Goal: Task Accomplishment & Management: Use online tool/utility

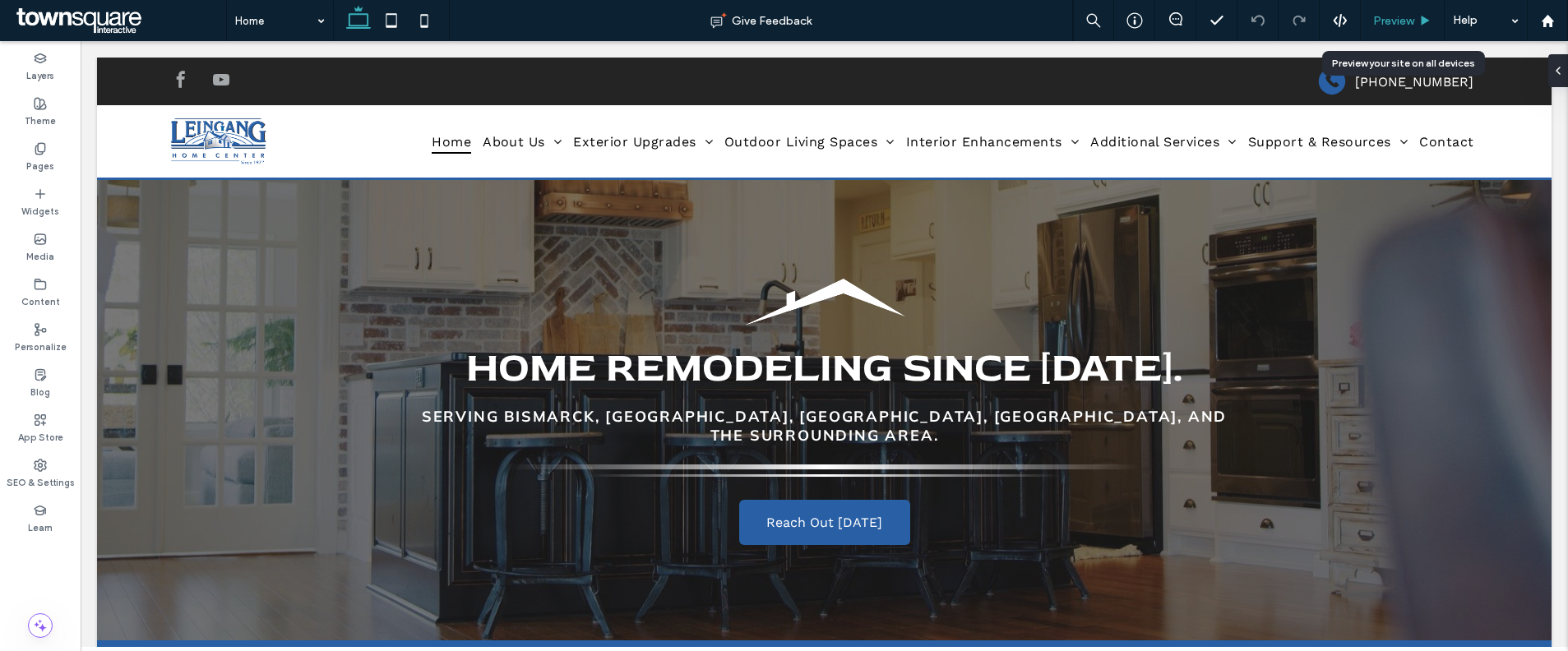
click at [1404, 15] on span "Preview" at bounding box center [1393, 20] width 41 height 14
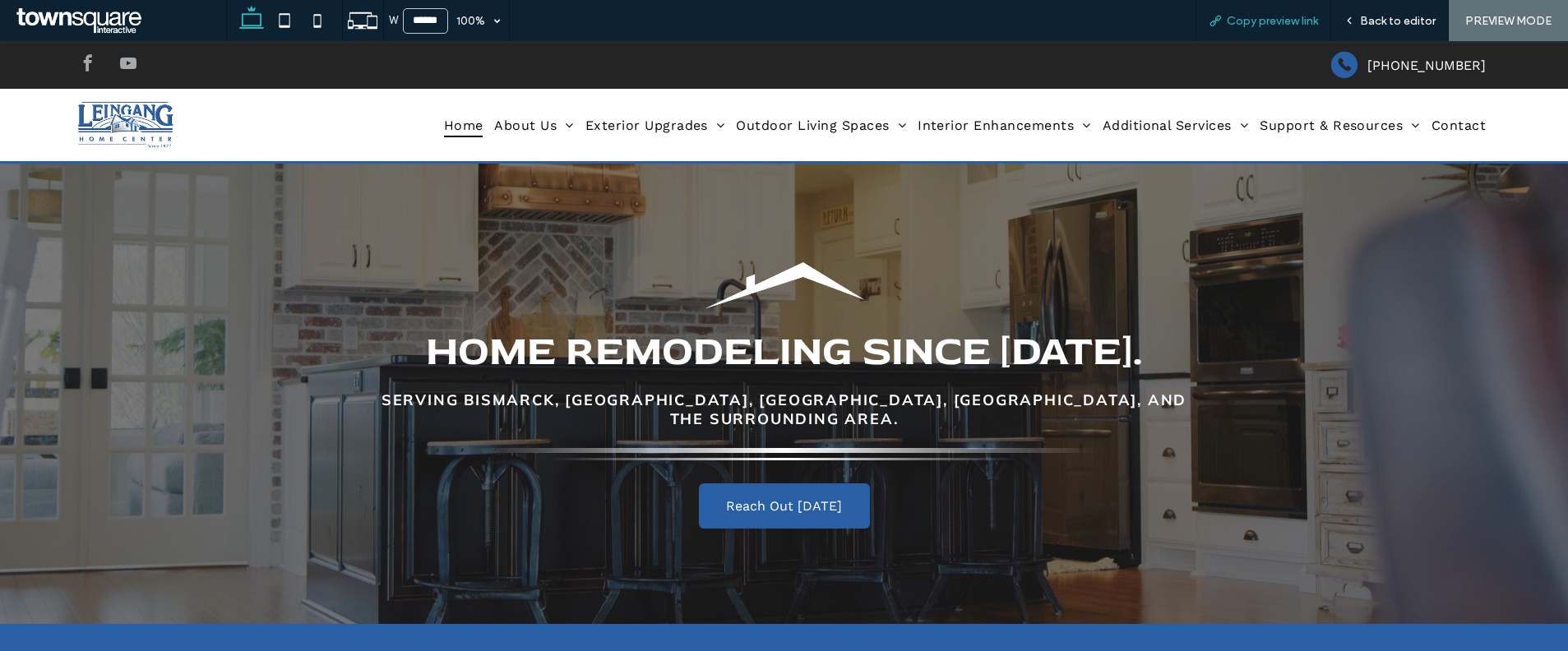
click at [1237, 20] on span "Copy preview link" at bounding box center [1272, 20] width 91 height 14
click at [1383, 27] on span "Back to editor" at bounding box center [1398, 20] width 75 height 14
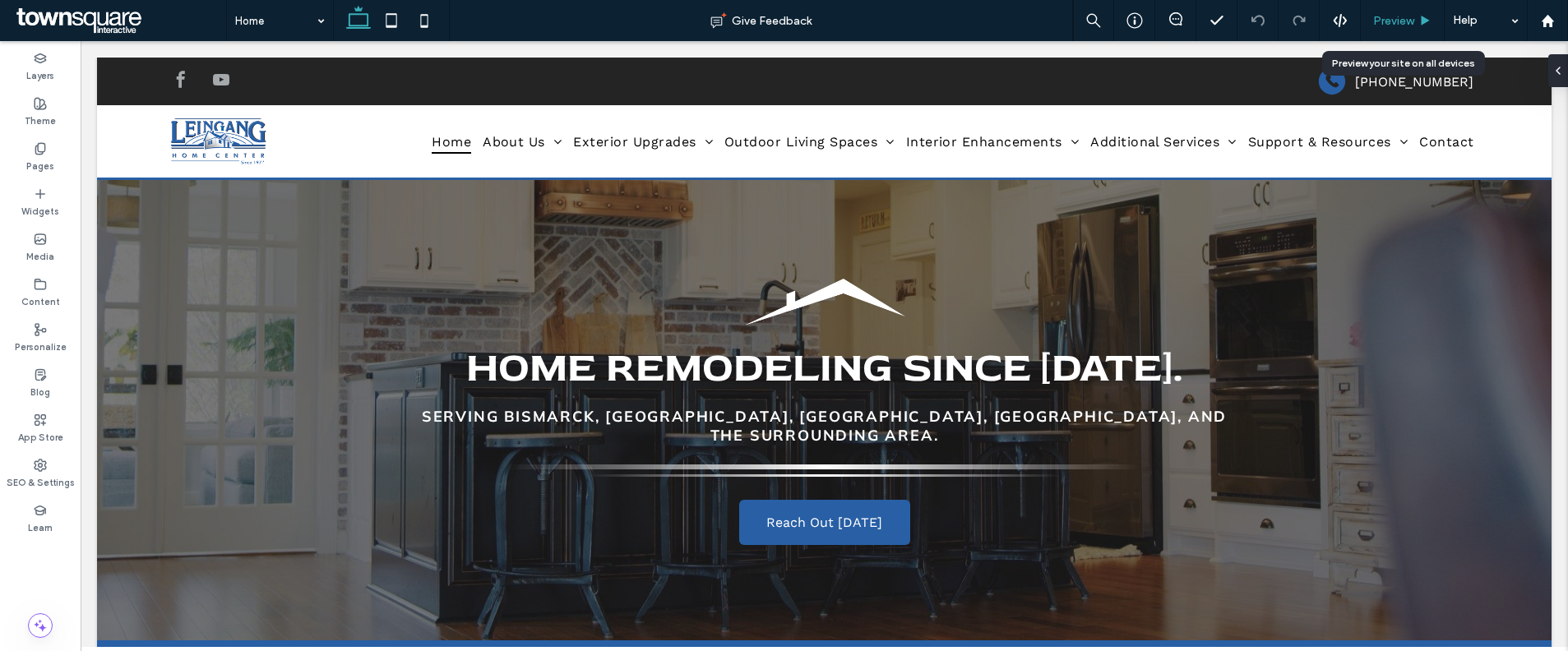
click at [1384, 19] on span "Preview" at bounding box center [1393, 20] width 41 height 14
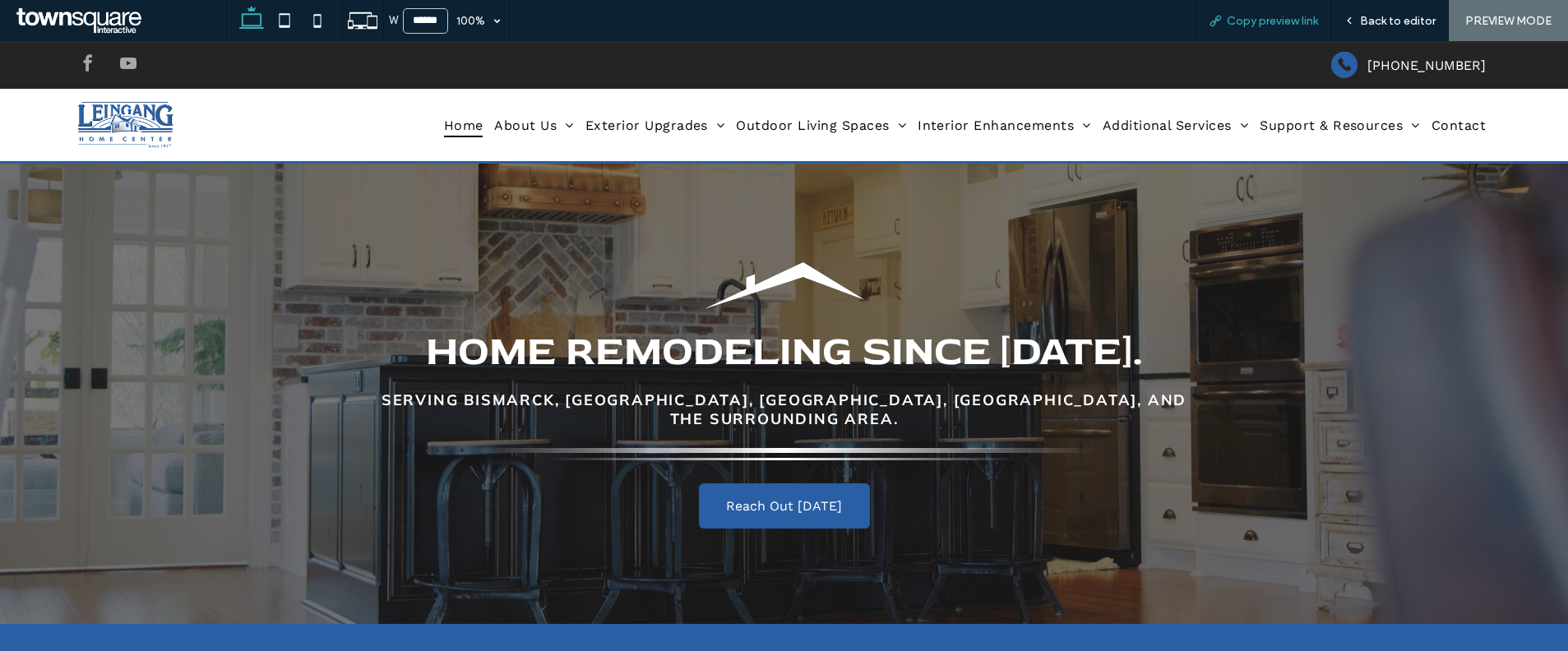
click at [1292, 19] on span "Copy preview link" at bounding box center [1272, 20] width 91 height 14
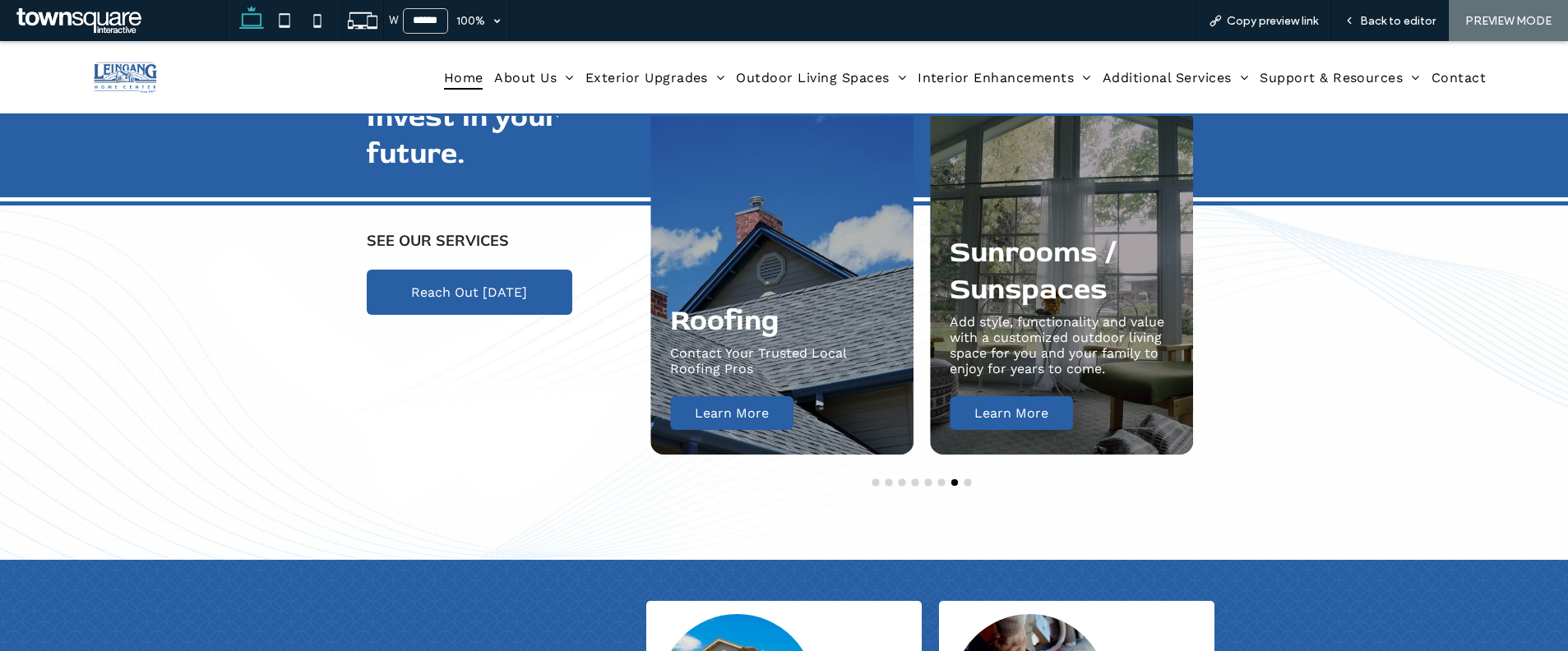
scroll to position [707, 0]
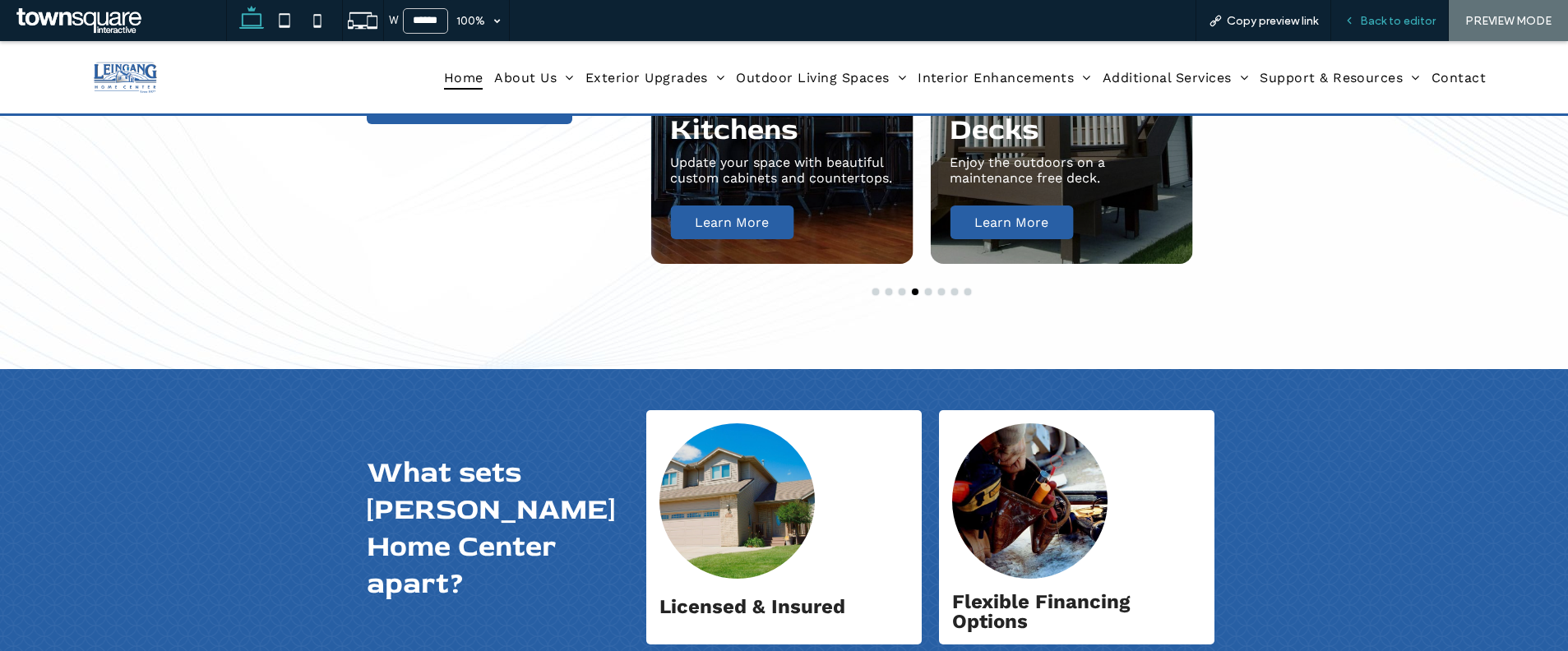
click at [1375, 19] on span "Back to editor" at bounding box center [1398, 20] width 75 height 14
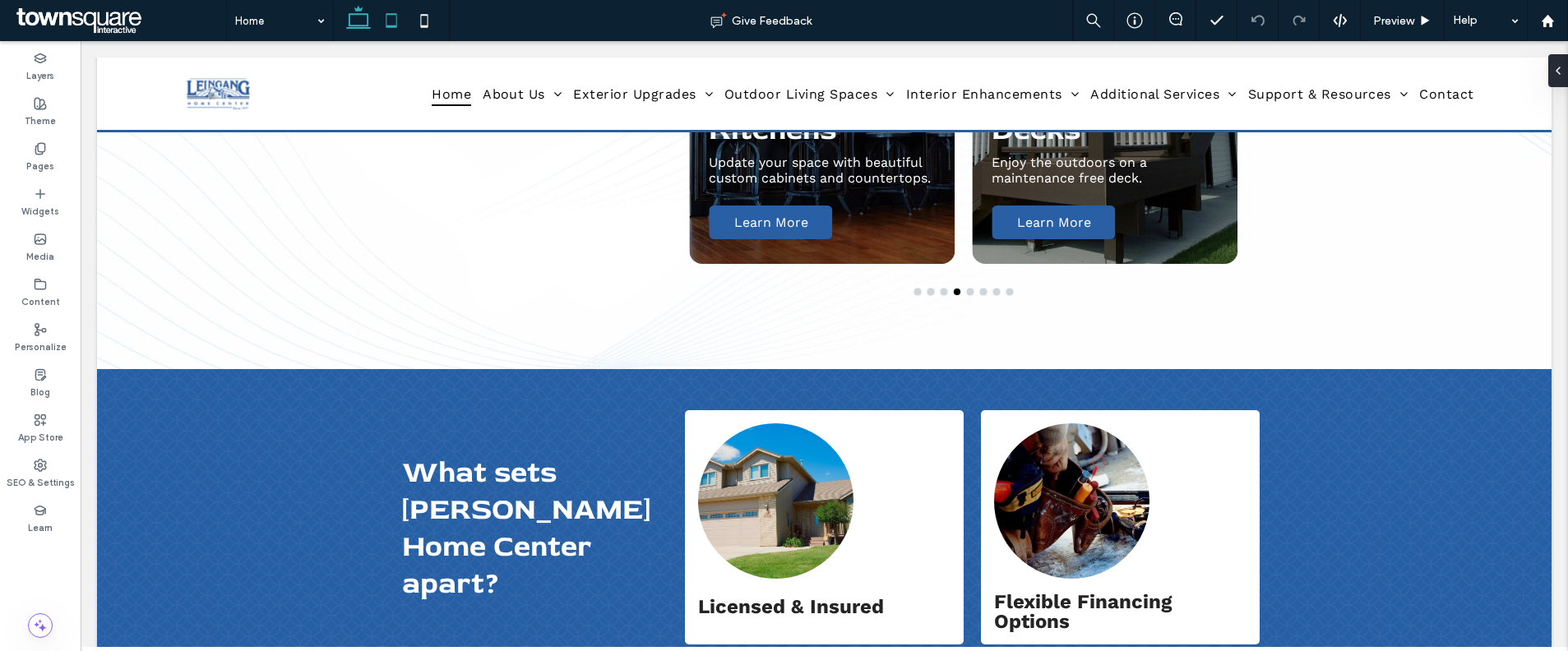
click at [389, 24] on icon at bounding box center [391, 20] width 33 height 33
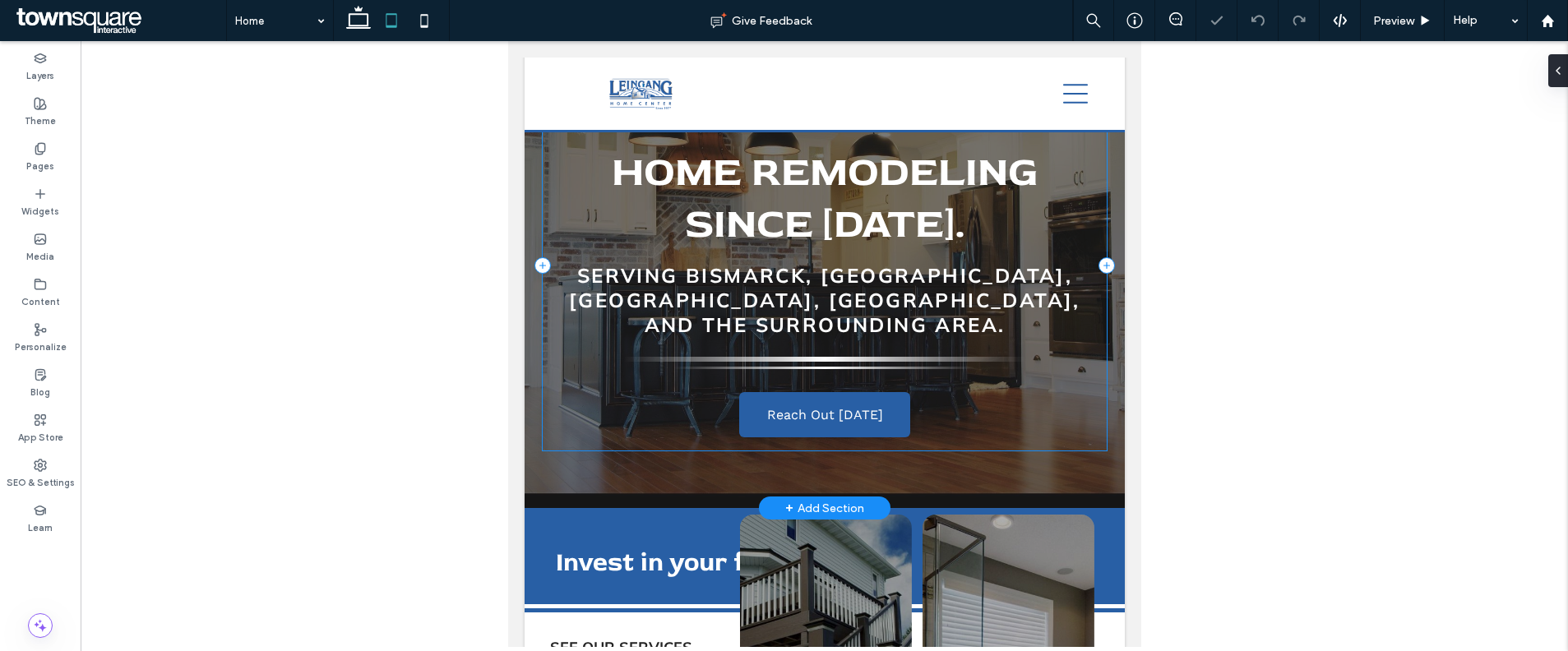
scroll to position [280, 0]
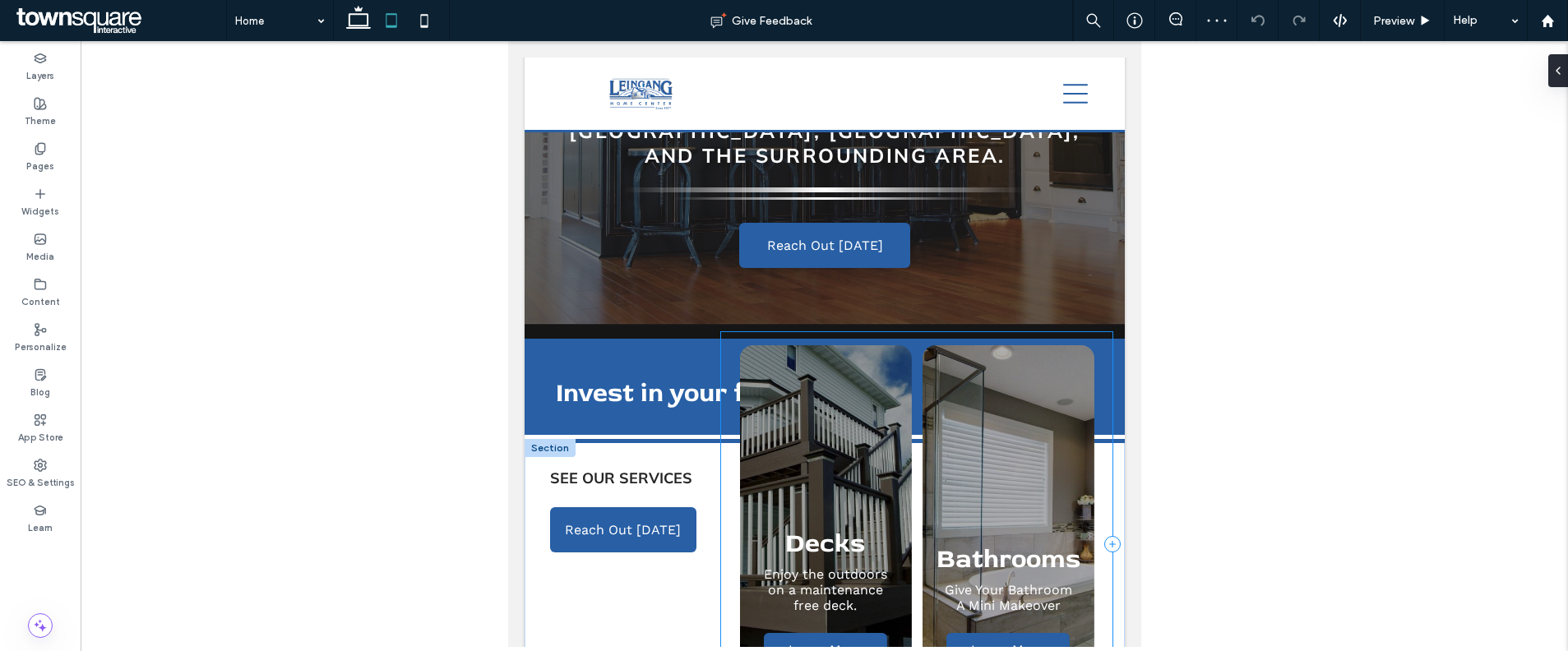
click at [720, 442] on div "Siding Give your exterior a whole new look by getting siding installation servi…" at bounding box center [916, 544] width 392 height 424
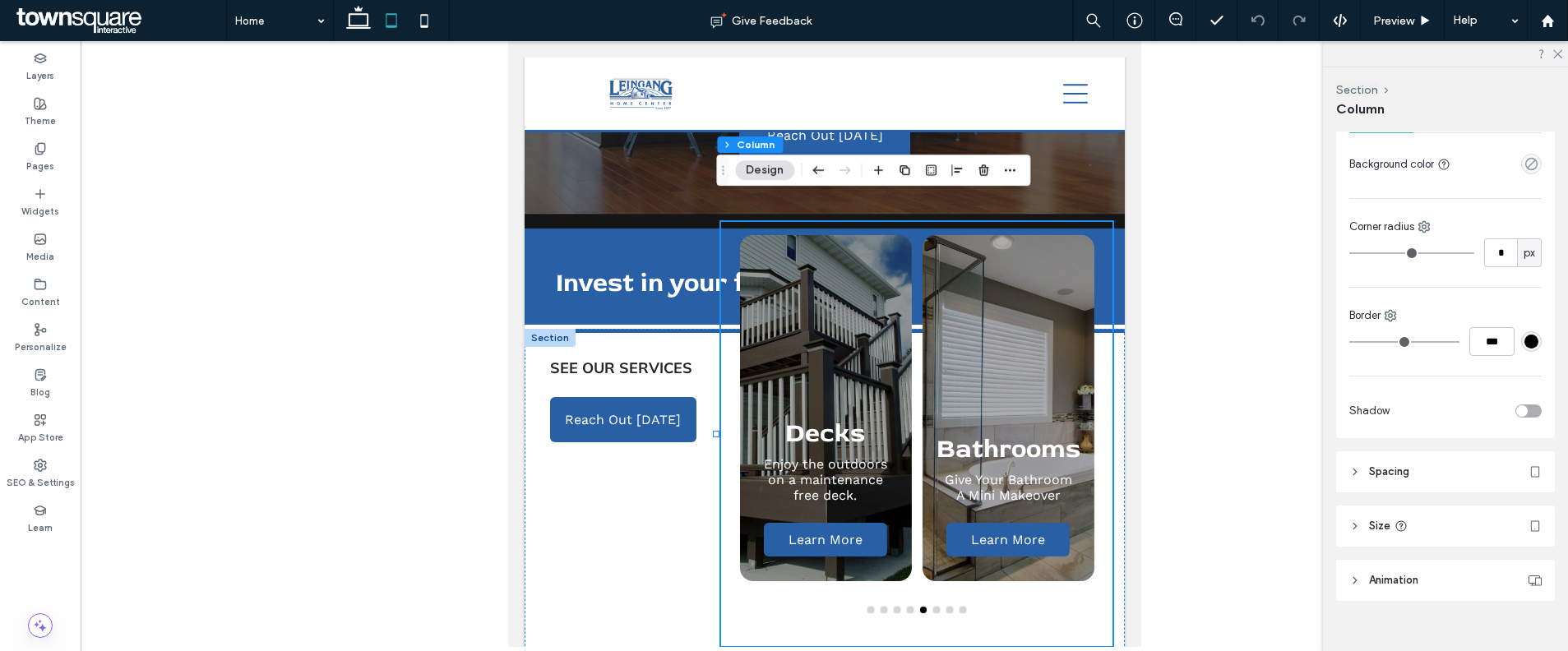
scroll to position [380, 0]
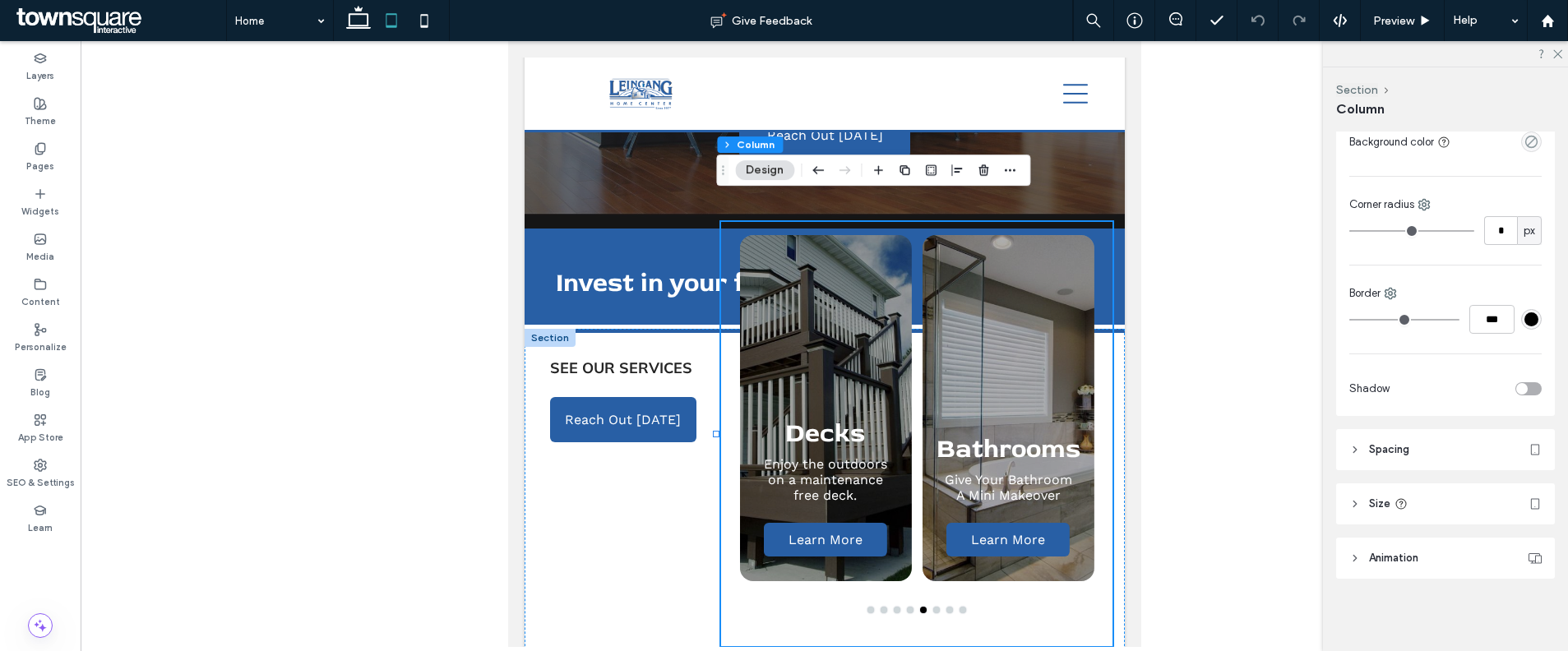
click at [1440, 558] on header "Animation" at bounding box center [1446, 558] width 219 height 41
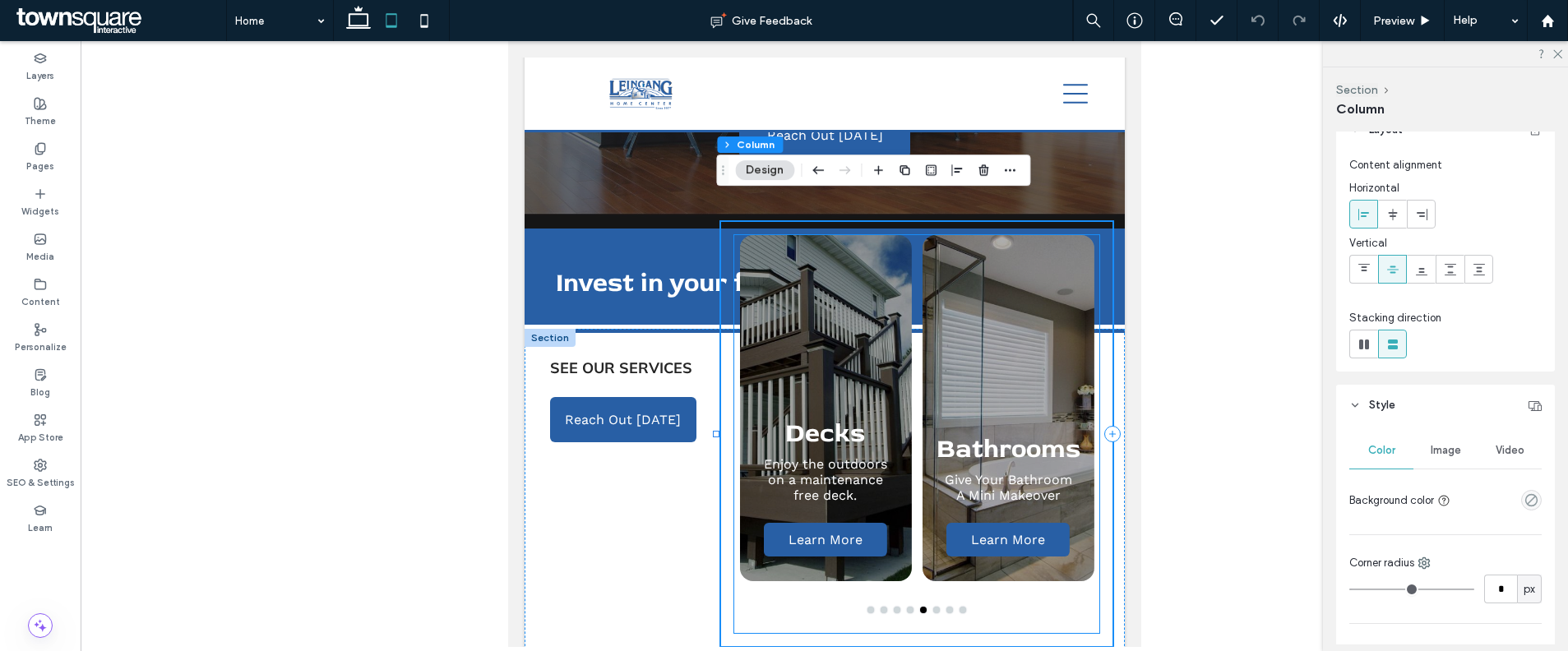
drag, startPoint x: 947, startPoint y: 407, endPoint x: 1770, endPoint y: 468, distance: 825.3
click at [947, 433] on h3 "Bathrooms" at bounding box center [1007, 449] width 144 height 33
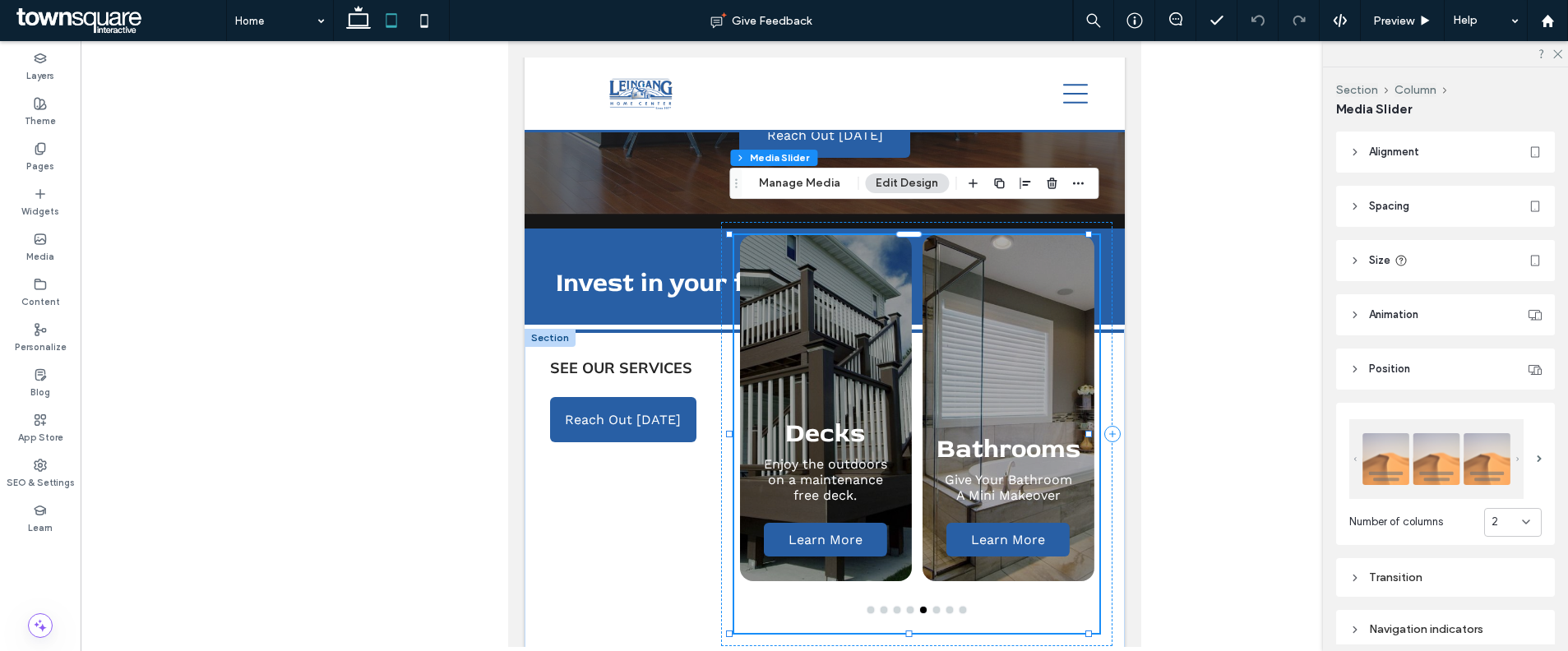
scroll to position [273, 0]
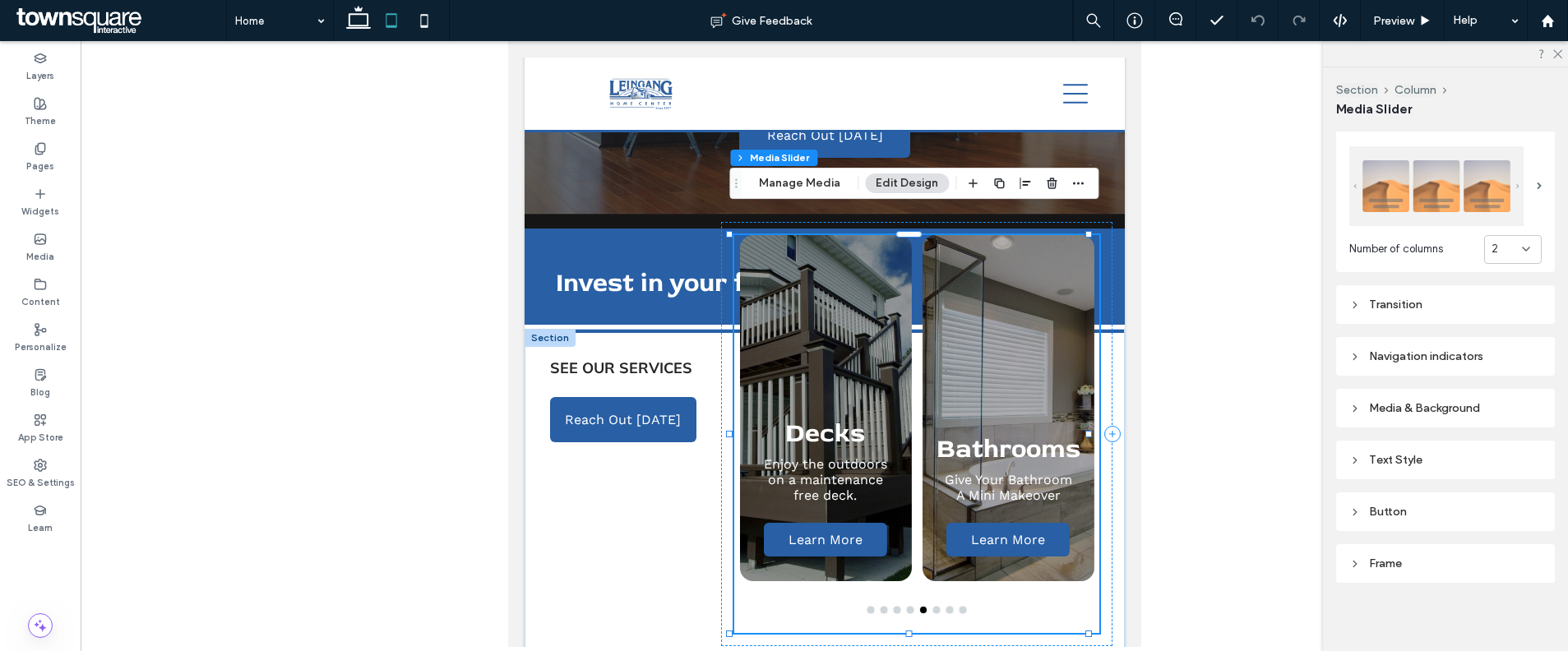
click at [1491, 253] on div "2" at bounding box center [1513, 249] width 58 height 29
click at [1494, 273] on div "1" at bounding box center [1504, 273] width 56 height 29
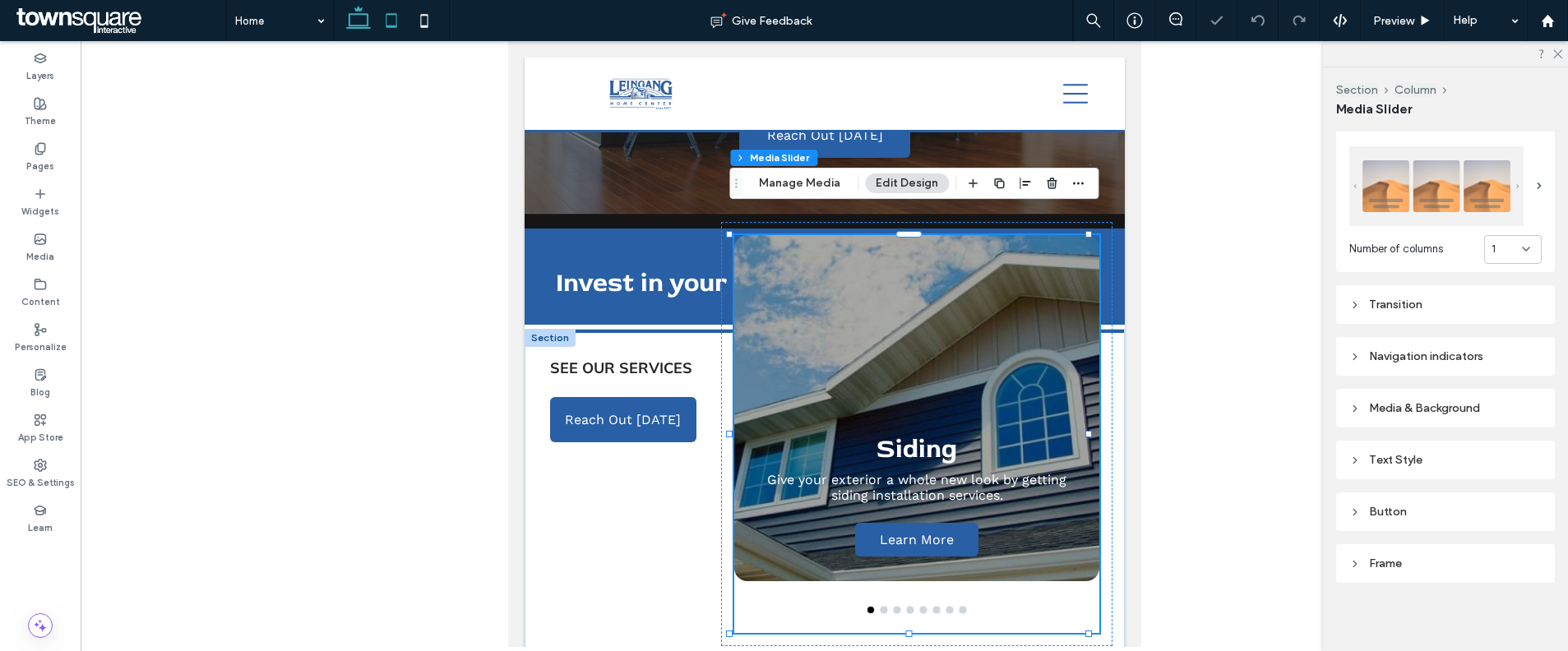
click at [361, 19] on icon at bounding box center [358, 20] width 33 height 33
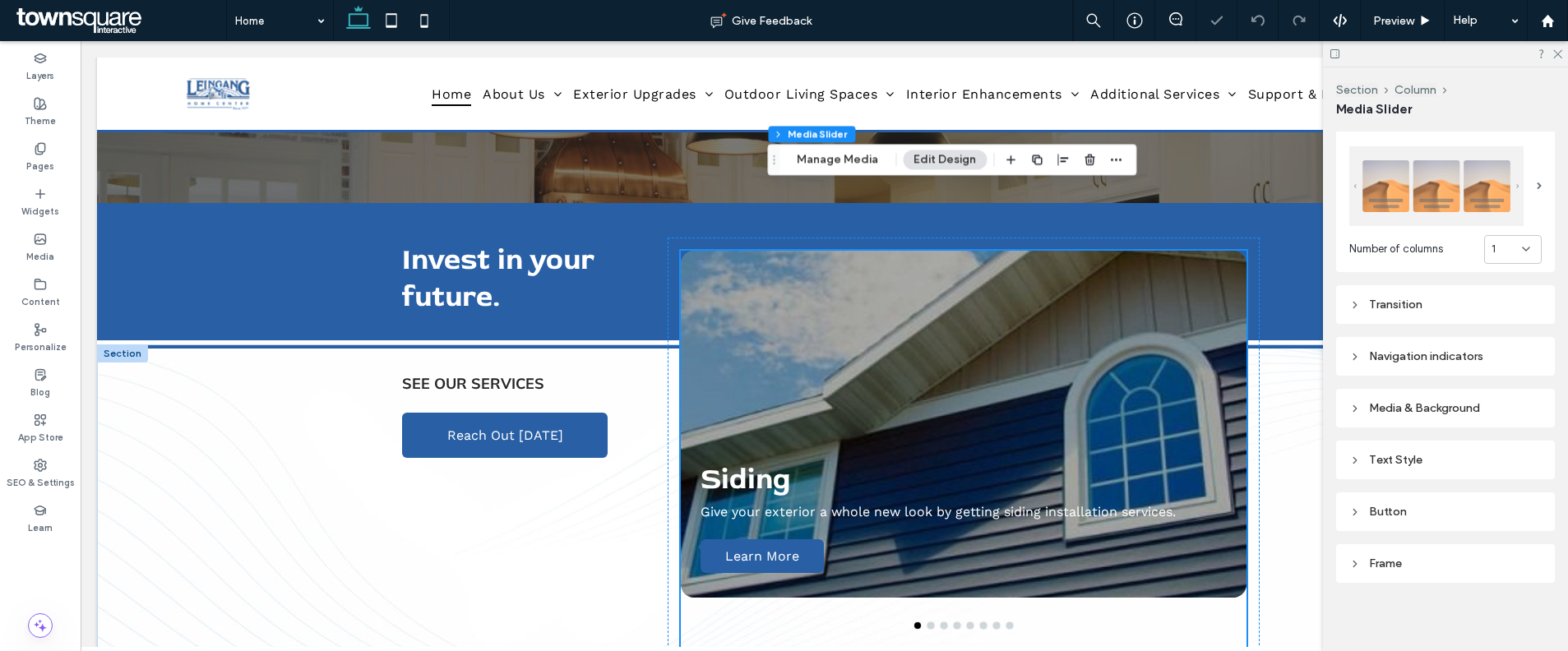
scroll to position [482, 0]
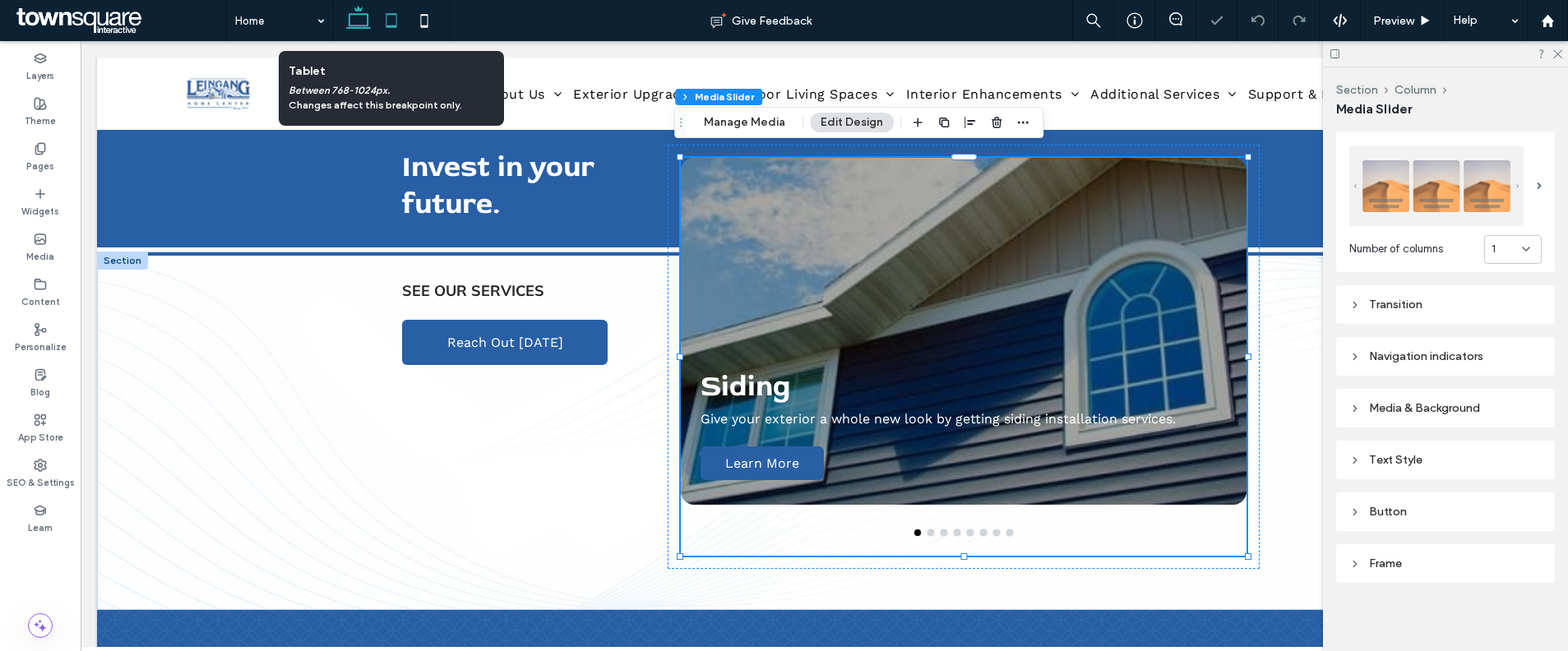
click at [388, 19] on icon at bounding box center [391, 20] width 33 height 33
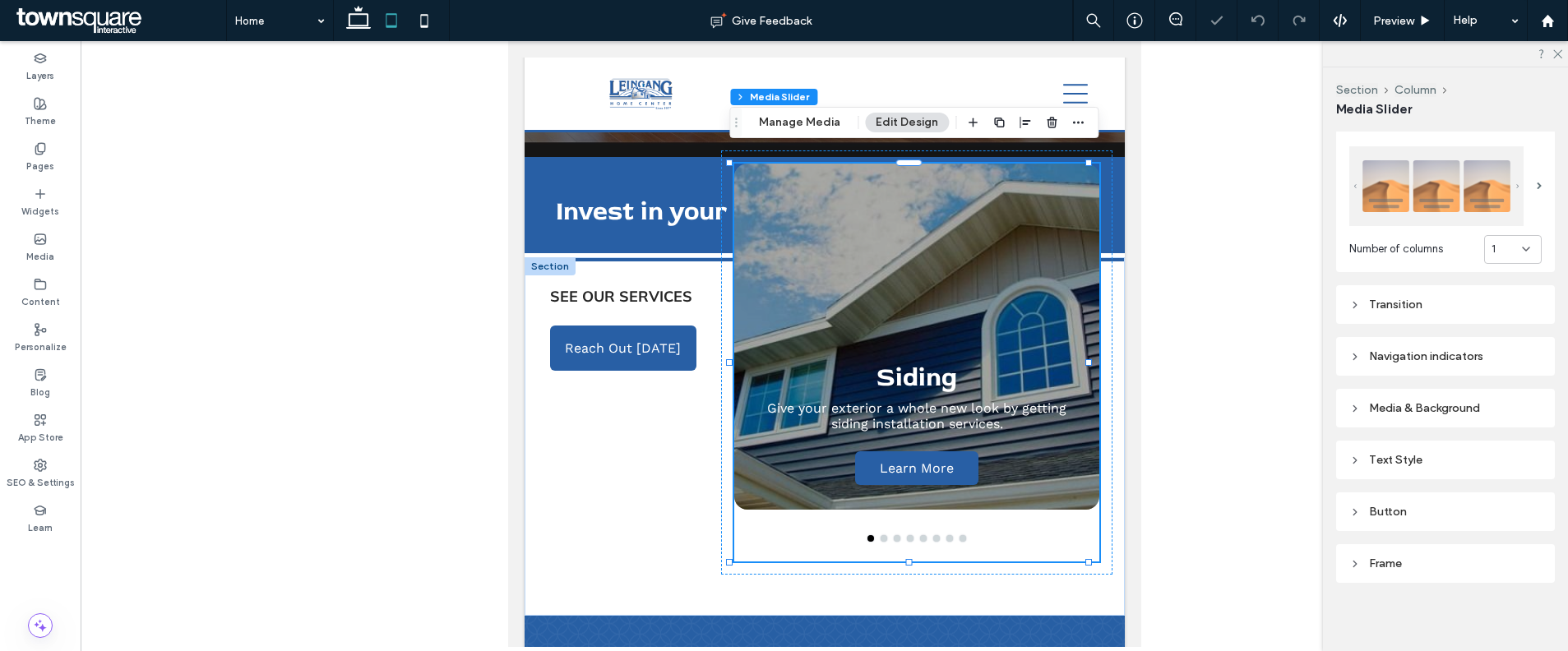
click at [1493, 235] on div "1" at bounding box center [1513, 249] width 58 height 29
click at [1492, 293] on div "2" at bounding box center [1504, 302] width 56 height 29
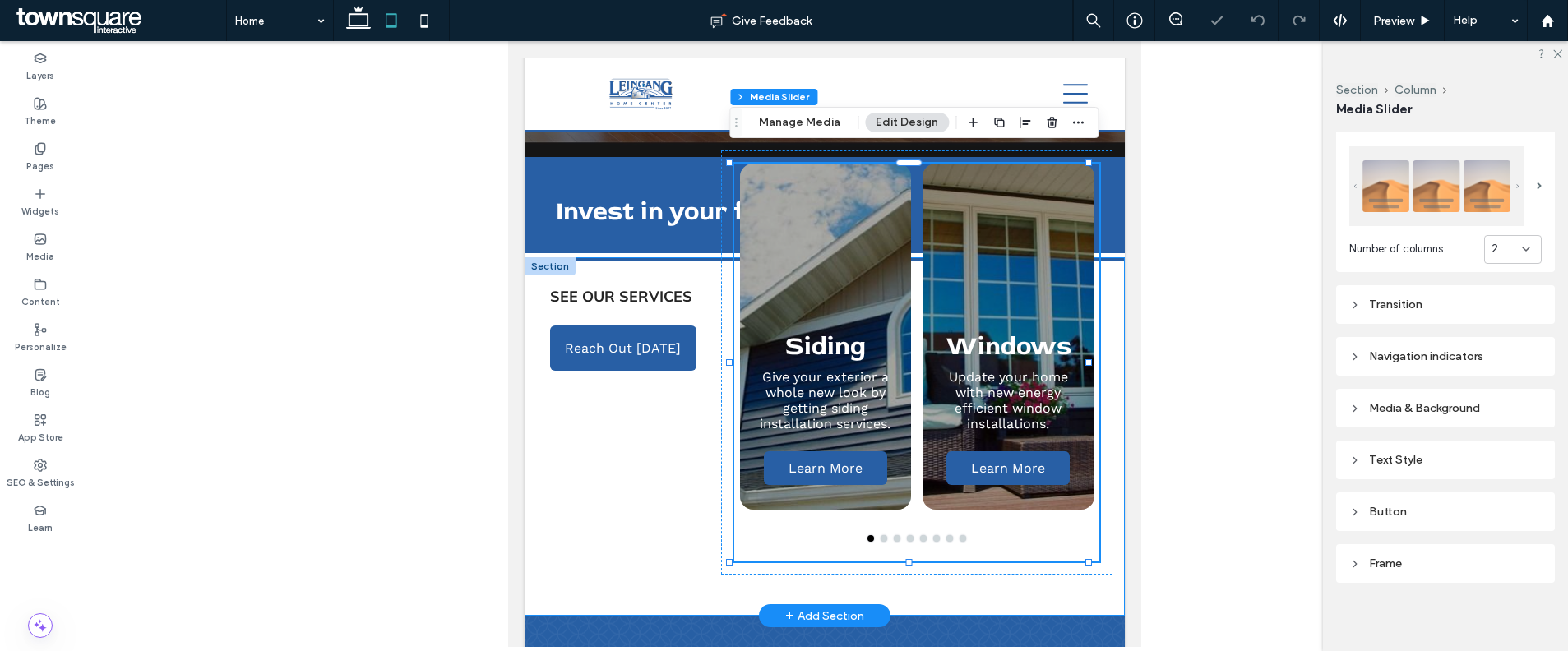
click at [720, 564] on div "See Our Services Reach Out Today Siding Give your exterior a whole new look by …" at bounding box center [824, 438] width 600 height 355
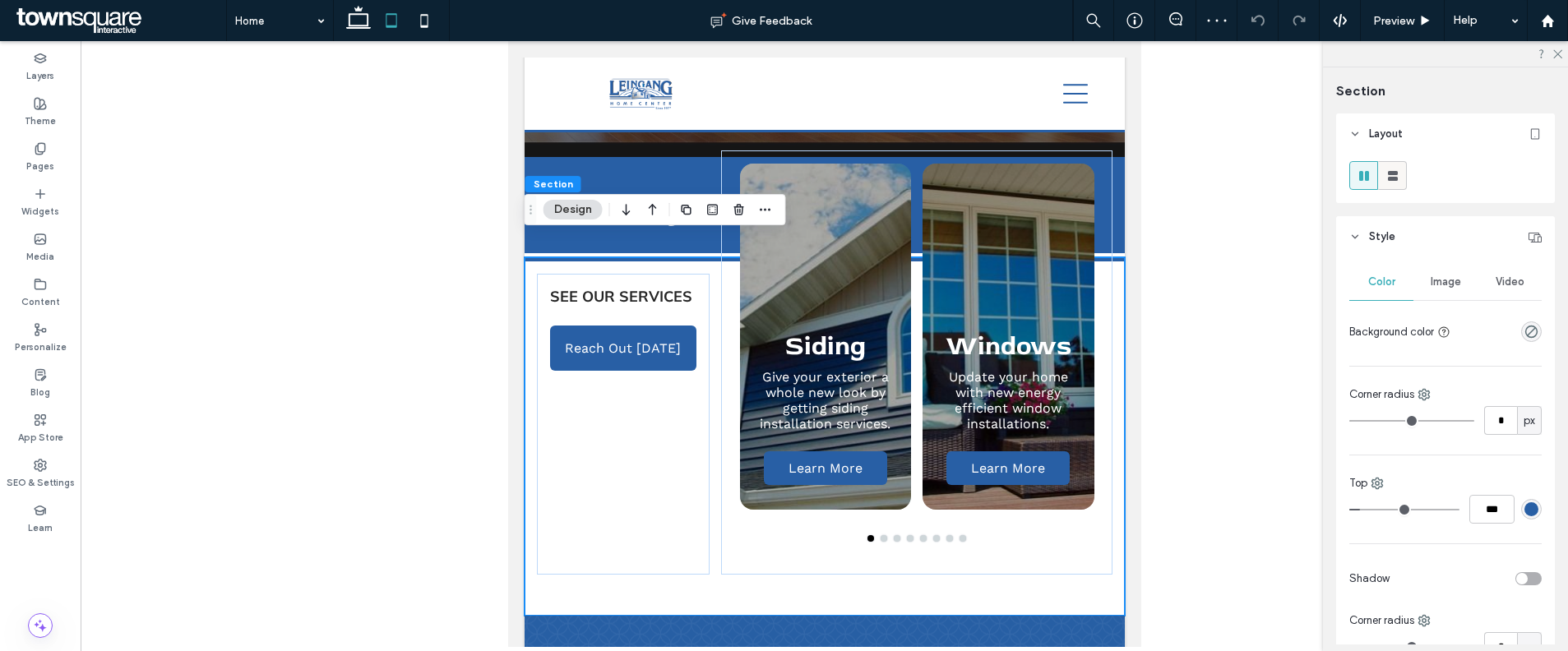
click at [1391, 175] on icon at bounding box center [1393, 176] width 17 height 17
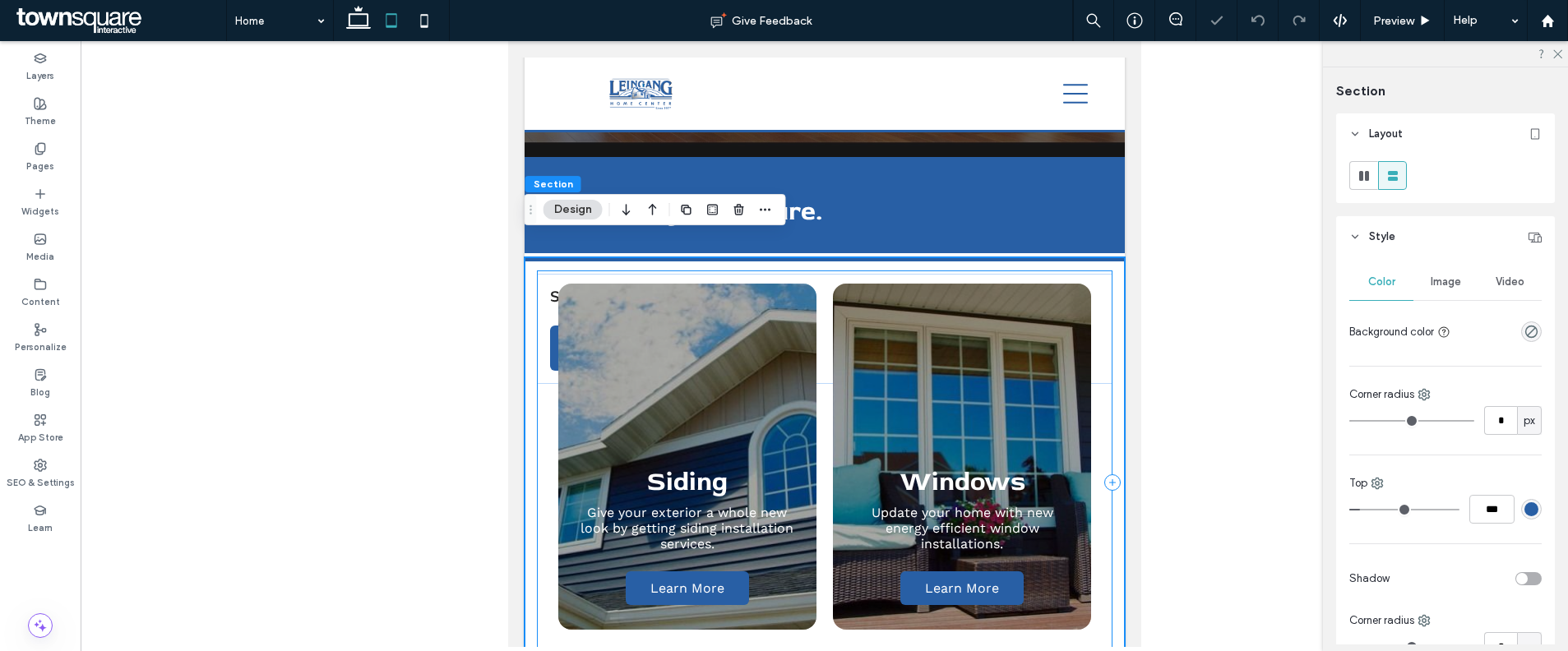
click at [1094, 398] on div "Siding Give your exterior a whole new look by getting siding installation servi…" at bounding box center [824, 482] width 576 height 424
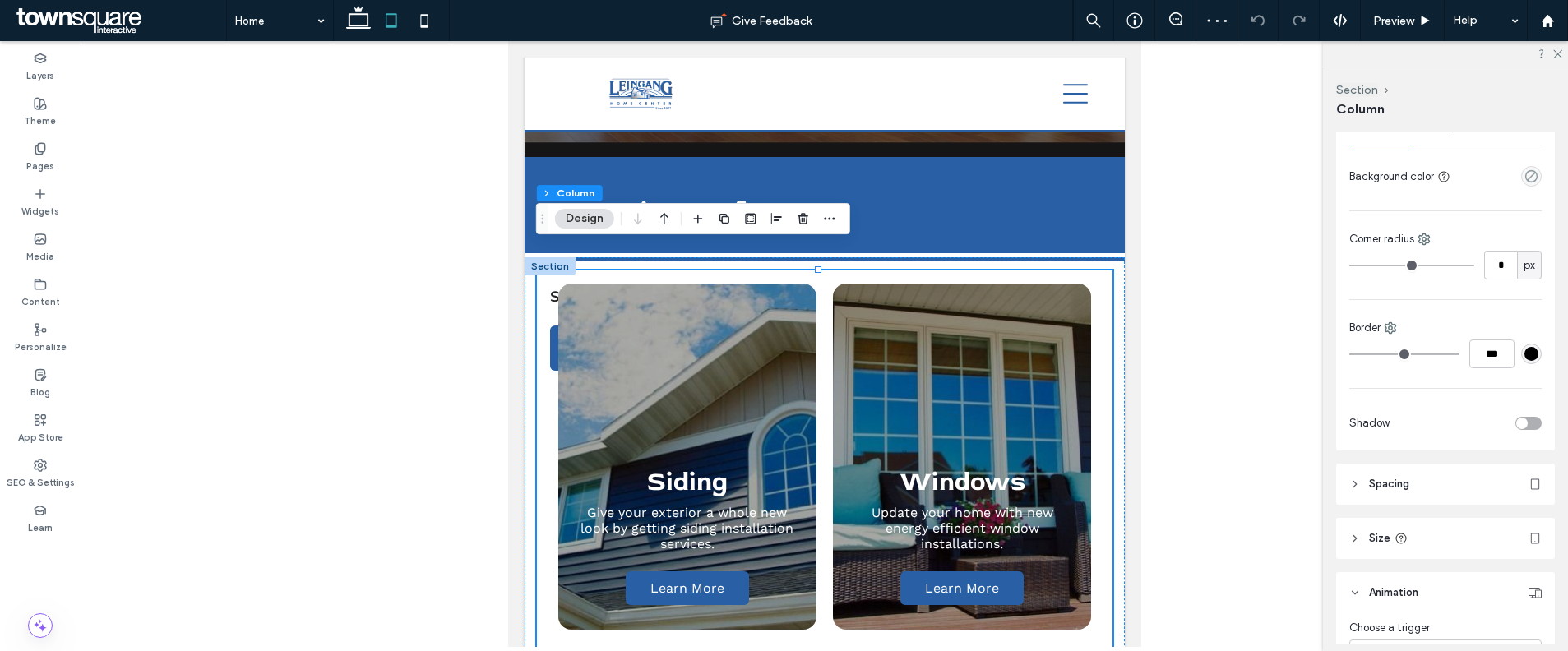
scroll to position [449, 0]
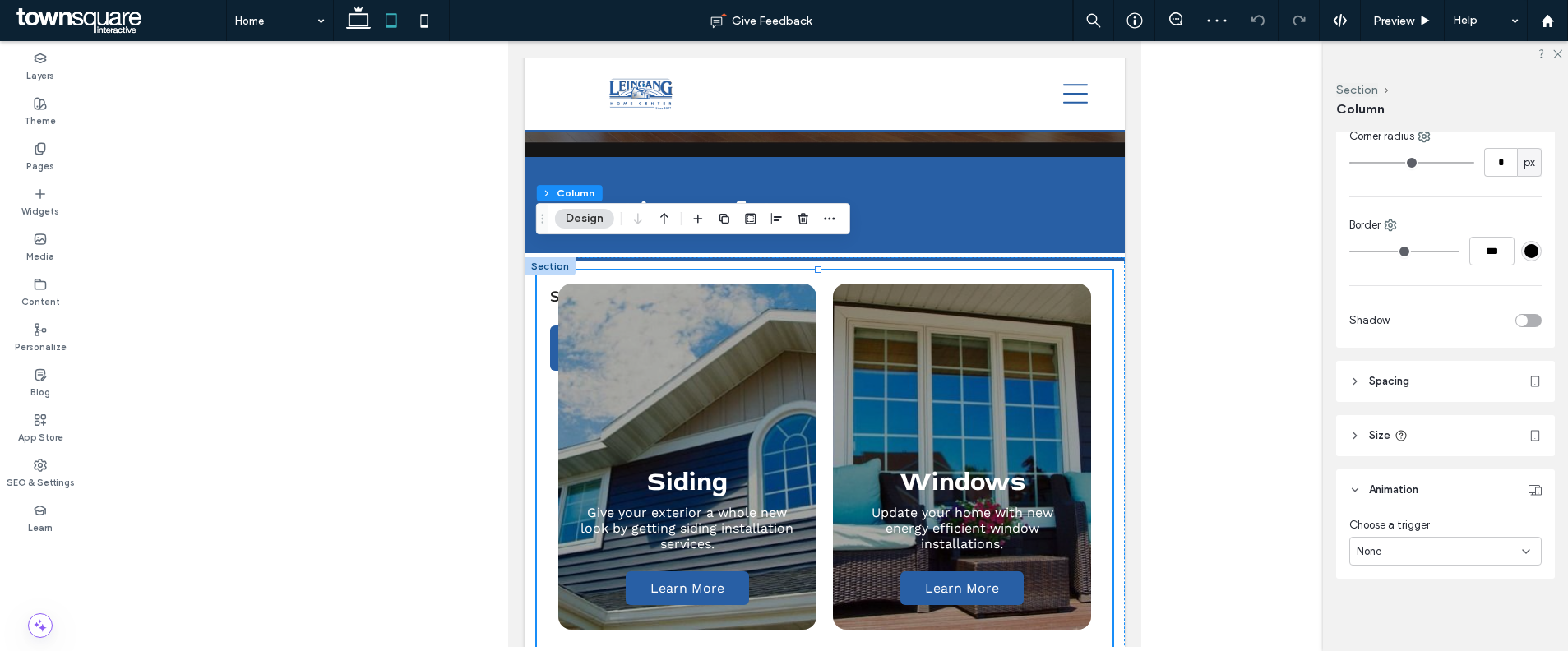
click at [1440, 386] on header "Spacing" at bounding box center [1446, 381] width 219 height 41
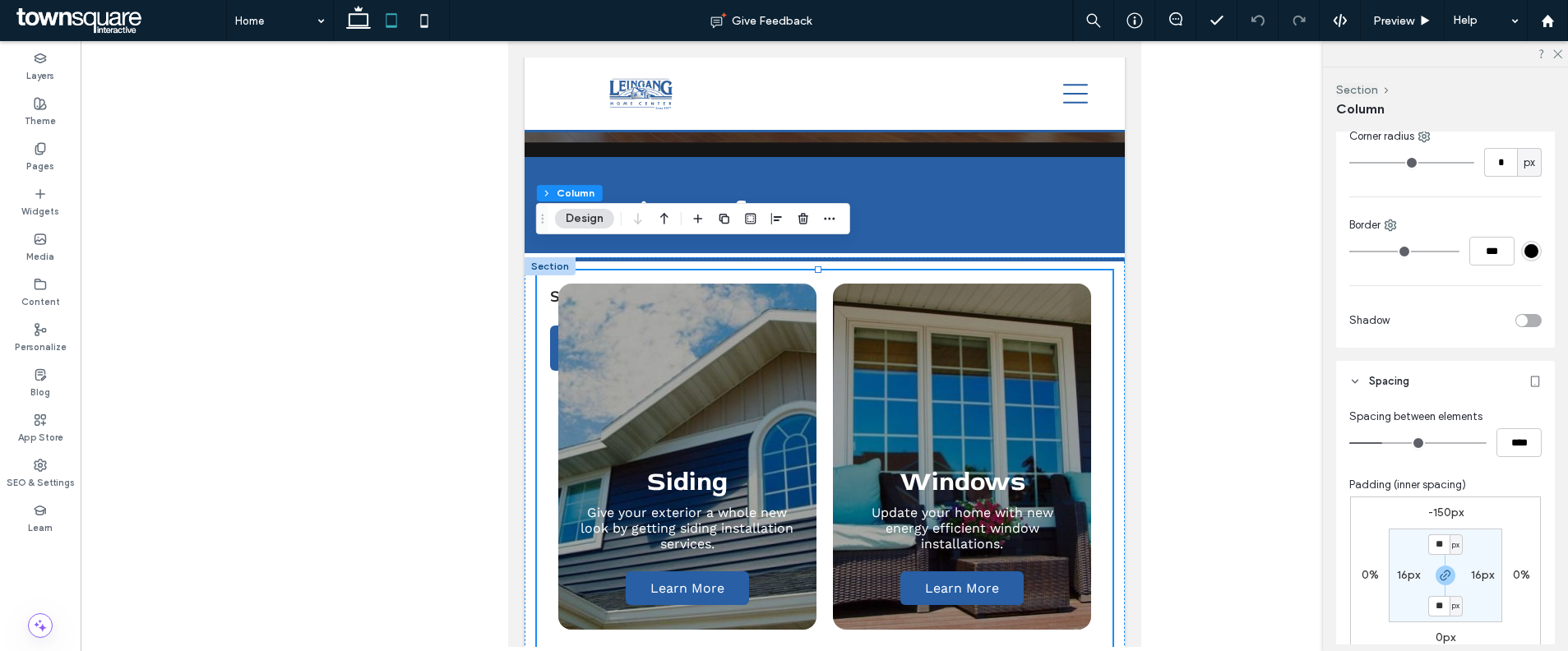
click at [1439, 512] on label "-150px" at bounding box center [1446, 512] width 35 height 14
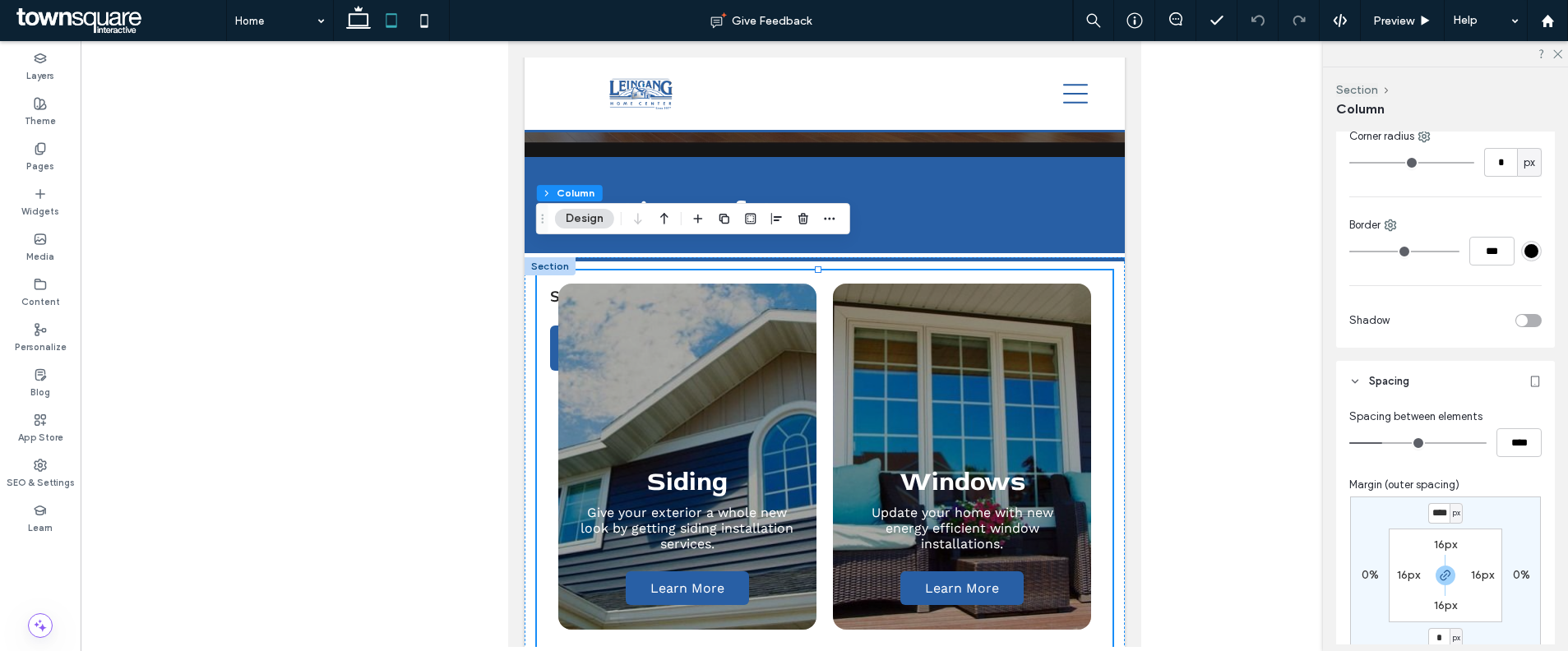
type input "*"
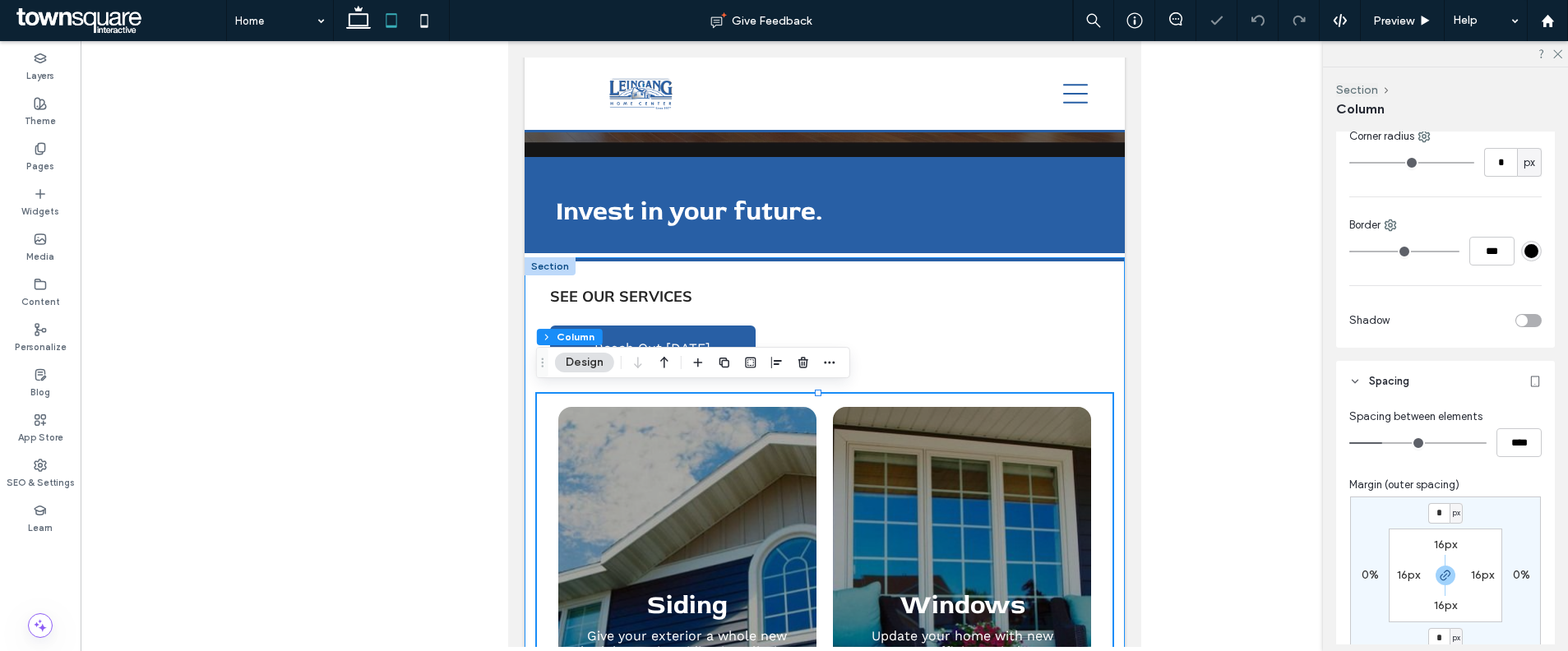
scroll to position [421, 0]
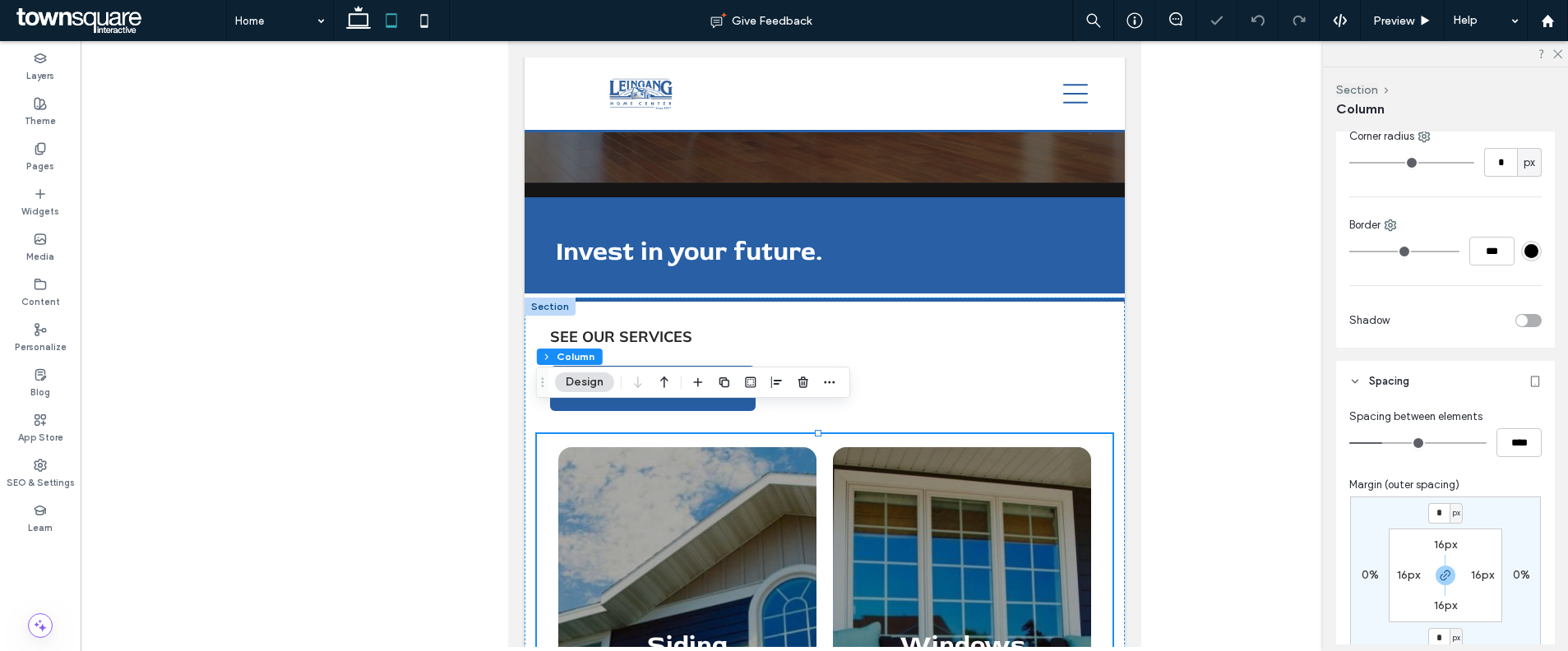
click at [420, 28] on icon at bounding box center [424, 20] width 33 height 33
type input "*"
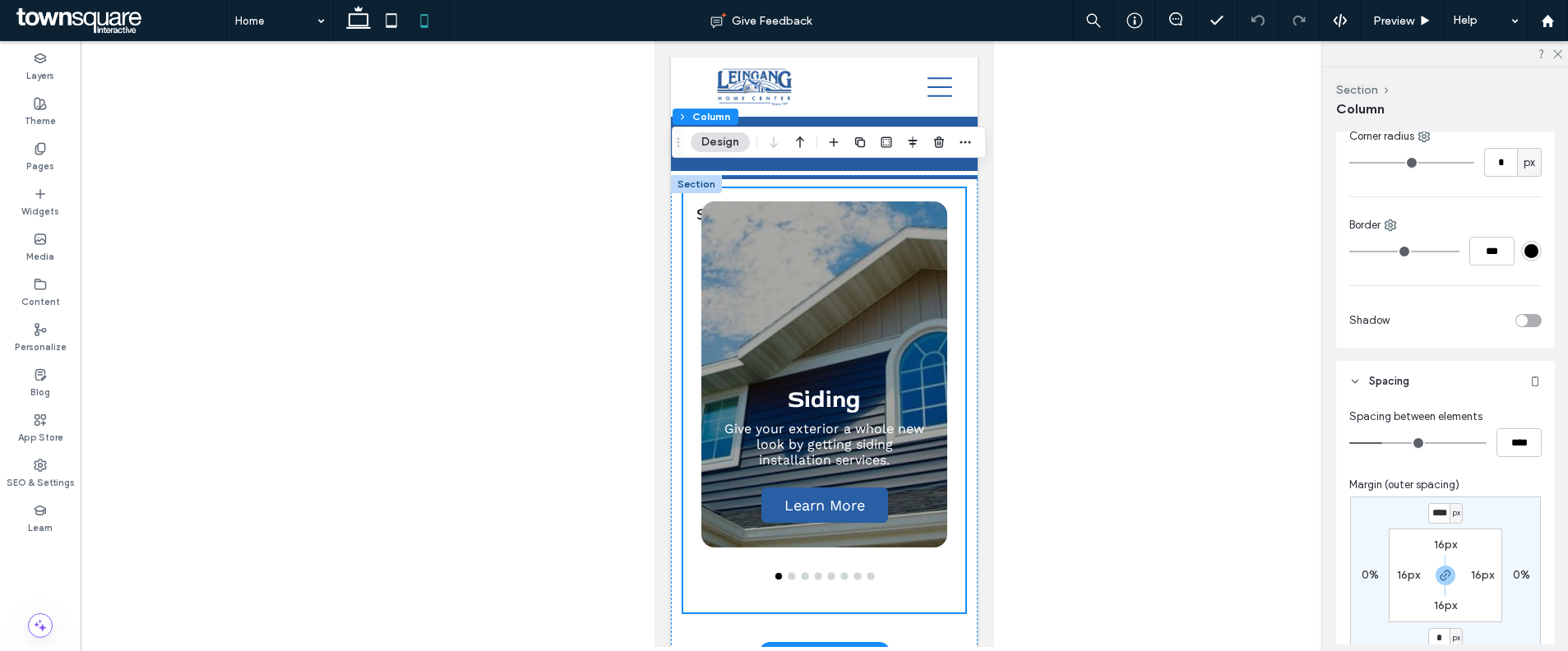
scroll to position [698, 0]
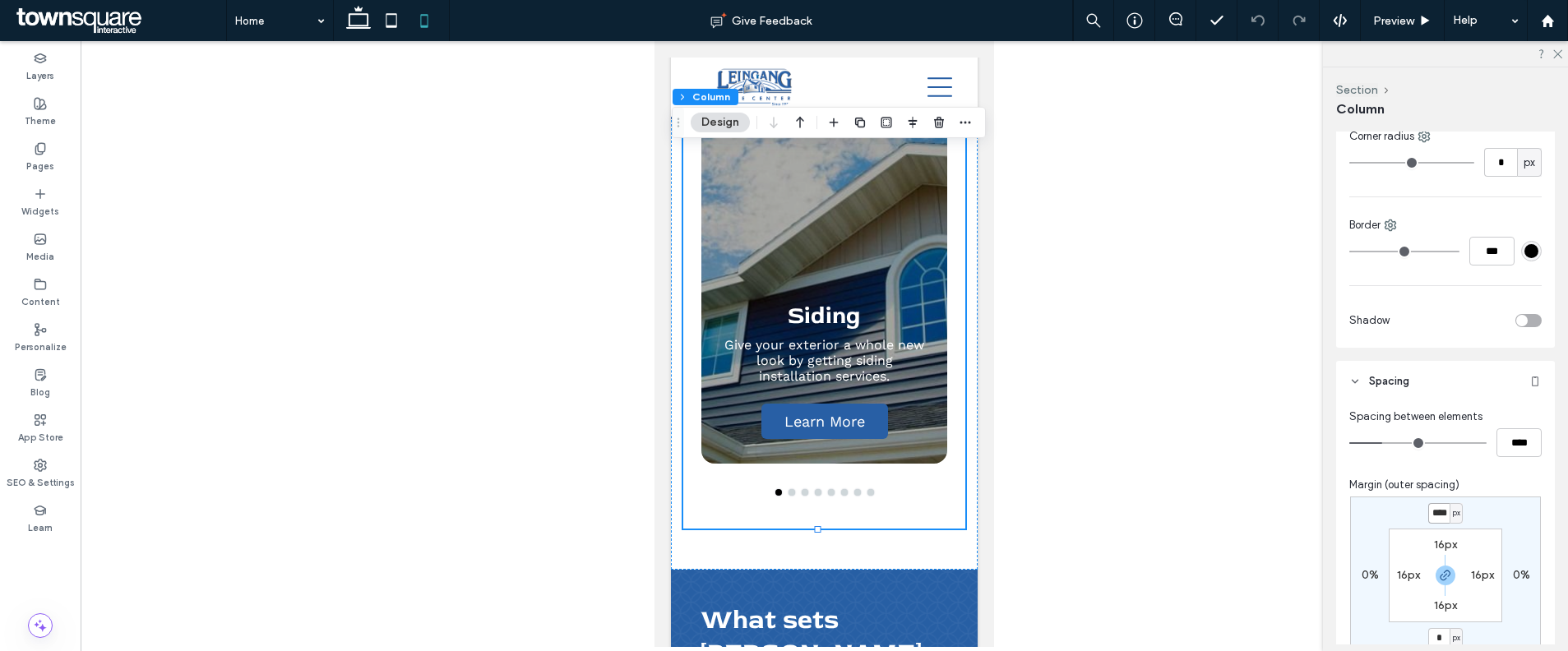
click at [1434, 511] on input "****" at bounding box center [1438, 513] width 21 height 20
type input "*"
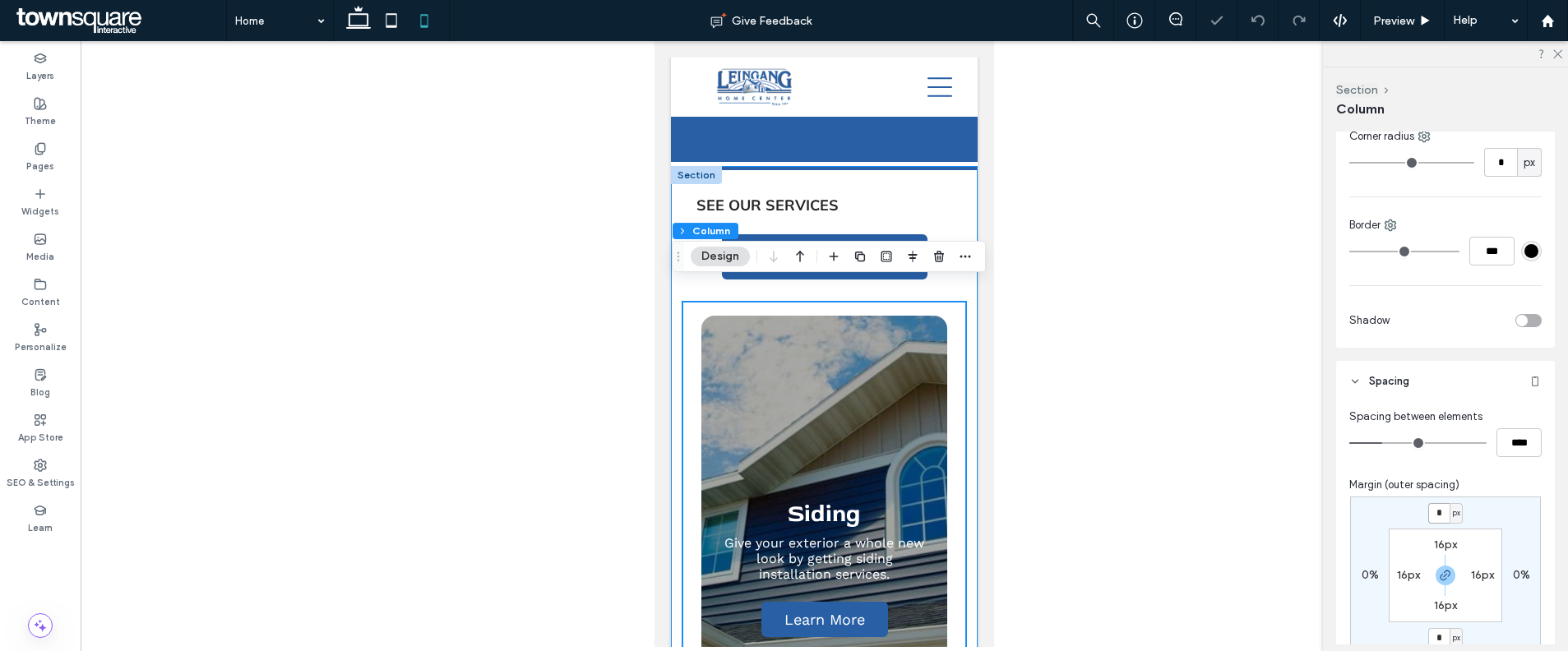
scroll to position [386, 0]
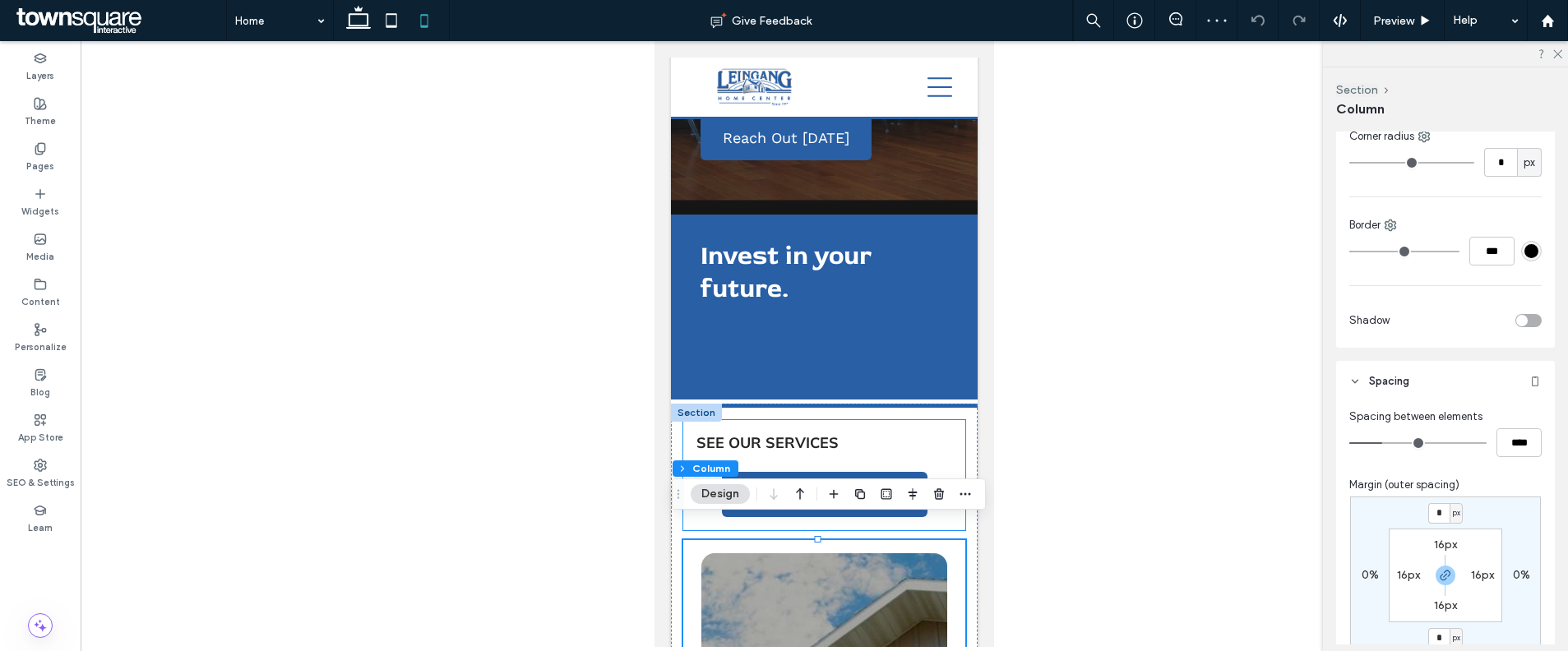
click at [940, 420] on div "See Our Services Reach Out Today" at bounding box center [824, 475] width 282 height 110
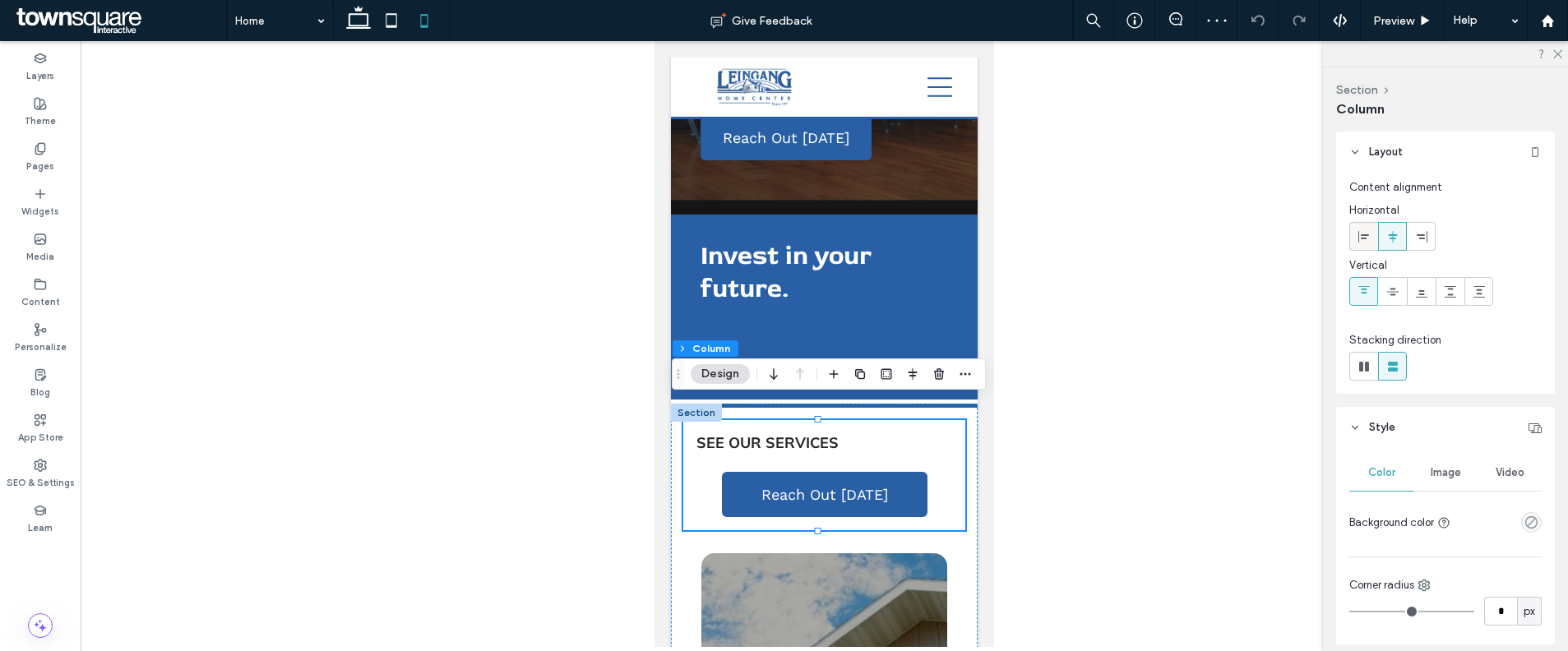
click at [1353, 246] on div at bounding box center [1363, 236] width 27 height 27
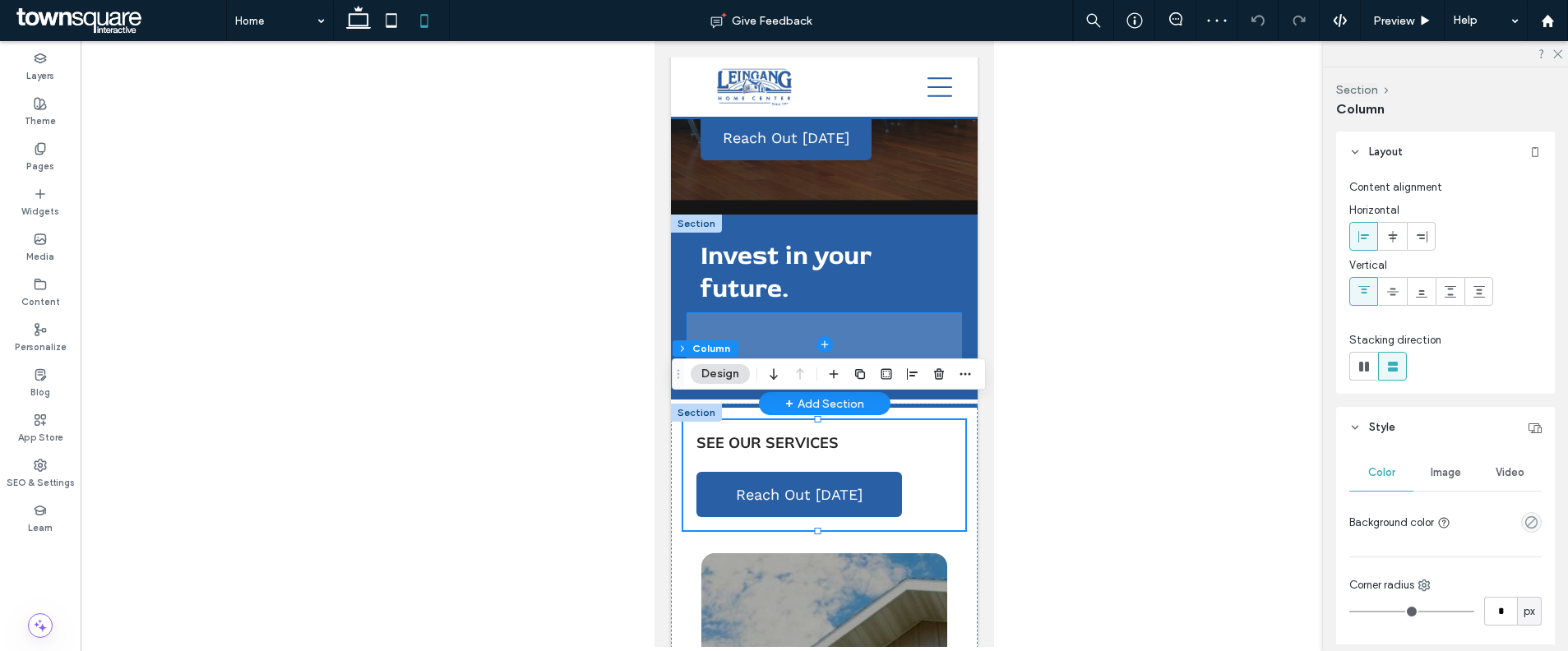
click at [918, 320] on span at bounding box center [823, 343] width 273 height 62
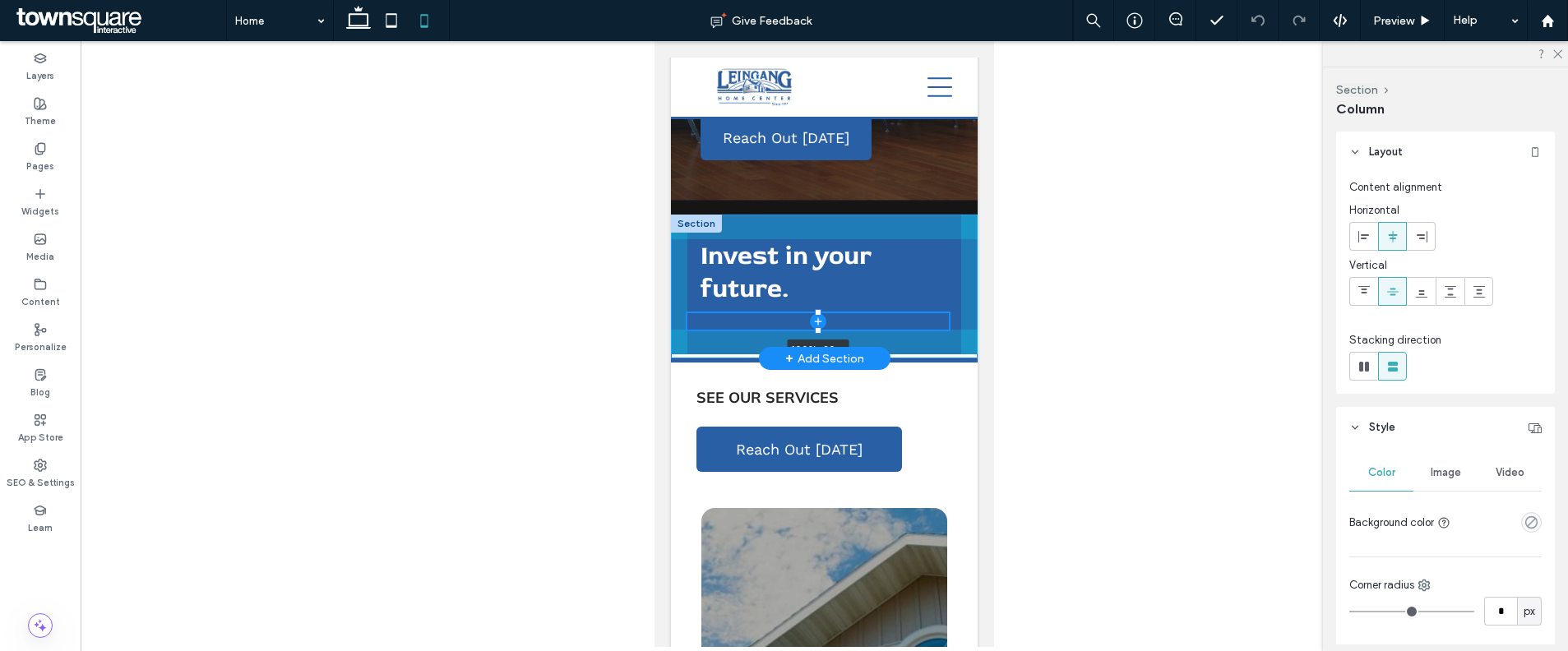
drag, startPoint x: 819, startPoint y: 357, endPoint x: 826, endPoint y: 271, distance: 86.3
click at [826, 271] on div "Invest in your future. 100% , 20px" at bounding box center [824, 285] width 307 height 140
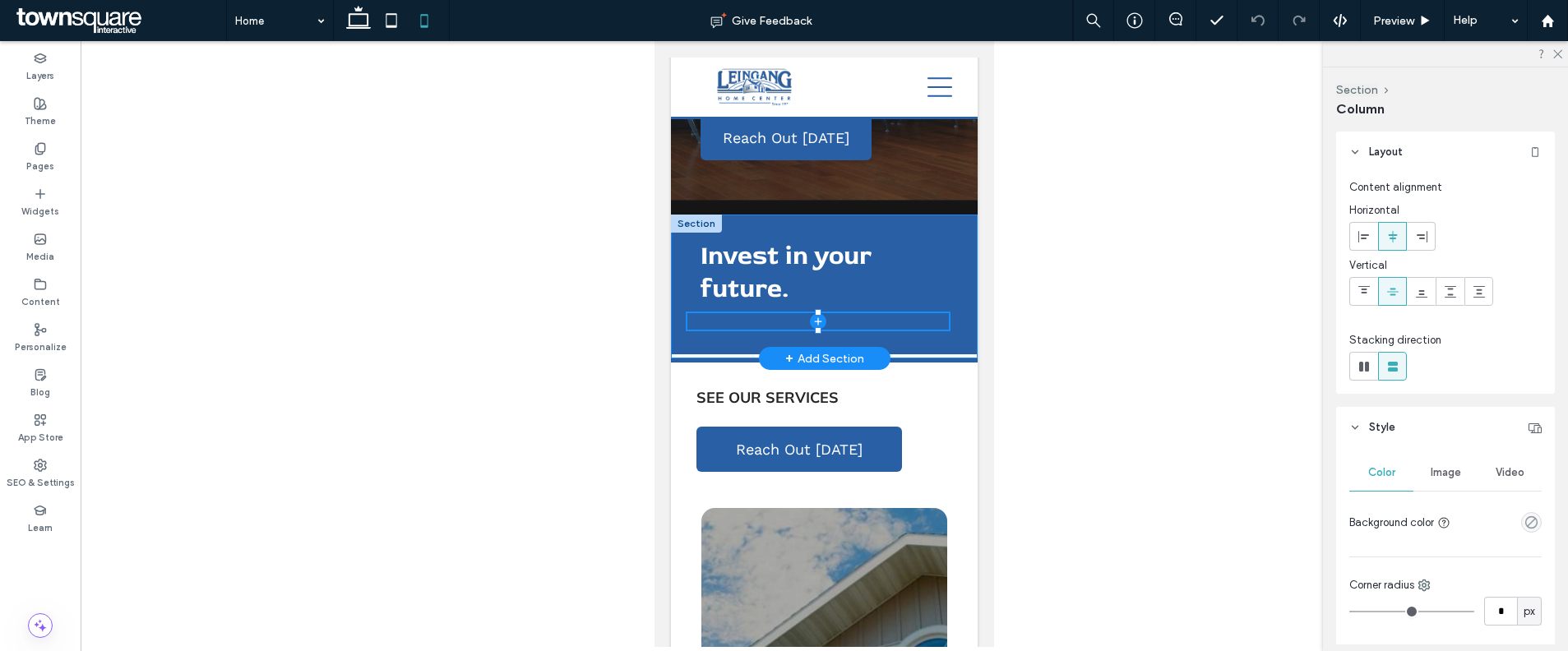
type input "**"
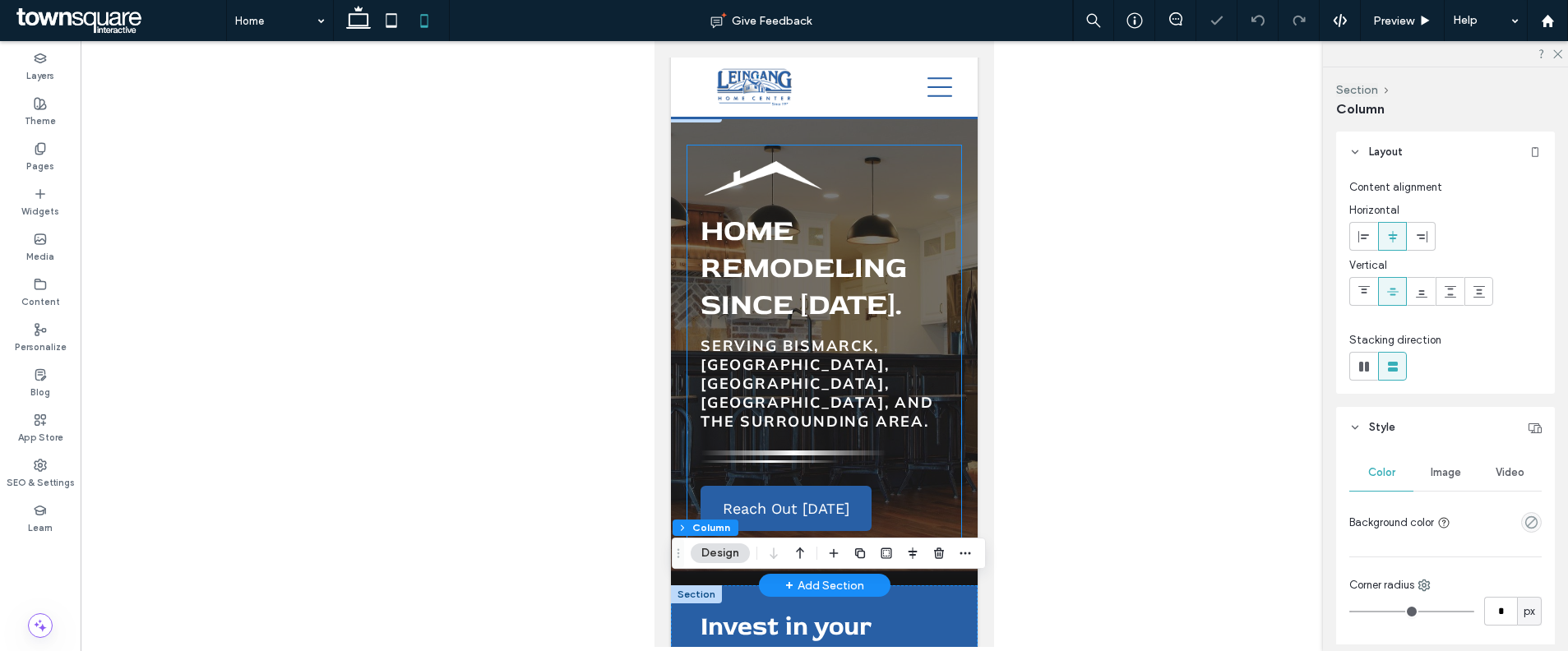
scroll to position [0, 0]
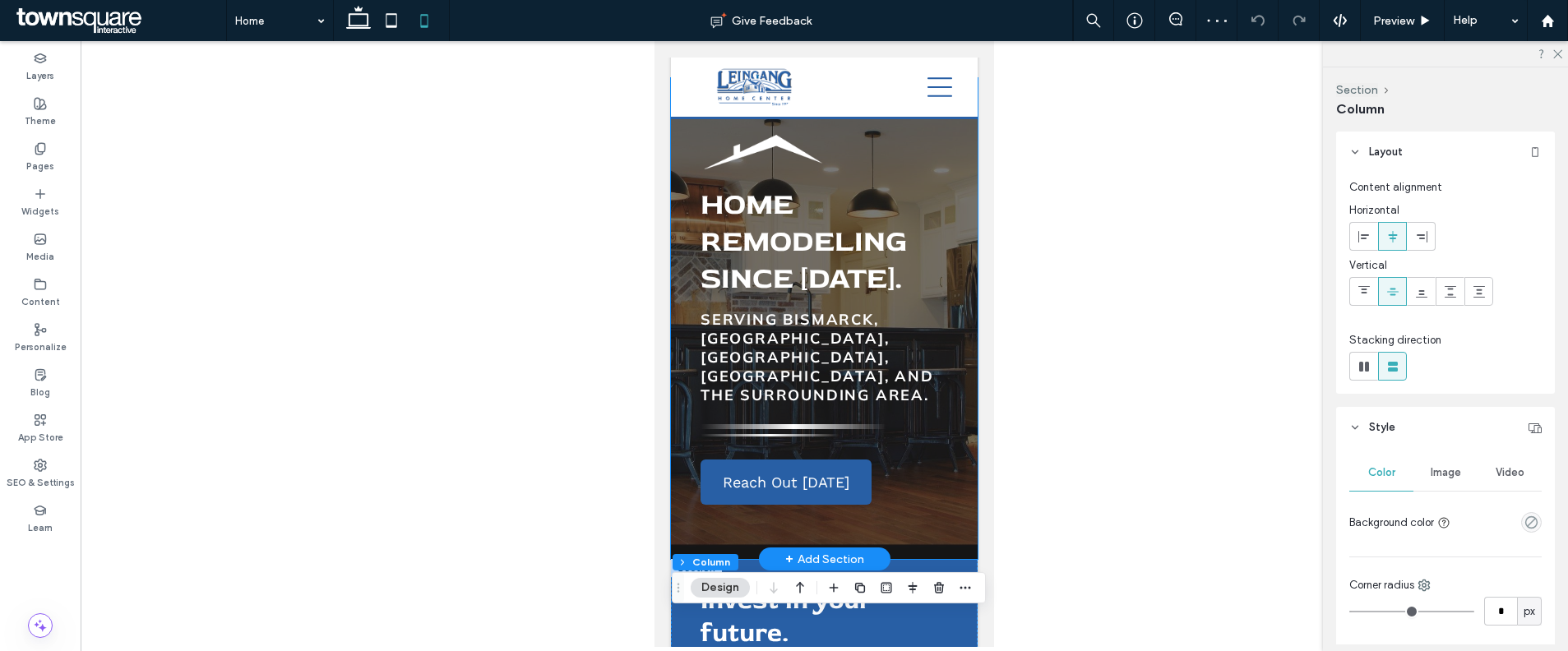
click at [956, 390] on div "Home Remodeling since 1977. Serving Bismarck, Mandan, Minot, Pierre, and the su…" at bounding box center [824, 319] width 307 height 481
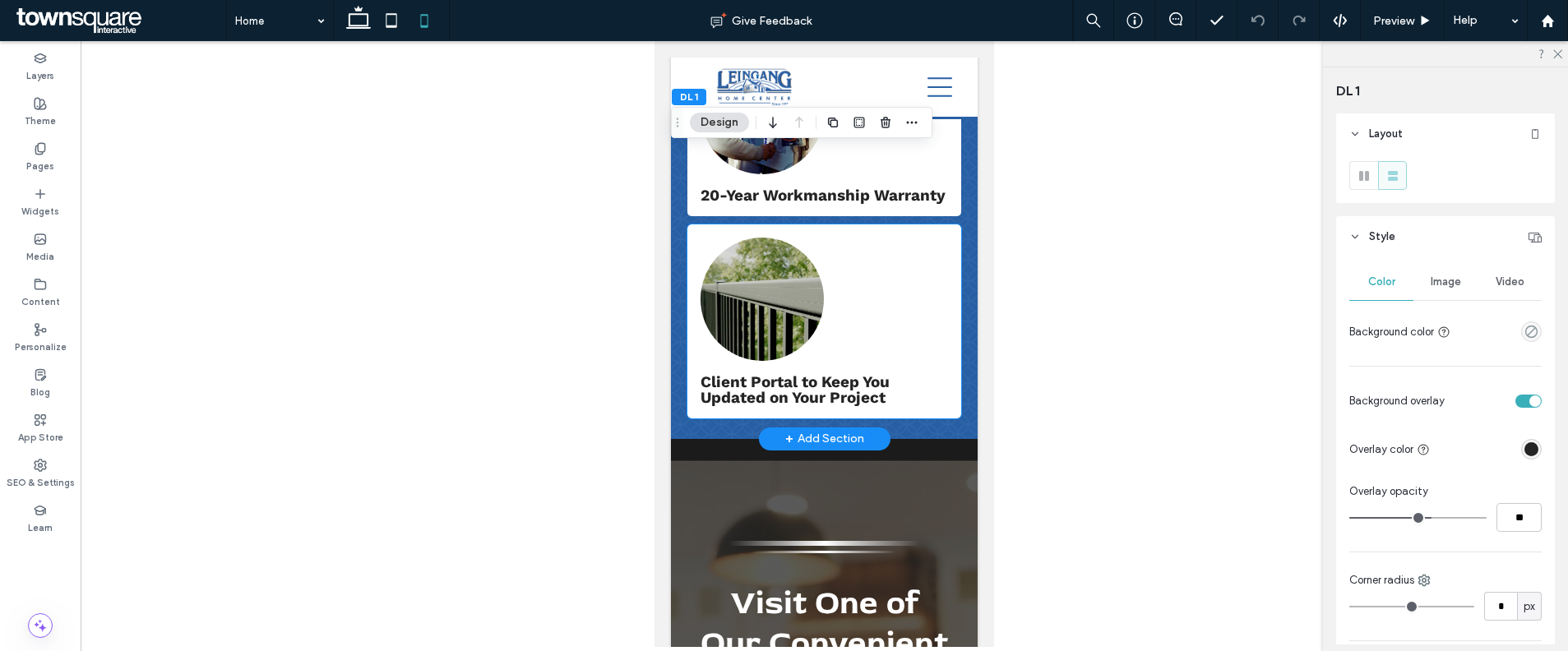
scroll to position [2308, 0]
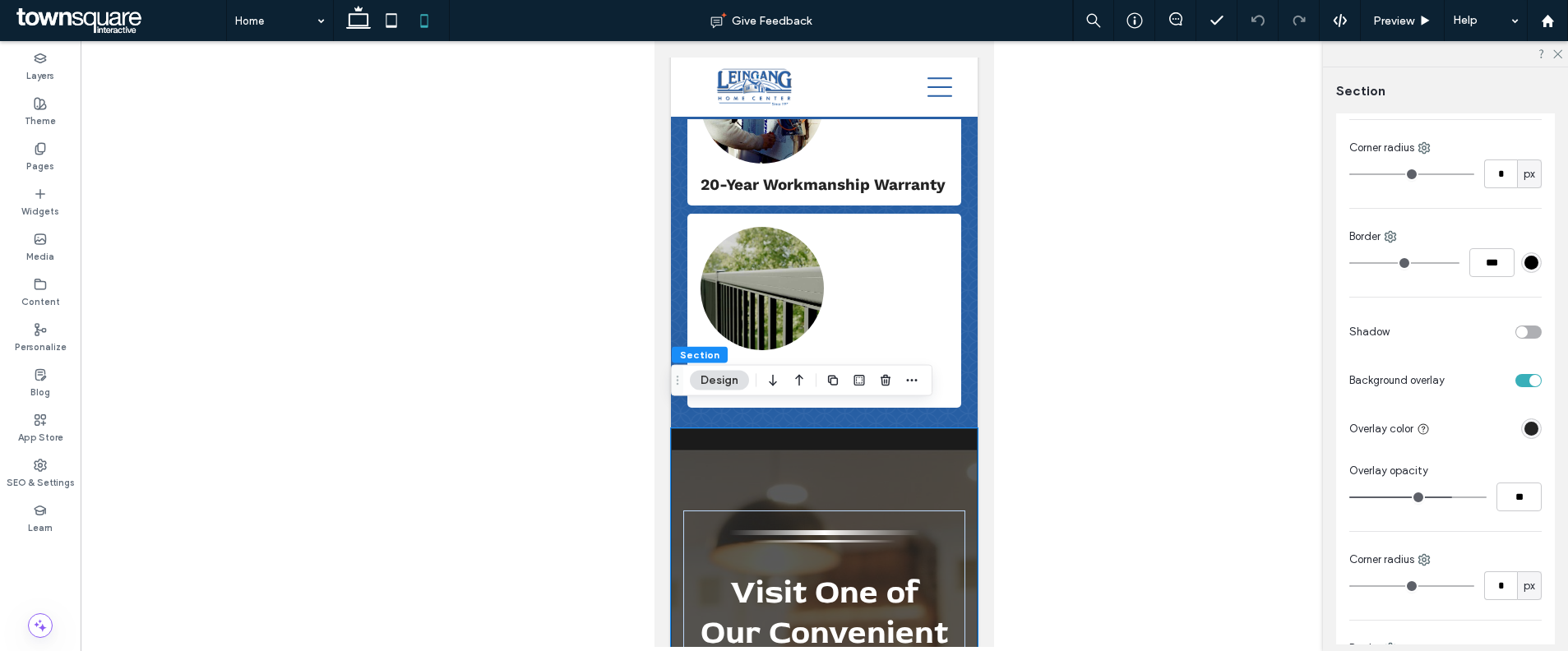
scroll to position [74, 0]
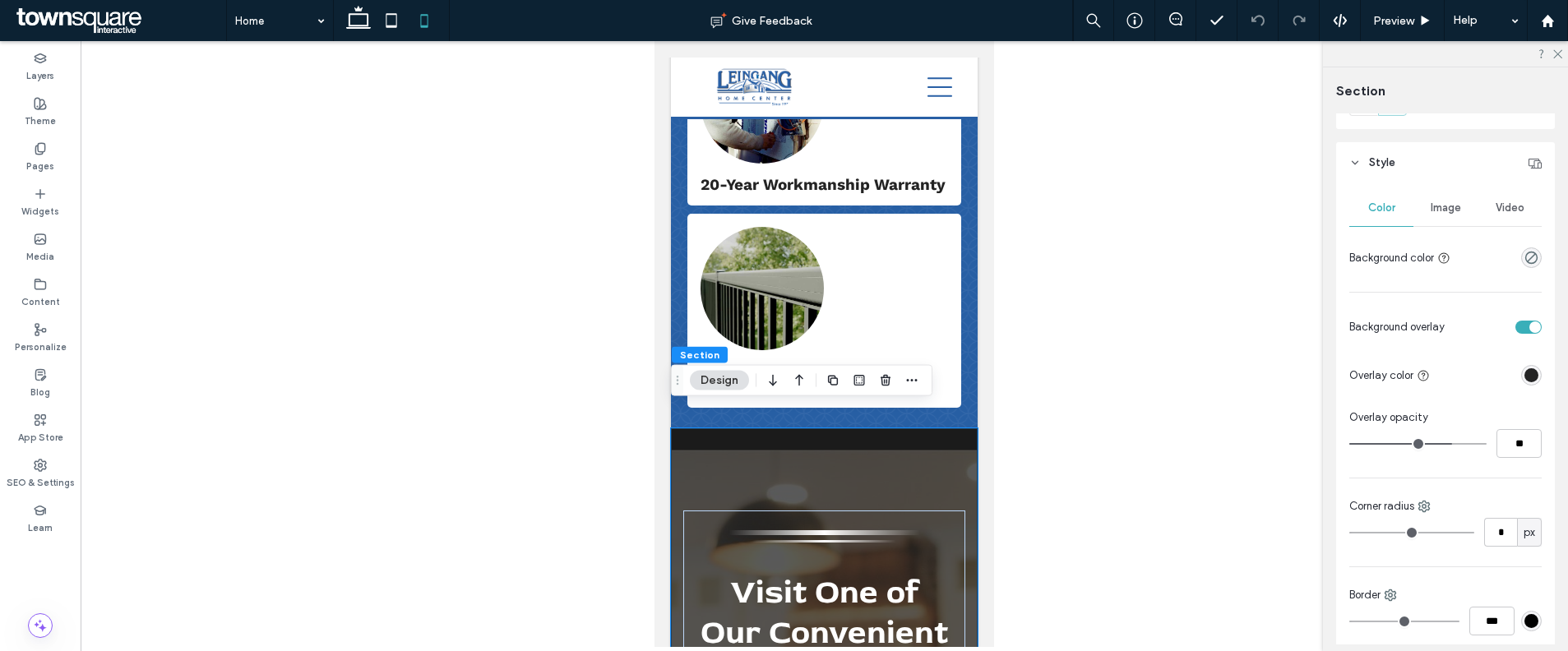
click at [1430, 217] on div "Image" at bounding box center [1446, 207] width 64 height 36
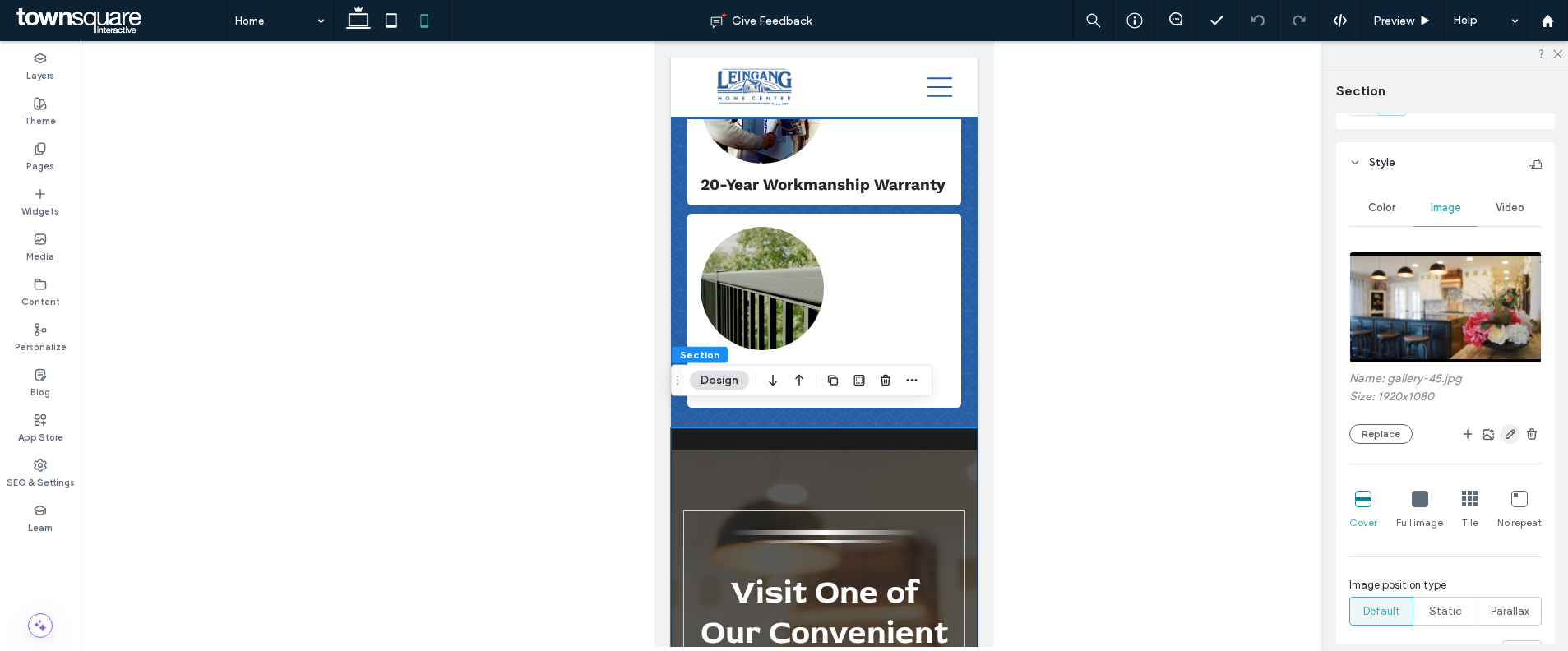
click at [1505, 432] on use "button" at bounding box center [1510, 434] width 10 height 10
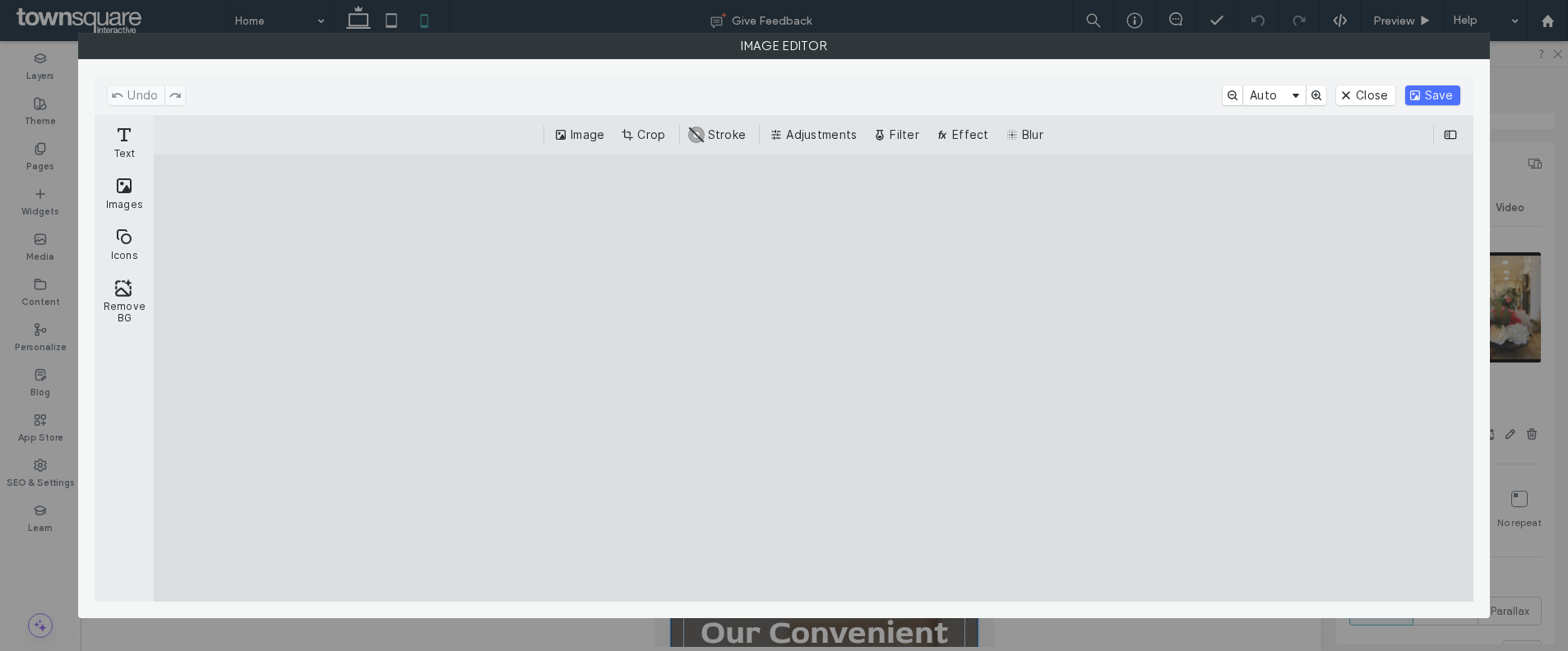
drag, startPoint x: 1131, startPoint y: 200, endPoint x: 1127, endPoint y: 215, distance: 15.5
click at [813, 378] on cesdk-canvas "Editor canvas" at bounding box center [813, 378] width 0 height 0
click at [647, 136] on button "Crop" at bounding box center [645, 134] width 54 height 19
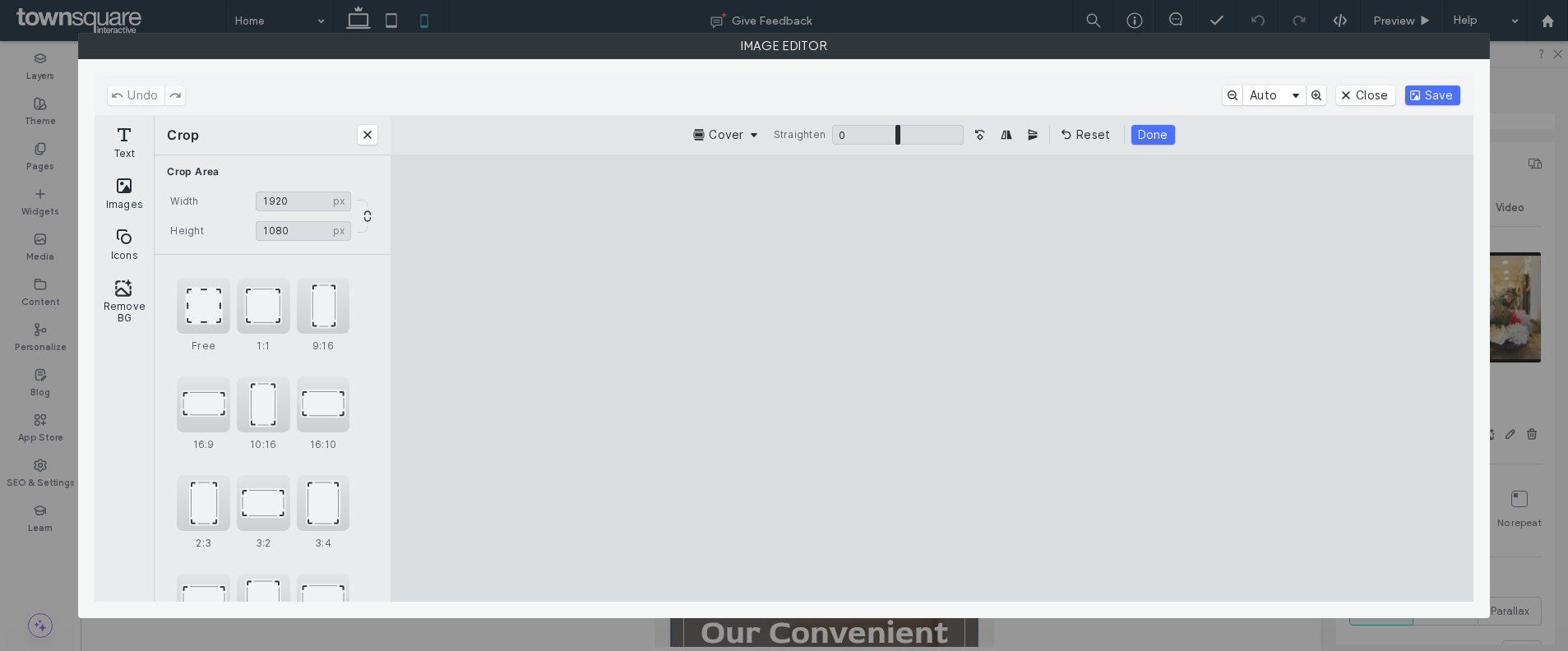
type input "****"
drag, startPoint x: 1249, startPoint y: 200, endPoint x: 1253, endPoint y: 211, distance: 11.7
click at [932, 378] on cesdk-canvas "Editor canvas" at bounding box center [932, 378] width 0 height 0
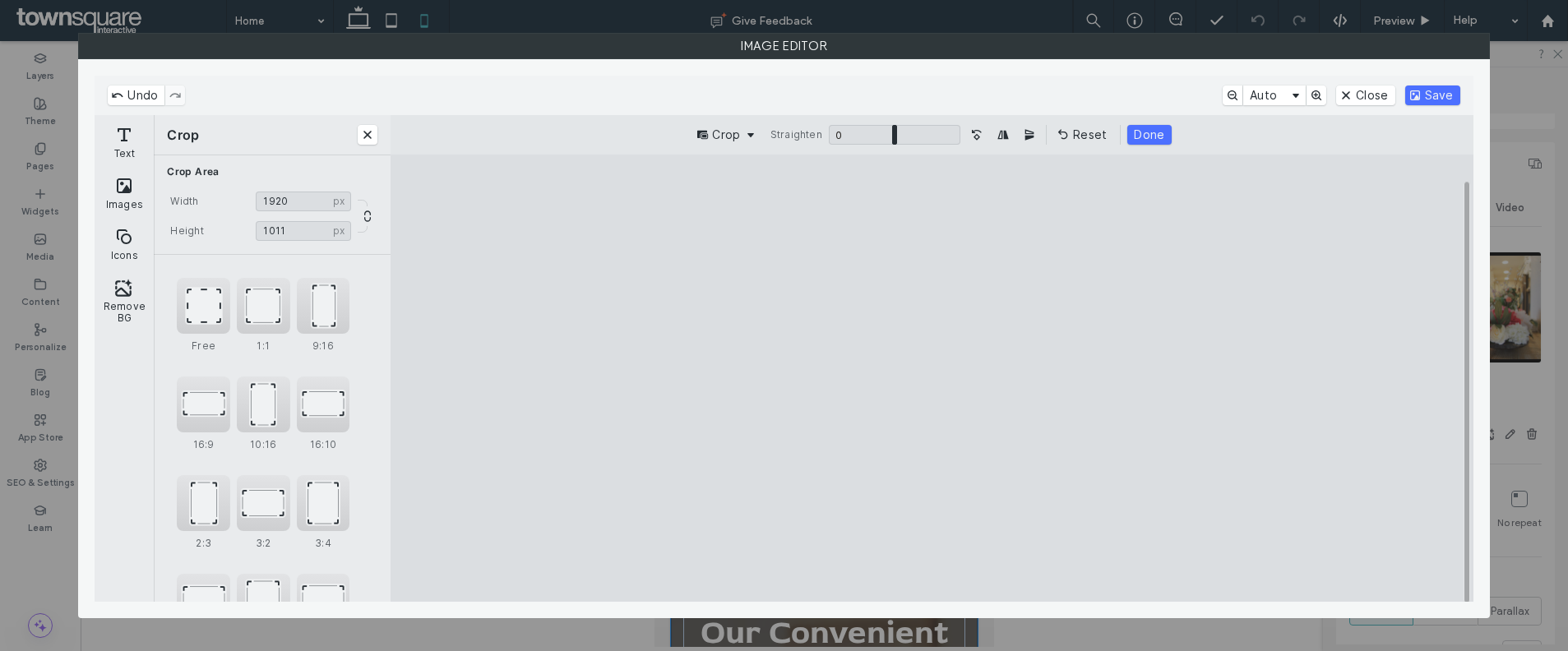
type input "****"
drag, startPoint x: 1255, startPoint y: 554, endPoint x: 1255, endPoint y: 541, distance: 13.0
click at [932, 378] on cesdk-canvas "Editor canvas" at bounding box center [932, 378] width 0 height 0
click at [1424, 90] on button "Save" at bounding box center [1433, 95] width 55 height 19
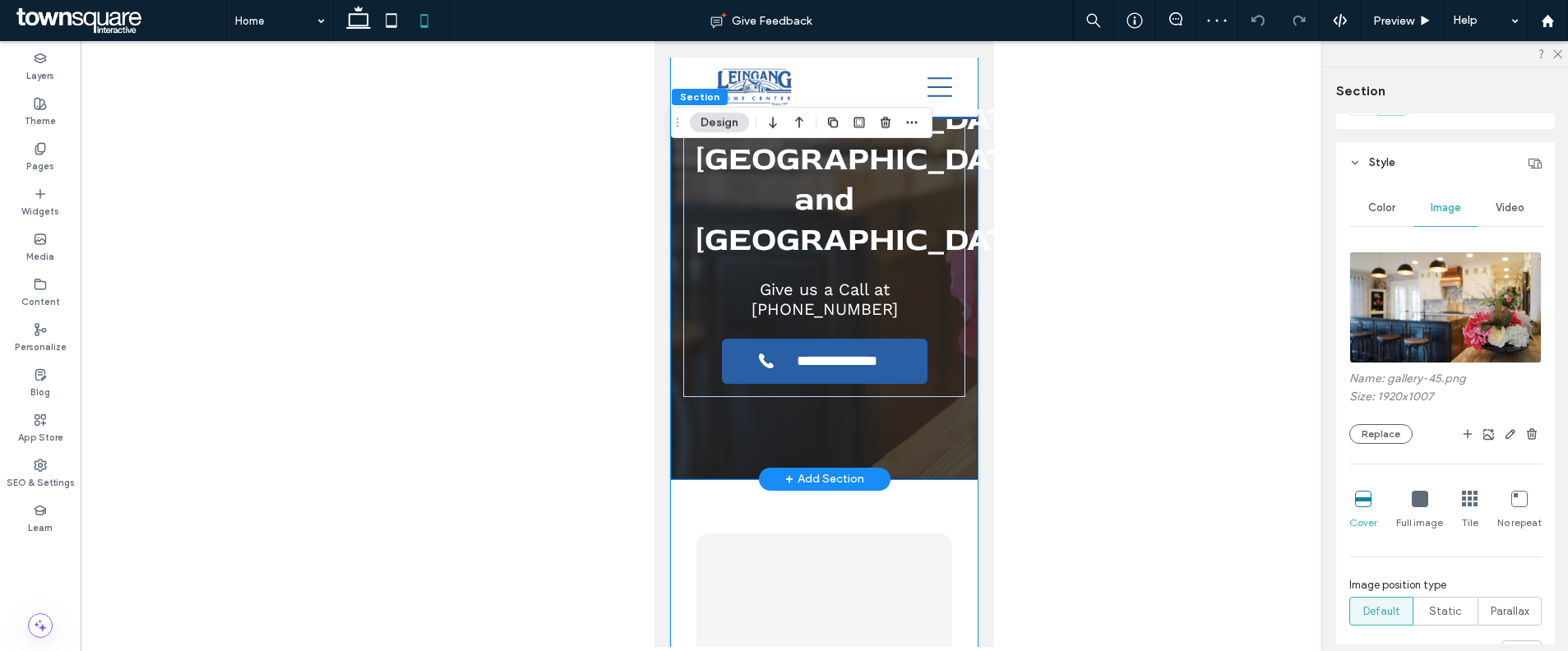
scroll to position [2817, 0]
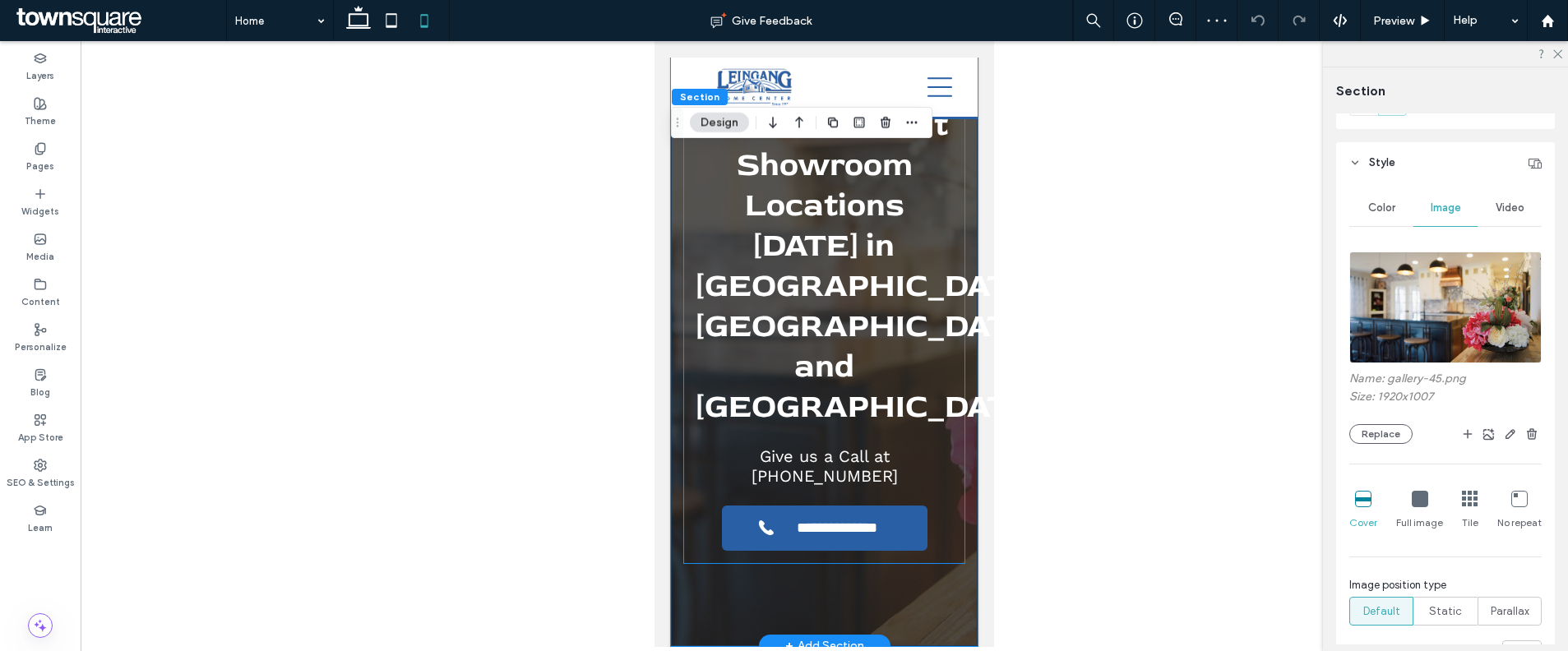
drag, startPoint x: 939, startPoint y: 506, endPoint x: 964, endPoint y: 489, distance: 30.2
click at [940, 506] on div "**********" at bounding box center [824, 284] width 282 height 562
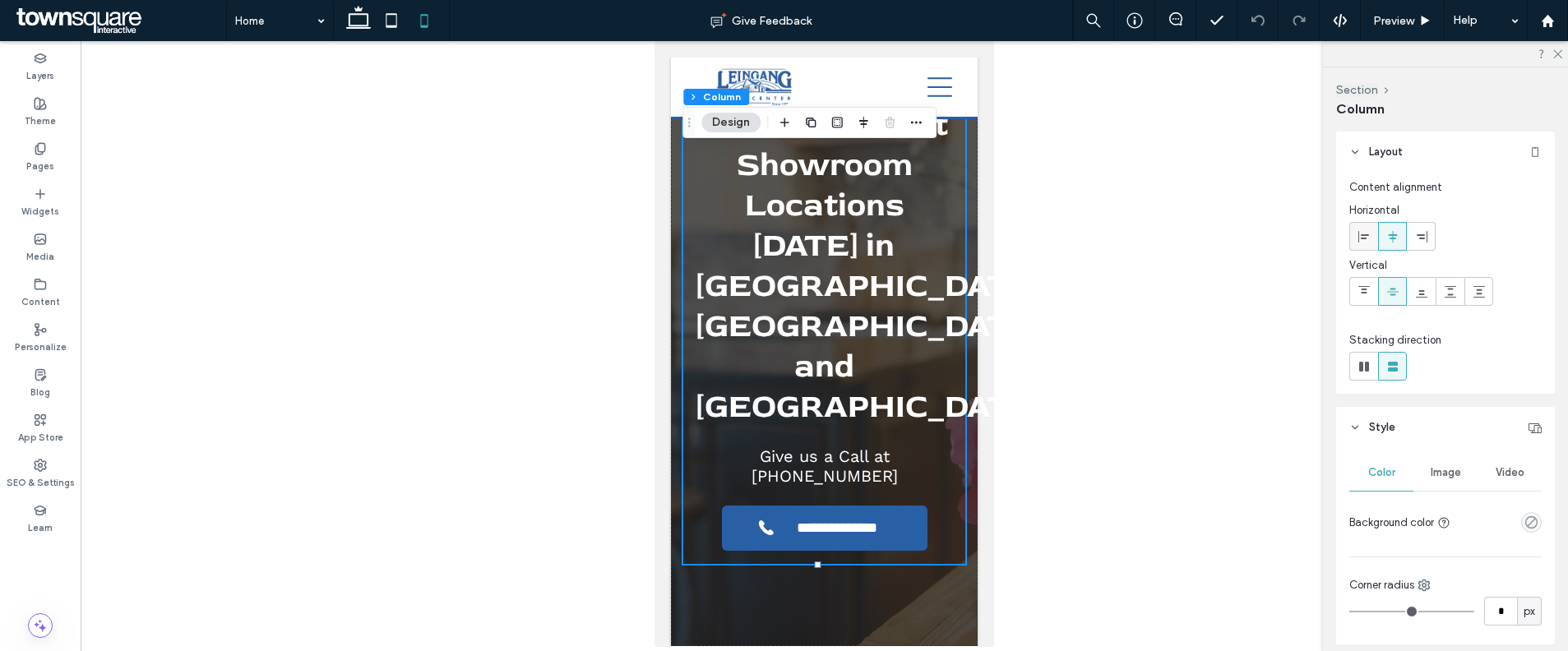
click at [1373, 233] on div at bounding box center [1363, 236] width 27 height 27
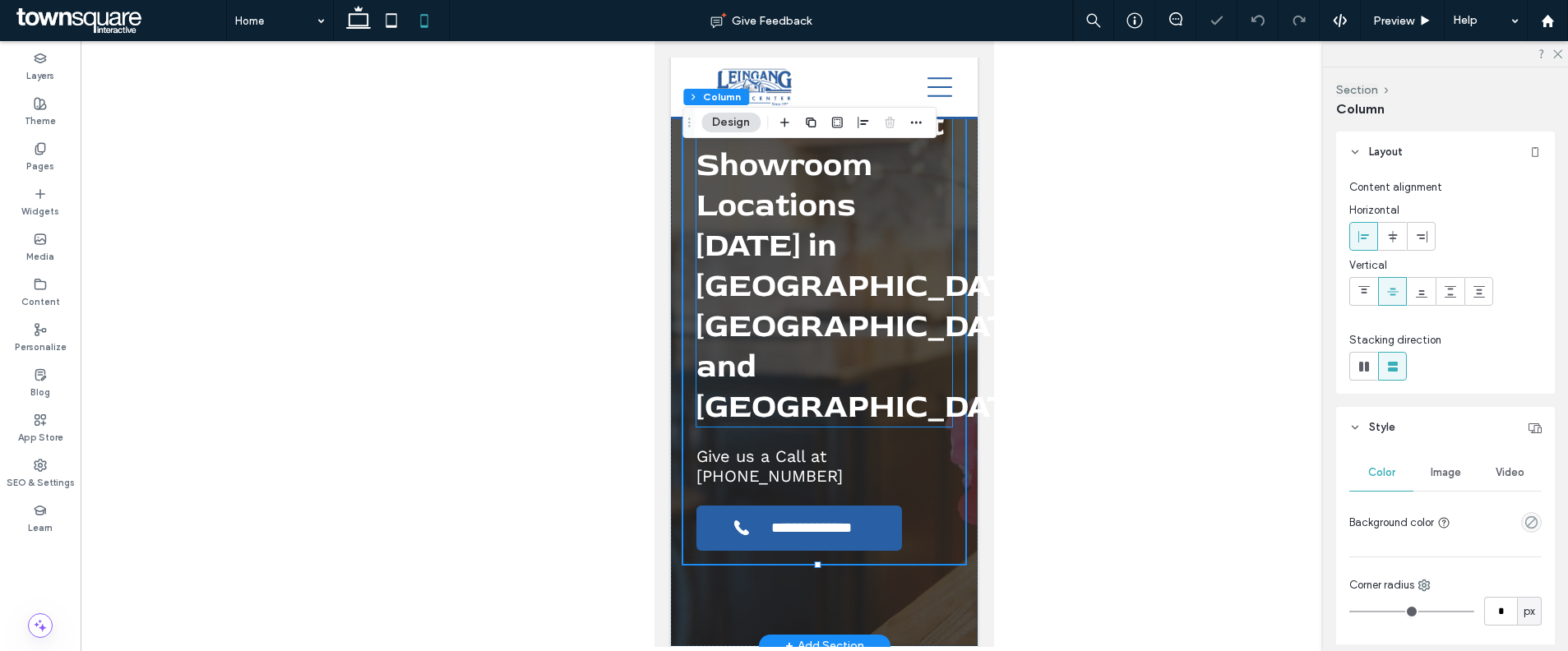
scroll to position [2577, 0]
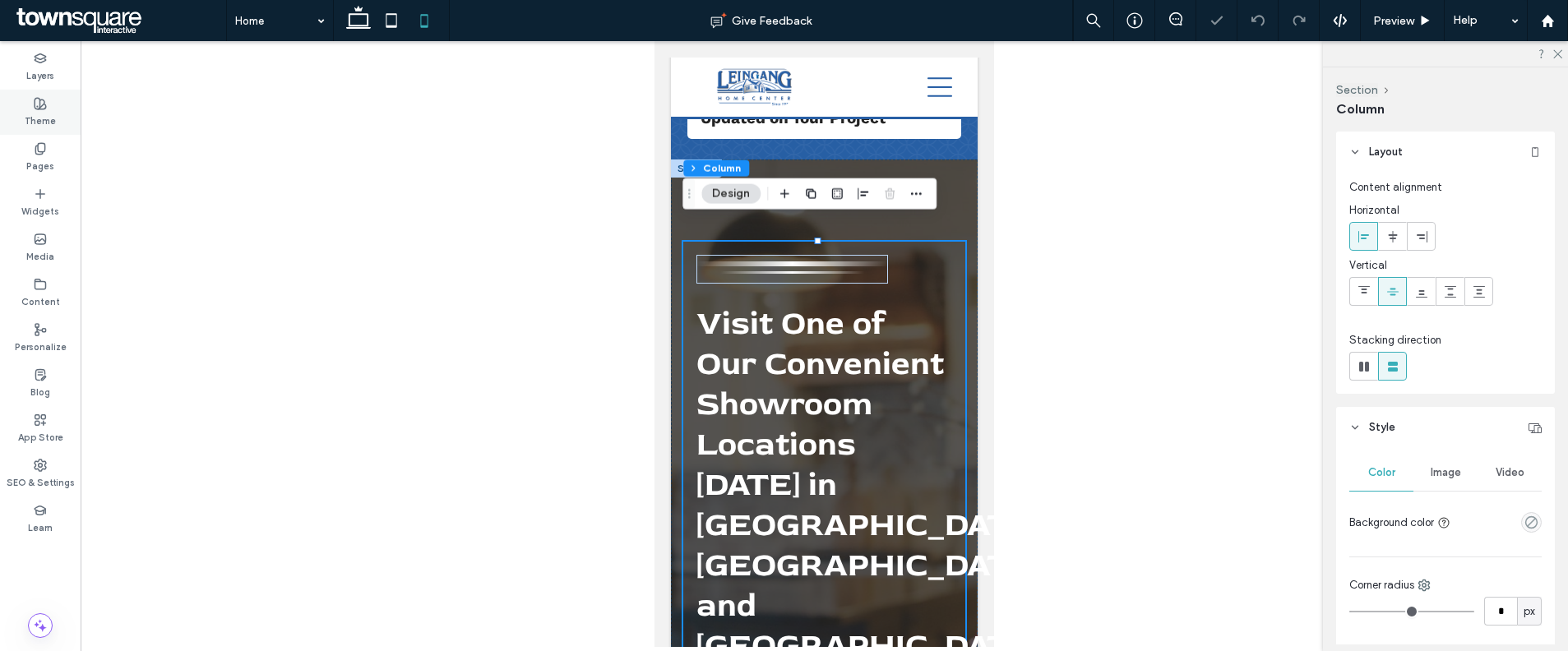
click at [39, 104] on icon at bounding box center [41, 103] width 13 height 13
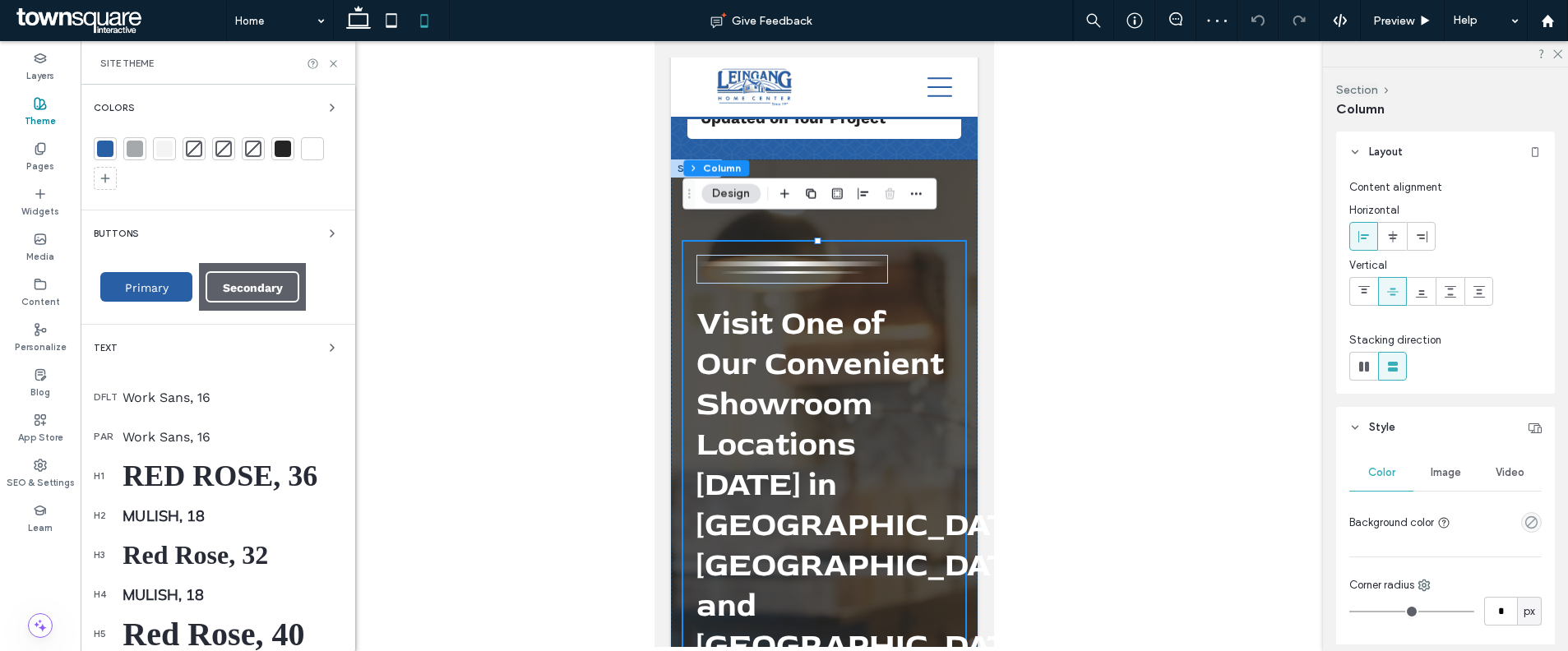
scroll to position [196, 0]
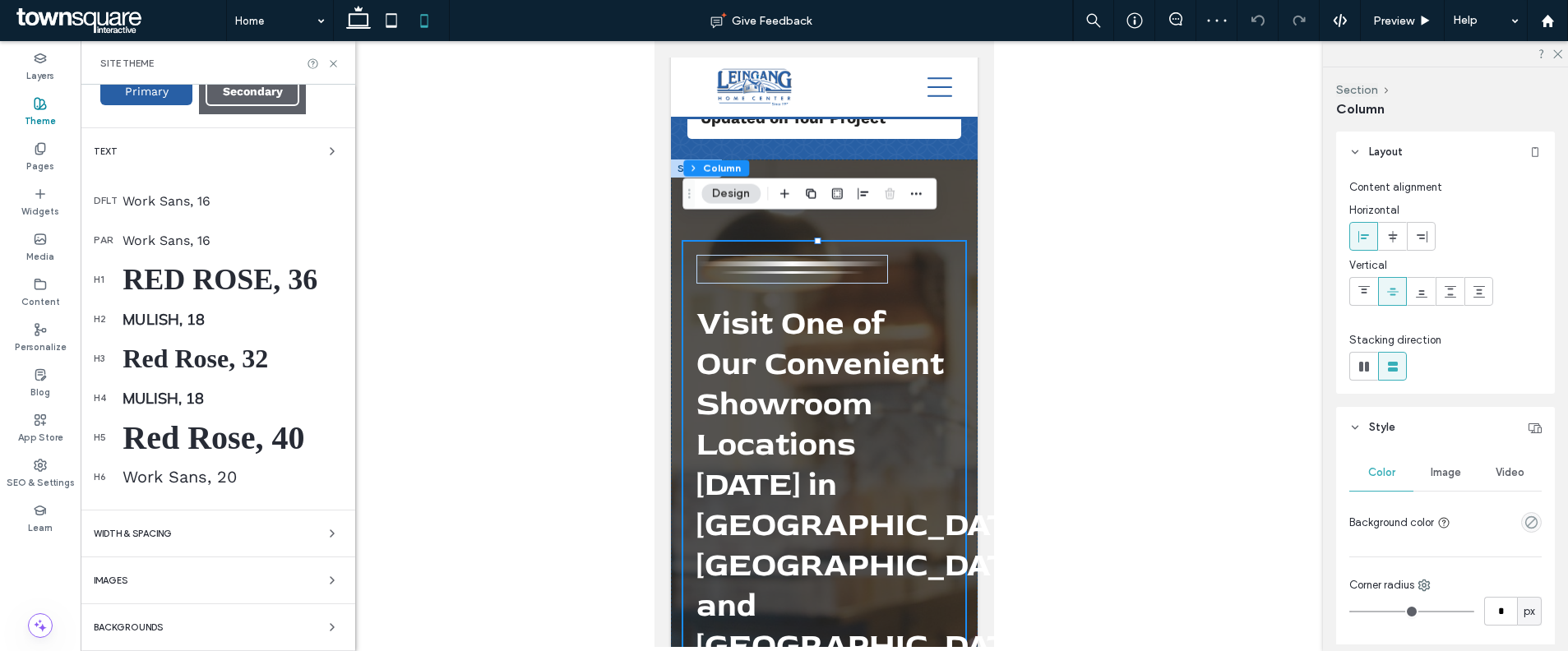
click at [233, 453] on div "Red Rose, 40" at bounding box center [232, 437] width 219 height 39
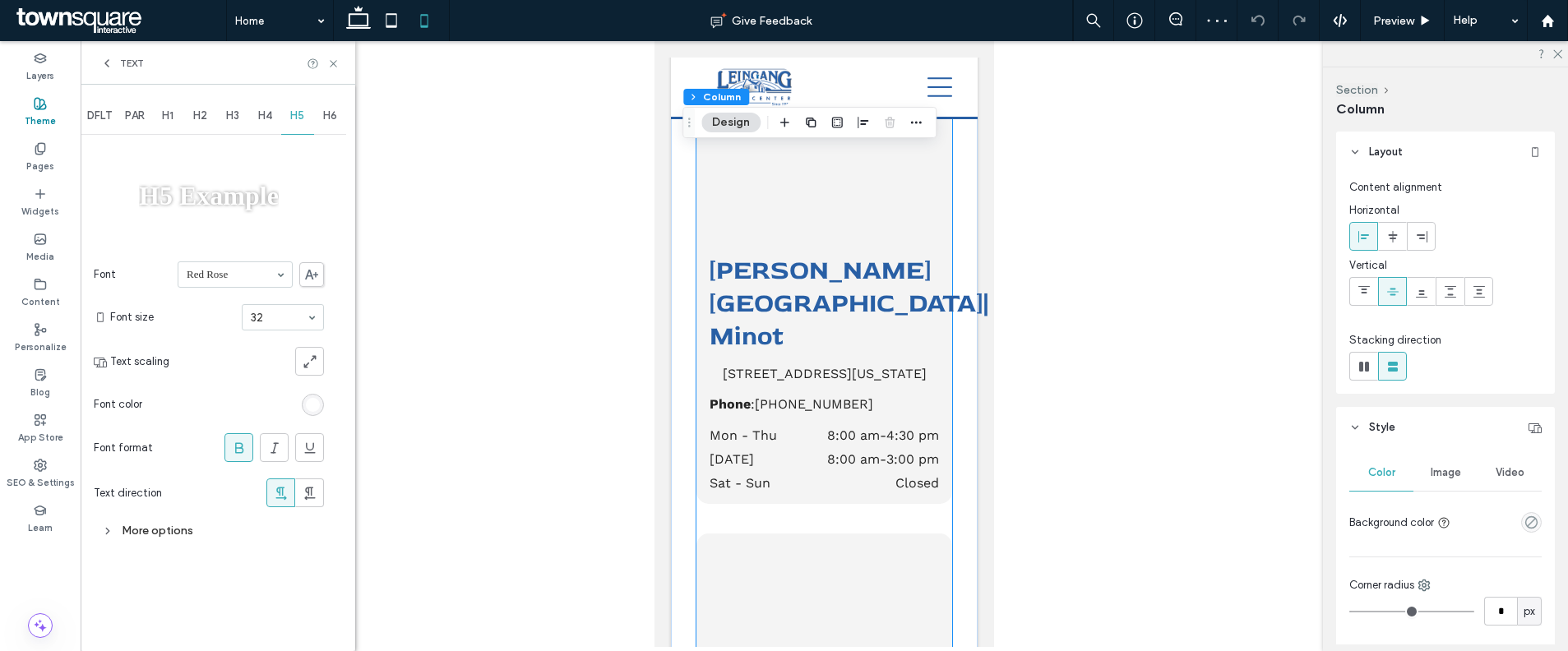
scroll to position [3371, 0]
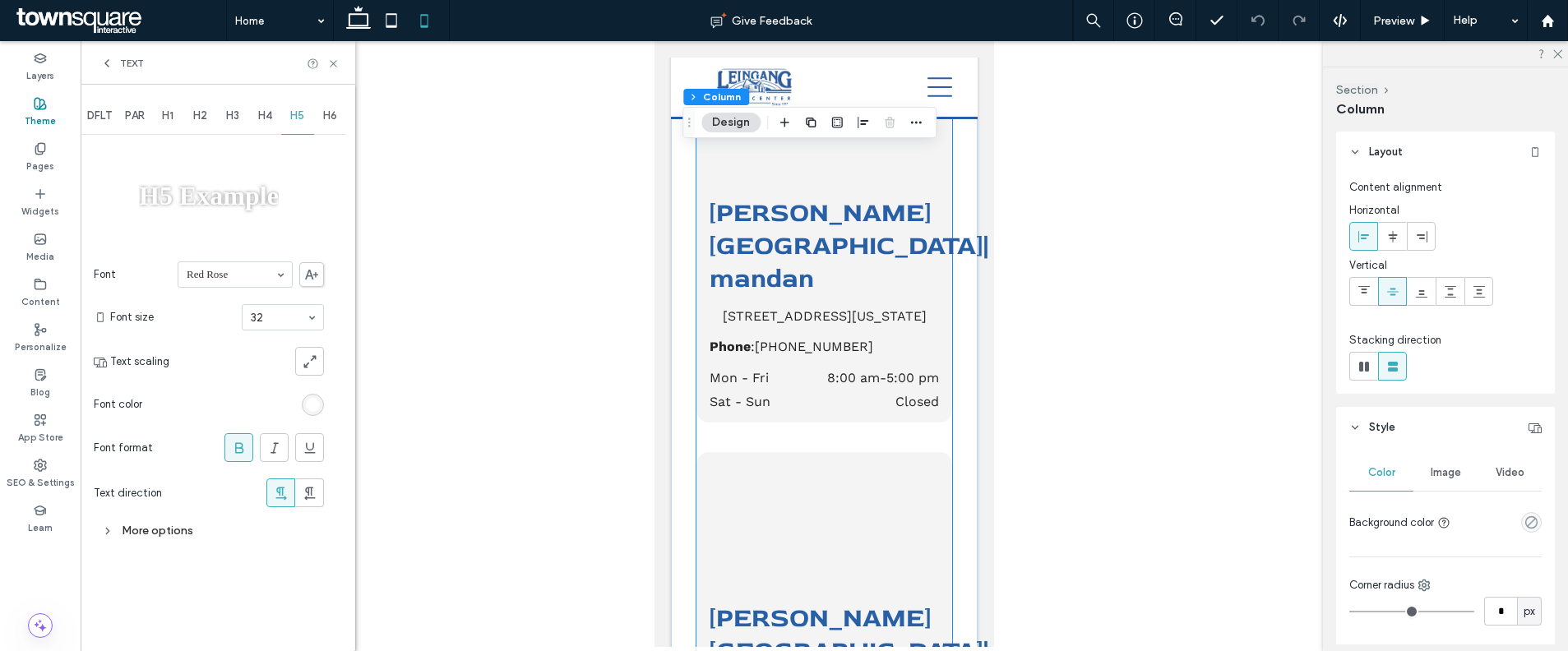
click at [839, 331] on div "Leingang Home Center | mandan 2601 Twin City Drive, Mandan, North Dakota 58554,…" at bounding box center [824, 235] width 256 height 376
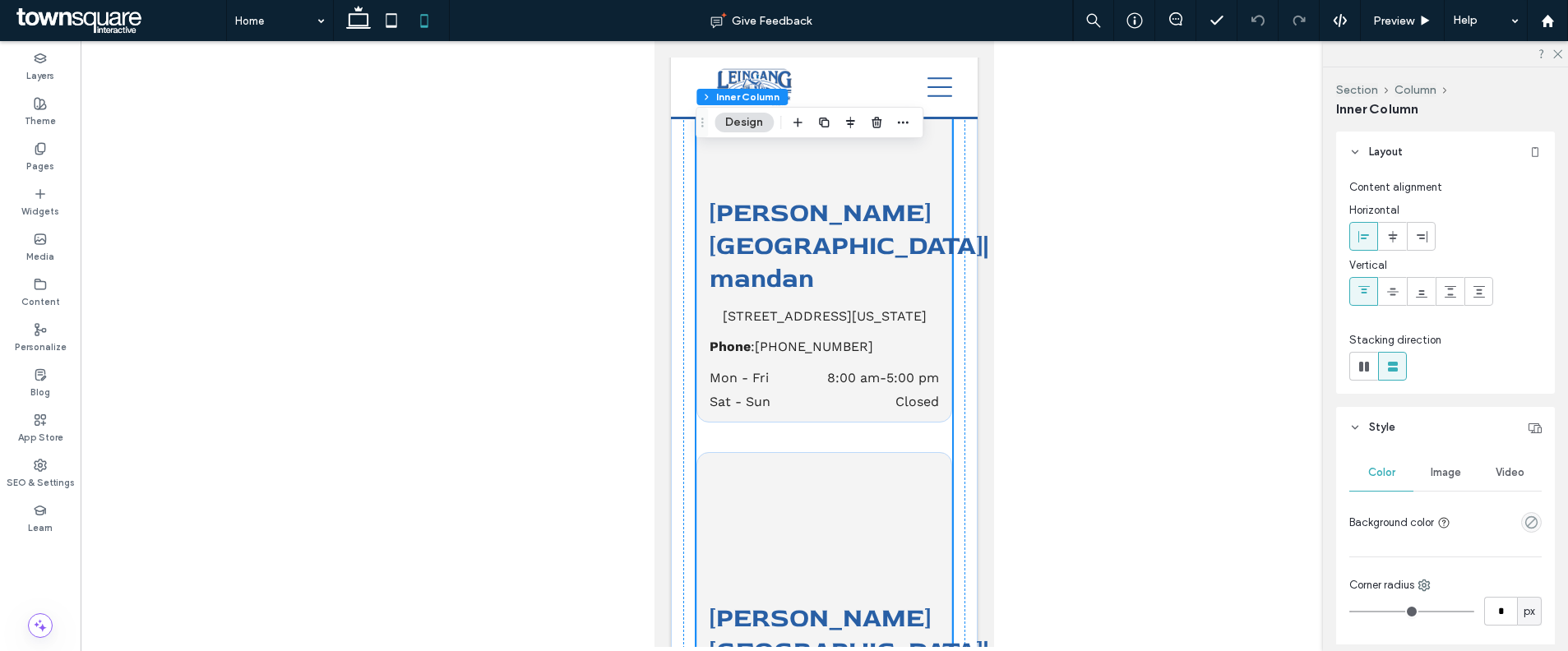
click at [833, 328] on div "Leingang Home Center | mandan 2601 Twin City Drive, Mandan, North Dakota 58554,…" at bounding box center [824, 235] width 256 height 376
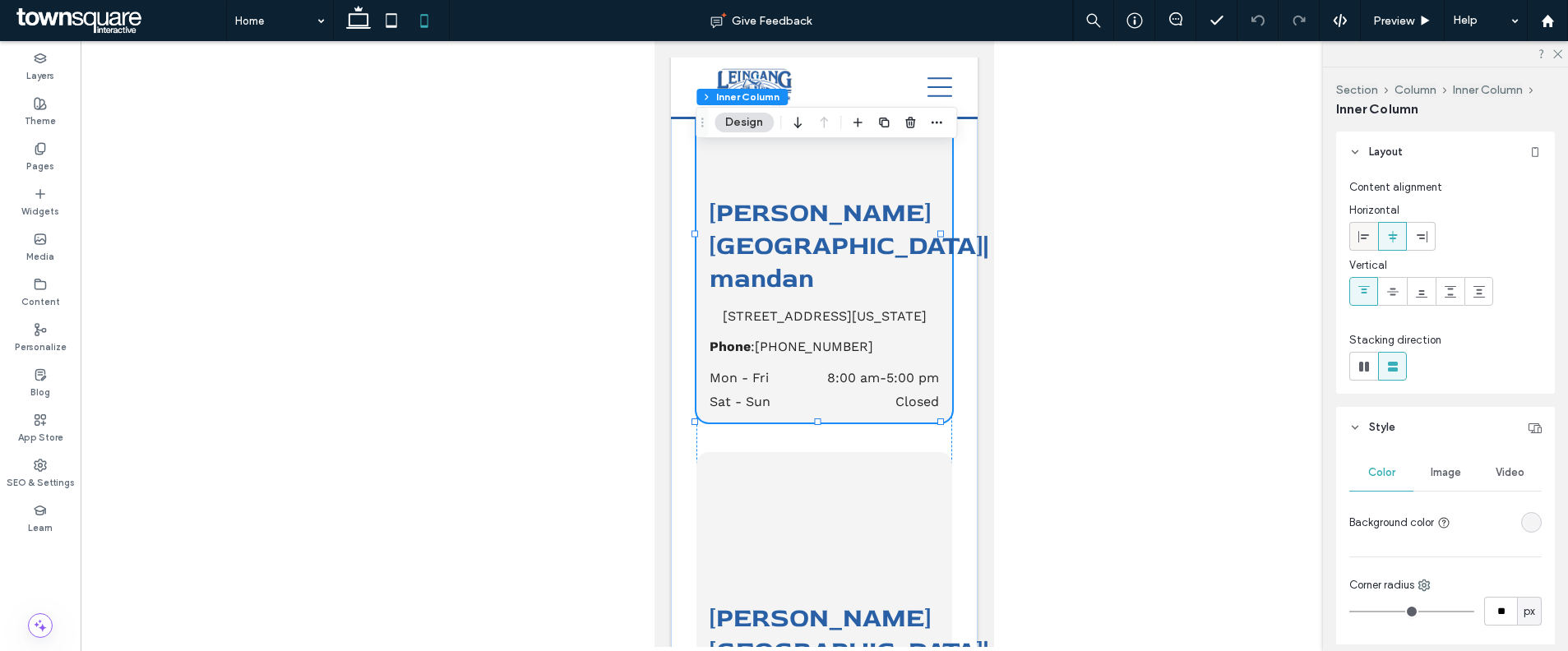
click at [1359, 243] on span at bounding box center [1364, 236] width 13 height 27
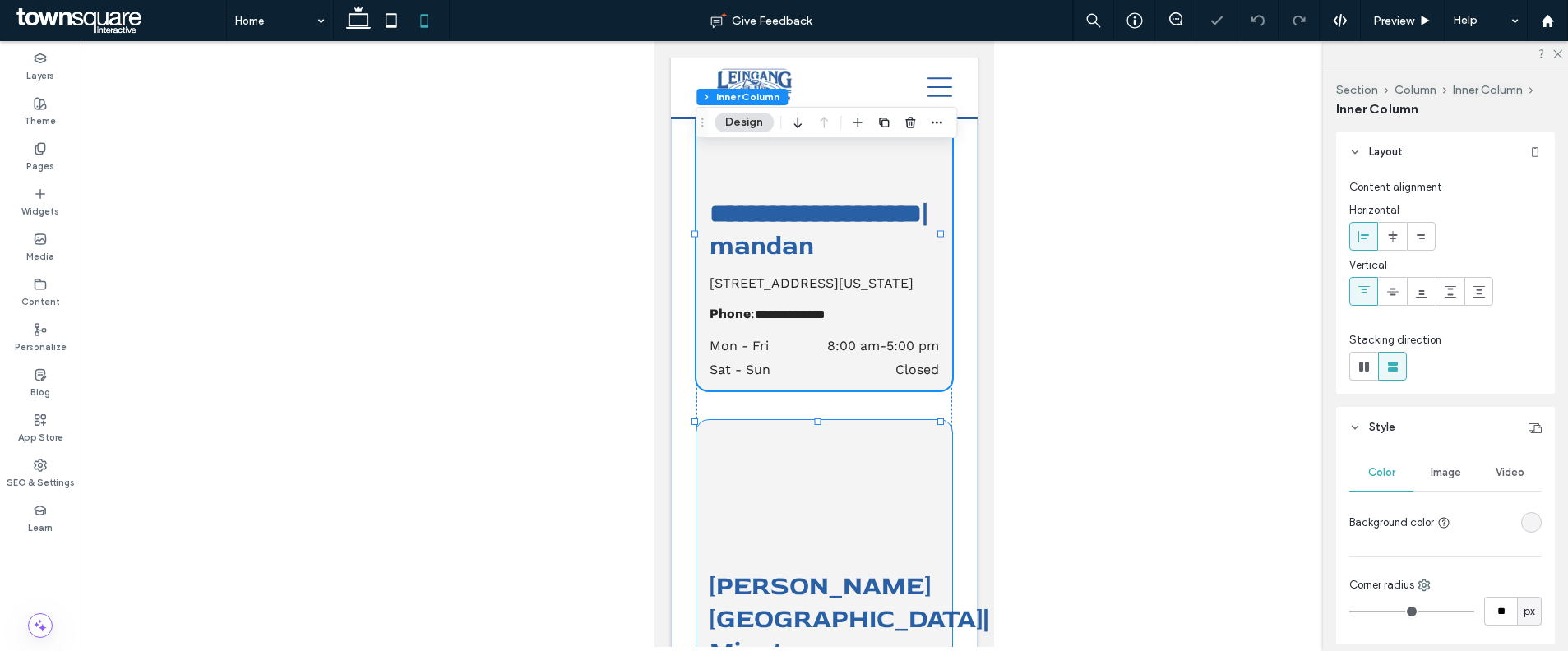
click at [897, 420] on div "Leingang Home Center | Minot 2010 2nd Street Southeast, Minot, North Dakota 587…" at bounding box center [824, 620] width 256 height 400
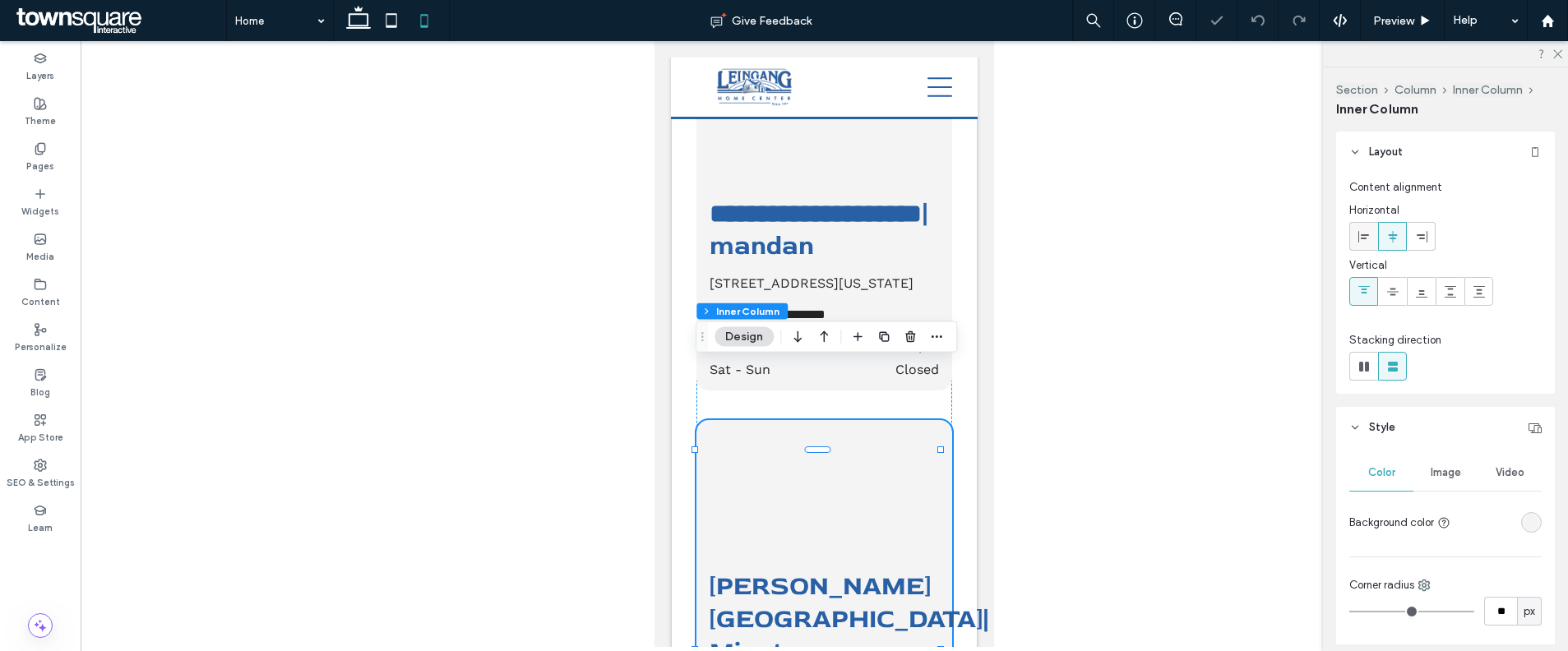
click at [1371, 232] on div at bounding box center [1363, 236] width 27 height 27
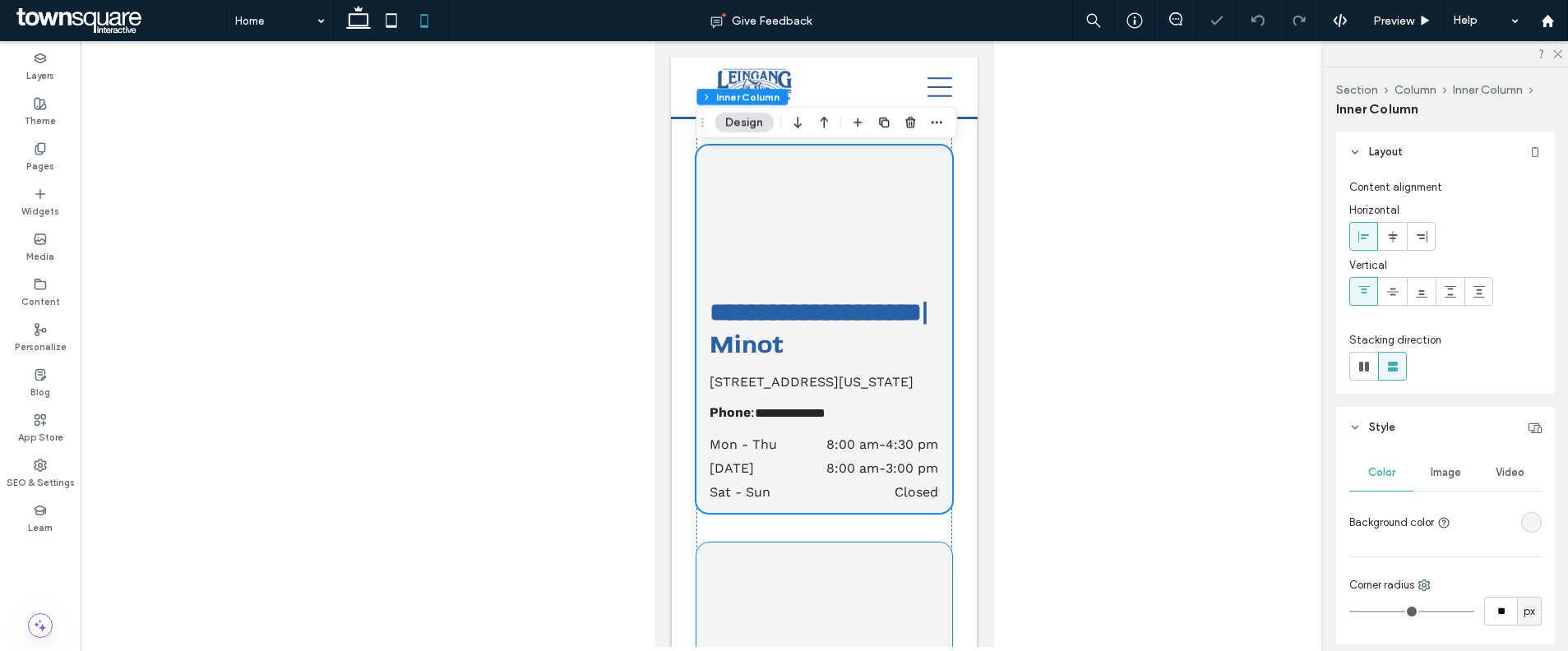
scroll to position [3667, 0]
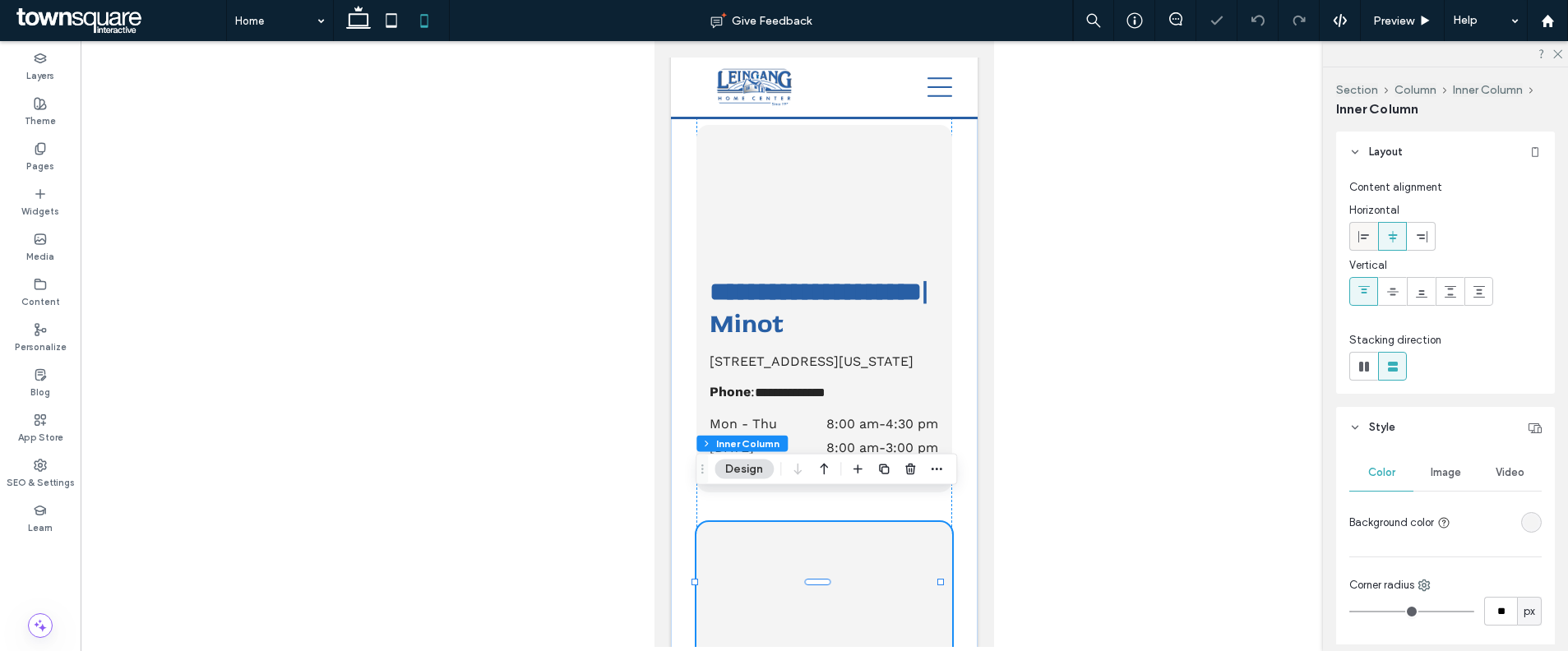
click at [1364, 230] on icon at bounding box center [1364, 237] width 13 height 13
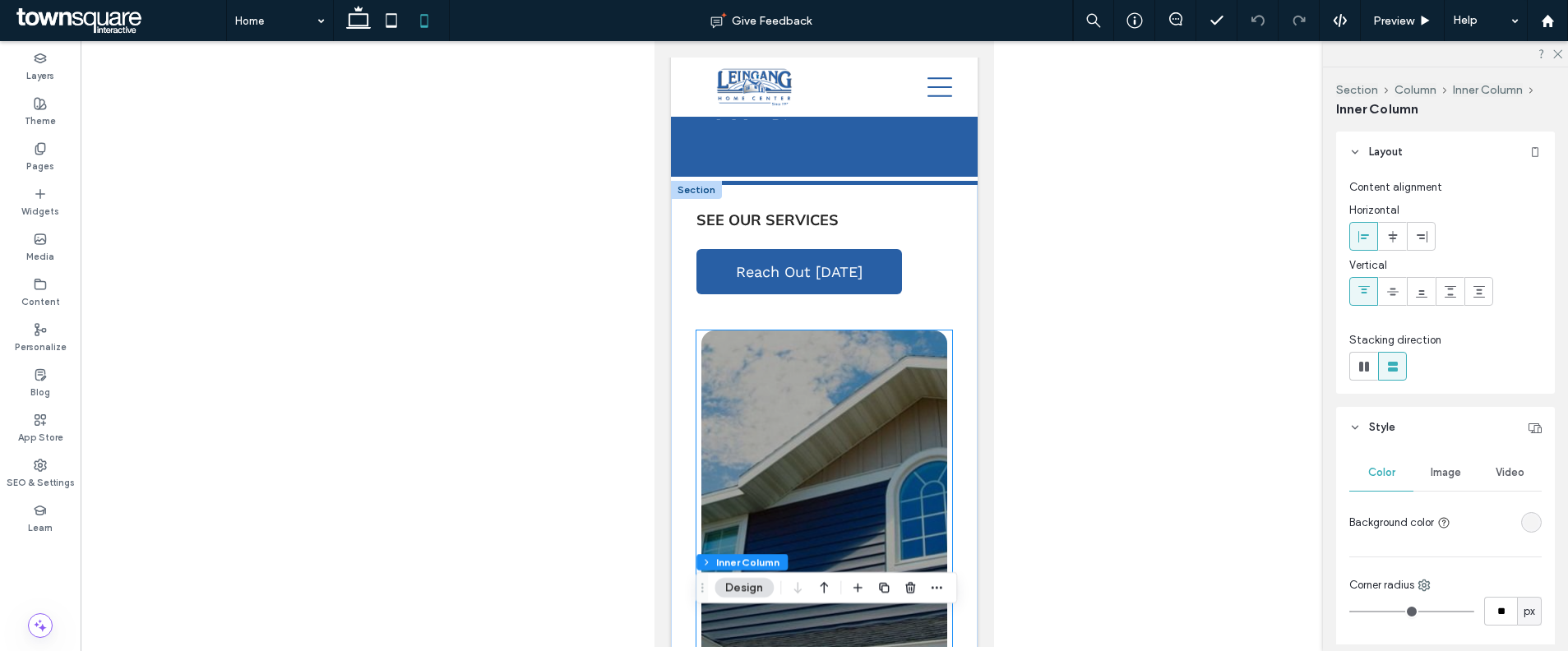
scroll to position [241, 0]
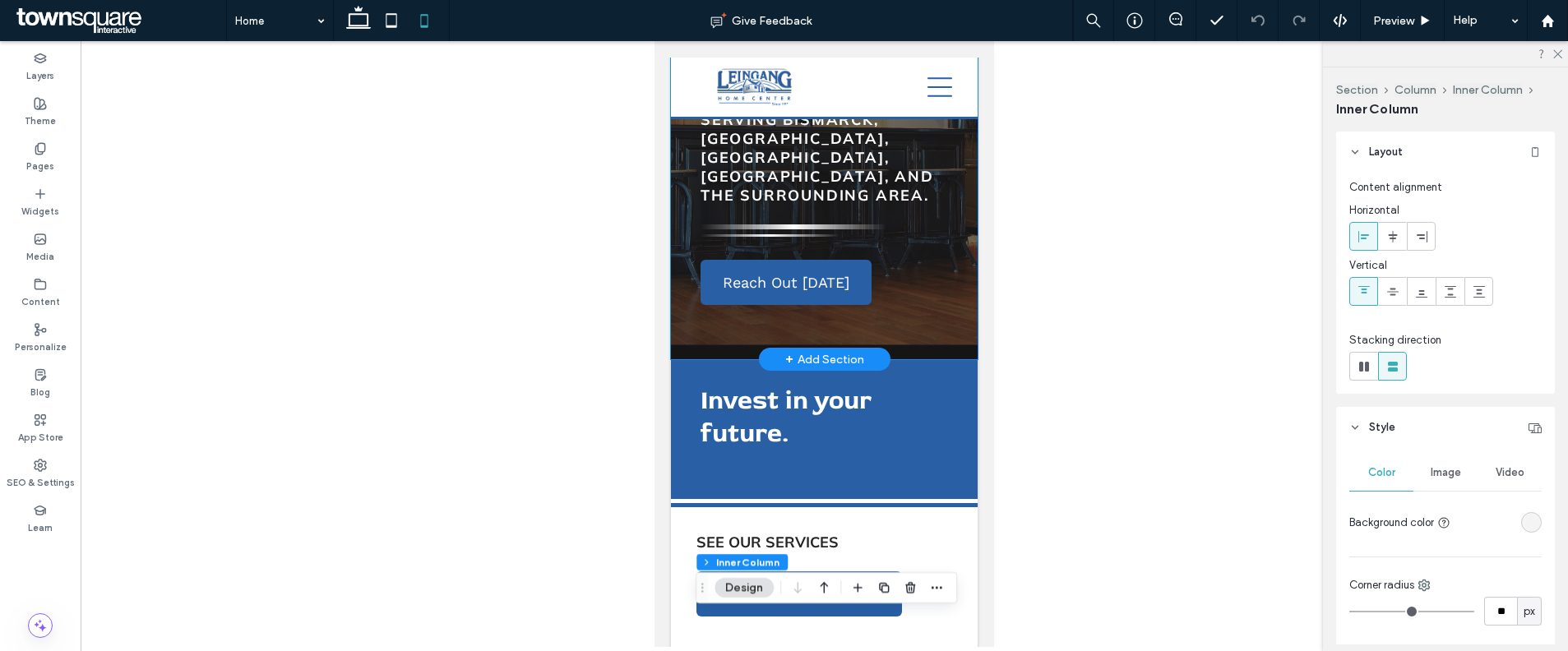
click at [942, 322] on div "Home Remodeling since 1977. Serving Bismarck, Mandan, Minot, Pierre, and the su…" at bounding box center [824, 119] width 307 height 481
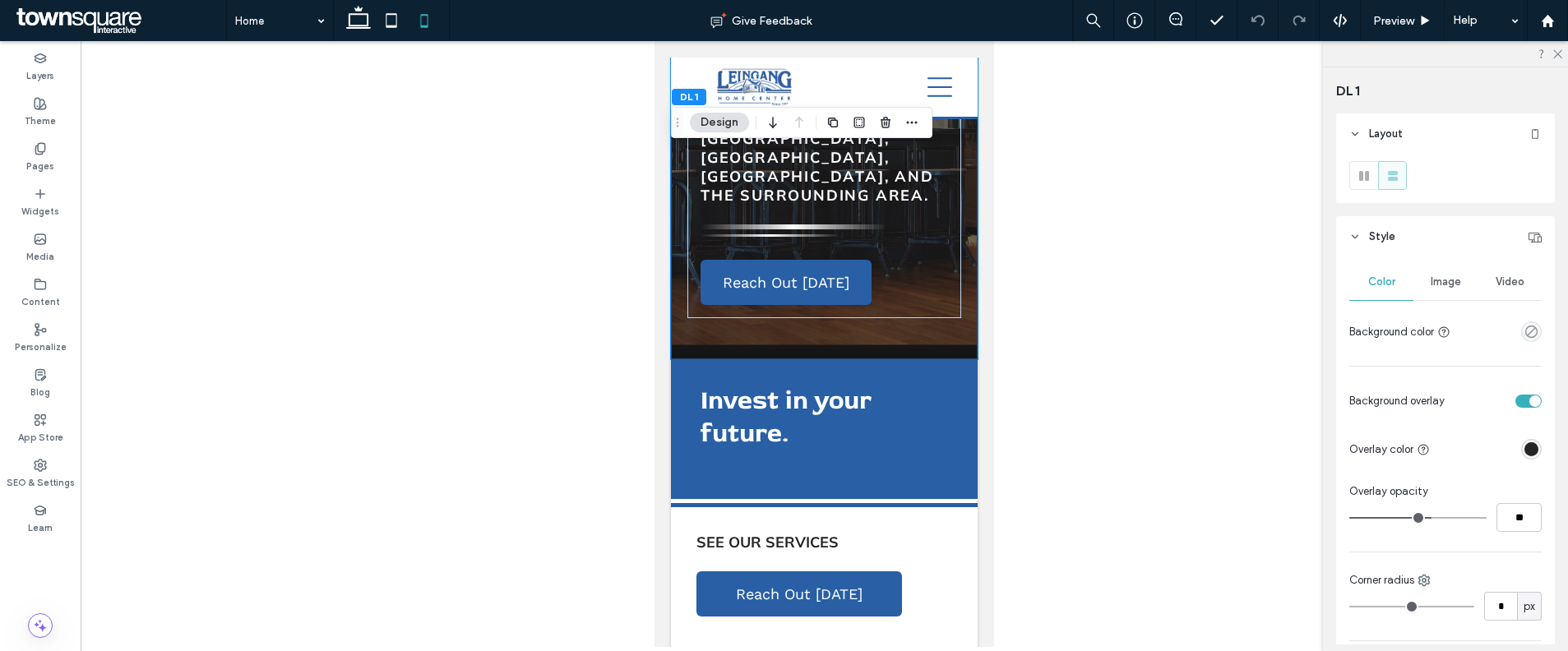
scroll to position [10, 0]
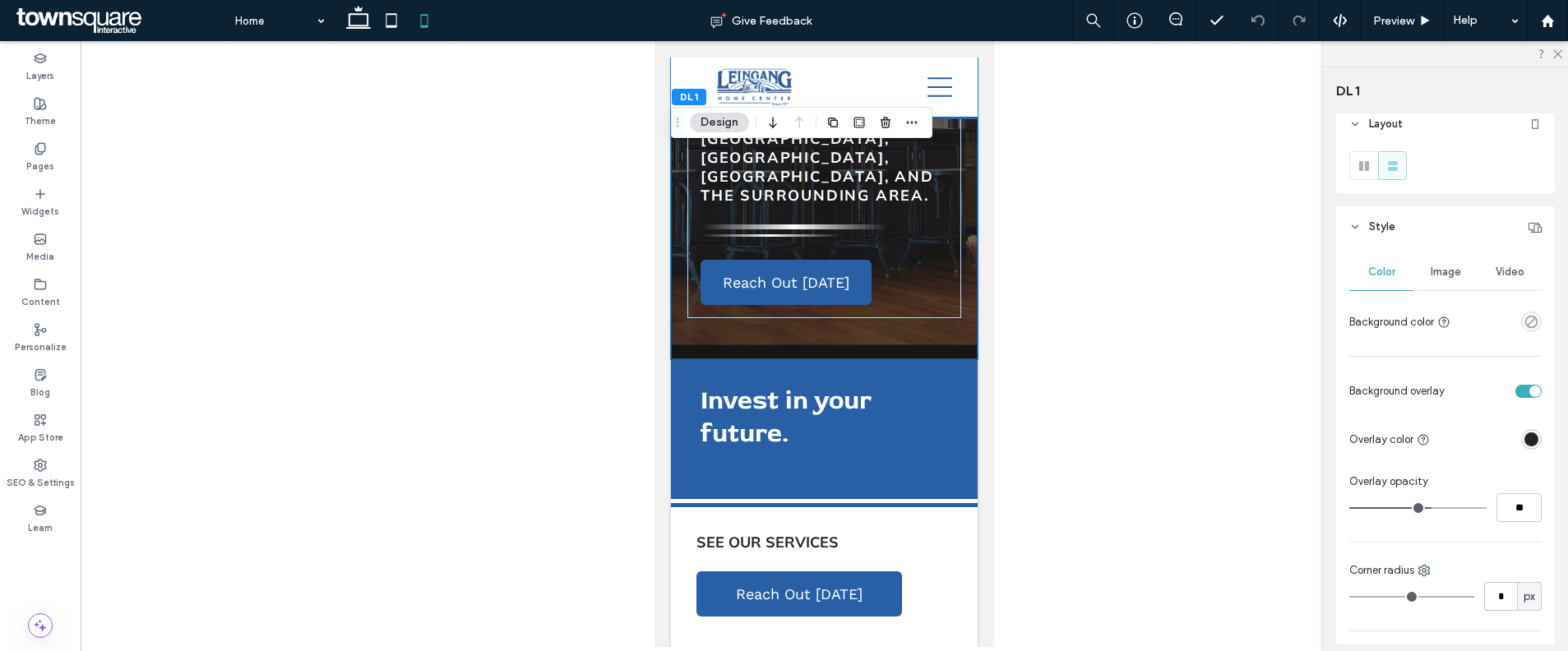
click at [1435, 267] on span "Image" at bounding box center [1446, 272] width 30 height 13
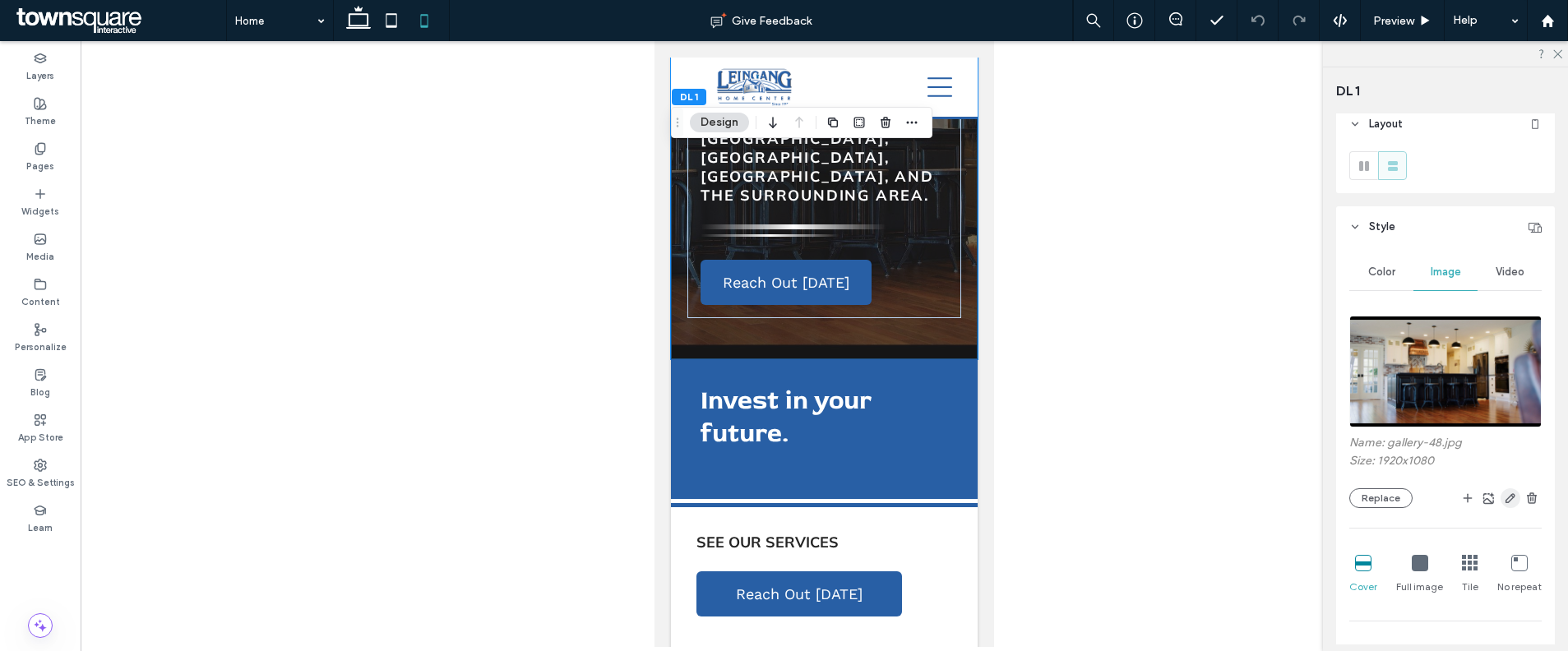
click at [1504, 494] on icon "button" at bounding box center [1510, 498] width 13 height 13
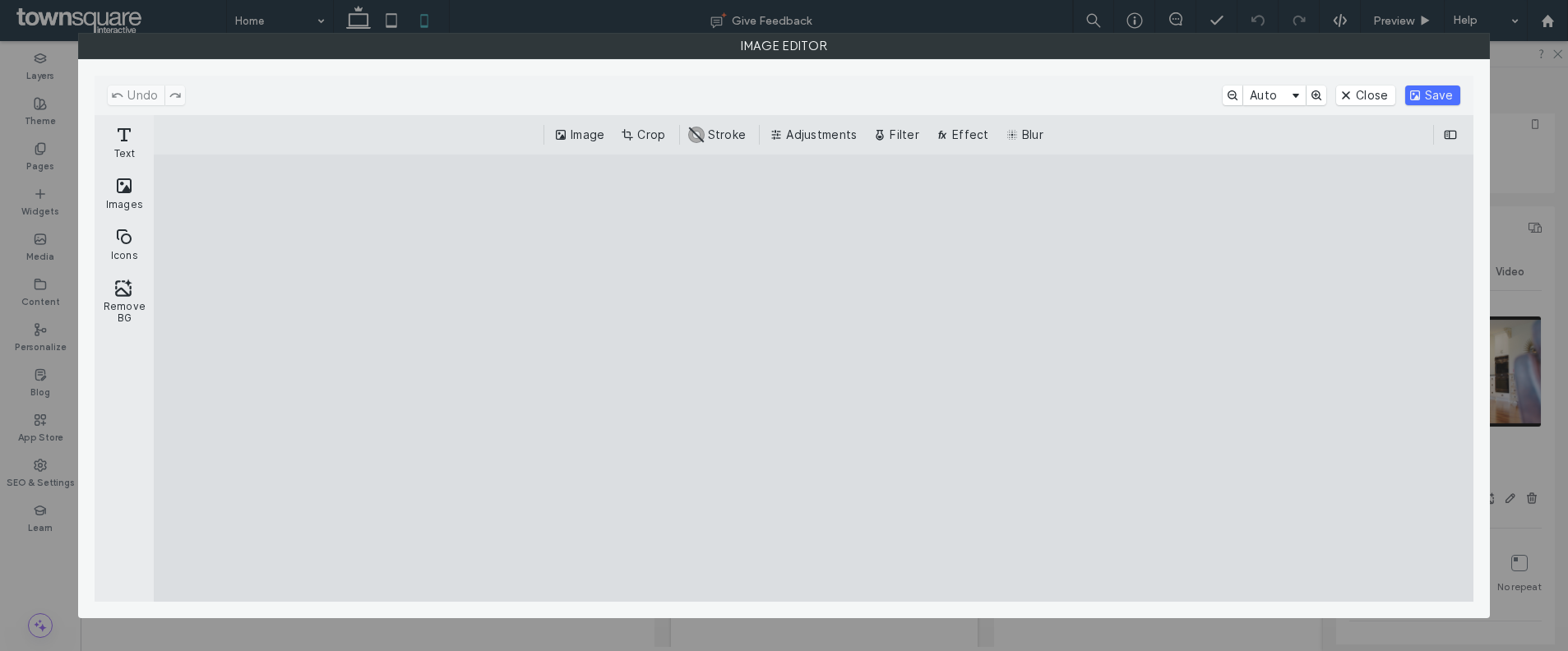
click at [676, 139] on div "Image Crop #ABABAB Stroke Adjustments Filter Effect Blur" at bounding box center [813, 134] width 1293 height 19
click at [665, 136] on button "Crop" at bounding box center [645, 134] width 54 height 19
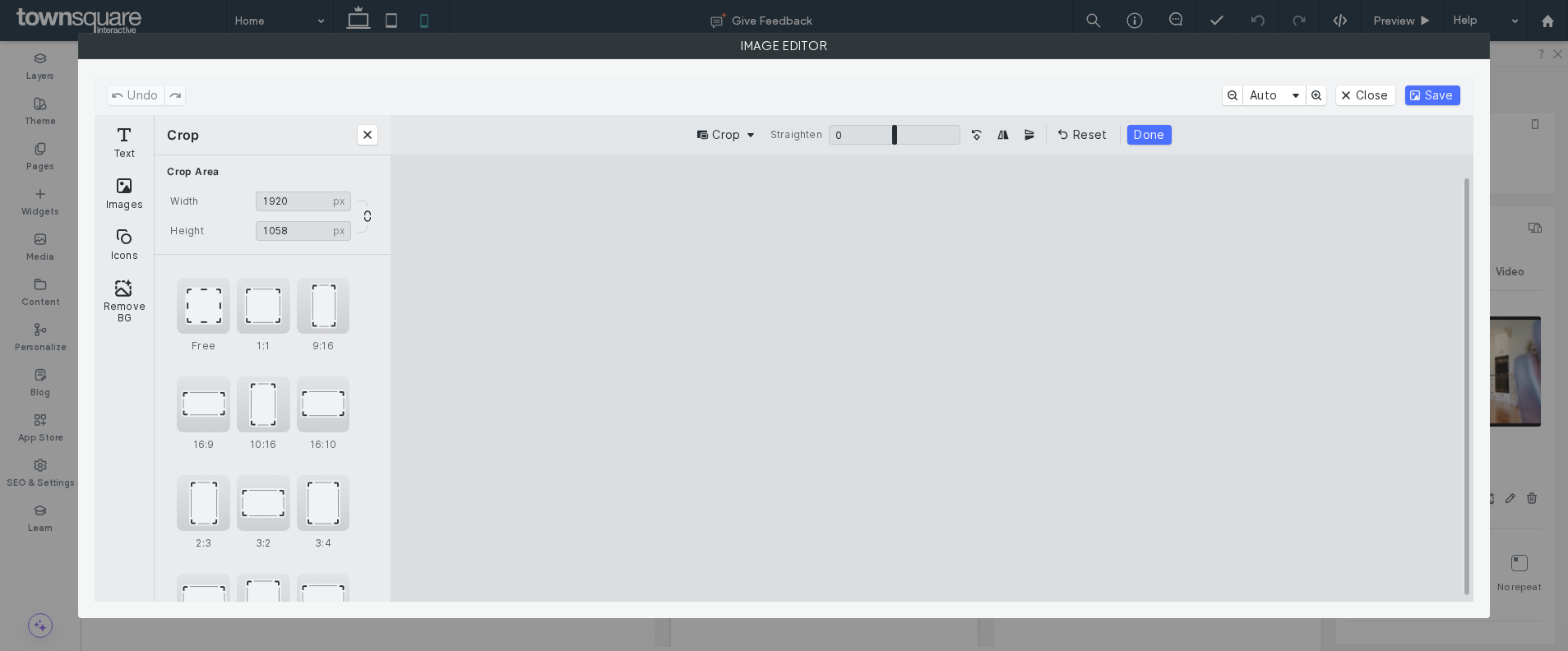
type input "****"
drag, startPoint x: 1248, startPoint y: 196, endPoint x: 1251, endPoint y: 209, distance: 13.3
click at [932, 378] on cesdk-canvas "Editor canvas" at bounding box center [932, 378] width 0 height 0
drag, startPoint x: 1263, startPoint y: 562, endPoint x: 1263, endPoint y: 545, distance: 17.0
click at [932, 378] on cesdk-canvas "Editor canvas" at bounding box center [932, 378] width 0 height 0
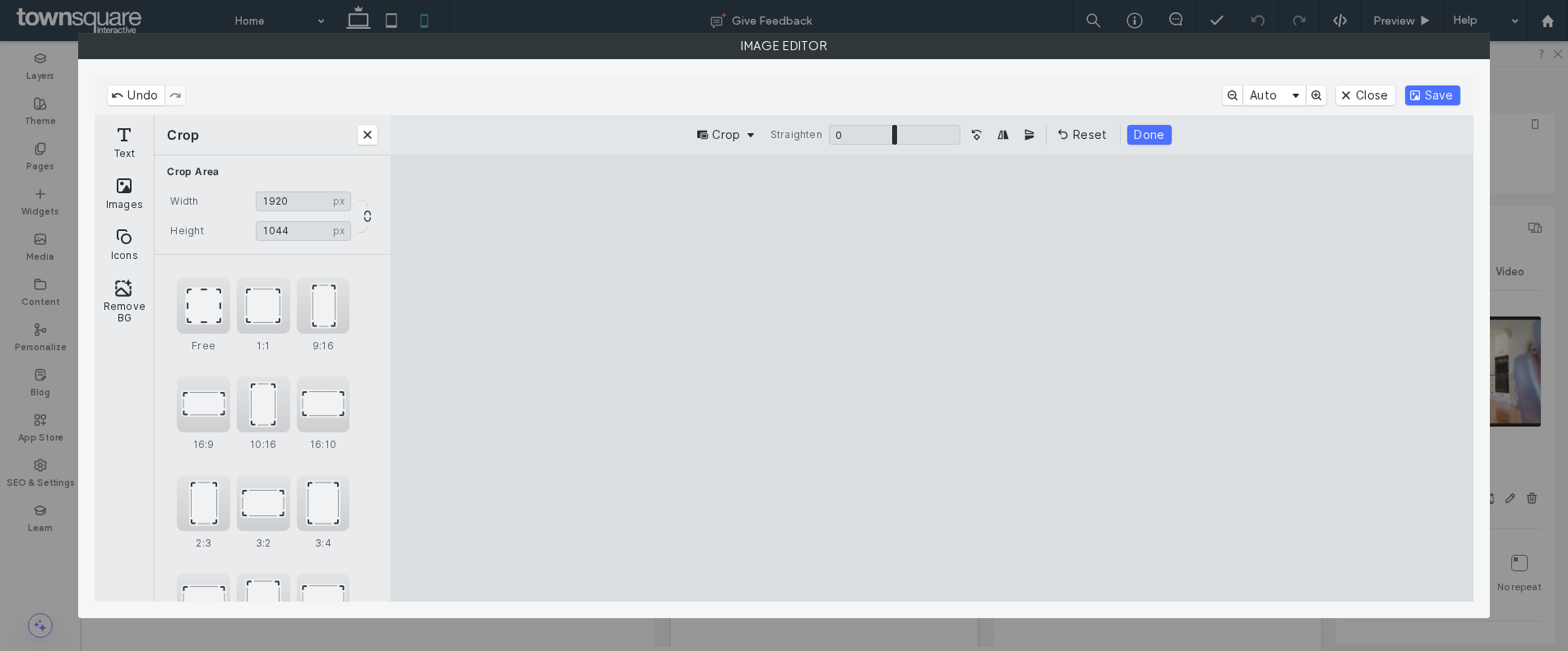
type input "****"
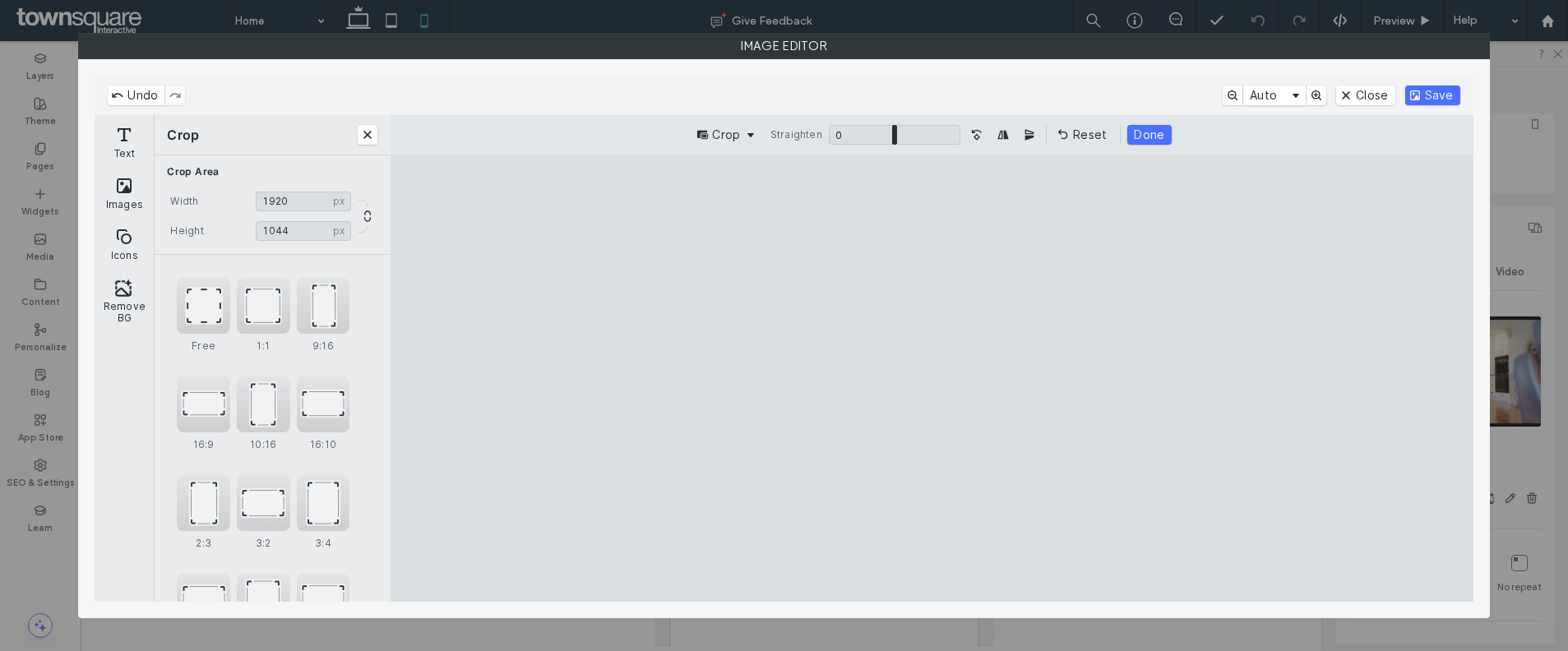
type input "****"
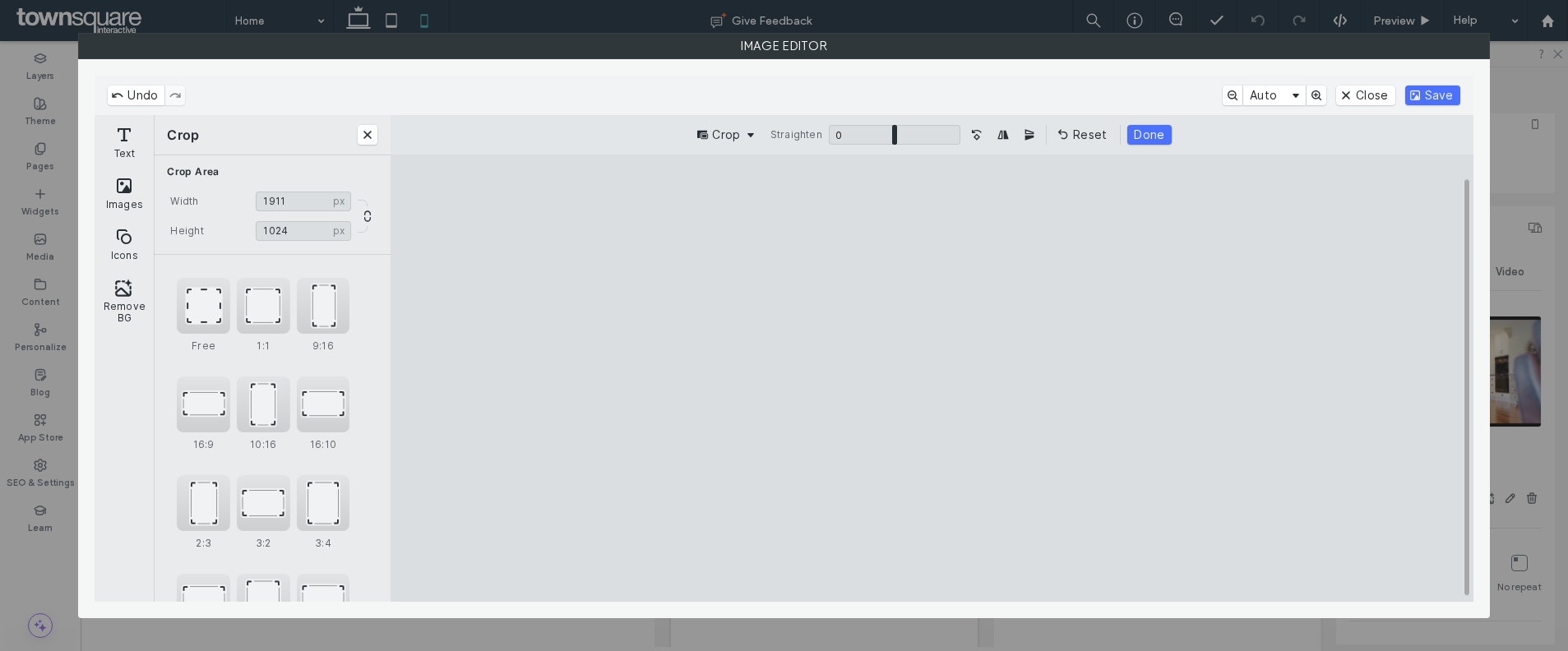
type input "****"
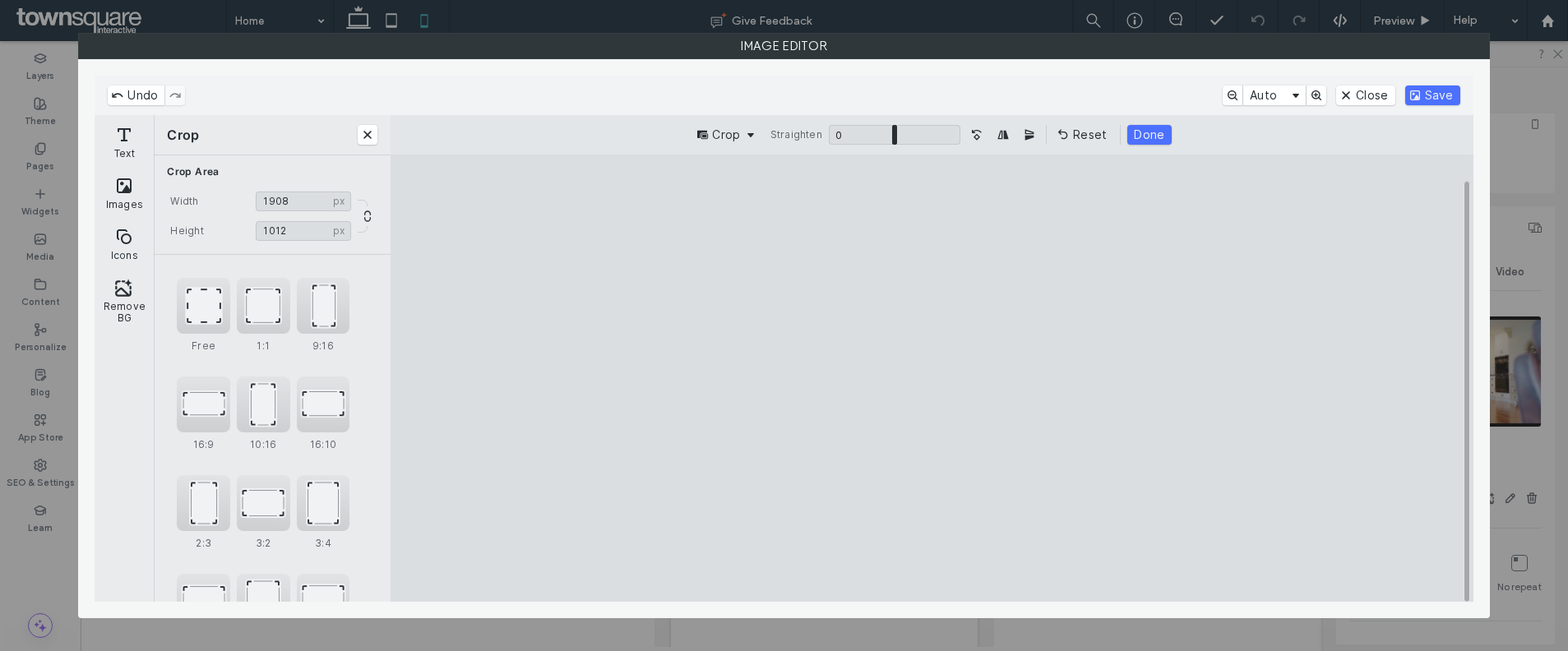
type input "****"
type input "***"
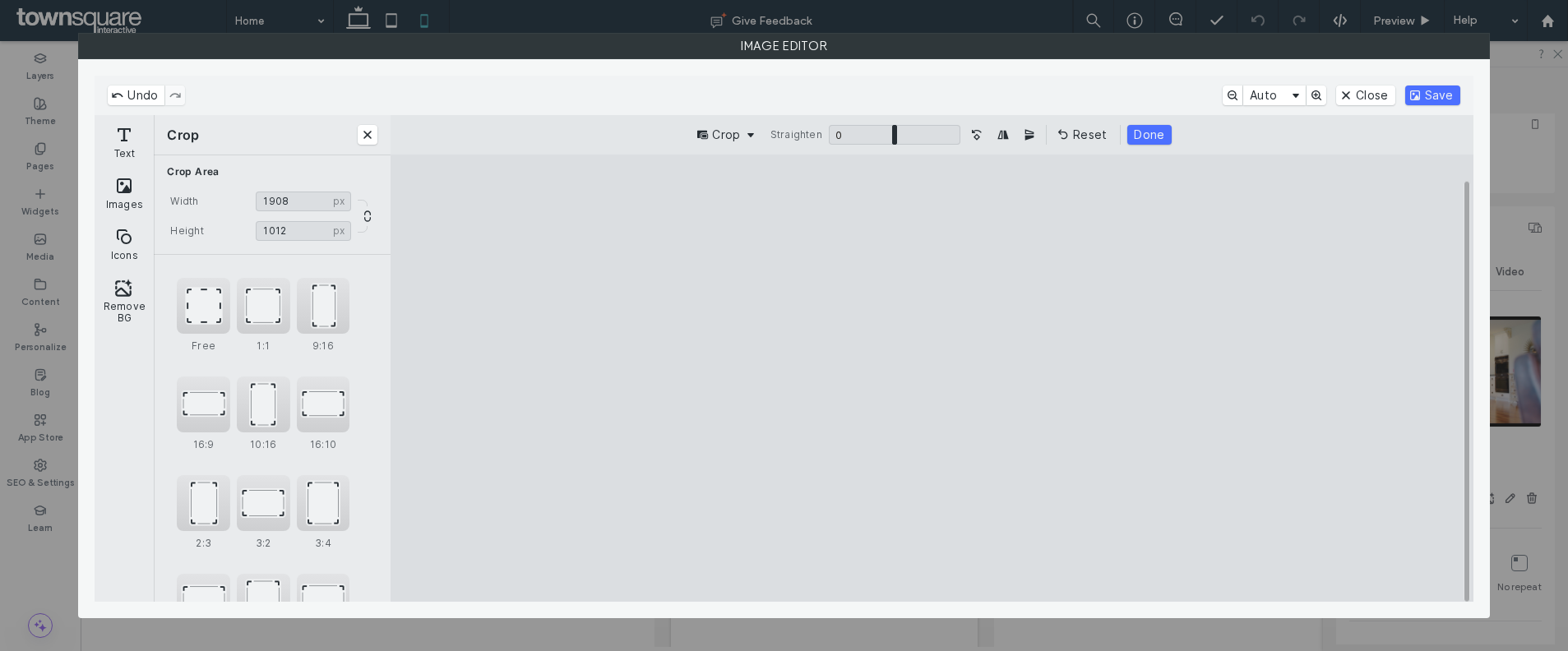
type input "****"
type input "***"
type input "****"
type input "***"
type input "****"
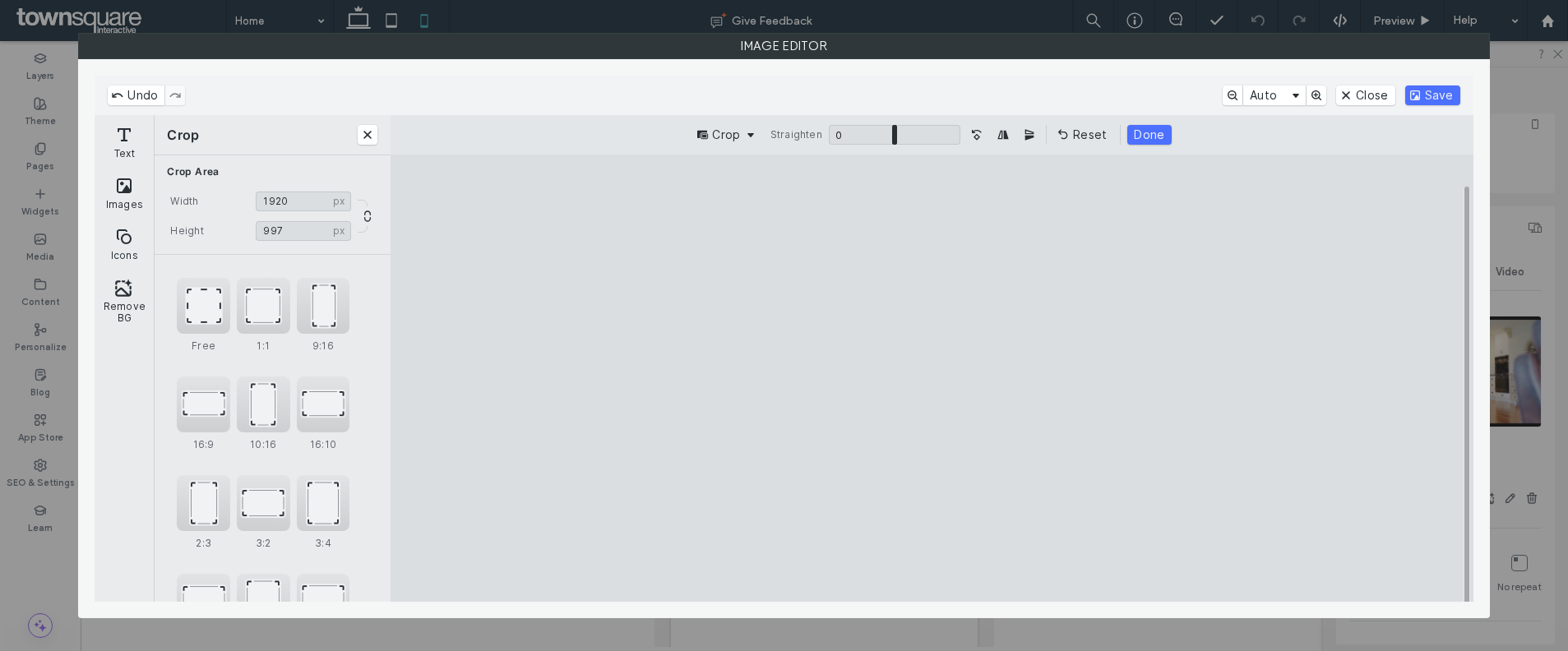
type input "***"
drag, startPoint x: 1259, startPoint y: 562, endPoint x: 1264, endPoint y: 547, distance: 15.8
click at [932, 378] on cesdk-canvas "Editor canvas" at bounding box center [932, 378] width 0 height 0
click at [1432, 92] on button "Save" at bounding box center [1433, 95] width 55 height 19
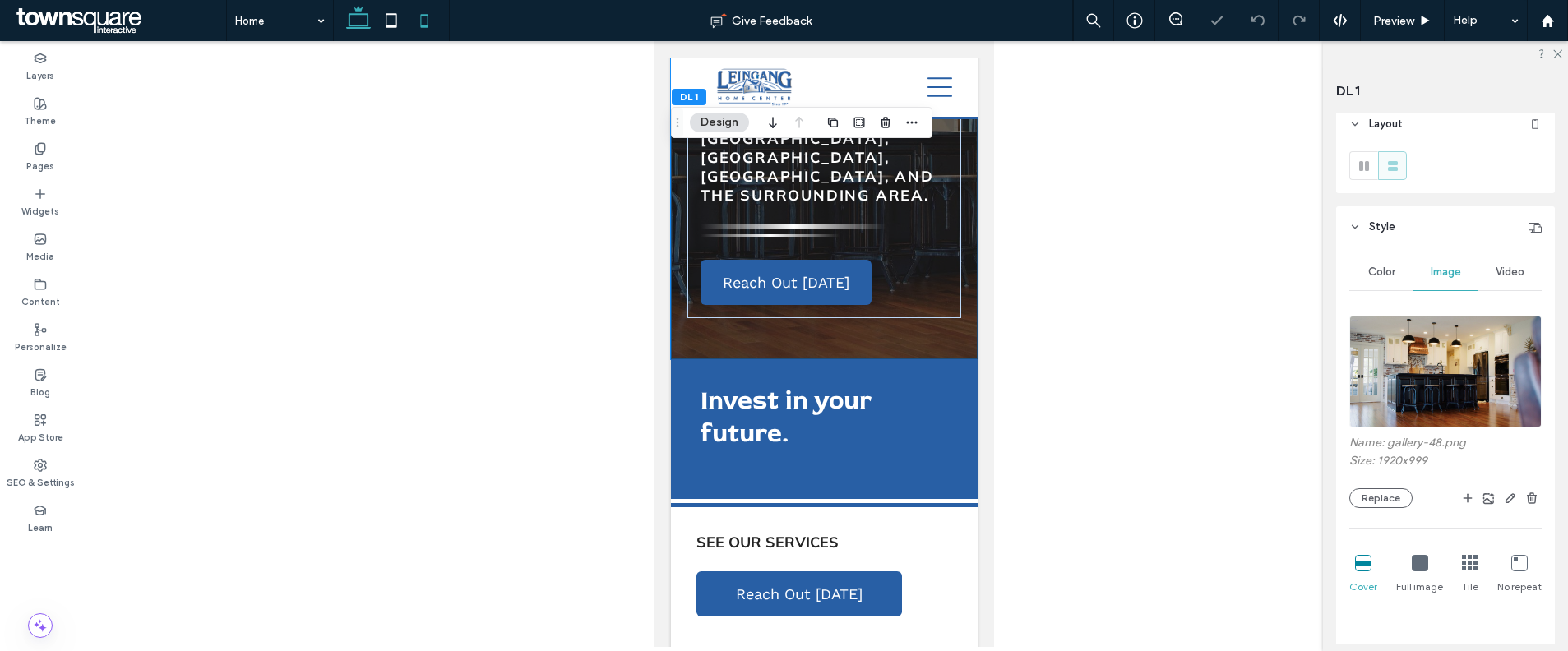
click at [357, 17] on icon at bounding box center [358, 20] width 33 height 33
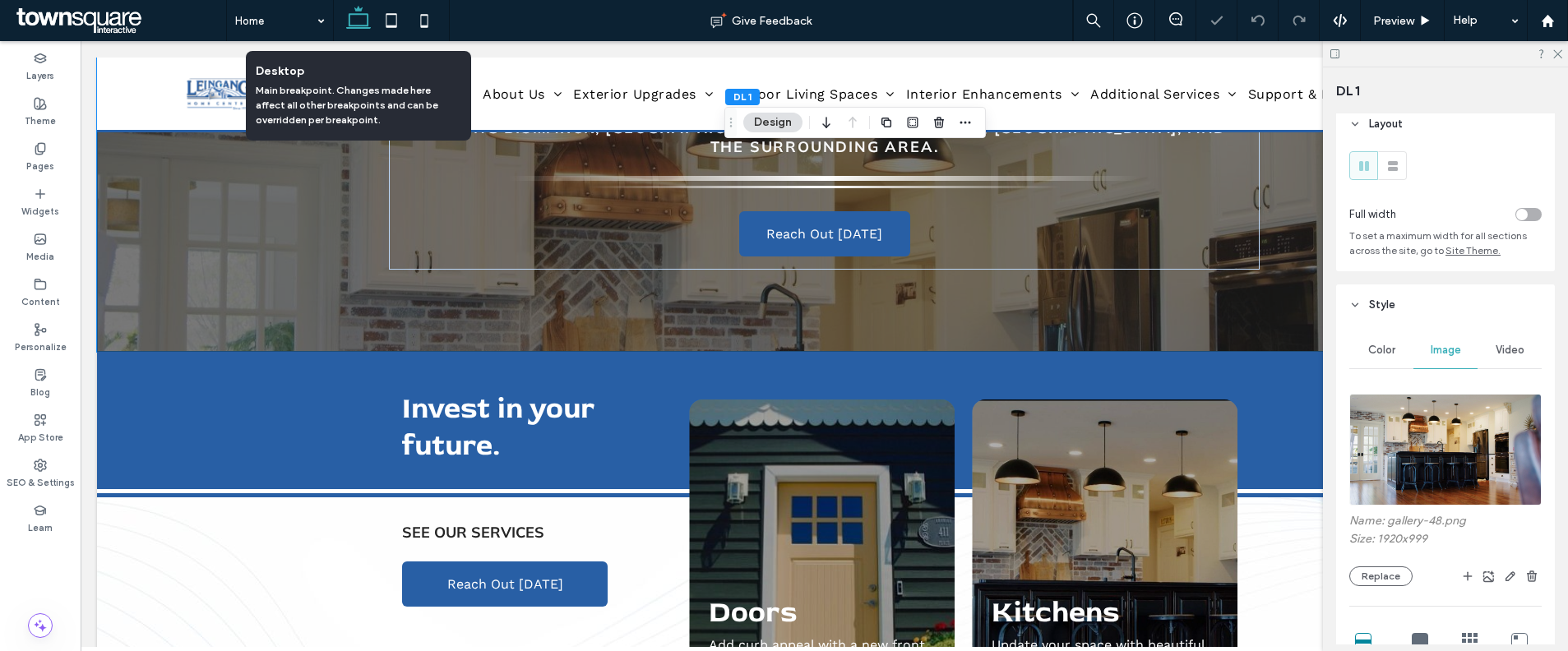
type input "***"
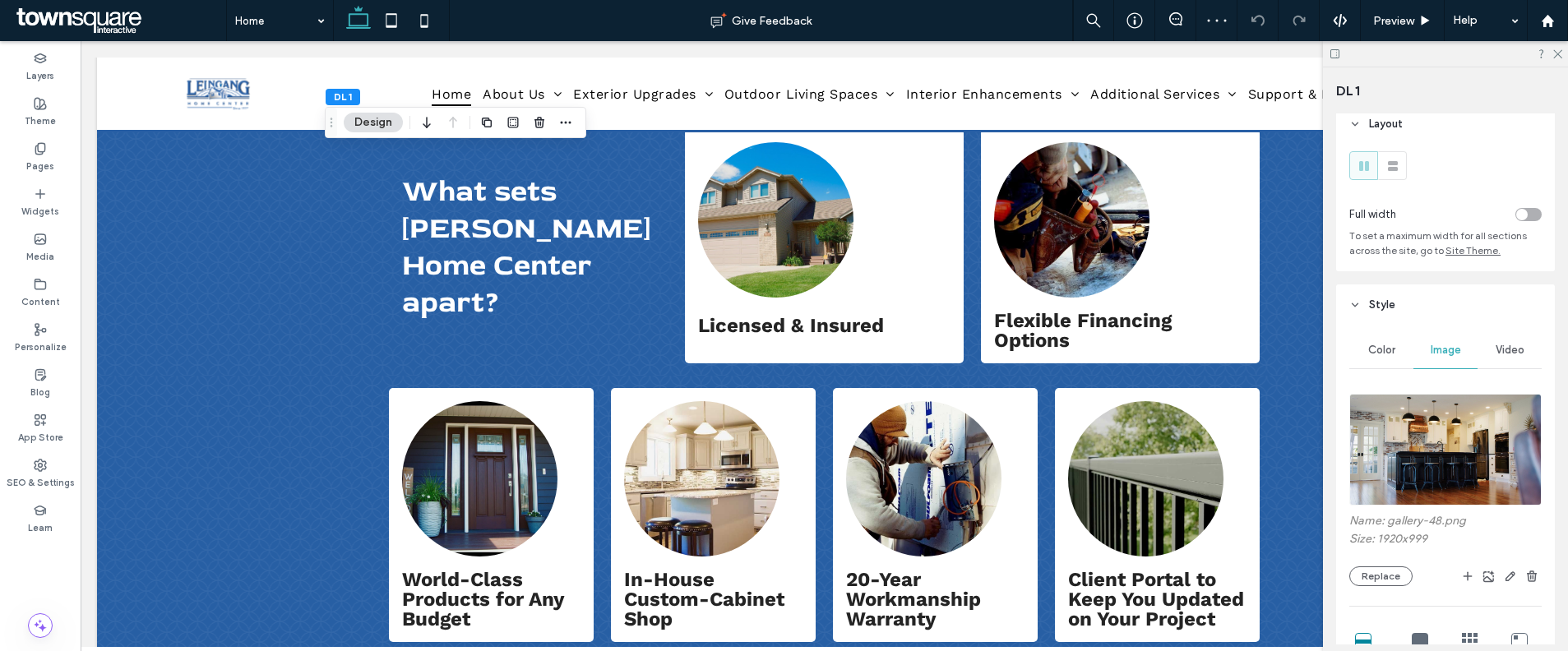
scroll to position [0, 0]
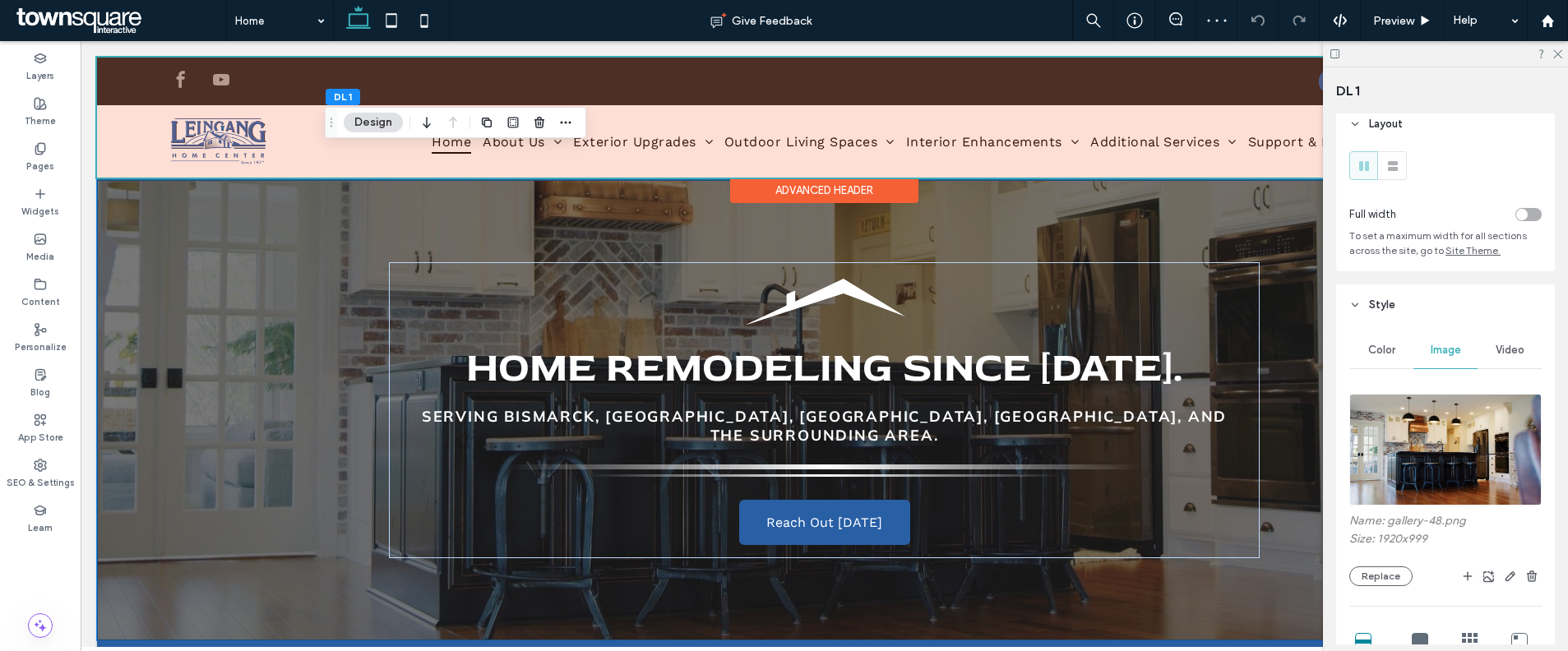
click at [798, 131] on div at bounding box center [824, 118] width 1455 height 120
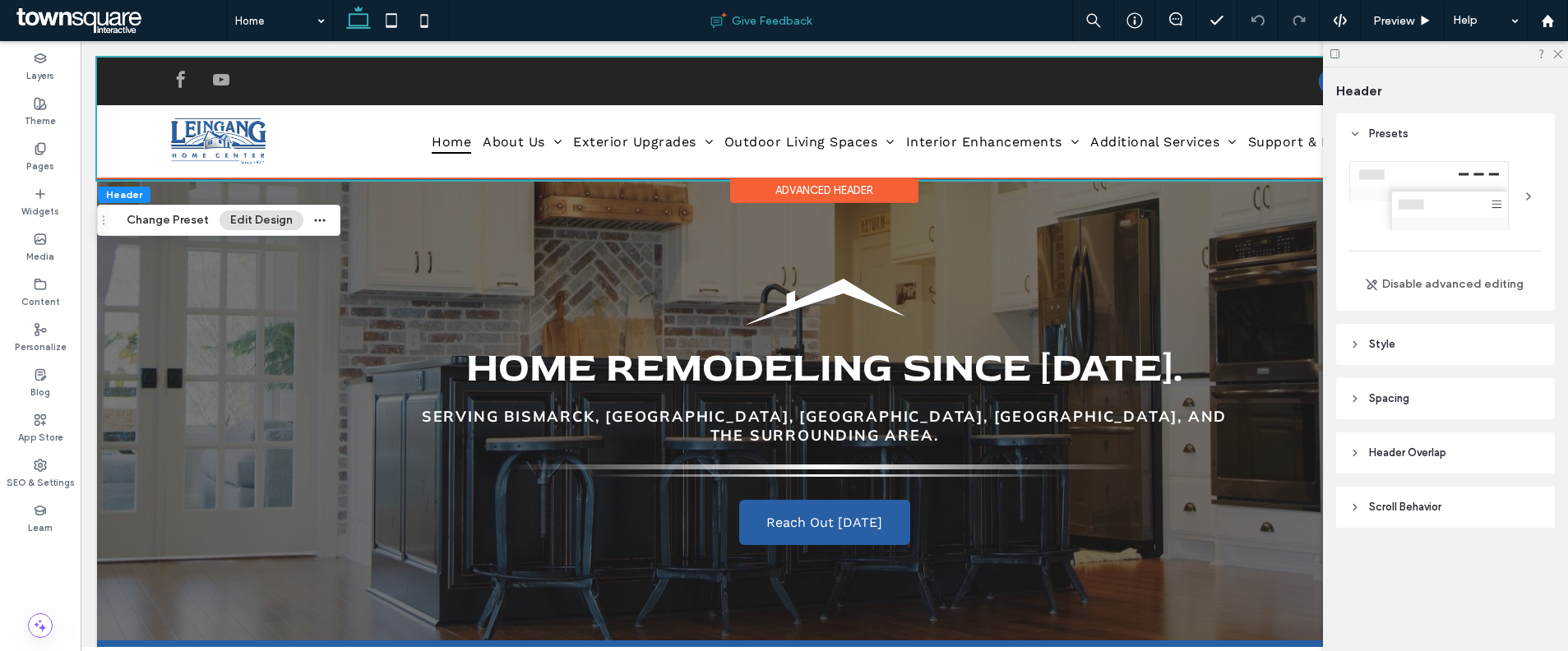
click at [395, 15] on icon at bounding box center [391, 20] width 33 height 33
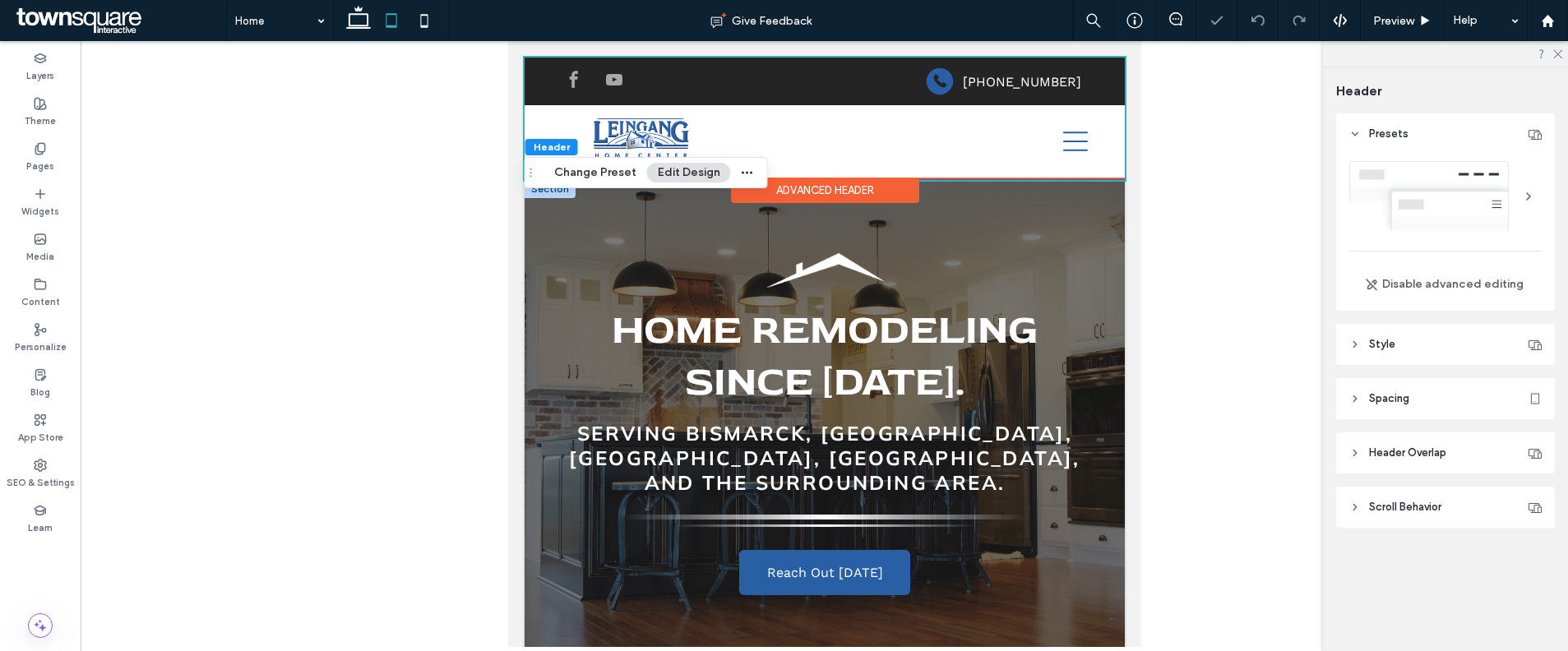
scroll to position [66, 0]
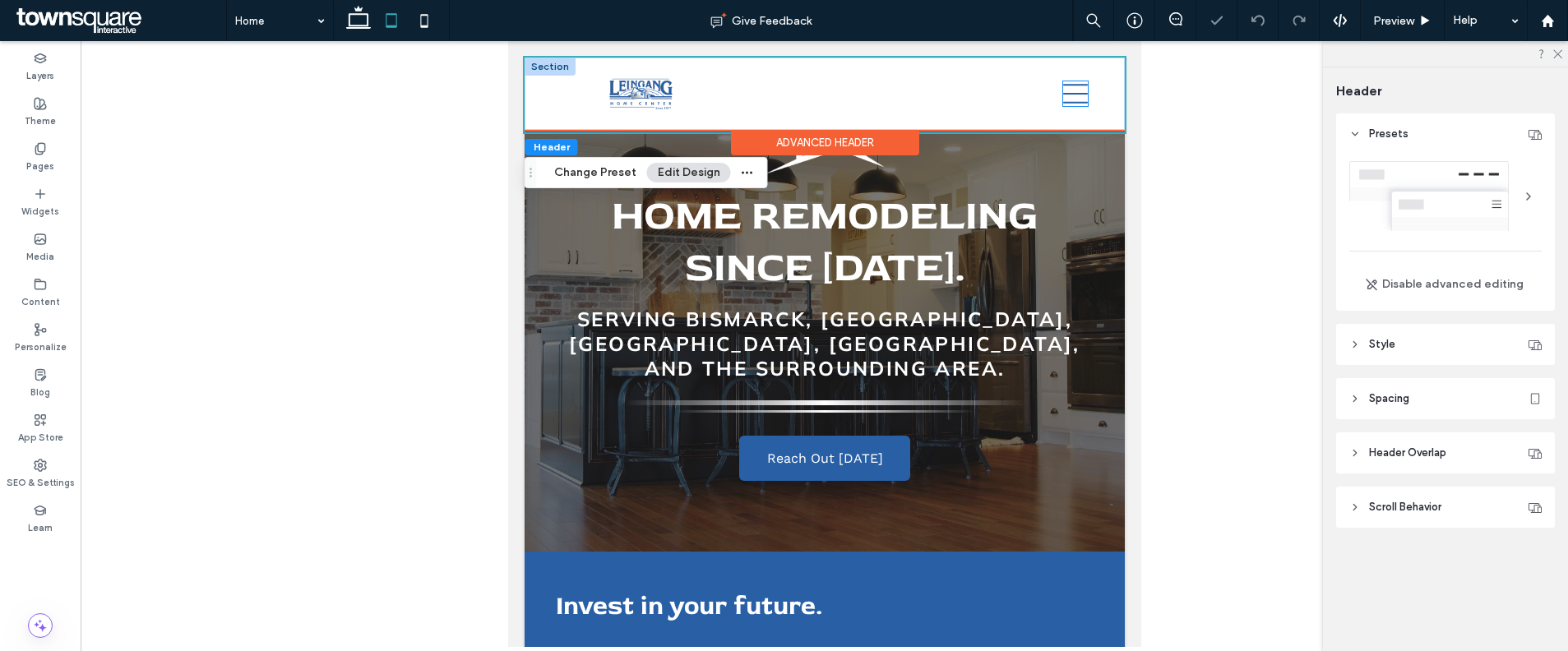
click at [1063, 96] on icon at bounding box center [1074, 93] width 25 height 25
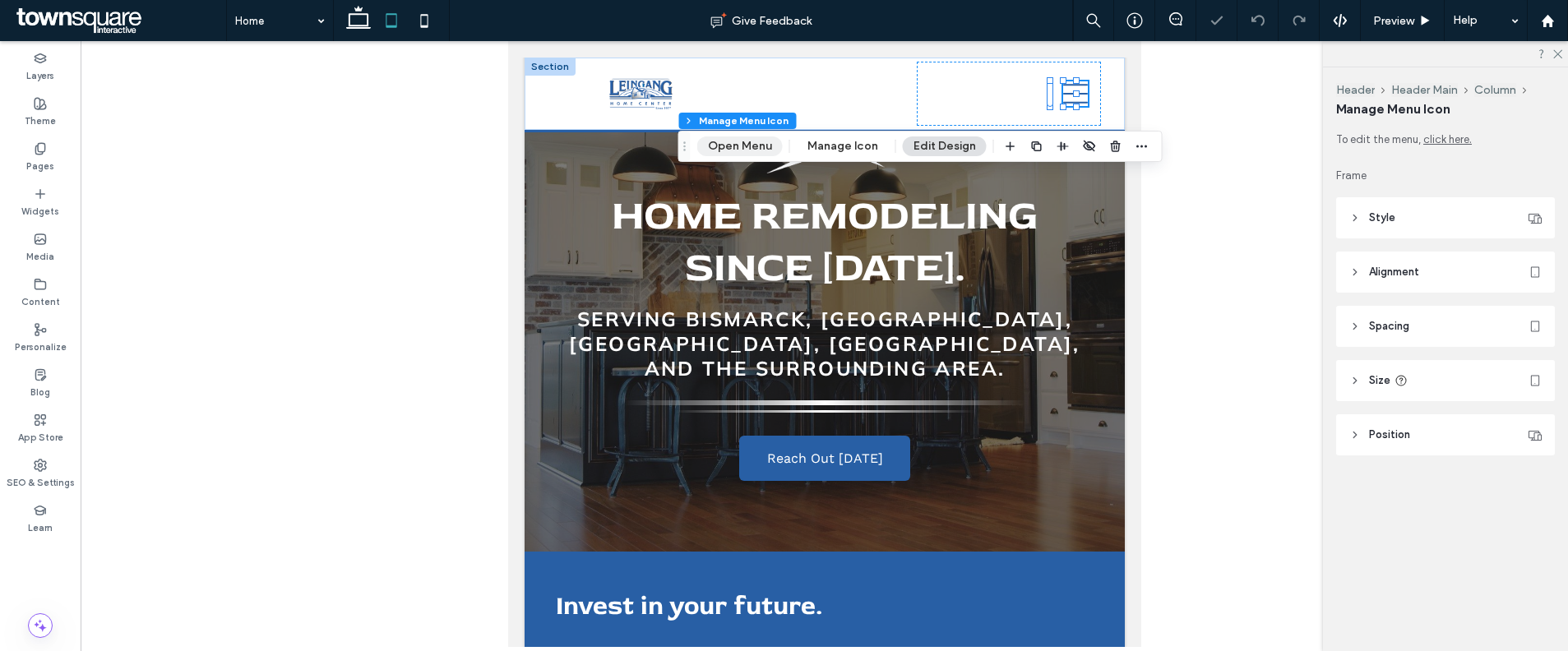
click at [733, 144] on button "Open Menu" at bounding box center [739, 145] width 86 height 19
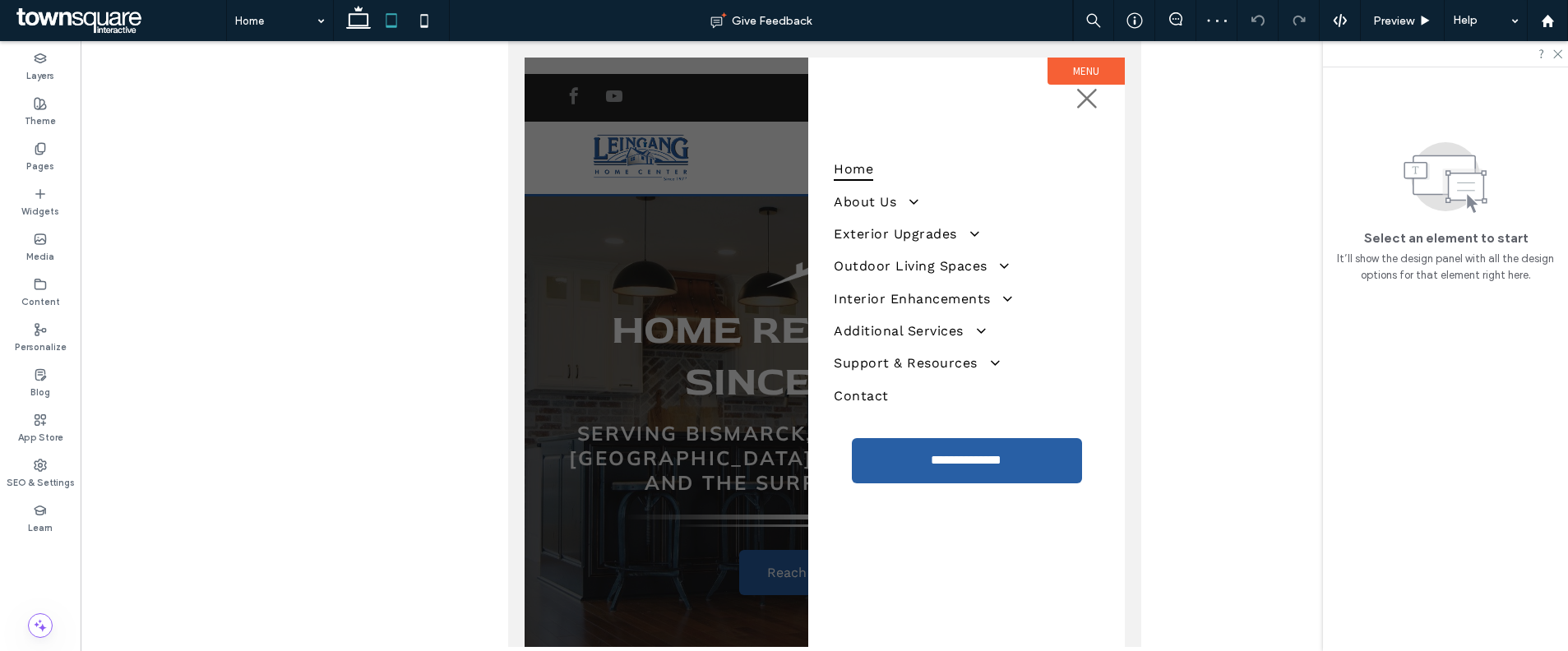
scroll to position [0, 0]
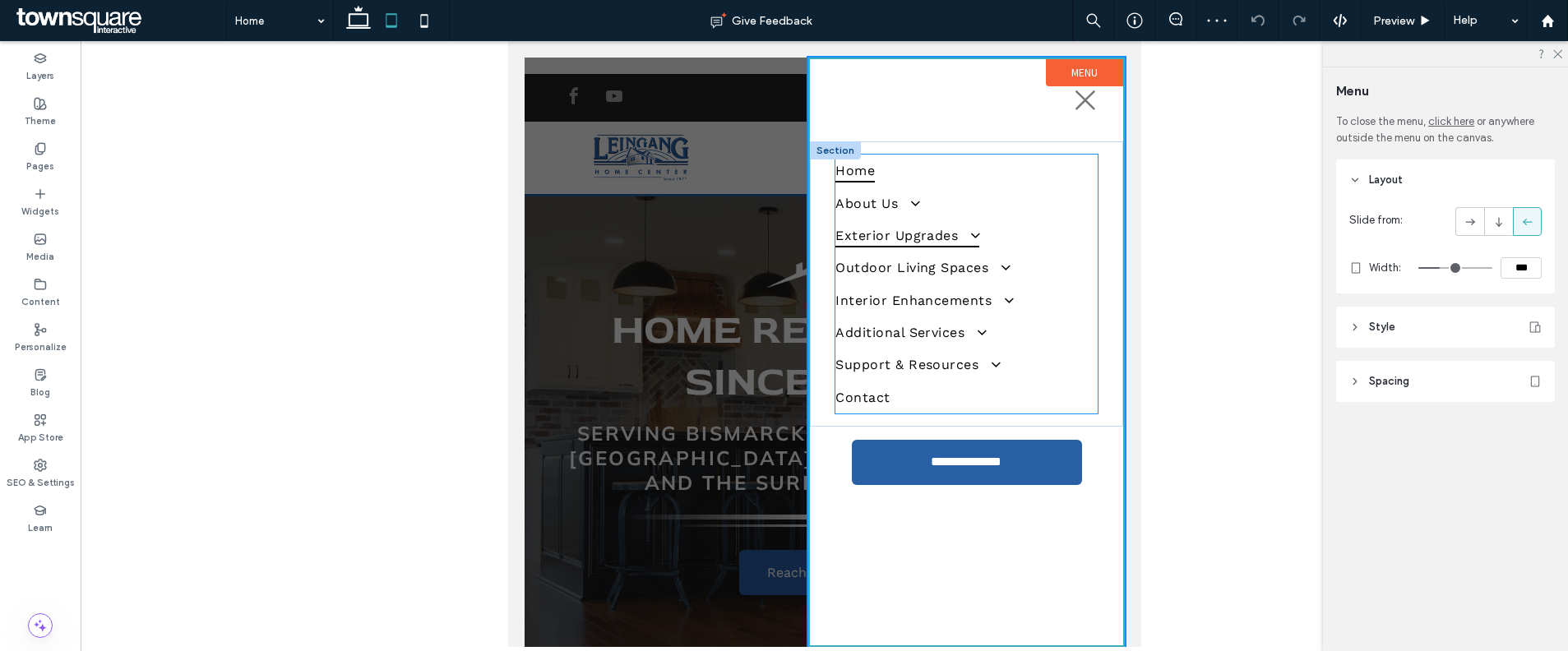
click at [956, 232] on span at bounding box center [969, 234] width 26 height 16
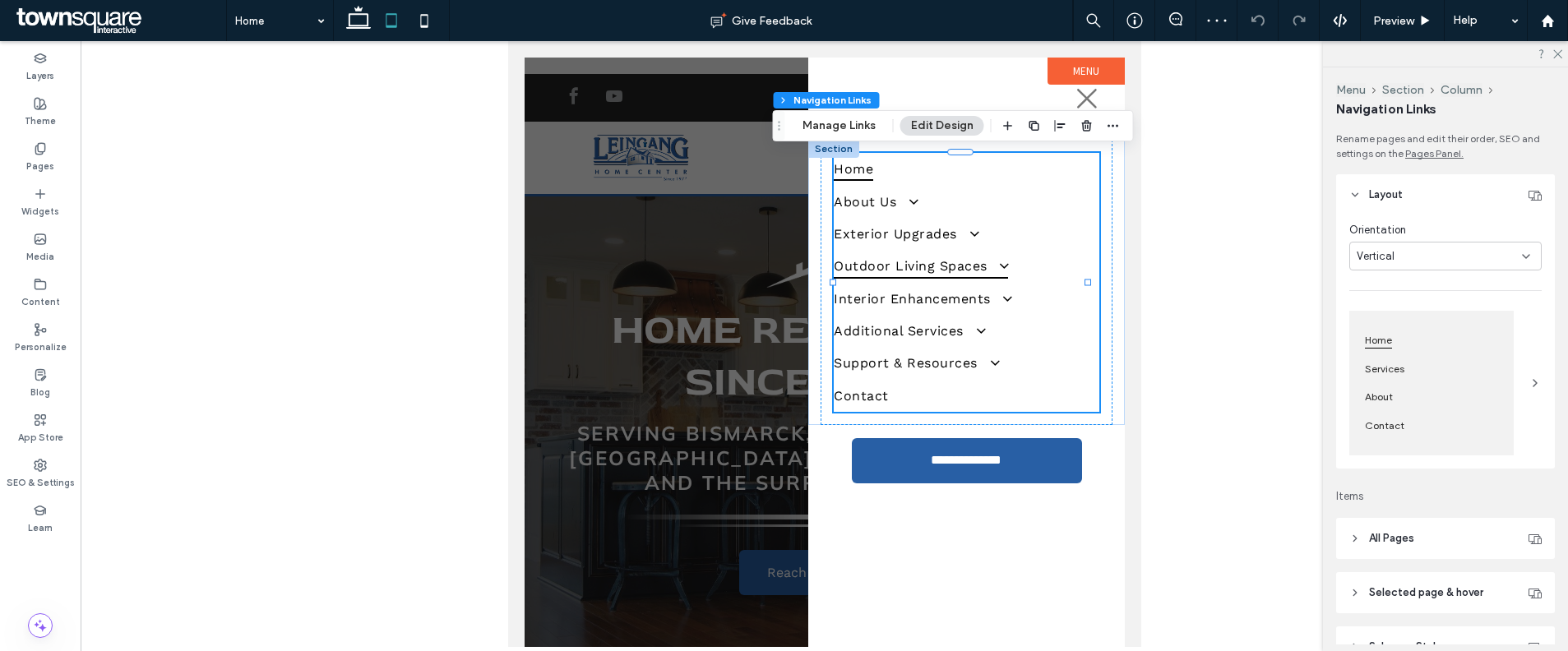
click at [952, 250] on link "Outdoor Living Spaces" at bounding box center [966, 265] width 265 height 32
click at [974, 235] on span at bounding box center [967, 233] width 26 height 16
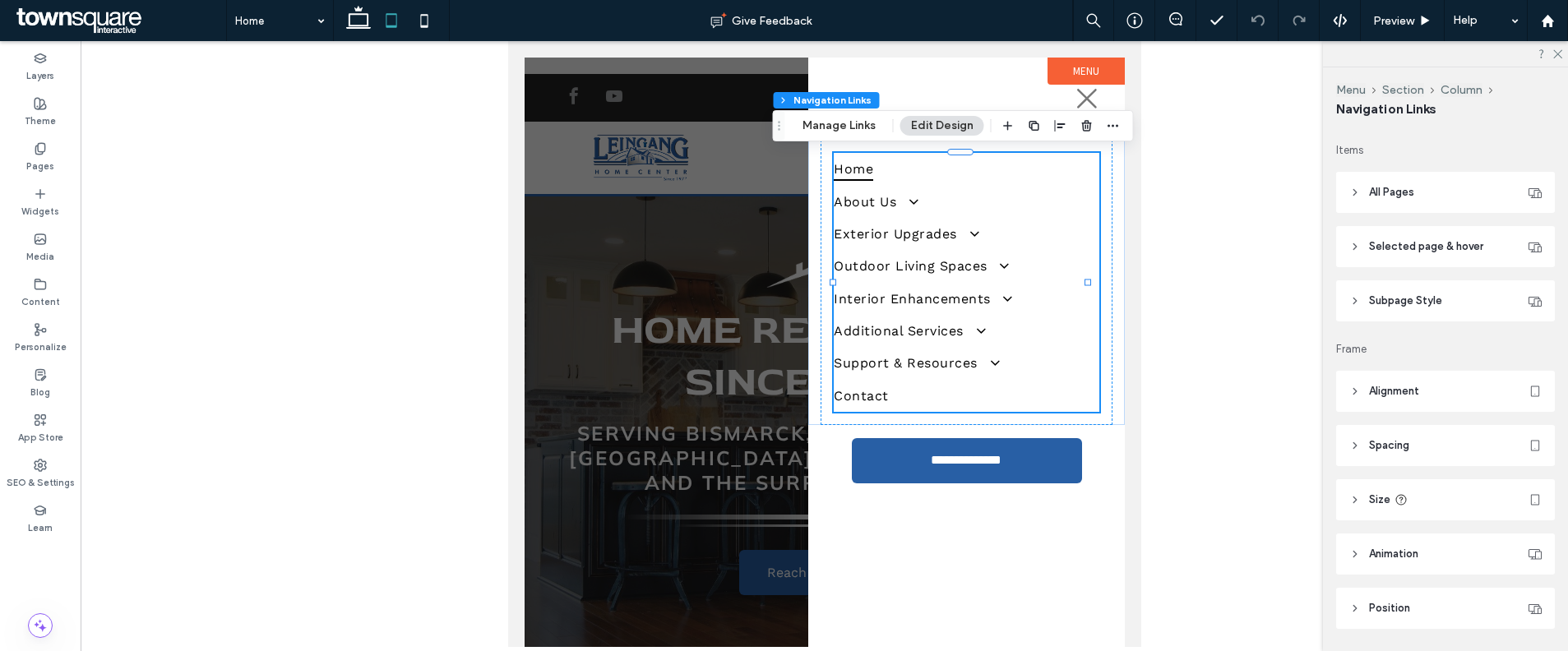
click at [1428, 299] on span "Subpage Style" at bounding box center [1405, 301] width 73 height 17
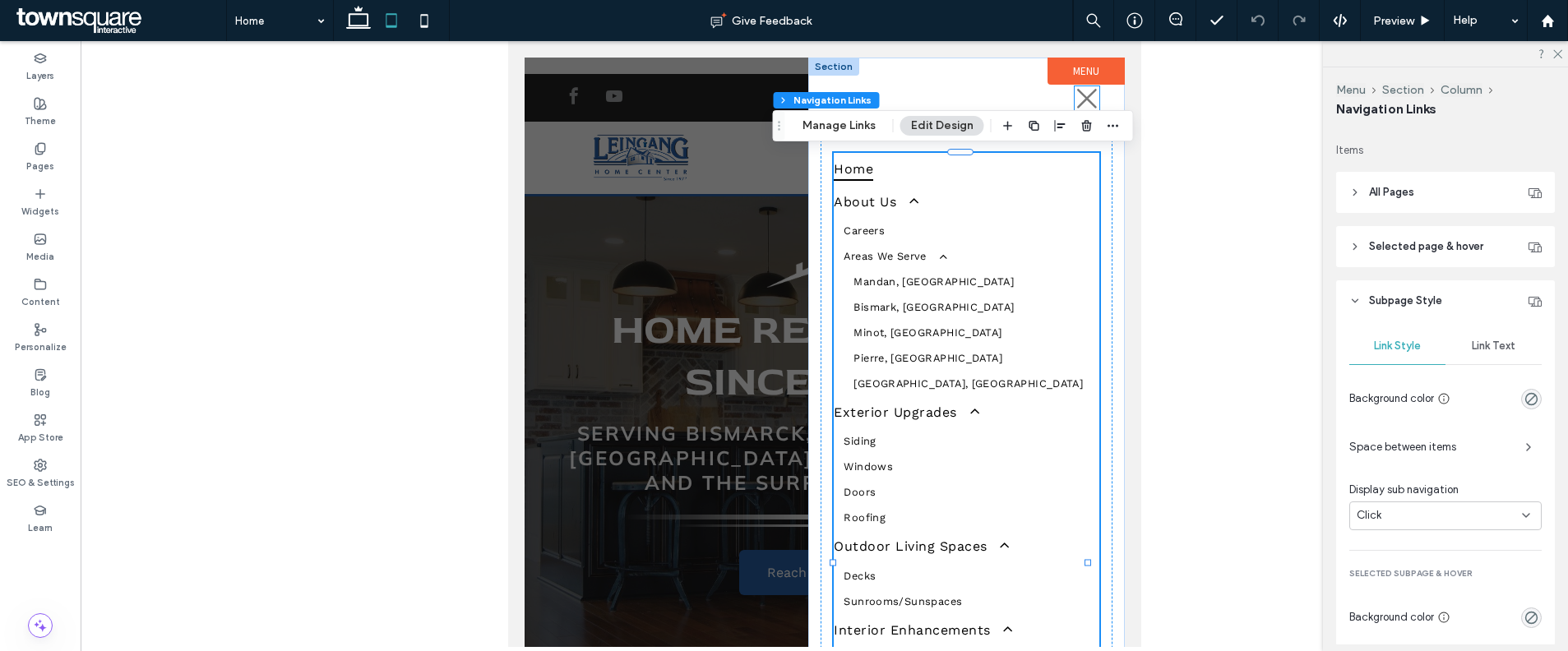
click at [1074, 91] on icon at bounding box center [1086, 99] width 25 height 25
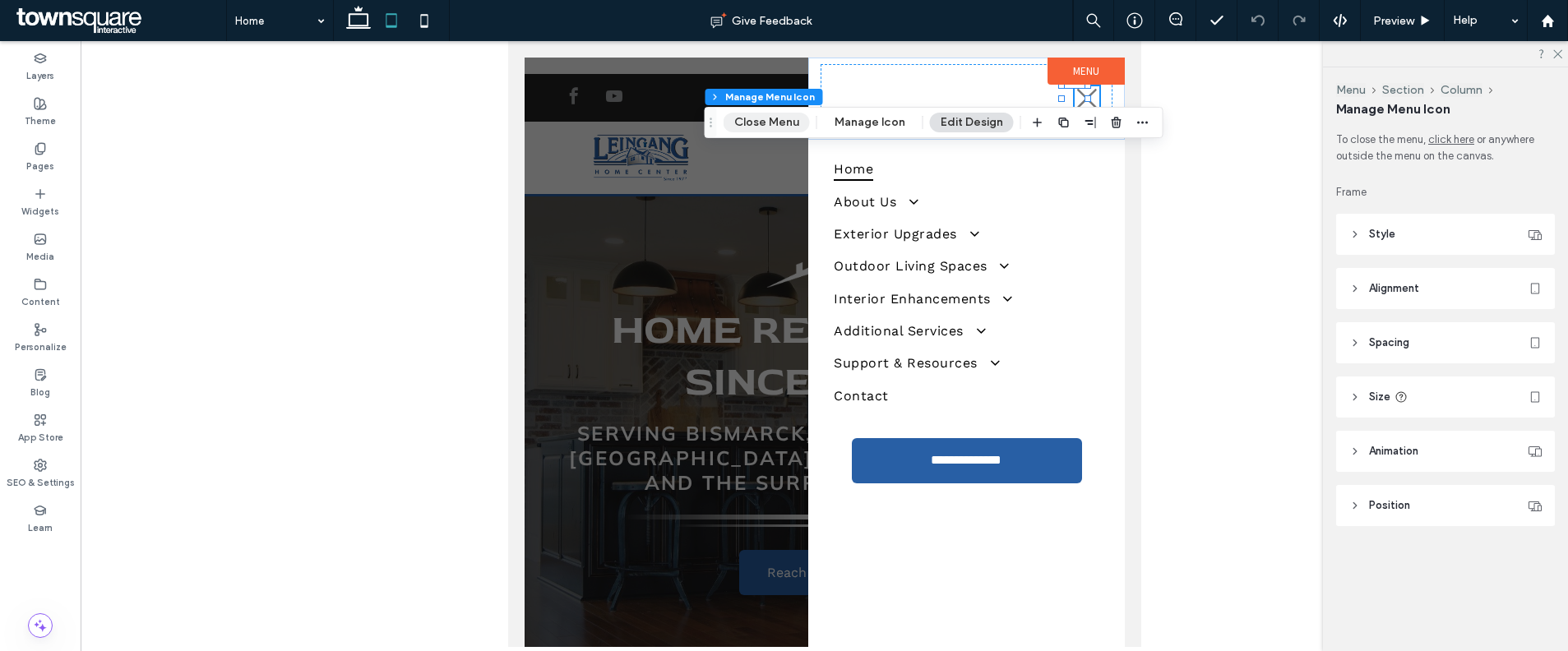
click at [785, 117] on button "Close Menu" at bounding box center [767, 122] width 87 height 19
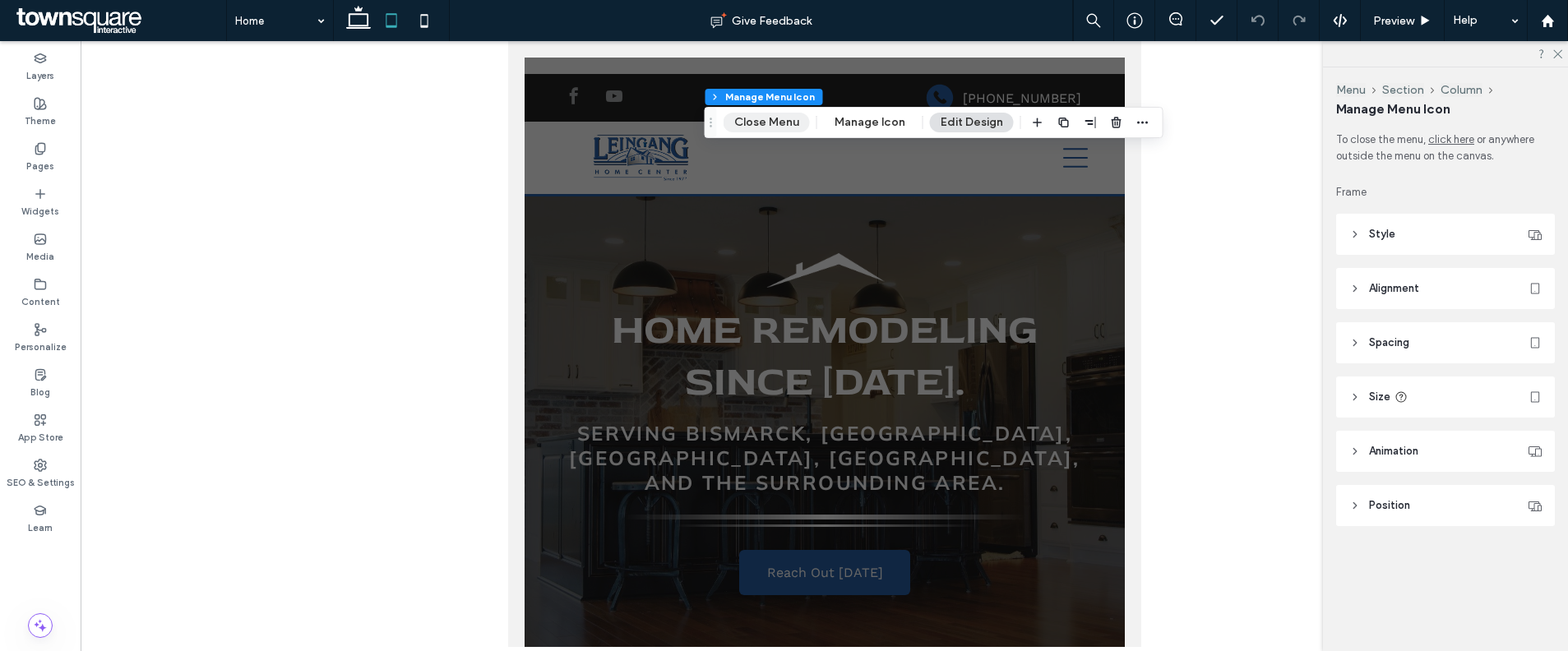
scroll to position [66, 0]
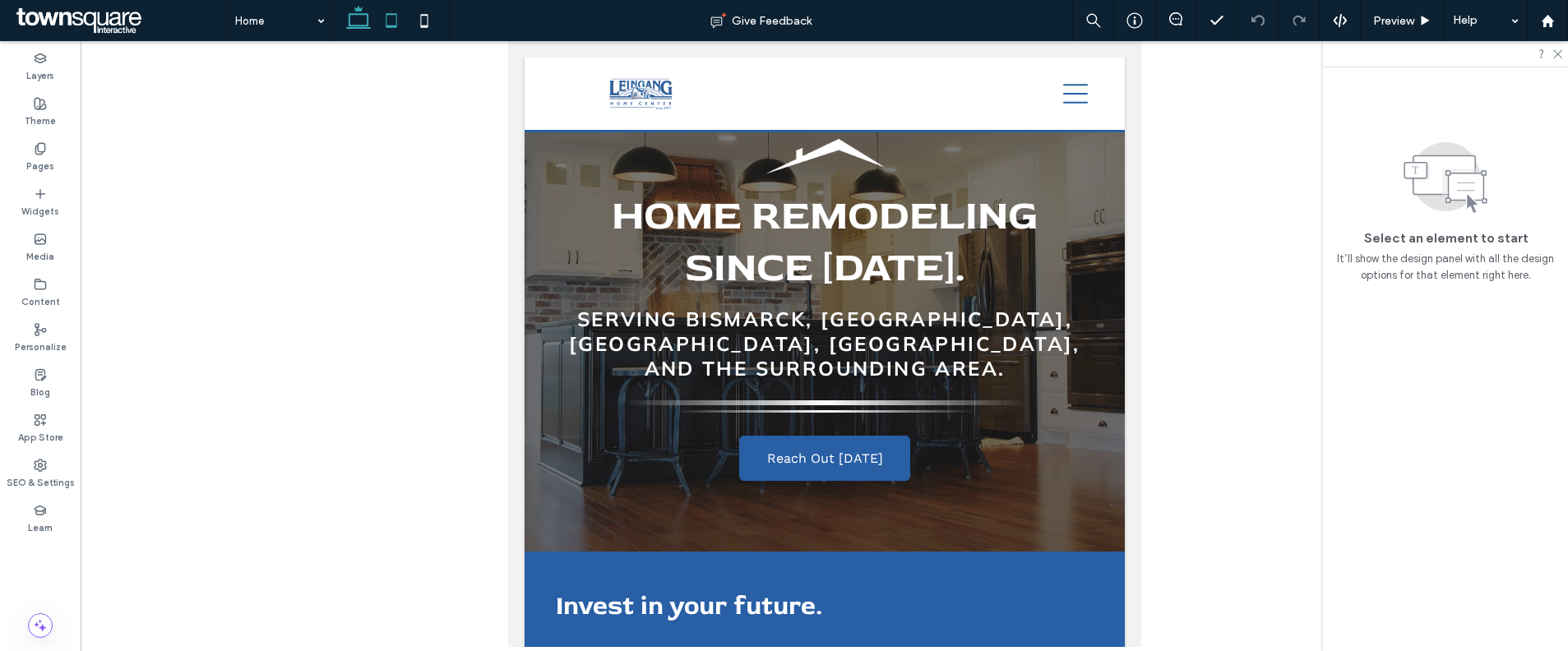
click at [364, 19] on icon at bounding box center [358, 20] width 33 height 33
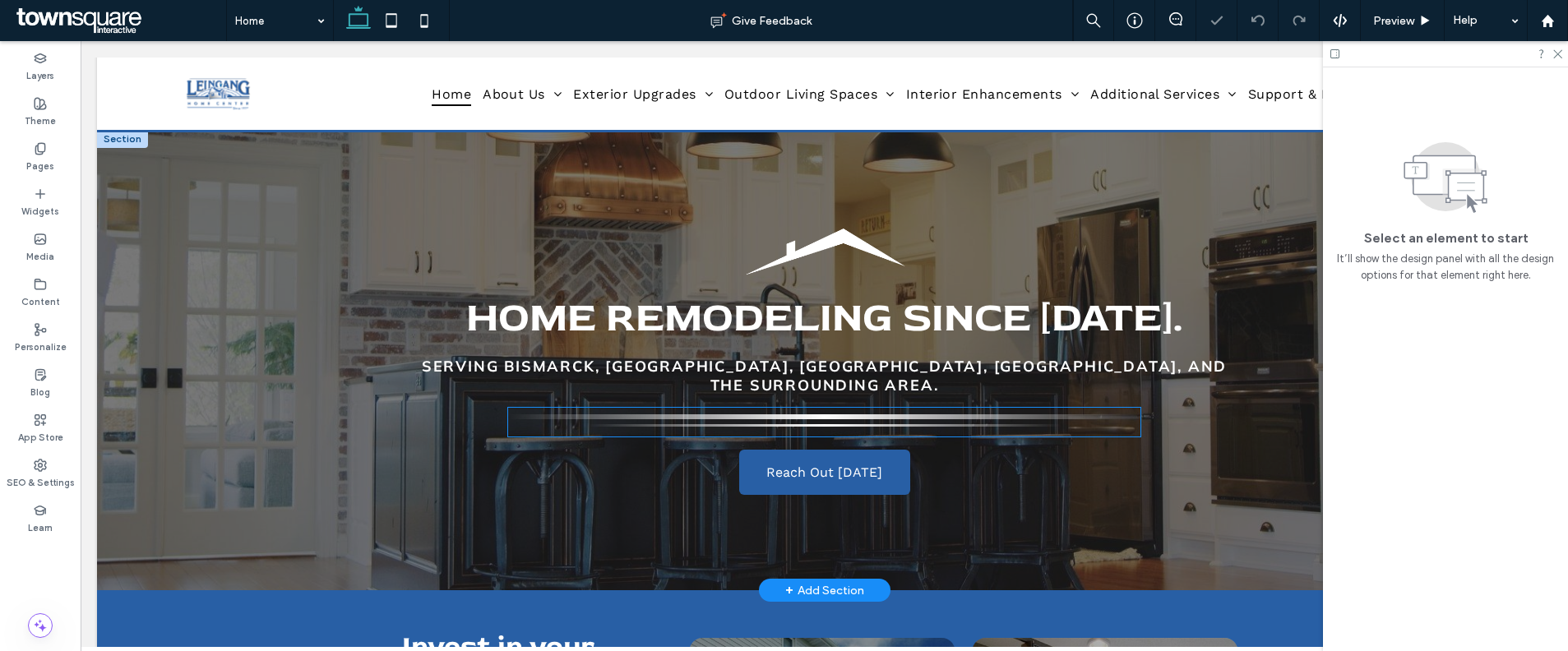
scroll to position [0, 0]
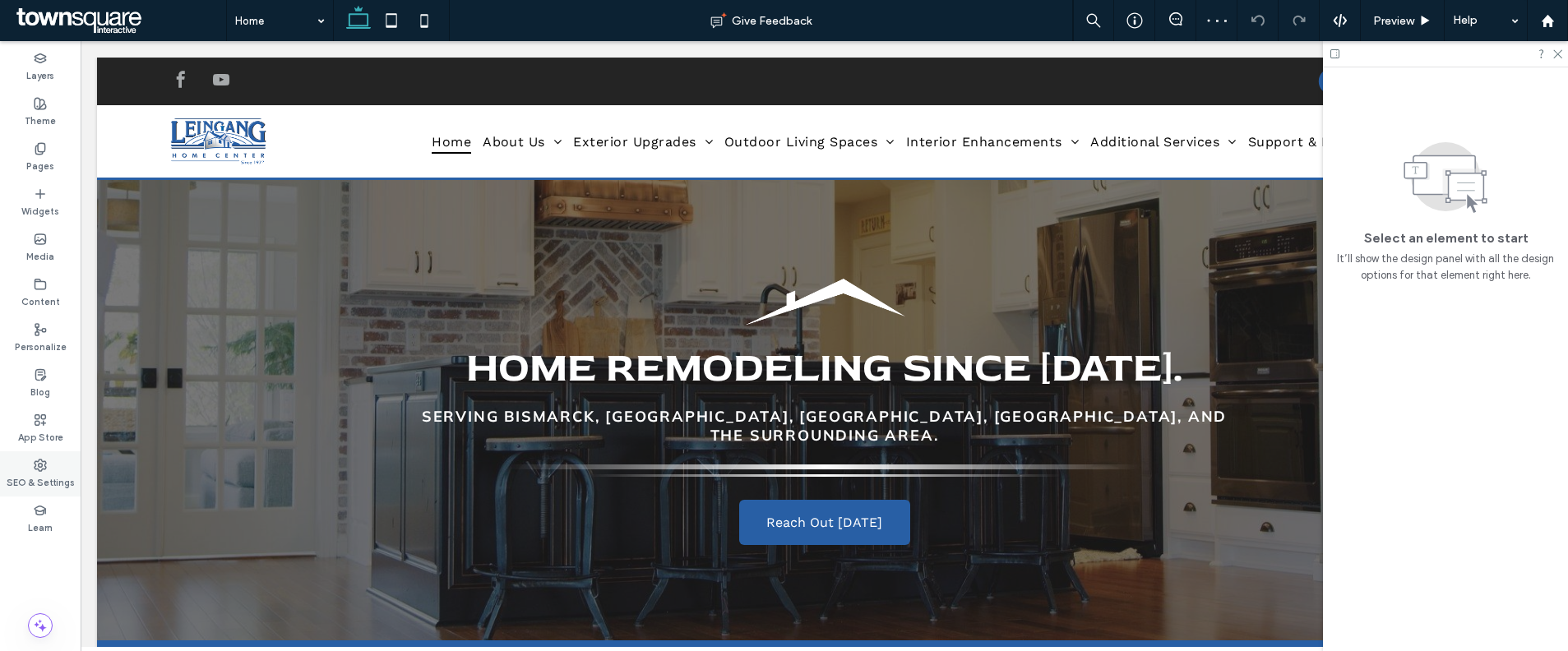
click at [22, 471] on div "SEO & Settings" at bounding box center [41, 473] width 81 height 45
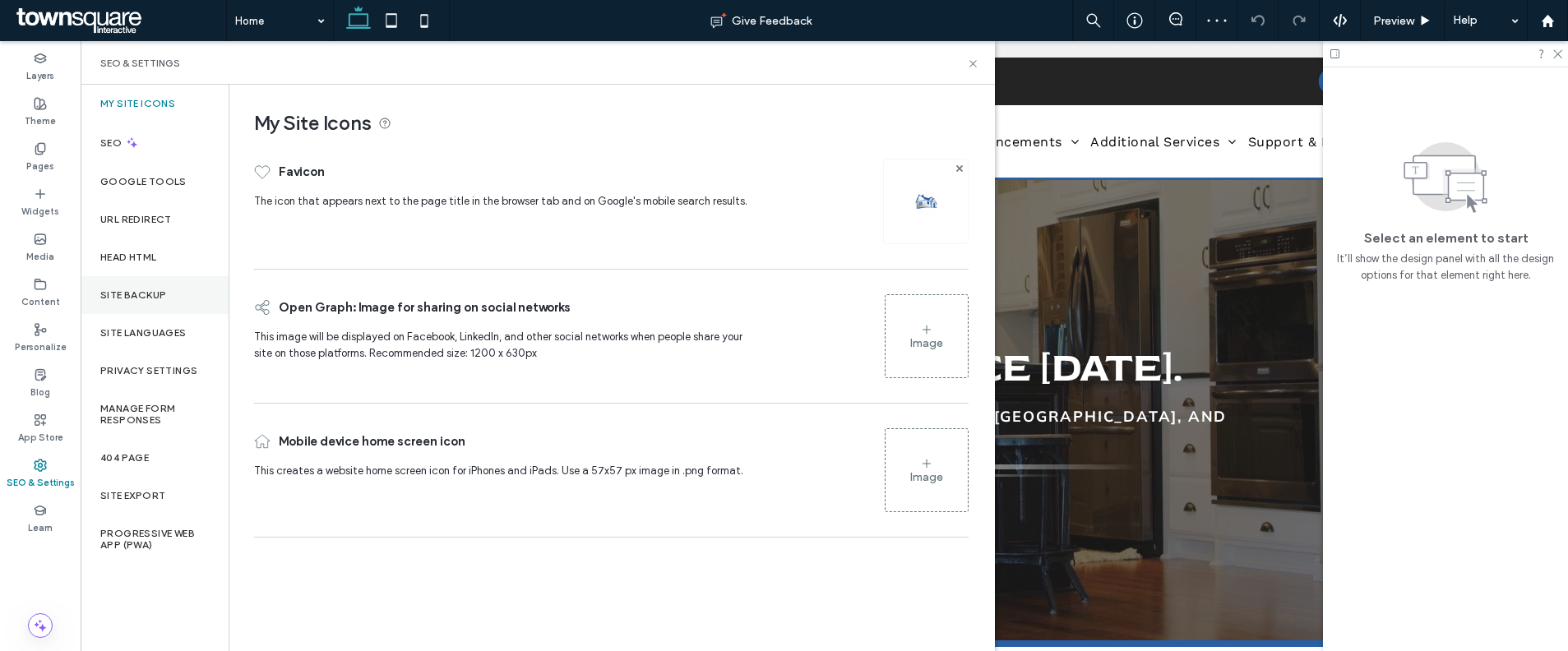
click at [145, 282] on div "Site Backup" at bounding box center [155, 295] width 148 height 38
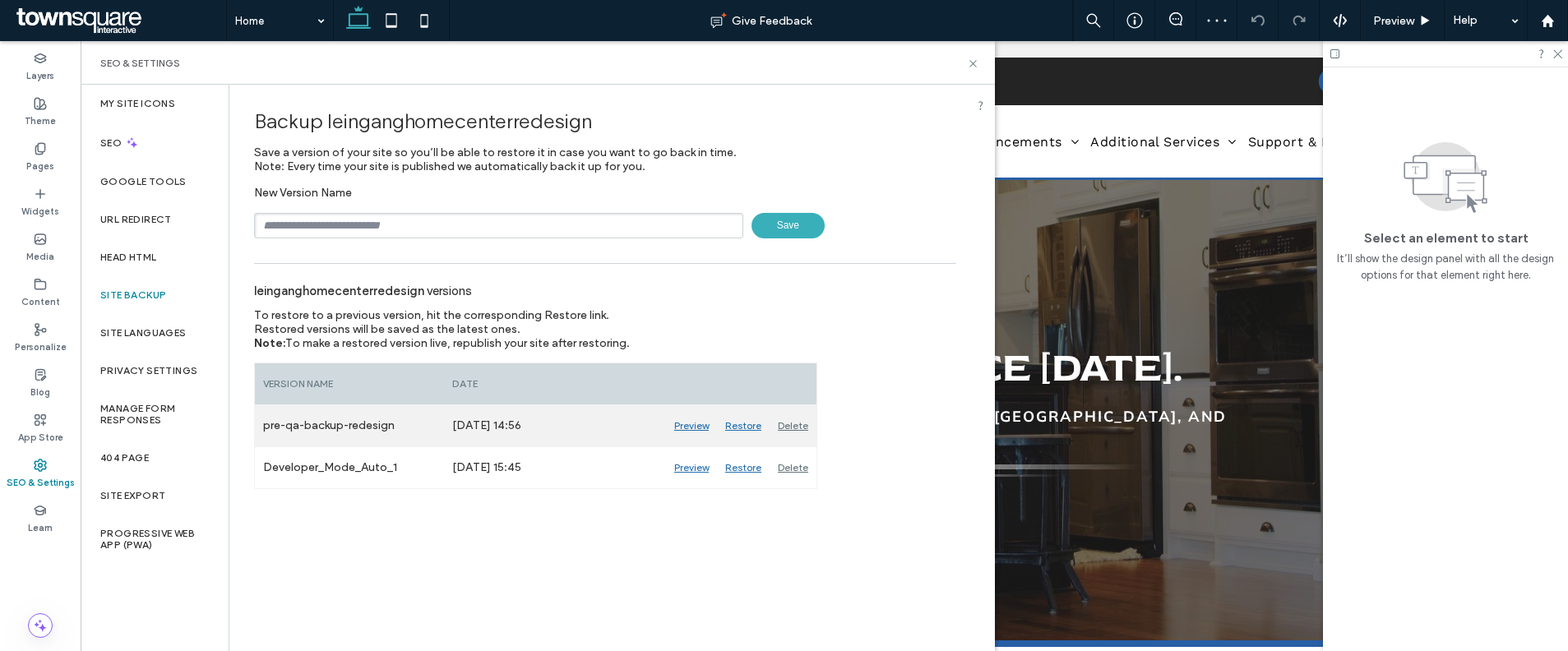
click at [784, 423] on div "Delete" at bounding box center [793, 425] width 47 height 41
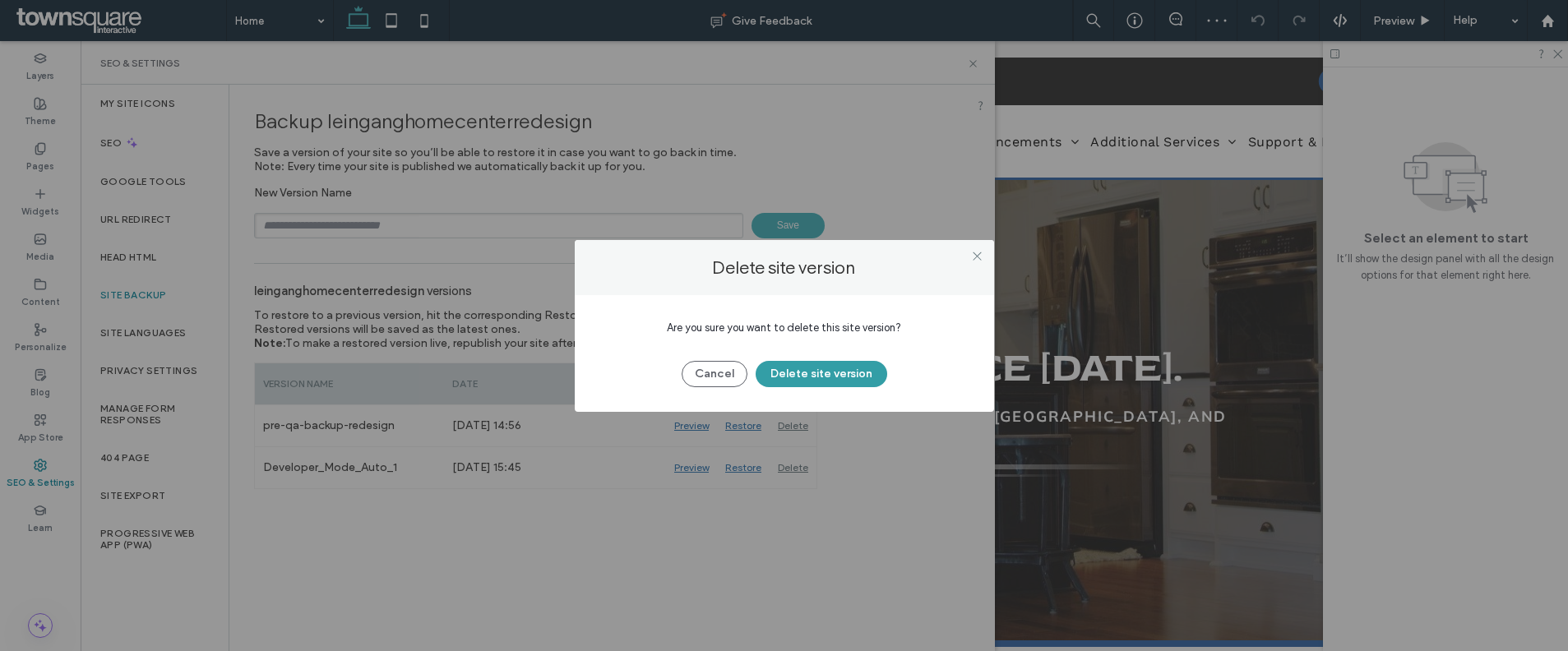
click at [779, 372] on button "Delete site version" at bounding box center [821, 374] width 132 height 27
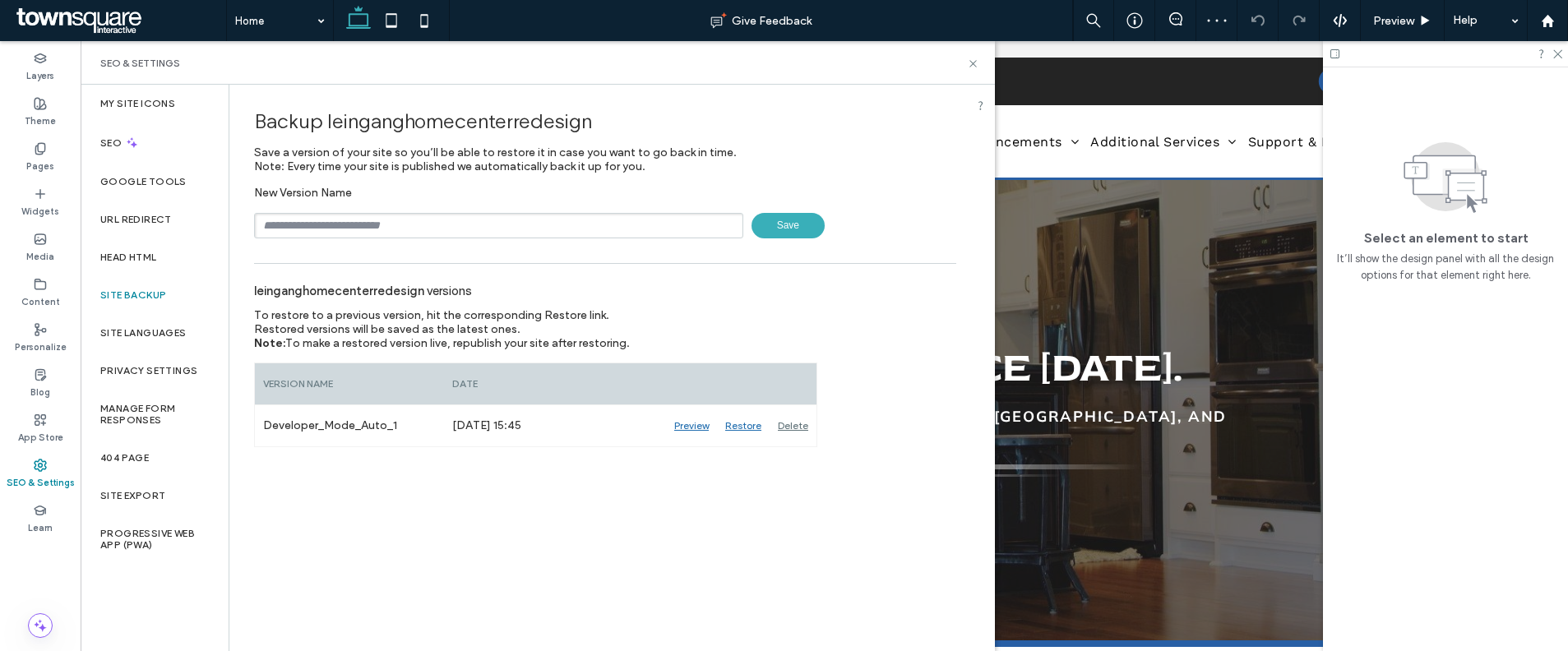
click at [494, 229] on input "text" at bounding box center [498, 226] width 489 height 26
type input "**********"
click at [784, 222] on span "Save" at bounding box center [787, 226] width 73 height 26
click at [971, 64] on use at bounding box center [972, 63] width 6 height 6
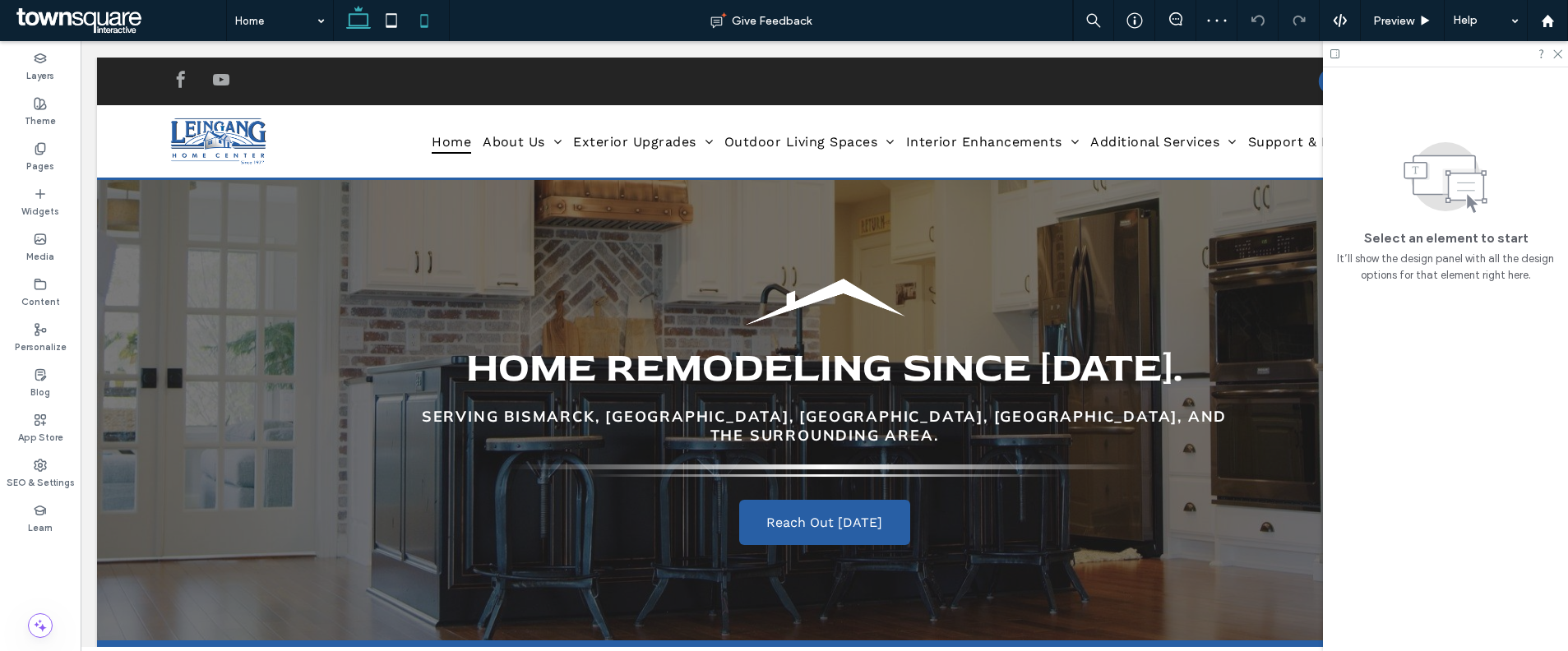
click at [422, 28] on icon at bounding box center [424, 20] width 33 height 33
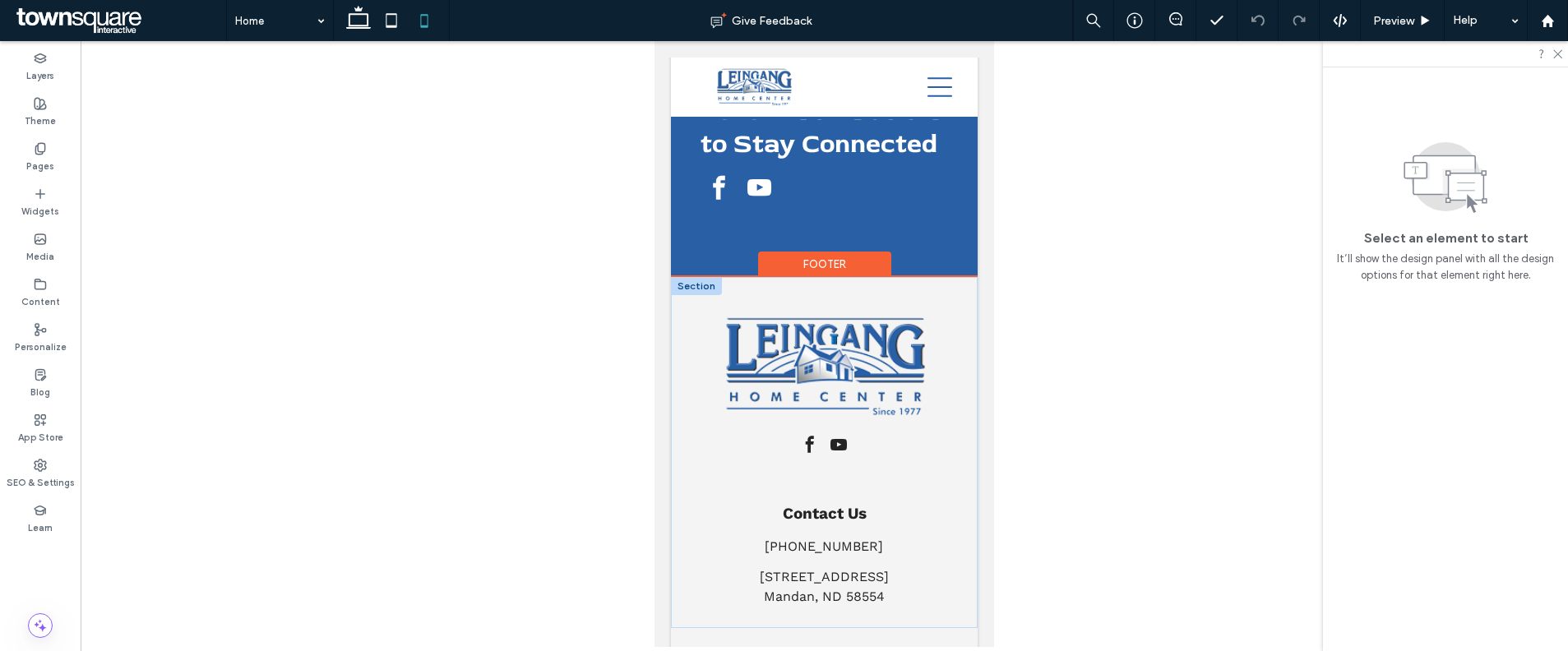
scroll to position [5964, 0]
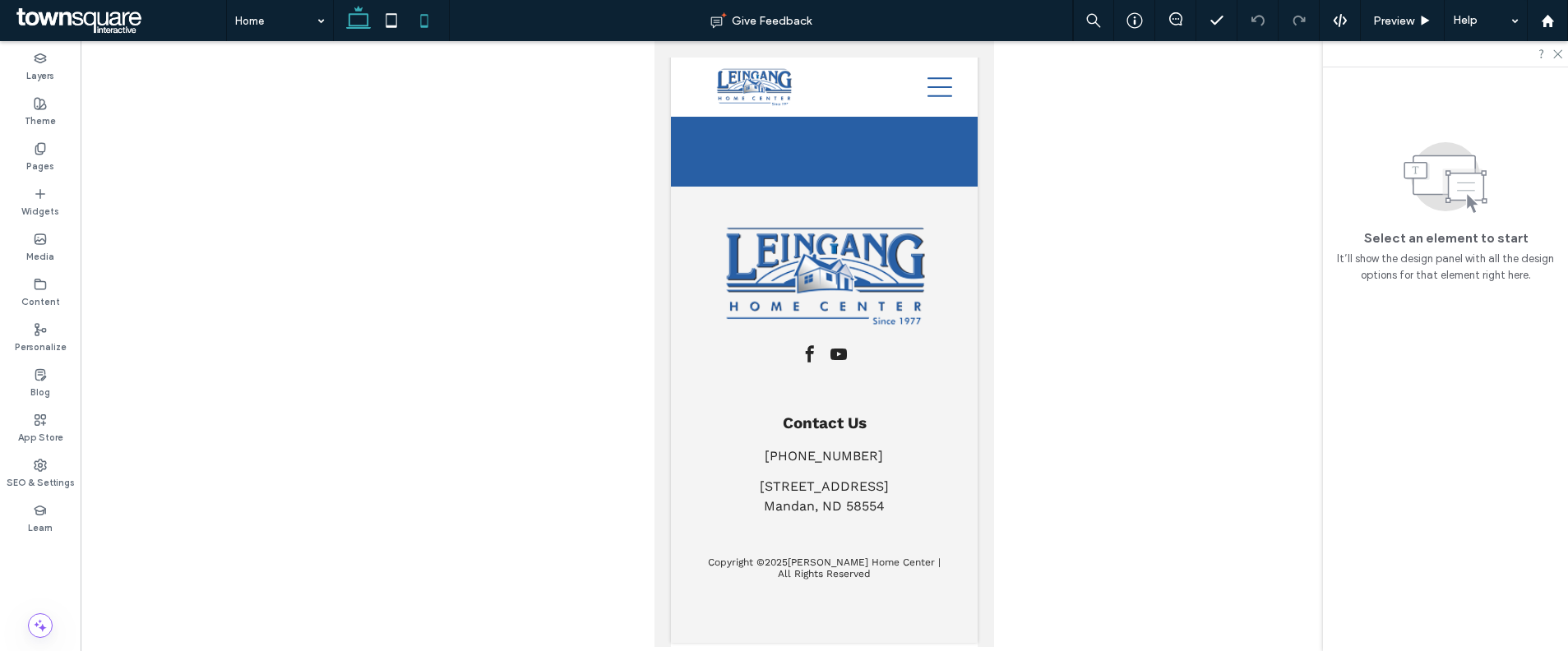
click at [358, 27] on icon at bounding box center [358, 20] width 33 height 33
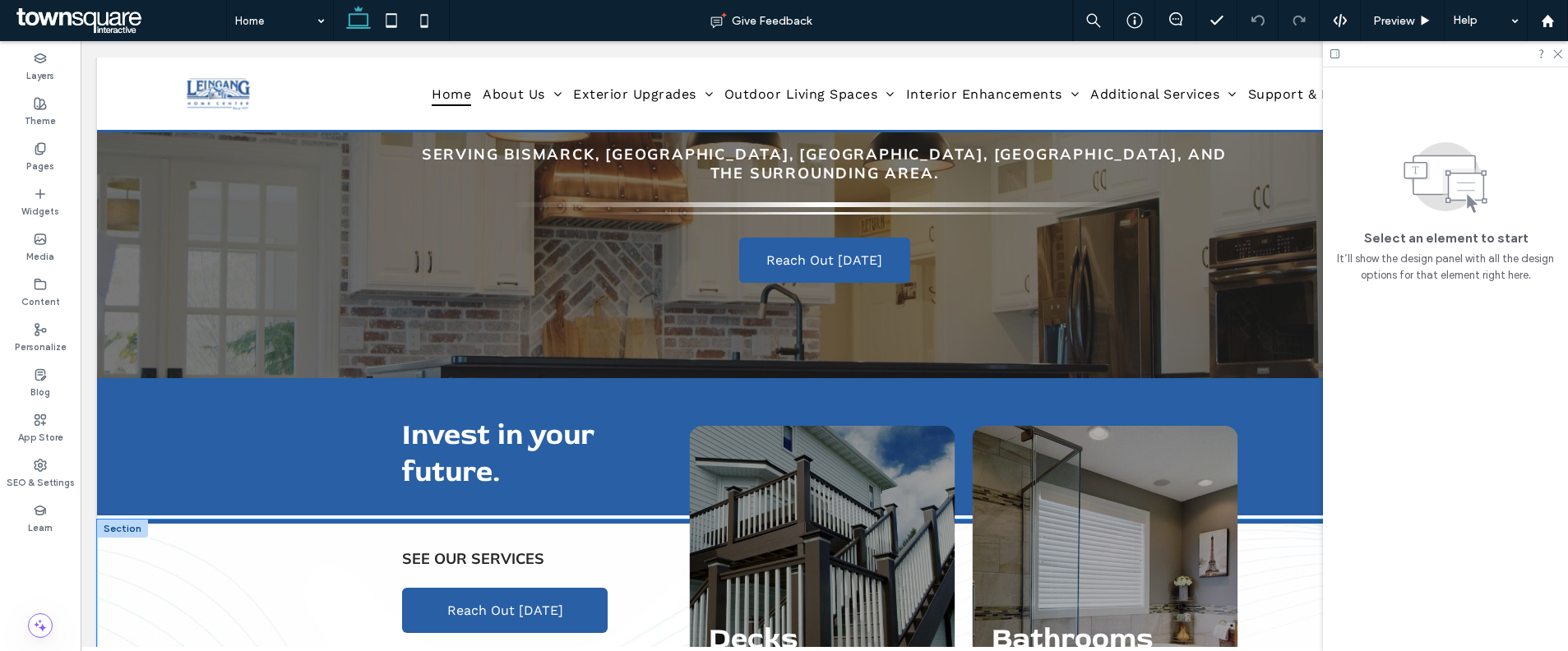
scroll to position [0, 0]
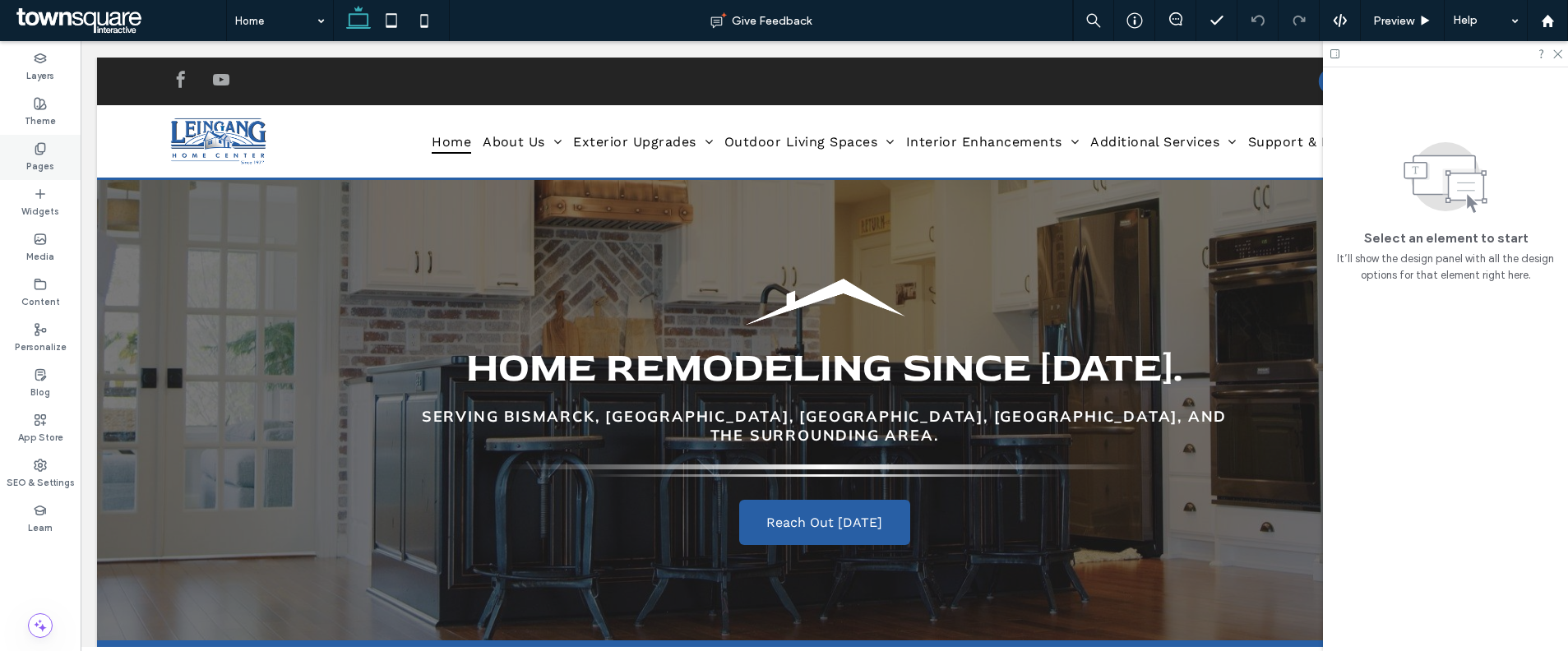
click at [55, 145] on div "Pages" at bounding box center [41, 157] width 81 height 45
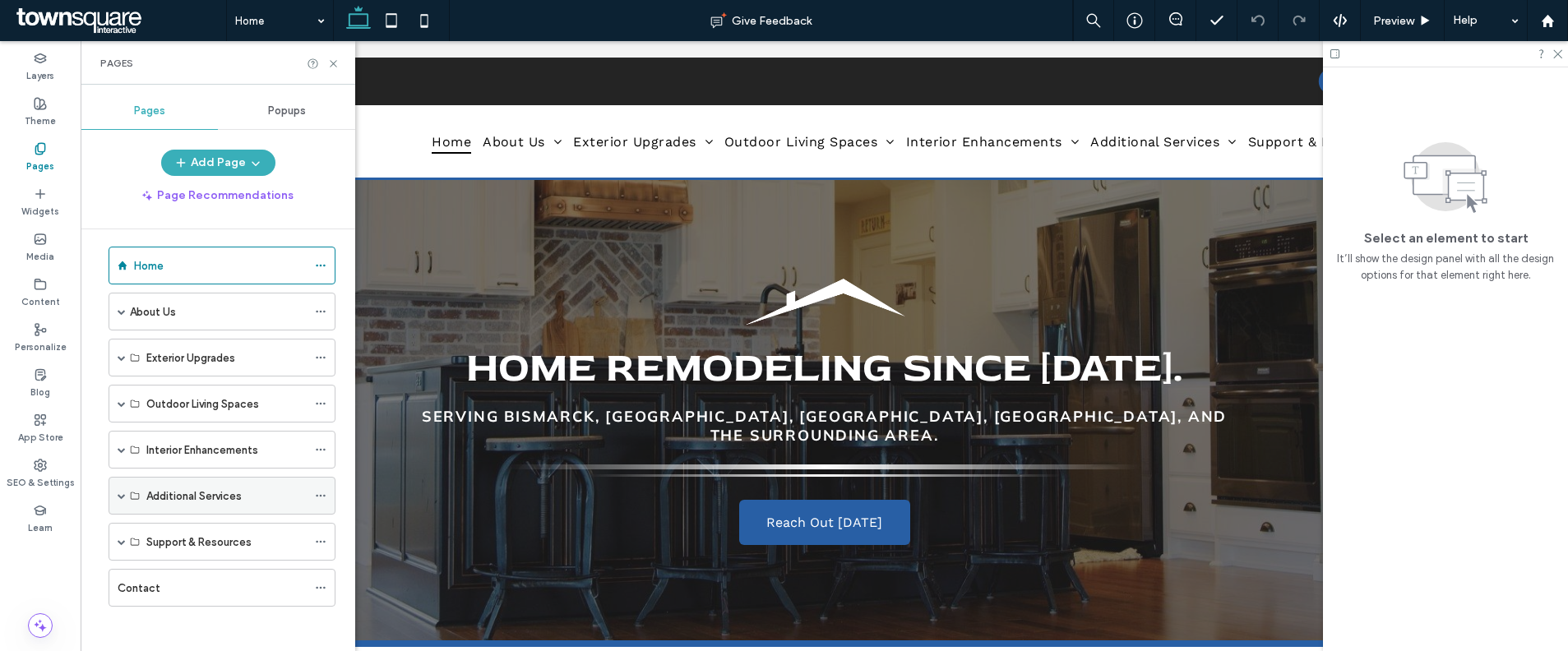
scroll to position [16, 0]
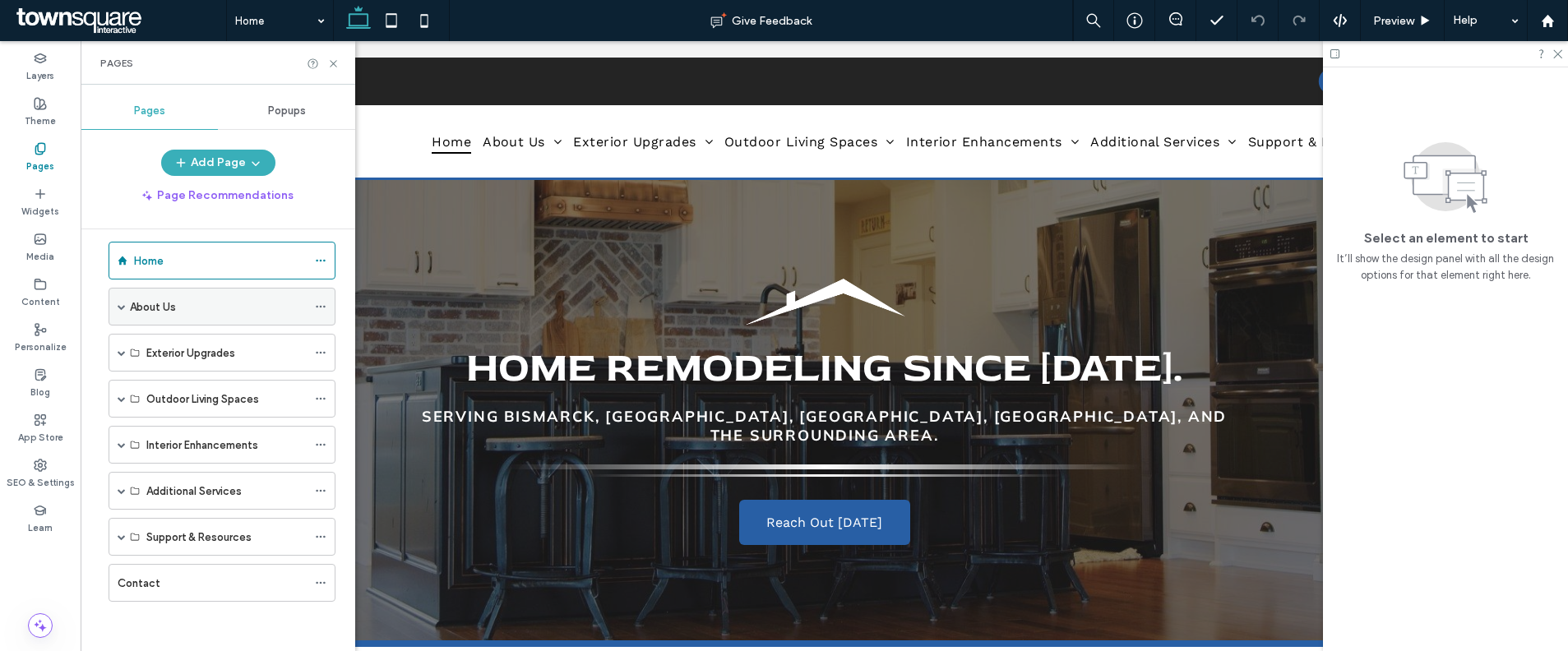
click at [118, 311] on span at bounding box center [122, 306] width 8 height 36
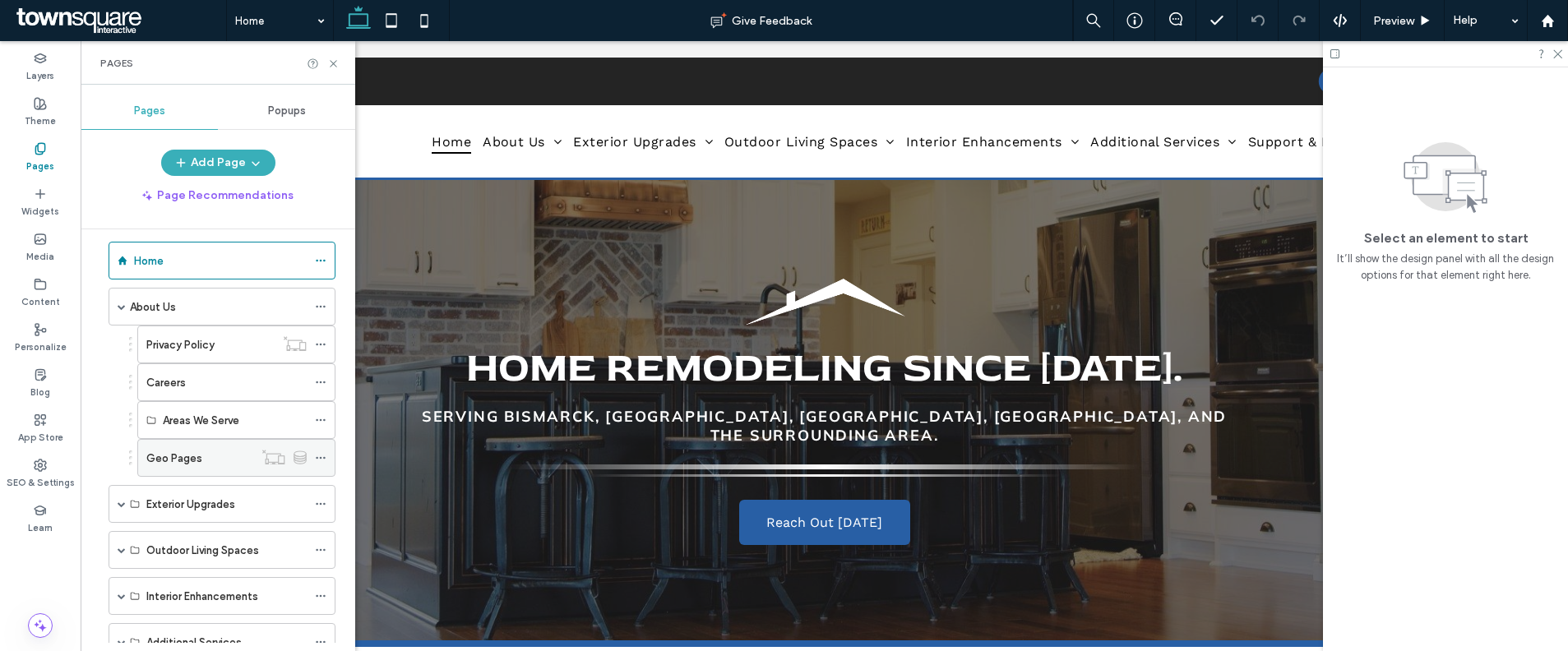
click at [318, 458] on use at bounding box center [320, 458] width 9 height 3
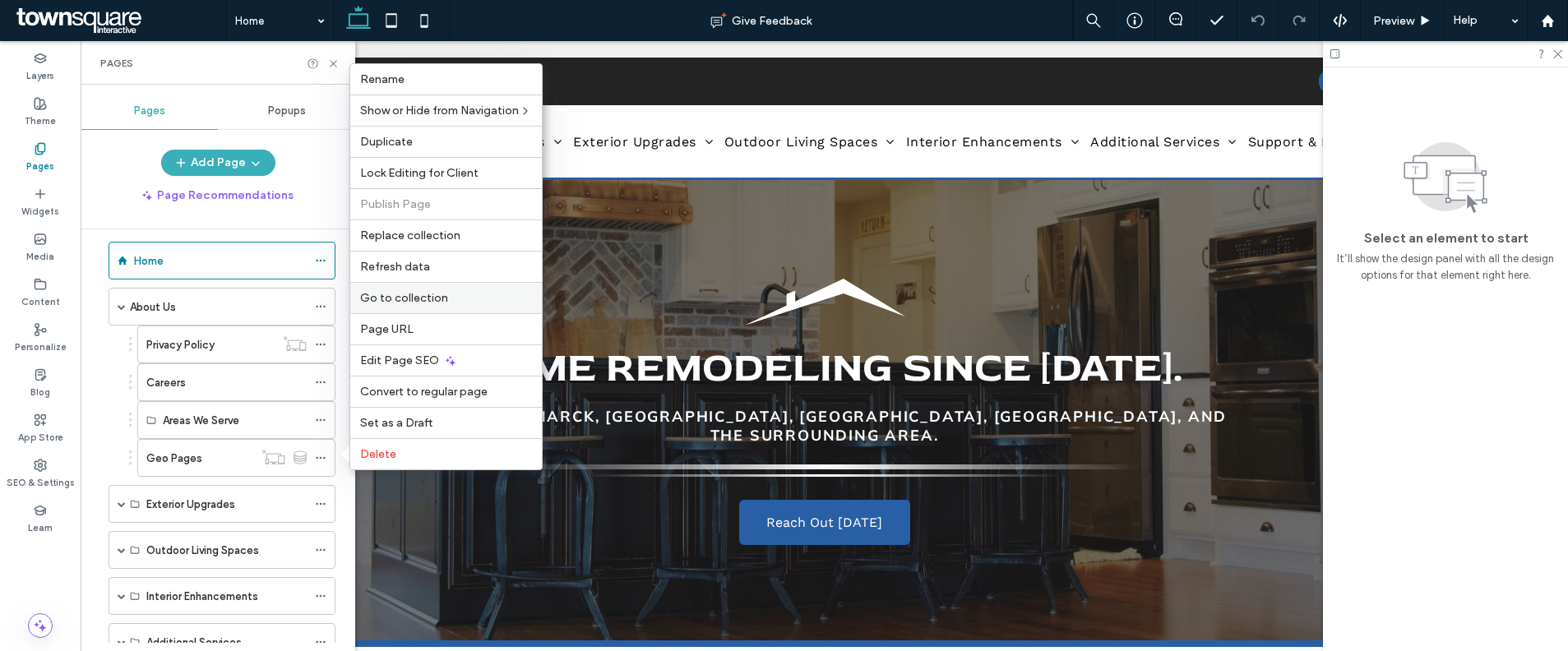
click at [470, 308] on div "Go to collection" at bounding box center [446, 297] width 192 height 31
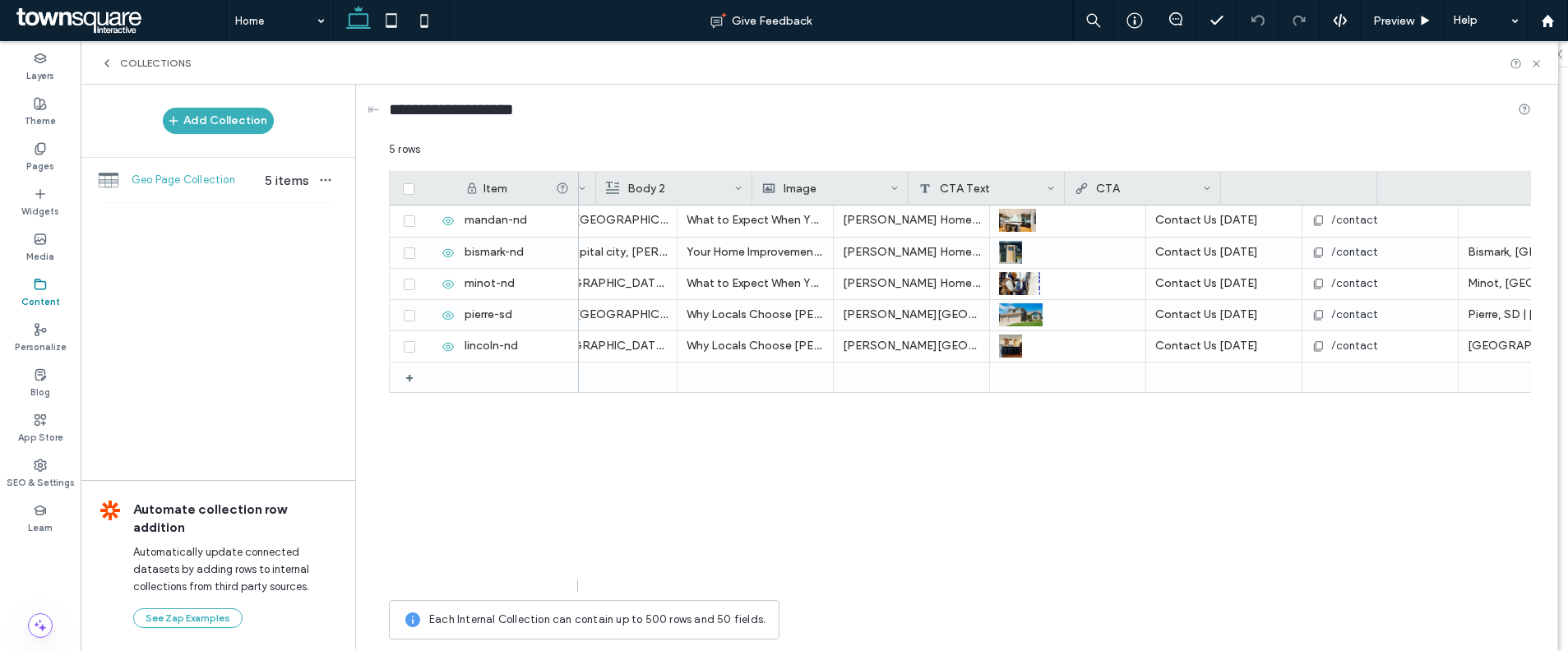
scroll to position [0, 823]
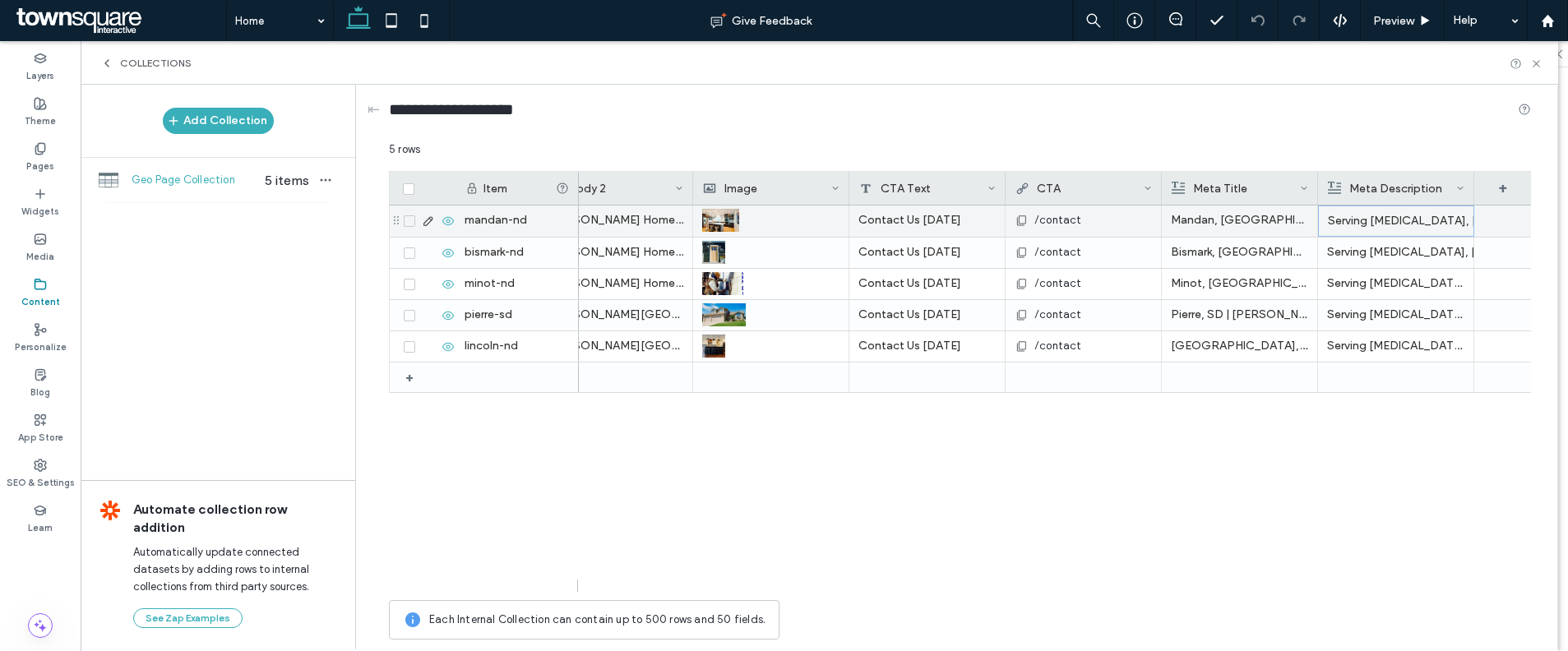
click at [1419, 221] on div "Serving Norco, GA with awesome concreate creations" at bounding box center [1396, 221] width 136 height 29
click at [1419, 221] on div "**********" at bounding box center [1423, 223] width 205 height 41
click at [1409, 239] on div "Rich Text Editor" at bounding box center [1407, 223] width 173 height 41
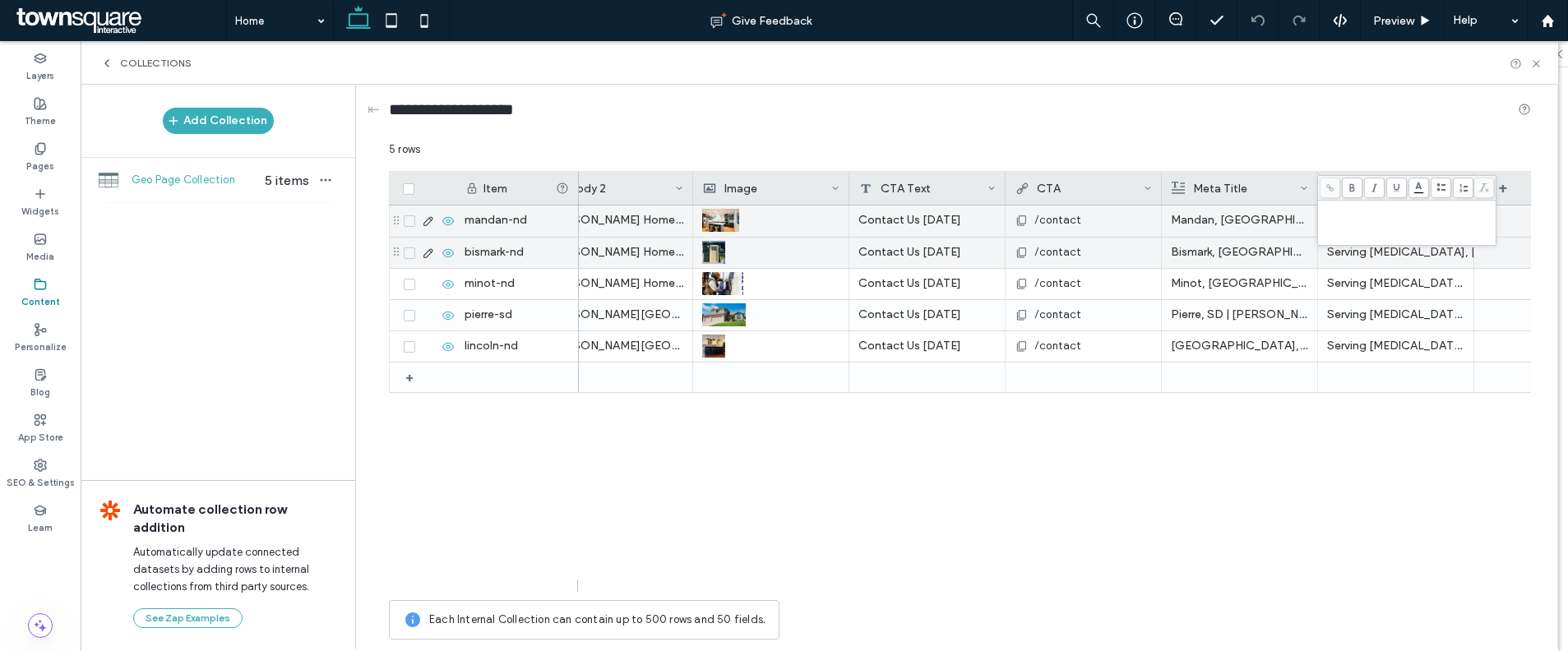
click at [1408, 248] on div "Serving Norco, GA with awesome concreate creations" at bounding box center [1395, 252] width 137 height 29
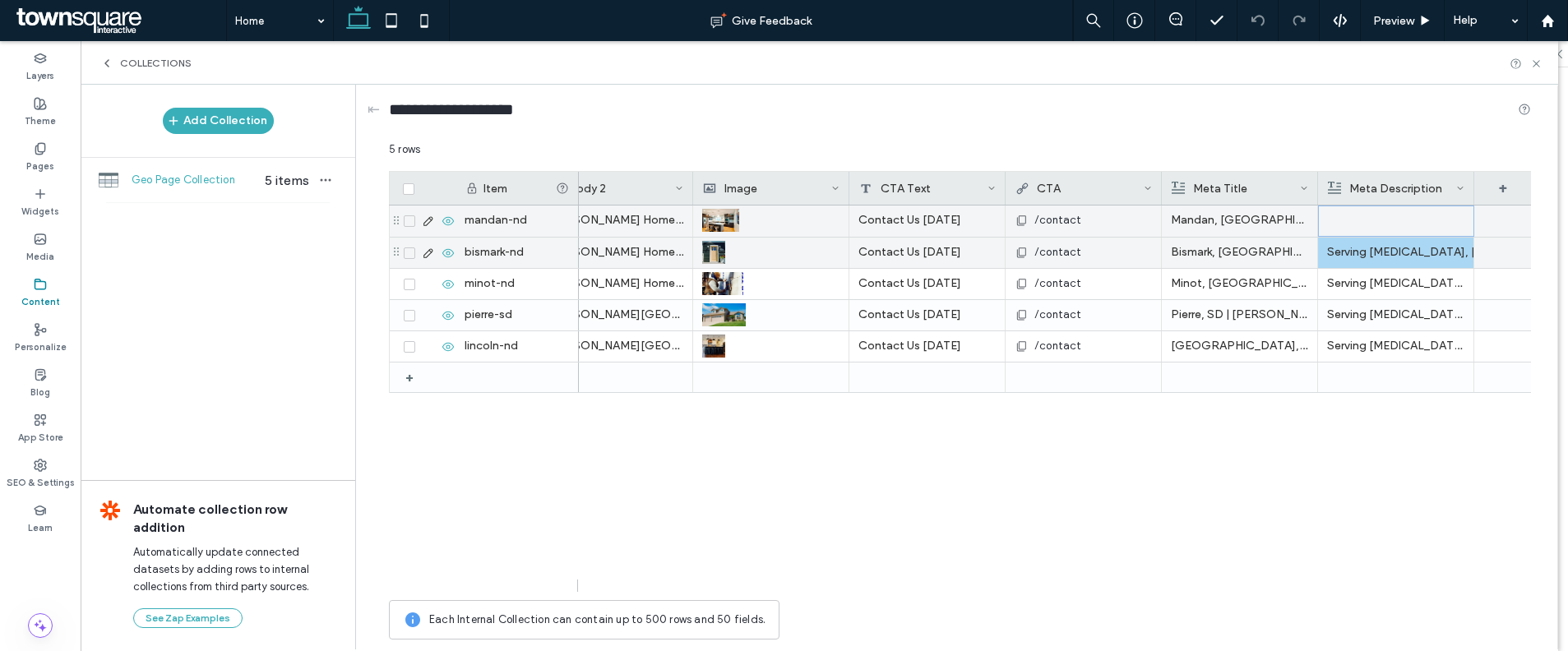
click at [1408, 248] on div "Serving Norco, GA with awesome concreate creations" at bounding box center [1395, 252] width 137 height 29
click at [1408, 248] on div "**********" at bounding box center [1423, 254] width 205 height 41
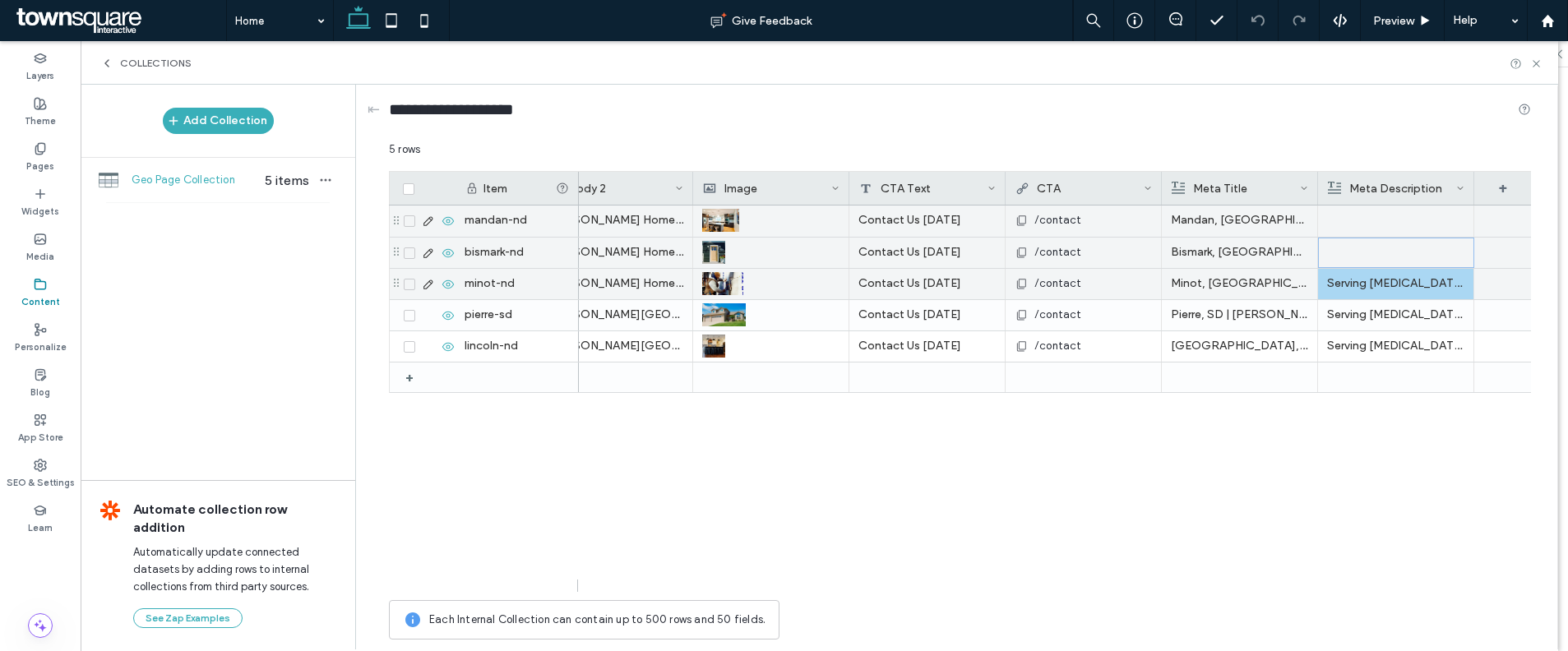
click at [1401, 289] on p "Serving Norco, GA with awesome concreate creations" at bounding box center [1395, 284] width 137 height 29
click at [1401, 289] on div "**********" at bounding box center [1423, 285] width 205 height 41
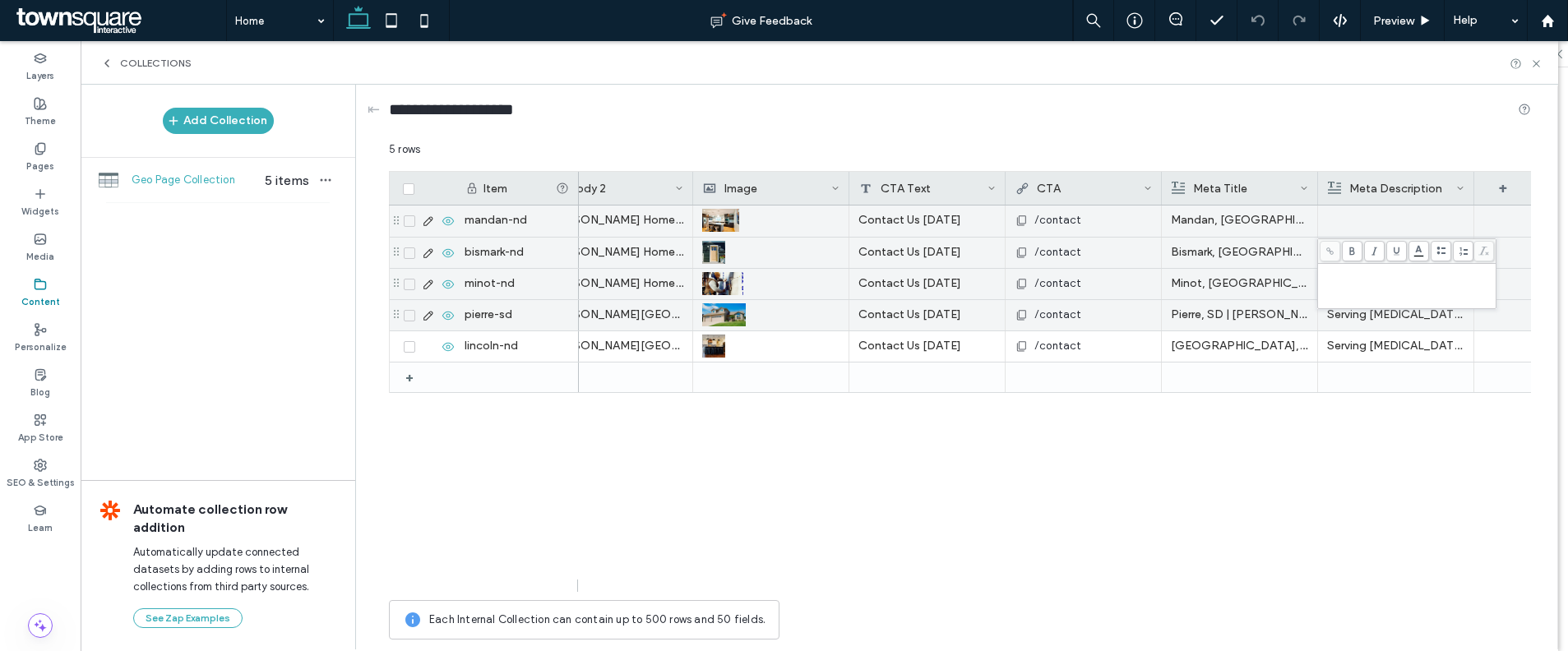
click at [1403, 317] on p "Serving Norco, GA with awesome concreate creations" at bounding box center [1395, 315] width 137 height 29
click at [1403, 317] on div "**********" at bounding box center [1423, 317] width 205 height 41
click at [1408, 359] on p "Serving Norco, GA with awesome concreate creations" at bounding box center [1395, 346] width 137 height 29
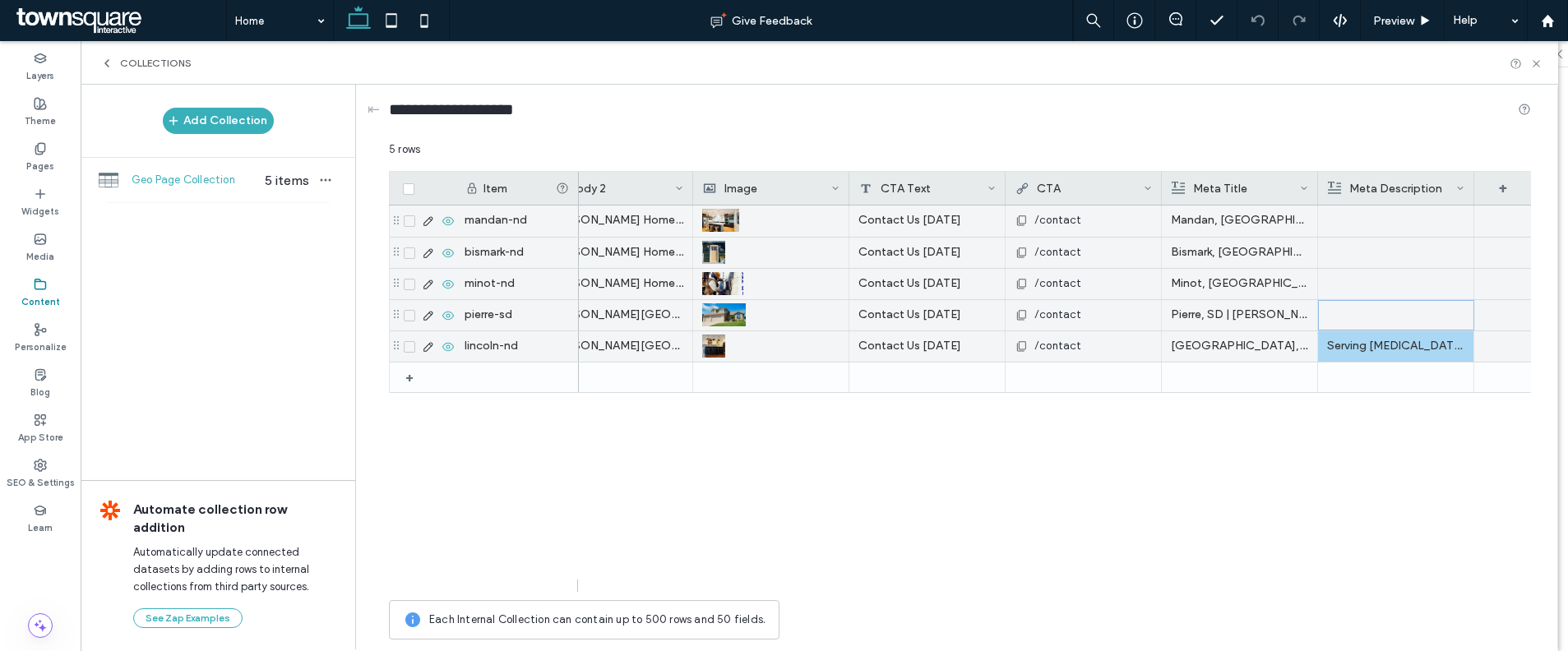
click at [1408, 347] on p "Serving Norco, GA with awesome concreate creations" at bounding box center [1395, 346] width 137 height 29
click at [1408, 347] on p "Serving Norco, GA with awesome concreate creations" at bounding box center [1396, 347] width 136 height 29
click at [1401, 425] on div "Mandan, ND | Leingang Home Center /contact What to Expect When You Book Leingan…" at bounding box center [1055, 399] width 952 height 387
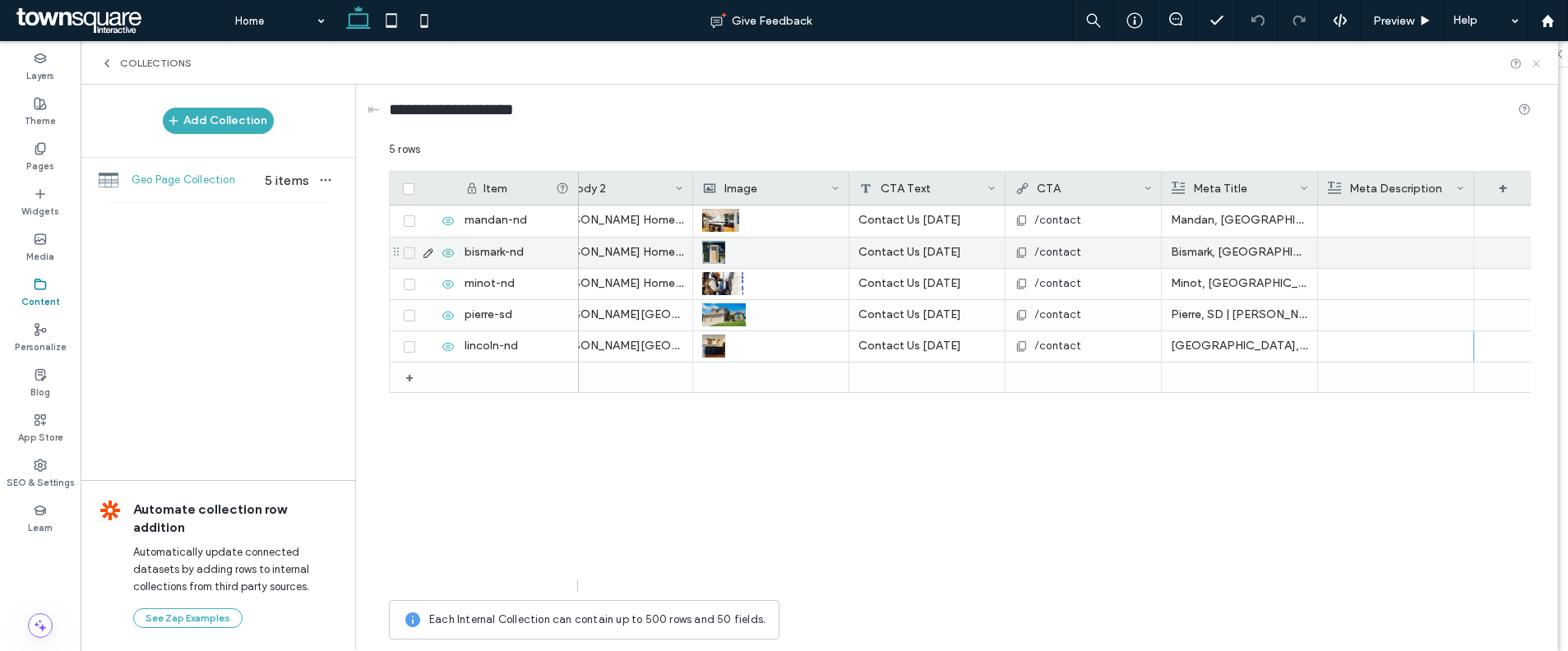
click at [1537, 62] on use at bounding box center [1535, 63] width 6 height 6
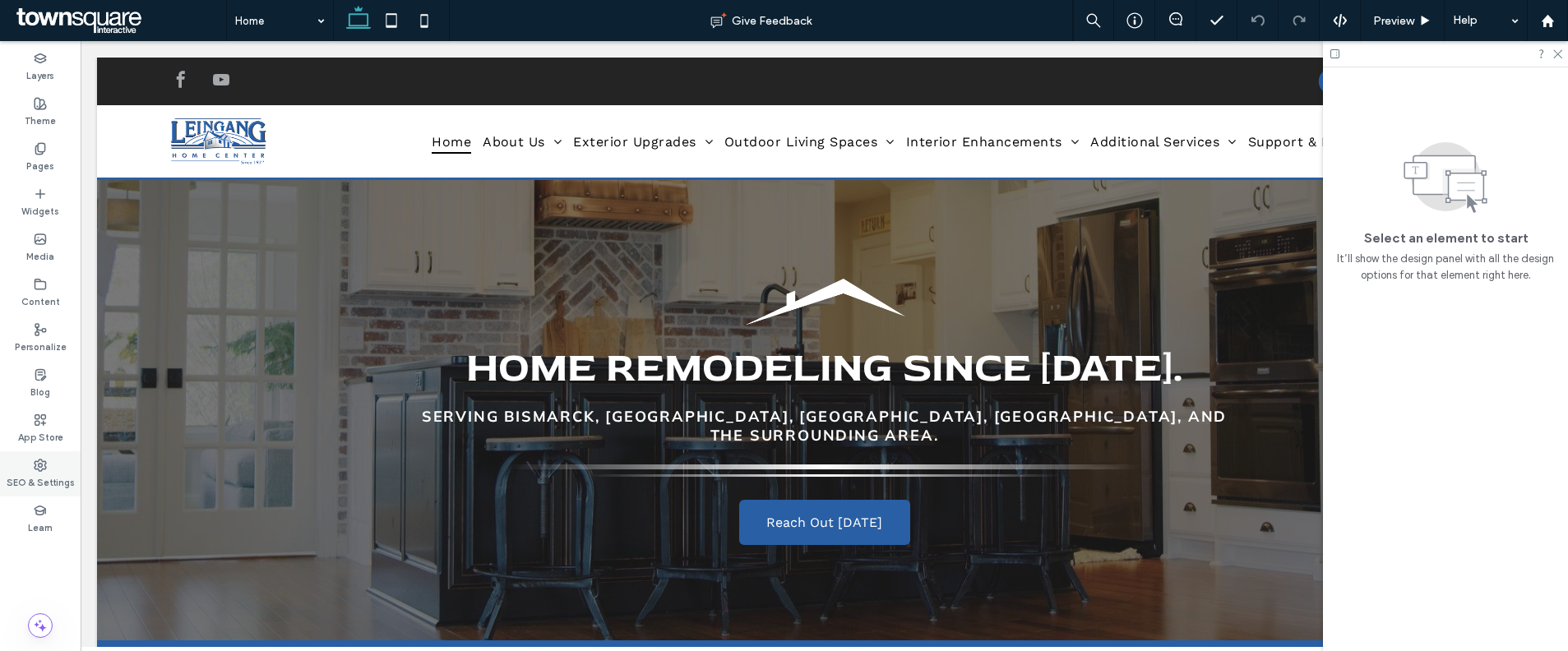
click at [41, 466] on use at bounding box center [41, 465] width 12 height 12
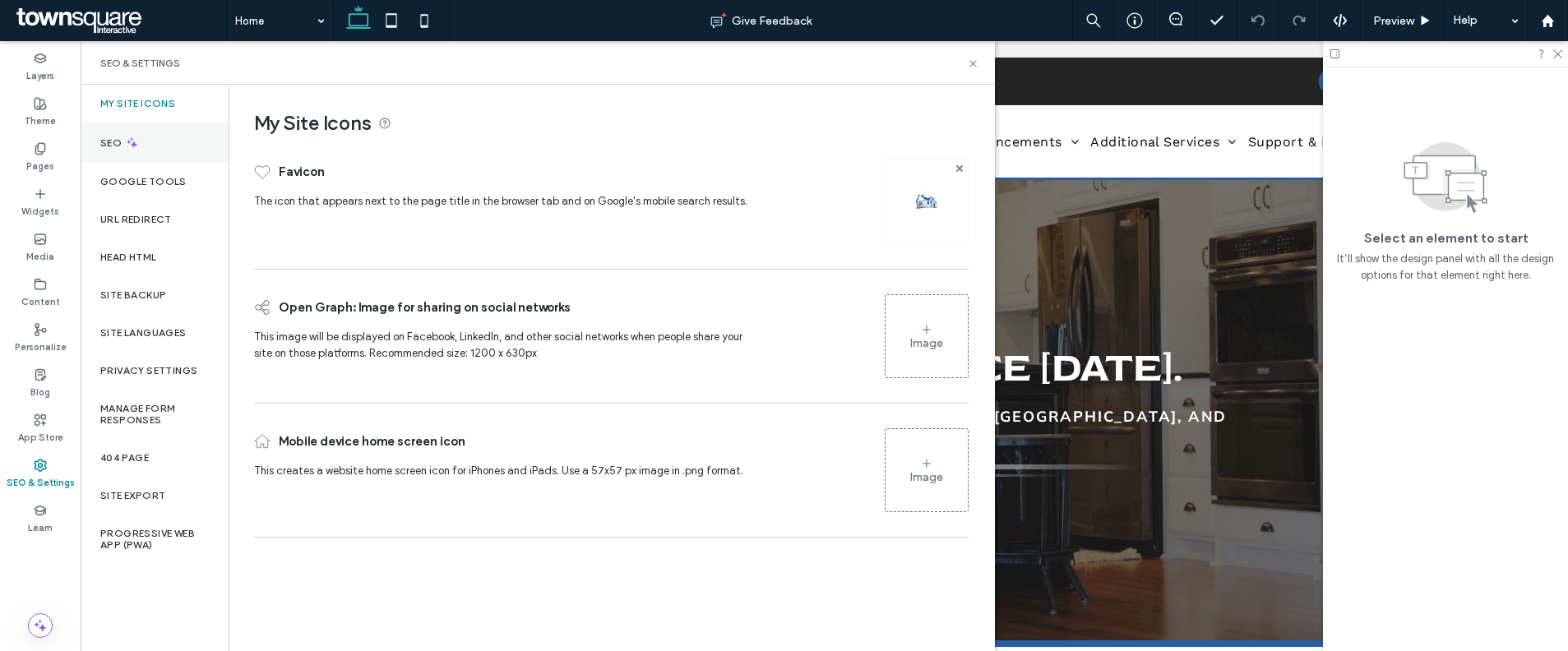
click at [130, 138] on icon at bounding box center [132, 142] width 14 height 14
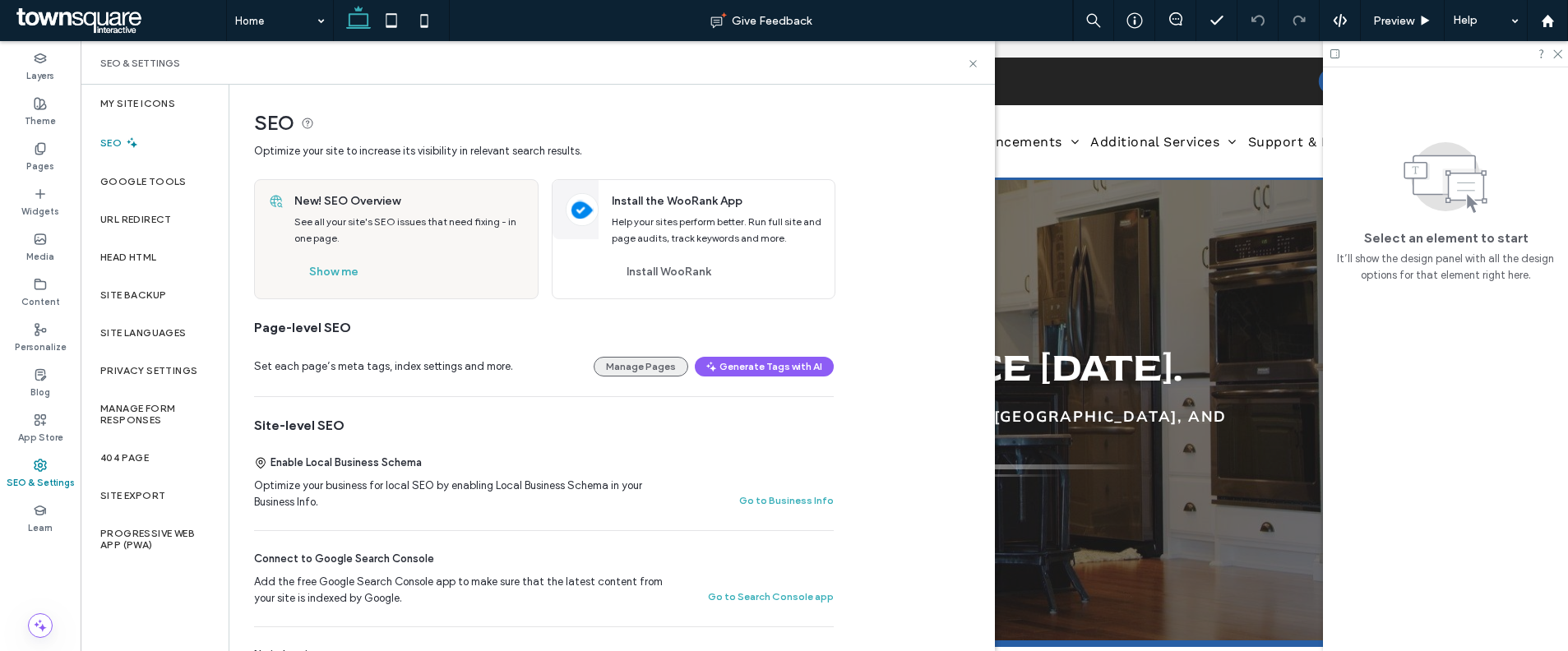
click at [611, 365] on button "Manage Pages" at bounding box center [641, 366] width 95 height 19
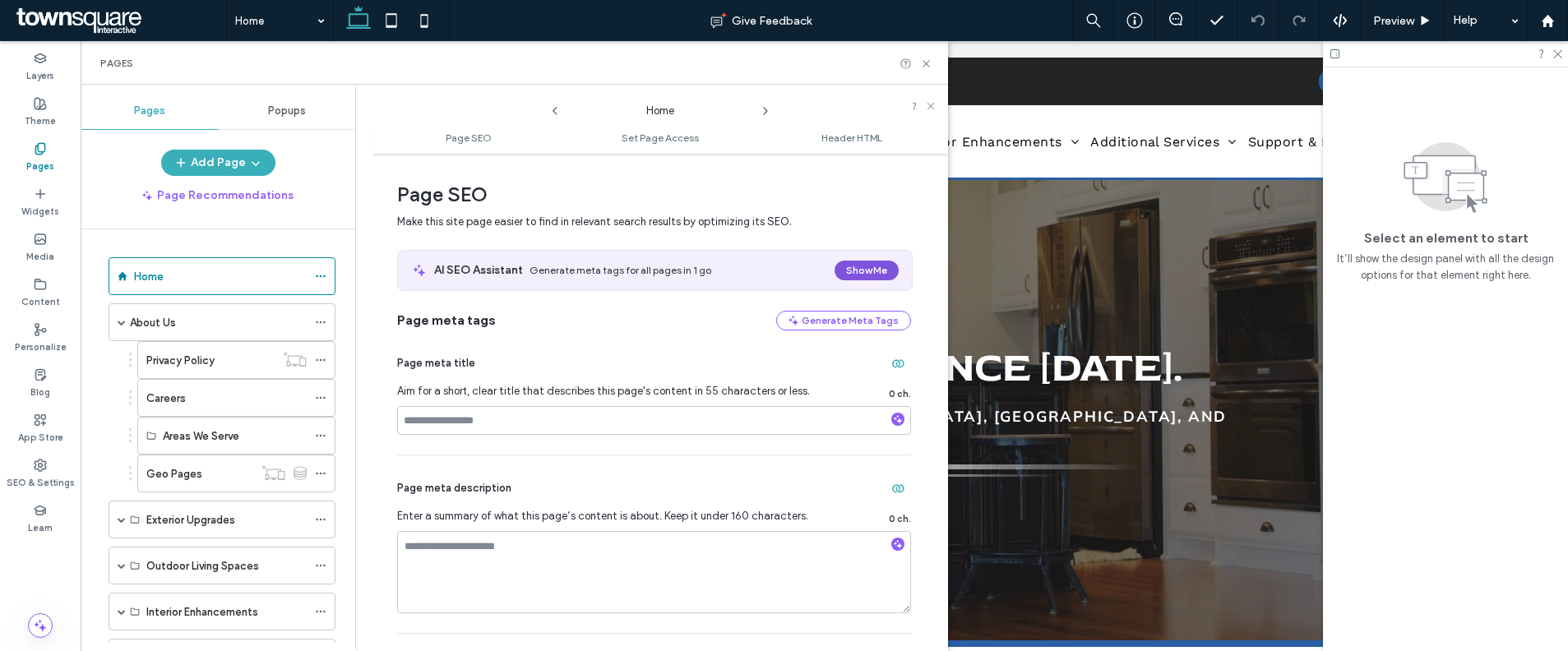
click at [838, 270] on button "Show Me" at bounding box center [866, 270] width 64 height 19
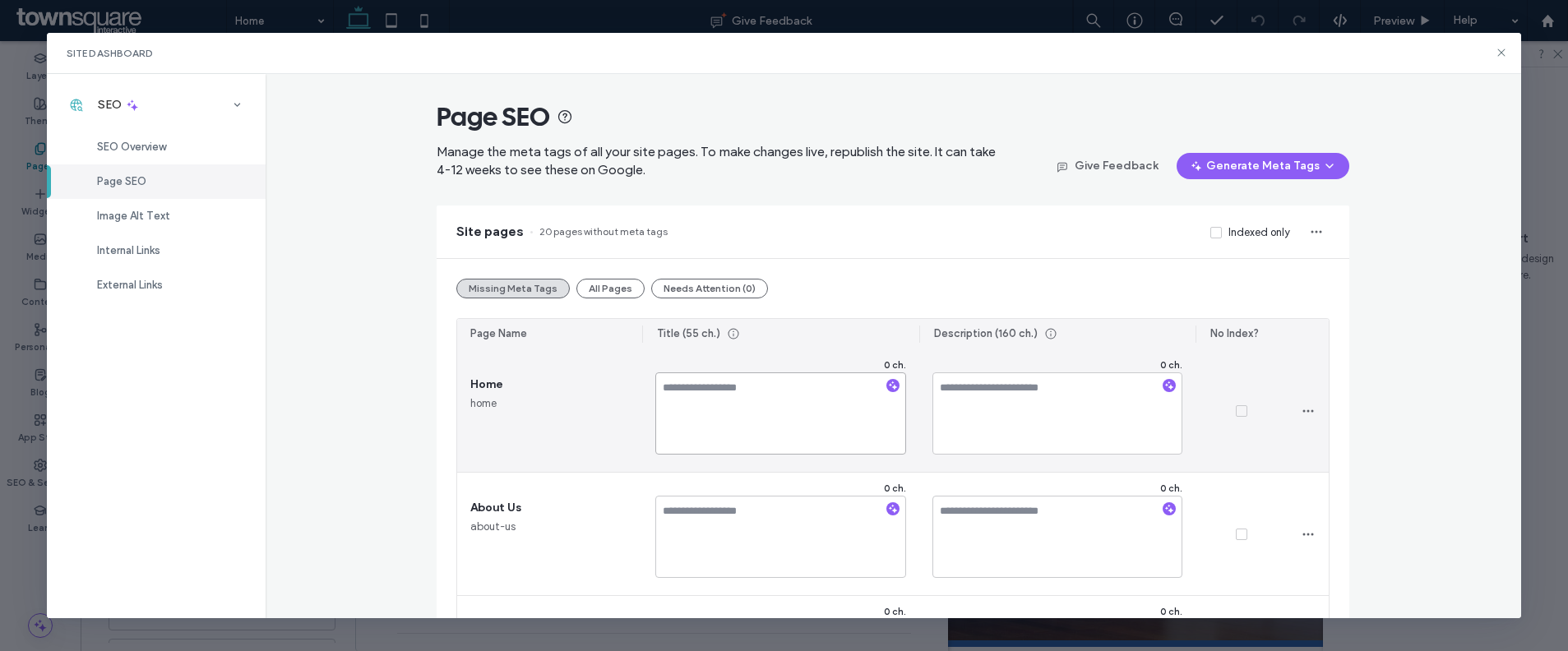
click at [740, 406] on textarea at bounding box center [781, 413] width 250 height 82
paste textarea "**********"
type textarea "**********"
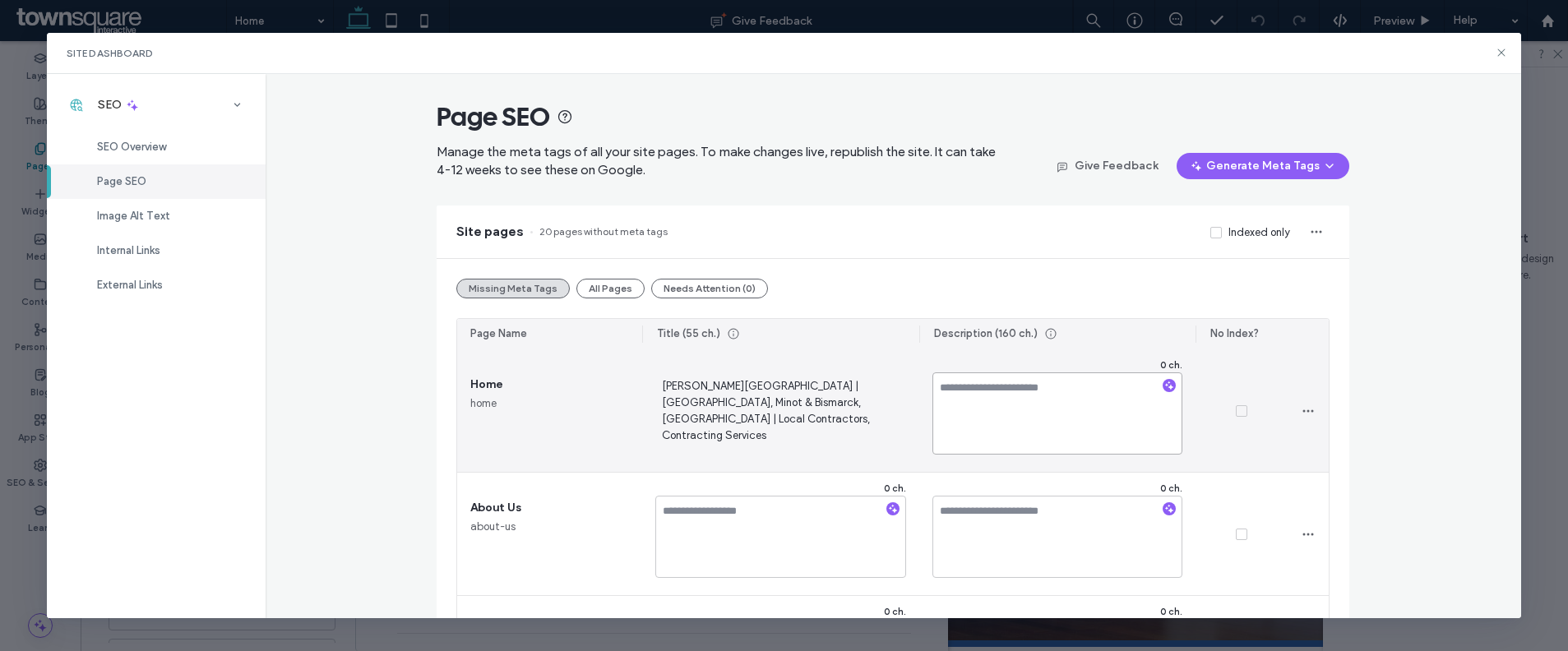
click at [993, 392] on textarea at bounding box center [1058, 413] width 250 height 82
paste textarea "**********"
type textarea "**********"
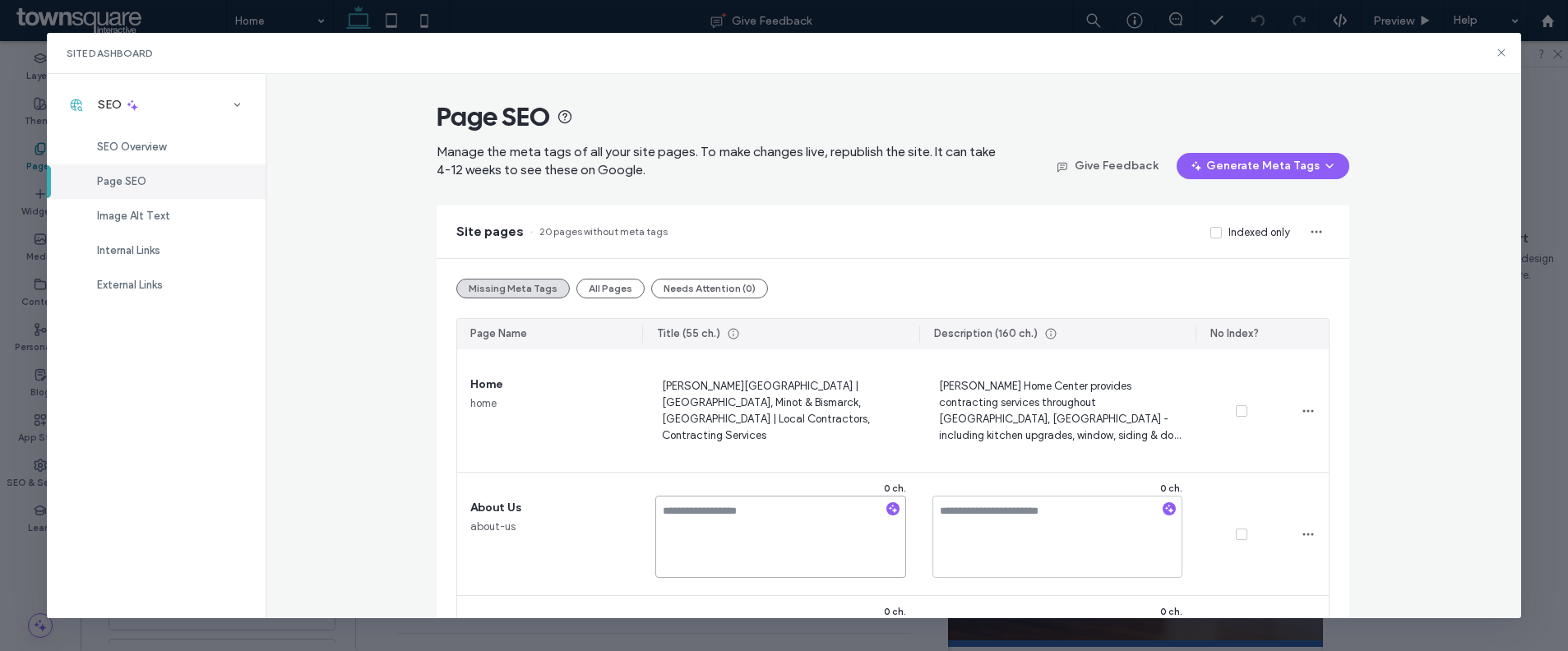
click at [842, 529] on textarea at bounding box center [781, 536] width 250 height 82
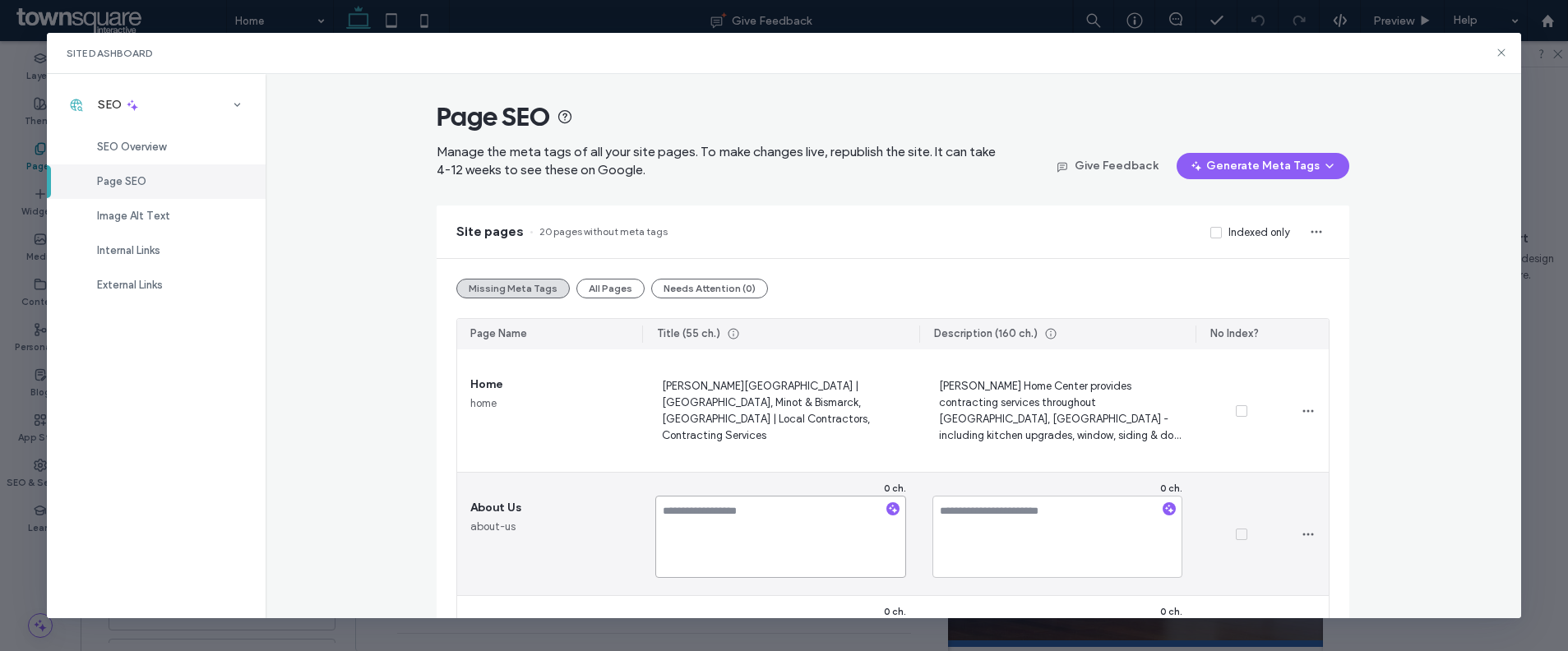
click at [842, 529] on textarea at bounding box center [781, 536] width 250 height 82
paste textarea "**********"
type textarea "**********"
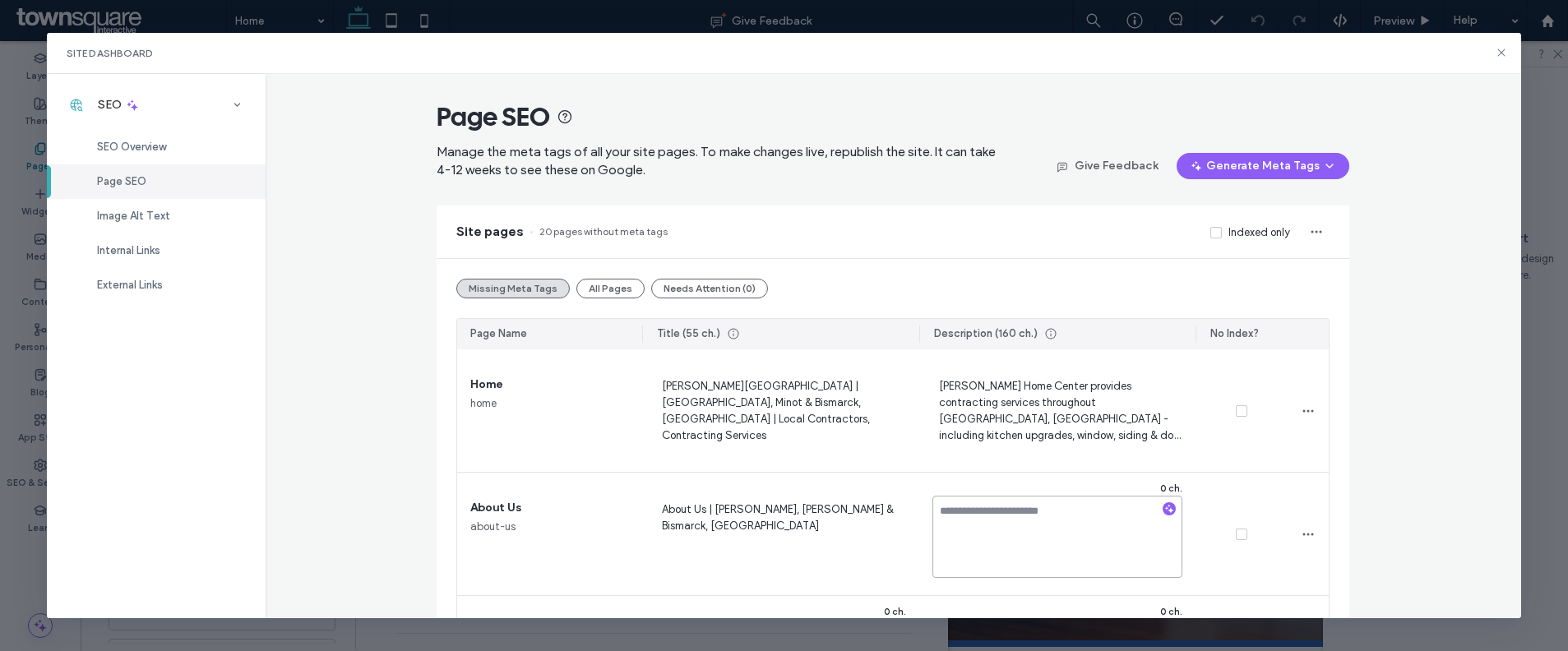
click at [1064, 544] on textarea at bounding box center [1058, 536] width 250 height 82
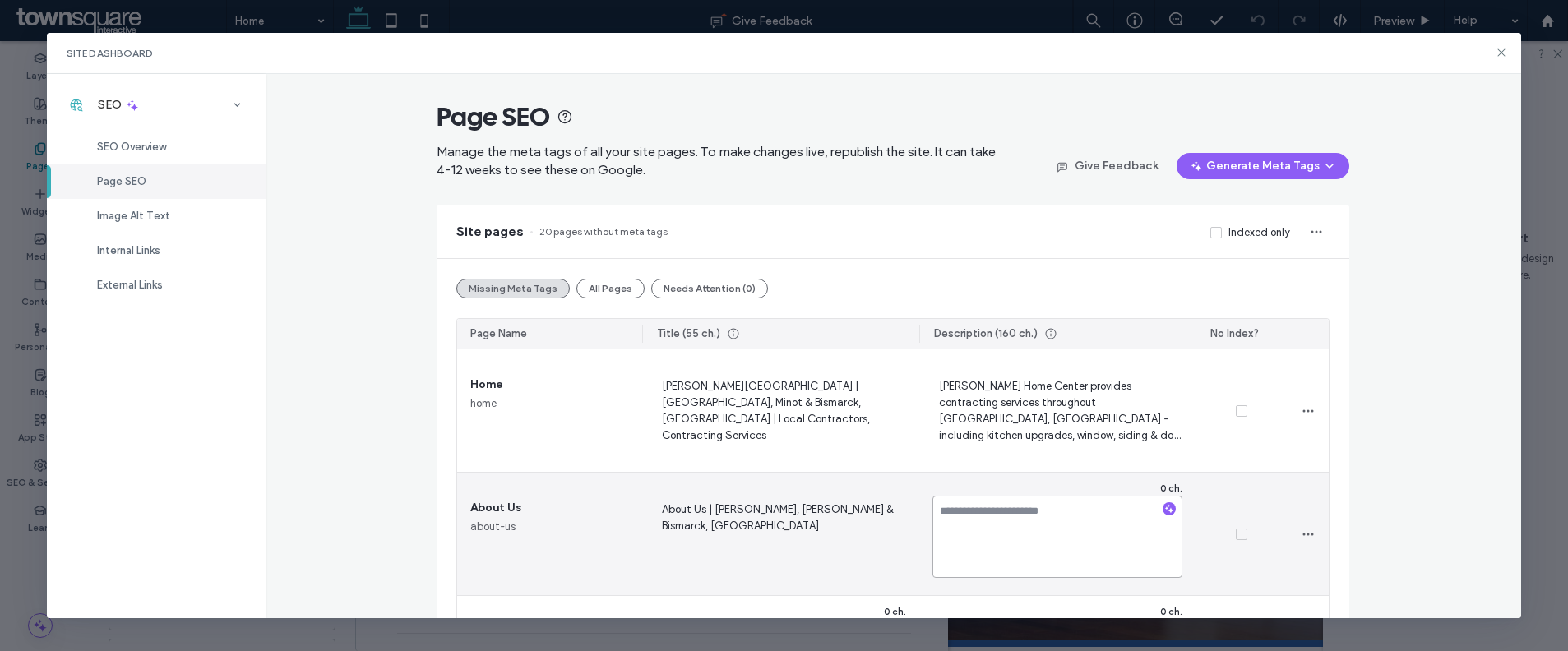
paste textarea "**********"
type textarea "**********"
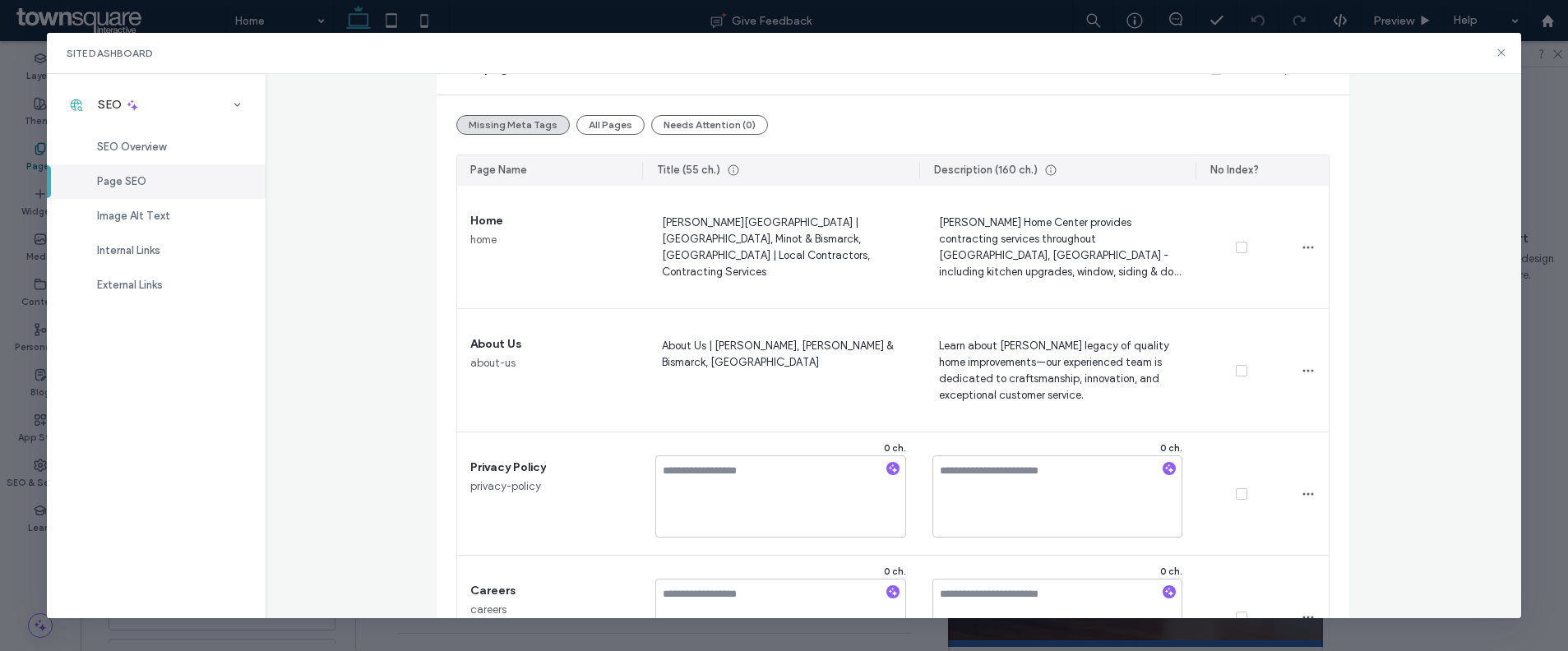
scroll to position [1641, 0]
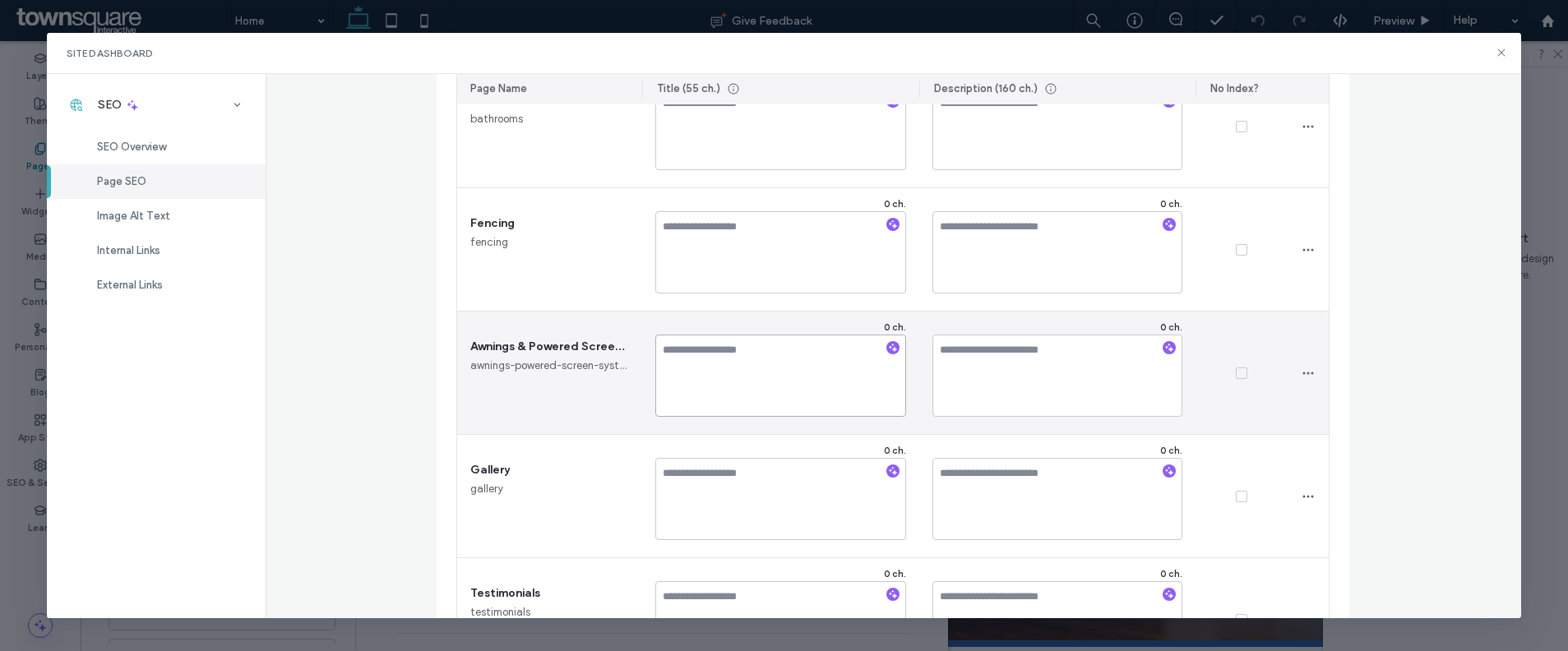
click at [675, 350] on textarea at bounding box center [781, 375] width 250 height 82
paste textarea "**********"
type textarea "**********"
click at [1065, 357] on textarea at bounding box center [1058, 375] width 250 height 82
paste textarea "**********"
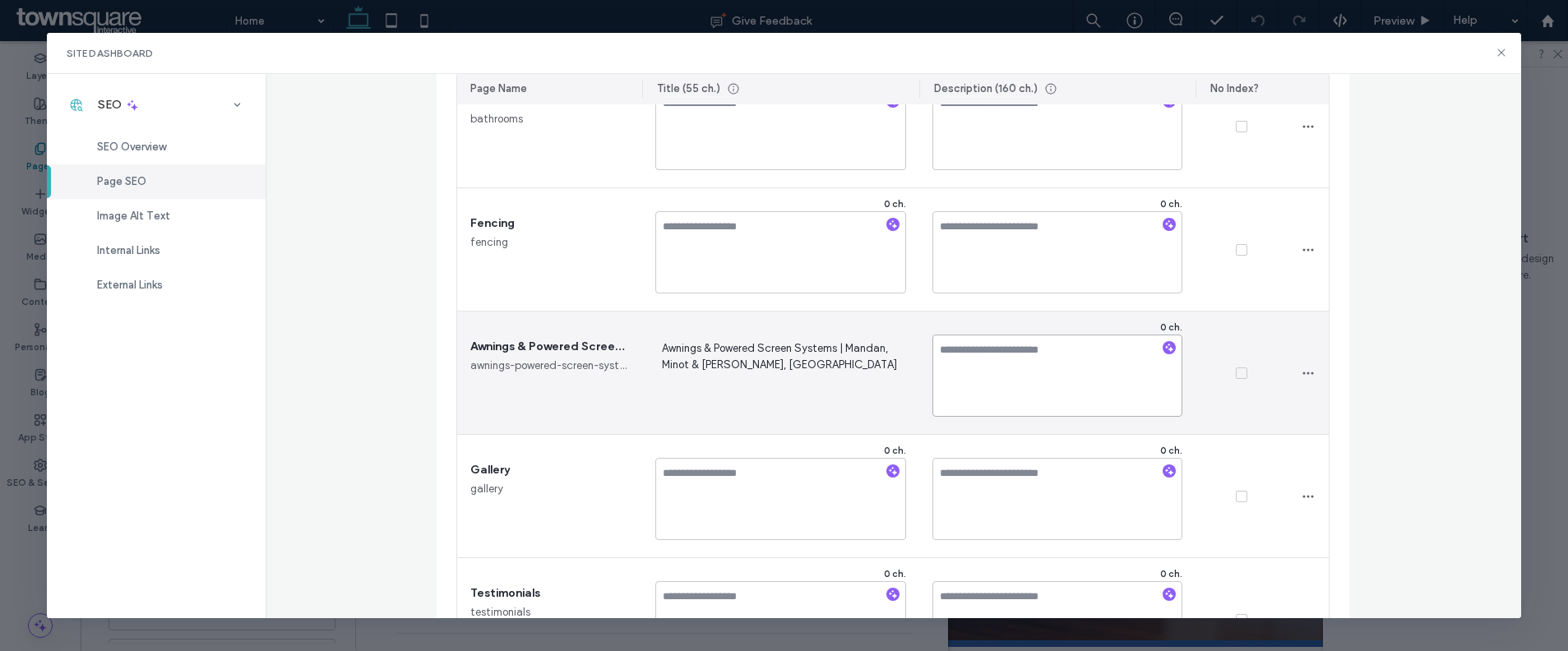
type textarea "**********"
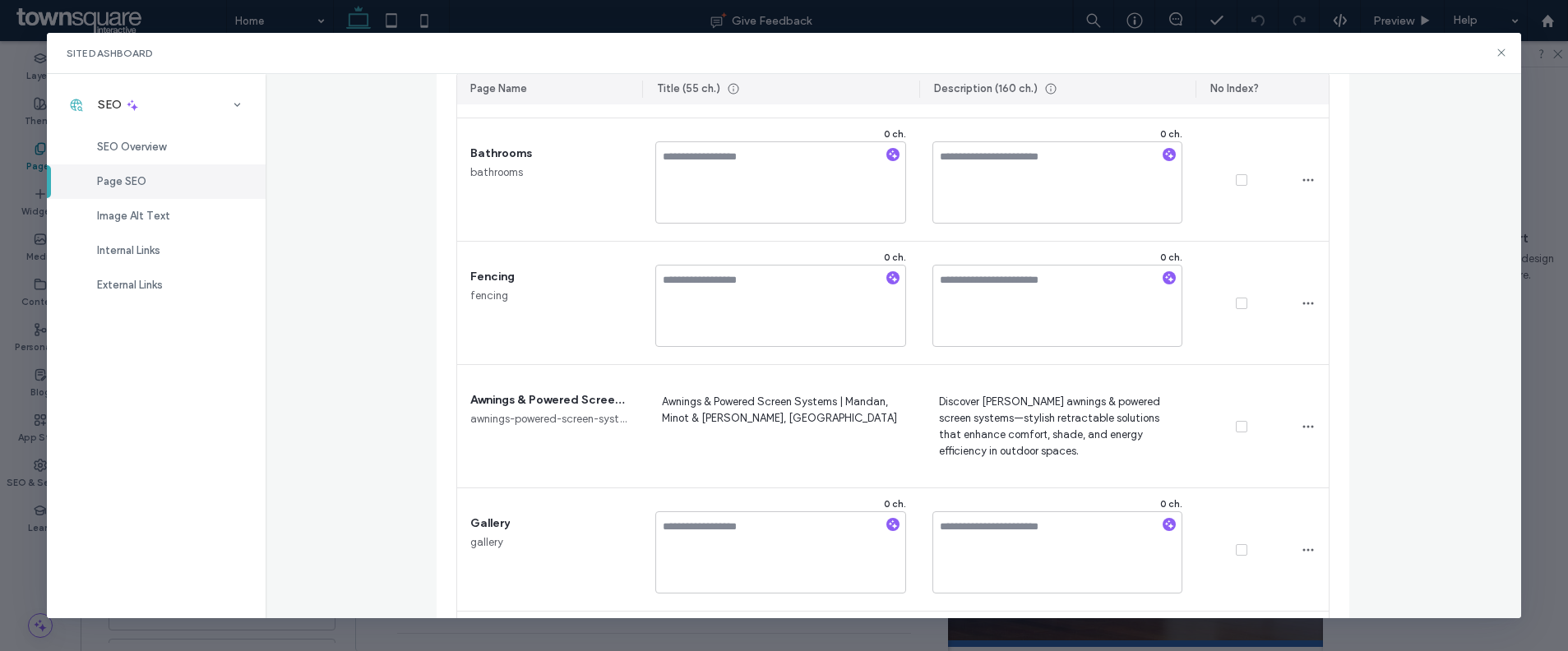
scroll to position [1263, 0]
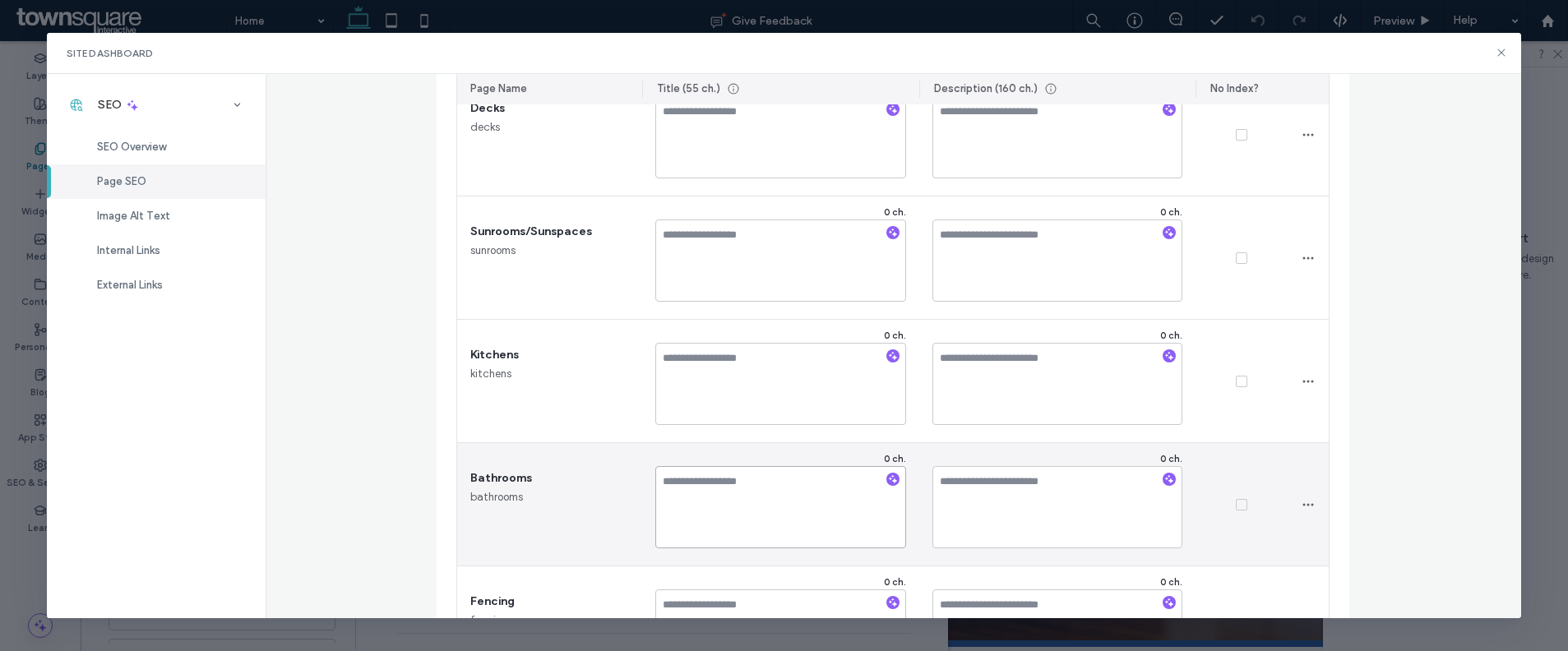
click at [735, 487] on textarea at bounding box center [781, 506] width 250 height 82
paste textarea "**********"
type textarea "**********"
click at [656, 482] on textarea "**********" at bounding box center [781, 506] width 250 height 82
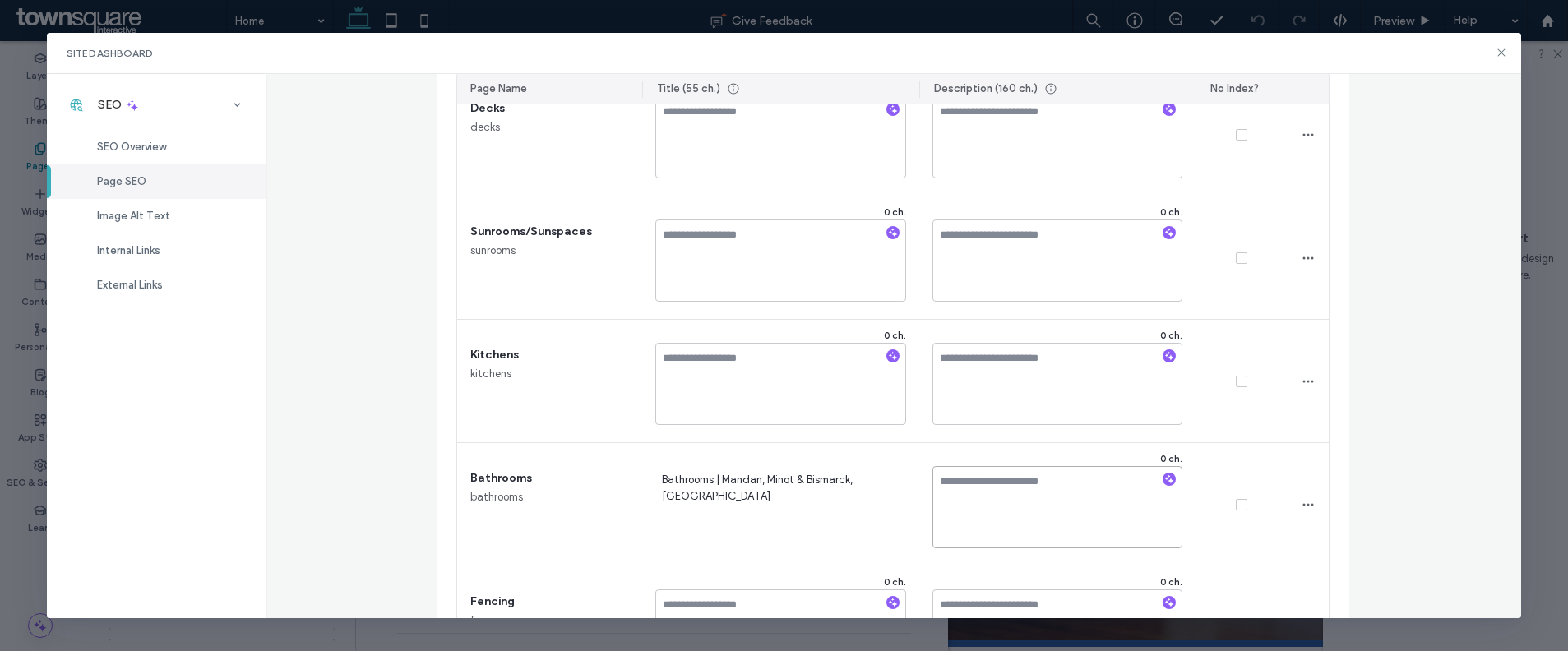
click at [1052, 531] on textarea at bounding box center [1058, 506] width 250 height 82
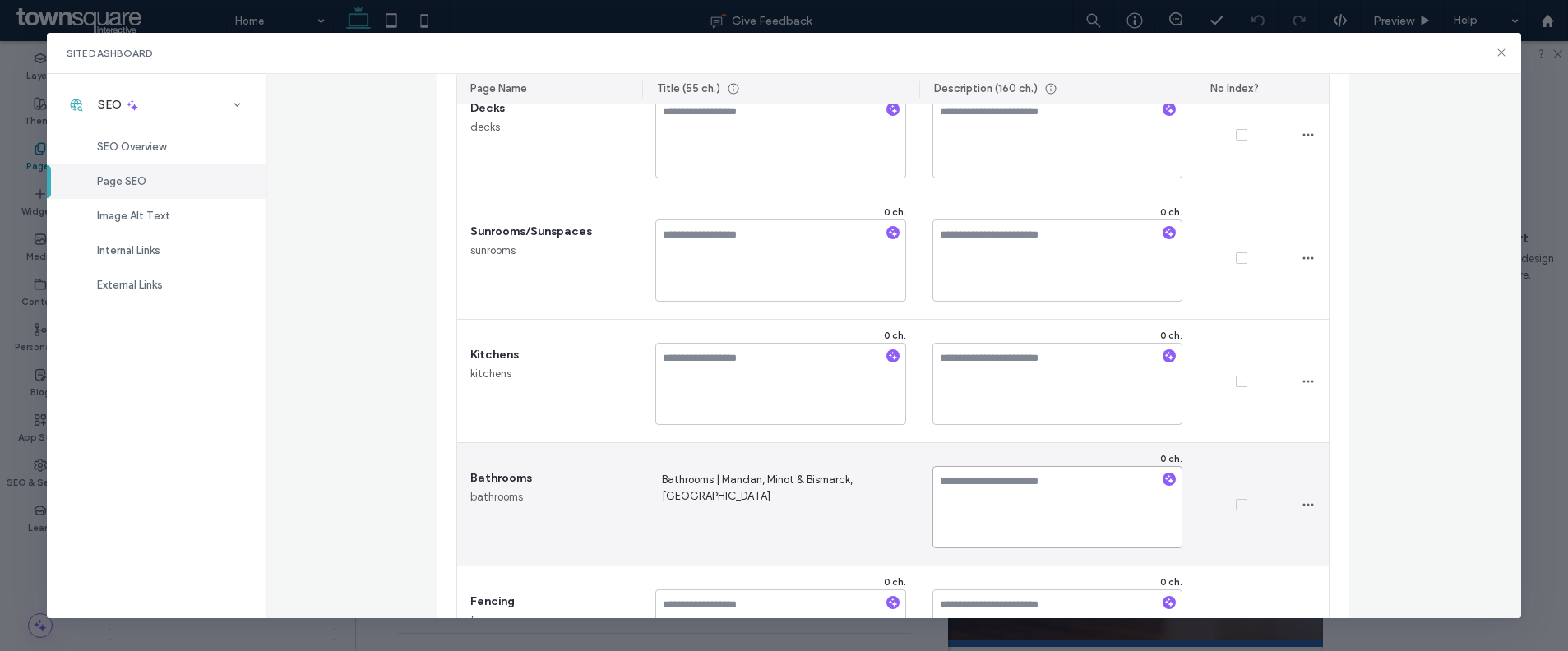
click at [1052, 531] on textarea at bounding box center [1058, 506] width 250 height 82
paste textarea "**********"
type textarea "**********"
click at [933, 478] on textarea "**********" at bounding box center [1058, 506] width 250 height 82
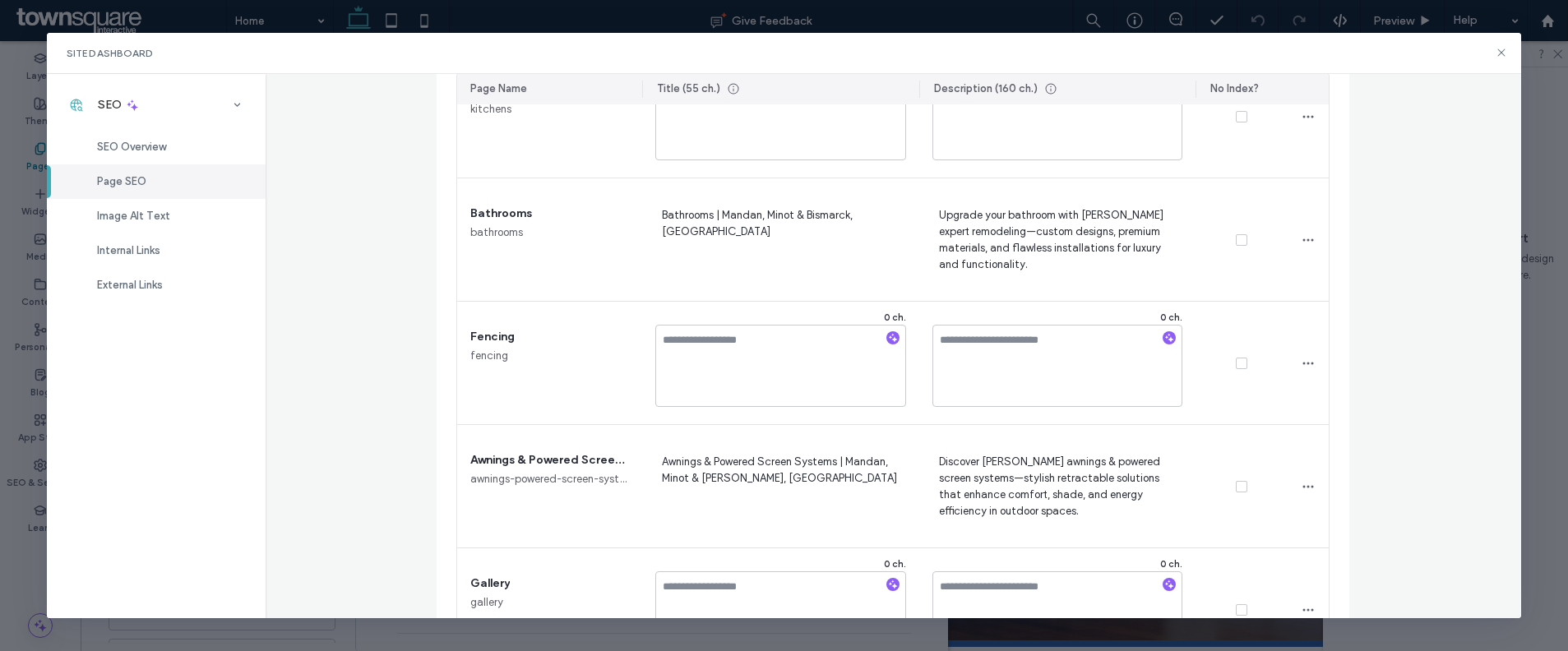
scroll to position [2134, 0]
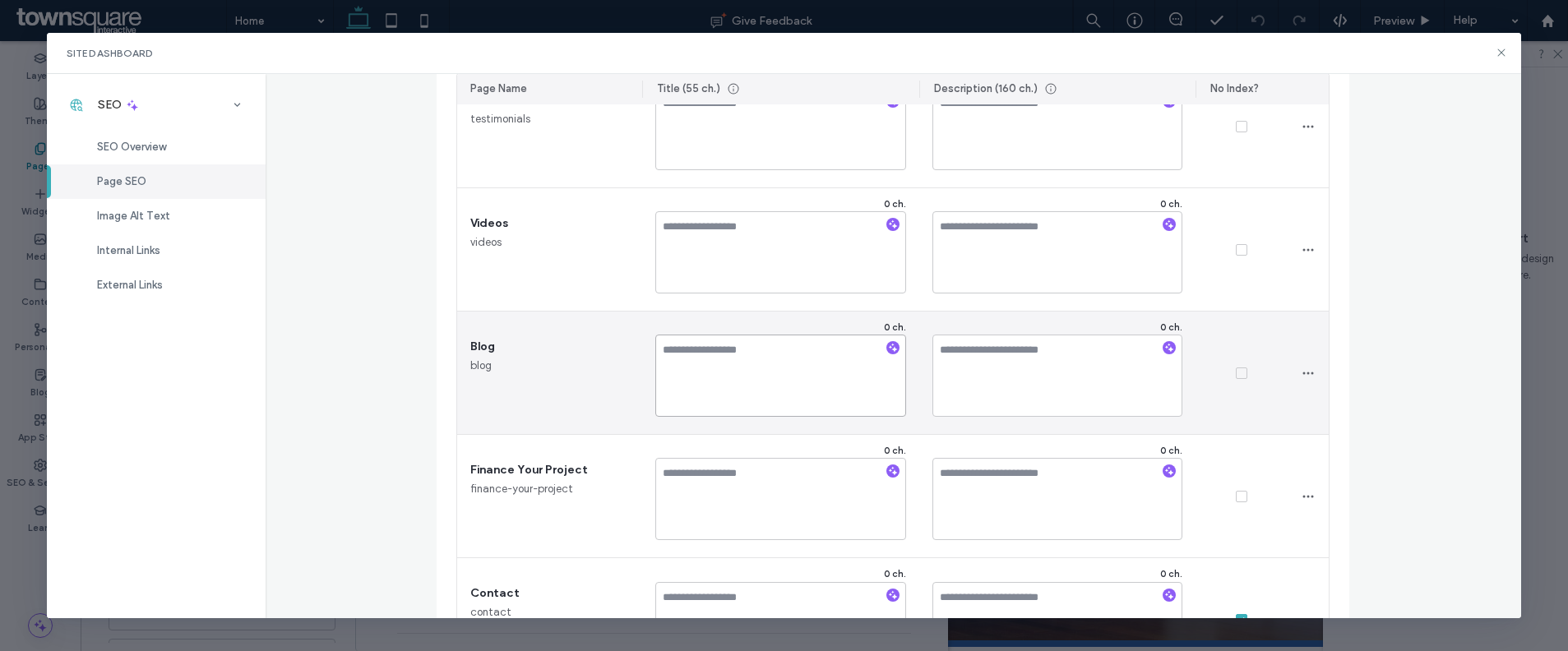
click at [681, 346] on textarea at bounding box center [781, 375] width 250 height 82
paste textarea "**********"
type textarea "**********"
click at [970, 398] on textarea at bounding box center [1058, 375] width 250 height 82
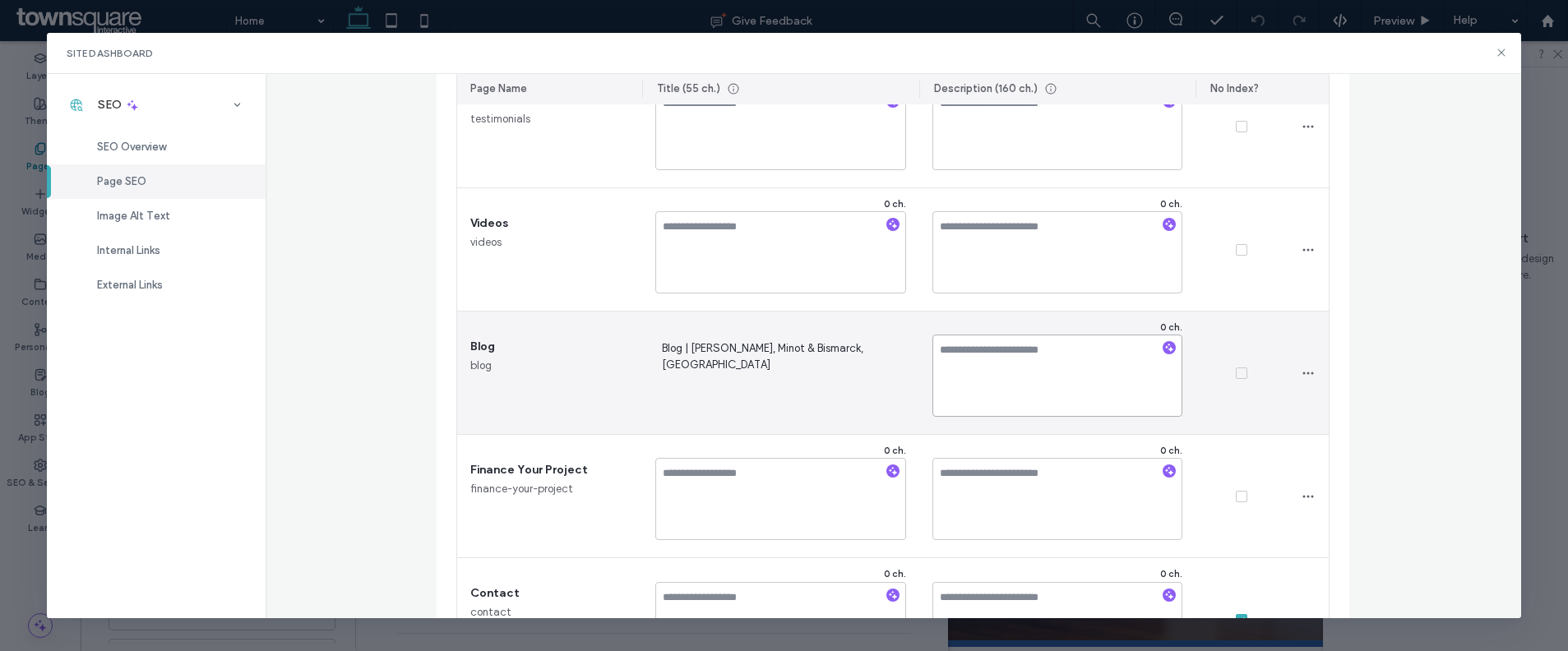
paste textarea "**********"
type textarea "**********"
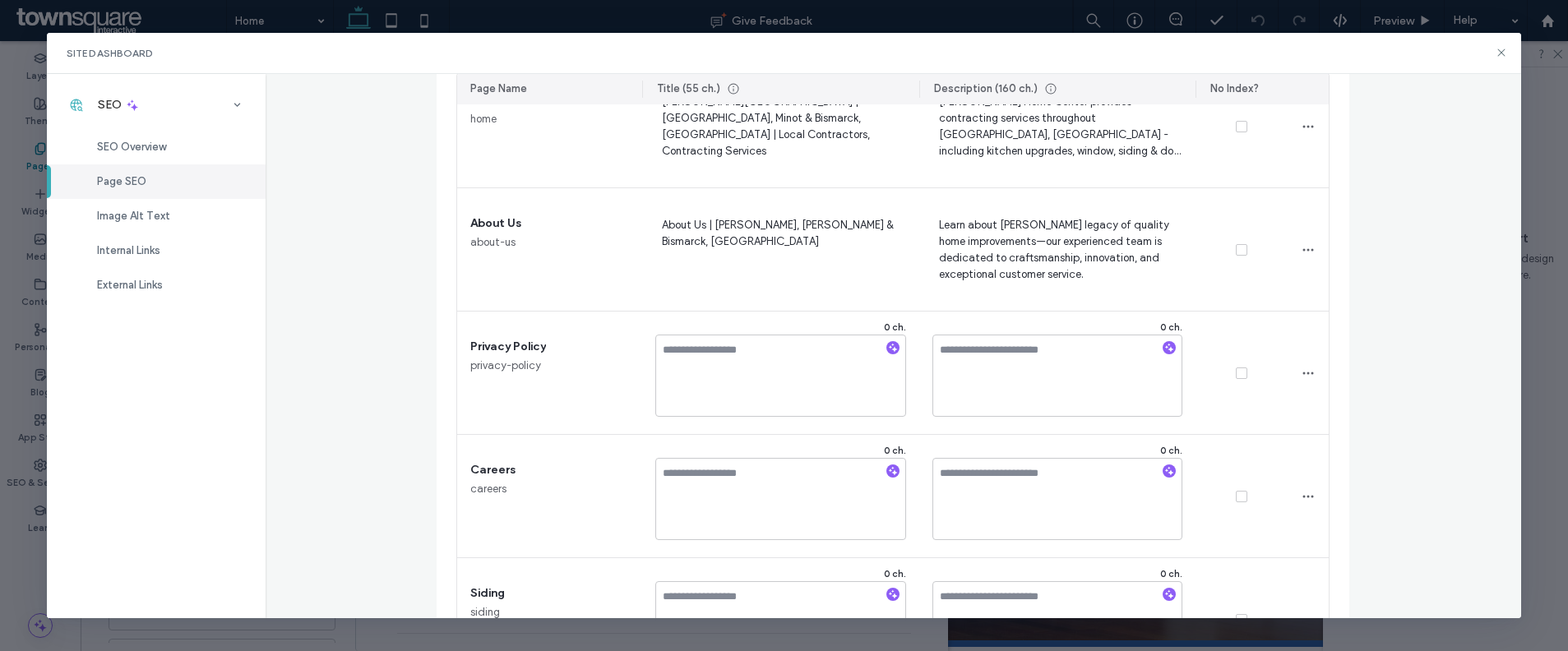
scroll to position [340, 0]
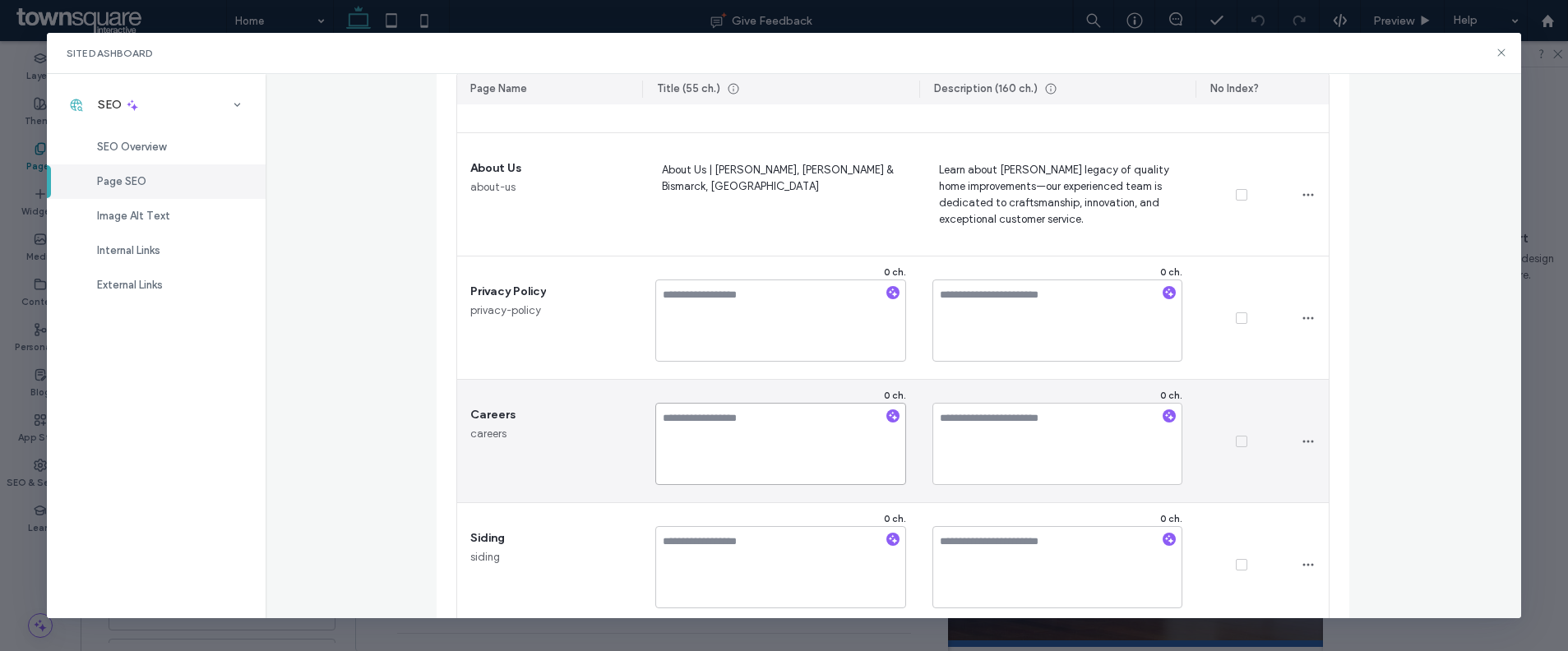
click at [802, 423] on textarea at bounding box center [781, 444] width 250 height 82
paste textarea "**********"
type textarea "**********"
click at [1024, 434] on textarea at bounding box center [1058, 444] width 250 height 82
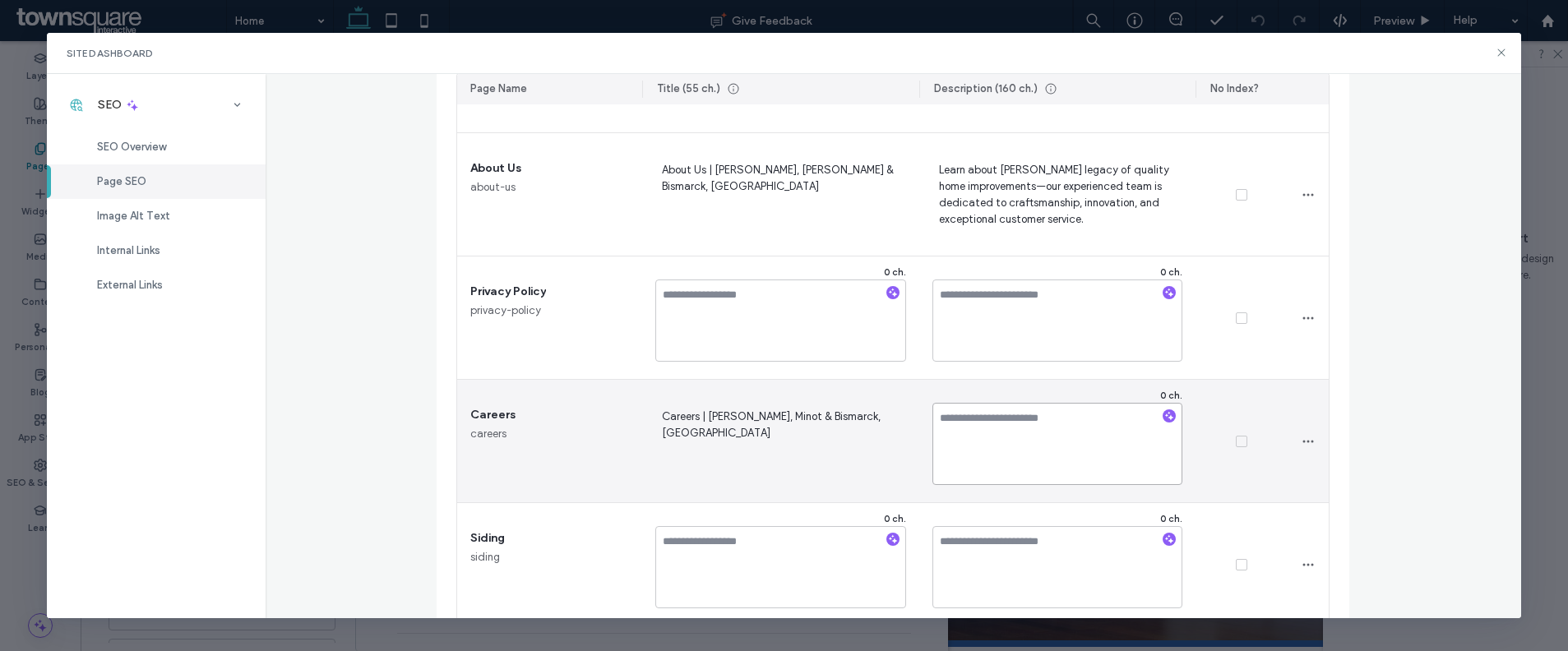
paste textarea "**********"
type textarea "**********"
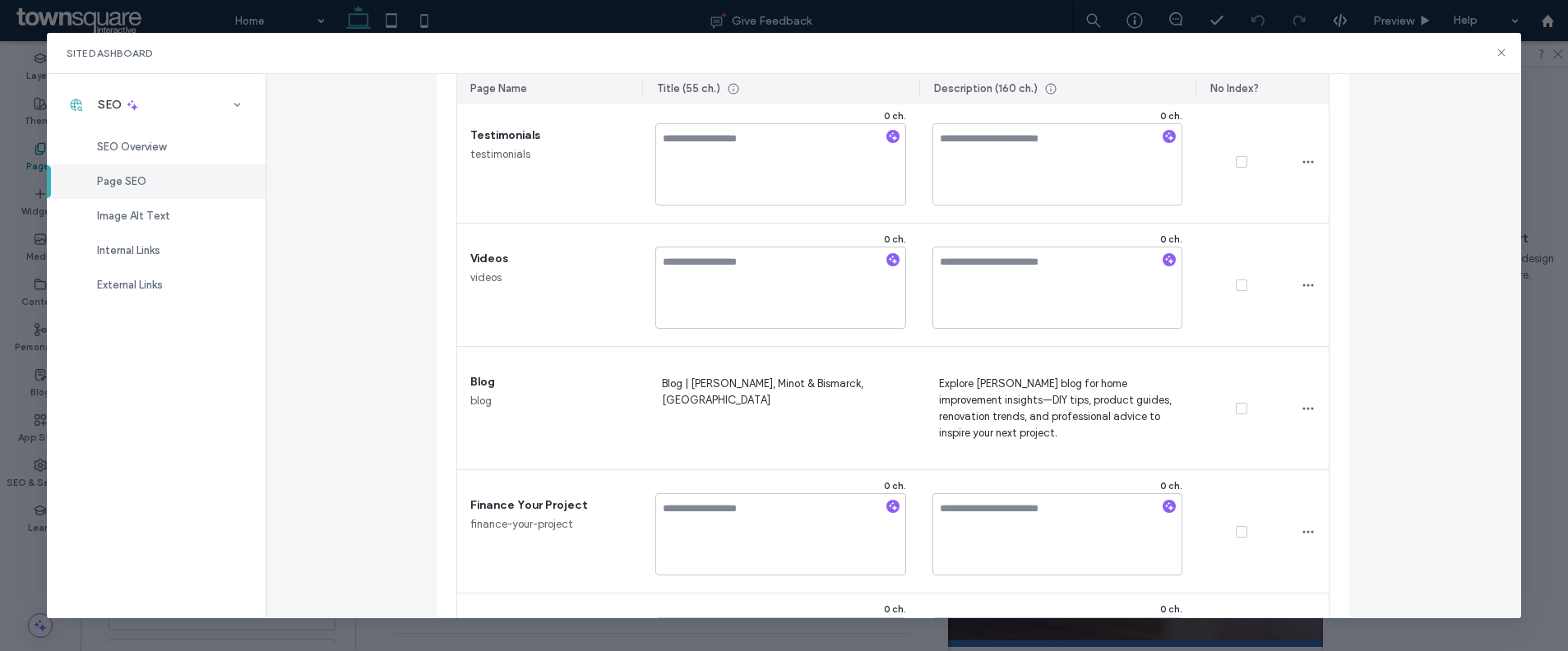
scroll to position [2217, 0]
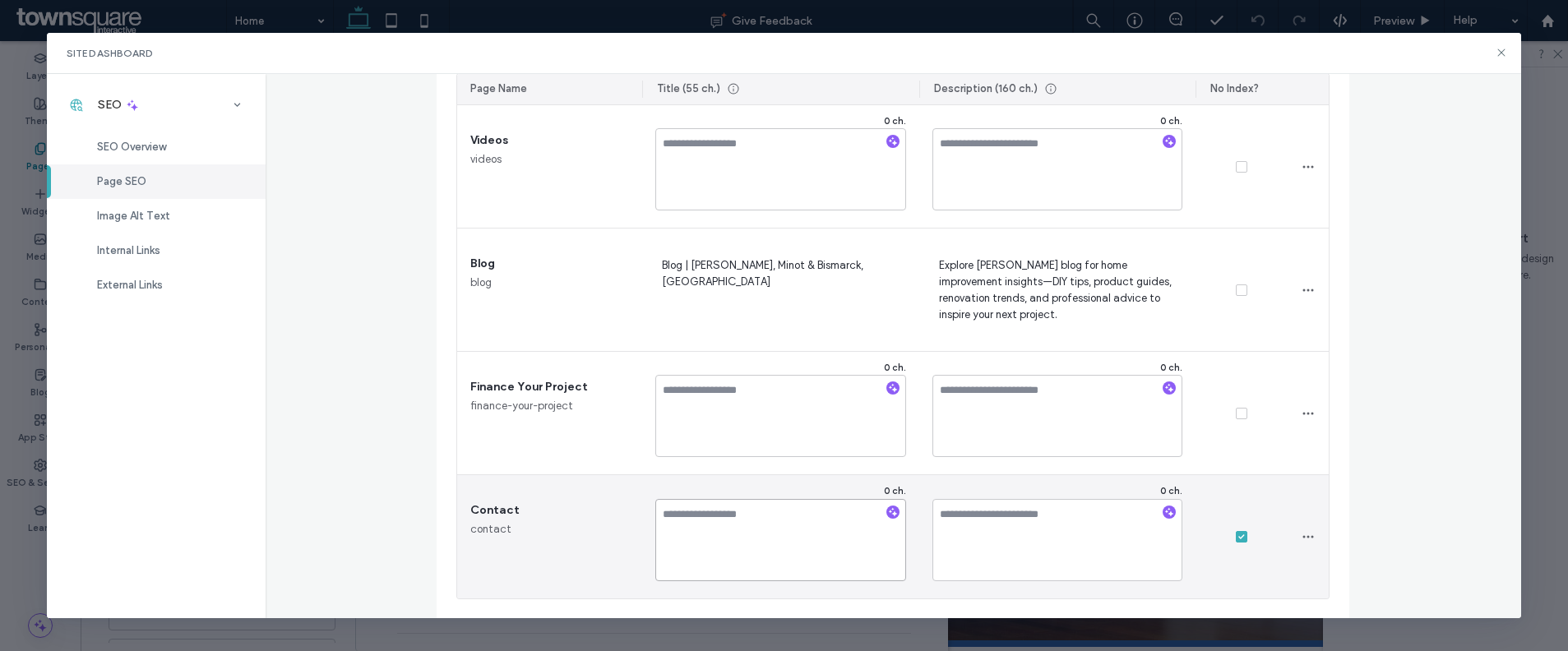
click at [732, 530] on textarea at bounding box center [781, 540] width 250 height 82
paste textarea "**********"
type textarea "**********"
click at [1045, 542] on textarea at bounding box center [1058, 540] width 250 height 82
paste textarea "**********"
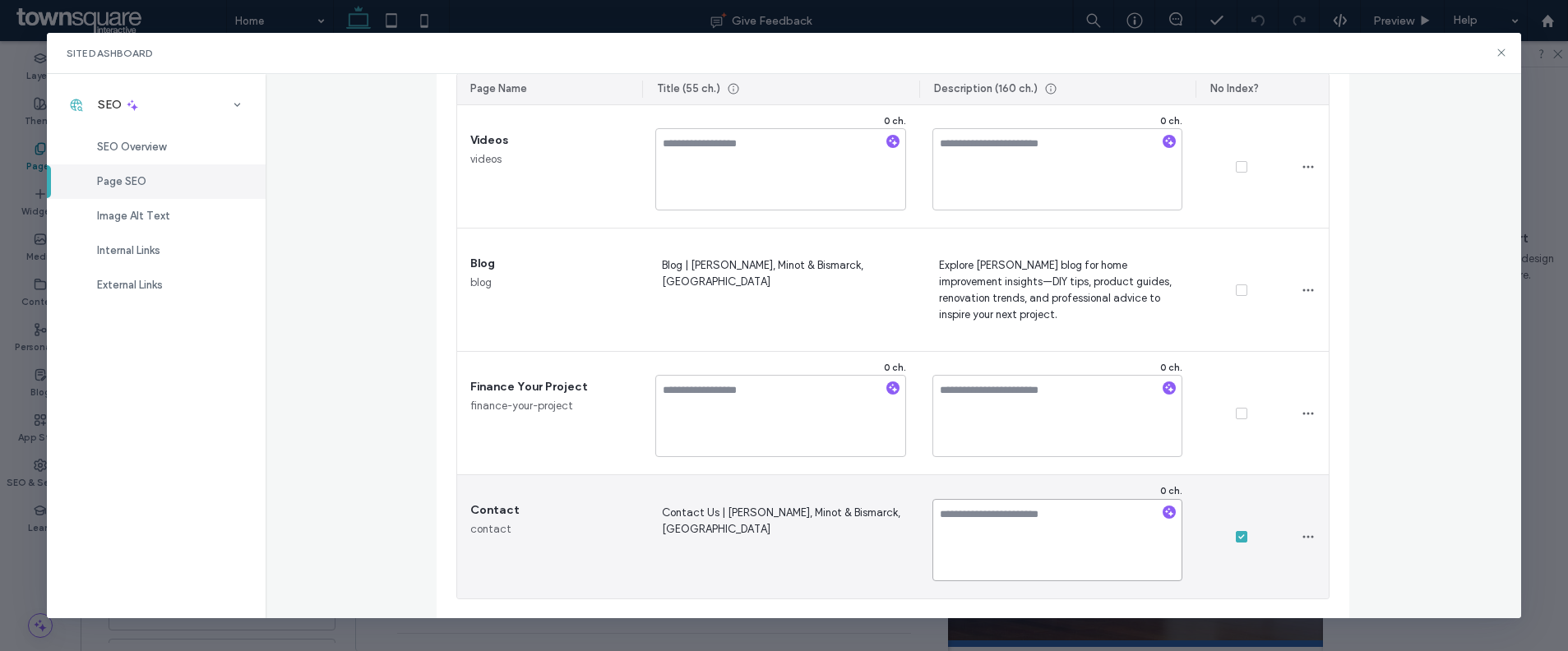
type textarea "**********"
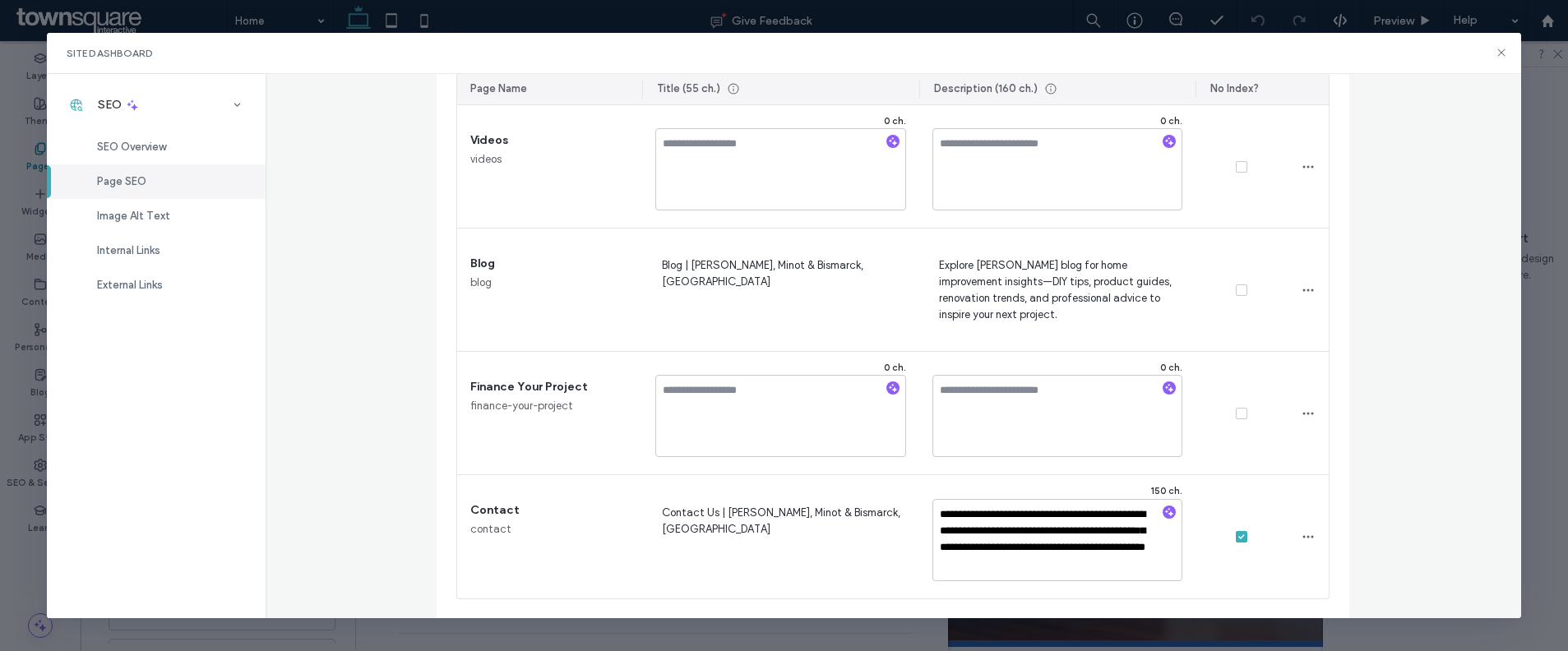
click at [1386, 488] on div "Page SEO Manage the meta tags of all your site pages. To make changes live, rep…" at bounding box center [892, 346] width 1255 height 545
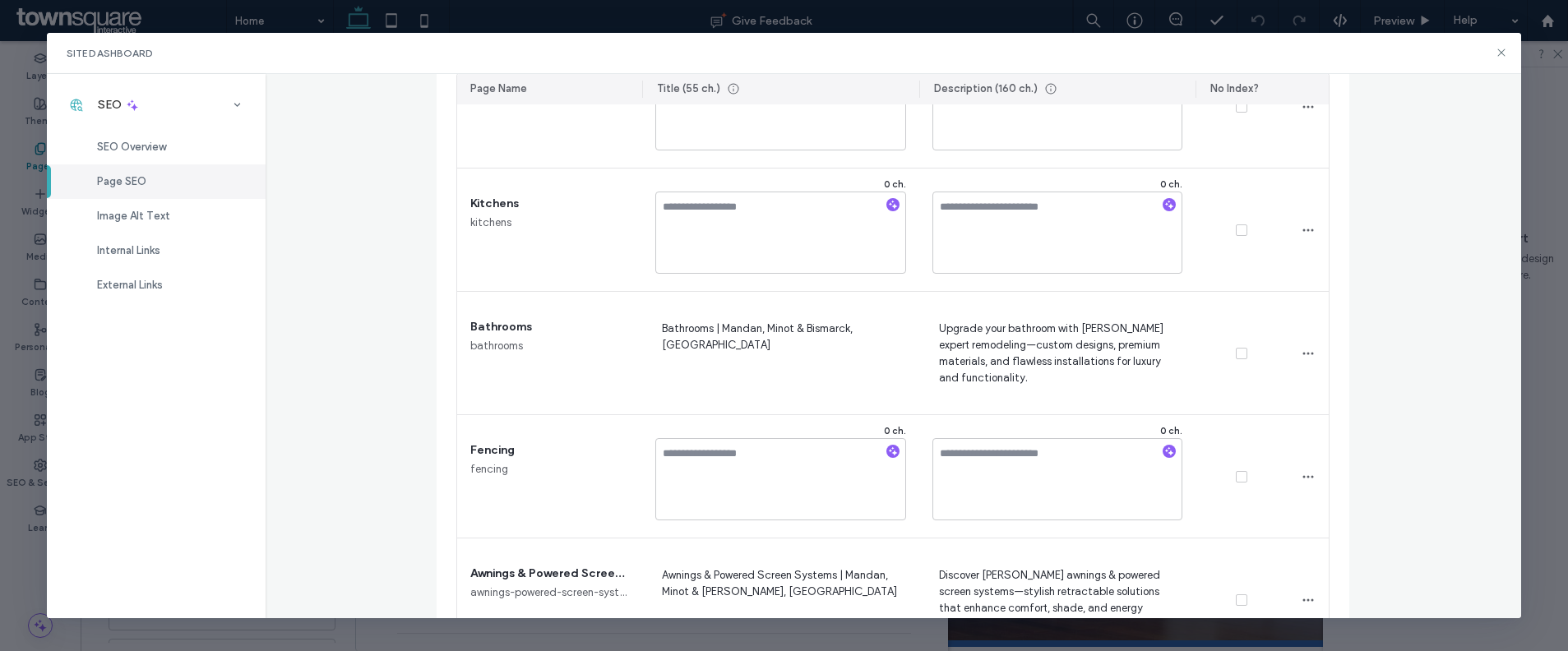
scroll to position [1214, 0]
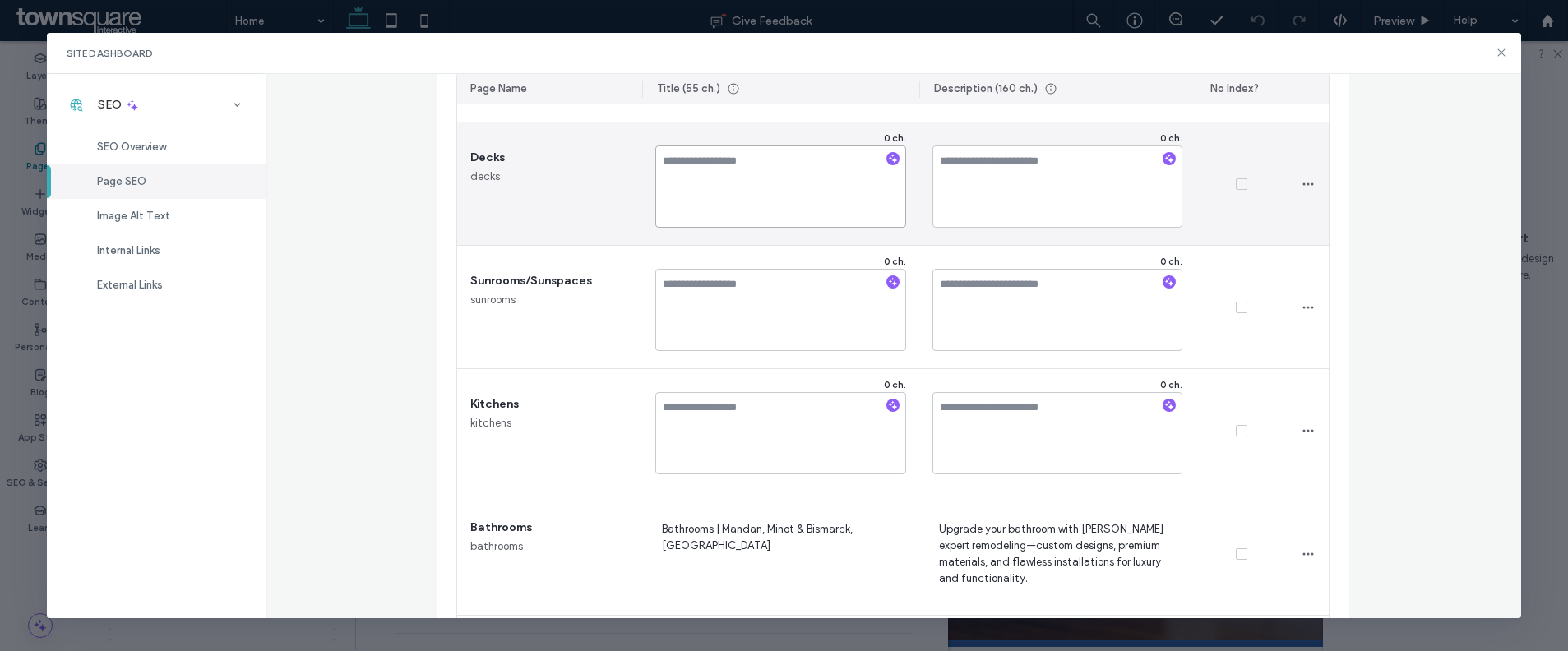
click at [756, 178] on textarea at bounding box center [781, 186] width 250 height 82
paste textarea "**********"
type textarea "**********"
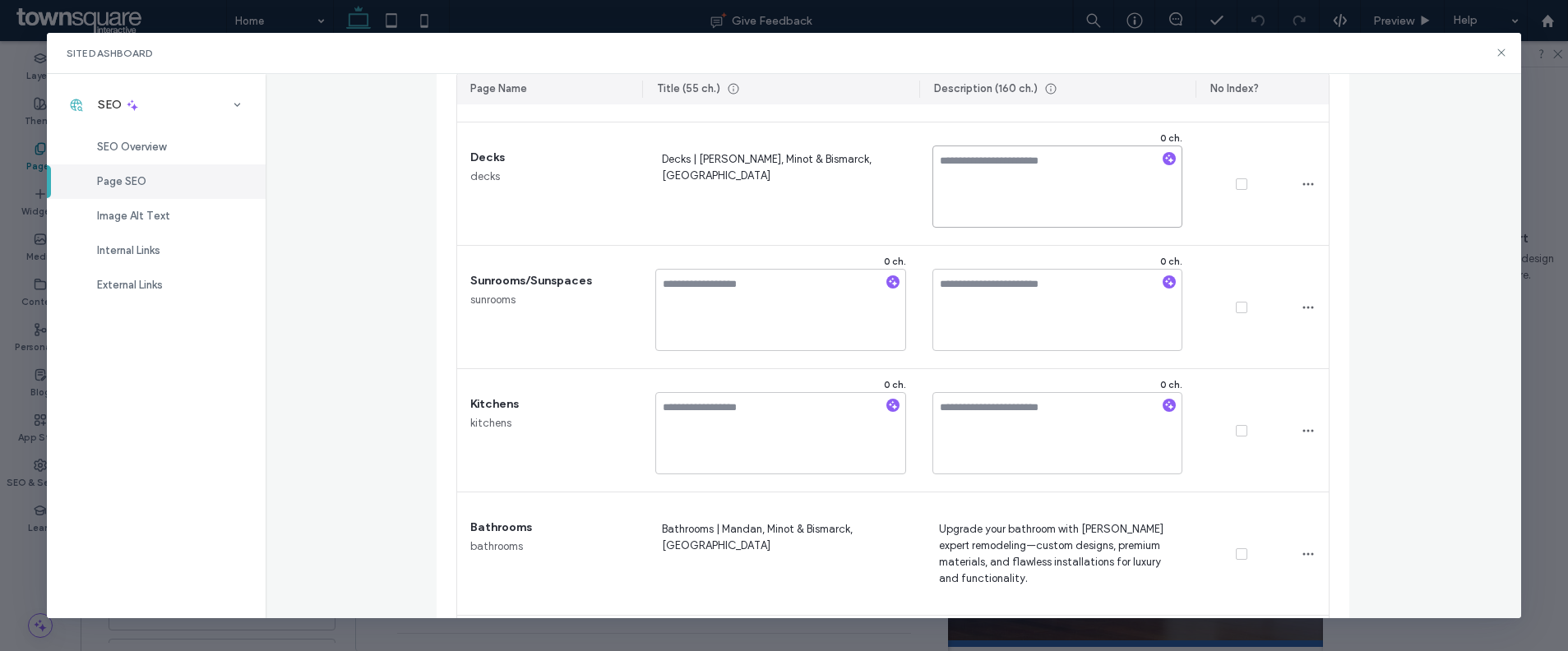
click at [1046, 194] on textarea at bounding box center [1058, 186] width 250 height 82
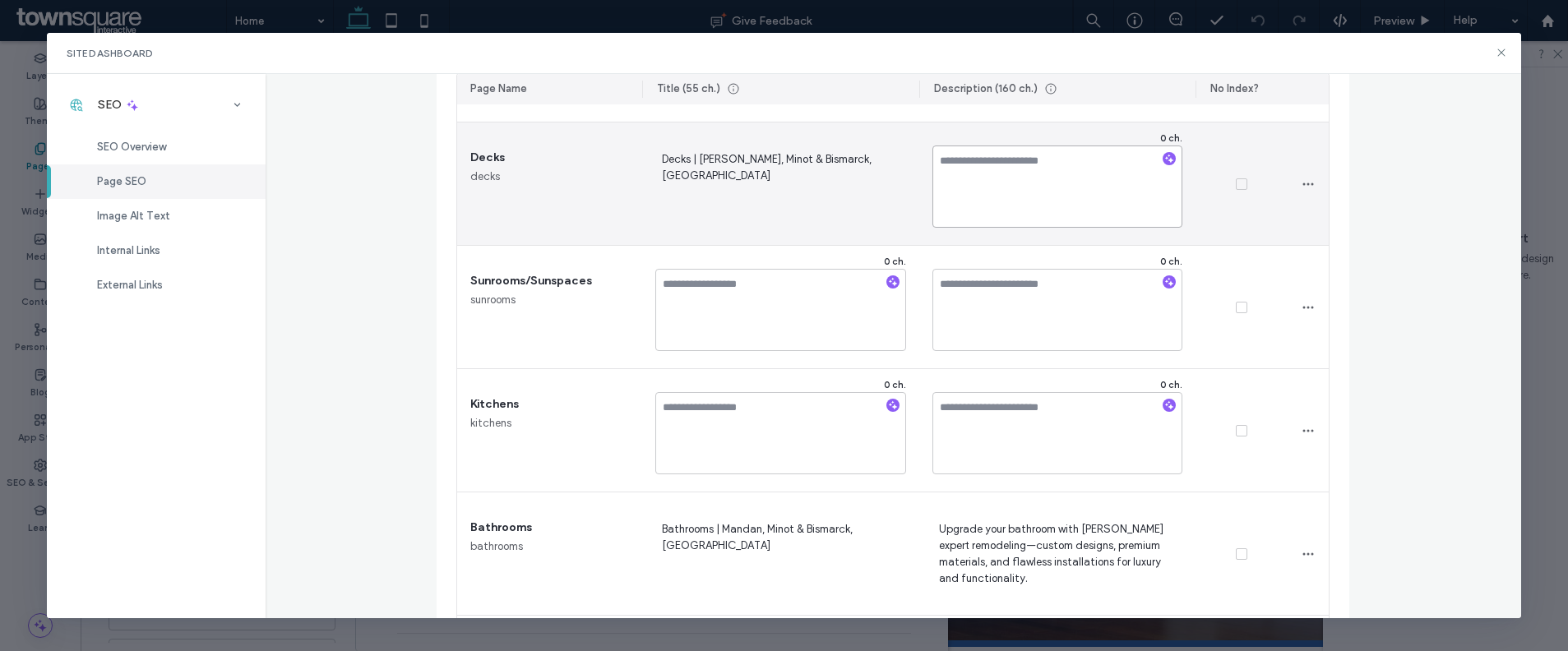
paste textarea "**********"
type textarea "**********"
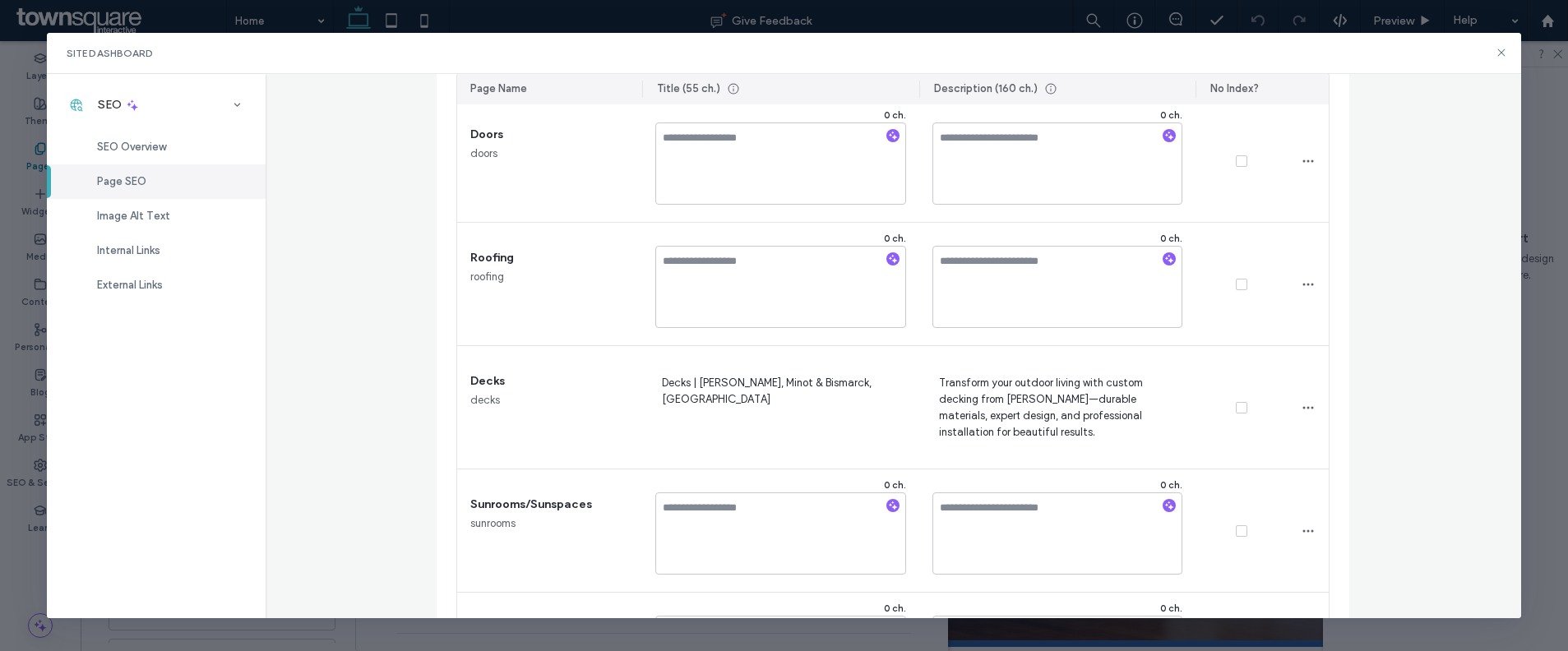
scroll to position [969, 0]
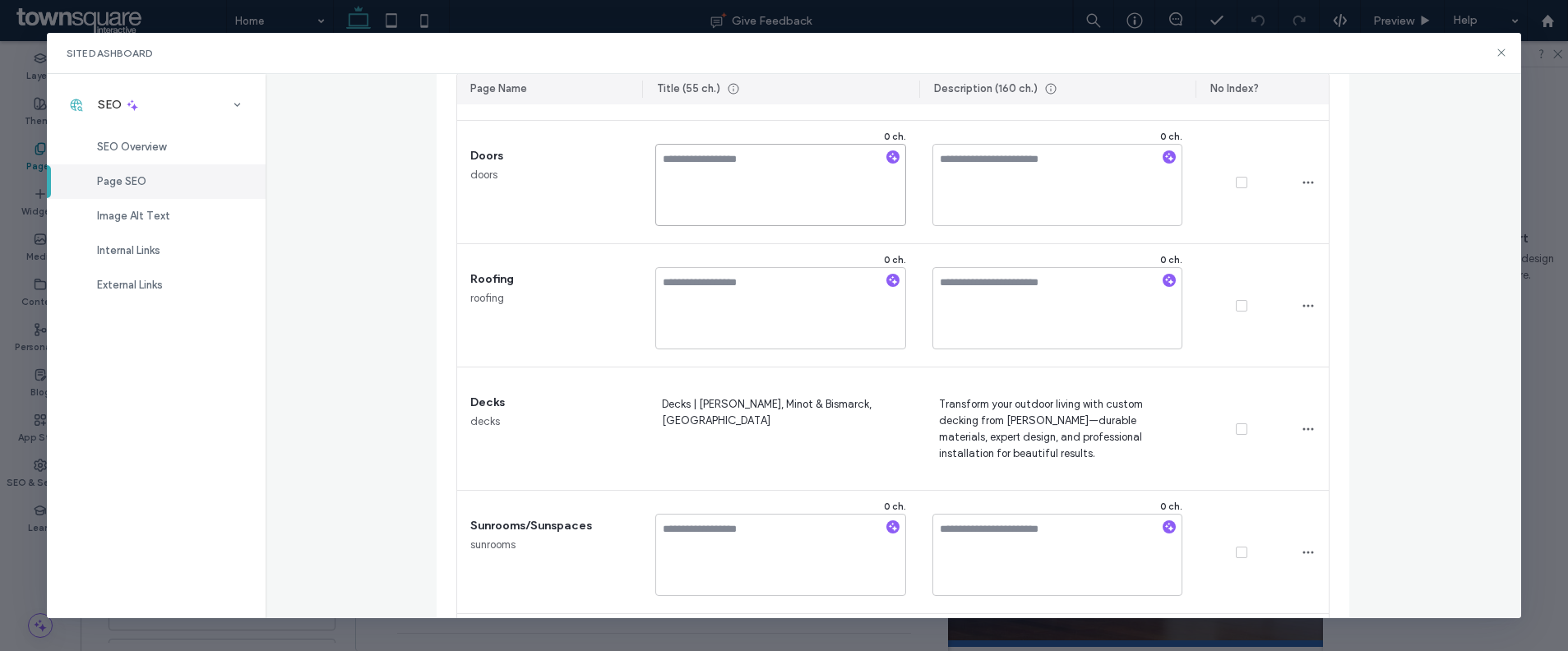
click at [754, 189] on textarea at bounding box center [781, 184] width 250 height 82
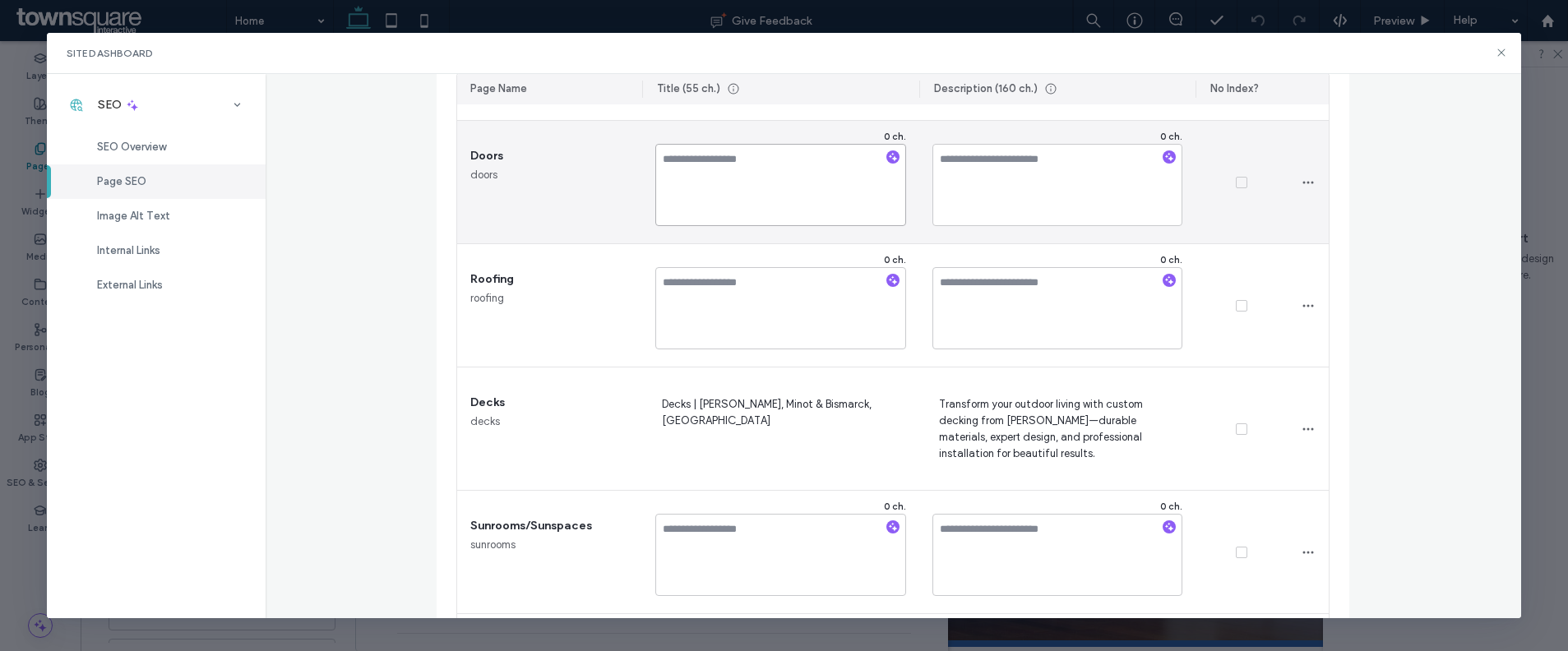
paste textarea "**********"
type textarea "**********"
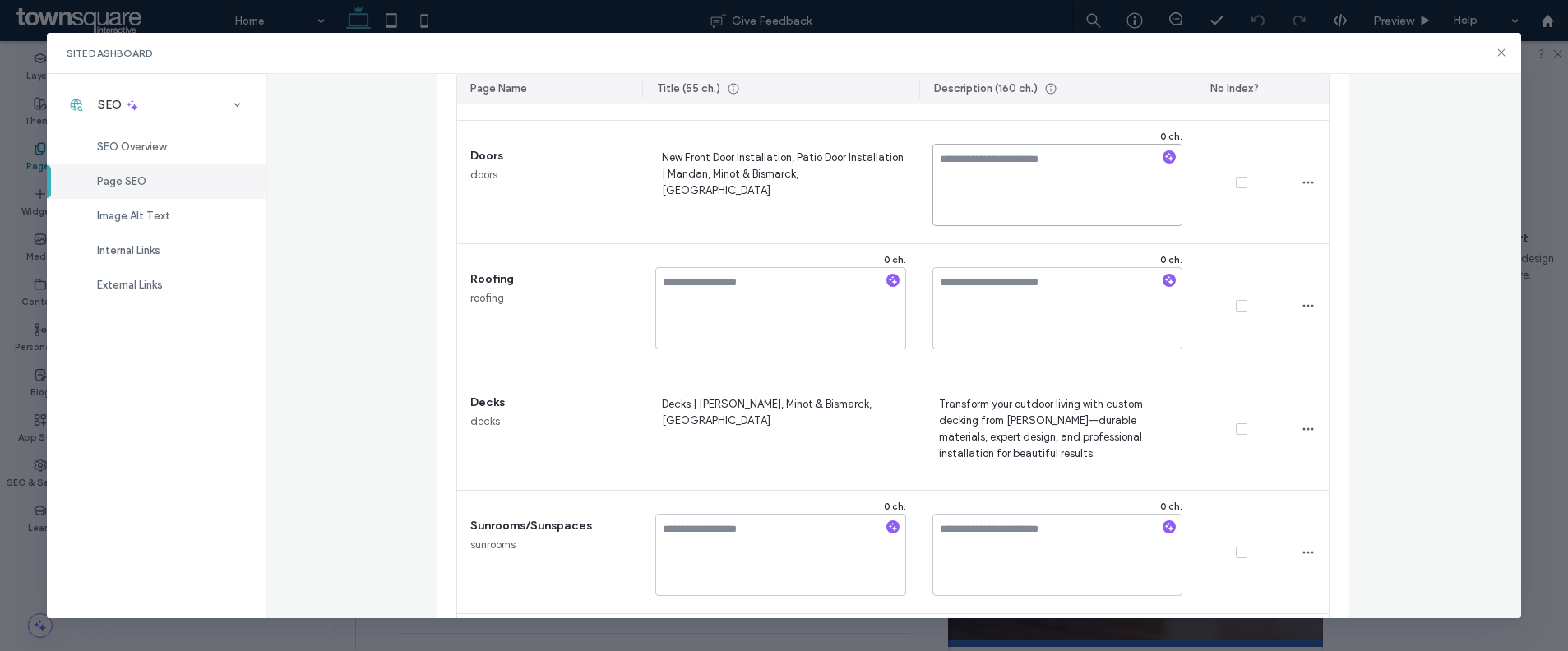
click at [998, 163] on textarea at bounding box center [1058, 184] width 250 height 82
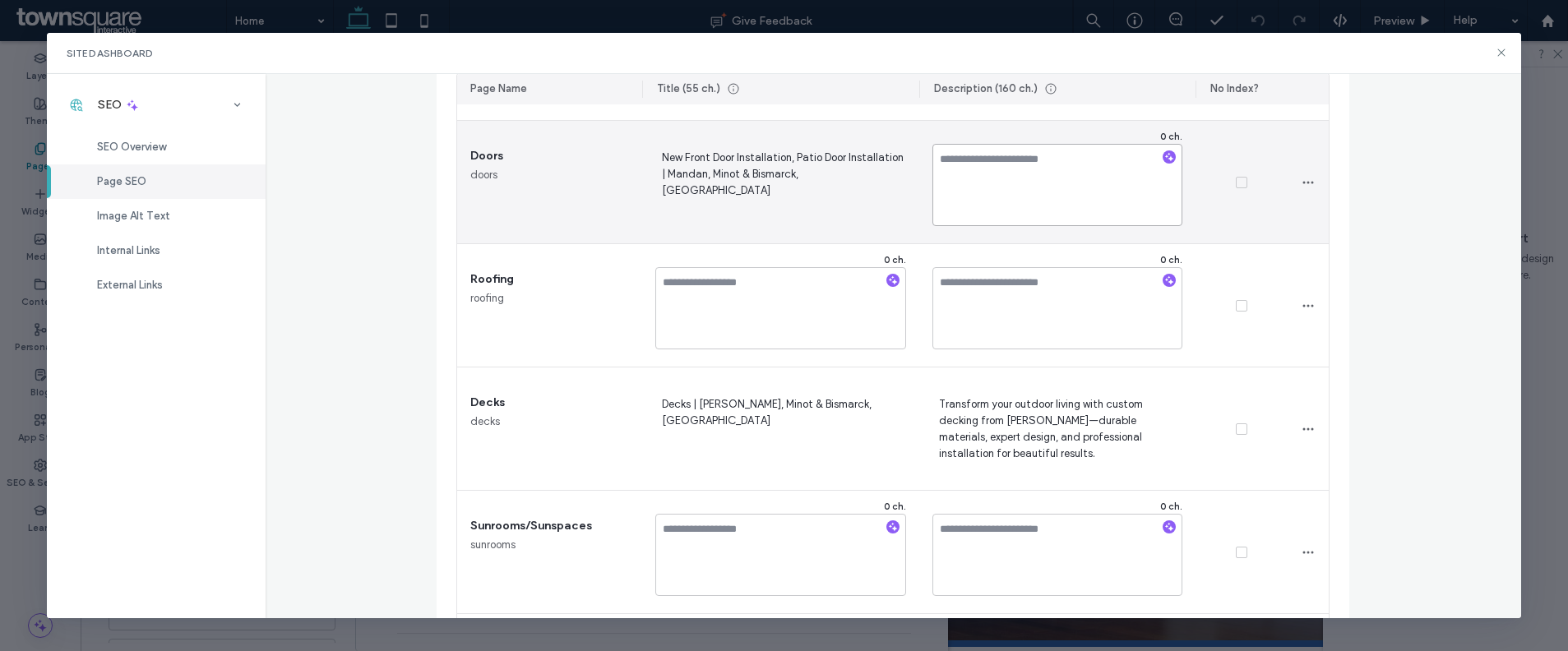
paste textarea "**********"
type textarea "**********"
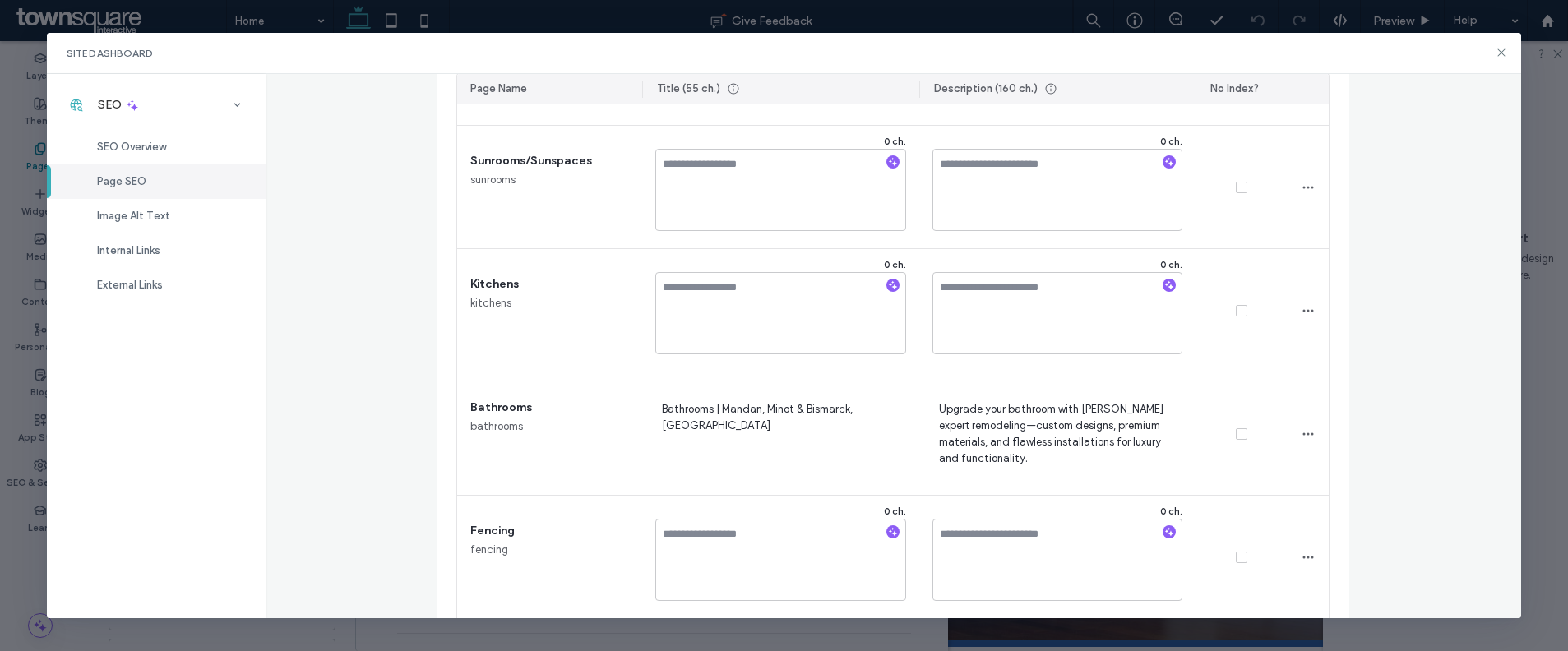
scroll to position [1510, 0]
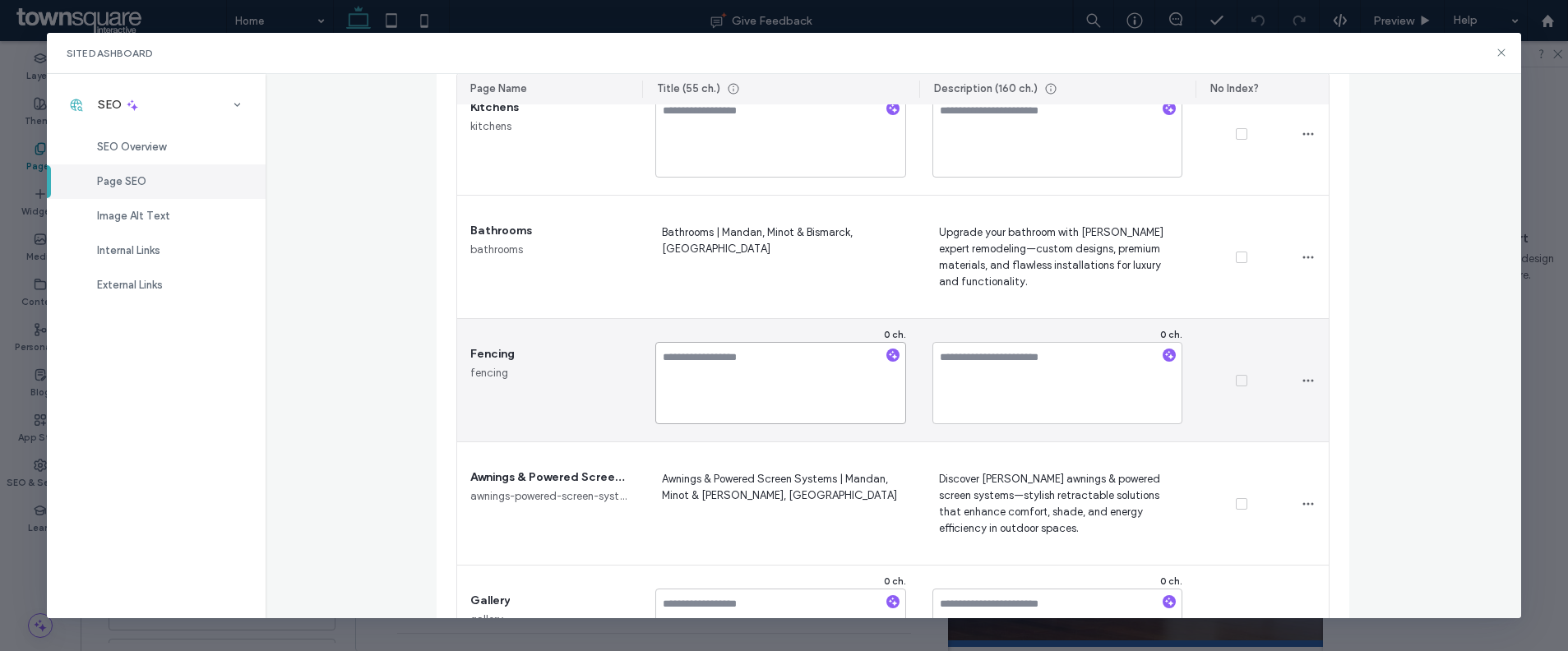
click at [749, 369] on textarea at bounding box center [781, 382] width 250 height 82
paste textarea "**********"
type textarea "**********"
click at [994, 366] on textarea at bounding box center [1058, 382] width 250 height 82
paste textarea "**********"
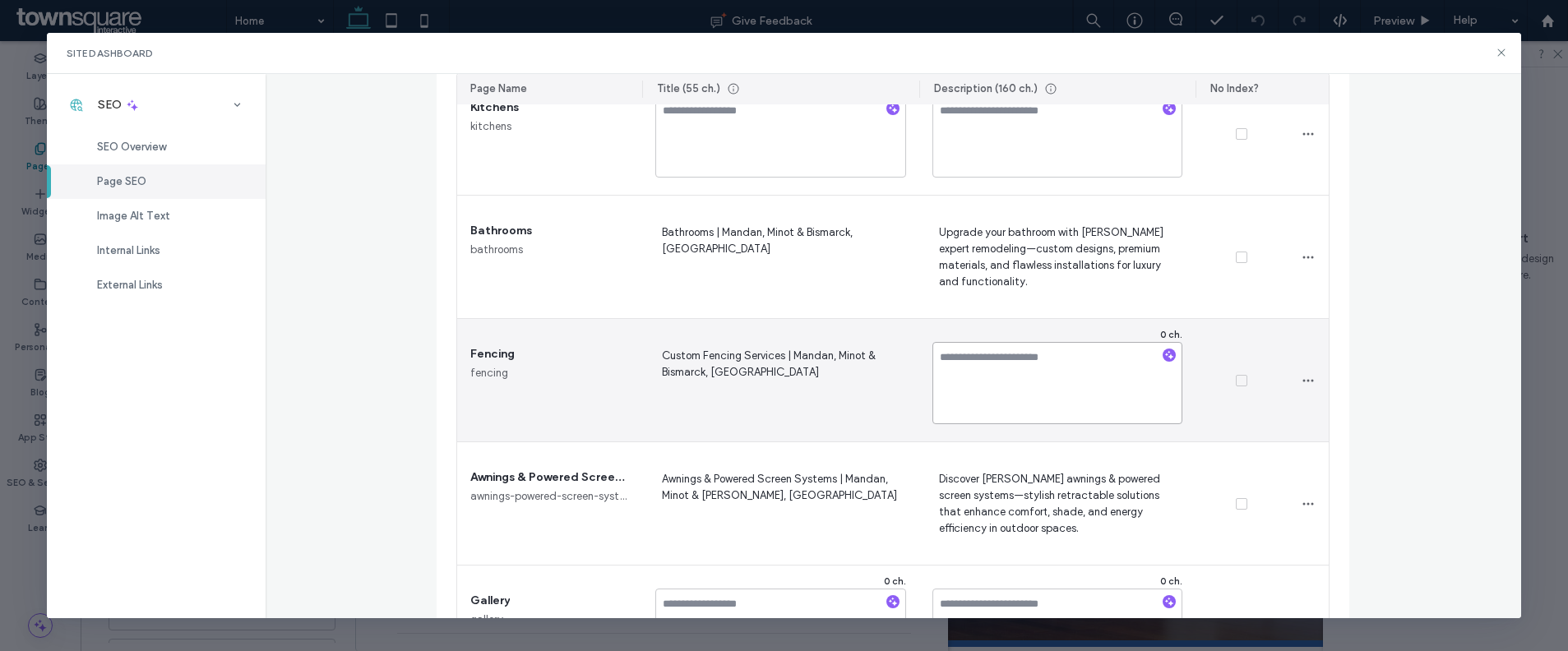
type textarea "**********"
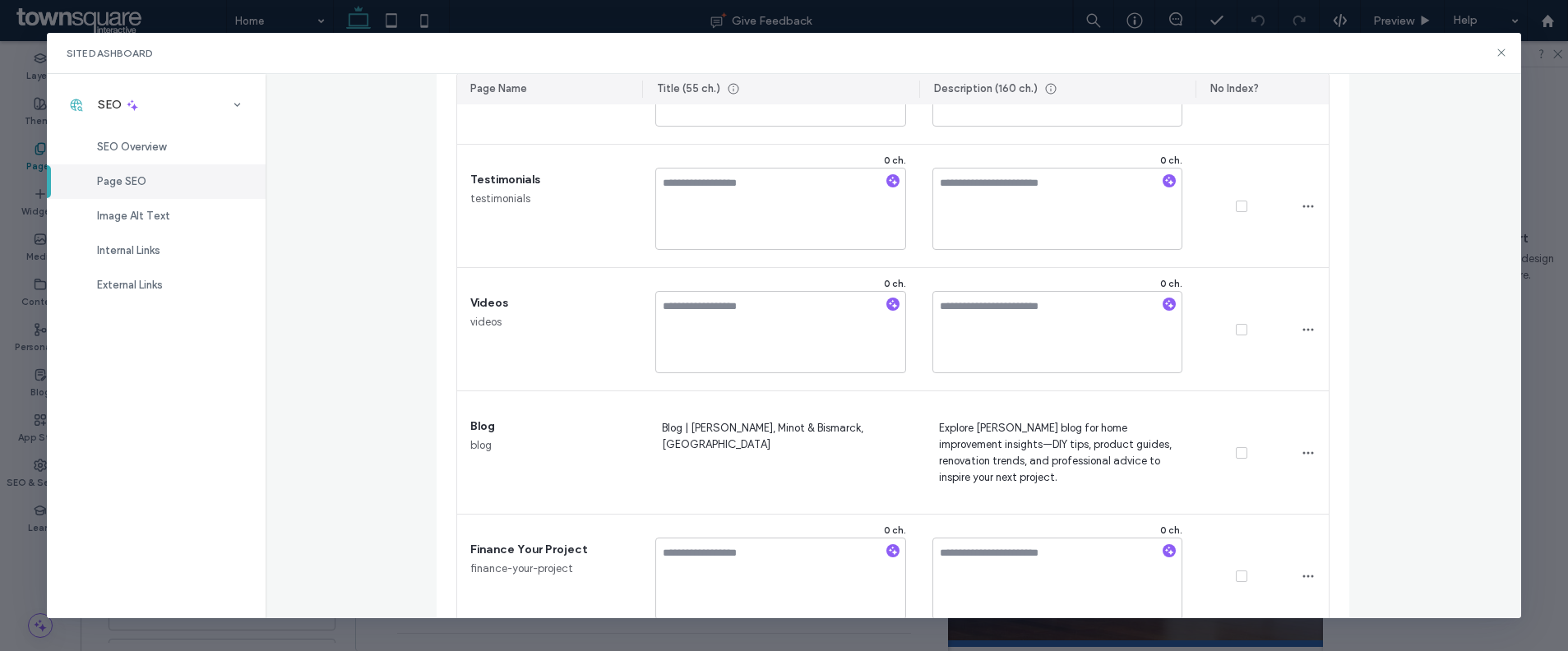
scroll to position [2217, 0]
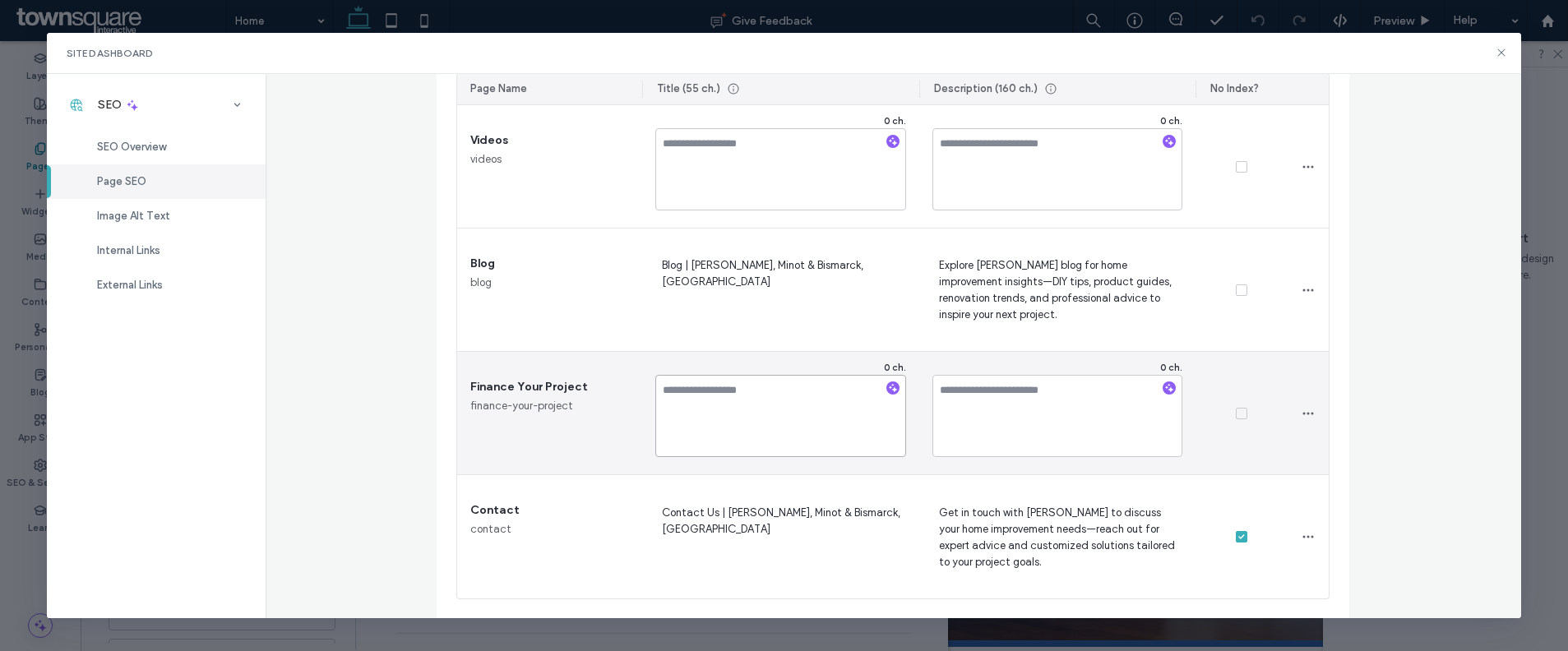
click at [752, 428] on textarea at bounding box center [781, 415] width 250 height 82
paste textarea "**********"
type textarea "**********"
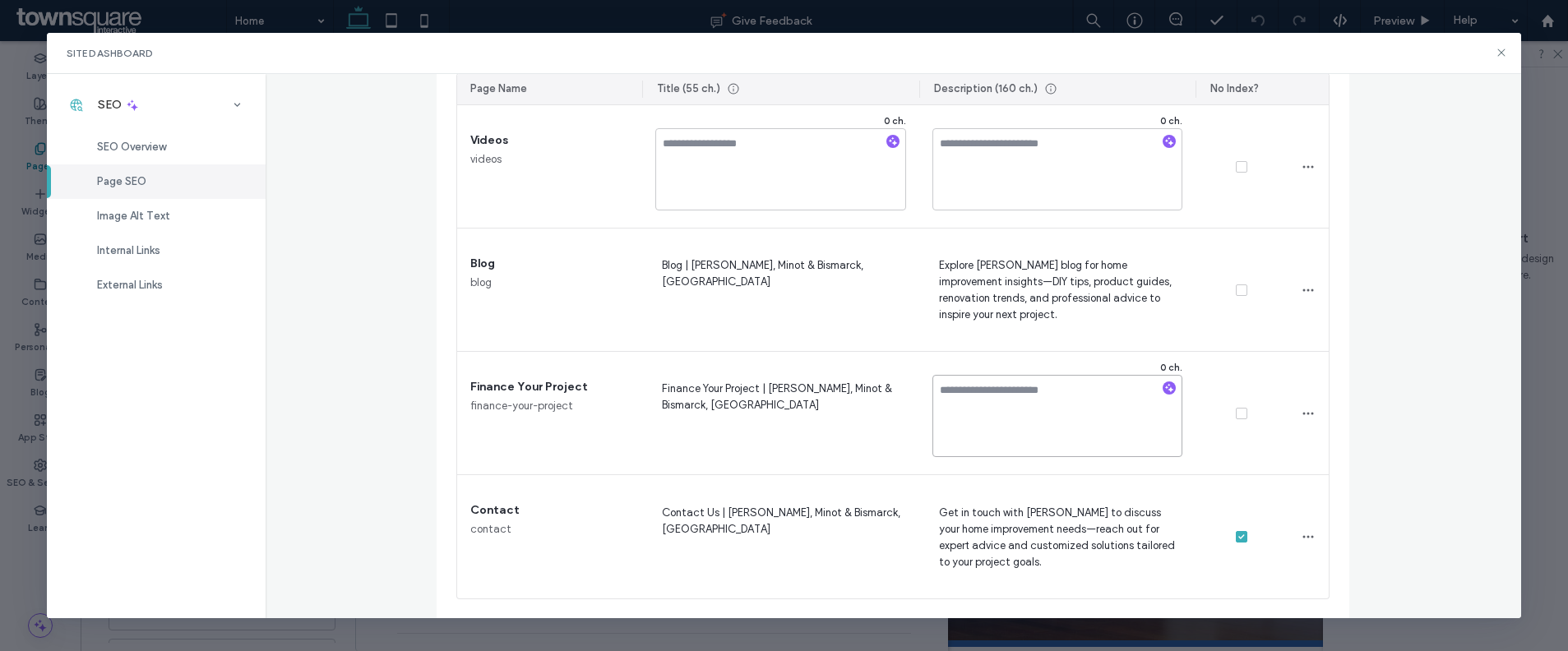
click at [1074, 401] on textarea at bounding box center [1058, 415] width 250 height 82
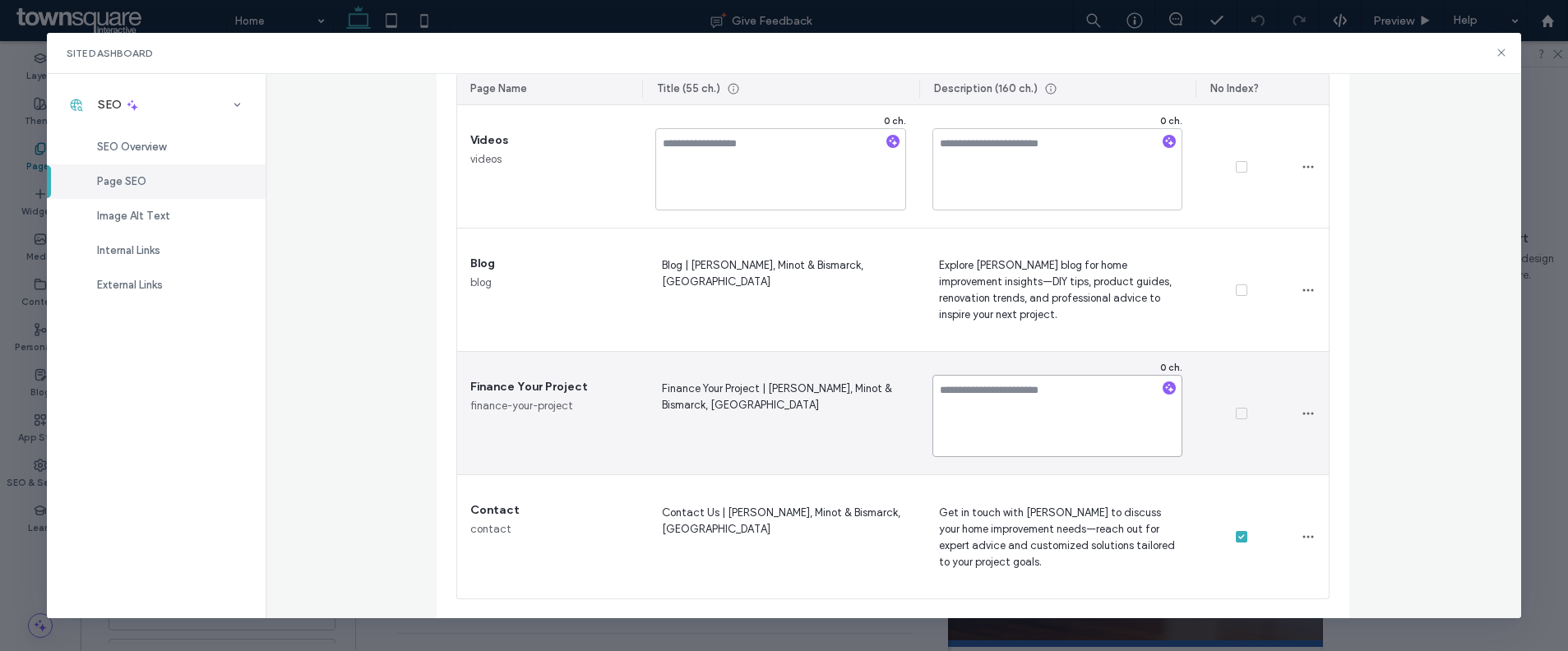
paste textarea "**********"
type textarea "**********"
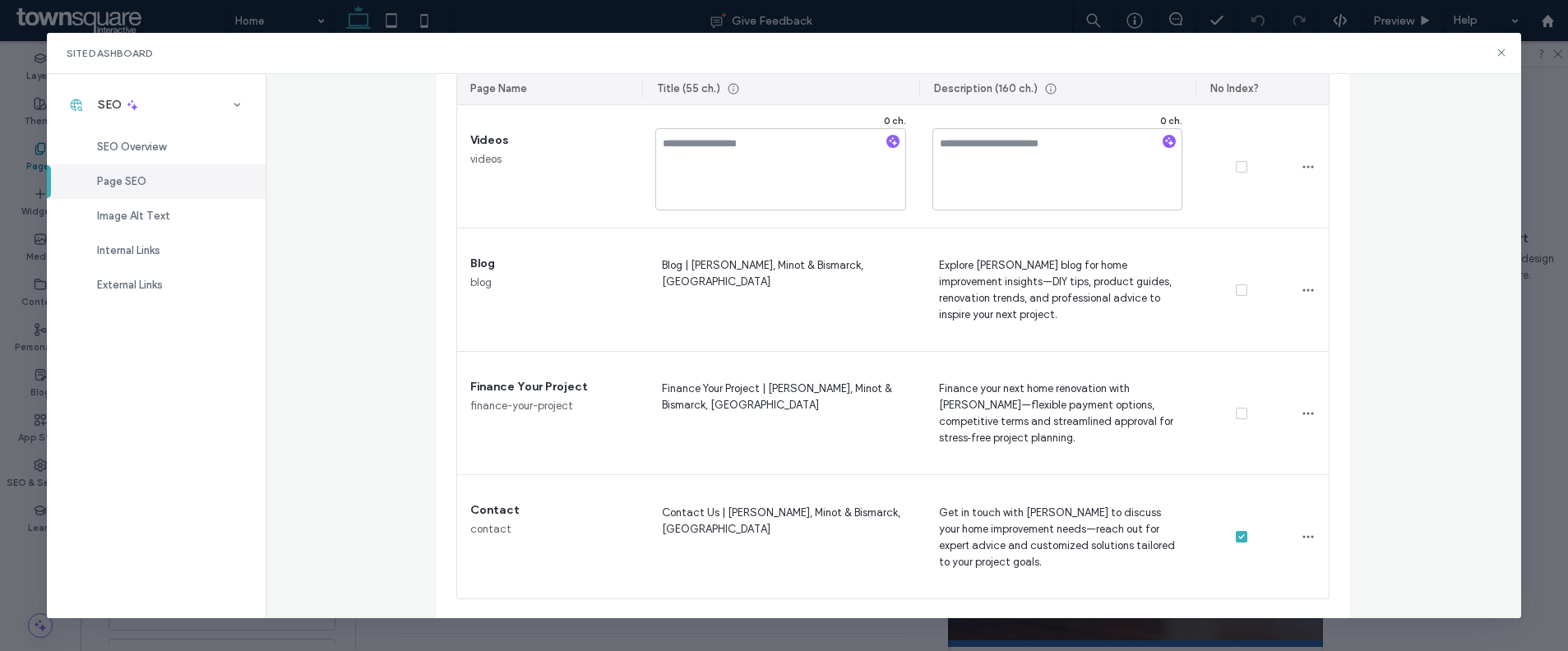
scroll to position [1870, 0]
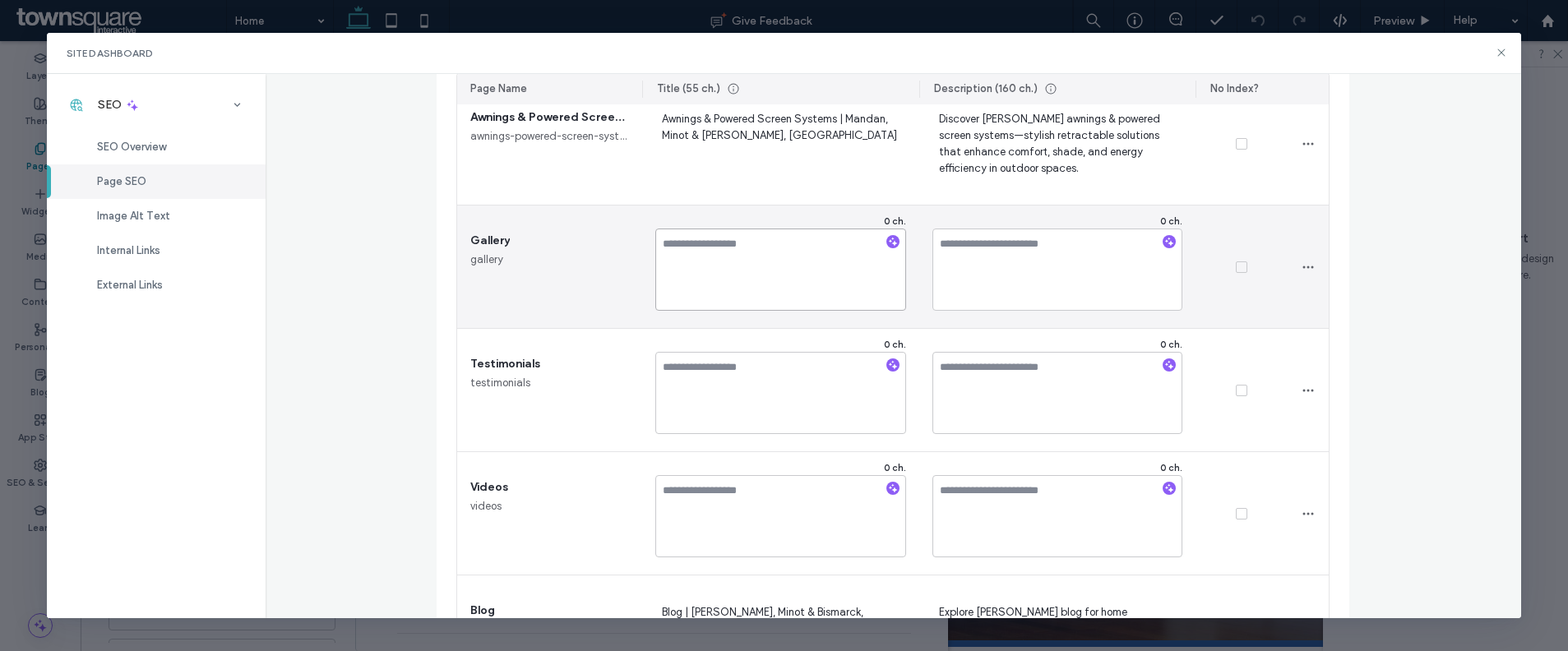
click at [874, 263] on textarea at bounding box center [781, 269] width 250 height 82
paste textarea "**********"
type textarea "**********"
click at [1027, 268] on textarea at bounding box center [1058, 269] width 250 height 82
paste textarea "**********"
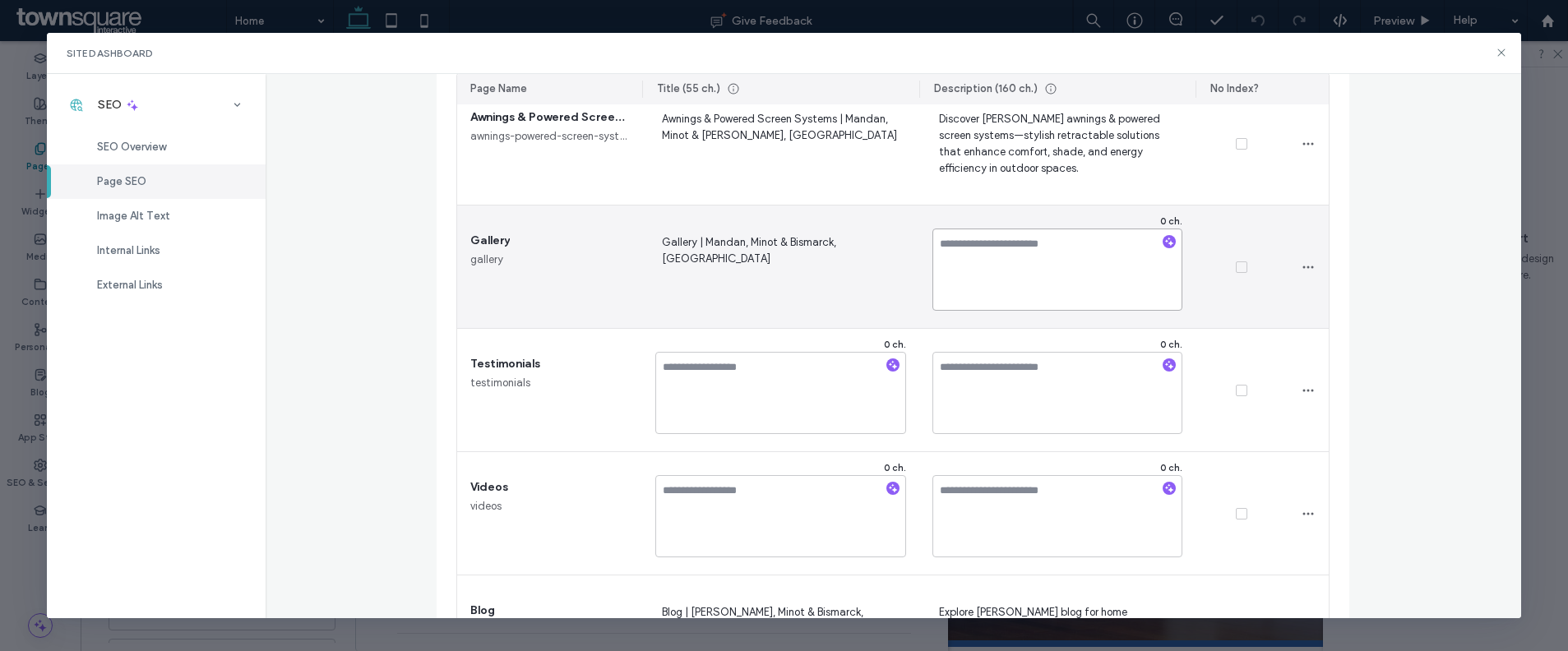
type textarea "**********"
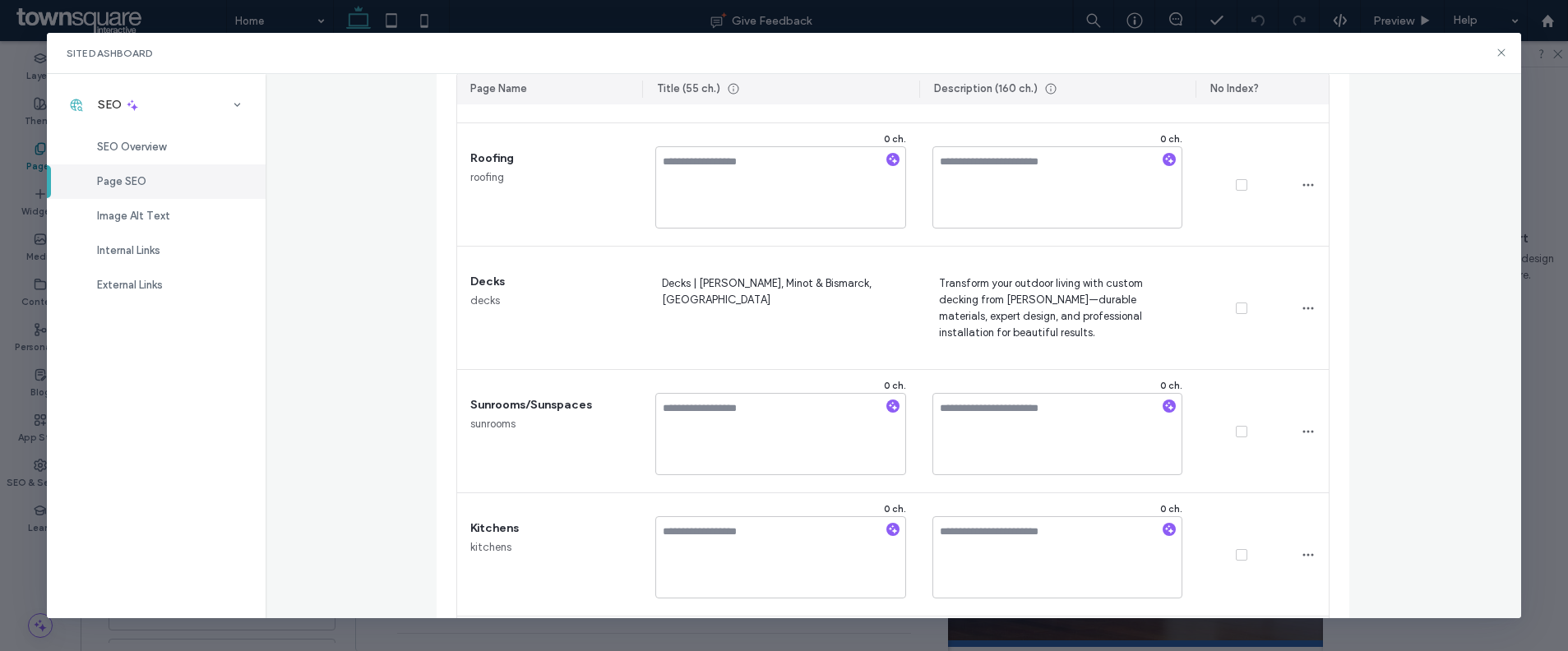
scroll to position [1291, 0]
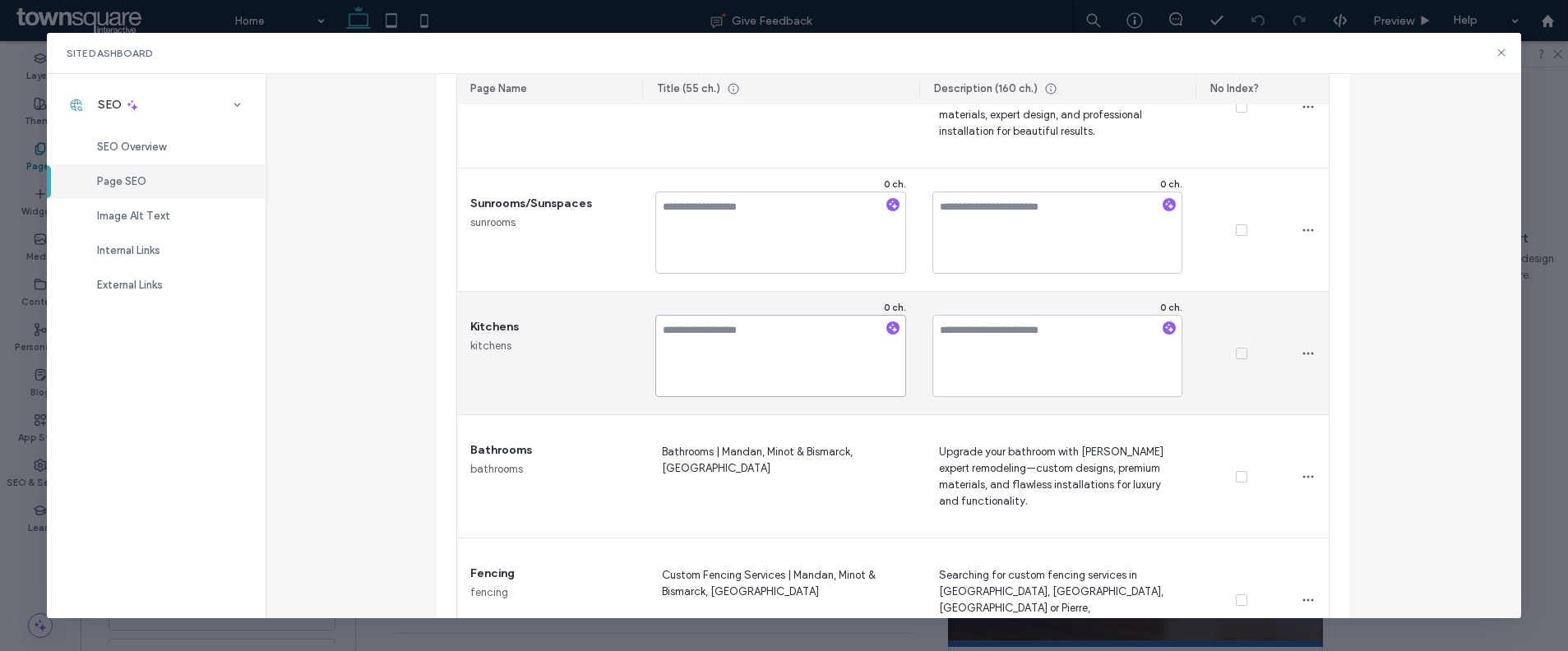
click at [754, 347] on textarea at bounding box center [781, 355] width 250 height 82
paste textarea "**********"
type textarea "**********"
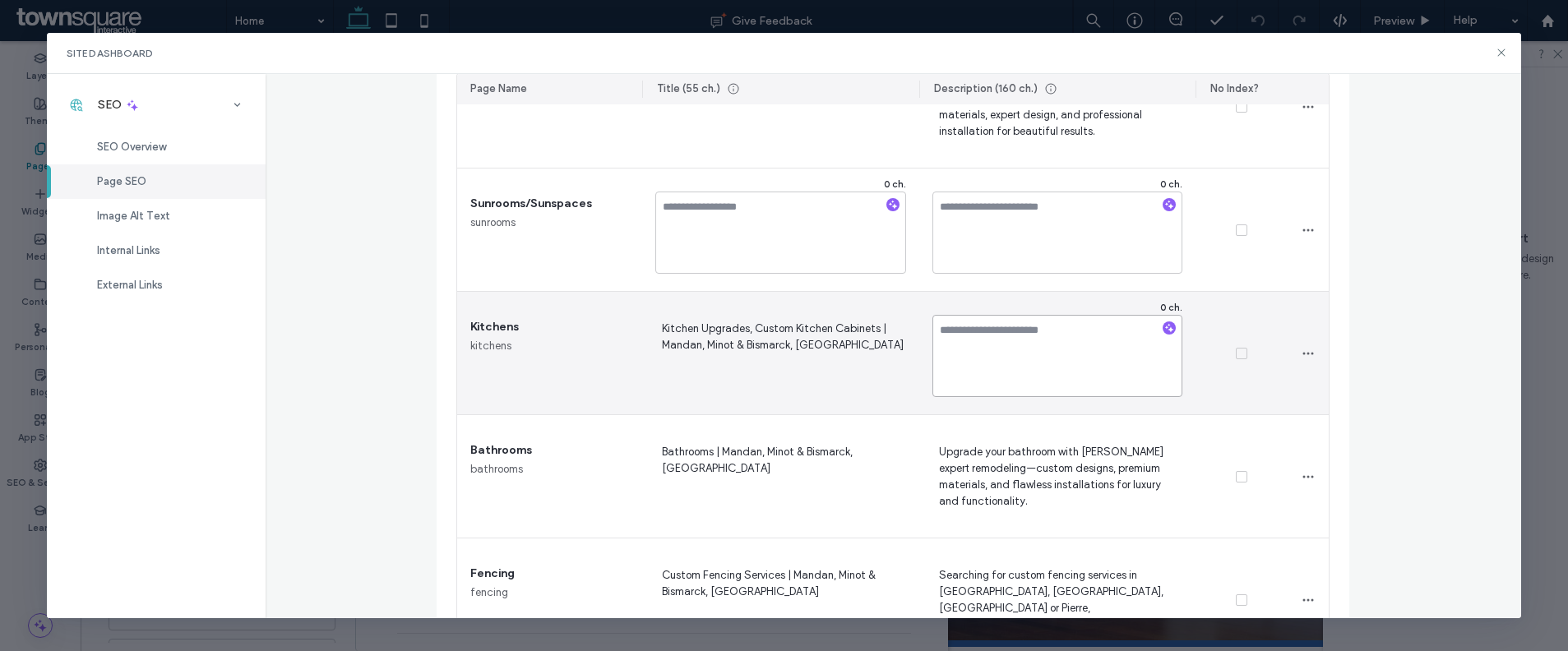
click at [1040, 337] on textarea at bounding box center [1058, 355] width 250 height 82
paste textarea "**********"
type textarea "**********"
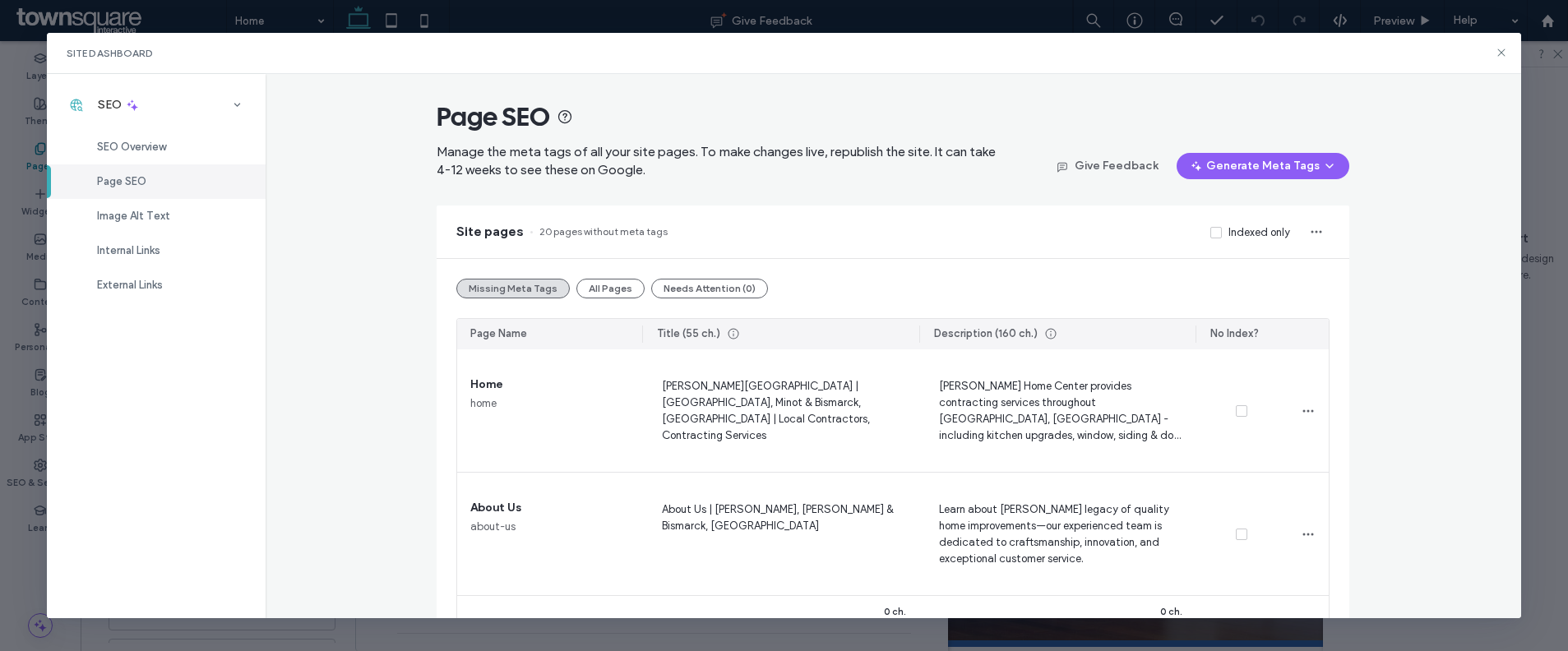
scroll to position [200, 0]
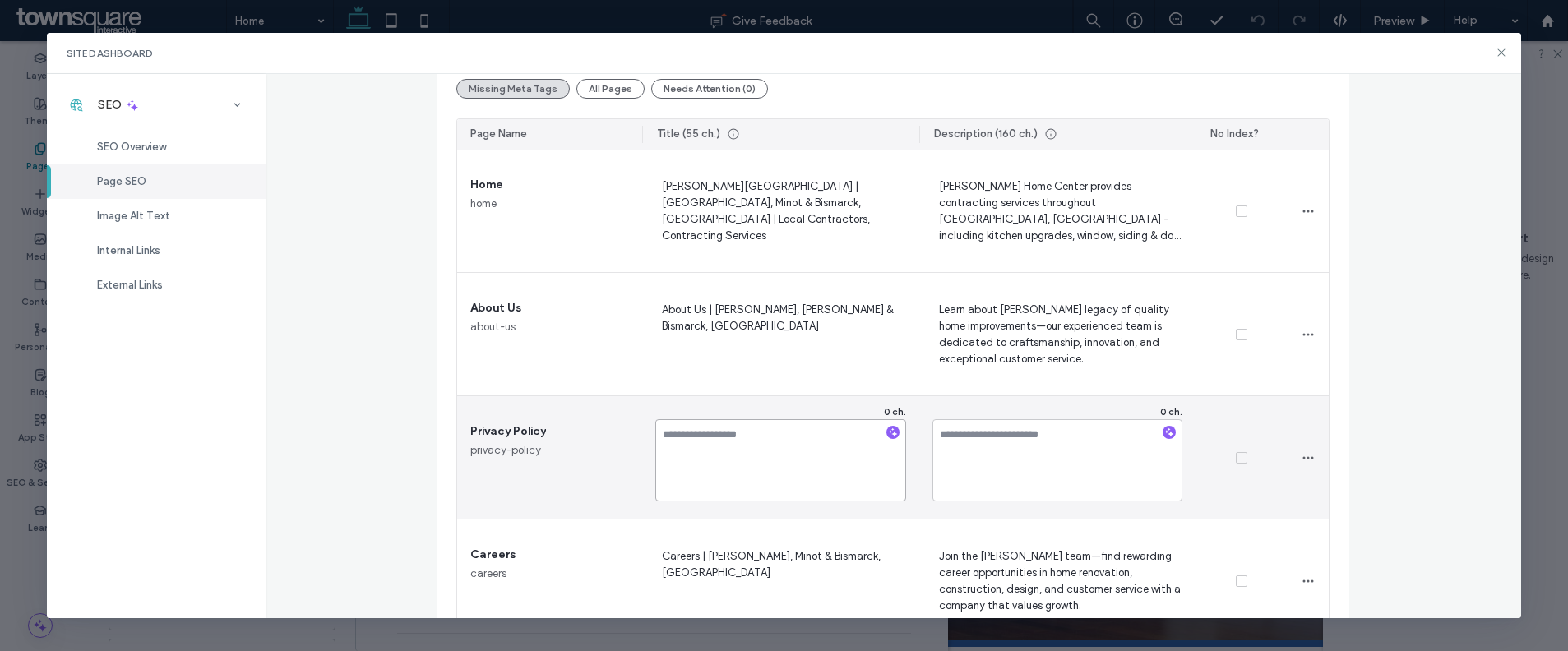
click at [740, 448] on textarea at bounding box center [781, 459] width 250 height 82
paste textarea "**********"
type textarea "**********"
click at [1051, 442] on textarea at bounding box center [1058, 459] width 250 height 82
paste textarea "**********"
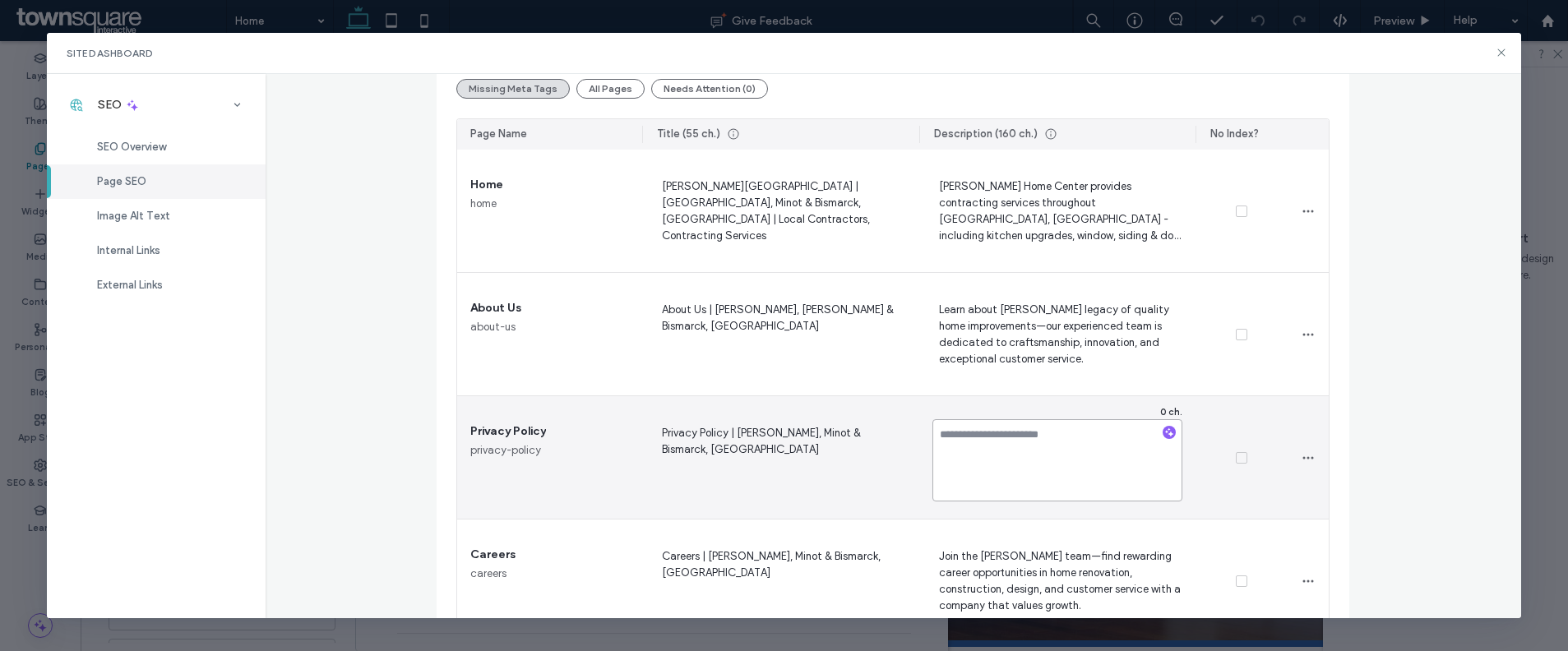
type textarea "**********"
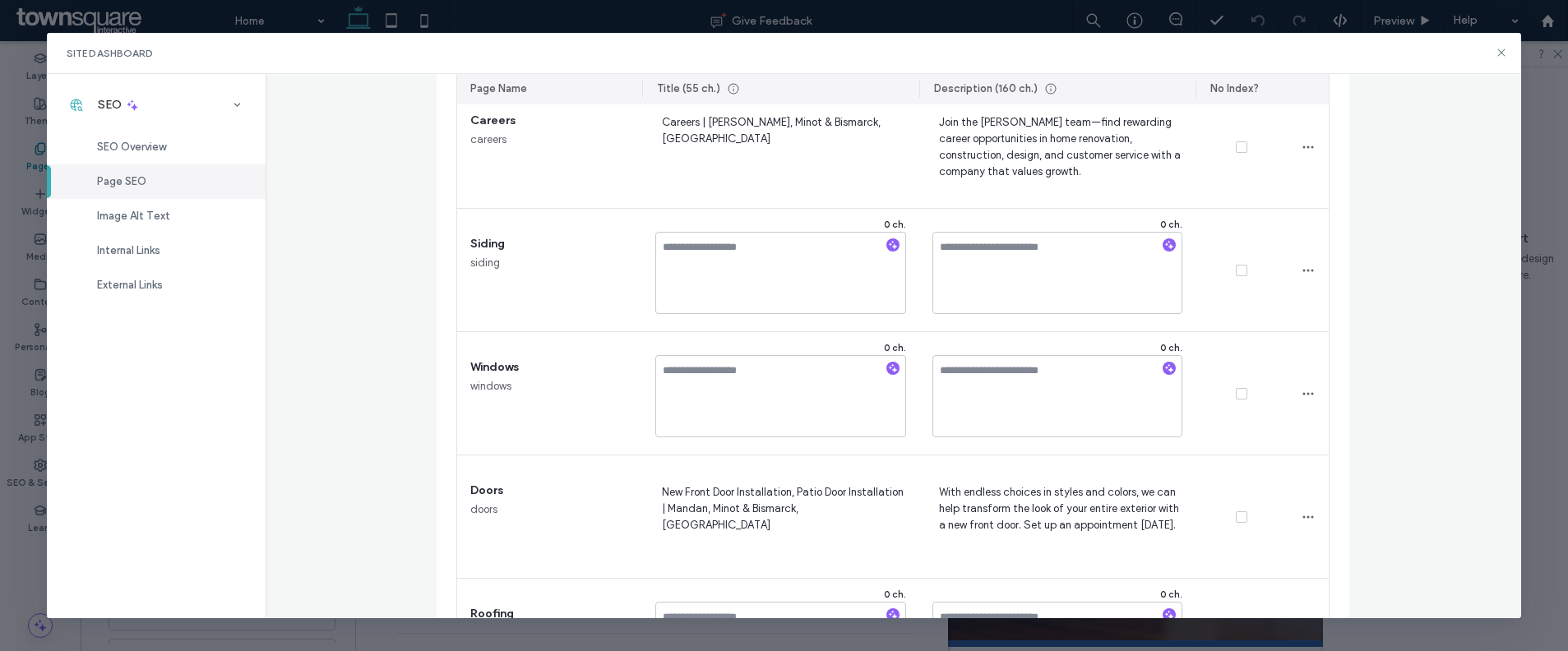
scroll to position [730, 0]
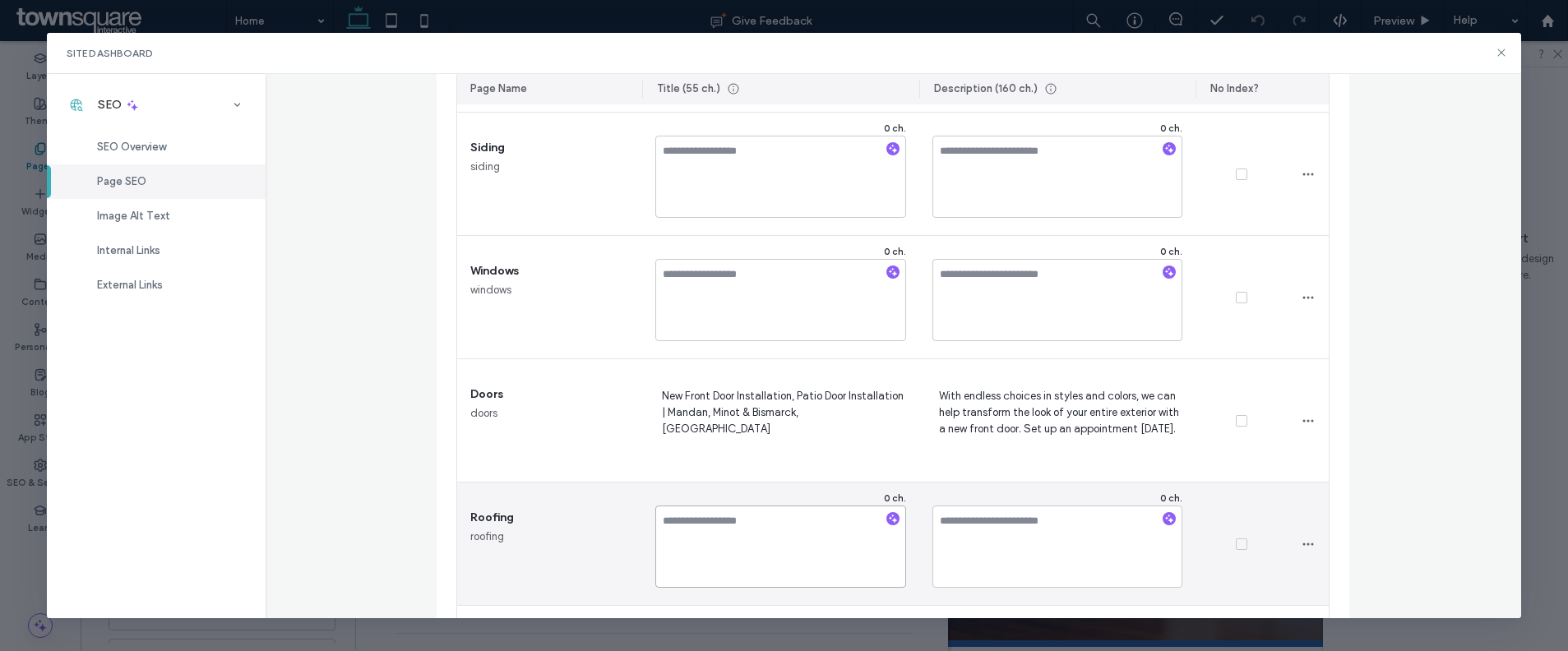
click at [774, 528] on textarea at bounding box center [781, 546] width 250 height 82
paste textarea "**********"
type textarea "**********"
click at [1020, 528] on textarea at bounding box center [1058, 546] width 250 height 82
paste textarea "**********"
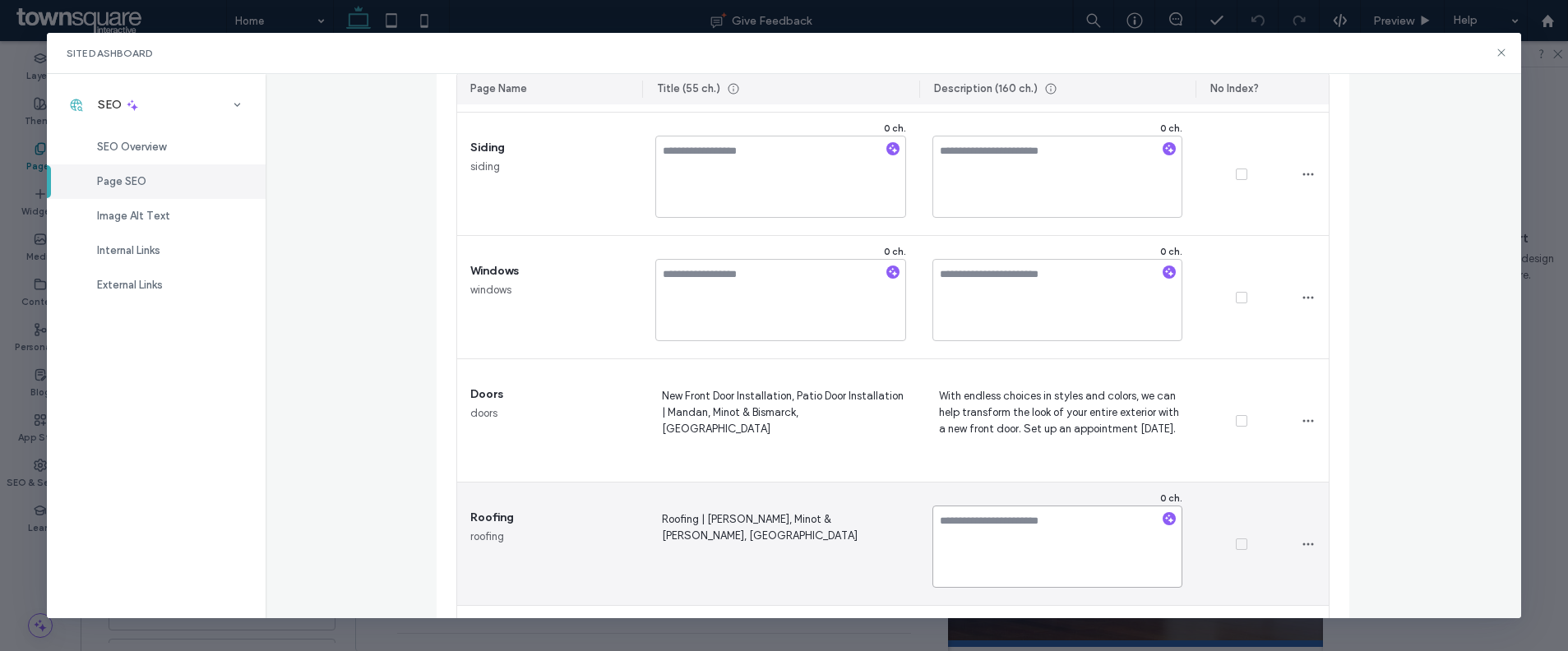
type textarea "**********"
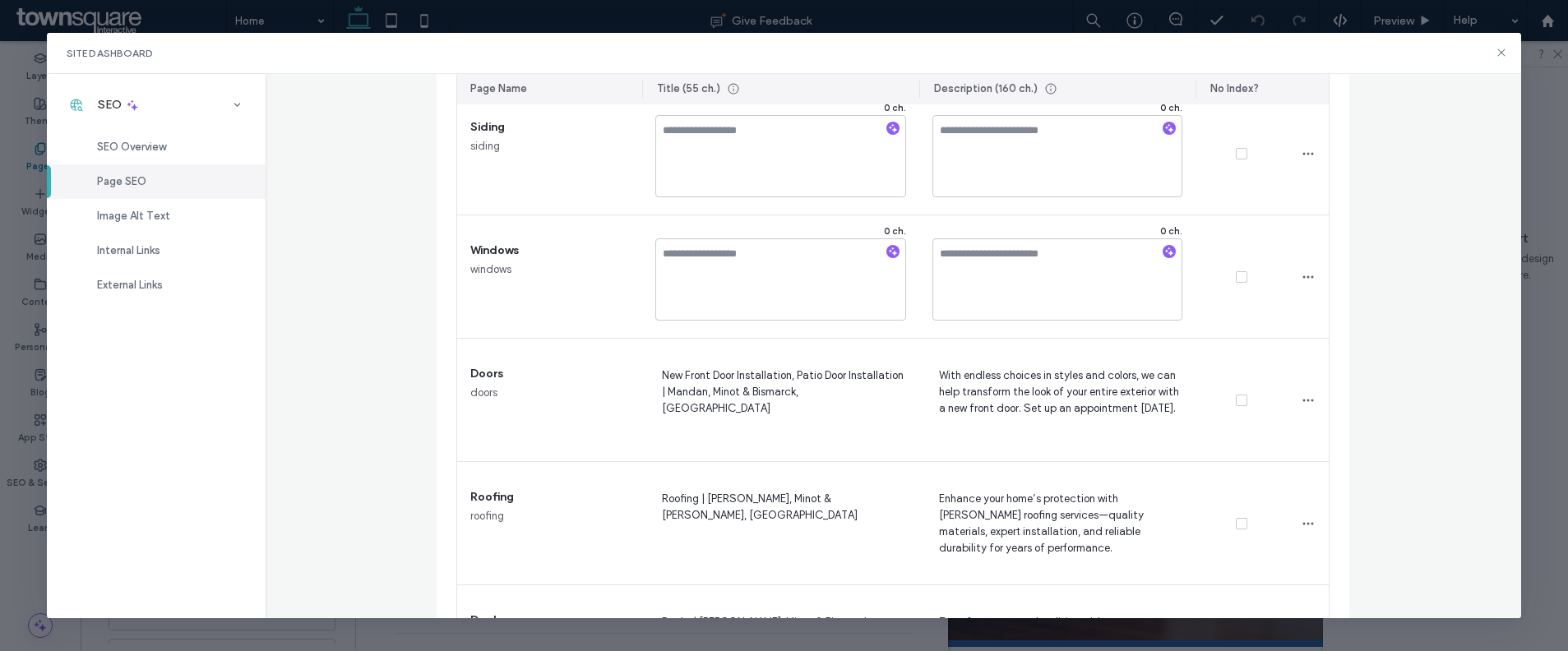
scroll to position [731, 0]
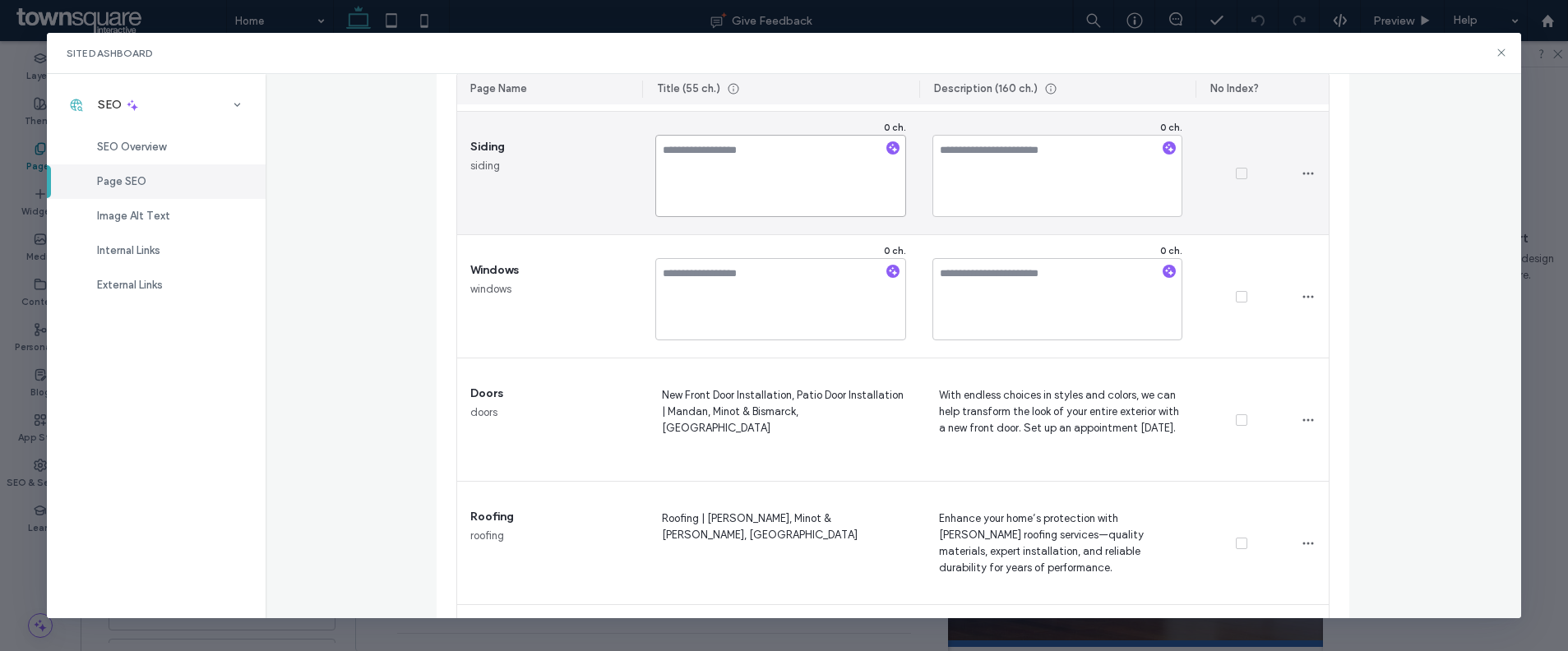
click at [733, 192] on textarea at bounding box center [781, 175] width 250 height 82
paste textarea "**********"
type textarea "**********"
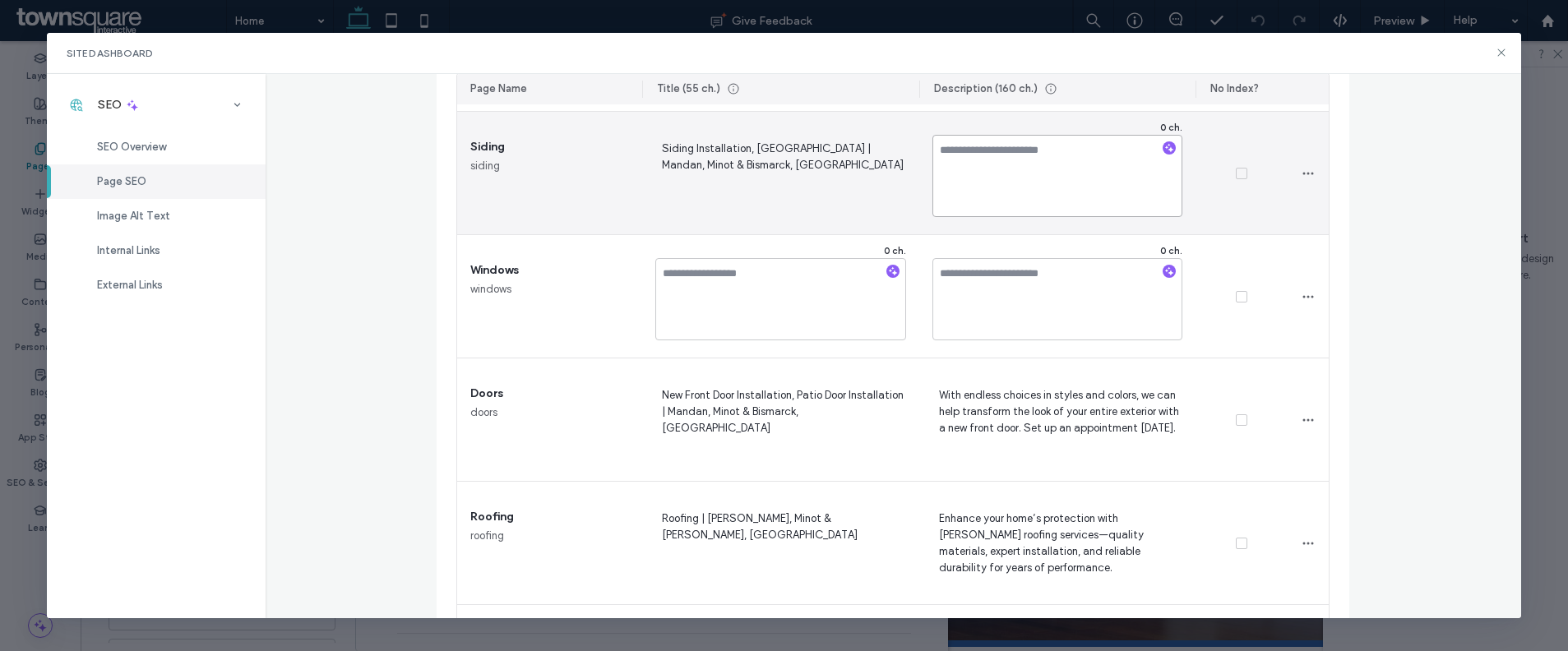
click at [1006, 186] on textarea at bounding box center [1058, 175] width 250 height 82
paste textarea "**********"
type textarea "**********"
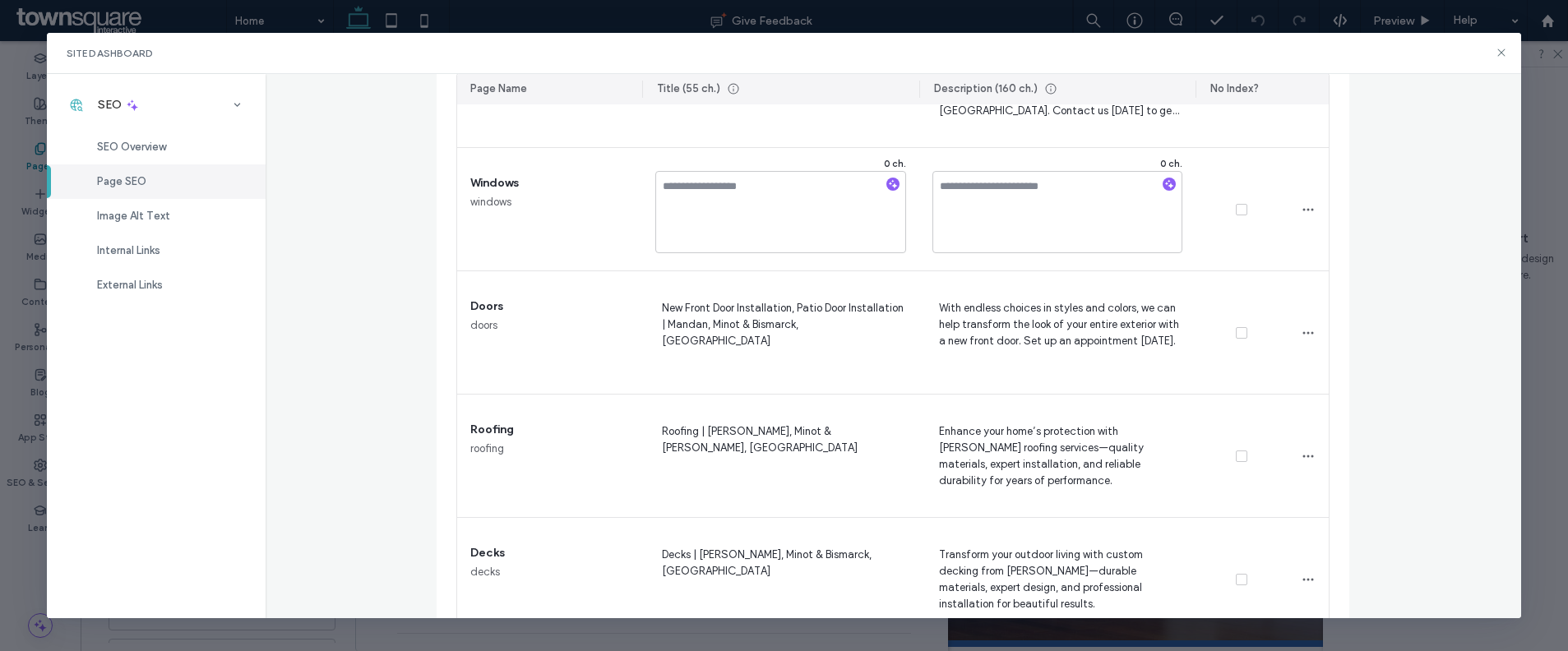
scroll to position [1140, 0]
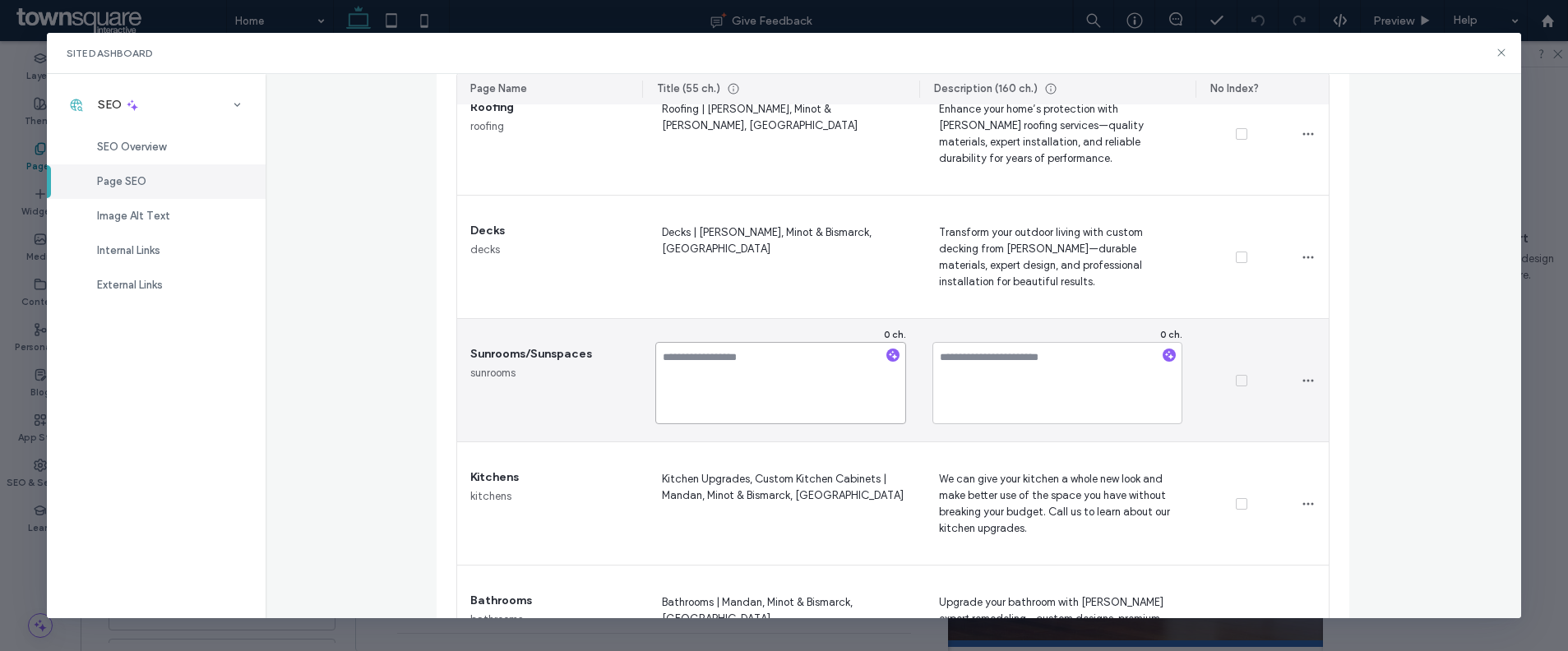
click at [747, 381] on textarea at bounding box center [781, 382] width 250 height 82
paste textarea "**********"
type textarea "**********"
click at [1098, 386] on textarea at bounding box center [1058, 382] width 250 height 82
paste textarea "**********"
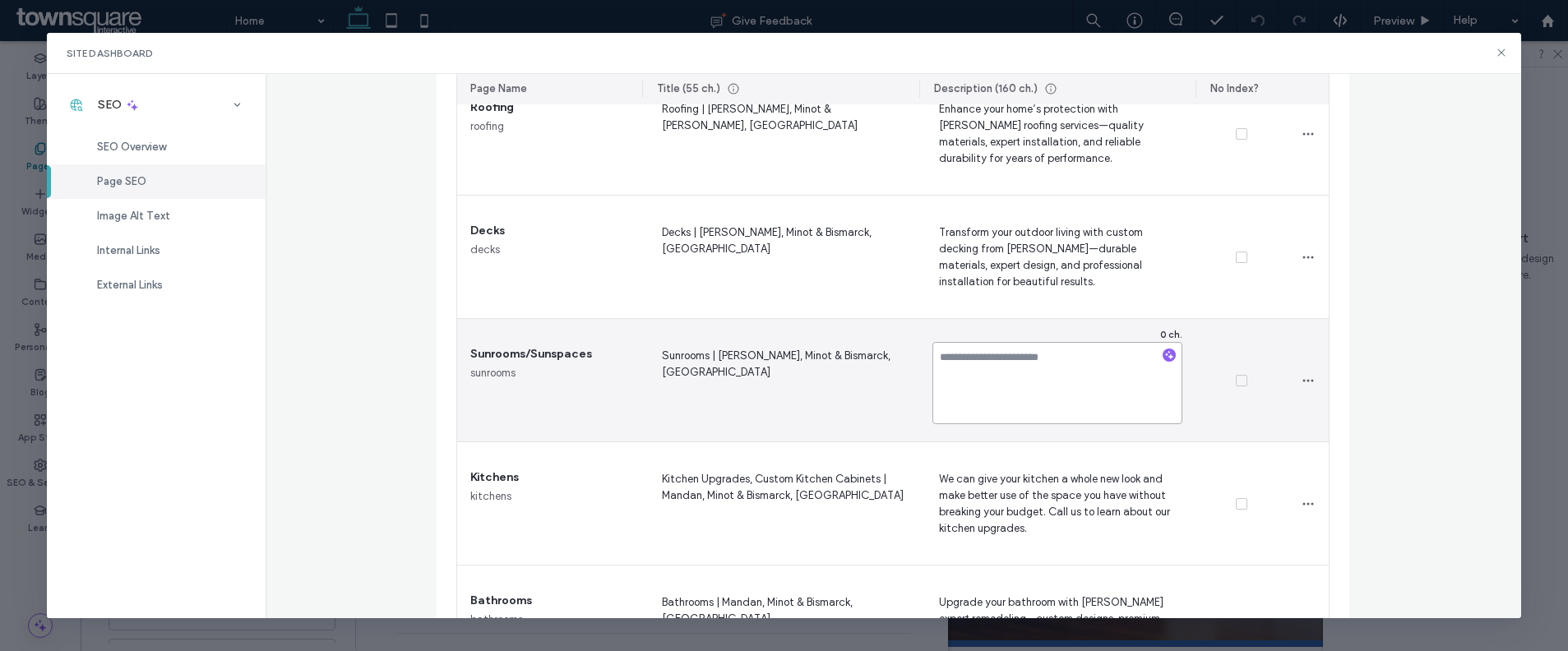
type textarea "**********"
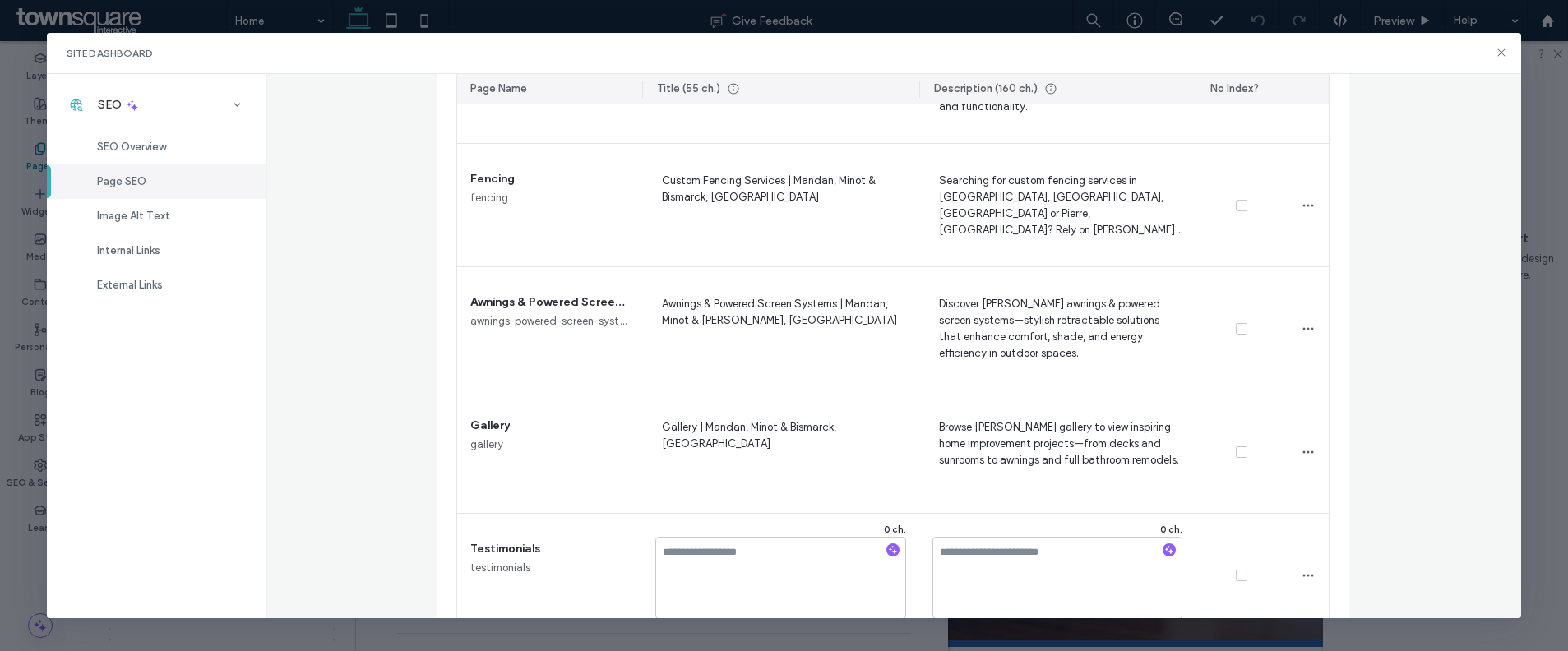
scroll to position [1970, 0]
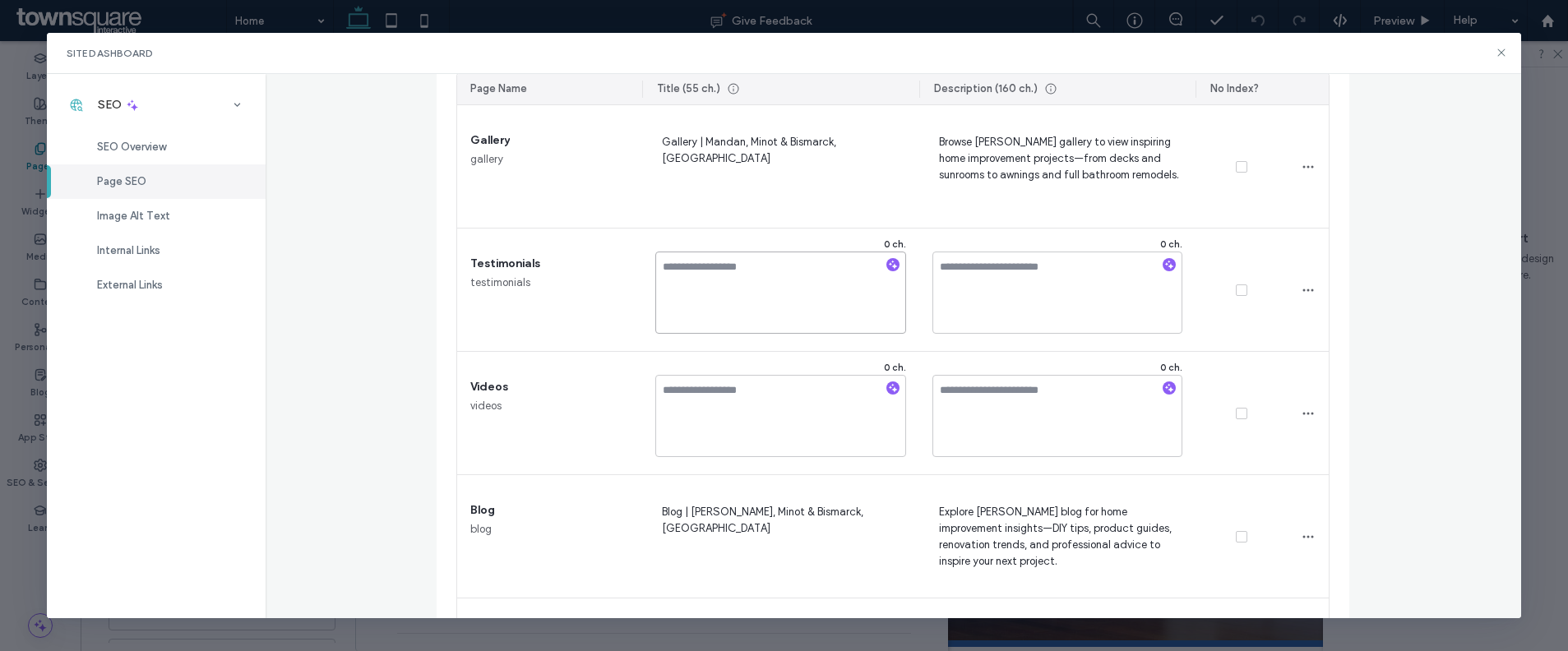
click at [723, 292] on textarea at bounding box center [781, 292] width 250 height 82
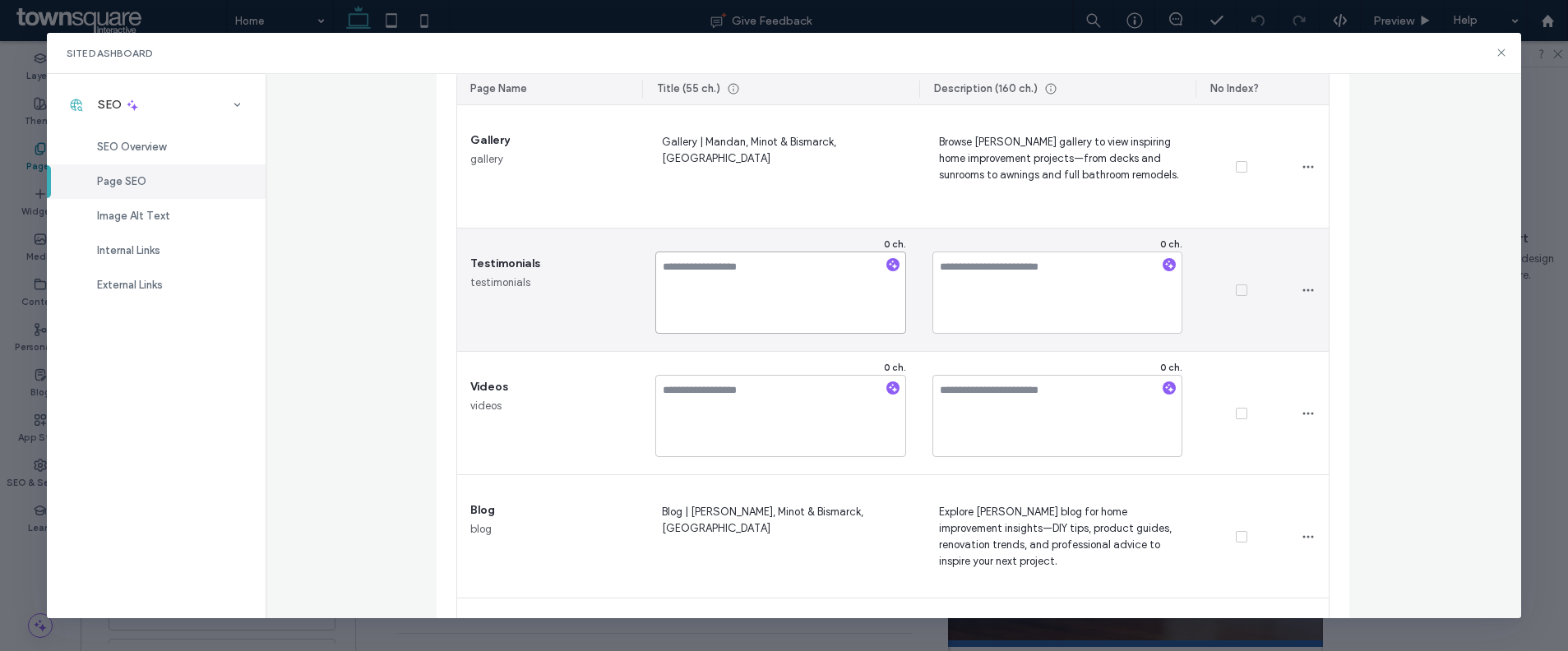
paste textarea "**********"
type textarea "**********"
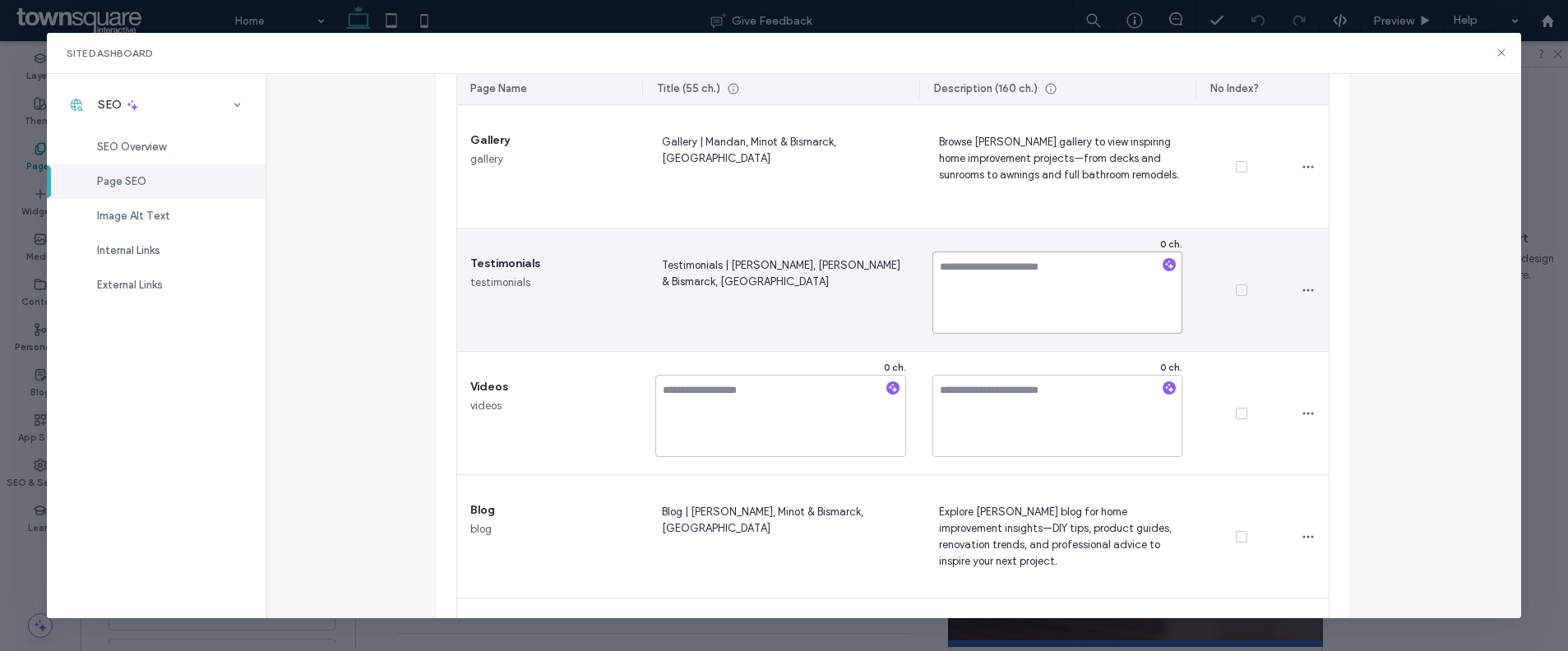
click at [1018, 289] on textarea at bounding box center [1058, 292] width 250 height 82
paste textarea "**********"
type textarea "**********"
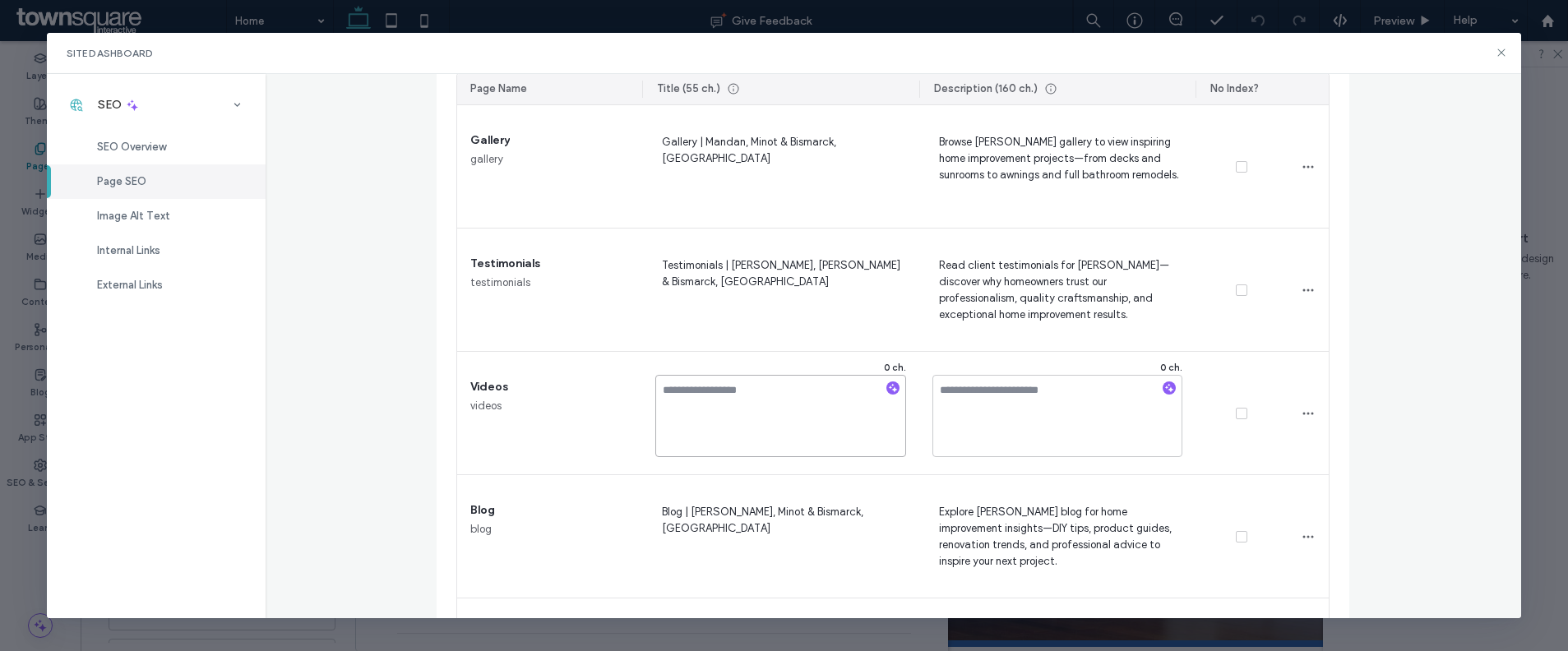
click at [779, 405] on textarea at bounding box center [781, 415] width 250 height 82
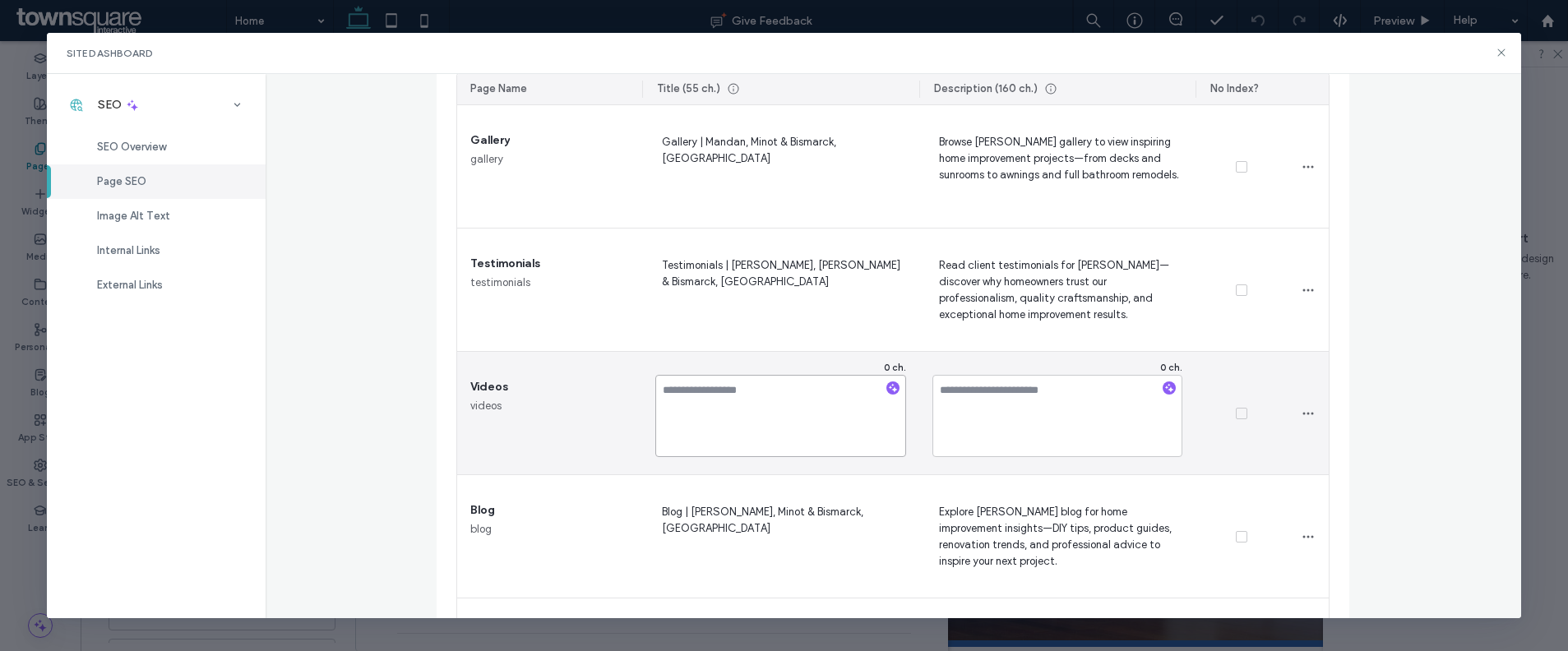
paste textarea "**********"
type textarea "**********"
click at [961, 401] on textarea at bounding box center [1058, 415] width 250 height 82
paste textarea "**********"
type textarea "**********"
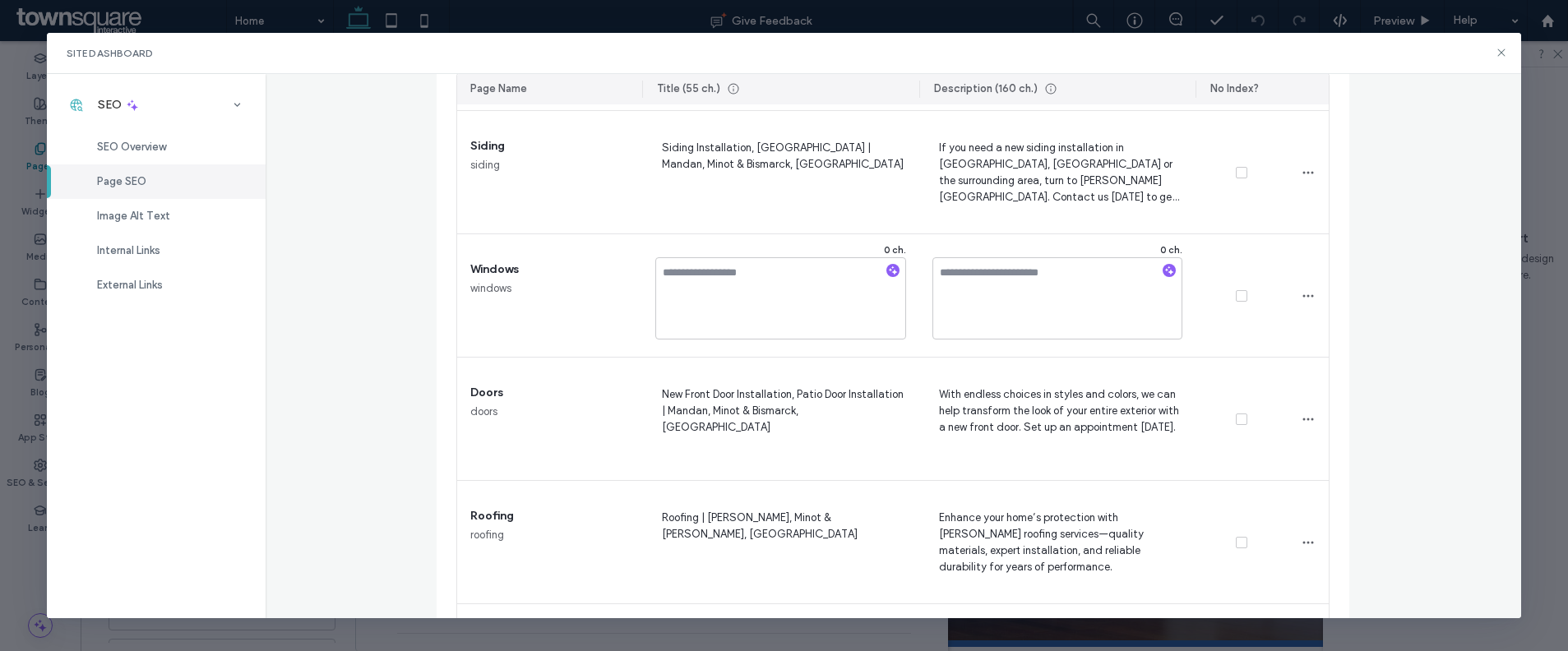
scroll to position [615, 0]
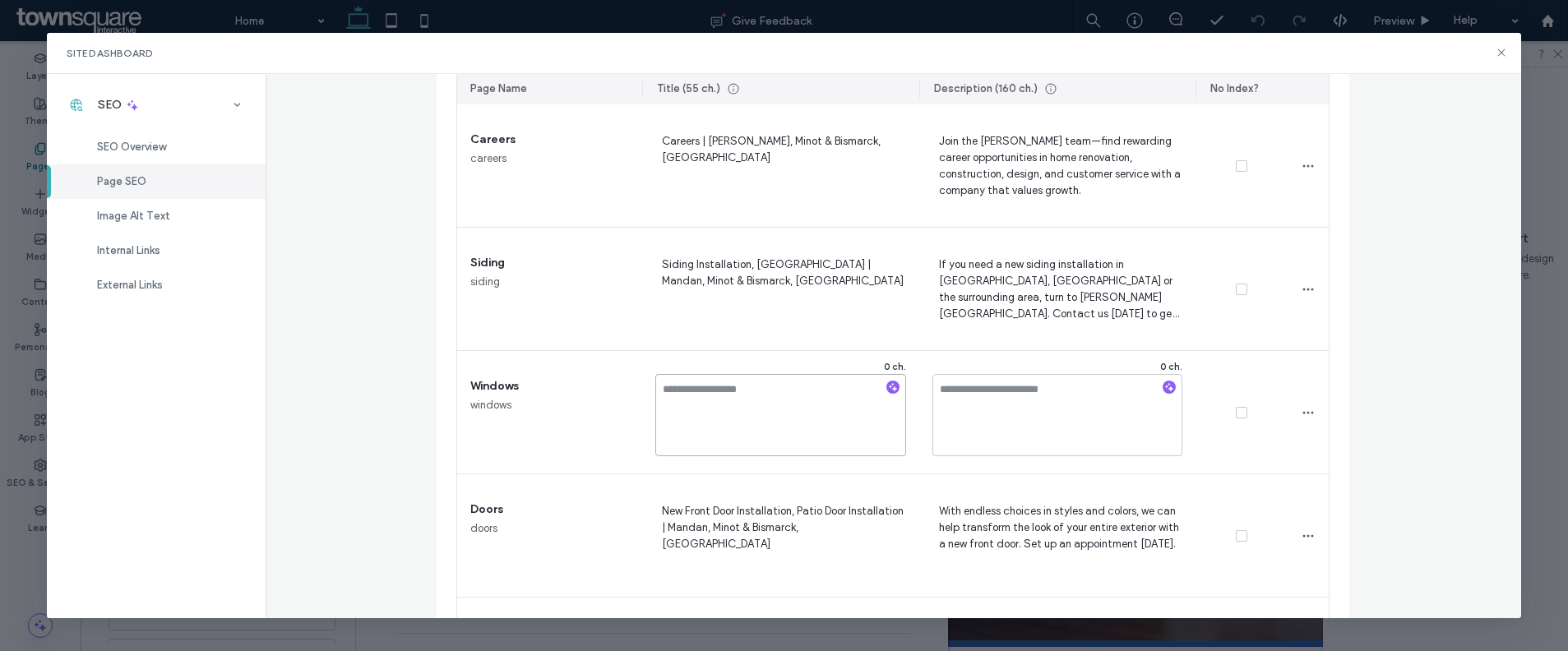
click at [729, 395] on textarea at bounding box center [781, 414] width 250 height 82
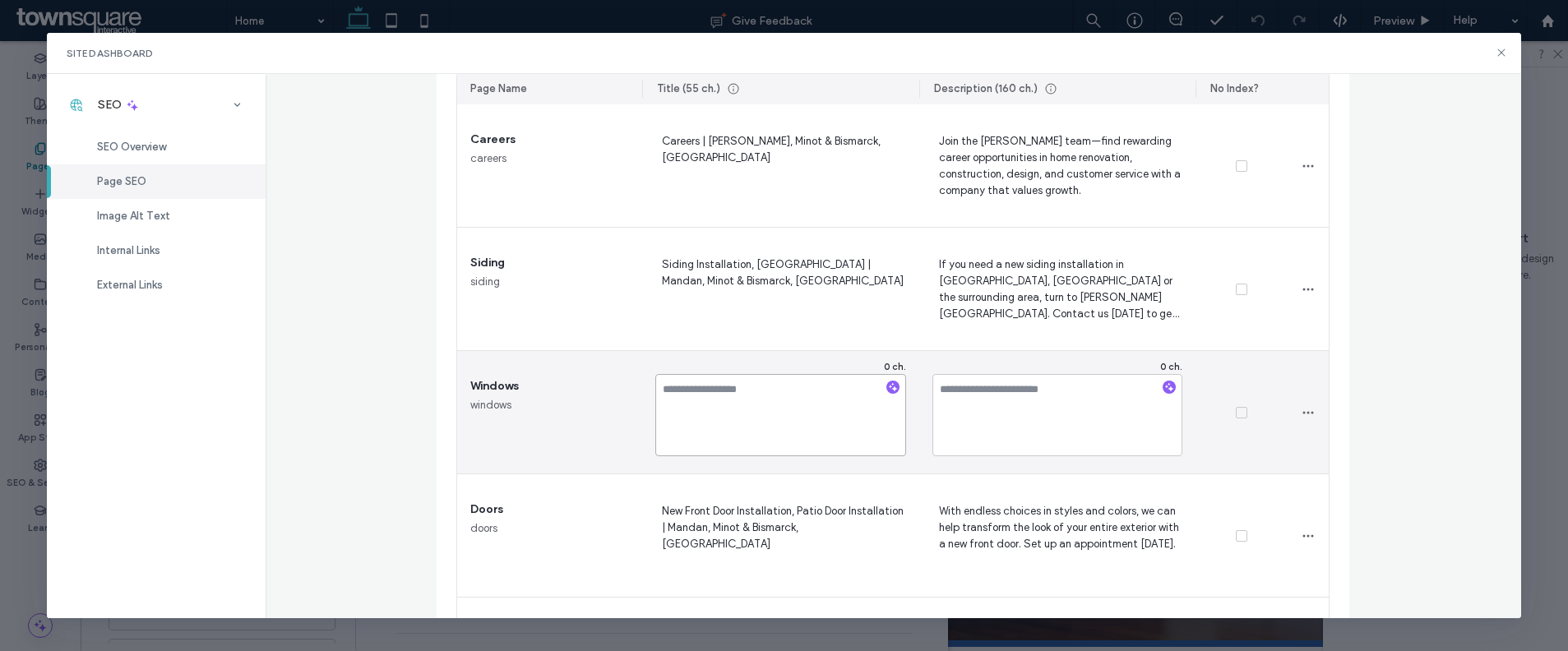
paste textarea "**********"
type textarea "**********"
click at [998, 388] on textarea at bounding box center [1058, 414] width 250 height 82
paste textarea "**********"
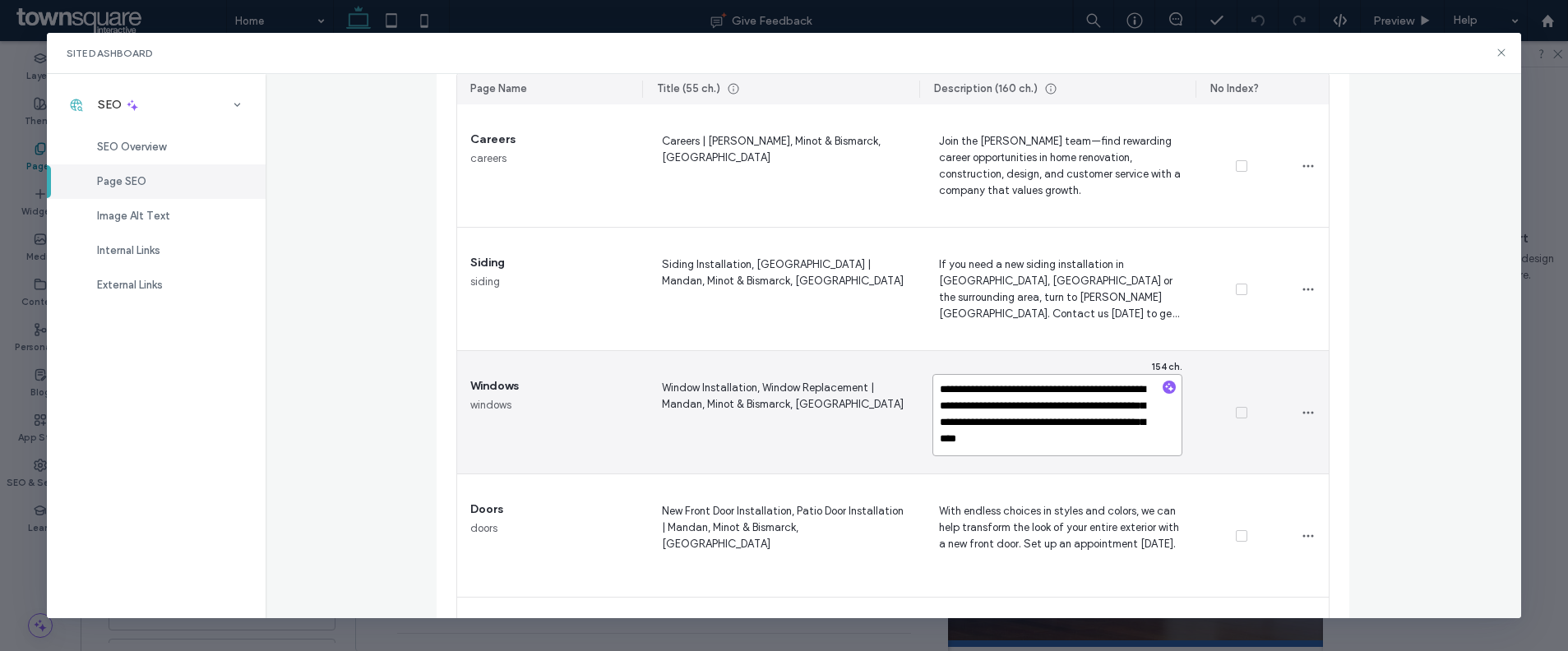
click at [944, 389] on textarea "**********" at bounding box center [1058, 414] width 250 height 82
click at [938, 390] on textarea "**********" at bounding box center [1058, 414] width 250 height 82
type textarea "**********"
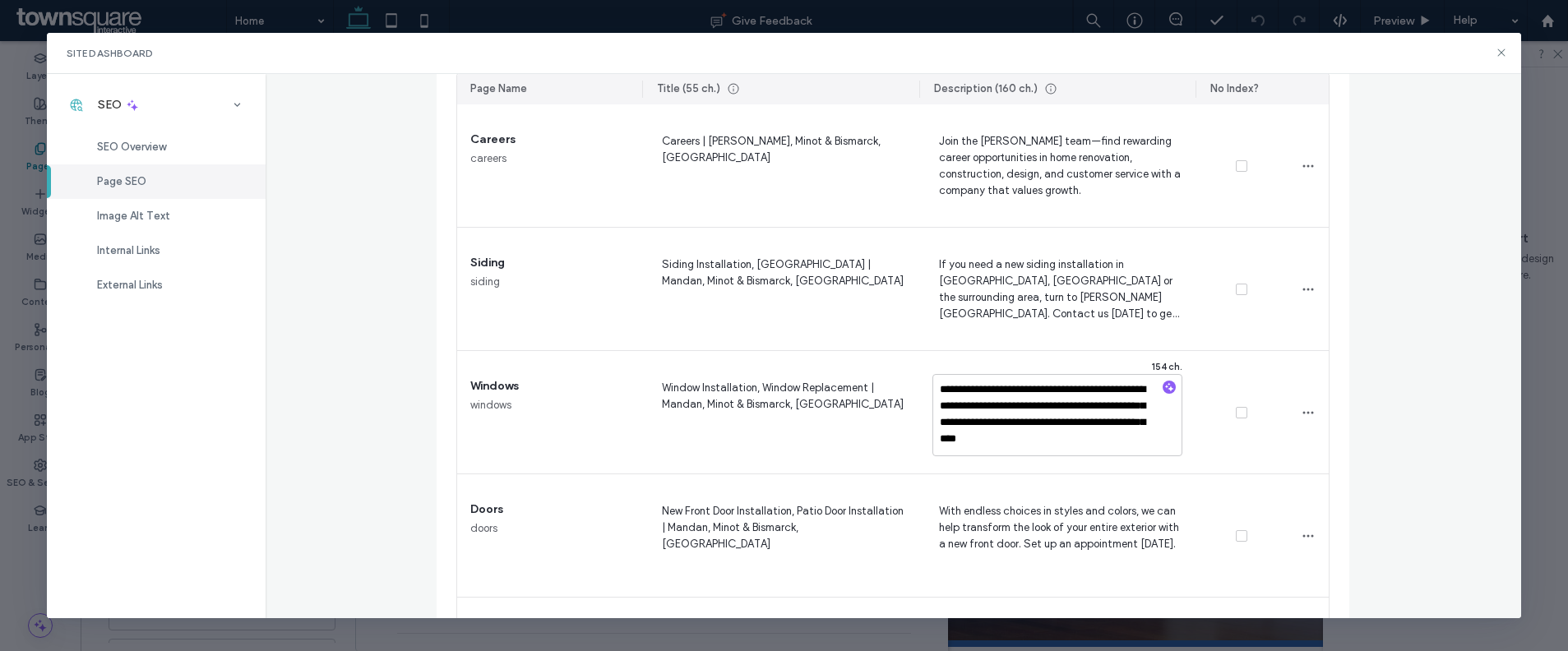
click at [1402, 400] on div "Page SEO Manage the meta tags of all your site pages. To make changes live, rep…" at bounding box center [892, 346] width 1255 height 545
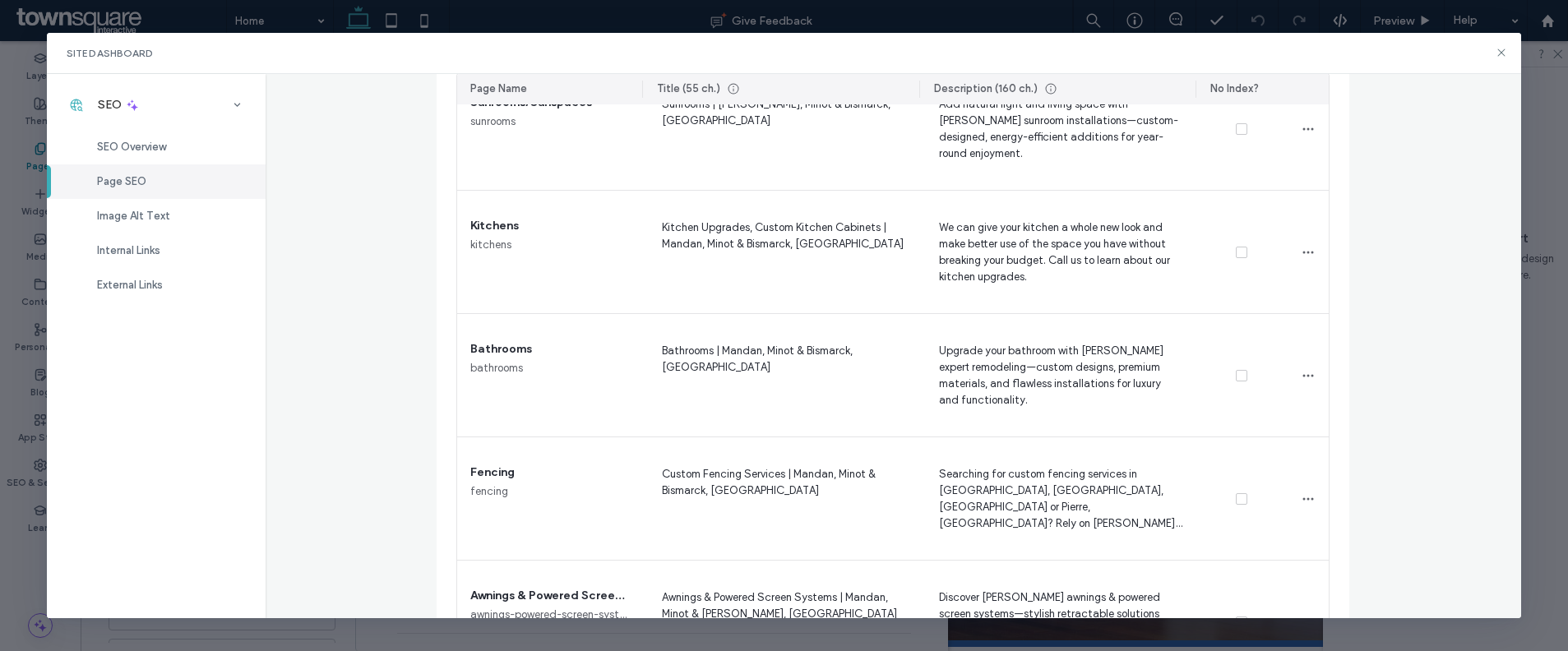
scroll to position [0, 0]
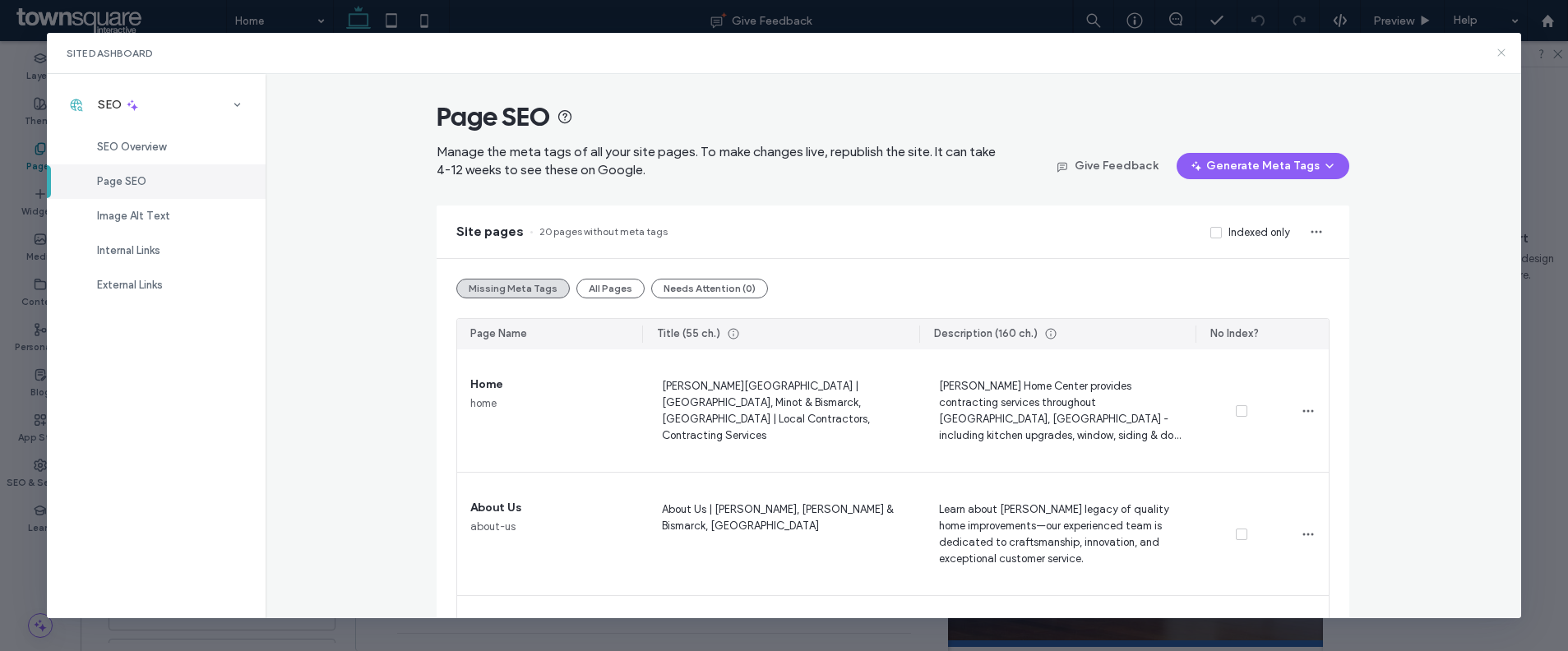
click at [1499, 54] on use at bounding box center [1501, 53] width 7 height 7
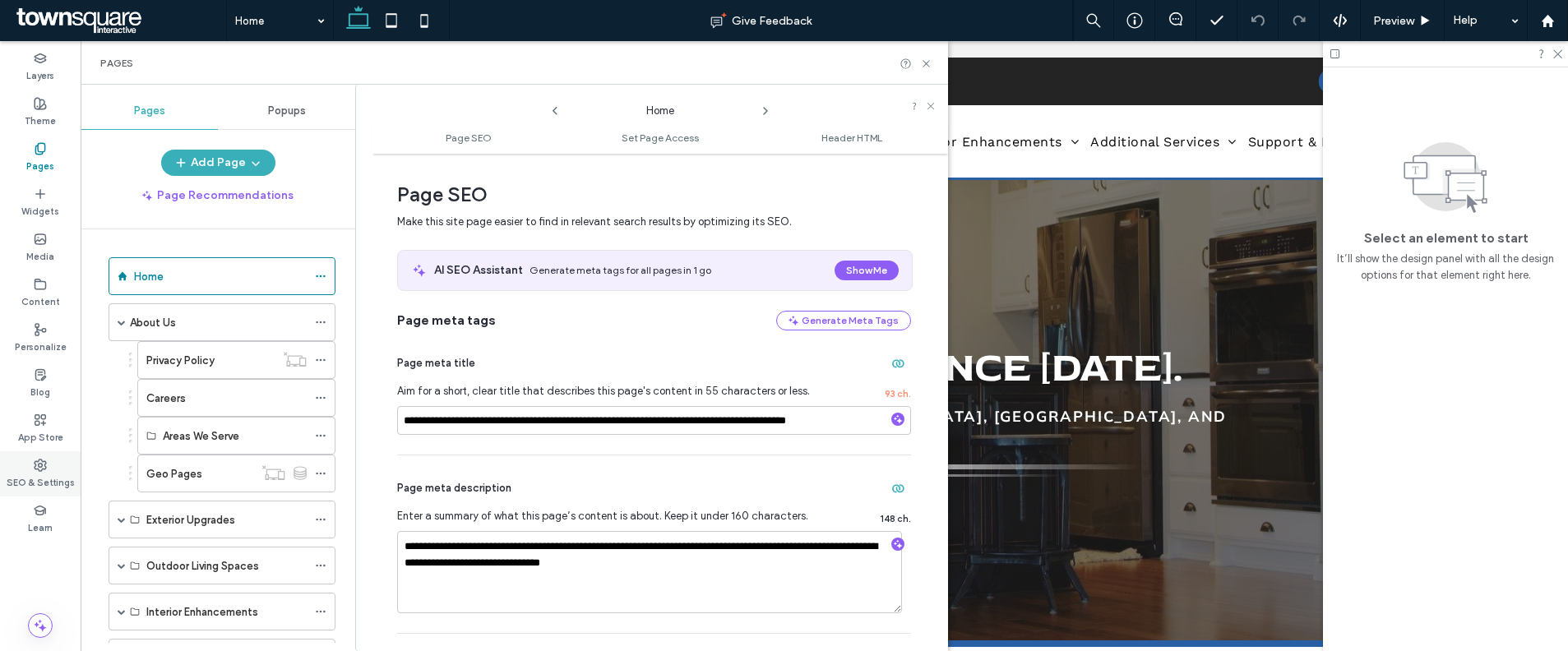
click at [45, 472] on label "SEO & Settings" at bounding box center [41, 482] width 68 height 18
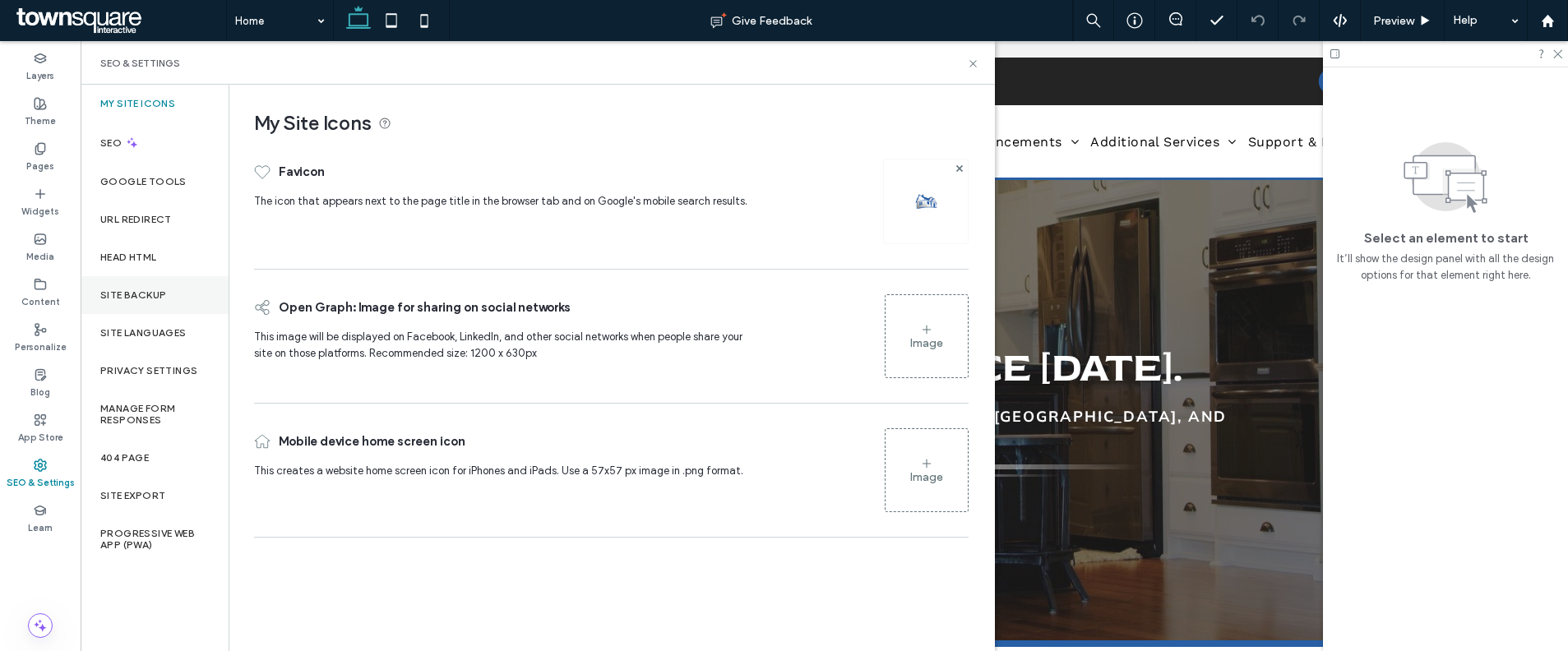
click at [165, 289] on label "Site Backup" at bounding box center [133, 295] width 65 height 12
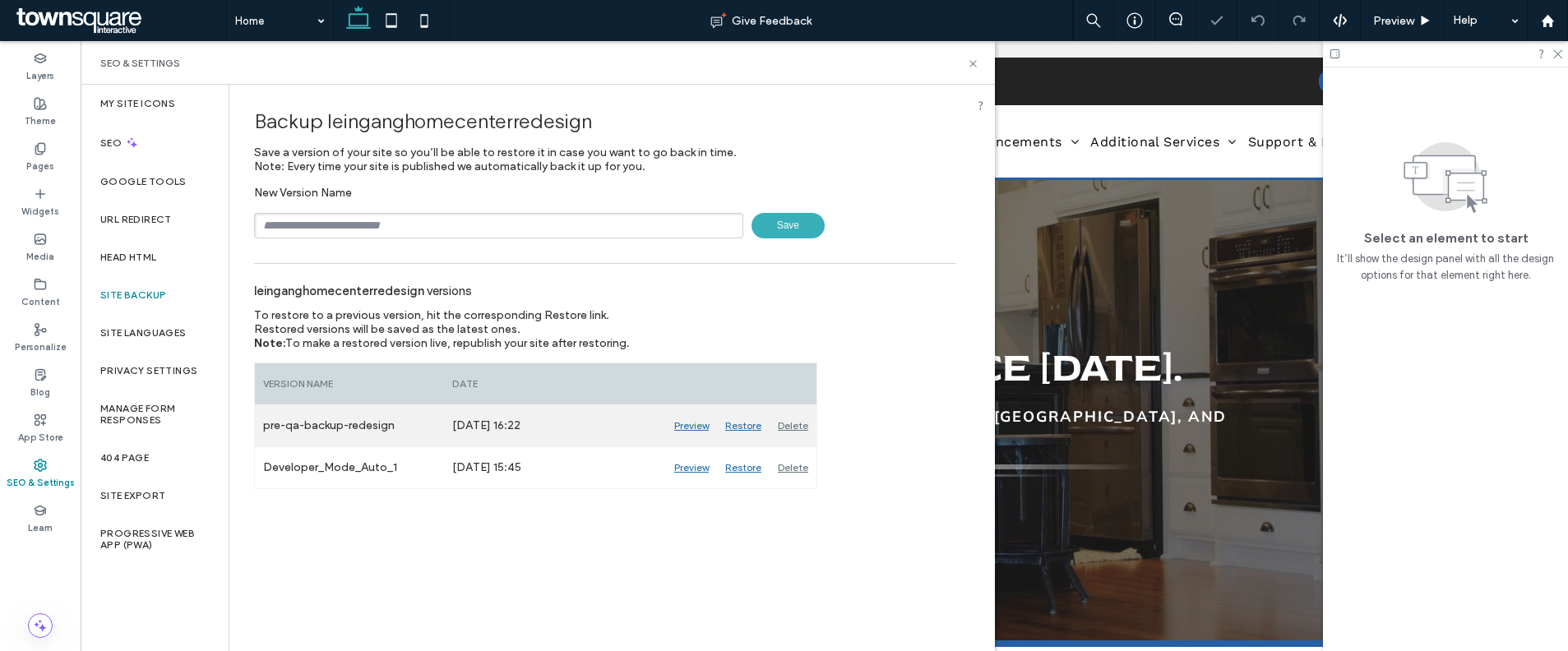
click at [808, 427] on div "Delete" at bounding box center [793, 425] width 47 height 41
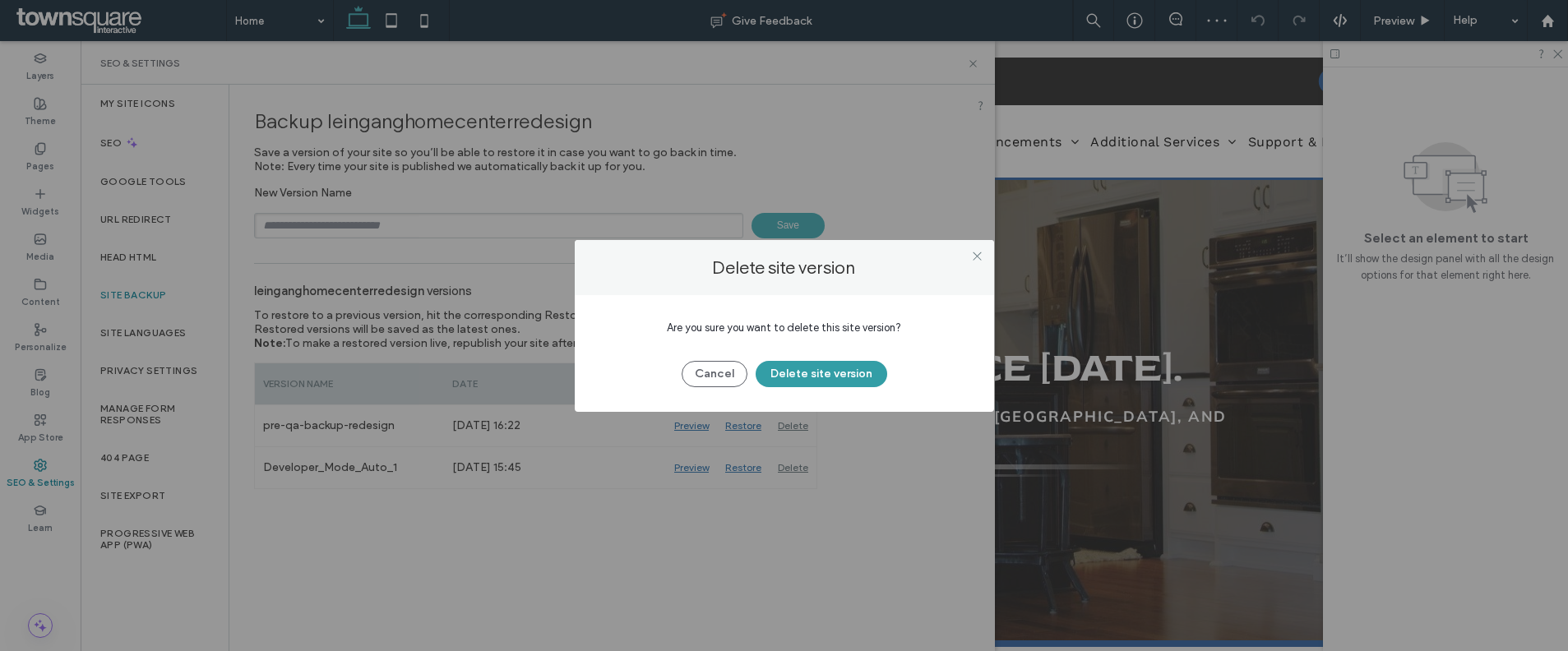
click at [784, 366] on button "Delete site version" at bounding box center [821, 374] width 132 height 27
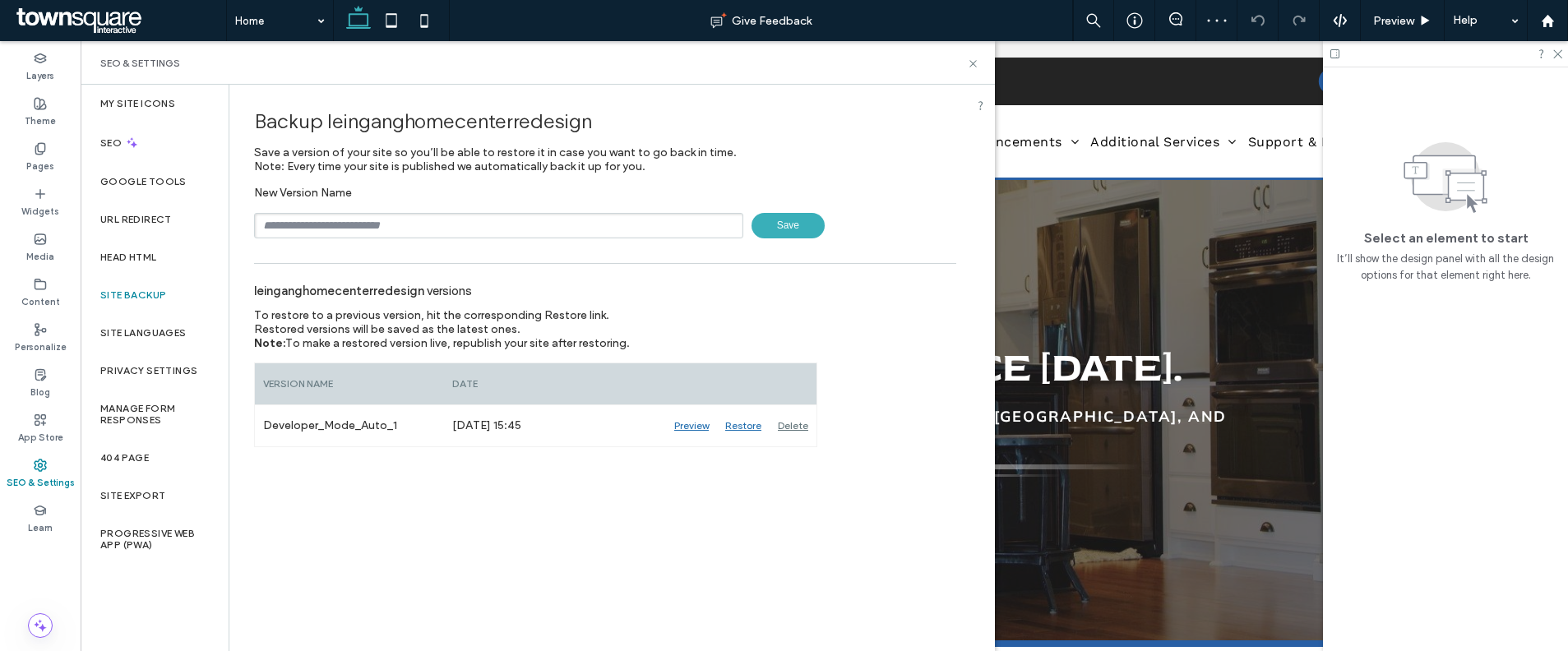
click at [515, 226] on input "text" at bounding box center [498, 226] width 489 height 26
type input "**********"
click at [802, 230] on span "Save" at bounding box center [787, 226] width 73 height 26
click at [1559, 52] on icon at bounding box center [1557, 53] width 11 height 11
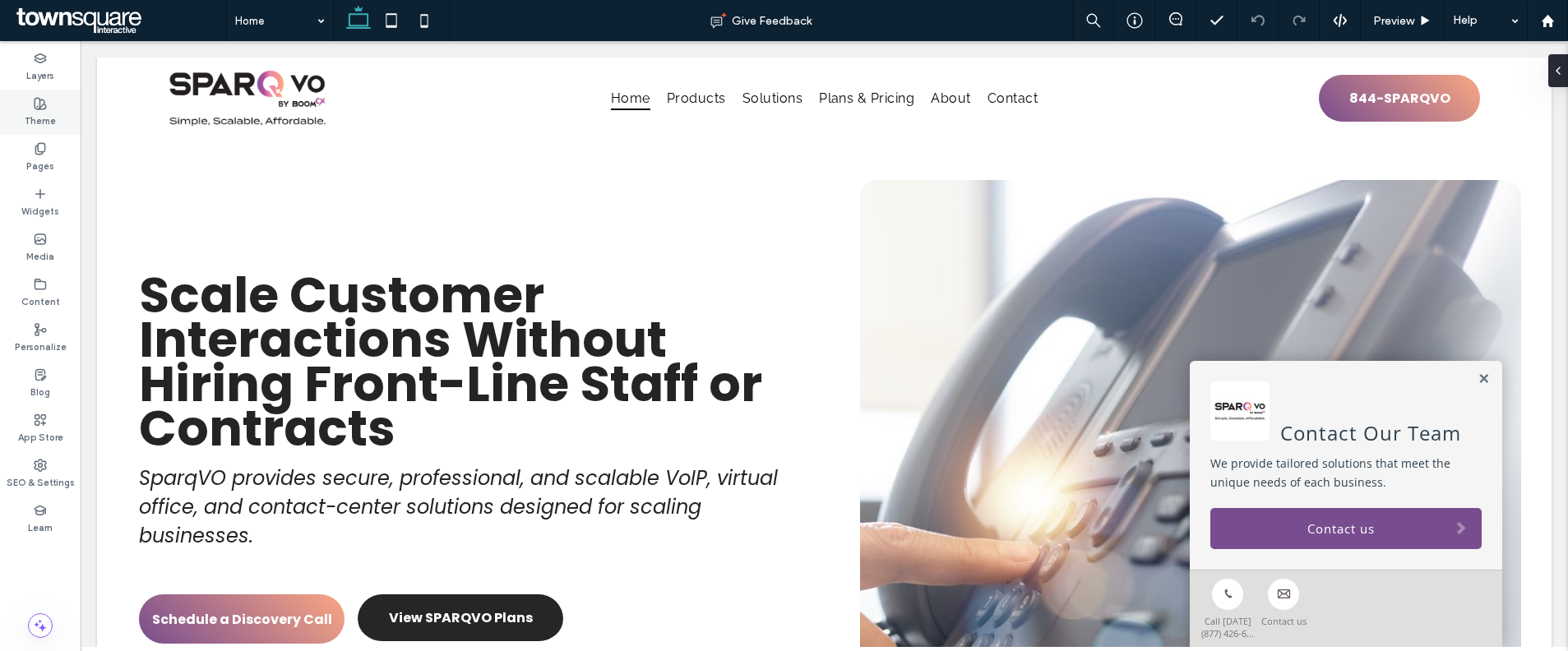
click at [34, 107] on icon at bounding box center [41, 103] width 13 height 13
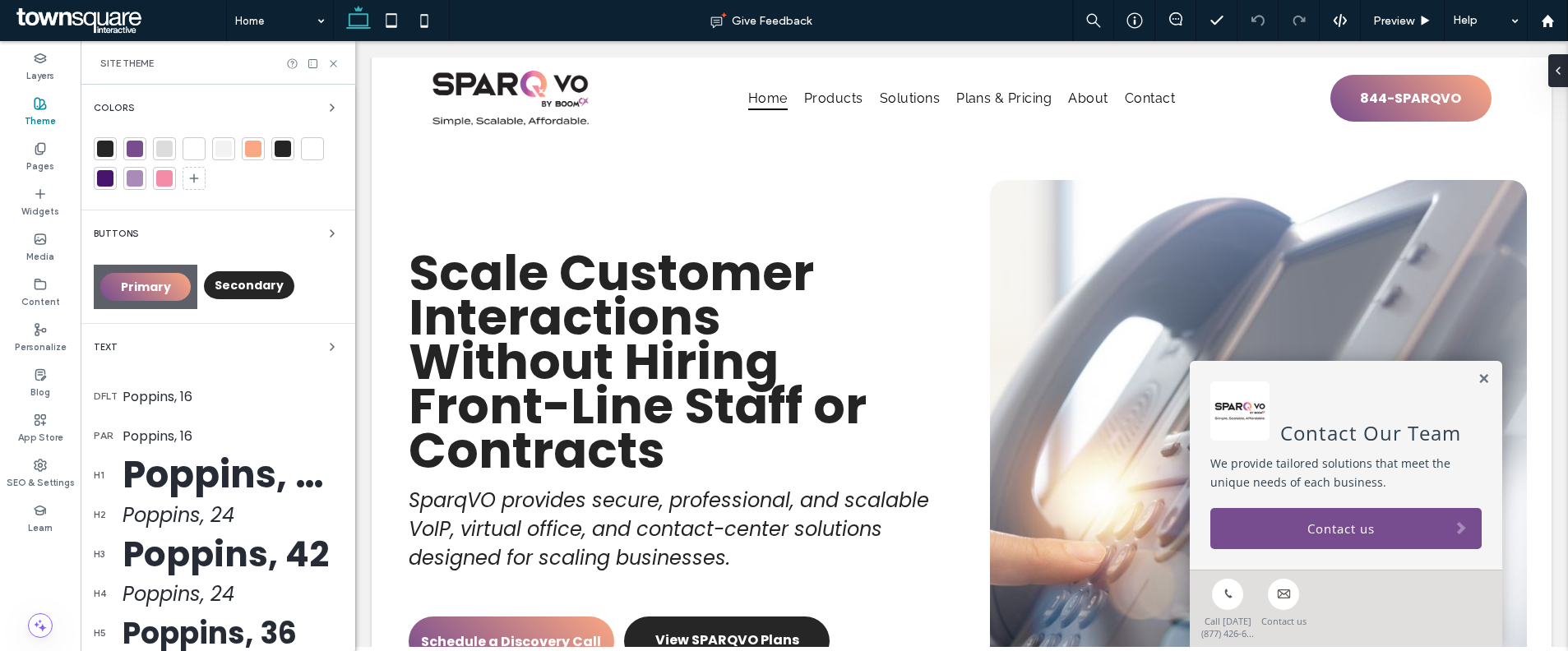
click at [127, 150] on div at bounding box center [135, 149] width 17 height 17
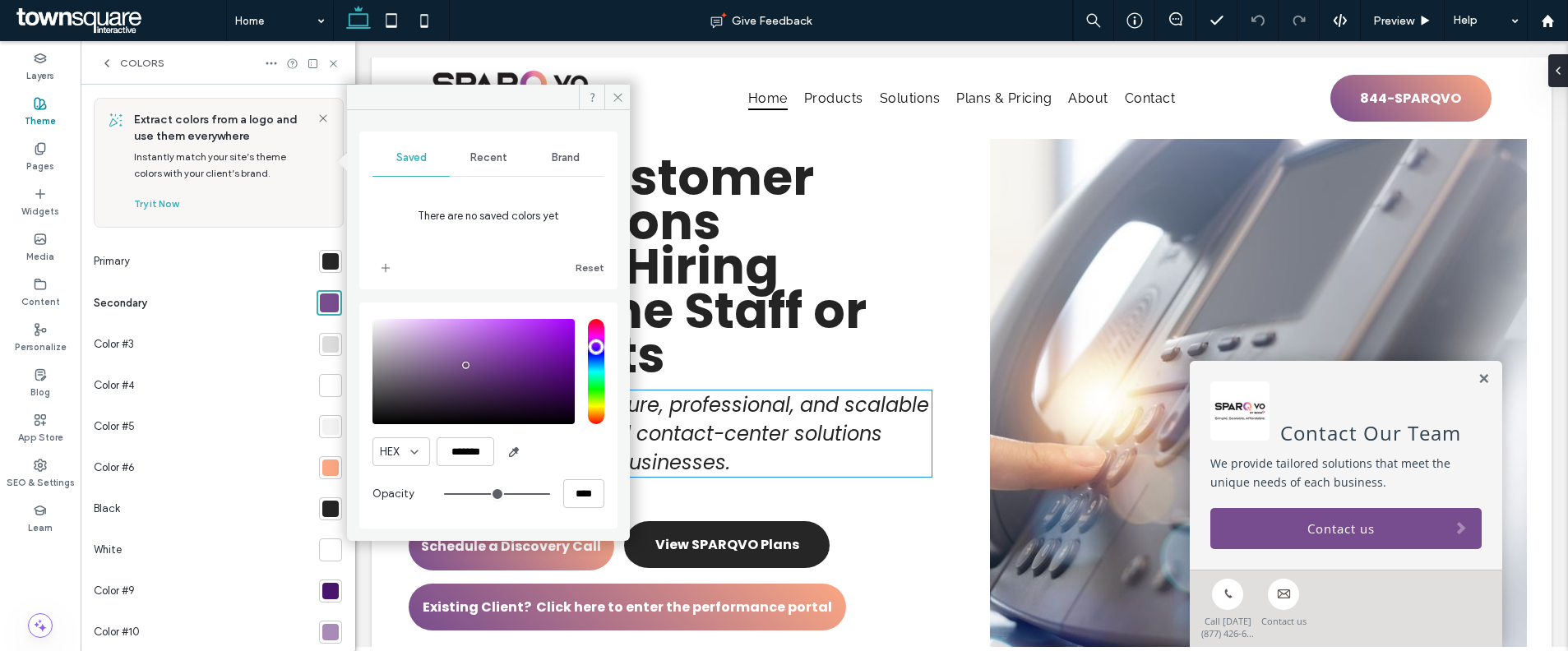
scroll to position [117, 0]
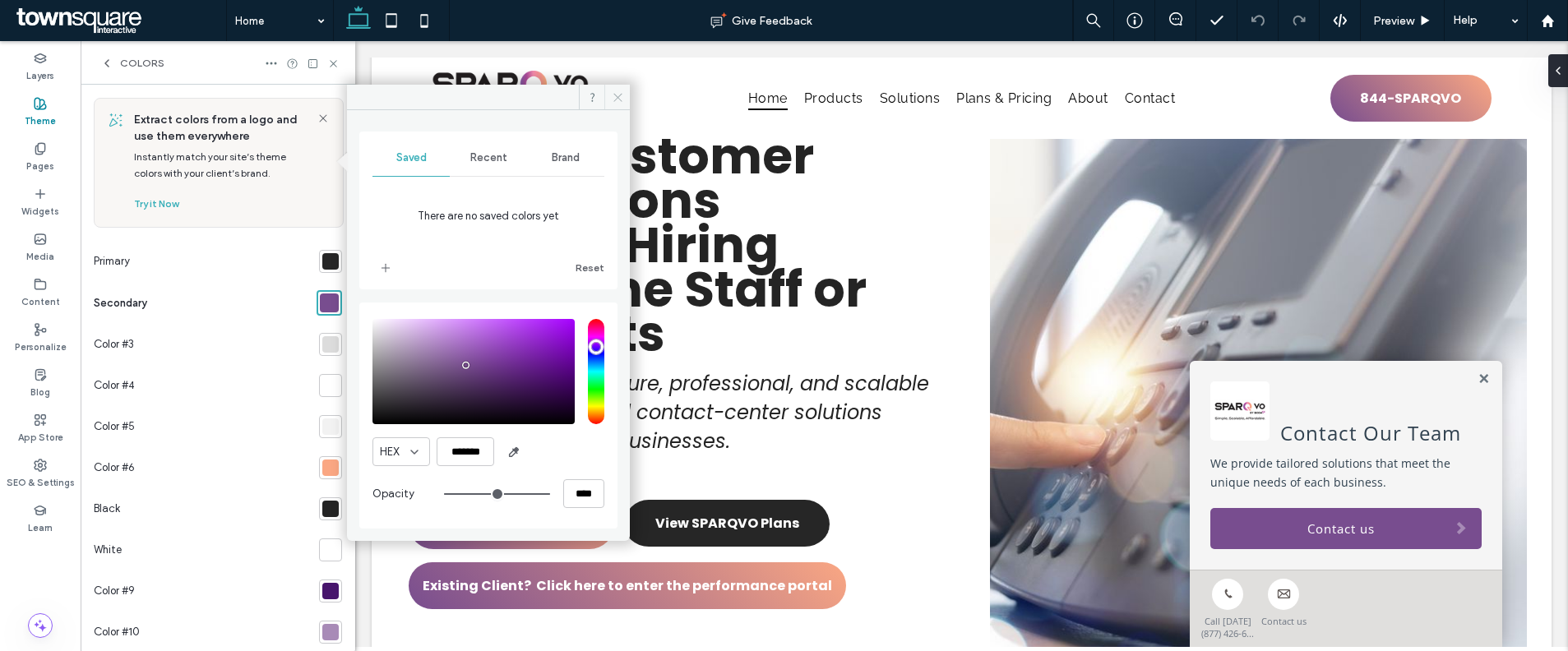
drag, startPoint x: 621, startPoint y: 99, endPoint x: 254, endPoint y: 268, distance: 404.0
click at [621, 99] on icon at bounding box center [617, 97] width 12 height 12
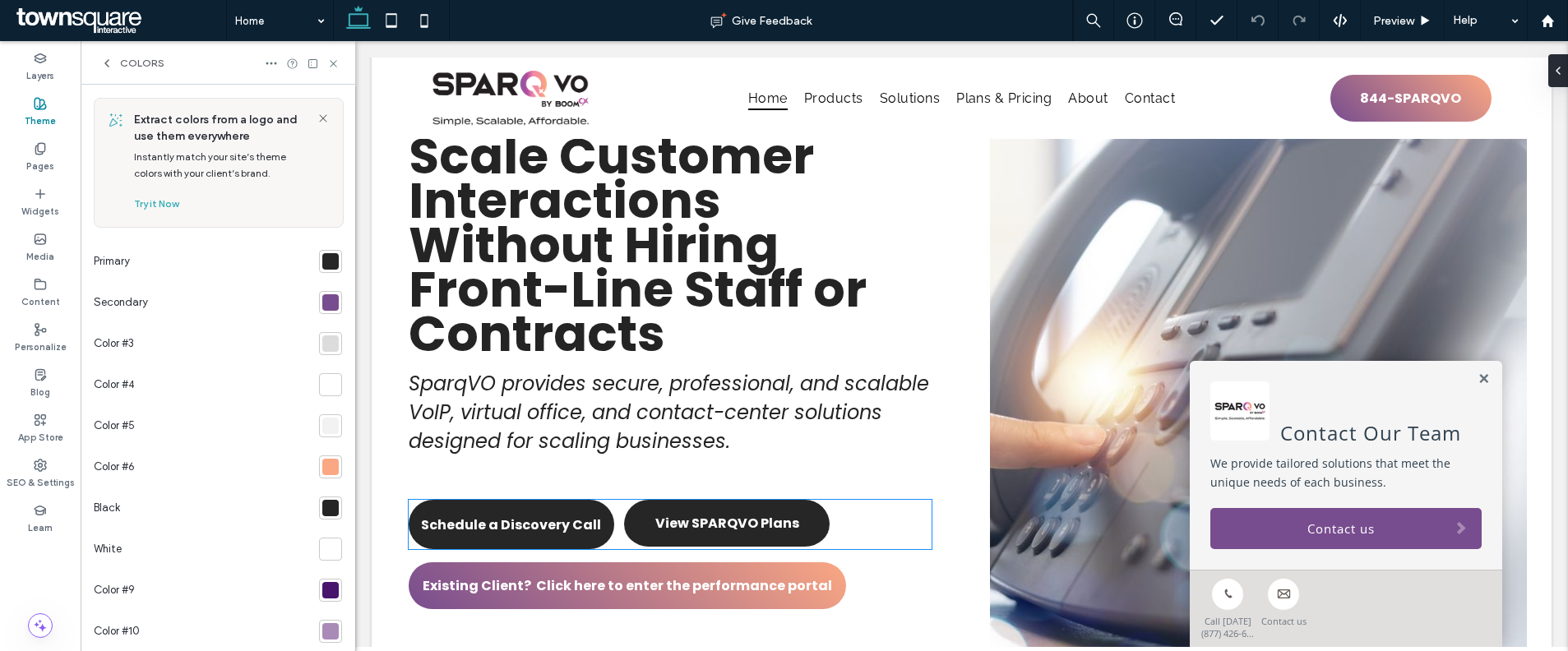
click at [512, 519] on span "Schedule a Discovery Call" at bounding box center [511, 525] width 180 height 20
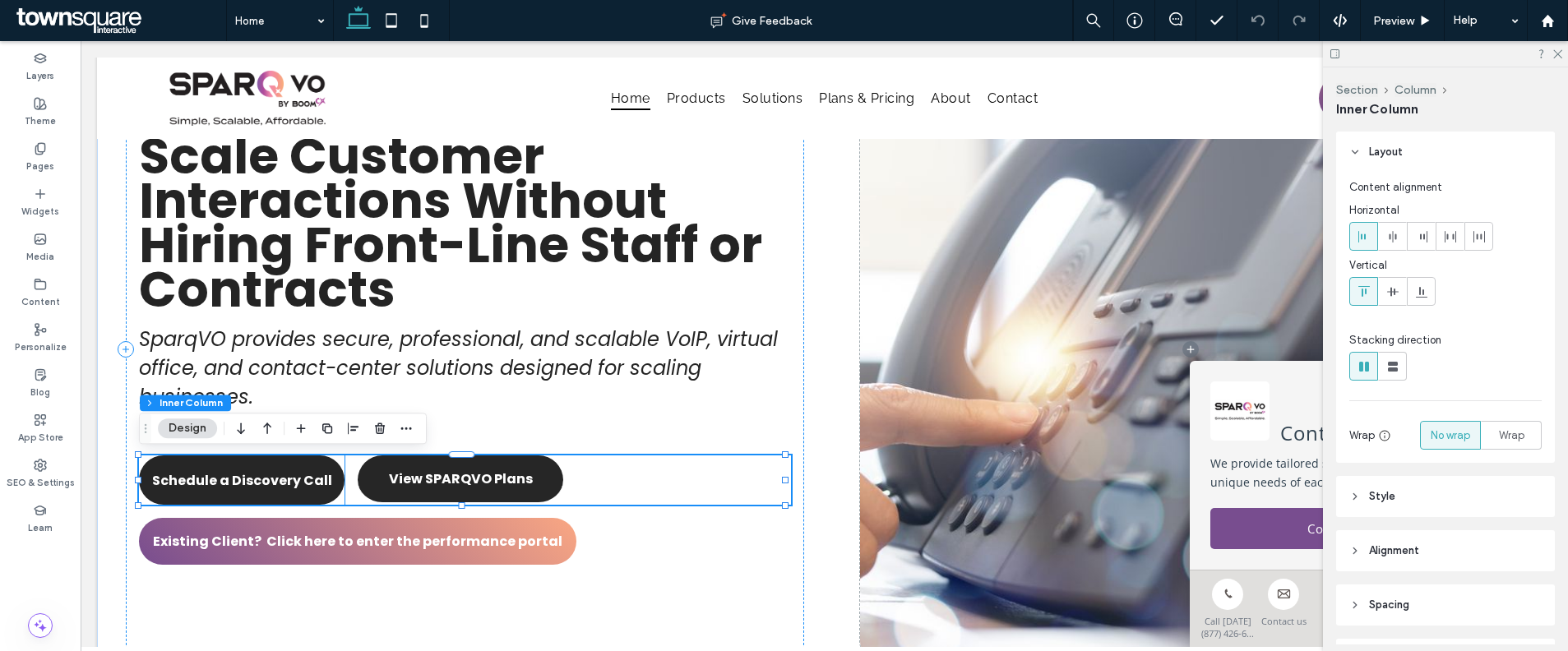
click at [265, 480] on span "Schedule a Discovery Call" at bounding box center [242, 481] width 180 height 20
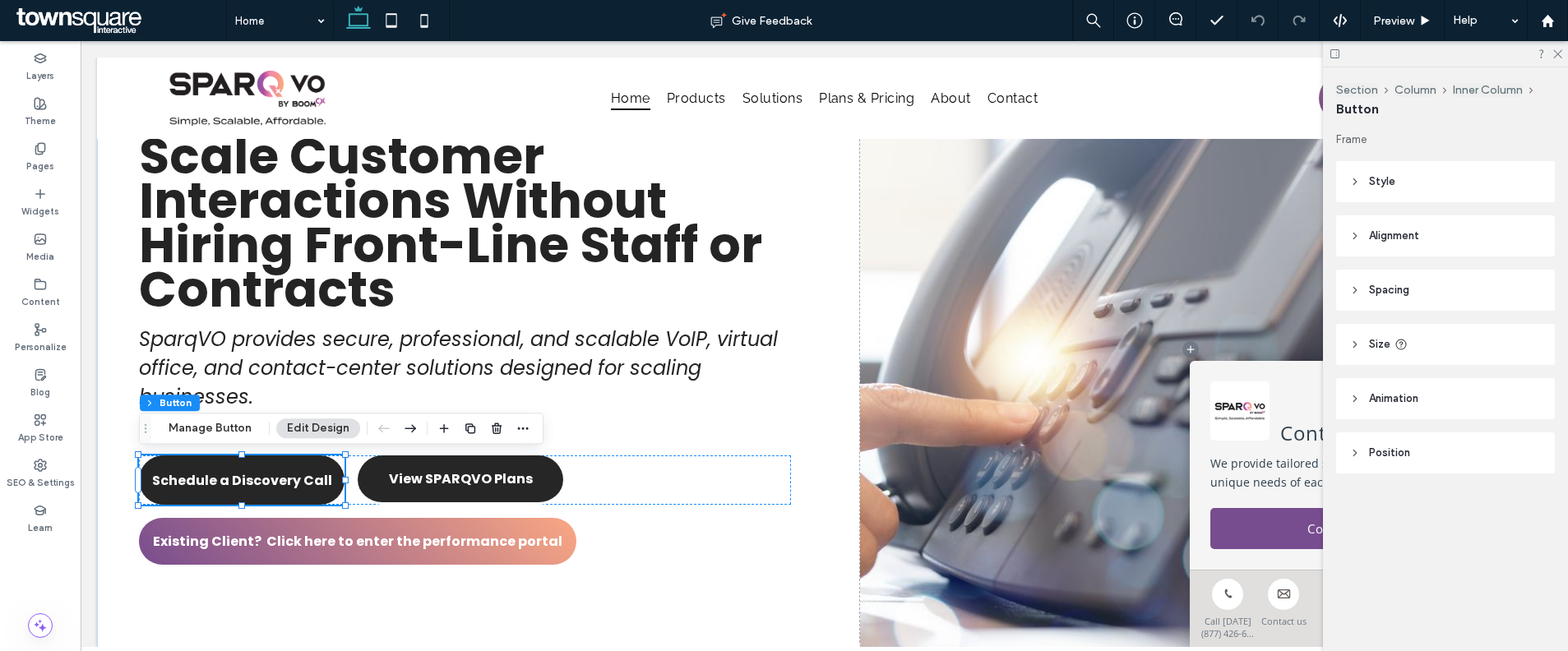
click at [258, 479] on span "Schedule a Discovery Call" at bounding box center [242, 481] width 180 height 20
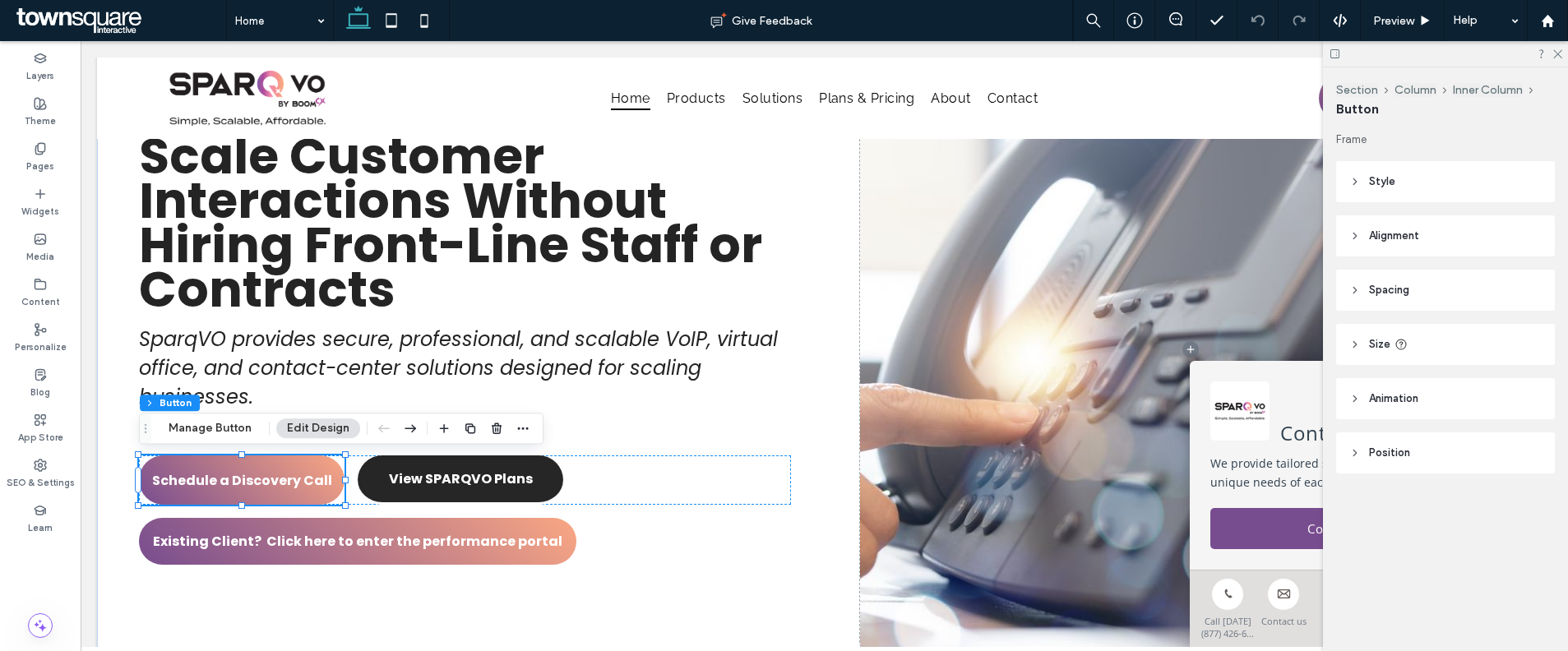
click at [189, 428] on button "Manage Button" at bounding box center [209, 427] width 104 height 19
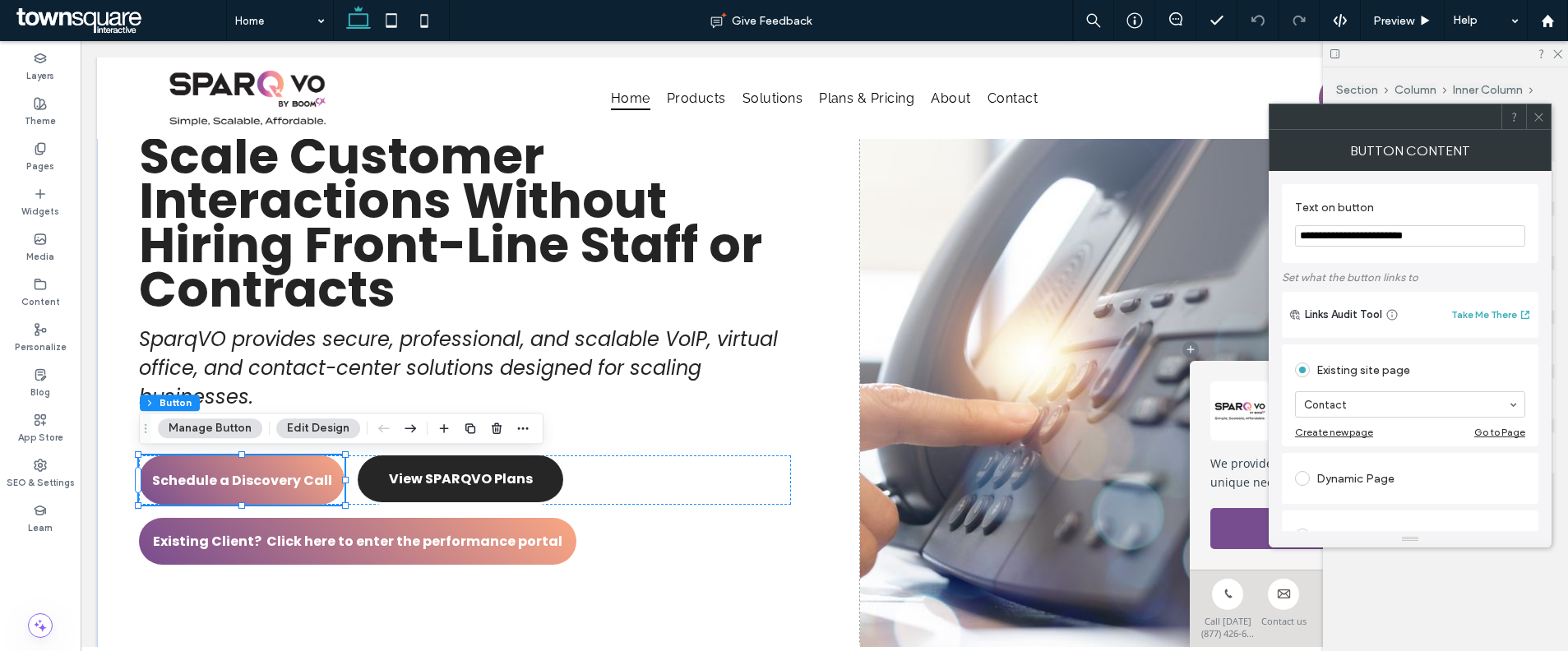
click at [1539, 111] on icon at bounding box center [1538, 117] width 12 height 12
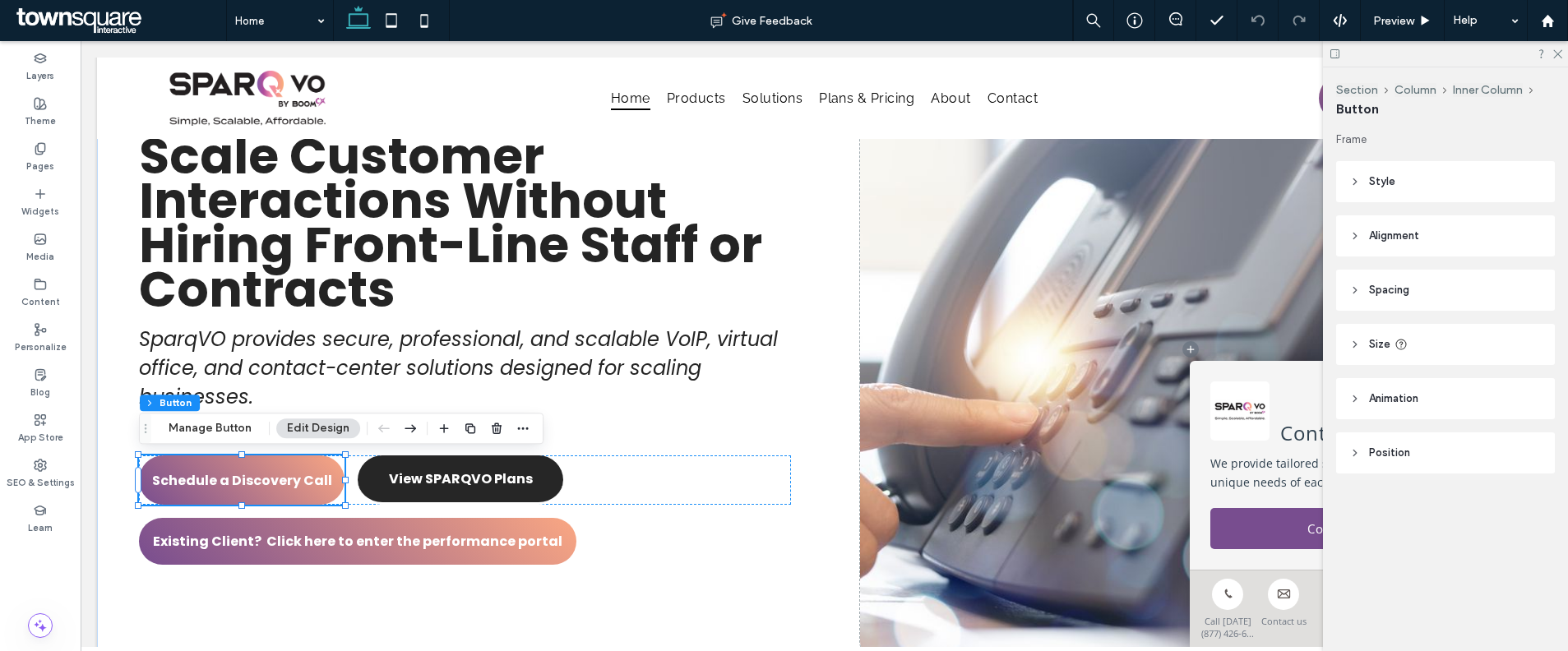
click at [1418, 466] on header "Position" at bounding box center [1446, 453] width 219 height 41
click at [1414, 171] on header "Style" at bounding box center [1446, 181] width 219 height 41
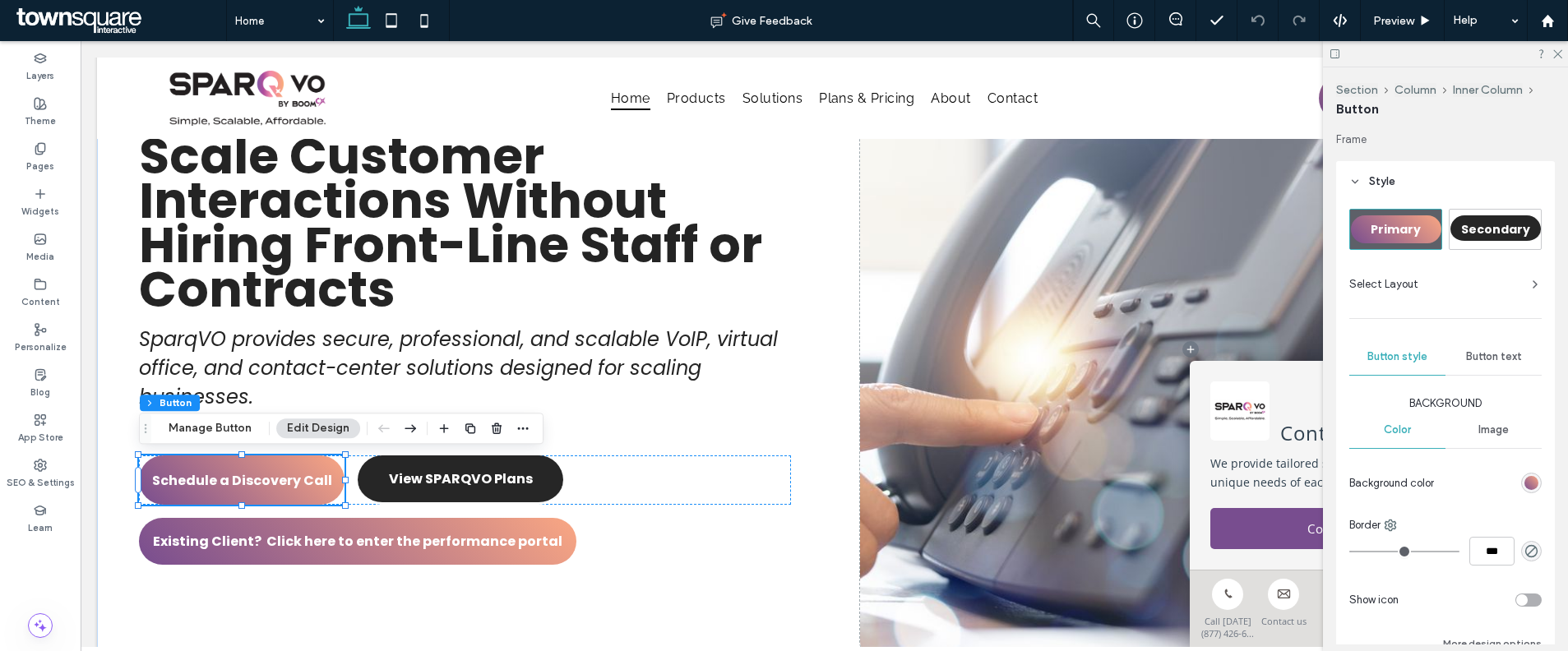
click at [1415, 227] on span "Primary" at bounding box center [1396, 229] width 50 height 17
click at [1524, 482] on div "linear-gradient(405deg, rgb(120, 77, 143) 0%, rgb(250, 167, 131) 100%)" at bounding box center [1530, 482] width 14 height 14
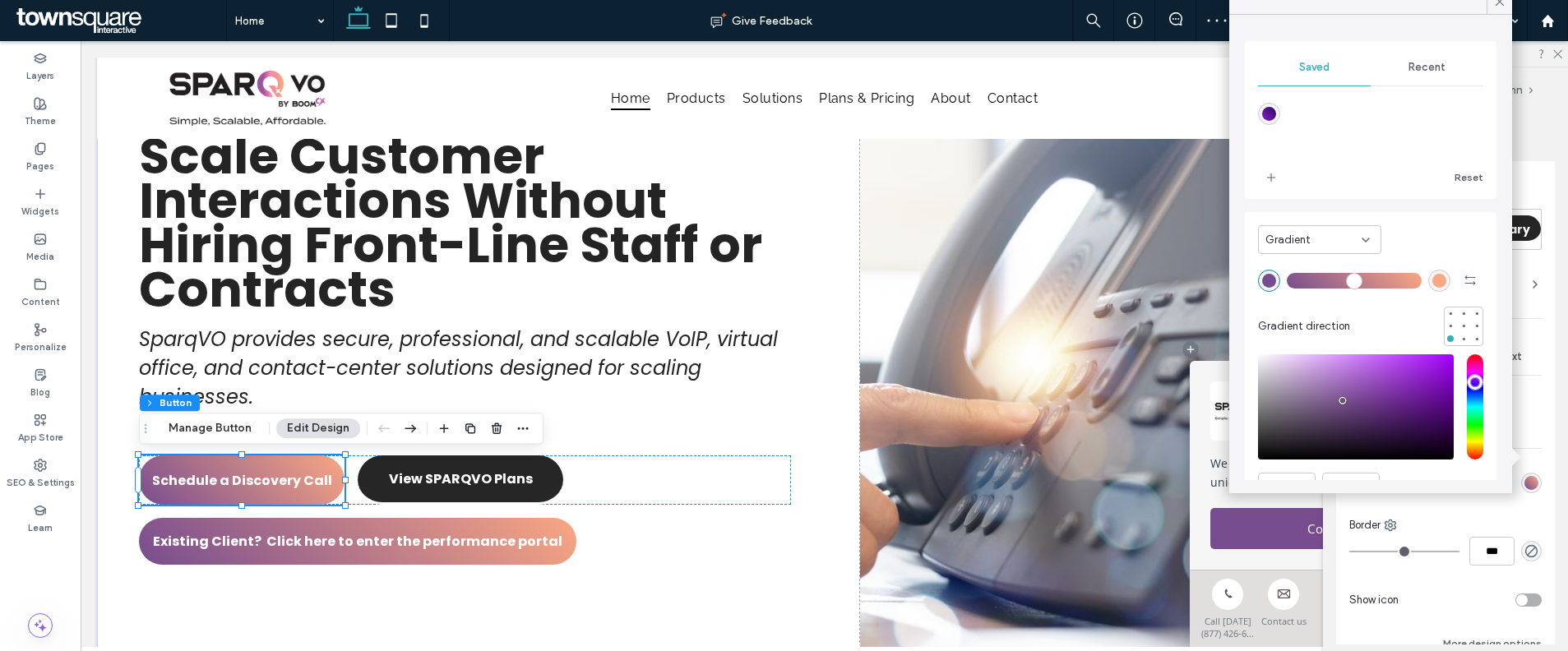
click at [1271, 280] on div "rgb(120, 77, 143)" at bounding box center [1269, 280] width 14 height 14
click at [1271, 111] on div "linear-gradient(405deg,rgba(131,34,202,1) 0%,rgba(42,6,95,1) 100%)" at bounding box center [1269, 113] width 14 height 14
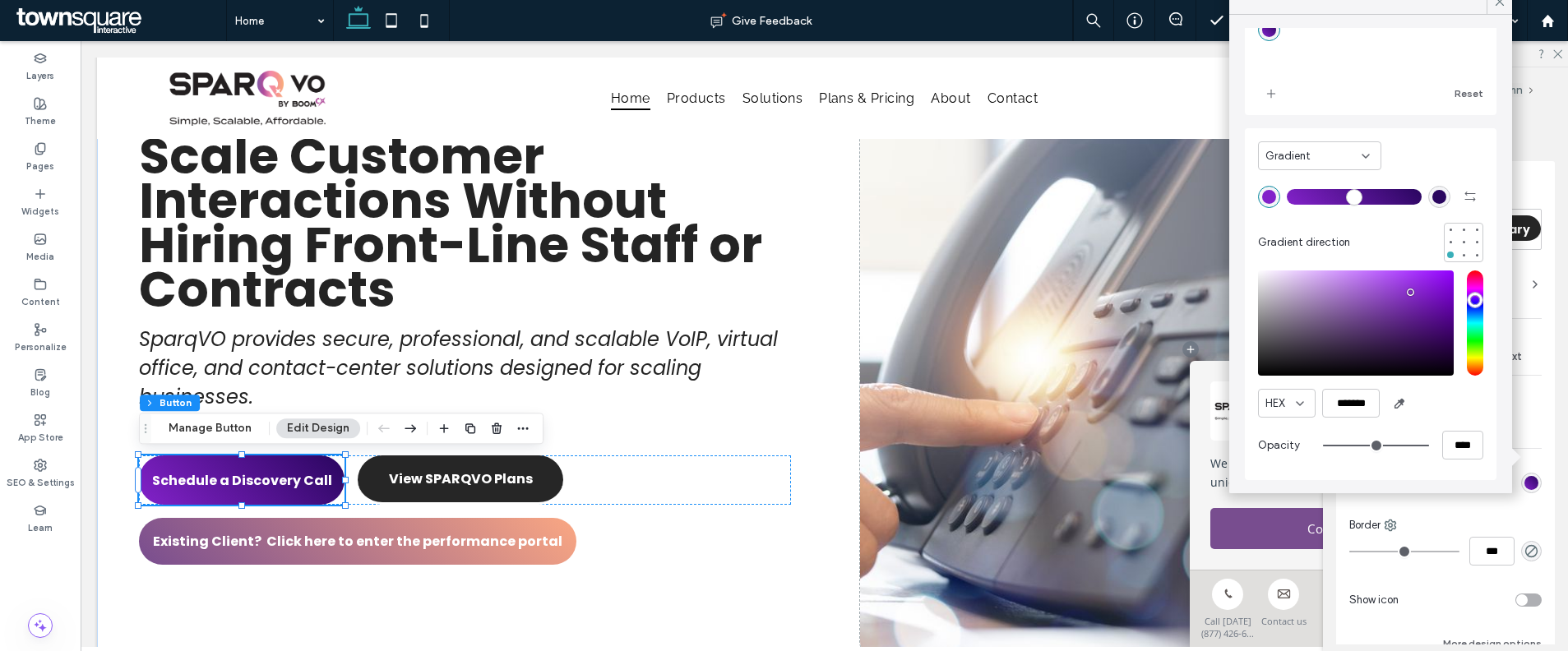
scroll to position [0, 0]
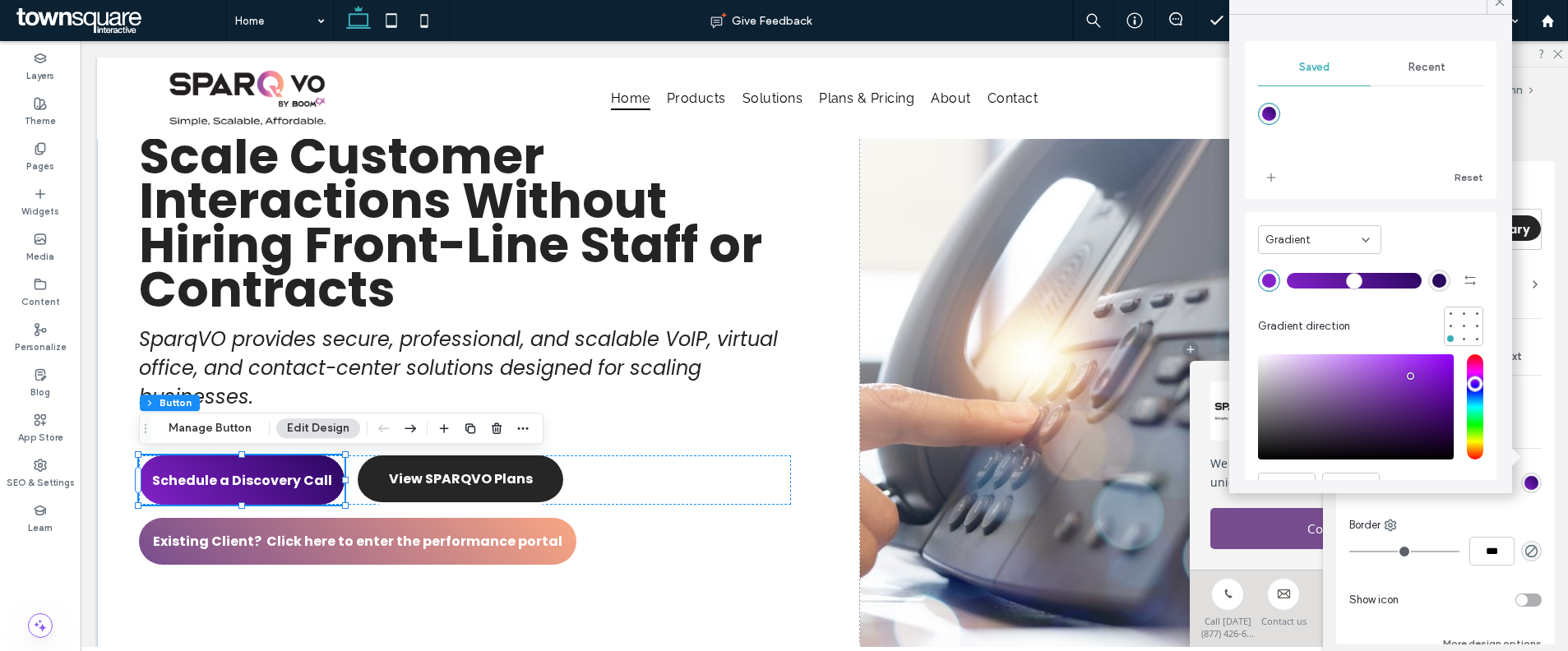
click at [1432, 285] on div "rgba(42,6,95,1)" at bounding box center [1438, 280] width 14 height 14
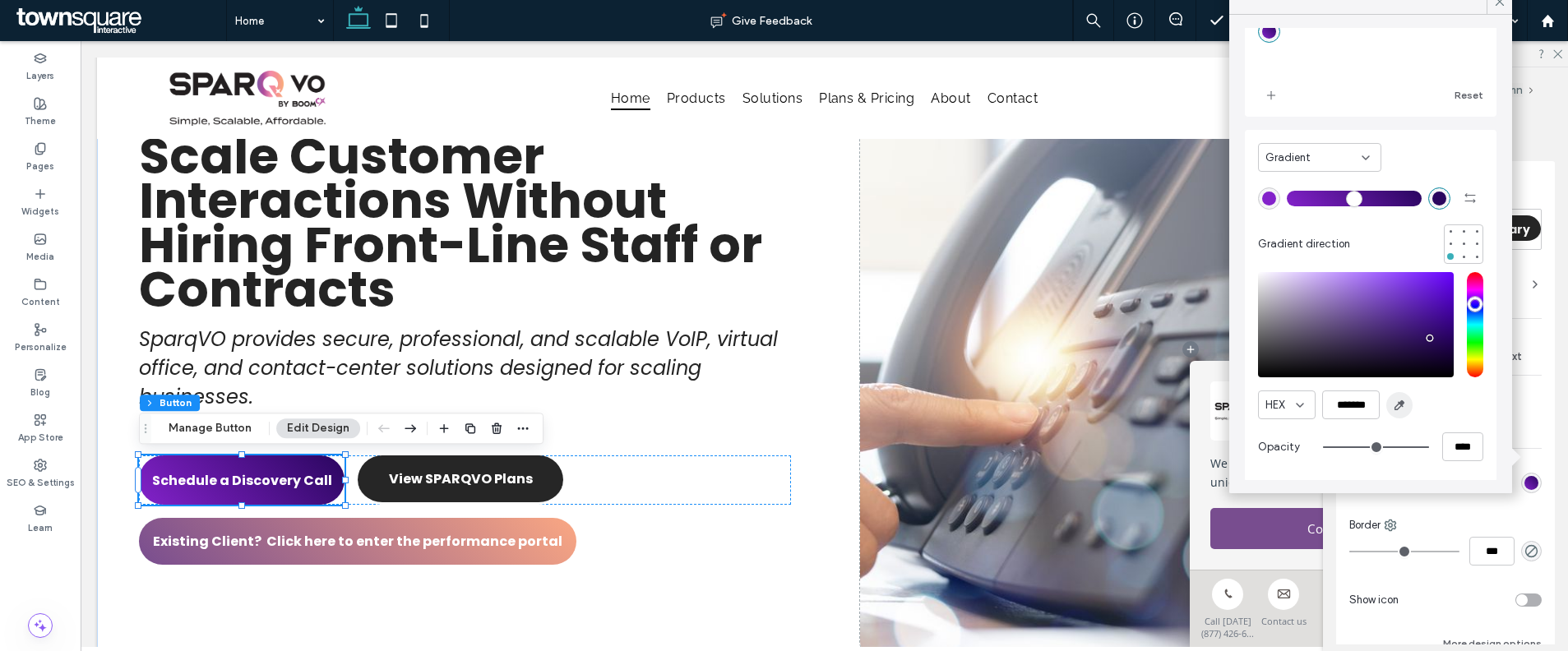
click at [1396, 410] on icon "button" at bounding box center [1400, 405] width 13 height 13
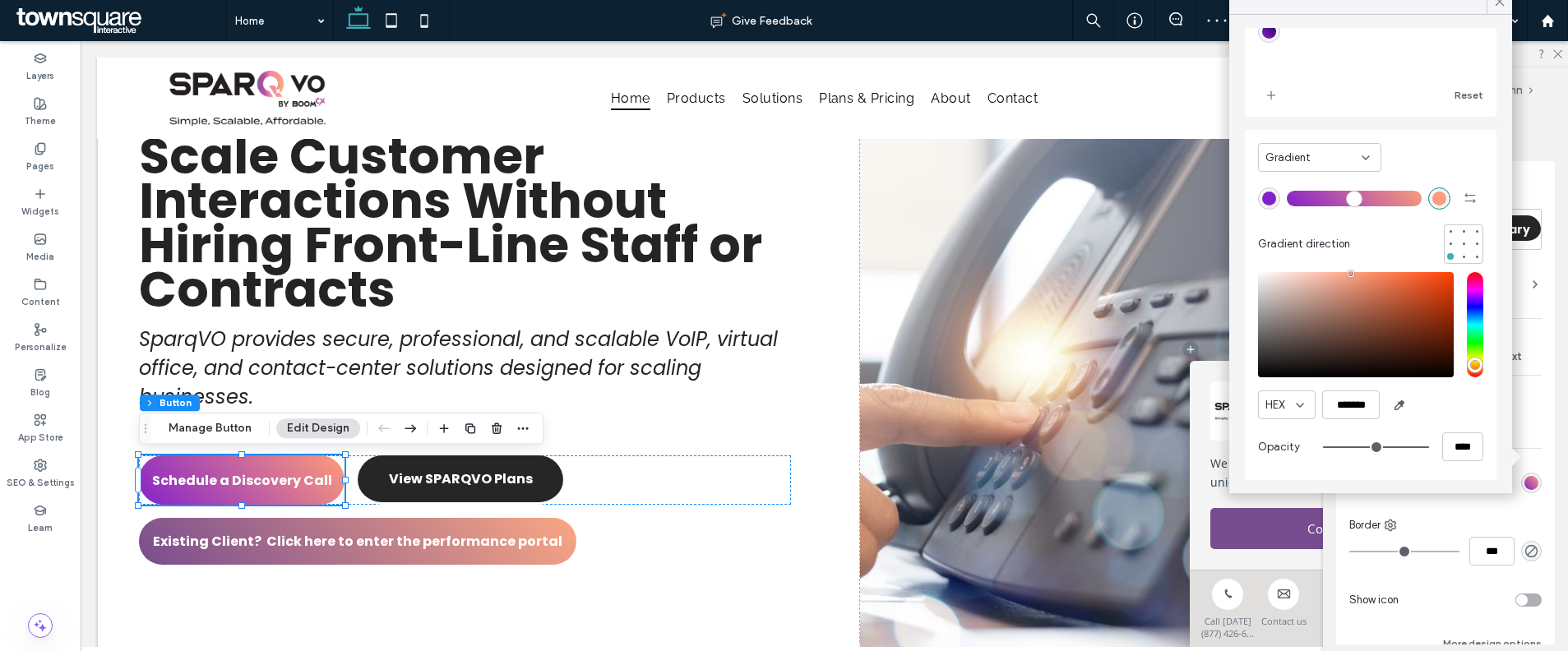
click at [1353, 273] on div "saturation and value" at bounding box center [1355, 325] width 196 height 105
click at [1400, 414] on span "button" at bounding box center [1399, 405] width 27 height 27
drag, startPoint x: 1355, startPoint y: 280, endPoint x: 1356, endPoint y: 270, distance: 10.0
click at [1356, 273] on div "saturation and value" at bounding box center [1355, 325] width 196 height 105
click at [1270, 203] on div "rgba(131,34,202,1)" at bounding box center [1269, 198] width 14 height 14
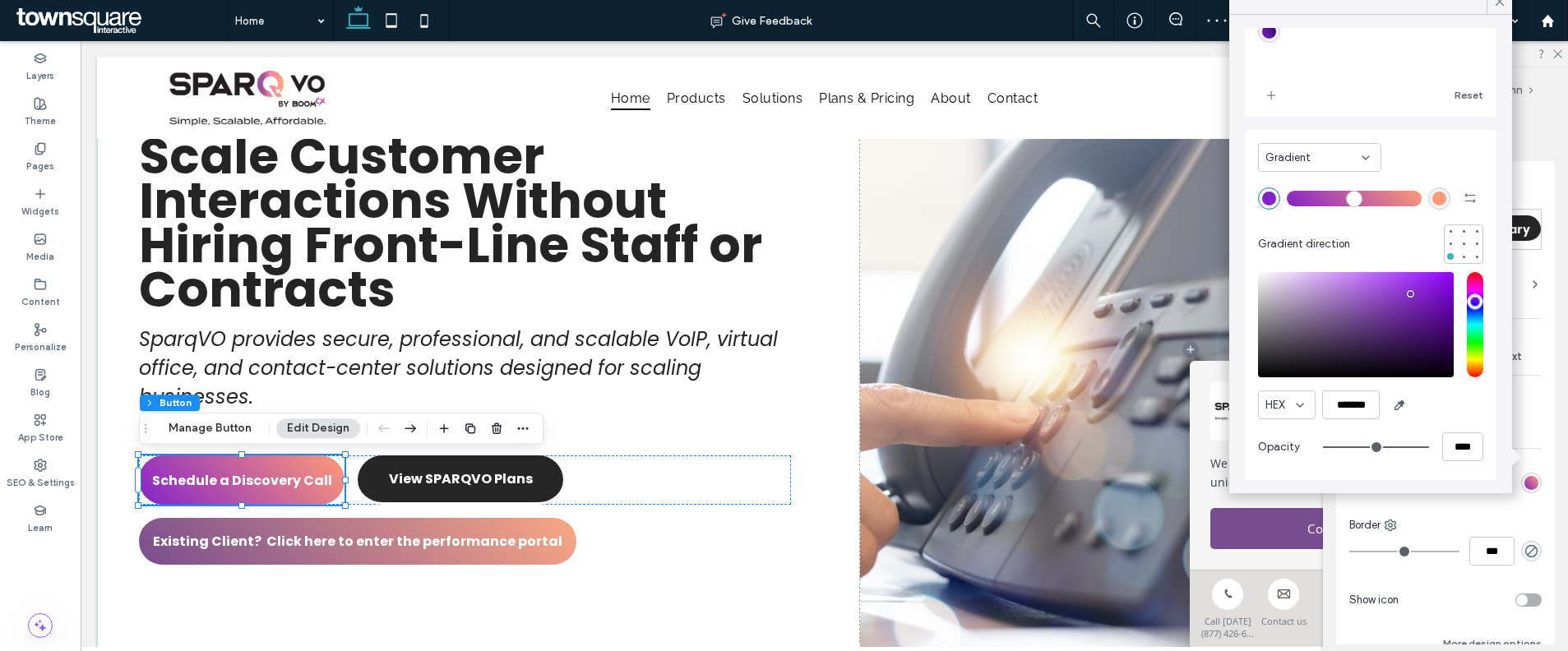
click at [1394, 405] on icon "button" at bounding box center [1400, 405] width 13 height 13
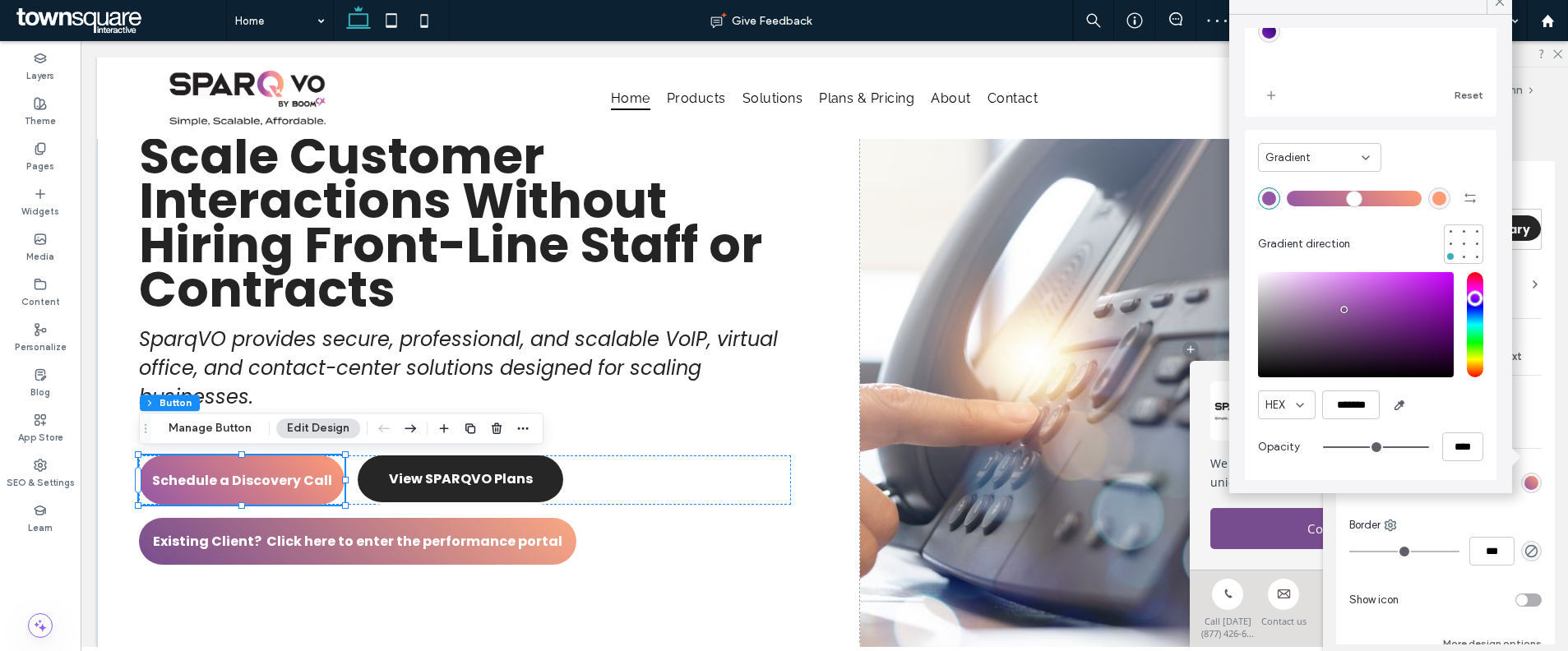
click at [1264, 38] on div "linear-gradient(405deg,rgba(131,34,202,1) 0%,rgba(42,6,95,1) 100%)" at bounding box center [1269, 31] width 14 height 14
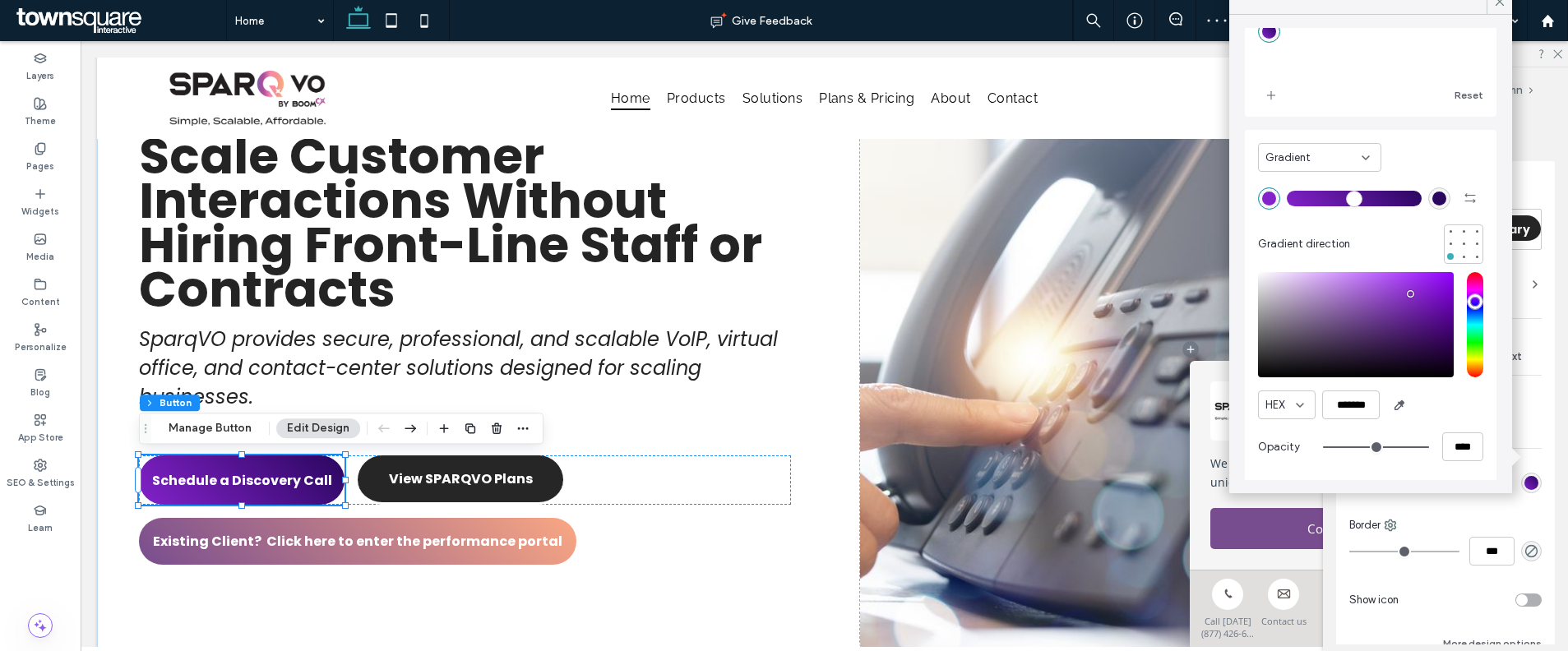
click at [1432, 203] on div "rgba(42,6,95,1)" at bounding box center [1438, 198] width 14 height 14
click at [1406, 399] on span "button" at bounding box center [1399, 405] width 27 height 27
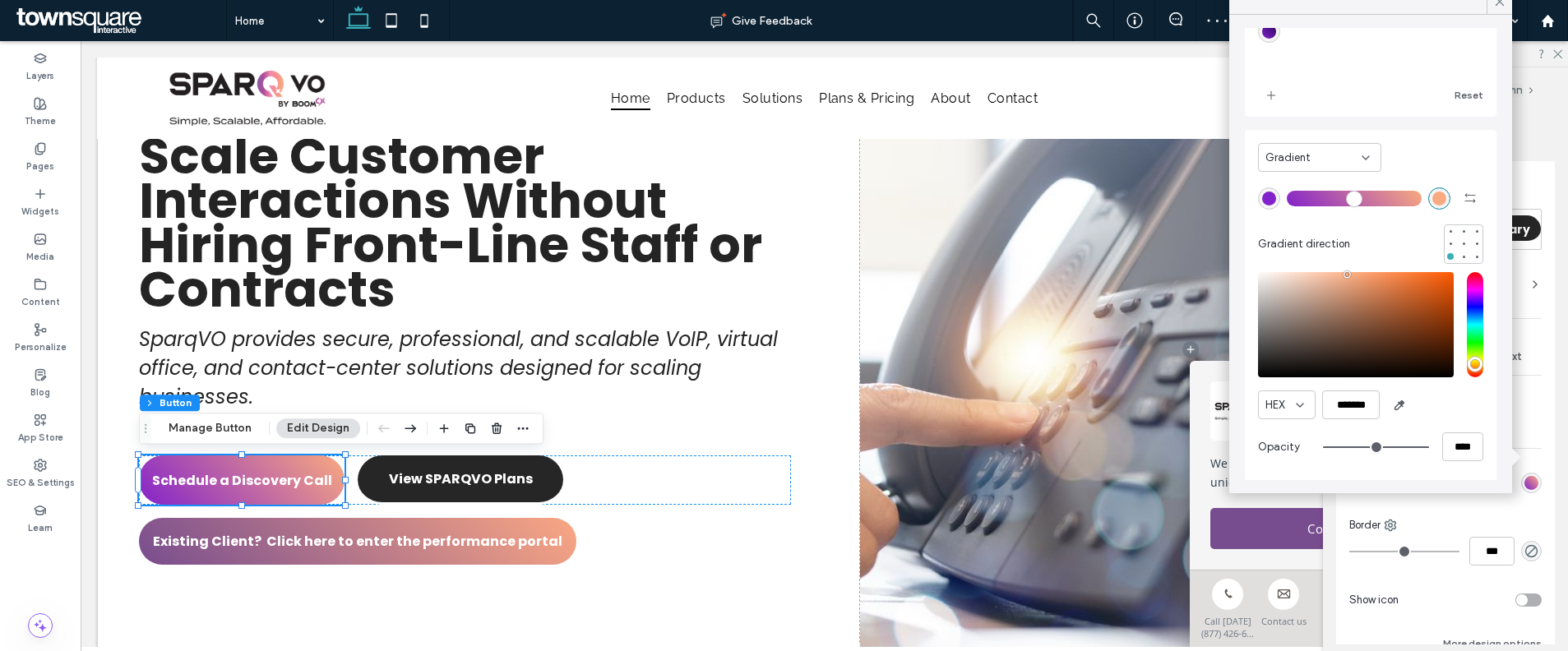
click at [1361, 270] on div "HEX ******* Opacity ****" at bounding box center [1370, 369] width 226 height 210
click at [1359, 271] on div "HEX ******* Opacity ****" at bounding box center [1370, 369] width 226 height 210
click at [1358, 273] on div "saturation and value" at bounding box center [1355, 325] width 196 height 105
click at [1361, 271] on div "pointer" at bounding box center [1360, 272] width 5 height 5
click at [1363, 276] on div "pointer" at bounding box center [1363, 275] width 5 height 5
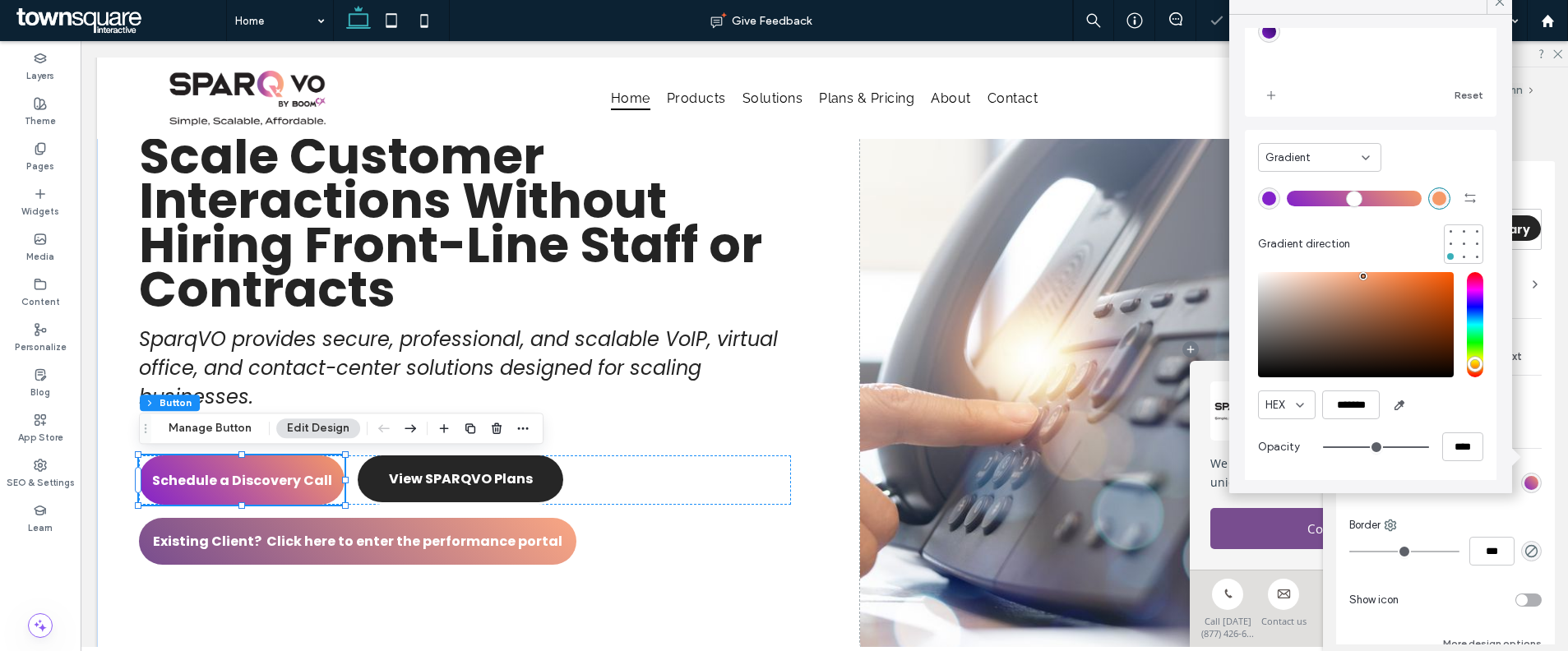
click at [1364, 276] on div "pointer" at bounding box center [1363, 275] width 5 height 5
click at [1273, 197] on div "rgba(131,34,202,1)" at bounding box center [1269, 198] width 14 height 14
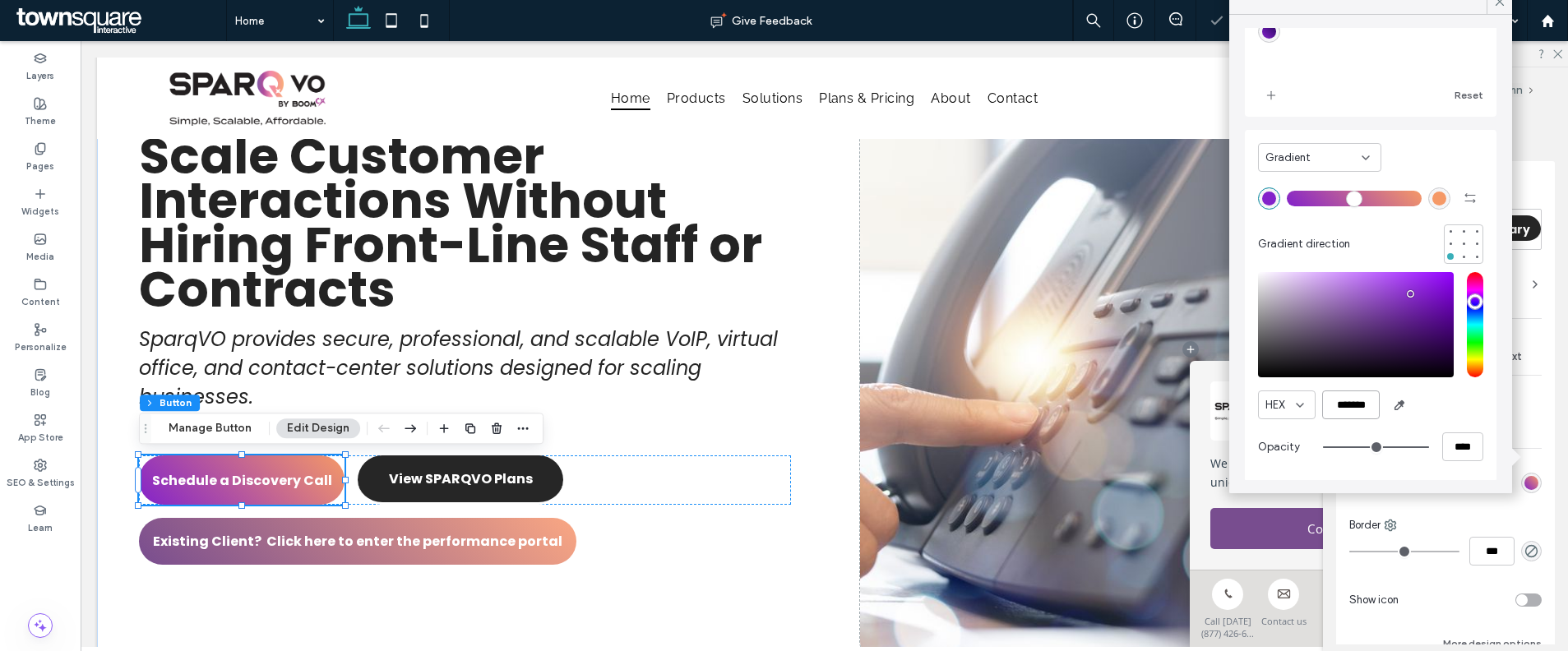
click at [1363, 405] on input "*******" at bounding box center [1351, 404] width 58 height 29
click at [1432, 192] on div "rgba(245, 153, 103, 1)" at bounding box center [1438, 198] width 14 height 14
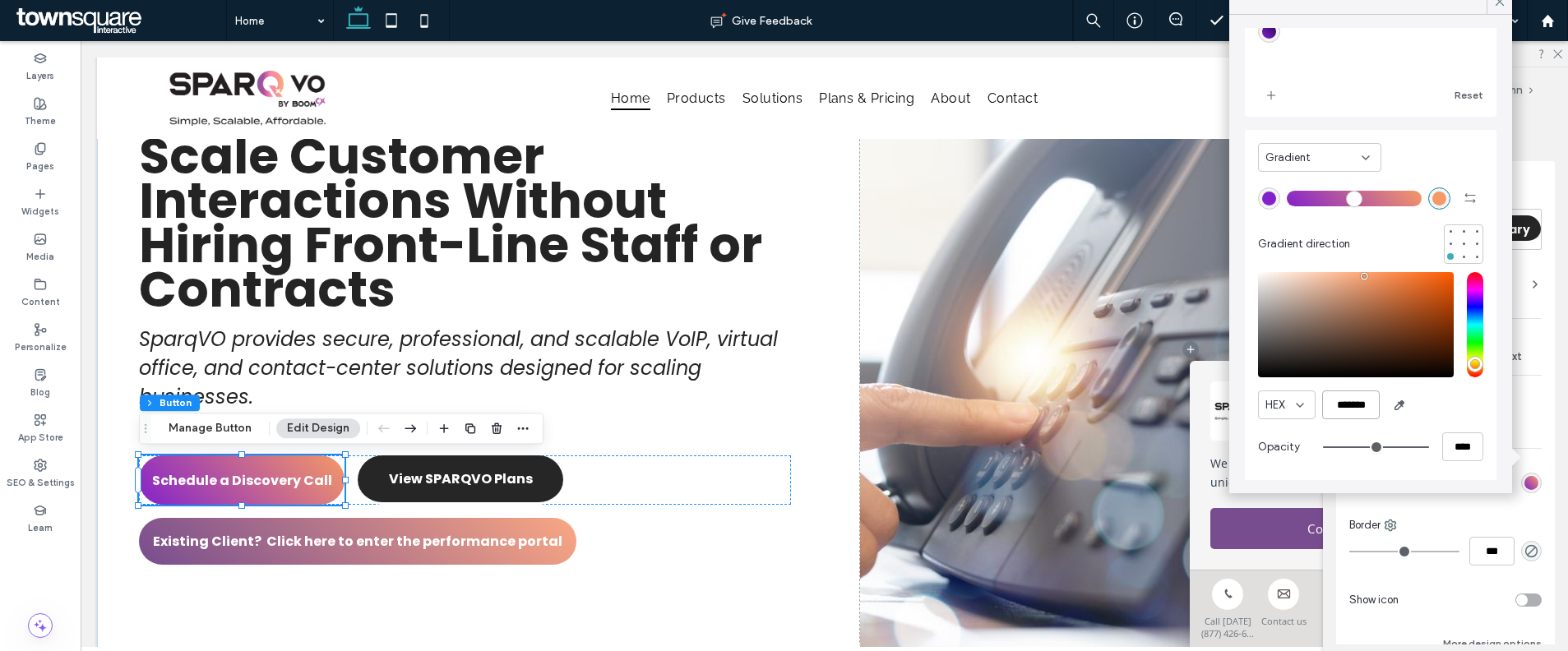
click at [1353, 401] on input "*******" at bounding box center [1351, 404] width 58 height 29
click at [1372, 279] on div "saturation and value" at bounding box center [1355, 325] width 196 height 105
click at [1371, 279] on div "pointer" at bounding box center [1371, 278] width 5 height 5
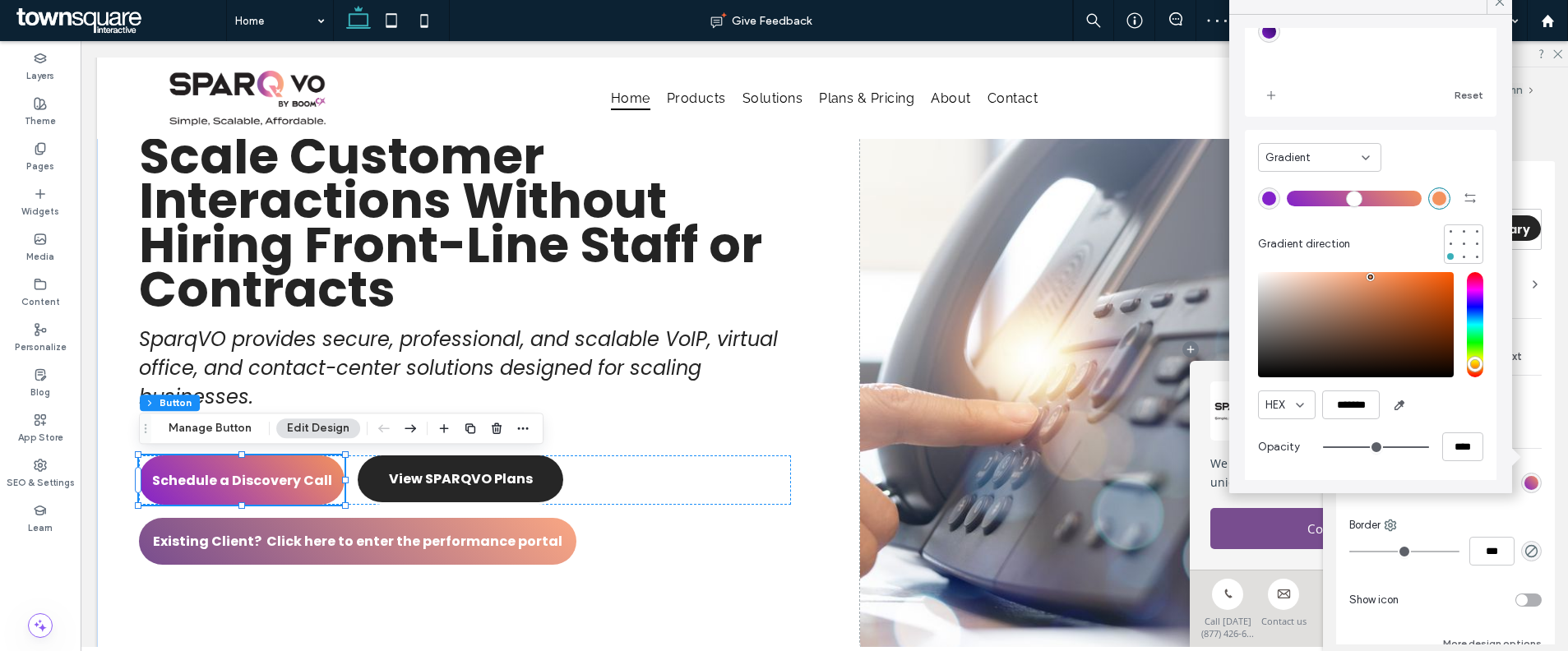
click at [1371, 277] on div "pointer" at bounding box center [1370, 276] width 5 height 5
type input "*******"
click at [1369, 272] on div "pointer" at bounding box center [1368, 272] width 5 height 5
click at [1276, 98] on icon "add color" at bounding box center [1271, 95] width 13 height 13
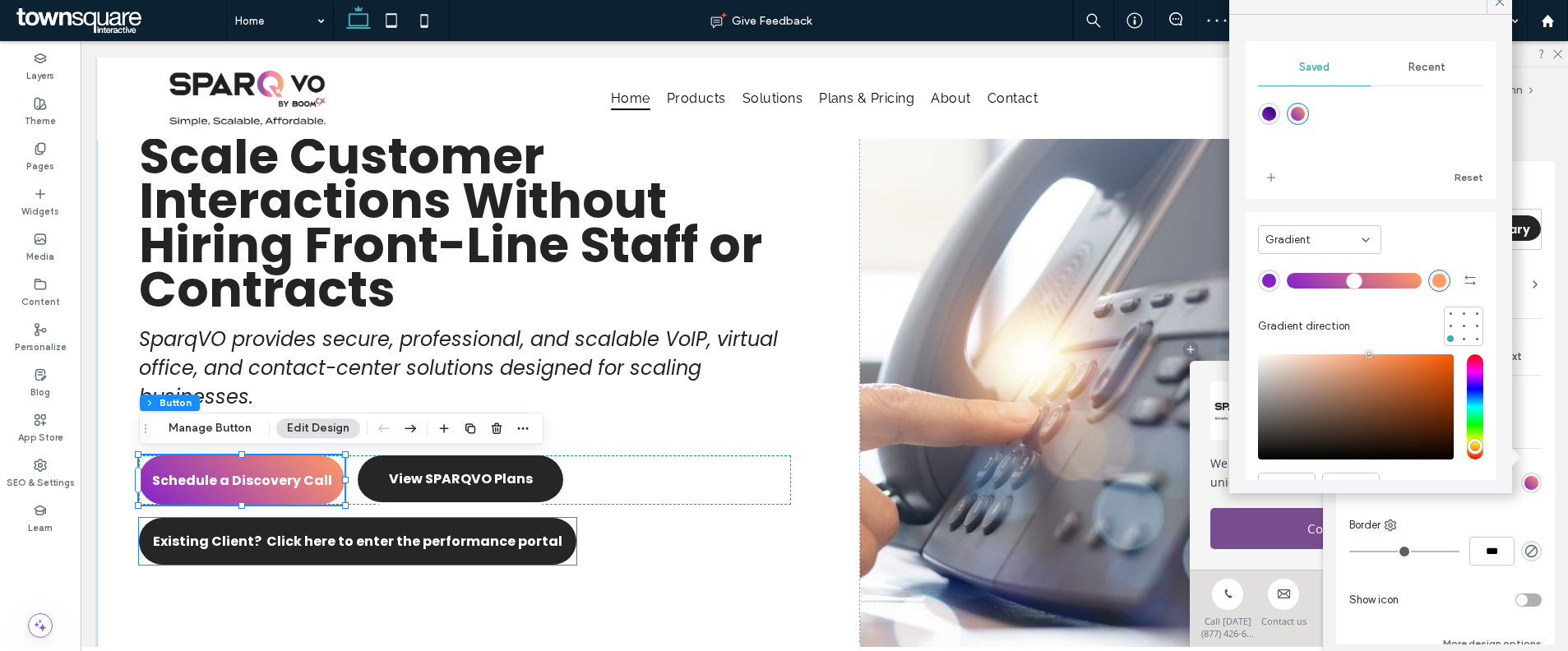
click at [442, 557] on link "Existing Client? Click here to enter the performance portal" at bounding box center [357, 541] width 437 height 47
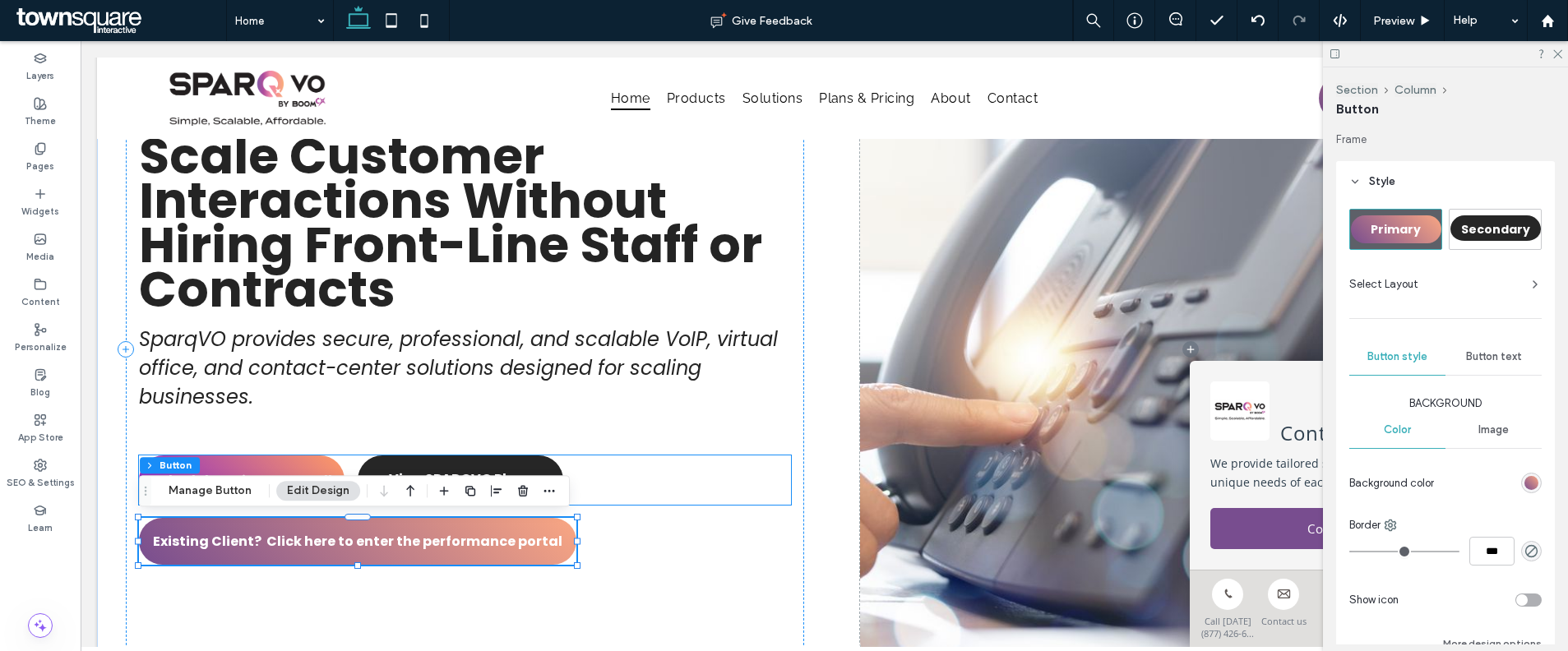
click at [273, 464] on link "Schedule a Discovery Call" at bounding box center [241, 481] width 205 height 50
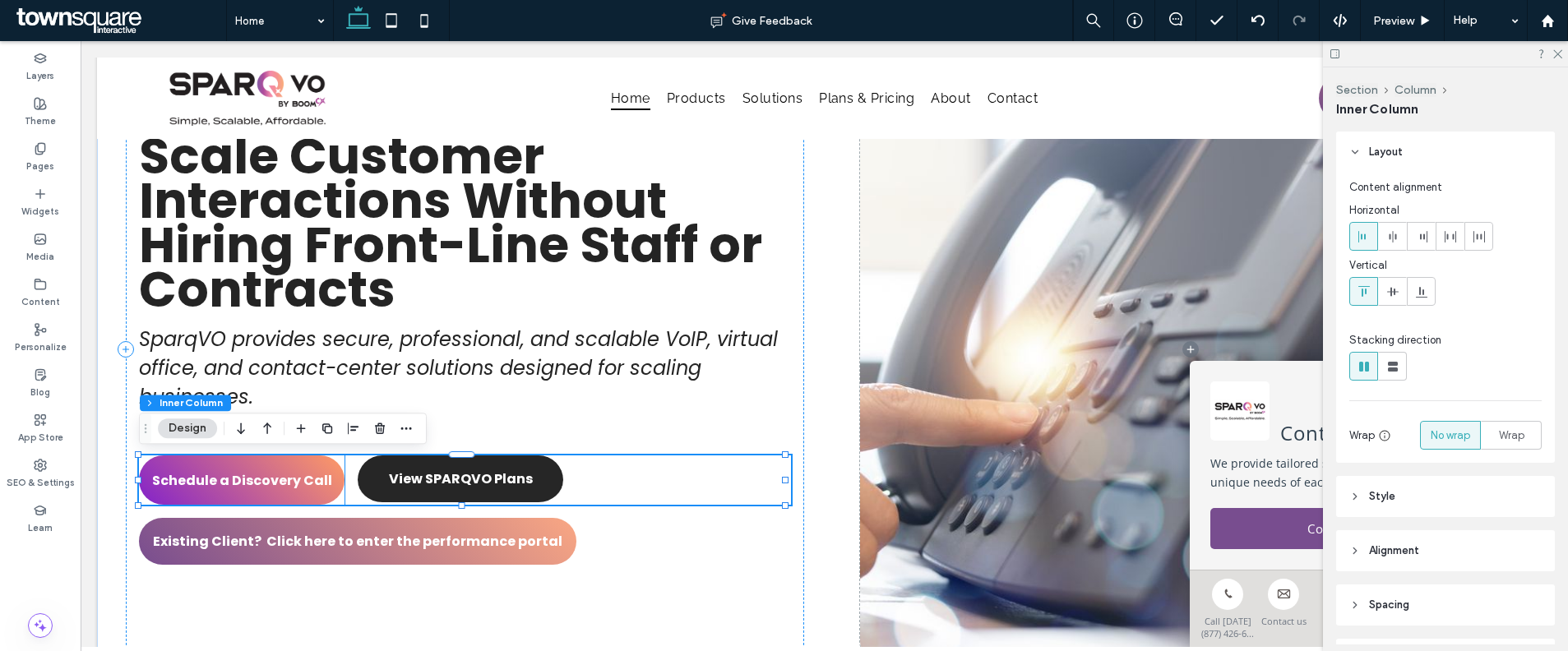
click at [318, 480] on span "Schedule a Discovery Call" at bounding box center [242, 481] width 180 height 20
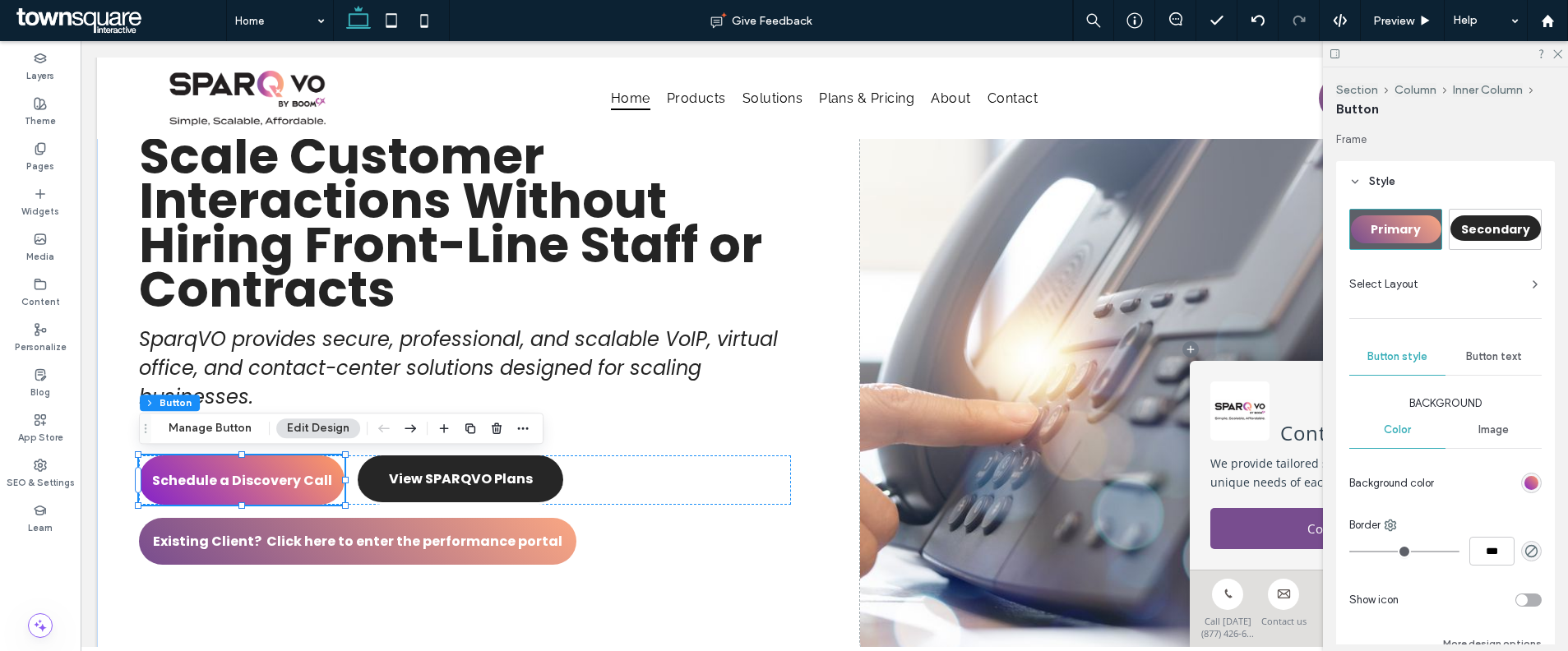
click at [1407, 228] on span "Primary" at bounding box center [1396, 229] width 50 height 17
click at [50, 111] on label "Theme" at bounding box center [41, 120] width 31 height 18
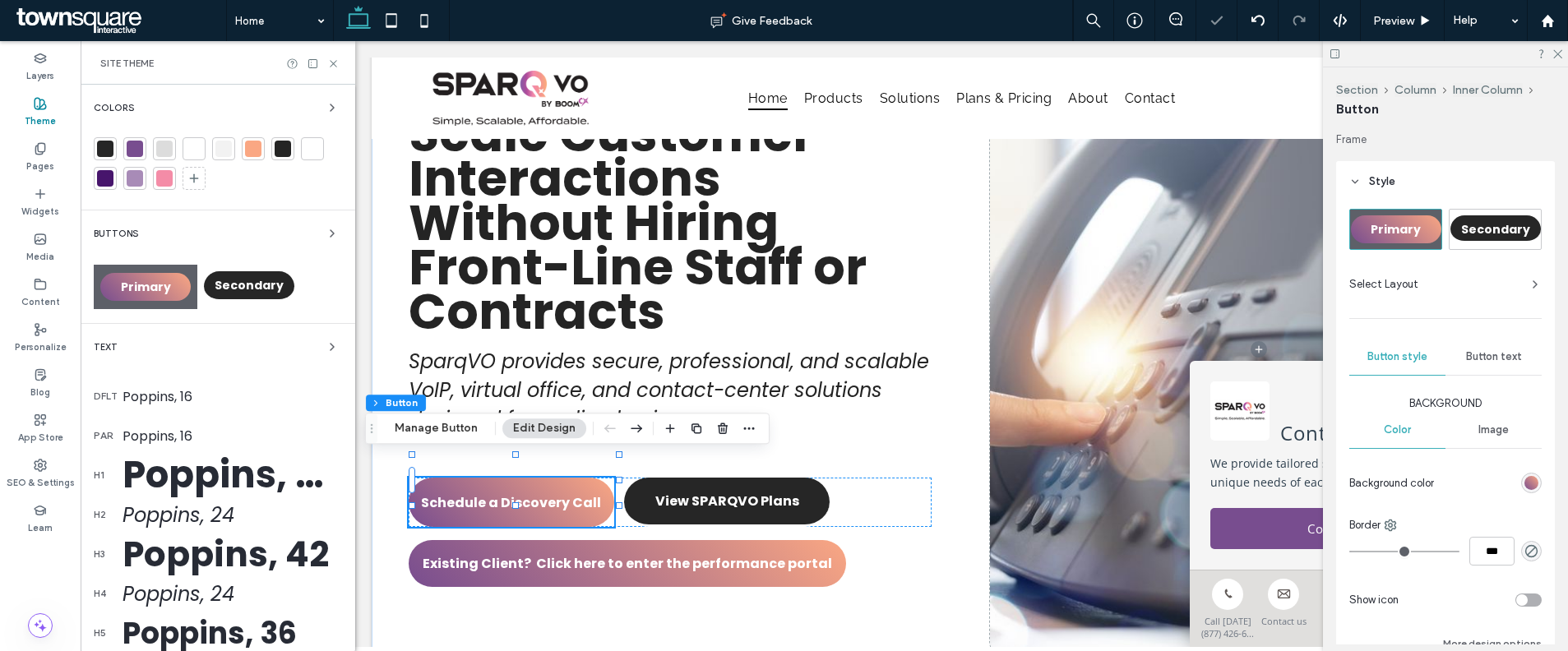
scroll to position [117, 0]
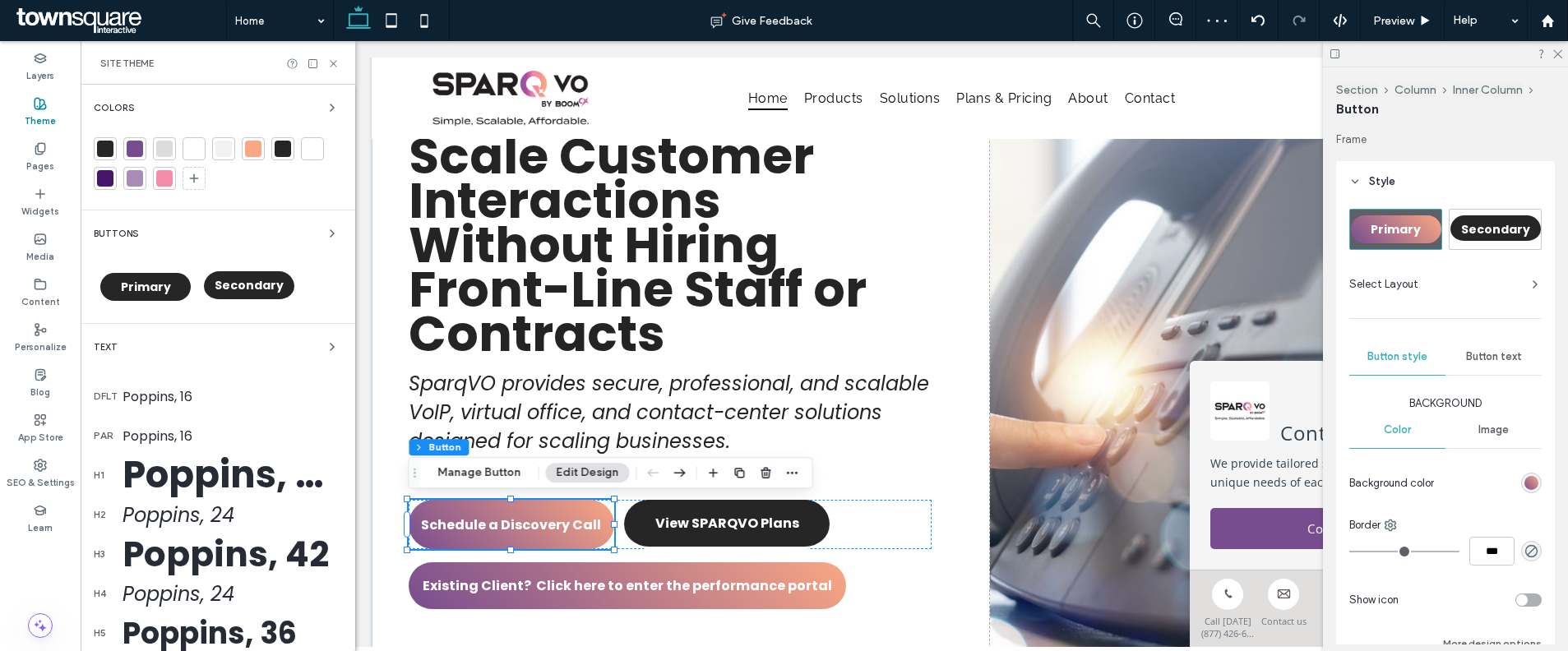
click at [152, 296] on div "Primary" at bounding box center [145, 286] width 90 height 28
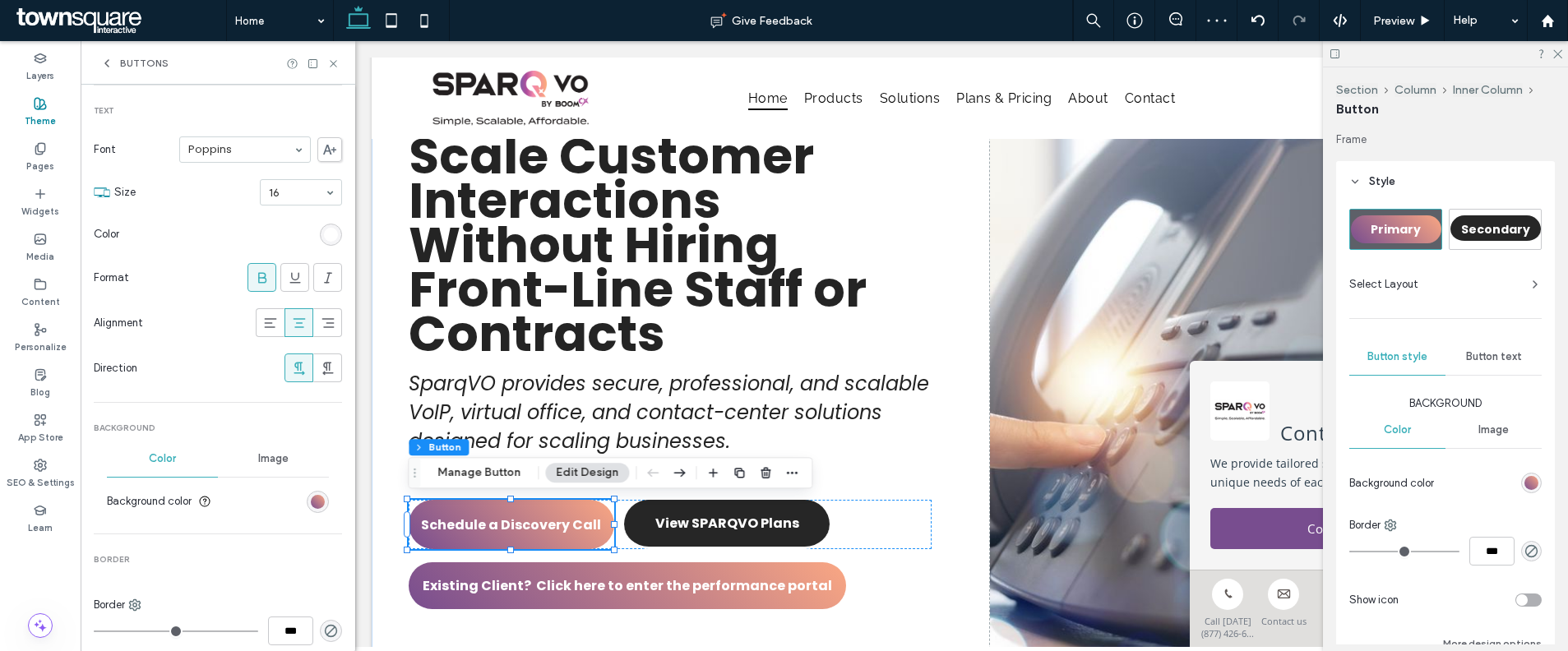
scroll to position [211, 0]
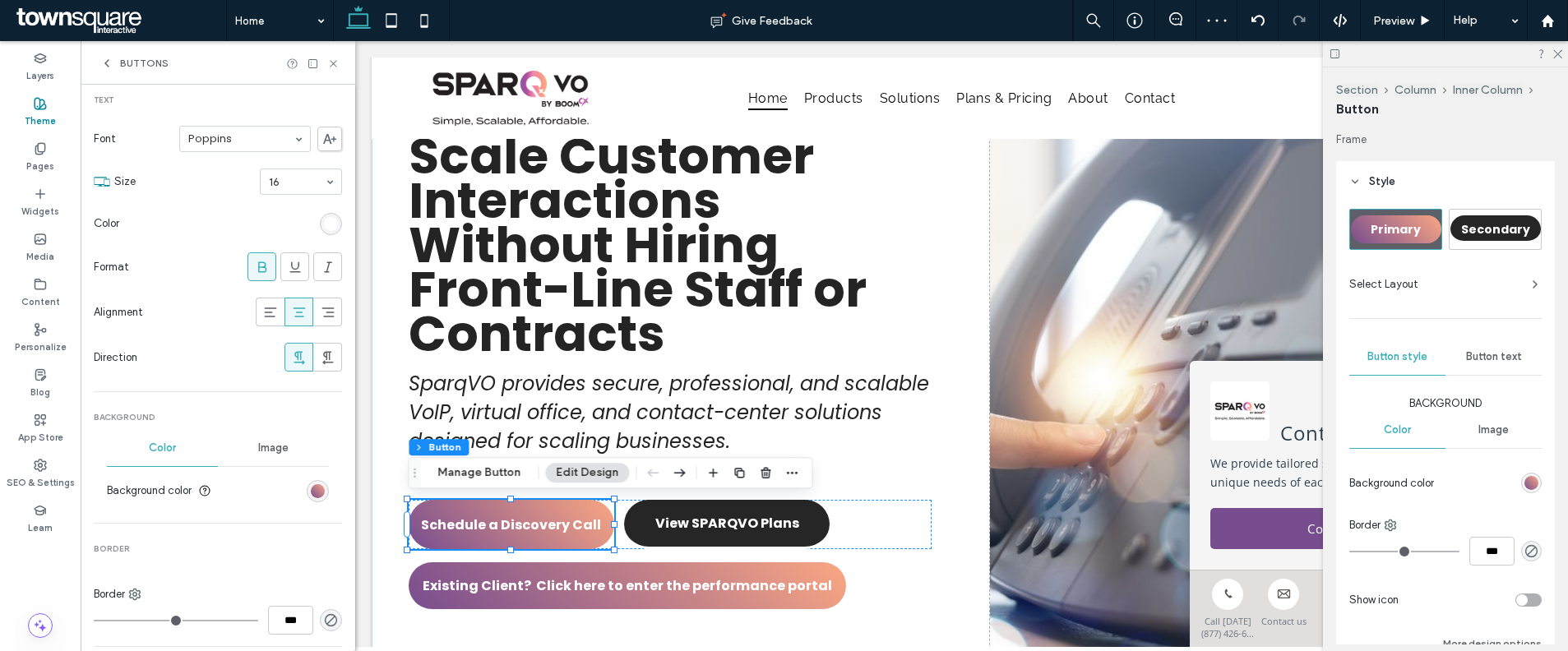
click at [308, 482] on div "linear-gradient(405deg, rgb(120, 77, 143) 0%, rgb(250, 167, 131) 100%)" at bounding box center [318, 491] width 22 height 22
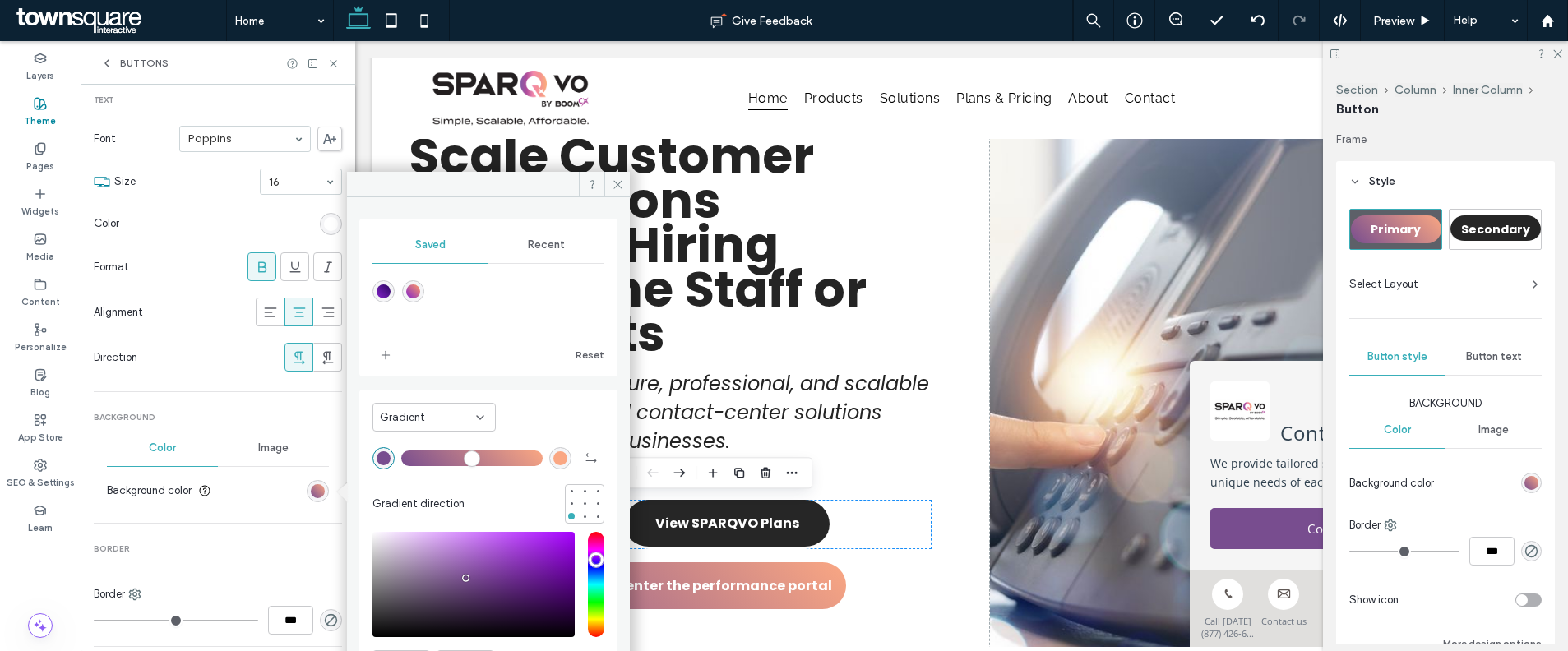
click at [415, 295] on div "linear-gradient(405deg,rgba(131,34,202,1) 0%,rgba(255,155,101,1) 100%)" at bounding box center [412, 291] width 14 height 14
type input "*******"
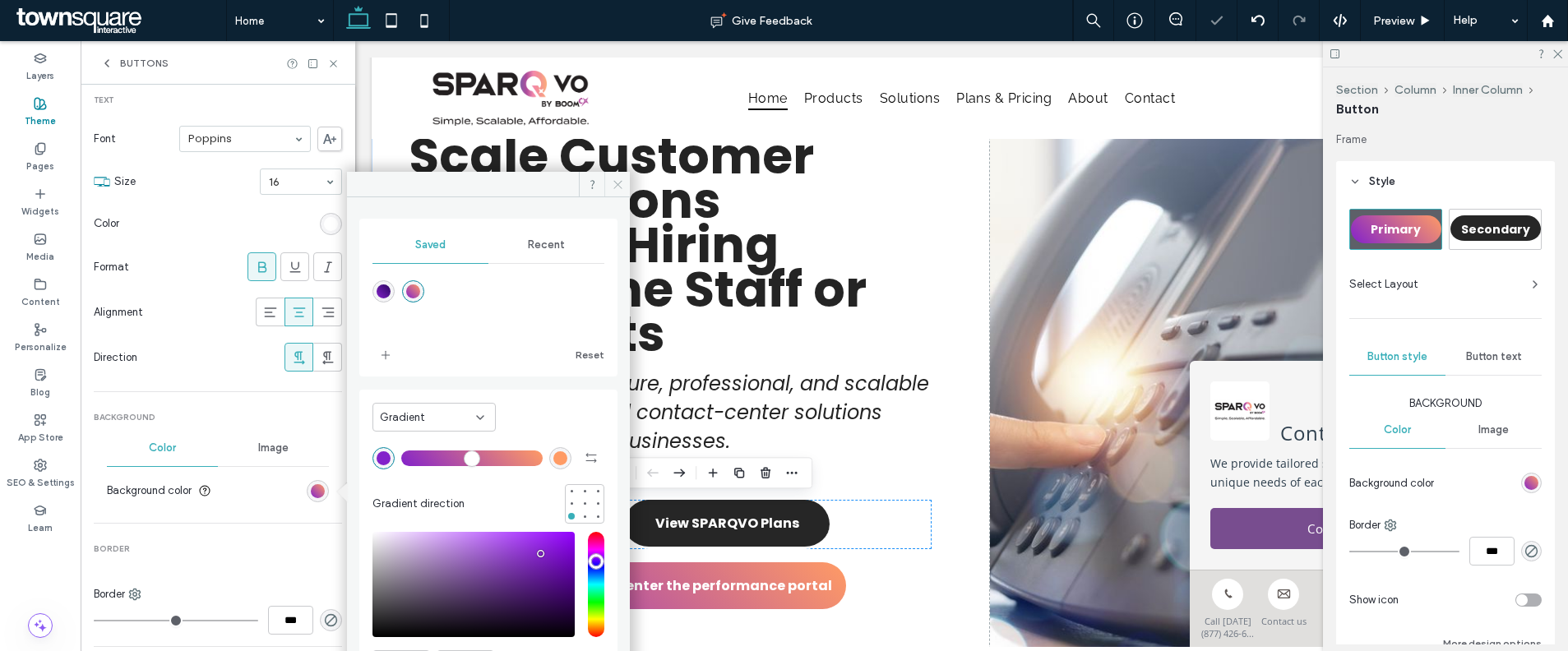
click at [622, 184] on icon at bounding box center [617, 184] width 12 height 12
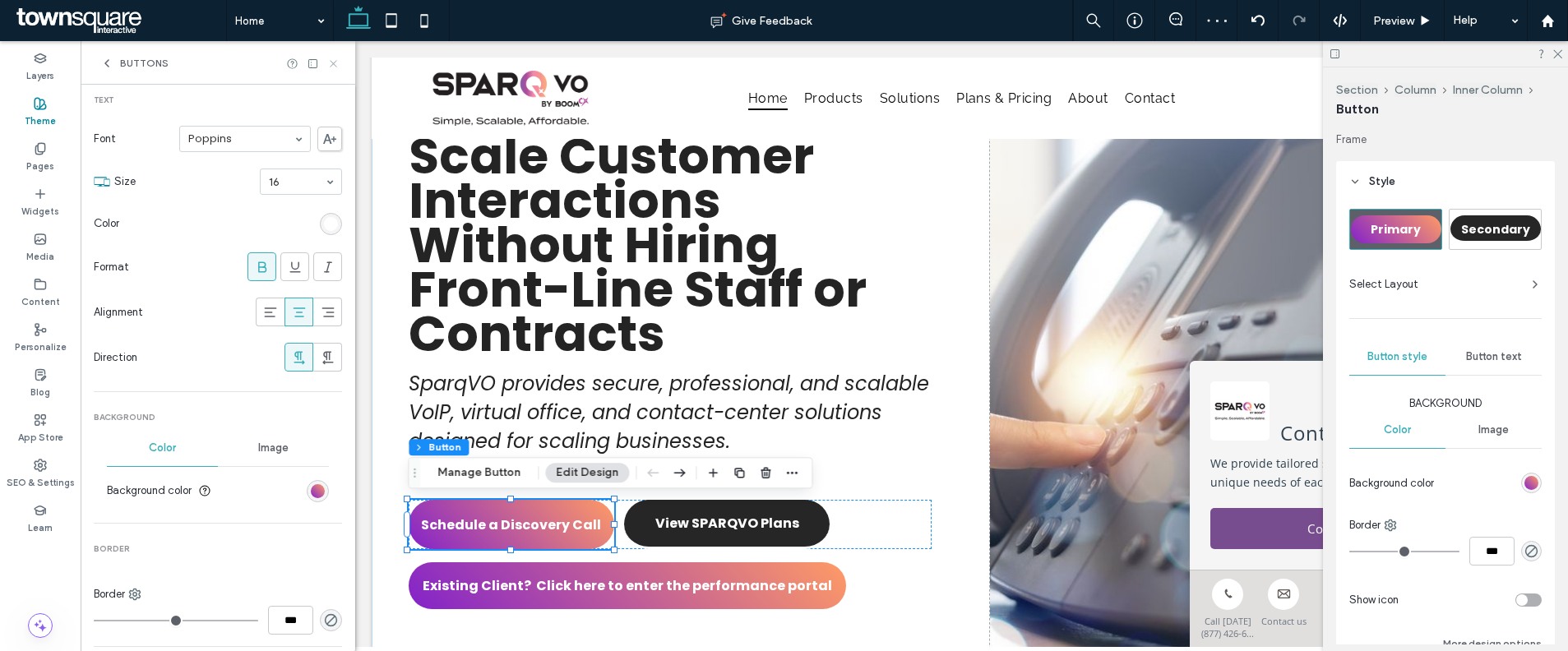
click at [337, 64] on icon at bounding box center [332, 64] width 12 height 12
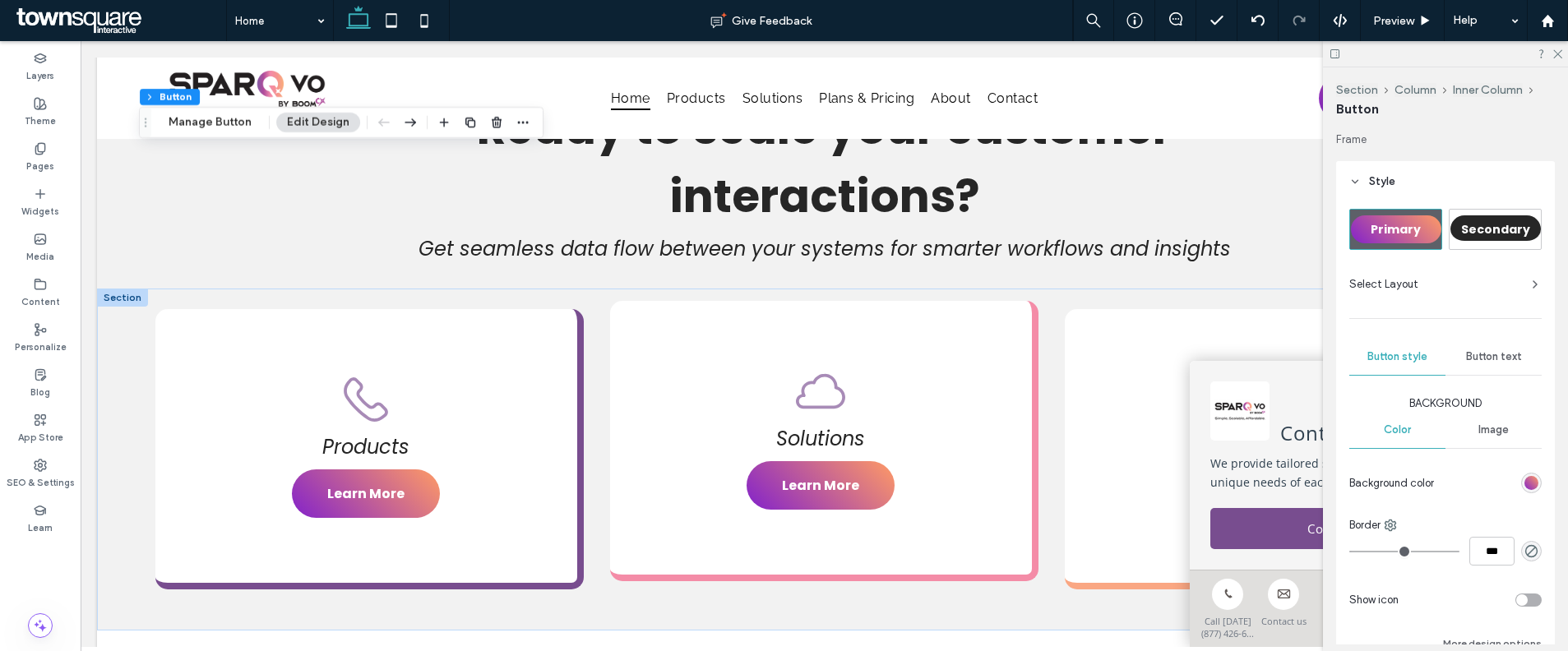
scroll to position [883, 0]
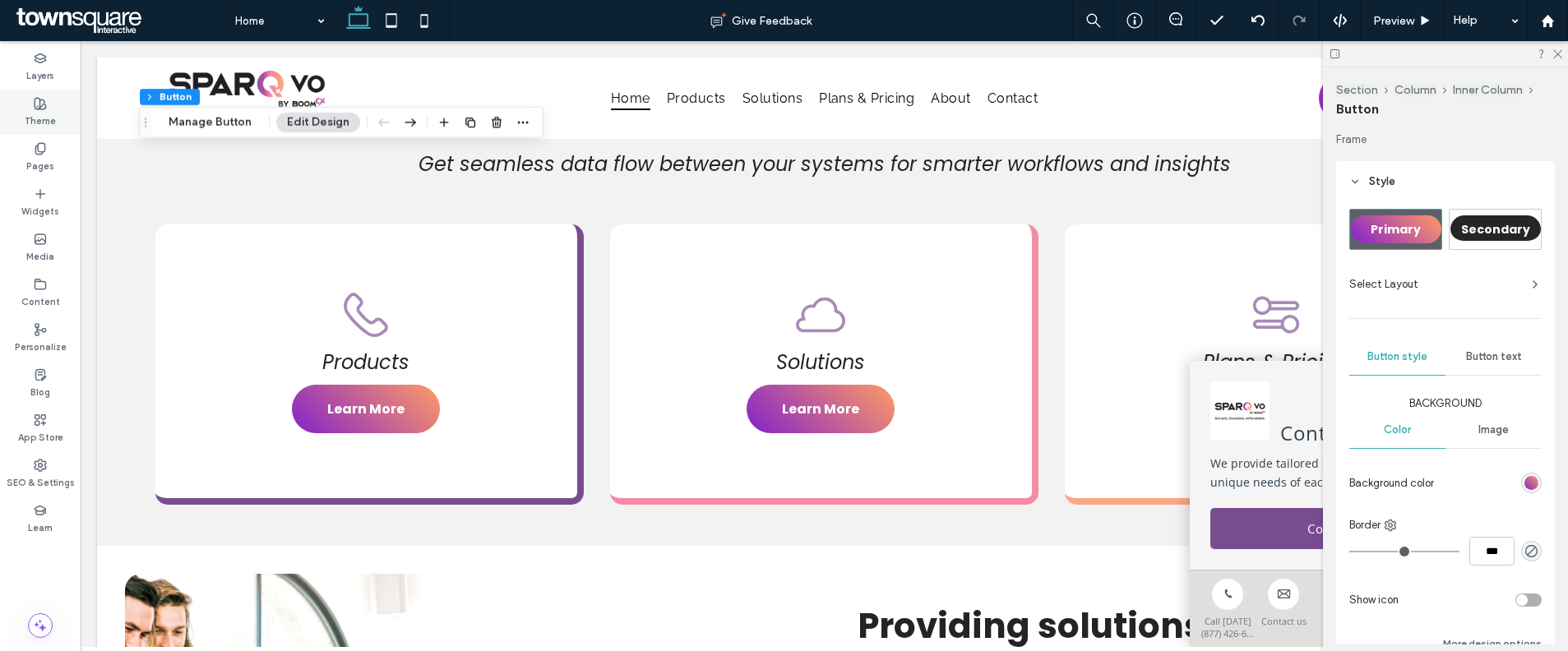
click at [54, 115] on div "Theme" at bounding box center [41, 111] width 81 height 45
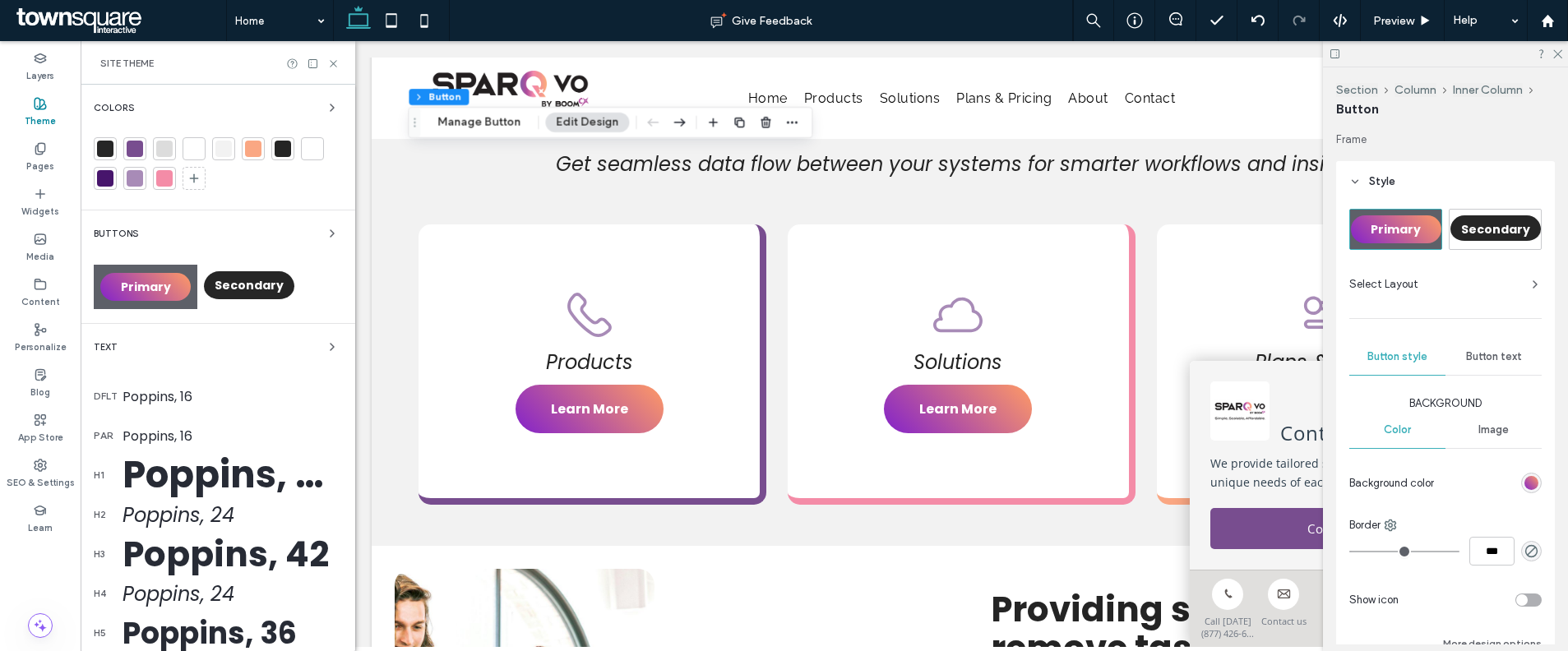
click at [140, 145] on div at bounding box center [135, 149] width 17 height 17
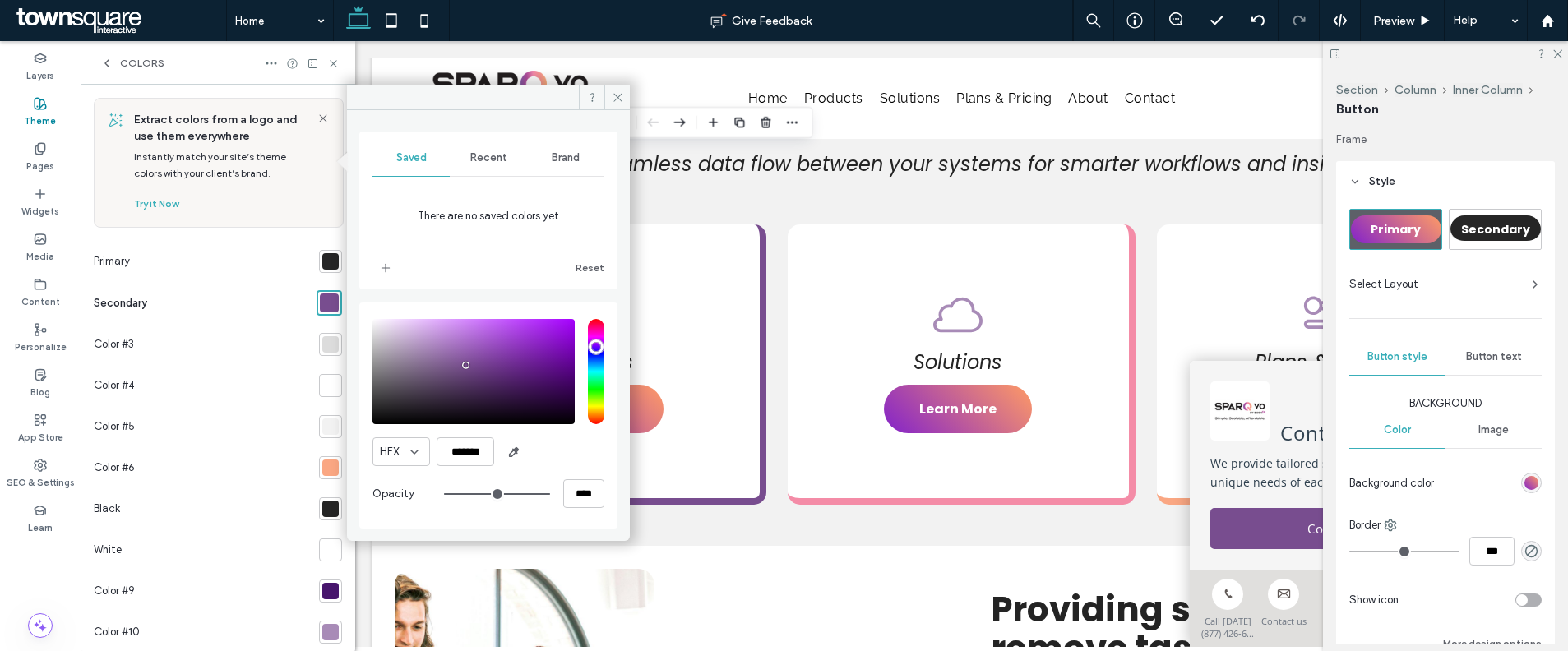
click at [322, 471] on div at bounding box center [331, 468] width 17 height 17
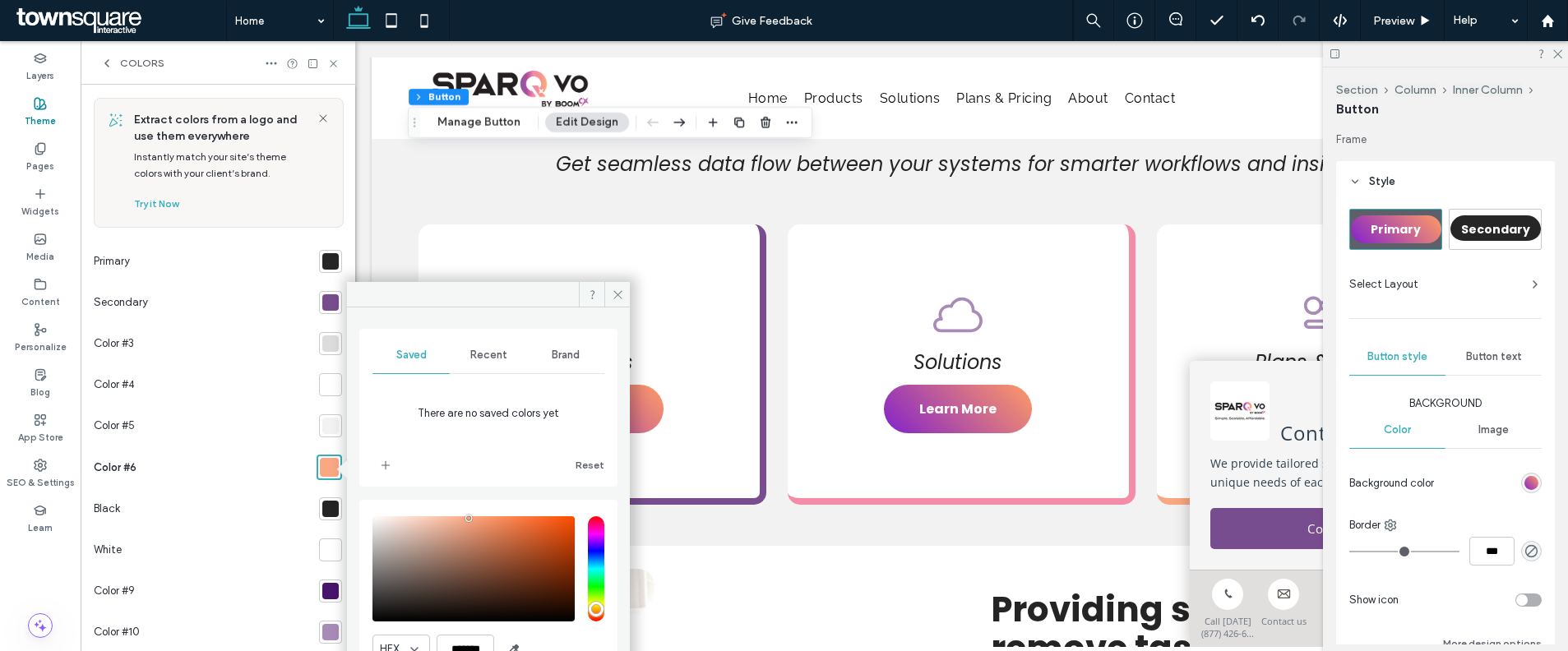
scroll to position [87, 0]
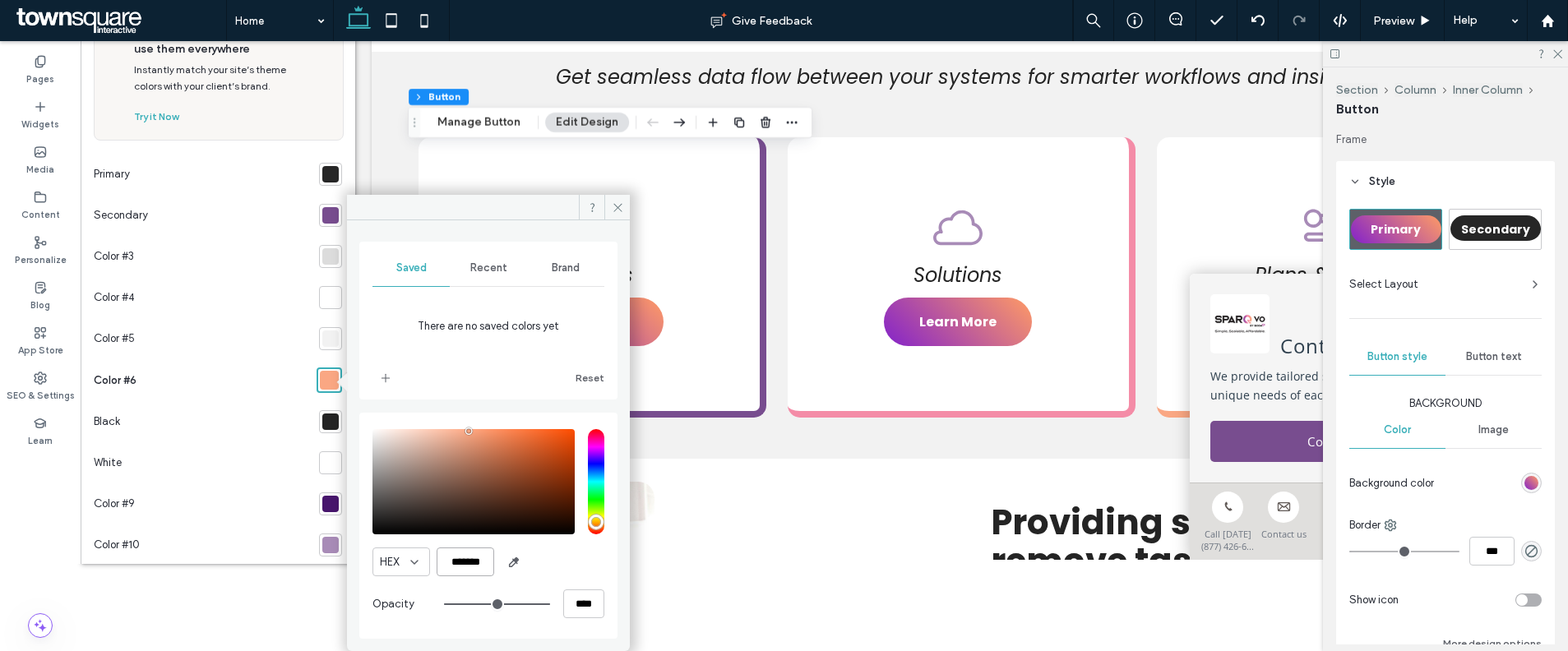
click at [479, 564] on input "*******" at bounding box center [465, 562] width 58 height 29
paste input "color picker textbox"
click at [470, 570] on input "*******" at bounding box center [465, 562] width 58 height 29
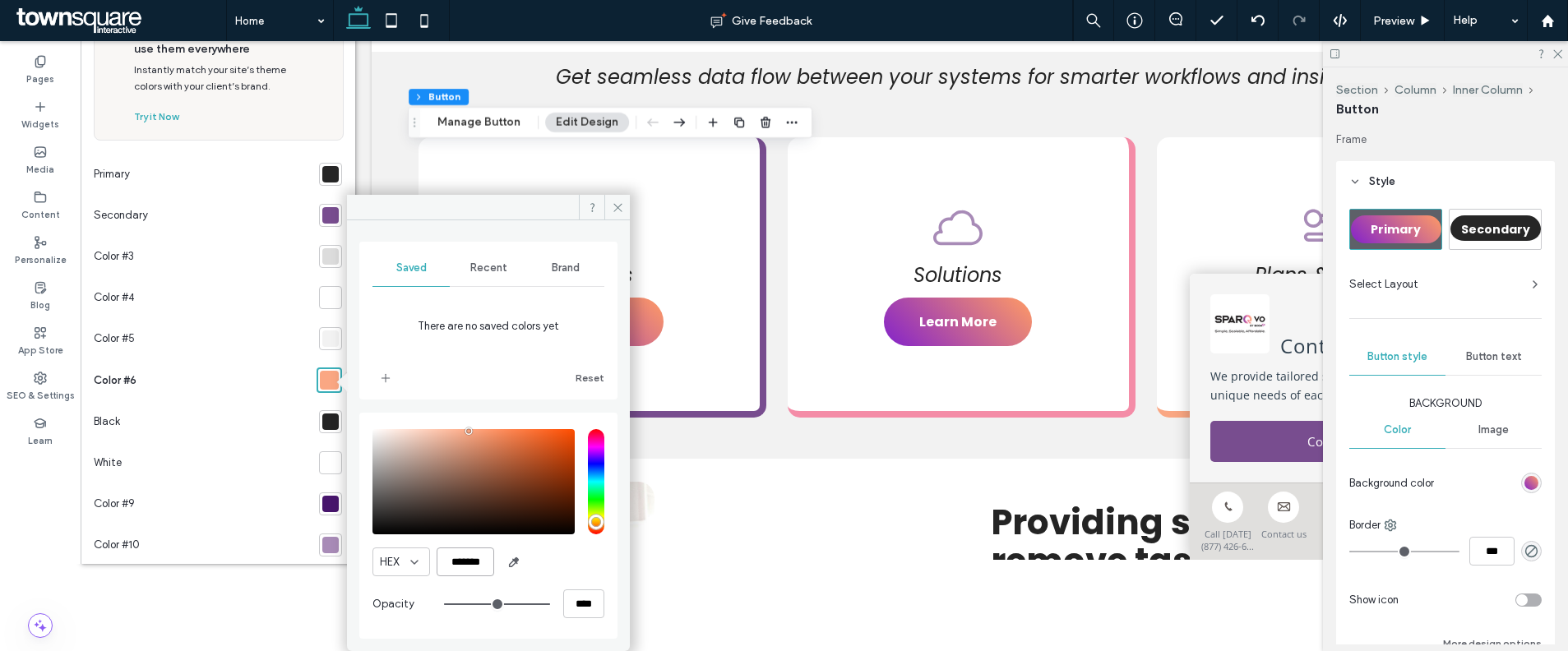
click at [470, 570] on input "*******" at bounding box center [465, 562] width 58 height 29
paste input "color picker textbox"
type input "*******"
click at [209, 380] on div "Color #6" at bounding box center [202, 380] width 216 height 42
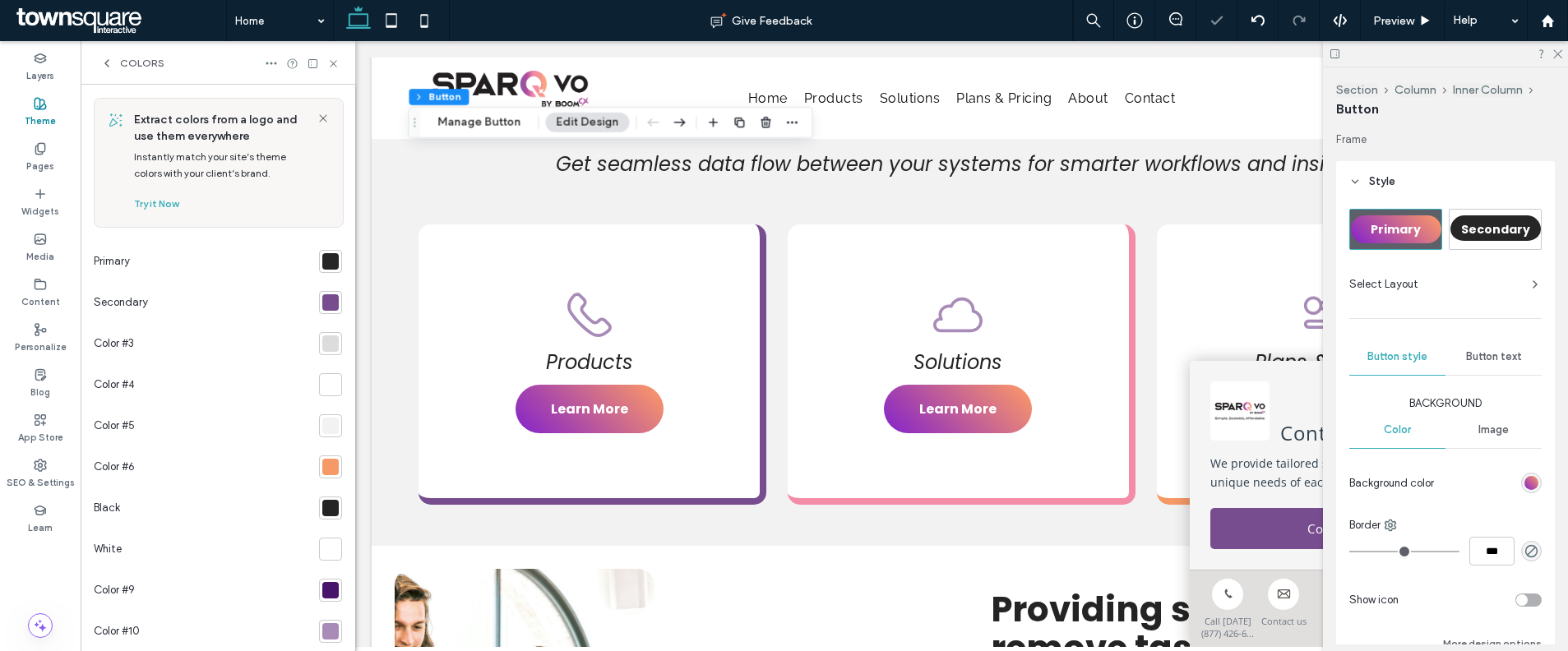
scroll to position [0, 0]
click at [326, 301] on div at bounding box center [331, 303] width 17 height 17
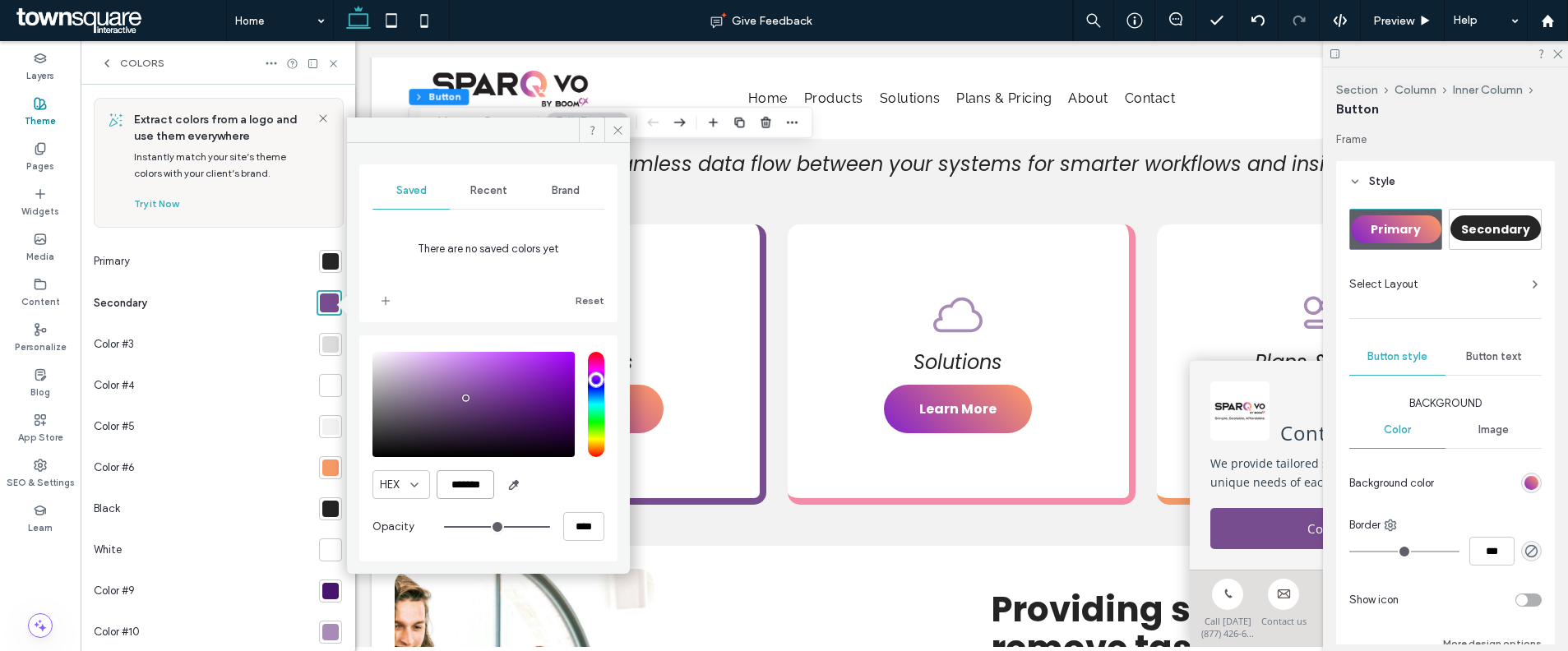
click at [470, 484] on input "*******" at bounding box center [465, 484] width 58 height 29
paste input "color picker textbox"
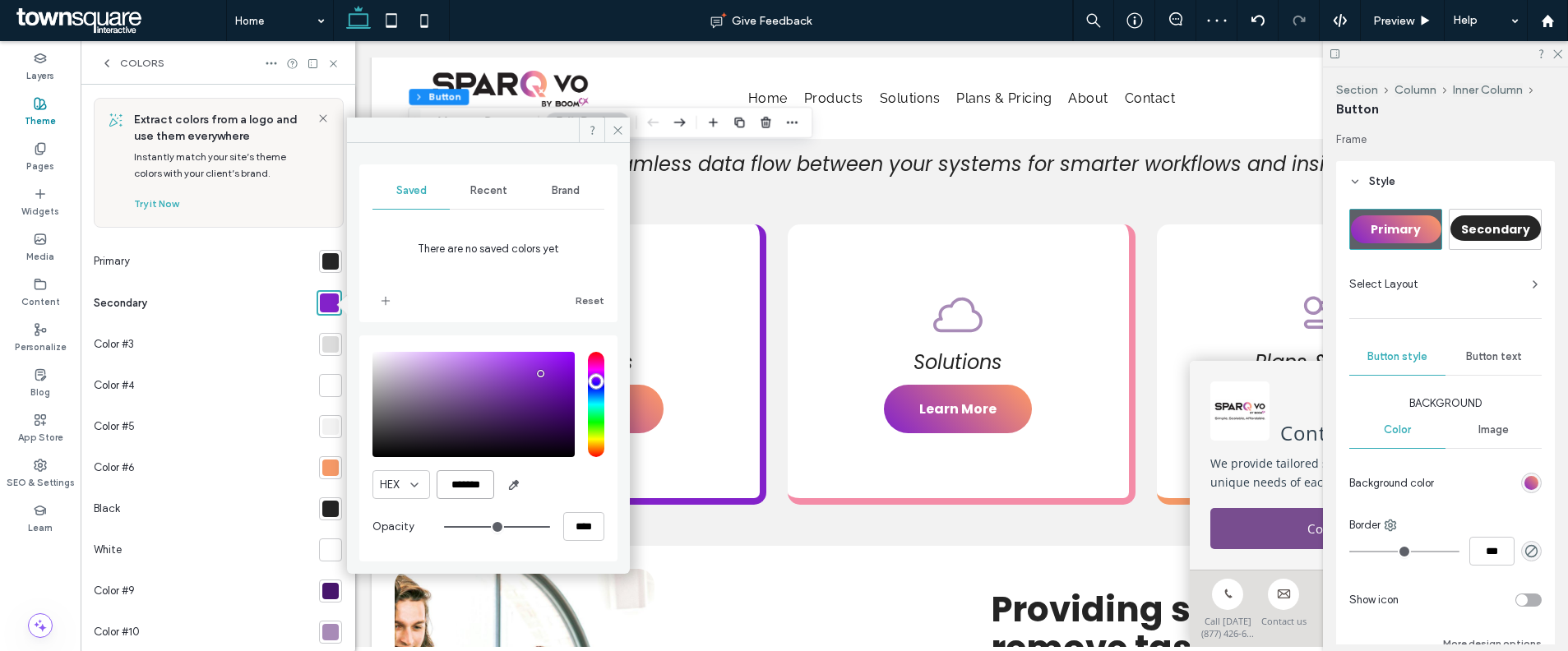
type input "*******"
click at [255, 472] on div "Color #6" at bounding box center [203, 468] width 219 height 41
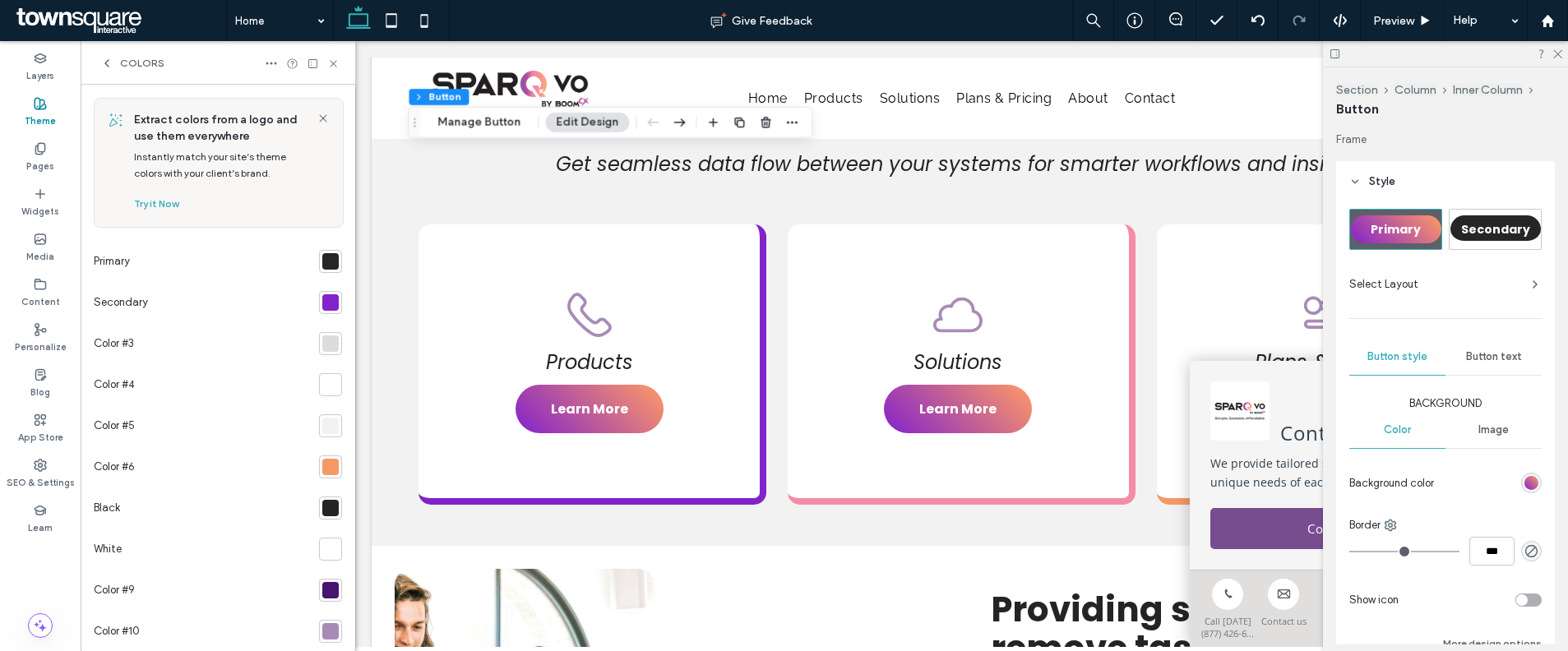
scroll to position [116, 0]
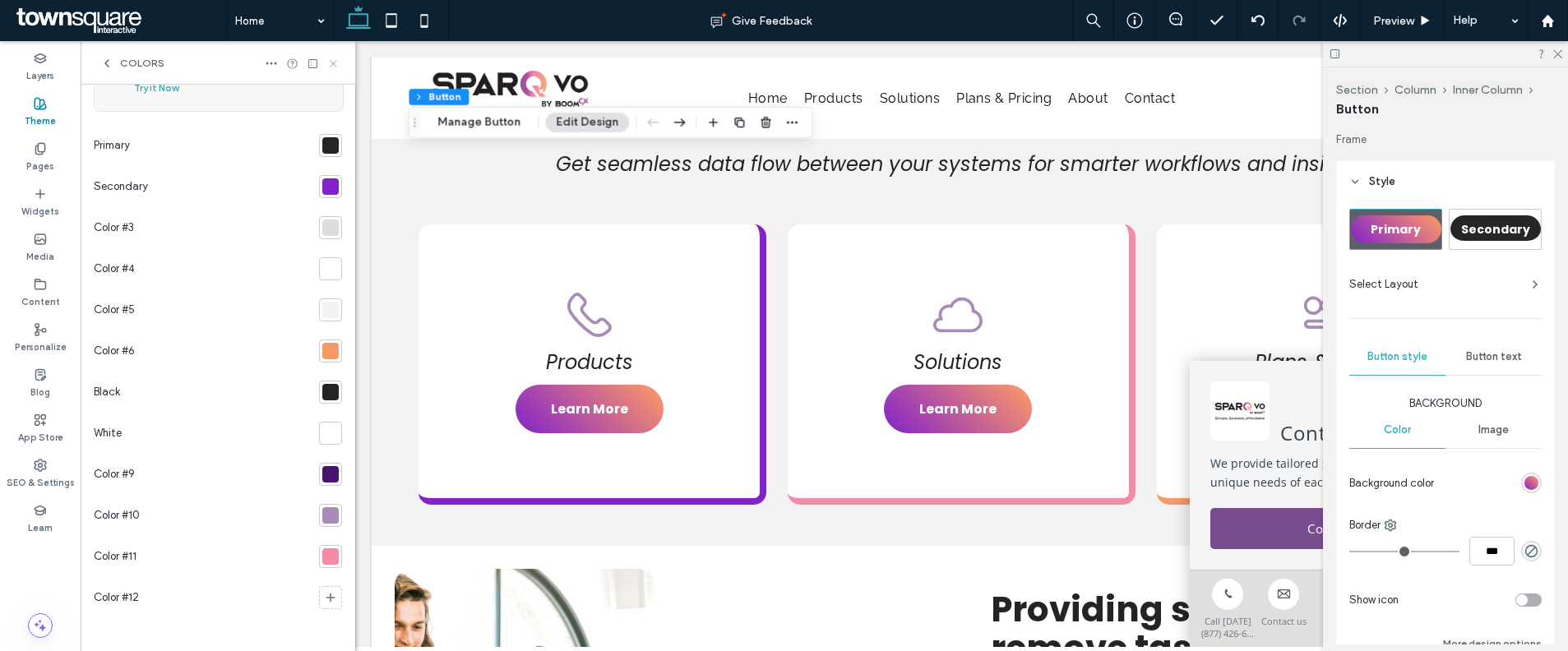
click at [327, 61] on icon at bounding box center [332, 64] width 12 height 12
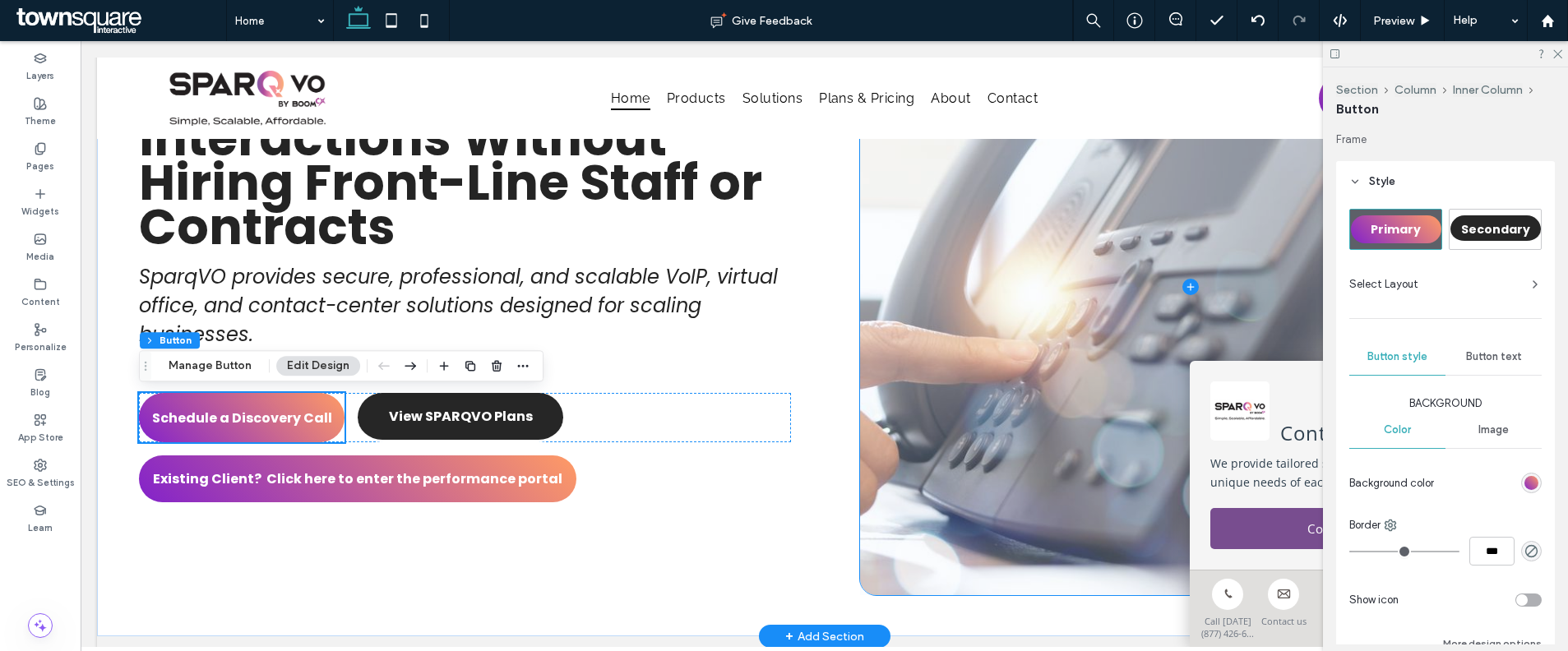
scroll to position [0, 0]
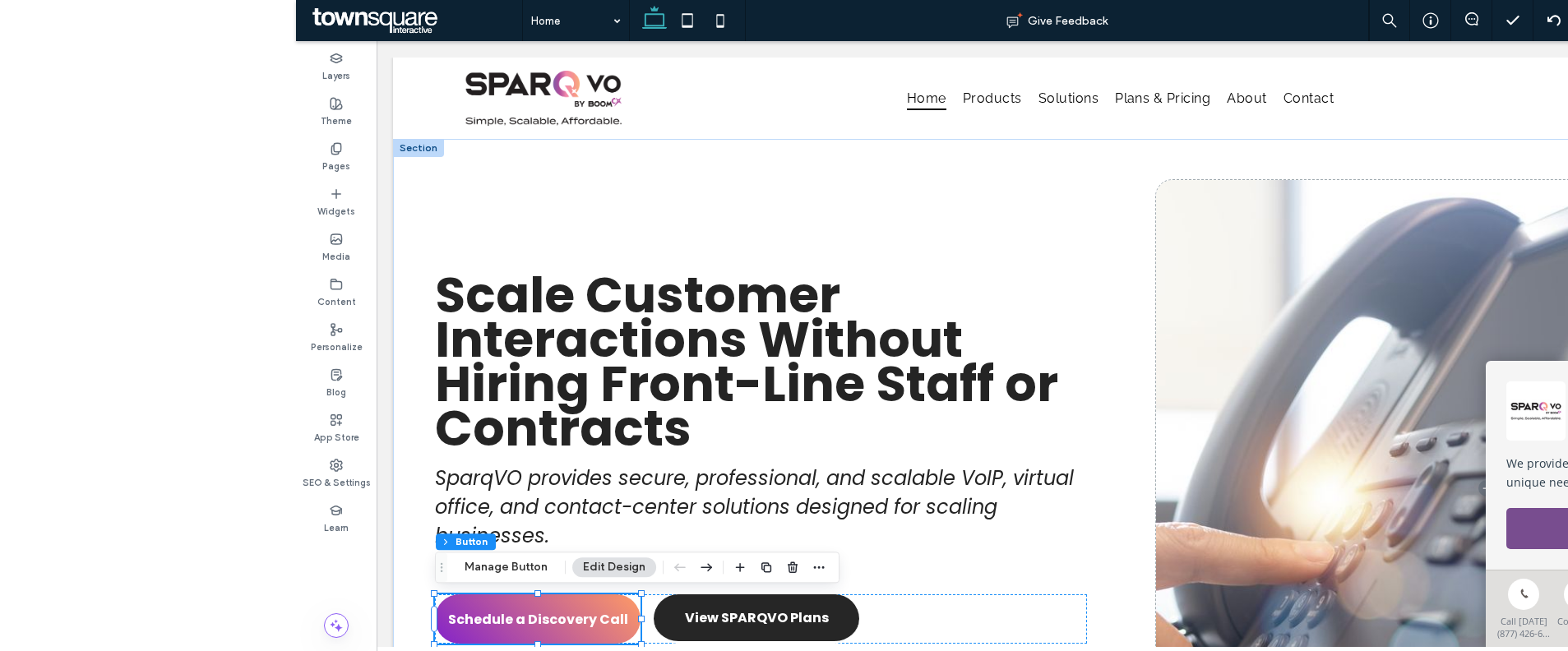
click at [0, 0] on color-contrast-checker at bounding box center [0, 0] width 0 height 0
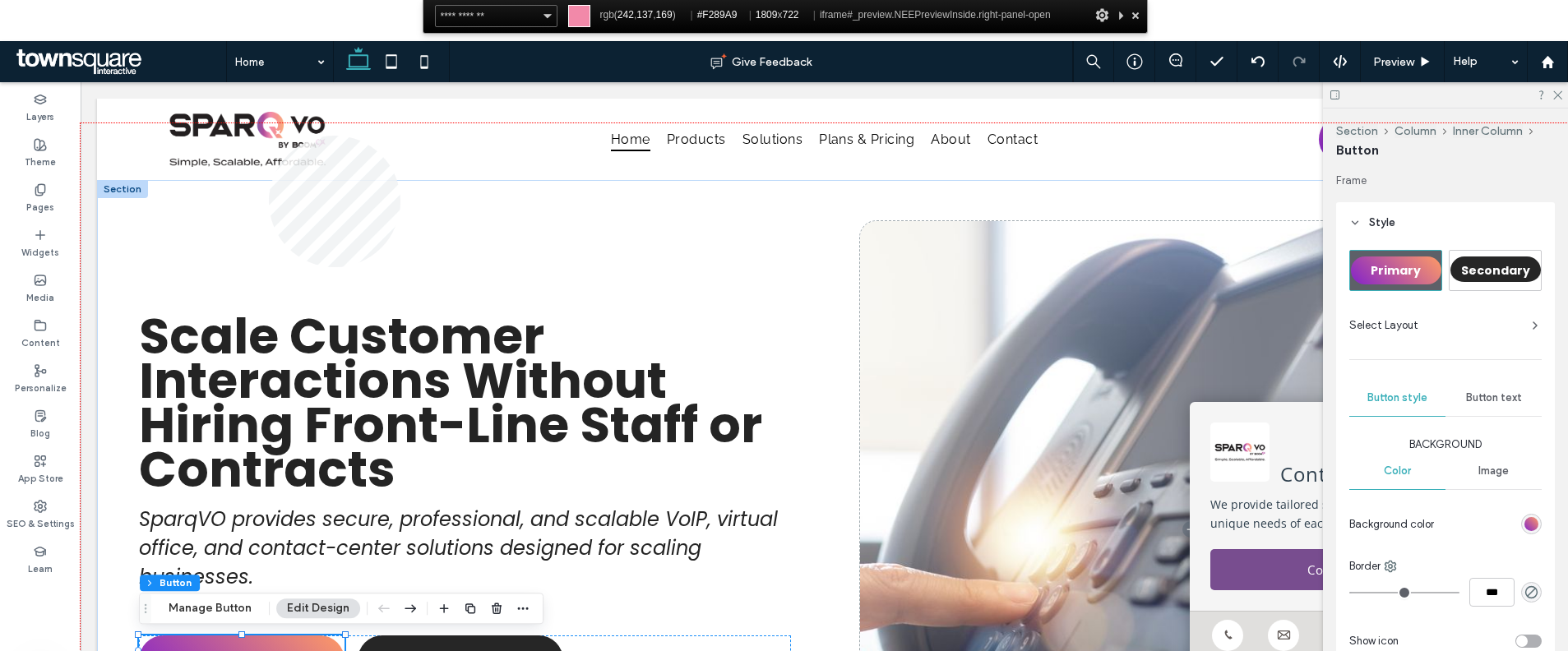
drag, startPoint x: 269, startPoint y: 135, endPoint x: 196, endPoint y: 57, distance: 106.8
click at [269, 135] on div at bounding box center [824, 420] width 1487 height 594
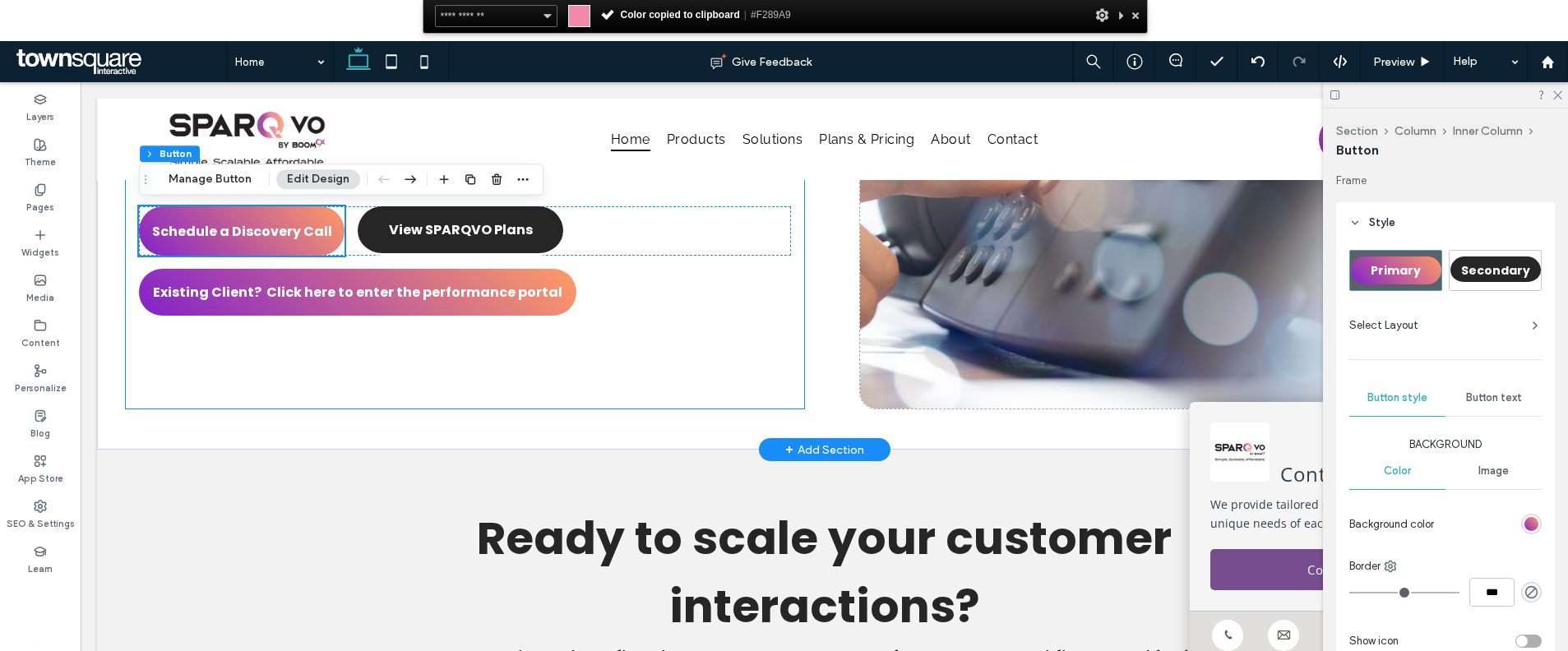
scroll to position [450, 0]
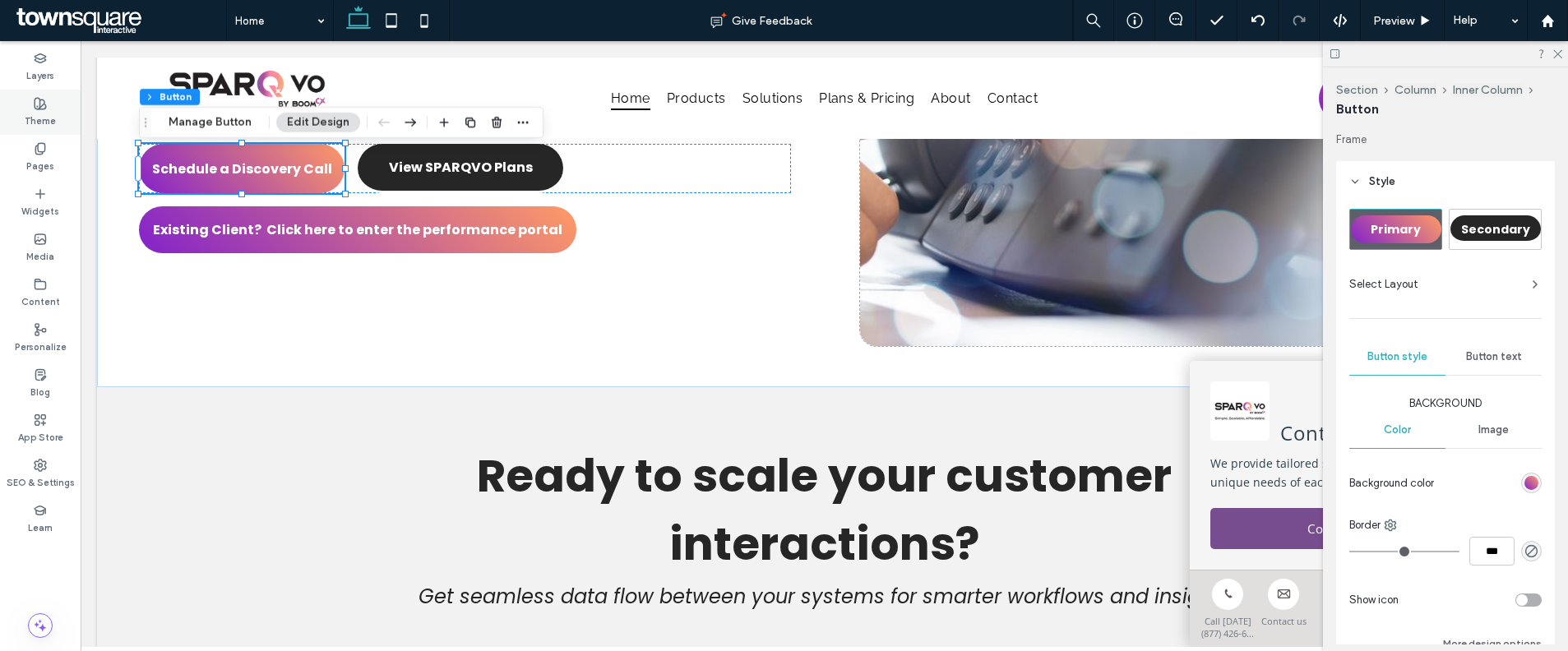
click at [16, 140] on div "Pages" at bounding box center [41, 157] width 81 height 45
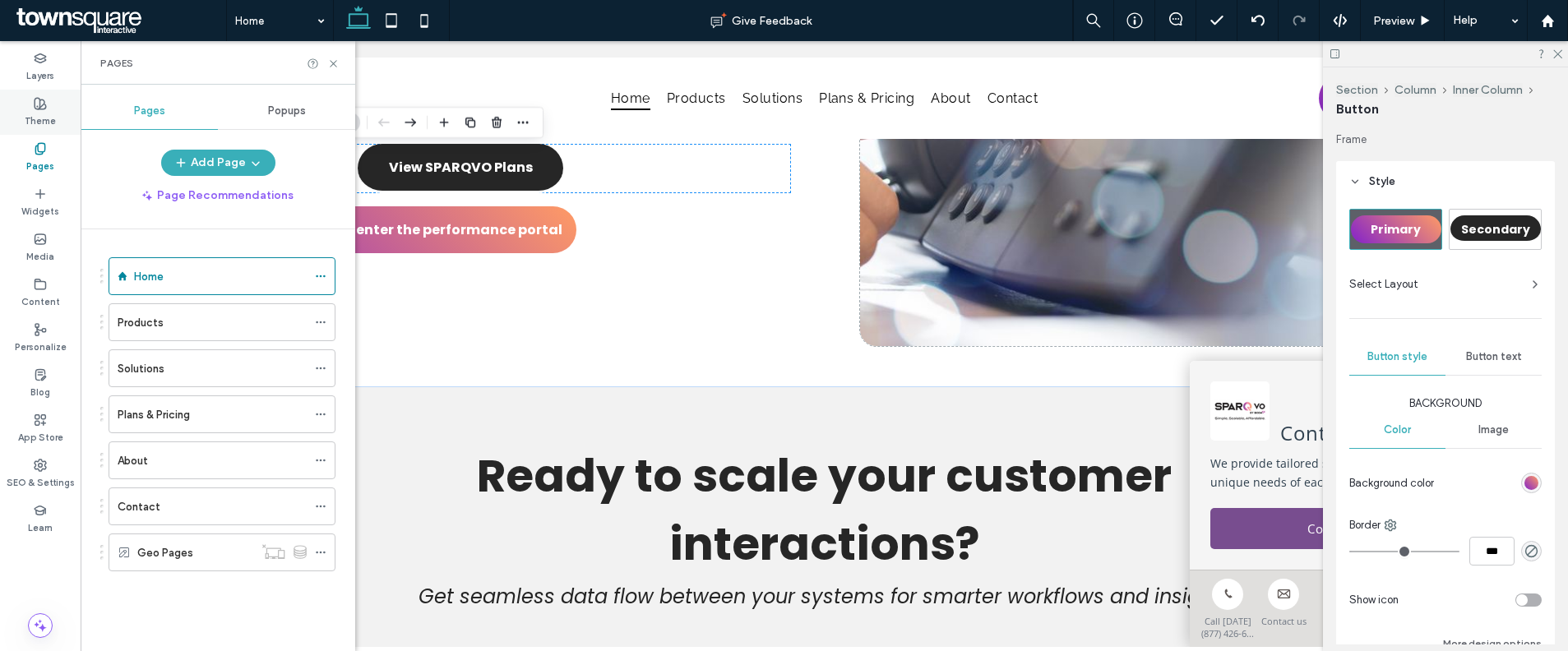
click at [48, 117] on label "Theme" at bounding box center [41, 120] width 31 height 18
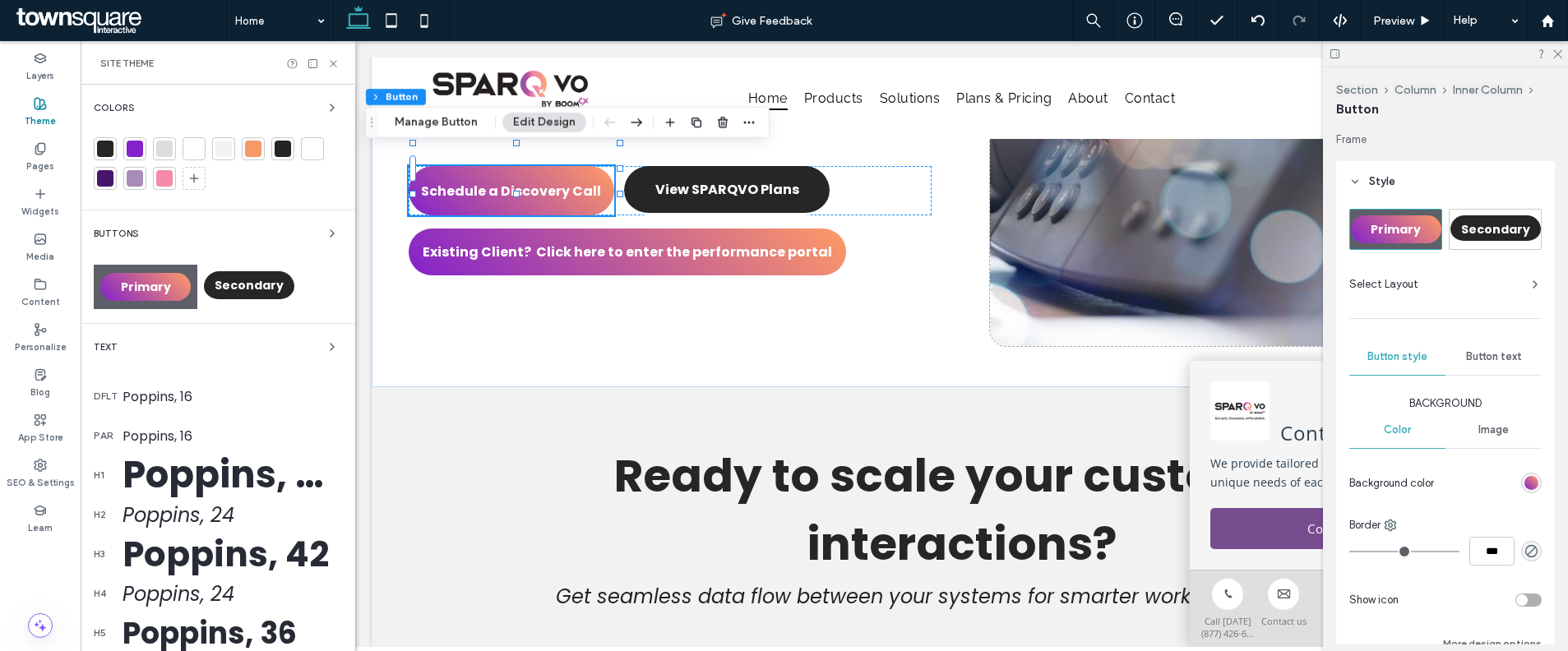
scroll to position [472, 0]
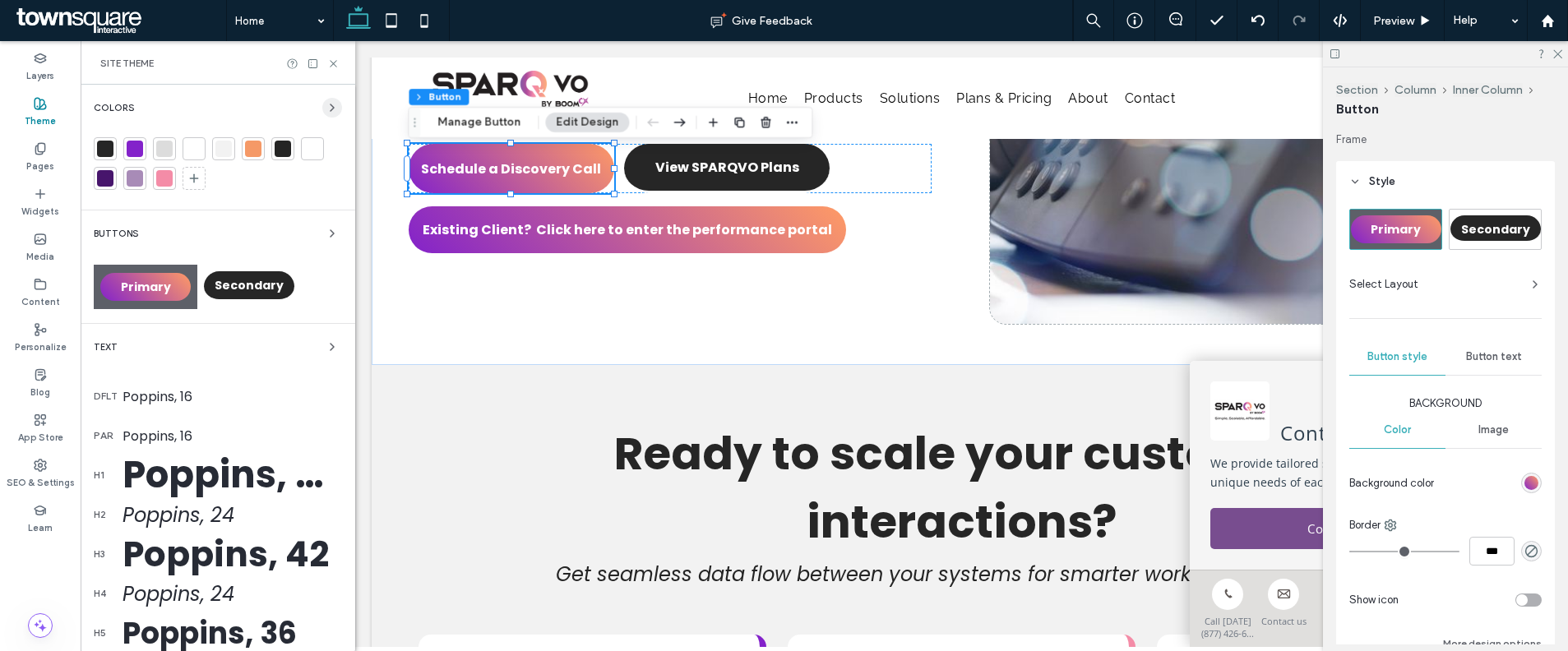
click at [322, 99] on span "button" at bounding box center [331, 107] width 19 height 19
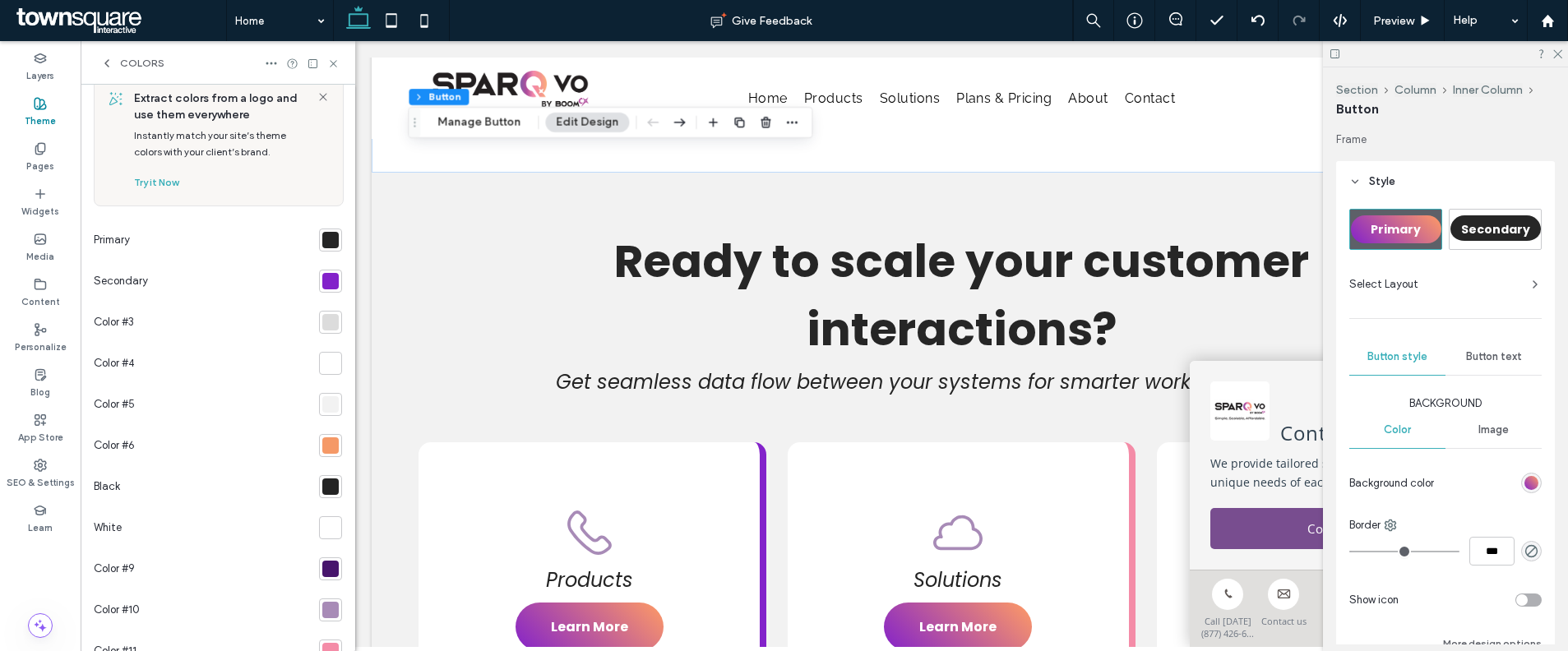
scroll to position [42, 0]
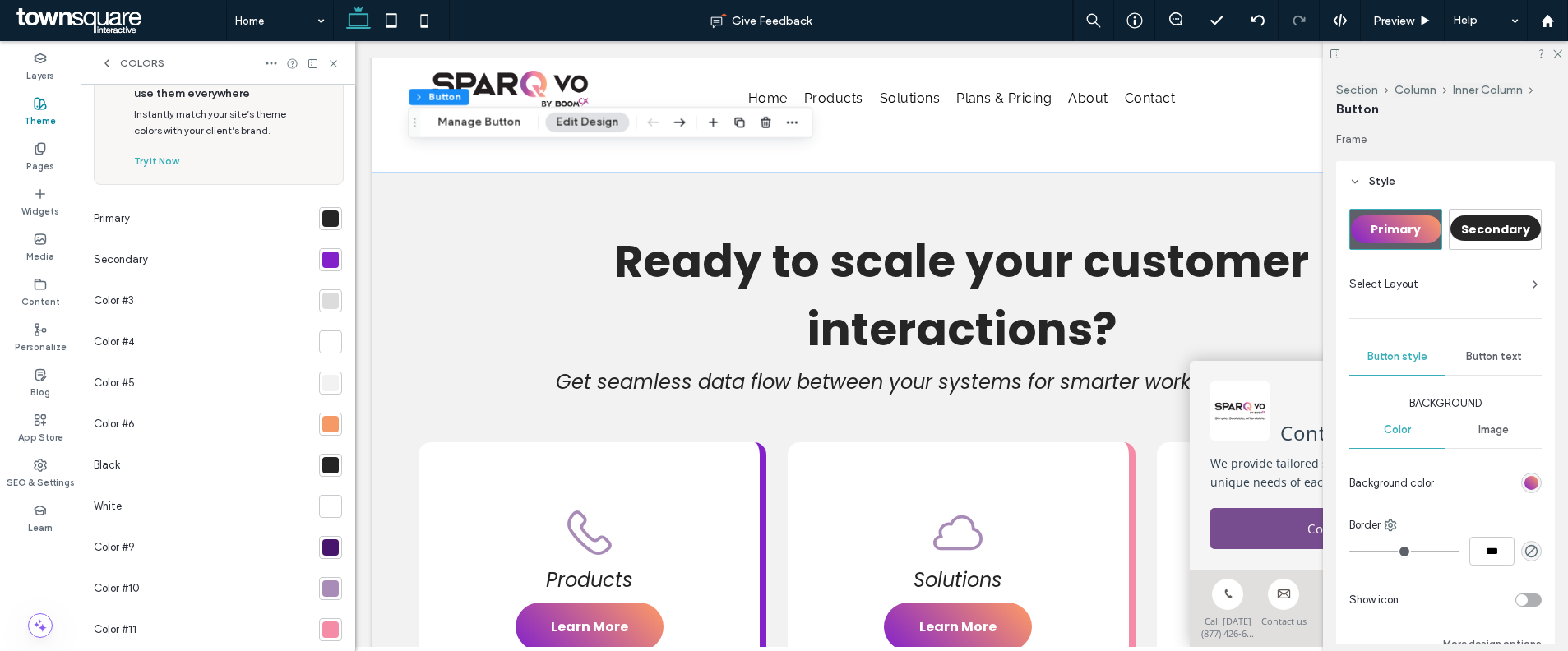
click at [322, 340] on div at bounding box center [331, 343] width 17 height 17
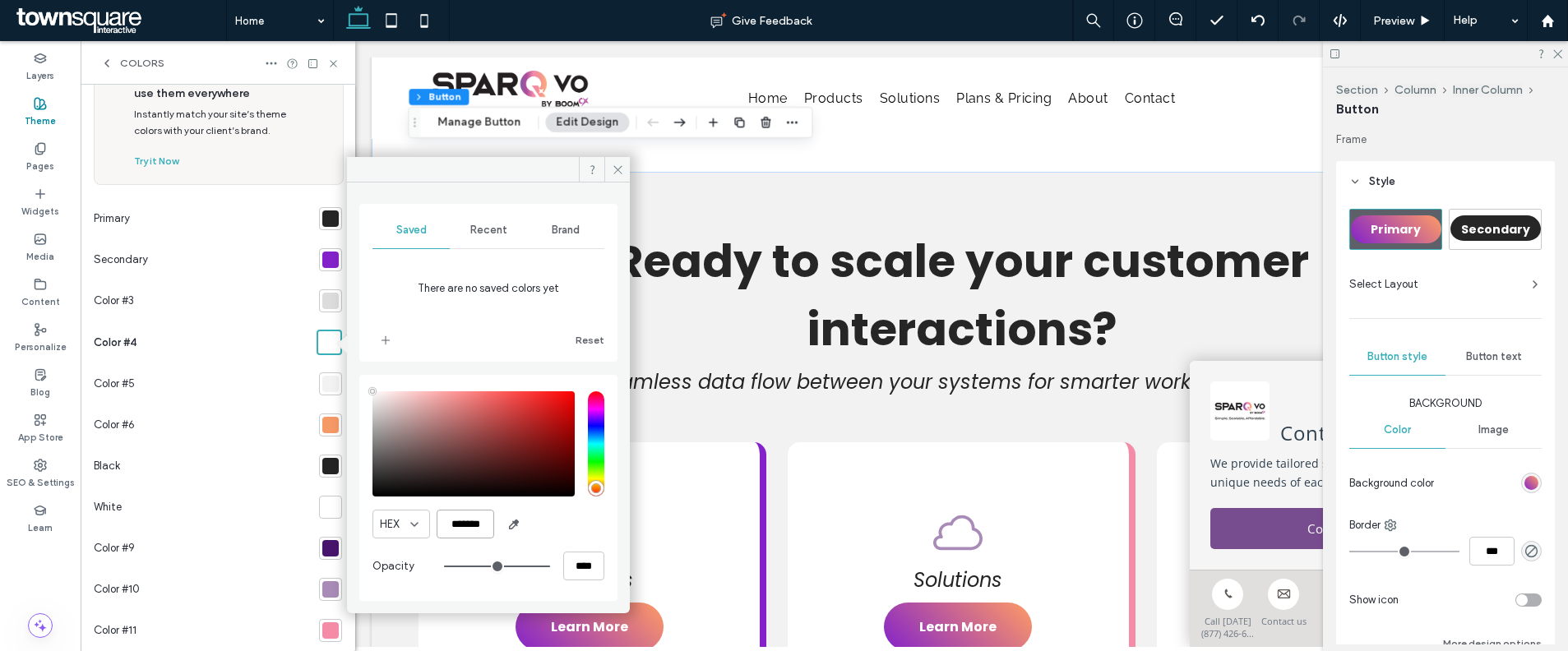
click at [474, 518] on input "*******" at bounding box center [465, 524] width 58 height 29
paste input "color picker textbox"
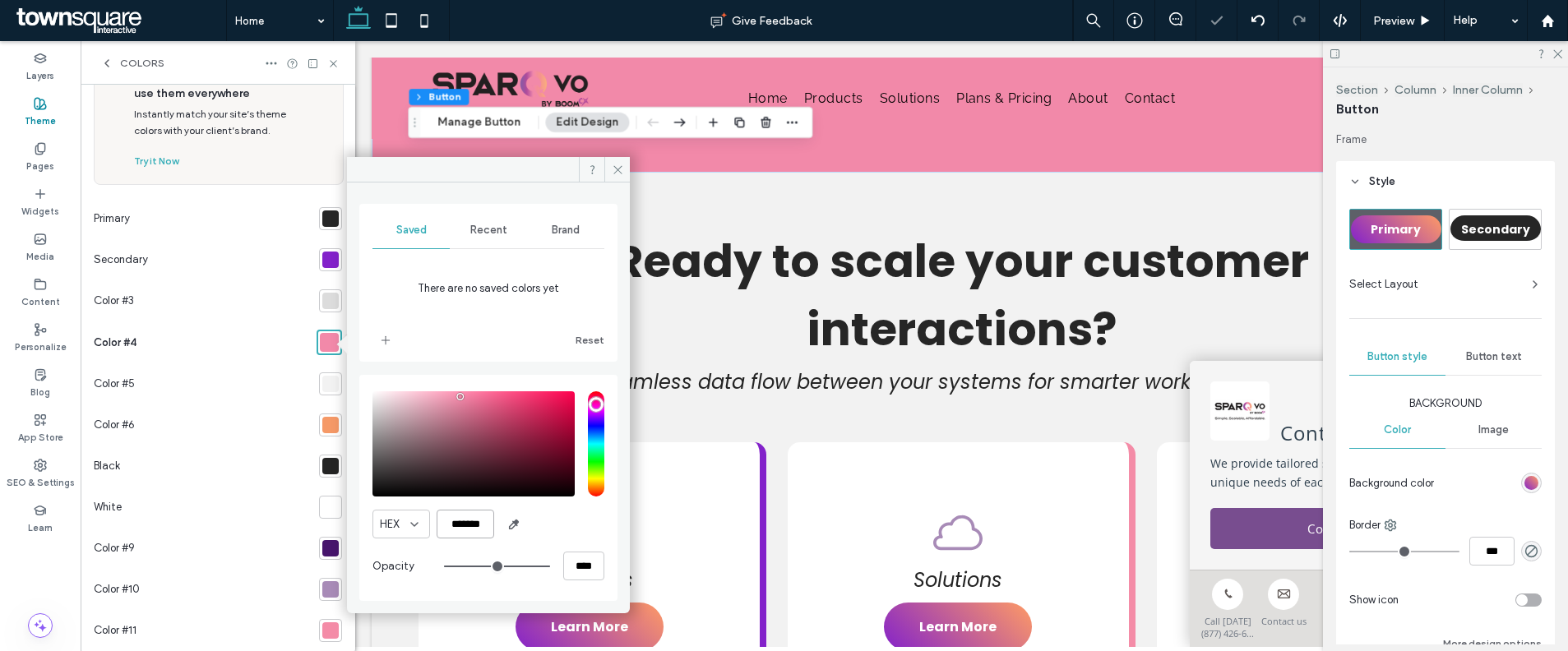
type input "*******"
click at [233, 411] on div "Color #6" at bounding box center [203, 424] width 219 height 41
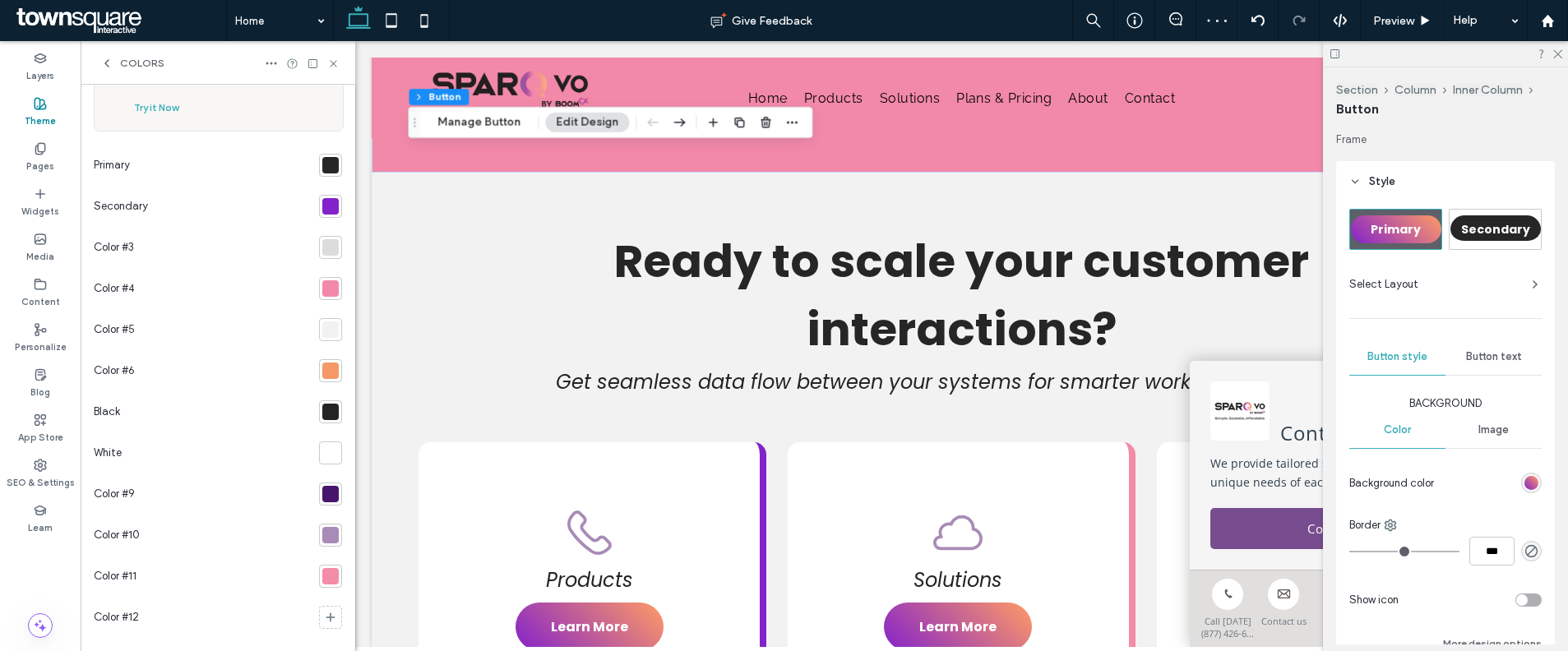
scroll to position [107, 0]
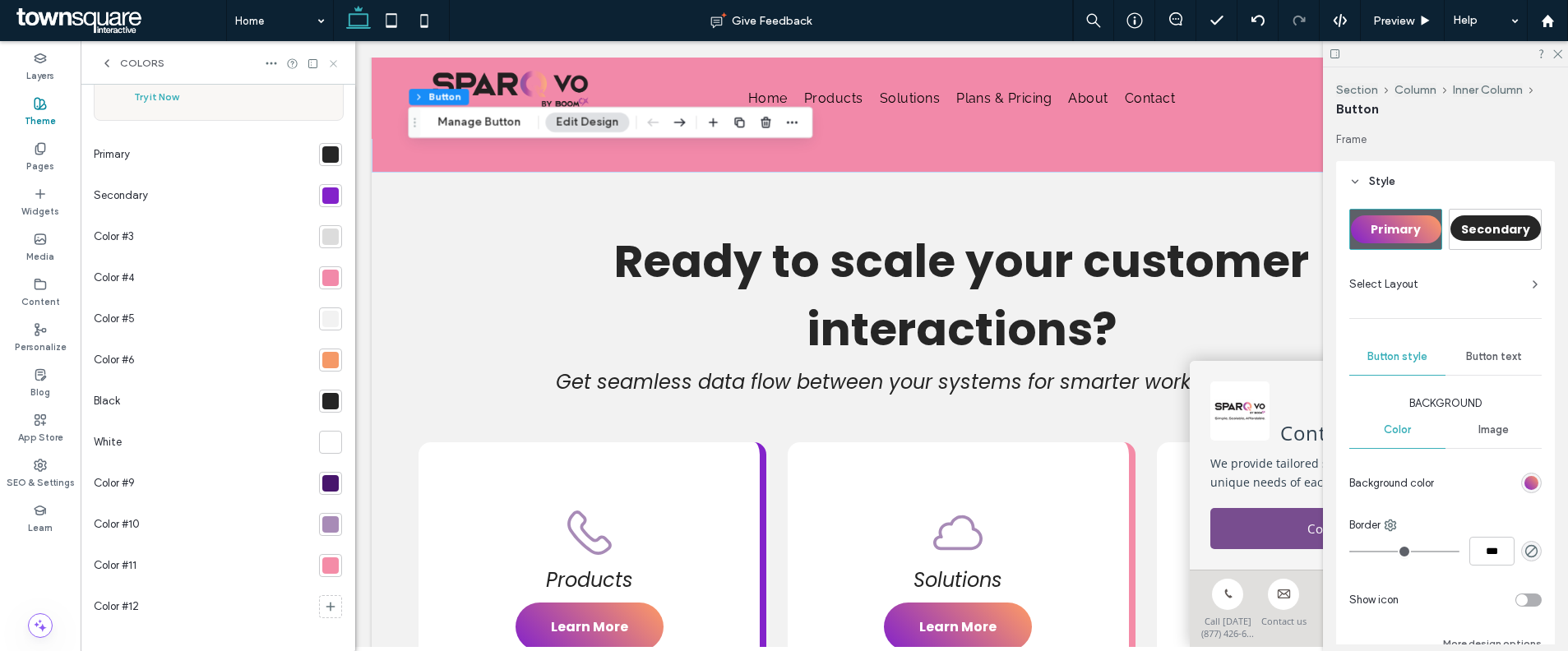
click at [332, 59] on icon at bounding box center [332, 64] width 12 height 12
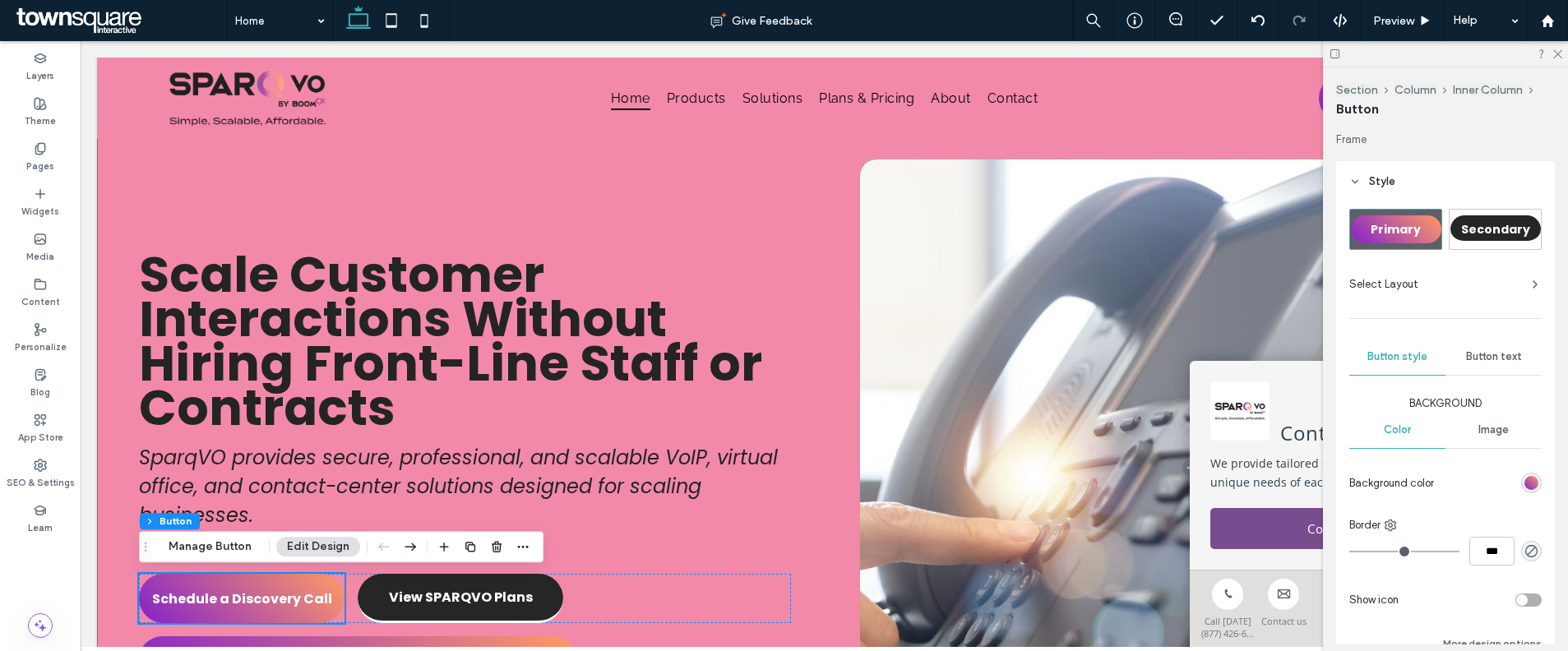
scroll to position [0, 0]
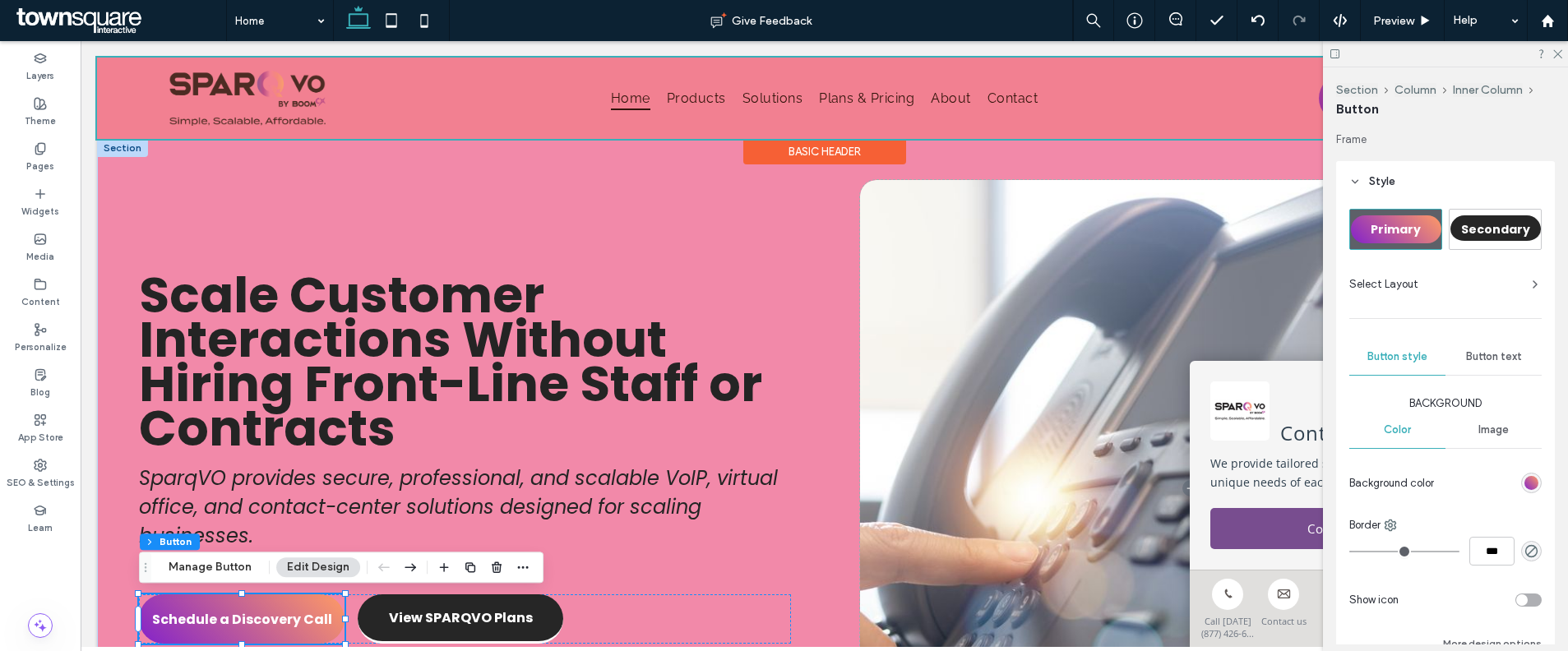
click at [796, 151] on div "Basic Header" at bounding box center [824, 152] width 163 height 26
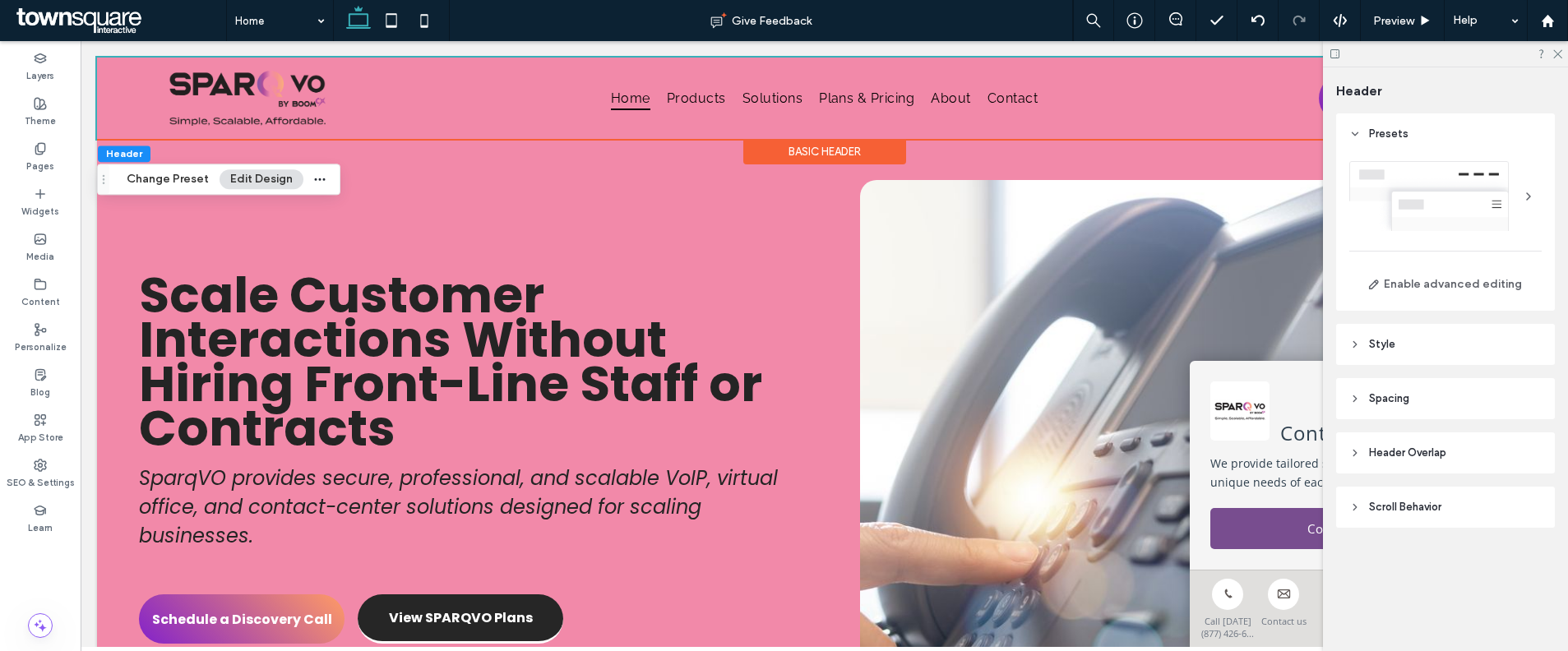
click at [1444, 338] on header "Style" at bounding box center [1446, 344] width 219 height 41
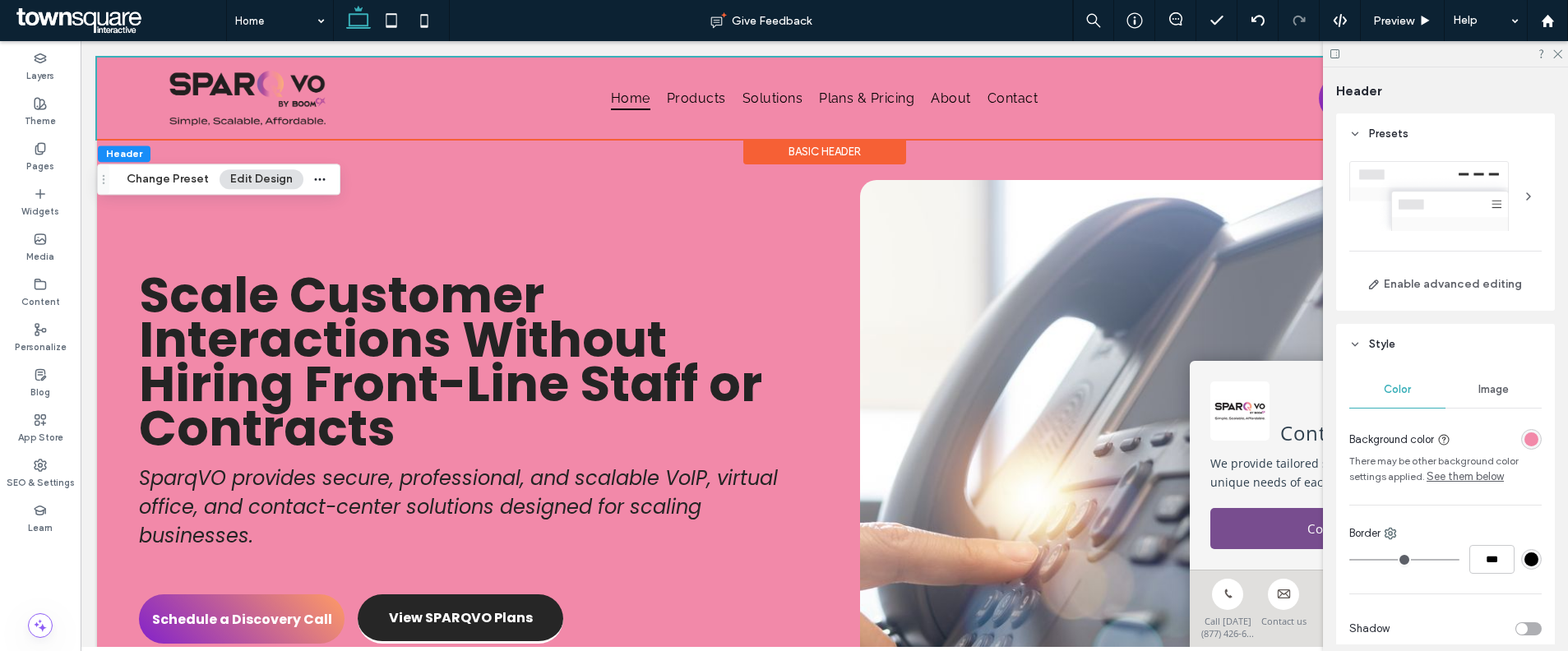
click at [1524, 439] on div "rgba(242, 137, 169, 1)" at bounding box center [1530, 439] width 14 height 14
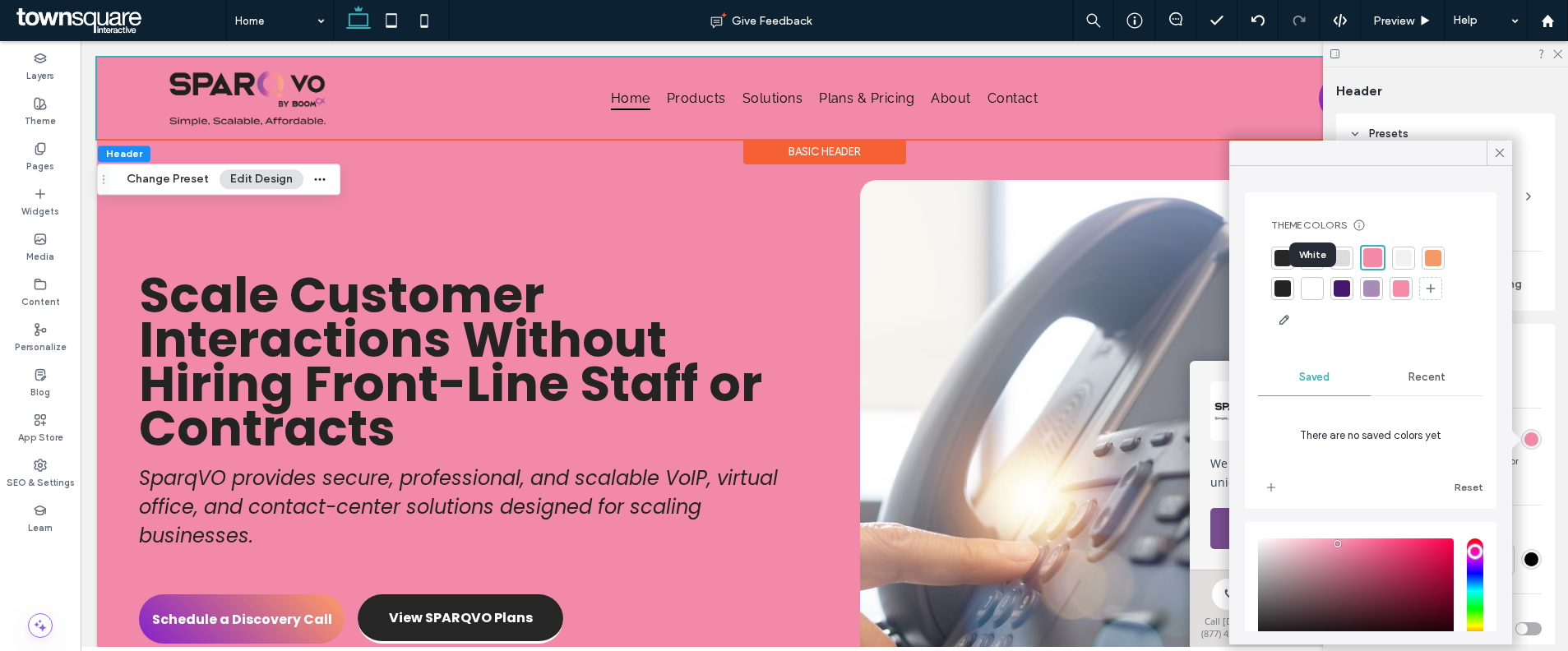
click at [1317, 286] on div at bounding box center [1312, 288] width 17 height 17
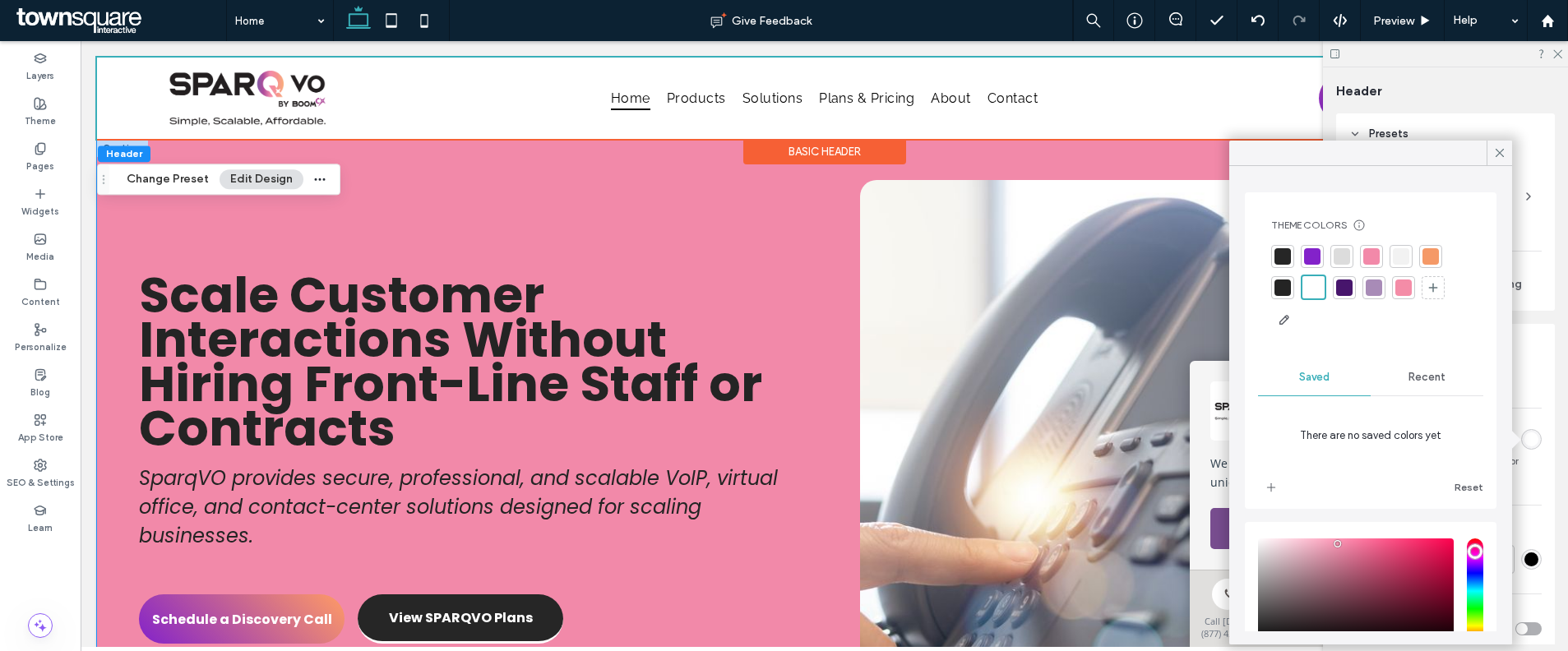
click at [810, 207] on div "Scale Customer Interactions Without Hiring Front-Line Staff or Contracts SparqV…" at bounding box center [824, 488] width 1455 height 699
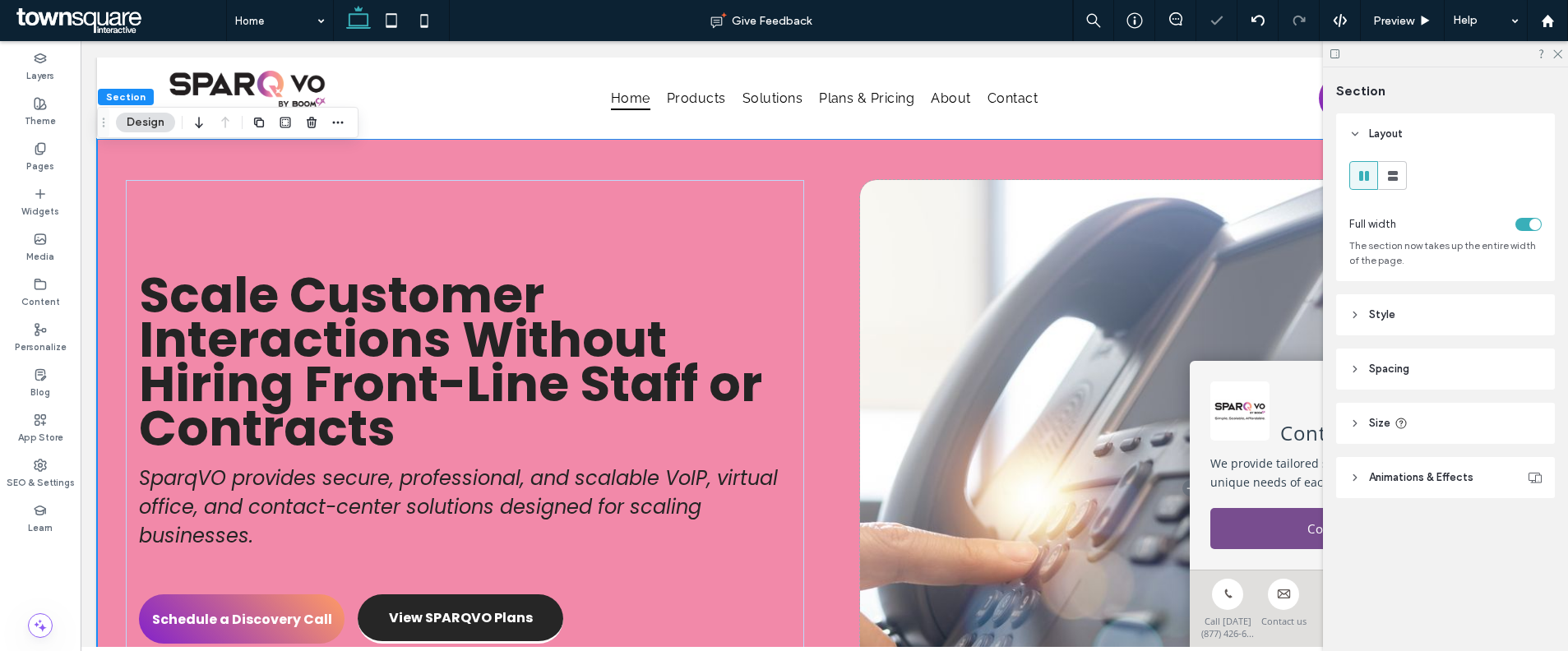
click at [1432, 298] on header "Style" at bounding box center [1446, 315] width 219 height 41
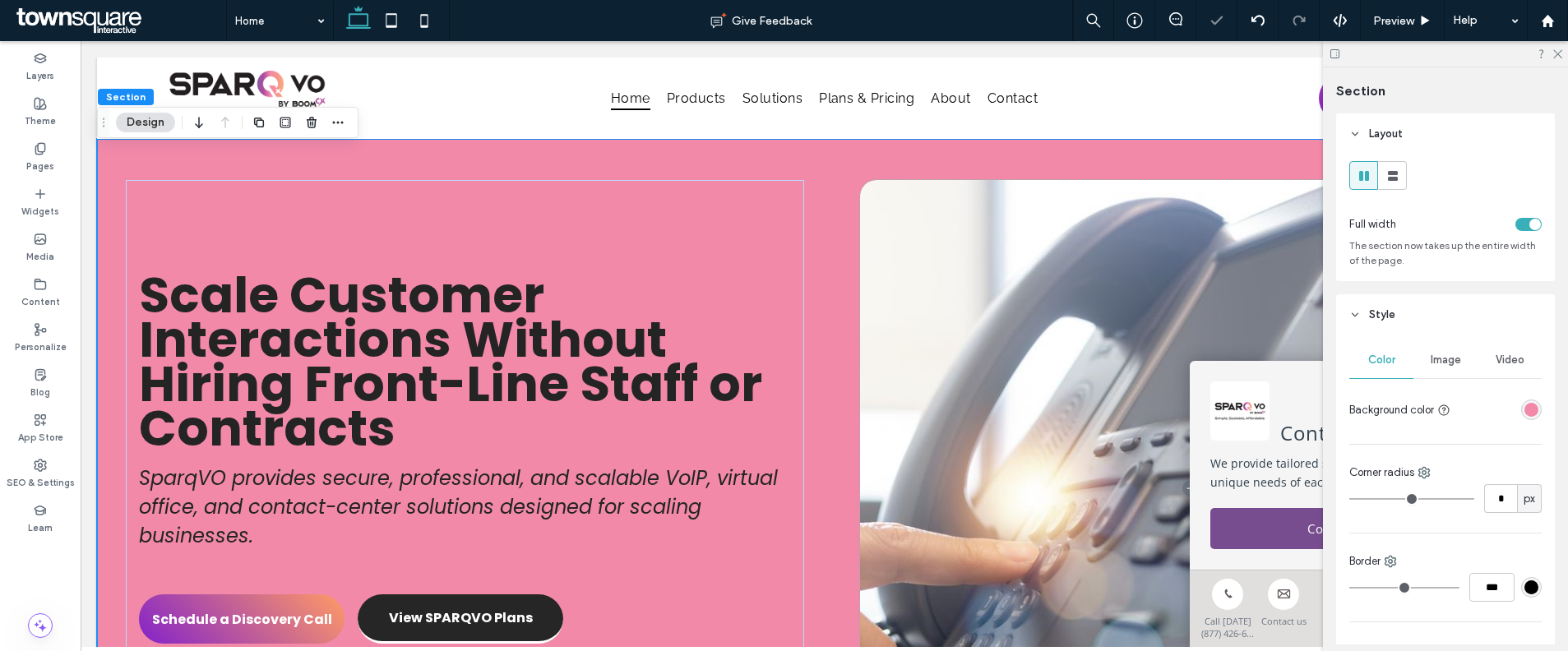
click at [1524, 408] on div "rgba(242, 137, 169, 1)" at bounding box center [1530, 410] width 14 height 14
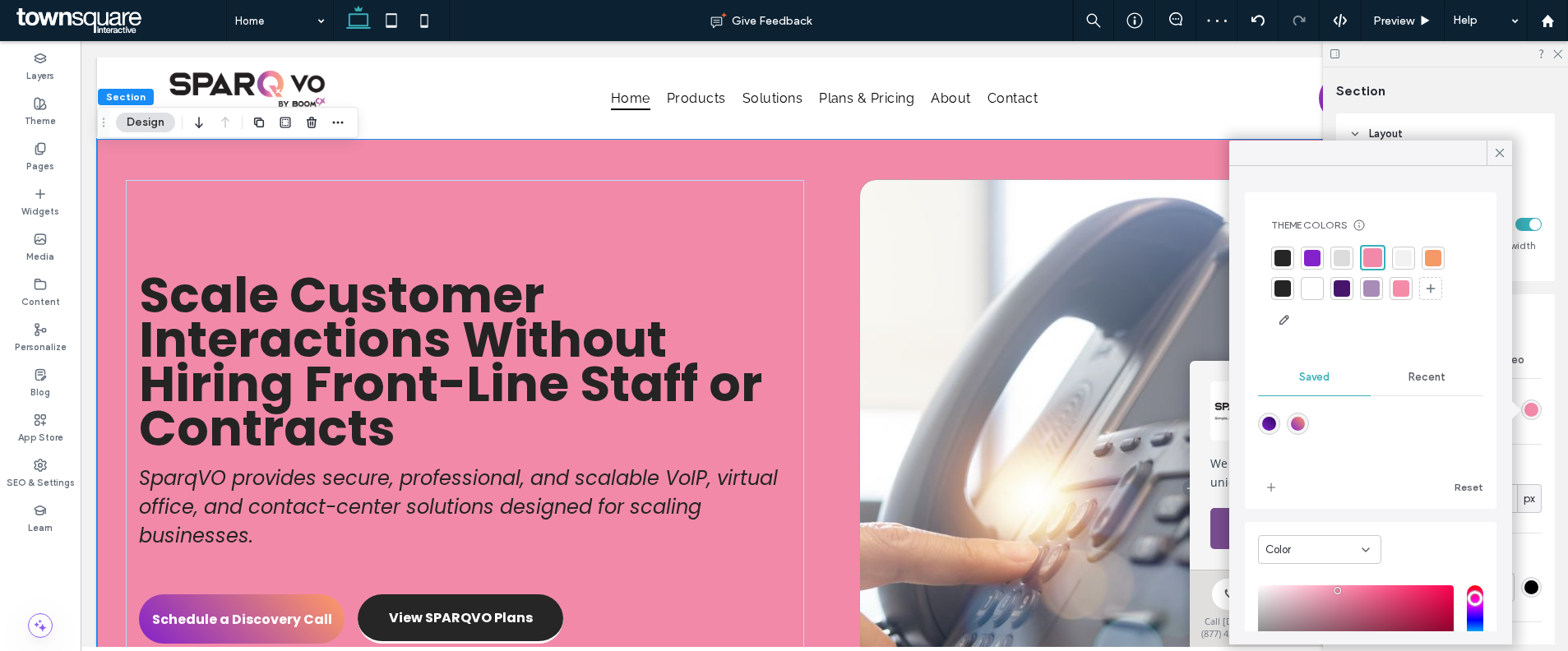
click at [1409, 372] on span "Recent" at bounding box center [1427, 378] width 37 height 13
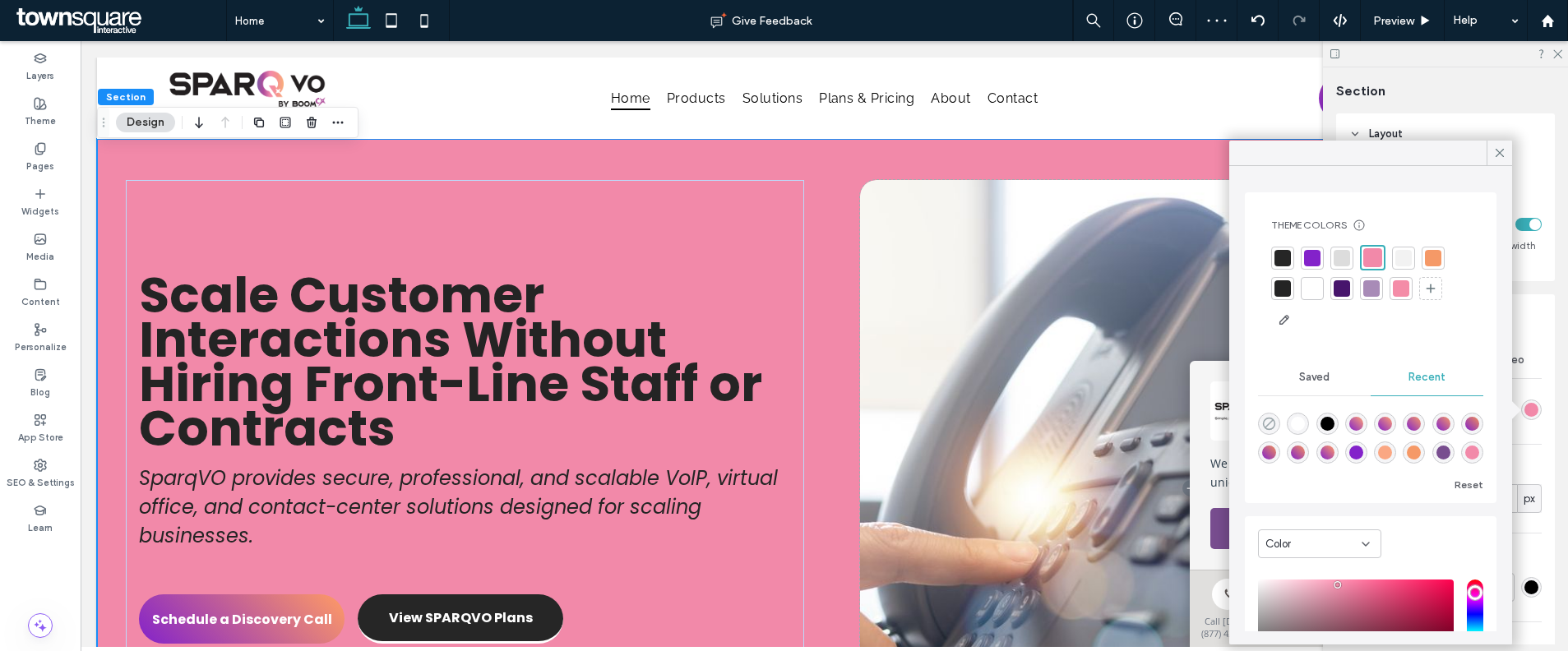
click at [1269, 417] on icon "rgba(0, 0, 0, 0)" at bounding box center [1269, 424] width 14 height 14
type input "*******"
type input "*"
type input "**"
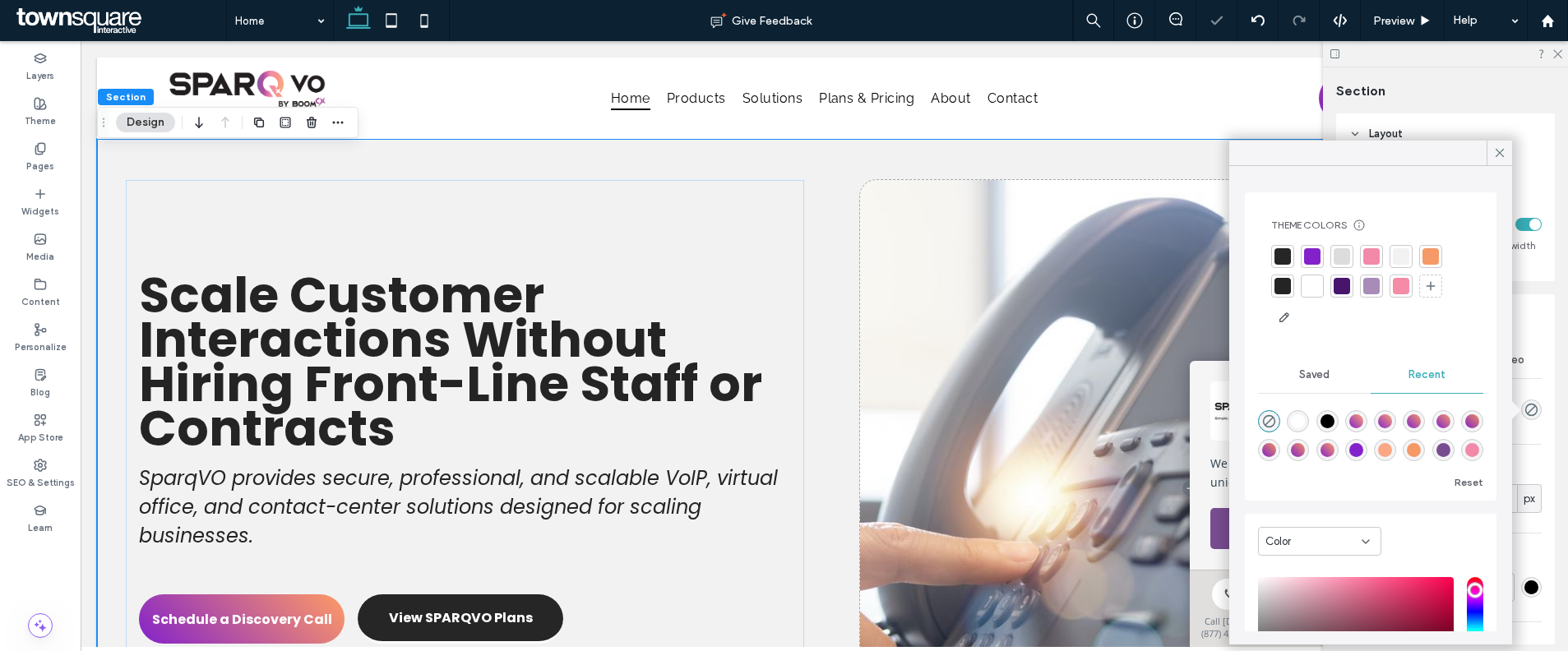
click at [1313, 280] on div at bounding box center [1312, 286] width 17 height 17
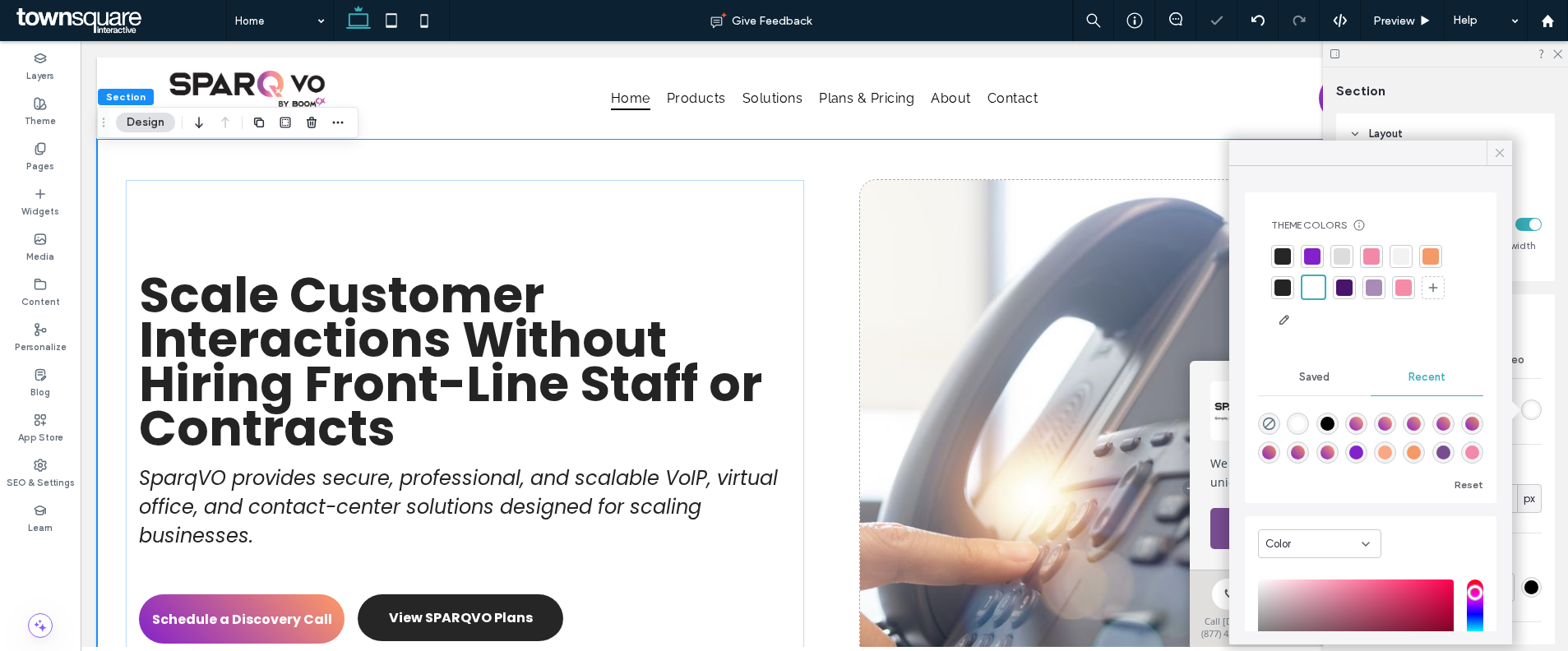
click at [1493, 153] on icon at bounding box center [1500, 153] width 15 height 15
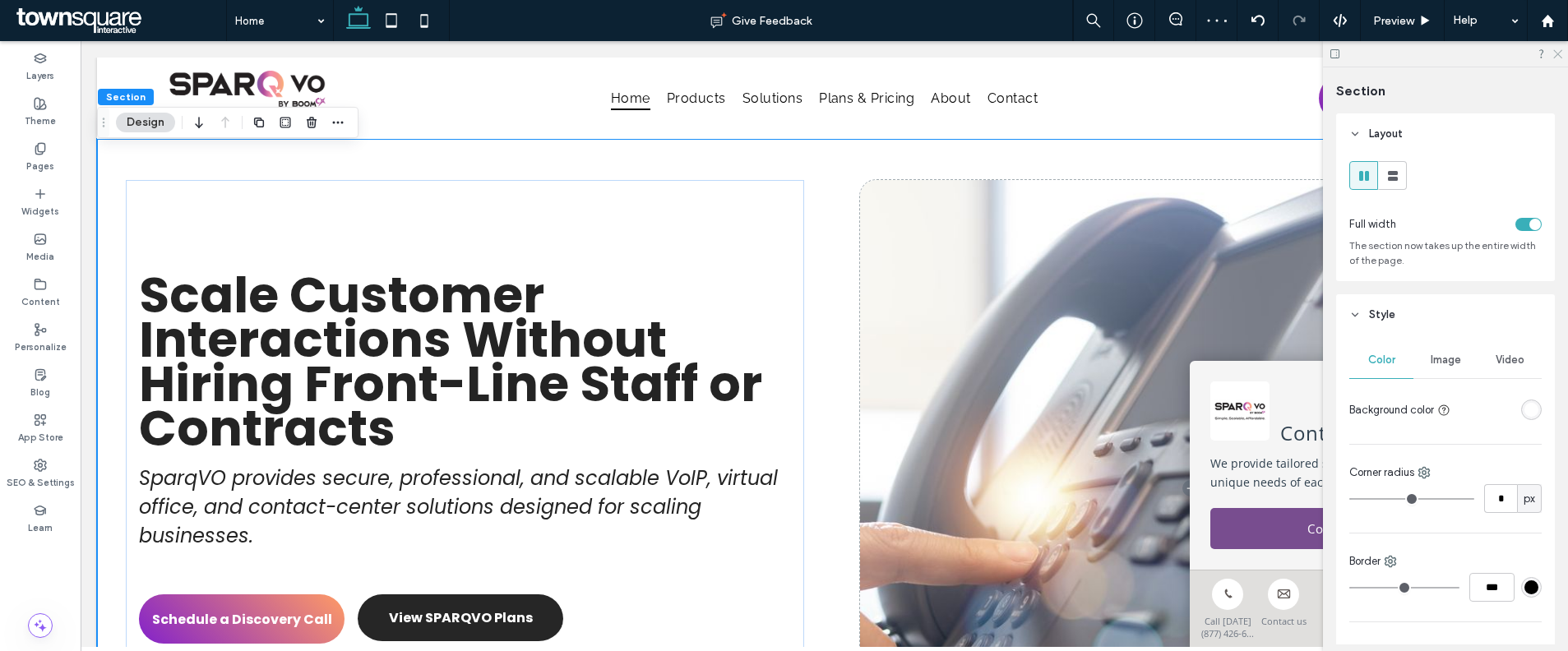
click at [1556, 54] on use at bounding box center [1558, 54] width 9 height 9
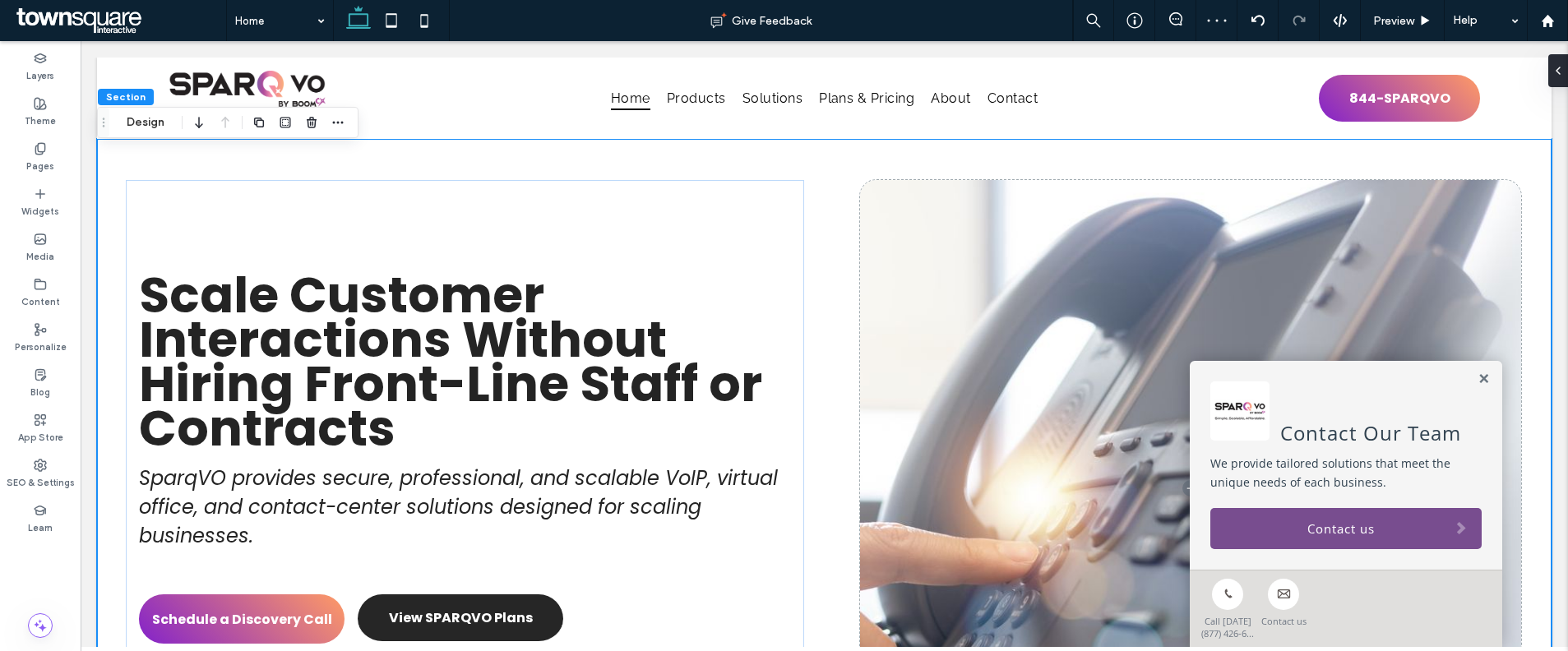
click at [1478, 373] on div "Contact Our Team We provide tailored solutions that meet the unique needs of ea…" at bounding box center [1345, 465] width 312 height 209
click at [1478, 378] on link at bounding box center [1483, 378] width 12 height 14
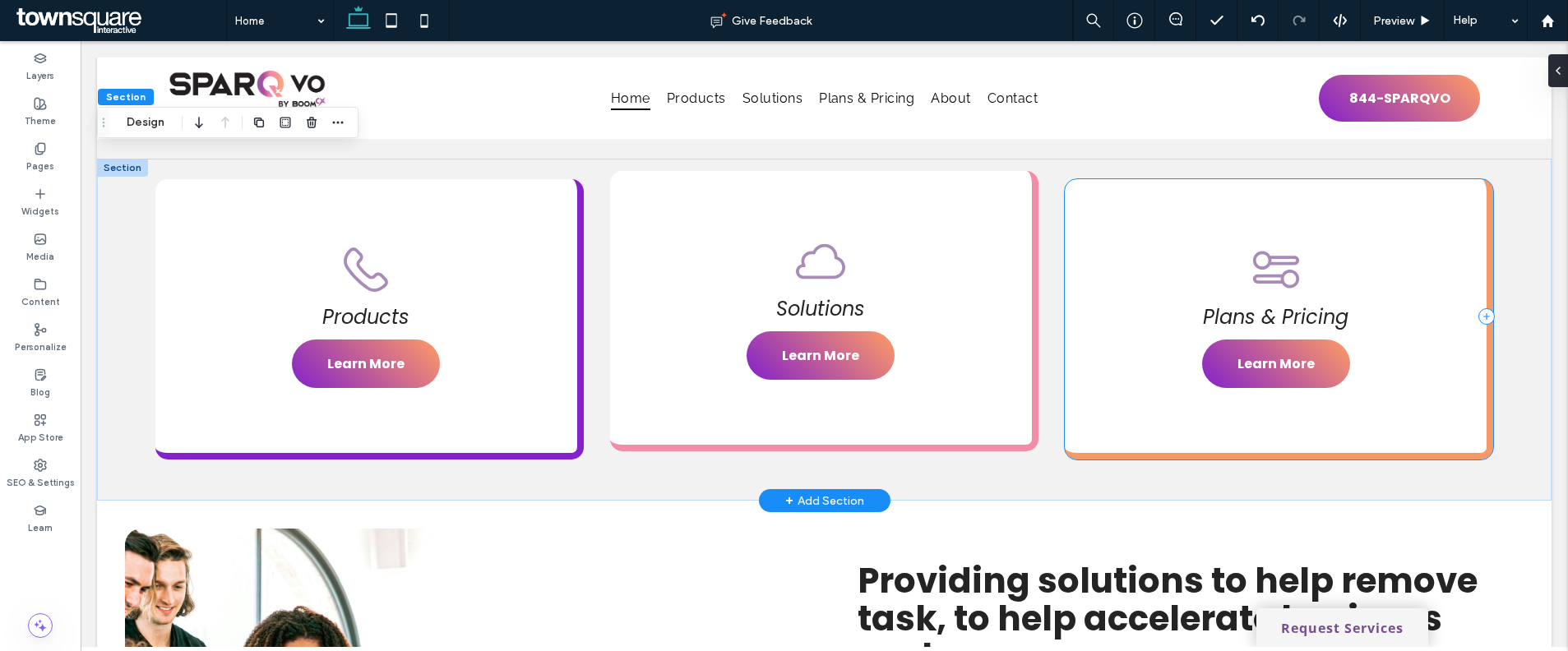
scroll to position [939, 0]
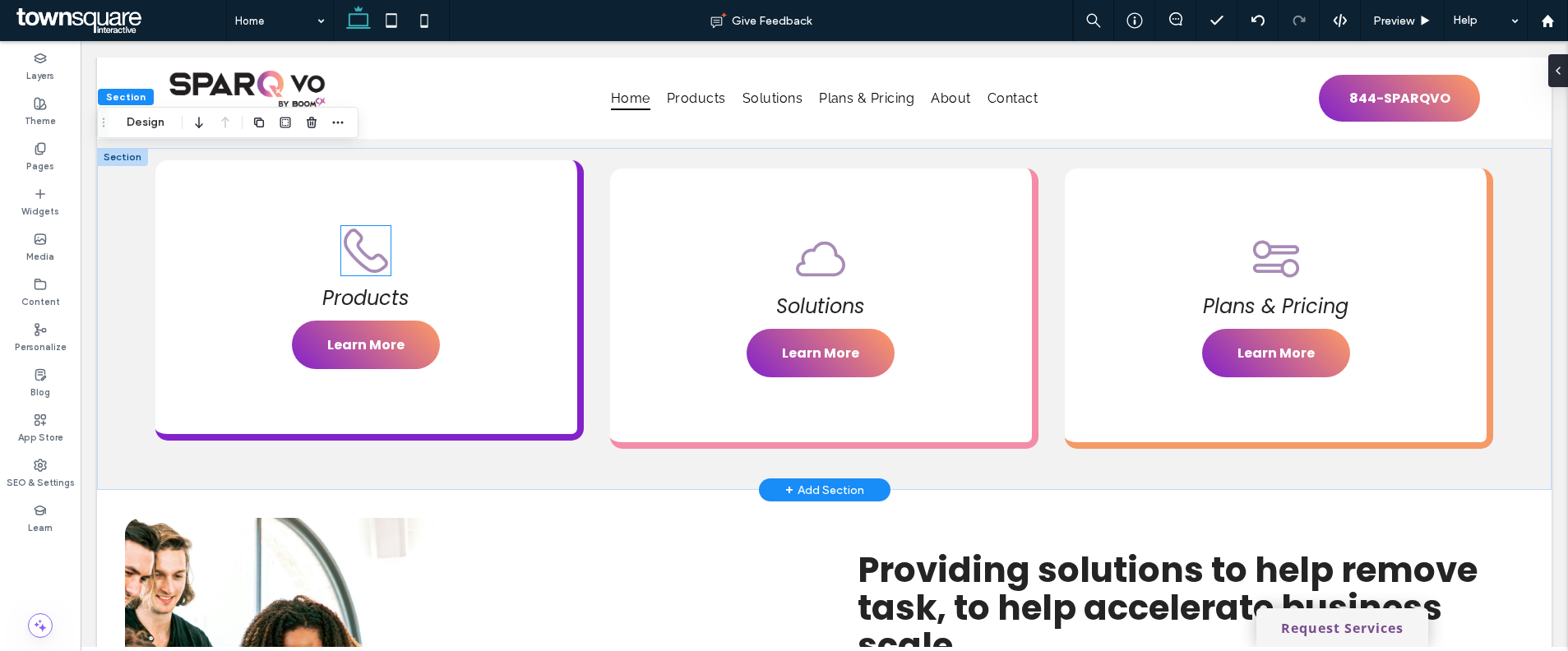
click at [344, 236] on icon at bounding box center [366, 250] width 44 height 44
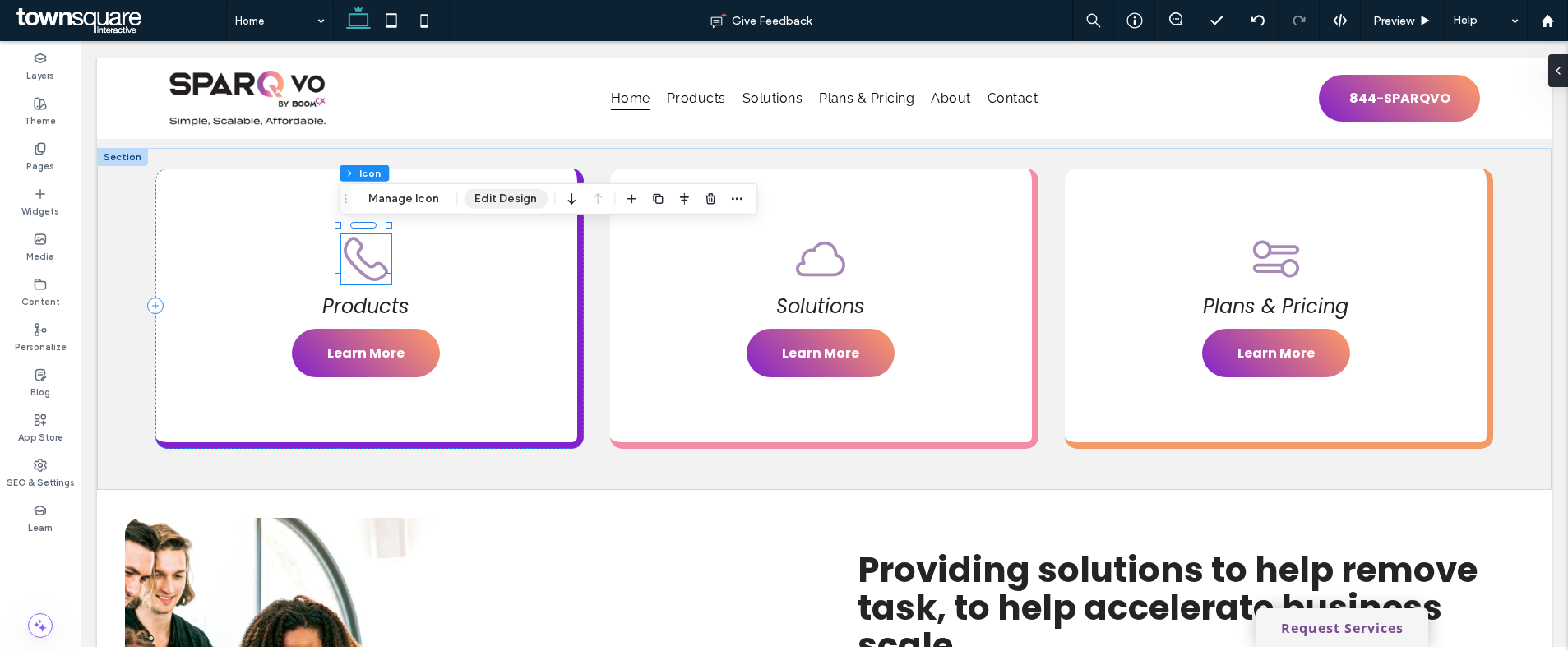
click at [482, 198] on button "Edit Design" at bounding box center [505, 198] width 84 height 19
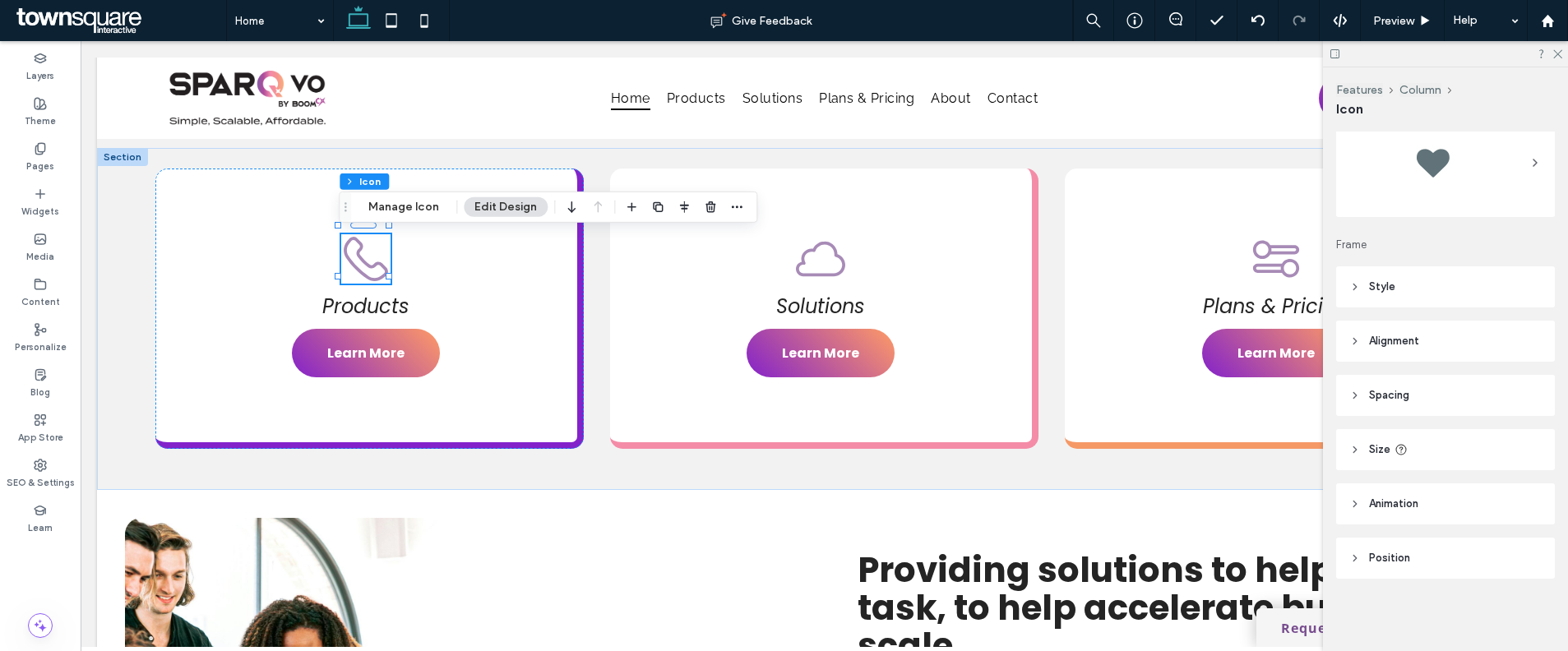
scroll to position [19, 0]
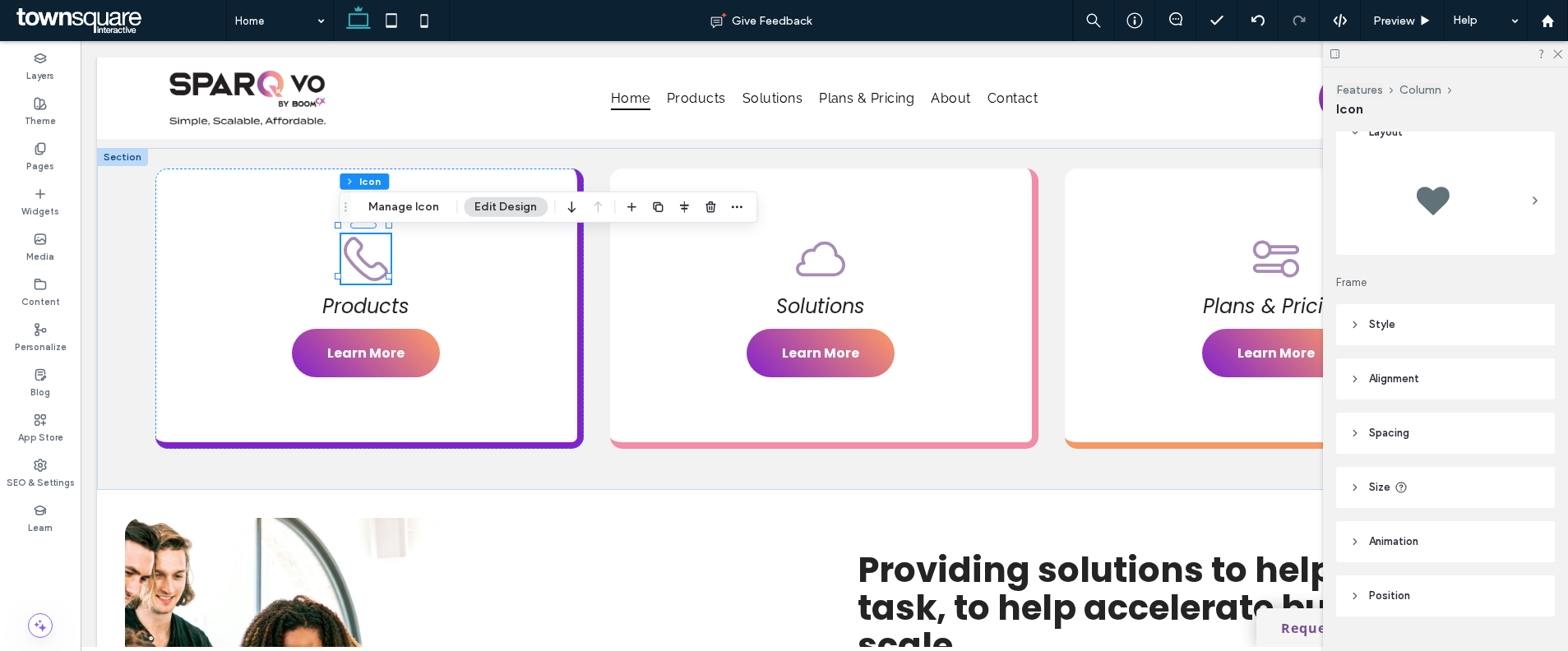
click at [1436, 335] on header "Style" at bounding box center [1446, 324] width 219 height 41
click at [1516, 403] on div at bounding box center [1471, 415] width 139 height 29
click at [1524, 410] on div "rgb(168, 139, 183)" at bounding box center [1530, 415] width 14 height 14
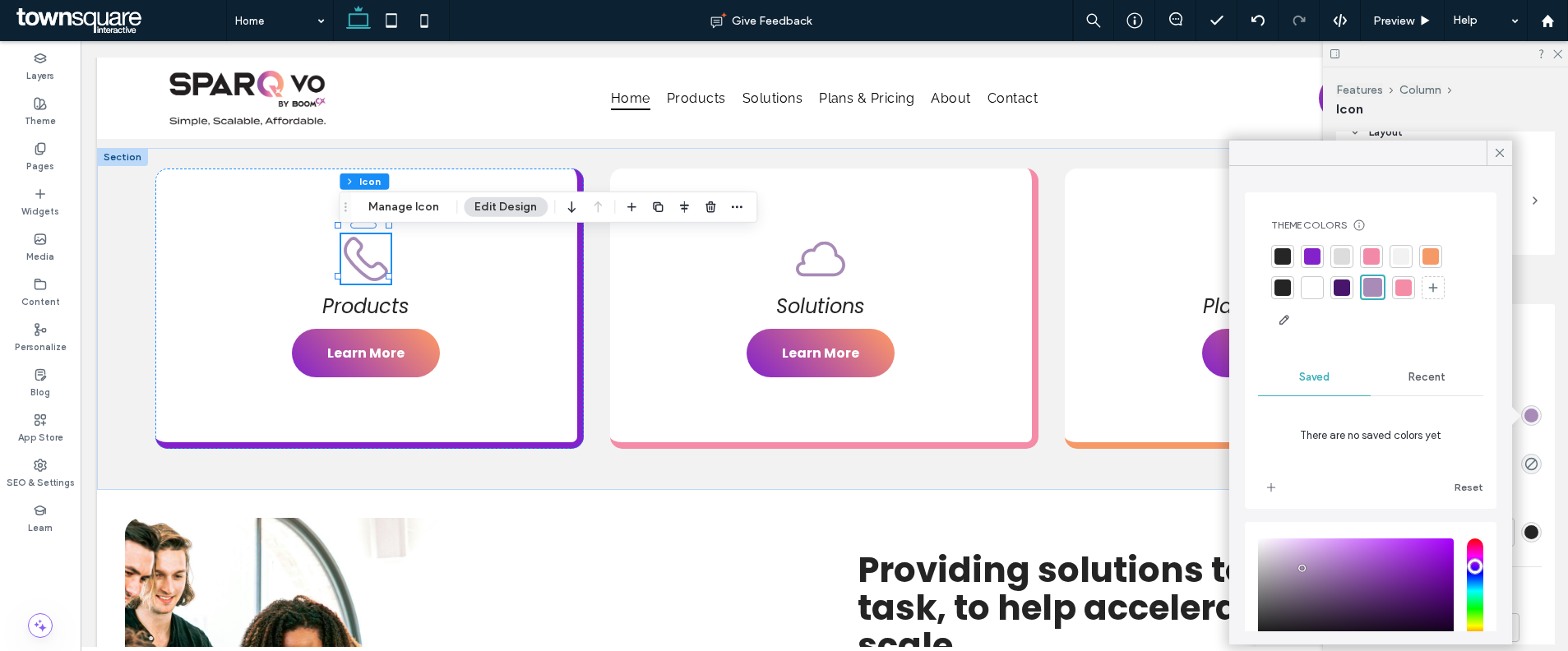
click at [1316, 258] on div at bounding box center [1312, 257] width 17 height 17
click at [1371, 262] on div at bounding box center [1374, 258] width 17 height 17
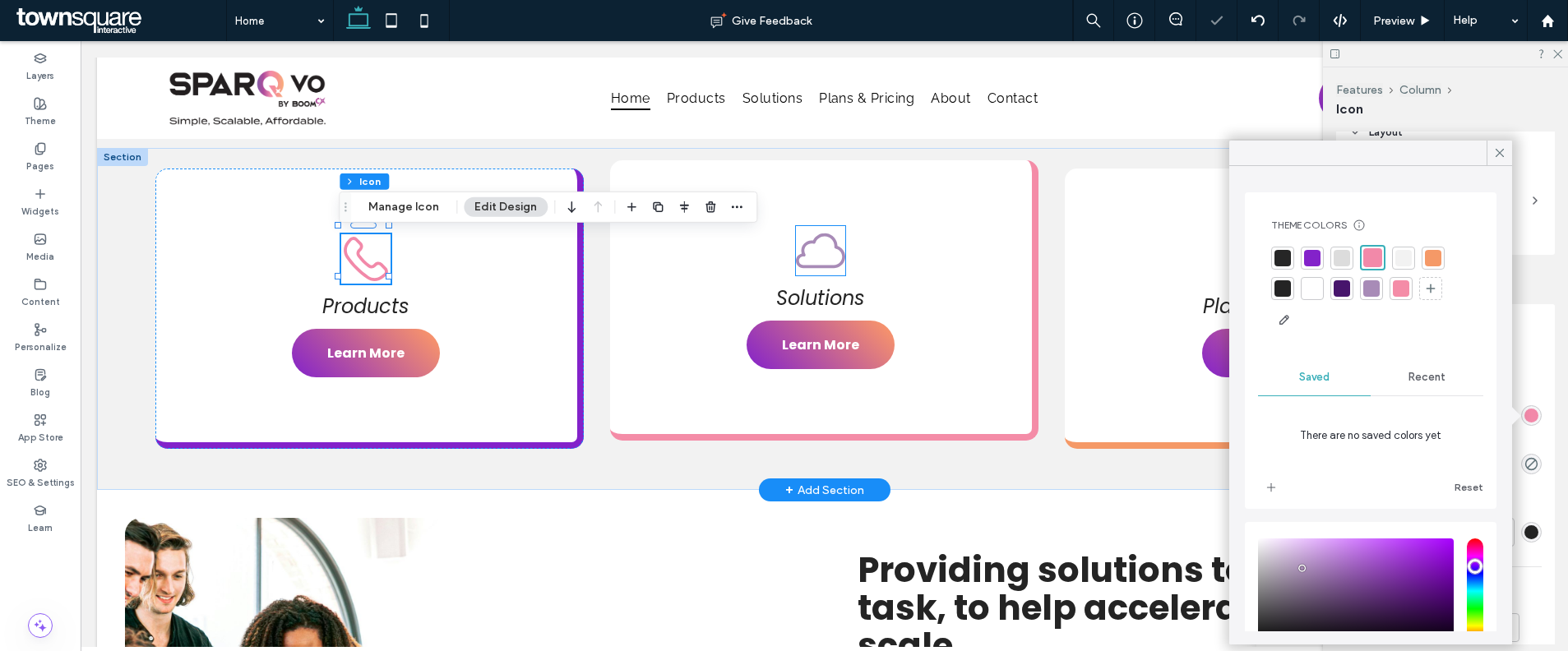
click at [818, 256] on icon at bounding box center [820, 251] width 50 height 50
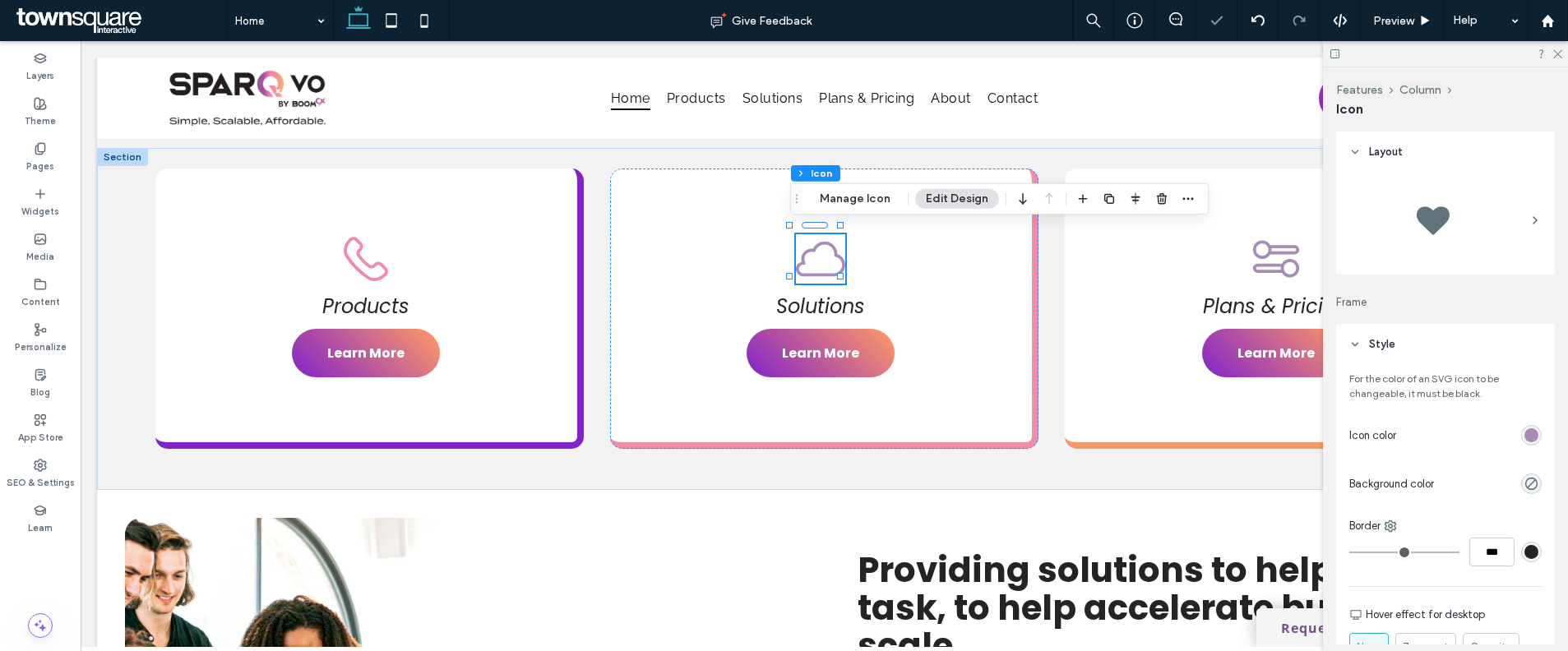
click at [1524, 437] on div "rgb(168, 139, 183)" at bounding box center [1530, 435] width 14 height 14
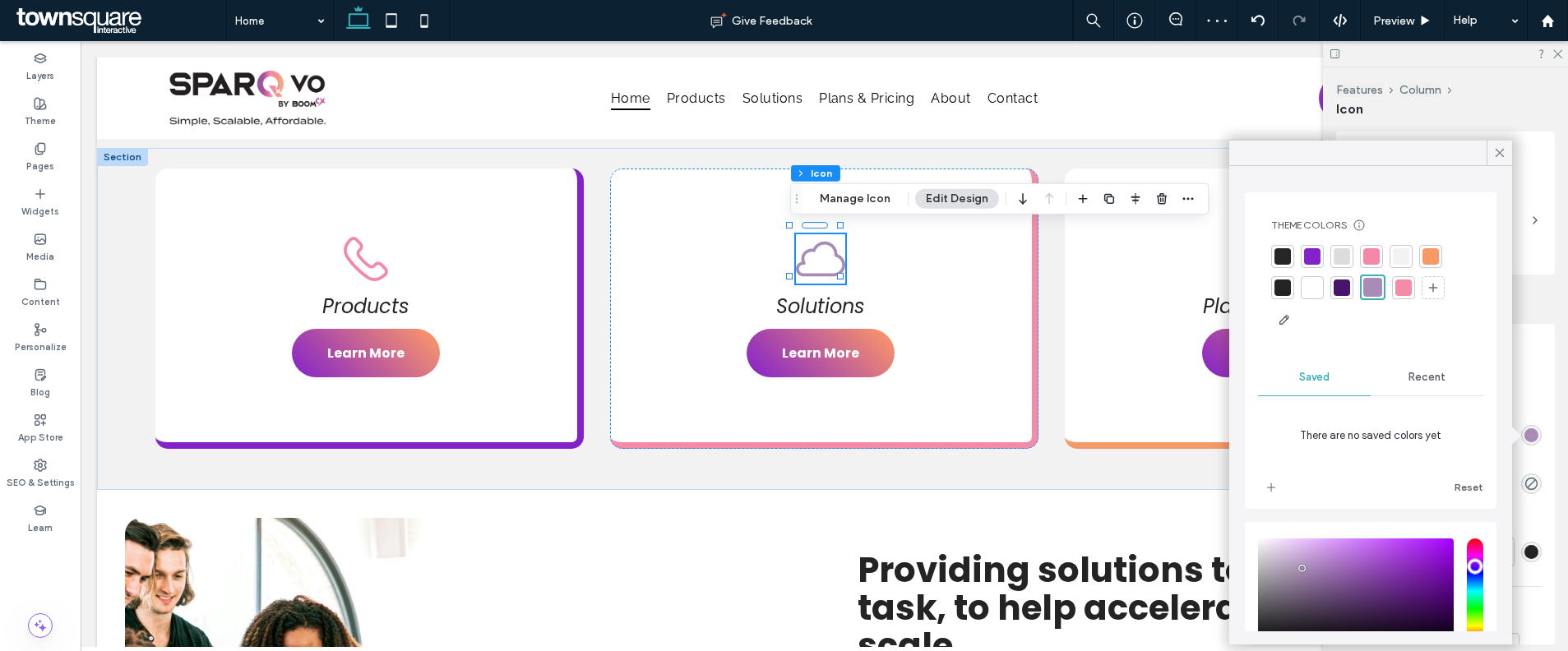
click at [1363, 260] on div at bounding box center [1371, 257] width 17 height 17
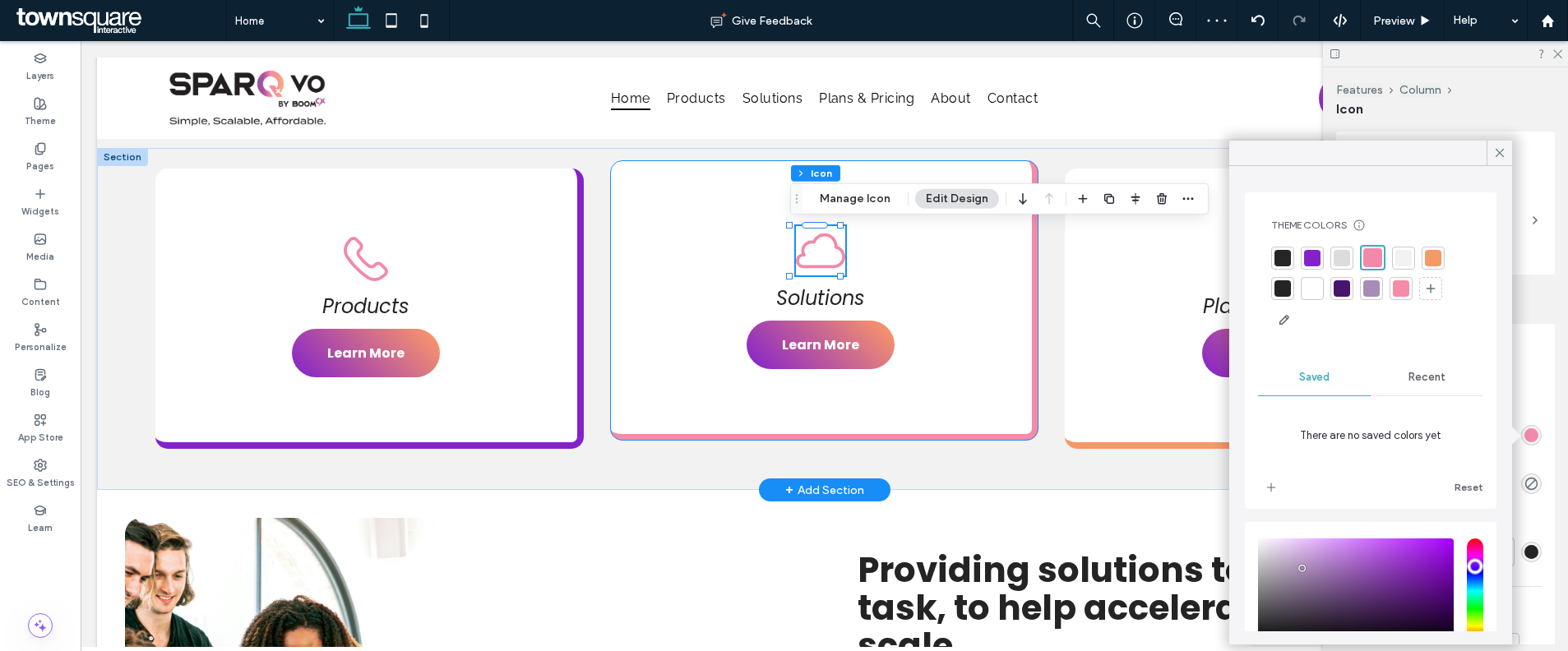
click at [982, 411] on div "Solutions Learn More" at bounding box center [824, 300] width 428 height 280
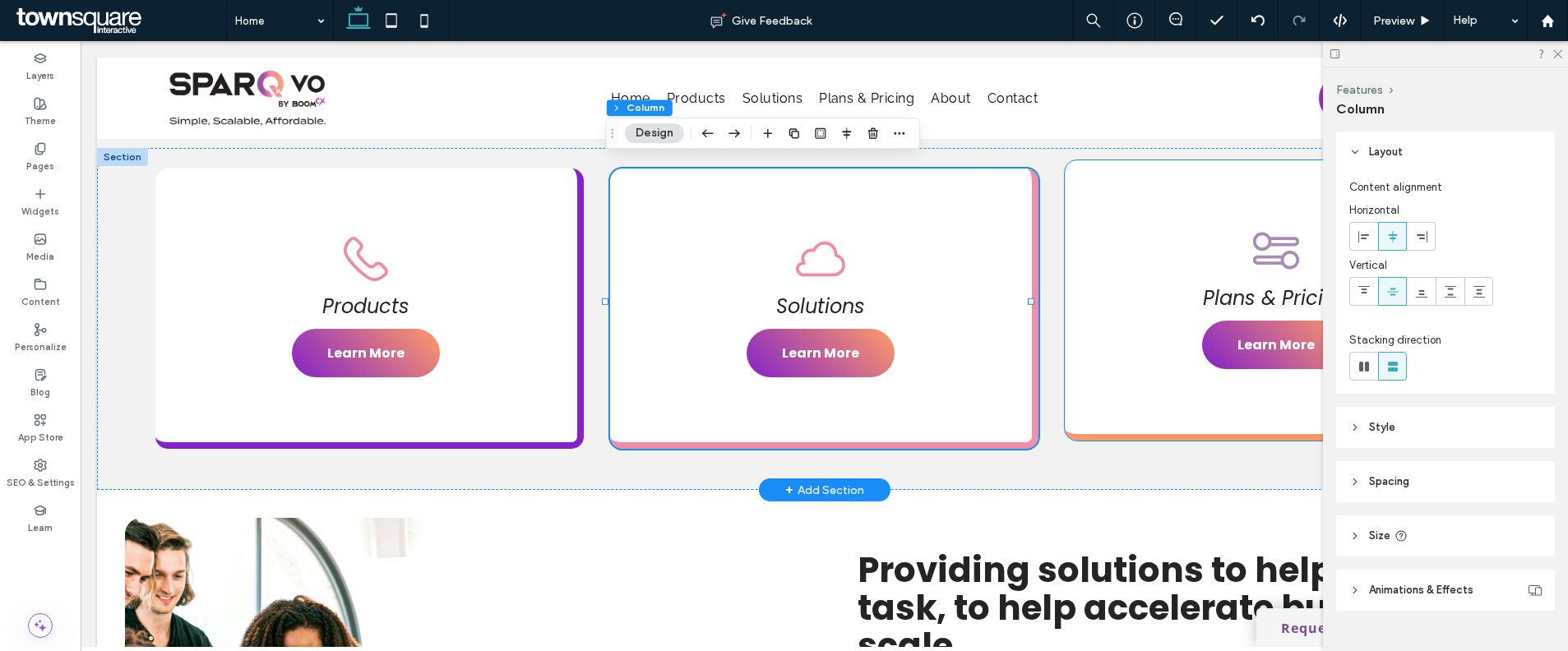
click at [1129, 424] on div "Plans & Pricing Learn More" at bounding box center [1278, 300] width 428 height 280
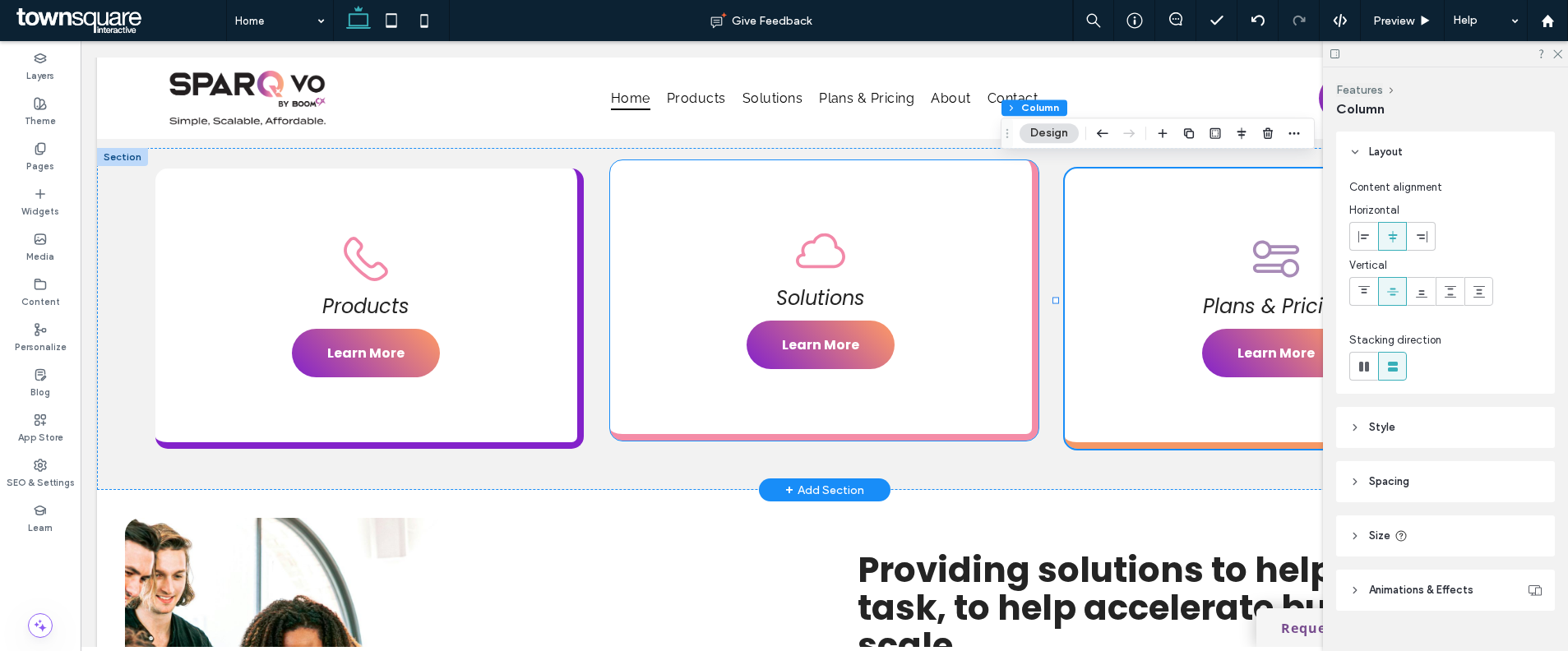
click at [995, 400] on div "Solutions Learn More" at bounding box center [824, 300] width 428 height 280
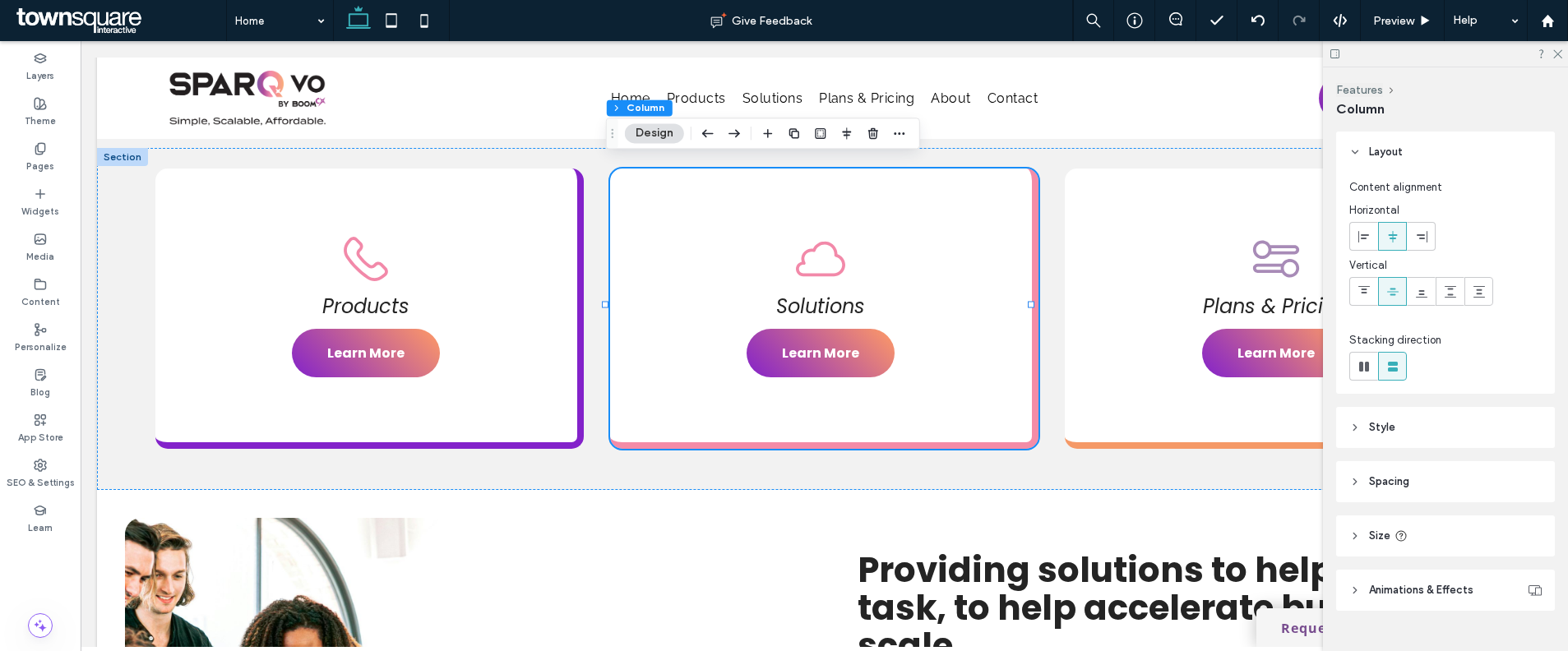
scroll to position [32, 0]
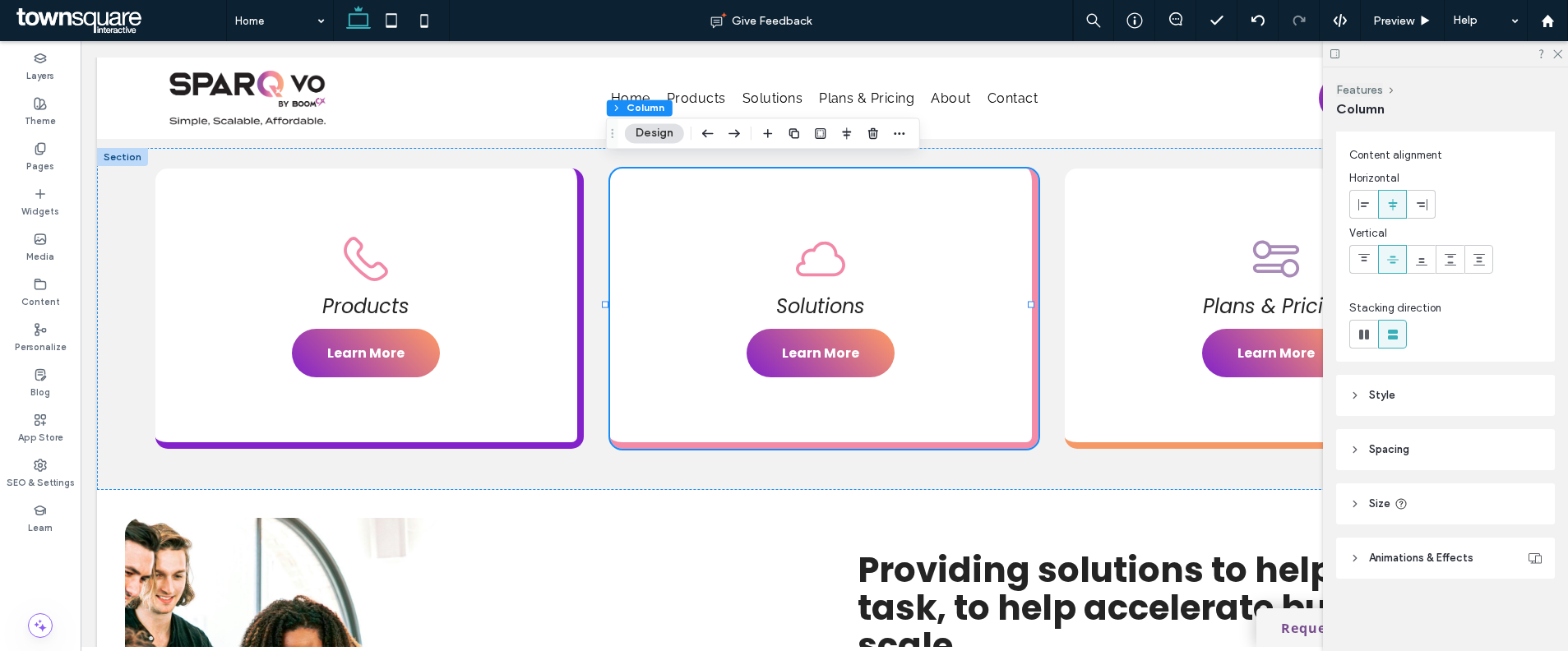
click at [1411, 397] on header "Style" at bounding box center [1446, 395] width 219 height 41
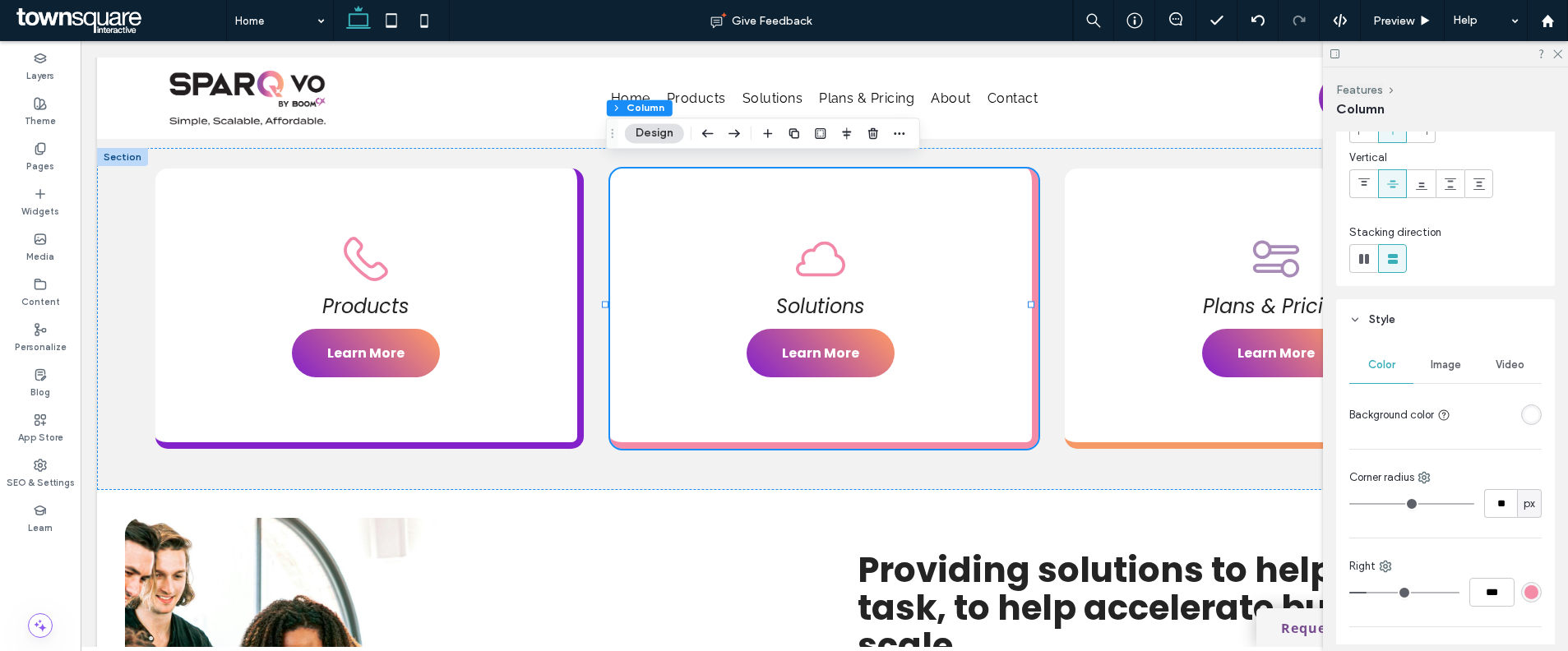
scroll to position [129, 0]
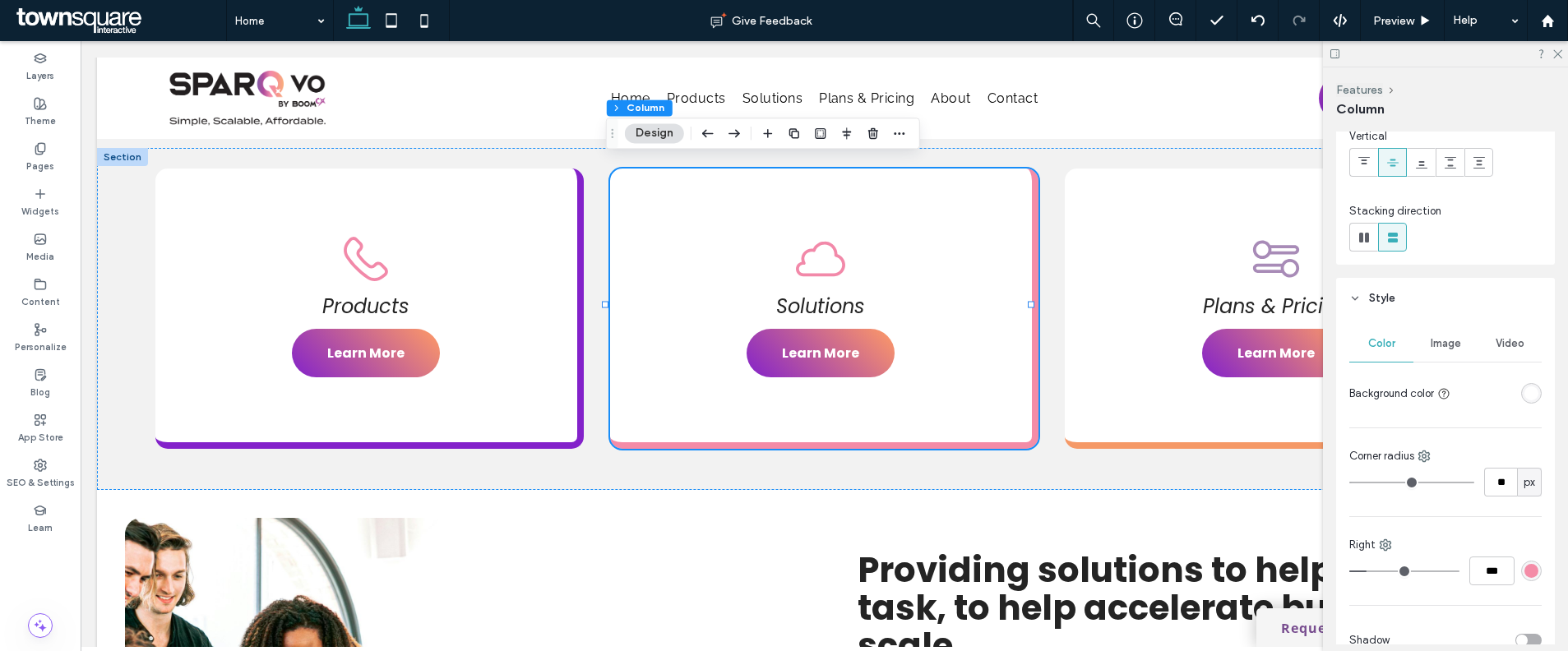
click at [1521, 565] on div "rgba(244, 140, 167, 1)" at bounding box center [1531, 571] width 20 height 20
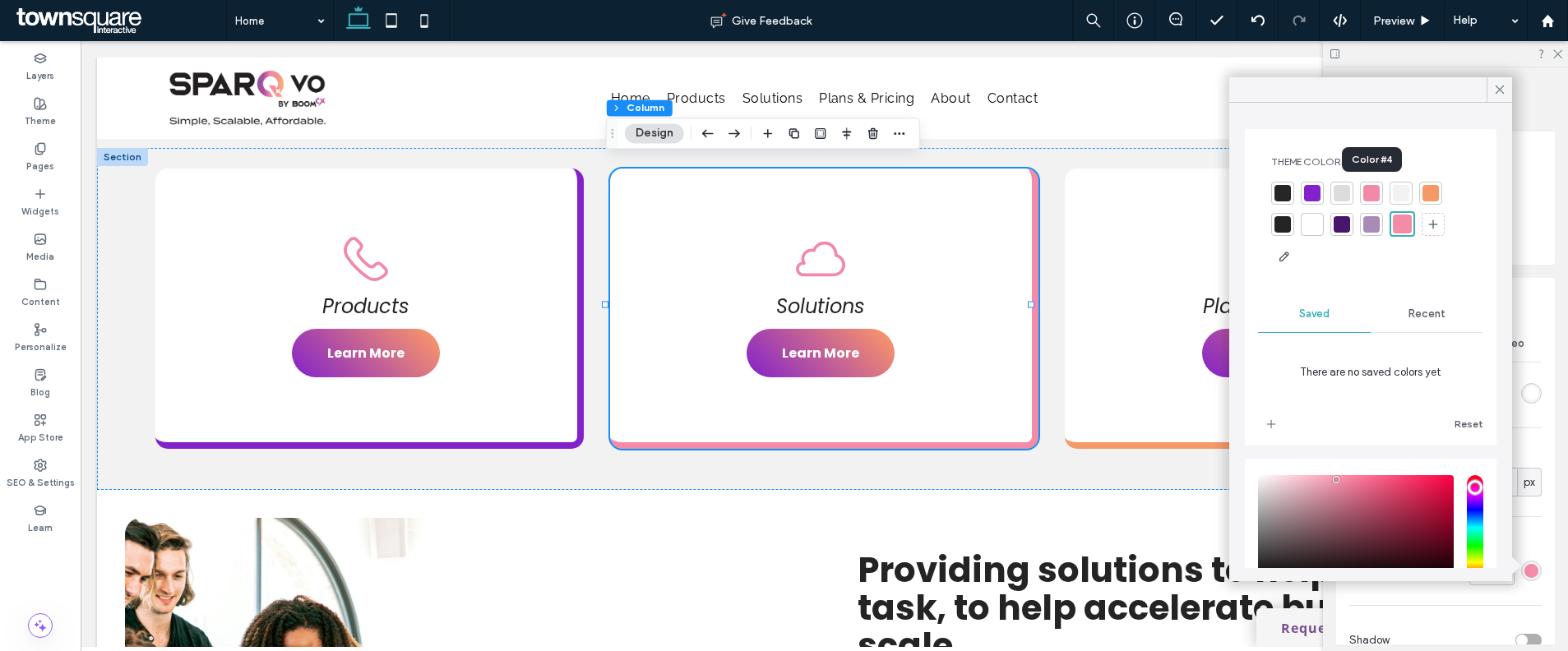
click at [1374, 193] on div at bounding box center [1371, 193] width 17 height 17
click at [1486, 93] on div at bounding box center [1499, 89] width 26 height 25
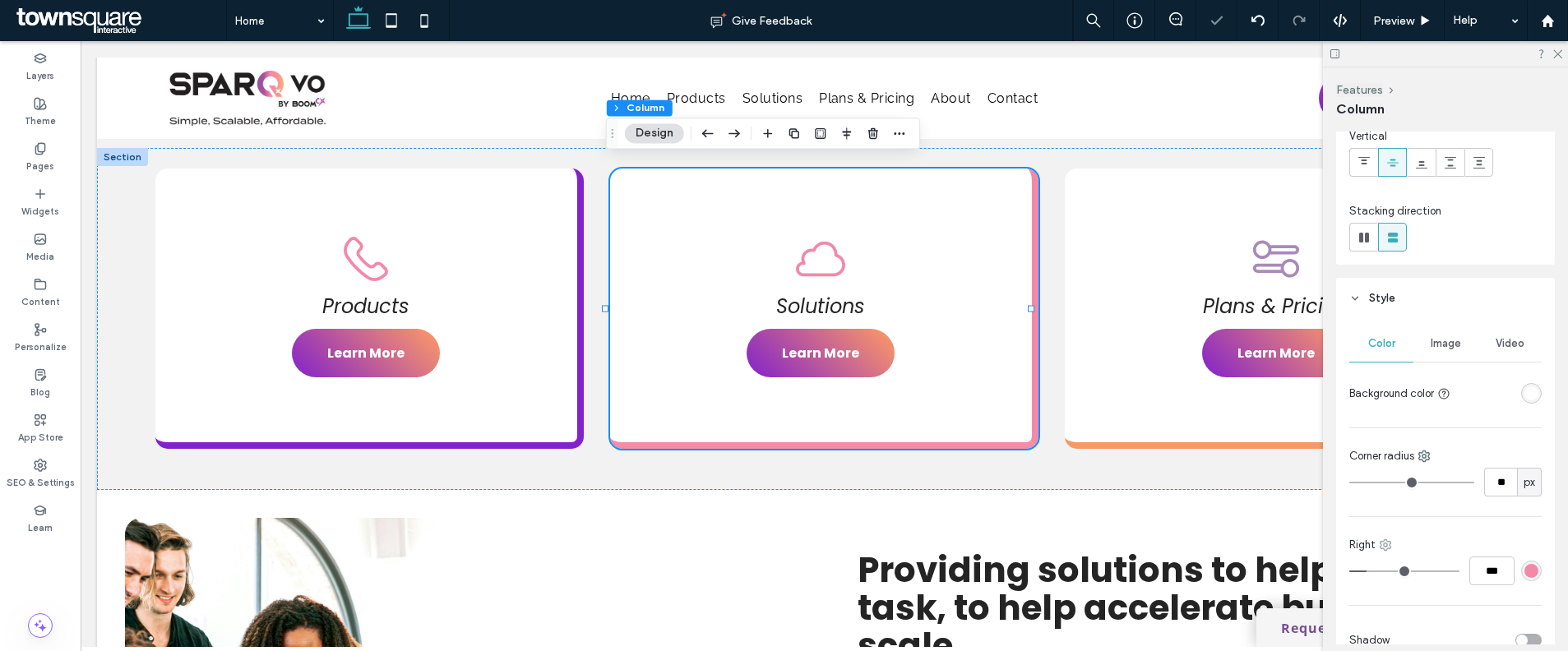
click at [1382, 547] on icon at bounding box center [1385, 545] width 13 height 13
click at [1437, 480] on span "Right" at bounding box center [1424, 478] width 27 height 17
click at [1521, 561] on div "rgba(242, 137, 169, 1)" at bounding box center [1531, 571] width 20 height 20
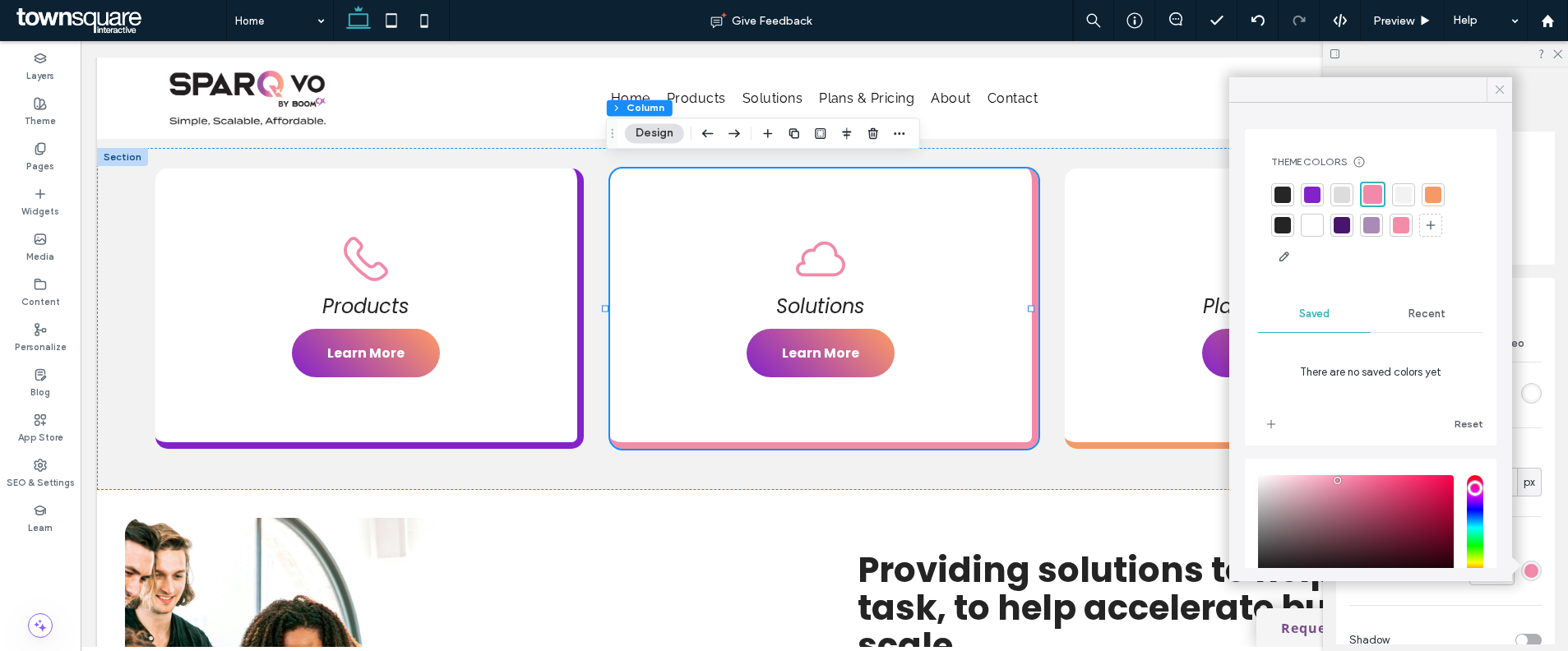
click at [1491, 90] on div at bounding box center [1499, 89] width 26 height 25
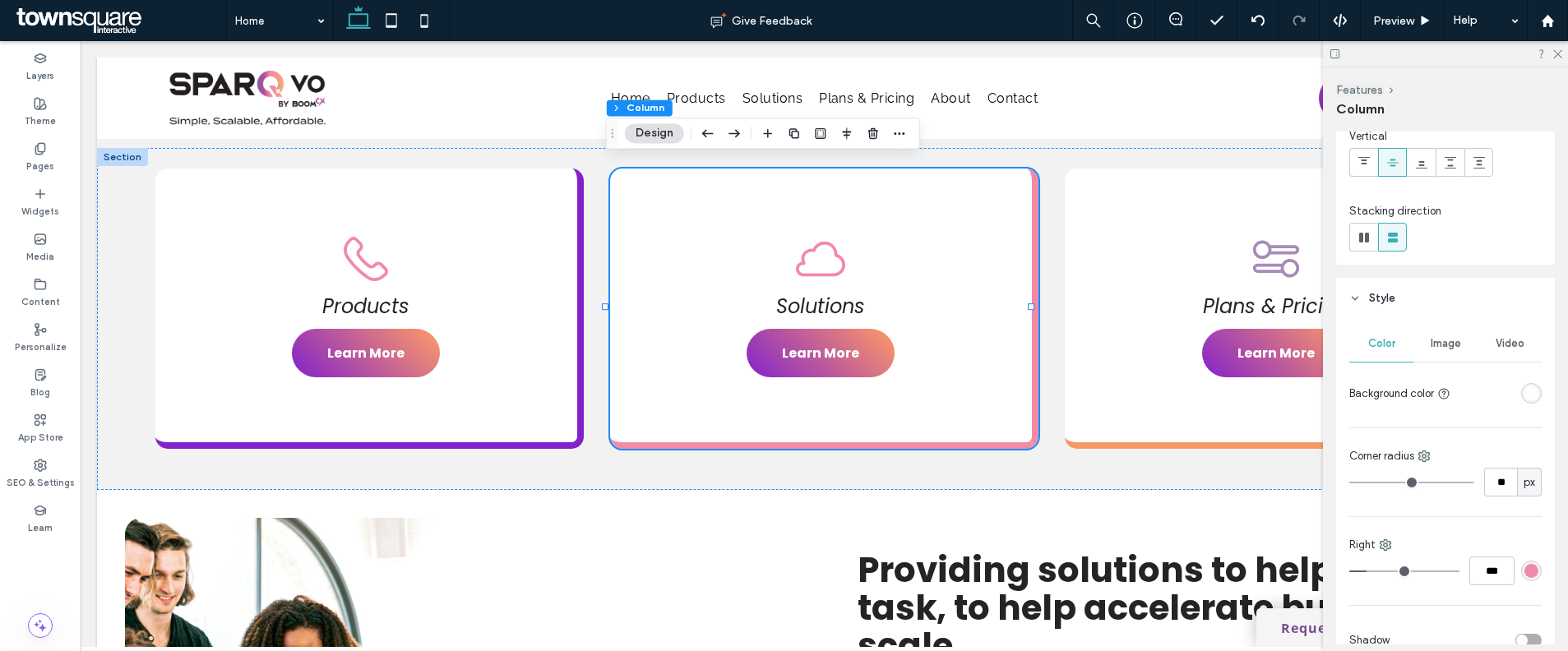
click at [1388, 537] on div "Right" at bounding box center [1445, 545] width 192 height 17
click at [1388, 547] on icon at bounding box center [1385, 545] width 13 height 13
click at [1423, 448] on span "Bottom" at bounding box center [1429, 447] width 35 height 17
click at [1524, 569] on div "rgba(244, 140, 167, 1)" at bounding box center [1530, 571] width 14 height 14
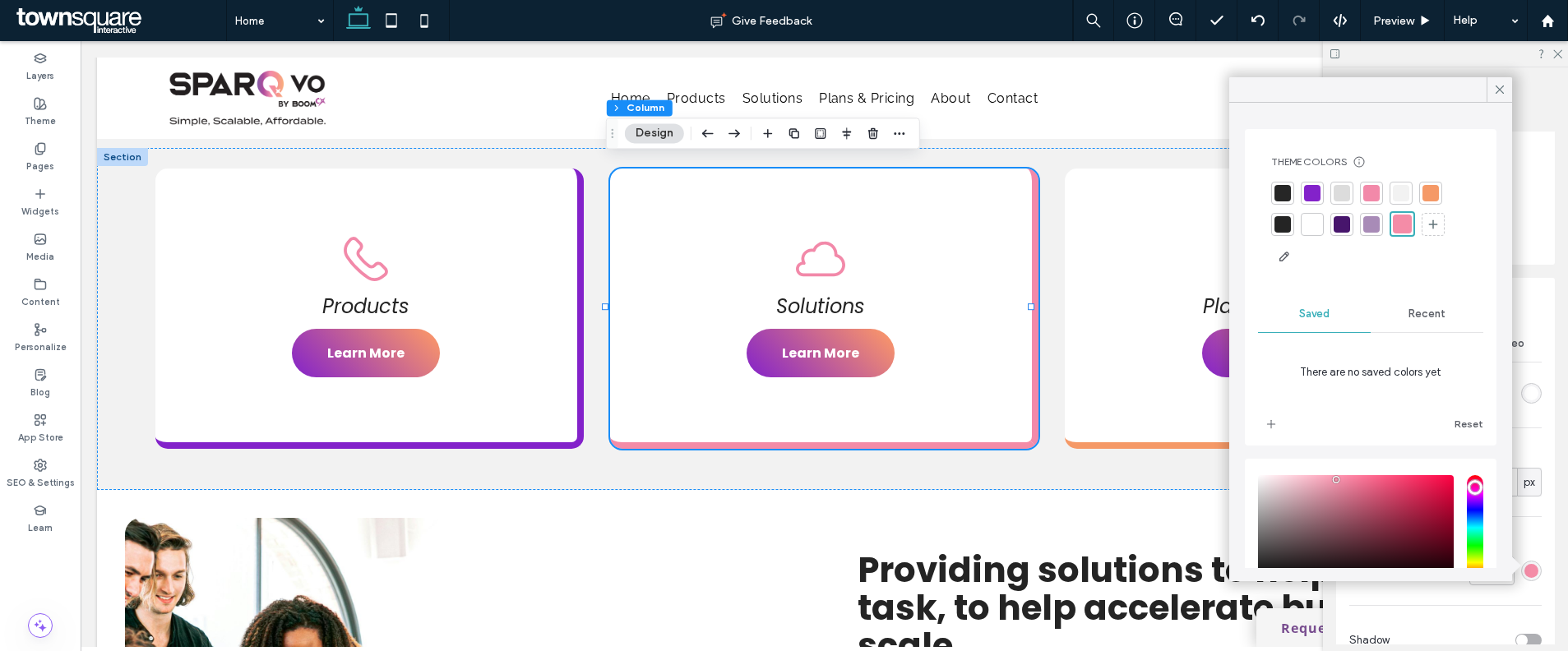
click at [1368, 188] on div at bounding box center [1371, 193] width 17 height 17
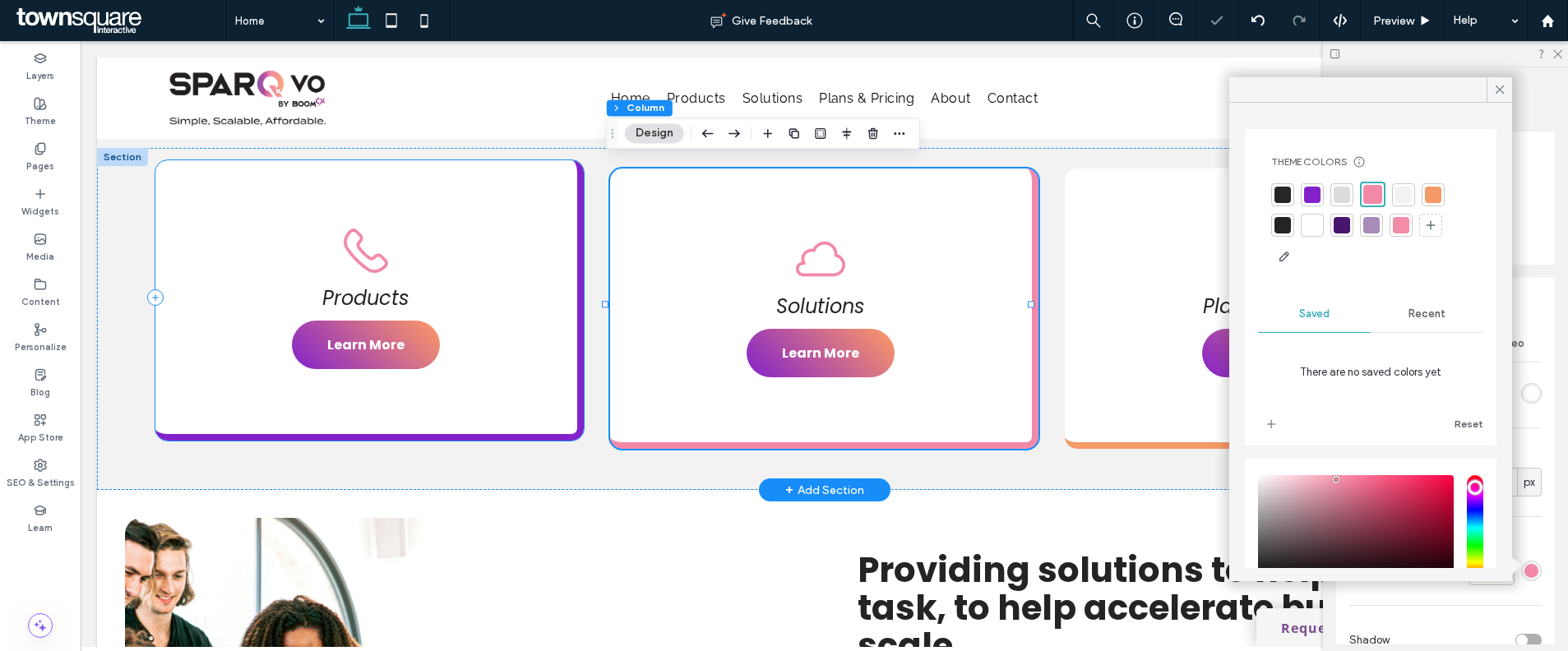
click at [565, 355] on div "Products Learn More" at bounding box center [369, 300] width 428 height 280
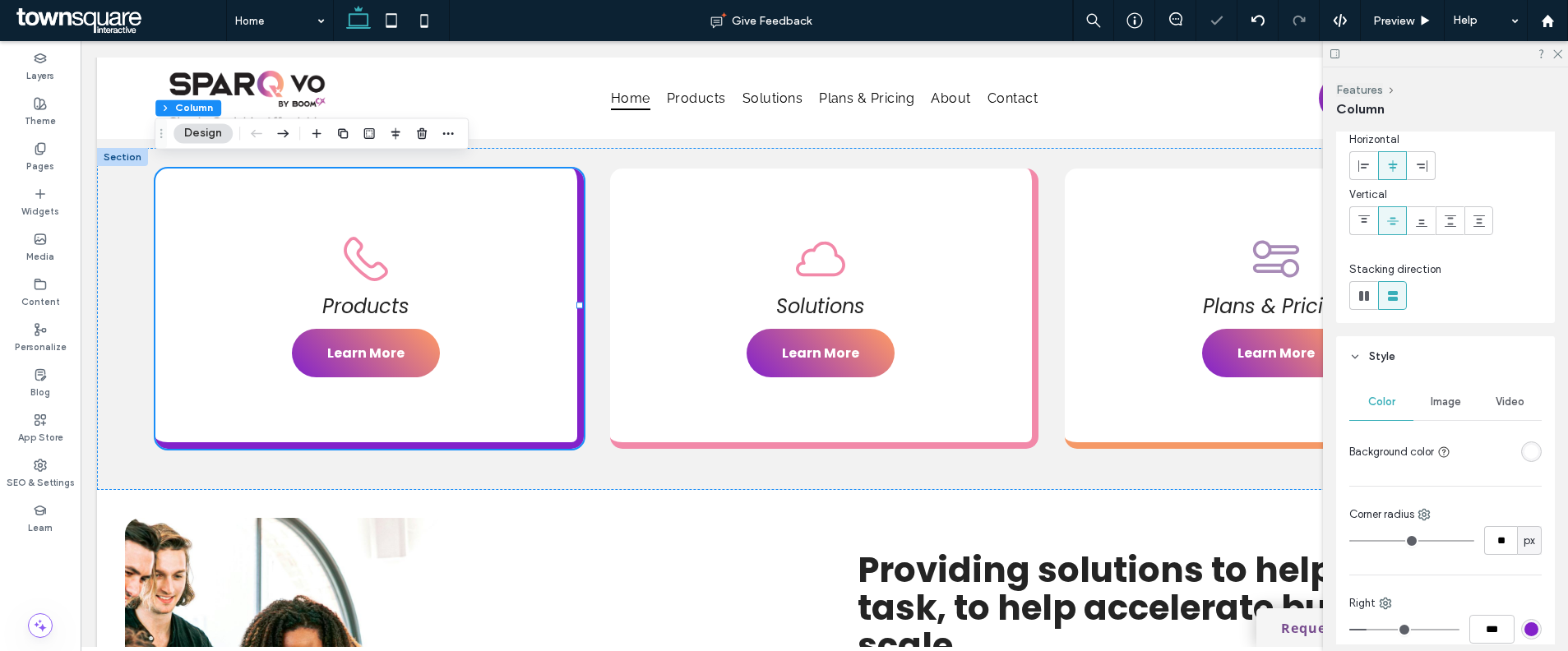
scroll to position [92, 0]
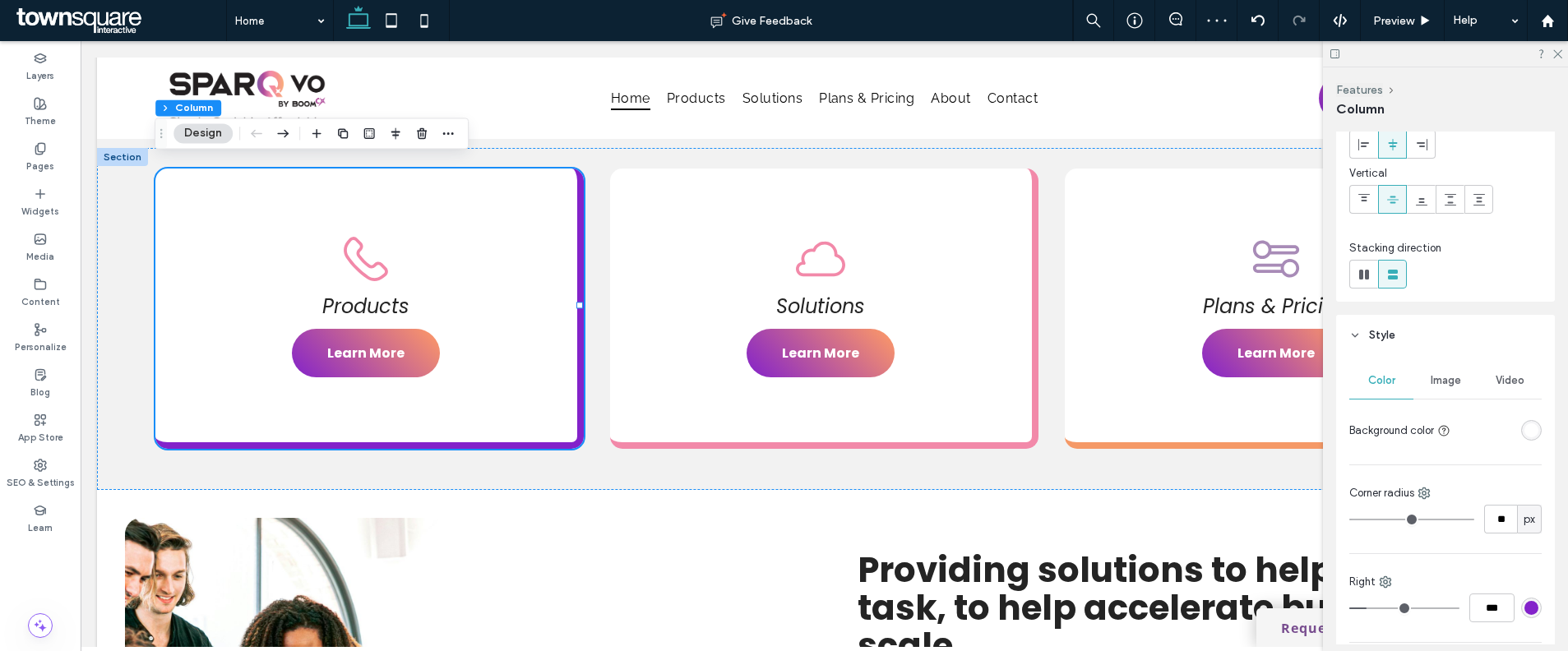
click at [1524, 610] on div "rgba(131, 34, 202, 1)" at bounding box center [1530, 608] width 14 height 14
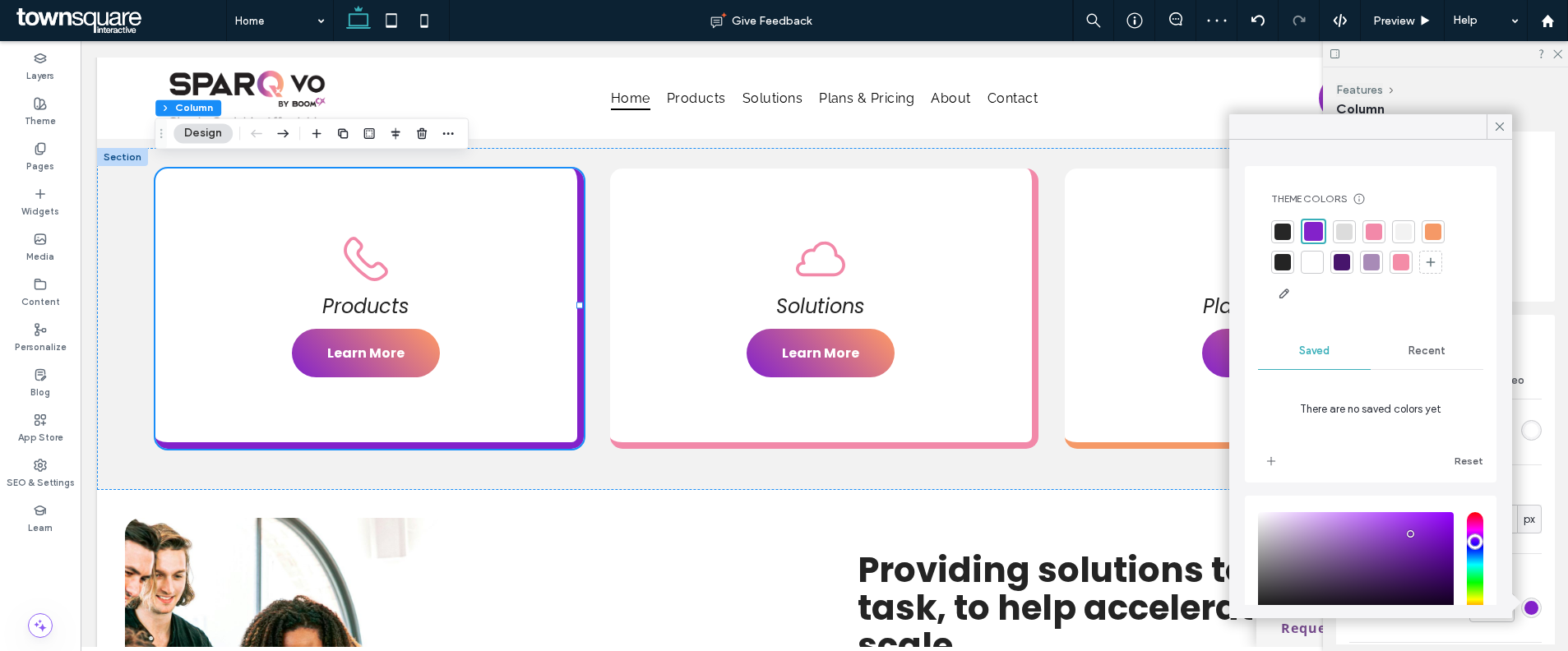
drag, startPoint x: 1498, startPoint y: 128, endPoint x: 1487, endPoint y: 236, distance: 108.6
click at [1499, 128] on icon at bounding box center [1500, 126] width 15 height 15
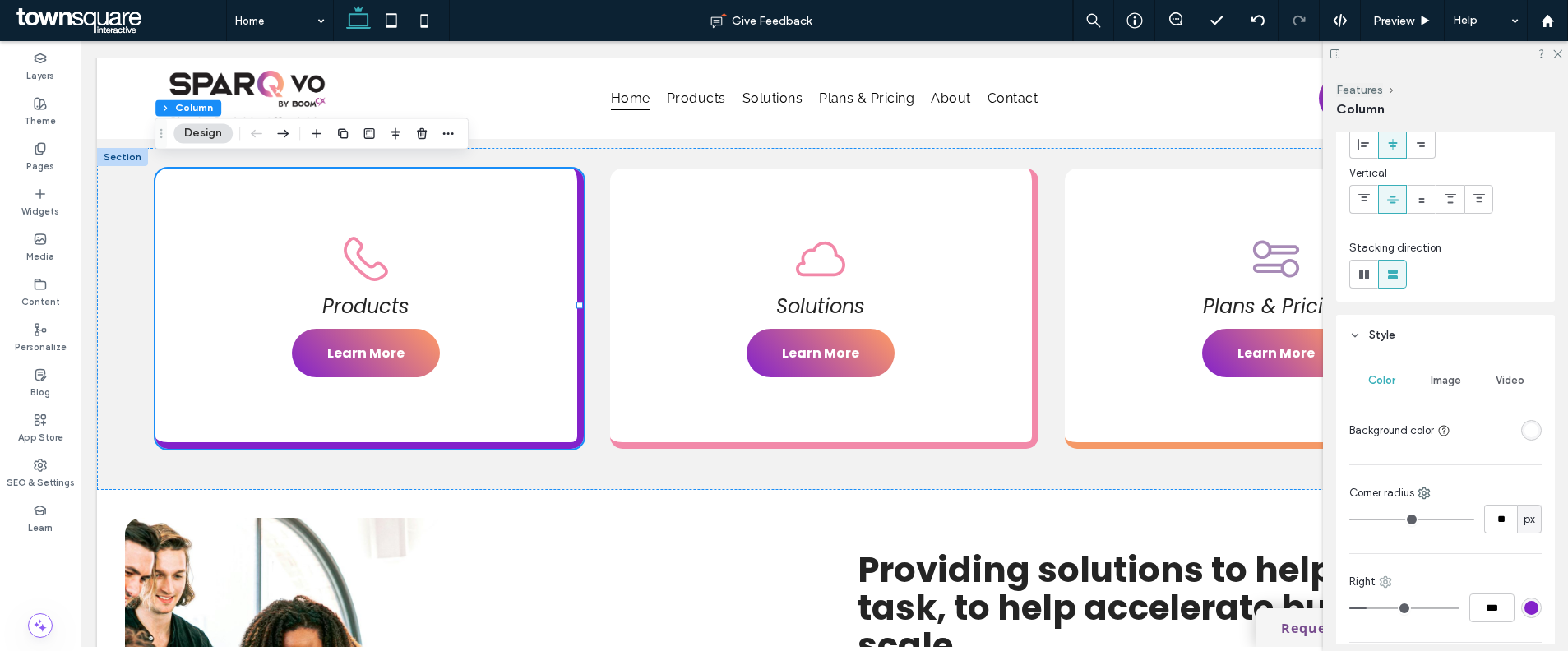
click at [1386, 586] on use at bounding box center [1386, 583] width 11 height 11
click at [1433, 490] on span "Bottom" at bounding box center [1429, 483] width 35 height 17
click at [1524, 611] on div "rgba(131, 34, 202, 1)" at bounding box center [1530, 608] width 14 height 14
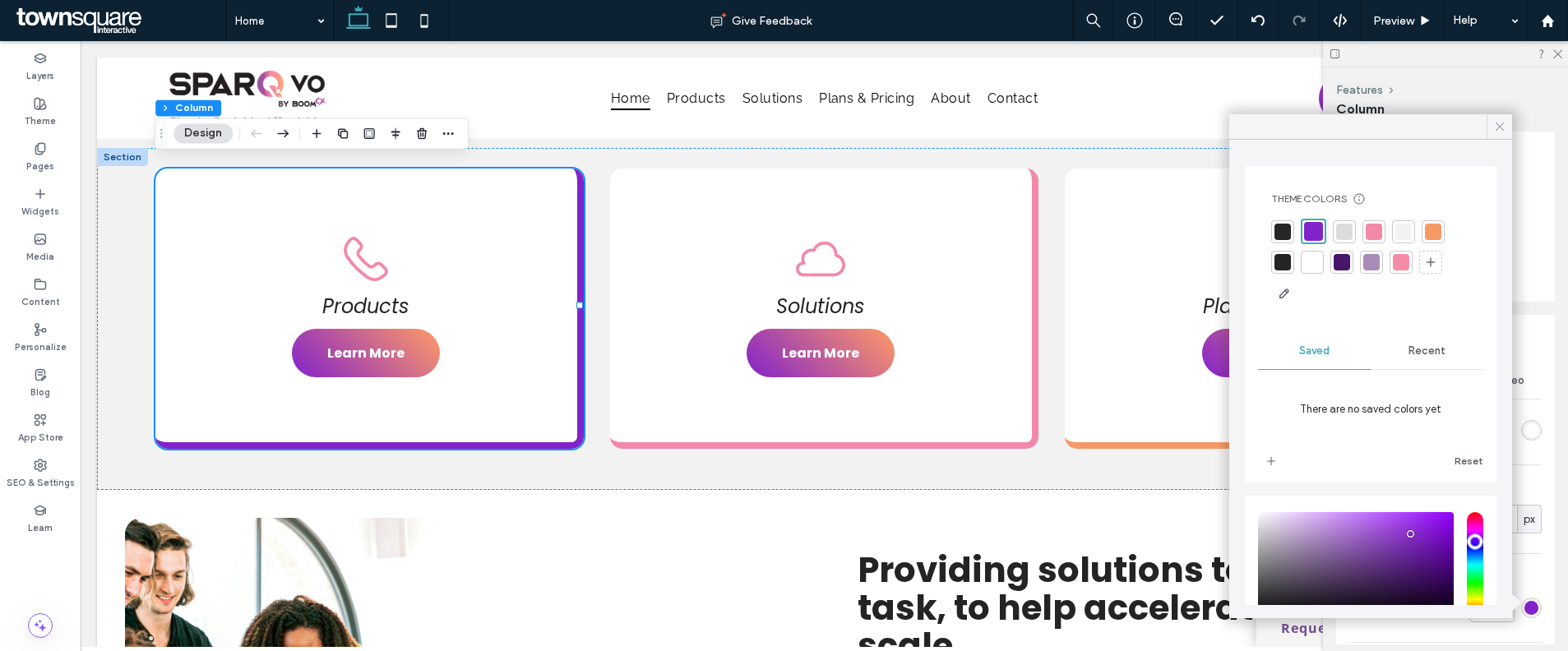
click at [1497, 130] on icon at bounding box center [1500, 126] width 15 height 15
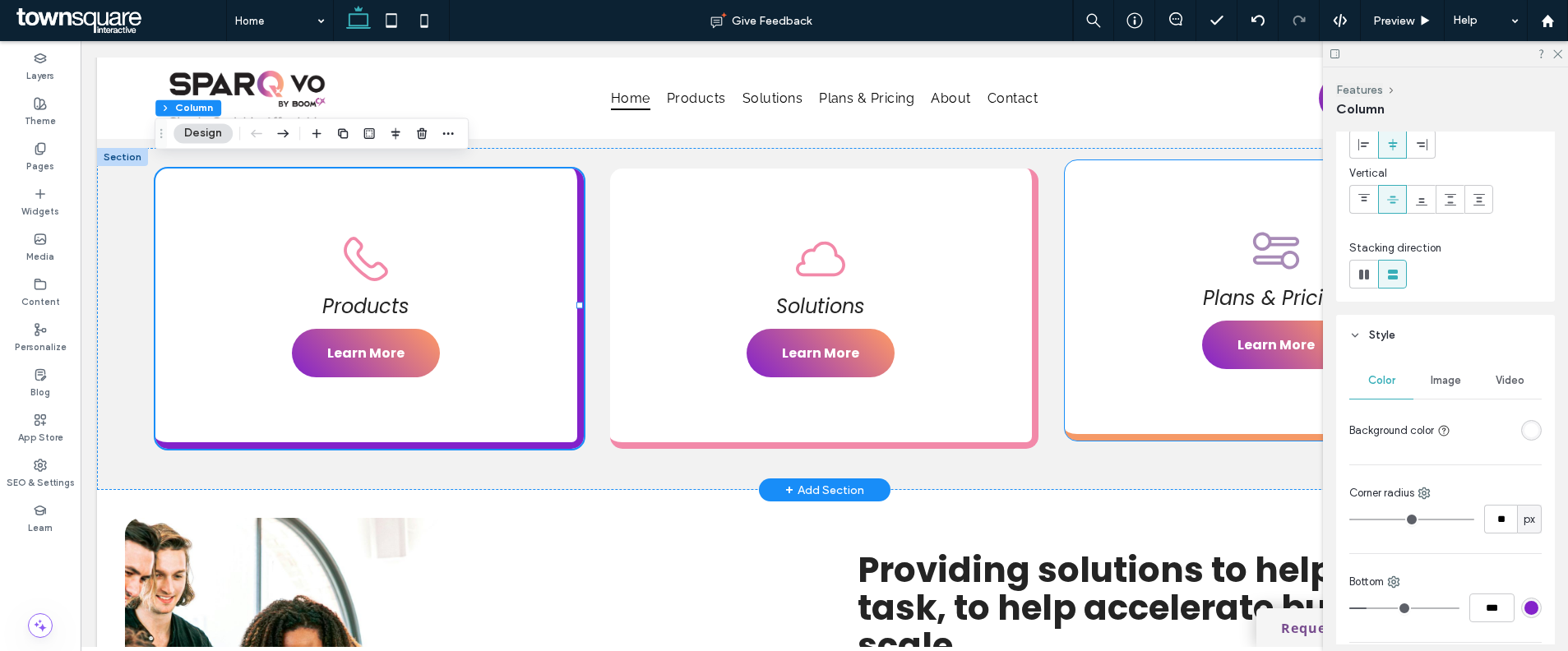
click at [1152, 348] on div "Plans & Pricing Learn More" at bounding box center [1278, 300] width 428 height 280
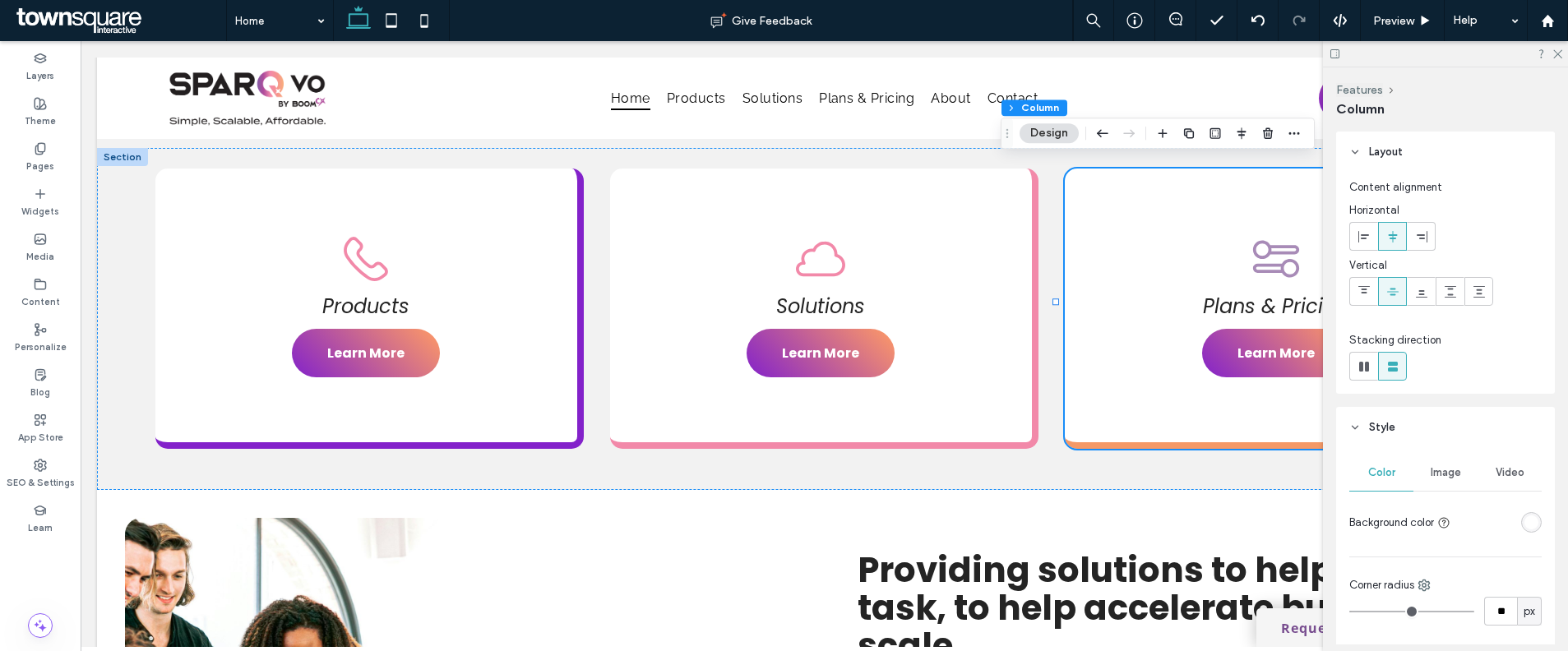
scroll to position [167, 0]
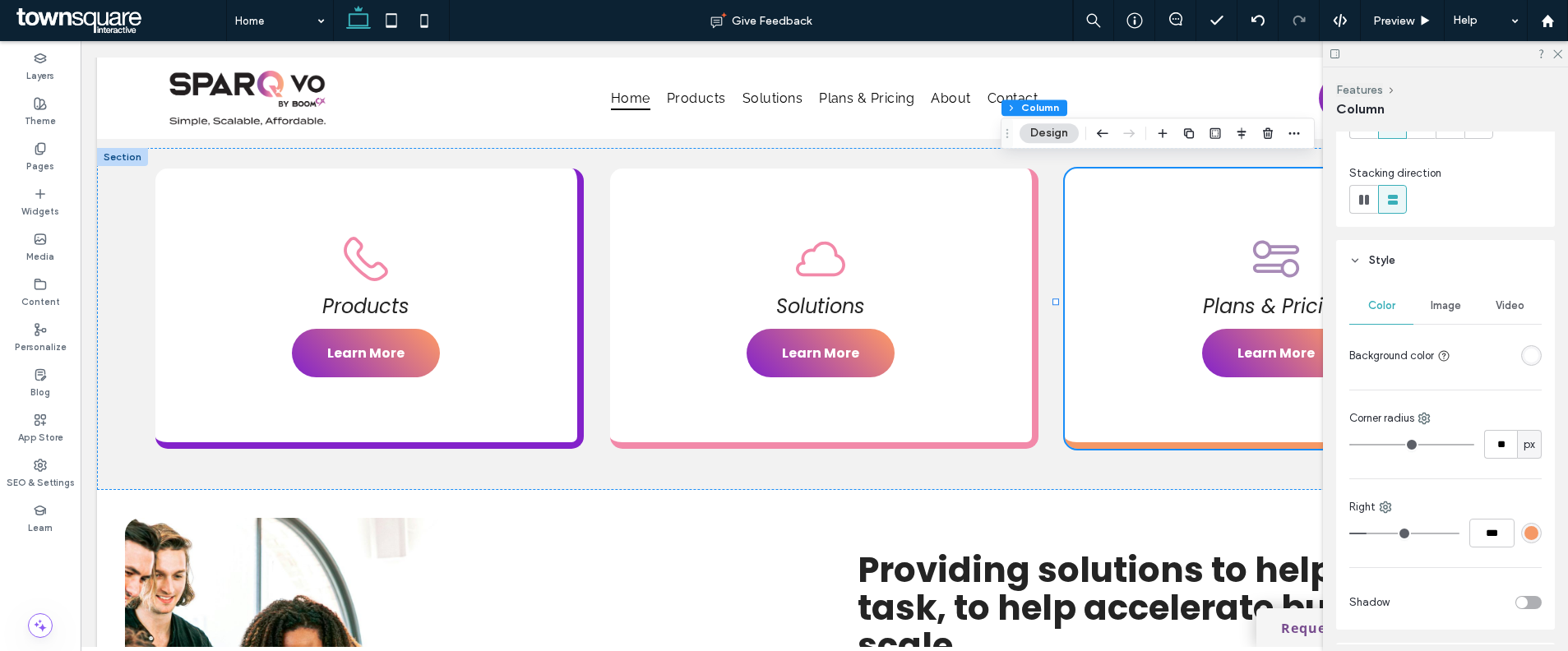
click at [1523, 541] on div "rgba(245, 153, 103, 1)" at bounding box center [1531, 533] width 20 height 20
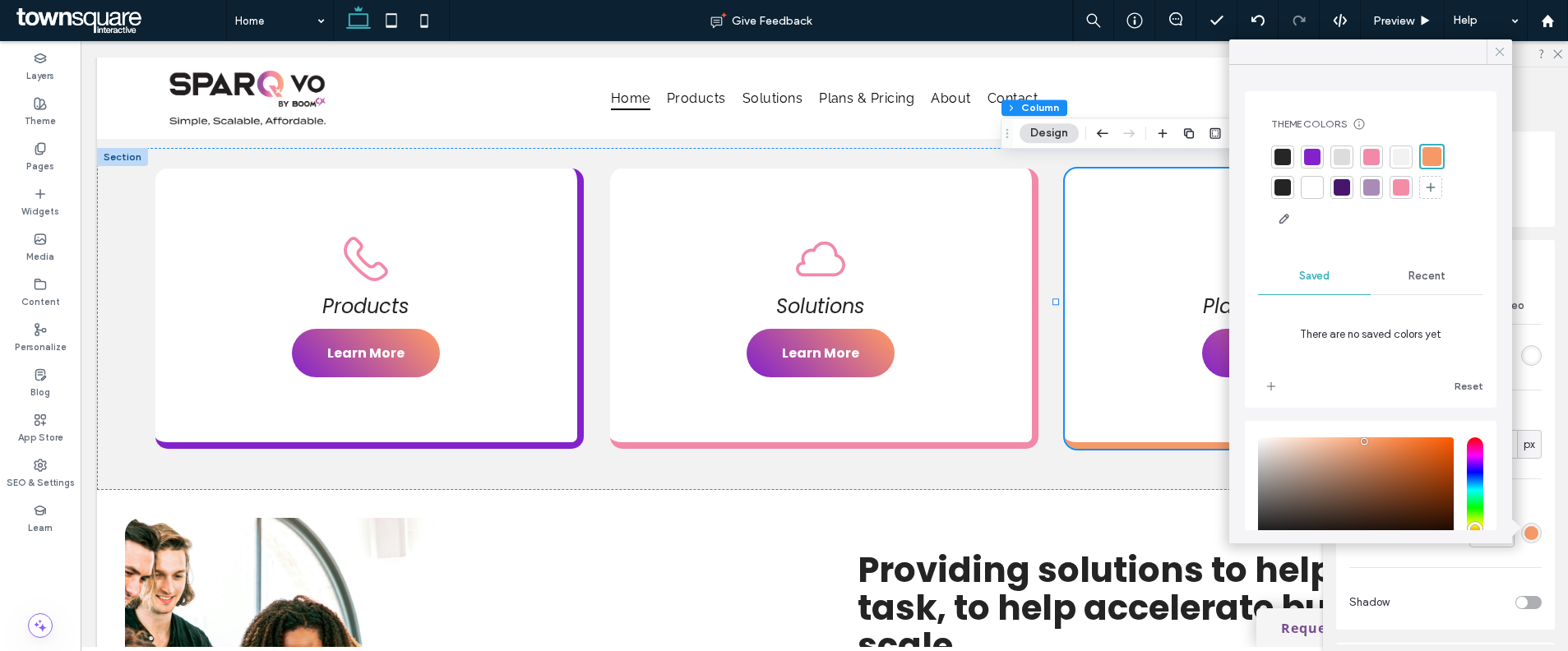
click at [1495, 41] on span at bounding box center [1500, 52] width 15 height 25
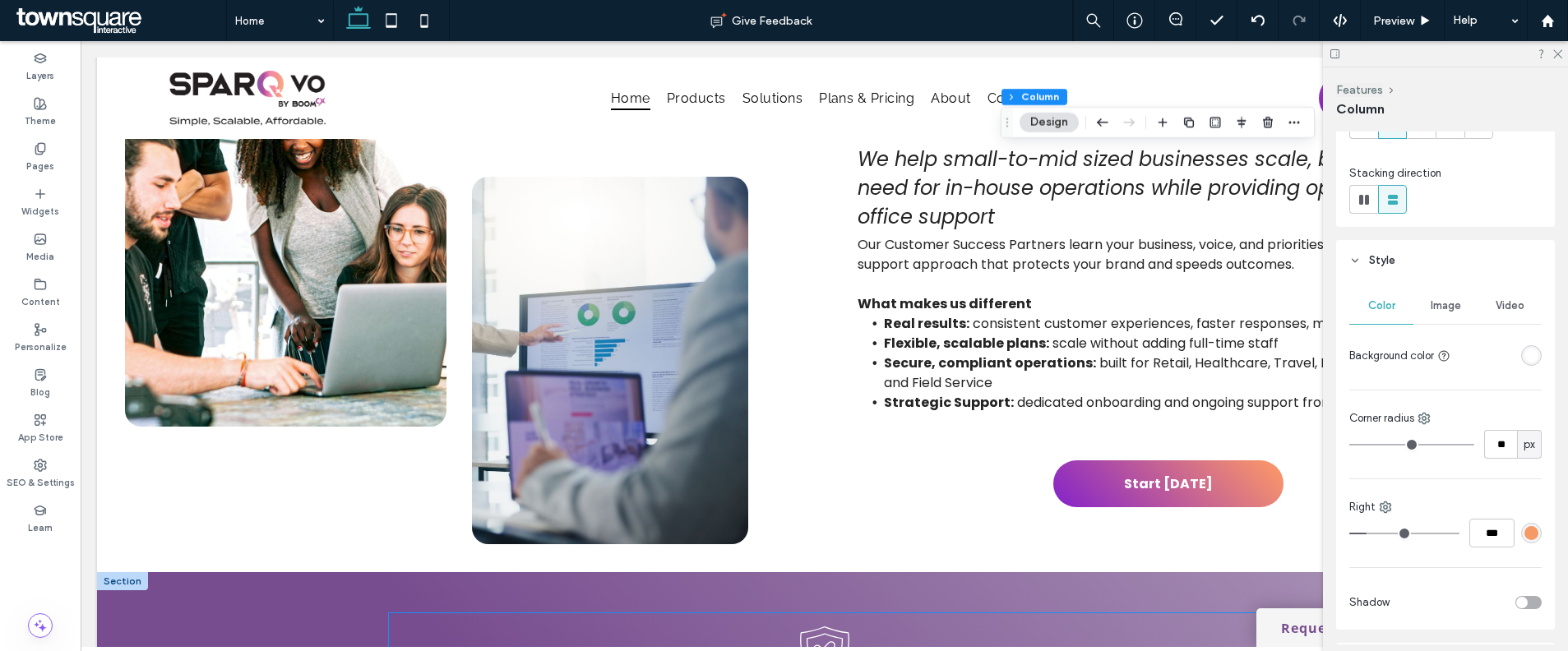
scroll to position [1529, 0]
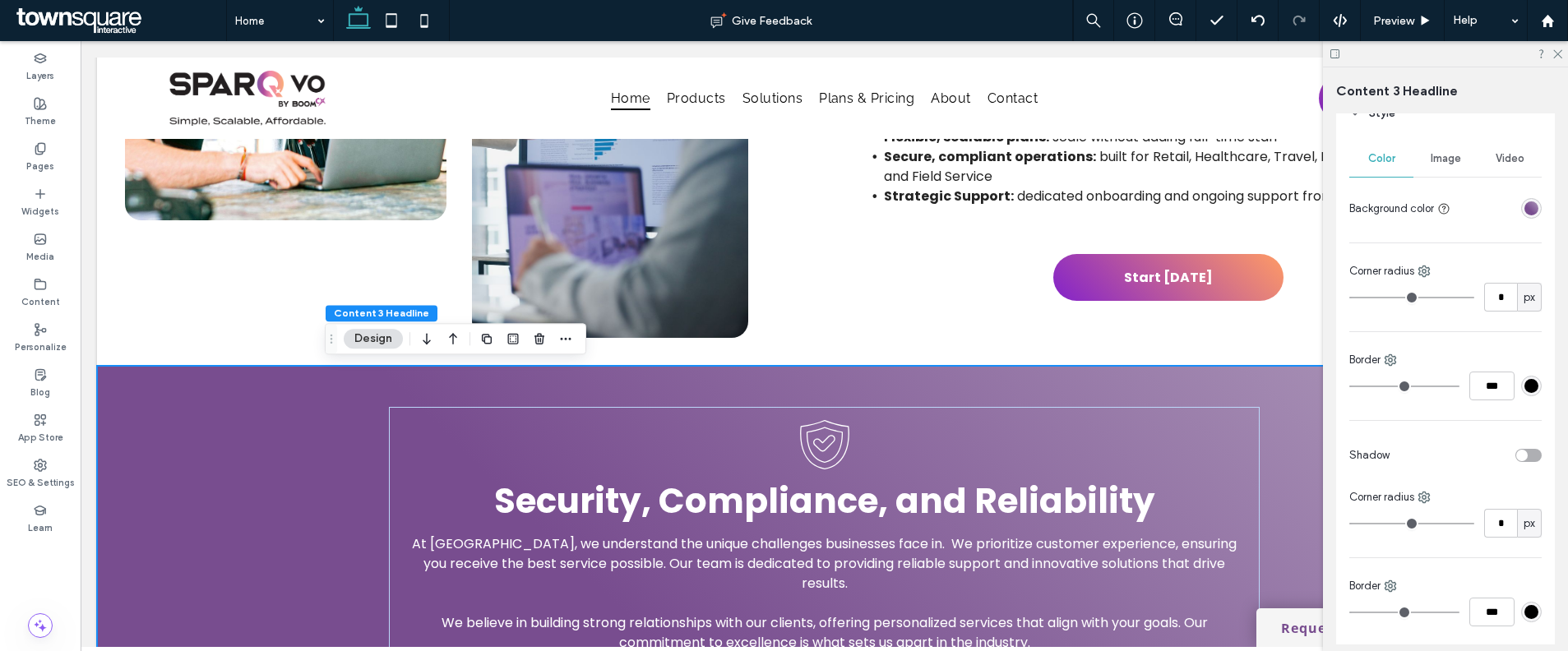
scroll to position [266, 0]
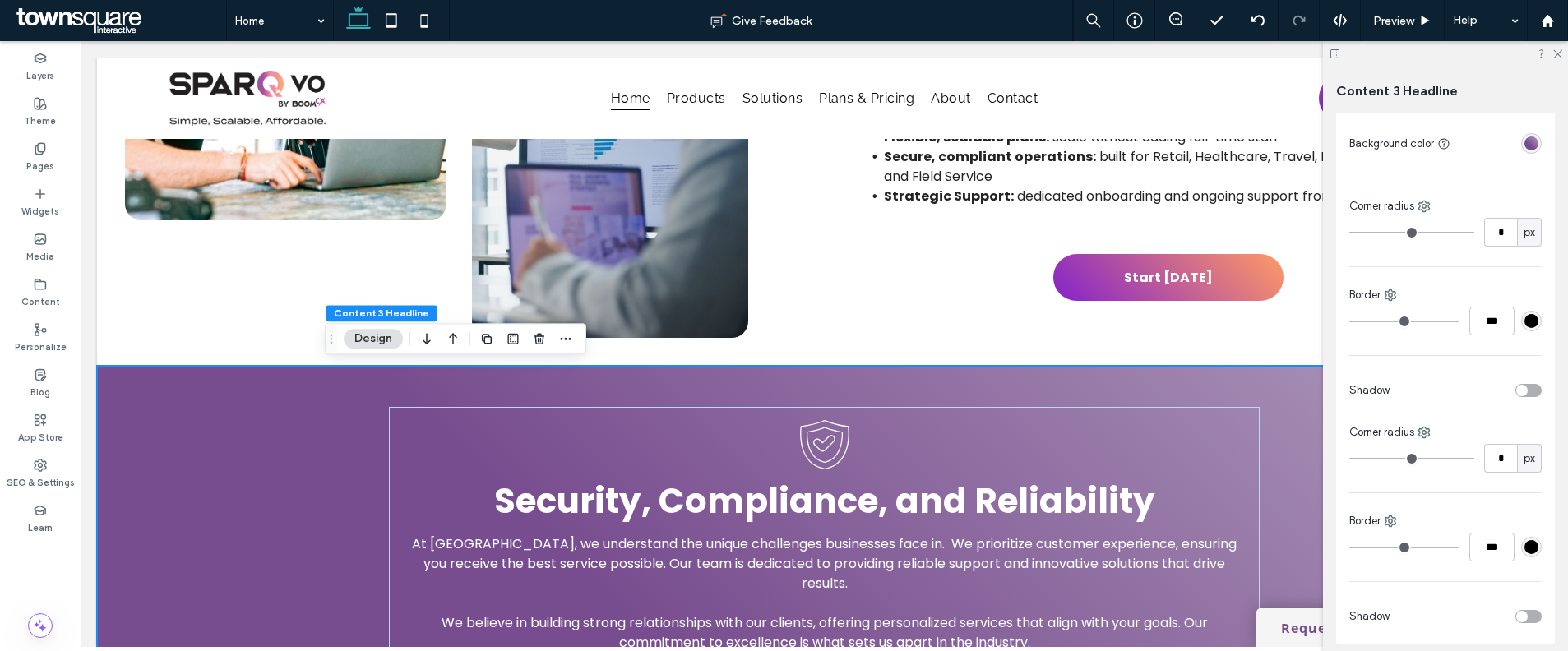
click at [1524, 136] on div "linear-gradient(405deg, rgba(120, 77, 143, 1) 38%, rgba(175, 155, 187, 1) 100%)" at bounding box center [1530, 143] width 14 height 14
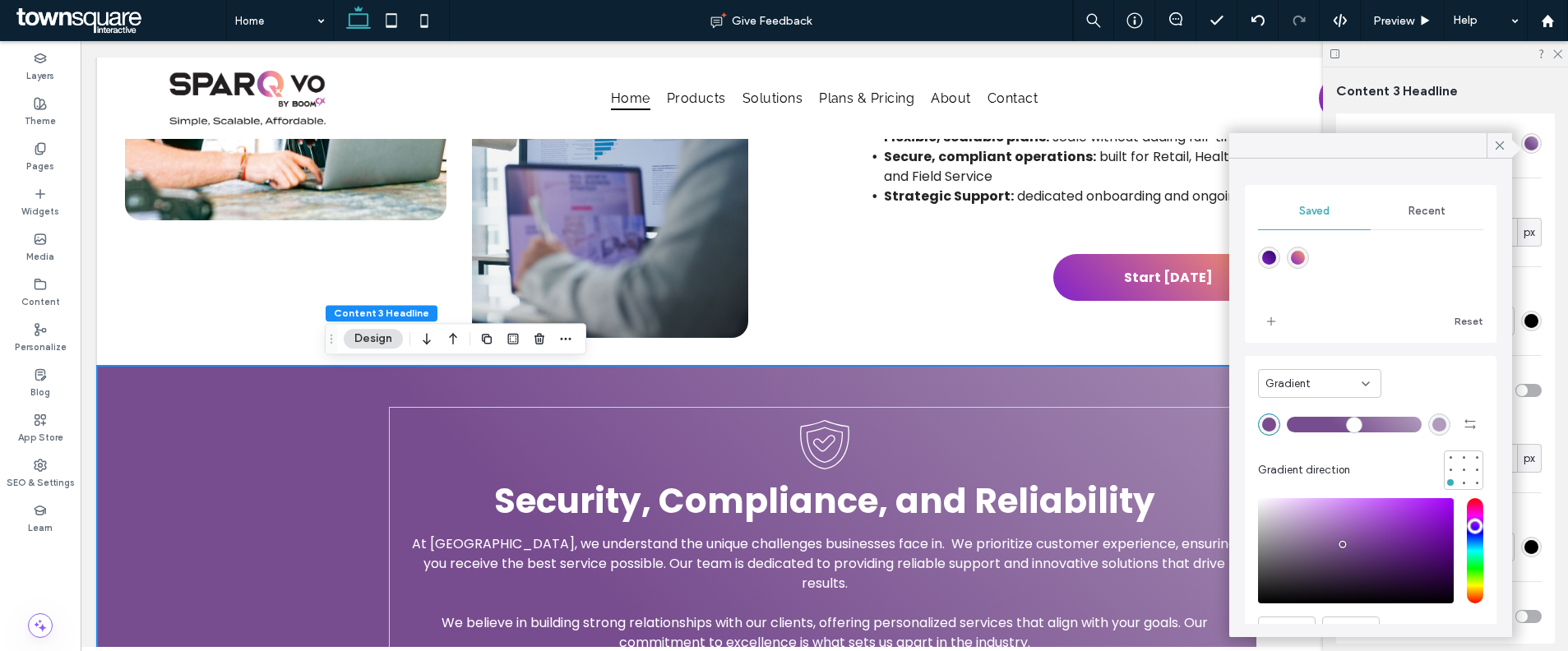
click at [1303, 256] on div "linear-gradient(405deg,rgba(131,34,202,1) 0%,rgba(255,155,101,1) 100%)" at bounding box center [1297, 257] width 14 height 14
type input "*"
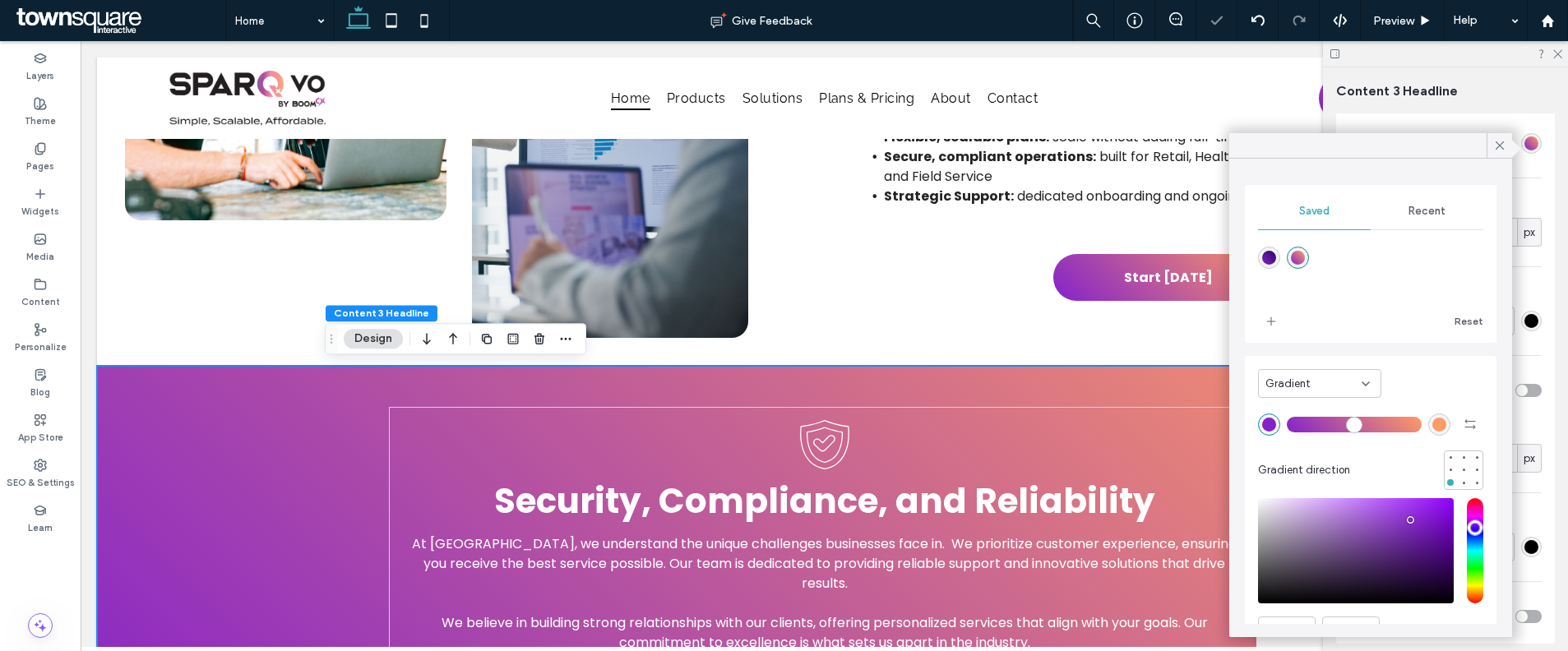
click at [1457, 483] on div at bounding box center [1463, 470] width 40 height 40
click at [1470, 485] on div at bounding box center [1476, 482] width 12 height 12
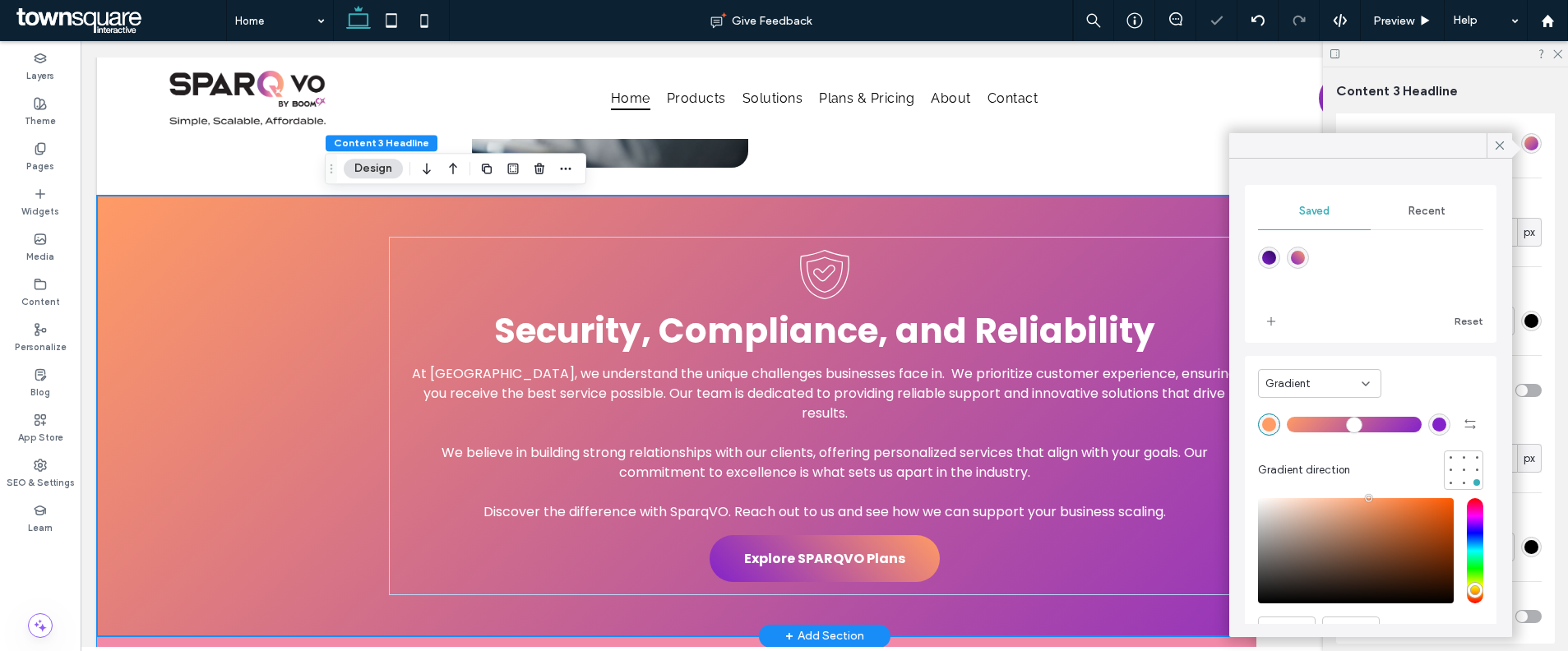
scroll to position [1851, 0]
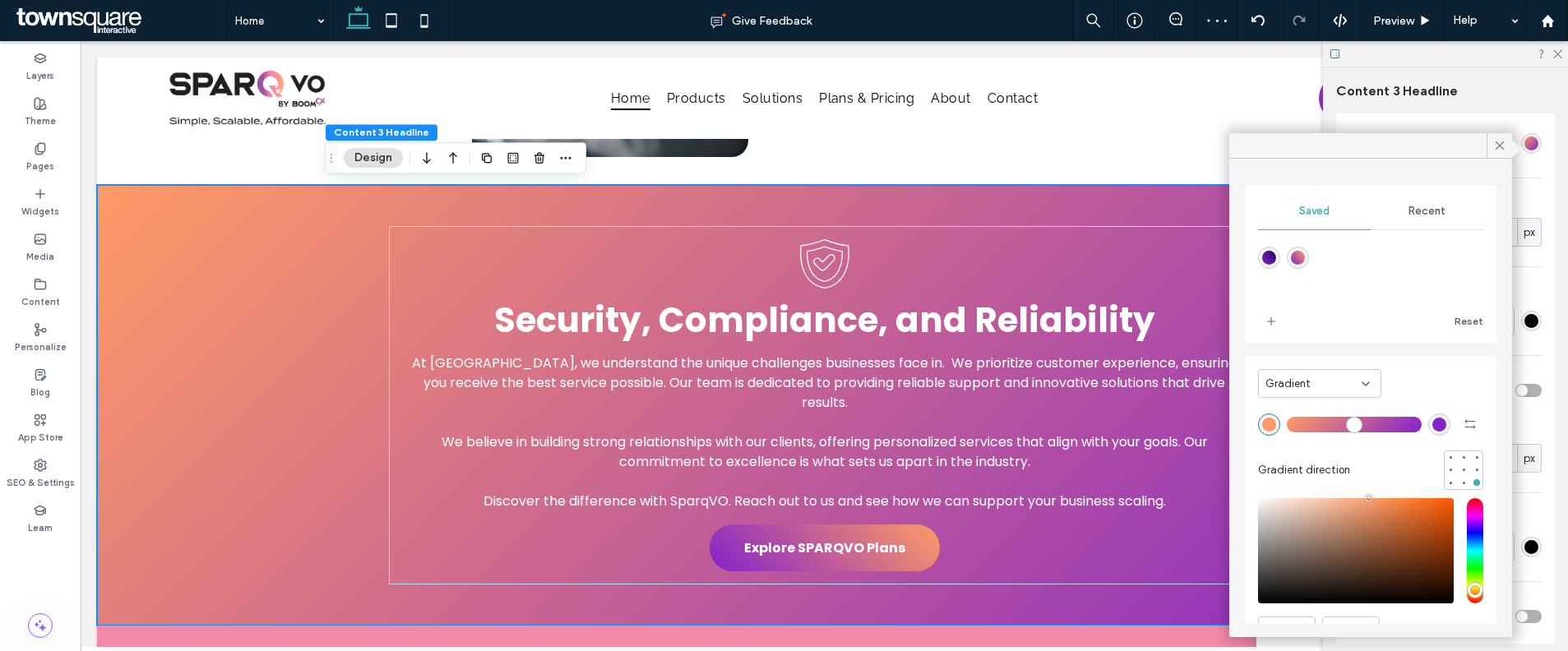
drag, startPoint x: 1433, startPoint y: 210, endPoint x: 1423, endPoint y: 219, distance: 13.5
click at [1433, 210] on span "Recent" at bounding box center [1427, 211] width 37 height 13
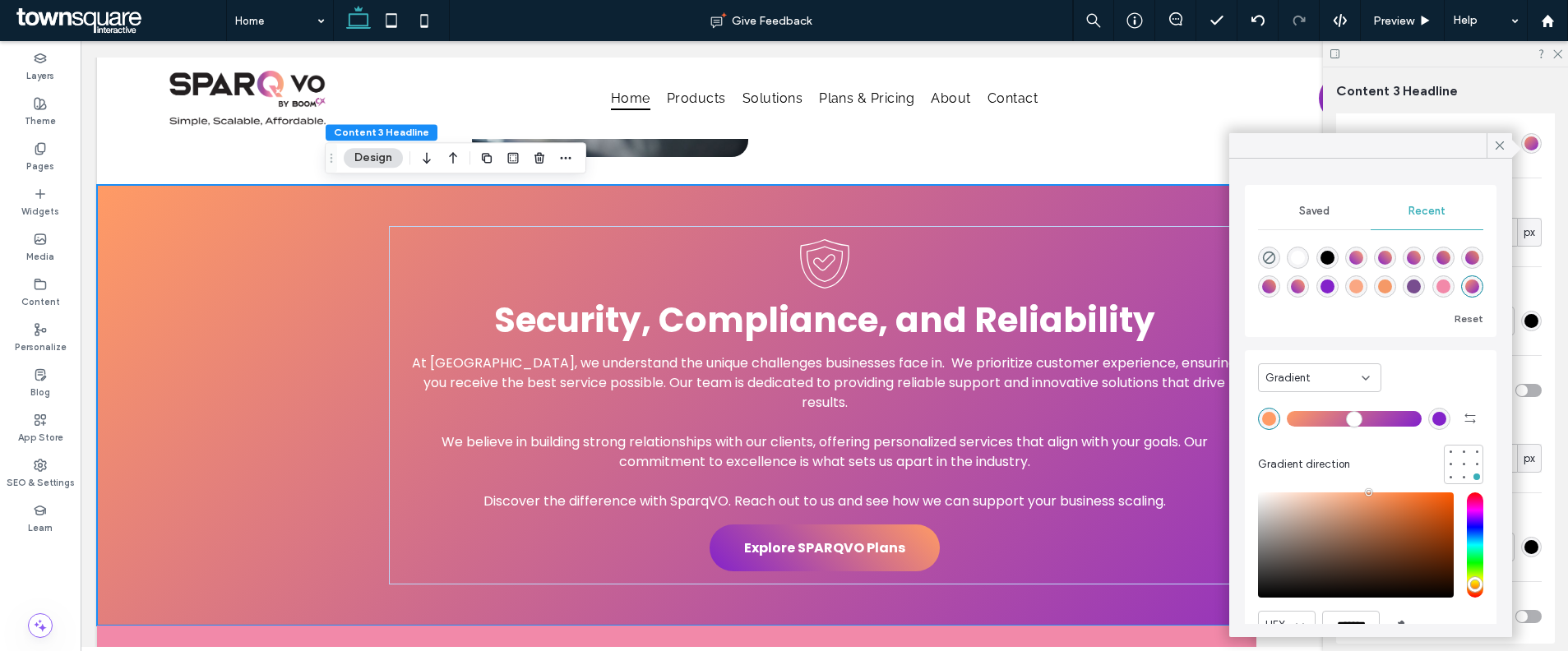
scroll to position [78, 0]
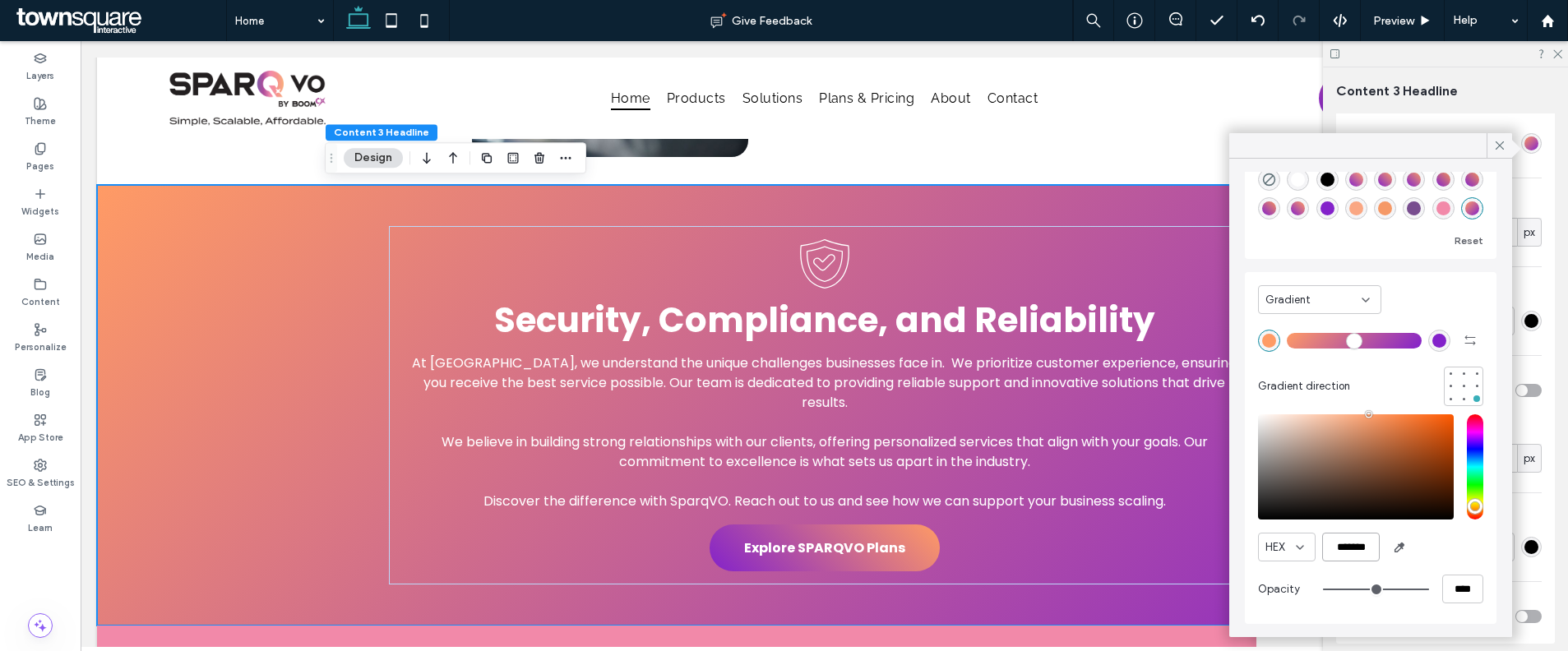
click at [1343, 547] on input "*******" at bounding box center [1351, 547] width 58 height 29
paste input "color picker textbox"
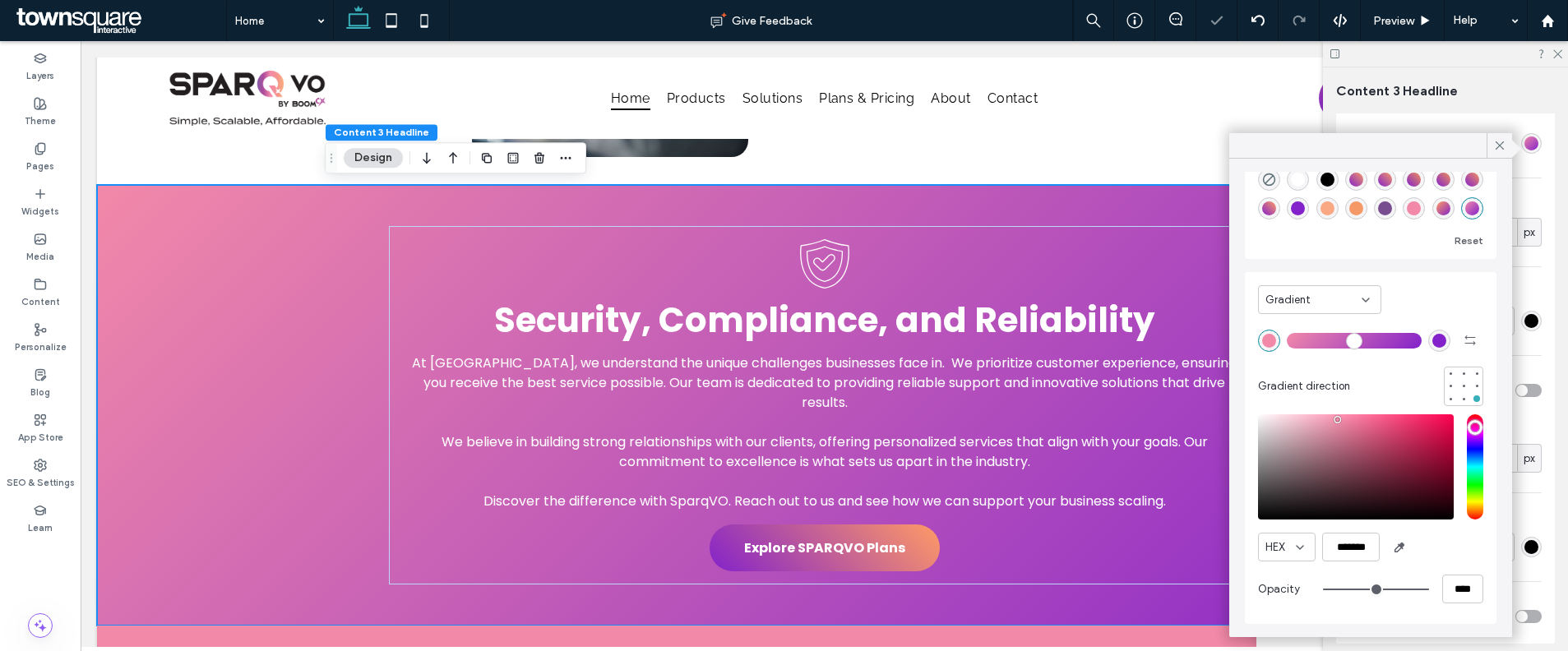
click at [1432, 342] on div "rgba(131,34,202,1)" at bounding box center [1438, 341] width 14 height 14
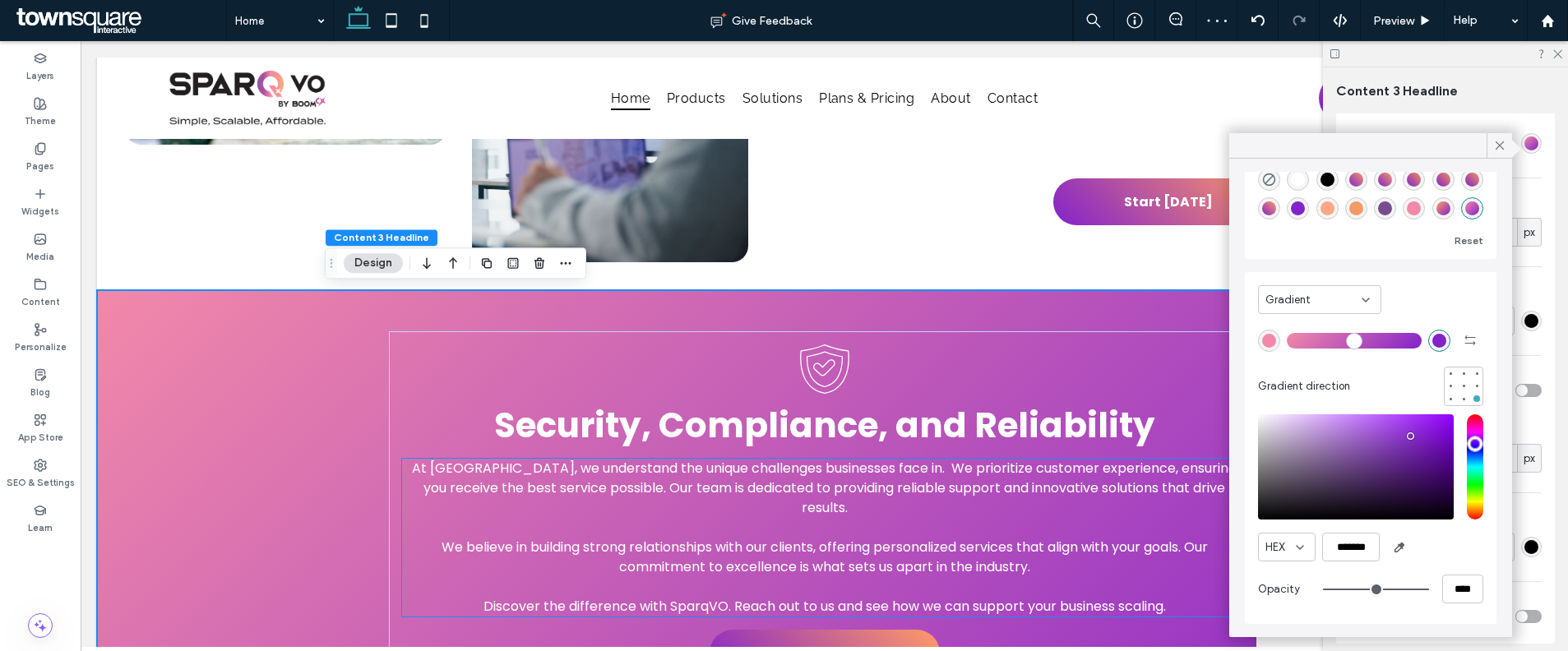
scroll to position [1922, 0]
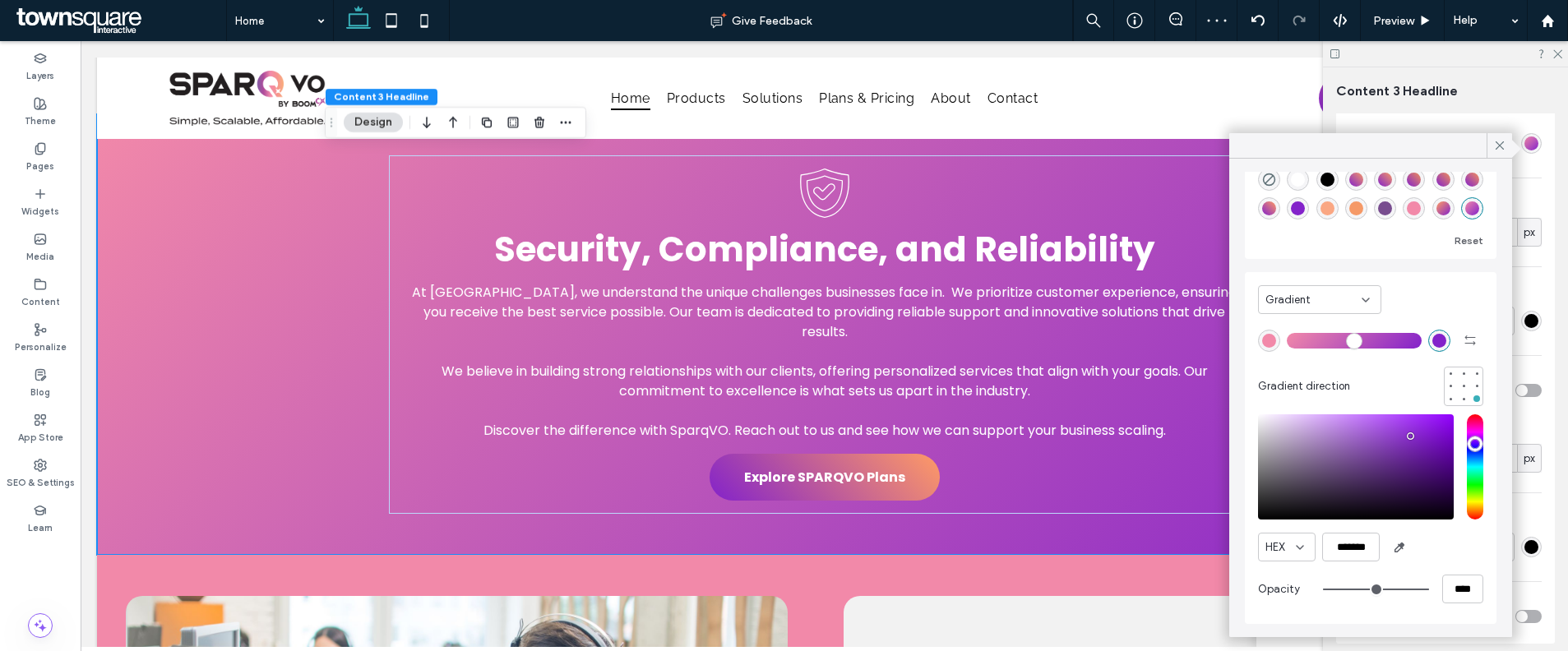
click at [1413, 451] on div "saturation and value" at bounding box center [1355, 467] width 196 height 105
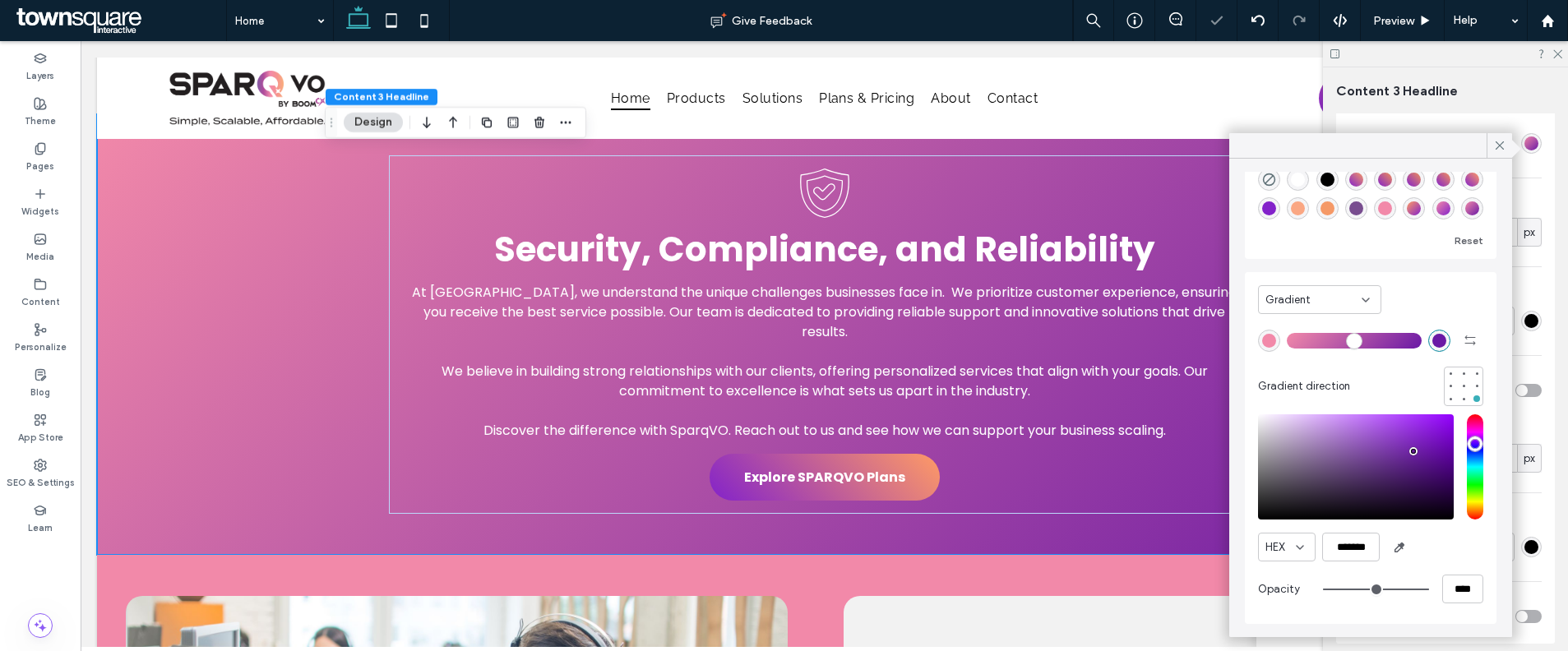
click at [1415, 452] on div "pointer" at bounding box center [1412, 451] width 5 height 5
click at [1447, 399] on div at bounding box center [1450, 398] width 6 height 6
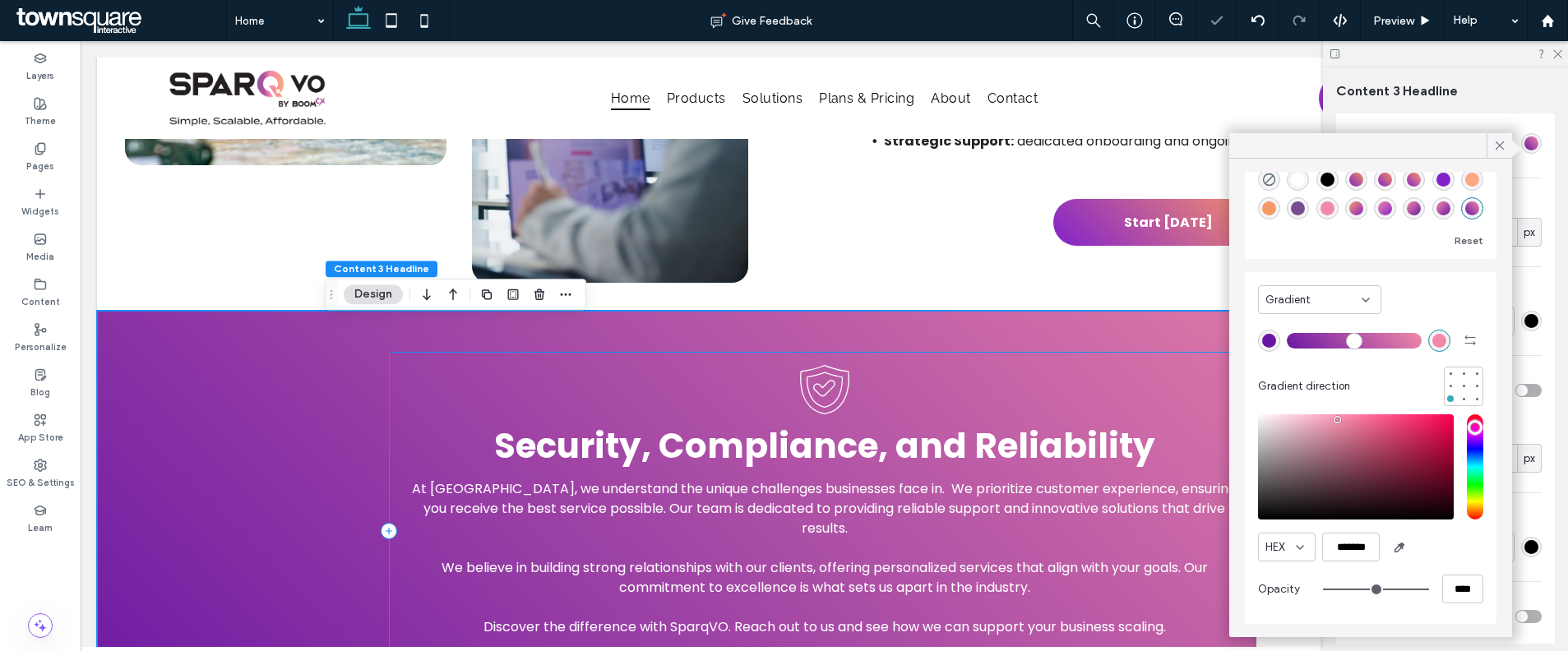
scroll to position [1715, 0]
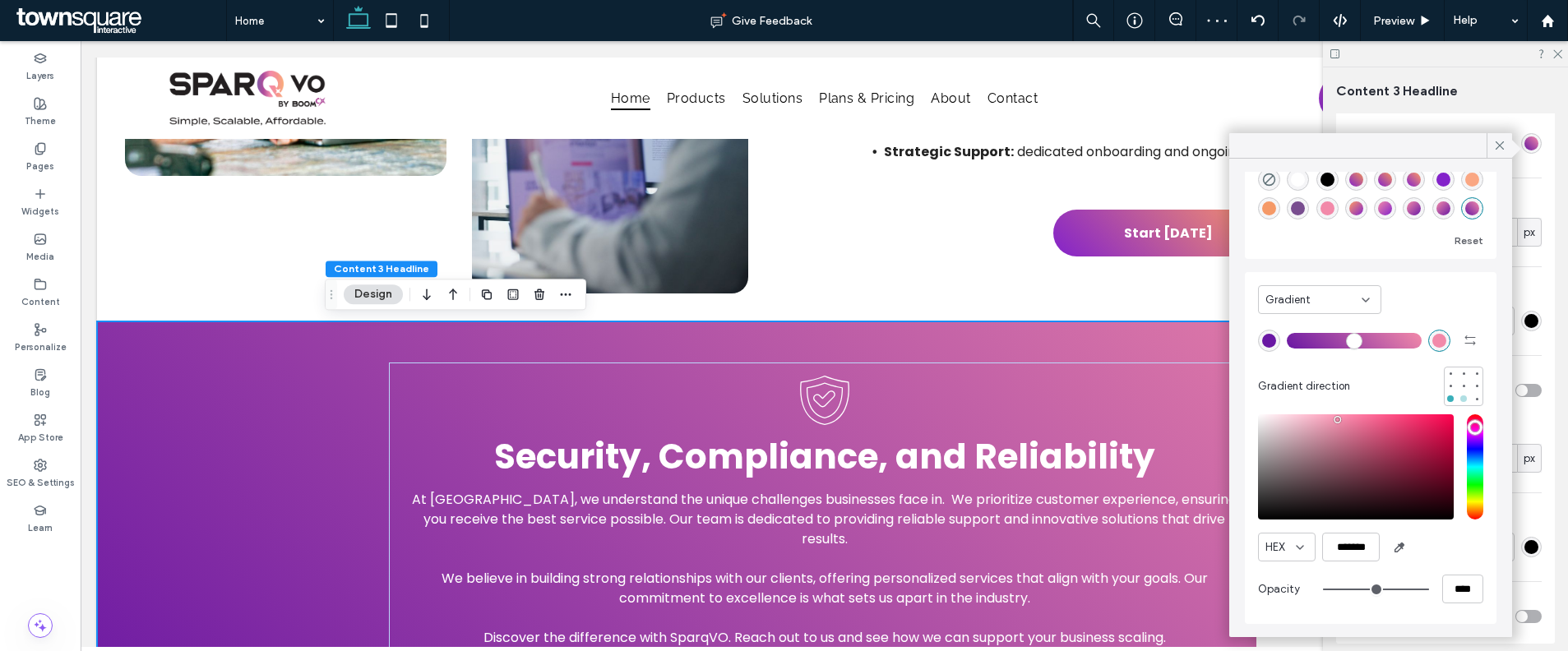
click at [1460, 401] on div at bounding box center [1463, 398] width 6 height 6
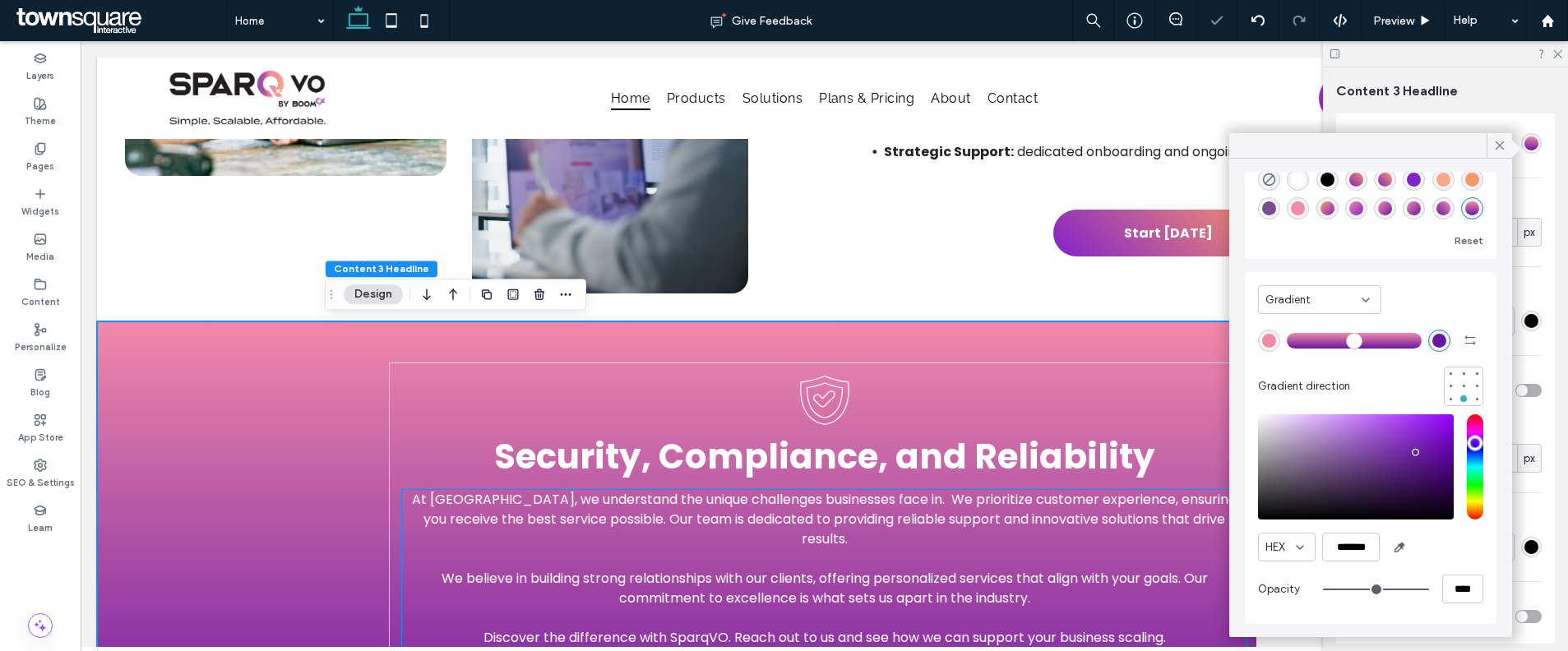
scroll to position [1866, 0]
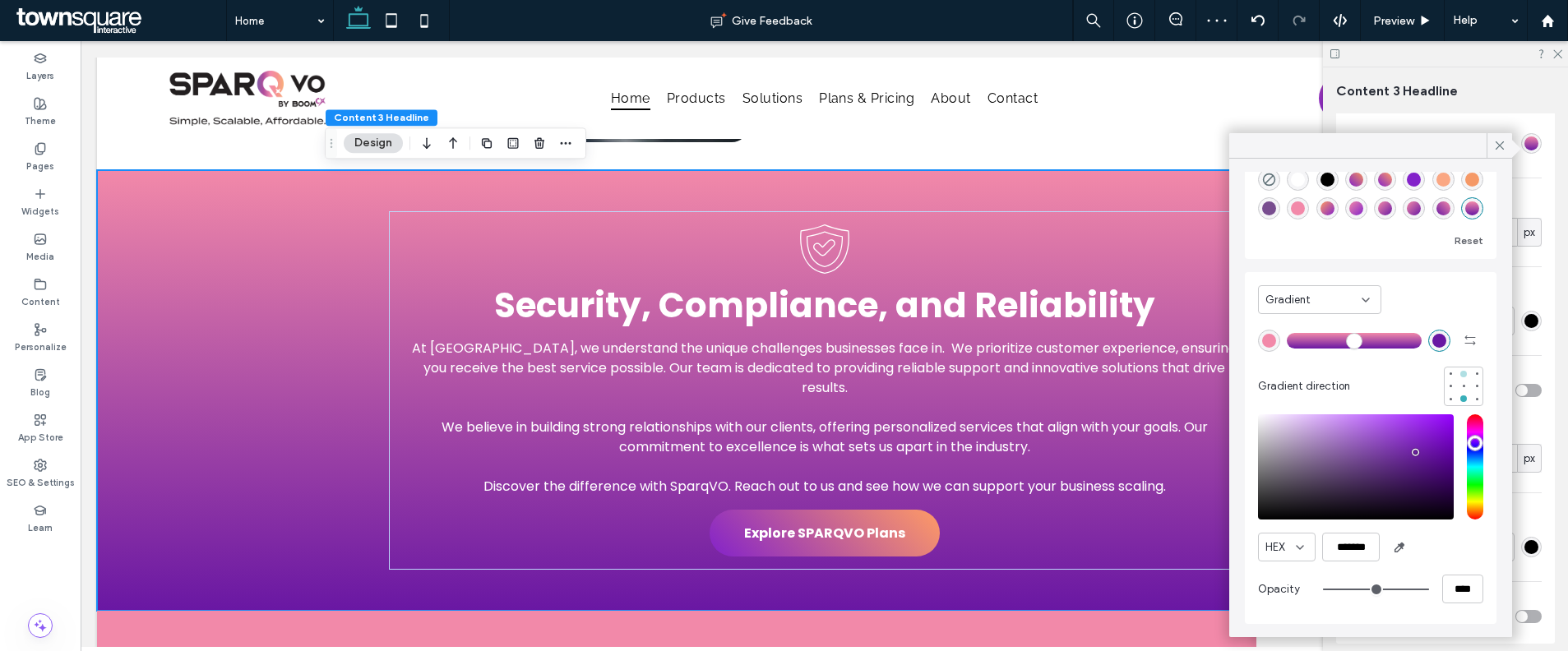
click at [1460, 374] on div at bounding box center [1463, 374] width 6 height 6
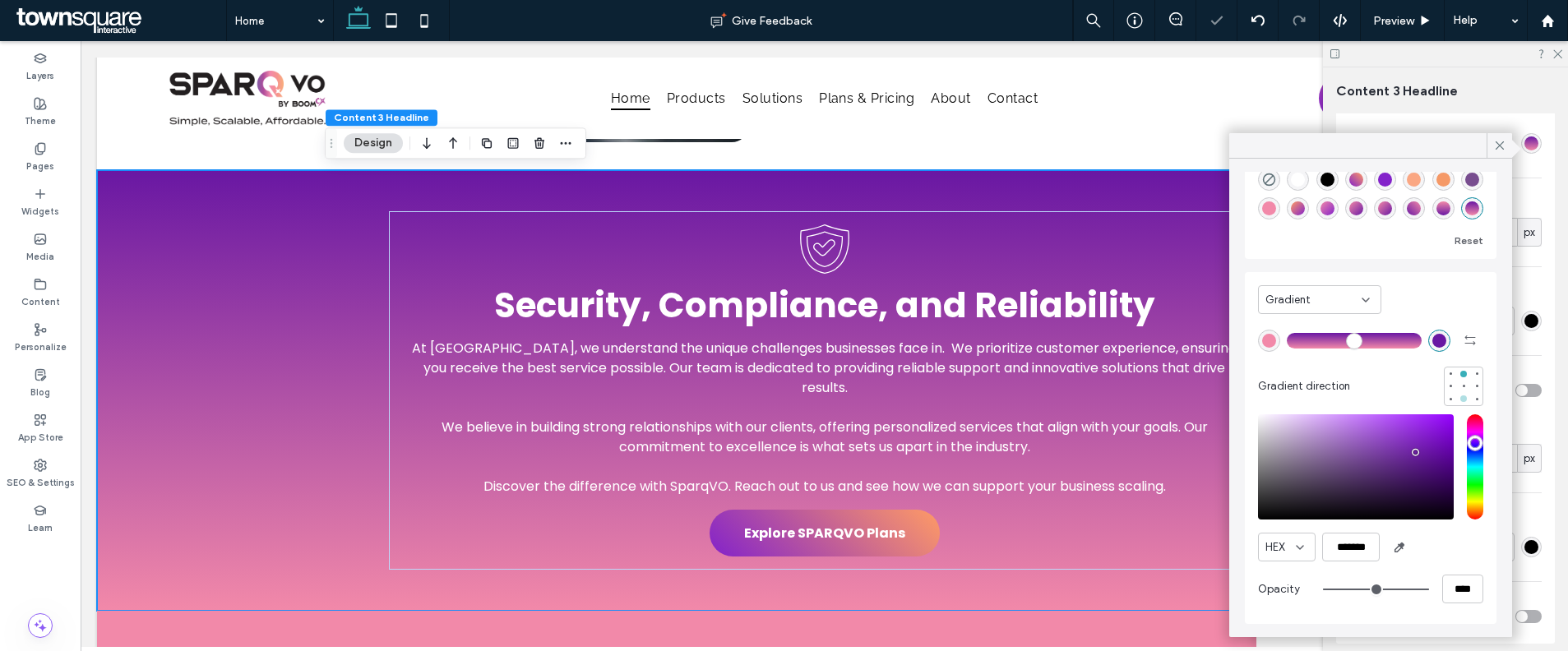
click at [1460, 397] on div at bounding box center [1463, 398] width 6 height 6
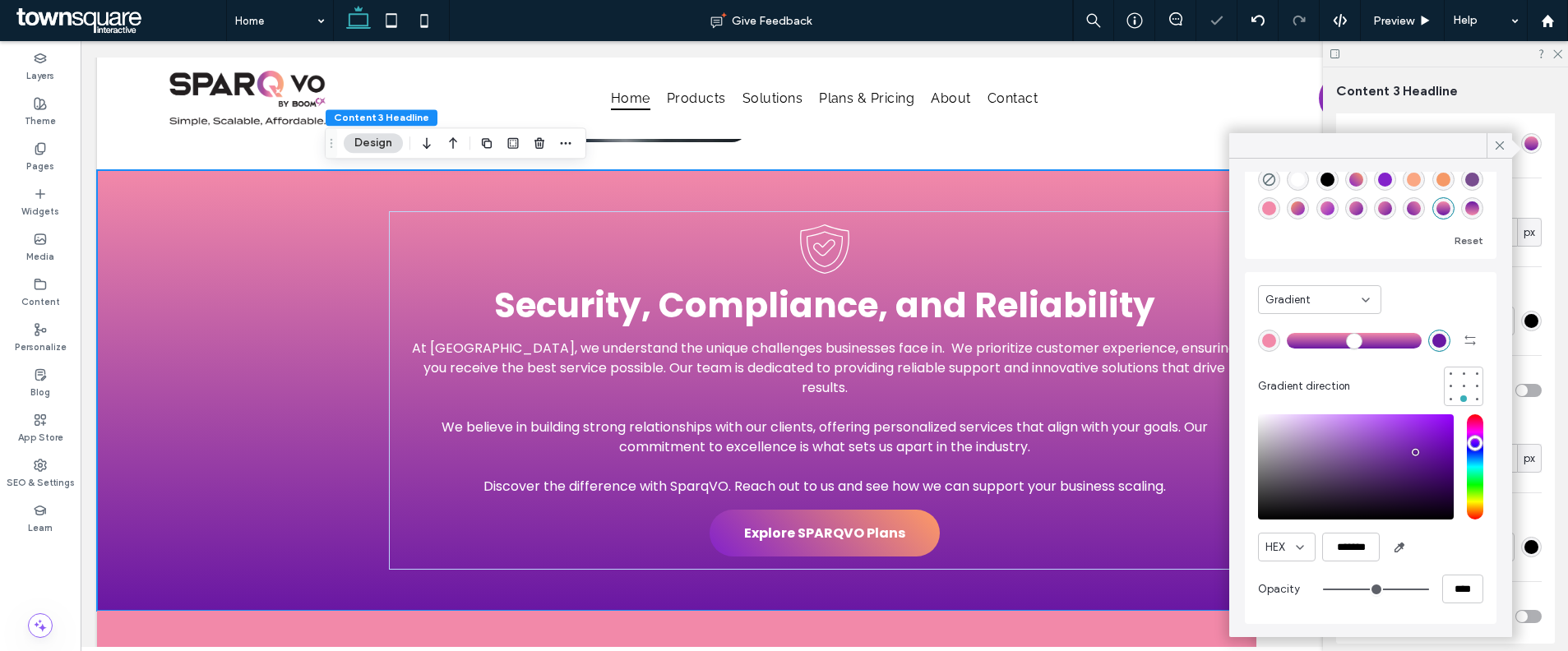
click at [1270, 335] on div "rgba(242, 137, 169, 1)" at bounding box center [1269, 341] width 14 height 14
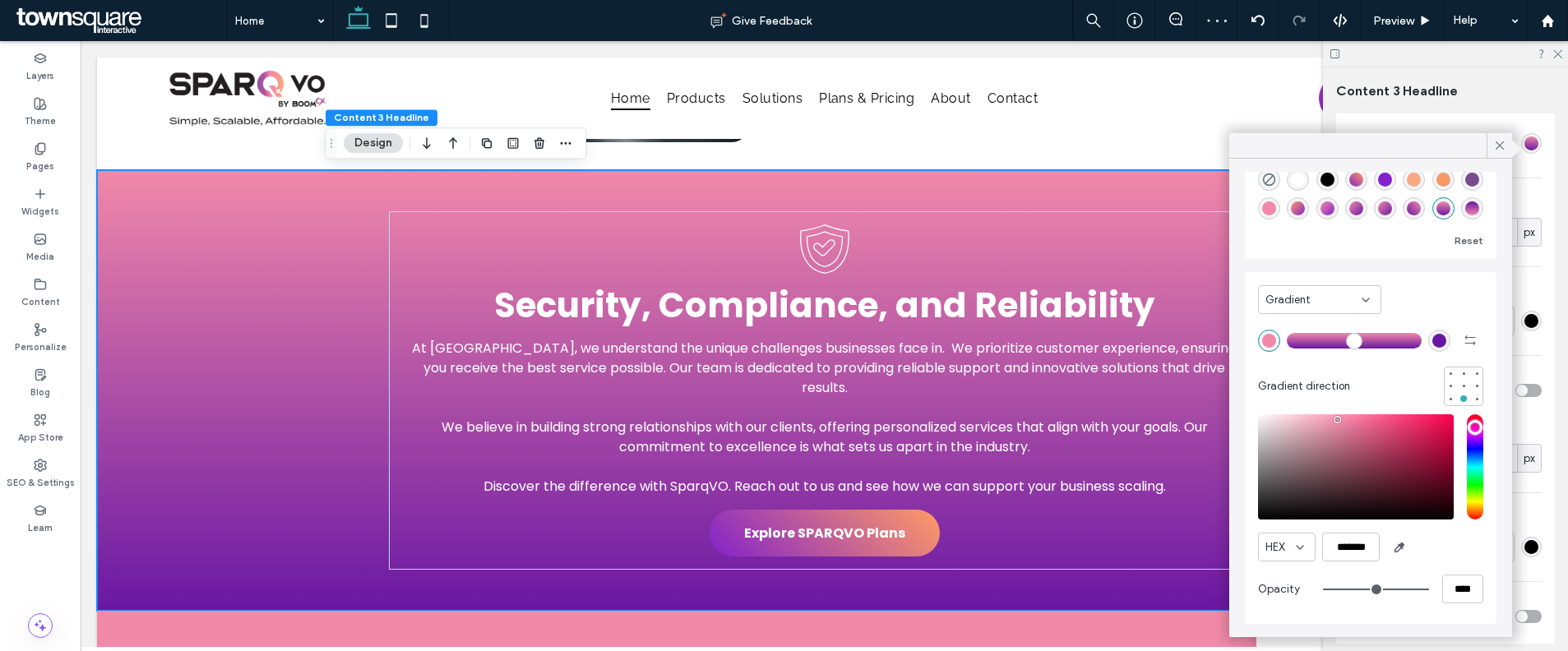
click at [1432, 335] on div "rgba(105, 23, 163, 1)" at bounding box center [1438, 341] width 14 height 14
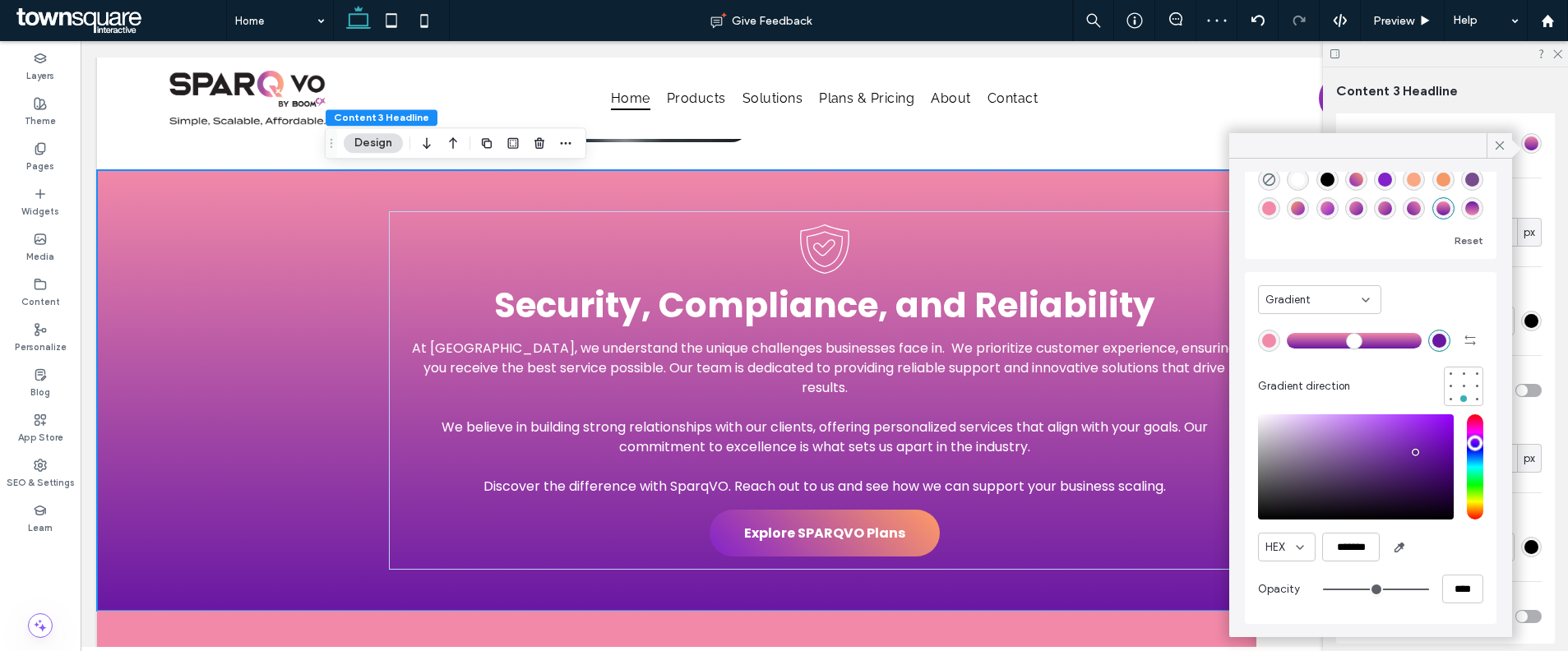
click at [1386, 184] on div "rgba(131, 34, 202, 1)" at bounding box center [1385, 180] width 14 height 14
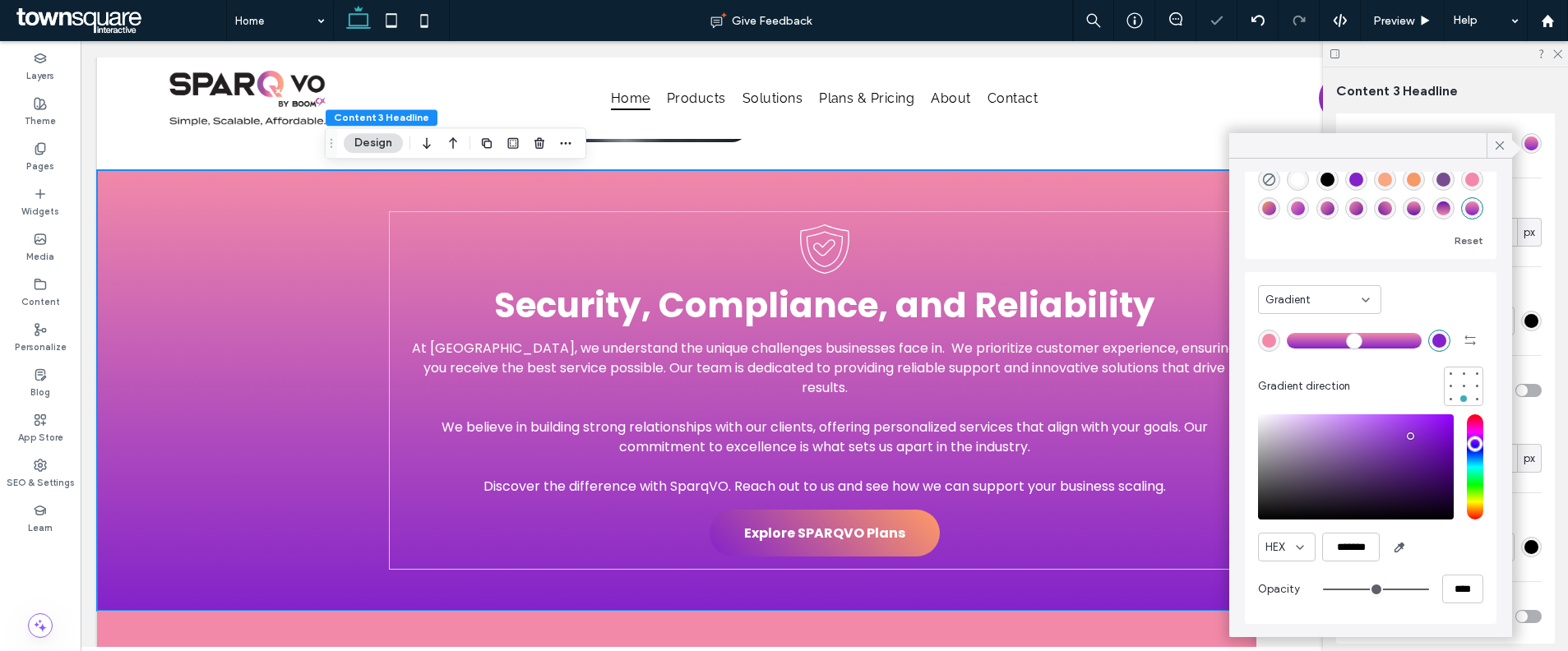
click at [1268, 341] on div "rgba(242, 137, 169, 1)" at bounding box center [1269, 341] width 14 height 14
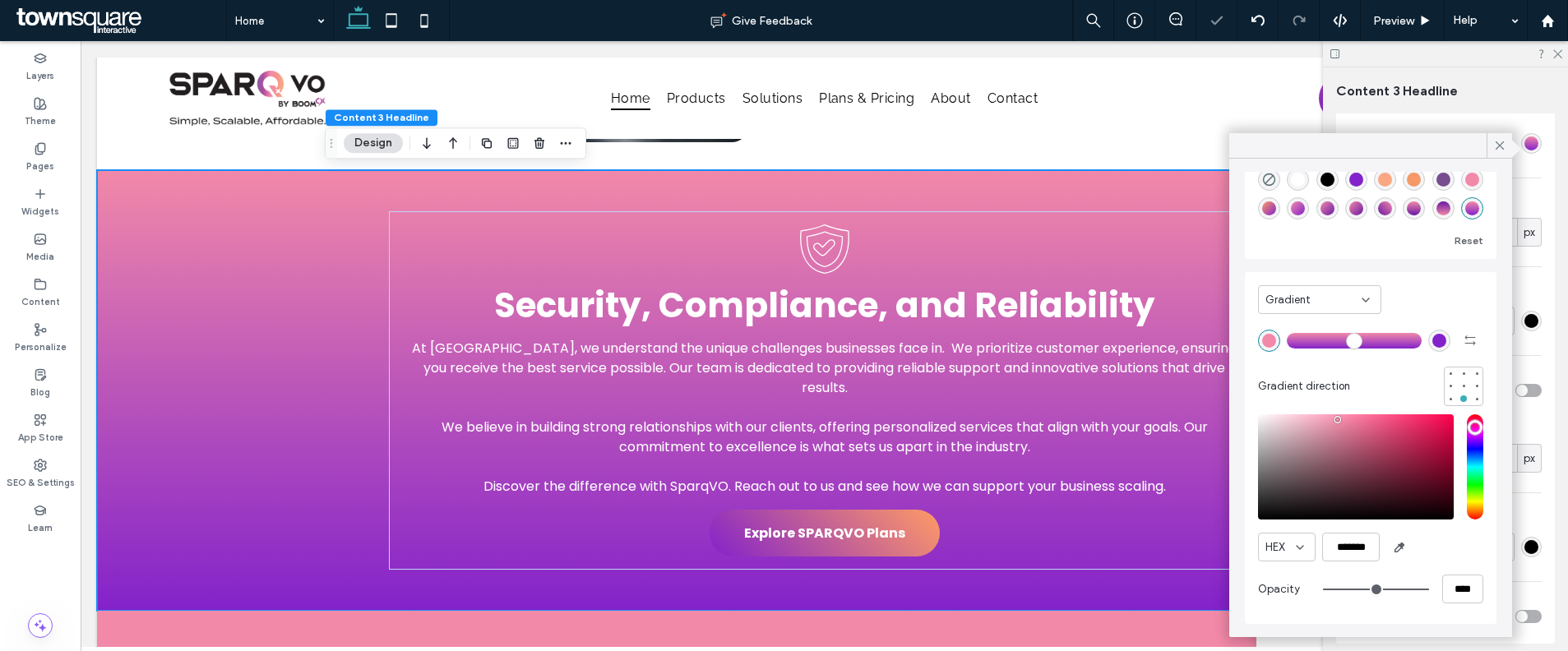
click at [1359, 182] on div "rgba(131, 34, 202, 1)" at bounding box center [1355, 180] width 14 height 14
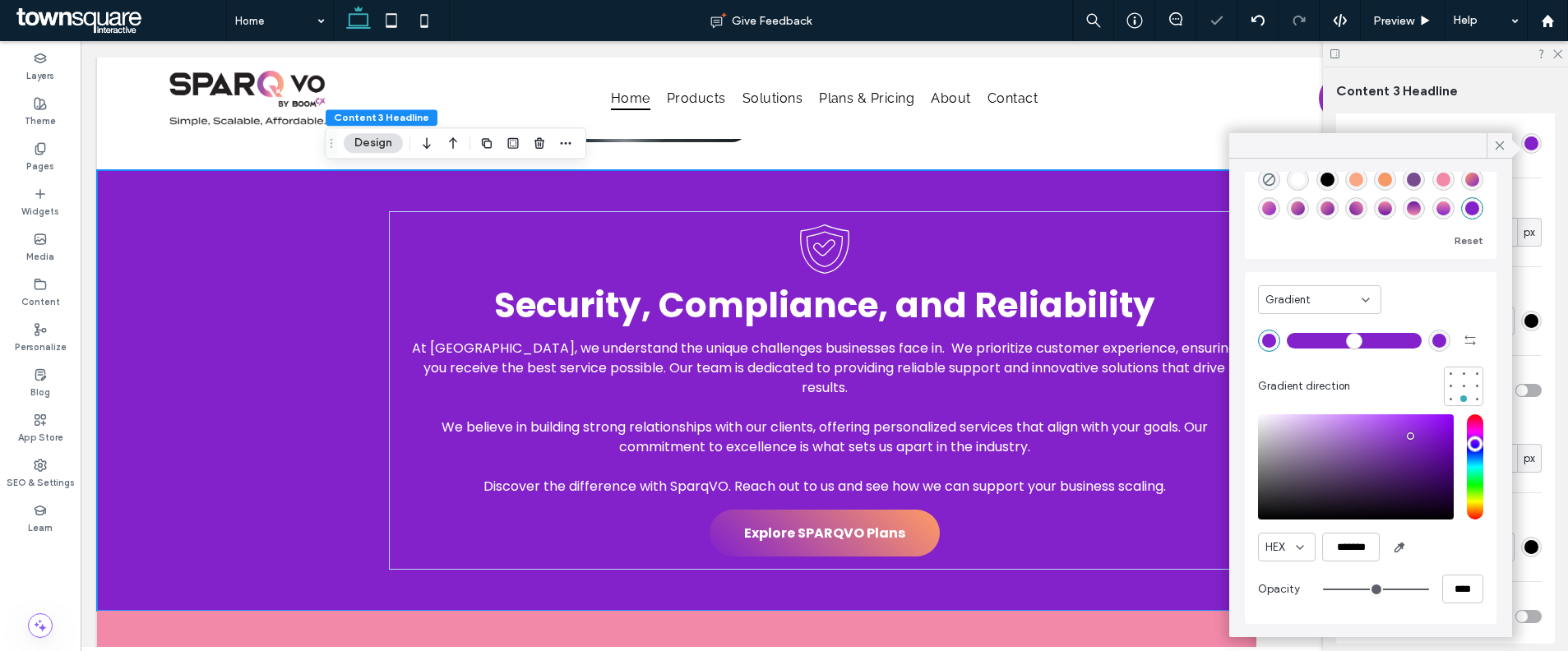
click at [1432, 344] on div "rgba(131, 34, 202, 1)" at bounding box center [1438, 341] width 14 height 14
drag, startPoint x: 1423, startPoint y: 448, endPoint x: 1421, endPoint y: 479, distance: 31.1
click at [1421, 479] on div "saturation and value" at bounding box center [1355, 467] width 196 height 105
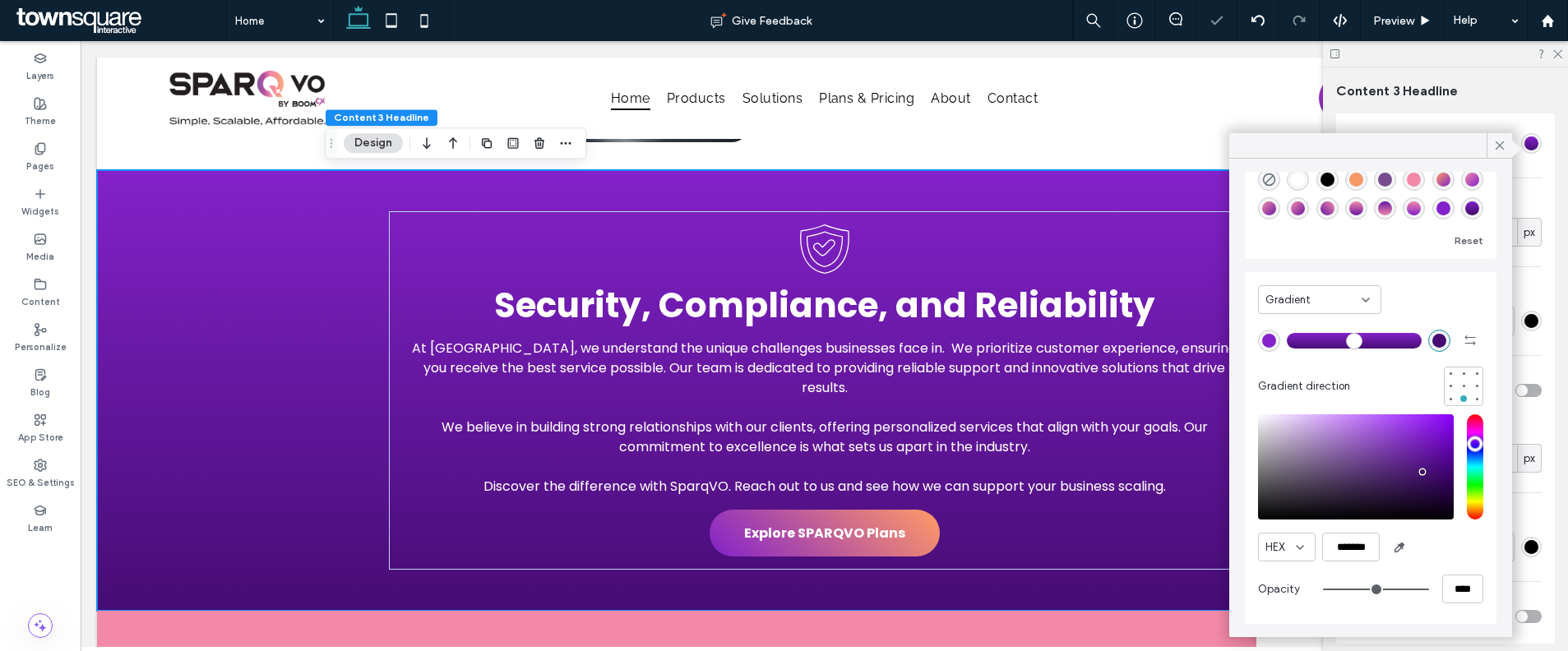
type input "*******"
click at [1423, 472] on div "saturation and value" at bounding box center [1355, 467] width 196 height 105
click at [1365, 543] on input "*******" at bounding box center [1351, 547] width 58 height 29
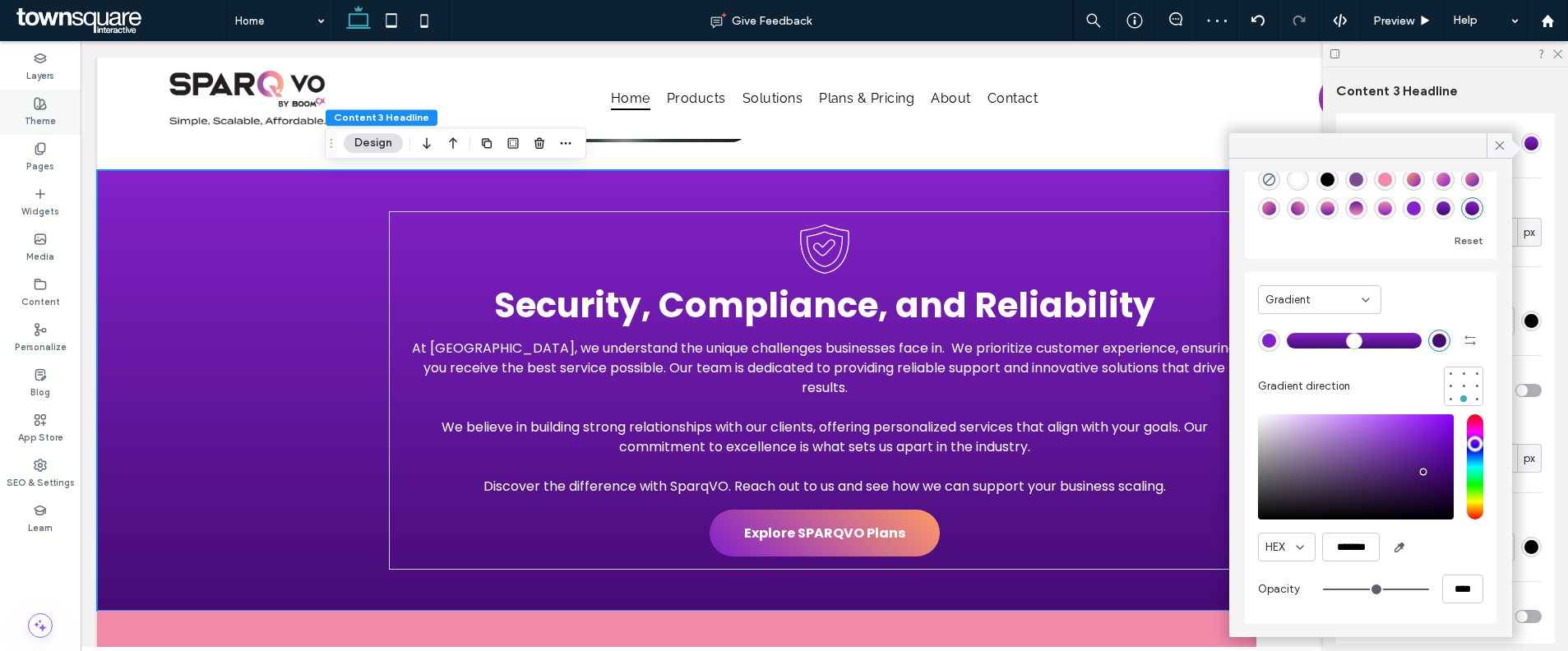
click at [23, 98] on div "Theme" at bounding box center [41, 111] width 81 height 45
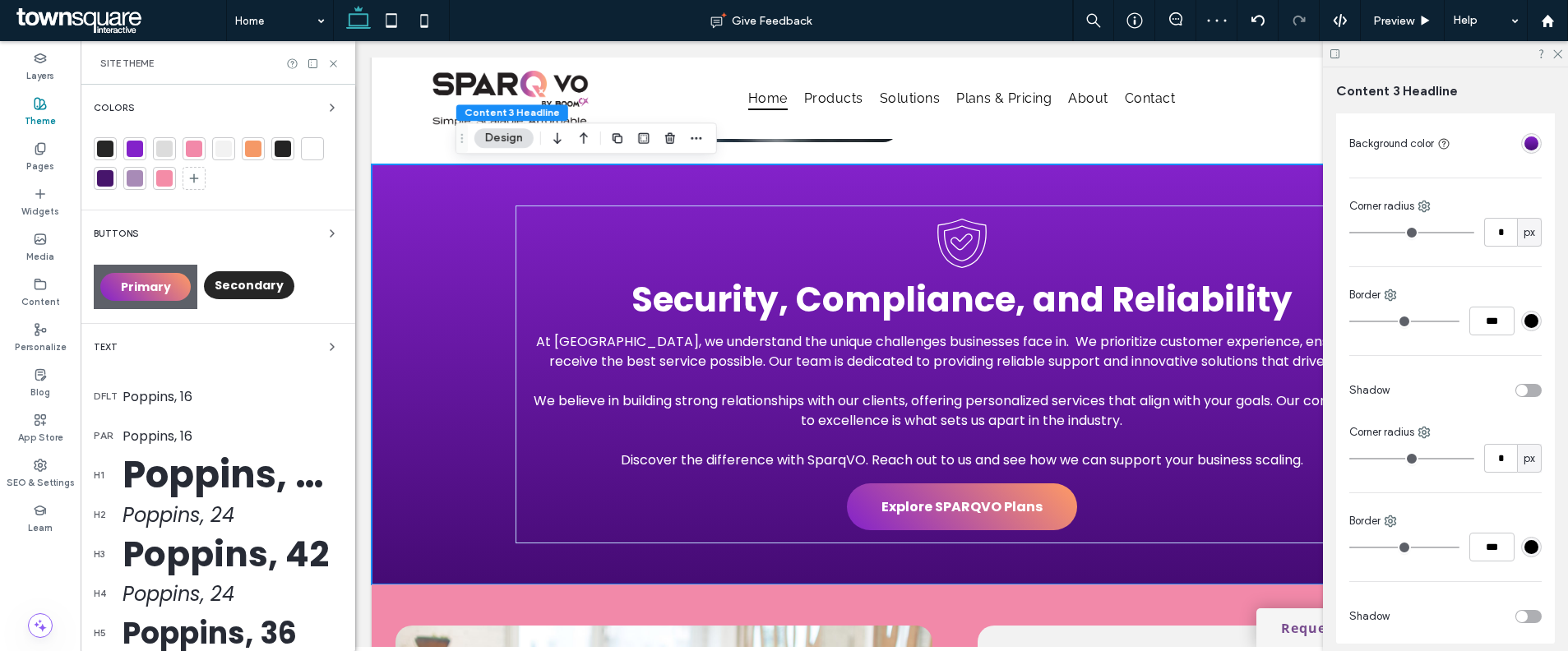
scroll to position [1898, 0]
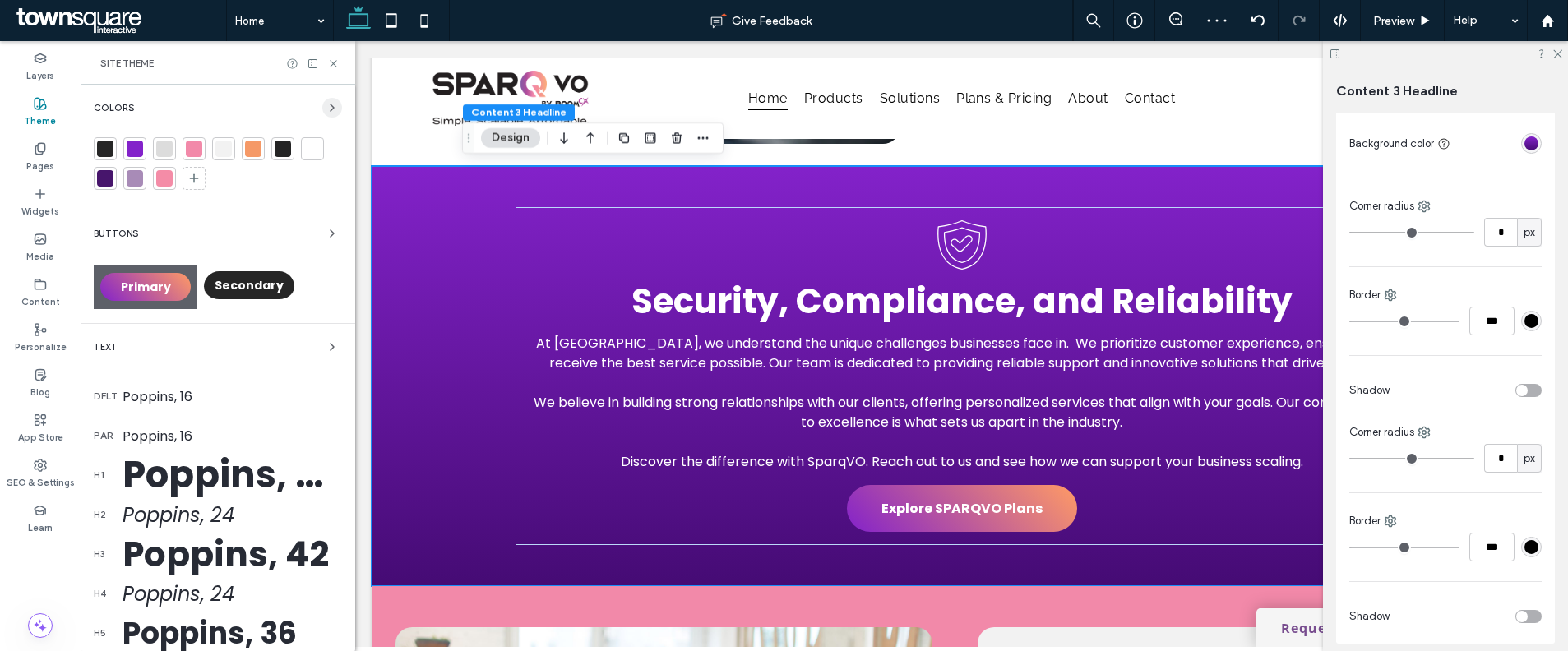
click at [322, 99] on span "button" at bounding box center [331, 107] width 19 height 19
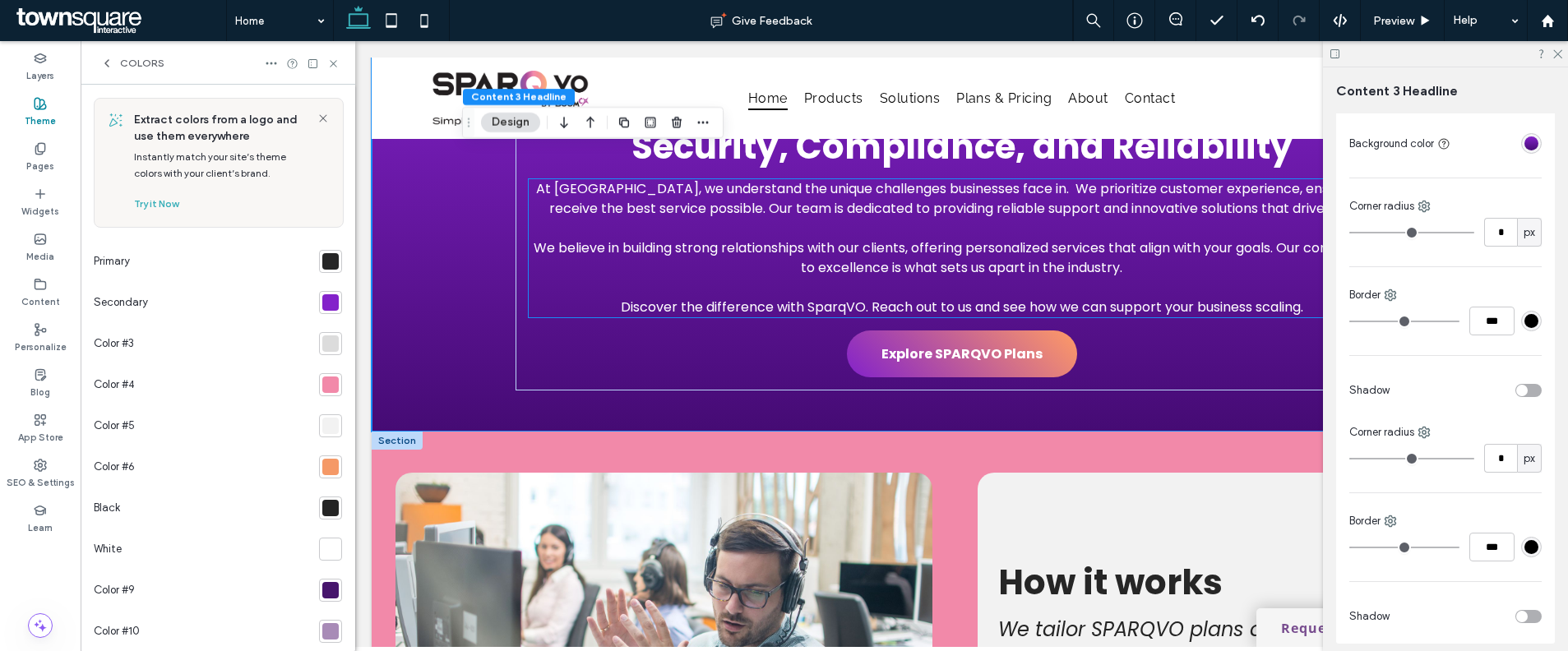
scroll to position [1814, 0]
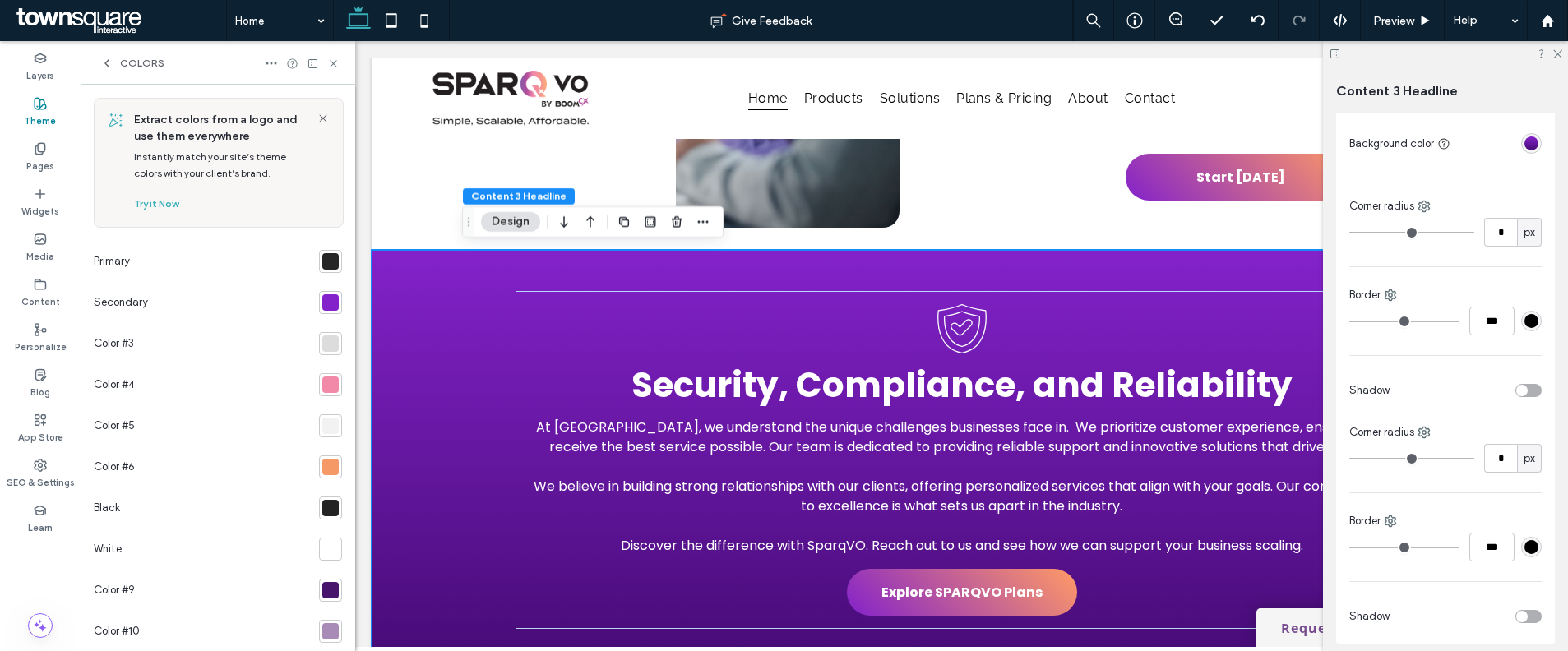
click at [480, 267] on div "At SparqVO, we understand the unique challenges businesses face in. We prioriti…" at bounding box center [962, 459] width 987 height 420
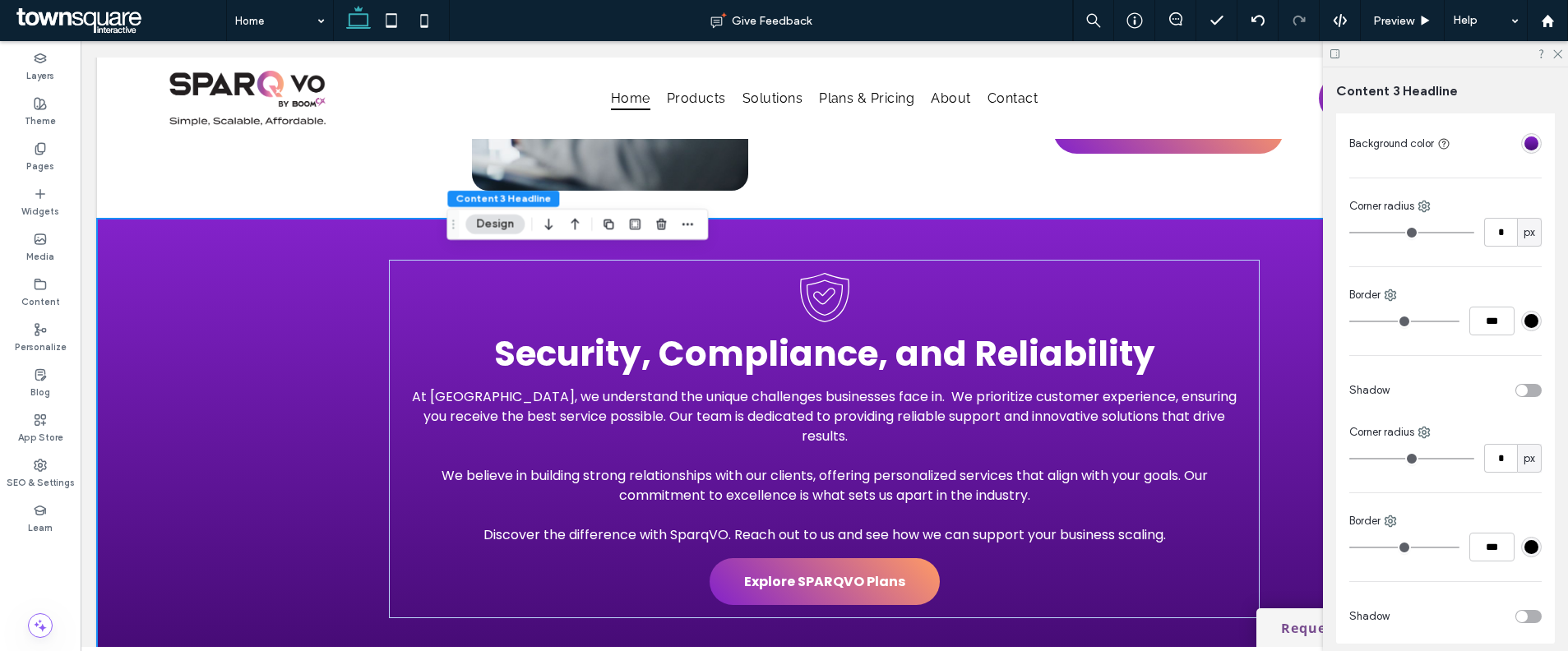
scroll to position [1819, 0]
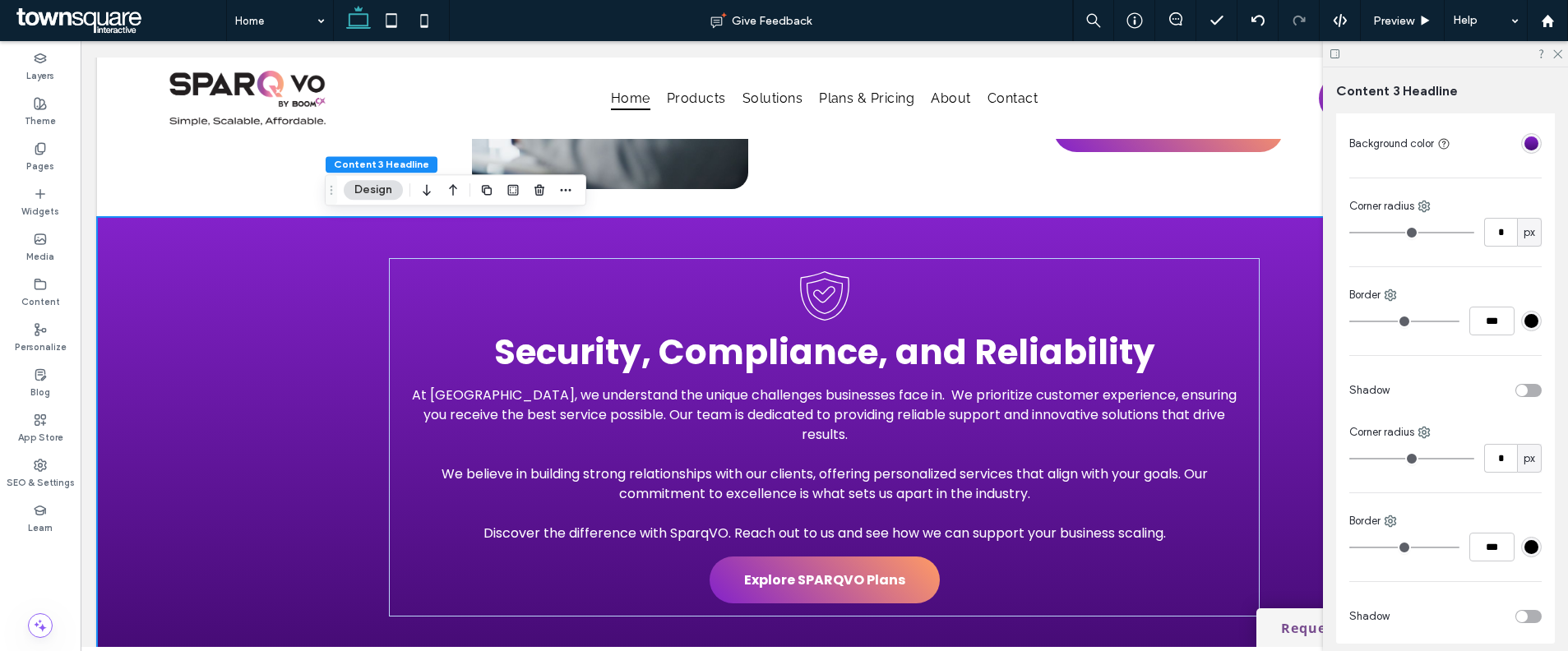
click at [1524, 149] on div "linear-gradient(180deg, rgba(131, 34, 202, 1) 0%, rgba(69, 11, 116, 1) 100%)" at bounding box center [1530, 143] width 14 height 14
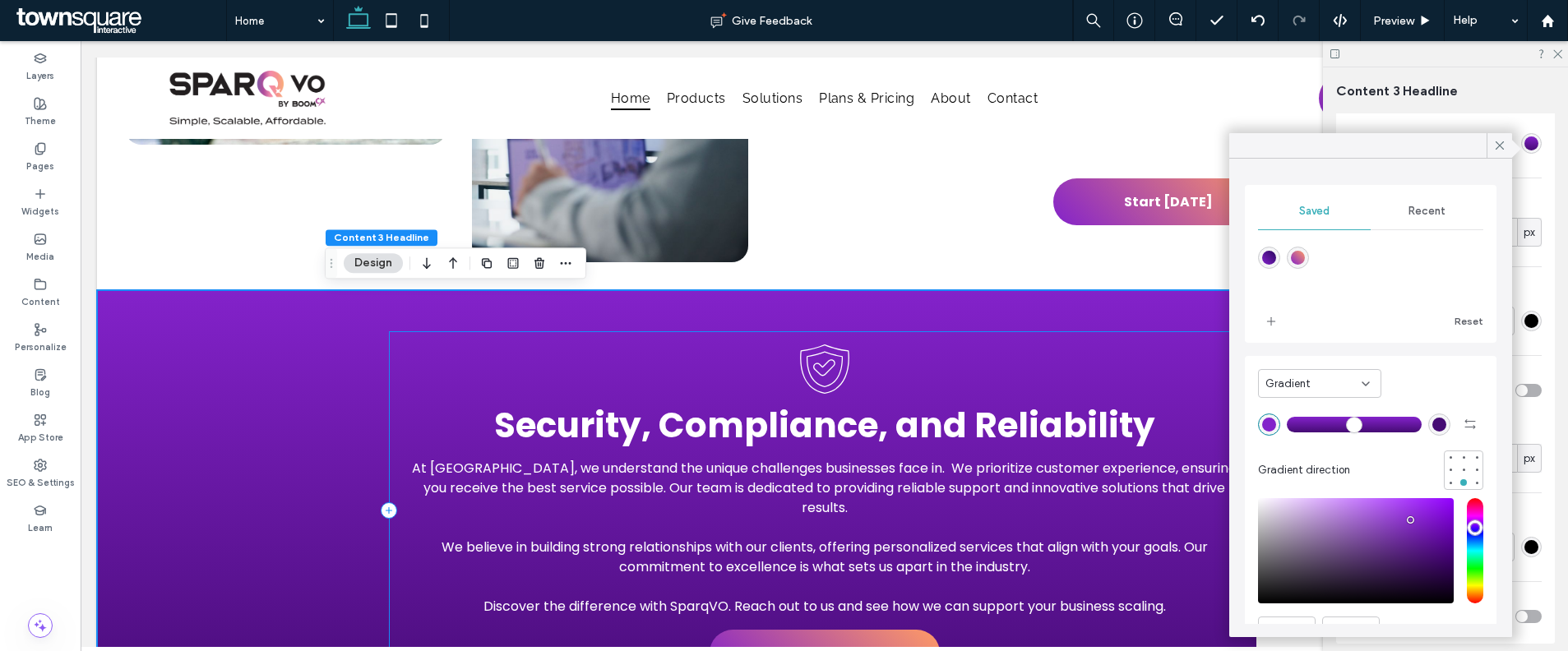
scroll to position [1924, 0]
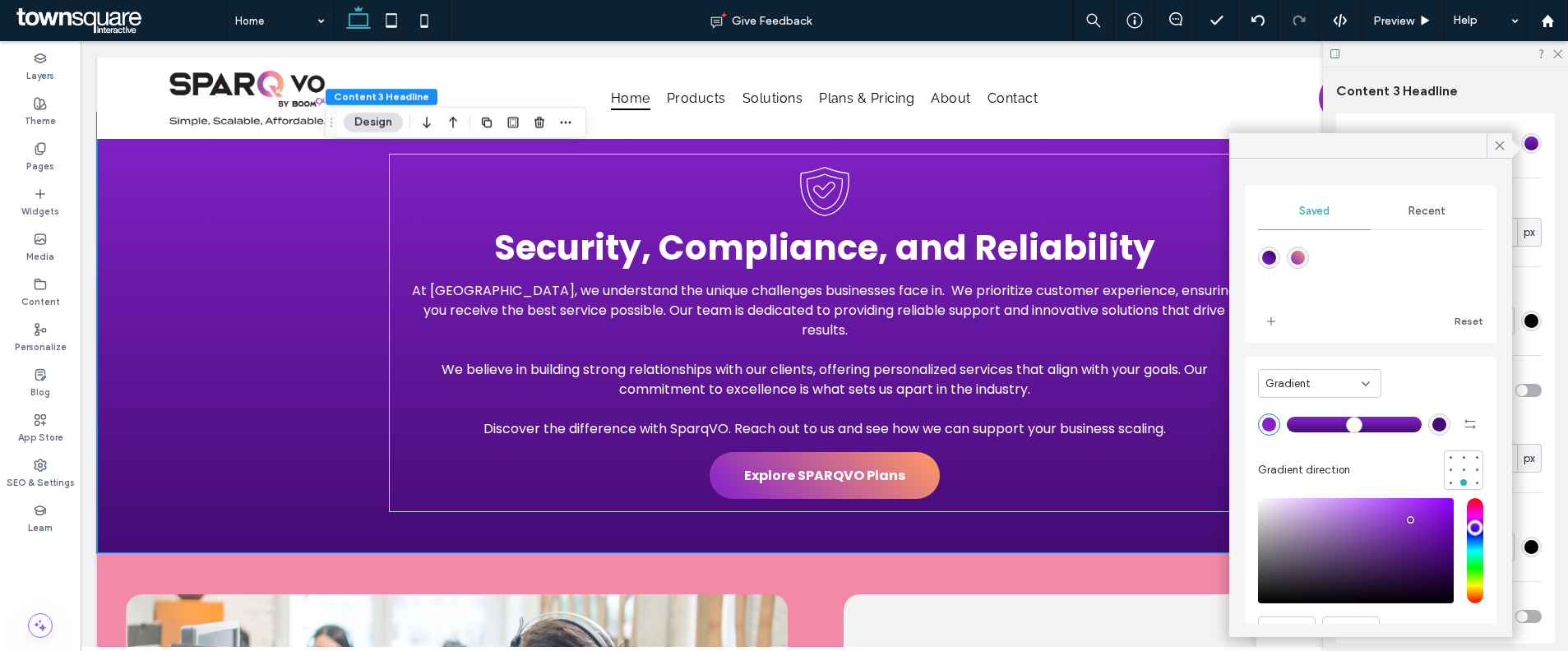
click at [1391, 515] on div "saturation and value" at bounding box center [1355, 551] width 196 height 105
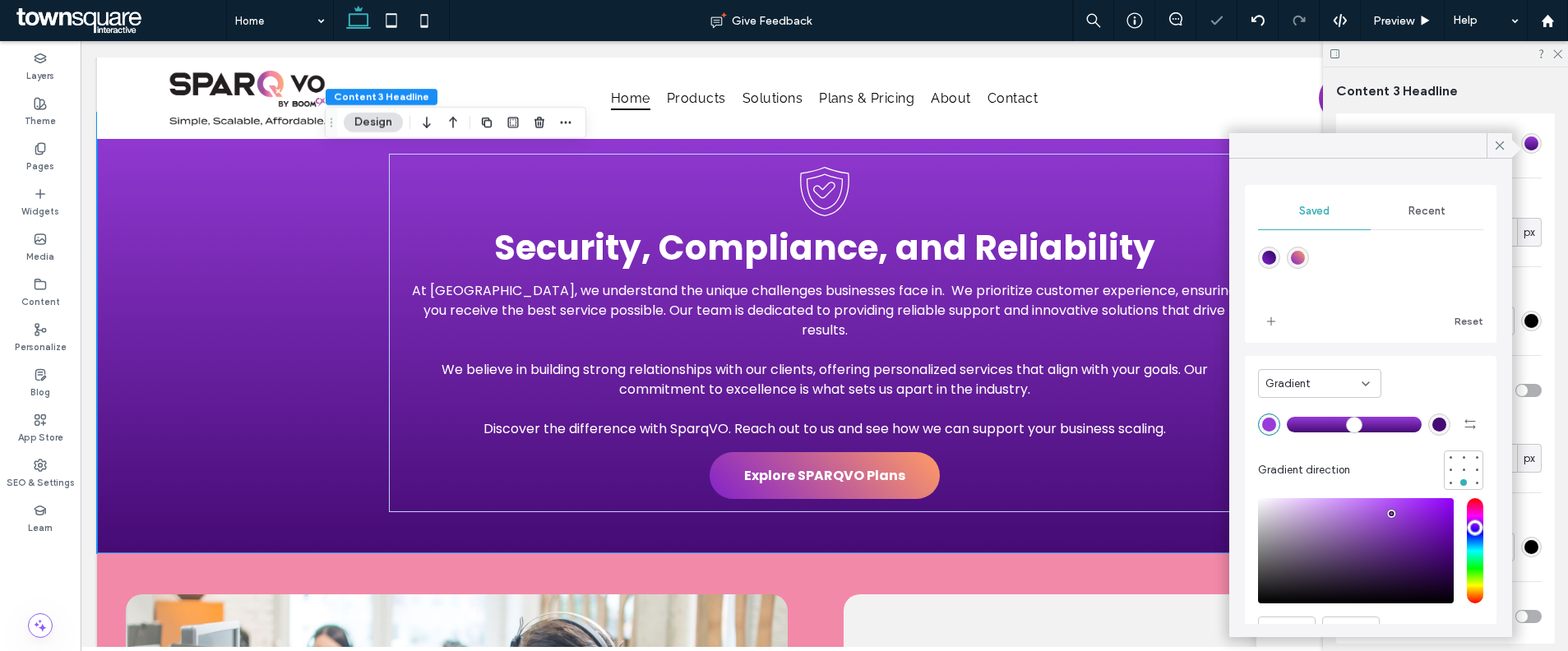
click at [1389, 514] on div "pointer" at bounding box center [1390, 513] width 5 height 5
type input "*******"
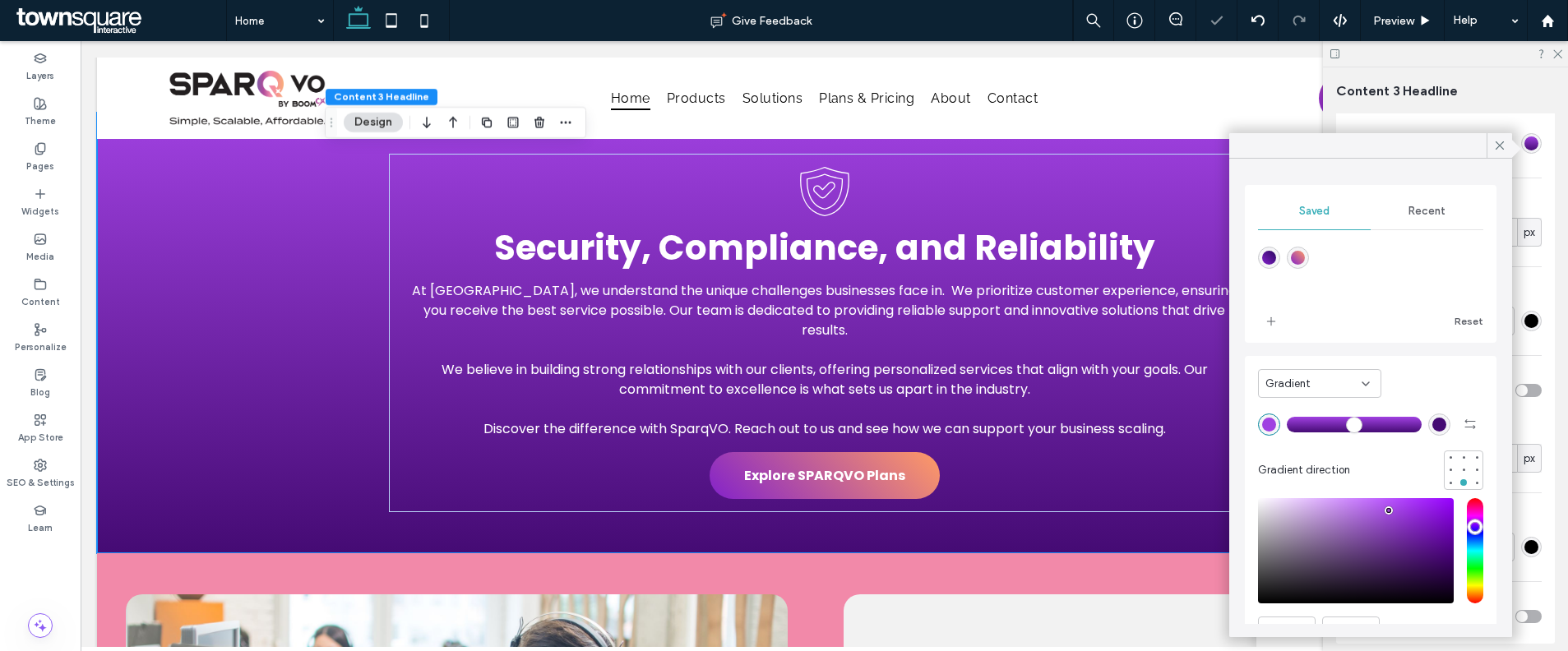
click at [1388, 511] on div "pointer" at bounding box center [1388, 510] width 5 height 5
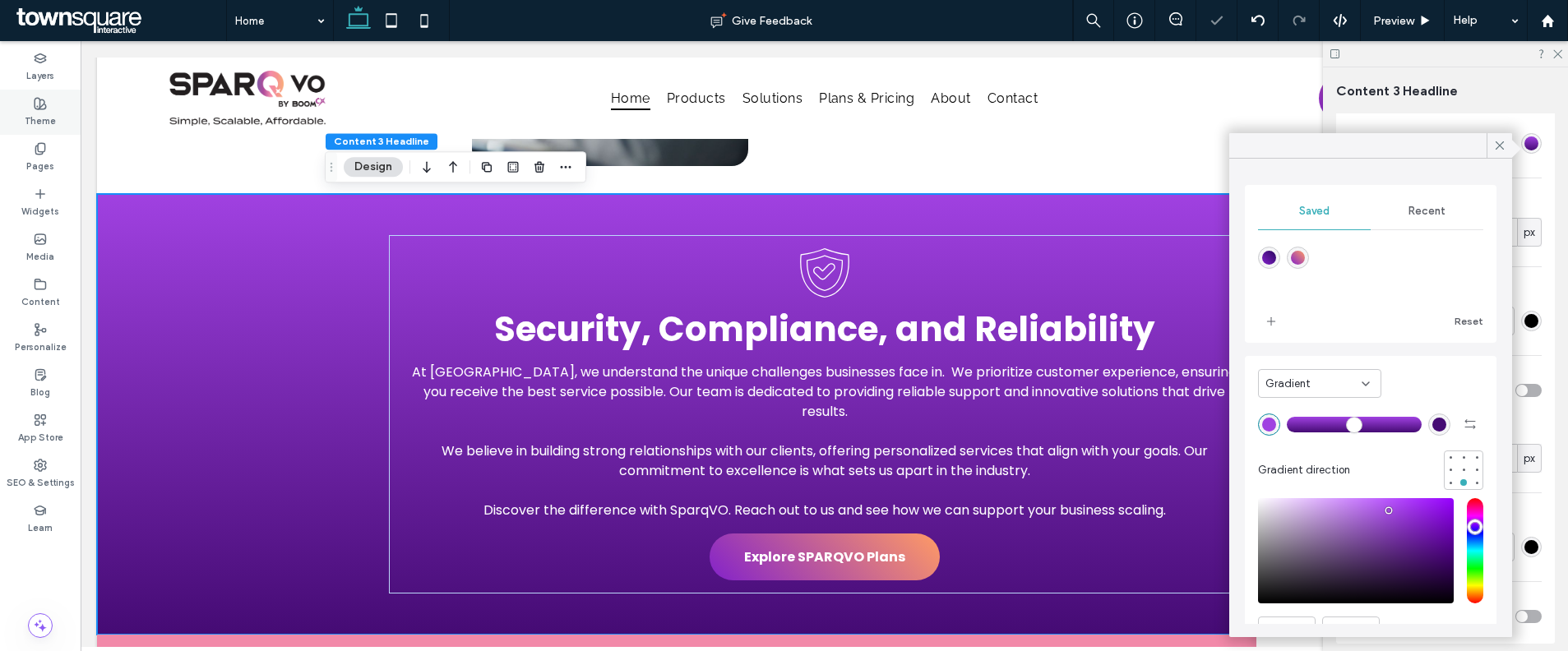
click at [50, 116] on label "Theme" at bounding box center [41, 120] width 31 height 18
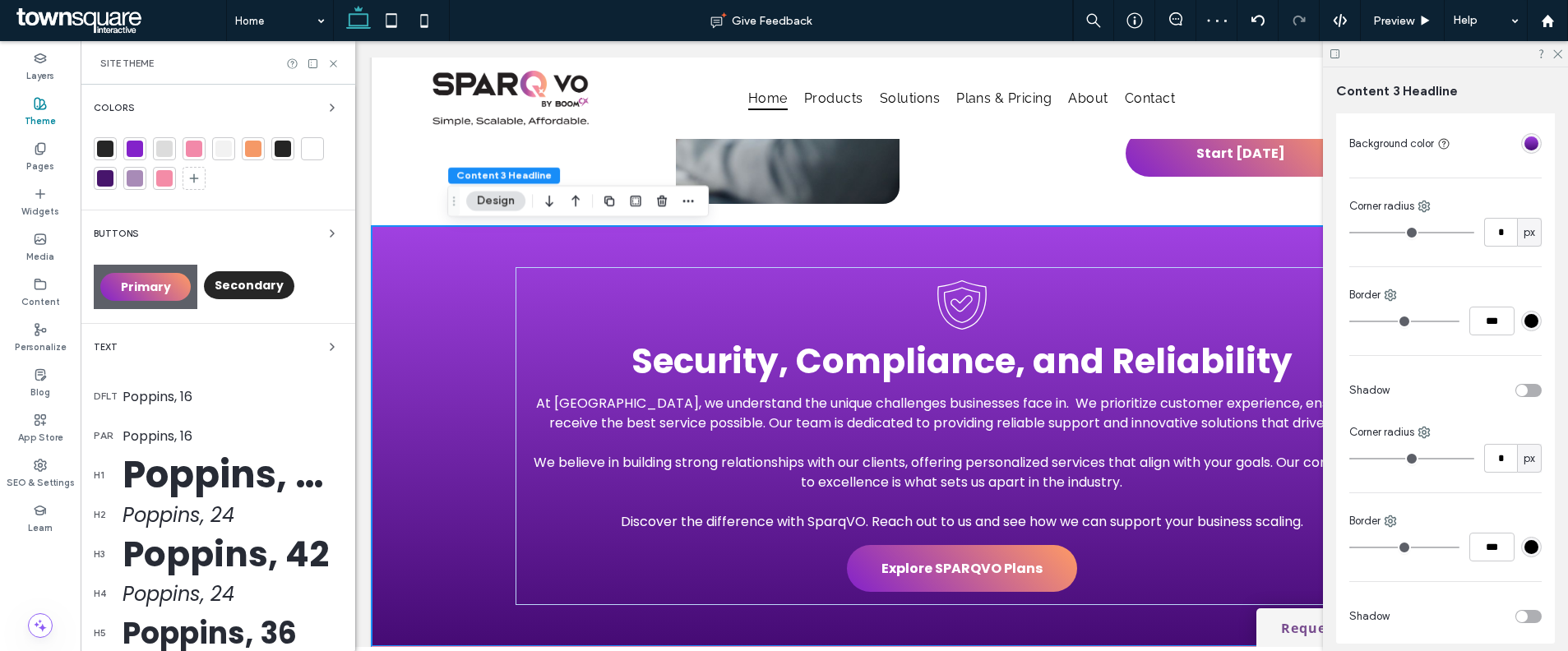
scroll to position [1837, 0]
click at [257, 147] on div at bounding box center [253, 149] width 17 height 17
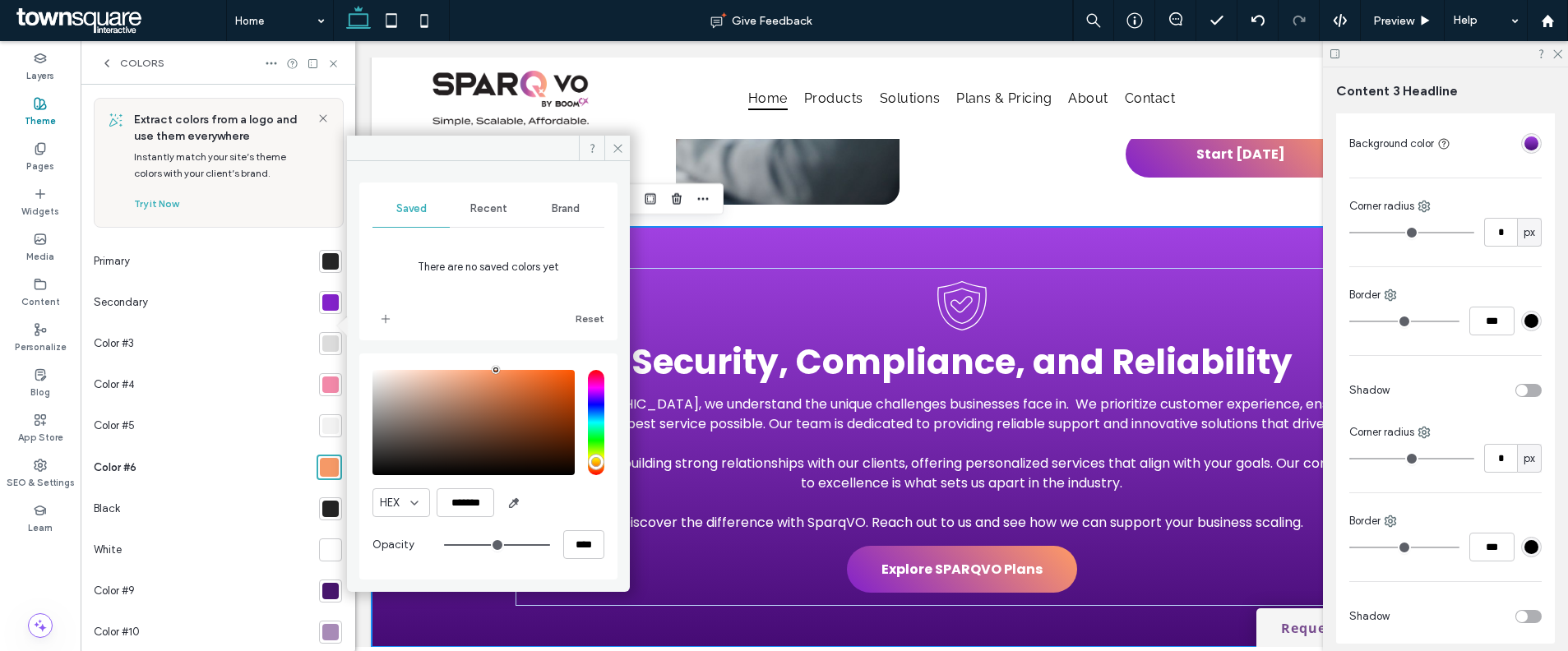
drag, startPoint x: 490, startPoint y: 374, endPoint x: 495, endPoint y: 367, distance: 8.6
click at [495, 367] on div "pointer" at bounding box center [495, 369] width 5 height 5
click at [497, 369] on div "pointer" at bounding box center [497, 369] width 5 height 5
click at [500, 368] on div "pointer" at bounding box center [499, 369] width 5 height 5
drag, startPoint x: 500, startPoint y: 368, endPoint x: 512, endPoint y: 368, distance: 12.0
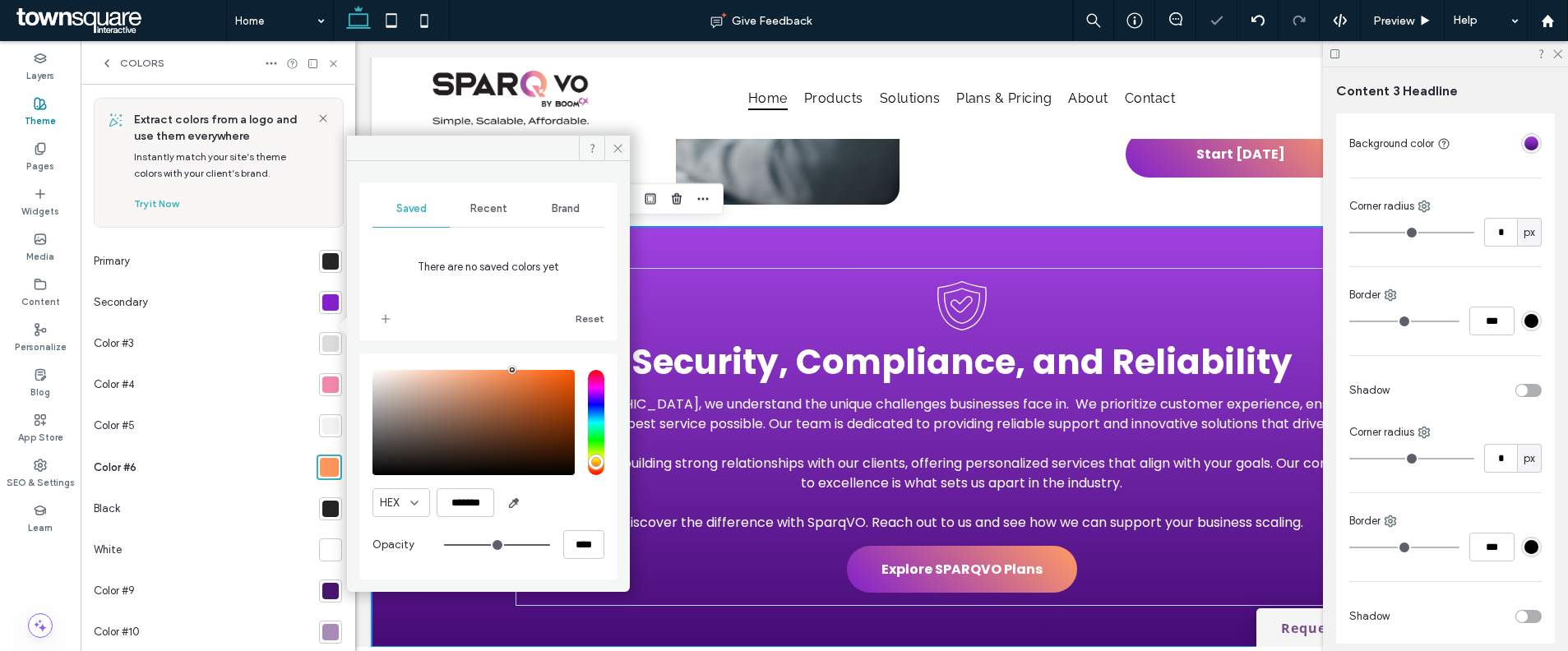
click at [512, 368] on div "pointer" at bounding box center [512, 369] width 5 height 5
drag, startPoint x: 520, startPoint y: 400, endPoint x: 538, endPoint y: 414, distance: 22.8
click at [538, 414] on div "saturation and value" at bounding box center [473, 423] width 203 height 105
drag, startPoint x: 534, startPoint y: 413, endPoint x: 503, endPoint y: 372, distance: 51.4
click at [503, 372] on div "saturation and value" at bounding box center [473, 423] width 203 height 105
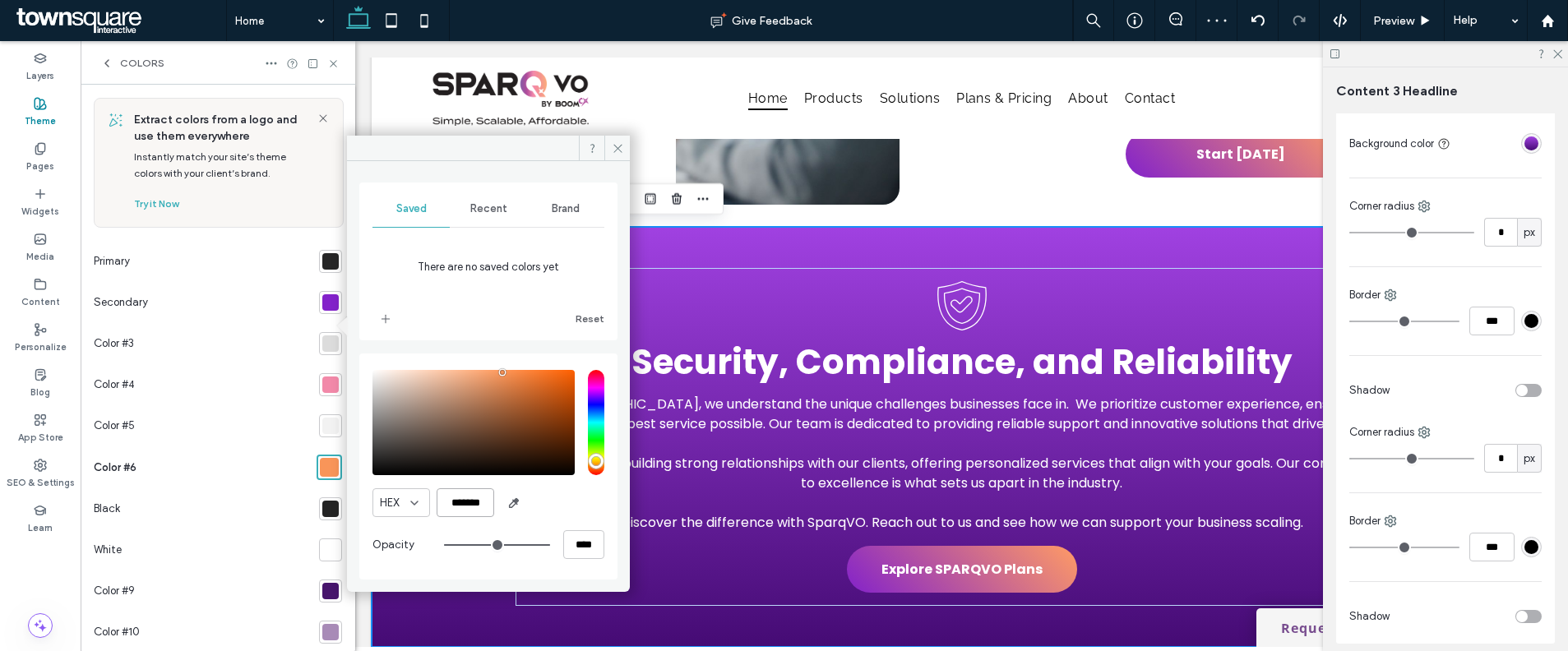
click at [481, 492] on input "*******" at bounding box center [465, 502] width 58 height 29
paste input "color picker textbox"
type input "*******"
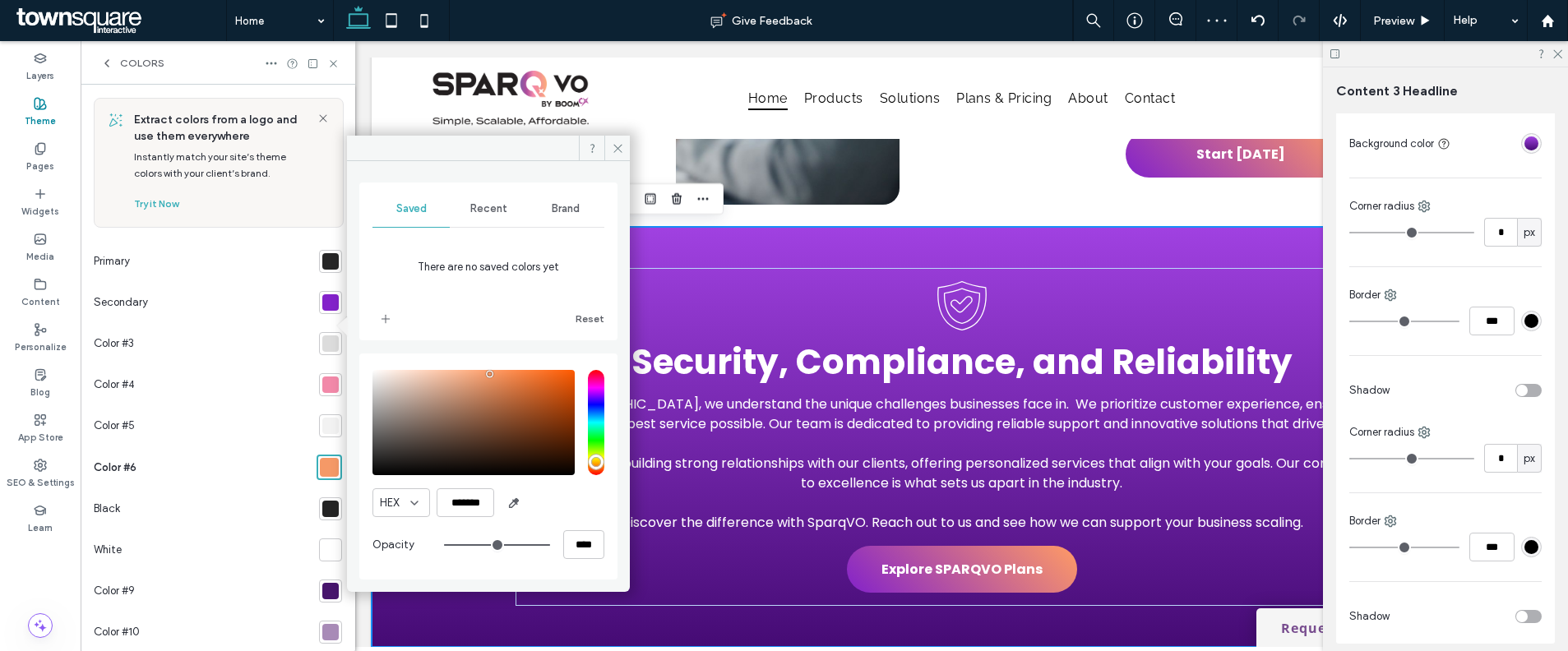
click at [557, 504] on div "HEX *******" at bounding box center [488, 502] width 232 height 29
click at [618, 157] on span at bounding box center [617, 147] width 26 height 25
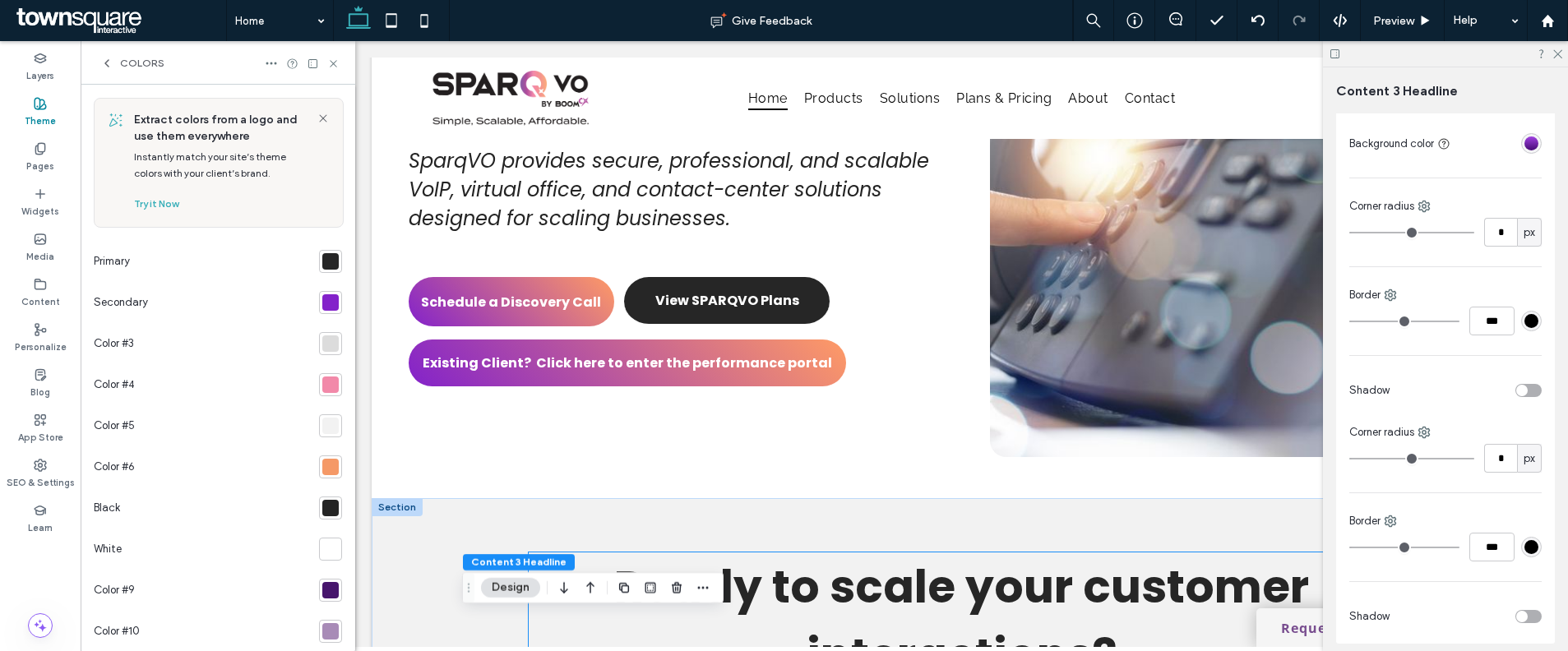
scroll to position [438, 0]
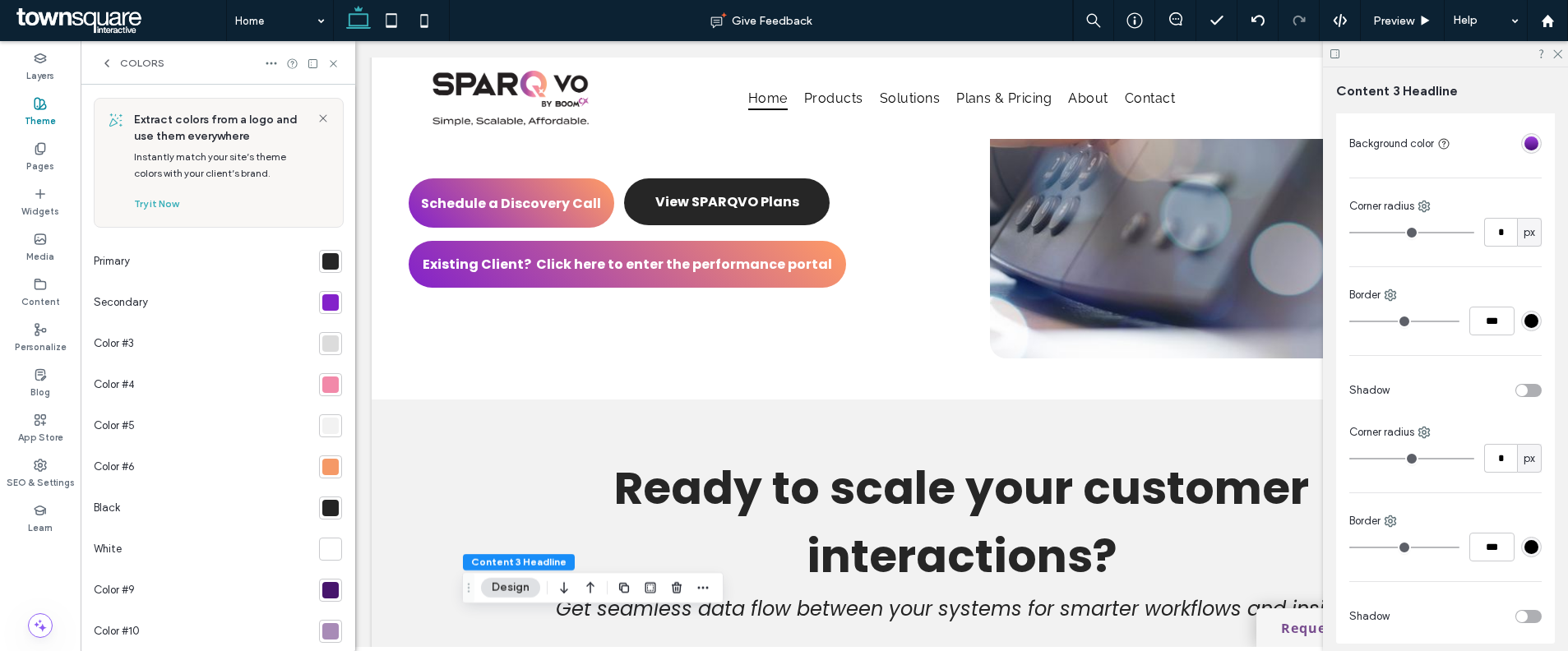
click at [156, 73] on div "Colors" at bounding box center [218, 63] width 274 height 43
click at [150, 65] on span "Colors" at bounding box center [142, 64] width 44 height 13
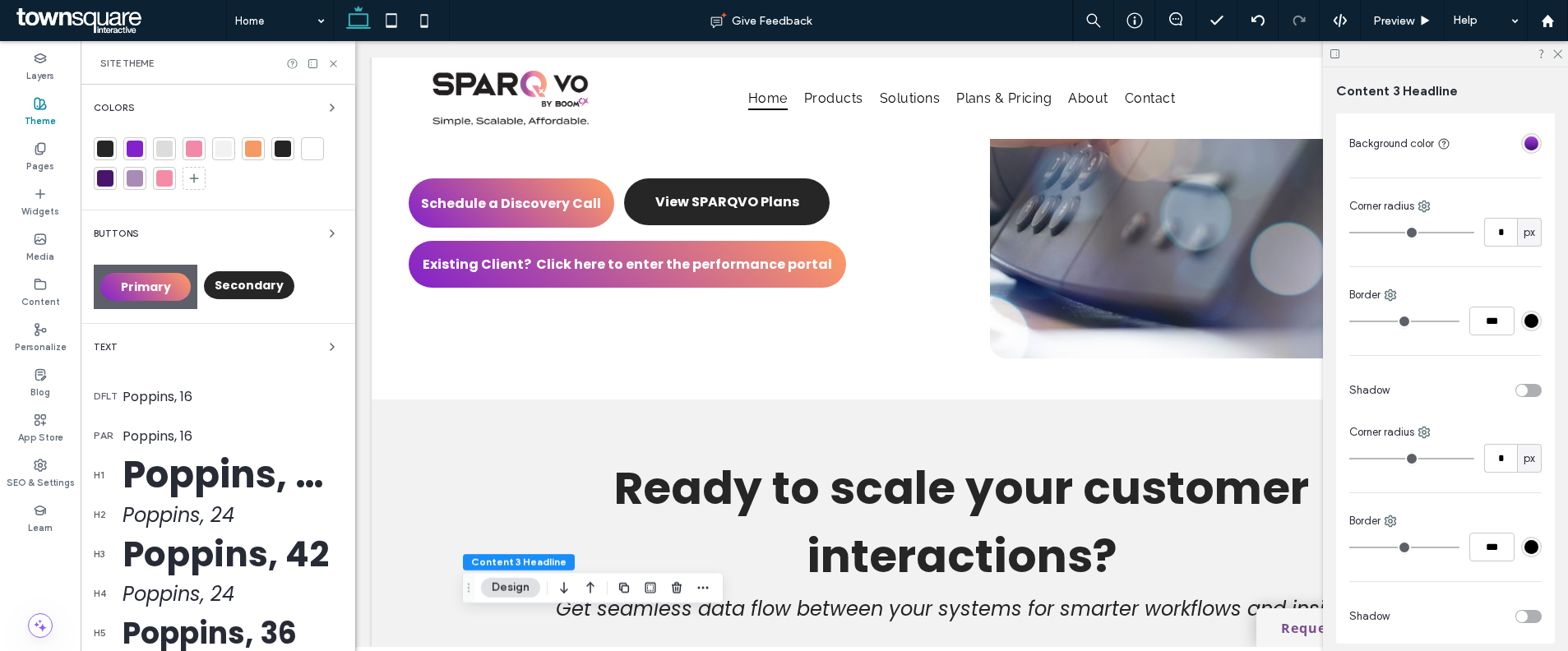
click at [254, 151] on div at bounding box center [253, 149] width 17 height 17
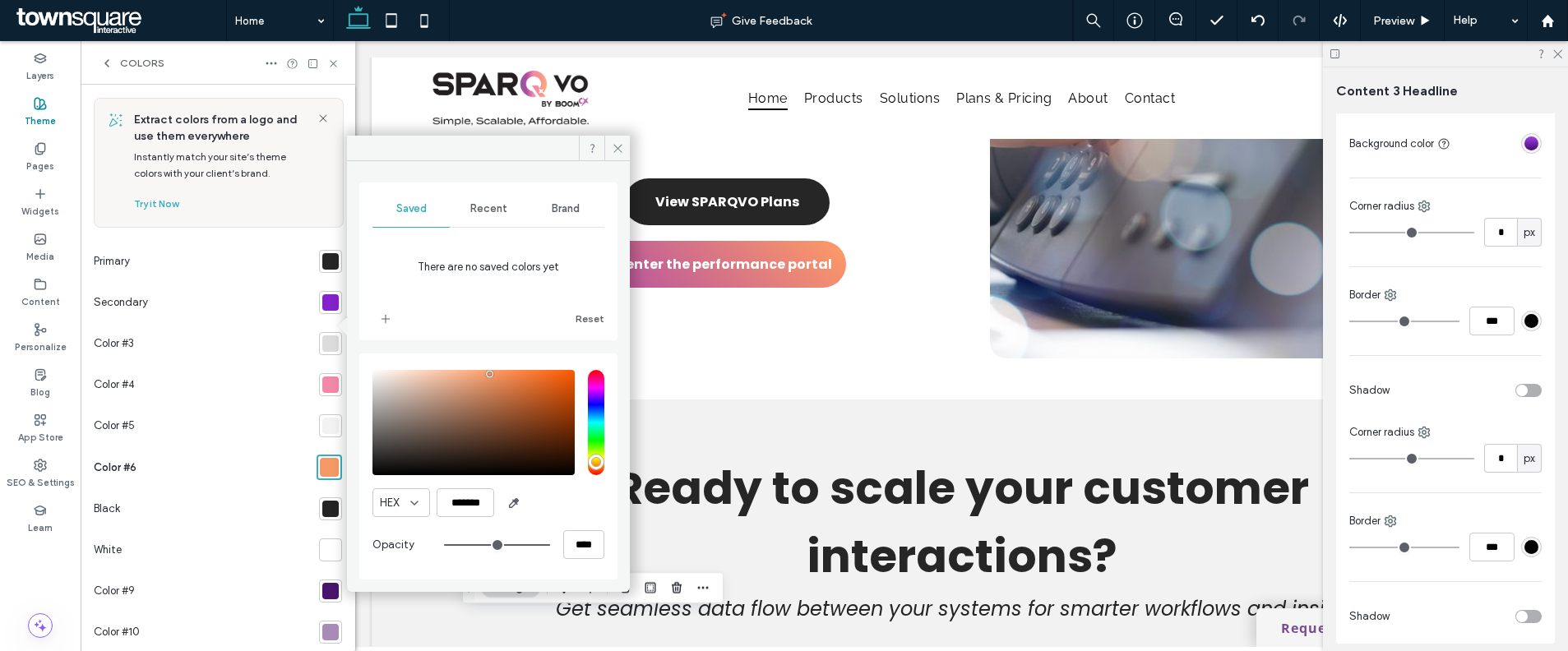
type input "*******"
click at [495, 370] on div "saturation and value" at bounding box center [473, 423] width 203 height 105
click at [449, 506] on input "*******" at bounding box center [465, 502] width 58 height 29
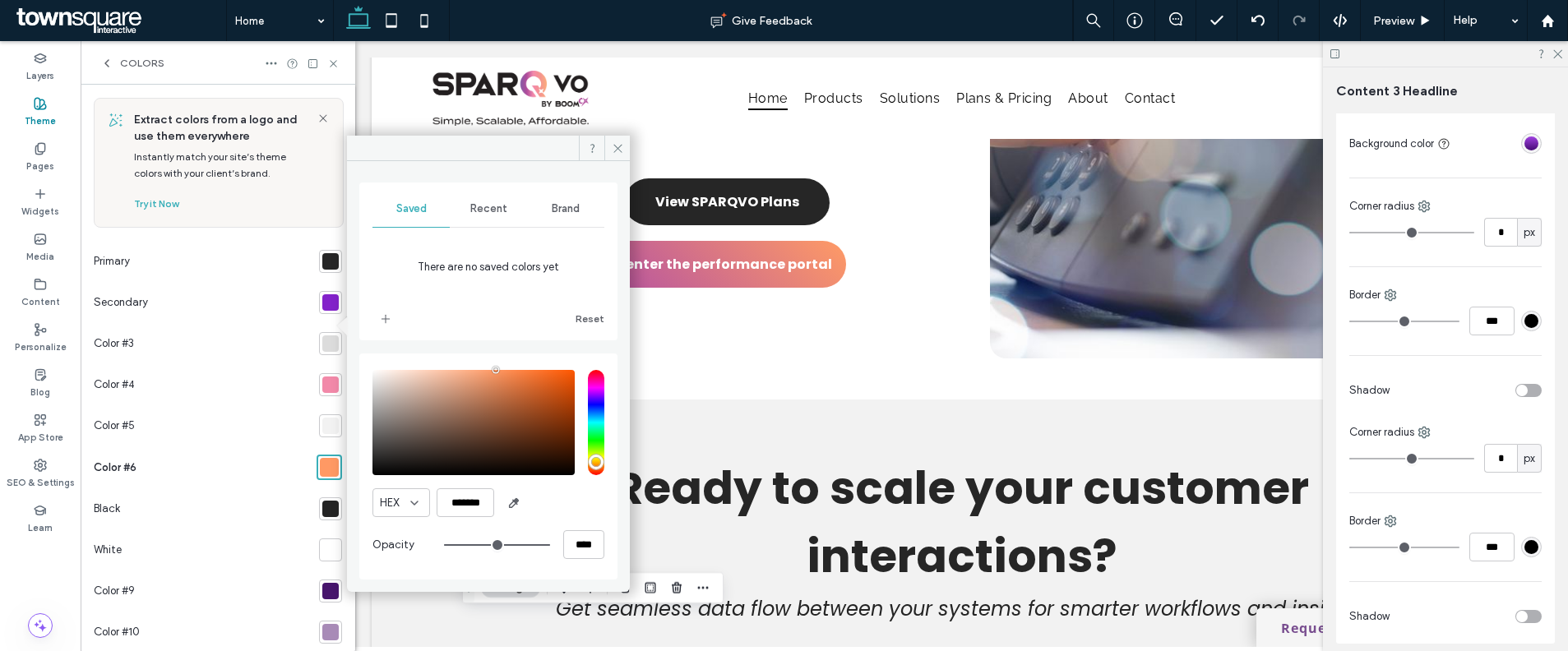
click at [143, 62] on span "Colors" at bounding box center [142, 64] width 44 height 13
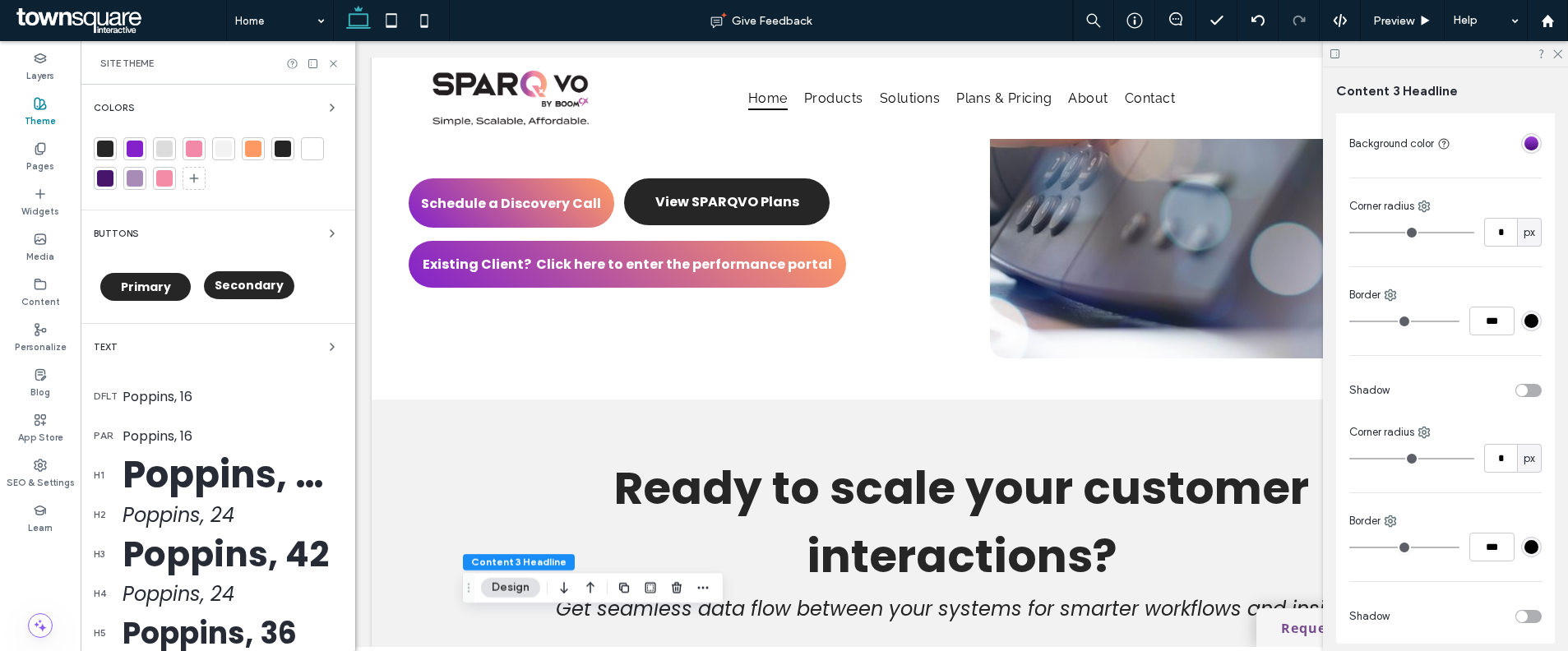
click at [136, 300] on div "Primary" at bounding box center [145, 287] width 104 height 44
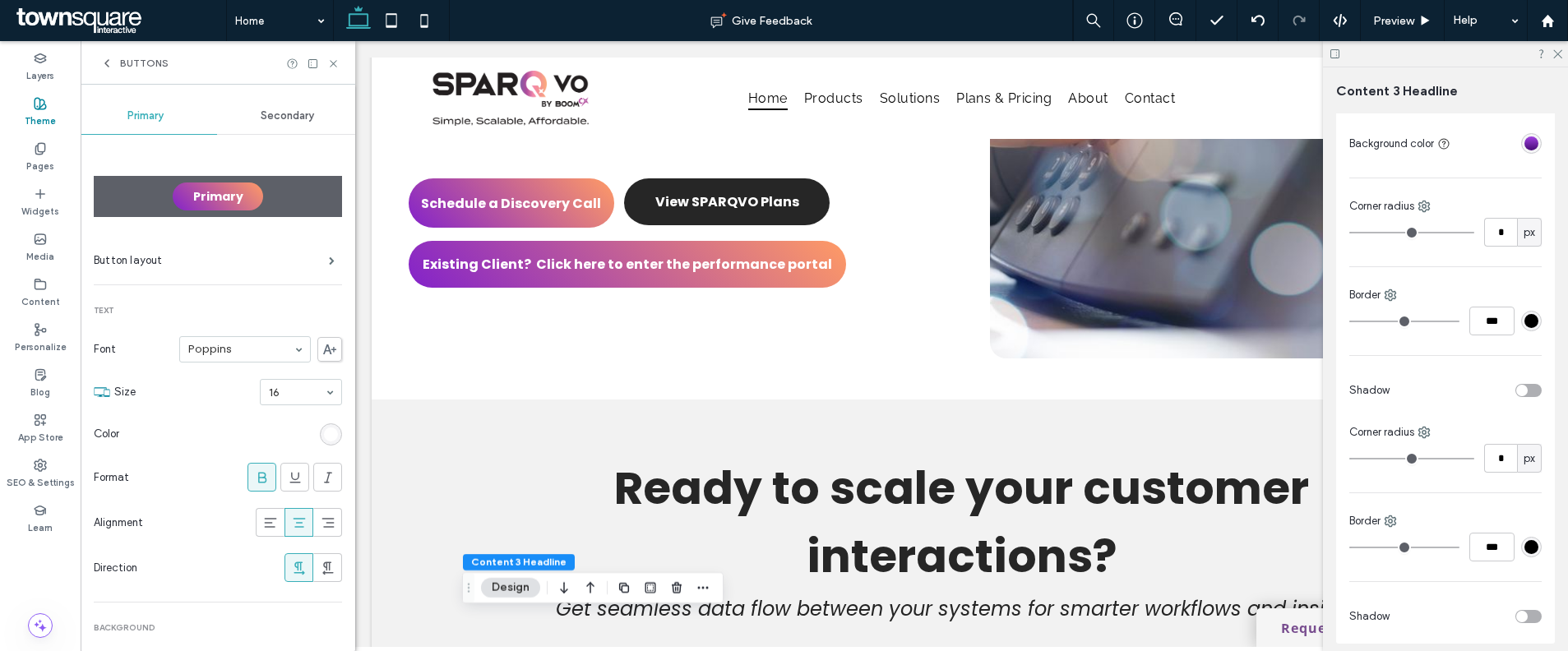
click at [232, 198] on span "Primary" at bounding box center [218, 196] width 50 height 17
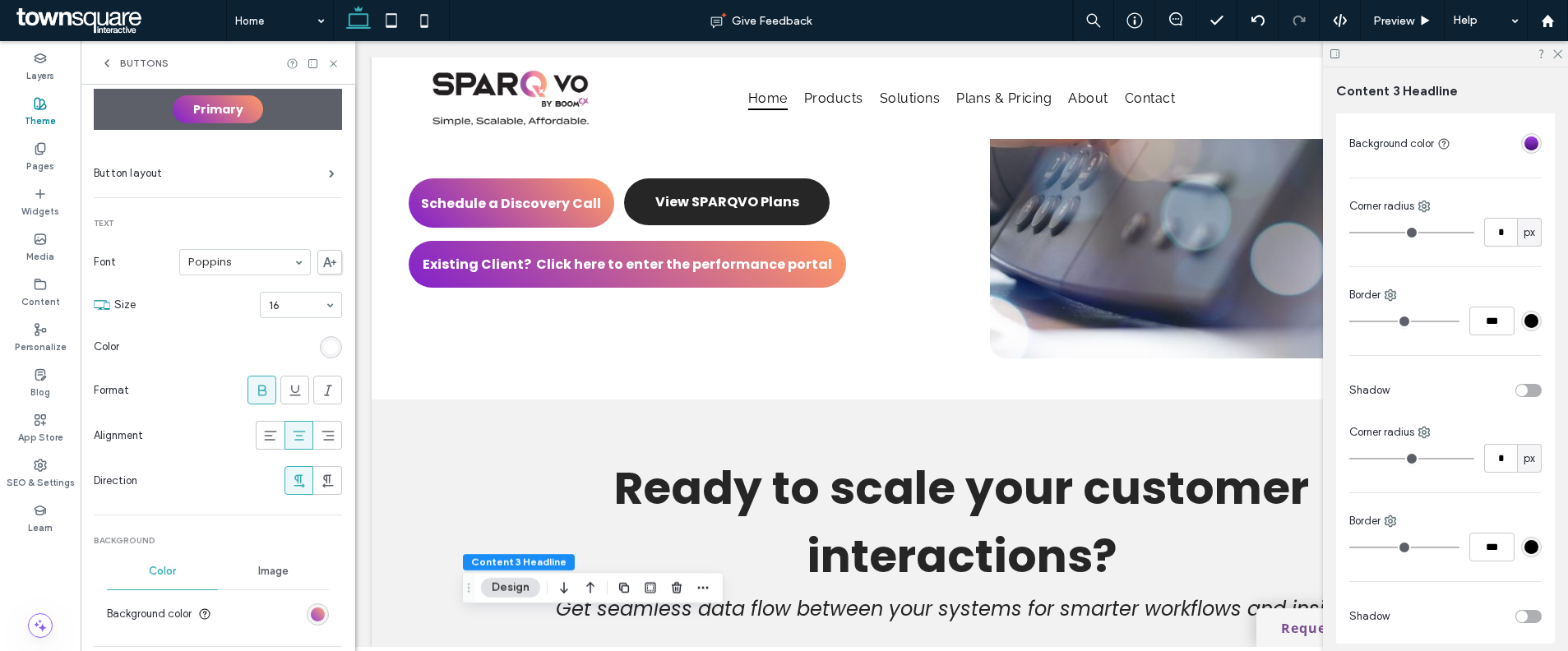
click at [311, 610] on div "linear-gradient(405deg, rgb(131, 34, 202) 0%, rgb(255, 155, 101) 100%)" at bounding box center [318, 614] width 14 height 14
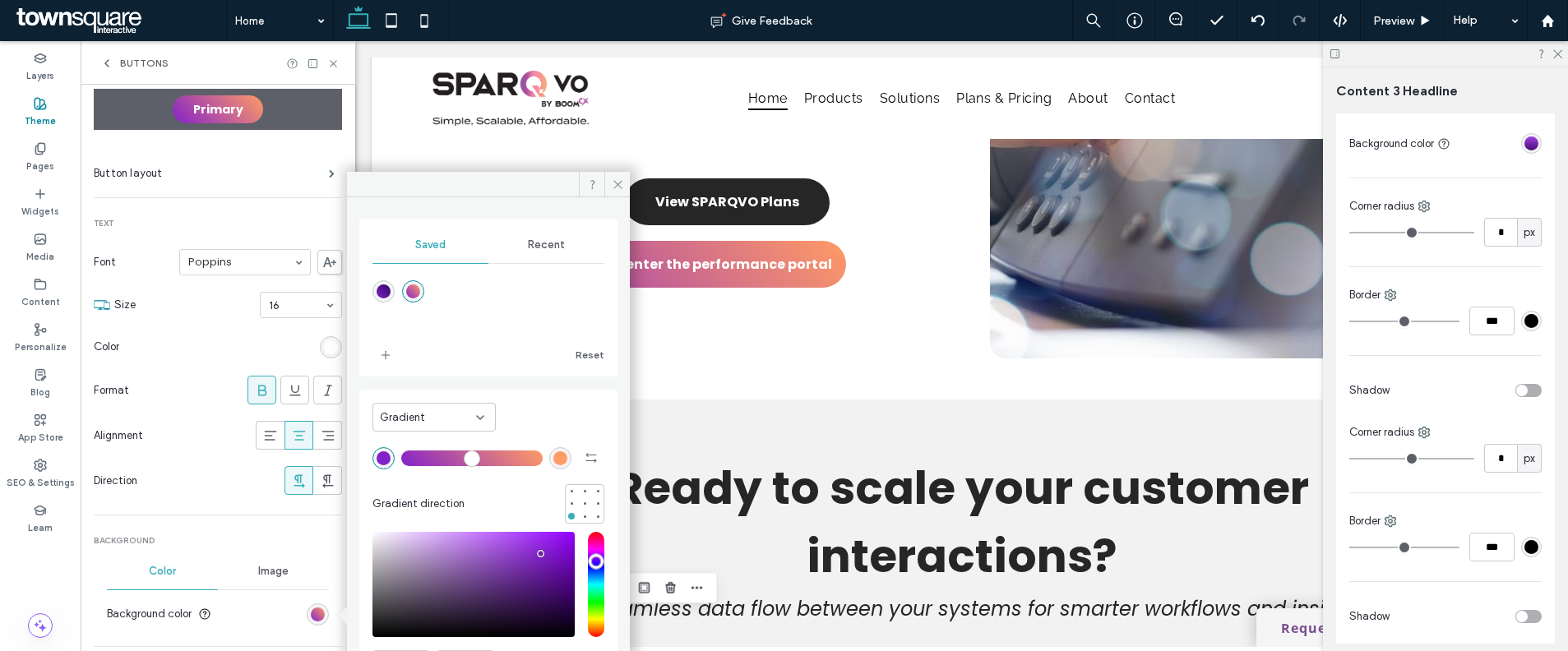
click at [553, 463] on div "rgb(255, 155, 101)" at bounding box center [560, 458] width 14 height 14
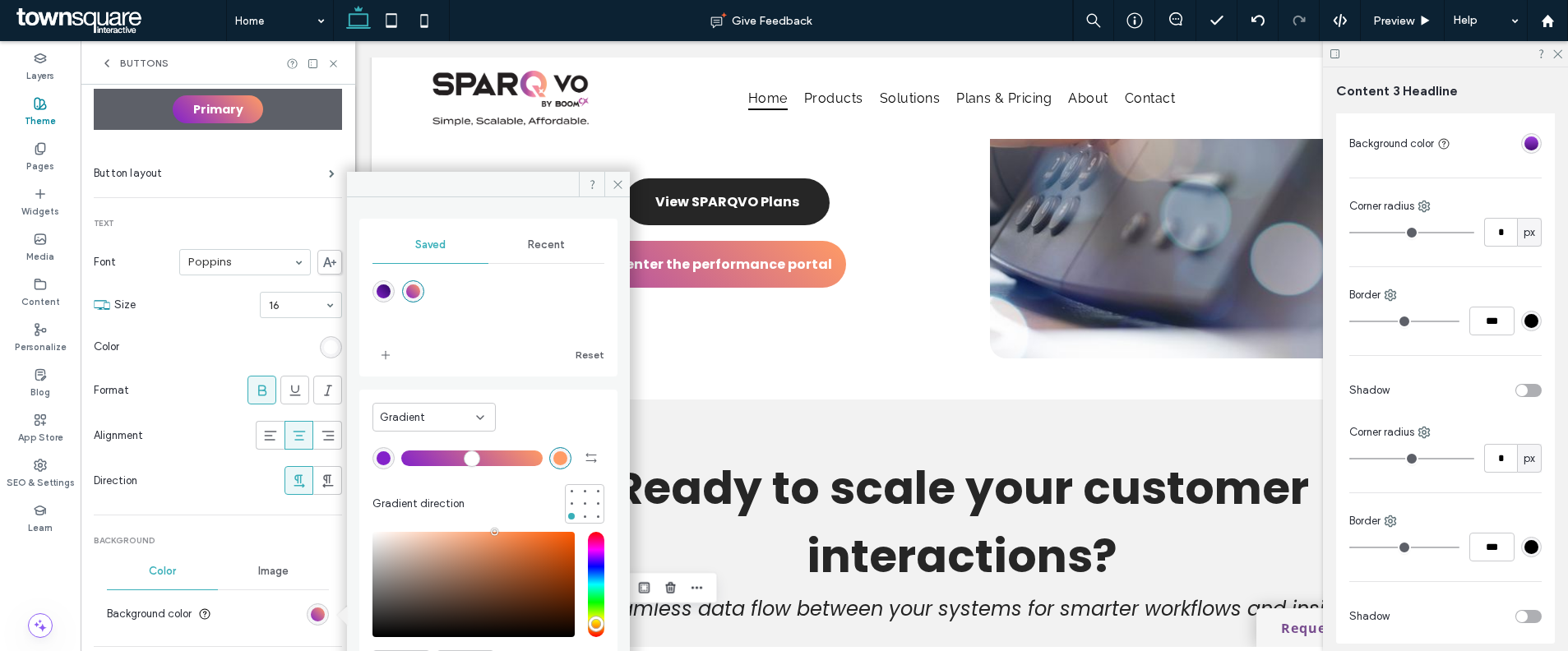
scroll to position [88, 0]
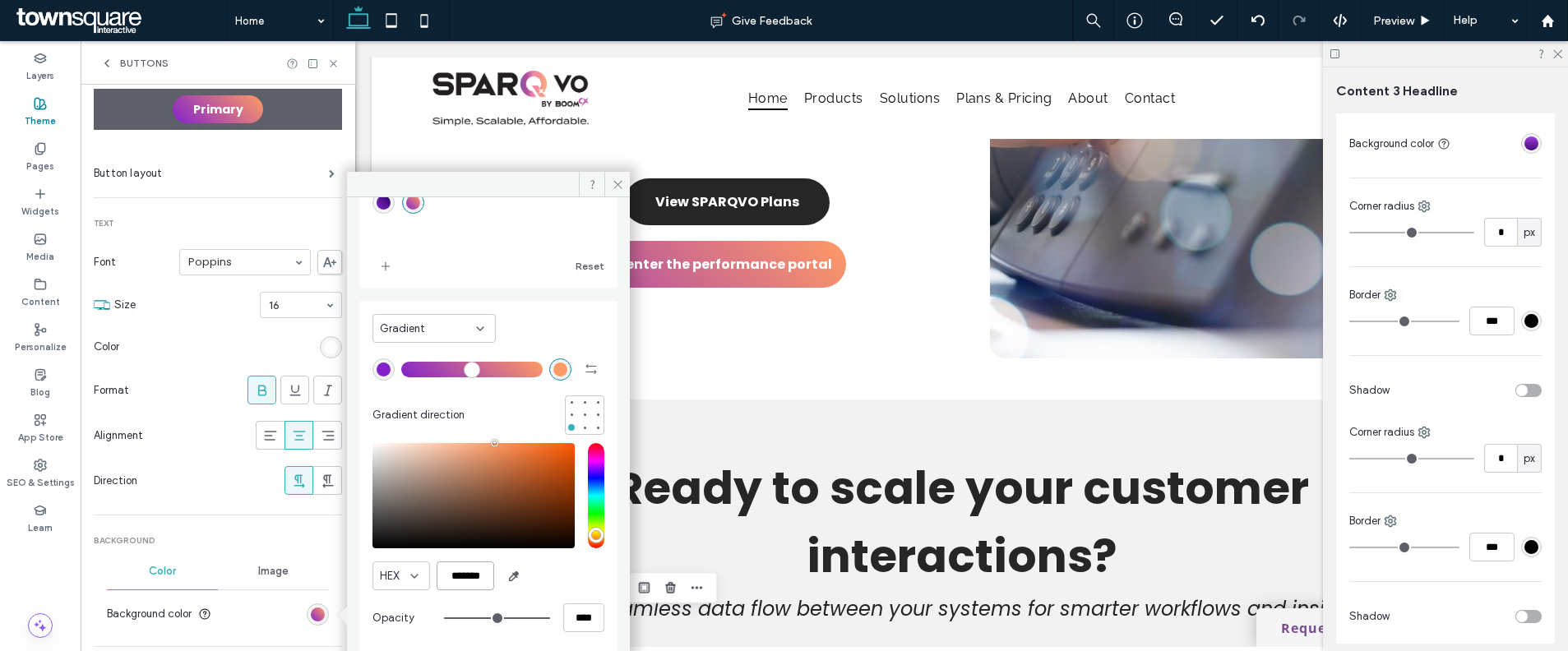
click at [469, 570] on input "*******" at bounding box center [465, 575] width 58 height 29
paste input "color picker textbox"
click at [503, 443] on div "saturation and value" at bounding box center [473, 495] width 203 height 105
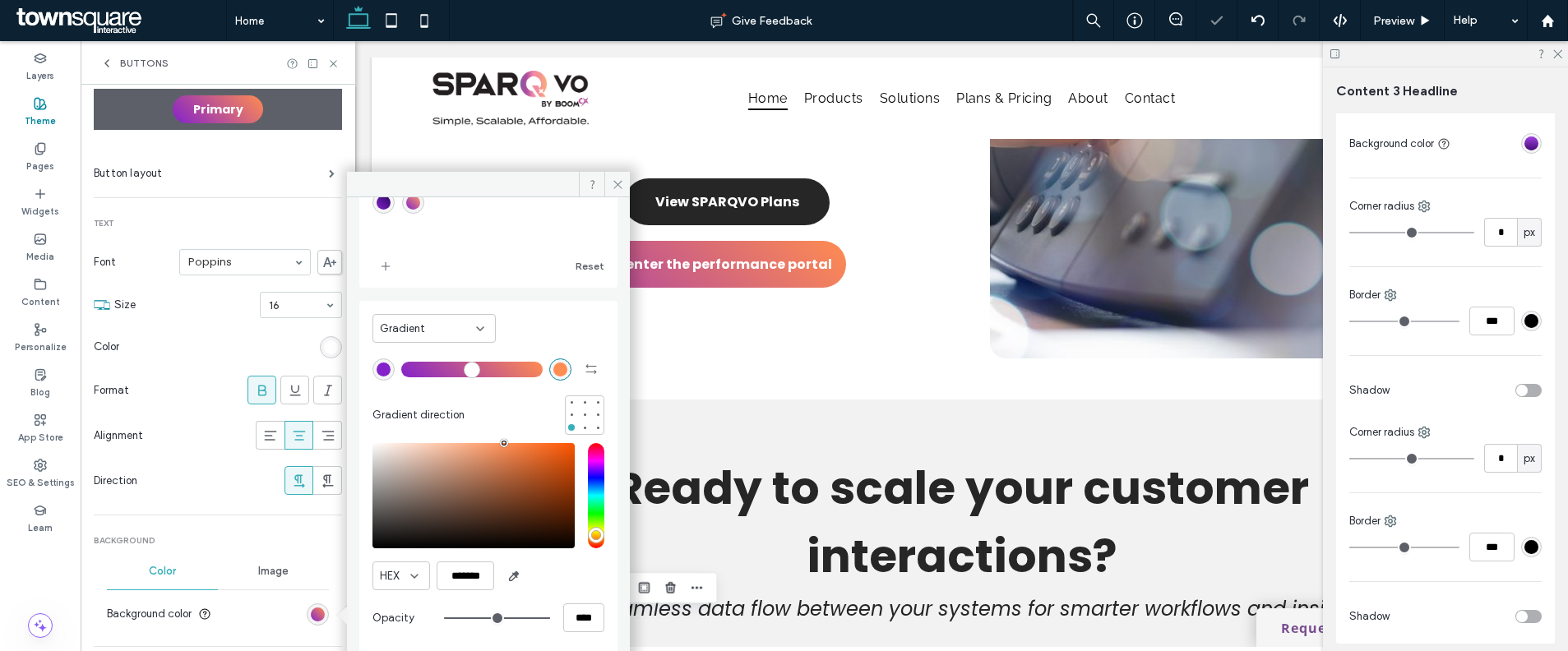
click at [504, 442] on div "pointer" at bounding box center [504, 443] width 5 height 5
click at [488, 575] on input "*******" at bounding box center [465, 575] width 58 height 29
click at [380, 366] on div "rgb(131, 34, 202)" at bounding box center [383, 369] width 14 height 14
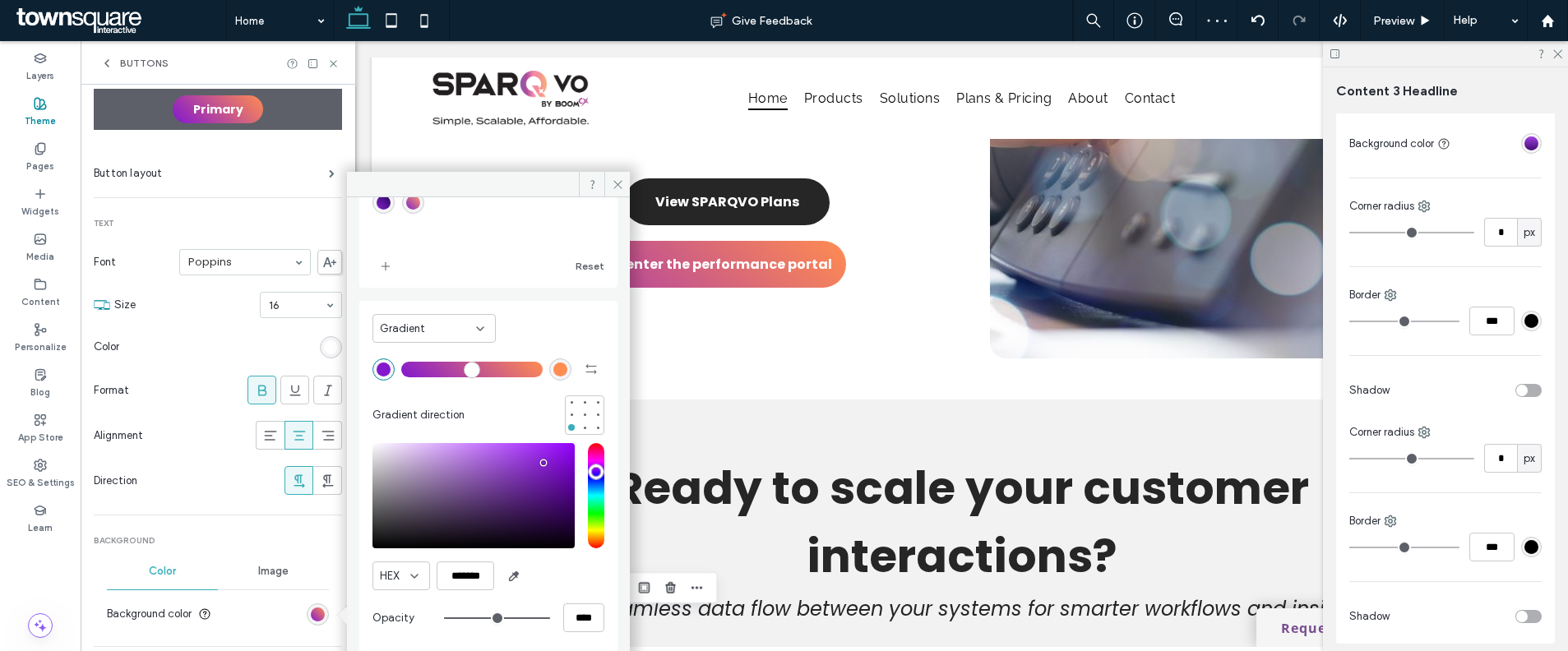
type input "*******"
click at [542, 464] on div "saturation and value" at bounding box center [473, 495] width 203 height 105
click at [458, 582] on input "*******" at bounding box center [465, 575] width 58 height 29
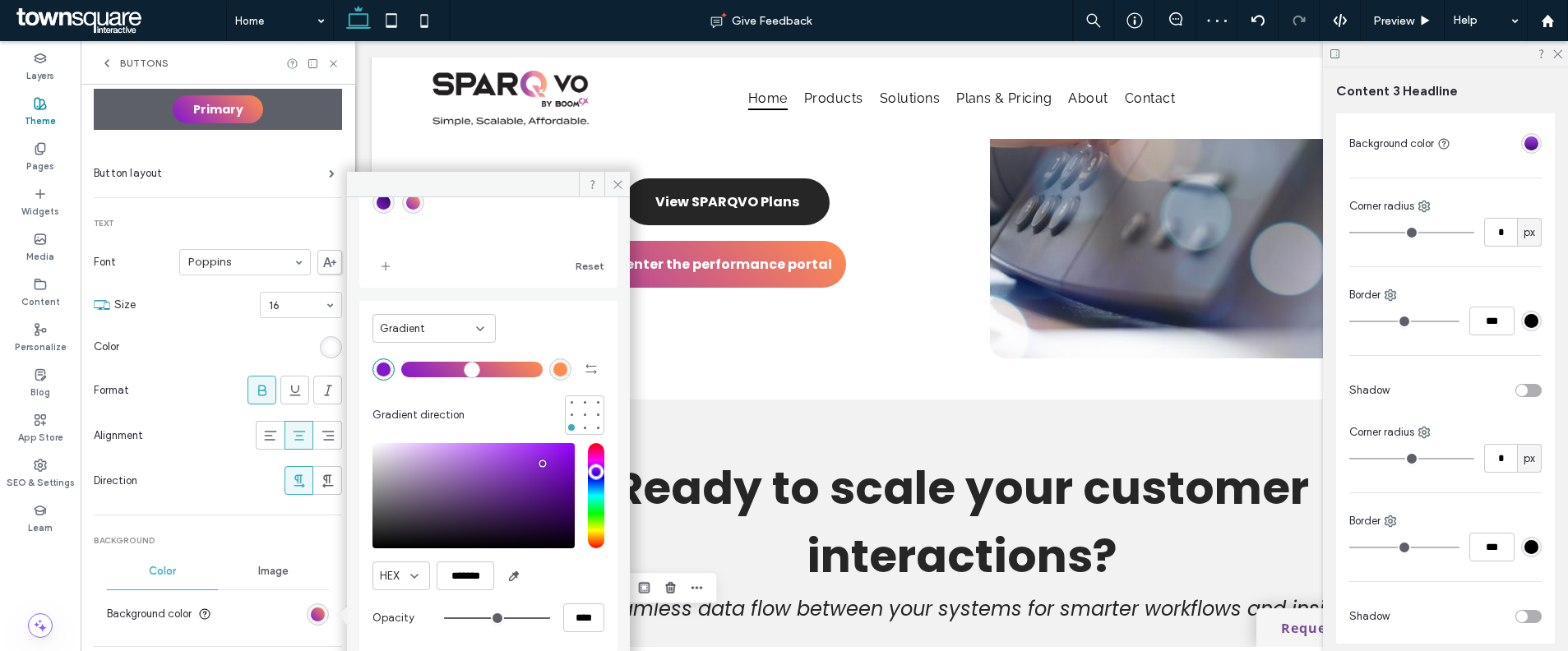
click at [135, 65] on span "Buttons" at bounding box center [144, 64] width 49 height 13
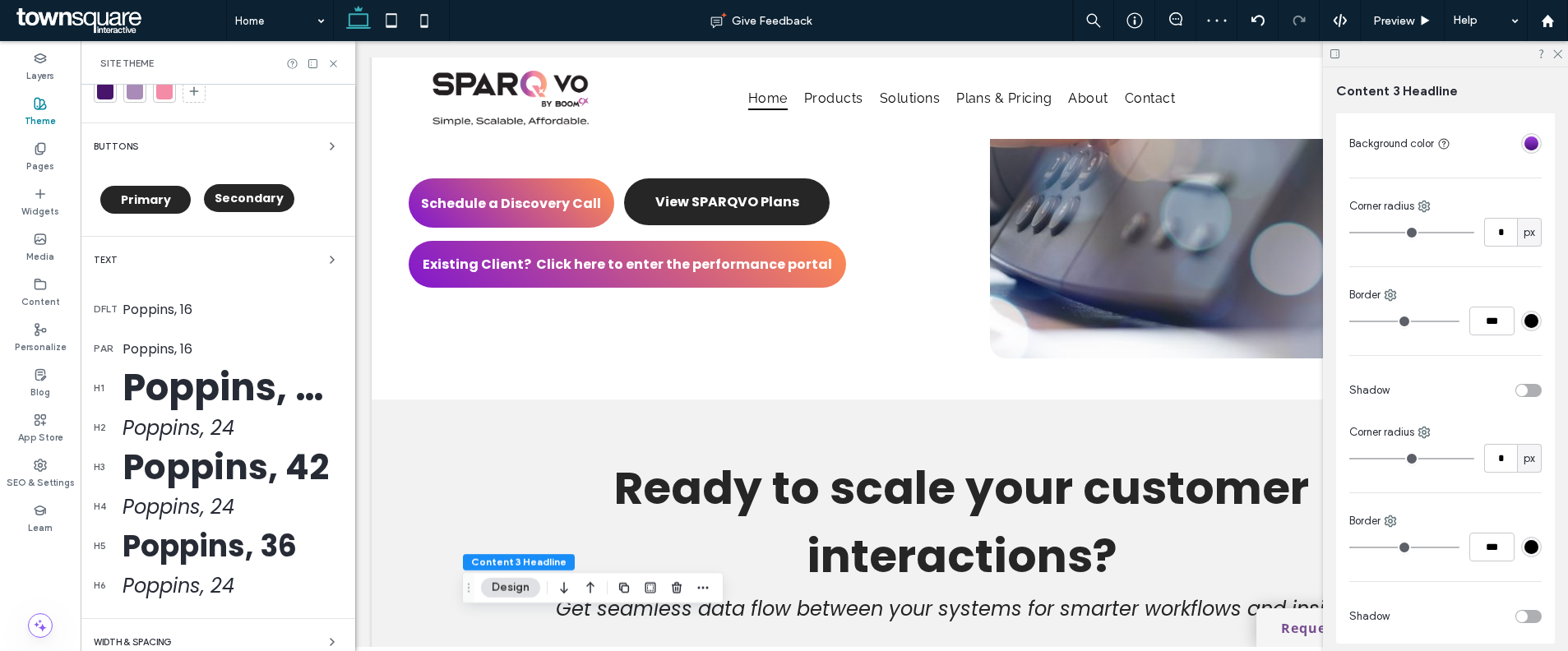
scroll to position [0, 0]
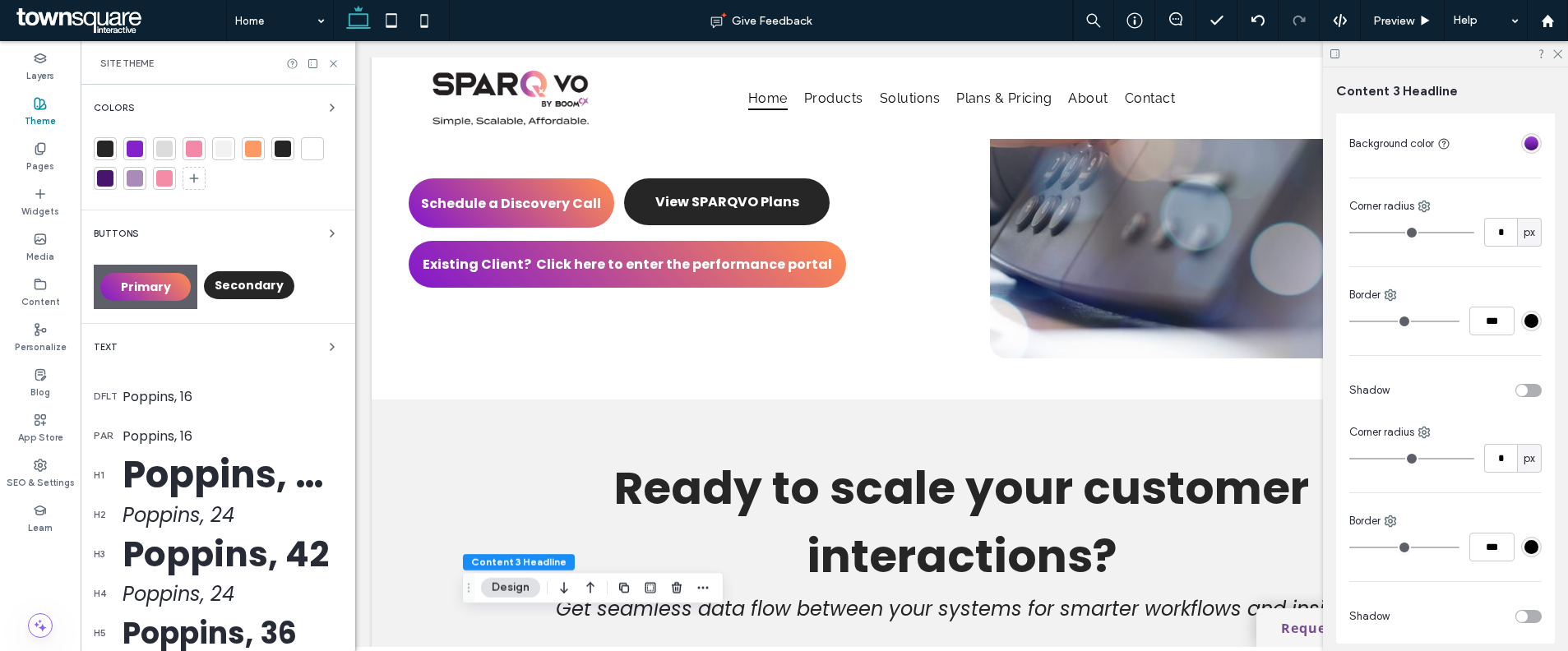
click at [134, 145] on div at bounding box center [135, 149] width 17 height 17
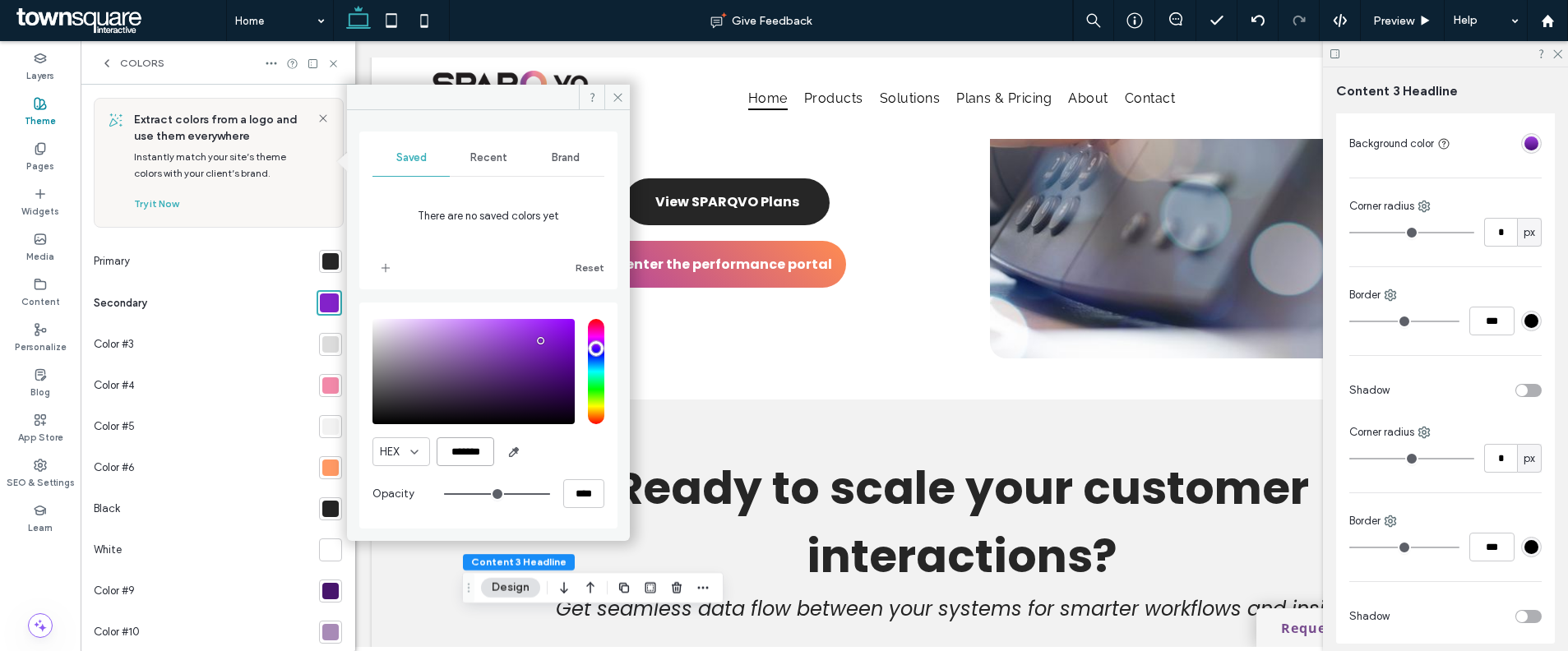
click at [457, 455] on input "*******" at bounding box center [465, 451] width 58 height 29
paste input "color picker textbox"
type input "*******"
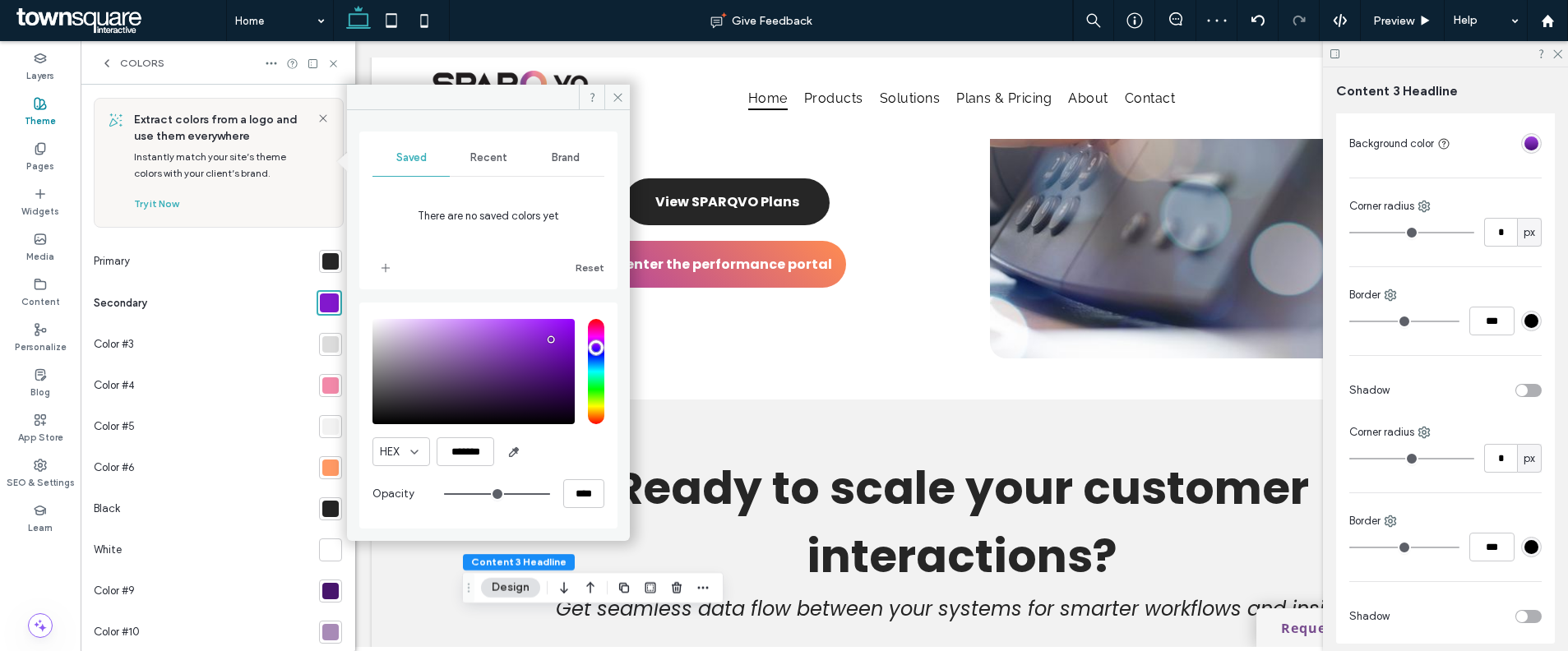
click at [322, 469] on div at bounding box center [331, 468] width 17 height 17
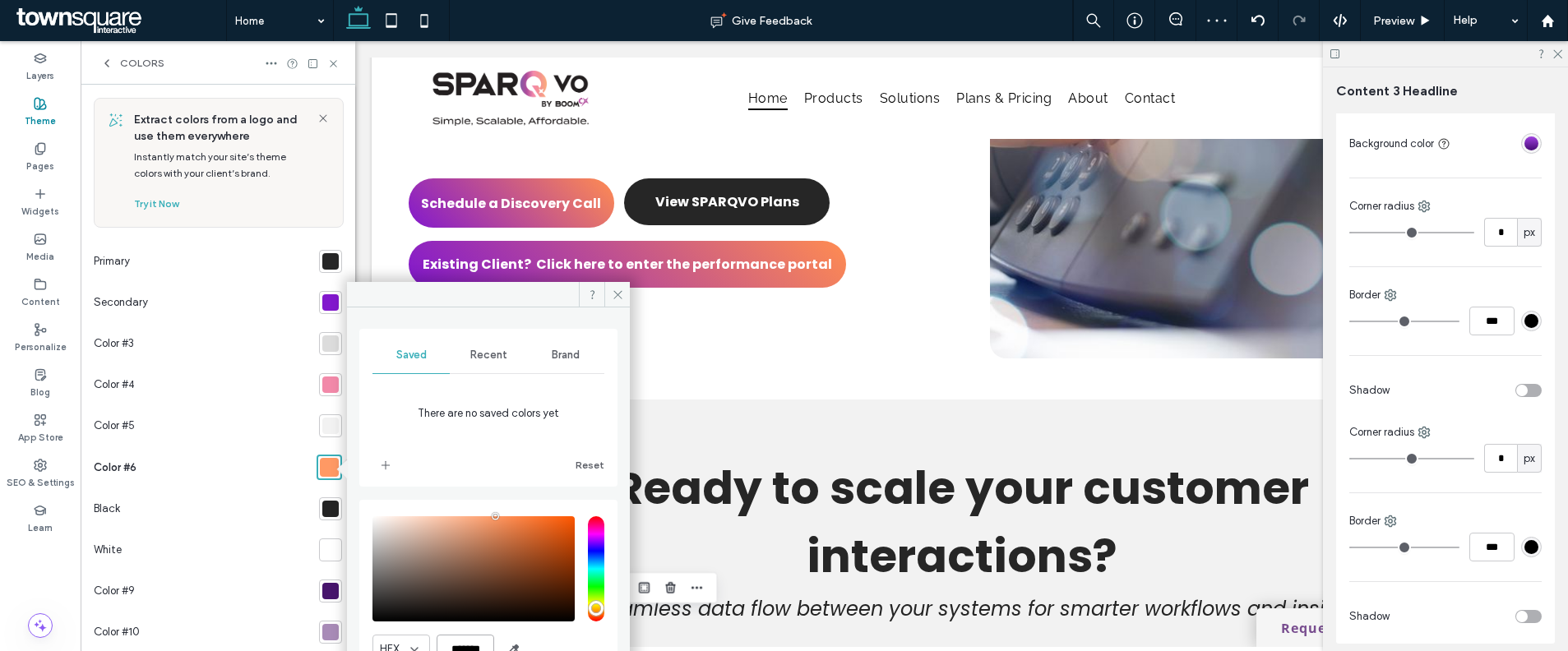
click at [469, 634] on input "*******" at bounding box center [465, 648] width 58 height 29
paste input "color picker textbox"
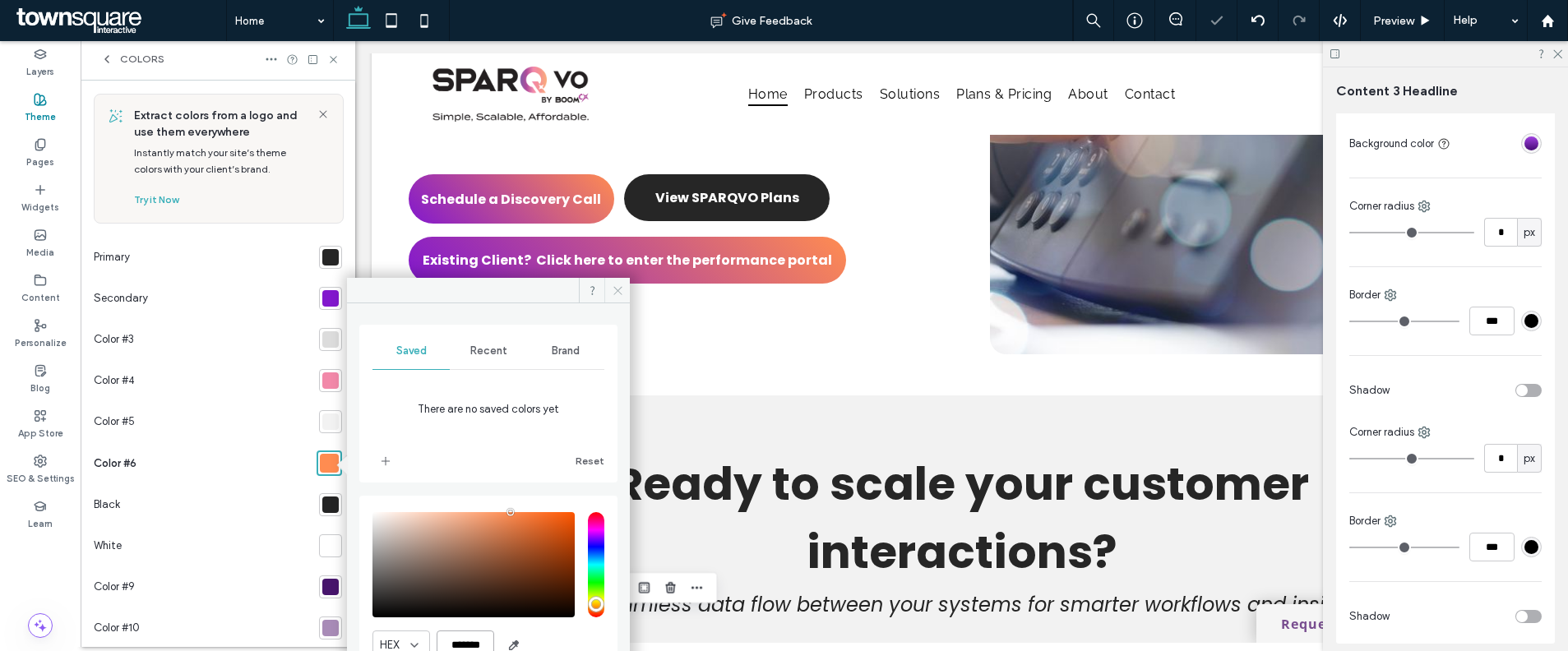
type input "*******"
drag, startPoint x: 610, startPoint y: 290, endPoint x: 254, endPoint y: 248, distance: 358.5
click at [611, 290] on icon at bounding box center [617, 290] width 12 height 12
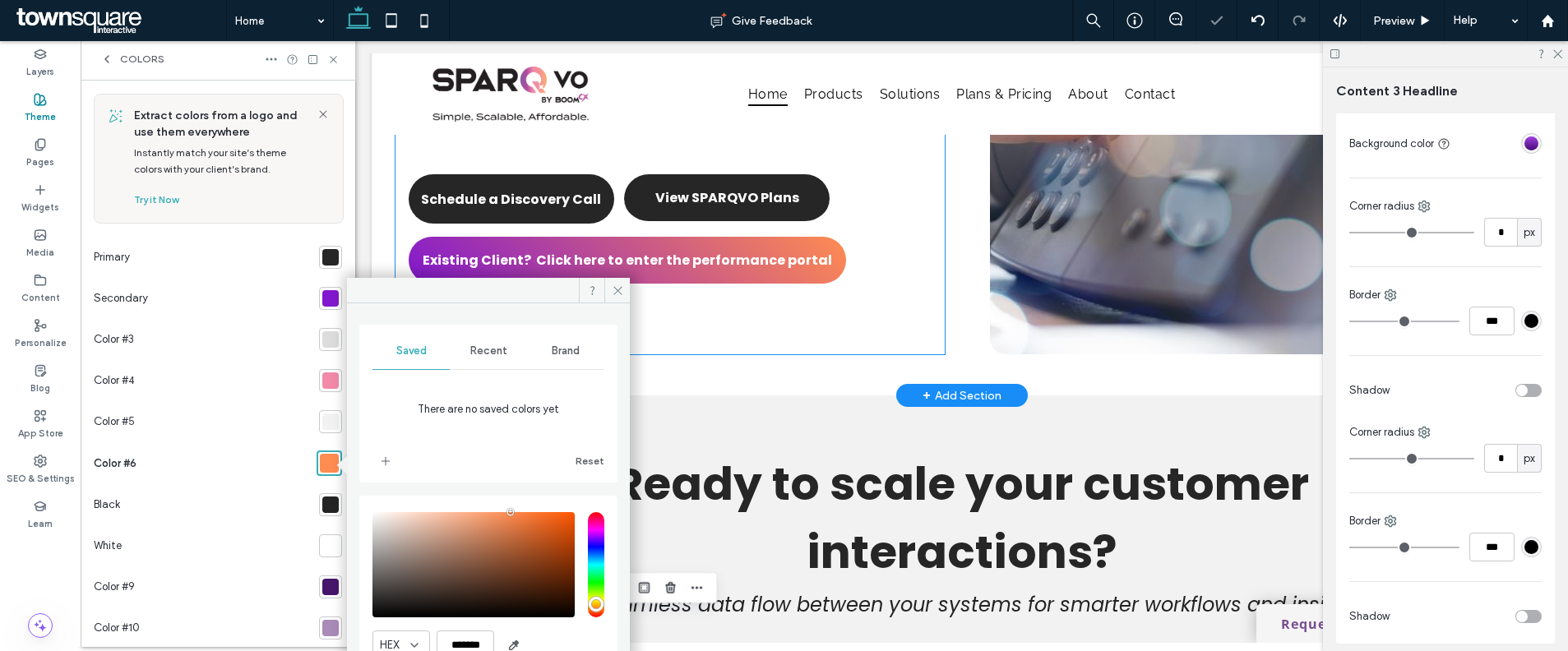
scroll to position [0, 0]
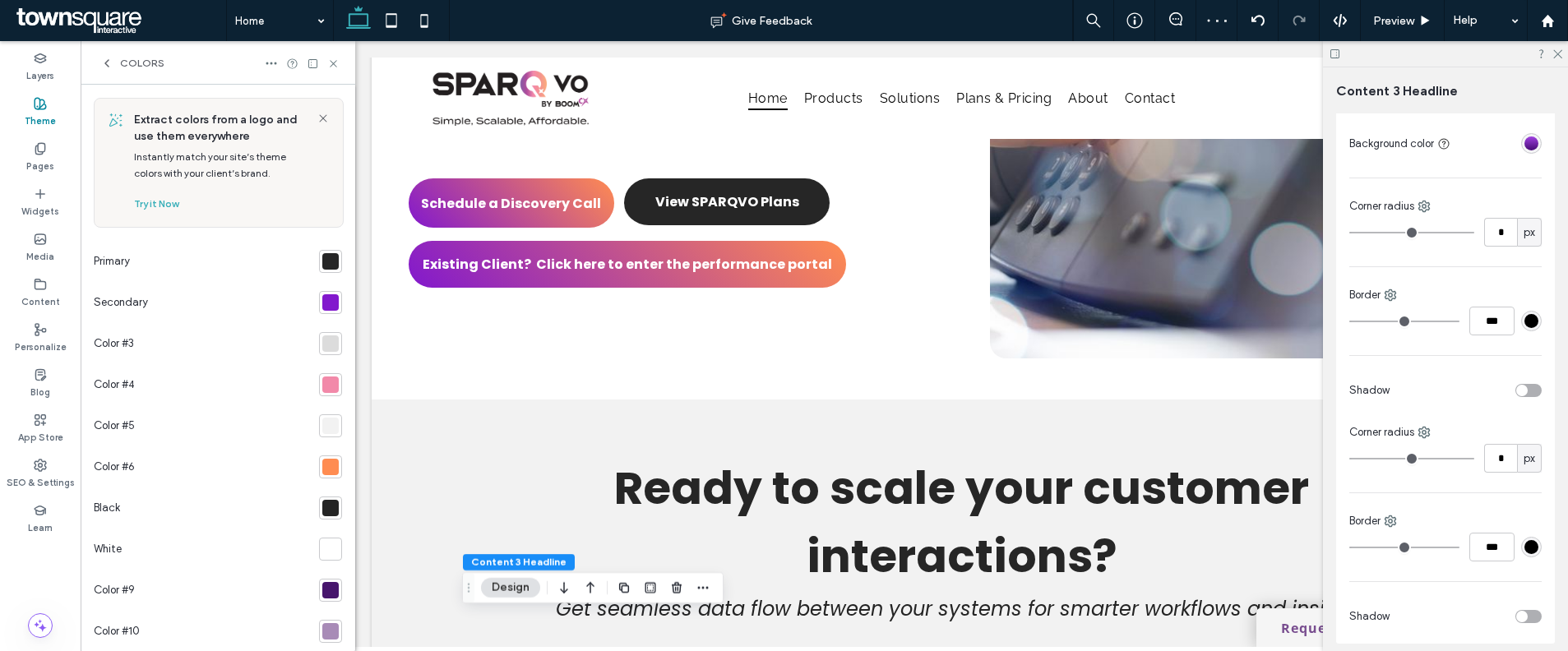
click at [335, 70] on div "Colors" at bounding box center [218, 63] width 274 height 43
click at [334, 64] on use at bounding box center [332, 63] width 6 height 6
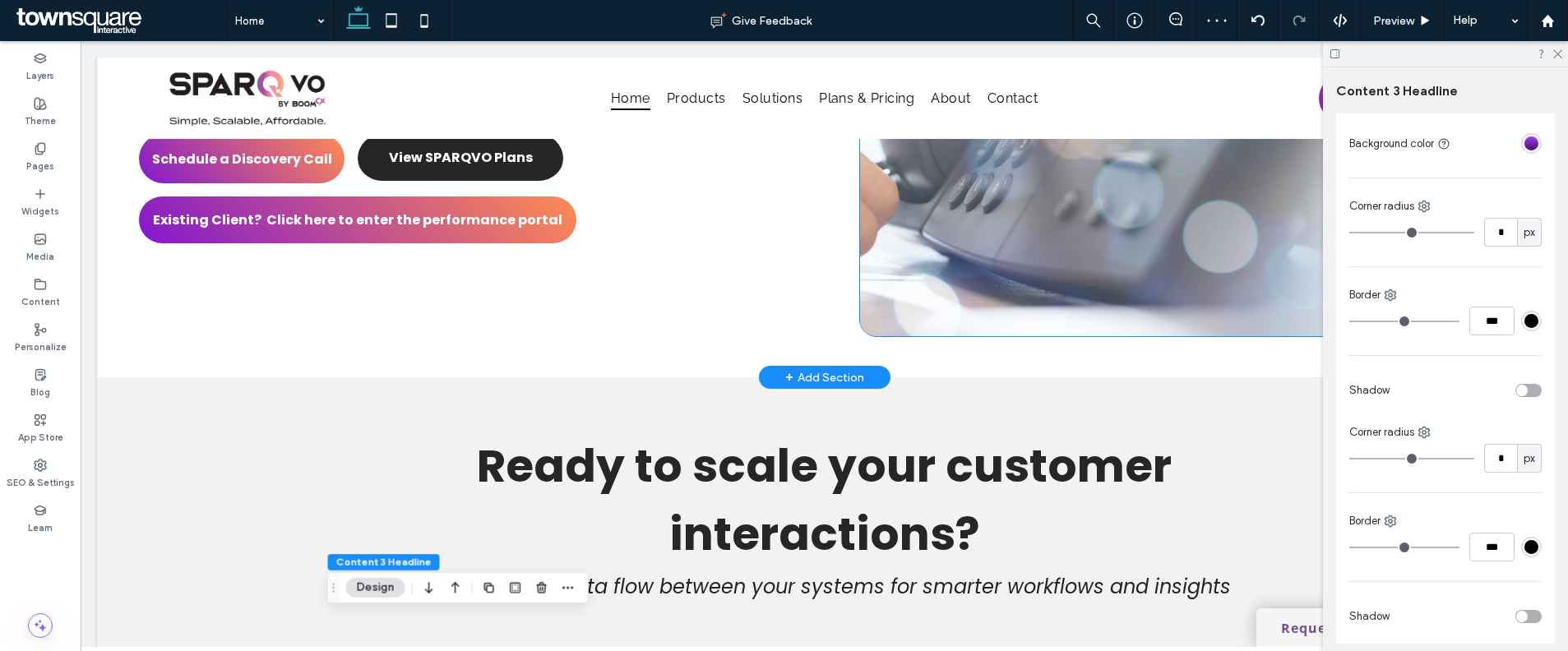
scroll to position [223, 0]
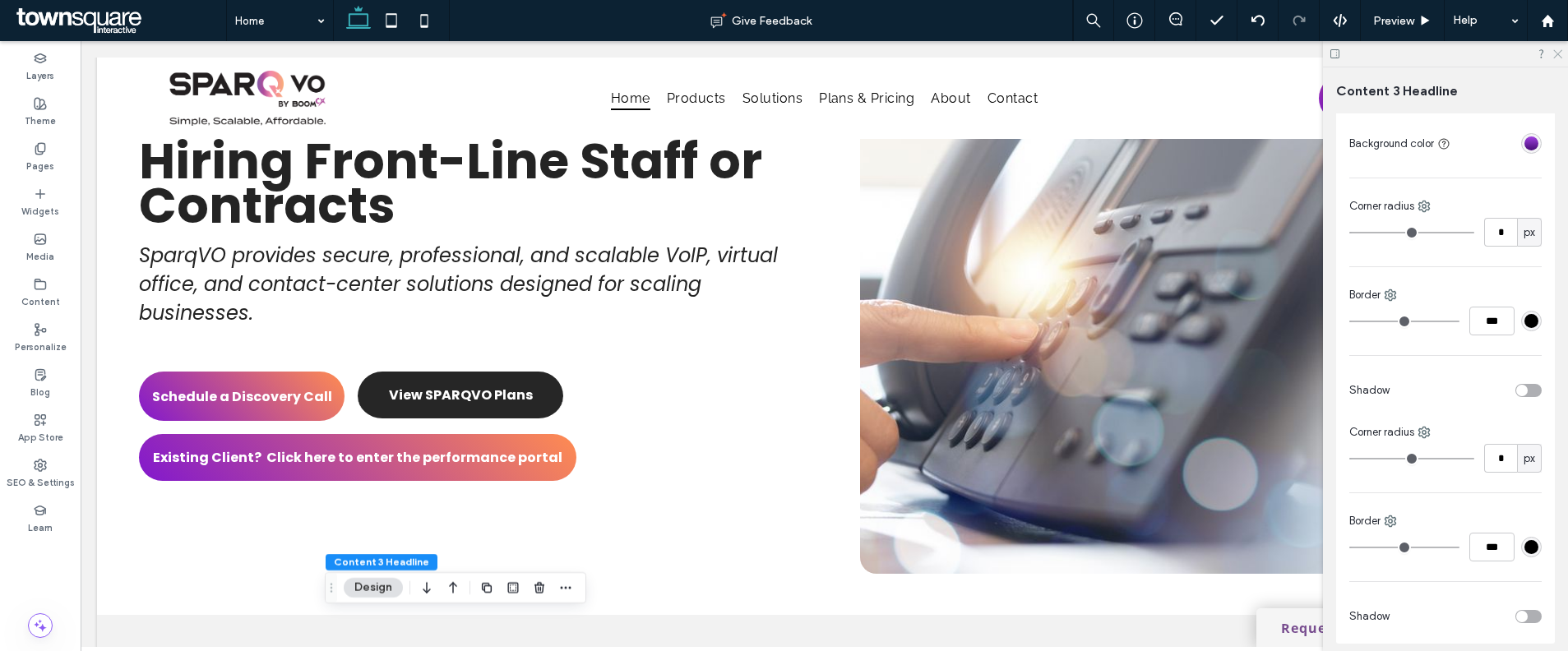
click at [1557, 53] on use at bounding box center [1558, 54] width 9 height 9
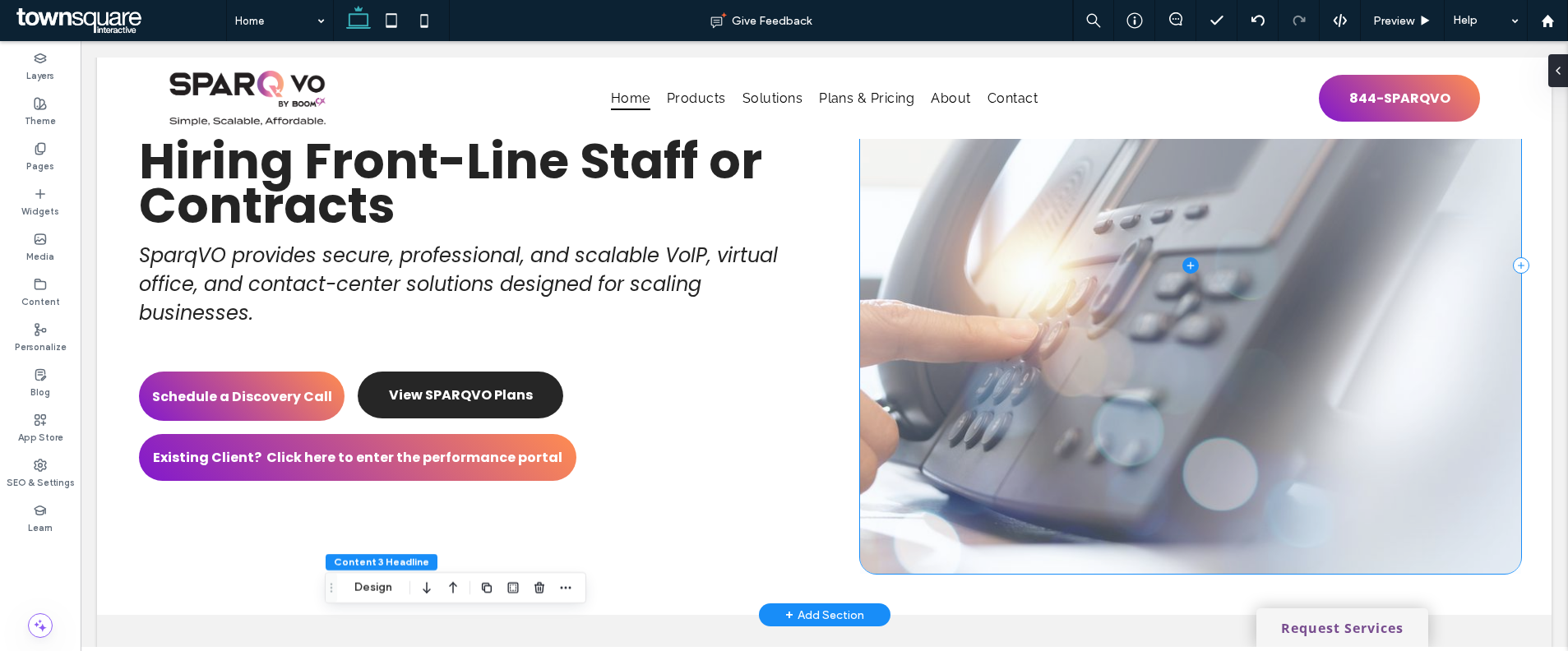
scroll to position [339, 0]
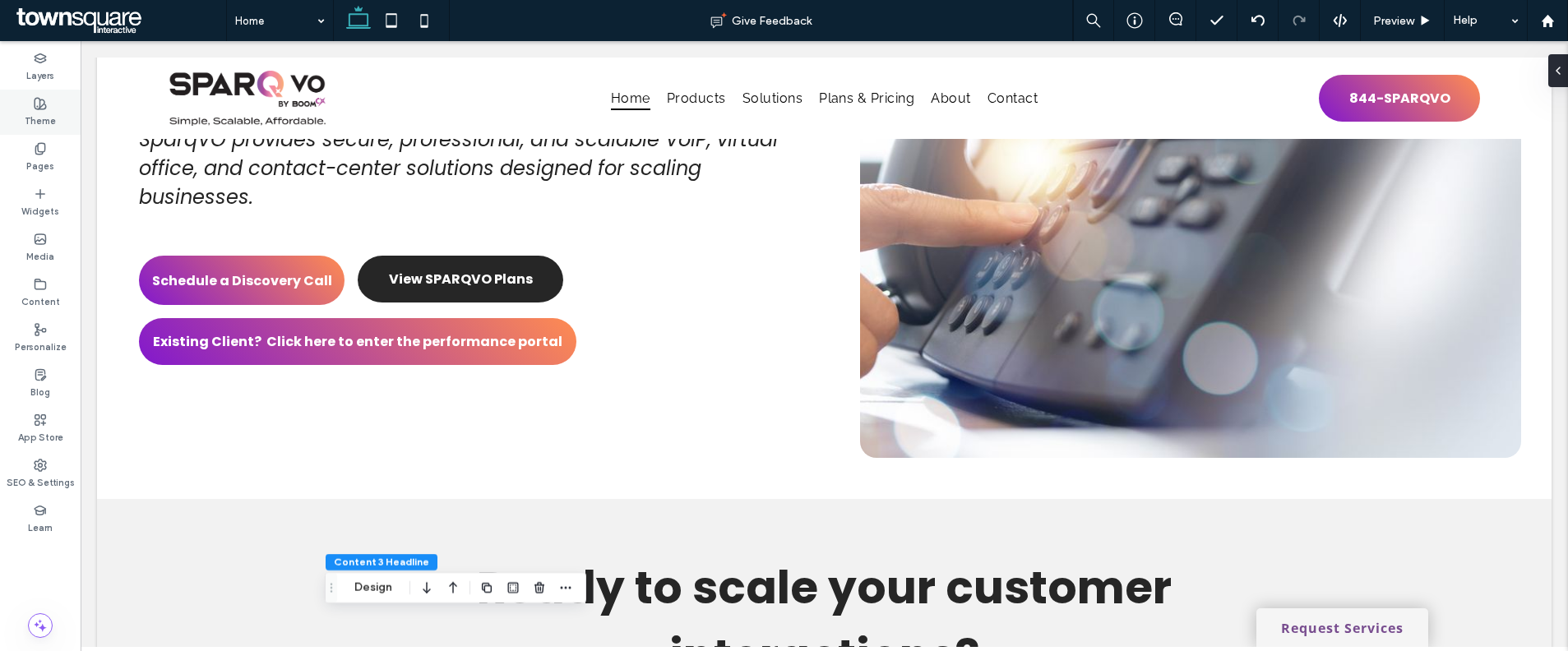
click at [46, 115] on label "Theme" at bounding box center [41, 120] width 31 height 18
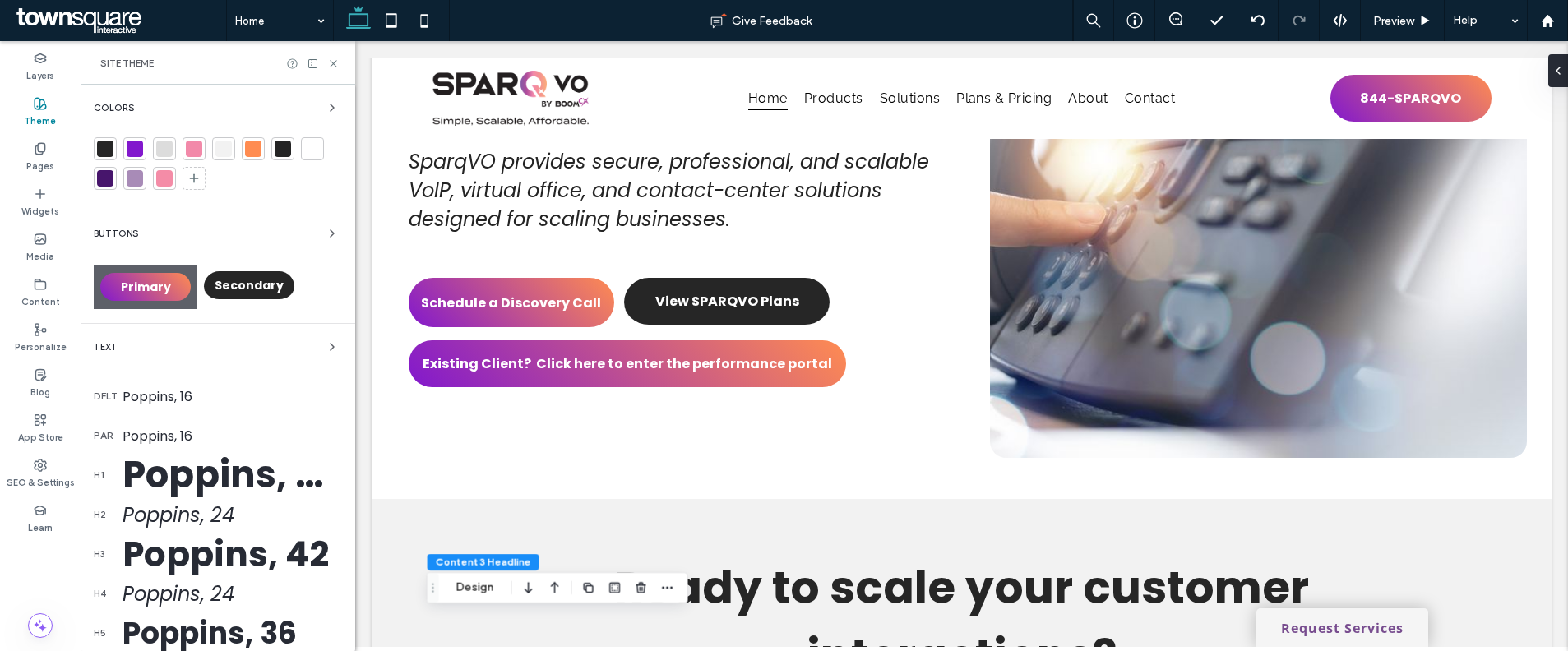
scroll to position [317, 0]
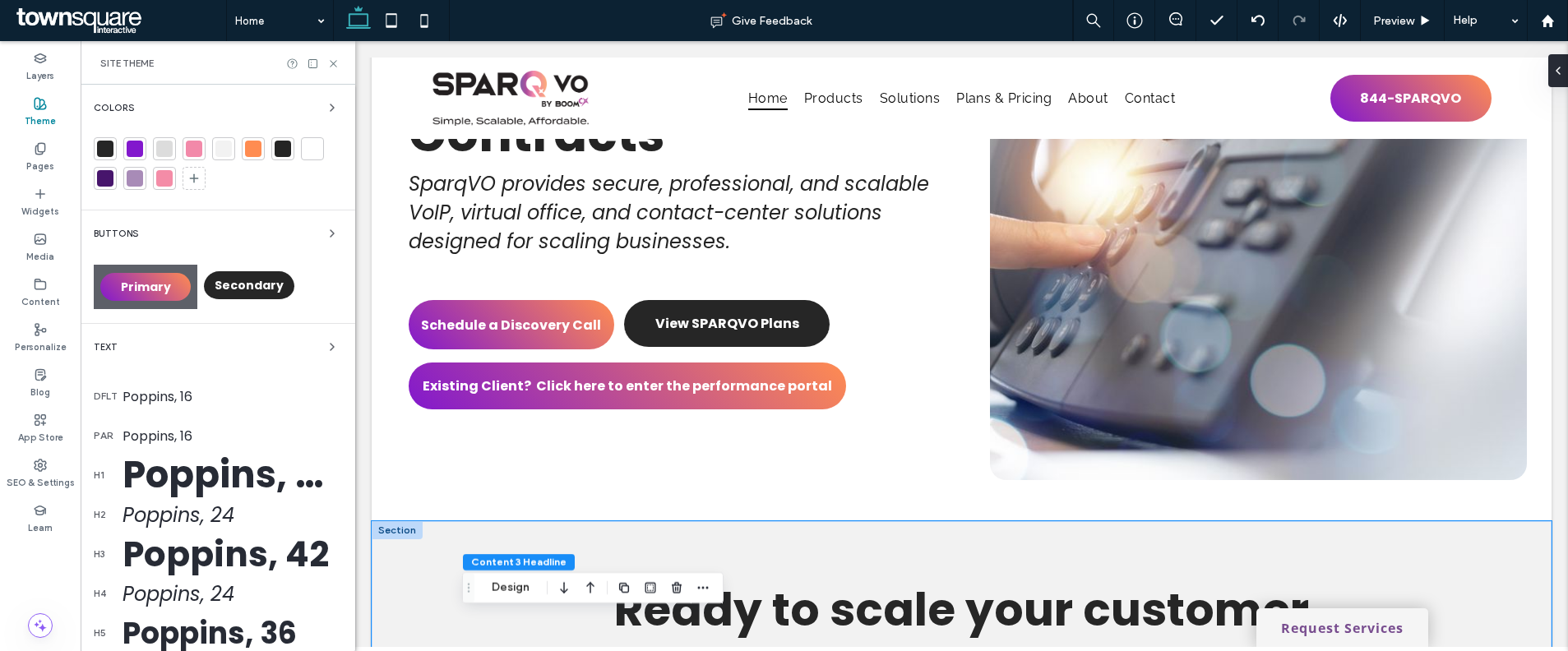
click at [432, 567] on div "Ready to scale your customer interactions? Get seamless data flow between your …" at bounding box center [961, 645] width 1179 height 250
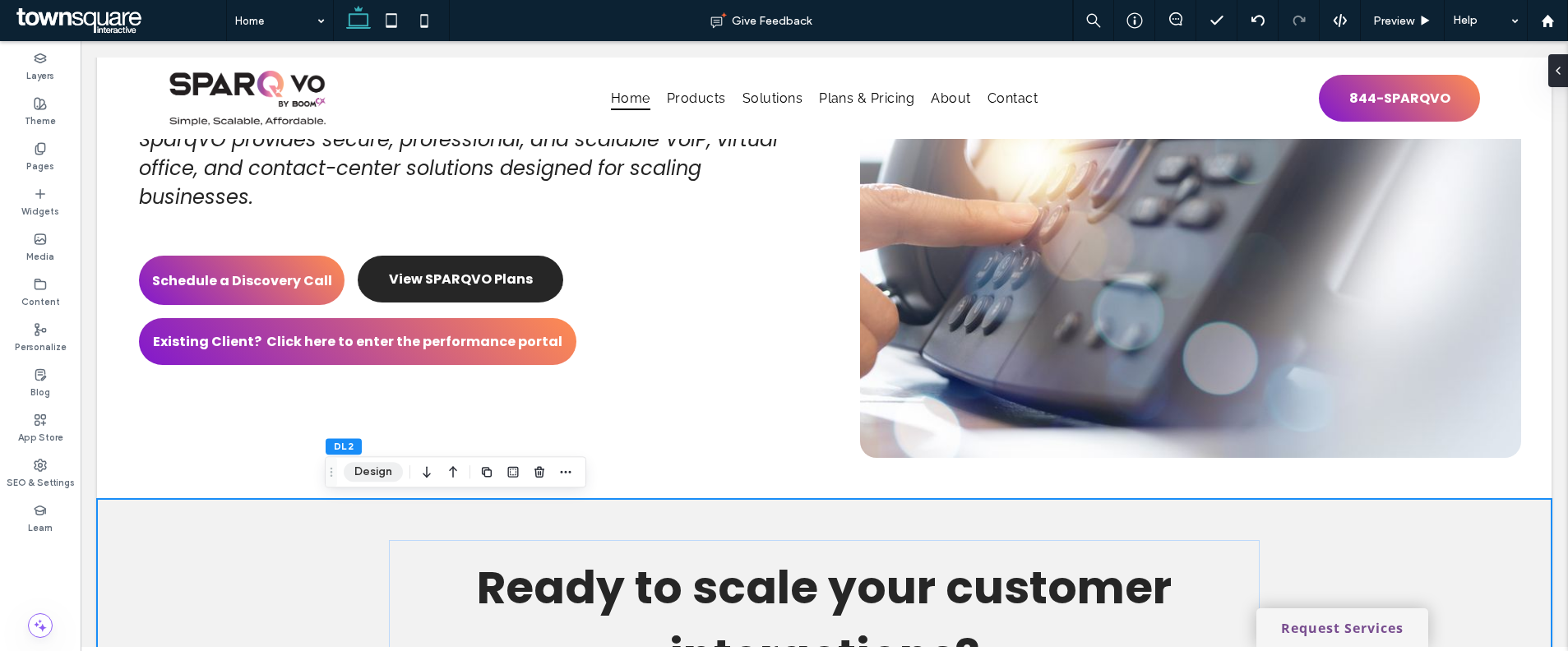
click at [354, 475] on button "Design" at bounding box center [373, 471] width 59 height 19
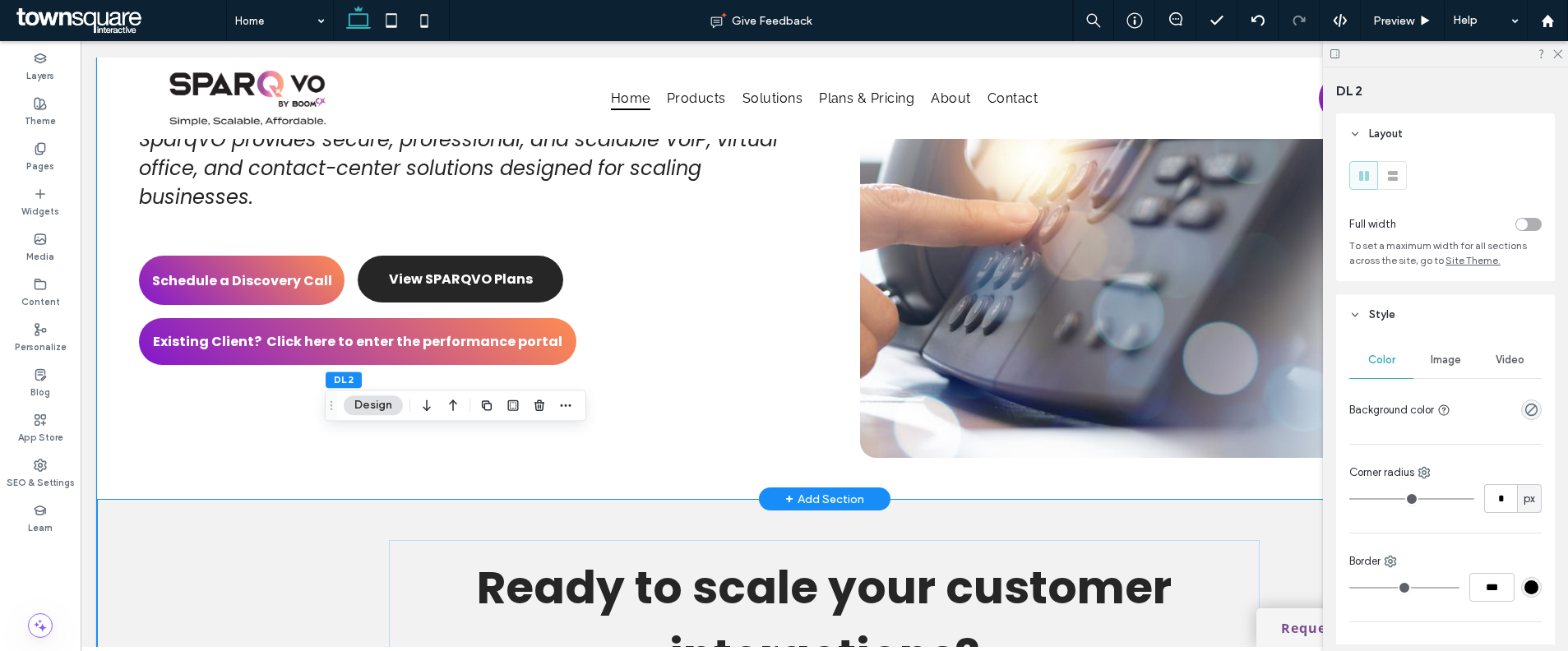
scroll to position [405, 0]
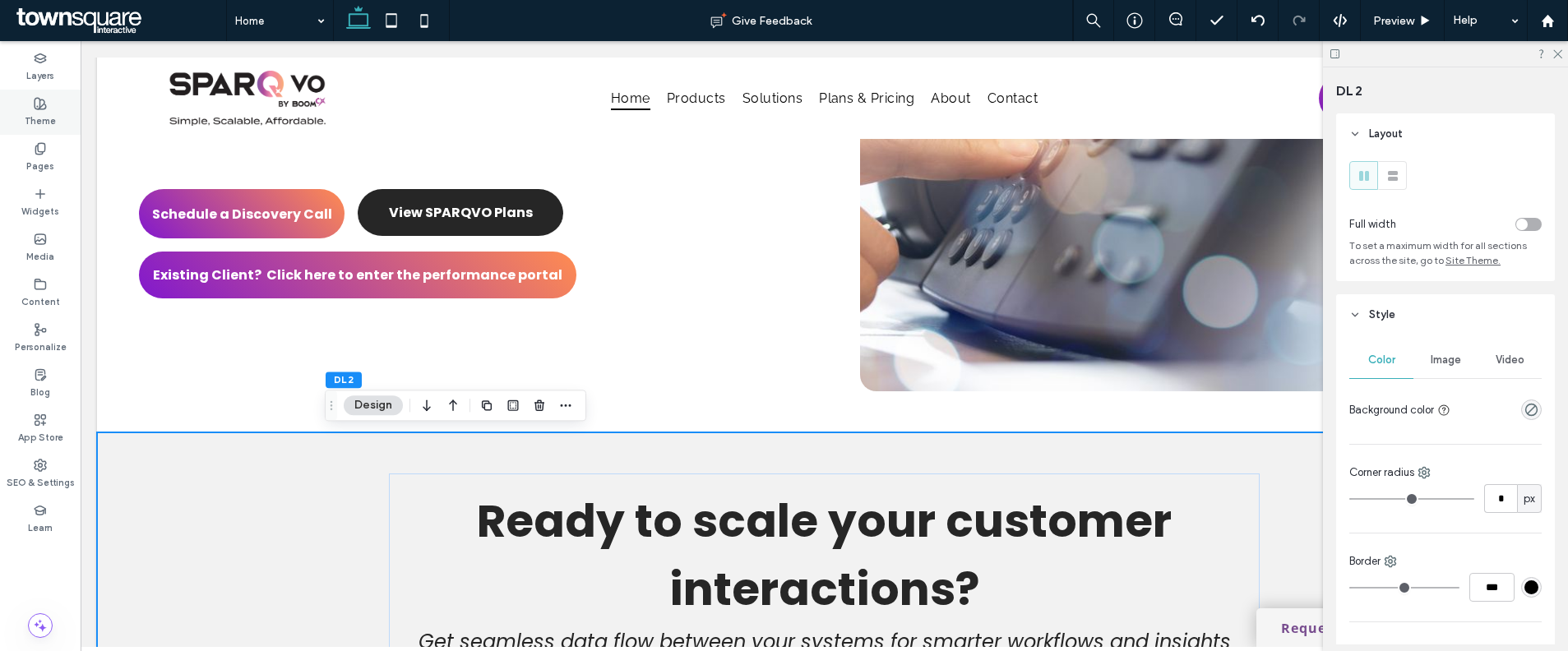
click at [27, 106] on div "Theme" at bounding box center [41, 111] width 81 height 45
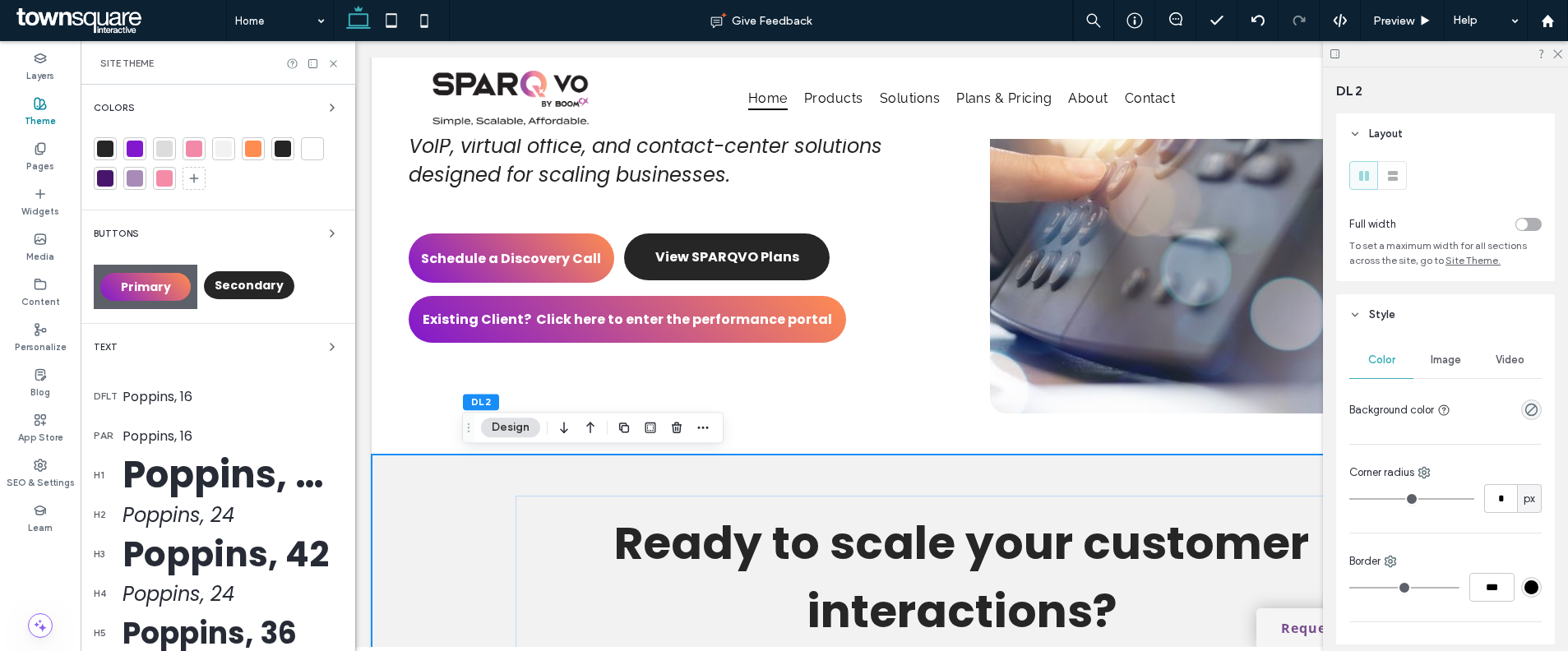
scroll to position [196, 0]
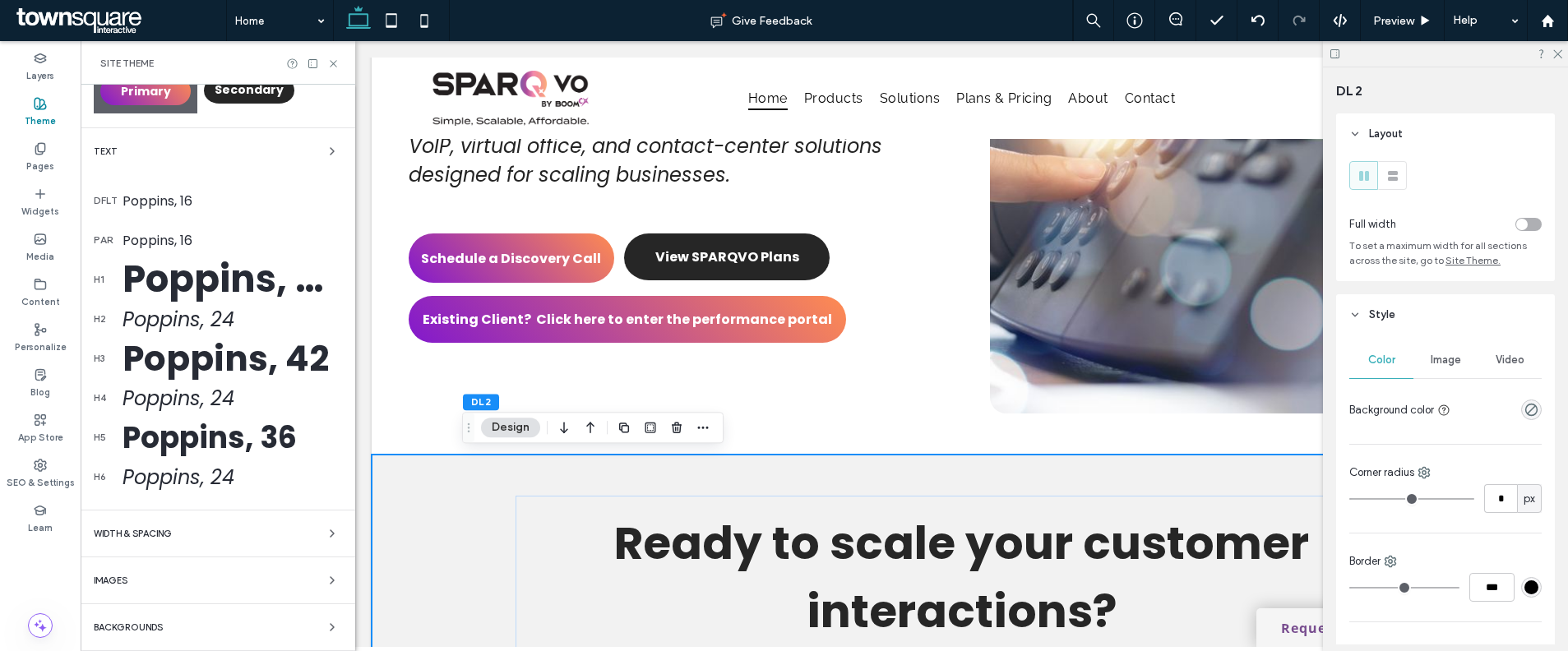
click at [155, 618] on div "Backgrounds" at bounding box center [218, 627] width 249 height 19
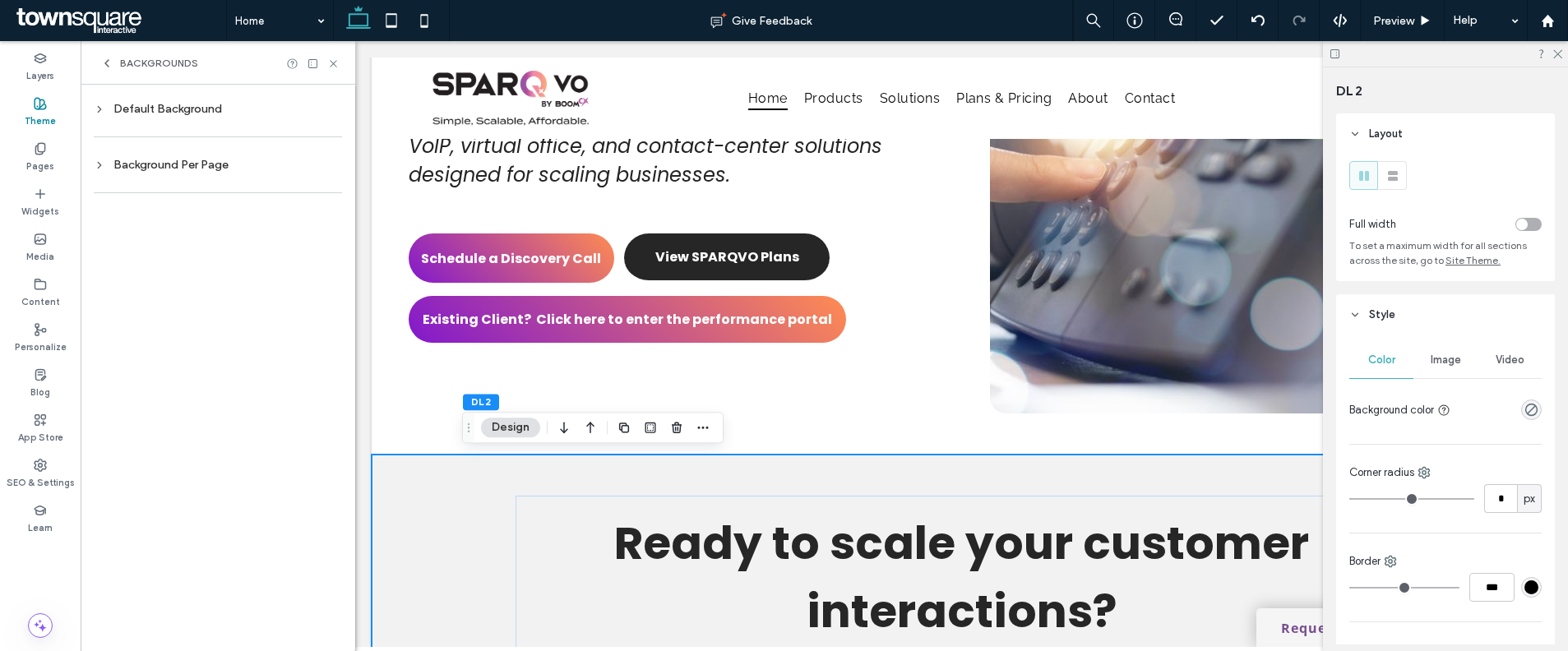
scroll to position [0, 0]
click at [175, 114] on div "Default Background" at bounding box center [218, 109] width 249 height 14
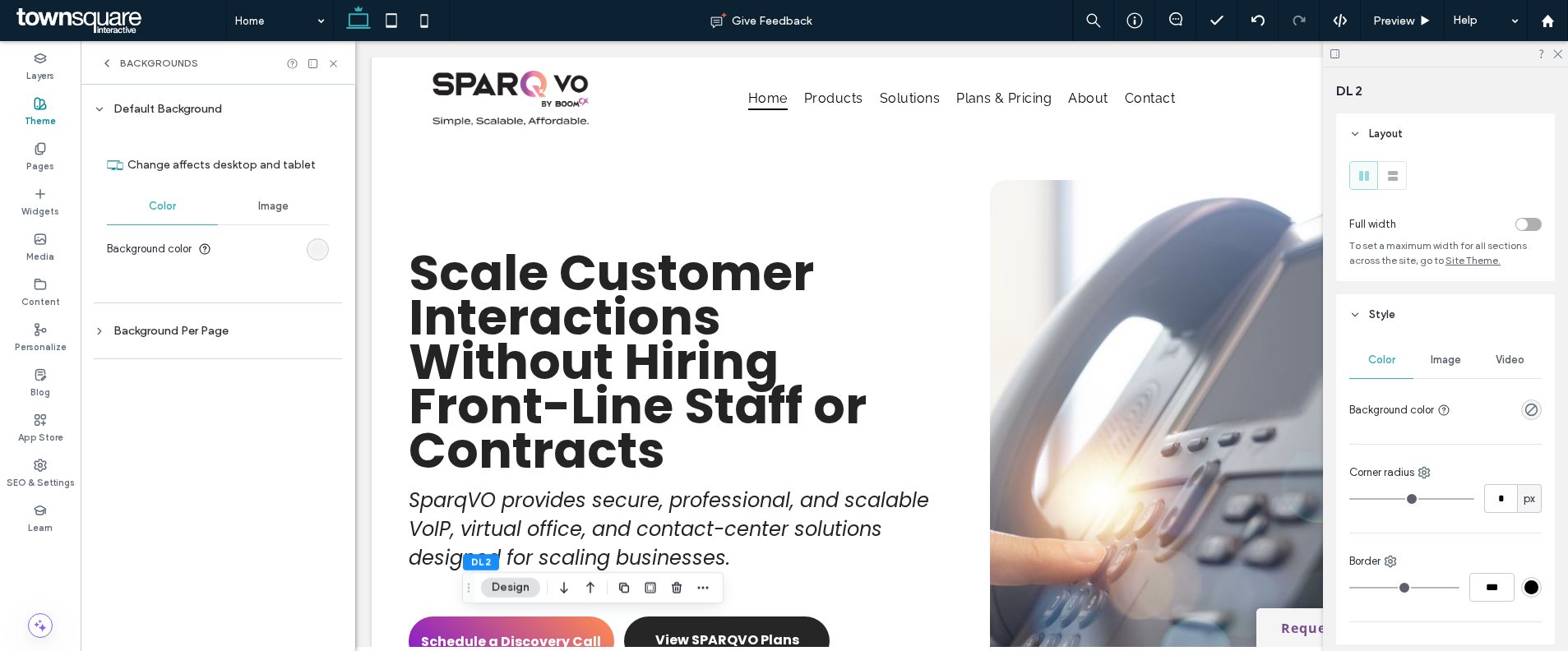
click at [329, 251] on div "Change affects desktop and tablet Color Image Background color" at bounding box center [218, 205] width 249 height 145
click at [321, 250] on div "rgb(242, 242, 242)" at bounding box center [318, 249] width 14 height 14
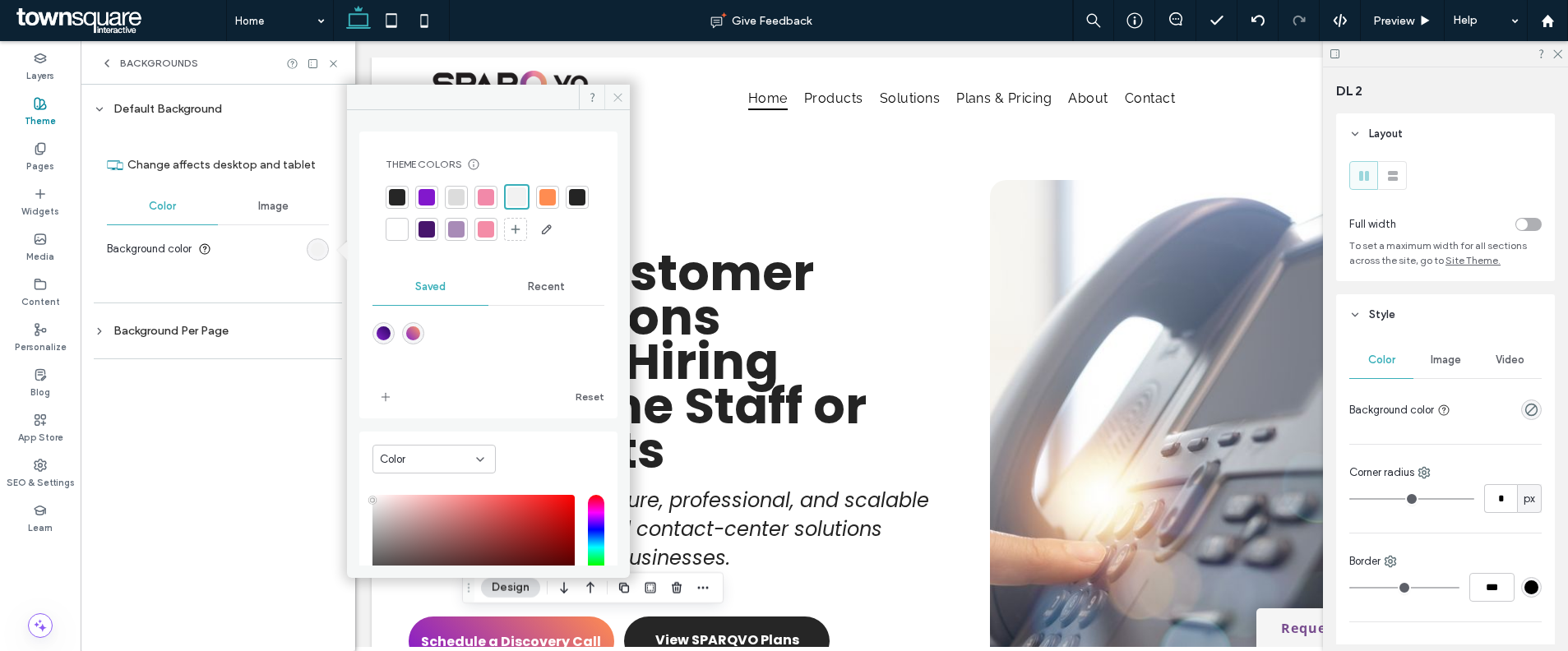
click at [612, 101] on icon at bounding box center [617, 97] width 12 height 12
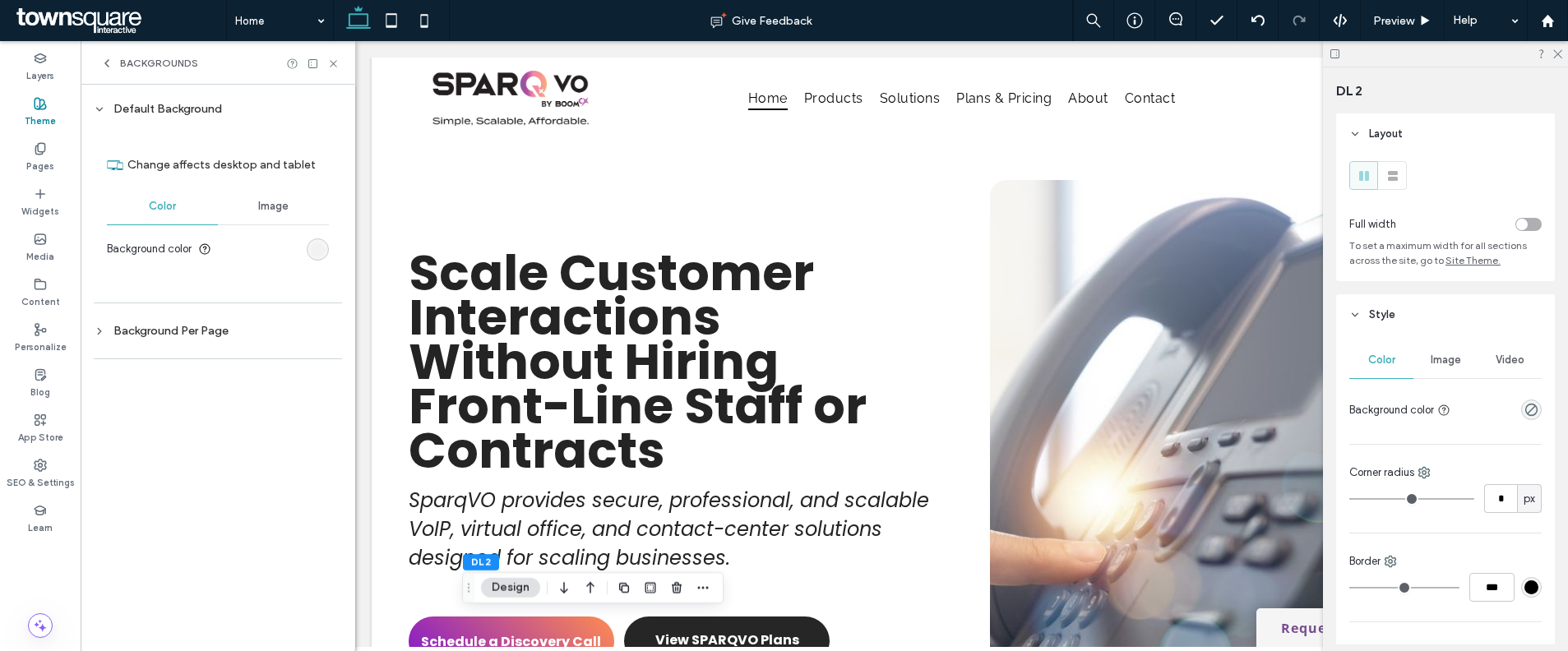
click at [137, 67] on span "Backgrounds" at bounding box center [158, 64] width 78 height 13
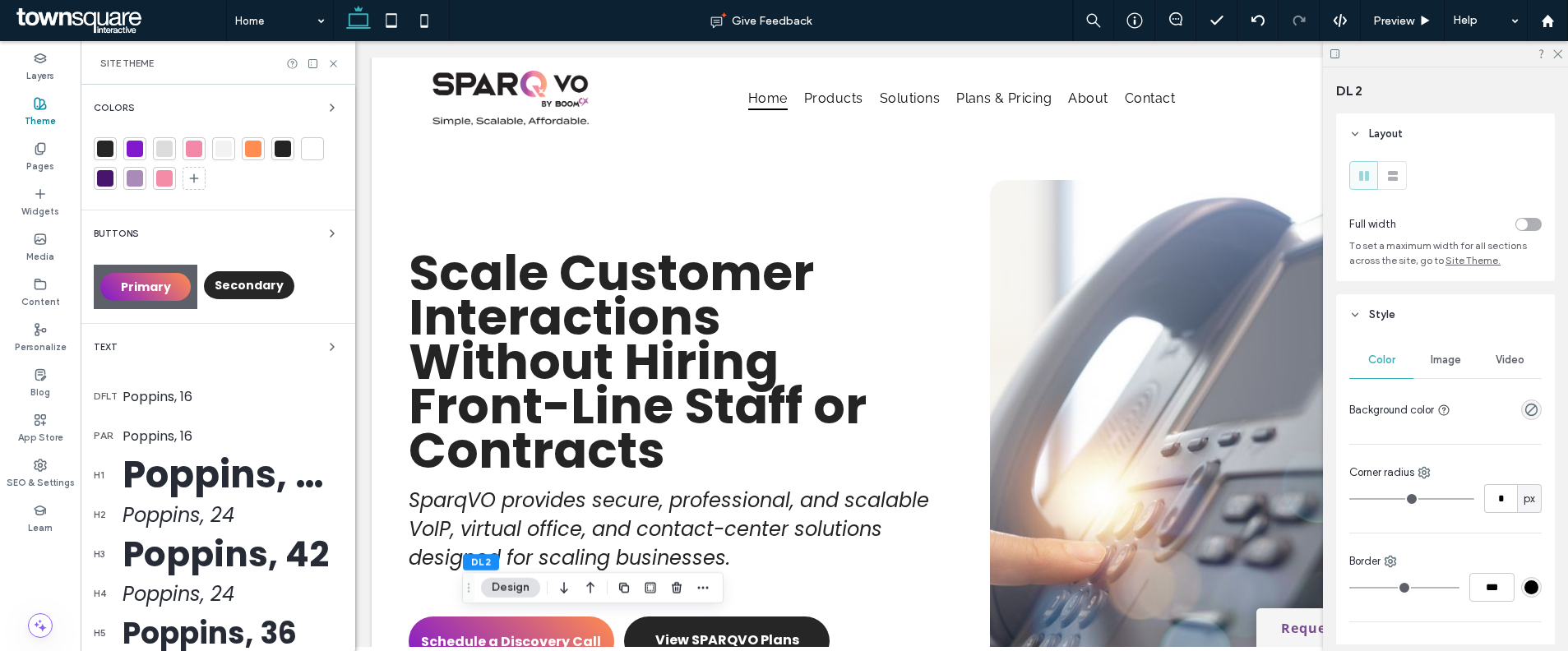
click at [164, 152] on div at bounding box center [165, 149] width 17 height 17
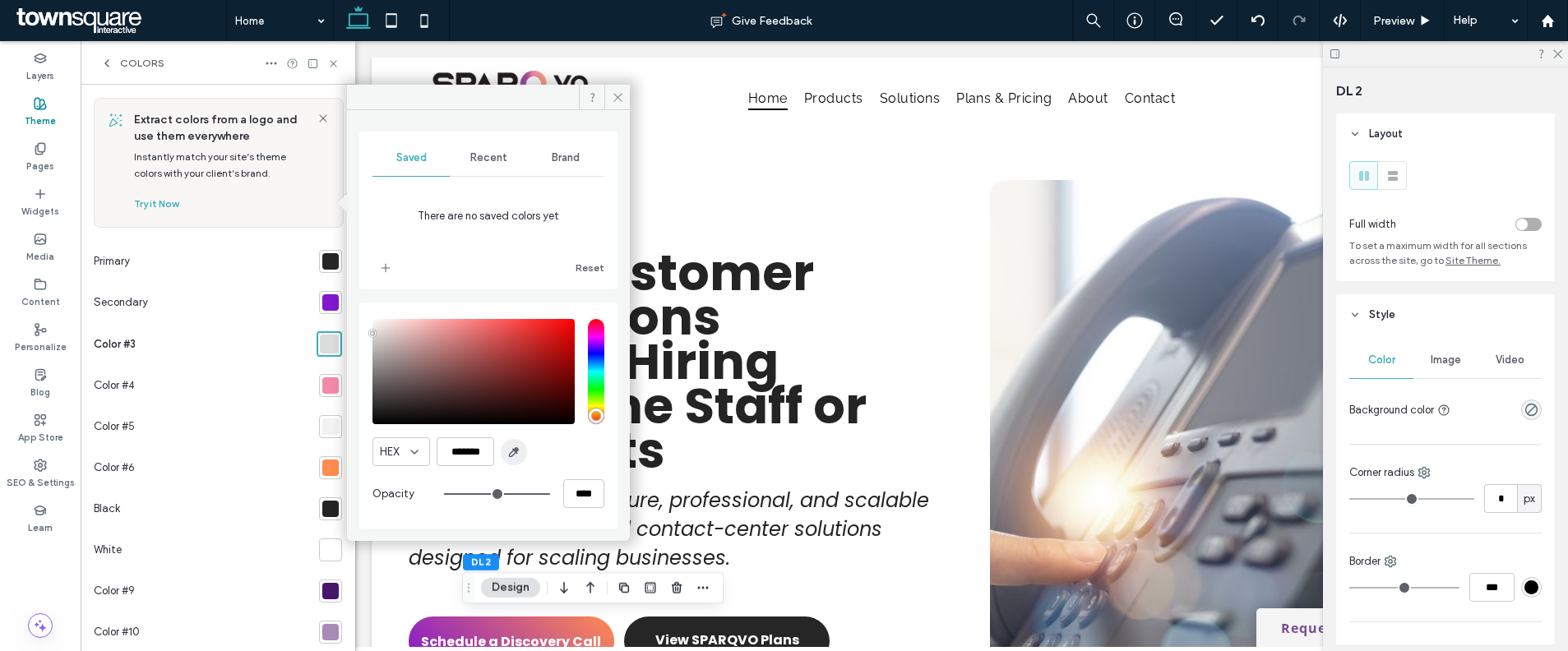
click at [510, 450] on icon "button" at bounding box center [514, 452] width 13 height 13
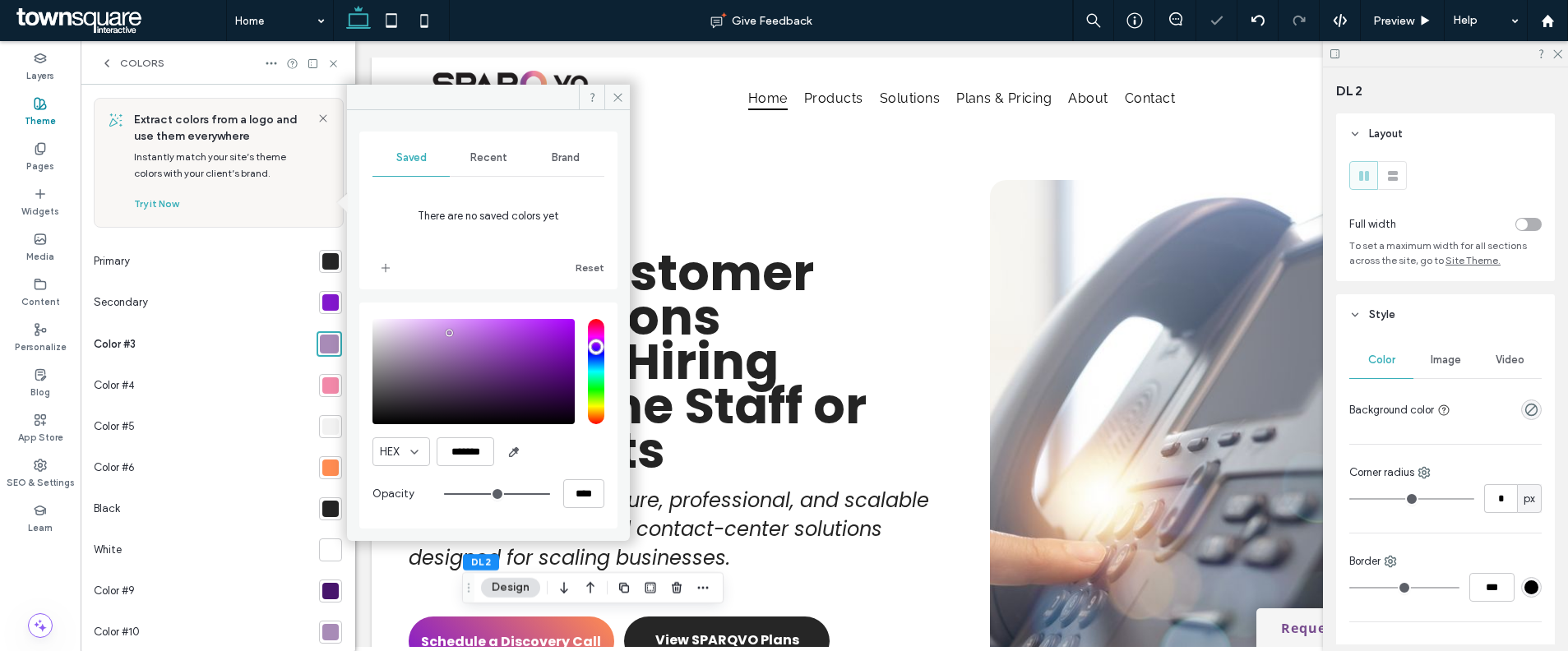
drag, startPoint x: 453, startPoint y: 339, endPoint x: 449, endPoint y: 330, distance: 9.8
click at [449, 330] on div "saturation and value" at bounding box center [473, 371] width 203 height 105
drag, startPoint x: 449, startPoint y: 330, endPoint x: 456, endPoint y: 322, distance: 10.6
click at [456, 322] on div "pointer" at bounding box center [455, 321] width 5 height 5
click at [458, 325] on div "pointer" at bounding box center [458, 323] width 5 height 5
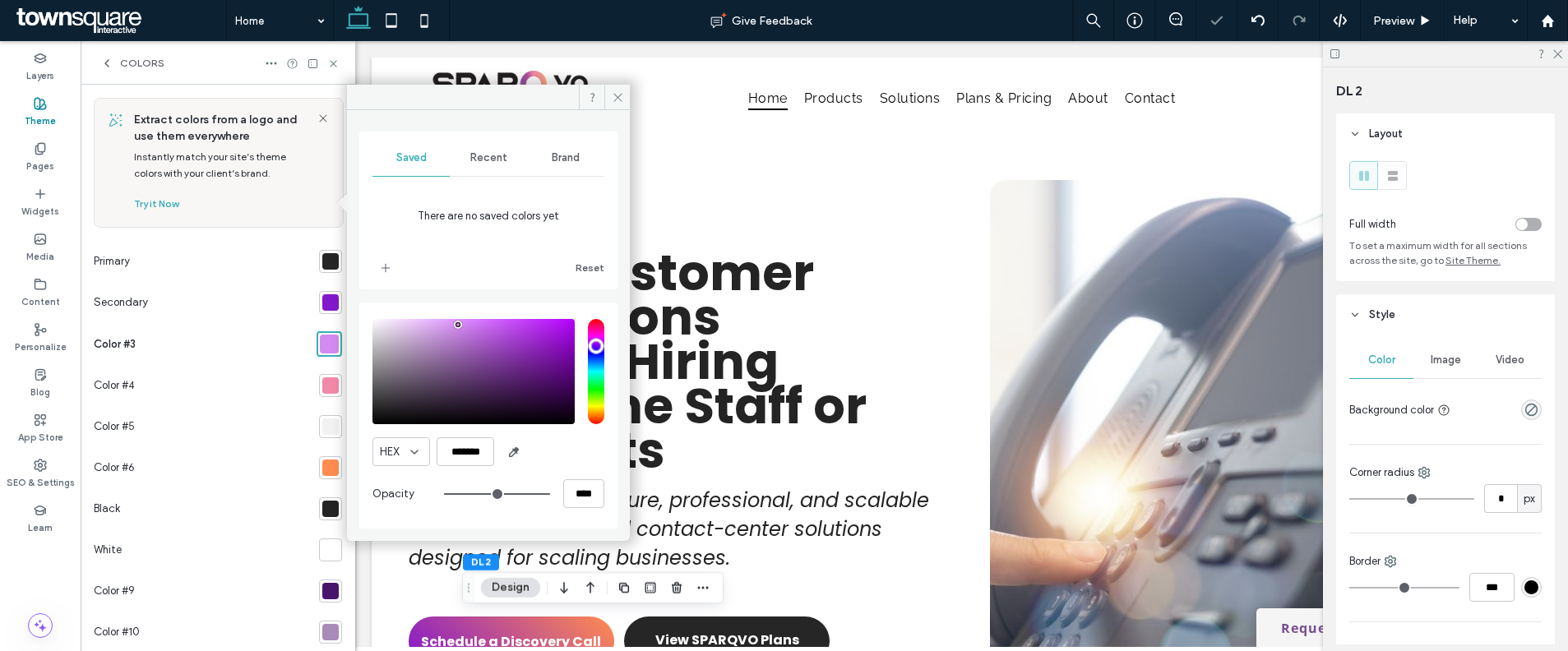
click at [457, 326] on div "pointer" at bounding box center [458, 324] width 5 height 5
type input "*******"
click at [266, 547] on div "White" at bounding box center [203, 550] width 219 height 41
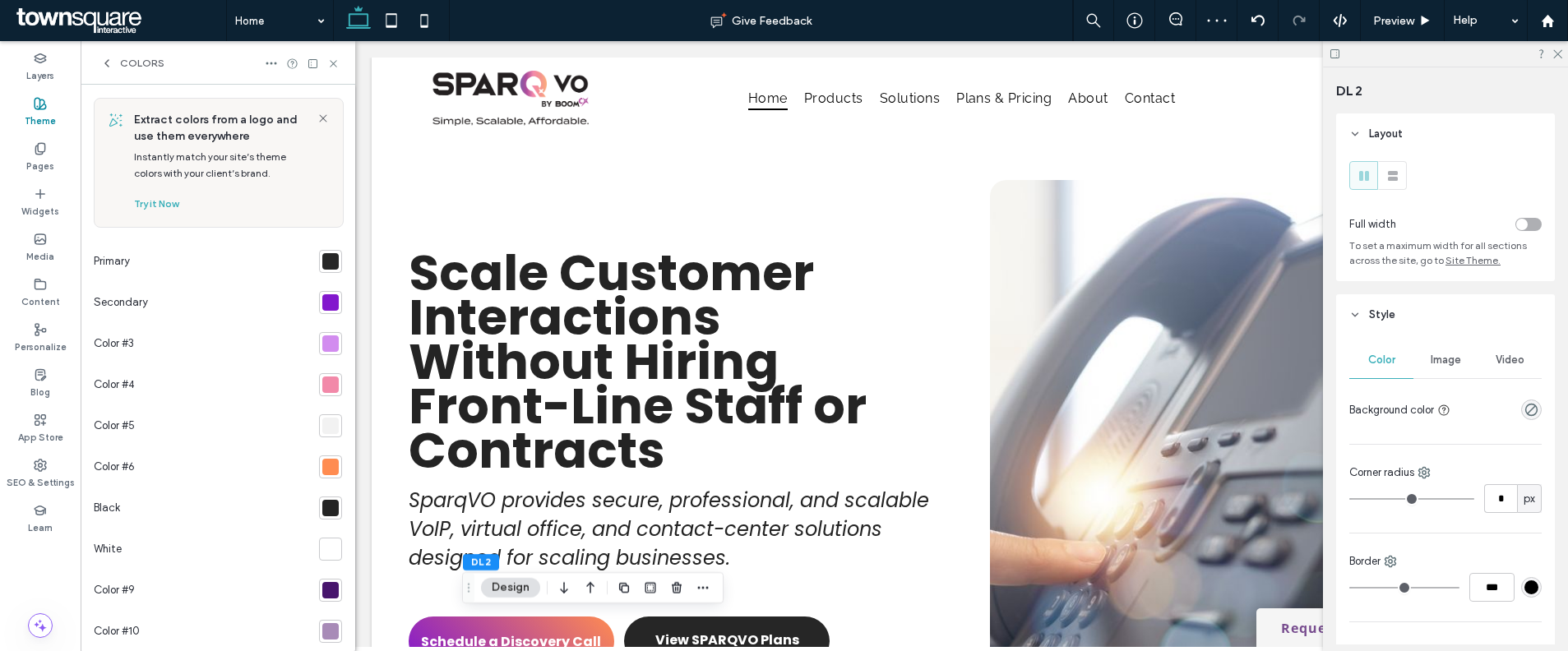
click at [319, 117] on icon at bounding box center [323, 118] width 13 height 13
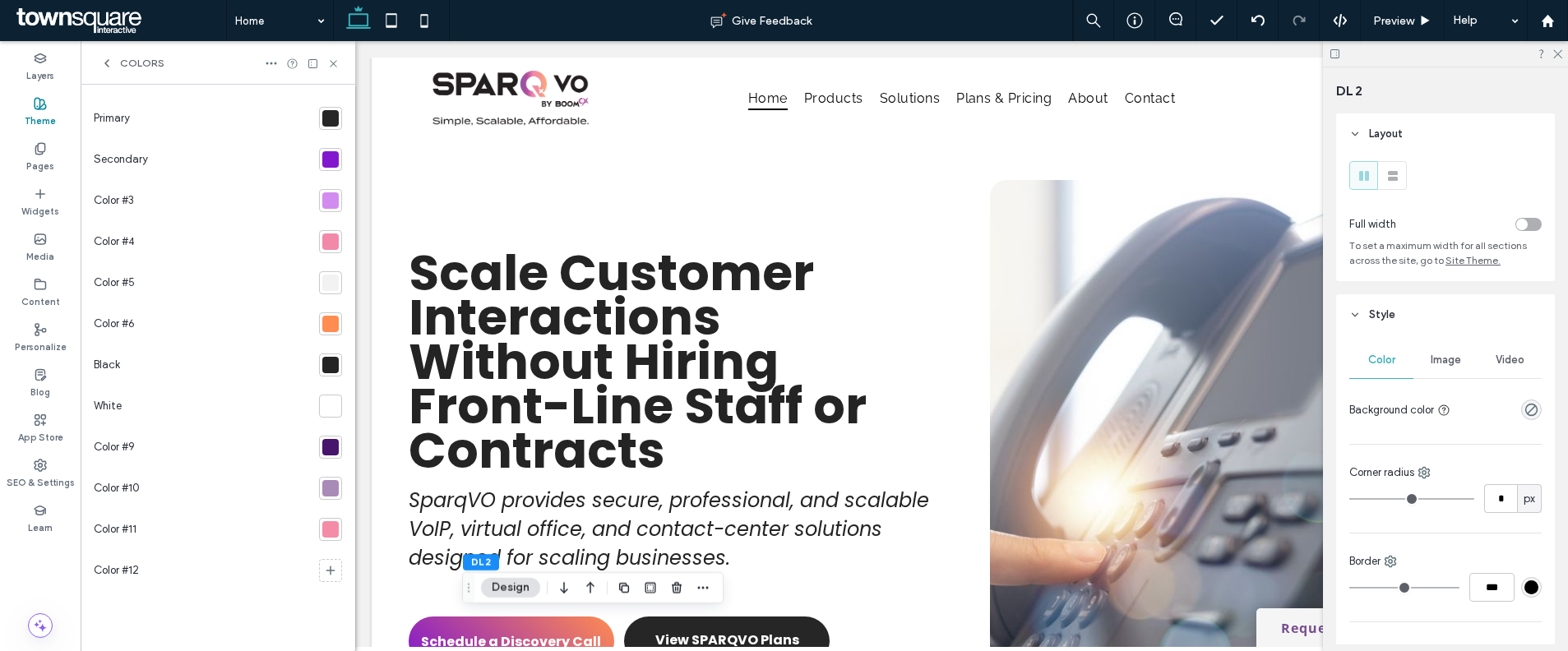
click at [274, 71] on div "Colors" at bounding box center [218, 63] width 274 height 43
click at [273, 67] on icon at bounding box center [272, 64] width 13 height 13
click at [309, 98] on span "Manage Theme Colors" at bounding box center [352, 99] width 108 height 17
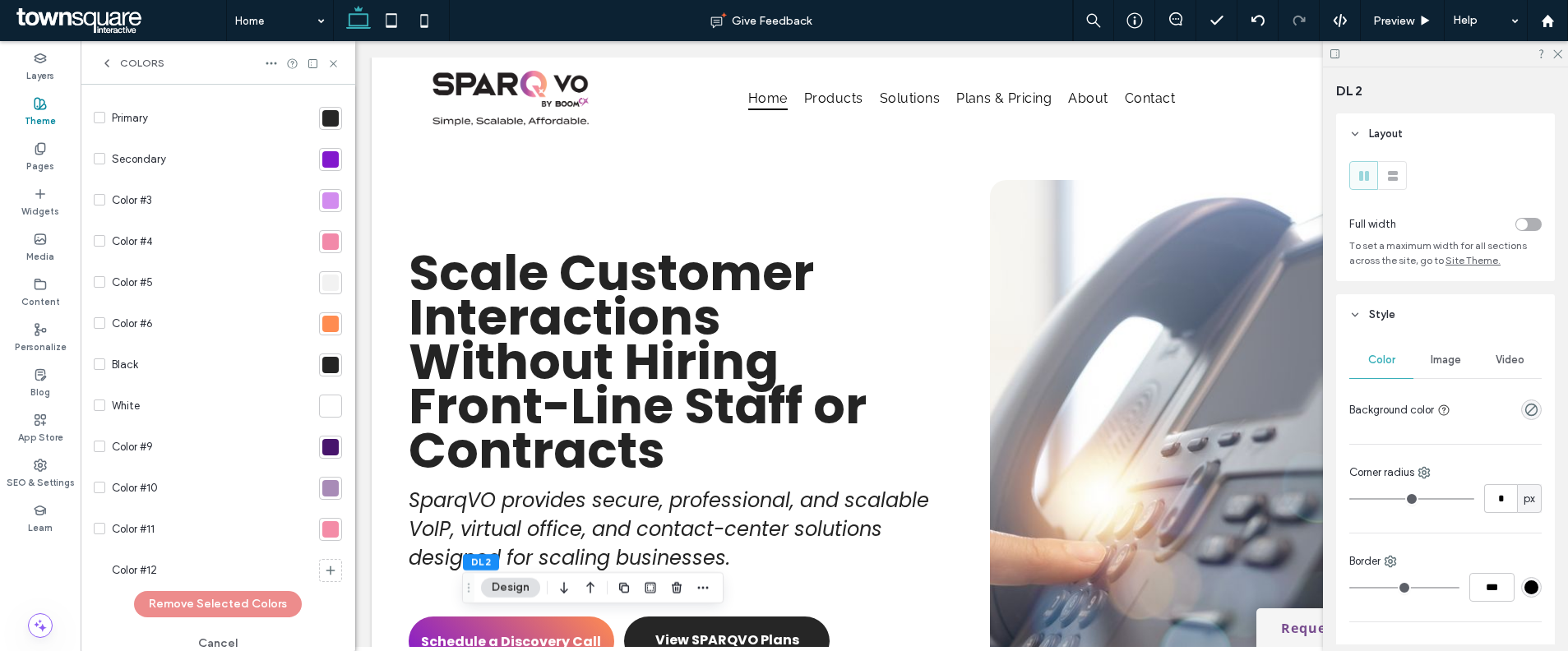
click at [103, 442] on span at bounding box center [99, 447] width 12 height 12
click at [98, 482] on span at bounding box center [99, 487] width 12 height 12
click at [103, 527] on span at bounding box center [99, 529] width 12 height 12
click at [251, 608] on button "Remove Selected Colors" at bounding box center [218, 604] width 168 height 27
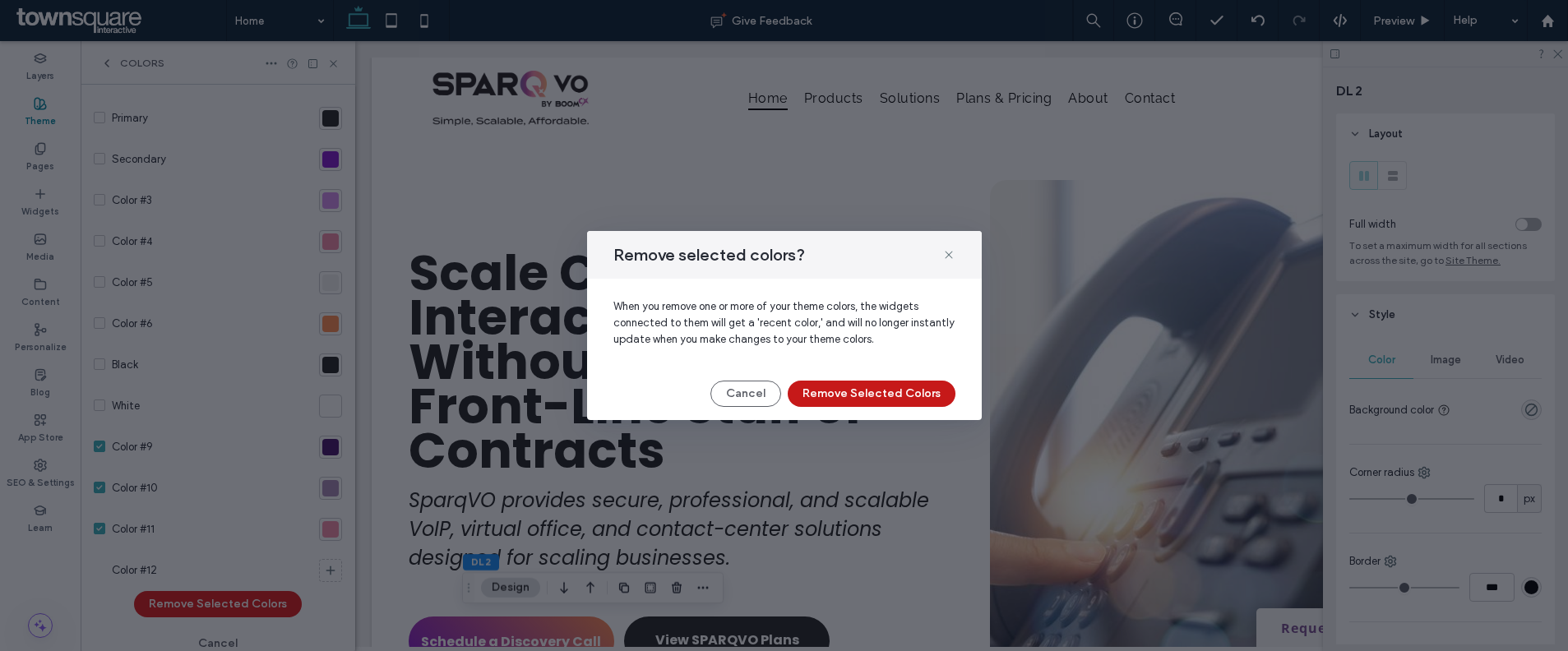
click at [878, 394] on button "Remove Selected Colors" at bounding box center [871, 393] width 168 height 27
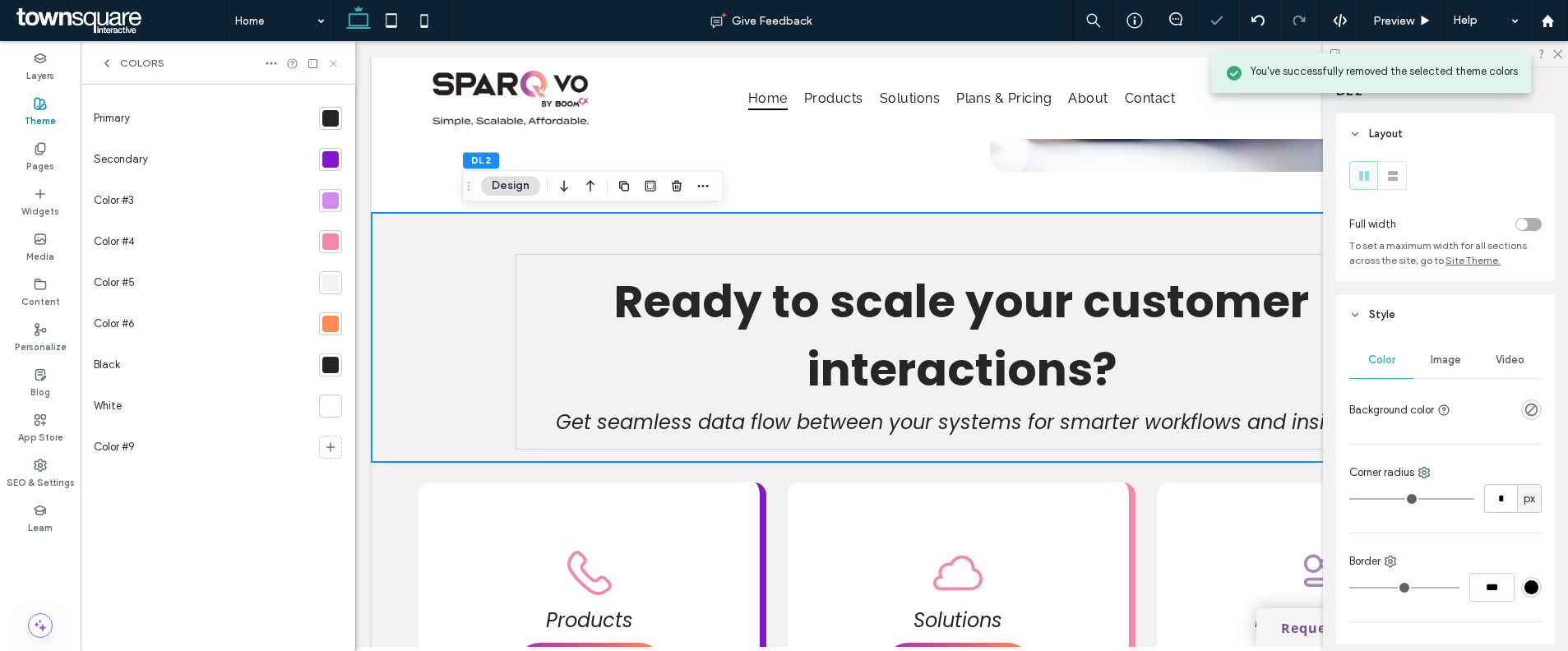
click at [334, 65] on icon at bounding box center [332, 64] width 12 height 12
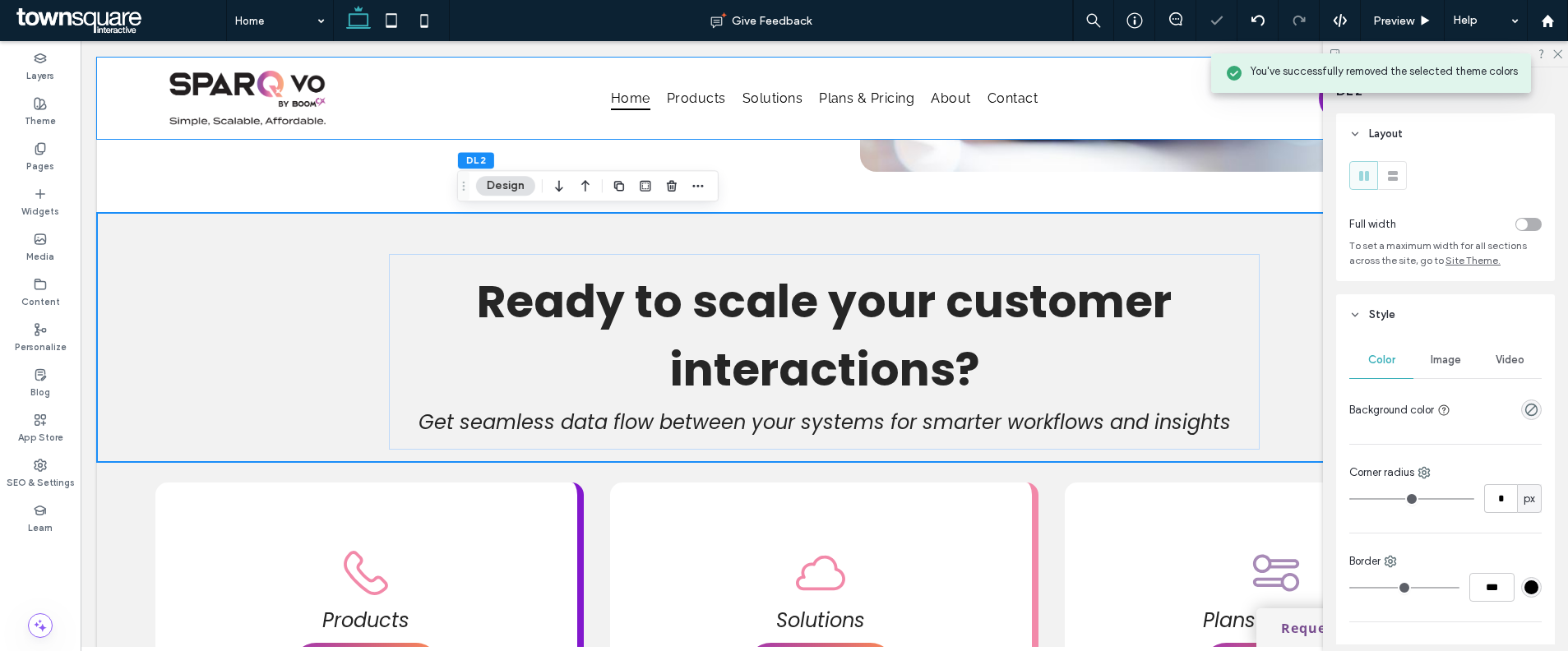
scroll to position [603, 0]
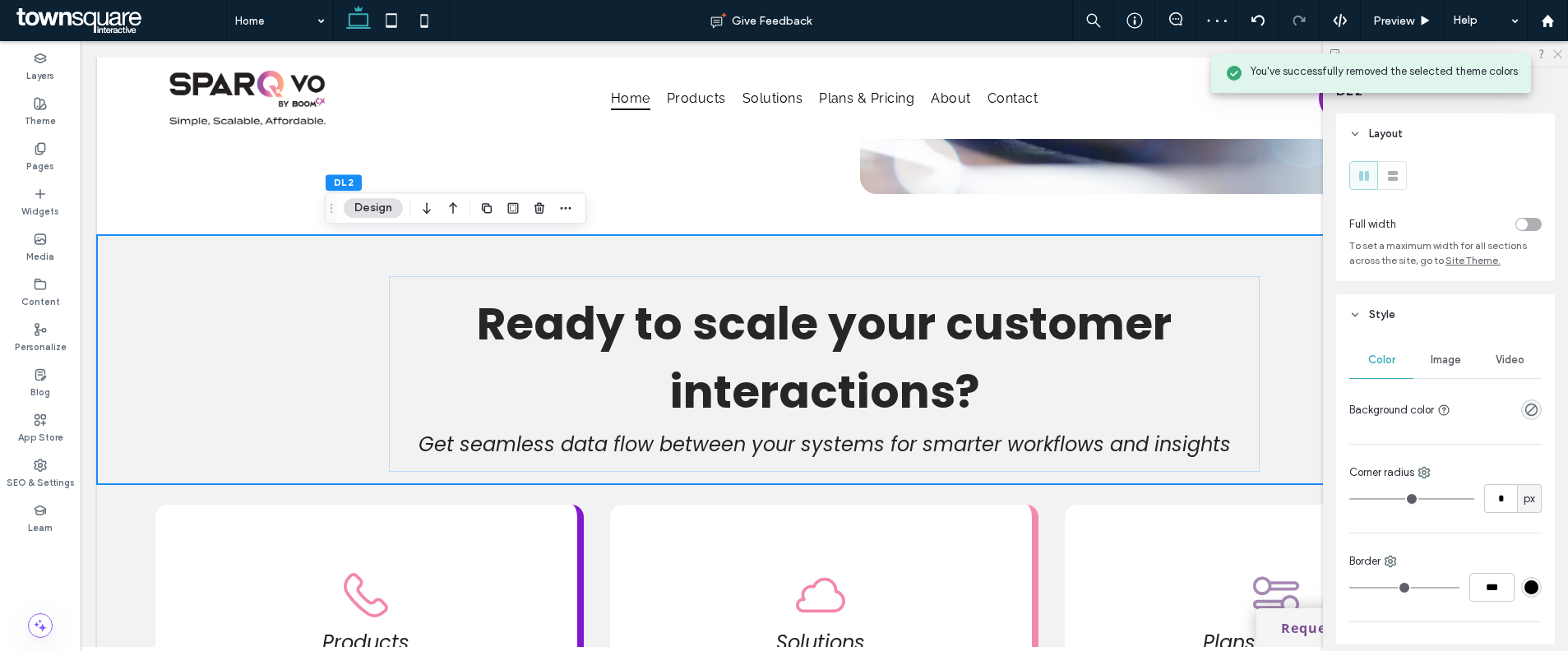
click at [1555, 55] on use at bounding box center [1558, 54] width 9 height 9
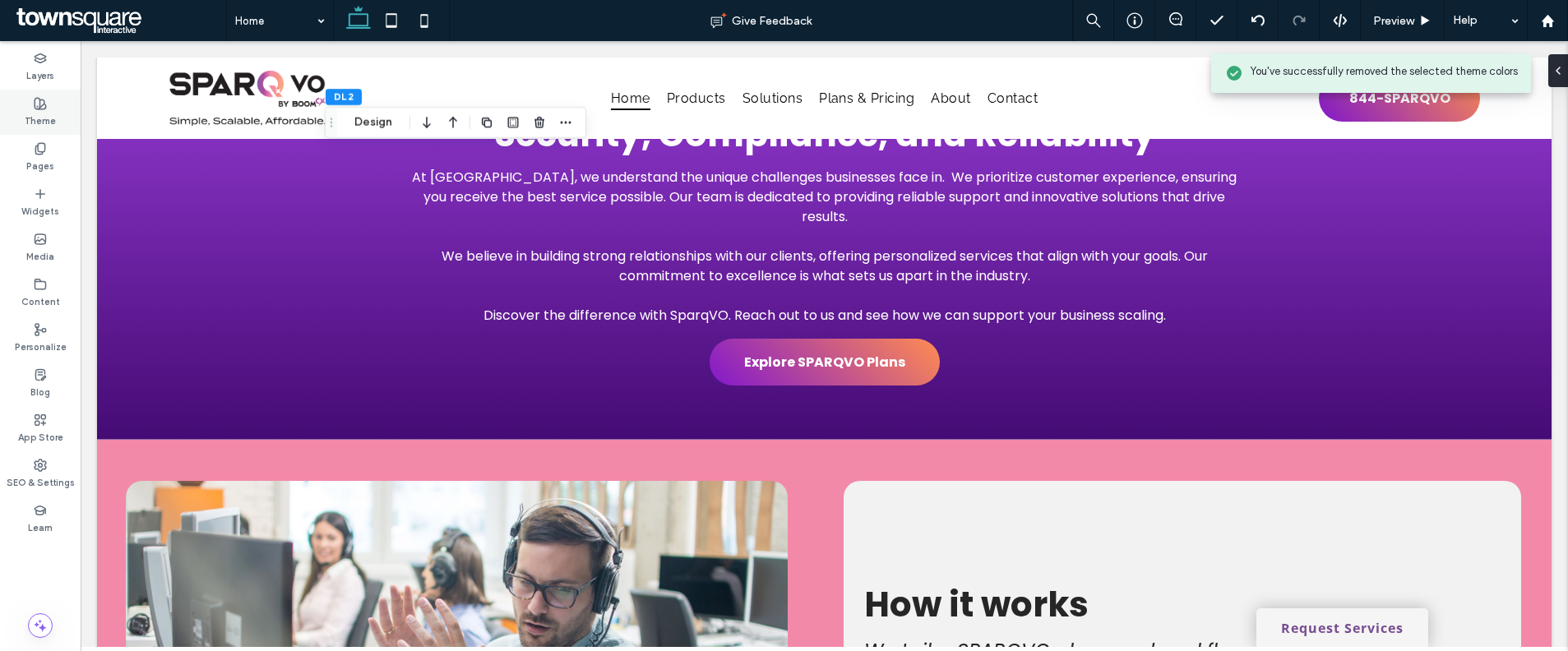
click at [24, 103] on div "Theme" at bounding box center [41, 111] width 81 height 45
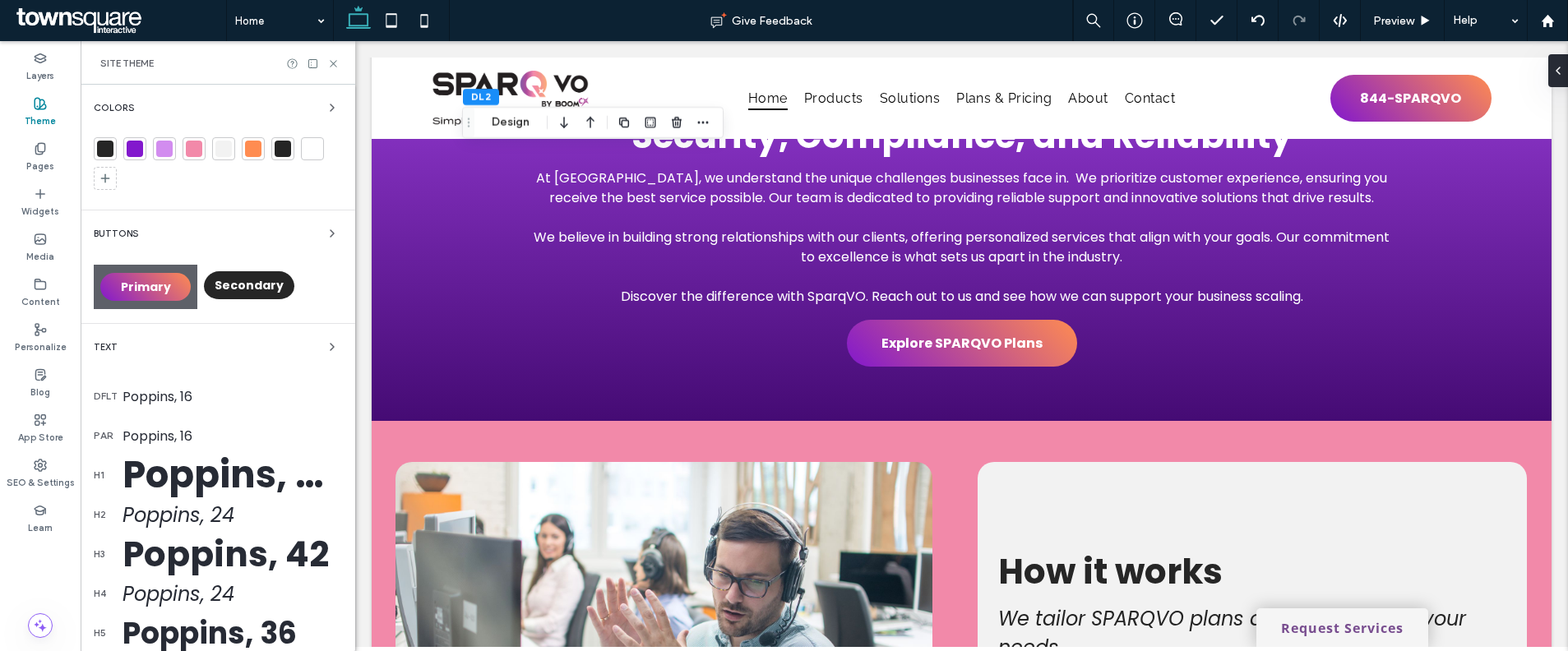
scroll to position [196, 0]
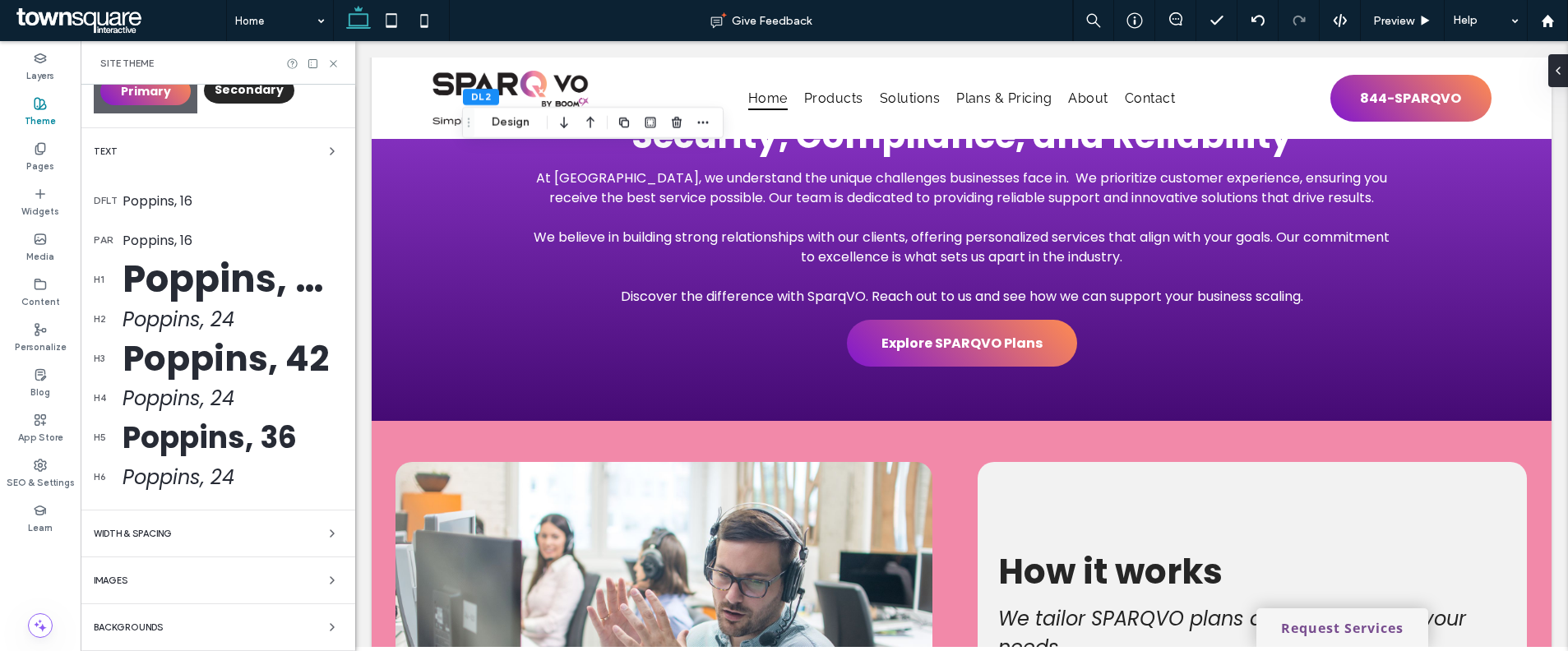
click at [217, 629] on div "Backgrounds" at bounding box center [218, 627] width 249 height 19
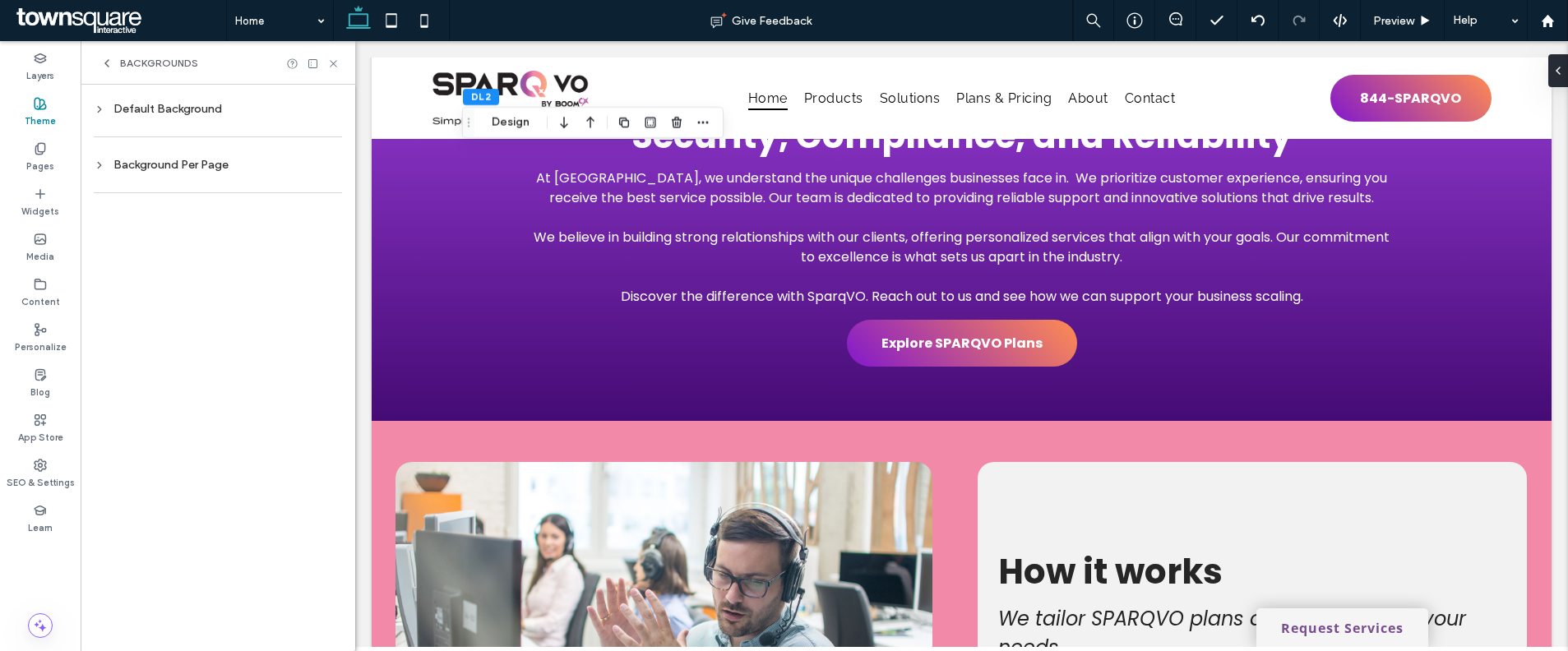
scroll to position [0, 0]
click at [147, 117] on div "Default Background" at bounding box center [218, 109] width 249 height 22
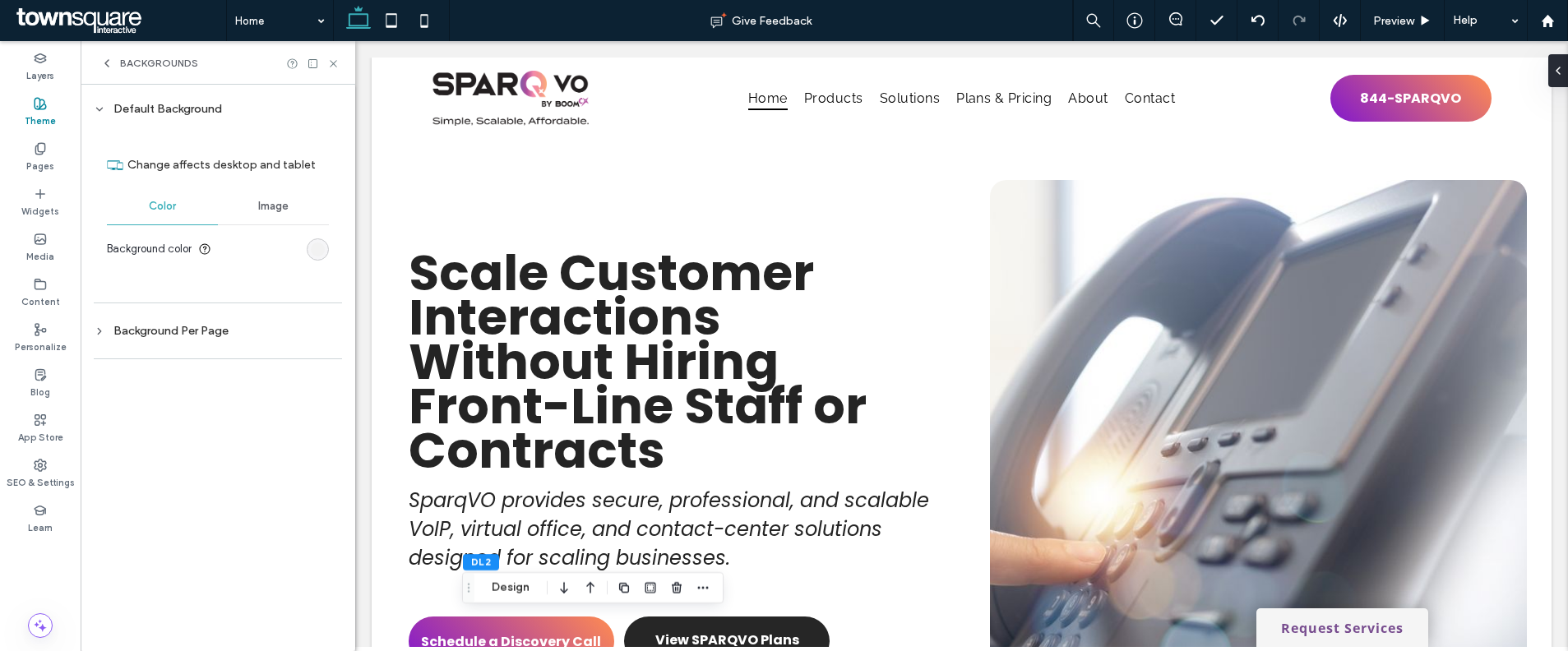
click at [319, 255] on div "rgb(242, 242, 242)" at bounding box center [318, 249] width 14 height 14
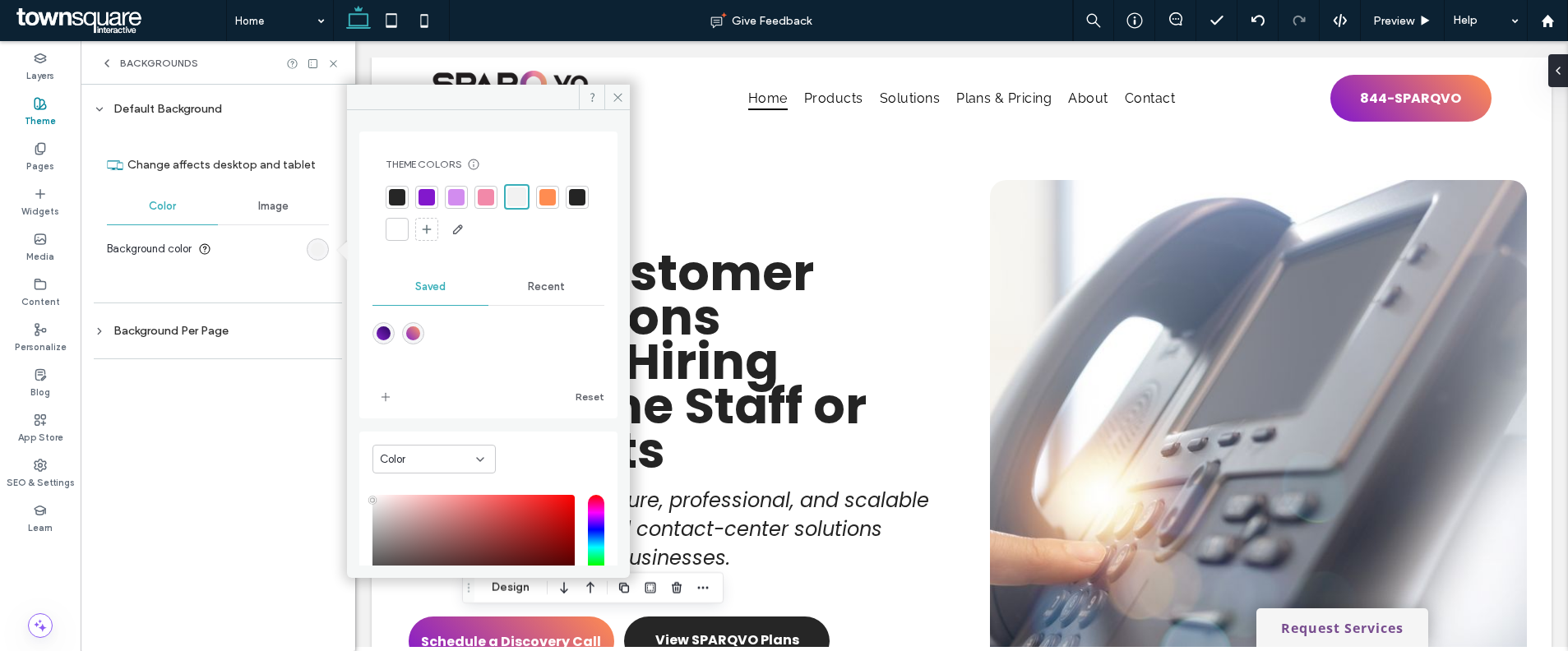
click at [405, 226] on div at bounding box center [397, 229] width 17 height 17
click at [164, 66] on span "Backgrounds" at bounding box center [158, 64] width 78 height 13
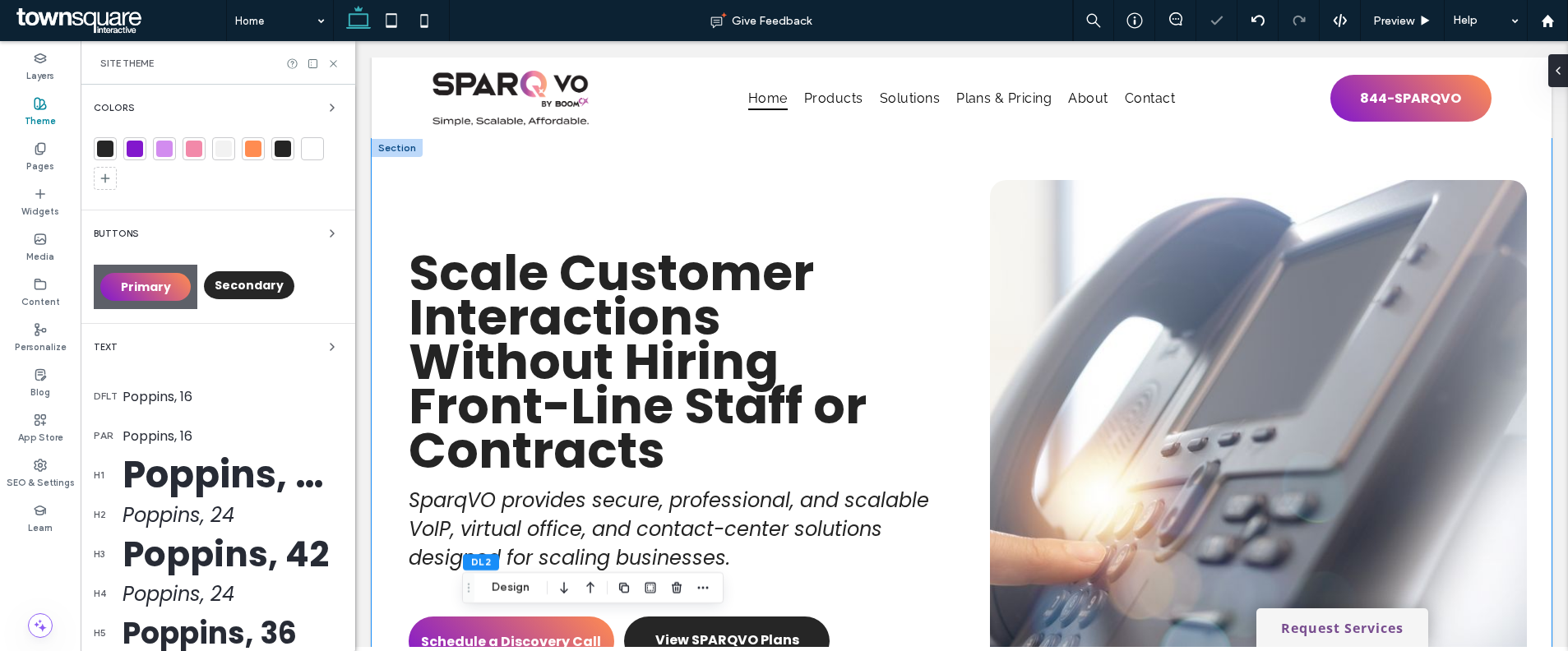
click at [506, 168] on div "Scale Customer Interactions Without Hiring Front-Line Staff or Contracts SparqV…" at bounding box center [961, 488] width 1179 height 699
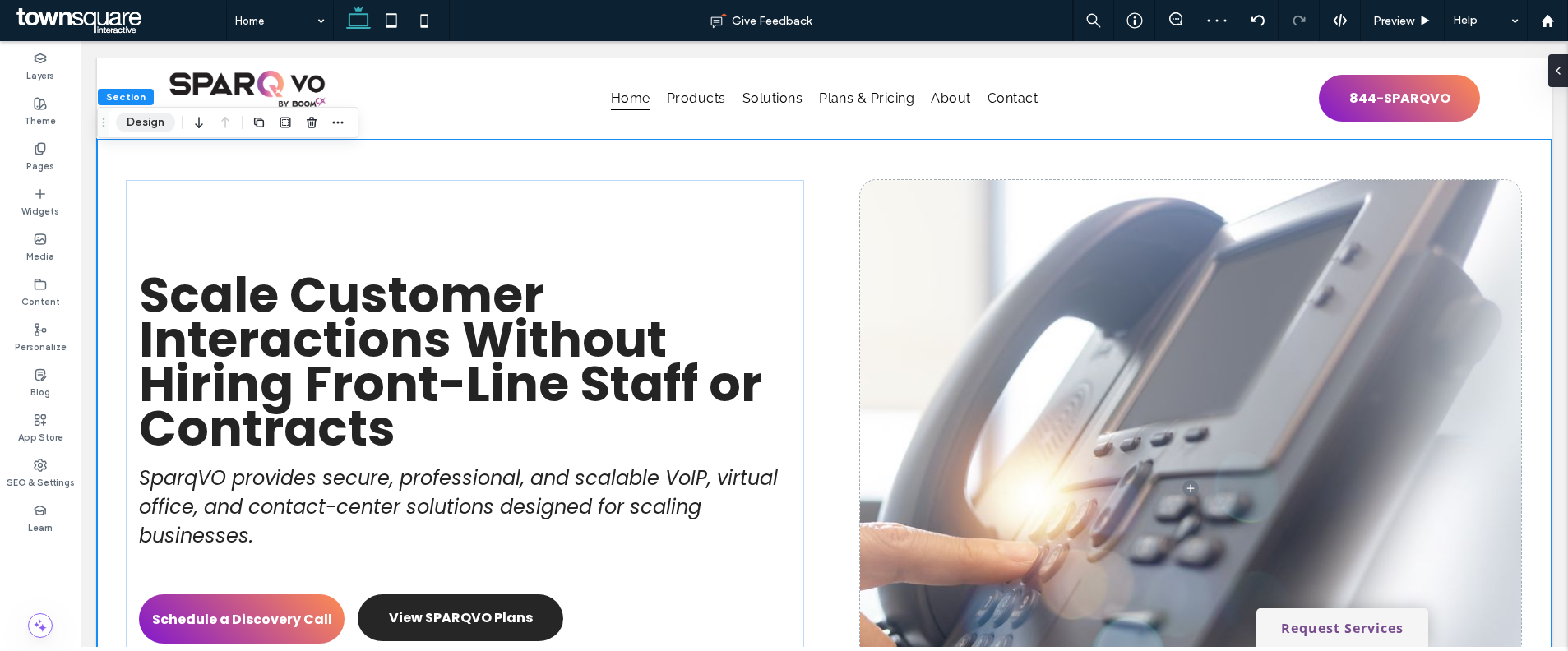
click at [142, 122] on button "Design" at bounding box center [145, 122] width 59 height 19
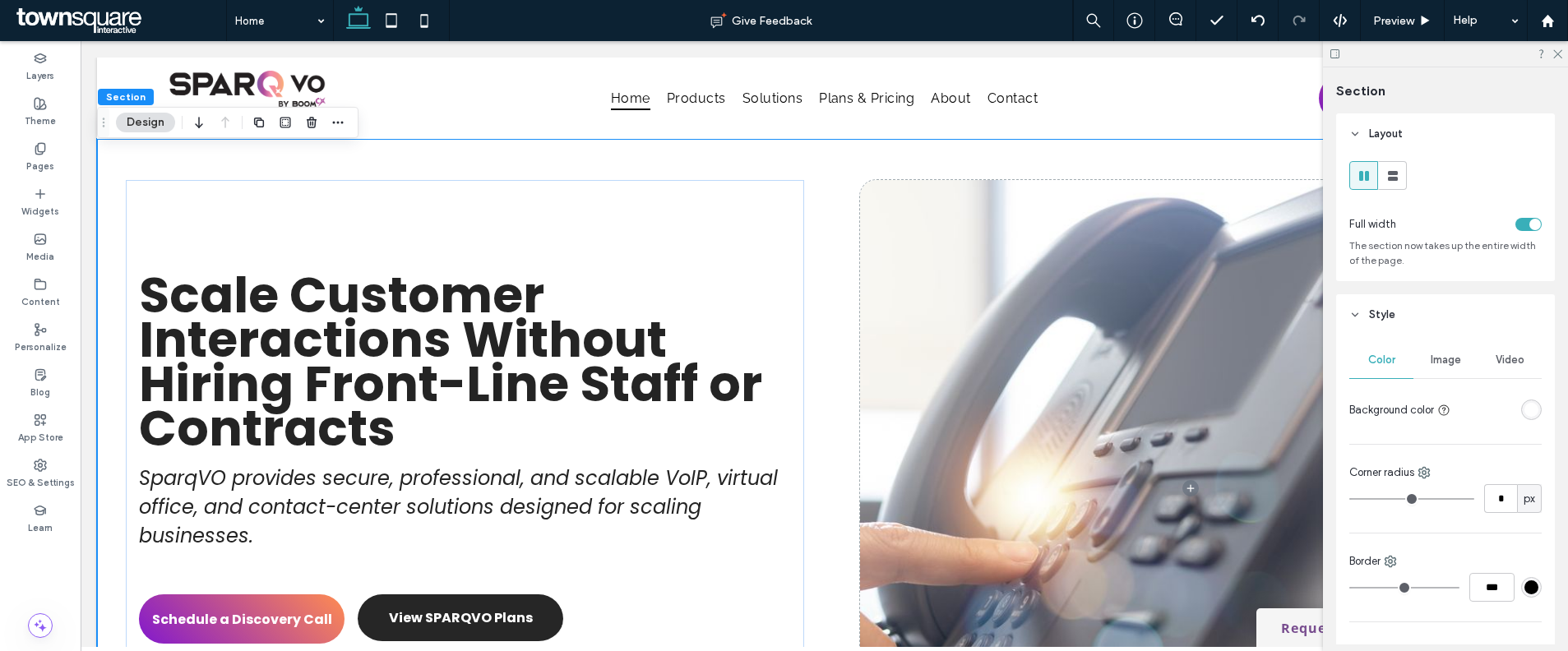
click at [1524, 406] on div "rgba(255, 255, 255, 1)" at bounding box center [1530, 410] width 14 height 14
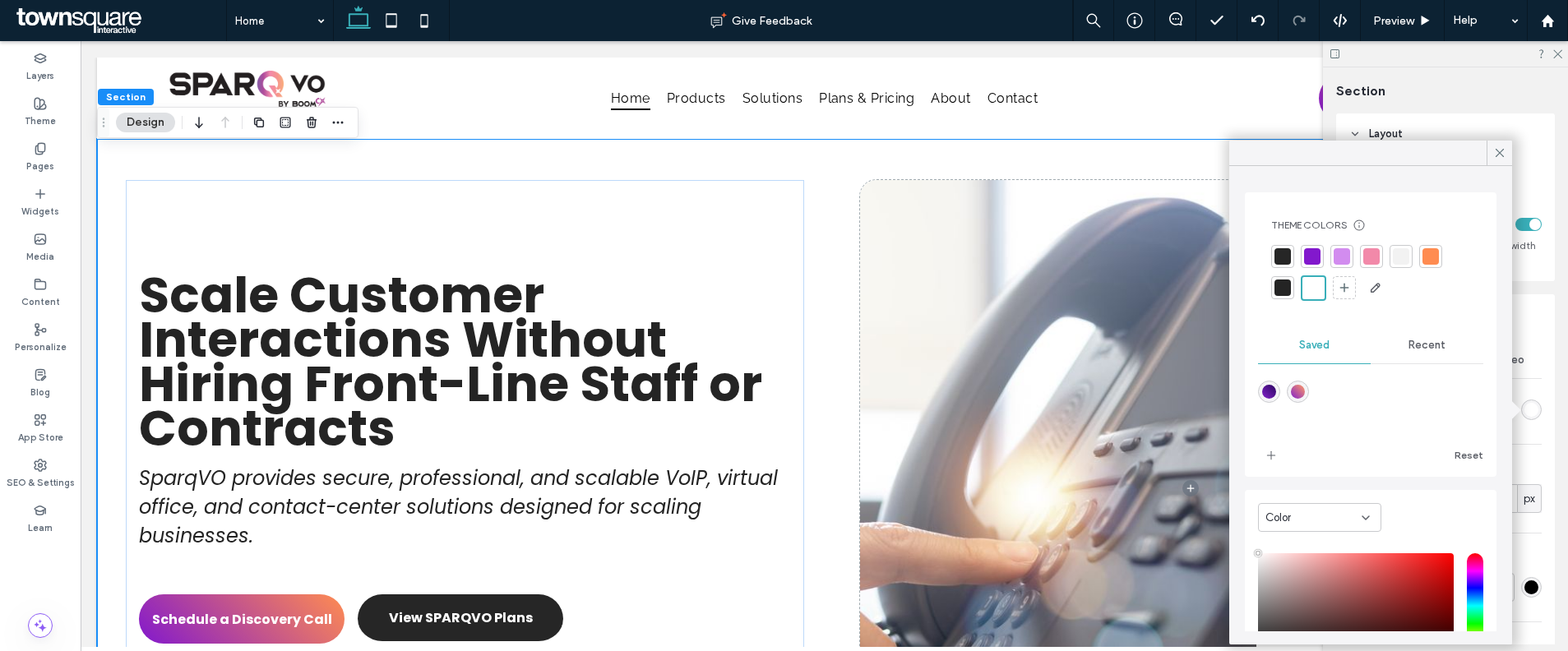
click at [1398, 346] on div "Recent" at bounding box center [1427, 344] width 112 height 36
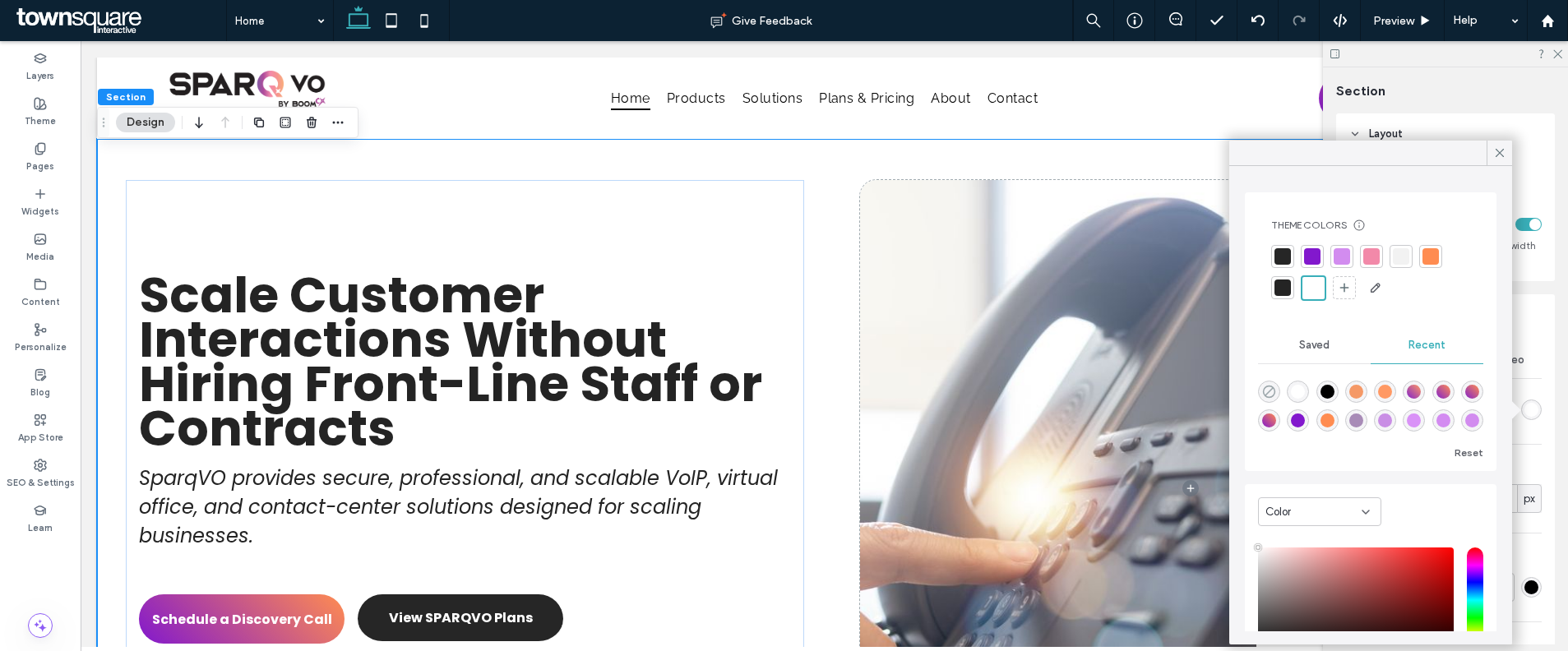
click at [1271, 390] on icon "rgba(0, 0, 0, 0)" at bounding box center [1269, 391] width 14 height 14
type input "*******"
type input "*"
type input "**"
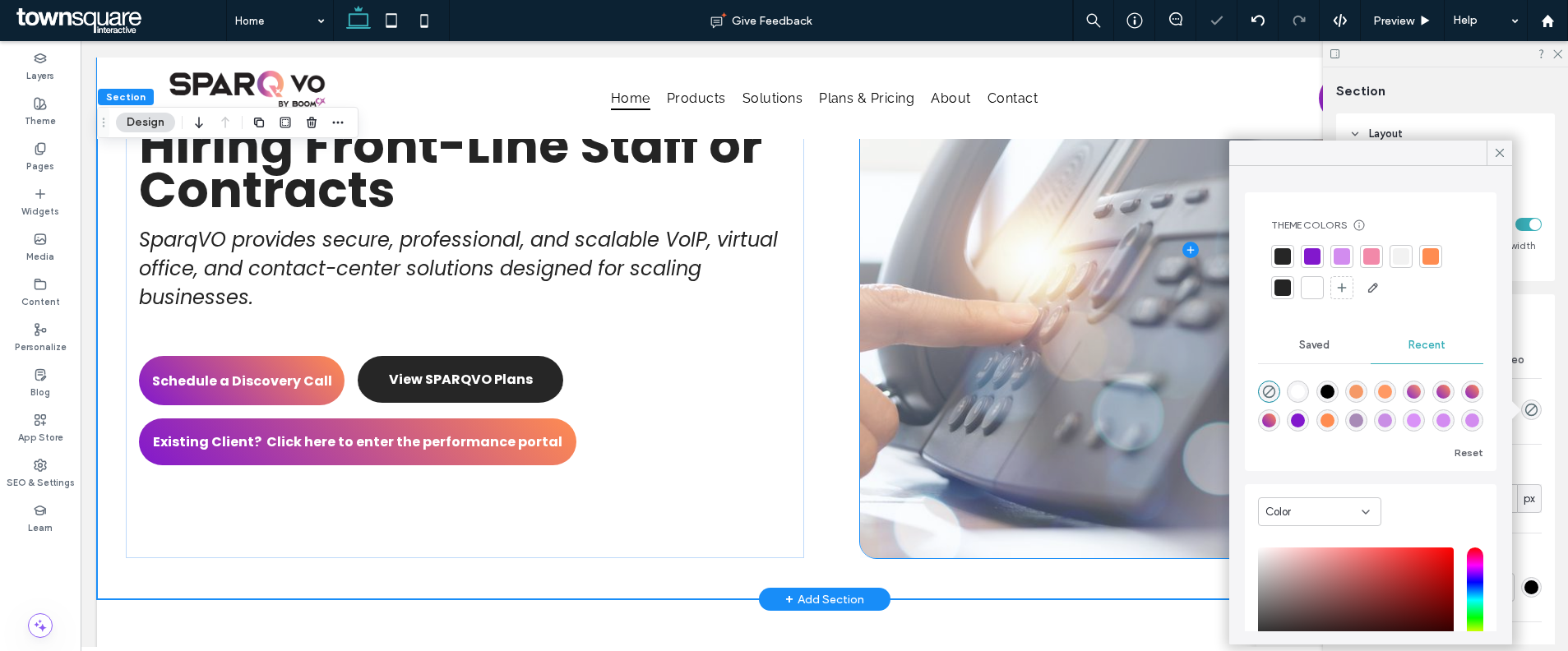
scroll to position [439, 0]
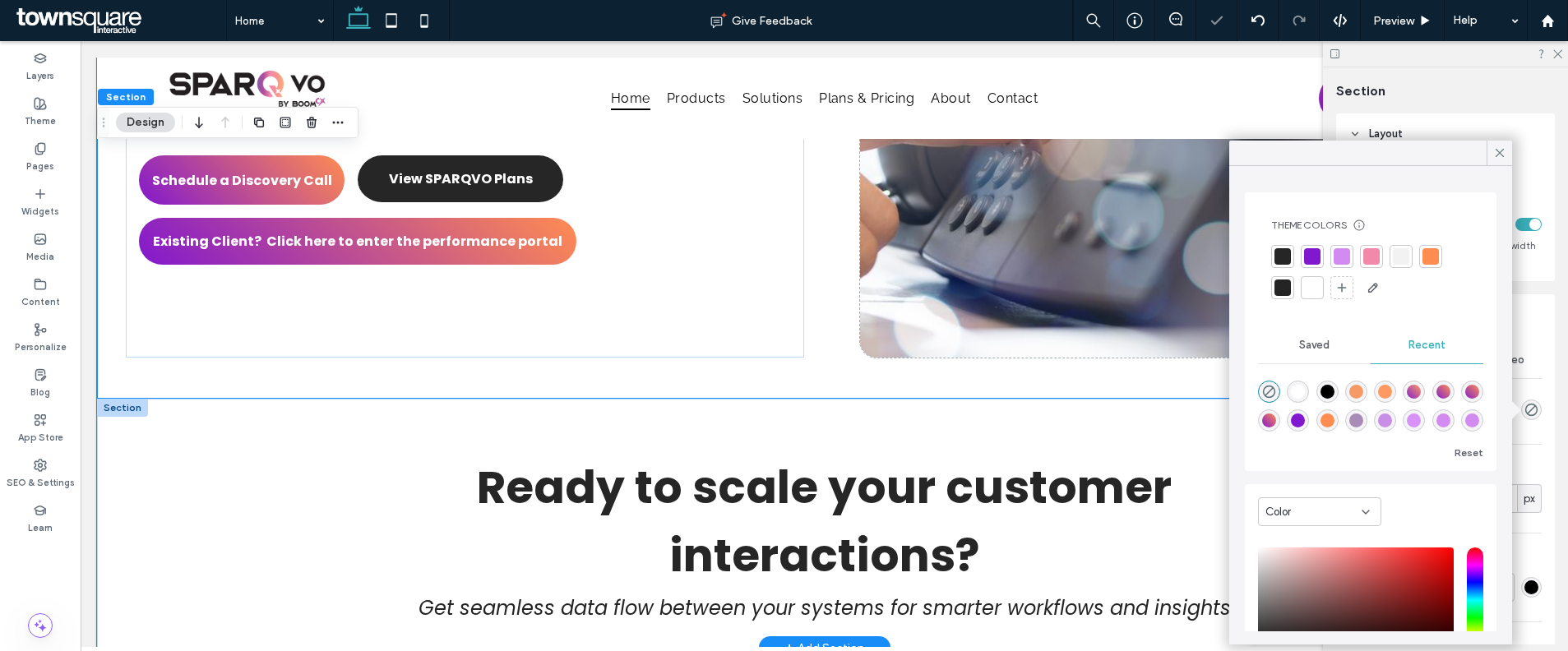
click at [802, 410] on div "Ready to scale your customer interactions? Get seamless data flow between your …" at bounding box center [825, 523] width 987 height 250
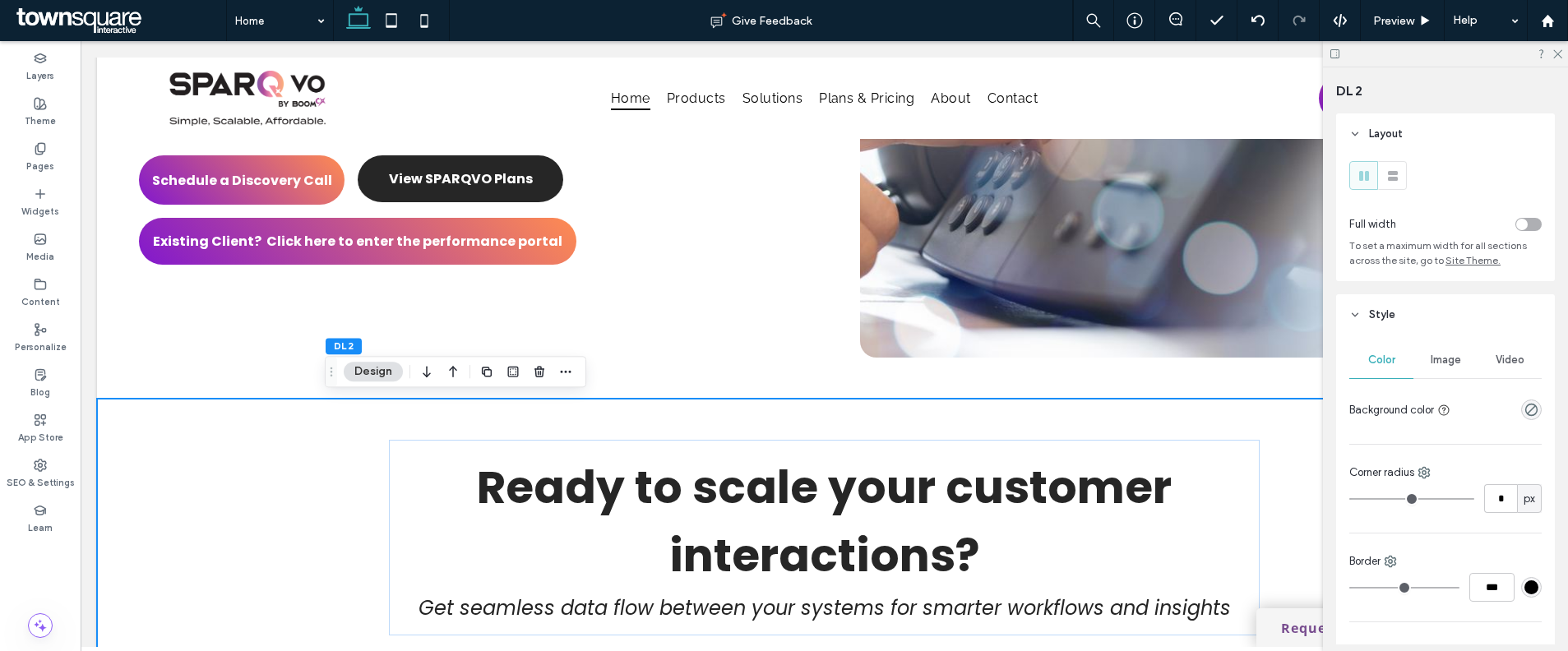
click at [1454, 364] on span "Image" at bounding box center [1446, 360] width 30 height 13
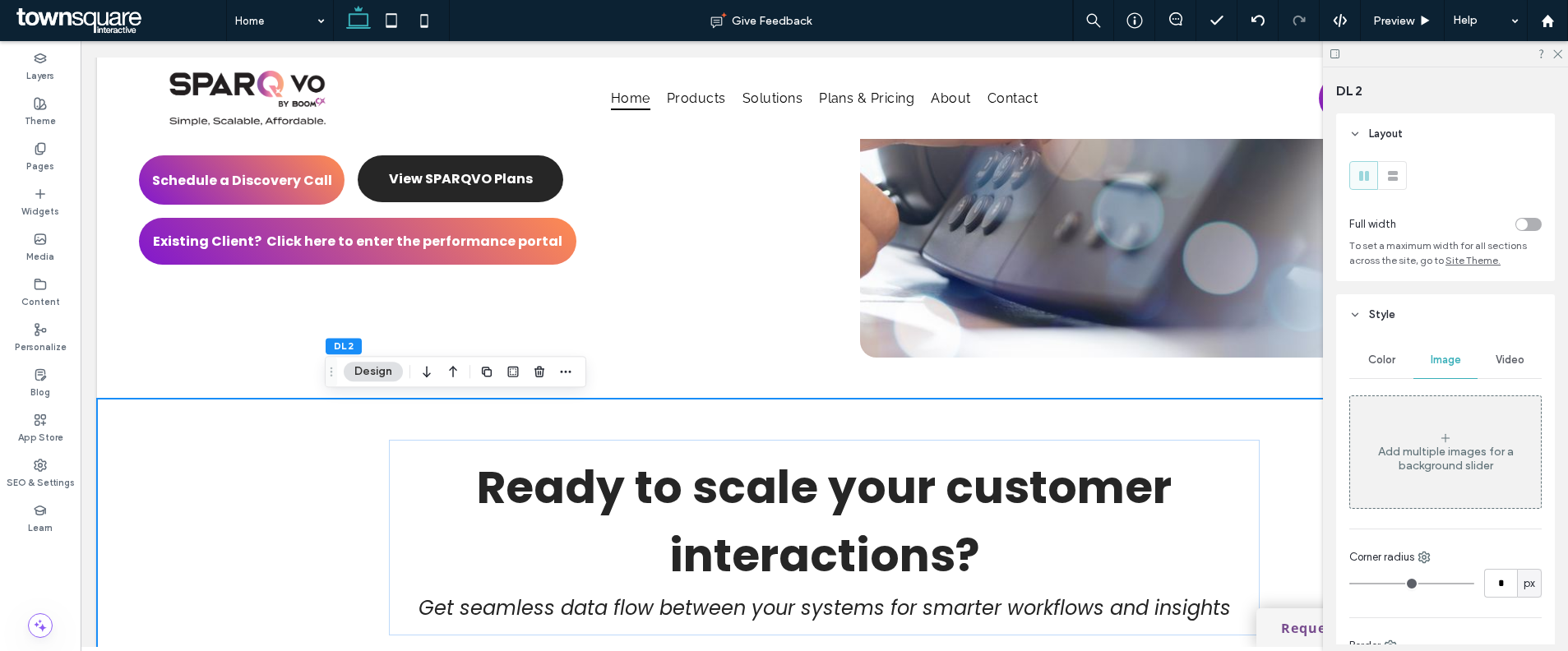
click at [1399, 366] on div "Color" at bounding box center [1381, 359] width 64 height 36
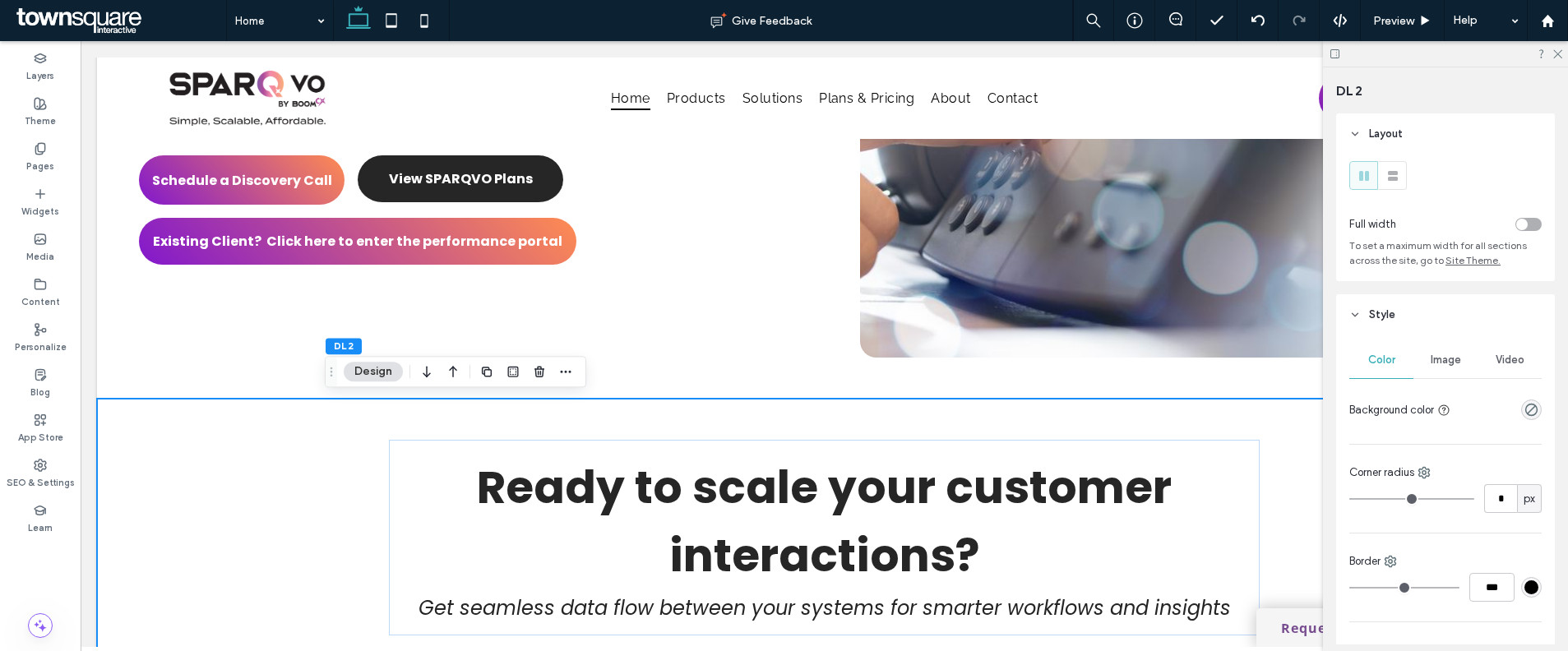
click at [1509, 412] on div at bounding box center [1499, 409] width 85 height 29
click at [1525, 412] on use "rgba(0, 0, 0, 0)" at bounding box center [1530, 409] width 12 height 12
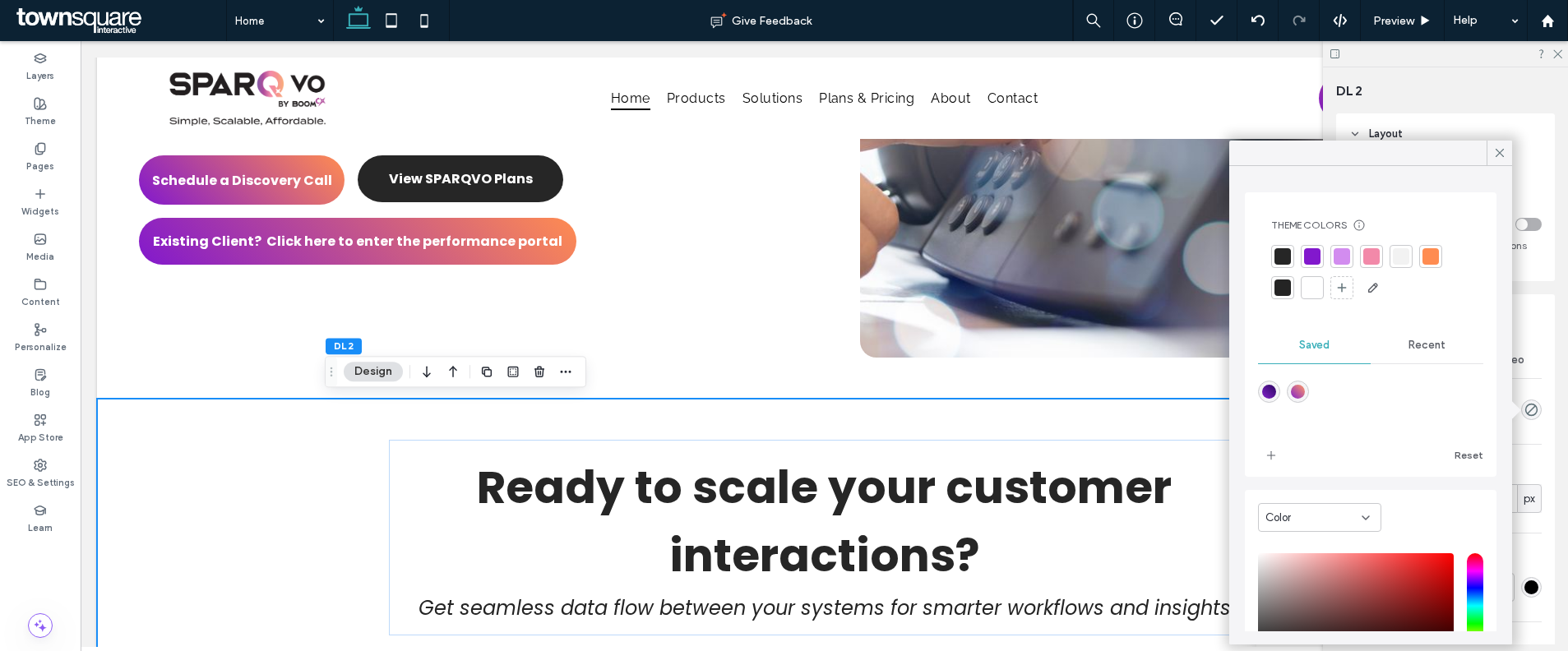
click at [1390, 262] on div at bounding box center [1400, 256] width 23 height 23
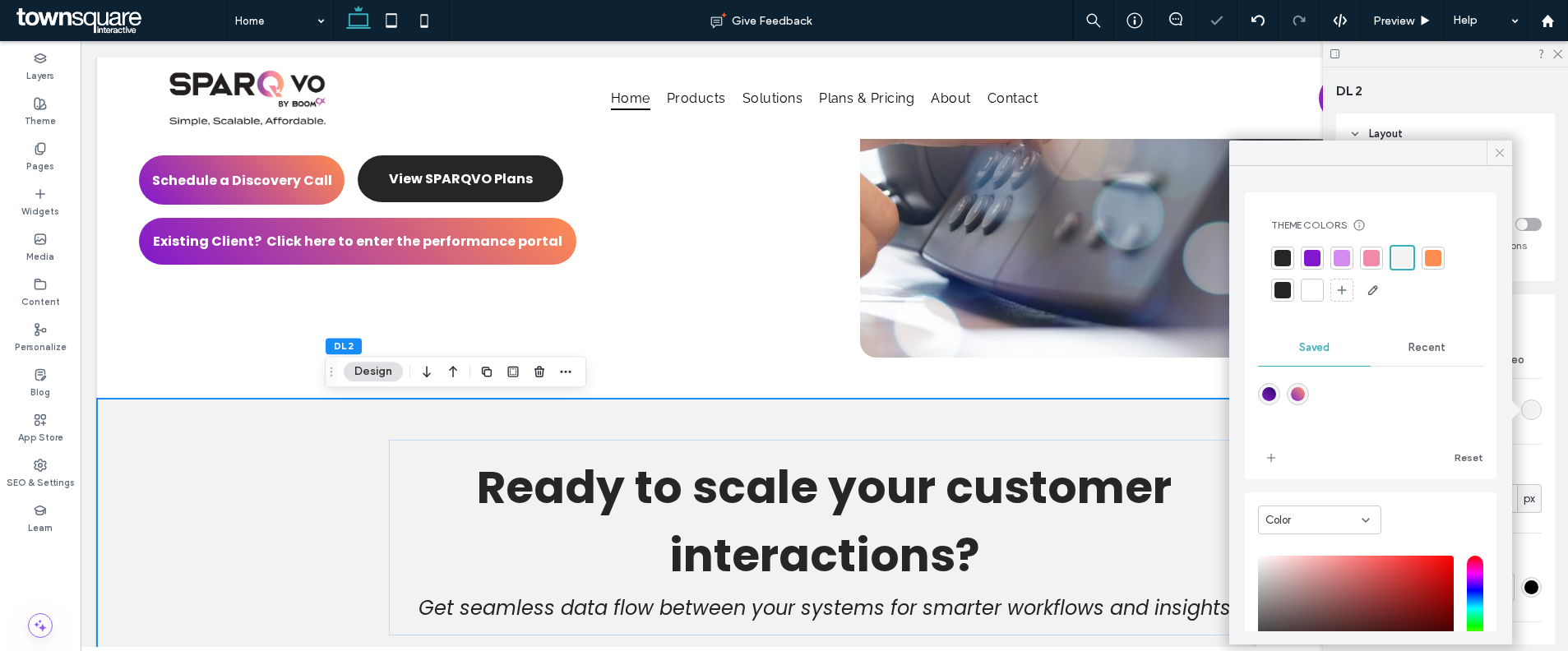
click at [1493, 153] on icon at bounding box center [1500, 153] width 15 height 15
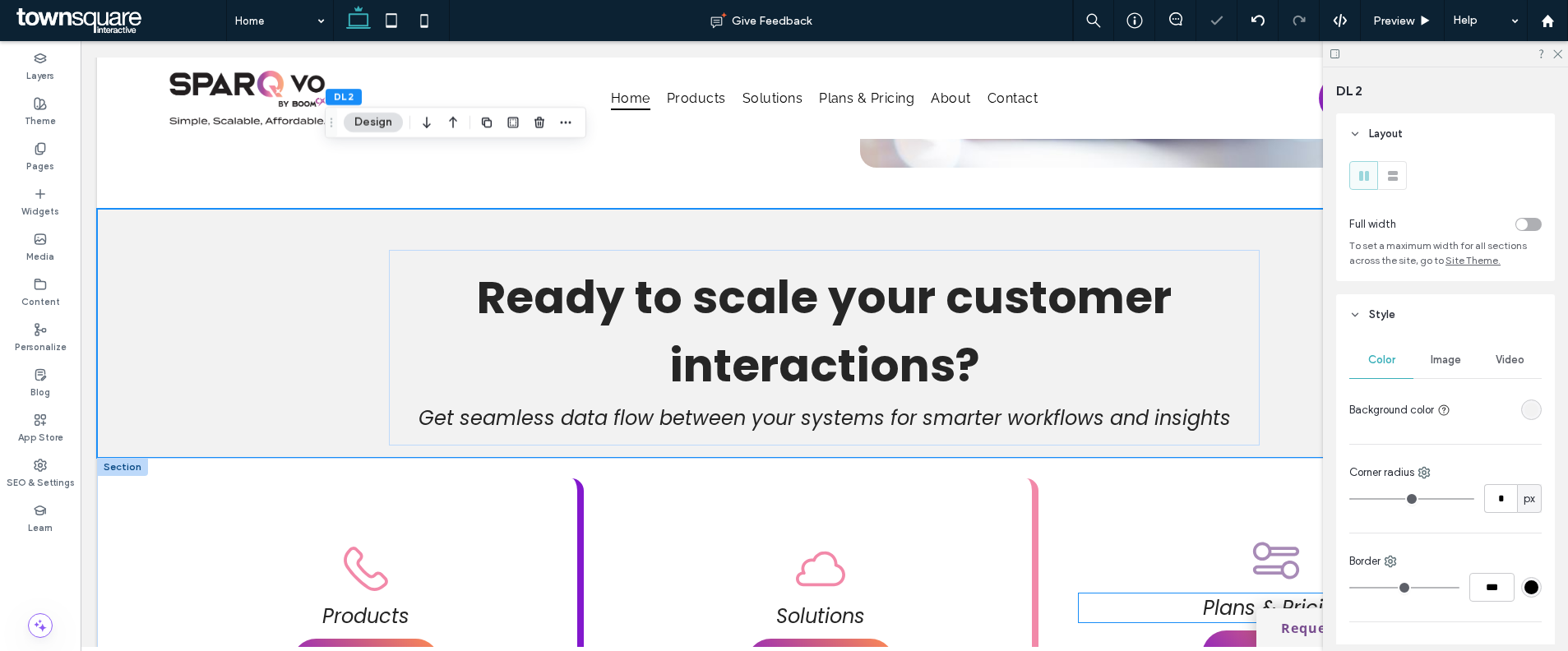
scroll to position [830, 0]
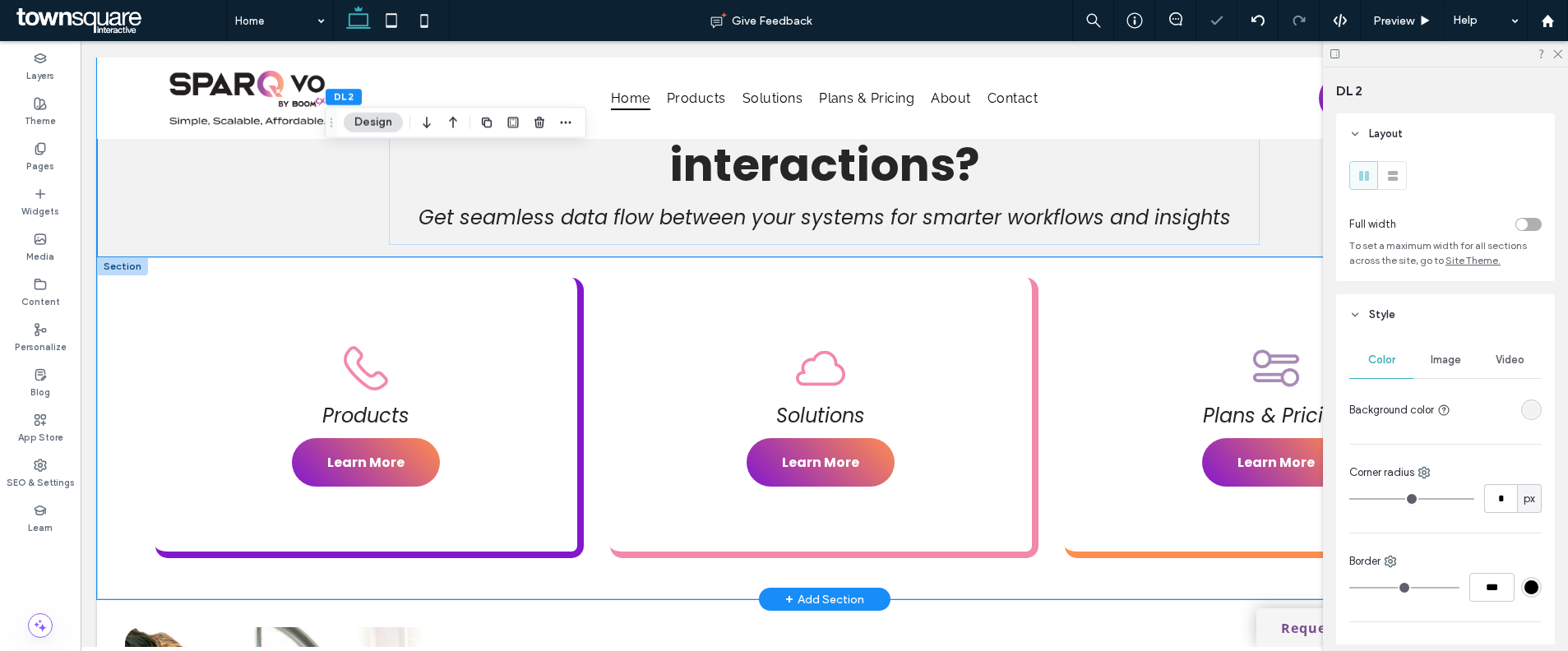
click at [1050, 284] on div "Products Learn More Solutions Learn More Plans & Pricing Learn More" at bounding box center [824, 427] width 1455 height 342
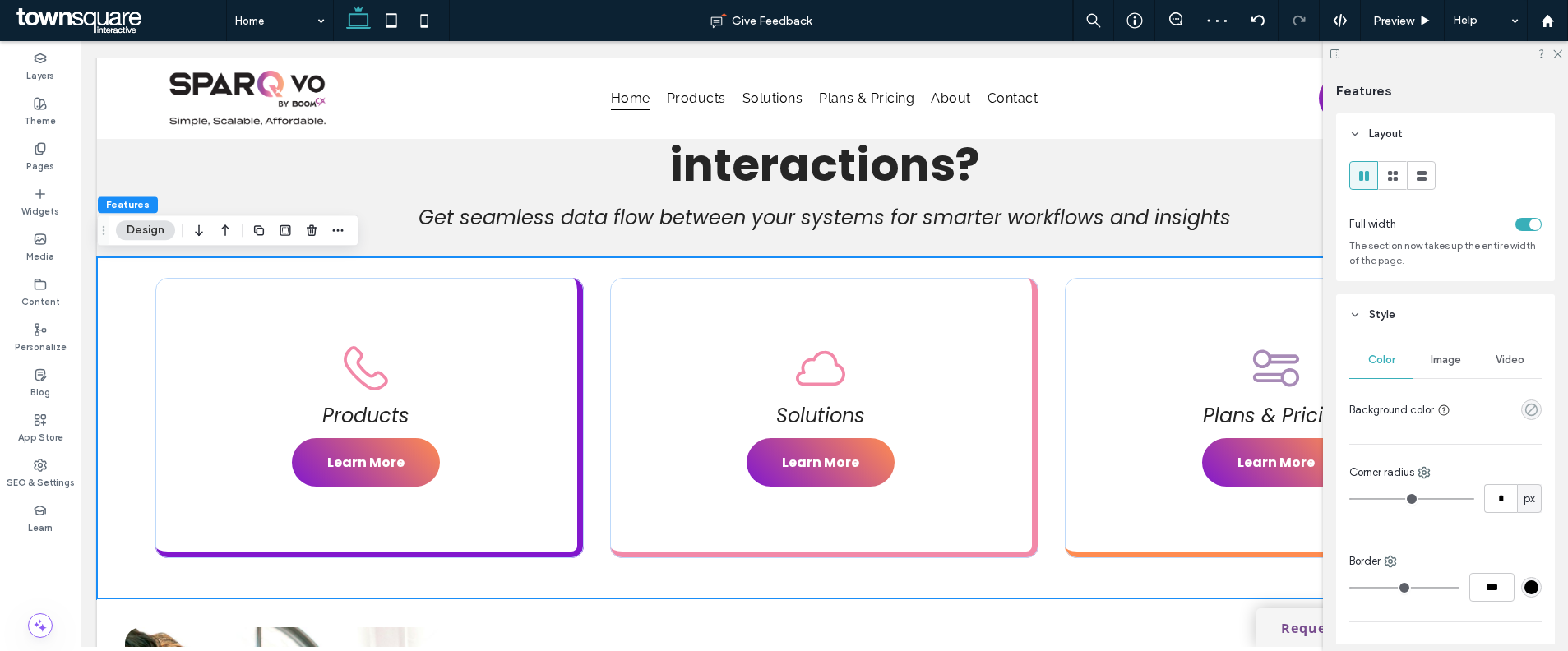
click at [1527, 408] on use "rgba(0, 0, 0, 0)" at bounding box center [1530, 409] width 12 height 12
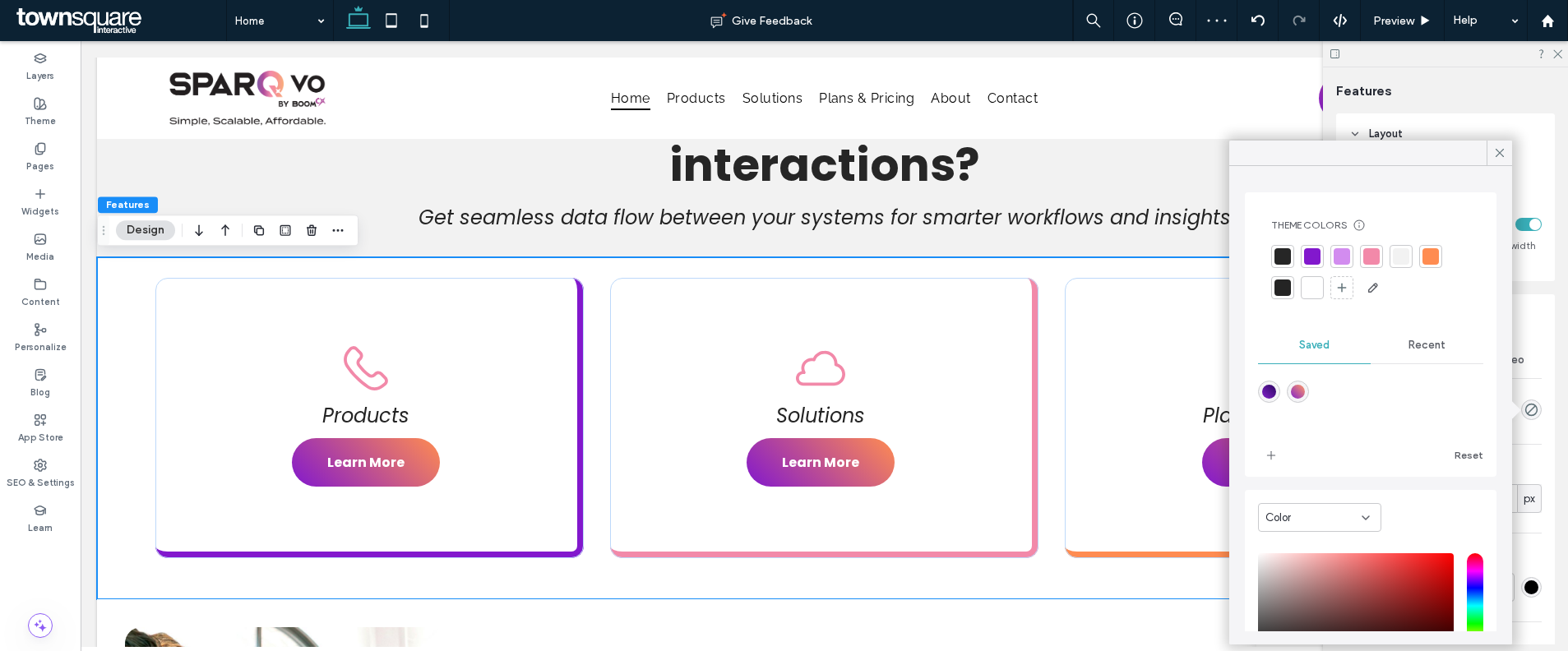
click at [1396, 252] on div at bounding box center [1401, 257] width 17 height 17
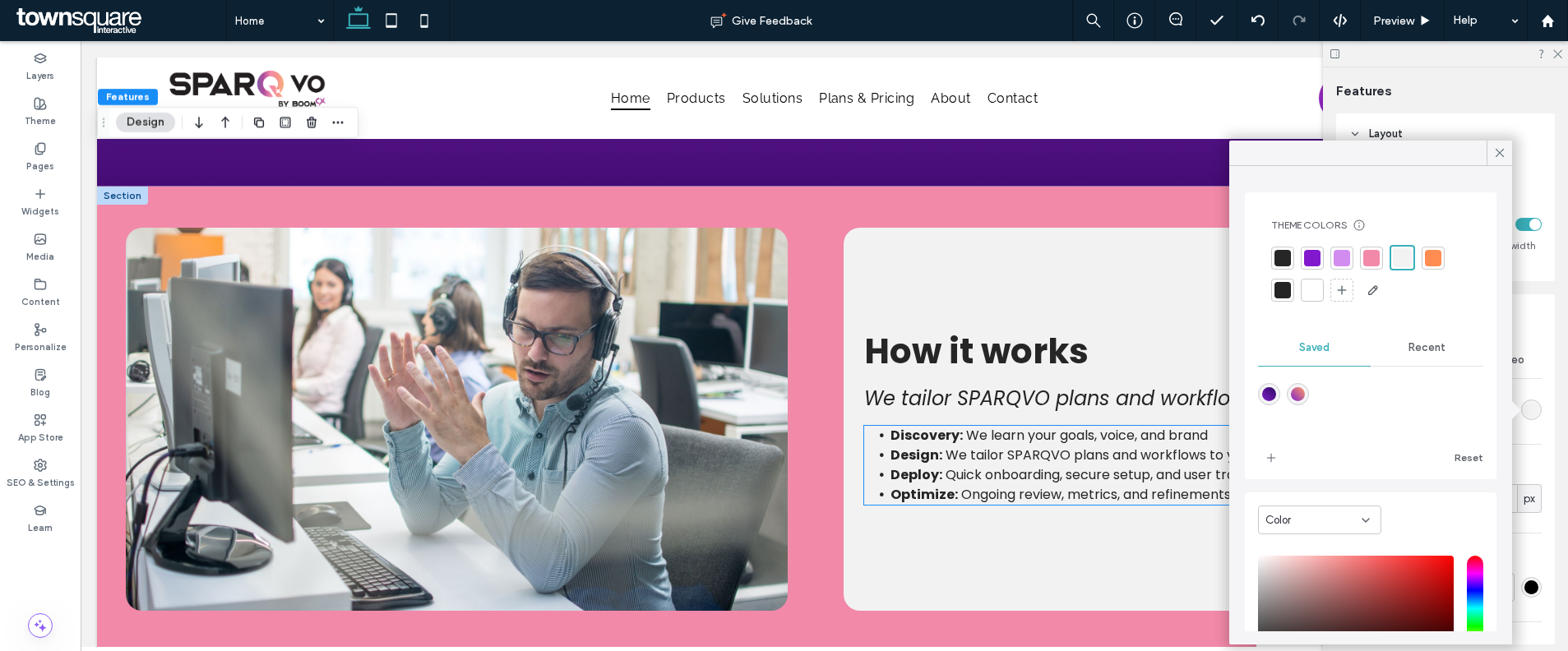
scroll to position [2400, 0]
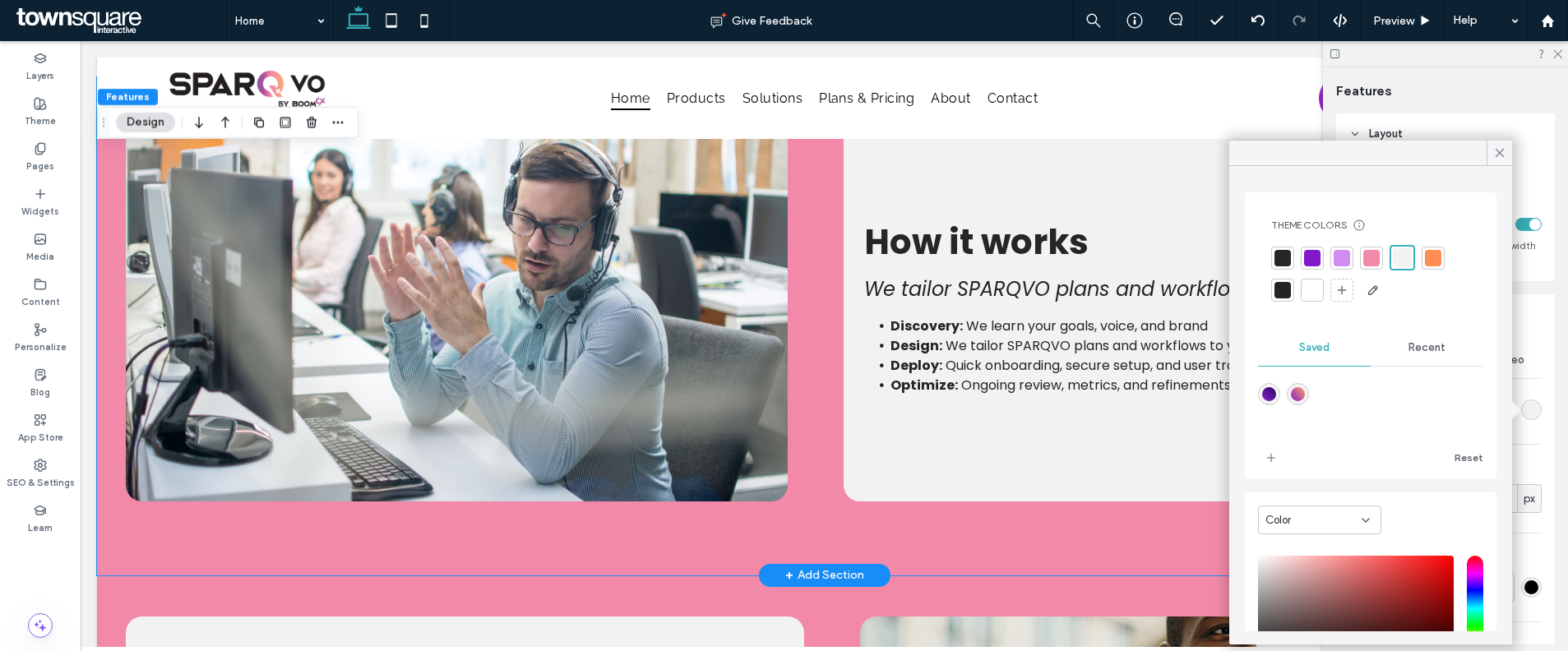
click at [822, 323] on div "How it works We tailor SPARQVO plans and workflows to your needs Discovery: We …" at bounding box center [824, 326] width 1455 height 498
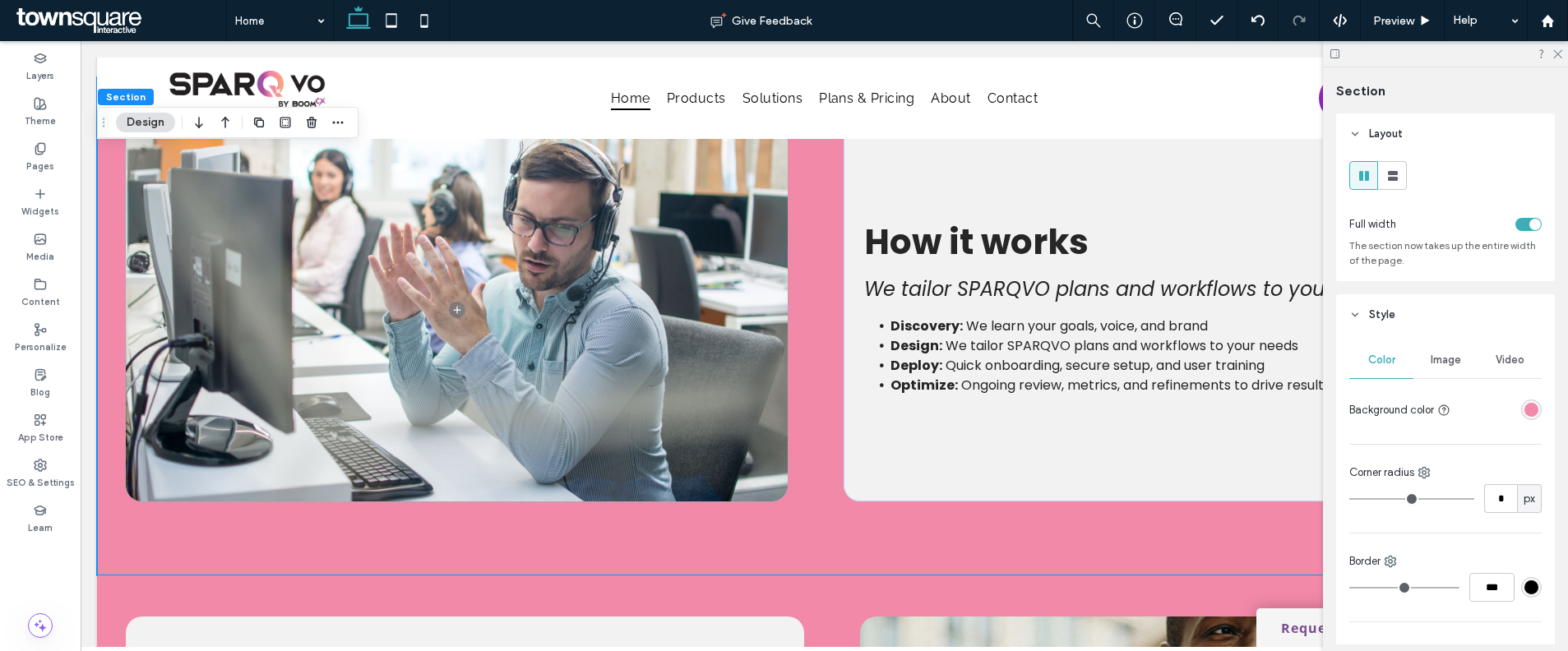
click at [1524, 403] on div "rgba(242, 137, 169, 1)" at bounding box center [1530, 410] width 14 height 14
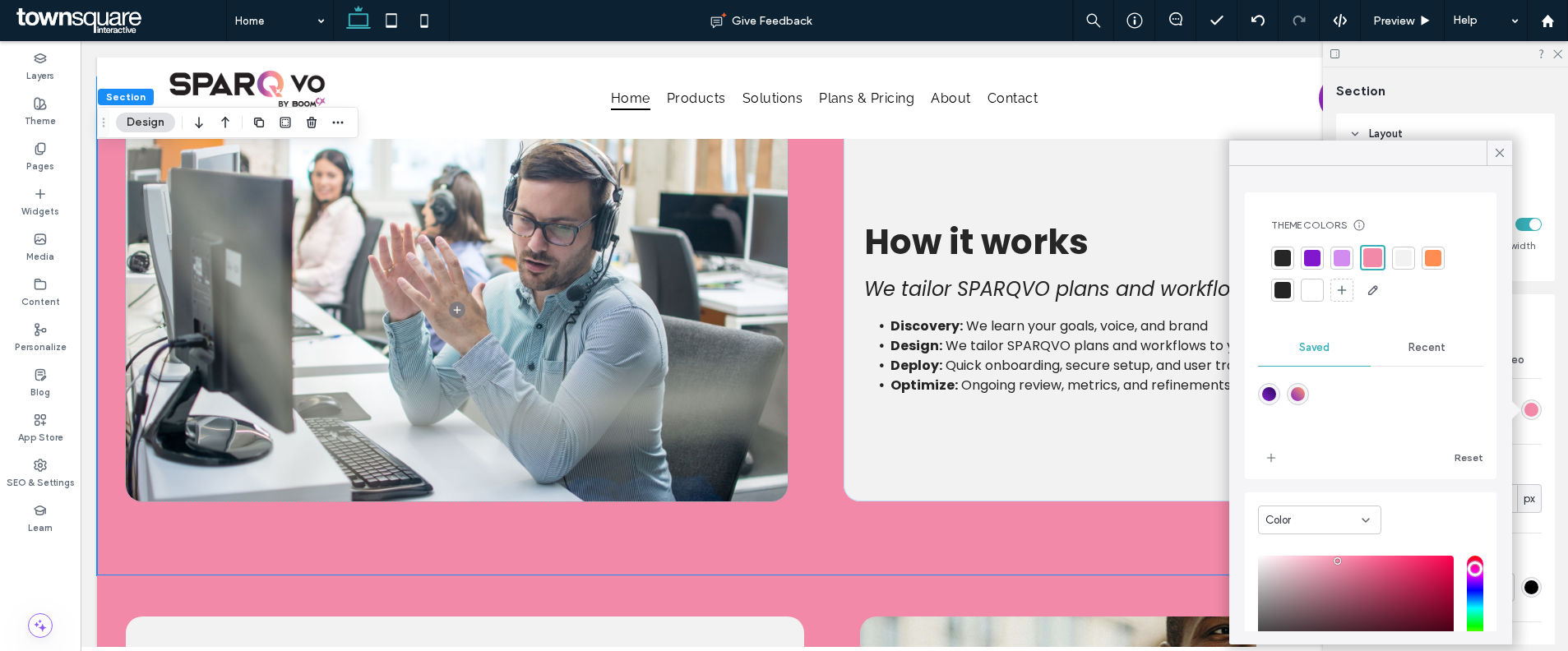
click at [1432, 343] on span "Recent" at bounding box center [1427, 348] width 37 height 13
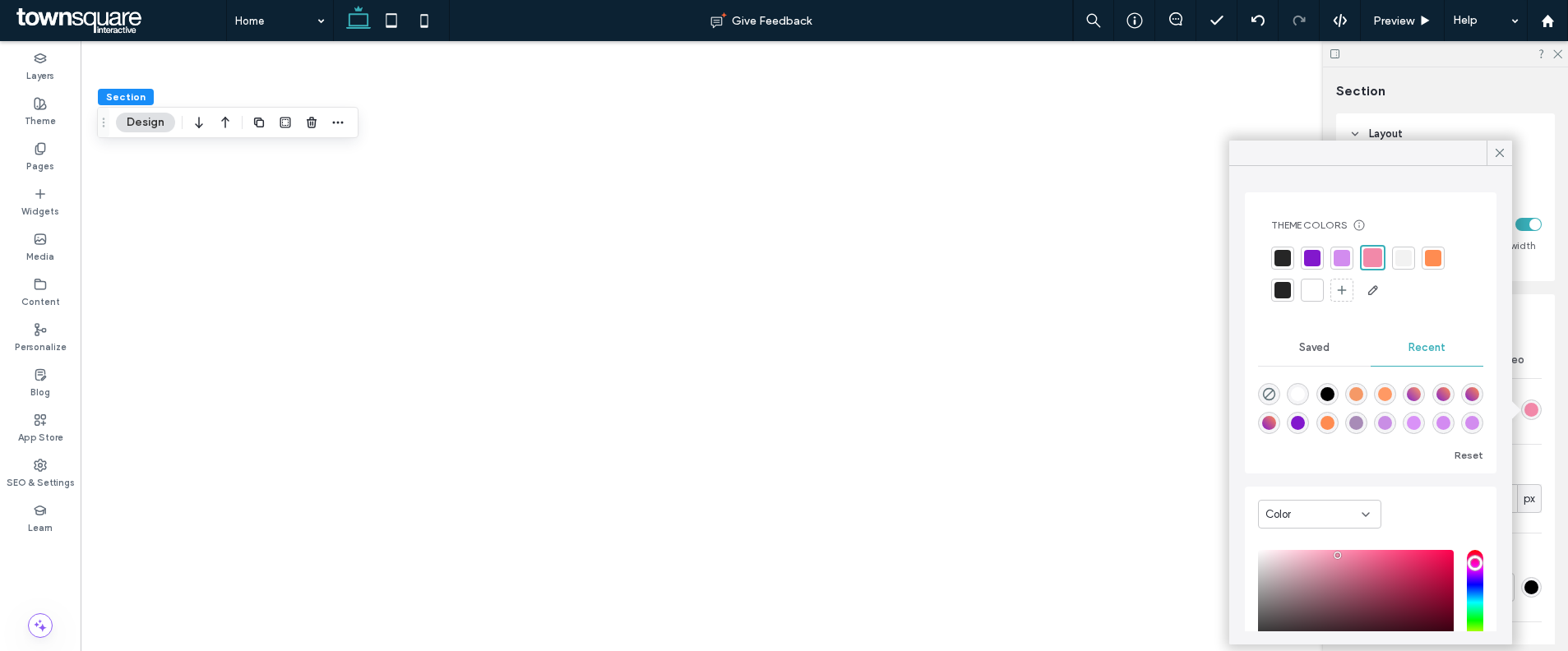
click at [1268, 389] on icon "rgba(0, 0, 0, 0)" at bounding box center [1269, 394] width 14 height 14
type input "*******"
type input "*"
type input "**"
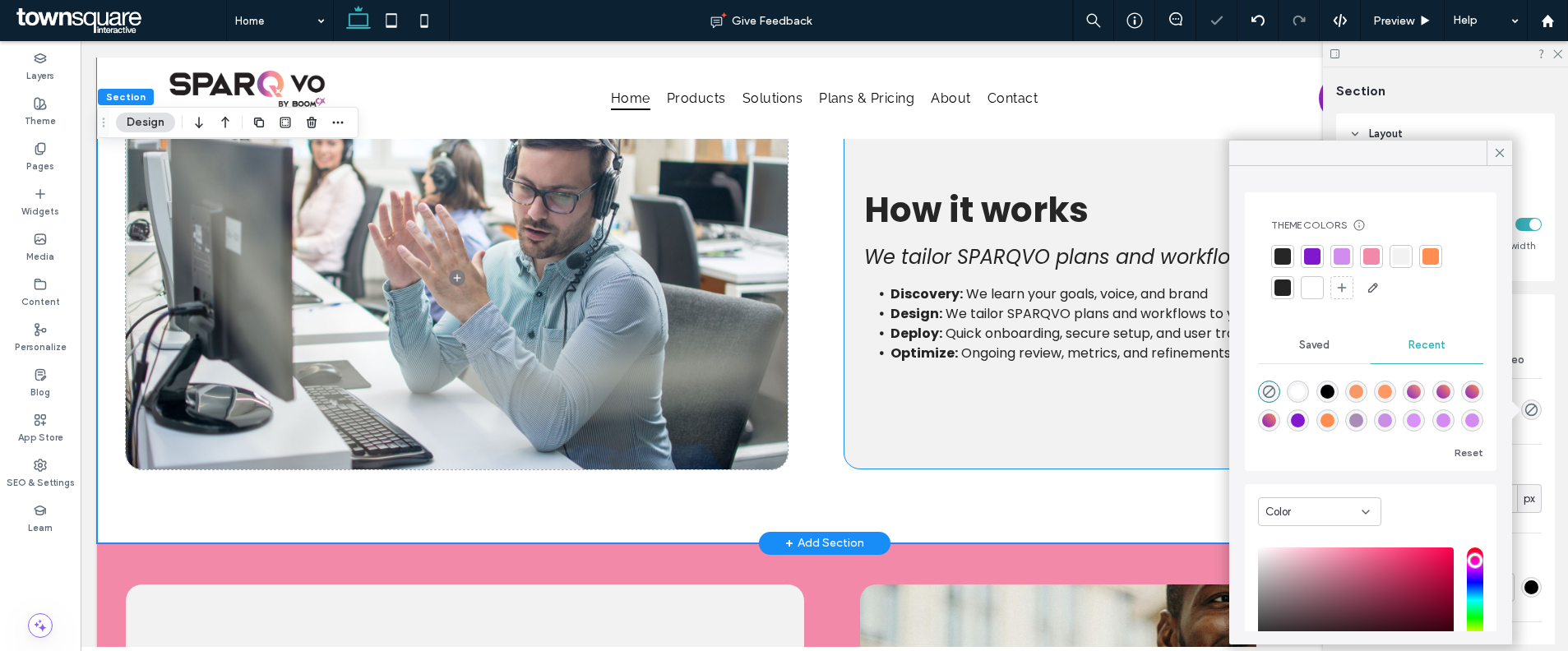
scroll to position [2442, 0]
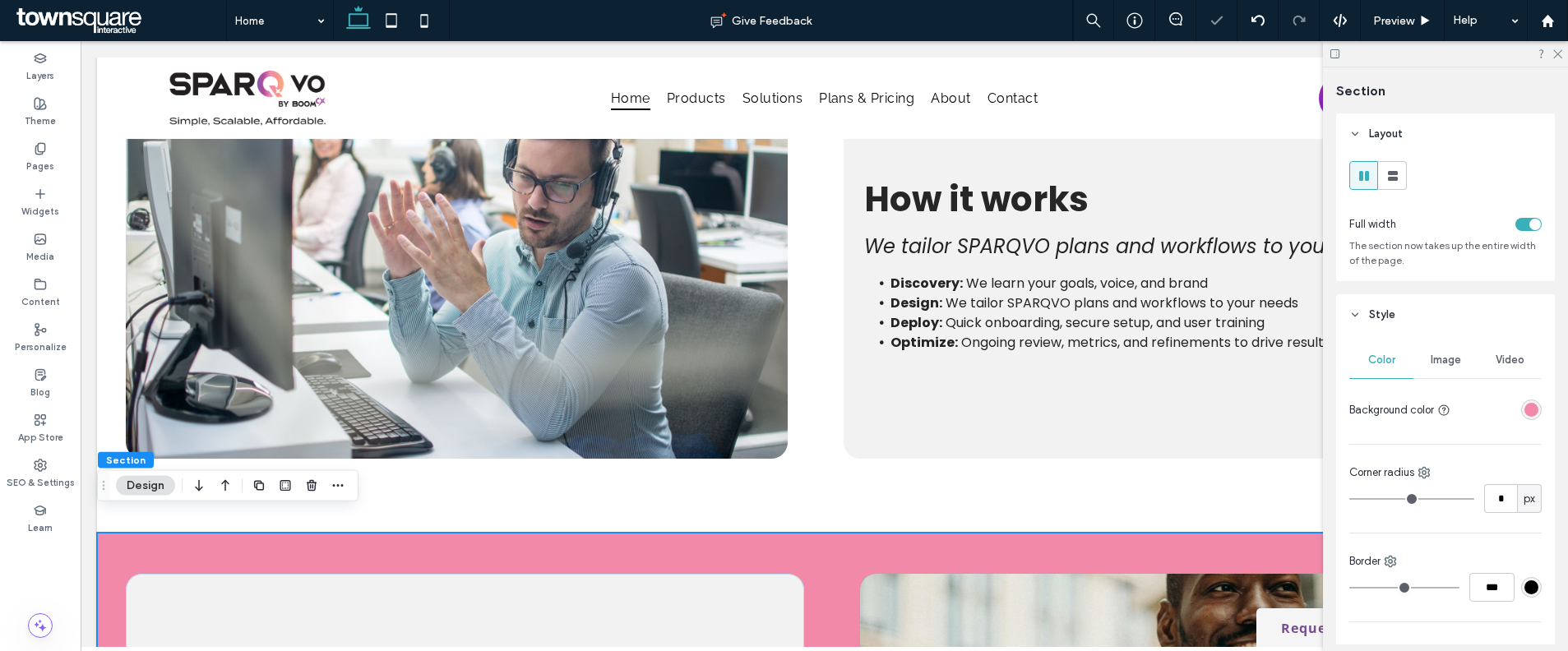
click at [1524, 403] on div "rgba(242, 137, 169, 1)" at bounding box center [1530, 410] width 14 height 14
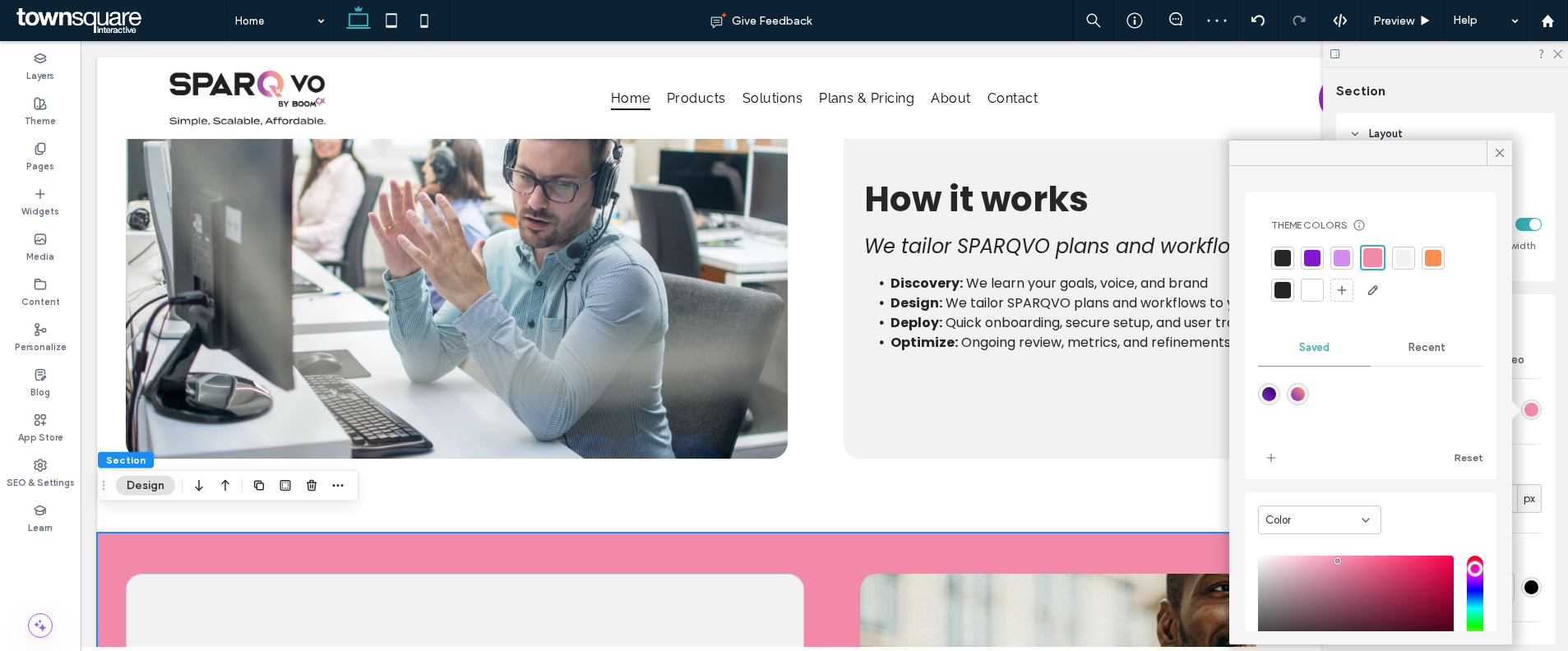
drag, startPoint x: 1348, startPoint y: 354, endPoint x: 1365, endPoint y: 364, distance: 19.7
click at [1350, 355] on div "Saved" at bounding box center [1314, 347] width 112 height 36
click at [1439, 359] on div "Recent" at bounding box center [1427, 347] width 112 height 36
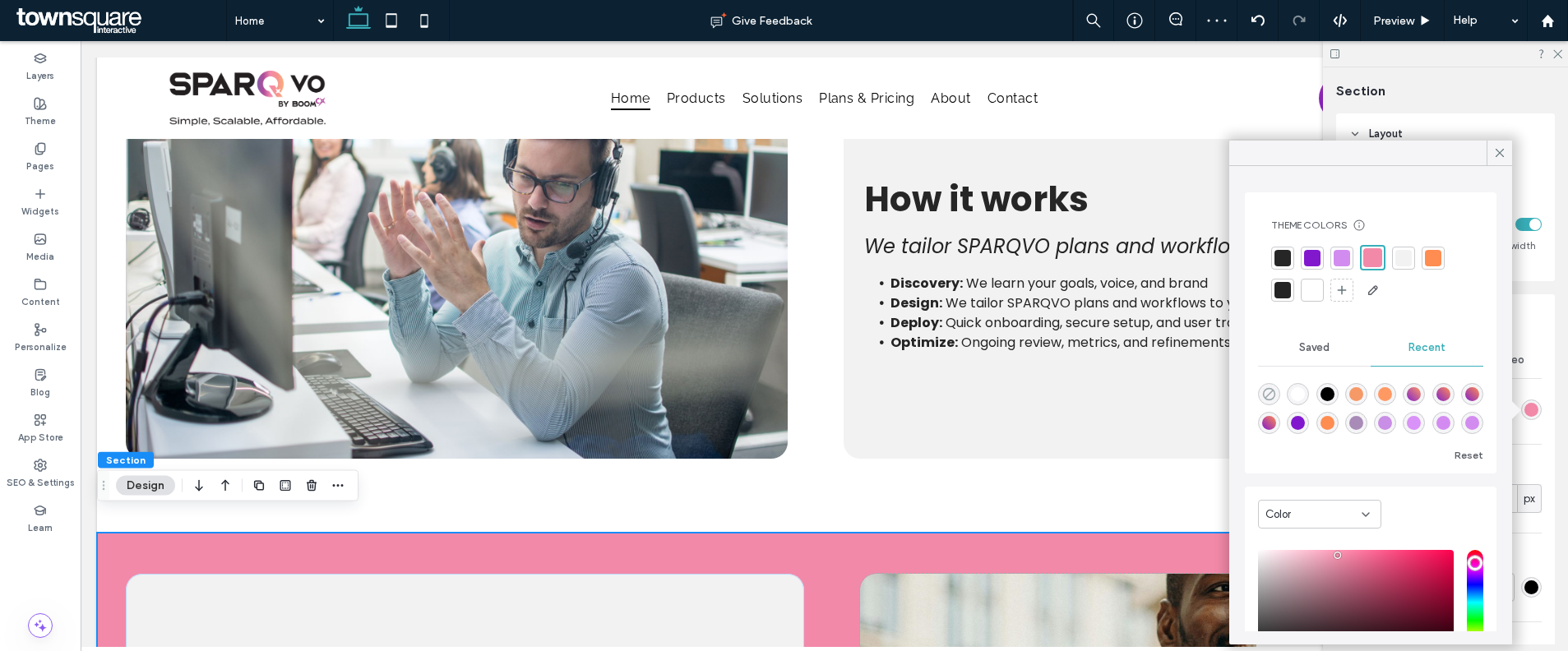
drag, startPoint x: 1274, startPoint y: 389, endPoint x: 1109, endPoint y: 344, distance: 171.0
click at [1274, 389] on icon "rgba(0, 0, 0, 0)" at bounding box center [1269, 394] width 14 height 14
type input "*******"
type input "*"
type input "**"
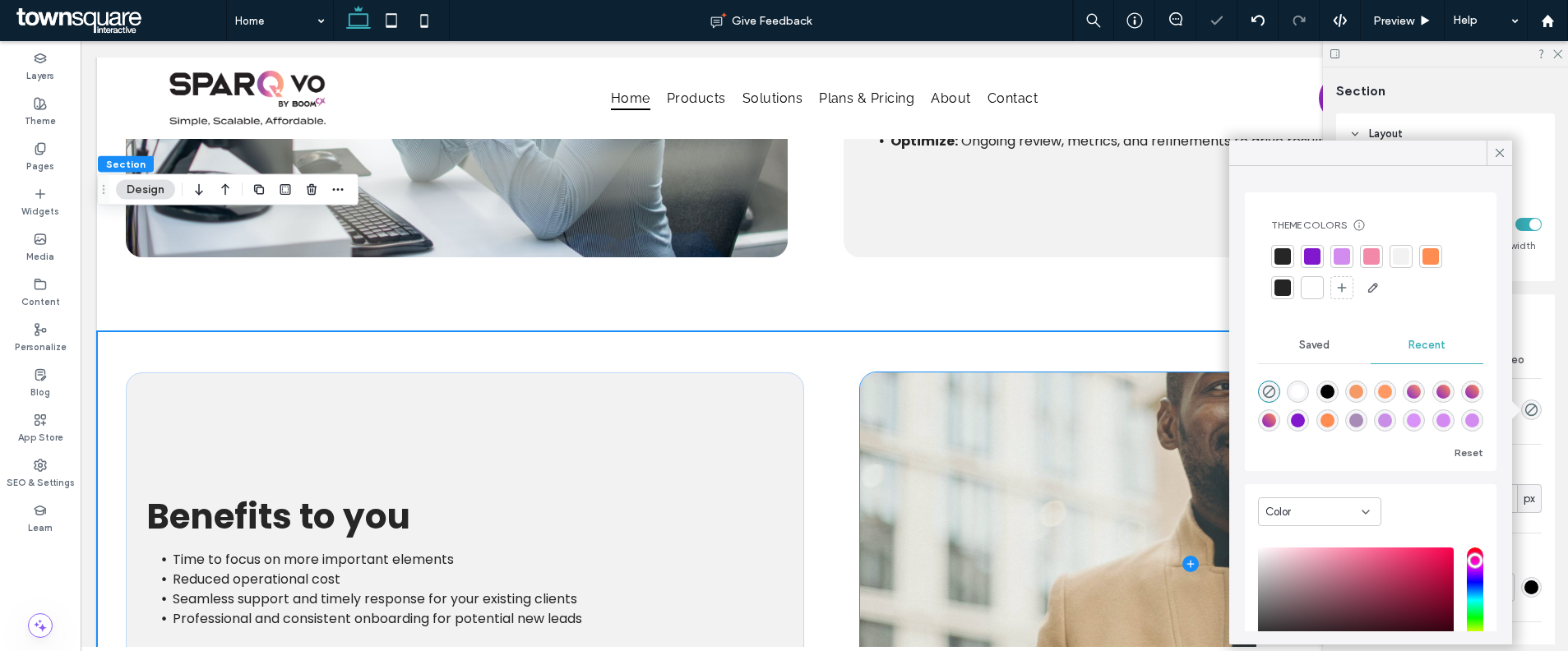
scroll to position [2822, 0]
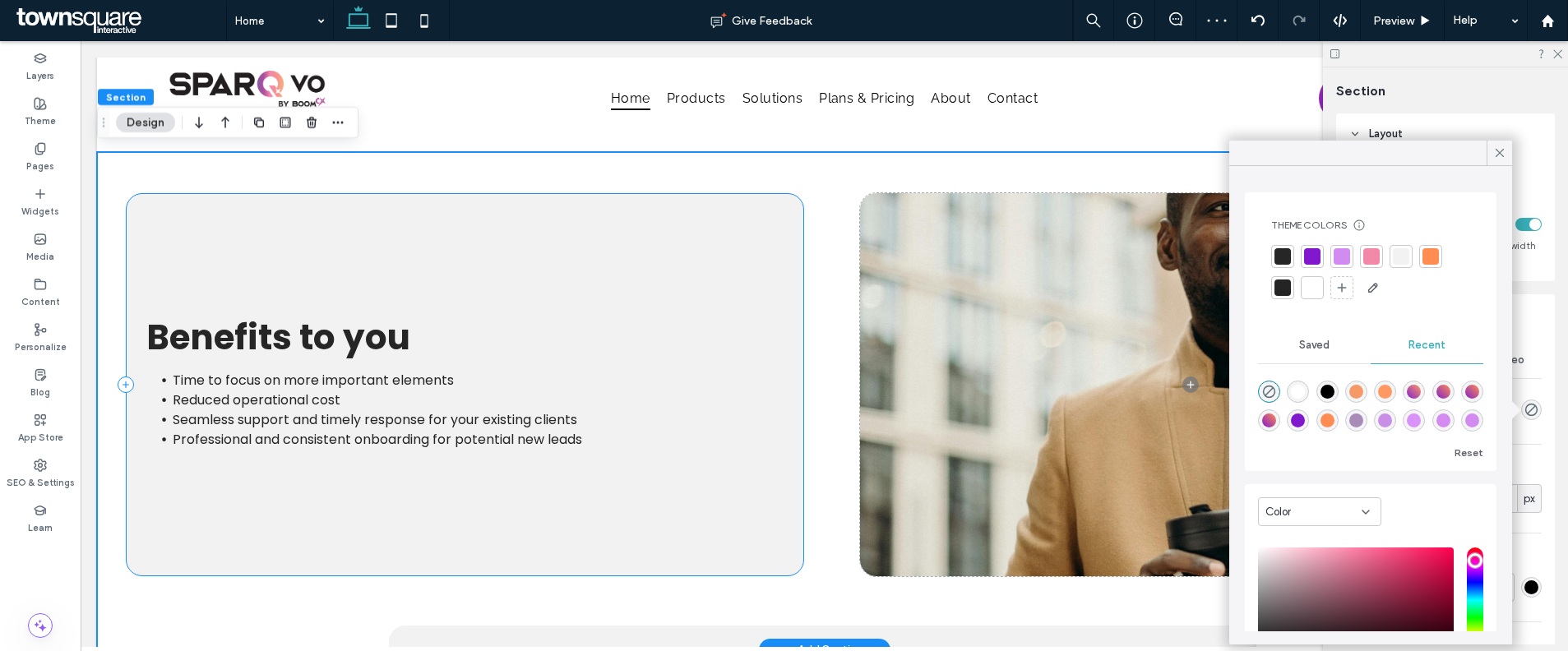
click at [675, 197] on div "Benefits to you Time to focus on more important elements Reduced operational co…" at bounding box center [465, 385] width 678 height 383
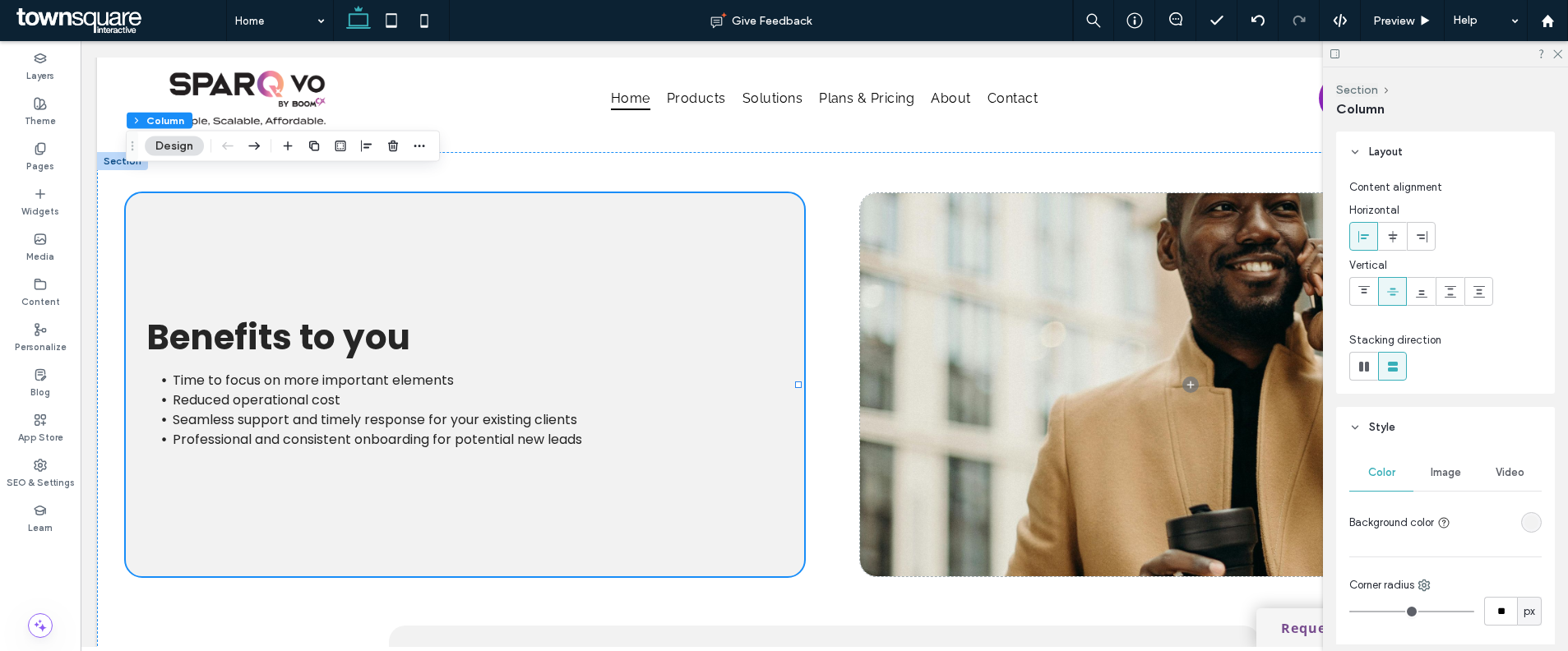
click at [1524, 526] on div "rgba(242, 242, 242, 1)" at bounding box center [1530, 522] width 14 height 14
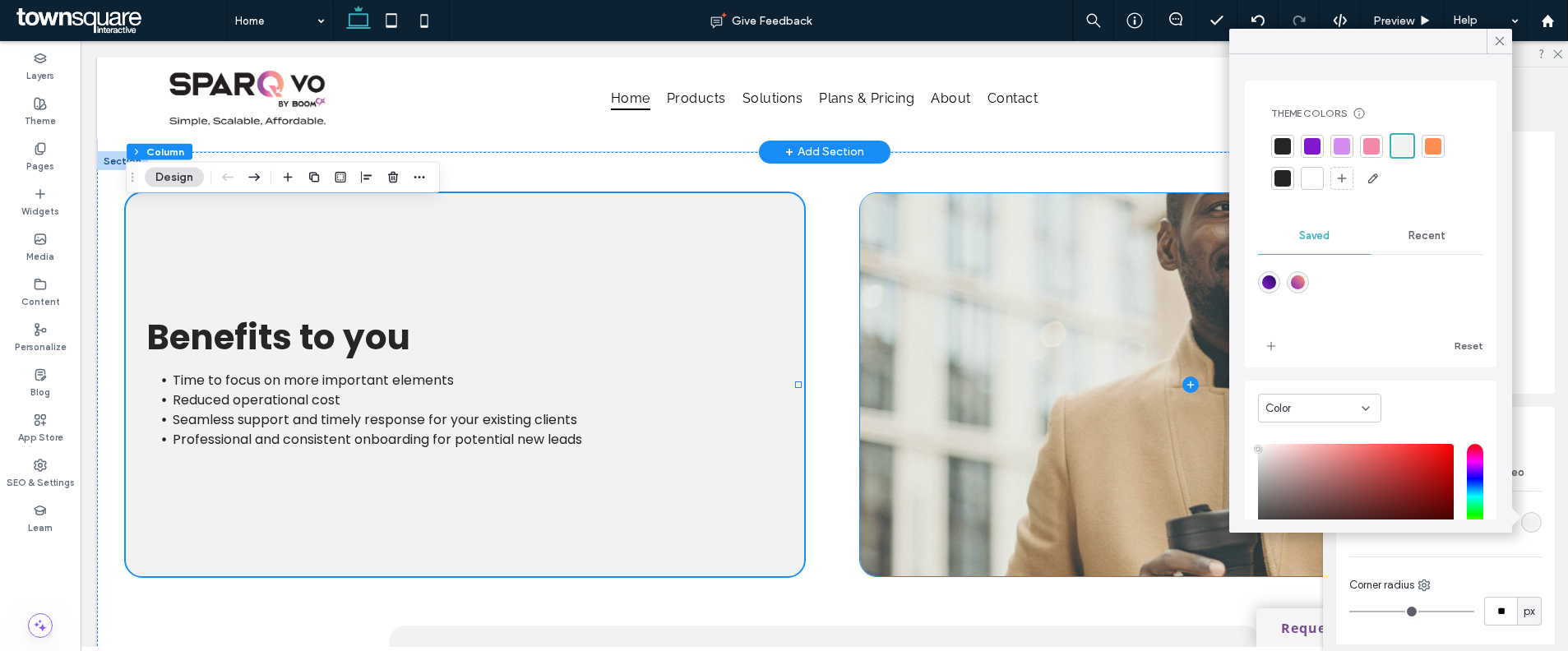
scroll to position [2538, 0]
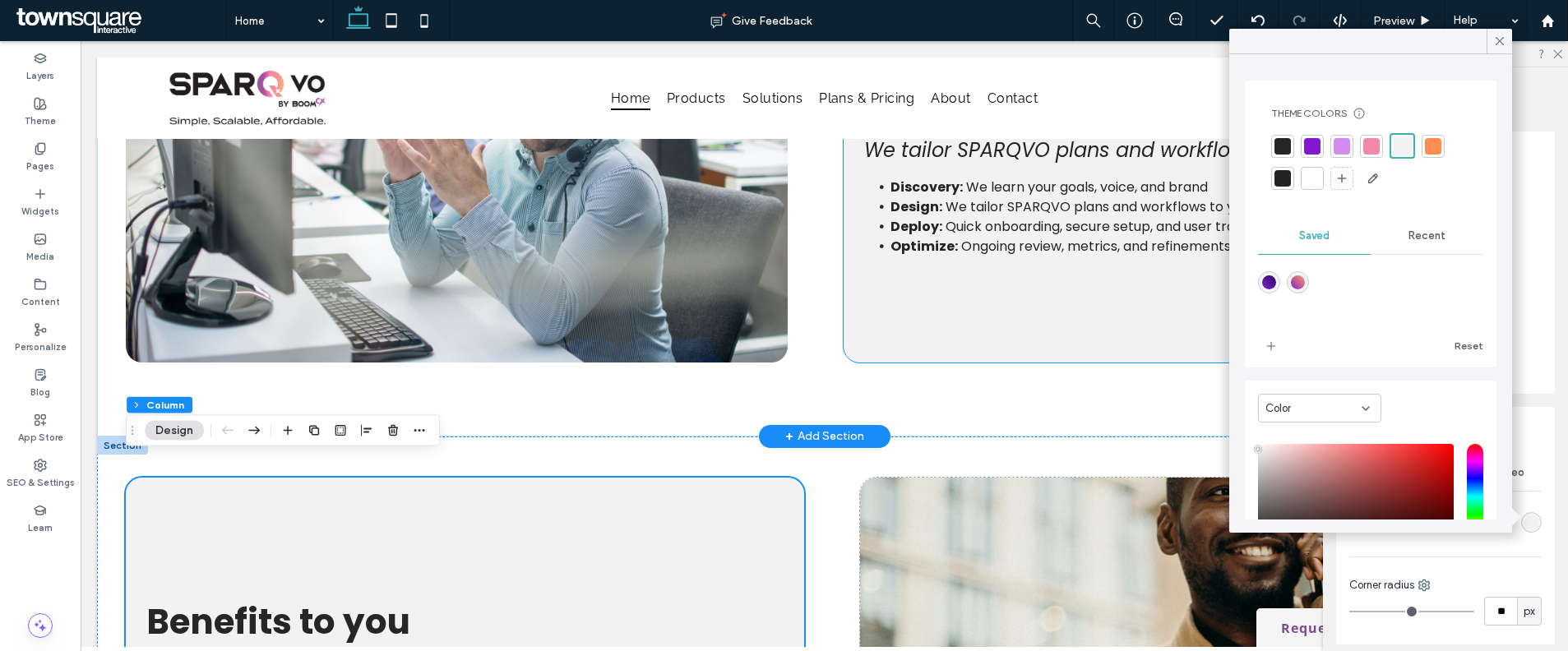
click at [998, 317] on div "How it works We tailor SPARQVO plans and workflows to your needs Discovery: We …" at bounding box center [1182, 171] width 678 height 383
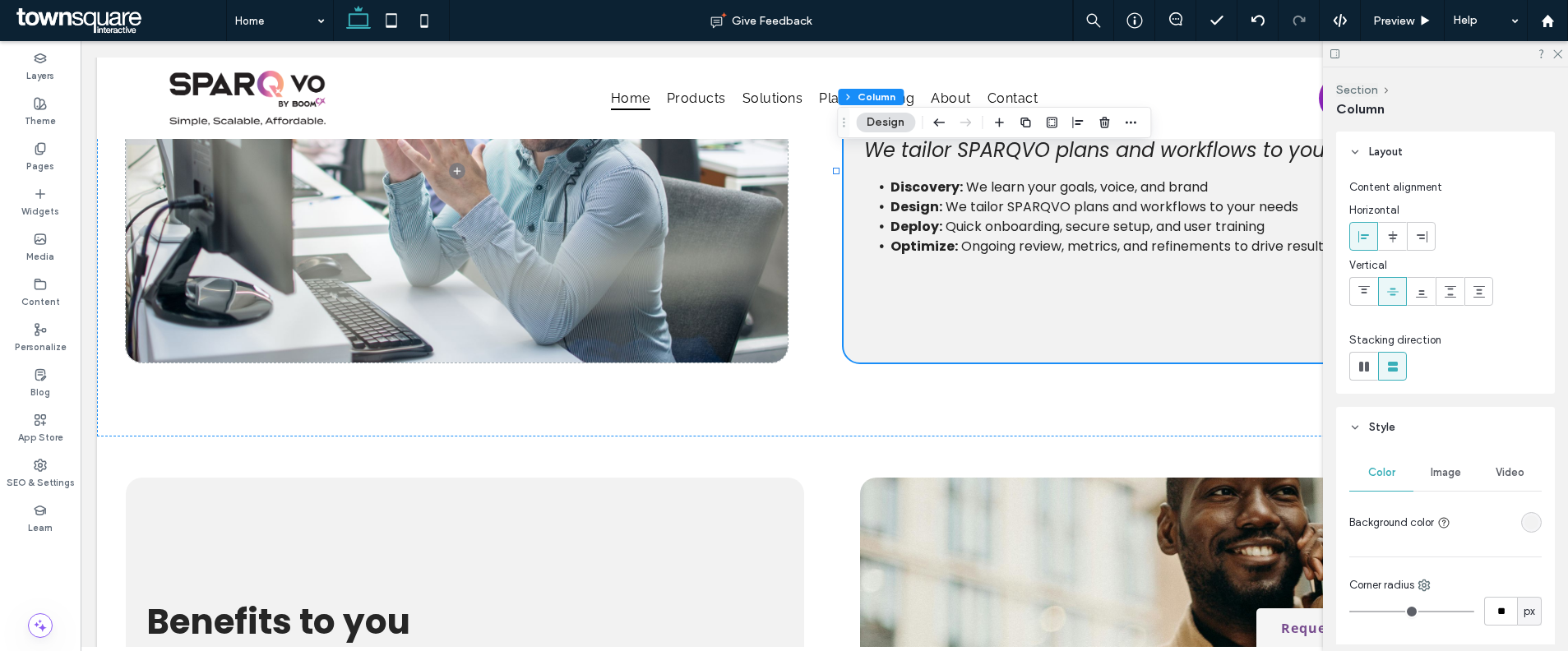
drag, startPoint x: 1509, startPoint y: 519, endPoint x: 1493, endPoint y: 518, distance: 16.0
click at [1509, 520] on div at bounding box center [1499, 522] width 85 height 29
click at [1524, 529] on div "rgba(242, 242, 242, 1)" at bounding box center [1530, 522] width 14 height 14
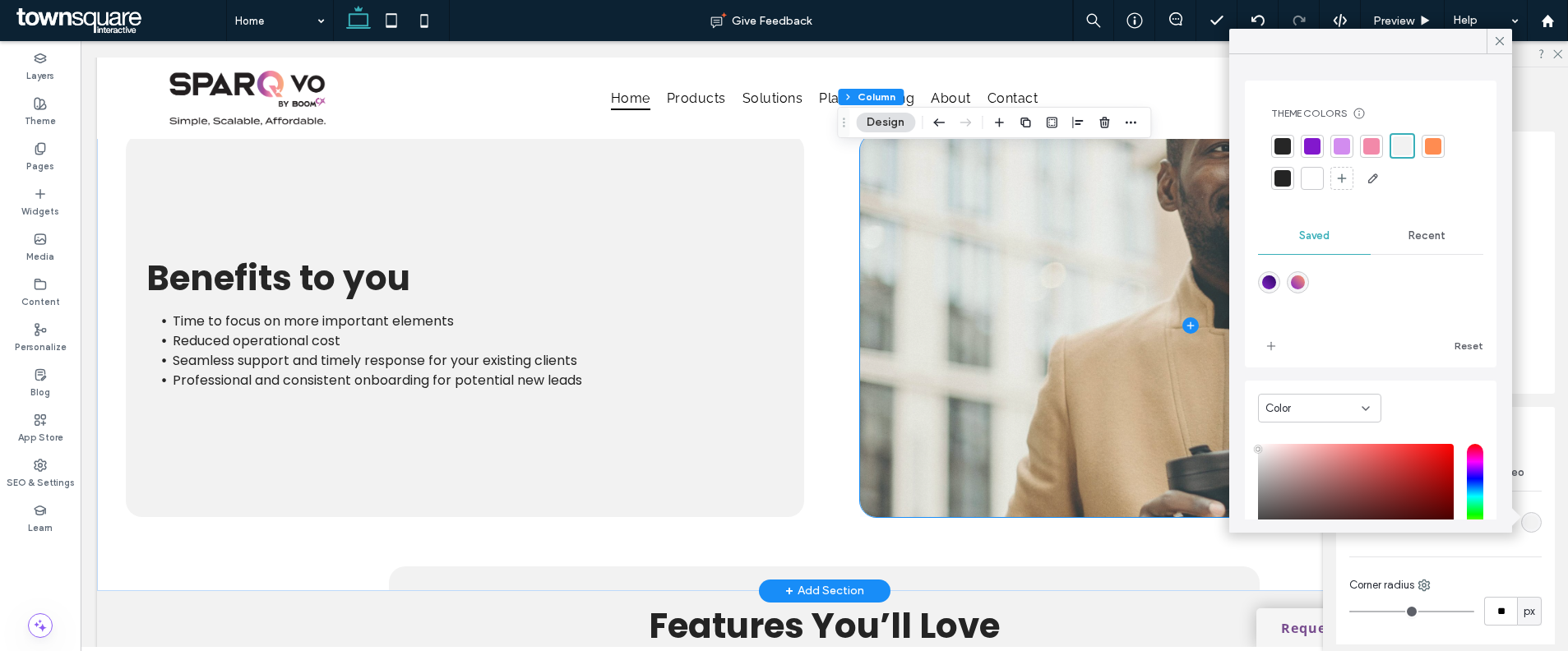
scroll to position [2677, 0]
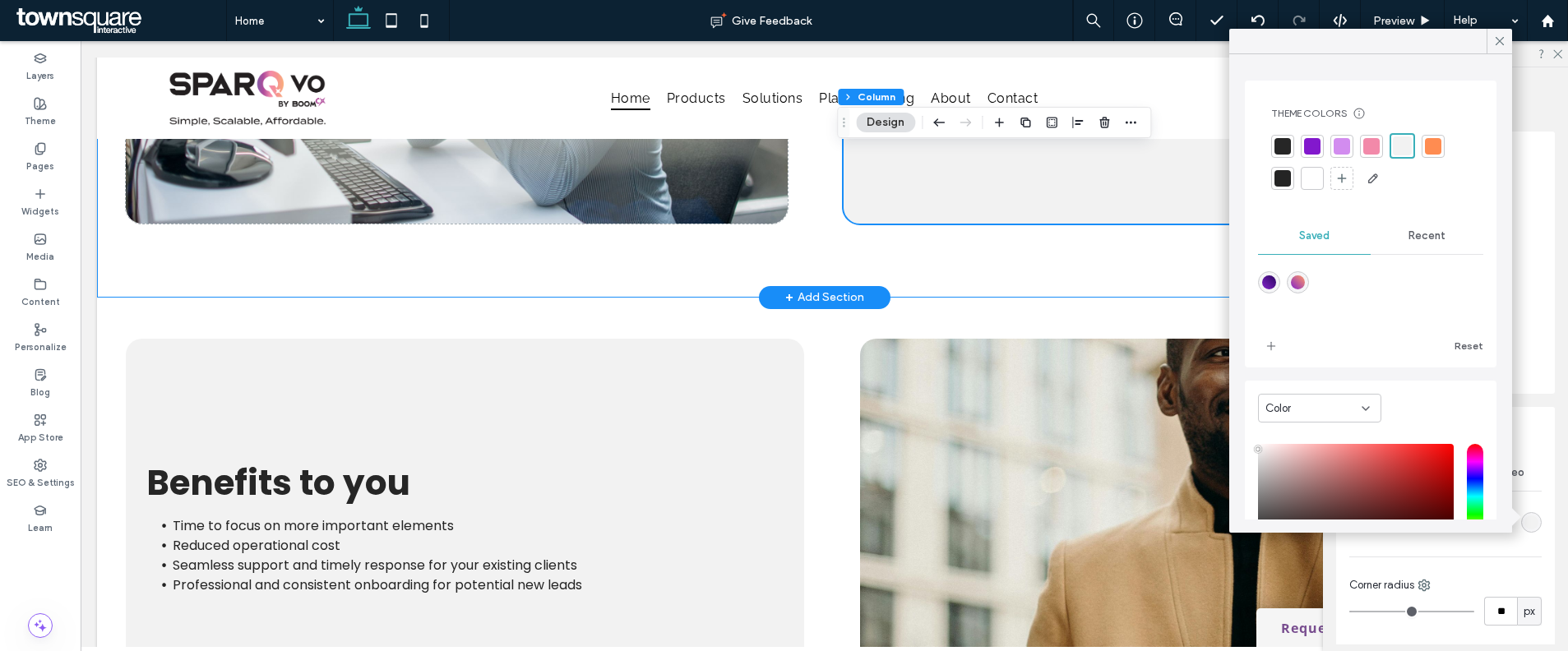
click at [806, 257] on div "How it works We tailor SPARQVO plans and workflows to your needs Discovery: We …" at bounding box center [824, 48] width 1455 height 498
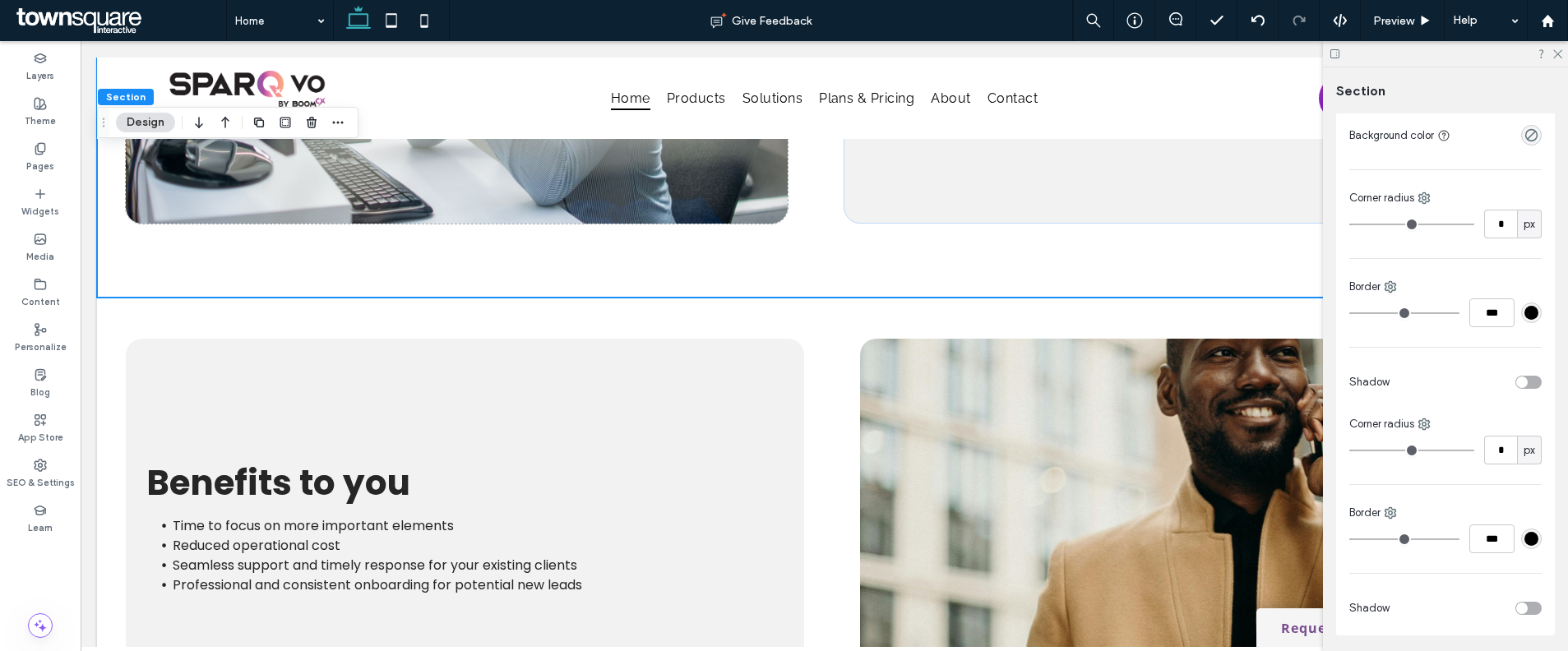
scroll to position [494, 0]
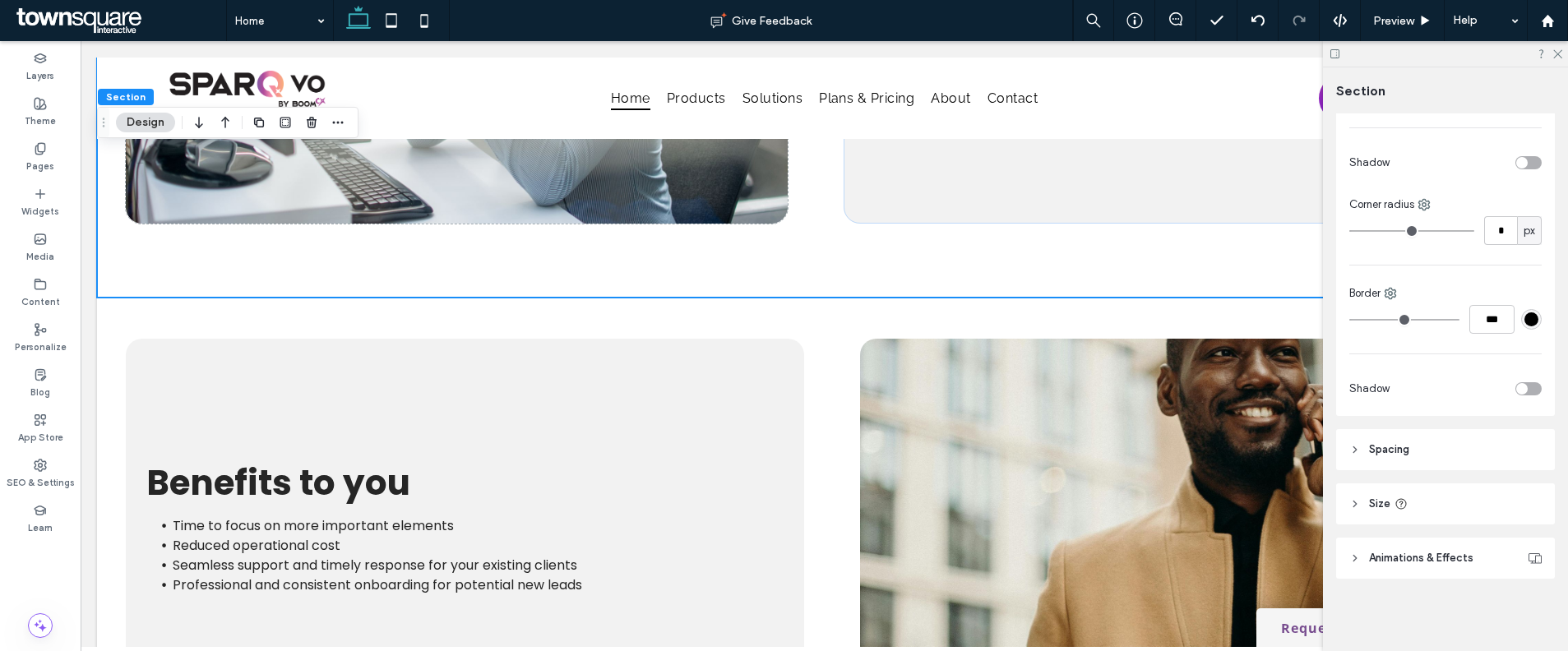
click at [1434, 436] on header "Spacing" at bounding box center [1446, 449] width 219 height 41
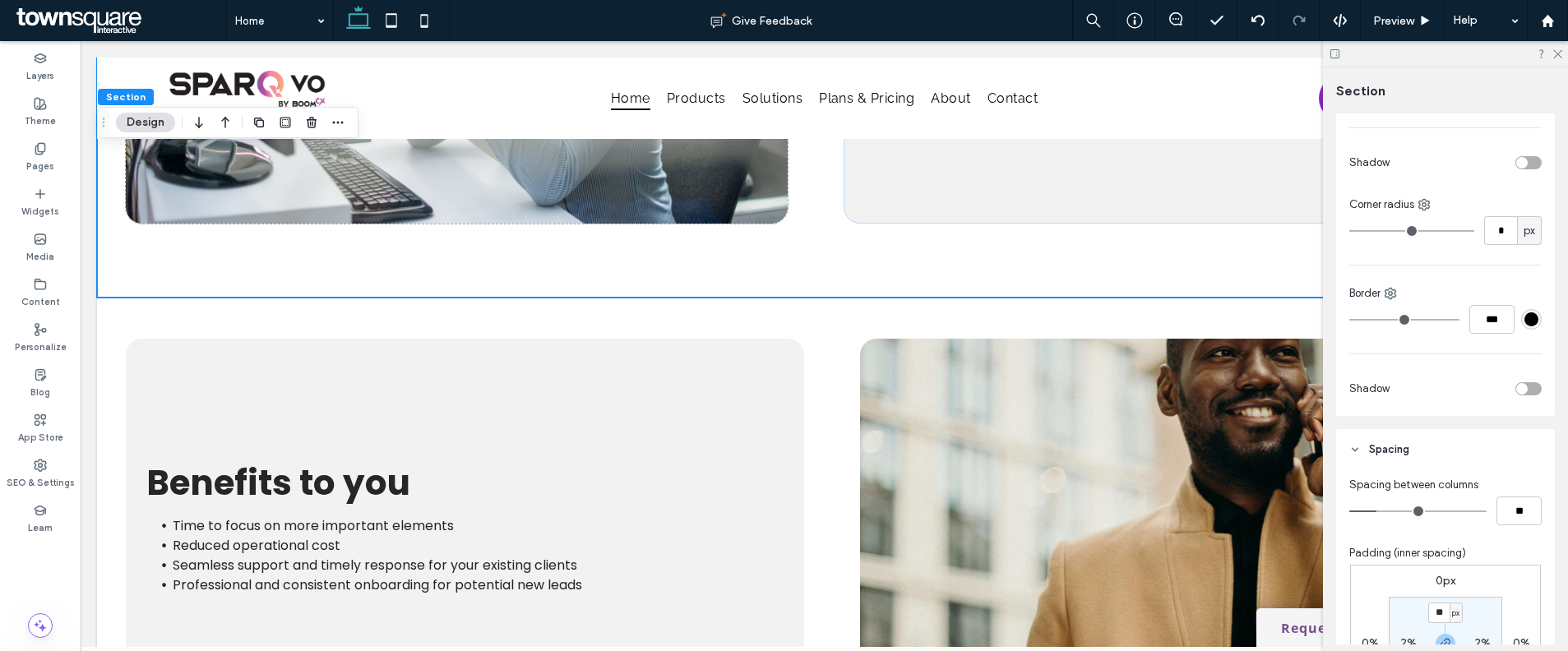
scroll to position [638, 0]
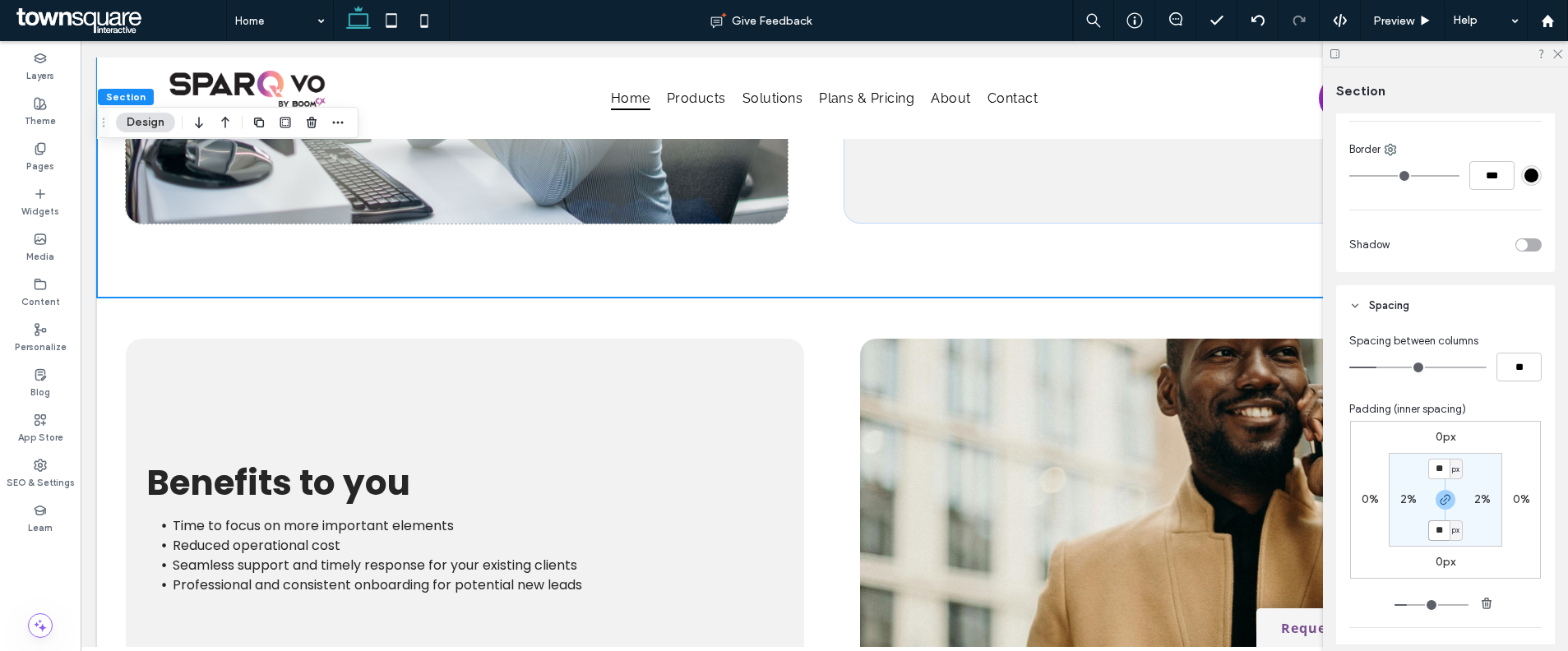
click at [1437, 530] on input "**" at bounding box center [1438, 530] width 21 height 20
type input "**"
click at [1439, 494] on icon "button" at bounding box center [1446, 500] width 13 height 13
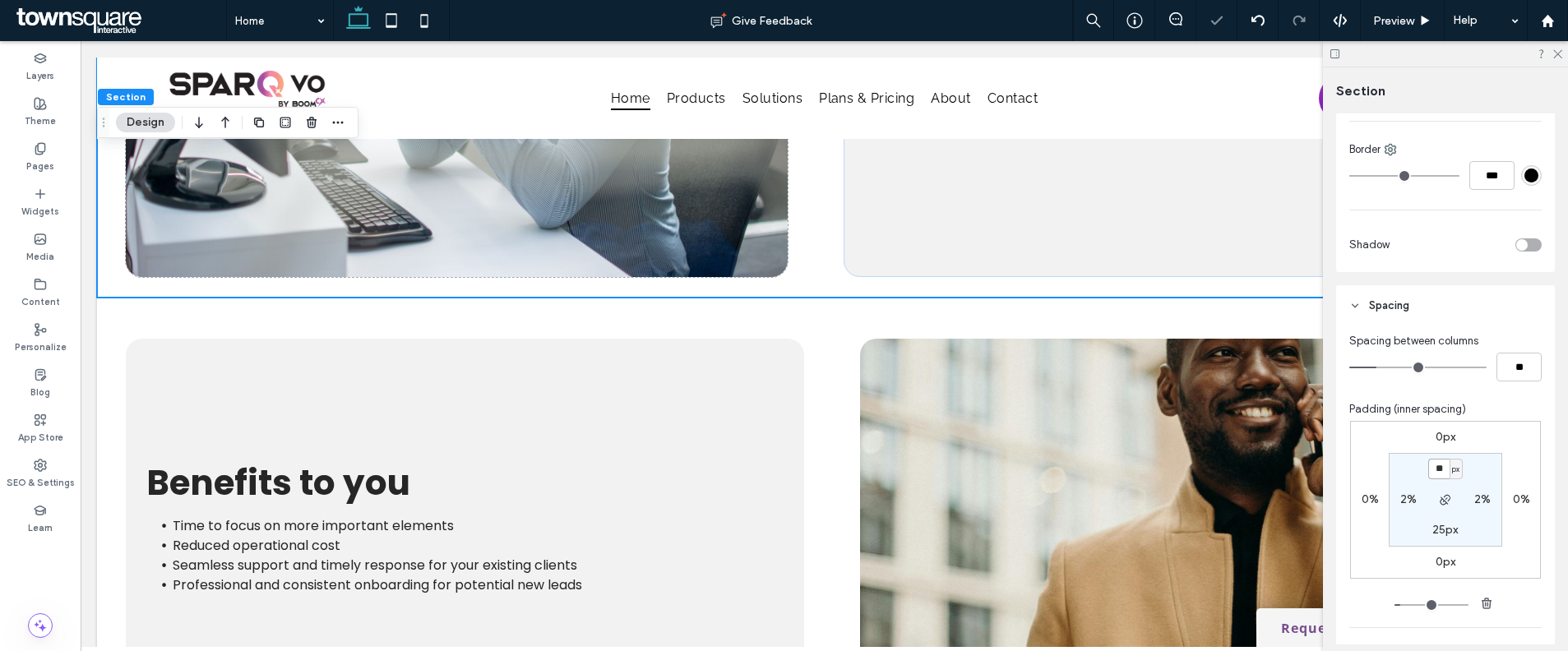
click at [1433, 476] on input "**" at bounding box center [1438, 469] width 21 height 20
type input "**"
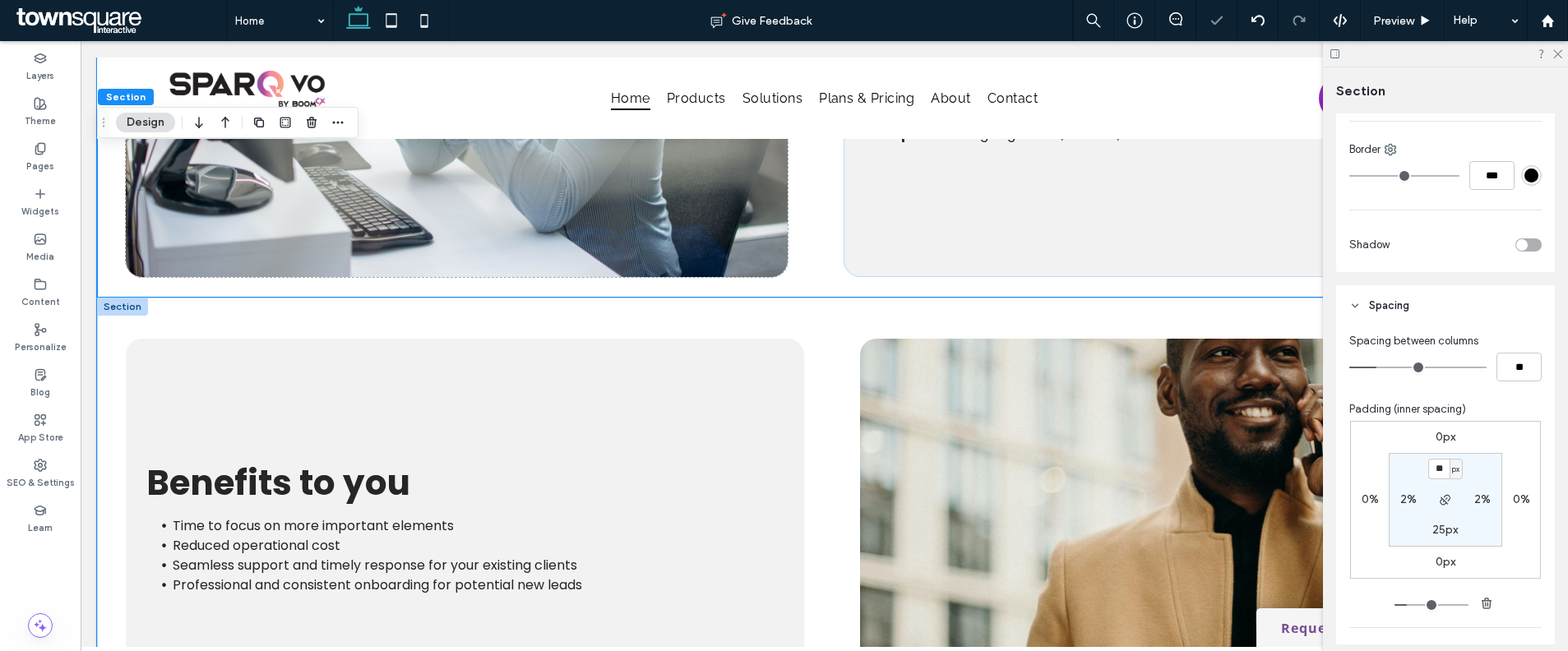
click at [975, 306] on div "Benefits to you Time to focus on more important elements Reduced operational co…" at bounding box center [824, 546] width 1455 height 498
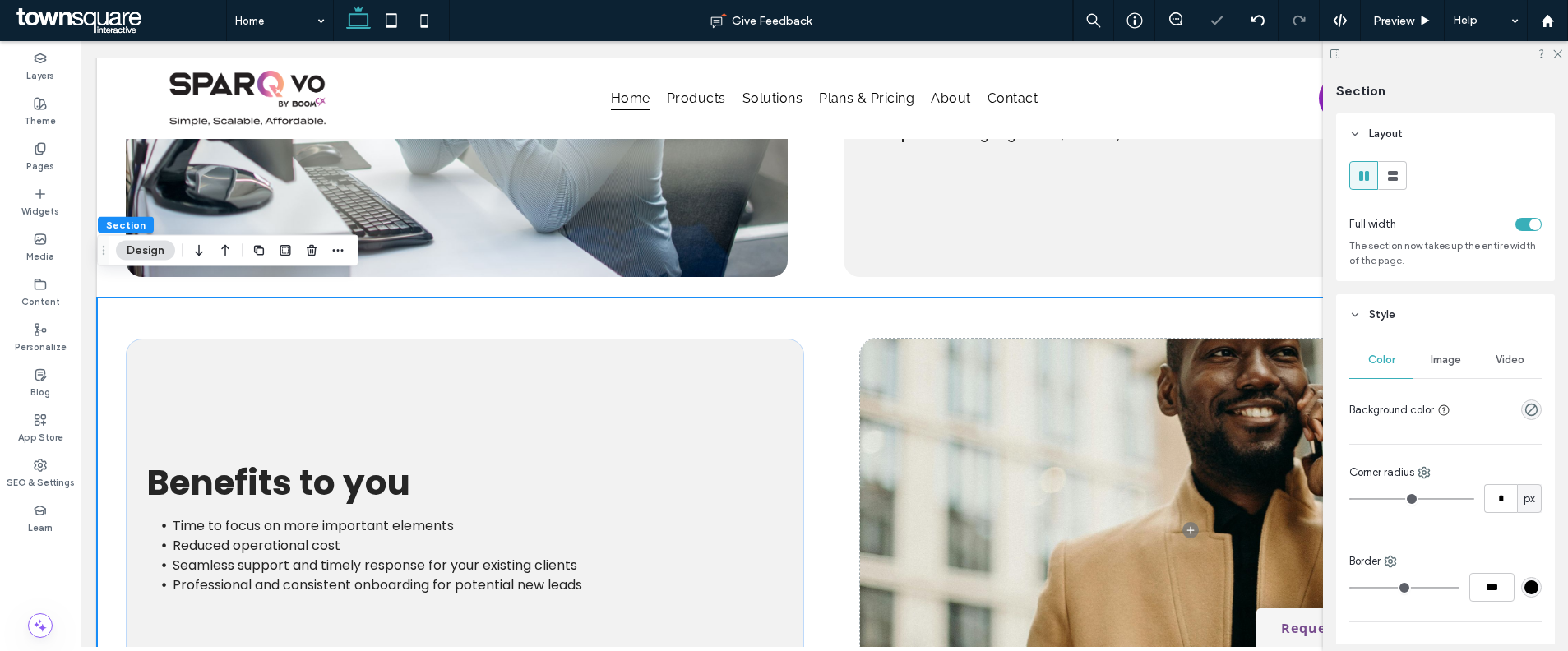
click at [1426, 351] on div "Image" at bounding box center [1446, 359] width 64 height 36
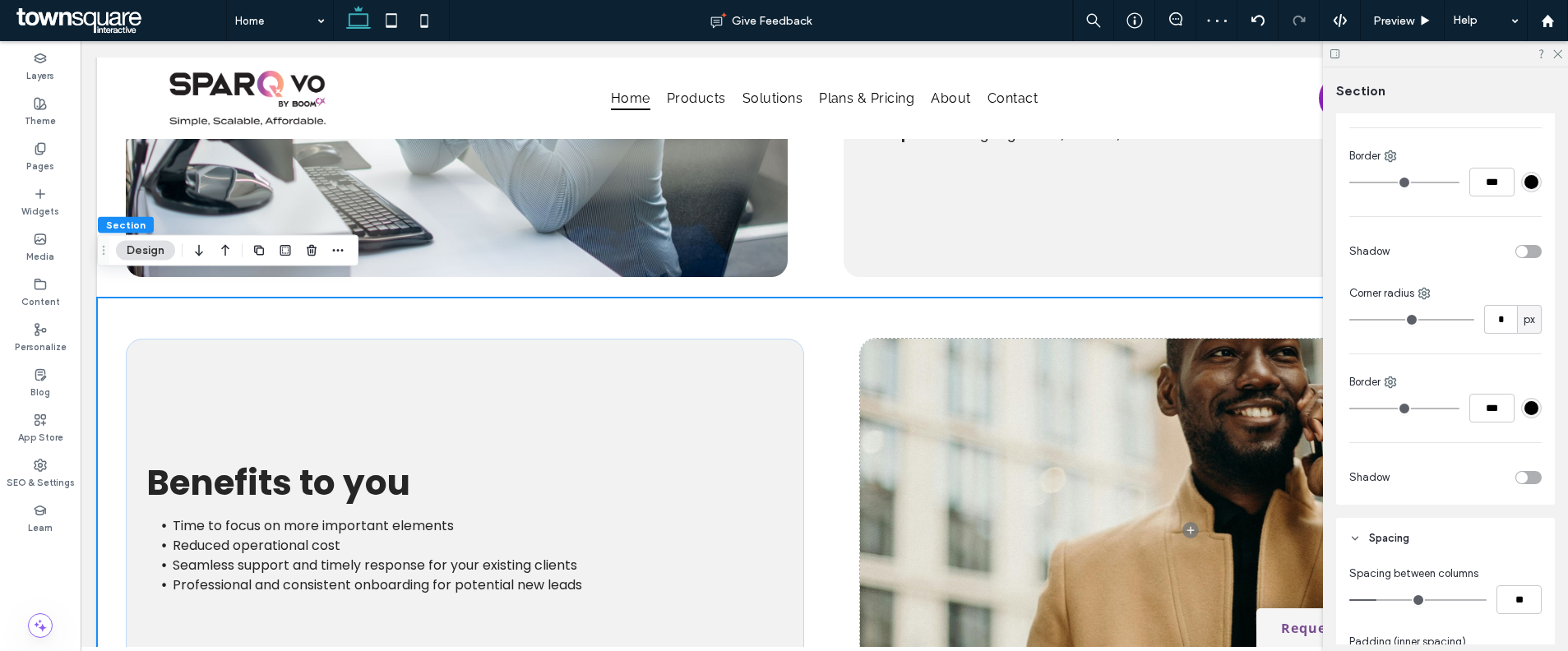
scroll to position [695, 0]
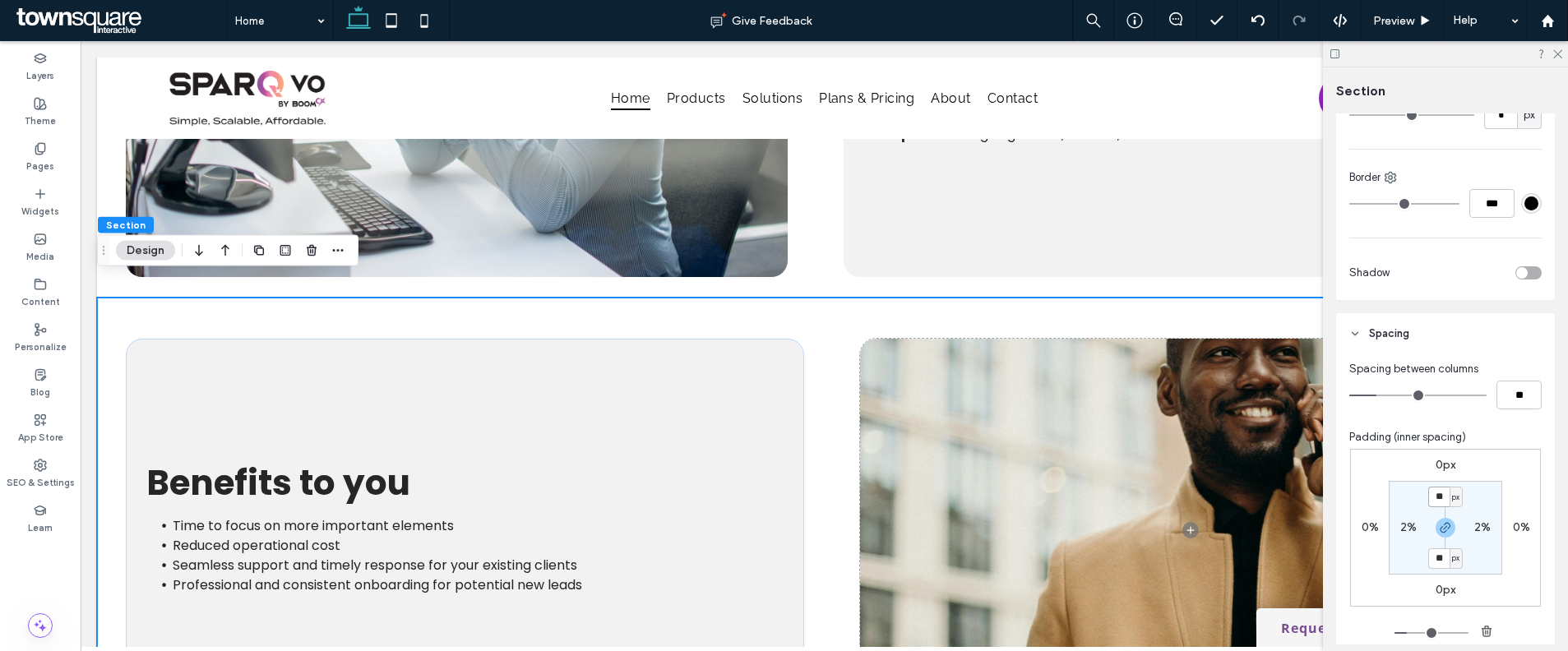
click at [1428, 498] on input "**" at bounding box center [1438, 497] width 21 height 20
click at [1446, 521] on icon "button" at bounding box center [1446, 528] width 13 height 13
click at [1437, 504] on input "**" at bounding box center [1438, 497] width 21 height 20
type input "**"
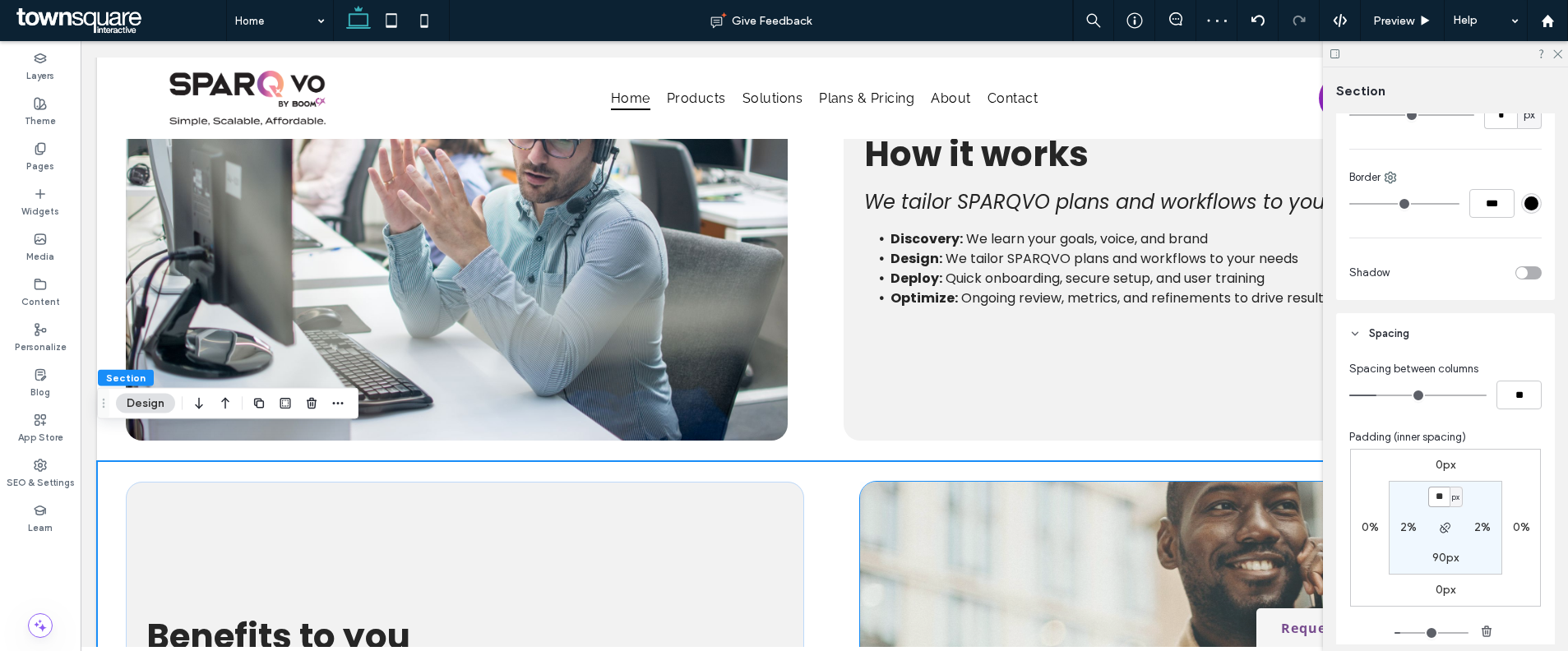
scroll to position [2535, 0]
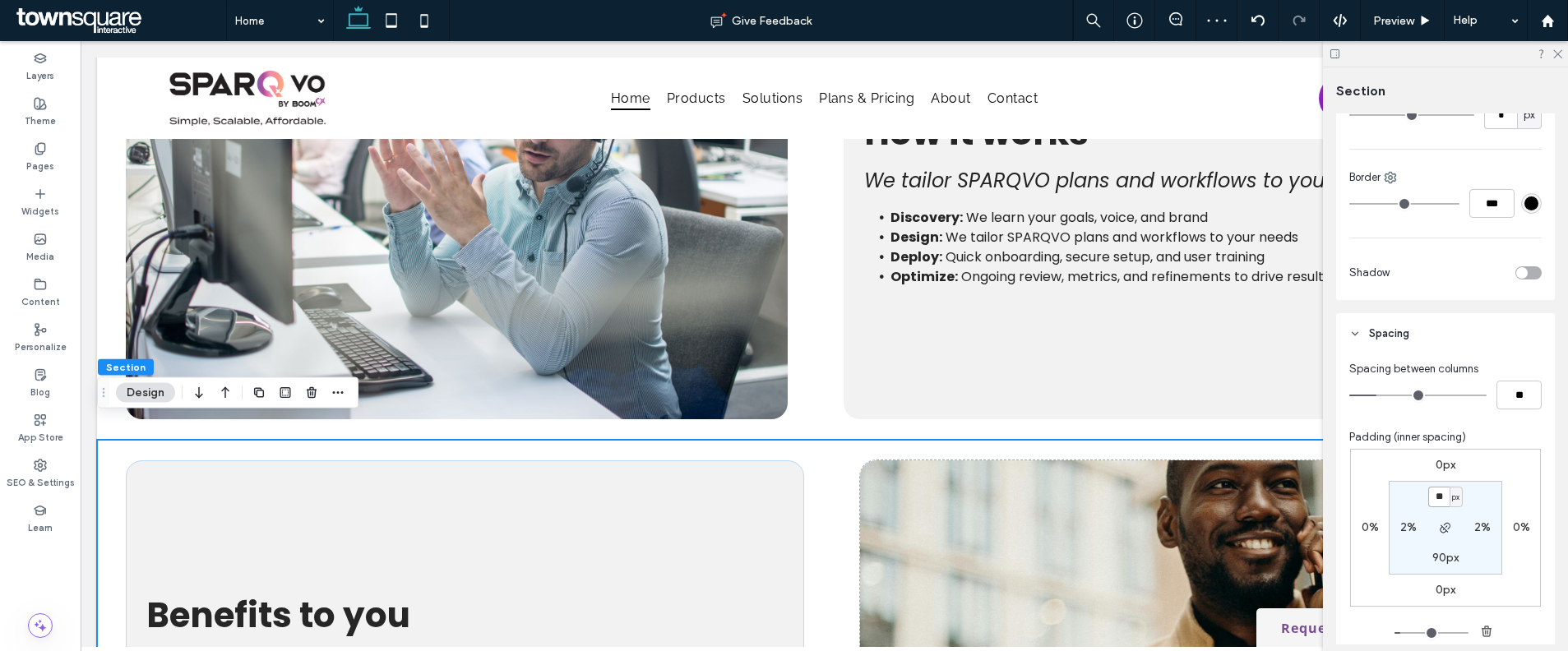
click at [1435, 491] on input "**" at bounding box center [1438, 497] width 21 height 20
type input "**"
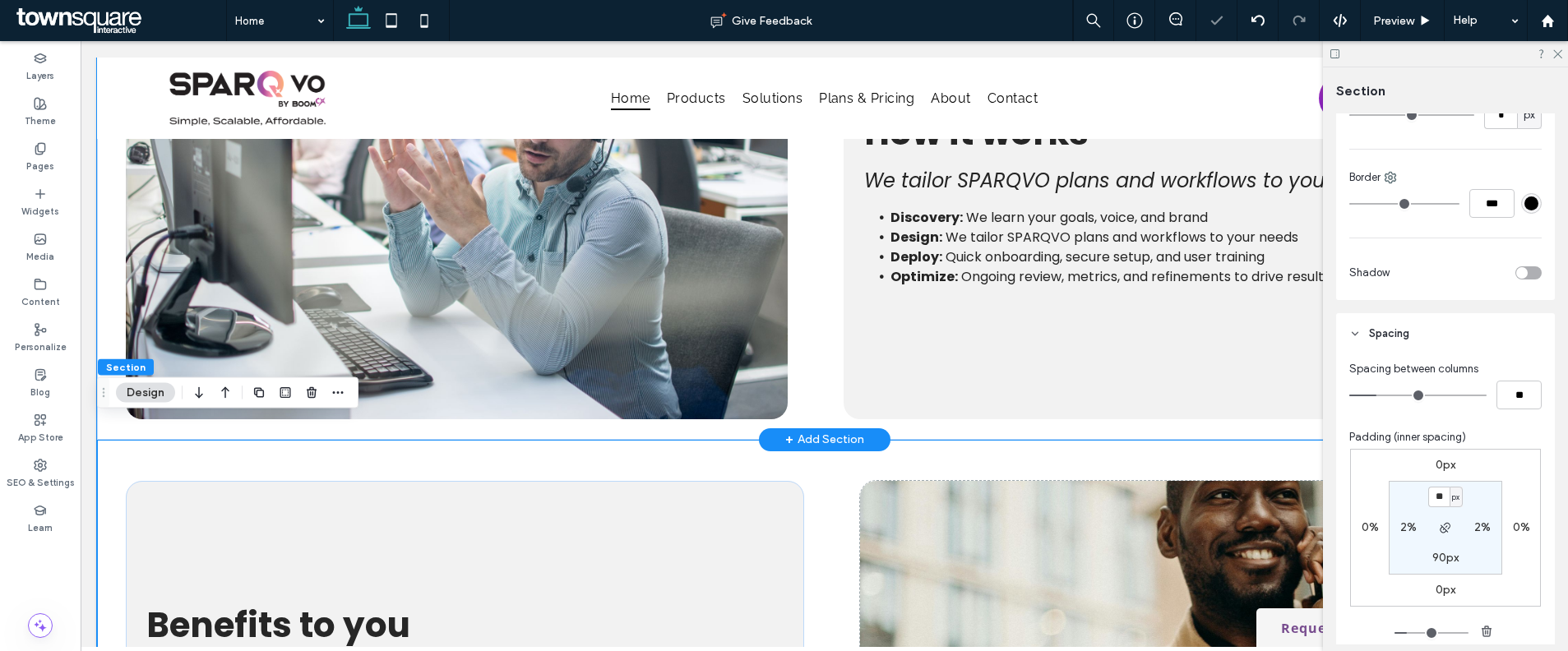
click at [1061, 413] on div "How it works We tailor SPARQVO plans and workflows to your needs Discovery: We …" at bounding box center [824, 191] width 1455 height 498
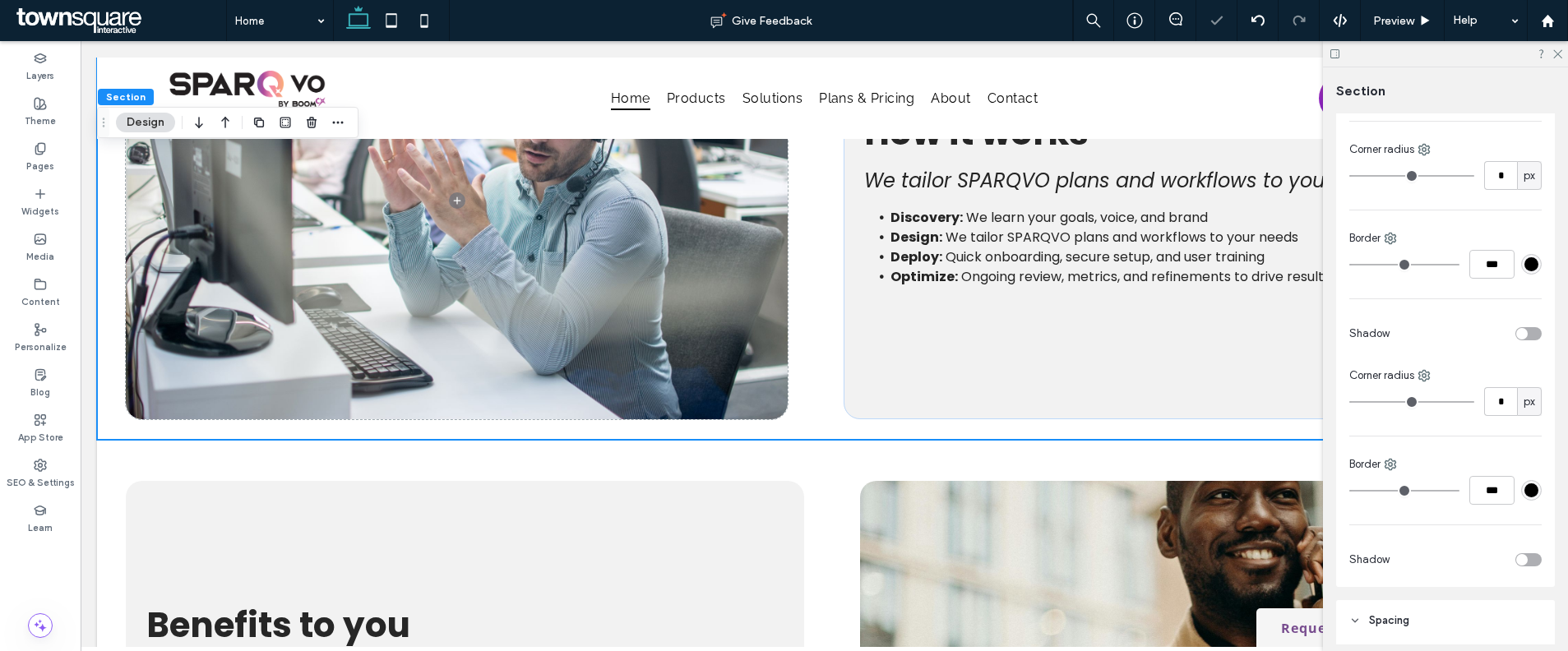
scroll to position [598, 0]
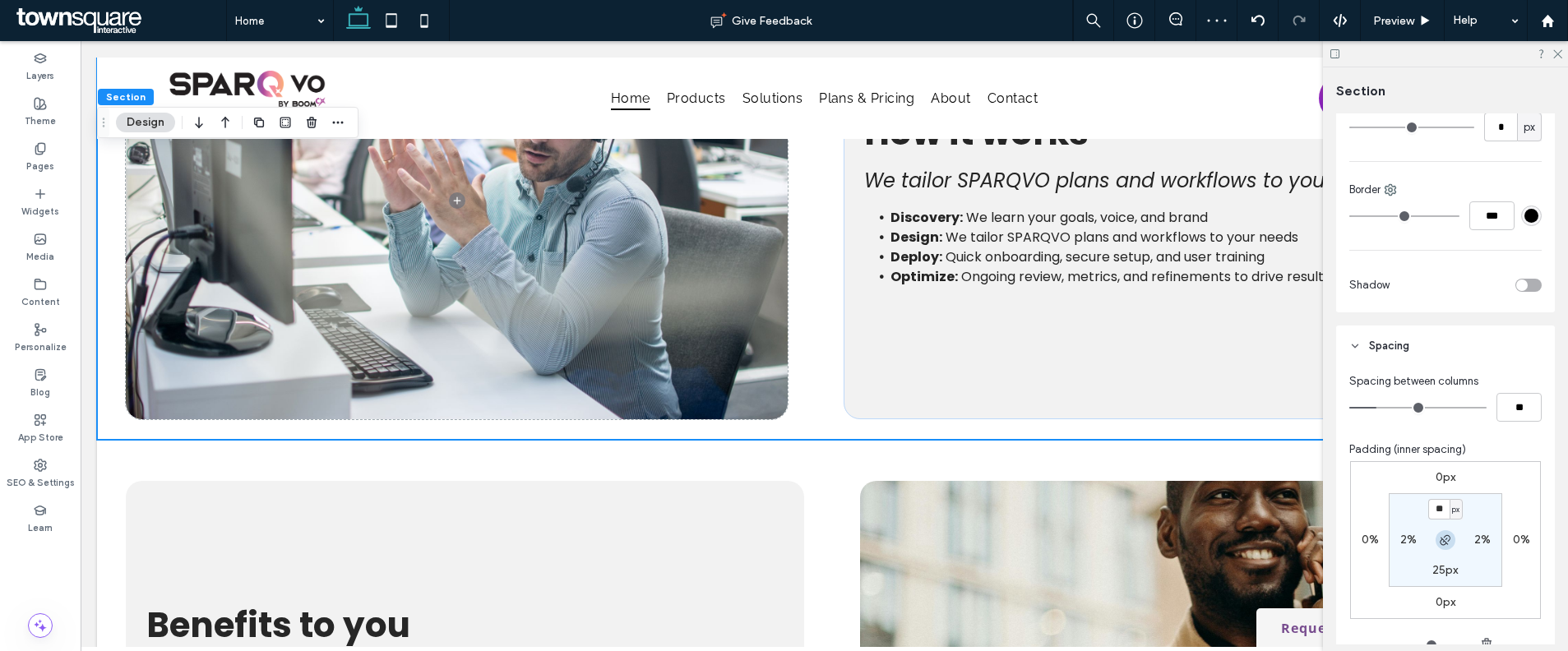
click at [1436, 547] on span "button" at bounding box center [1445, 540] width 19 height 19
type input "**"
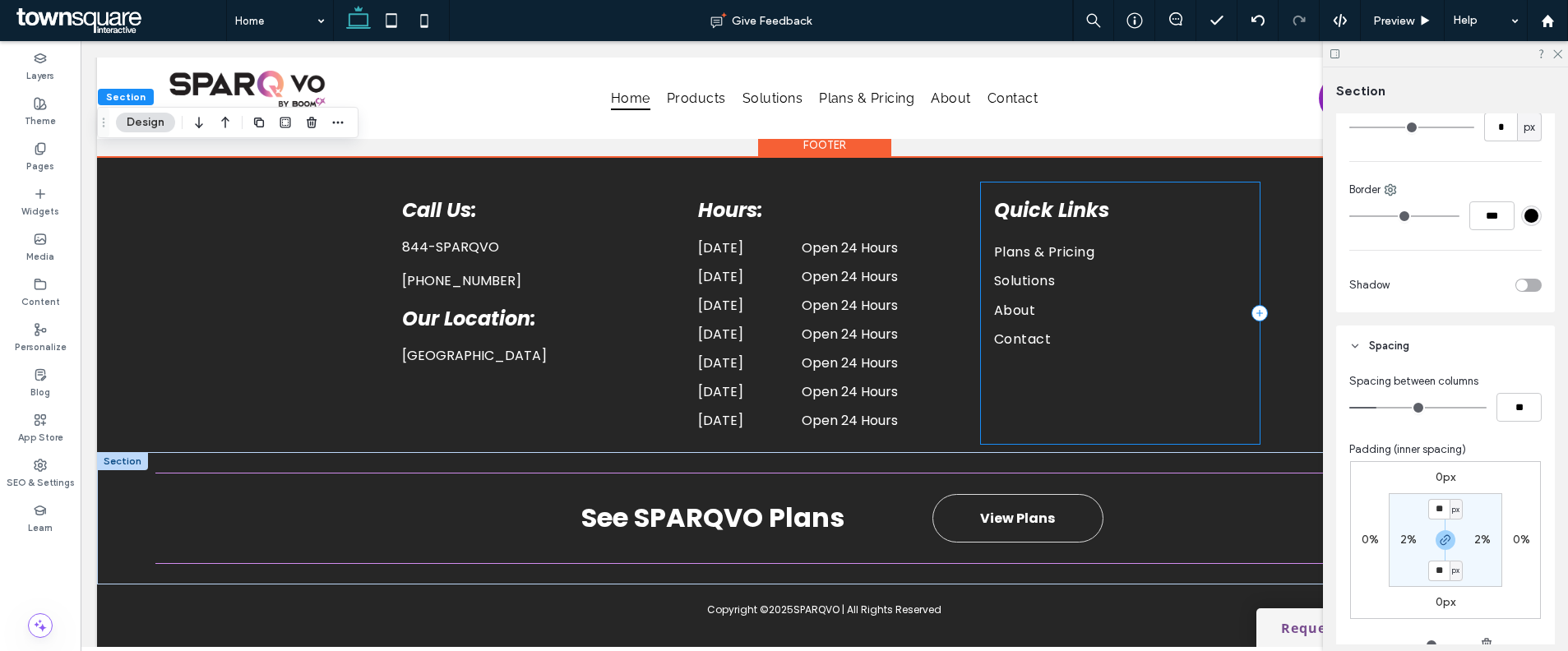
scroll to position [4589, 0]
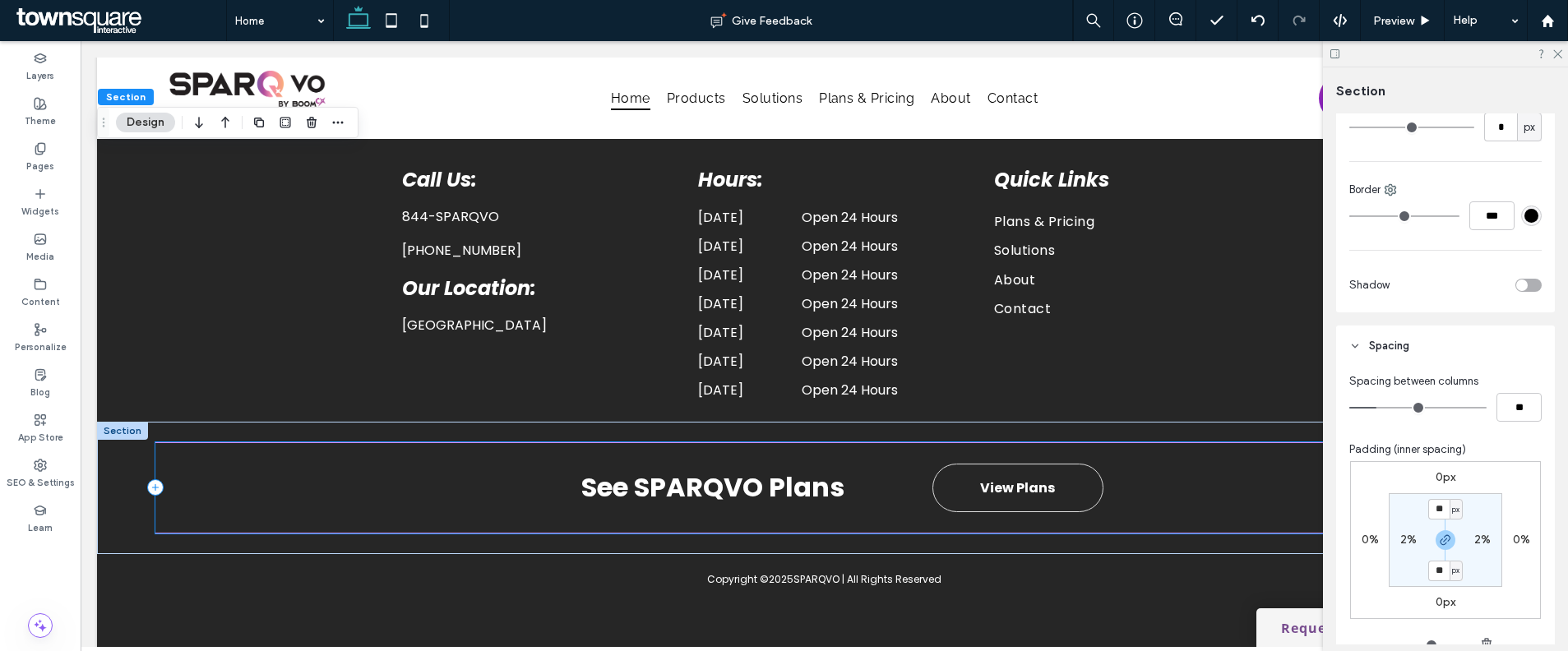
click at [1215, 457] on div "See SPARQVO Plans View Plans" at bounding box center [825, 487] width 1339 height 91
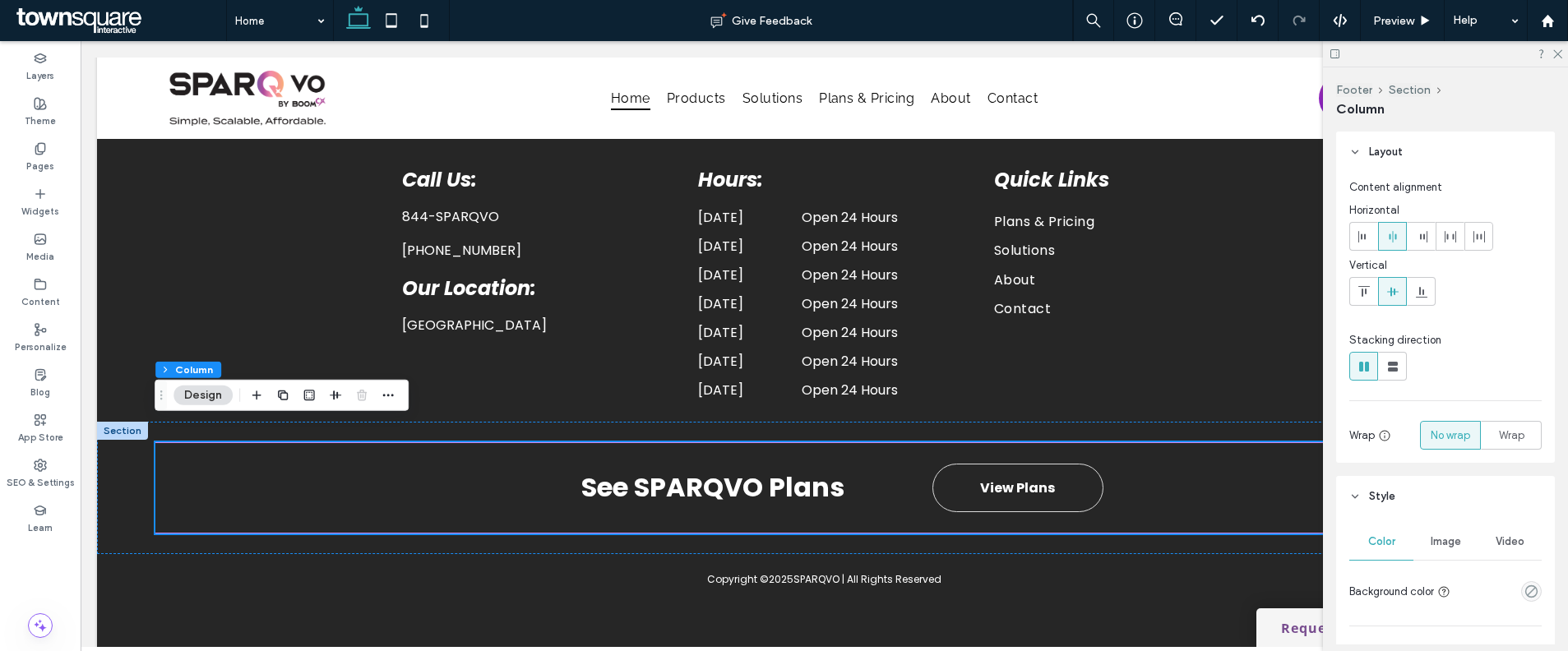
scroll to position [395, 0]
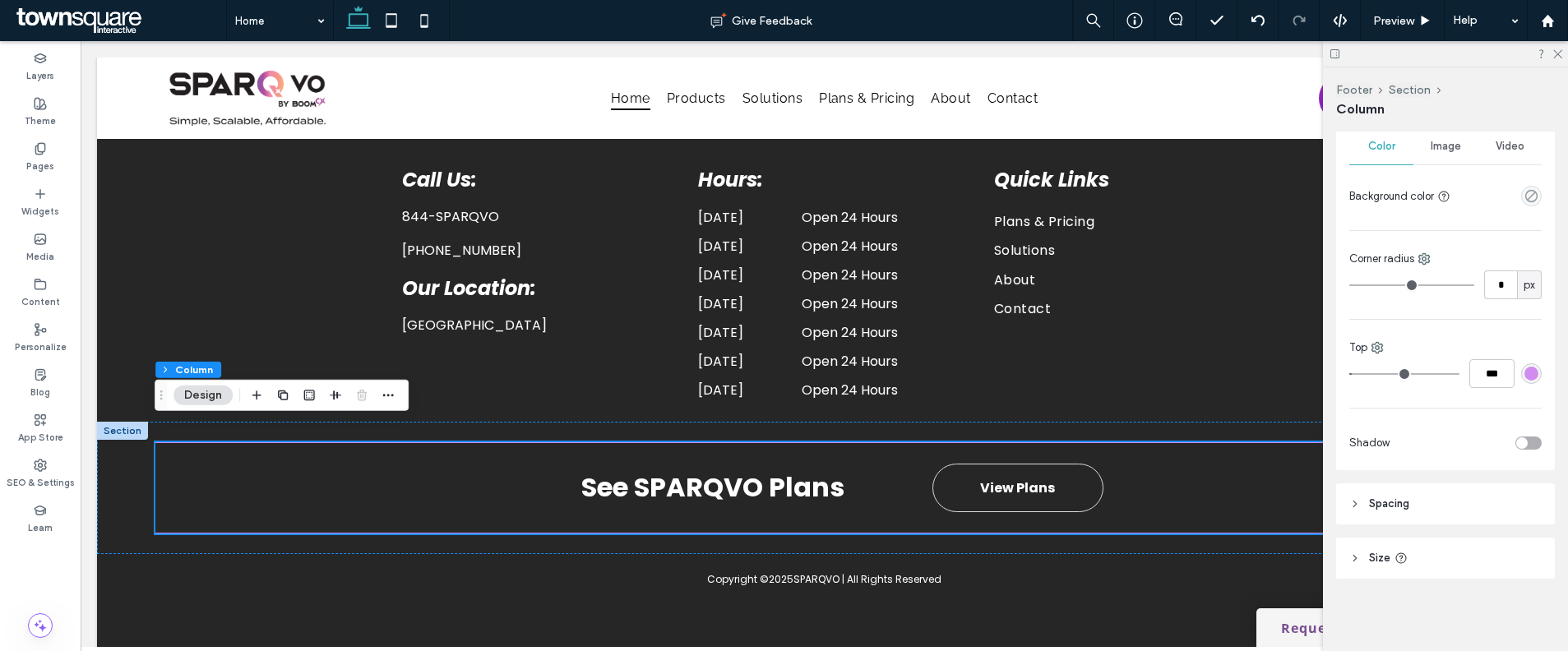
click at [1527, 380] on div "rgba(210, 140, 239, 1)" at bounding box center [1531, 374] width 20 height 20
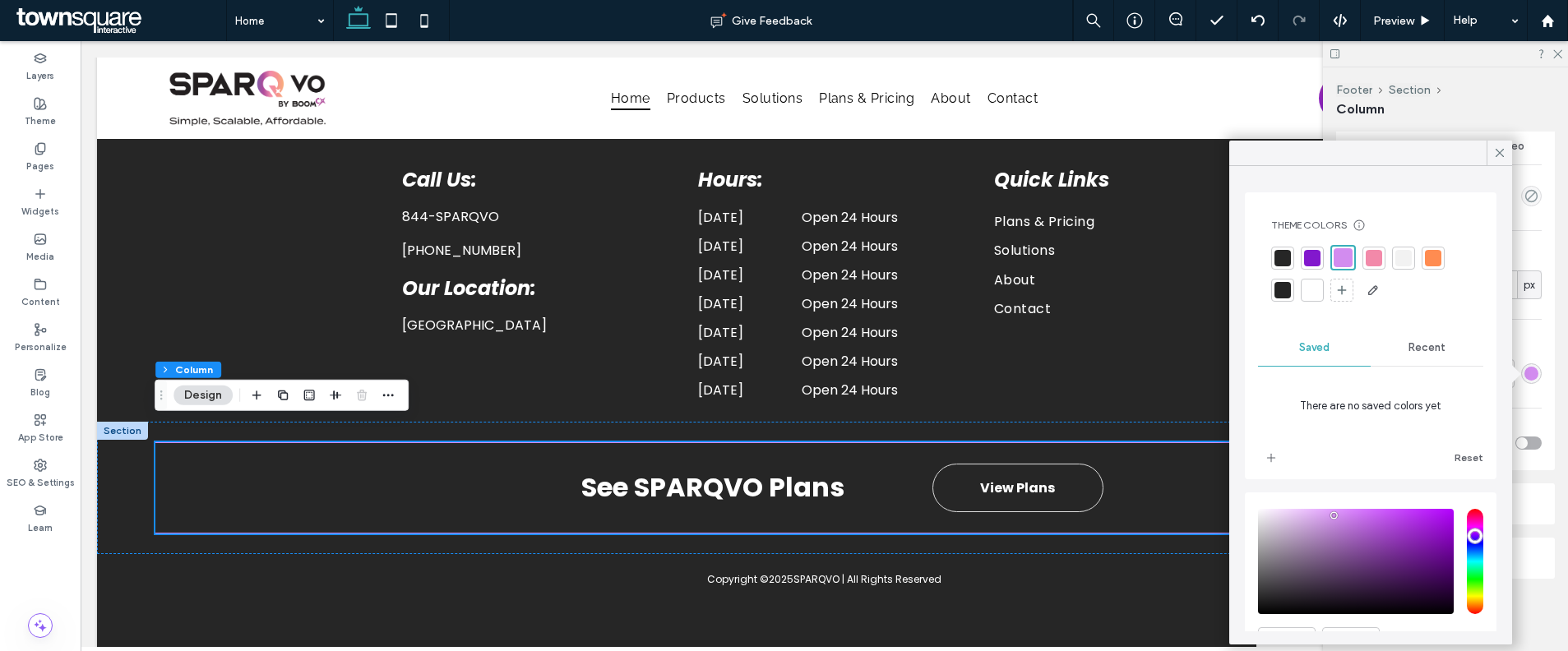
click at [1307, 288] on div at bounding box center [1312, 290] width 17 height 17
click at [1497, 152] on icon at bounding box center [1500, 153] width 15 height 15
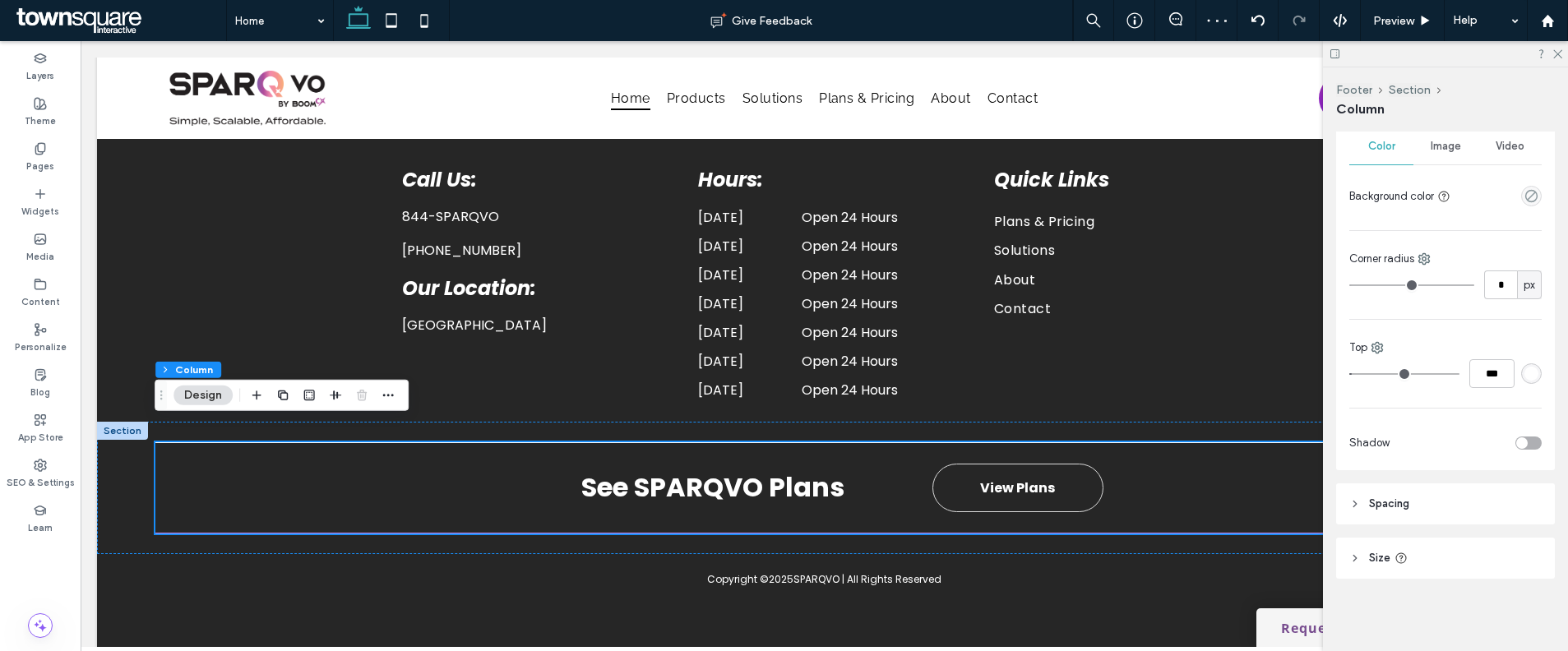
click at [1524, 380] on div "rgba(255, 255, 255, 1)" at bounding box center [1530, 373] width 14 height 14
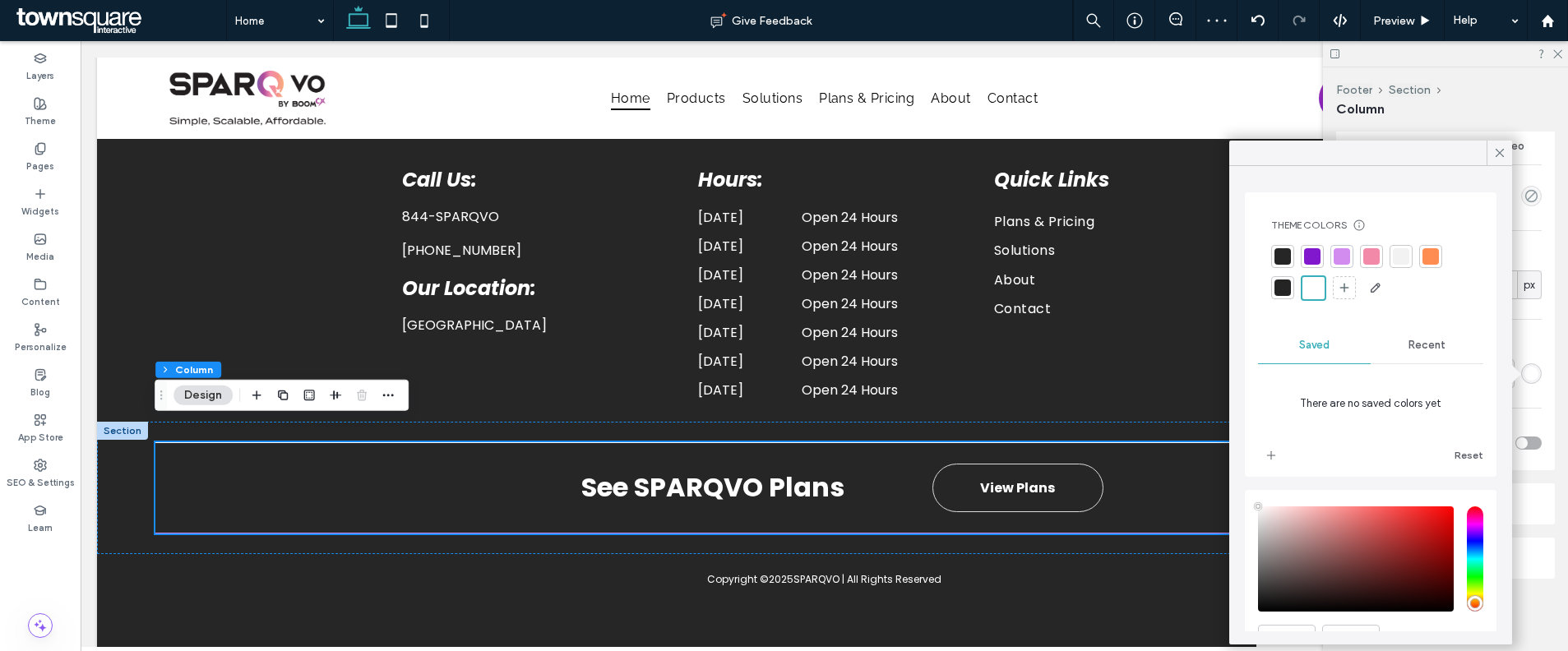
click at [1406, 258] on div at bounding box center [1401, 257] width 17 height 17
click at [1499, 148] on icon at bounding box center [1500, 153] width 15 height 15
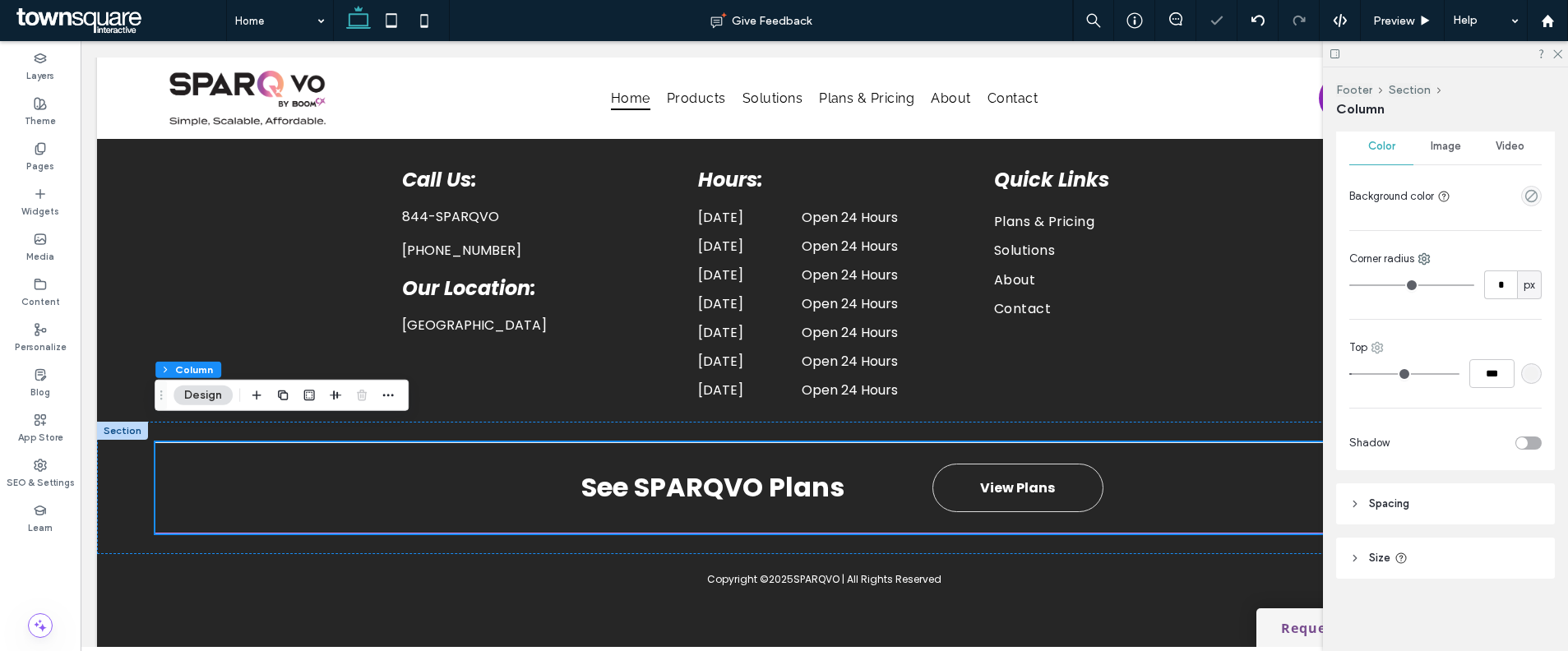
click at [1378, 345] on icon at bounding box center [1377, 348] width 13 height 13
click at [1412, 447] on span "Bottom" at bounding box center [1422, 447] width 35 height 17
click at [1524, 375] on div "rgba(210, 140, 239, 1)" at bounding box center [1530, 373] width 14 height 14
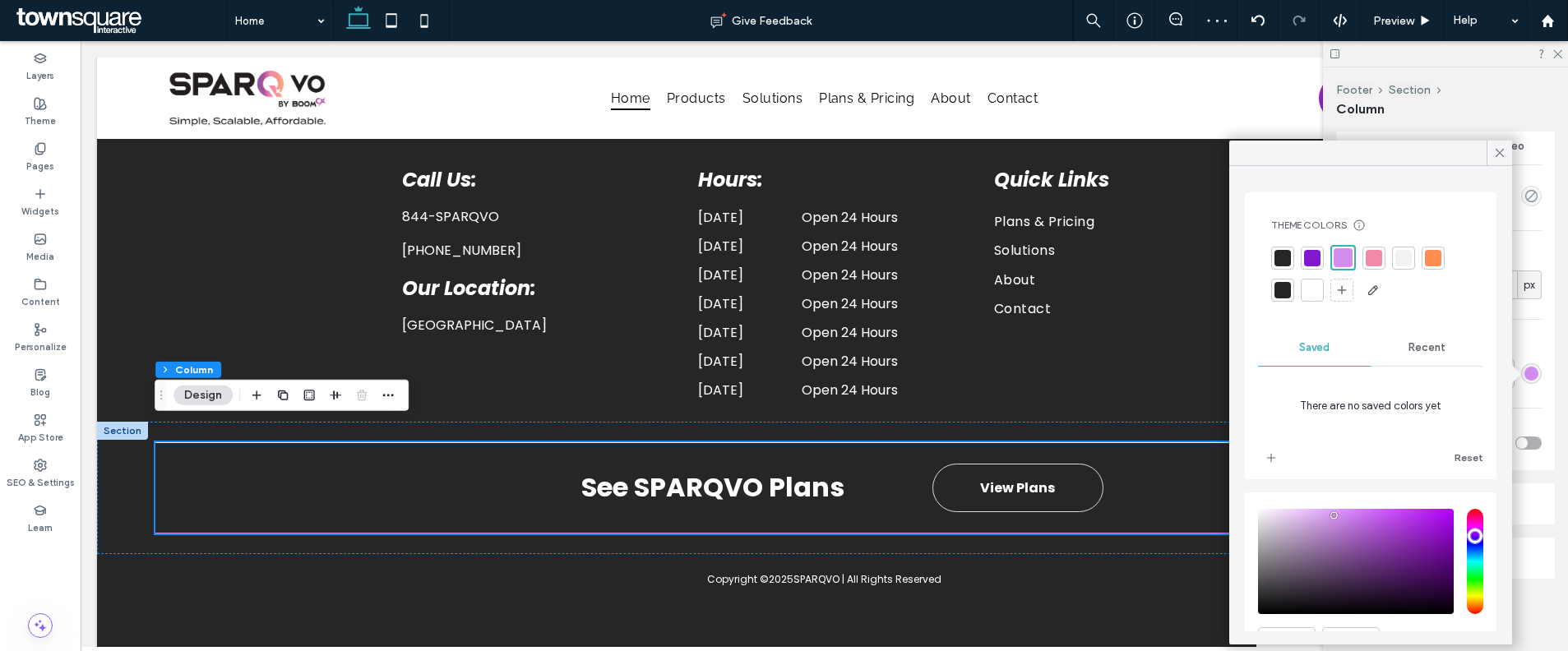
click at [1409, 264] on div at bounding box center [1403, 258] width 17 height 17
click at [1497, 152] on icon at bounding box center [1500, 153] width 15 height 15
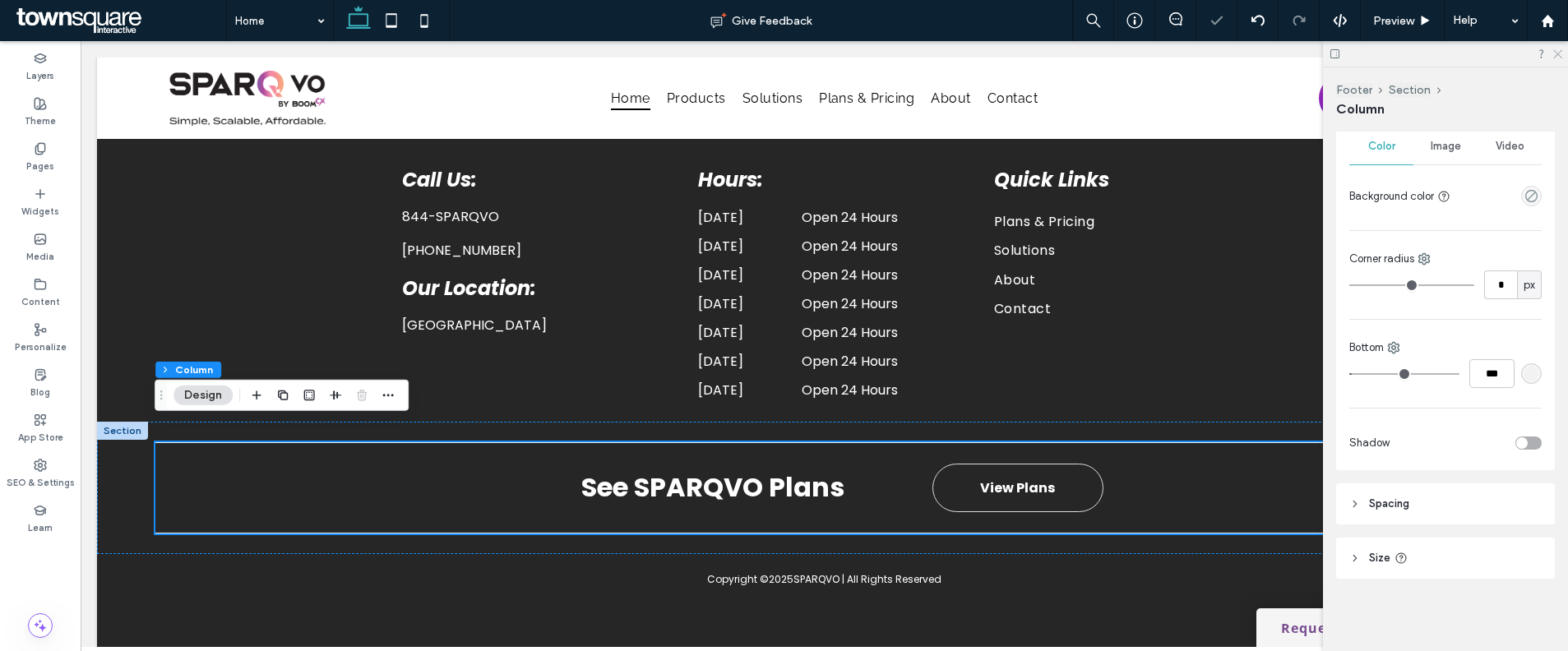
click at [1553, 51] on icon at bounding box center [1557, 53] width 11 height 11
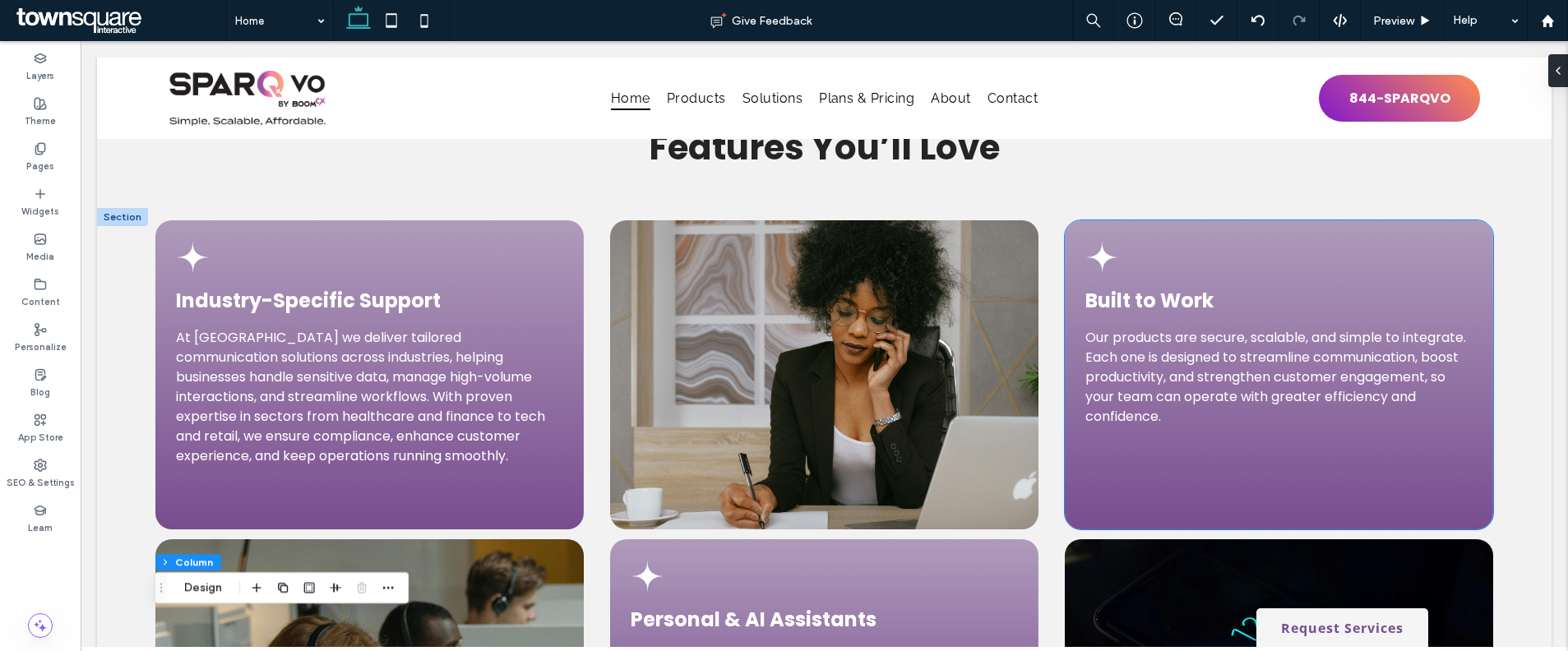
scroll to position [3169, 0]
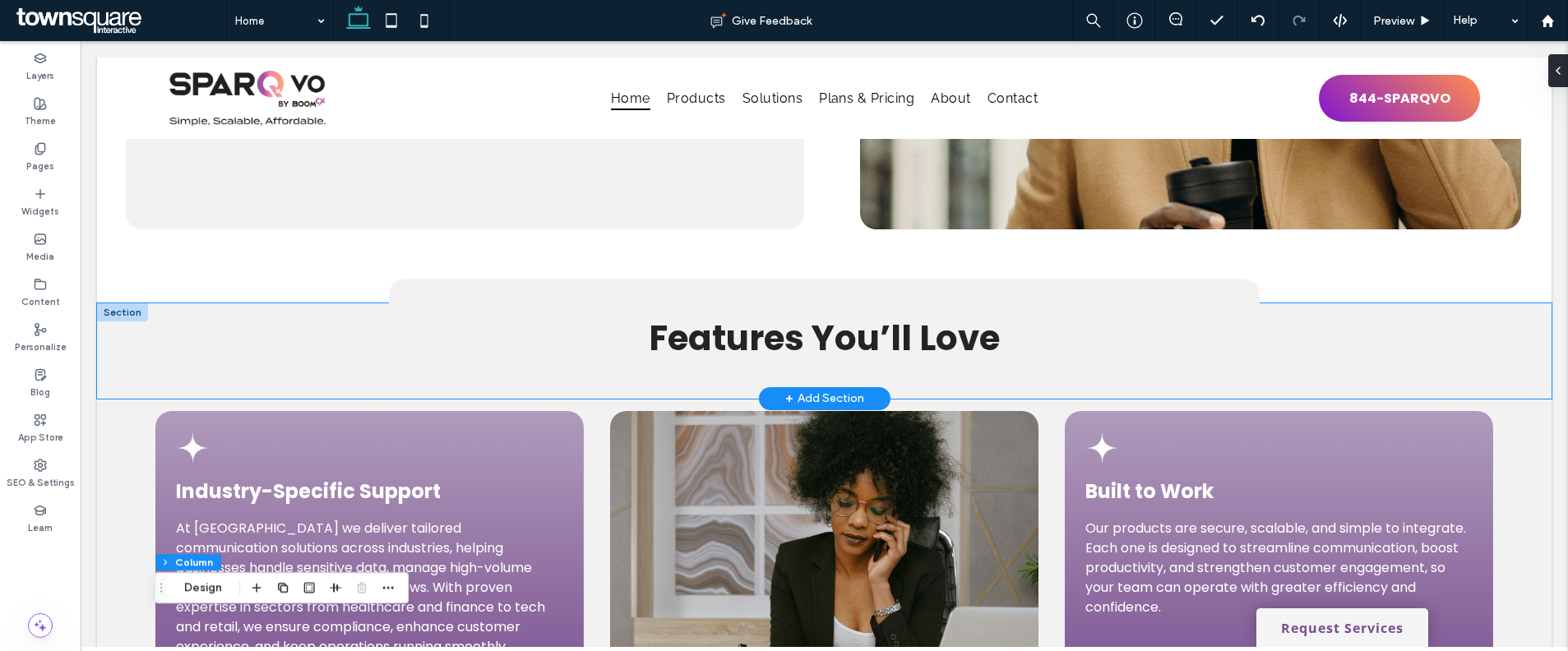
click at [293, 336] on div "Features You’ll Love" at bounding box center [824, 351] width 1455 height 96
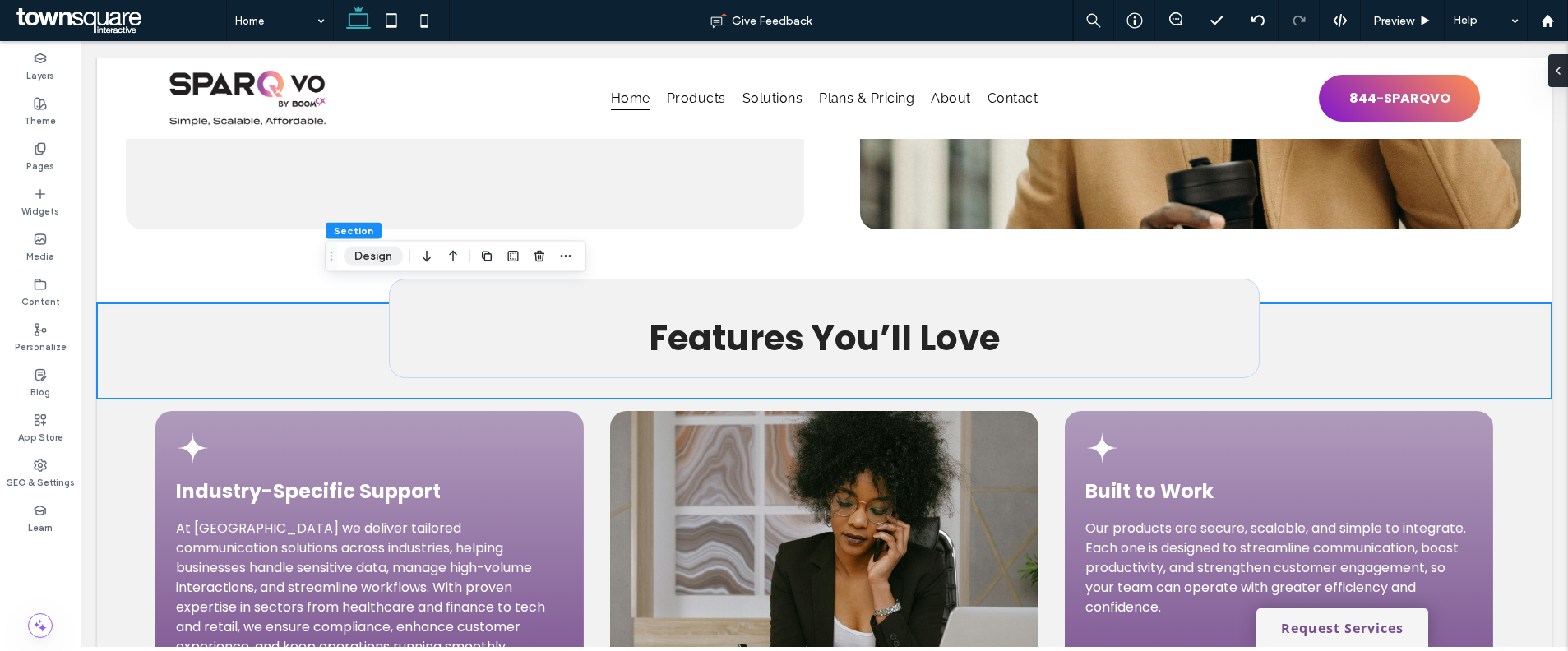
click at [364, 261] on button "Design" at bounding box center [373, 256] width 59 height 19
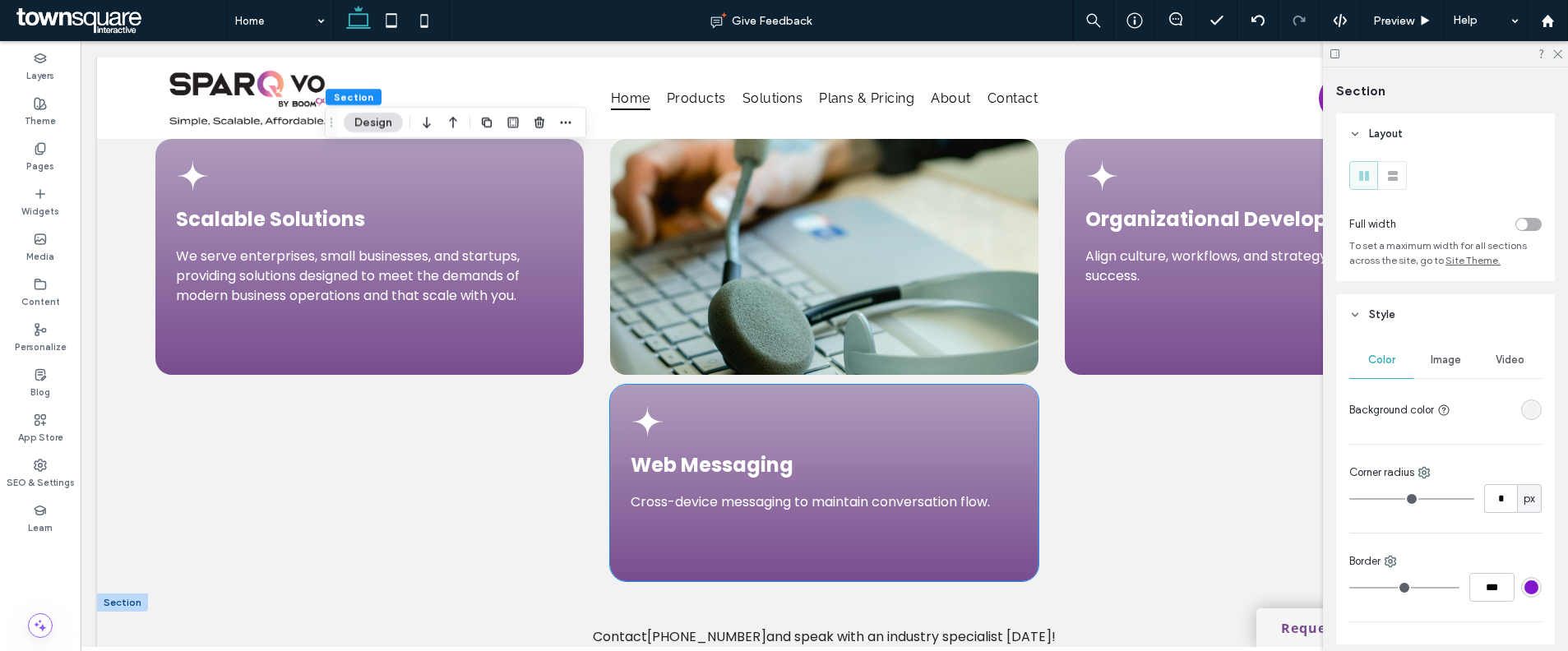
scroll to position [4125, 0]
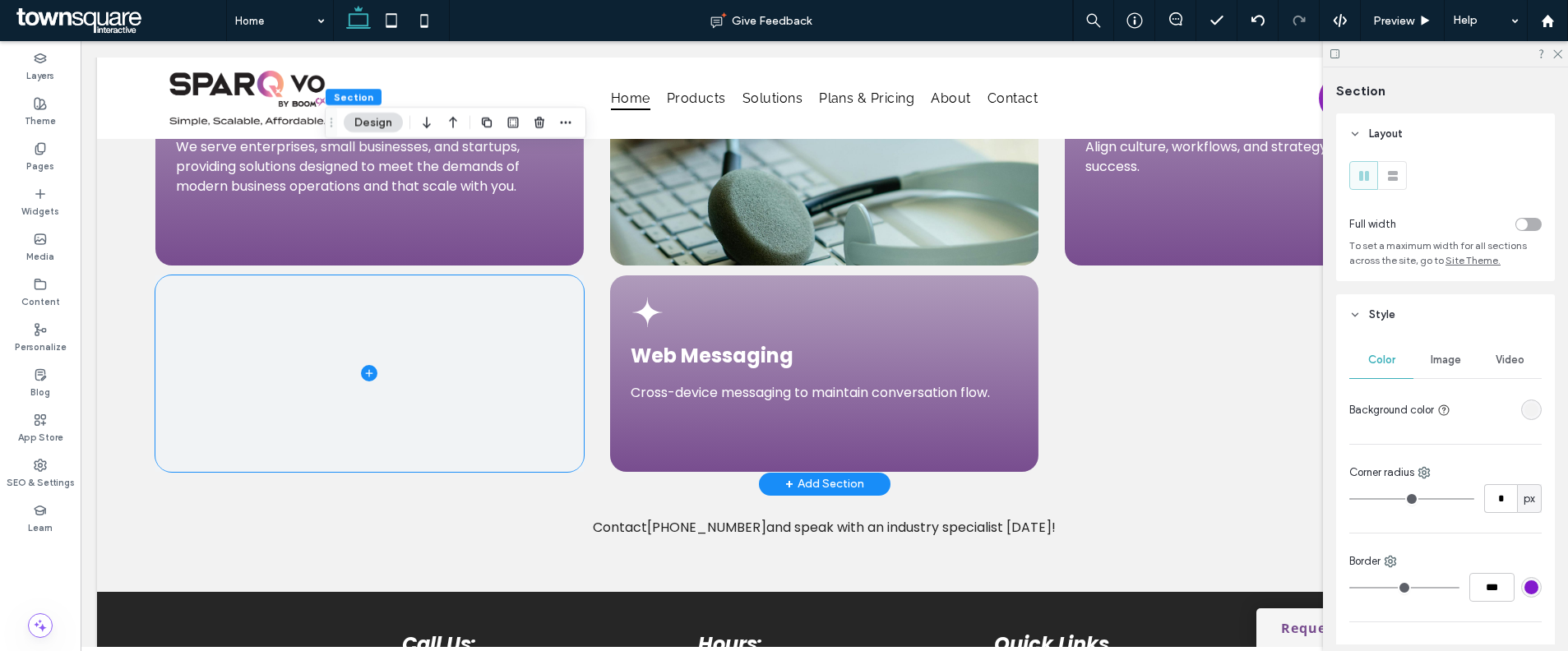
click at [456, 365] on span at bounding box center [369, 373] width 428 height 196
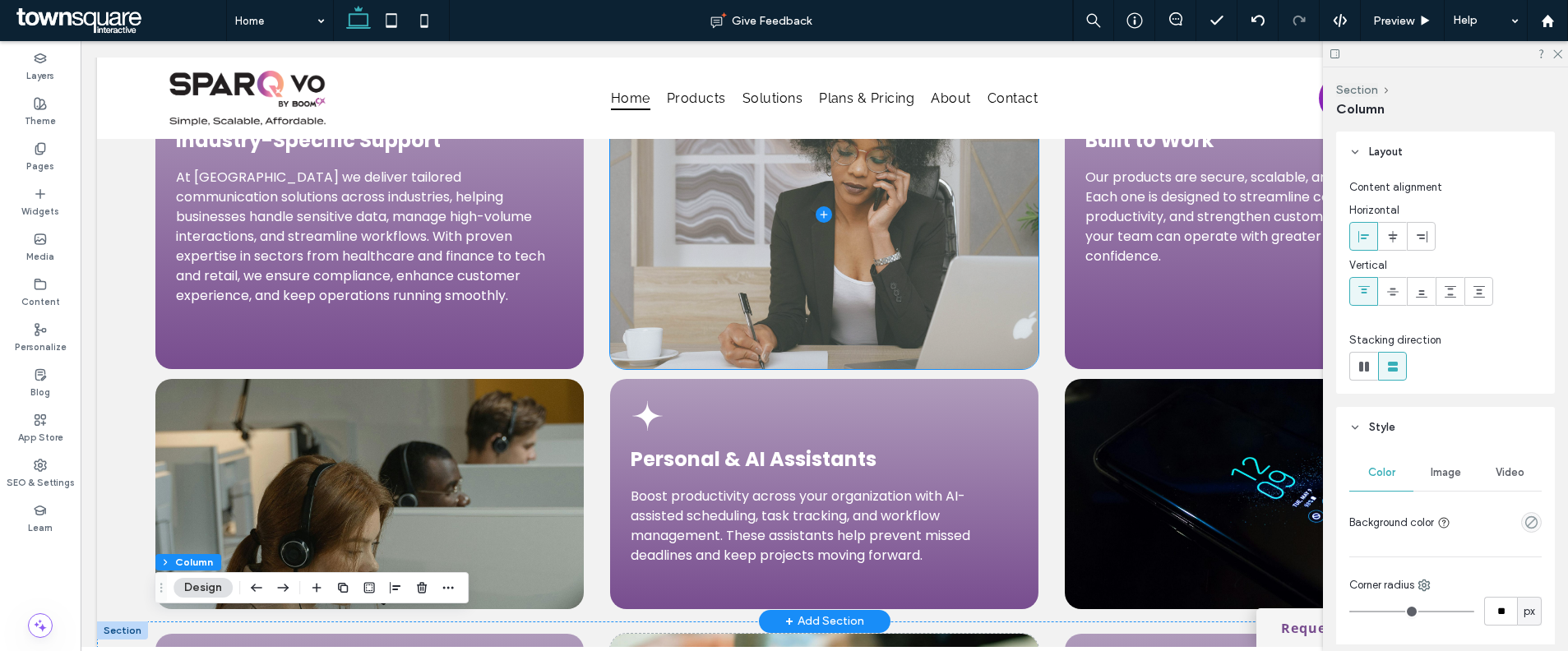
scroll to position [3367, 0]
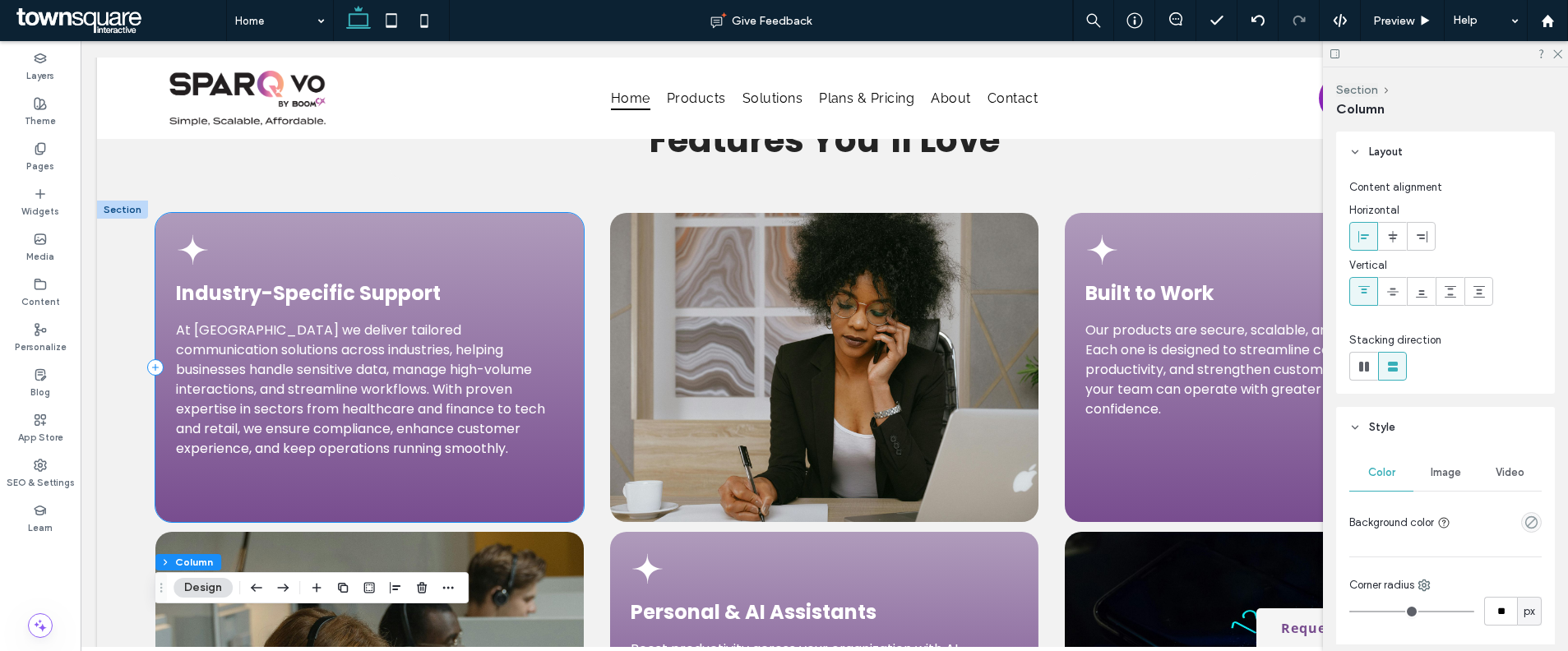
click at [509, 494] on div "Industry-Specific Support At SparqVO we deliver tailored communication solution…" at bounding box center [369, 367] width 428 height 309
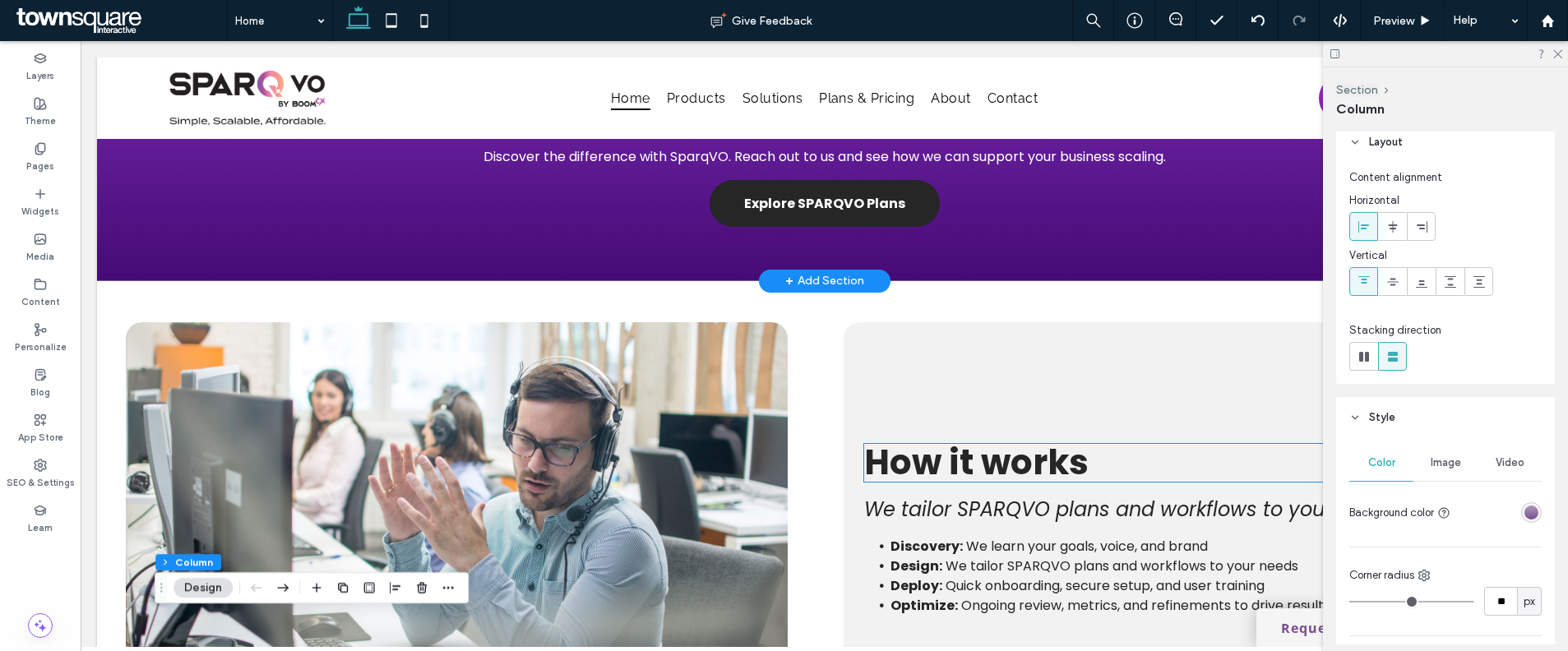
scroll to position [1921, 0]
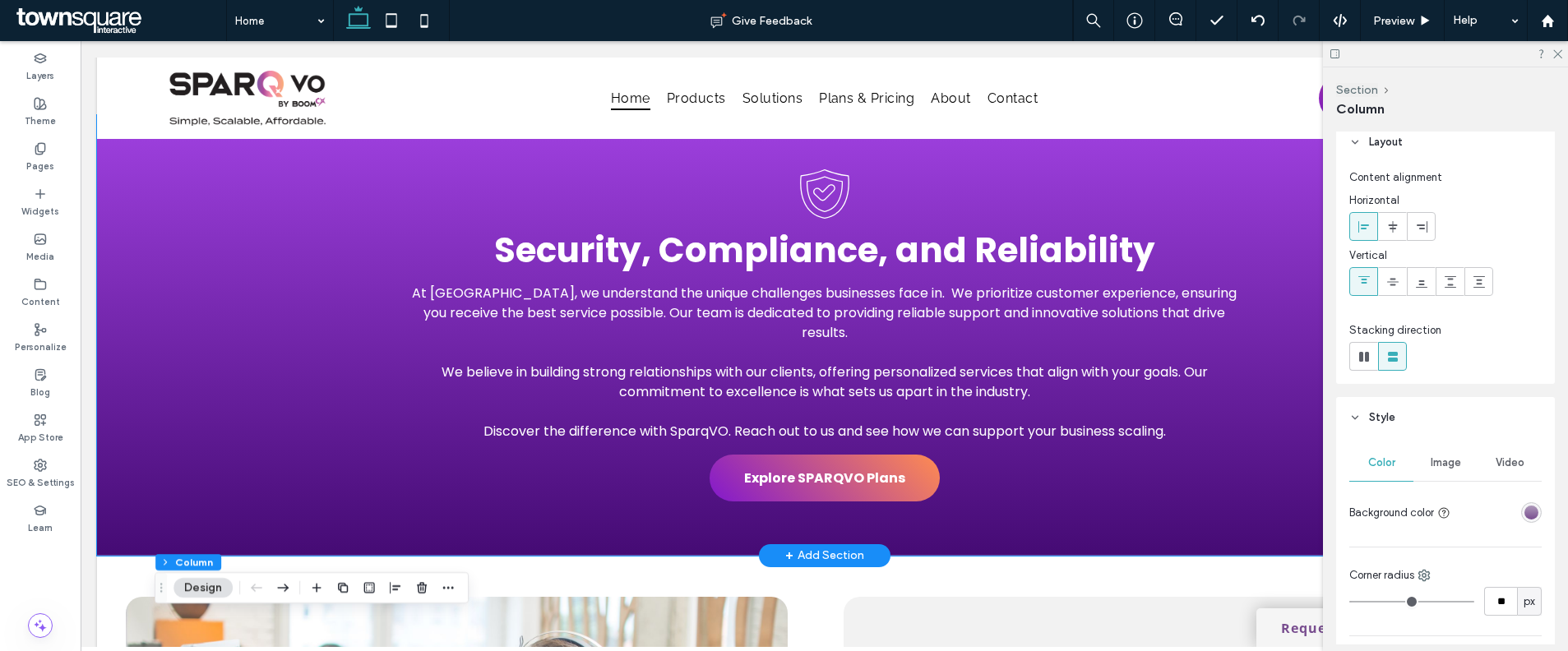
click at [894, 513] on div "At SparqVO, we understand the unique challenges businesses face in. We prioriti…" at bounding box center [825, 335] width 987 height 440
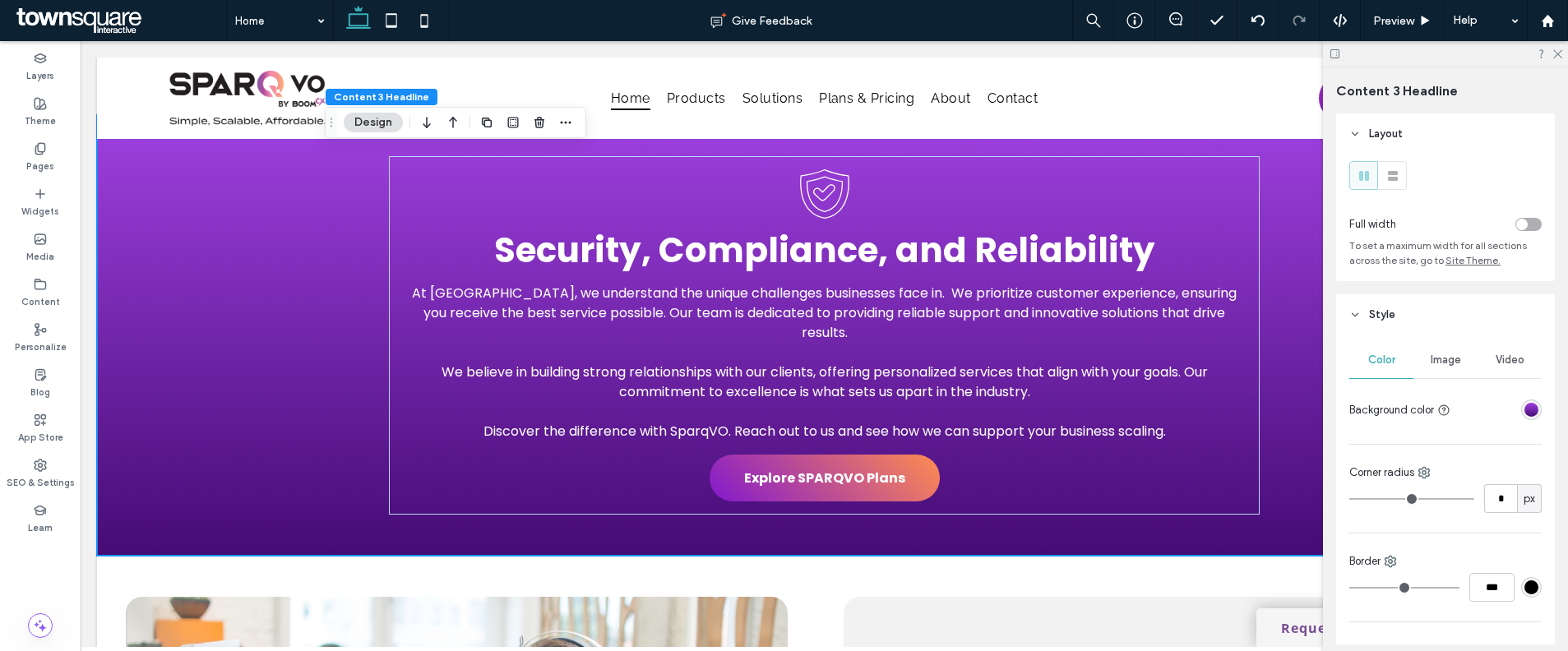
click at [1511, 417] on div at bounding box center [1499, 409] width 85 height 29
click at [1521, 417] on div at bounding box center [1531, 410] width 20 height 20
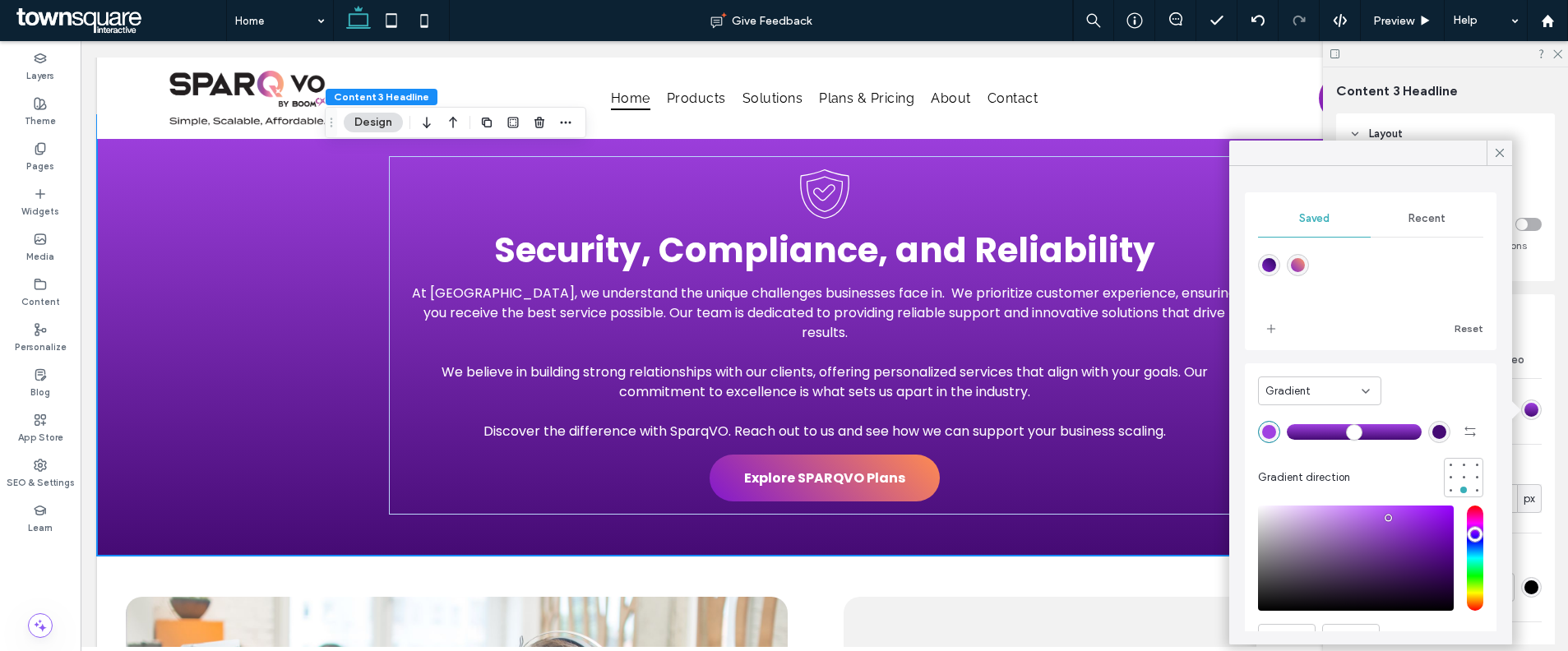
click at [1271, 434] on div "rgba(160, 65, 225, 1)" at bounding box center [1269, 432] width 14 height 14
click at [1427, 227] on div "Recent" at bounding box center [1427, 218] width 112 height 36
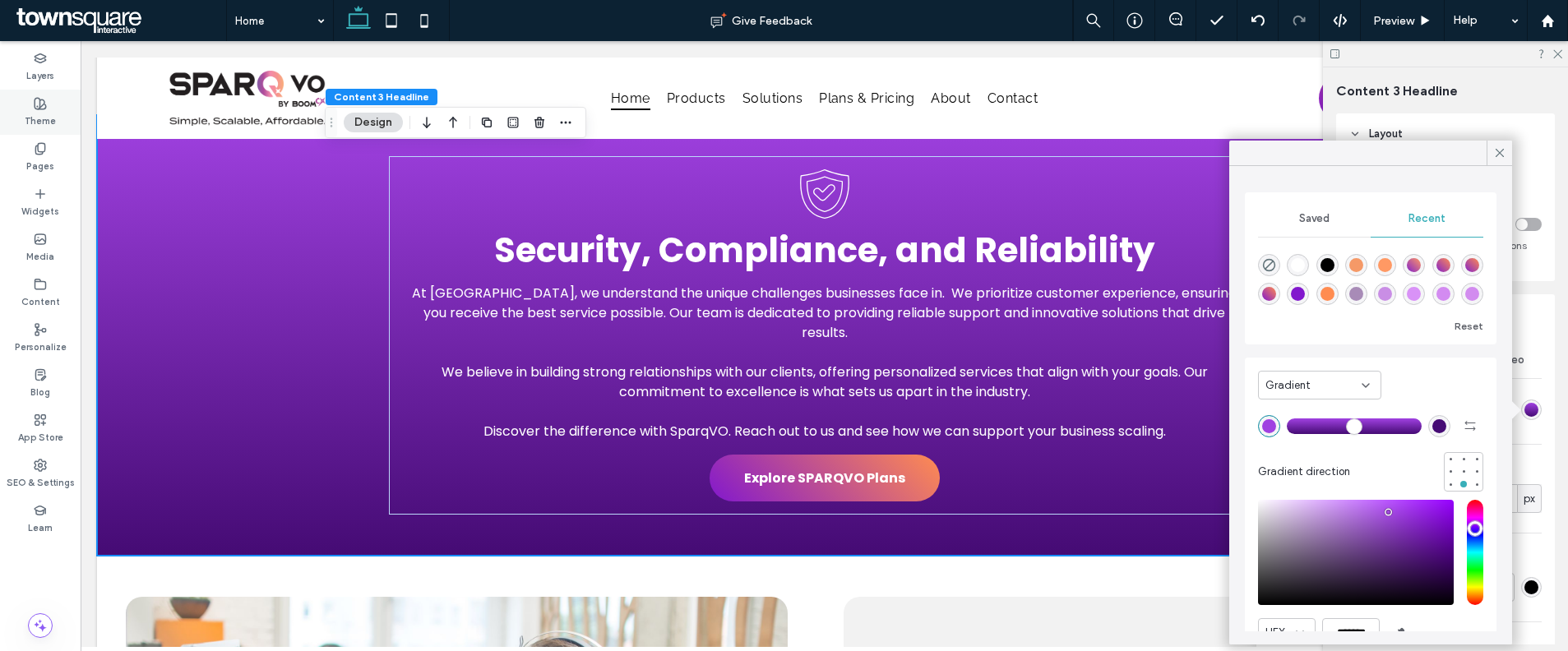
click at [32, 109] on div "Theme" at bounding box center [41, 111] width 81 height 45
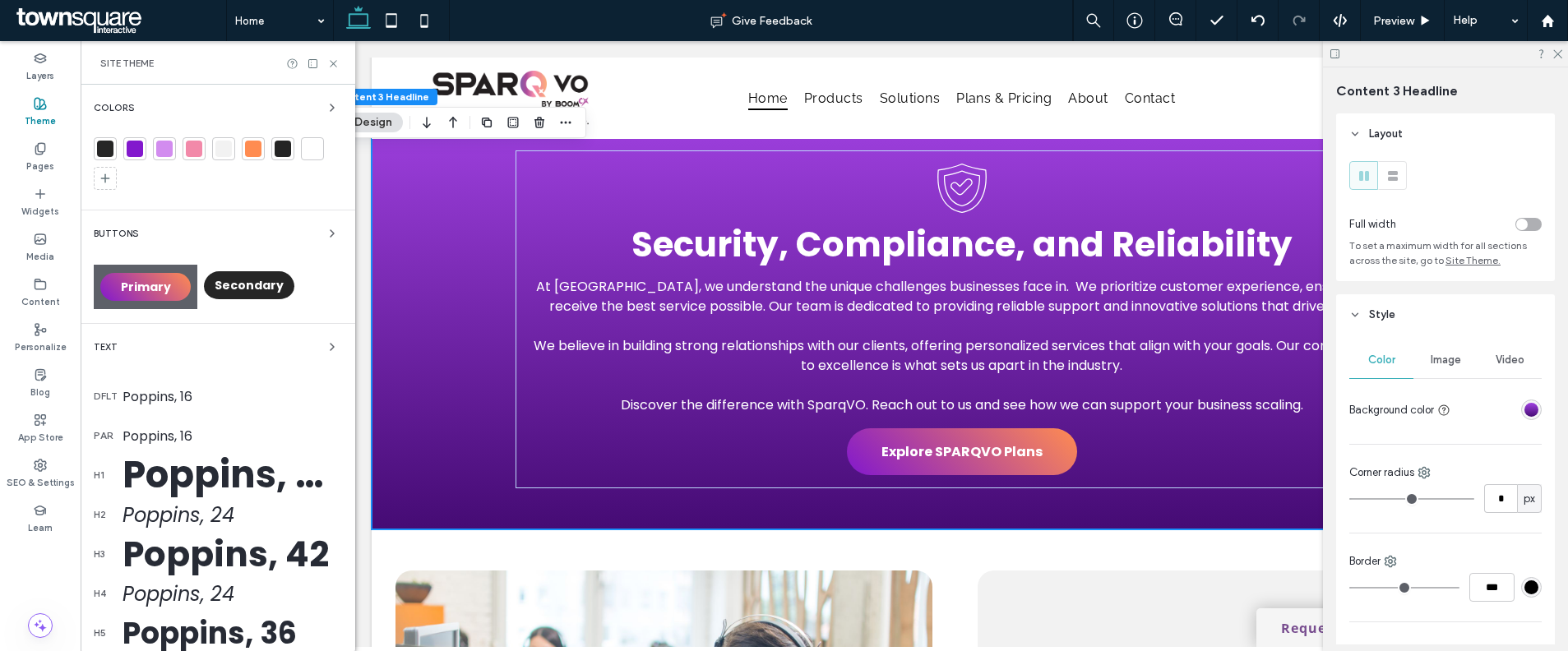
scroll to position [1953, 0]
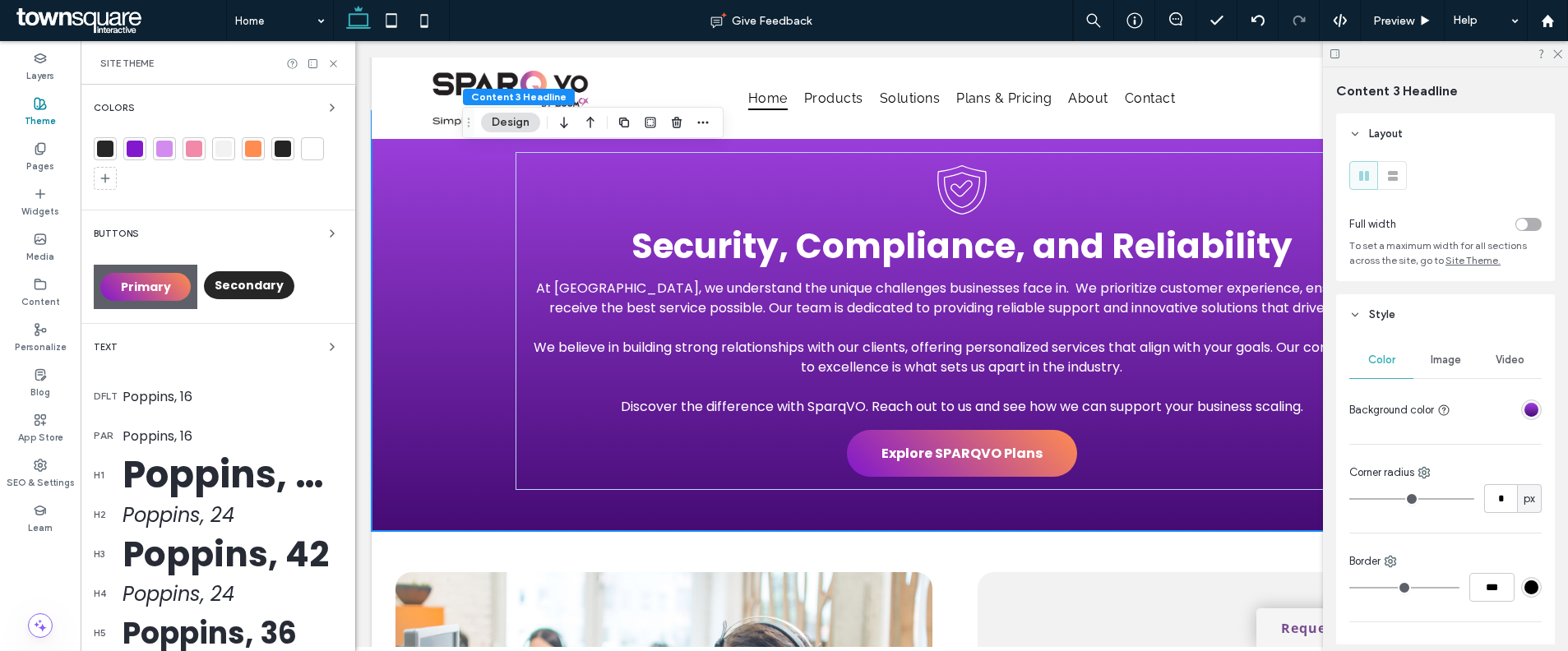
click at [166, 153] on div at bounding box center [165, 149] width 17 height 17
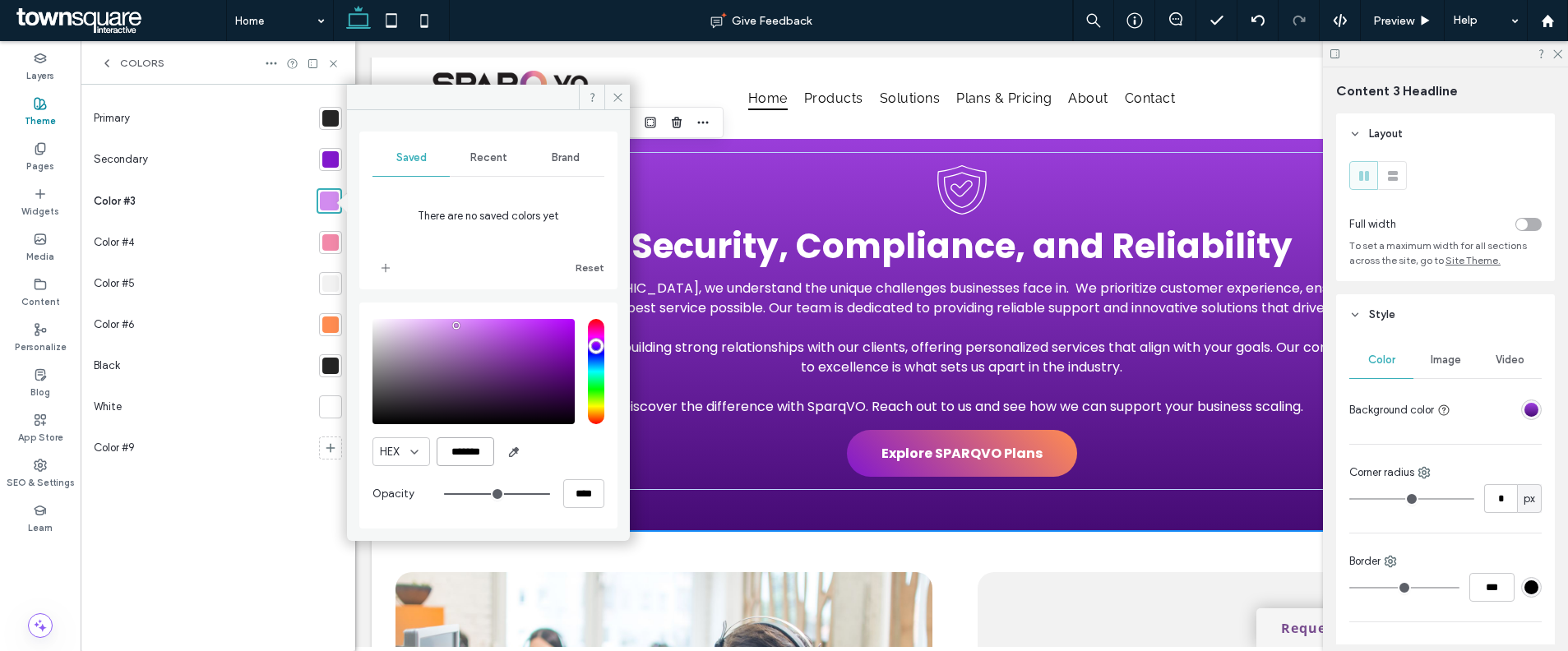
click at [457, 448] on input "*******" at bounding box center [465, 451] width 58 height 29
click at [703, 512] on div "At SparqVO, we understand the unique challenges businesses face in. We prioriti…" at bounding box center [962, 321] width 987 height 420
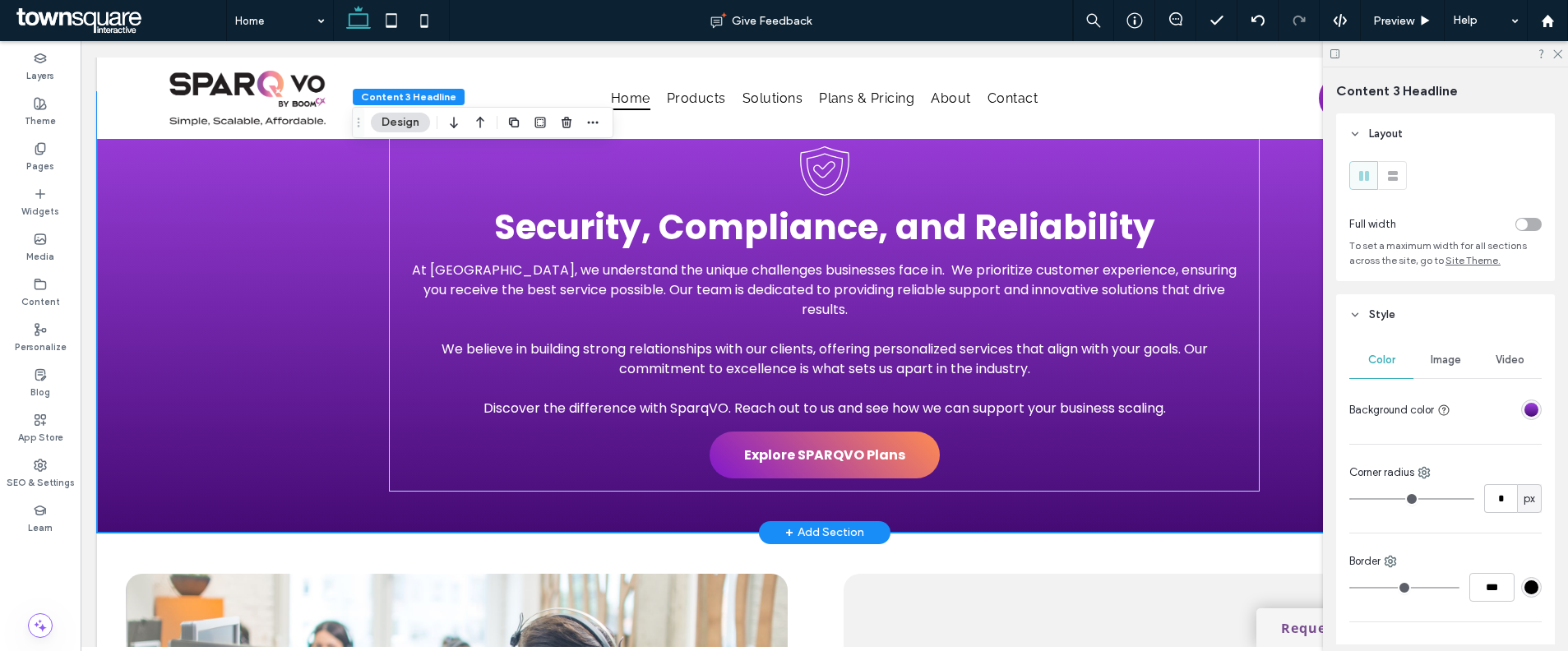
scroll to position [1921, 0]
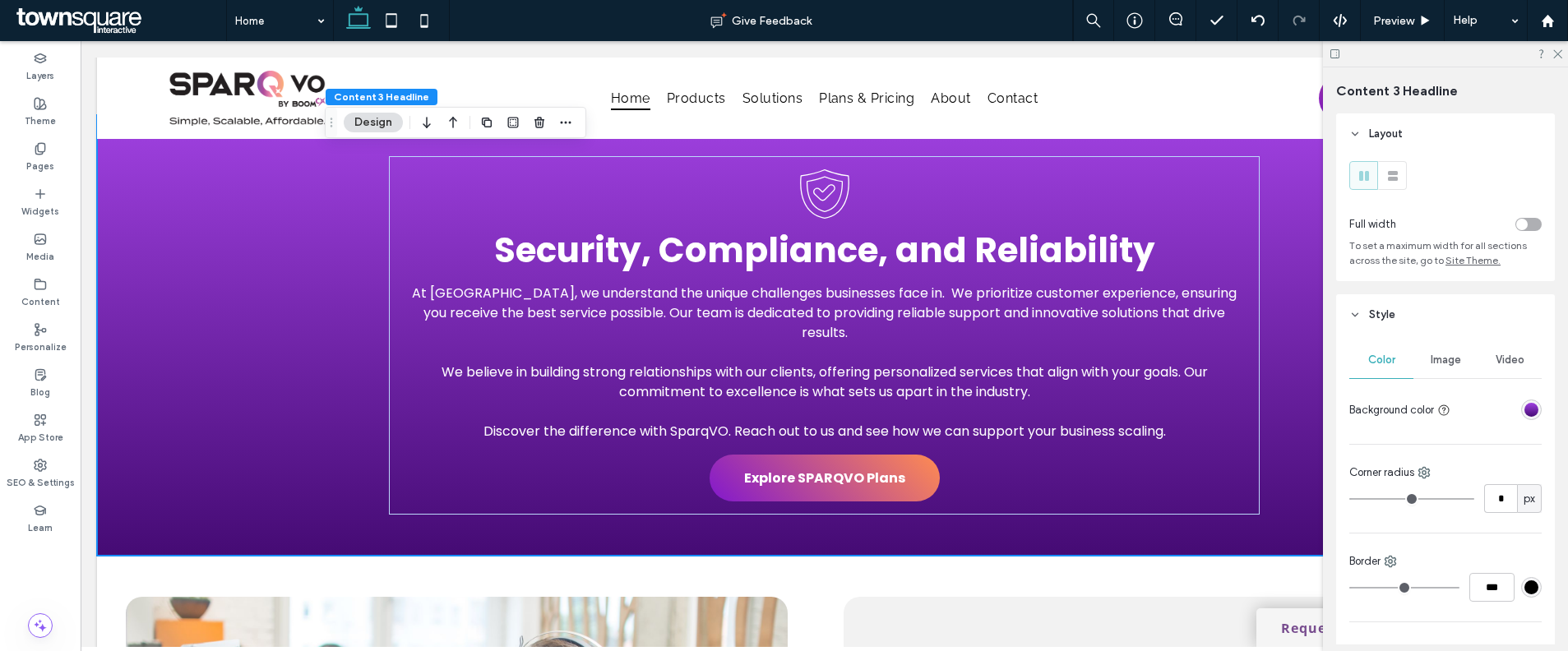
click at [1524, 413] on div "linear-gradient(180deg, rgba(160, 65, 225, 1) 0%, rgba(69, 11, 116, 1) 100%)" at bounding box center [1530, 410] width 14 height 14
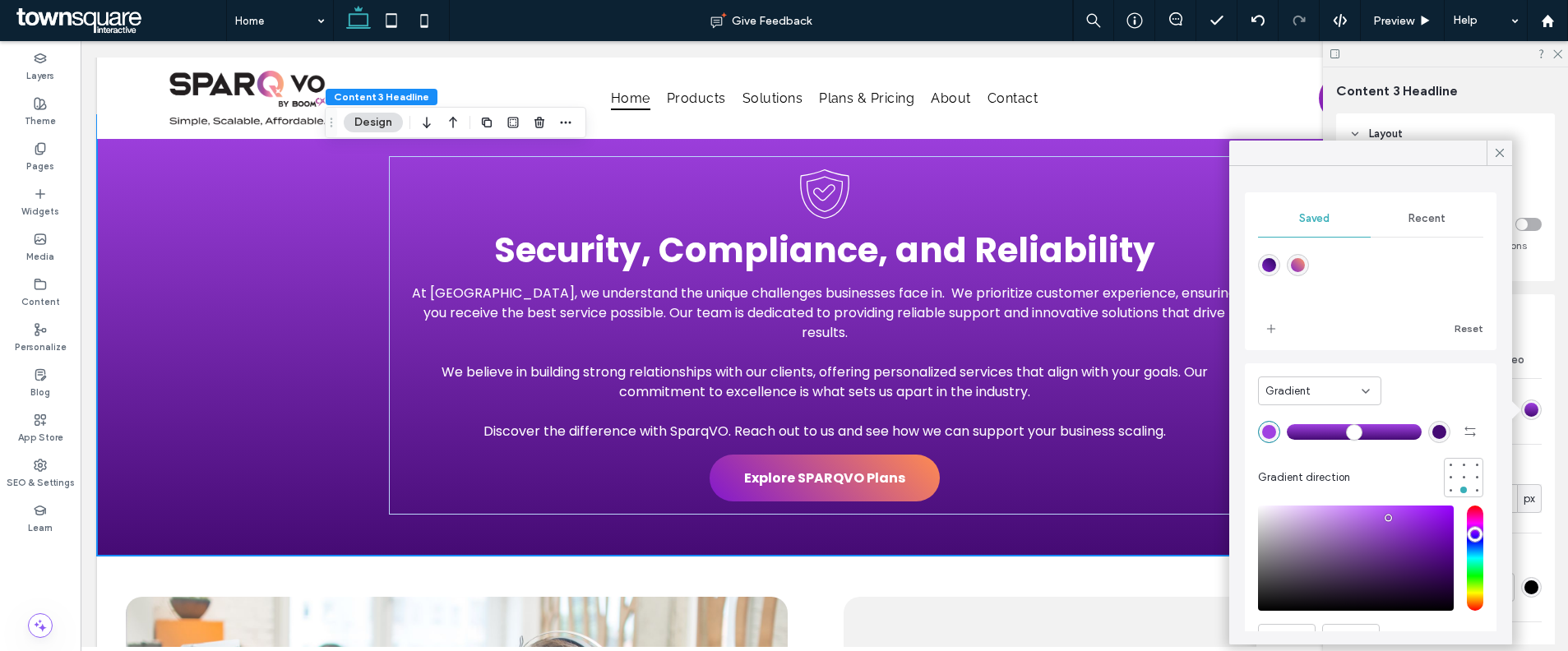
scroll to position [84, 0]
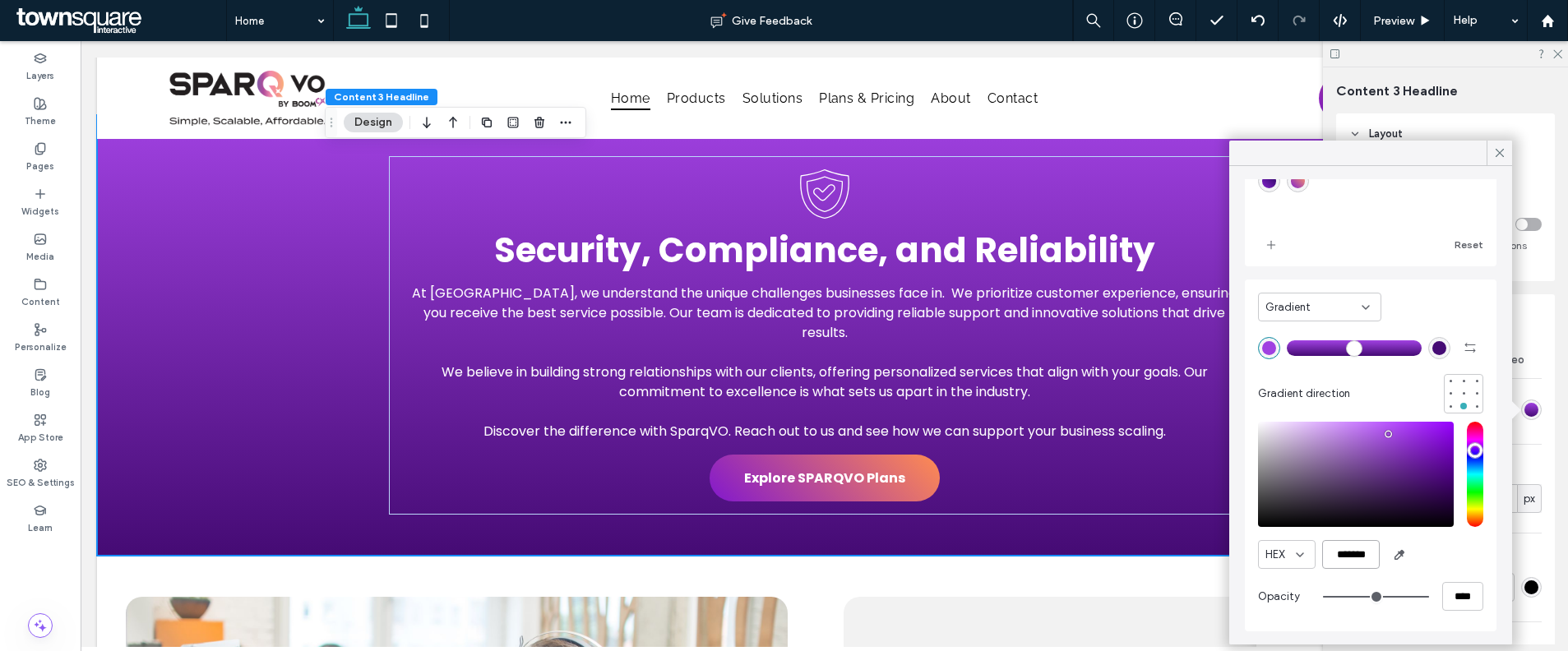
click at [1348, 565] on input "*******" at bounding box center [1351, 554] width 58 height 29
paste input "color picker textbox"
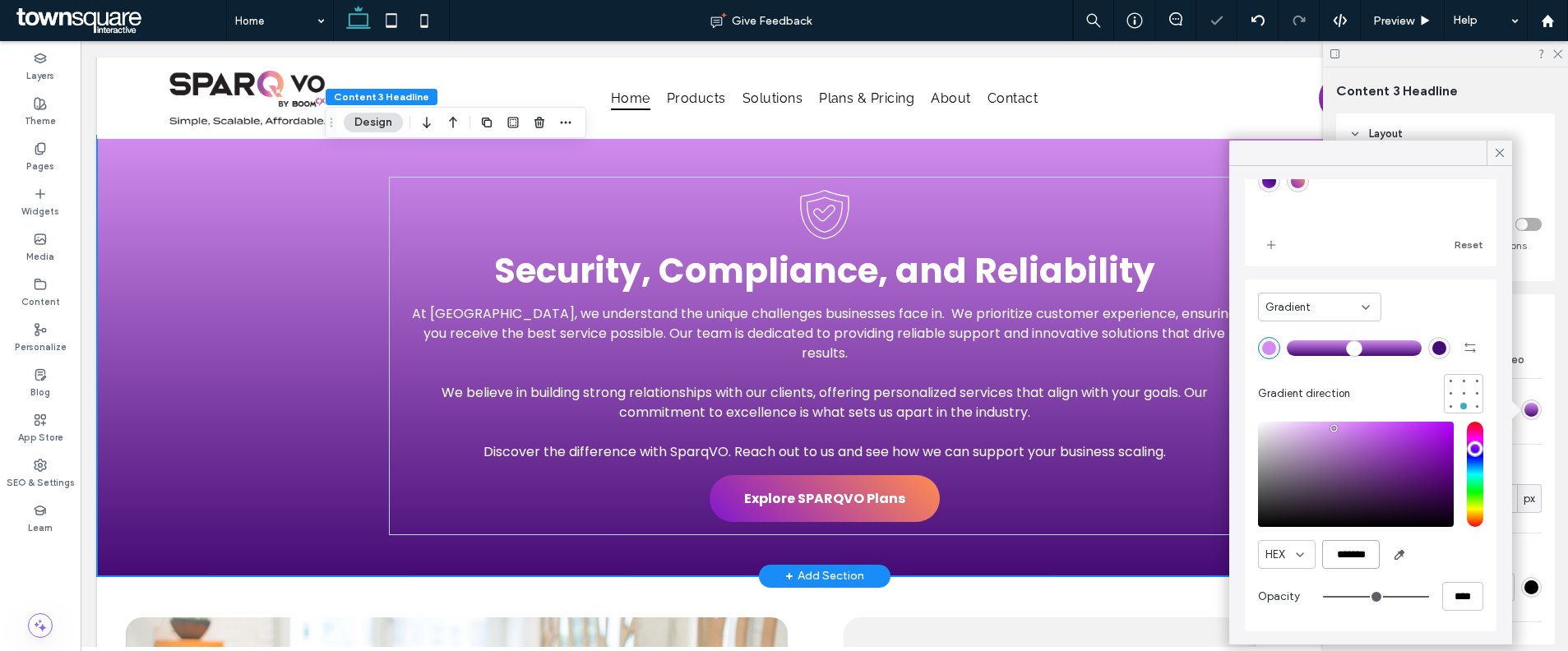
scroll to position [1889, 0]
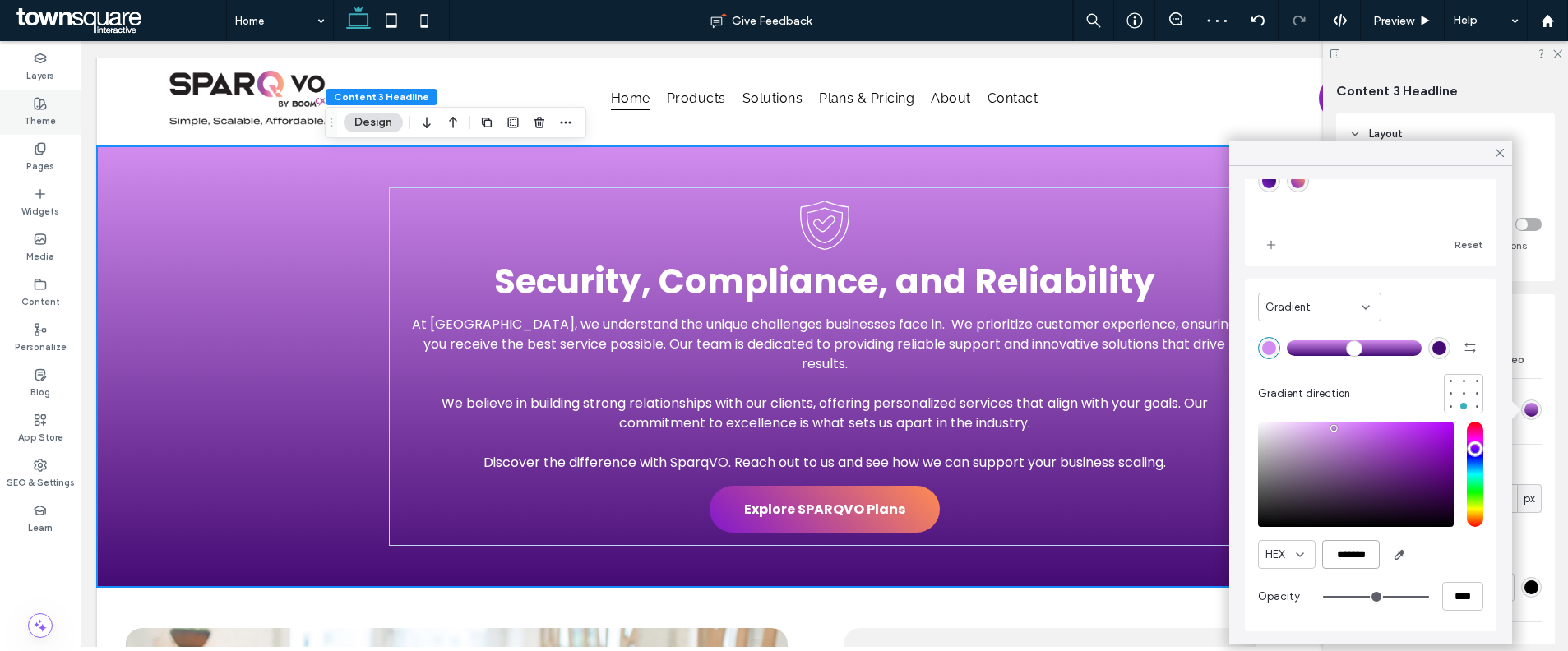
type input "*******"
click at [52, 103] on div "Theme" at bounding box center [41, 111] width 81 height 45
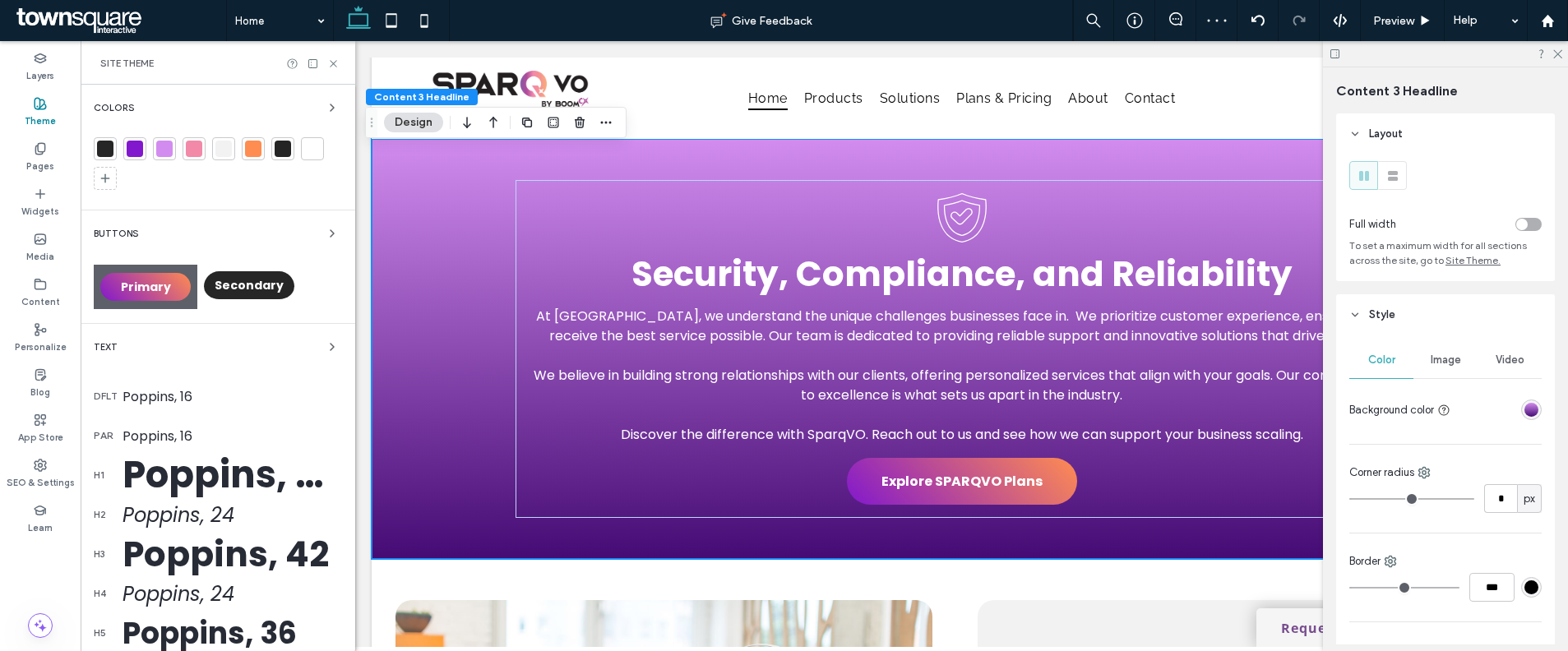
scroll to position [1922, 0]
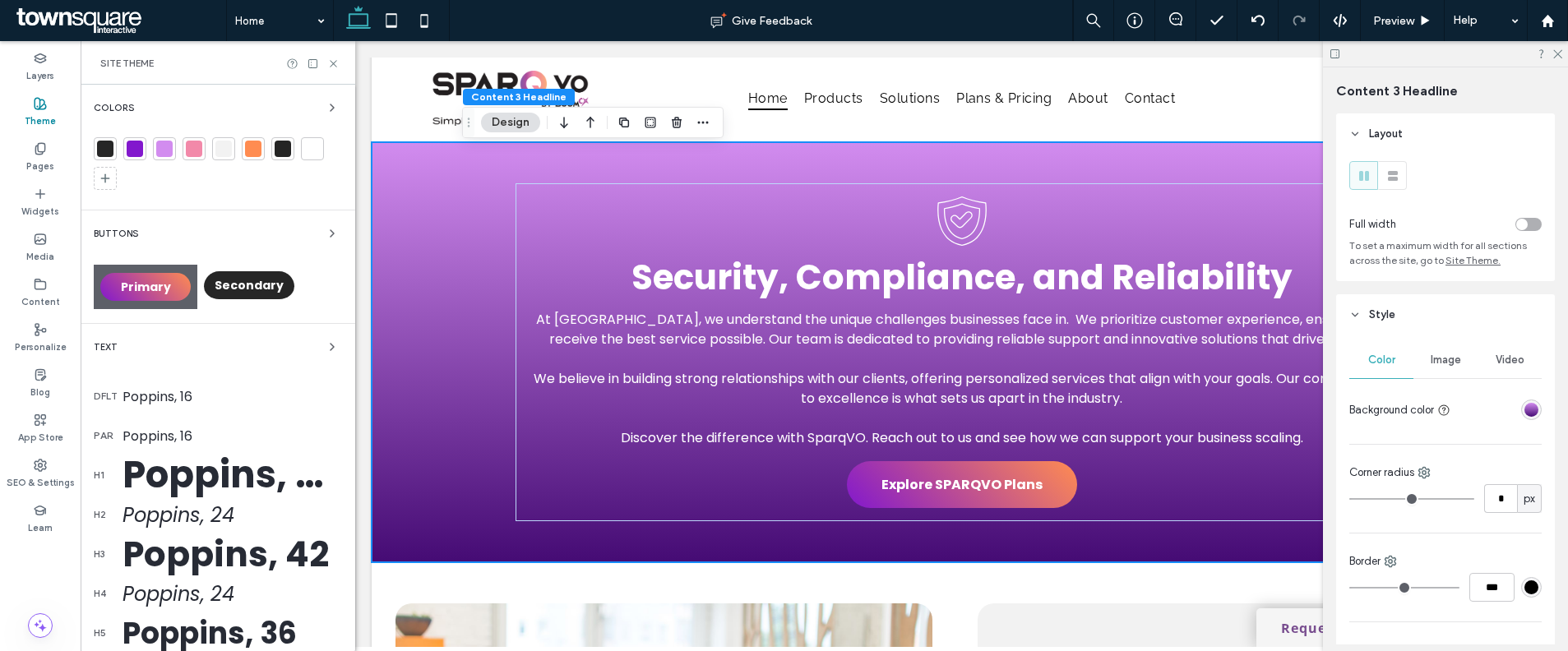
click at [125, 154] on div at bounding box center [134, 148] width 23 height 23
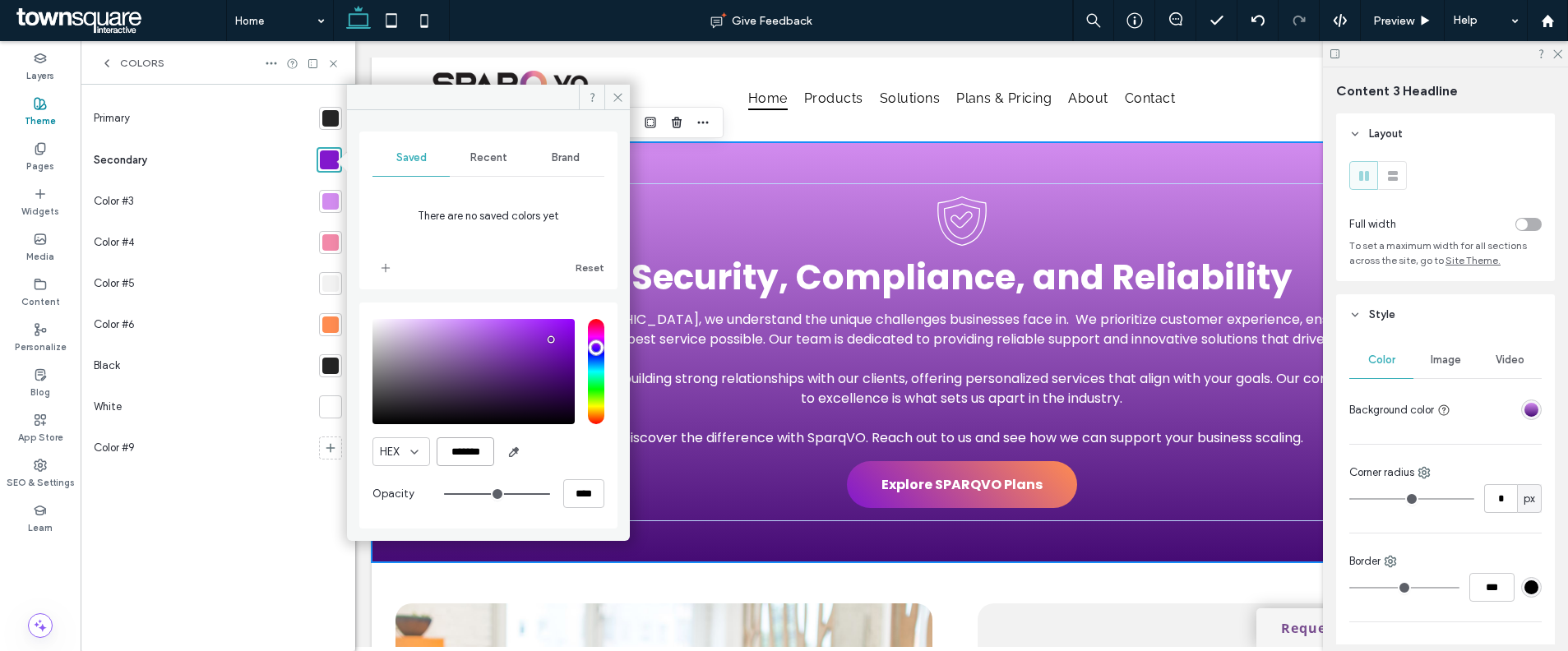
click at [449, 452] on input "*******" at bounding box center [465, 451] width 58 height 29
click at [748, 534] on div "At SparqVO, we understand the unique challenges businesses face in. We prioriti…" at bounding box center [962, 352] width 987 height 420
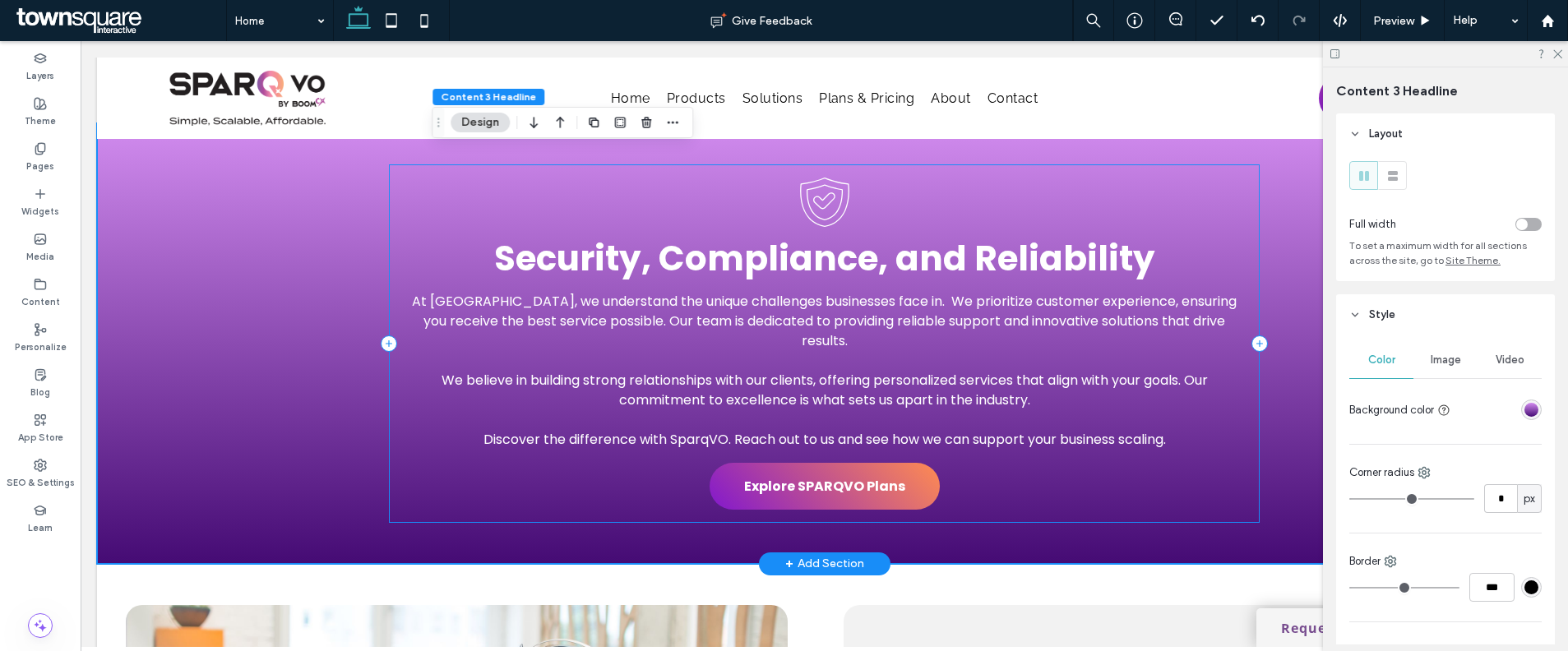
scroll to position [1889, 0]
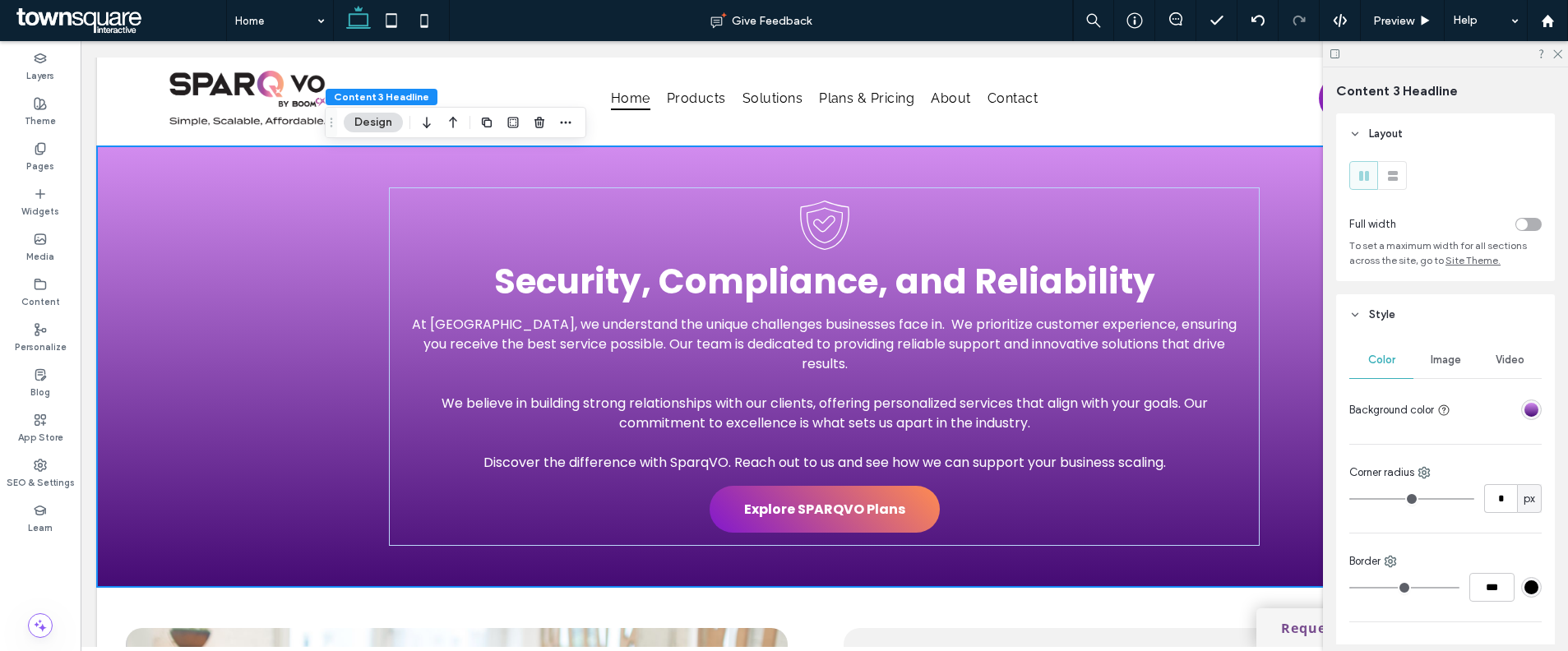
click at [1507, 413] on div at bounding box center [1499, 409] width 85 height 29
click at [1524, 411] on div "linear-gradient(180deg, rgba(210, 140, 239, 1) 0%, rgba(69, 11, 116, 1) 100%)" at bounding box center [1530, 410] width 14 height 14
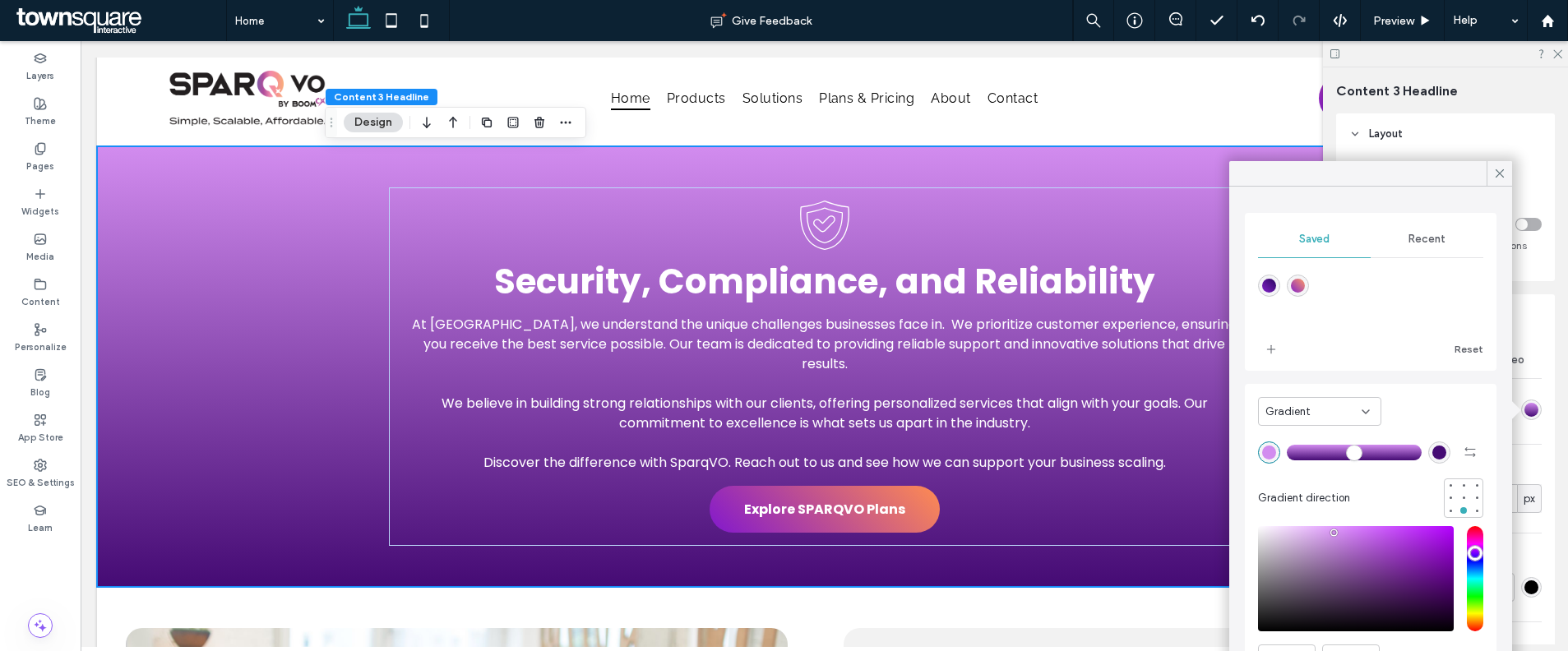
click at [1432, 452] on div "rgba(69, 11, 116, 1)" at bounding box center [1438, 452] width 14 height 14
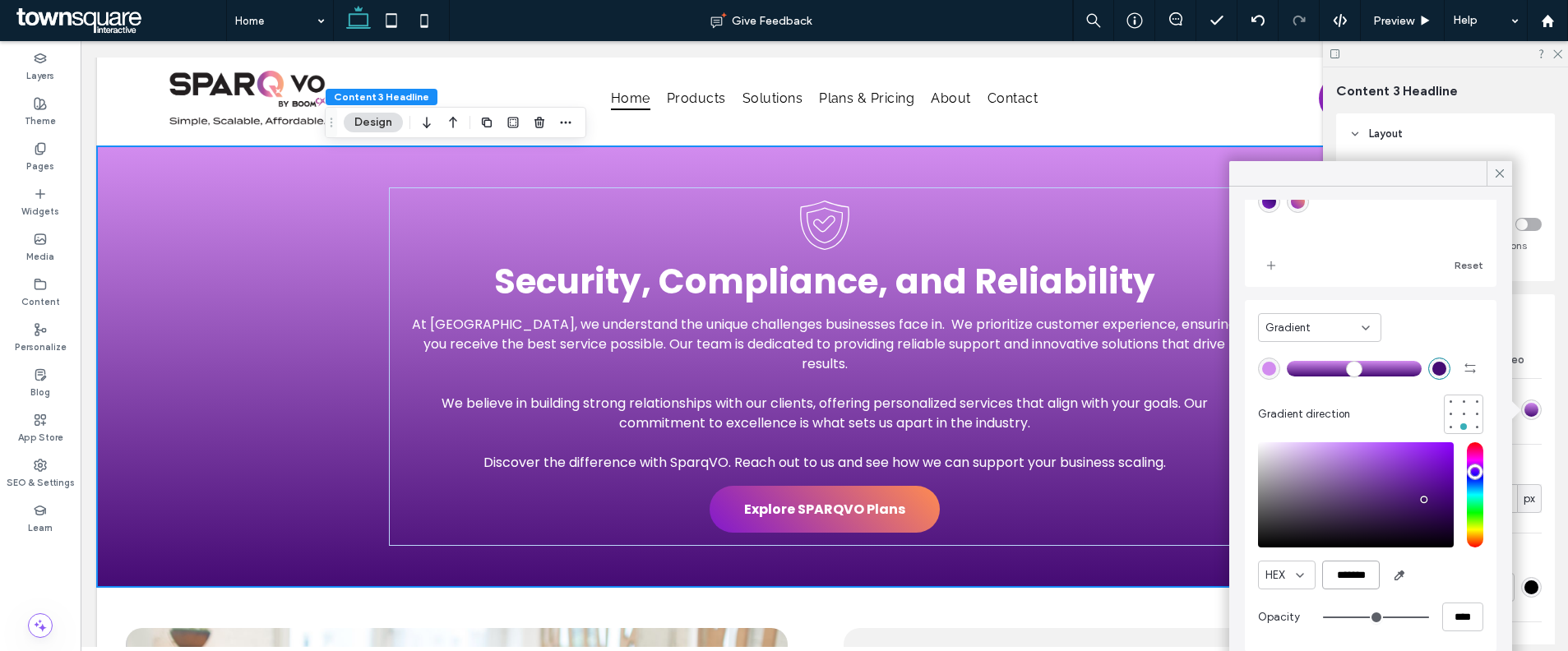
click at [1358, 568] on input "*******" at bounding box center [1351, 575] width 58 height 29
paste input "color picker textbox"
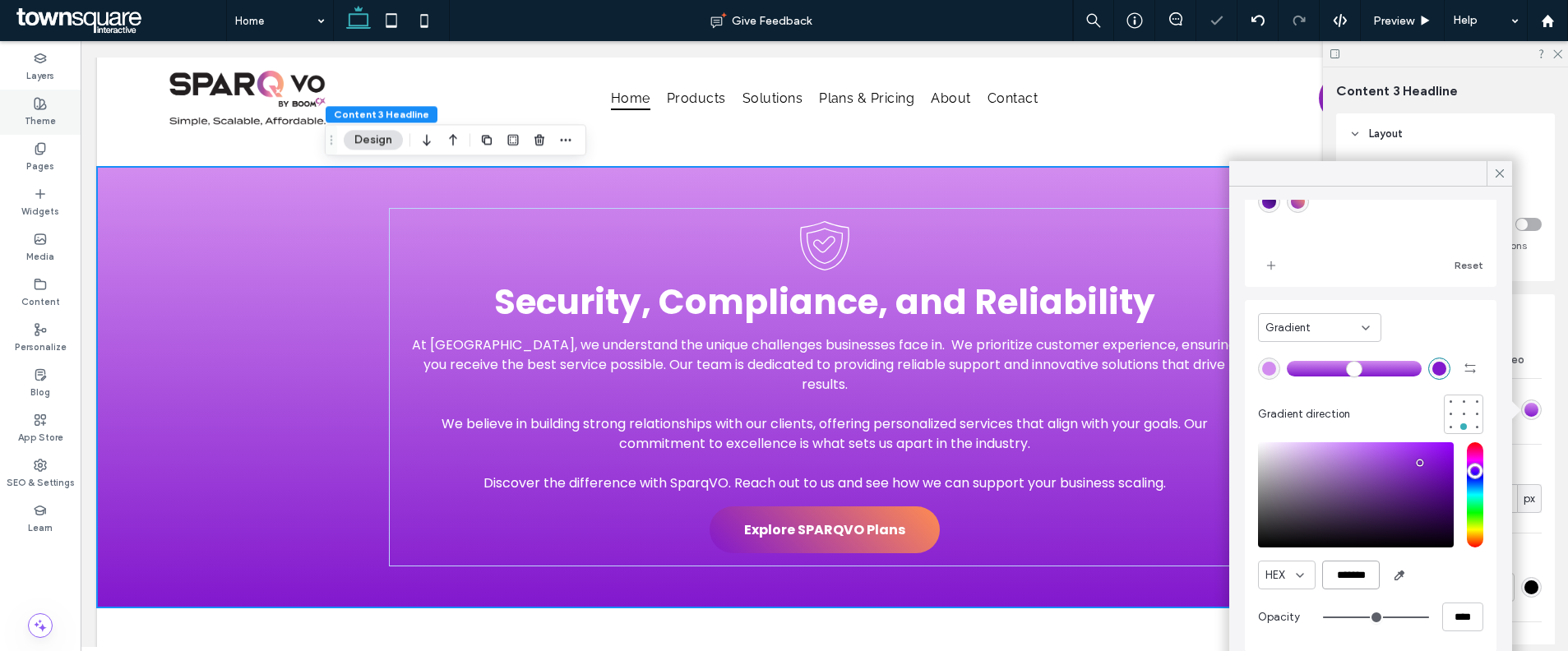
type input "*******"
click at [35, 106] on icon at bounding box center [41, 103] width 13 height 13
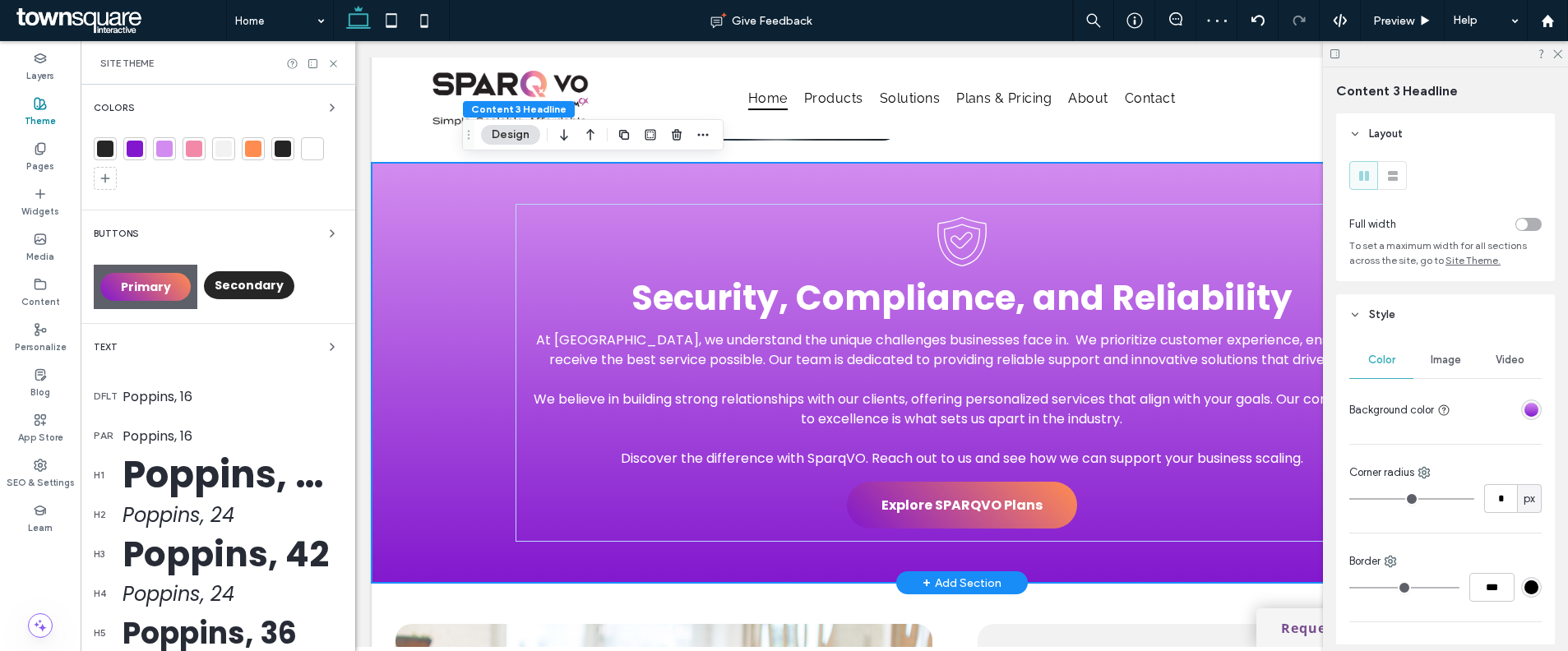
click at [439, 460] on div "At SparqVO, we understand the unique challenges businesses face in. We prioriti…" at bounding box center [961, 373] width 1179 height 420
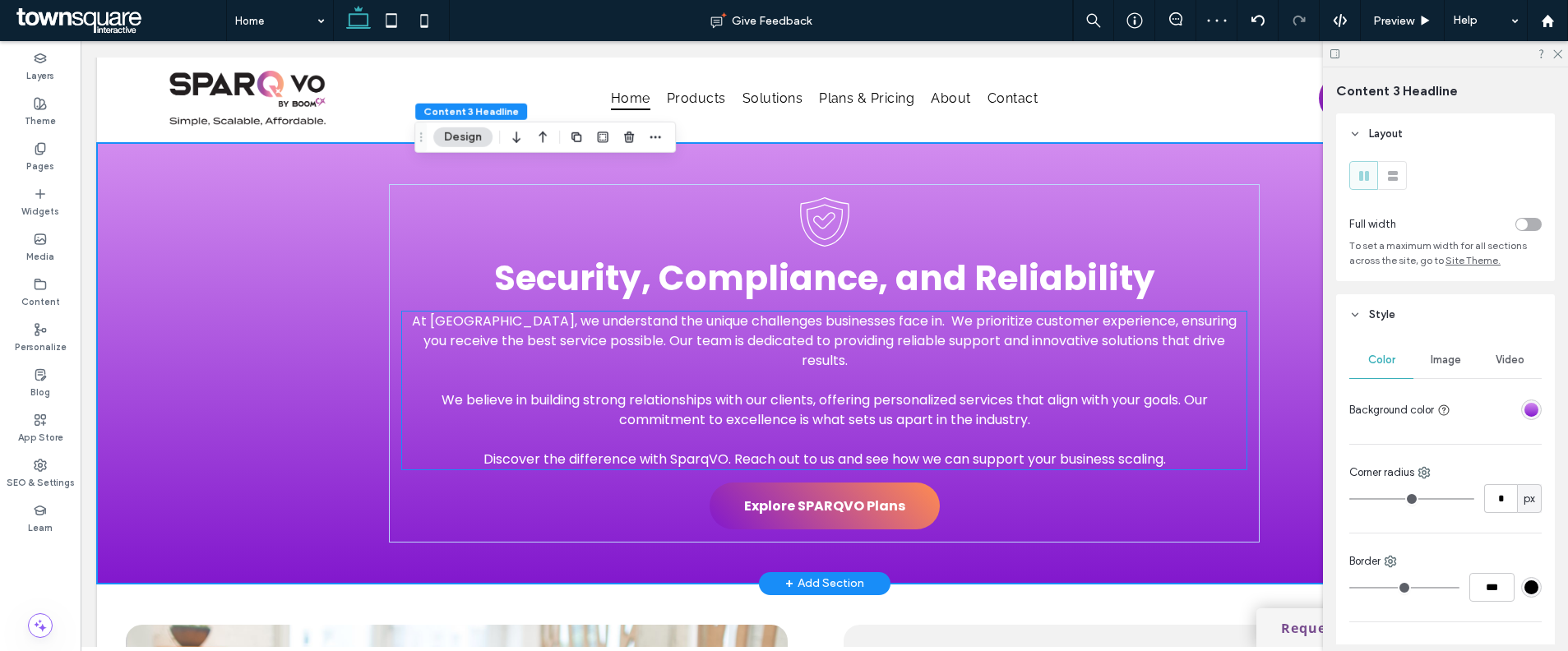
scroll to position [1869, 0]
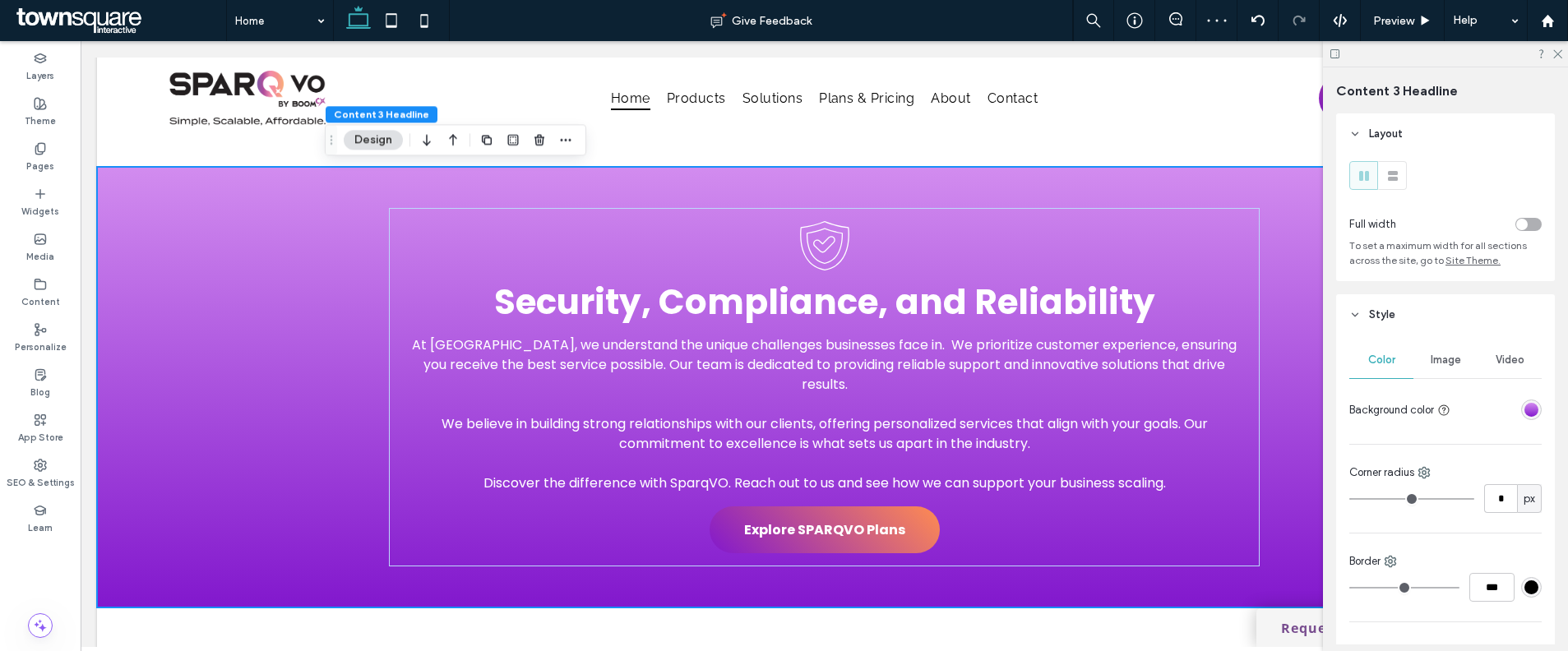
click at [1524, 416] on div "linear-gradient(180deg, rgba(210, 140, 239, 1) 0%, rgba(130, 24, 205, 1) 100%)" at bounding box center [1530, 410] width 14 height 14
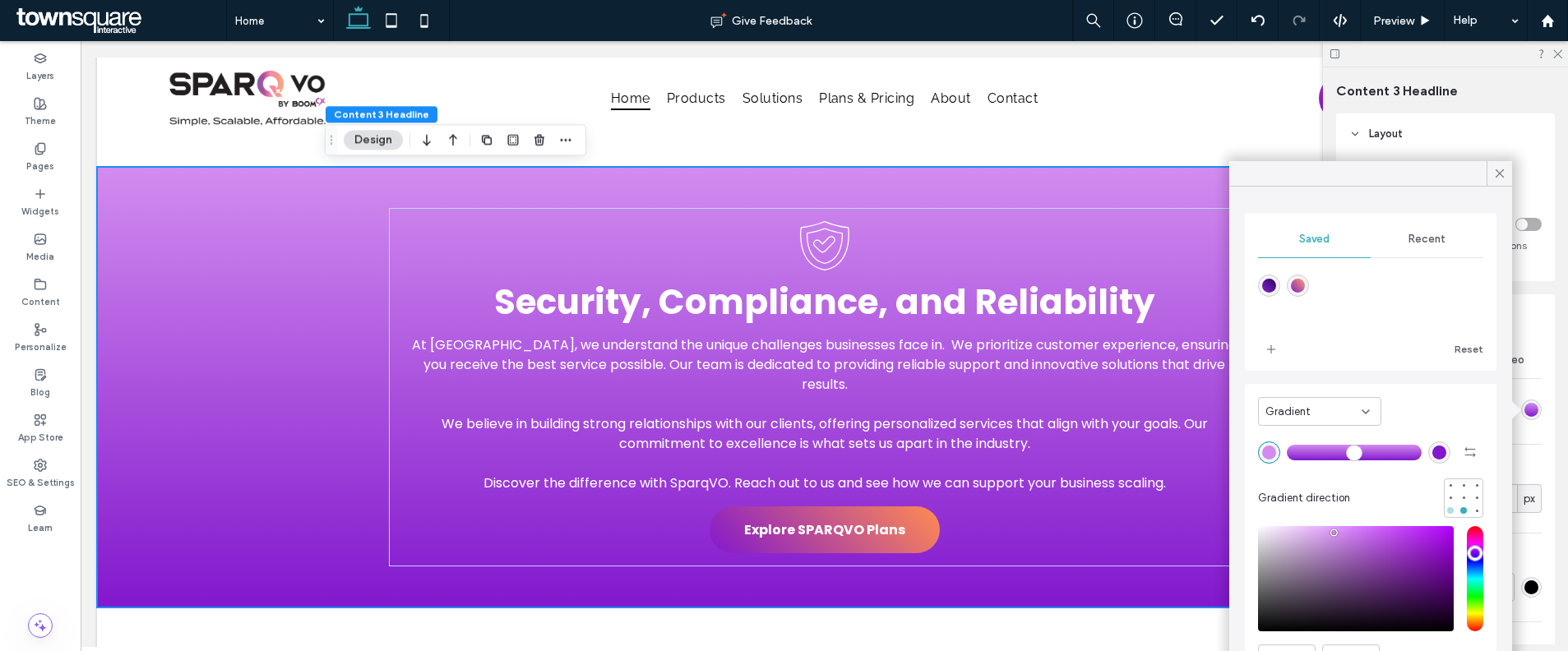
click at [1445, 515] on div at bounding box center [1450, 510] width 12 height 12
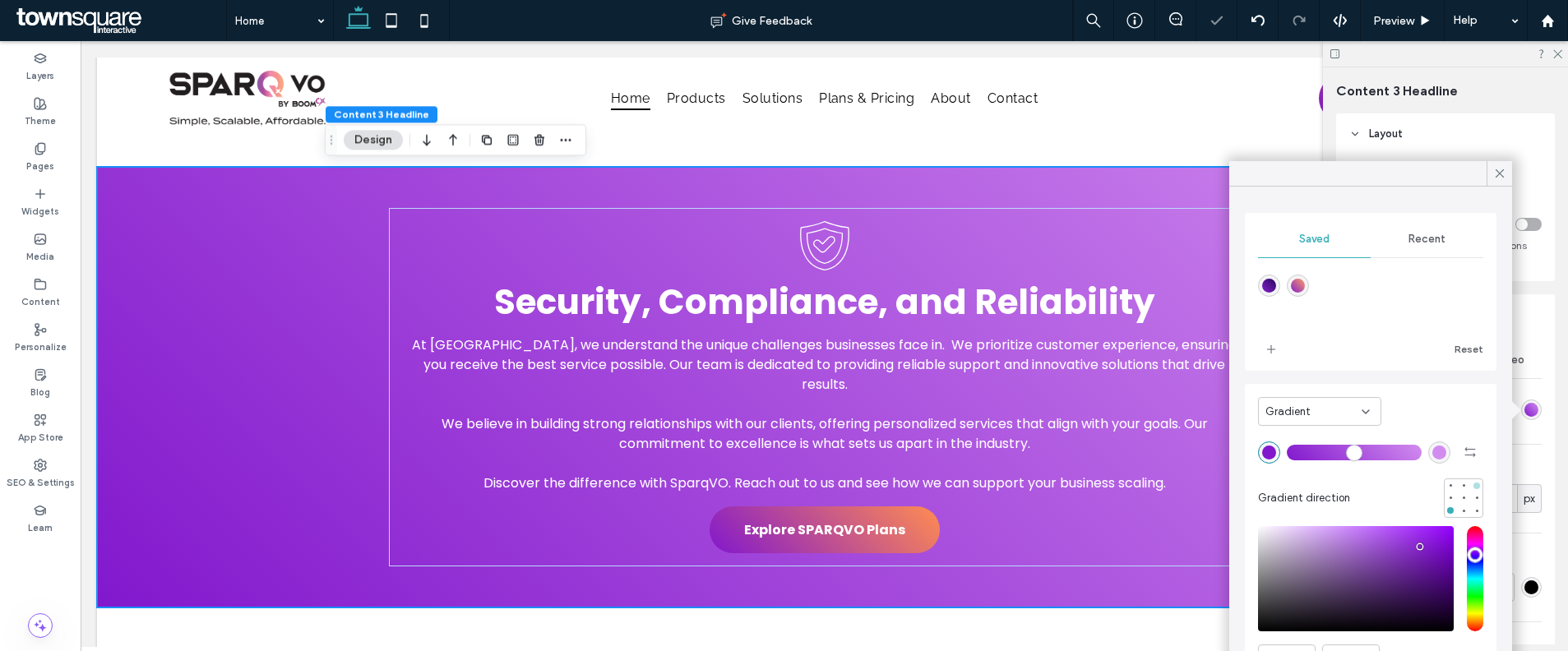
click at [1470, 482] on div at bounding box center [1476, 485] width 12 height 12
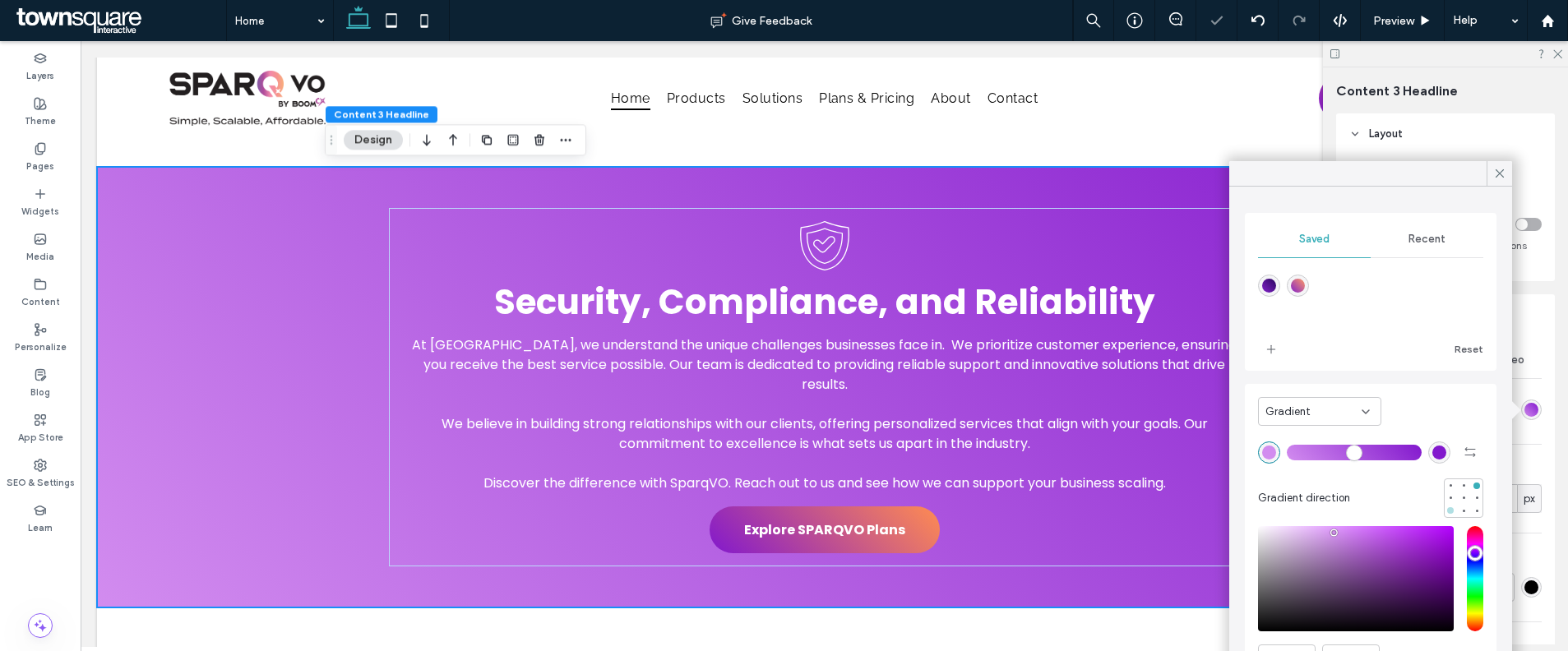
click at [1445, 510] on div at bounding box center [1450, 510] width 12 height 12
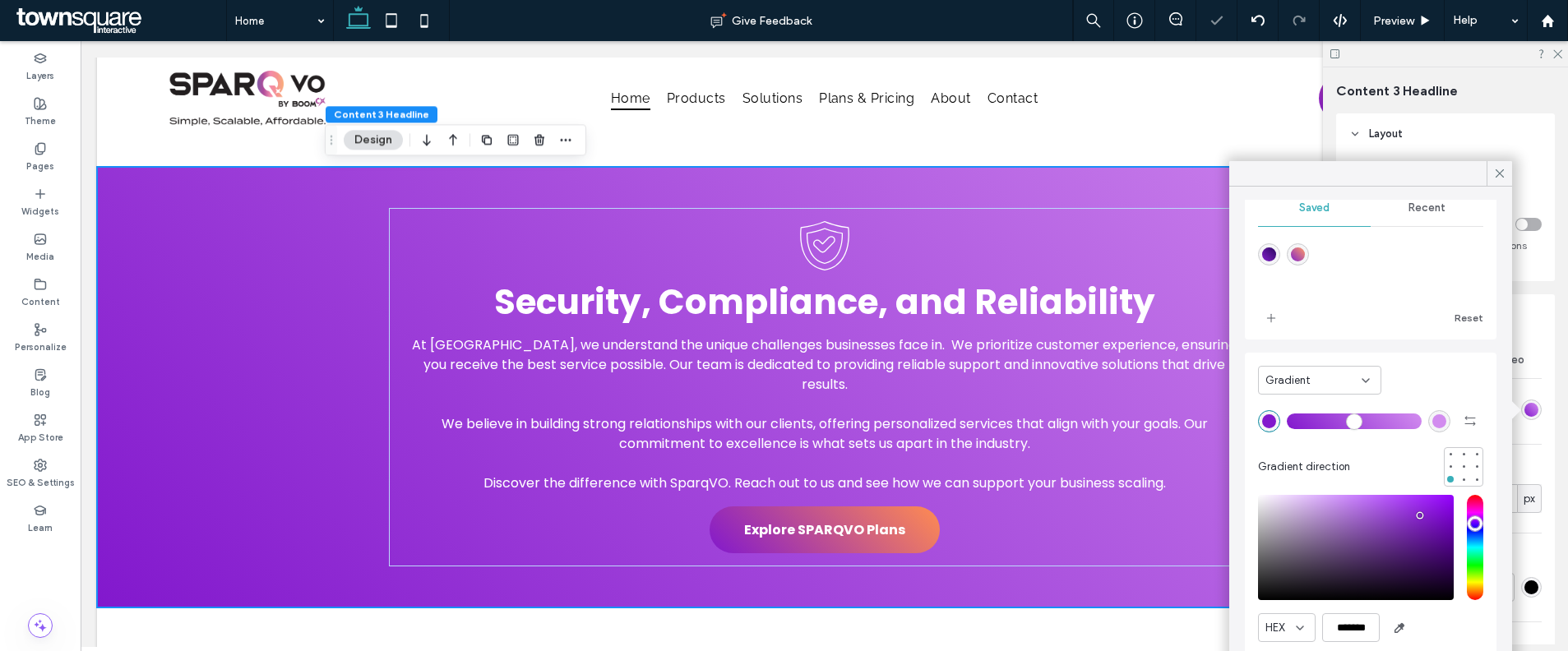
scroll to position [84, 0]
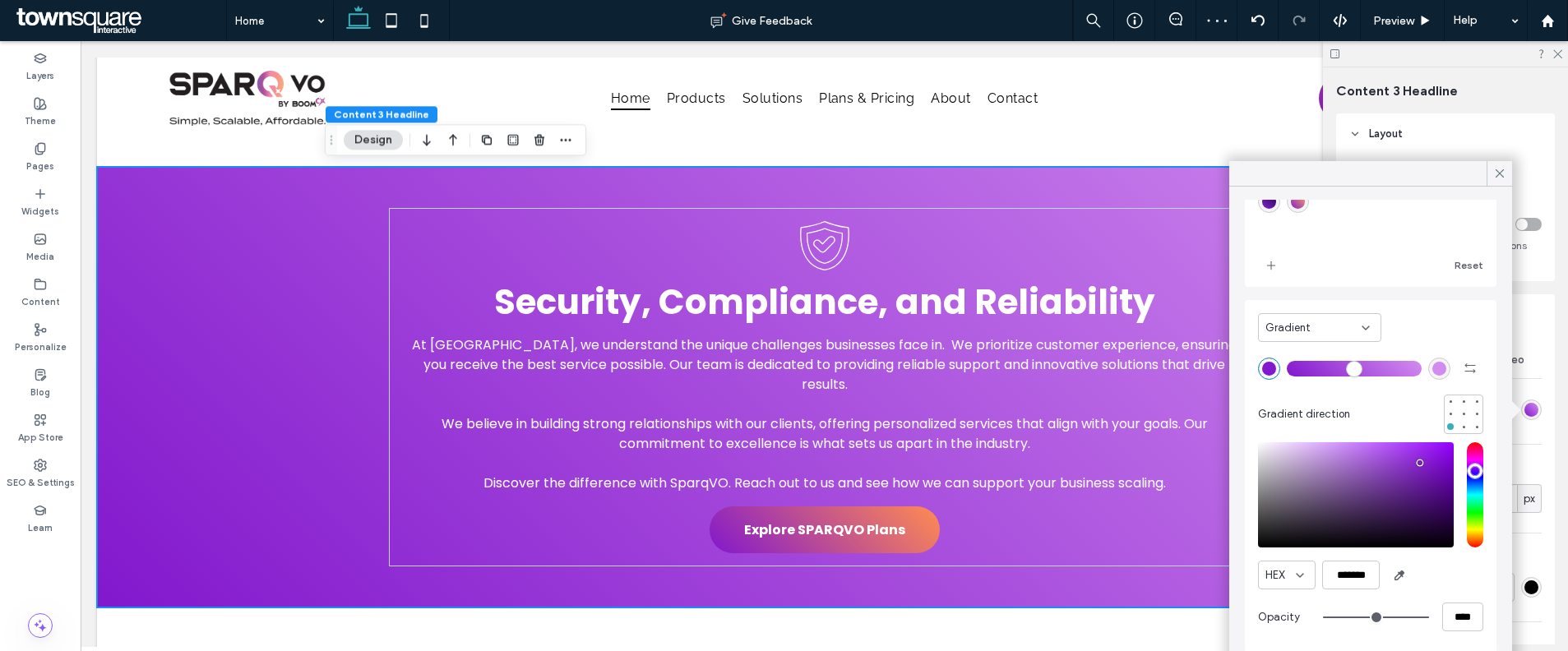
click at [1432, 372] on div "rgba(210, 140, 239, 1)" at bounding box center [1438, 368] width 14 height 14
click at [1333, 460] on div "saturation and value" at bounding box center [1355, 494] width 196 height 105
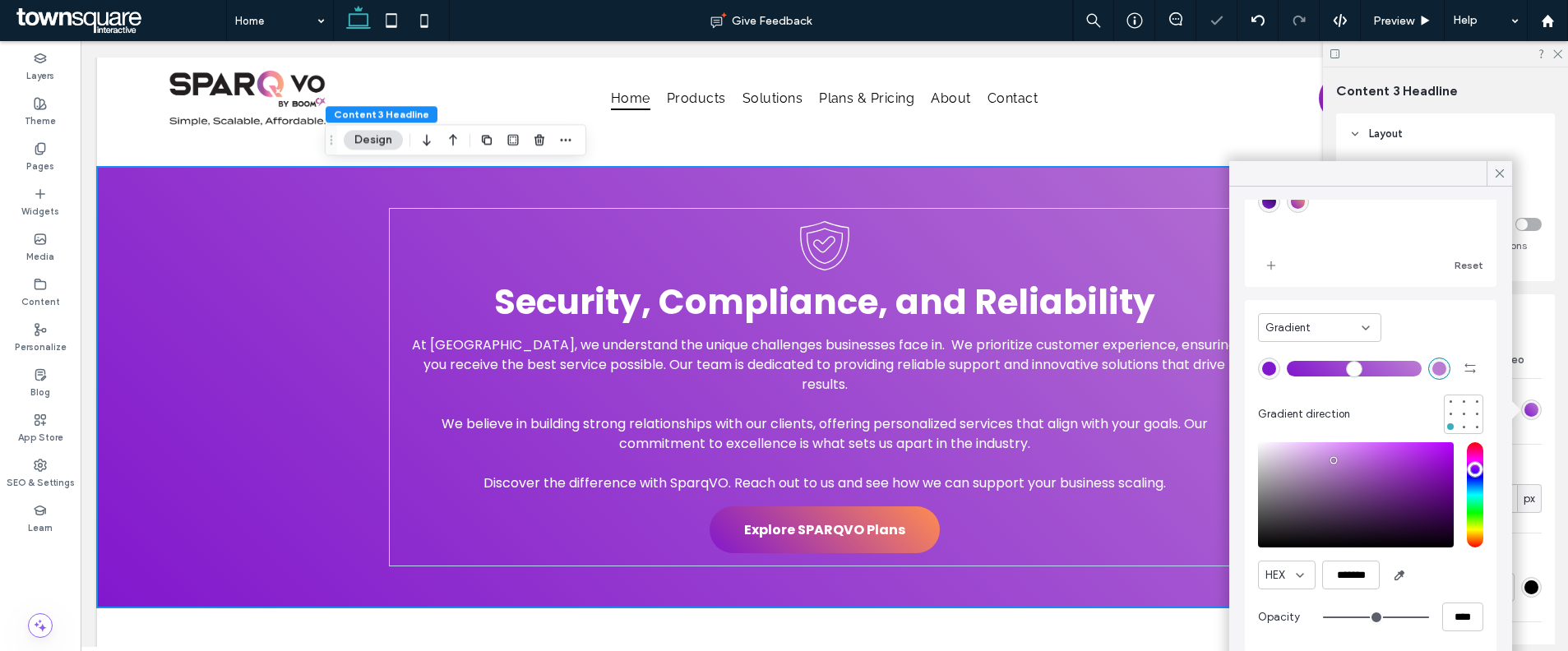
click at [1336, 461] on div "saturation and value" at bounding box center [1355, 494] width 196 height 105
click at [1271, 366] on div "rgba(130, 24, 205, 1)" at bounding box center [1269, 368] width 14 height 14
click at [1432, 369] on div "rgba(184, 120, 209, 1)" at bounding box center [1438, 368] width 14 height 14
click at [1376, 493] on div "saturation and value" at bounding box center [1355, 494] width 196 height 105
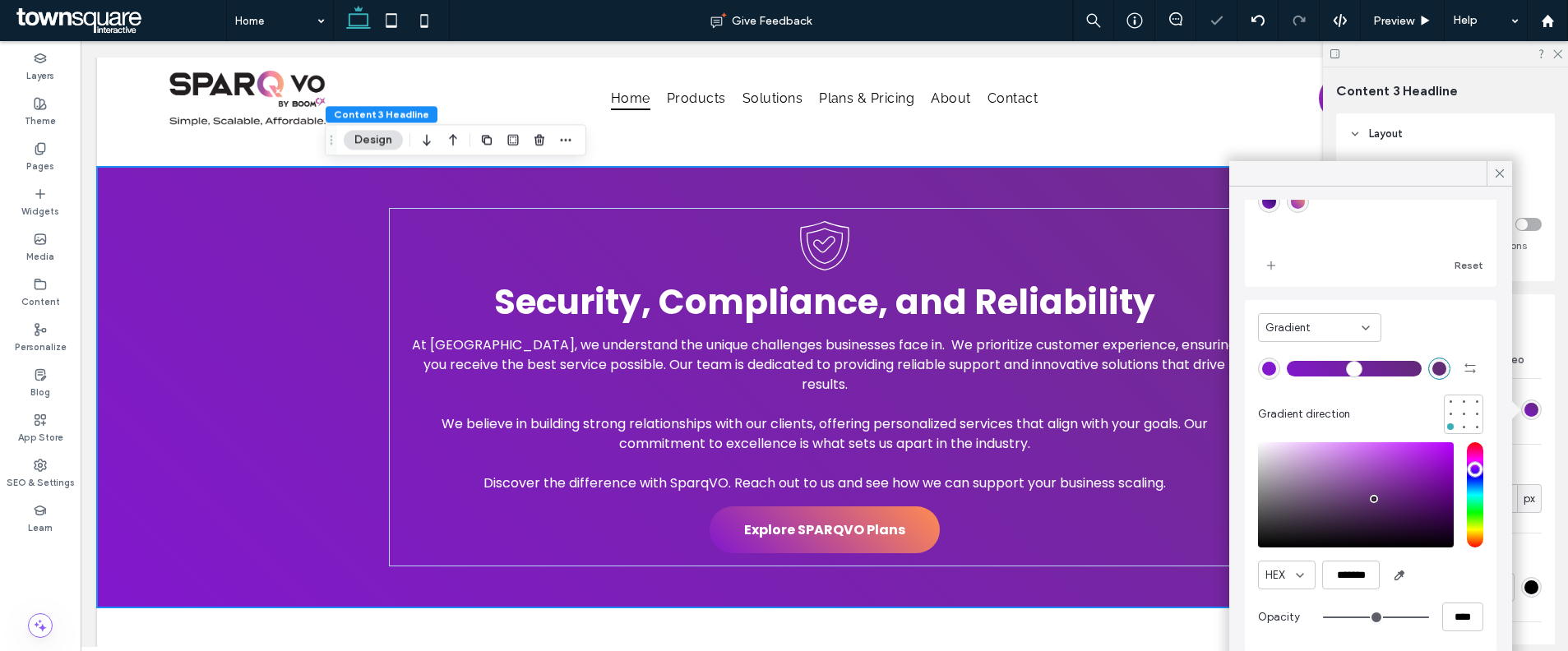
click at [1374, 499] on div "pointer" at bounding box center [1373, 498] width 5 height 5
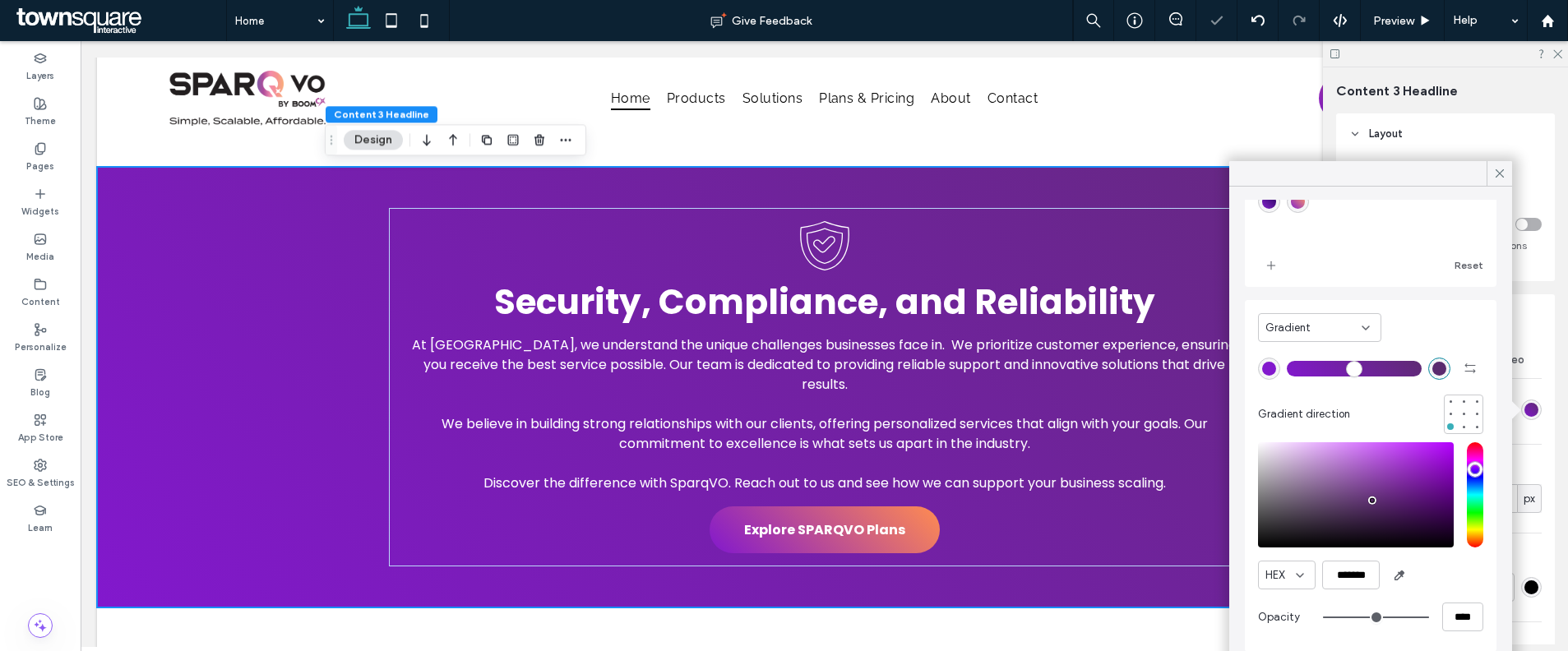
type input "*******"
drag, startPoint x: 1371, startPoint y: 505, endPoint x: 1366, endPoint y: 518, distance: 13.9
click at [1370, 503] on div "pointer" at bounding box center [1372, 500] width 5 height 5
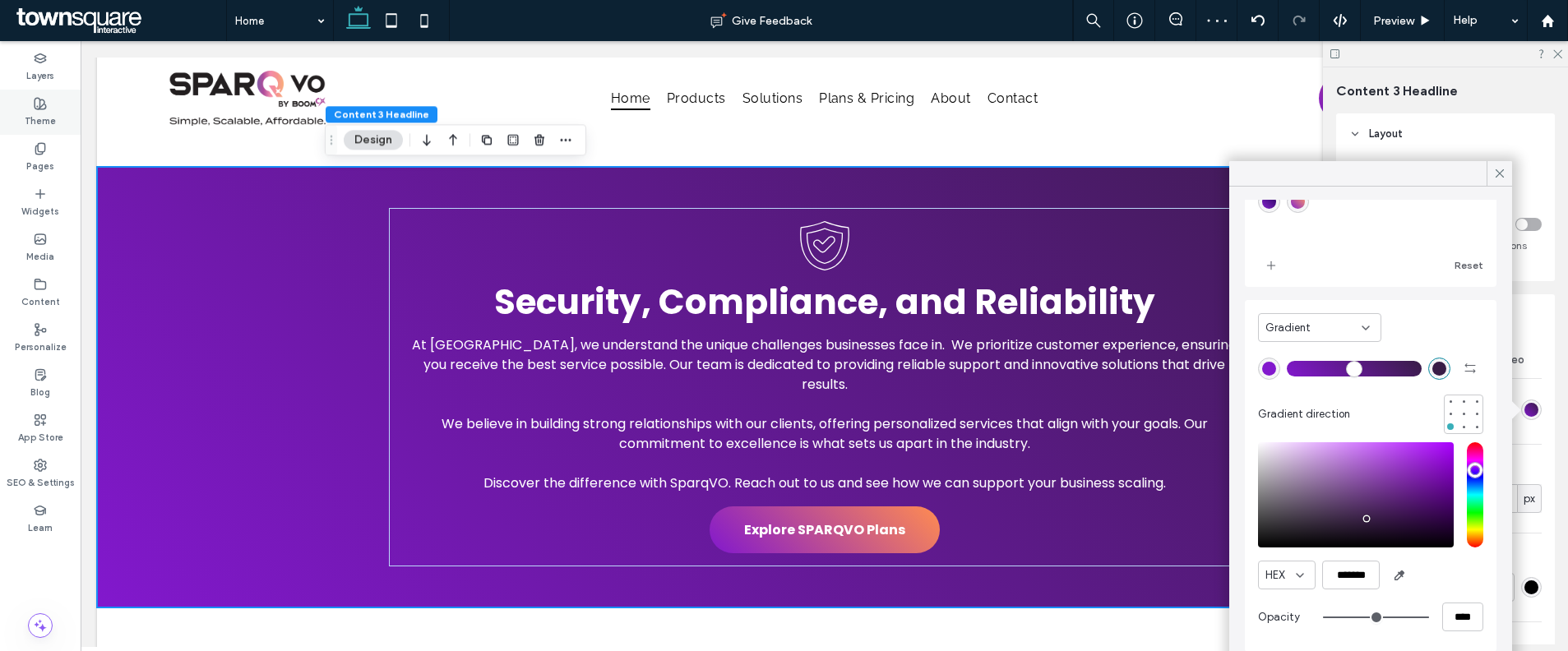
click at [43, 119] on label "Theme" at bounding box center [41, 120] width 31 height 18
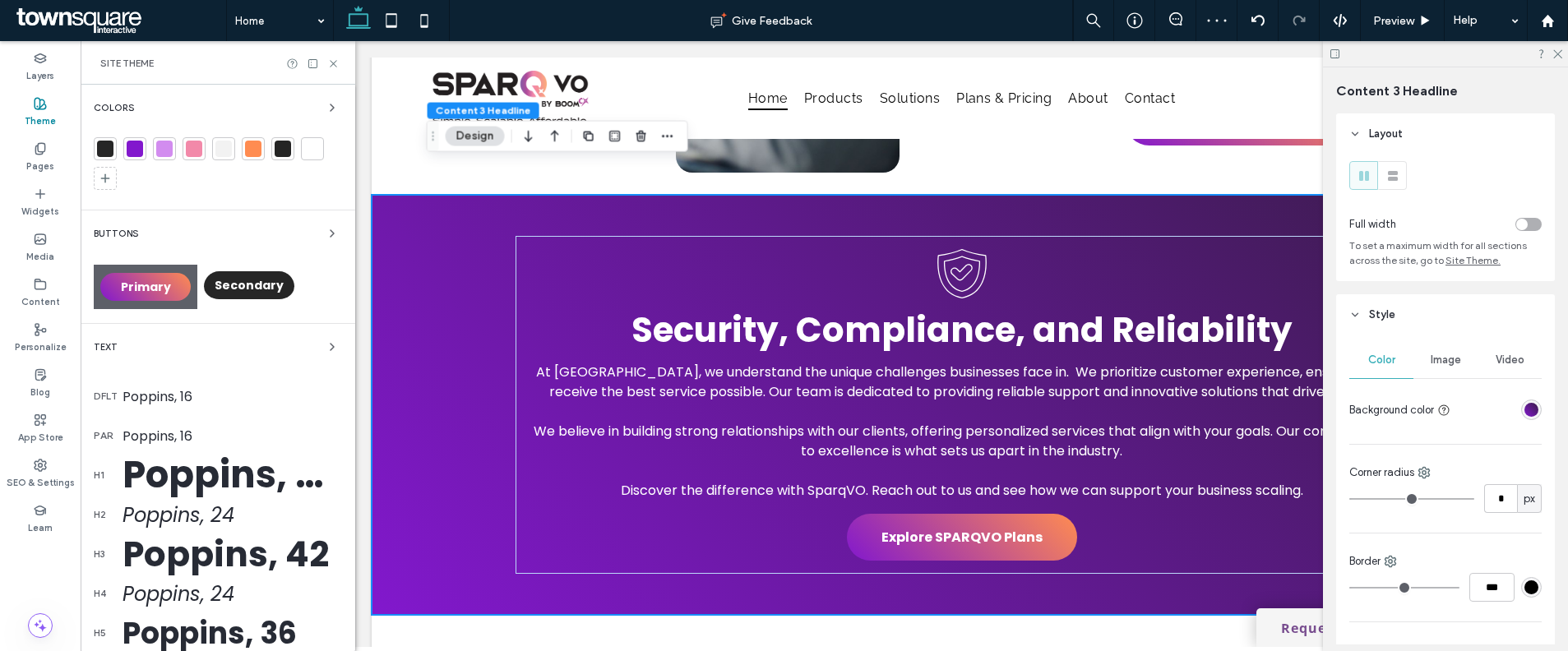
scroll to position [1901, 0]
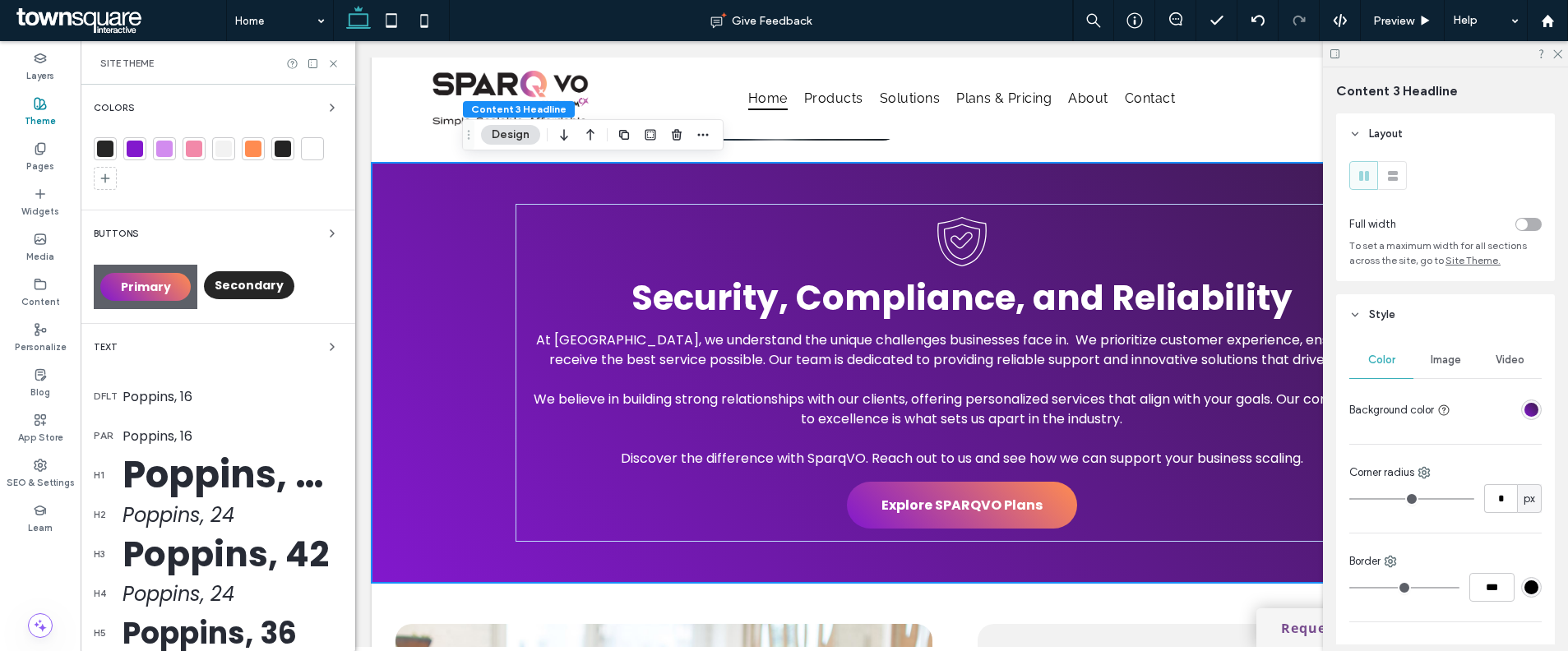
click at [127, 150] on div at bounding box center [135, 149] width 17 height 17
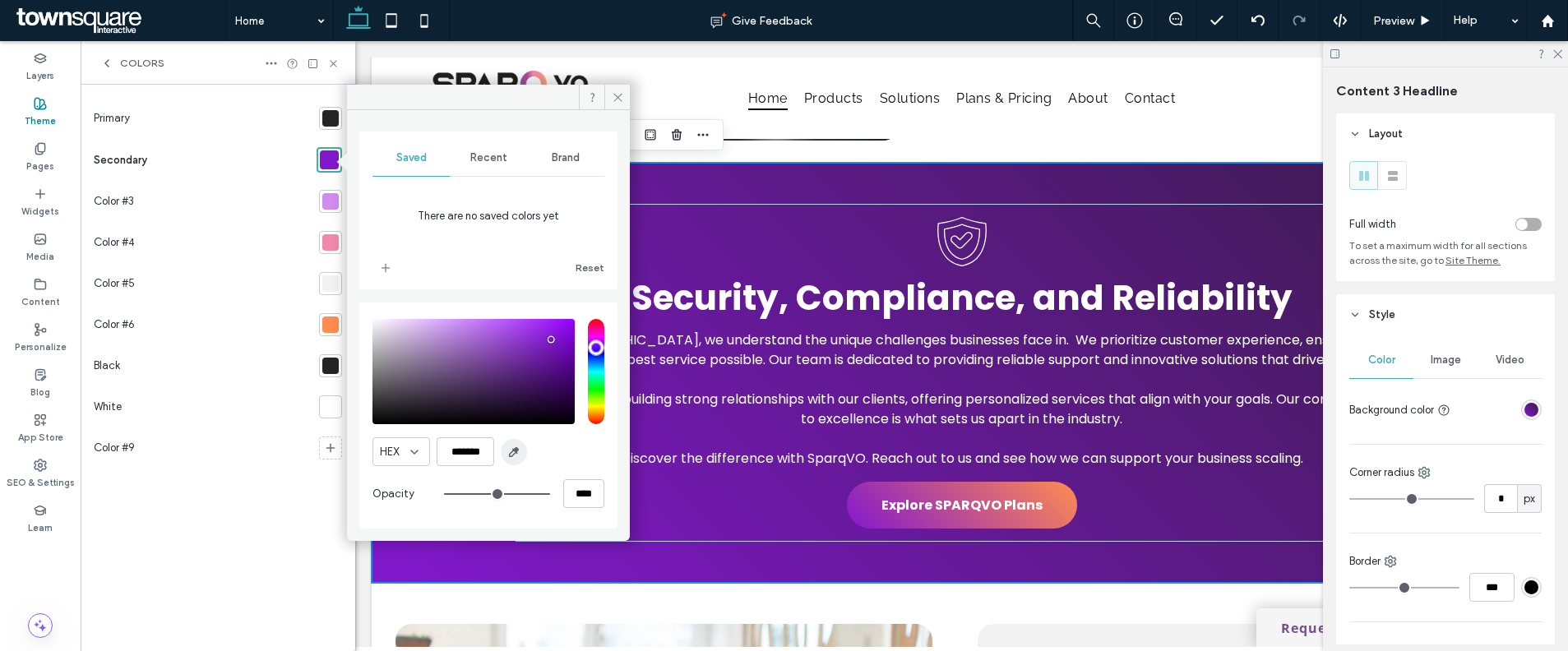
click at [503, 452] on span "button" at bounding box center [514, 452] width 27 height 27
type input "*******"
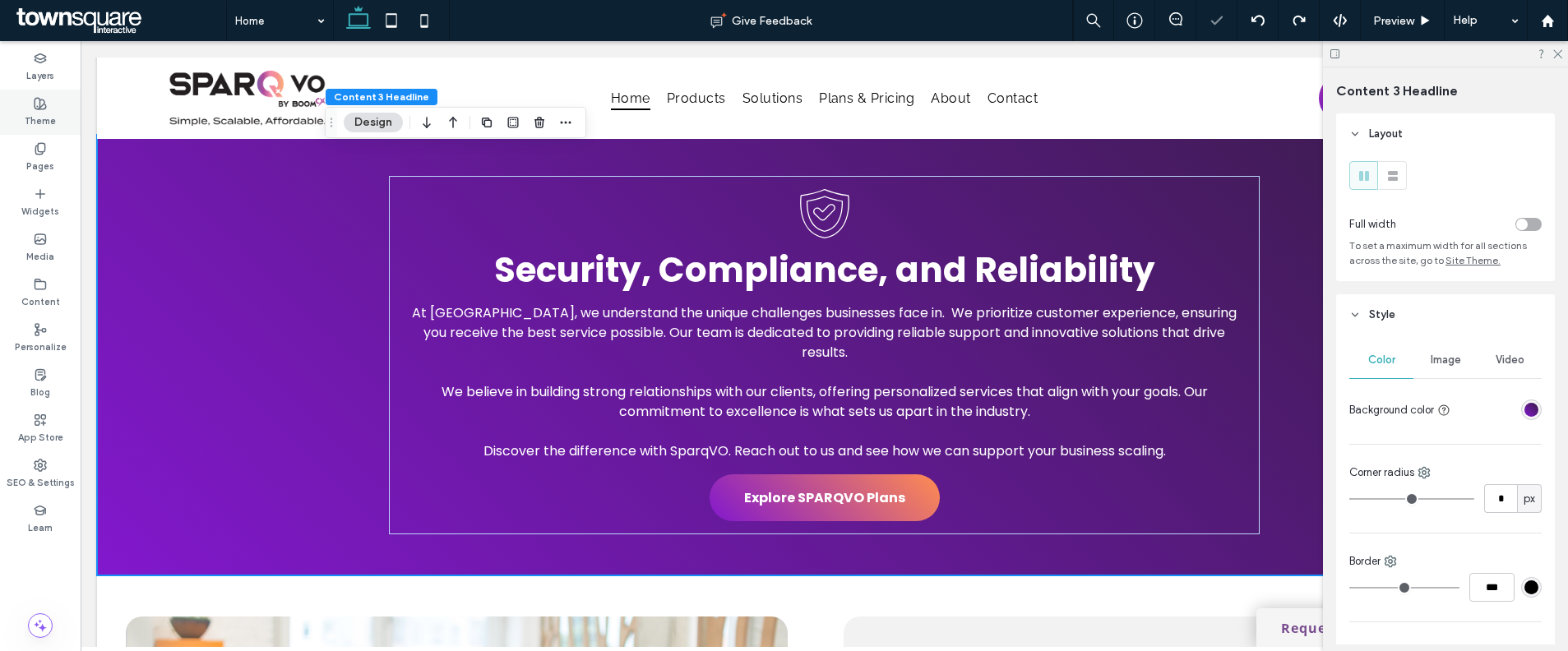
click at [24, 112] on div "Theme" at bounding box center [41, 111] width 81 height 45
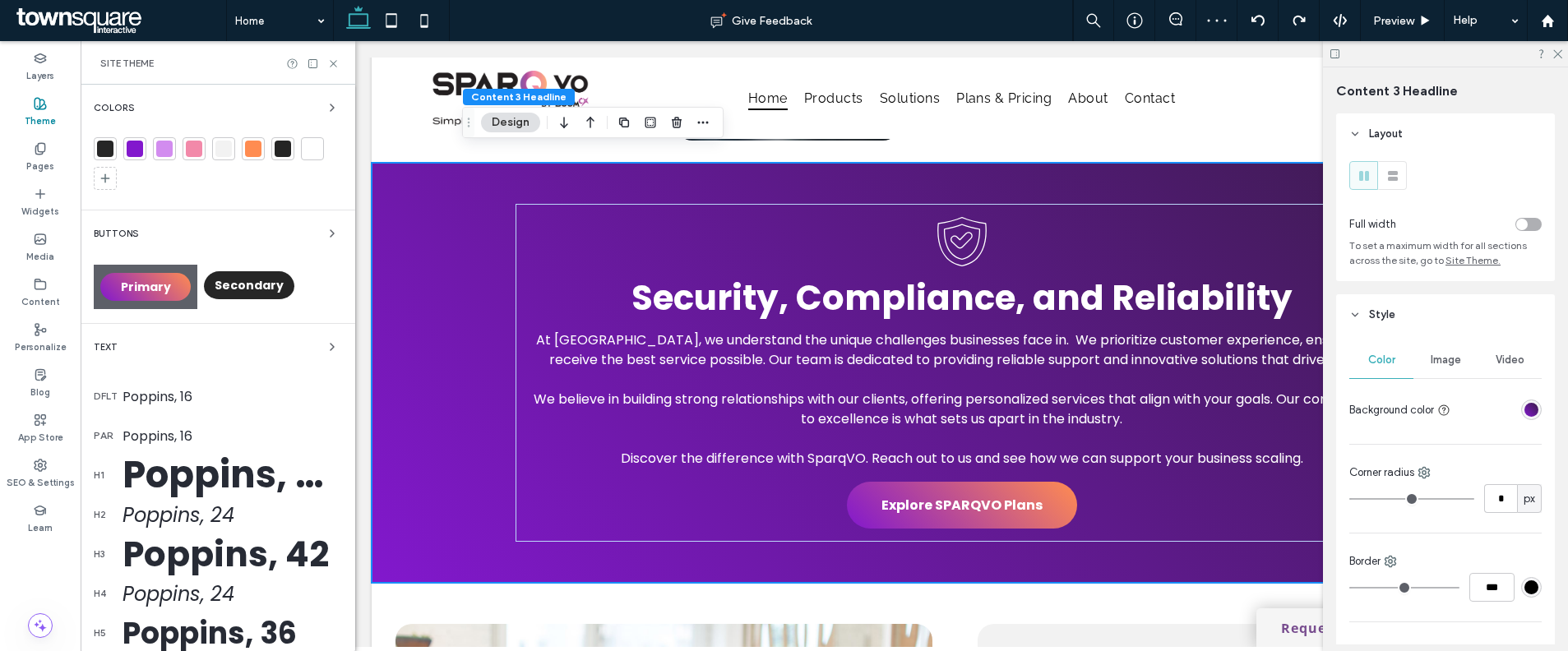
click at [134, 154] on div at bounding box center [135, 149] width 17 height 17
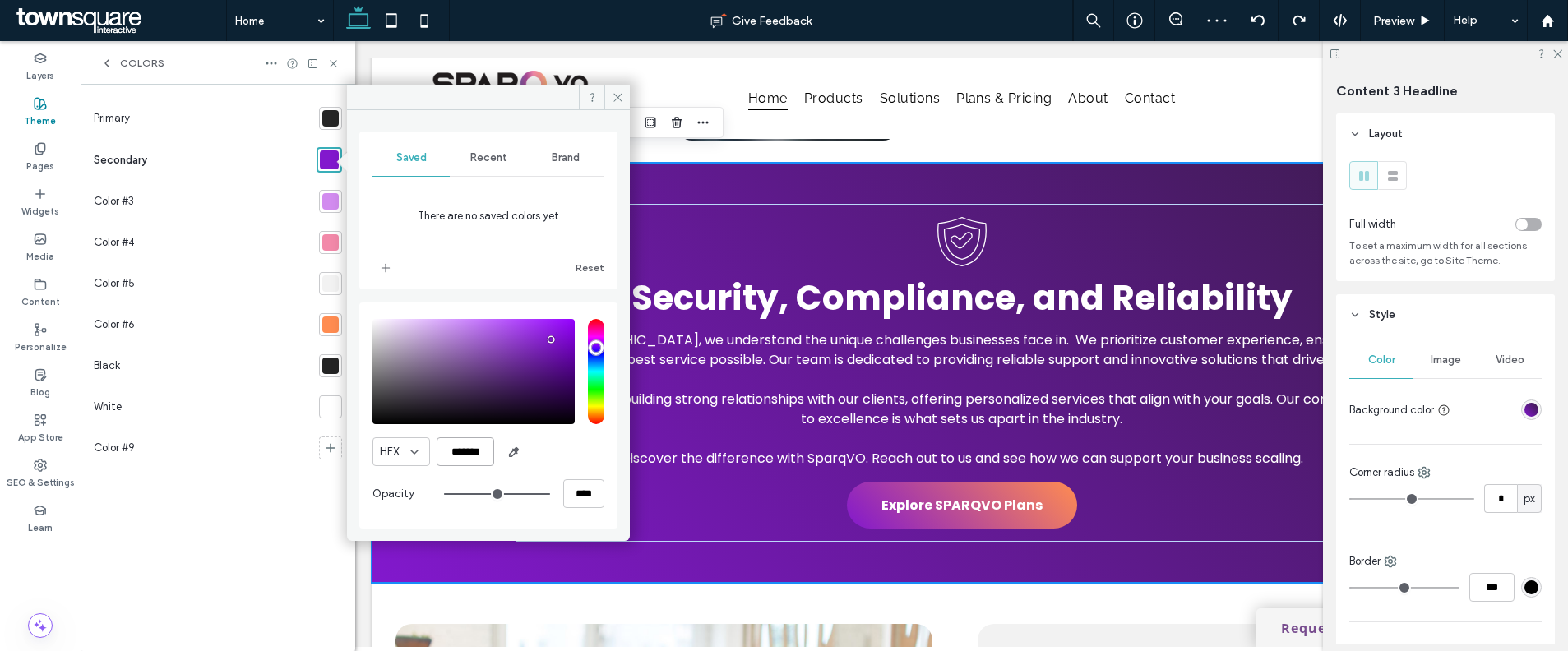
click at [463, 449] on input "*******" at bounding box center [465, 451] width 58 height 29
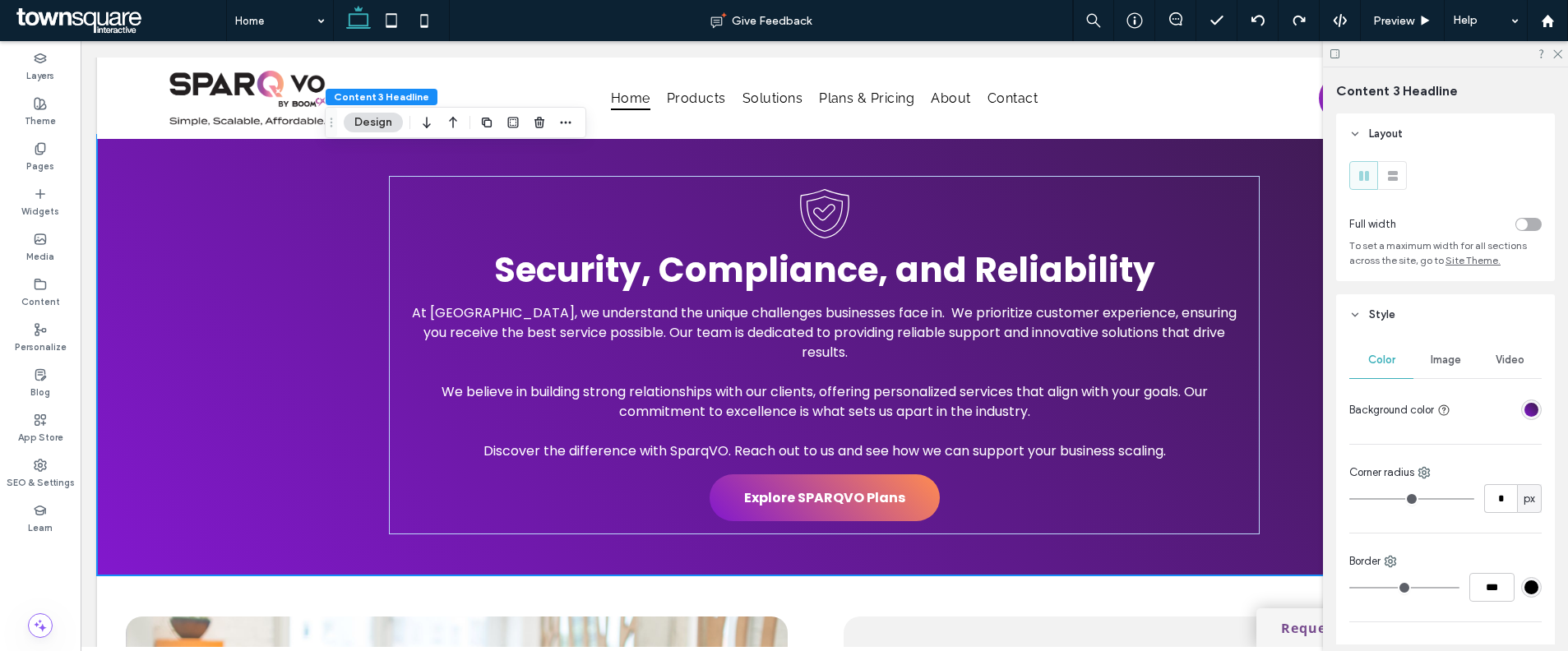
click at [1524, 411] on div "linear-gradient(405deg, rgba(130, 24, 205, 1) 0%, rgba(56, 28, 70, 1) 100%)" at bounding box center [1530, 410] width 14 height 14
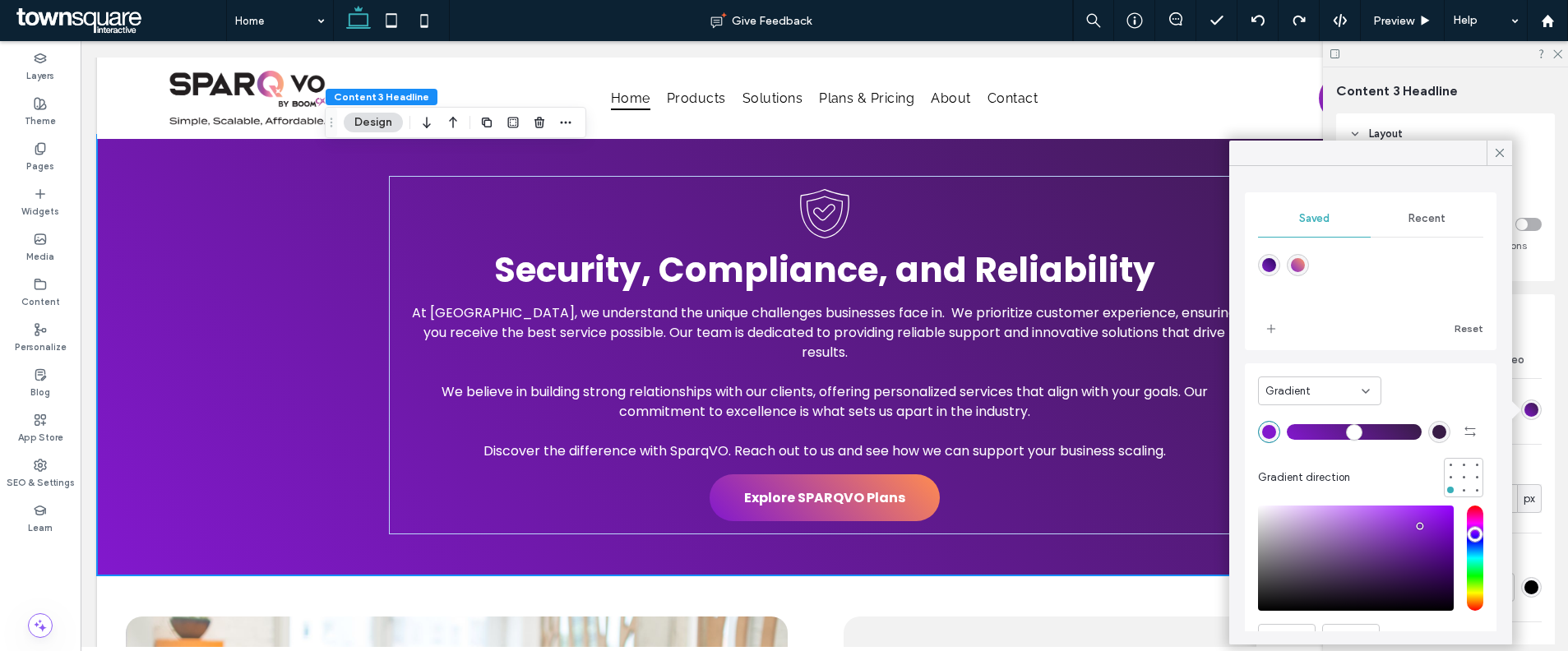
click at [1432, 429] on div "rgba(56, 28, 70, 1)" at bounding box center [1438, 432] width 14 height 14
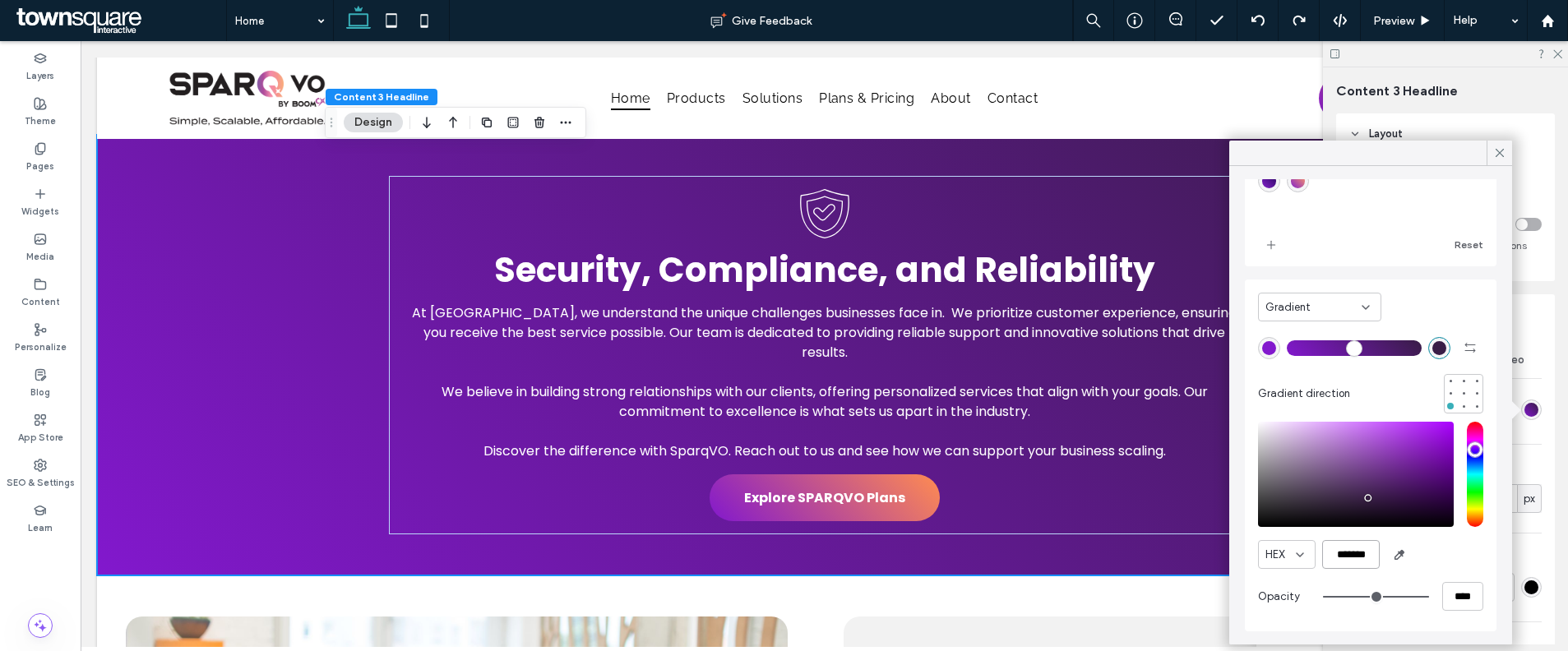
click at [1357, 566] on input "*******" at bounding box center [1351, 554] width 58 height 29
paste input "color picker textbox"
click at [1402, 493] on div "saturation and value" at bounding box center [1355, 474] width 196 height 105
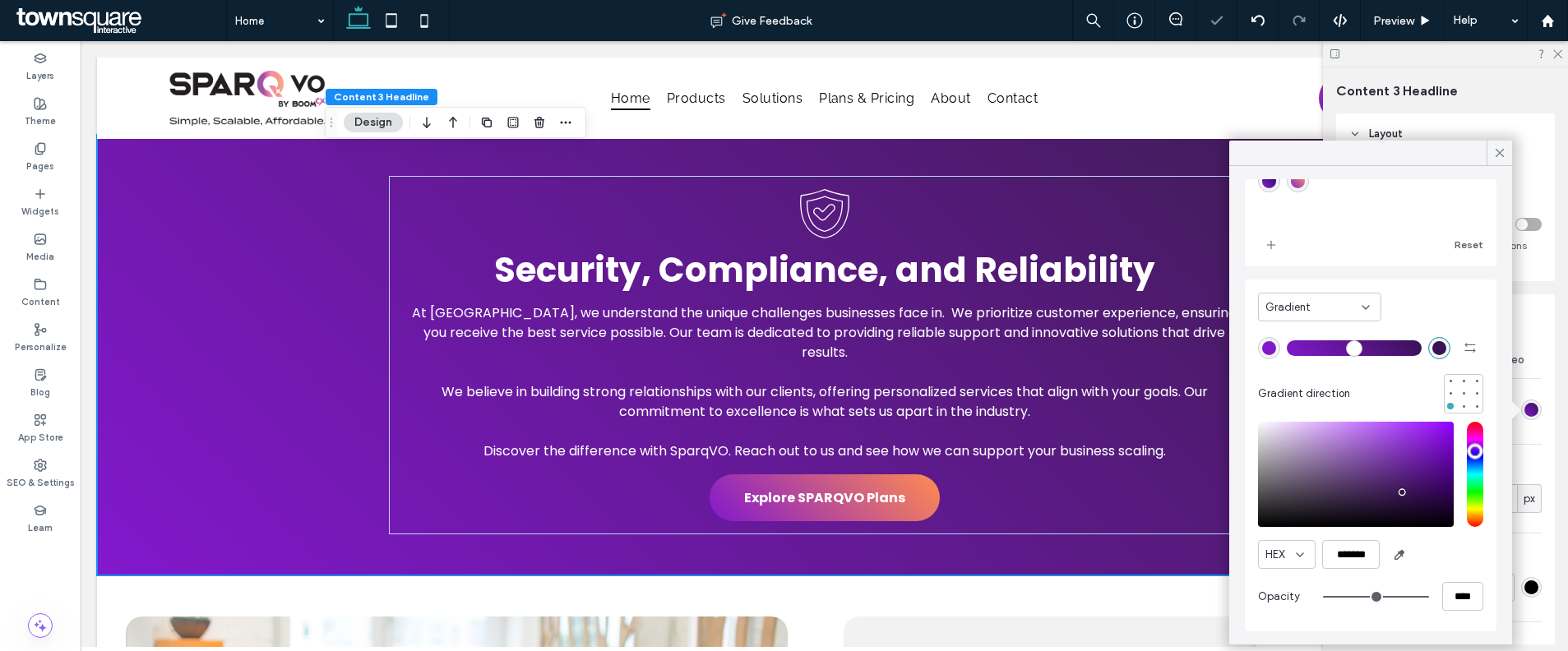
click at [1424, 480] on div "saturation and value" at bounding box center [1355, 474] width 196 height 105
click at [1470, 382] on div at bounding box center [1476, 381] width 12 height 12
click at [1431, 448] on div "saturation and value" at bounding box center [1355, 474] width 196 height 105
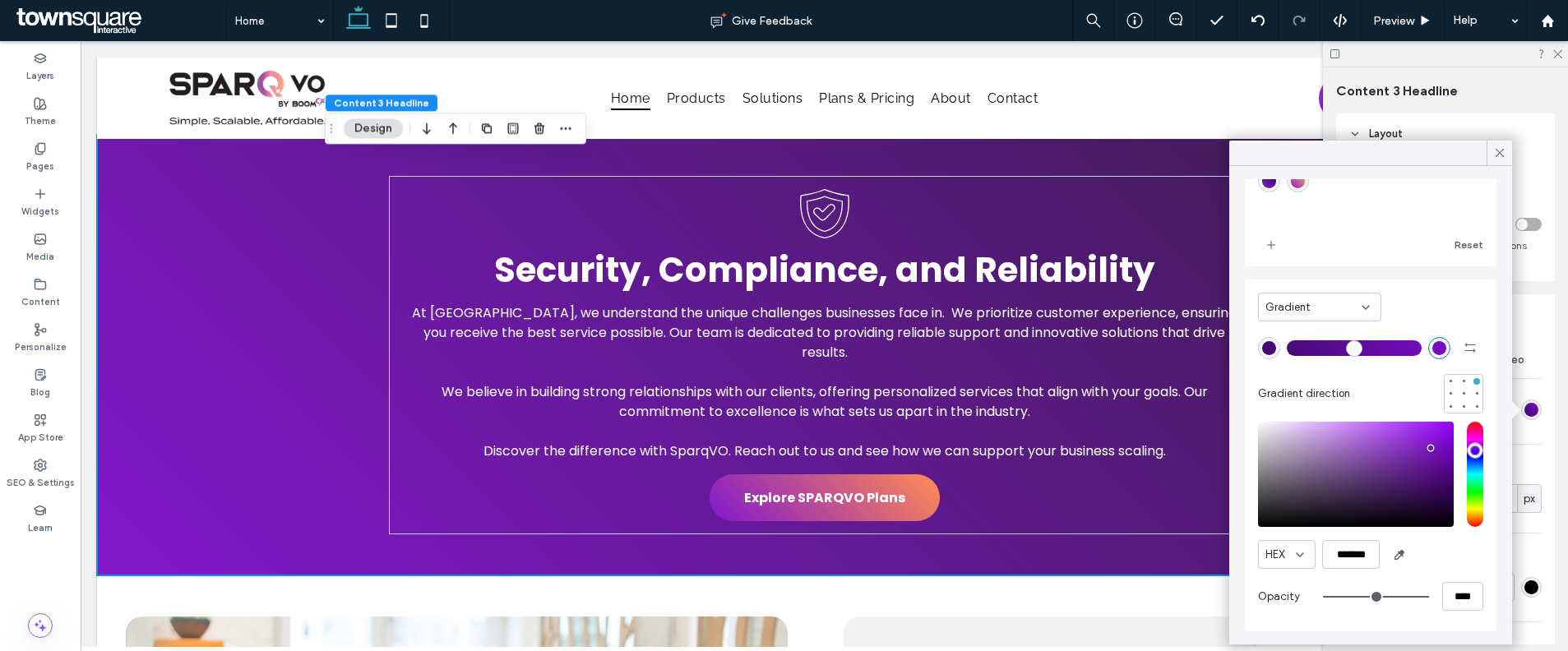
click at [1273, 352] on div "rgba(70, 10, 116, 1)" at bounding box center [1269, 348] width 14 height 14
click at [1350, 560] on input "*******" at bounding box center [1351, 554] width 58 height 29
paste input "color picker textbox"
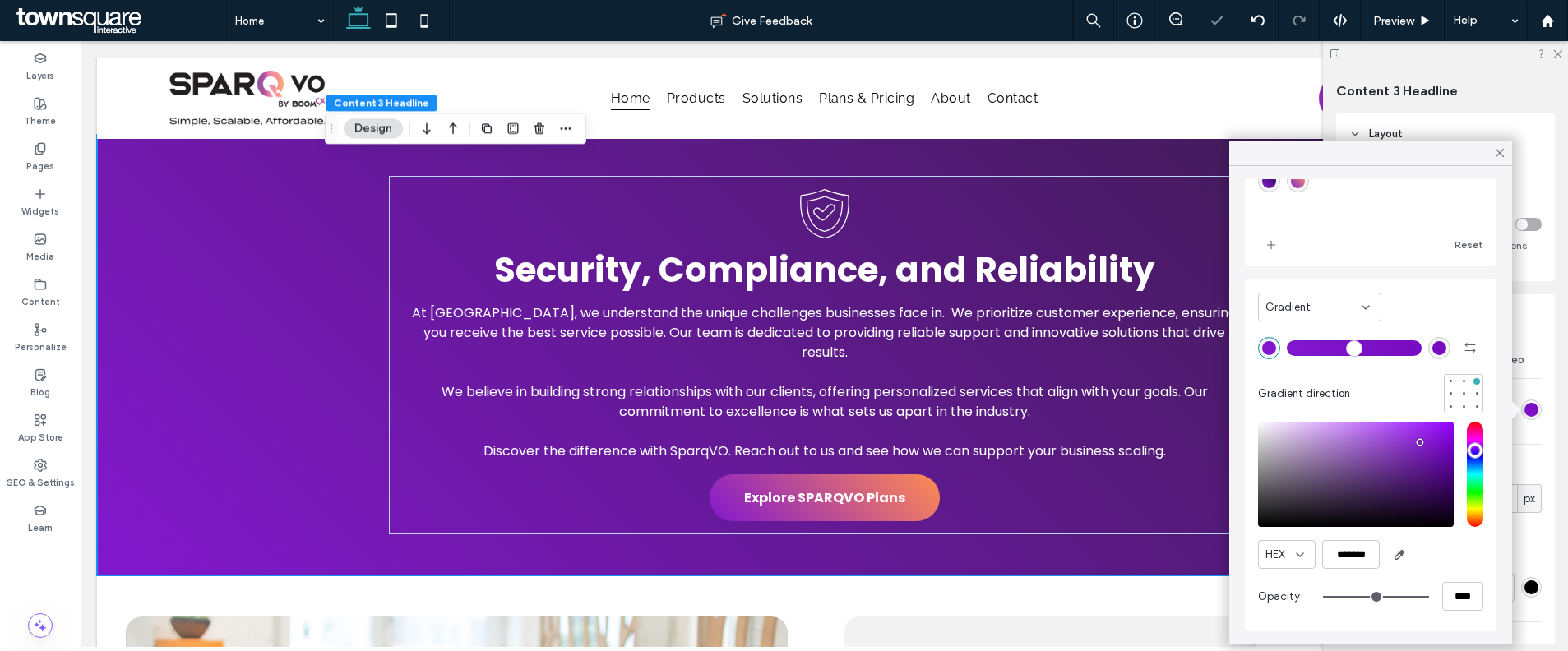
click at [1432, 353] on div "rgba(118, 11, 191, 1)" at bounding box center [1438, 348] width 14 height 14
drag, startPoint x: 1418, startPoint y: 449, endPoint x: 1390, endPoint y: 429, distance: 34.4
click at [1390, 429] on div "saturation and value" at bounding box center [1355, 474] width 196 height 105
drag, startPoint x: 1388, startPoint y: 434, endPoint x: 1370, endPoint y: 433, distance: 18.0
click at [1370, 433] on div "saturation and value" at bounding box center [1355, 474] width 196 height 105
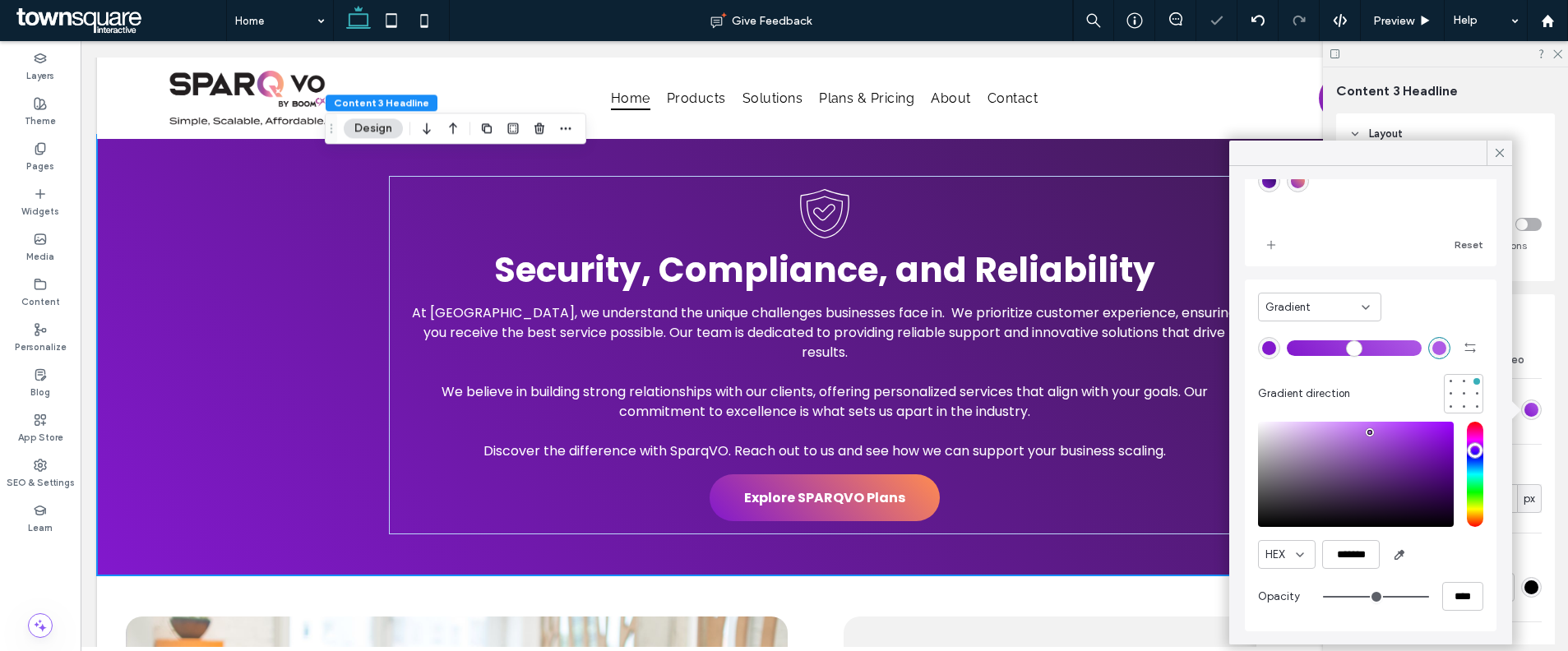
click at [1370, 433] on div "pointer" at bounding box center [1369, 432] width 5 height 5
drag, startPoint x: 1368, startPoint y: 433, endPoint x: 1359, endPoint y: 428, distance: 10.3
click at [1359, 428] on div "pointer" at bounding box center [1359, 428] width 5 height 5
click at [1354, 429] on div "pointer" at bounding box center [1353, 428] width 5 height 5
click at [1355, 430] on div "pointer" at bounding box center [1353, 428] width 5 height 5
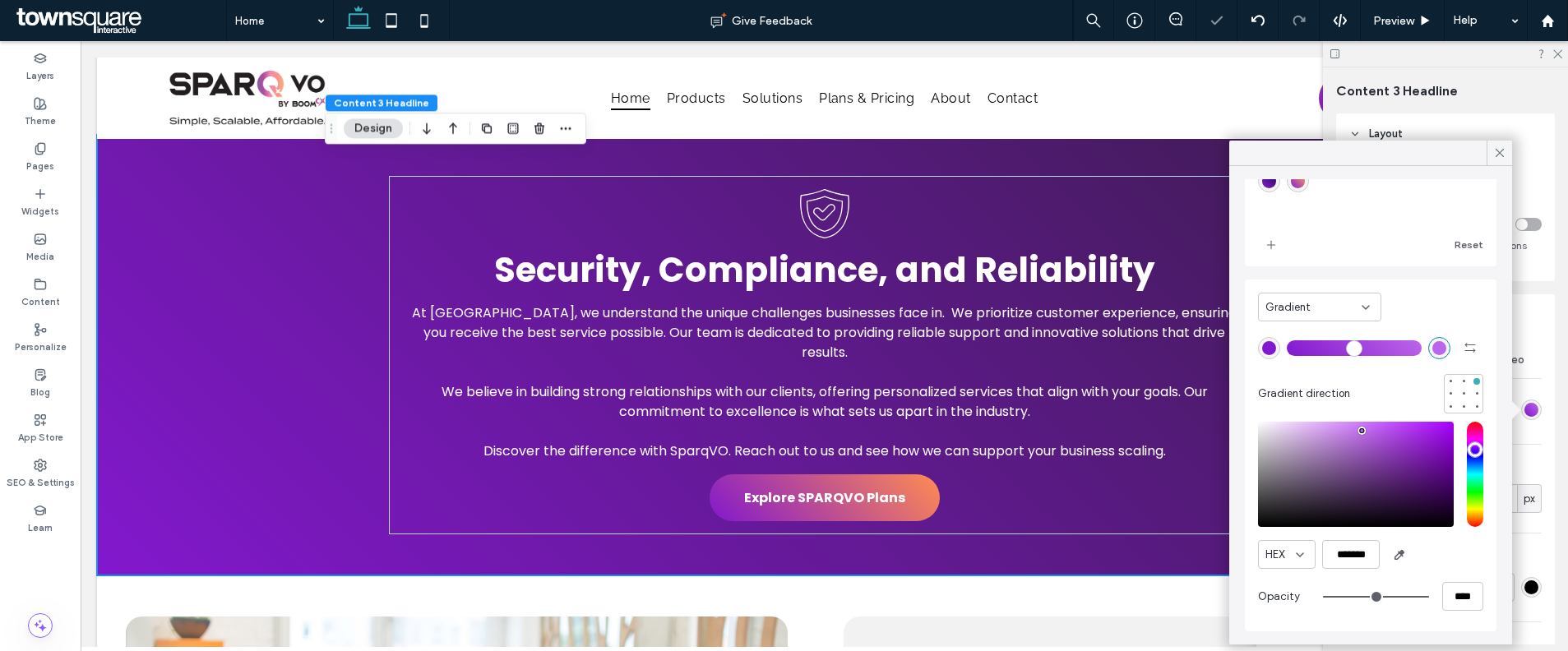
drag, startPoint x: 1353, startPoint y: 430, endPoint x: 1362, endPoint y: 431, distance: 9.1
click at [1362, 431] on div "pointer" at bounding box center [1361, 430] width 5 height 5
type input "*******"
click at [1353, 428] on div "pointer" at bounding box center [1353, 428] width 5 height 5
click at [1271, 247] on use "add color" at bounding box center [1271, 245] width 8 height 8
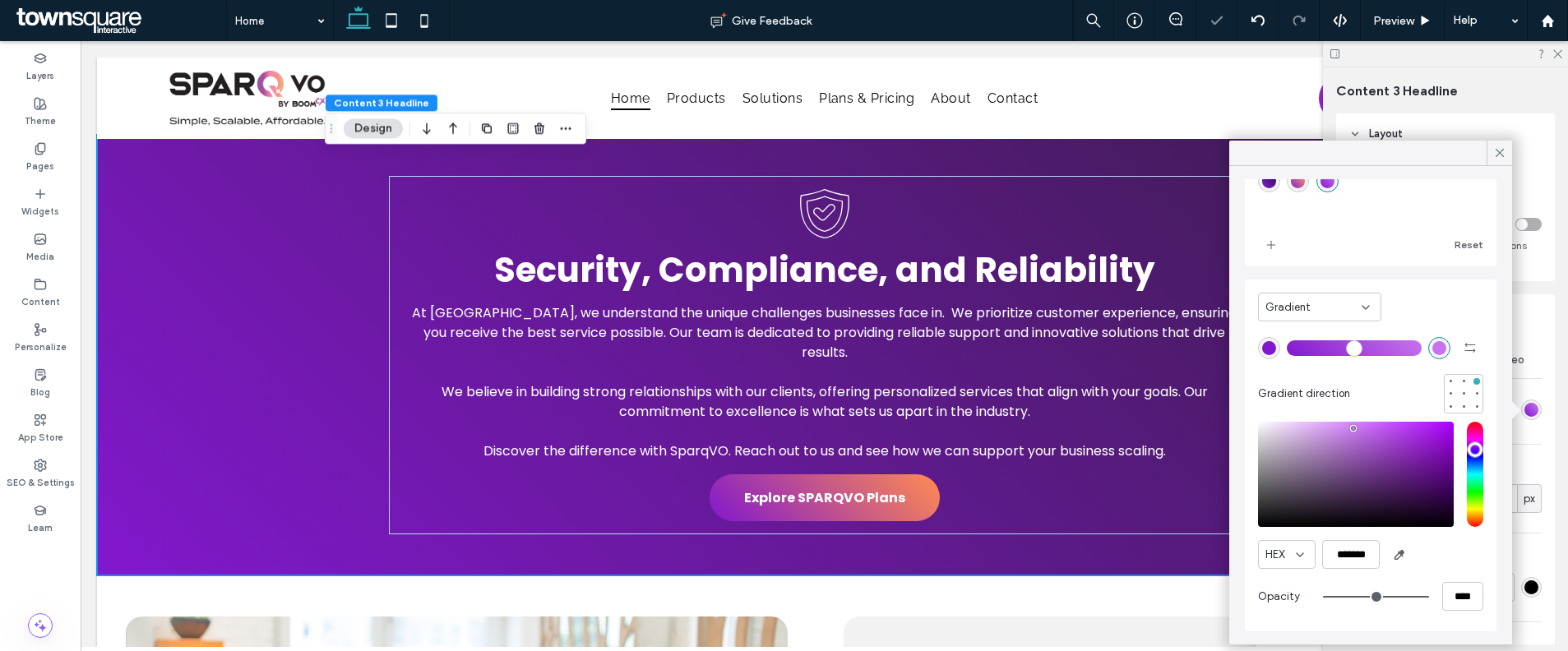
scroll to position [0, 0]
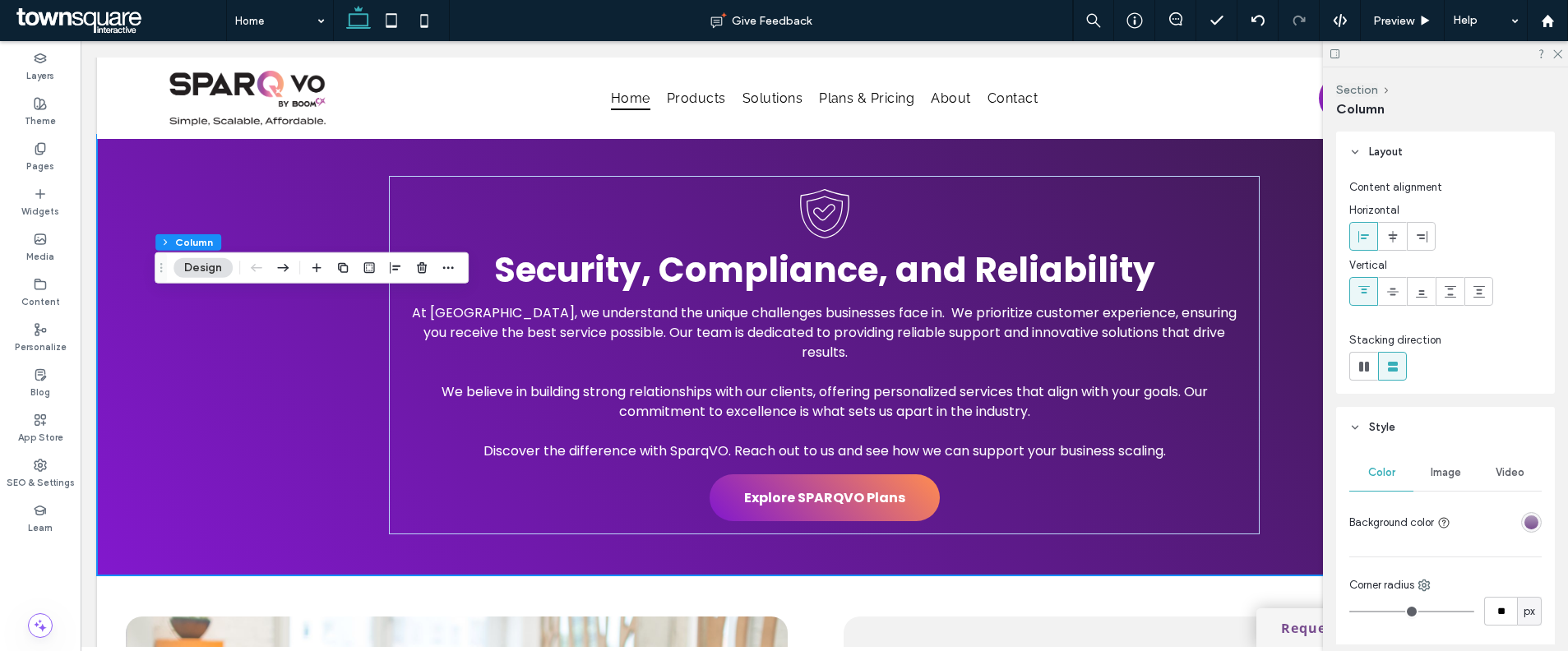
click at [1524, 517] on div "linear-gradient(180deg, rgba(175, 155, 187, 1) 0%, rgba(120, 77, 143, 1) 100%)" at bounding box center [1530, 522] width 14 height 14
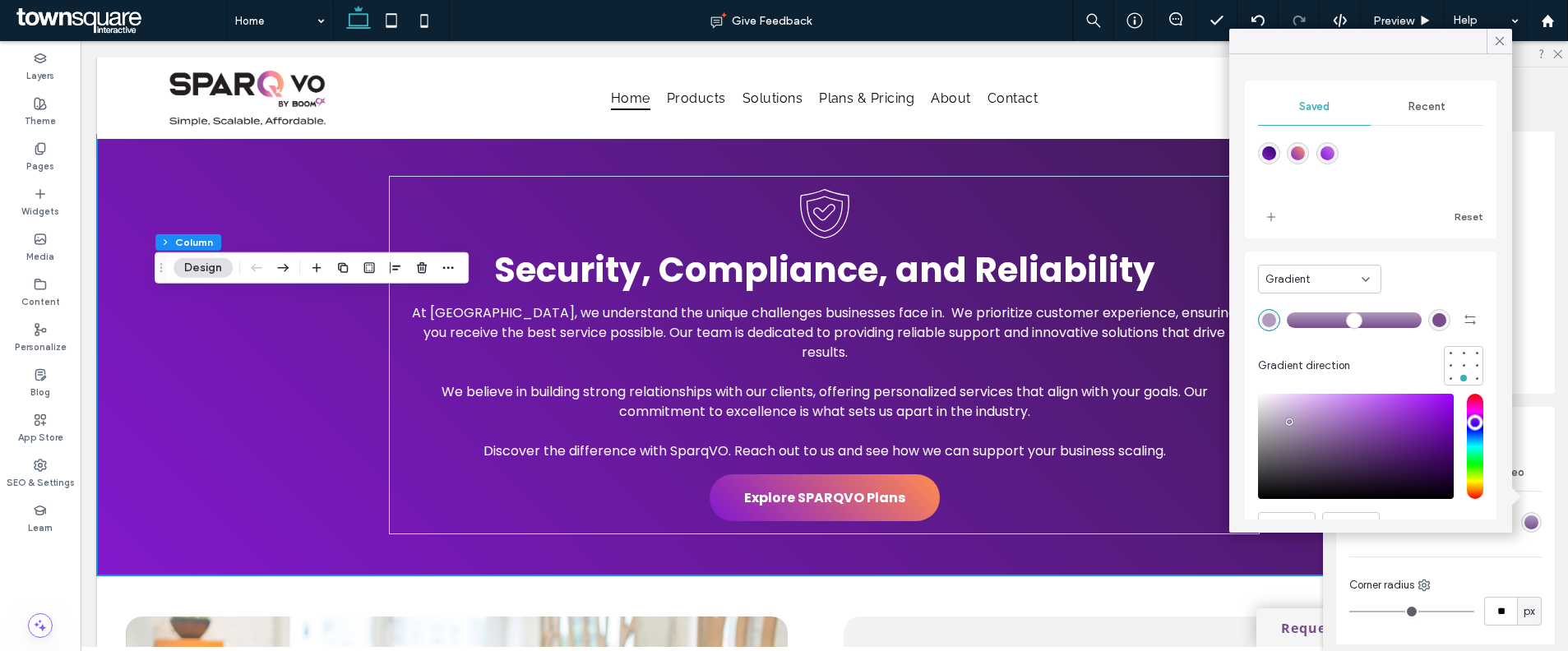
click at [1334, 161] on div "linear-gradient(45deg,rgba(130,24,205,1) 0%,rgba(199,115,239,1) 100%)" at bounding box center [1328, 153] width 22 height 22
type input "*******"
click at [1460, 350] on div at bounding box center [1463, 353] width 6 height 6
click at [1458, 375] on div at bounding box center [1463, 378] width 12 height 12
click at [1473, 350] on div at bounding box center [1476, 353] width 6 height 6
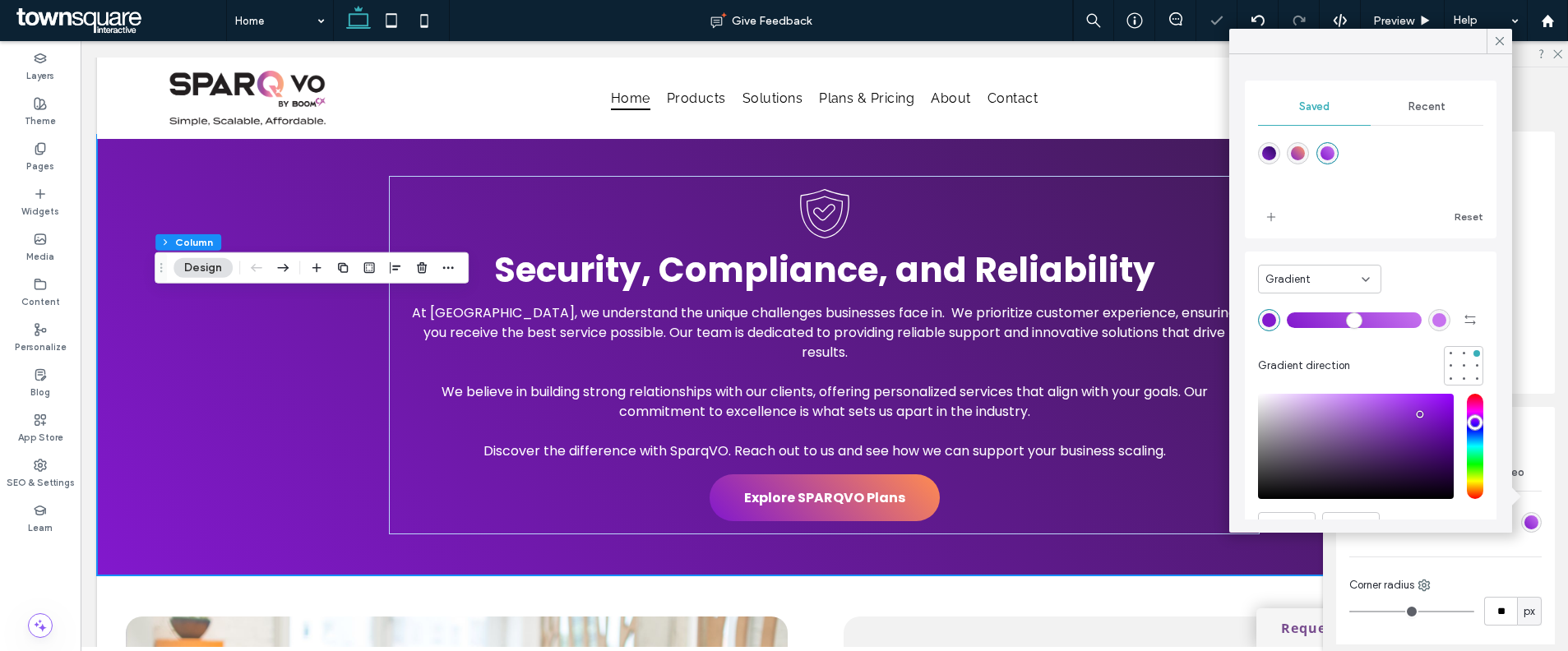
click at [1328, 157] on div "linear-gradient(45deg,rgba(130,24,205,1) 0%,rgba(199,115,239,1) 100%)" at bounding box center [1327, 153] width 14 height 14
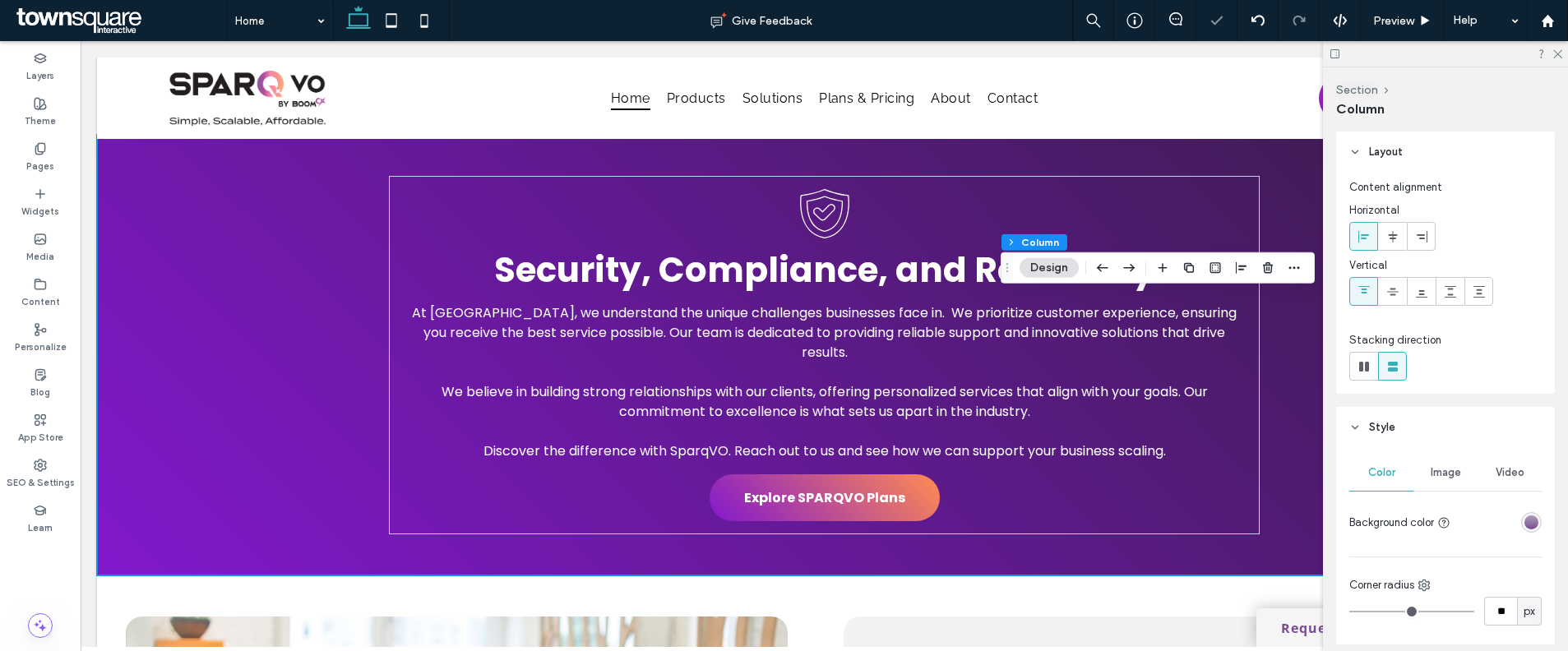
click at [1524, 523] on div "linear-gradient(180deg, rgba(175, 155, 187, 1) 0%, rgba(120, 77, 143, 1) 100%)" at bounding box center [1530, 522] width 14 height 14
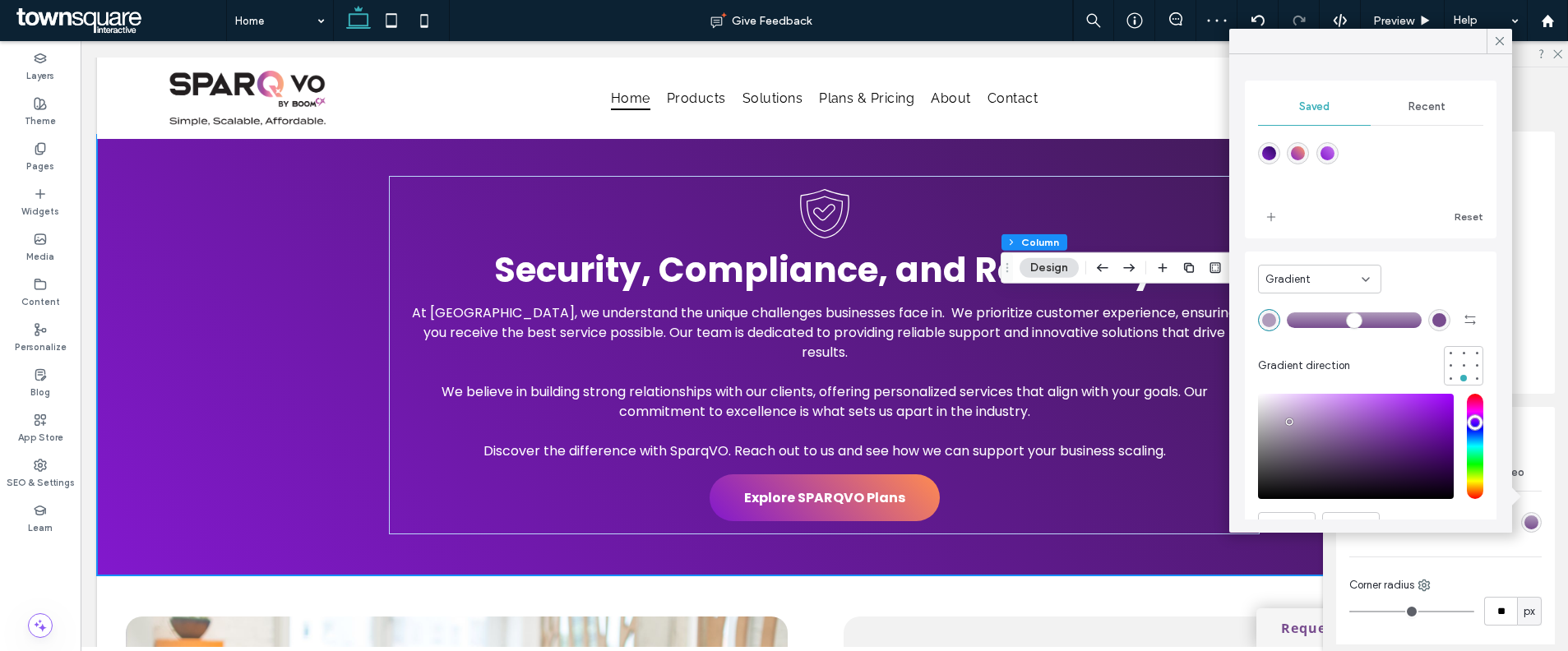
click at [1334, 157] on div "linear-gradient(45deg,rgba(130,24,205,1) 0%,rgba(199,115,239,1) 100%)" at bounding box center [1327, 153] width 14 height 14
type input "*******"
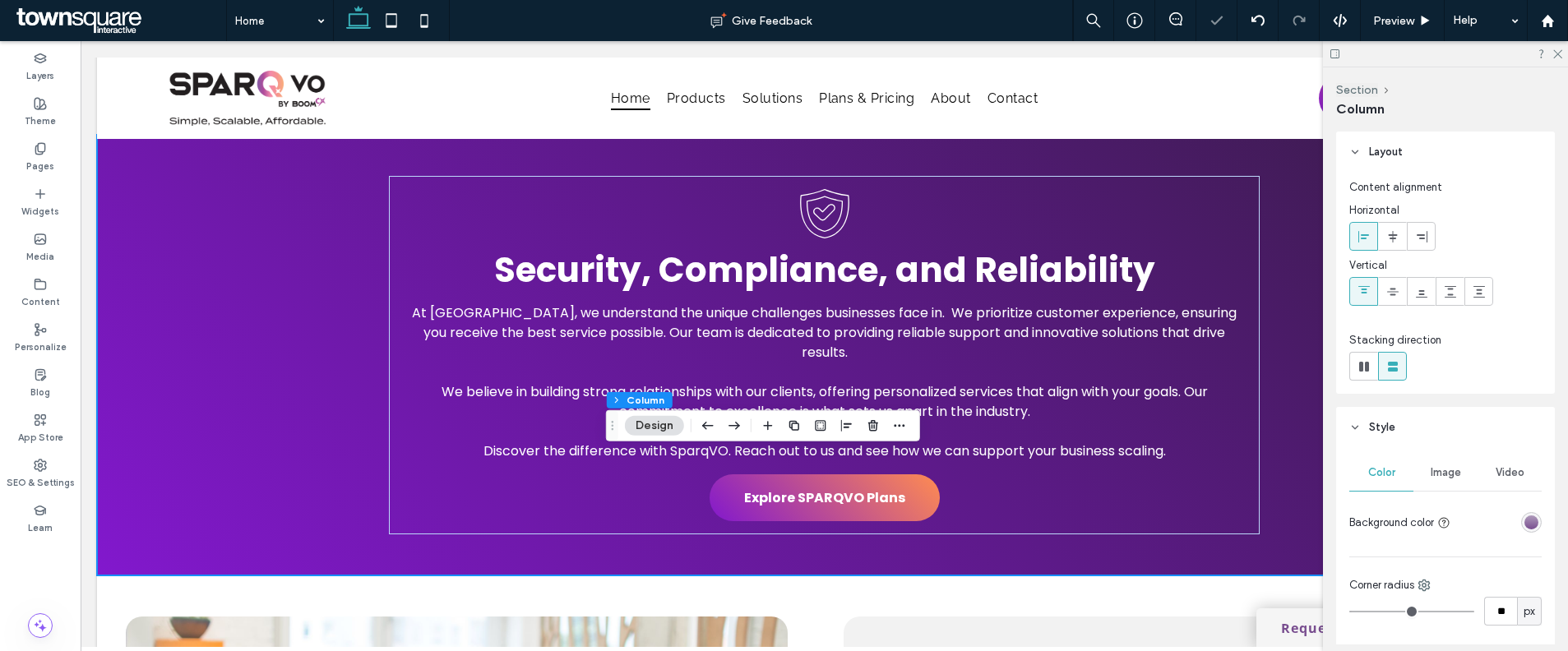
click at [1527, 510] on div at bounding box center [1499, 522] width 85 height 29
click at [1524, 523] on div "linear-gradient(180deg, rgba(175, 155, 187, 1) 0%, rgba(120, 77, 143, 1) 100%)" at bounding box center [1530, 522] width 14 height 14
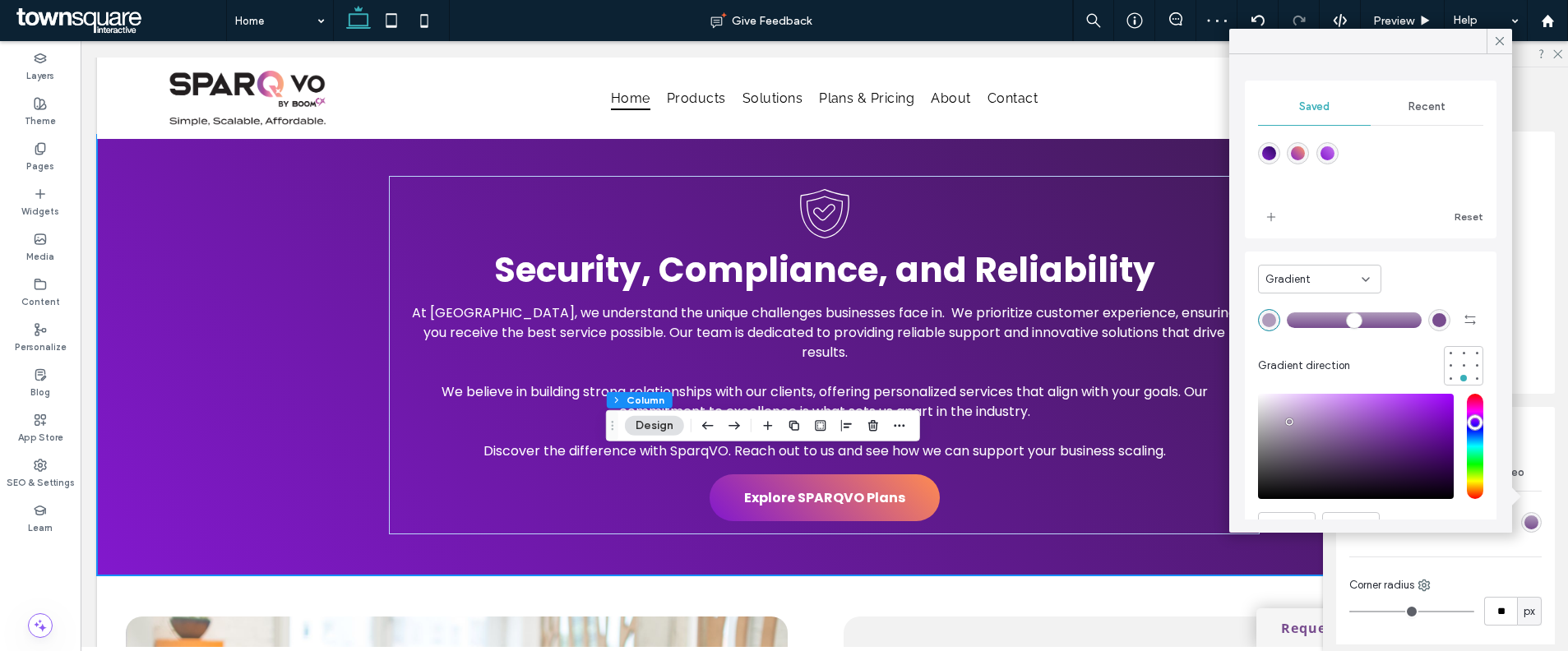
click at [1329, 153] on div "linear-gradient(45deg,rgba(130,24,205,1) 0%,rgba(199,115,239,1) 100%)" at bounding box center [1327, 153] width 14 height 14
type input "*******"
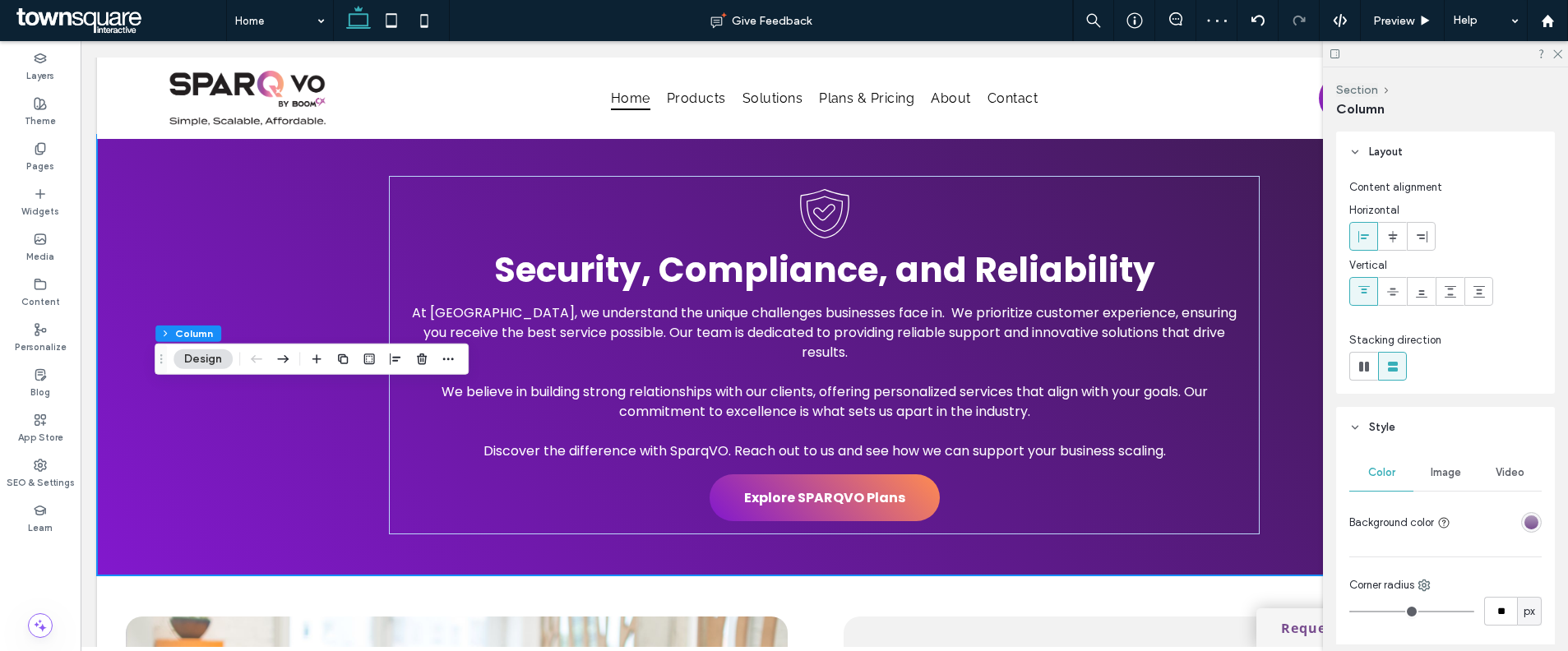
click at [1524, 516] on div "linear-gradient(180deg, rgba(175, 155, 187, 1) 0%, rgba(120, 77, 143, 1) 100%)" at bounding box center [1530, 522] width 14 height 14
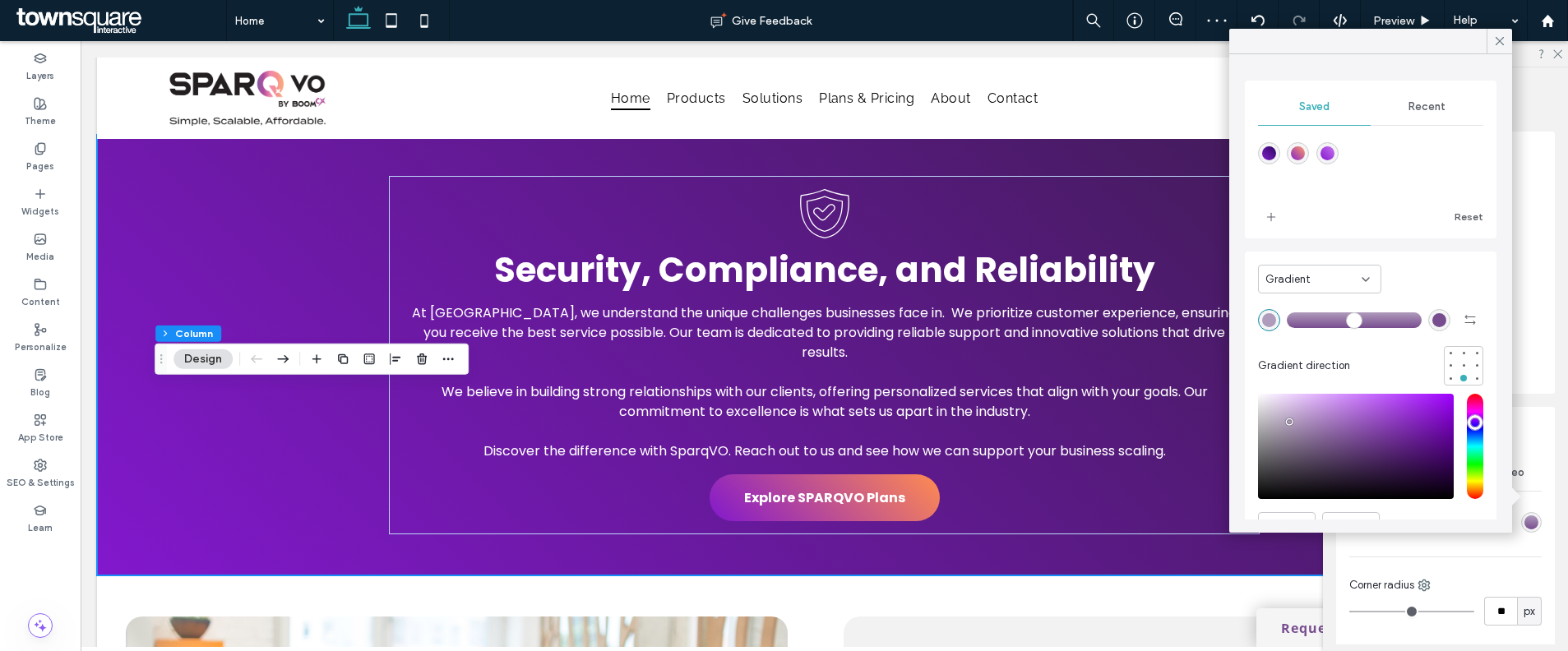
click at [1334, 156] on div "linear-gradient(45deg,rgba(130,24,205,1) 0%,rgba(199,115,239,1) 100%)" at bounding box center [1327, 153] width 14 height 14
type input "*******"
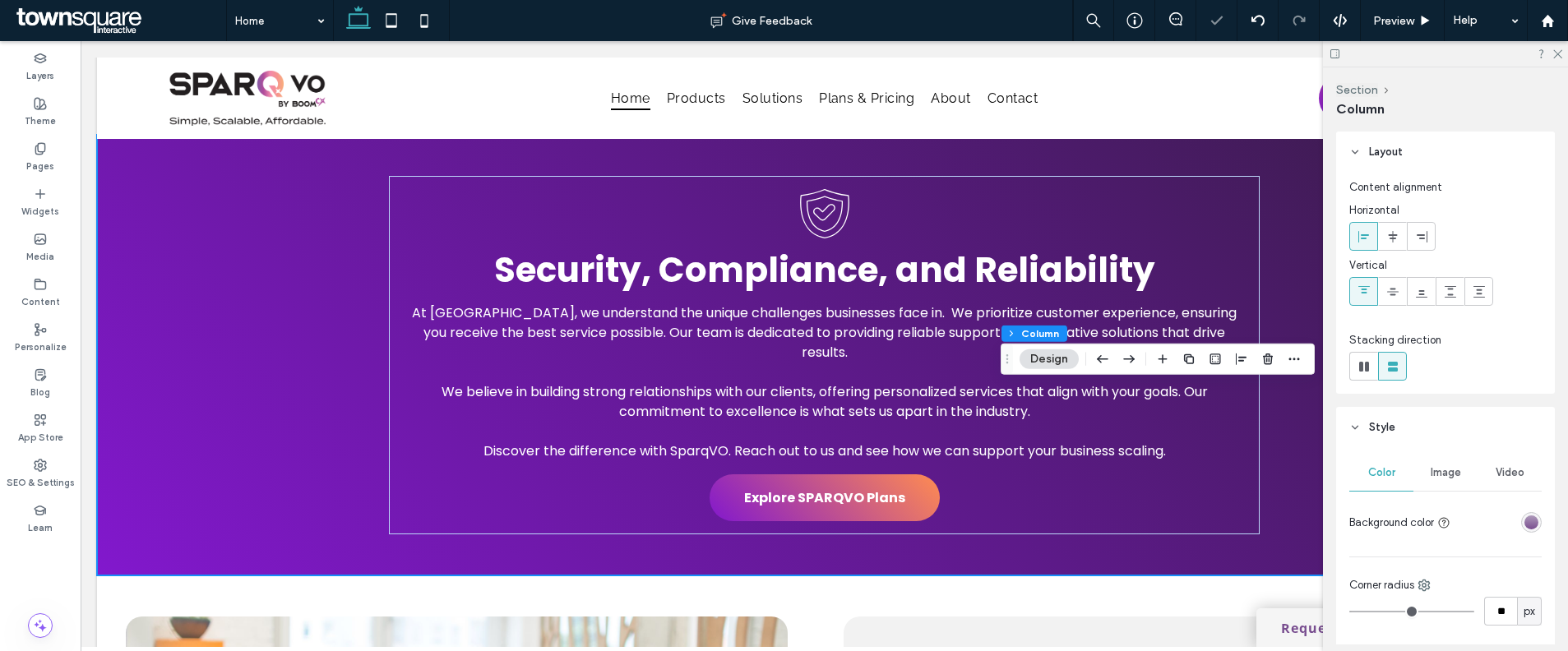
click at [1527, 519] on div "linear-gradient(180deg, rgba(175, 155, 187, 1) 0%, rgba(120, 77, 143, 1) 100%)" at bounding box center [1530, 522] width 14 height 14
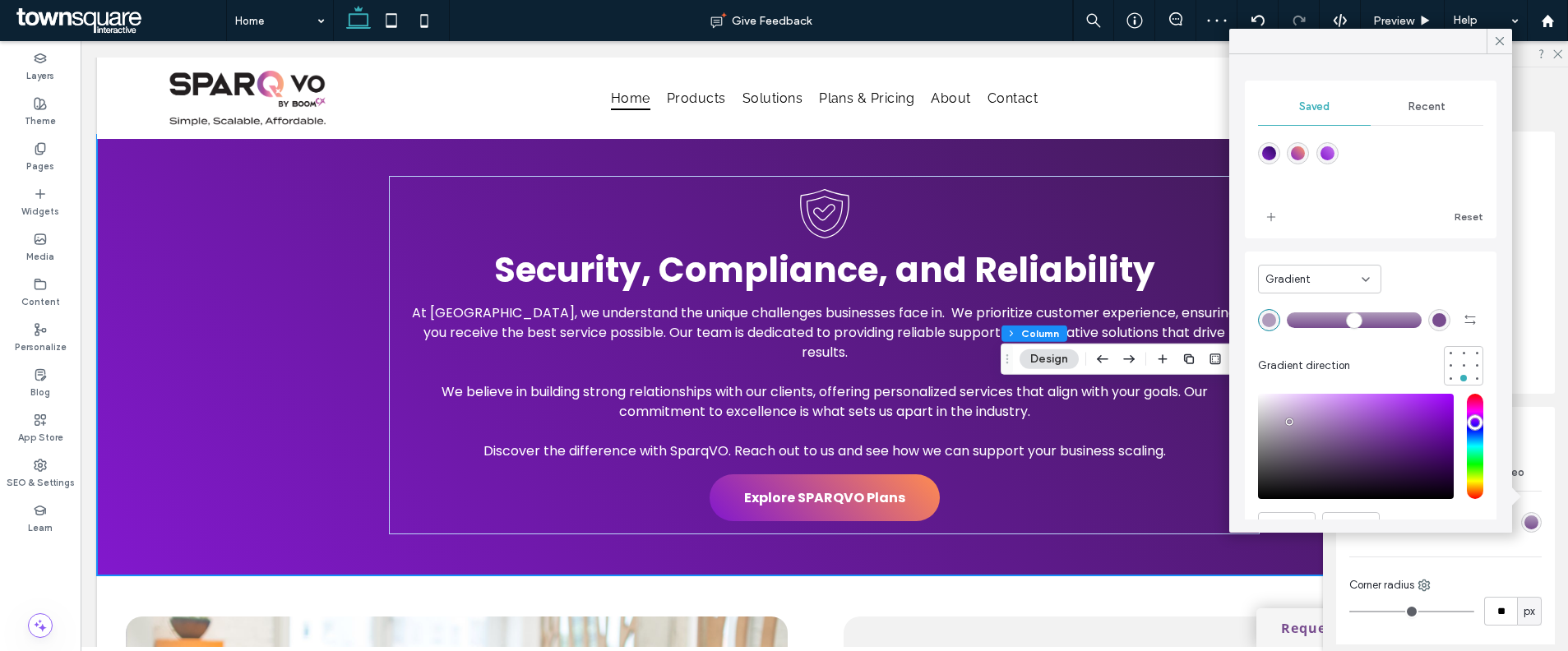
click at [1328, 148] on div "linear-gradient(45deg,rgba(130,24,205,1) 0%,rgba(199,115,239,1) 100%)" at bounding box center [1327, 153] width 14 height 14
type input "*******"
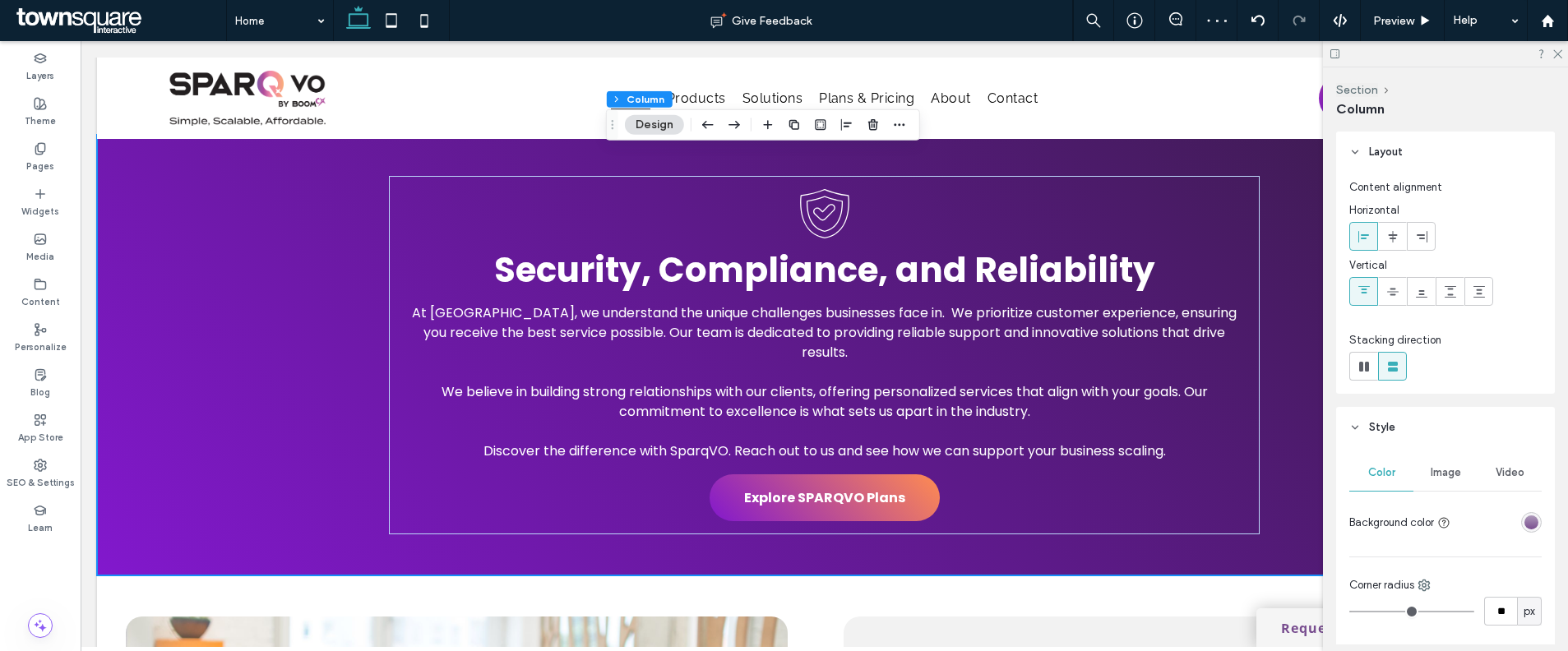
click at [1524, 519] on div "linear-gradient(180deg, rgba(175, 155, 187, 1) 0%, rgba(120, 77, 143, 1) 100%)" at bounding box center [1530, 522] width 14 height 14
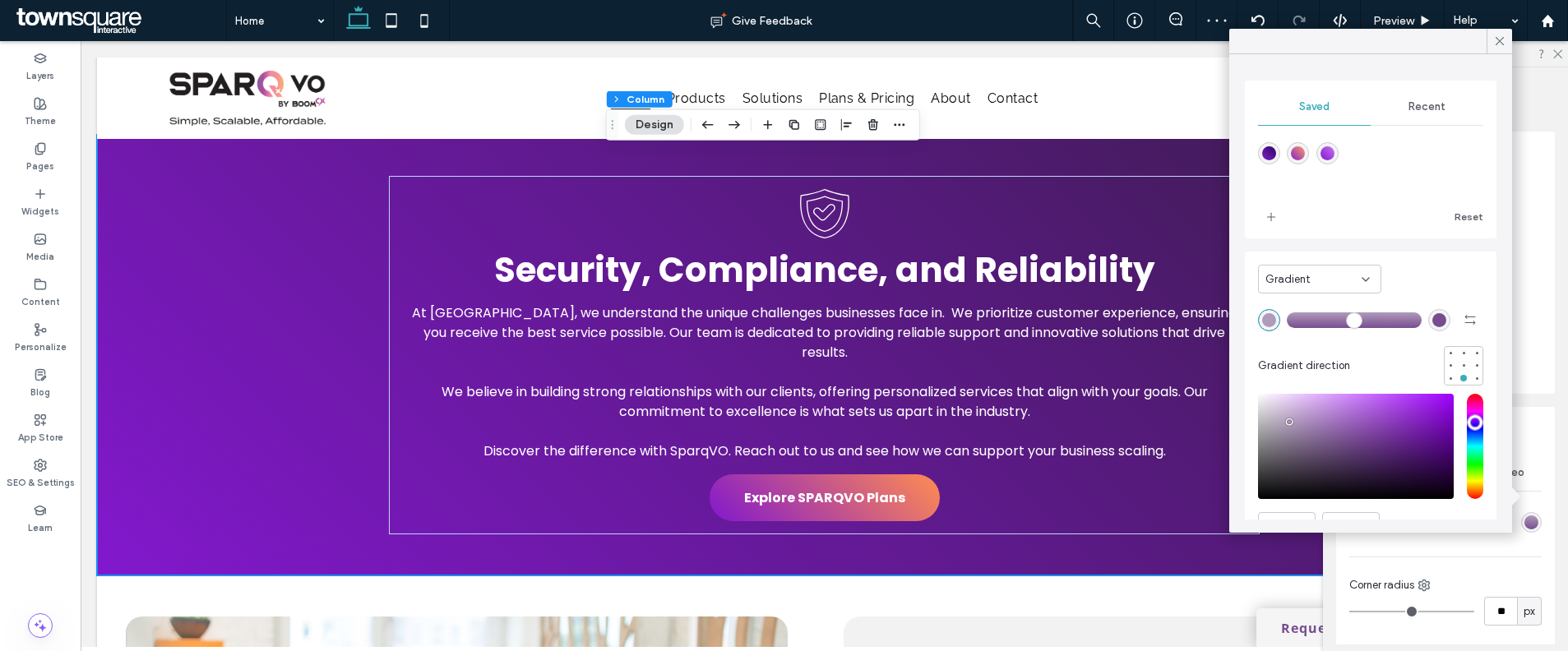
click at [1330, 156] on div "linear-gradient(45deg,rgba(130,24,205,1) 0%,rgba(199,115,239,1) 100%)" at bounding box center [1327, 153] width 14 height 14
type input "*******"
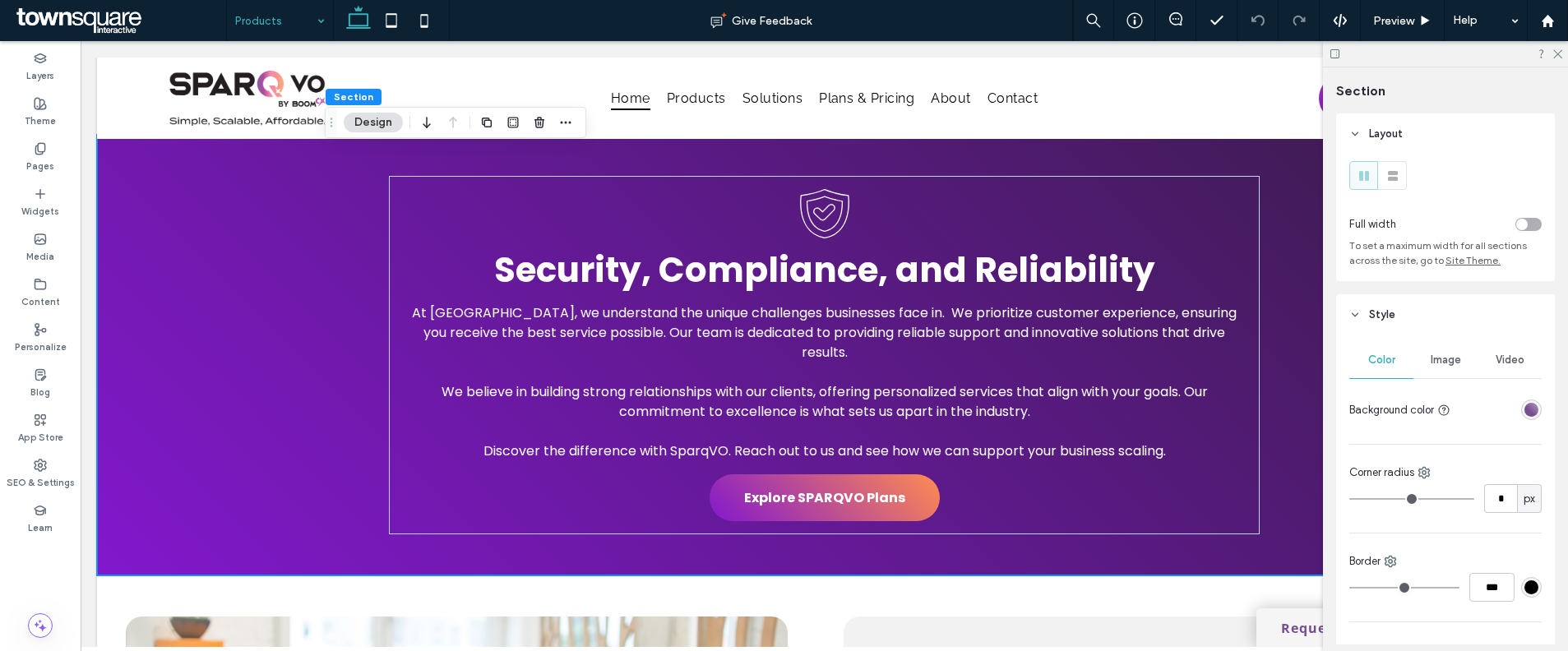
click at [1524, 405] on div "linear-gradient(405deg, rgba(120, 77, 143, 1) 38%, rgba(175, 155, 187, 1) 100%)" at bounding box center [1530, 410] width 14 height 14
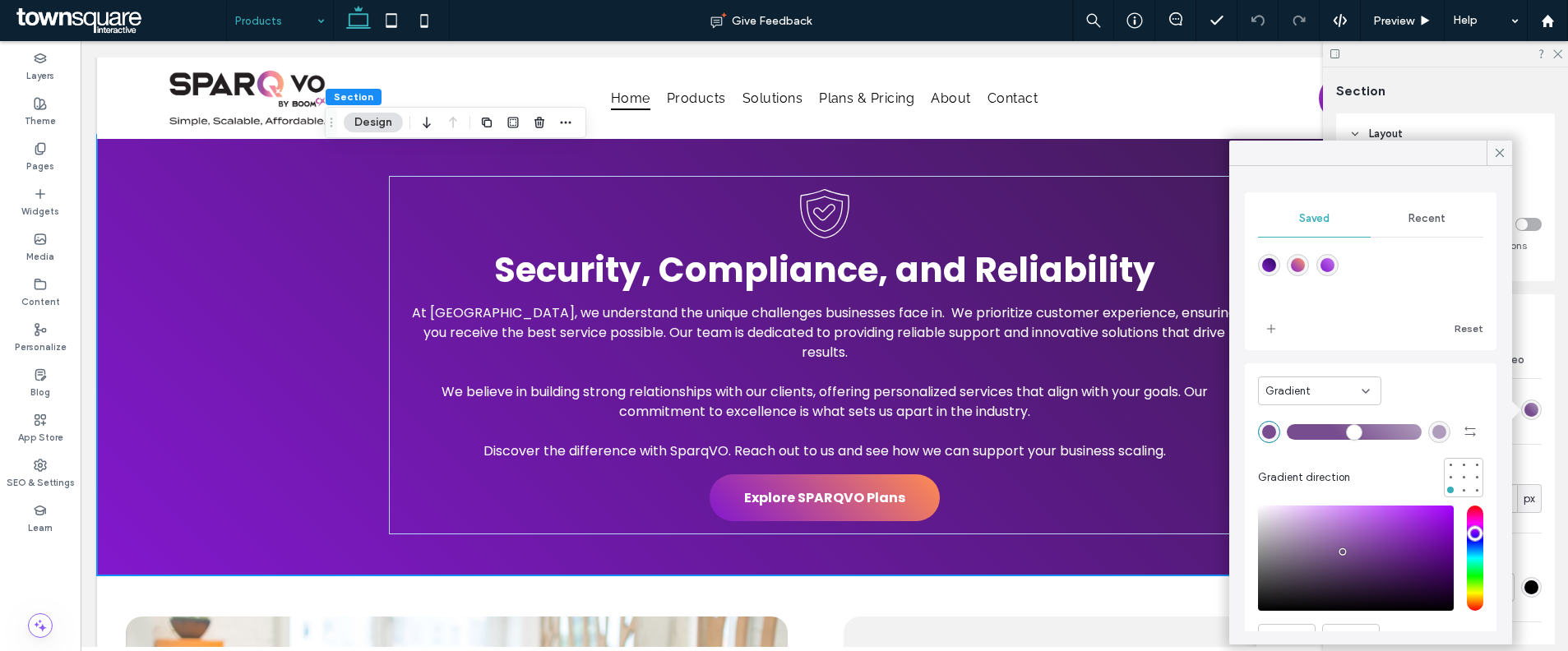
click at [1331, 268] on div "linear-gradient(45deg,rgba(130,24,205,1) 0%,rgba(199,115,239,1) 100%)" at bounding box center [1327, 264] width 14 height 14
type input "*"
type input "*******"
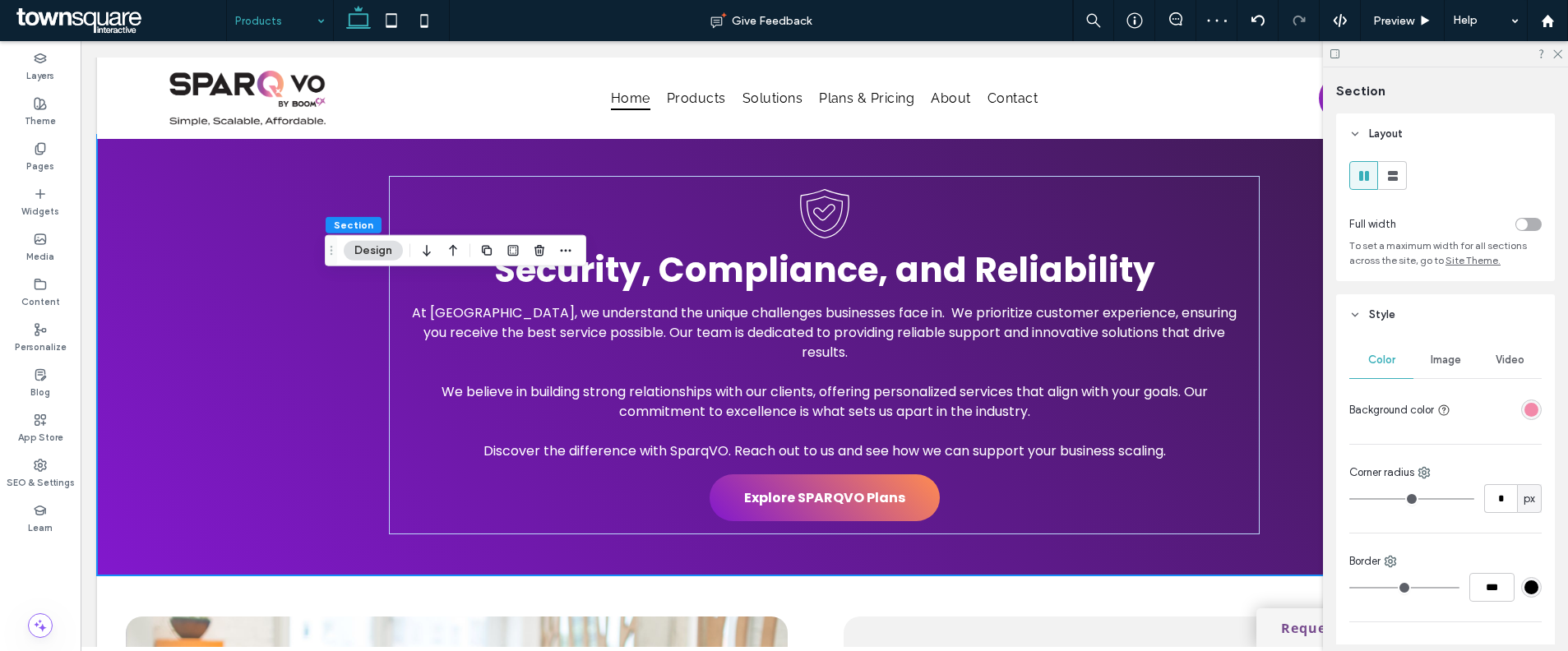
click at [1527, 408] on div "rgba(242, 137, 169, 1)" at bounding box center [1530, 410] width 14 height 14
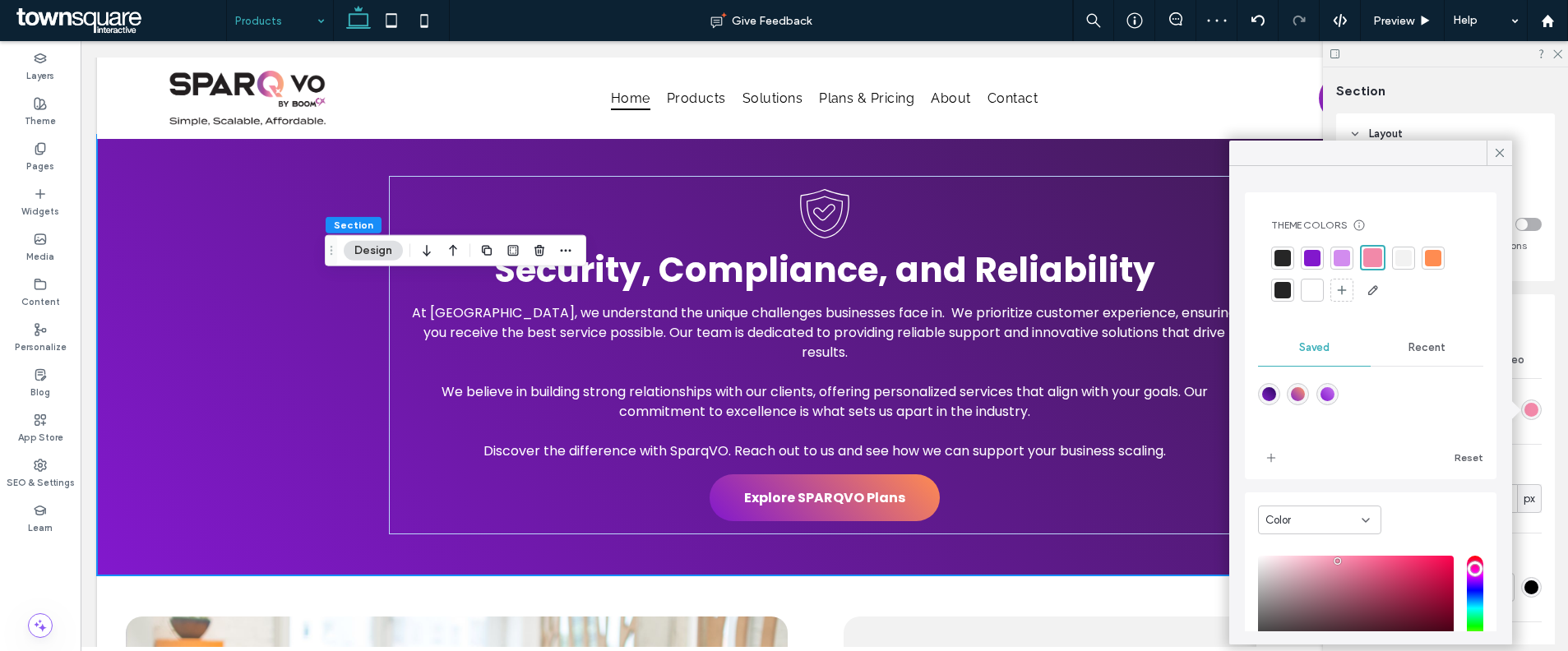
click at [1411, 348] on span "Recent" at bounding box center [1427, 348] width 37 height 13
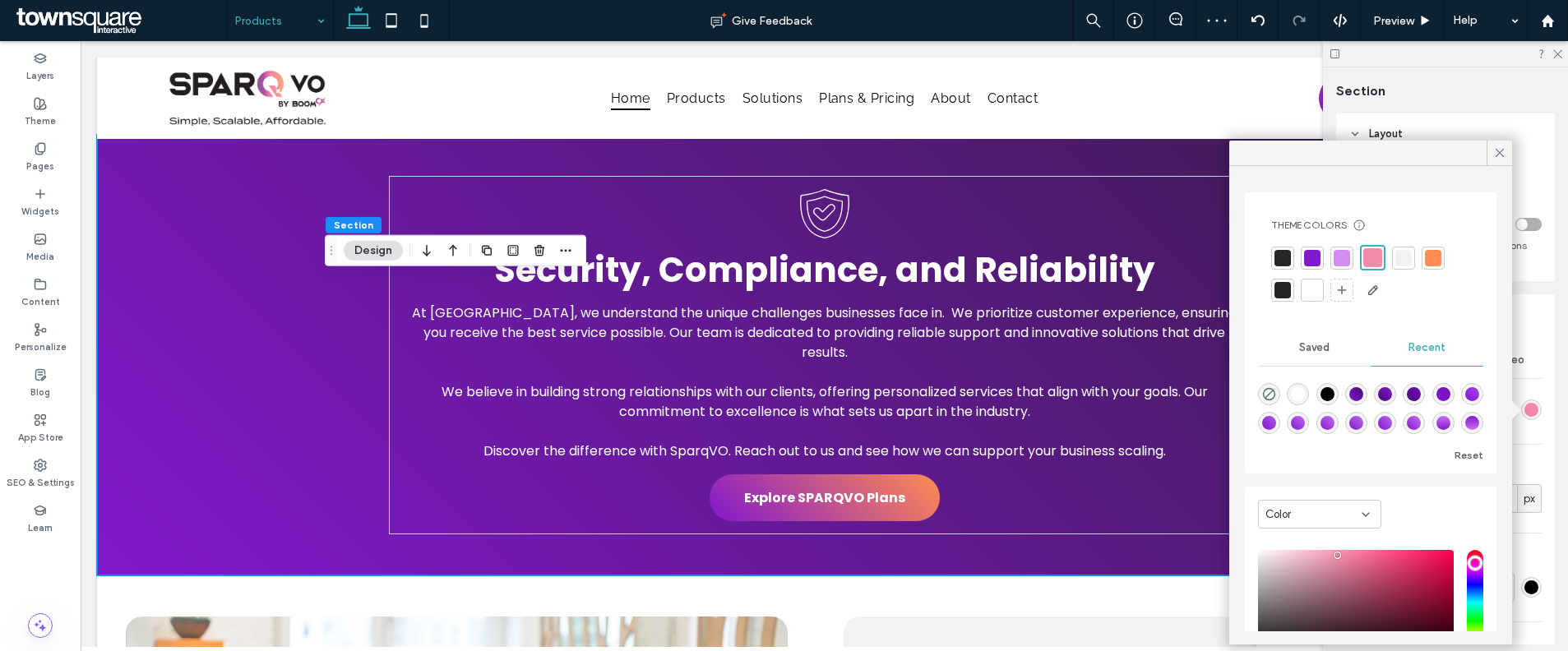
drag, startPoint x: 1272, startPoint y: 394, endPoint x: 1260, endPoint y: 395, distance: 12.0
click at [1272, 394] on icon "rgba(0, 0, 0, 0)" at bounding box center [1269, 394] width 14 height 14
type input "*******"
type input "*"
type input "**"
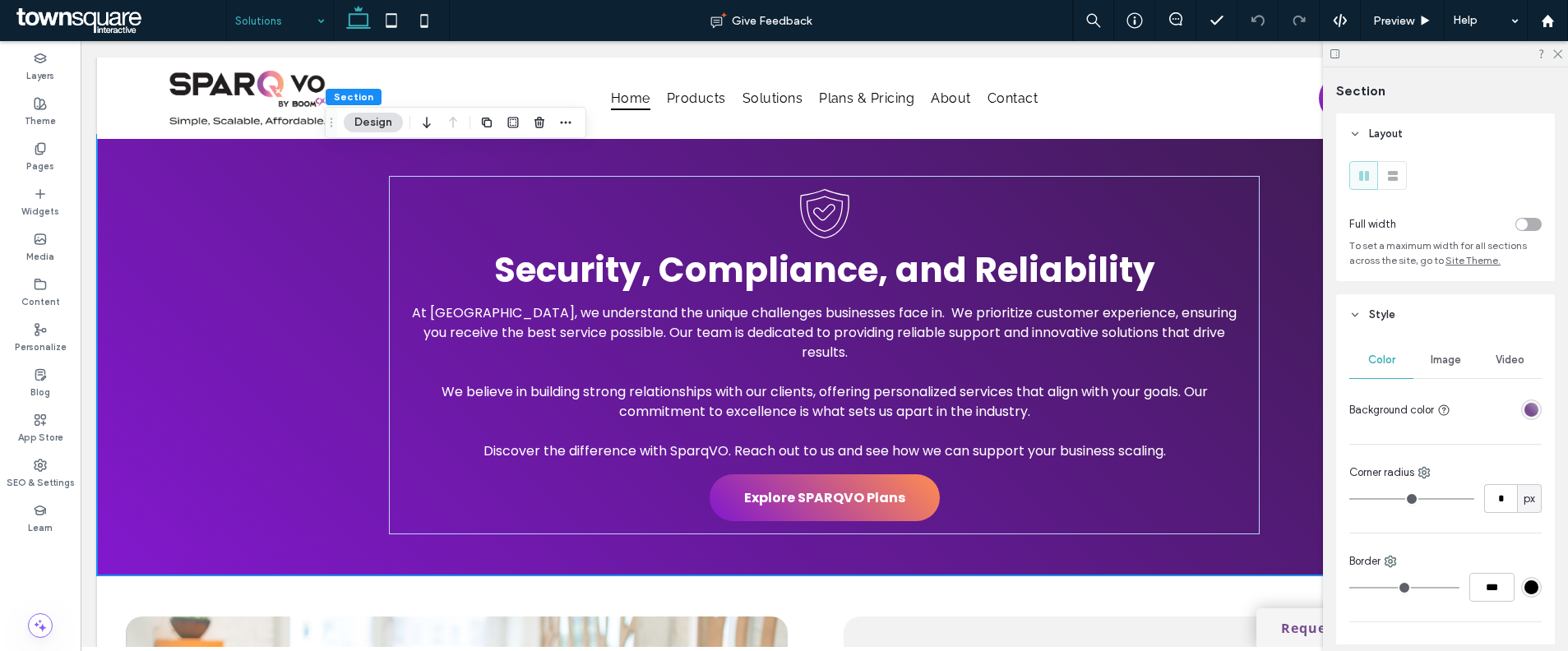
click at [1525, 415] on div "linear-gradient(405deg, rgba(120, 77, 143, 1) 38%, rgba(175, 155, 187, 1) 100%)" at bounding box center [1530, 410] width 14 height 14
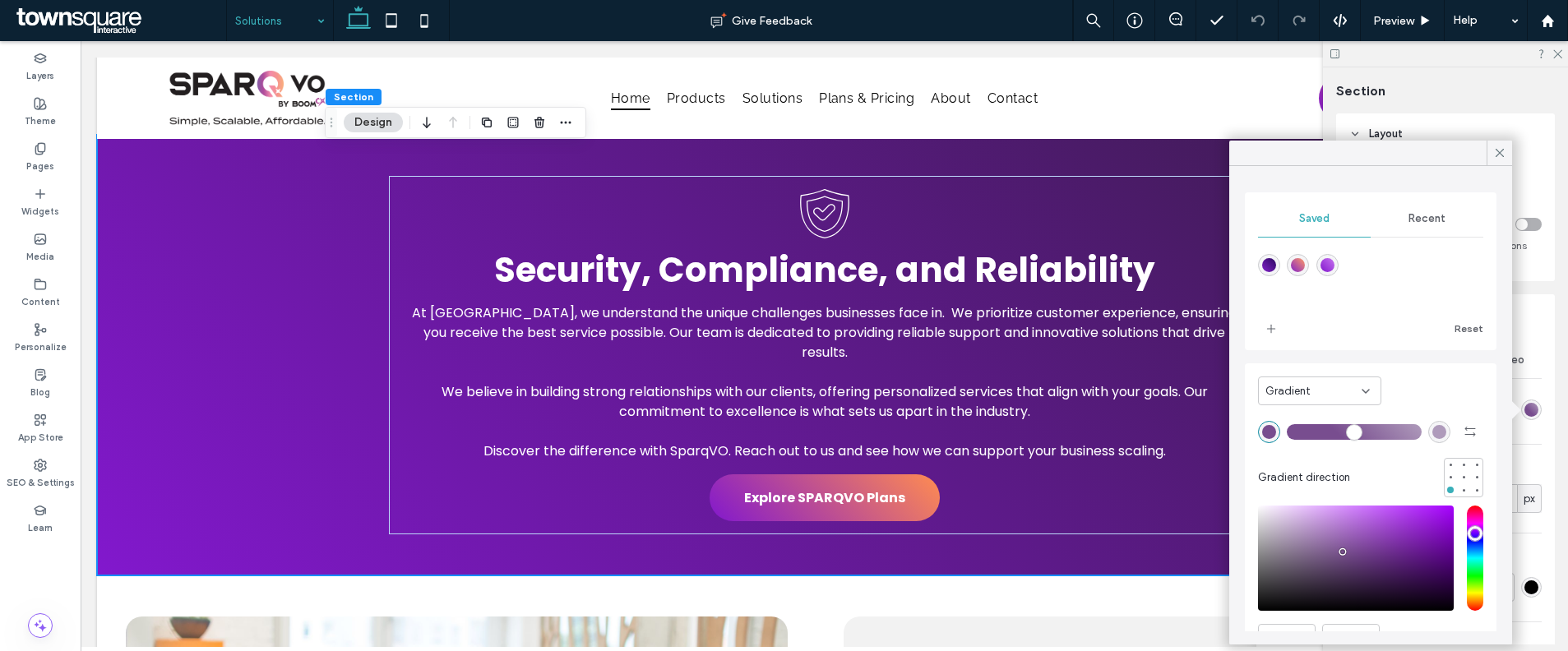
click at [1333, 271] on div "linear-gradient(45deg,rgba(130,24,205,1) 0%,rgba(199,115,239,1) 100%)" at bounding box center [1327, 264] width 14 height 14
type input "*"
type input "*******"
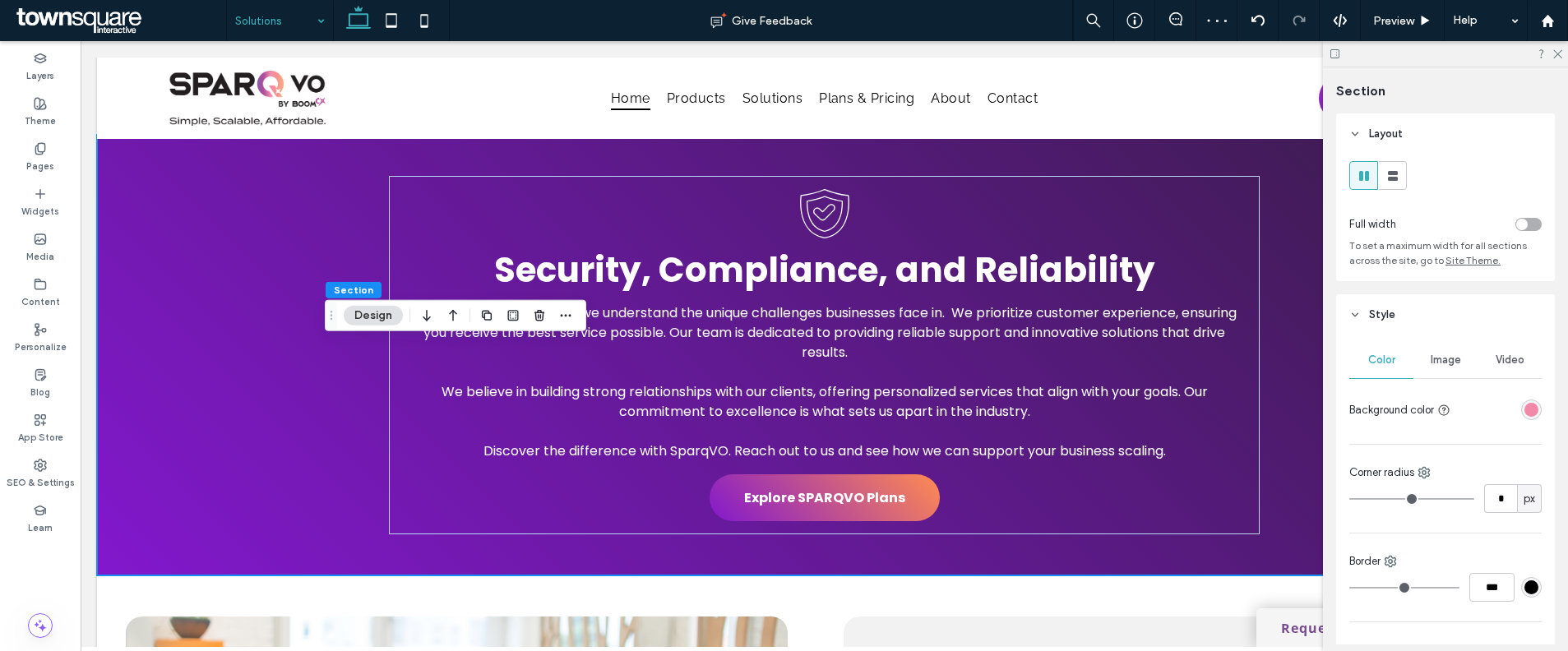
click at [1527, 411] on div "rgba(242, 137, 169, 1)" at bounding box center [1530, 410] width 14 height 14
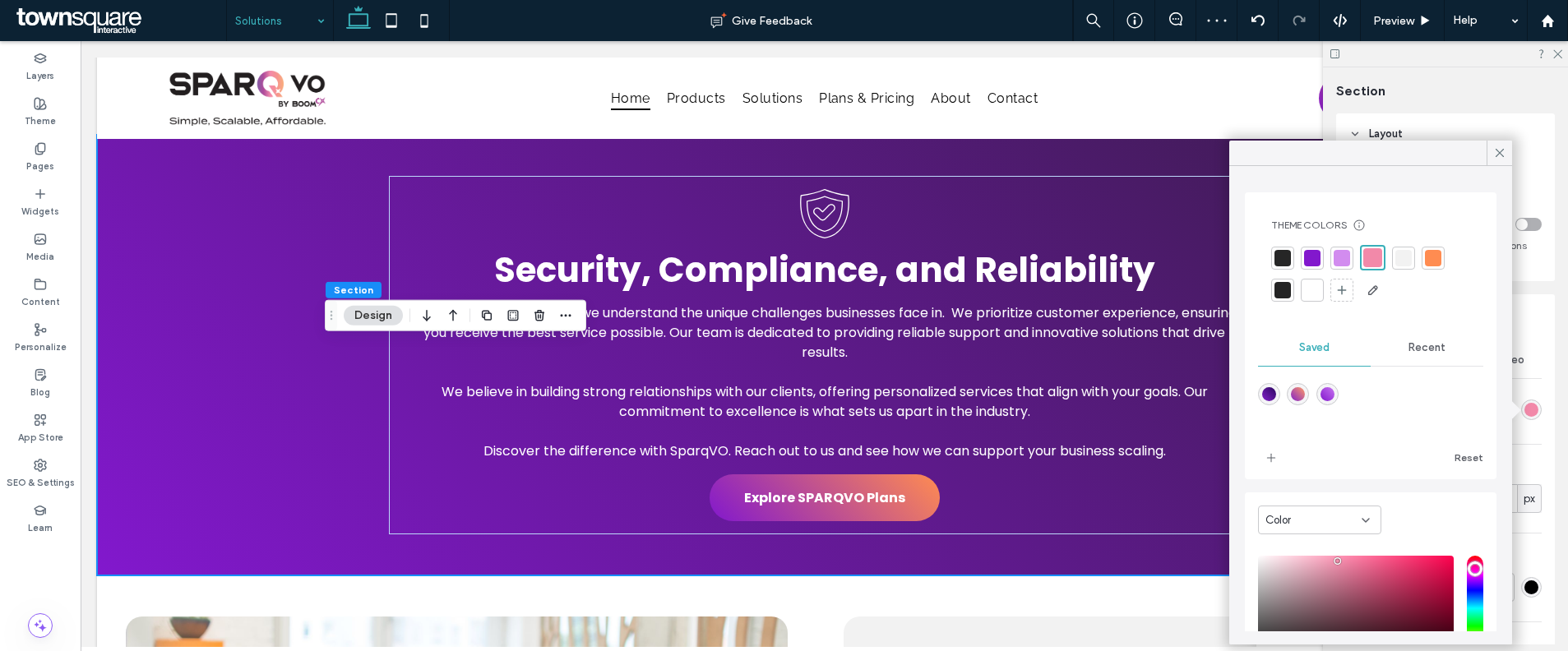
drag, startPoint x: 1414, startPoint y: 337, endPoint x: 1400, endPoint y: 349, distance: 18.4
click at [1414, 337] on div "Recent" at bounding box center [1427, 347] width 112 height 36
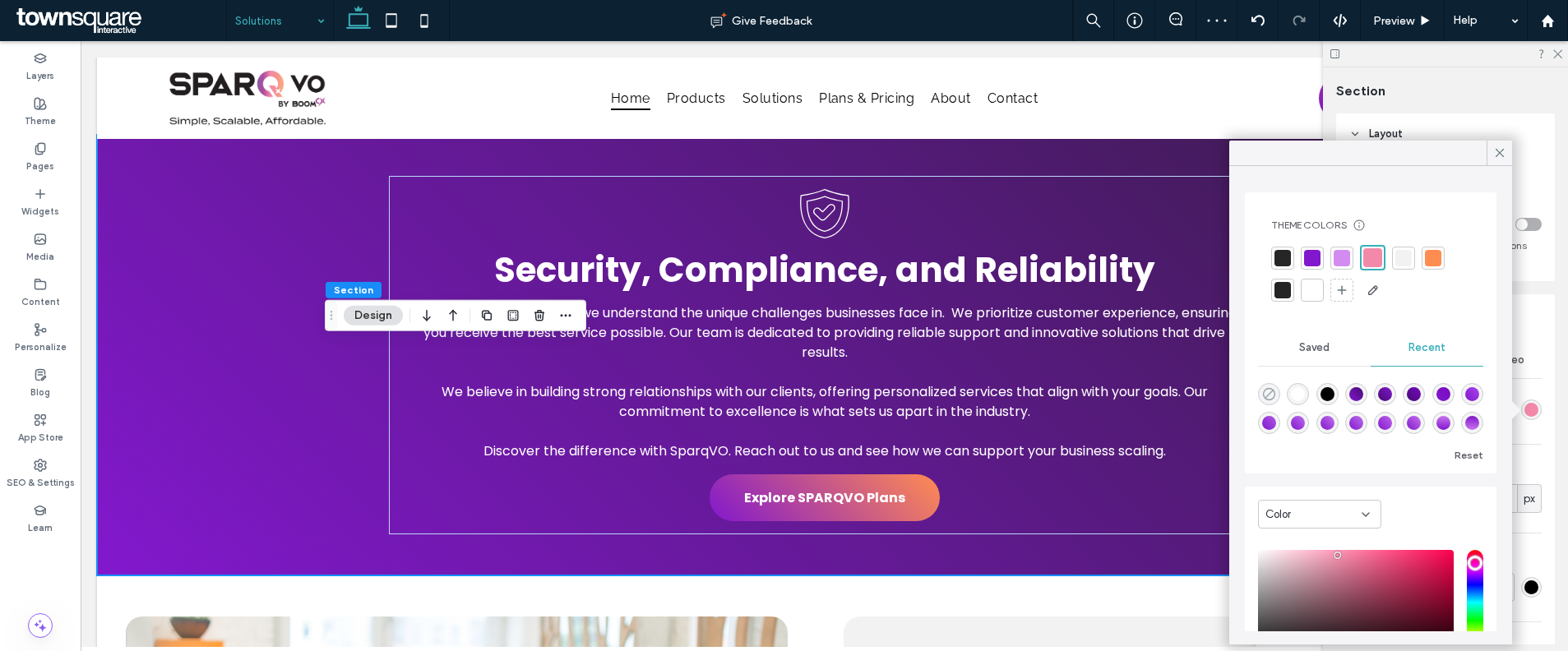
click at [1266, 388] on icon "rgba(0, 0, 0, 0)" at bounding box center [1269, 394] width 14 height 14
type input "*******"
type input "*"
type input "**"
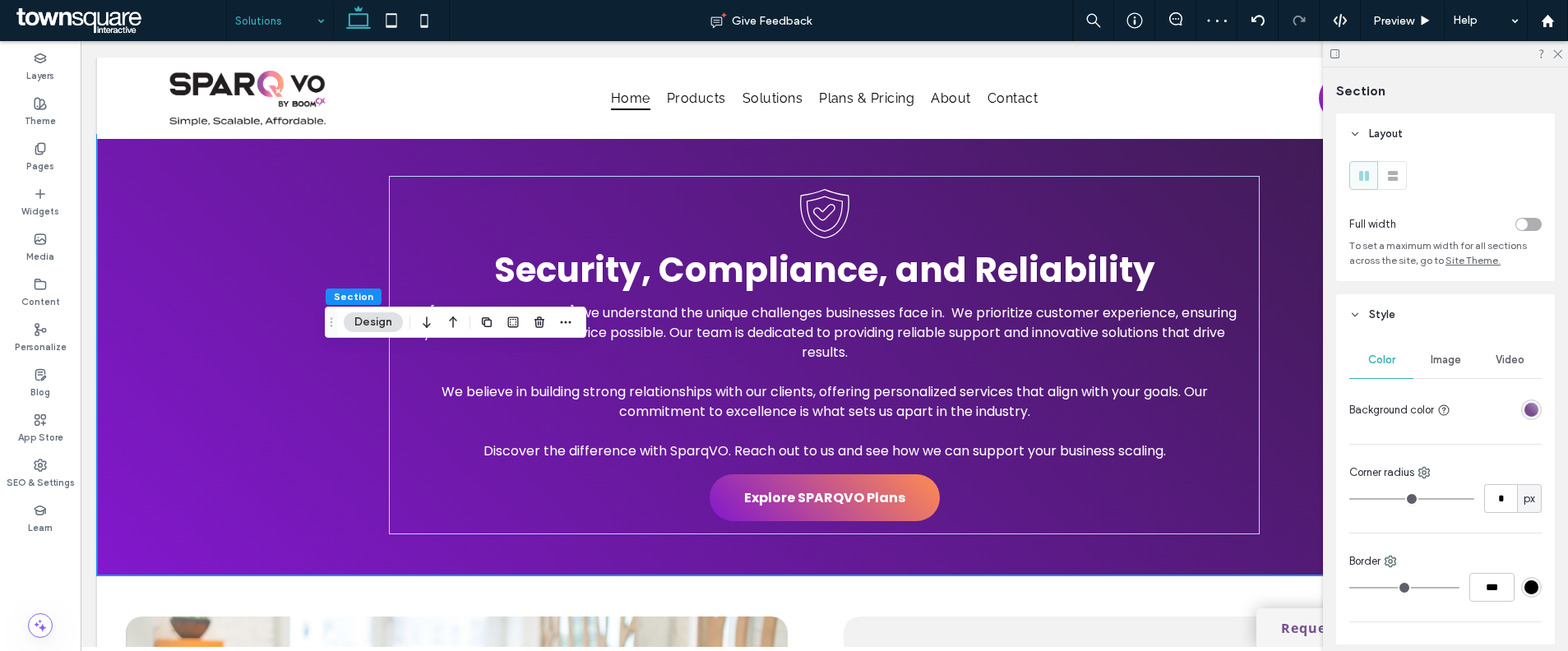
click at [1527, 411] on div "linear-gradient(405deg, rgba(120, 77, 143, 1) 38%, rgba(175, 155, 187, 1) 100%)" at bounding box center [1530, 410] width 14 height 14
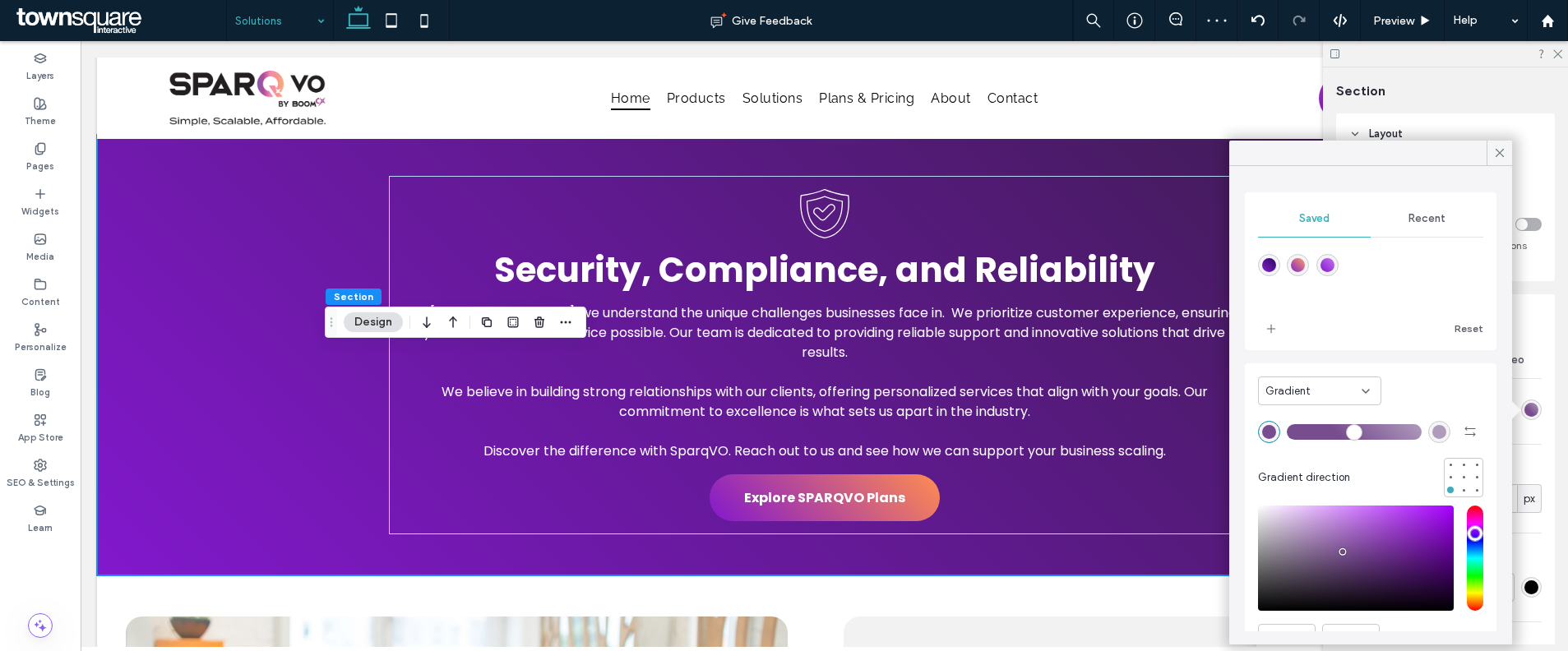
click at [1328, 268] on div "linear-gradient(45deg,rgba(130,24,205,1) 0%,rgba(199,115,239,1) 100%)" at bounding box center [1327, 264] width 14 height 14
type input "*"
type input "*******"
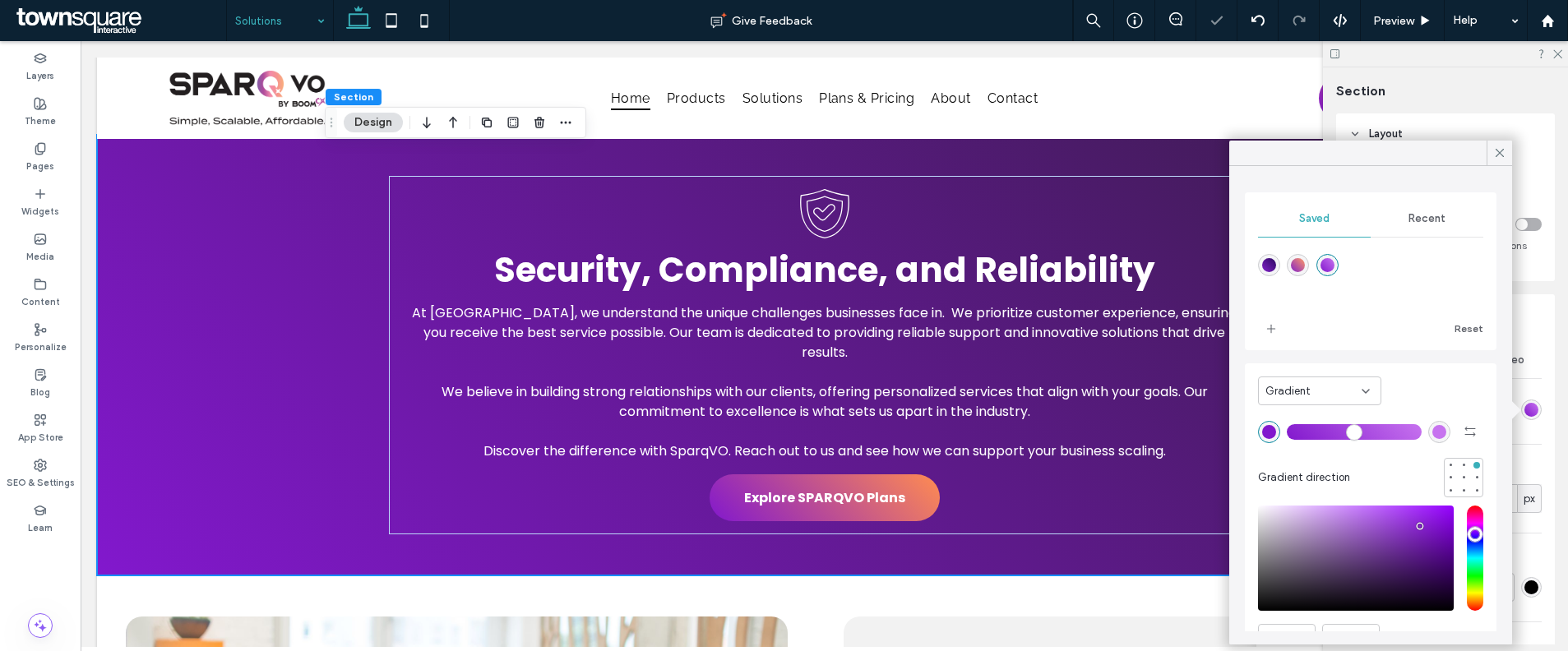
click at [222, 24] on span at bounding box center [119, 20] width 214 height 33
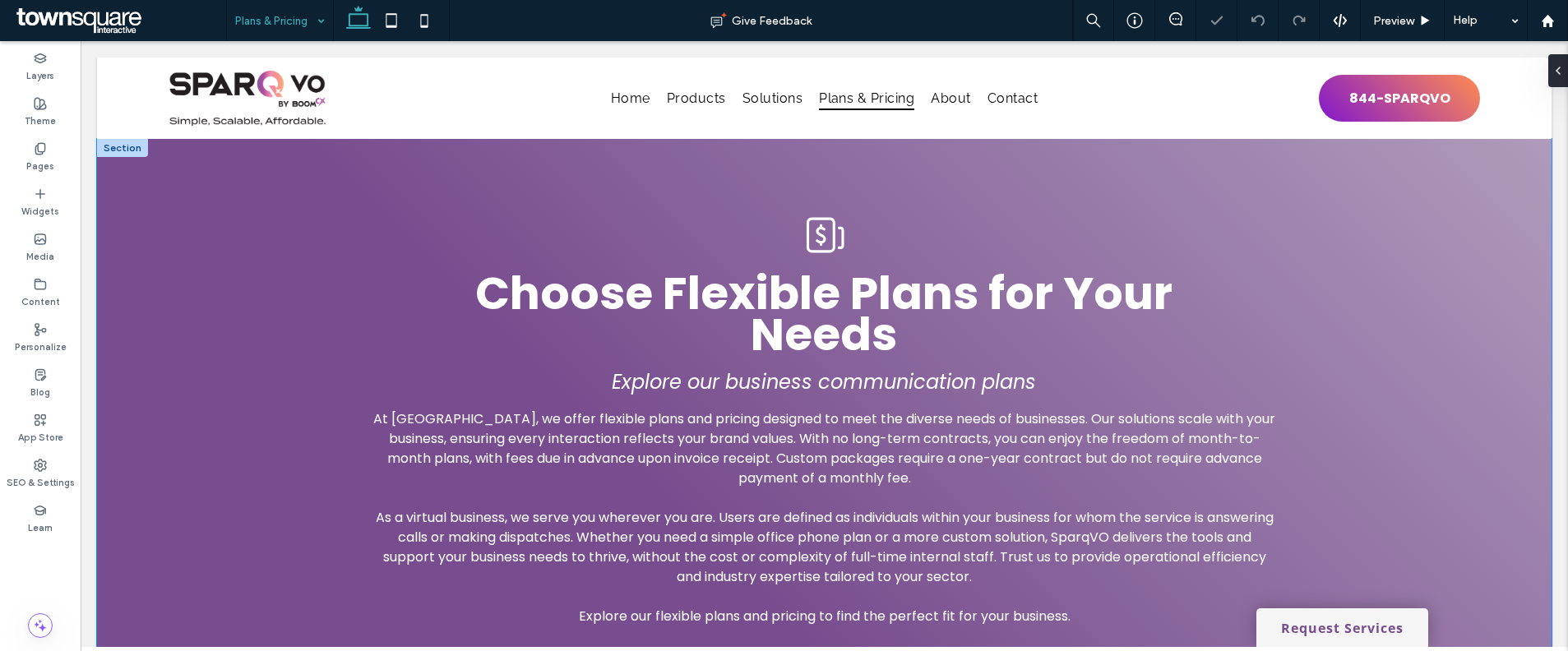
click at [250, 351] on div "Choose Flexible Plans for Your Needs Explore our business communication plans A…" at bounding box center [824, 418] width 1455 height 559
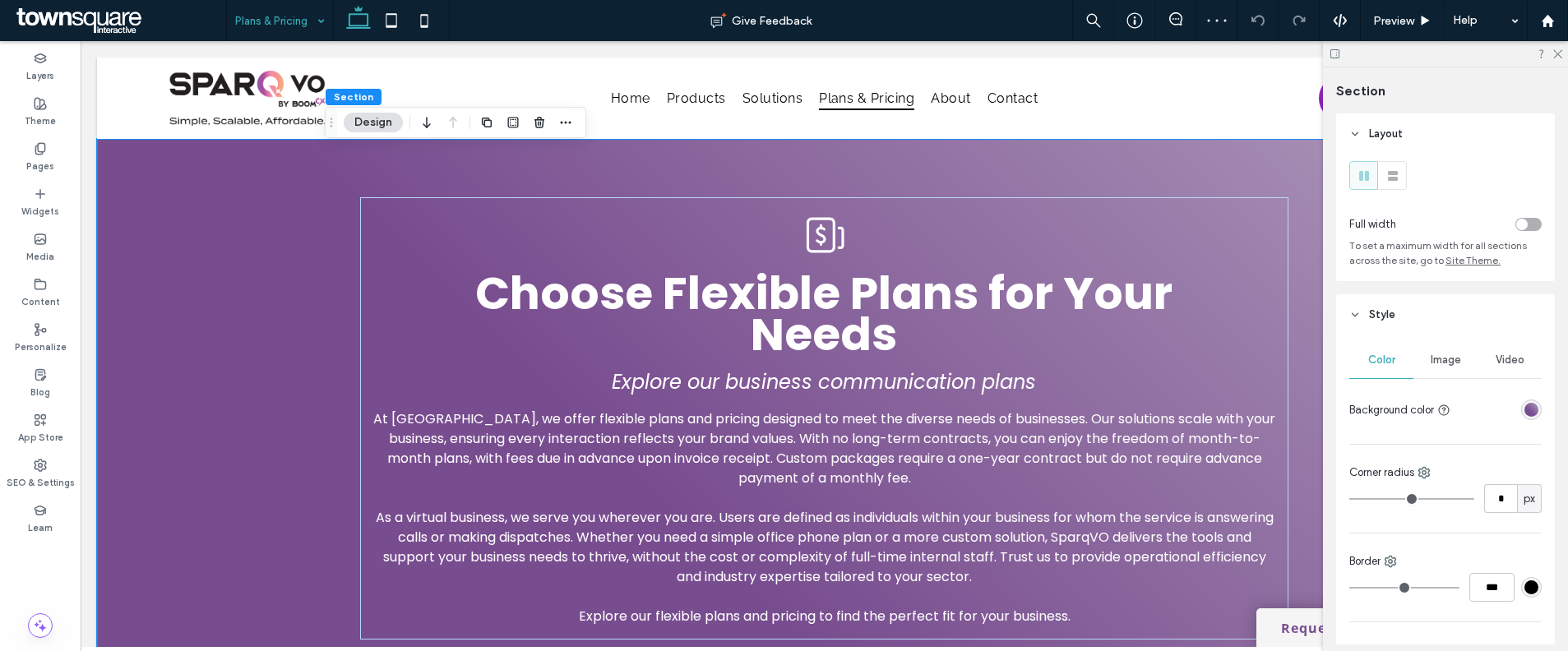
click at [1524, 413] on div "linear-gradient(405deg, rgba(120, 77, 143, 1) 38%, rgba(175, 155, 187, 1) 100%)" at bounding box center [1530, 410] width 14 height 14
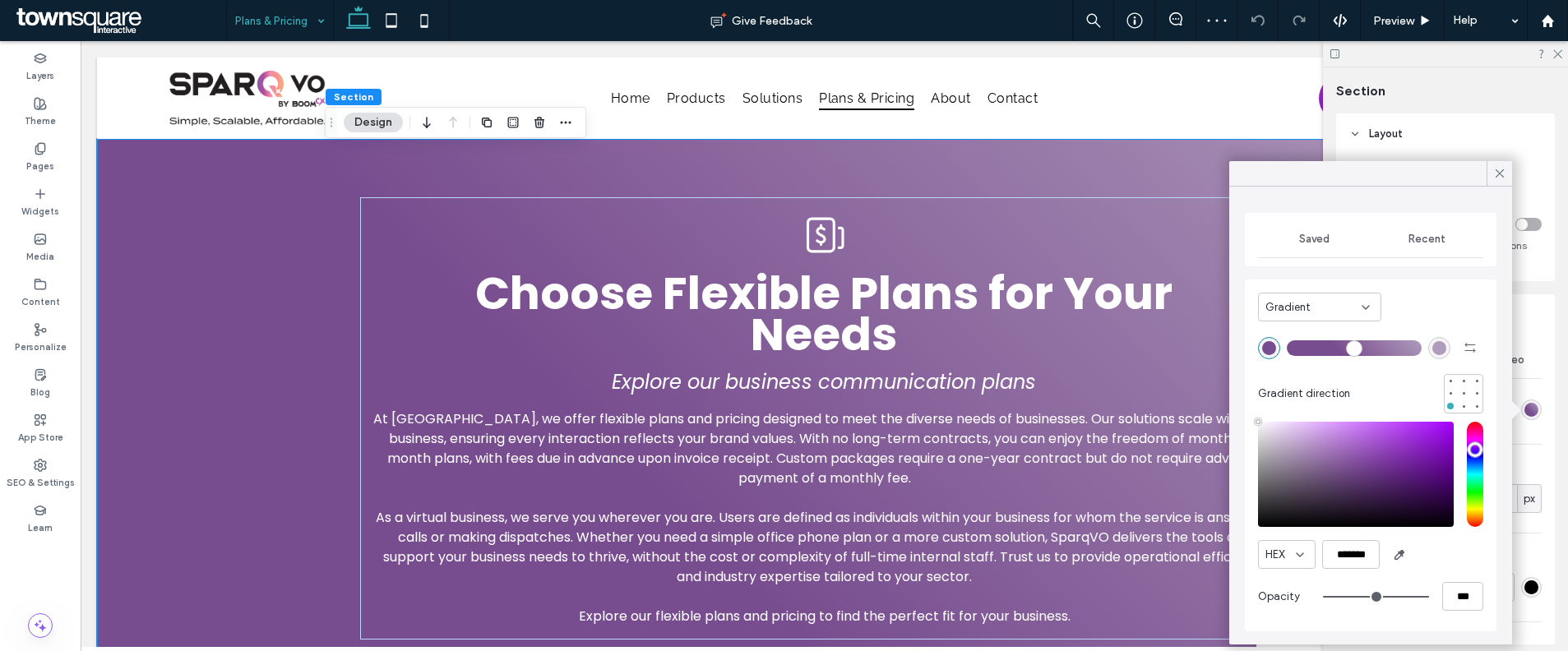
type input "****"
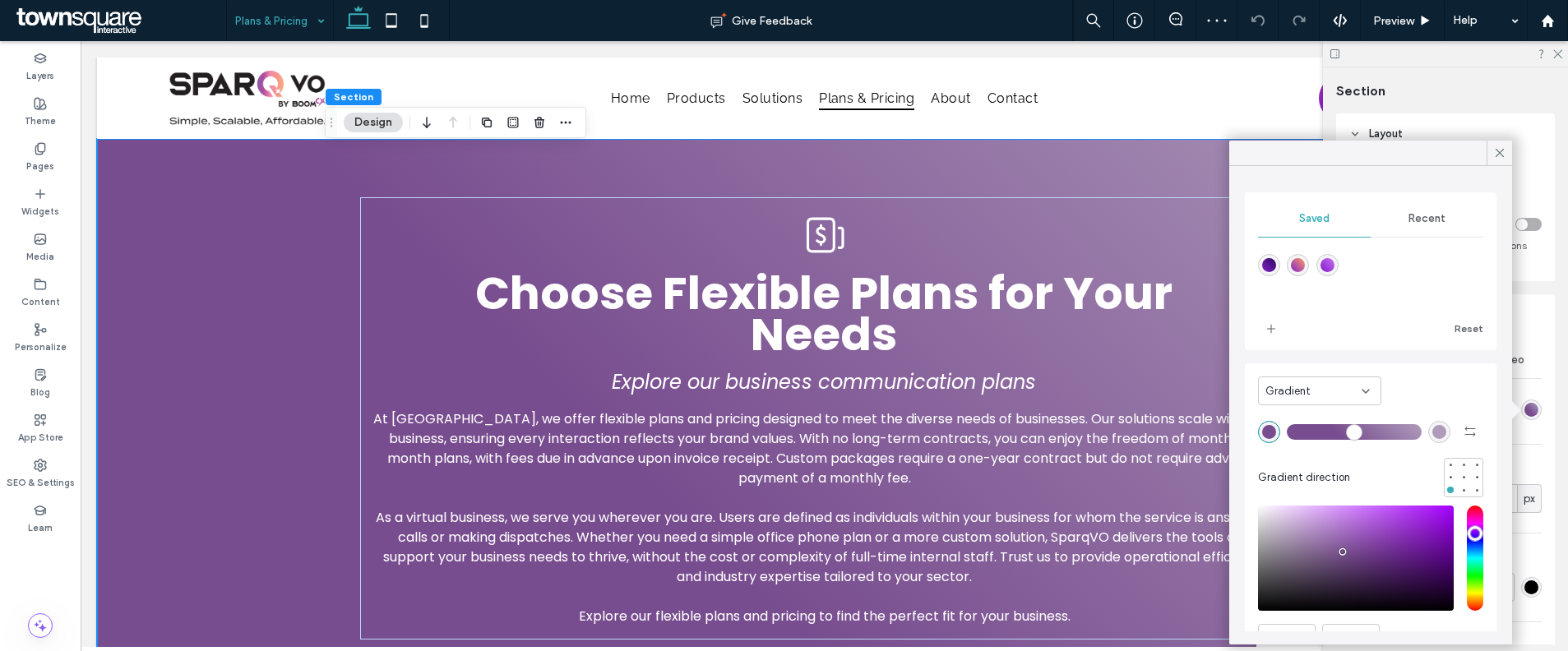
drag, startPoint x: 1336, startPoint y: 265, endPoint x: 1318, endPoint y: 272, distance: 19.3
click at [1334, 265] on div "linear-gradient(45deg,rgba(130,24,205,1) 0%,rgba(199,115,239,1) 100%)" at bounding box center [1327, 264] width 14 height 14
type input "*"
type input "*******"
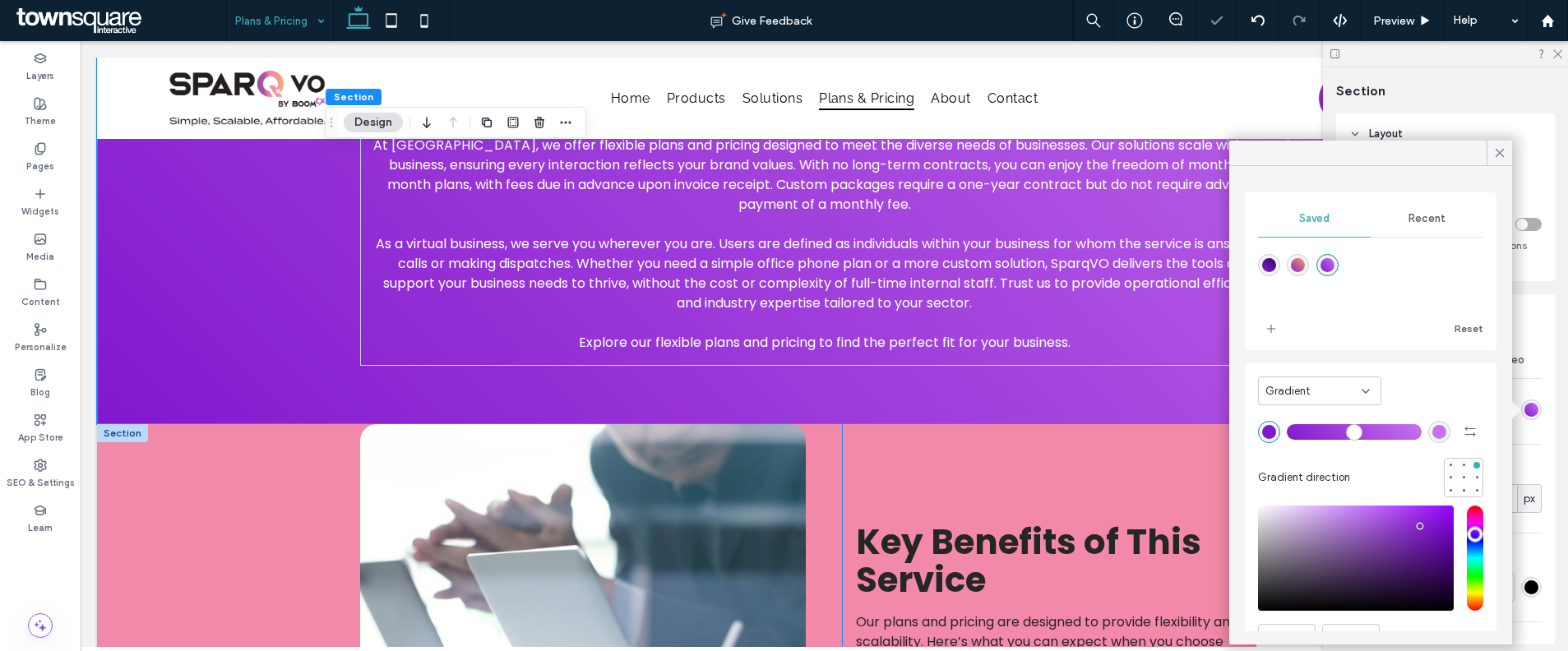
scroll to position [512, 0]
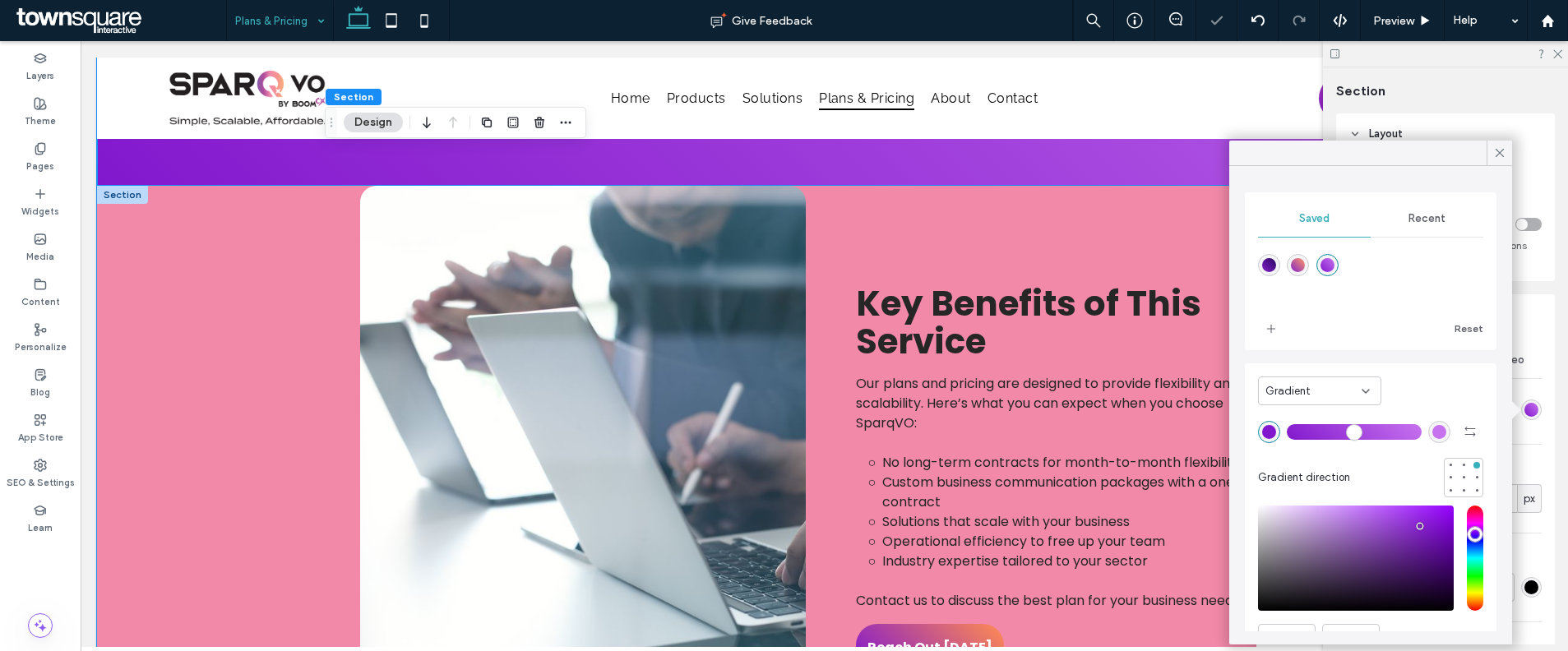
click at [833, 441] on div "Key Benefits of This Service Our plans and pricing are designed to provide flex…" at bounding box center [825, 476] width 987 height 580
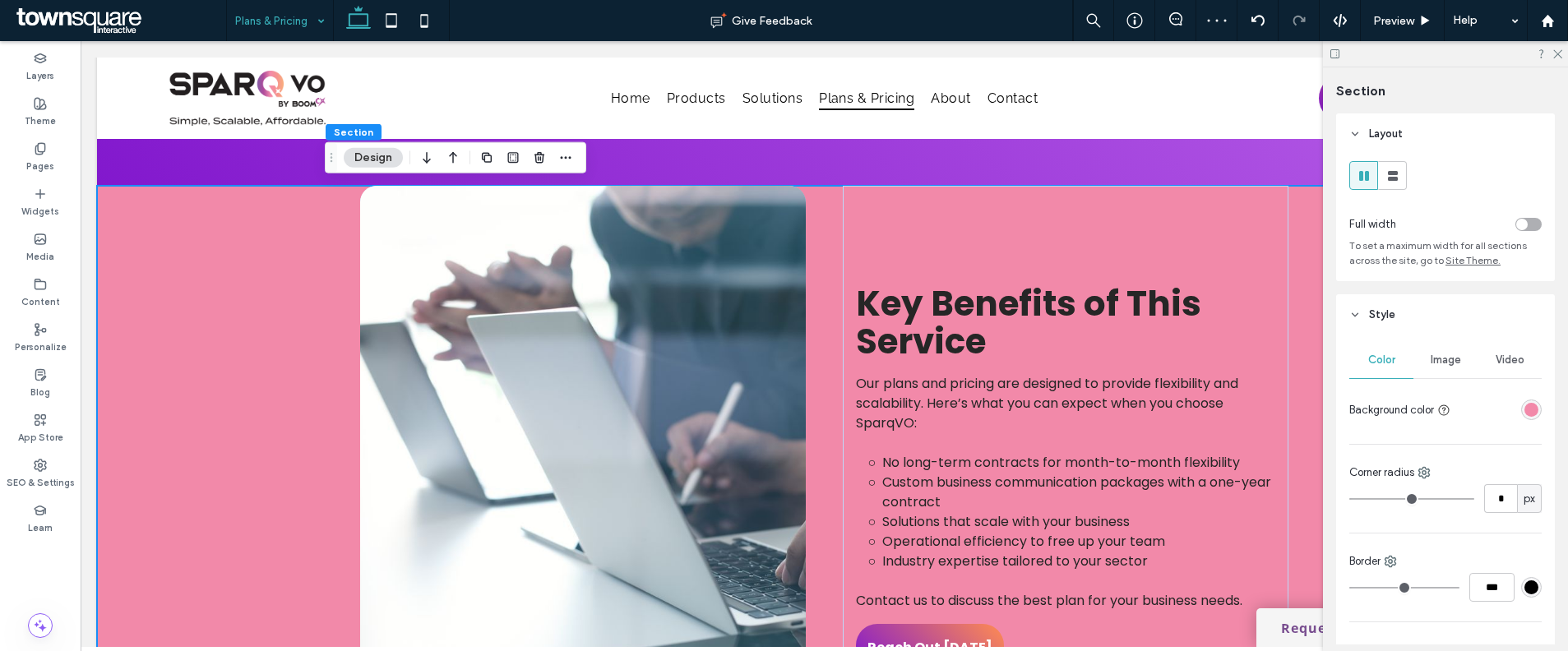
click at [1524, 412] on div "rgba(242, 137, 169, 1)" at bounding box center [1530, 410] width 14 height 14
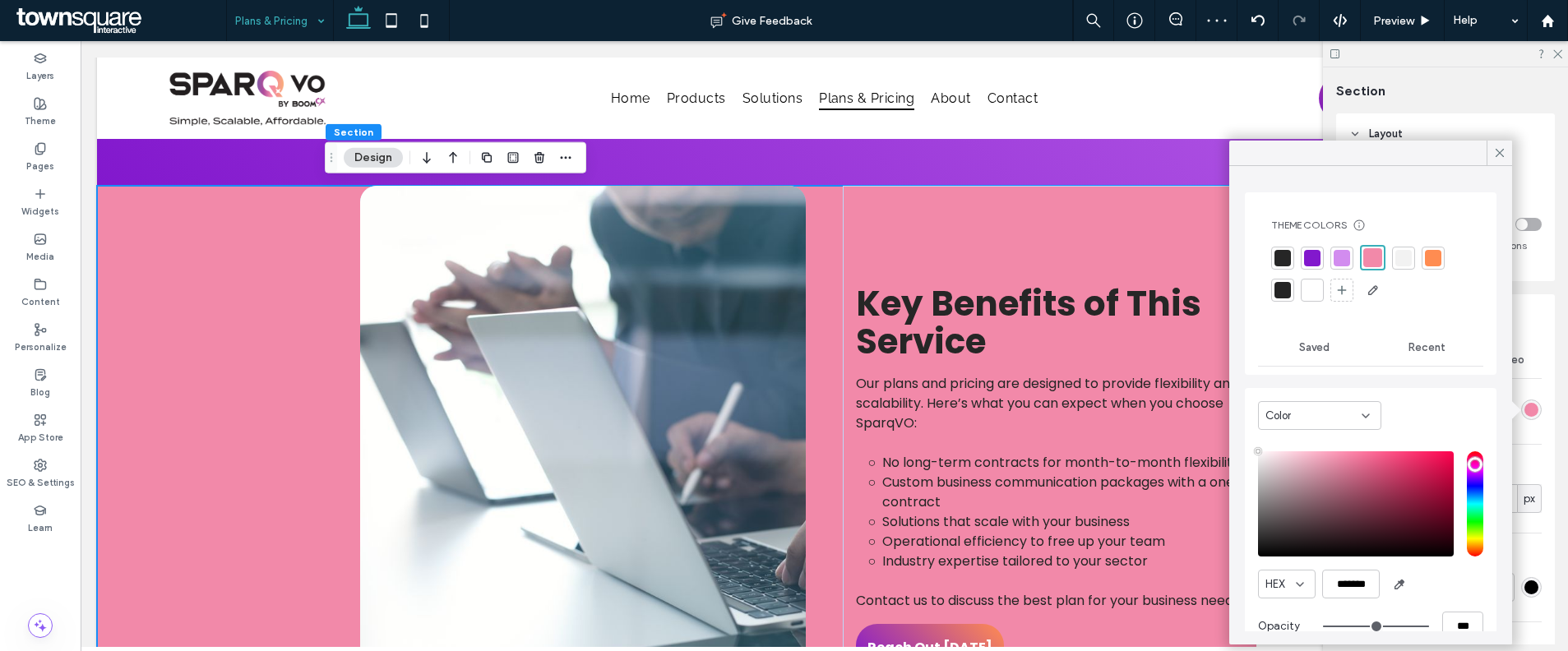
type input "****"
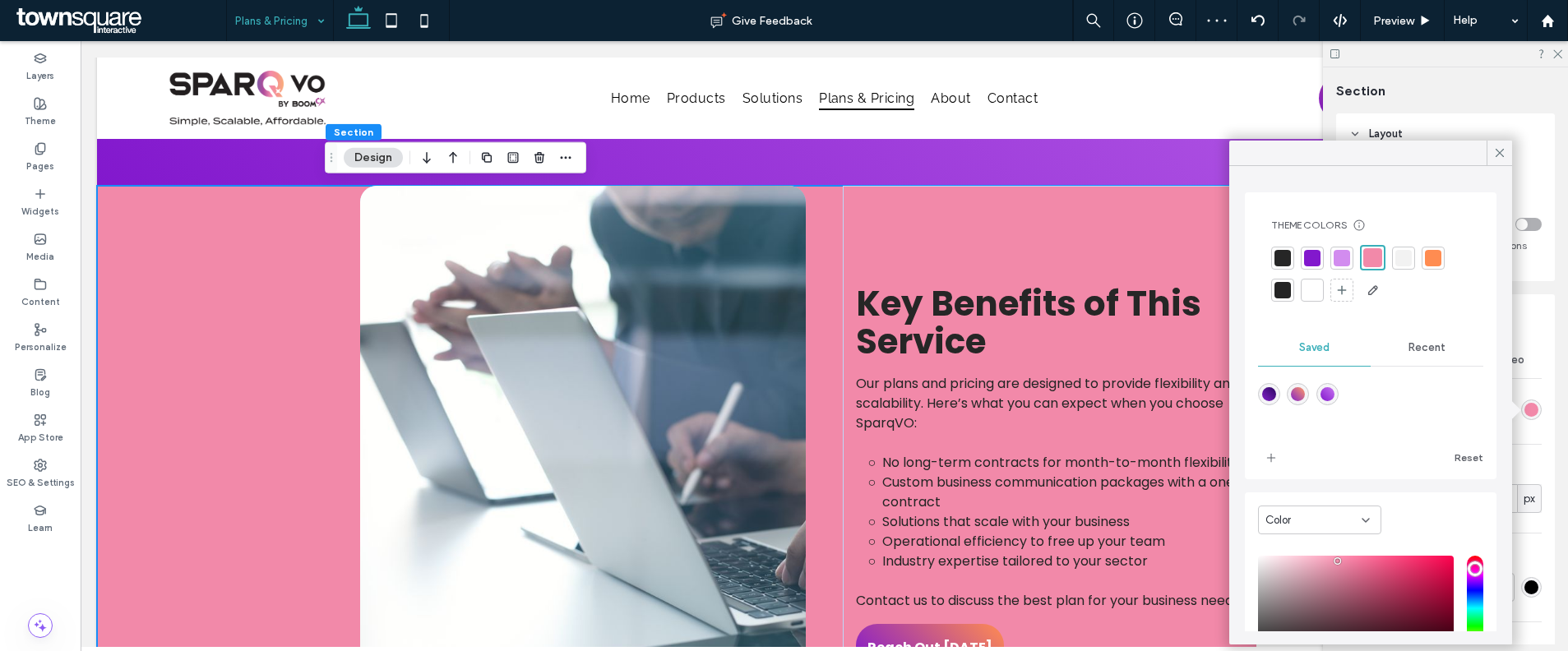
drag, startPoint x: 1424, startPoint y: 355, endPoint x: 1379, endPoint y: 362, distance: 45.5
click at [1423, 355] on div "Recent" at bounding box center [1427, 347] width 112 height 36
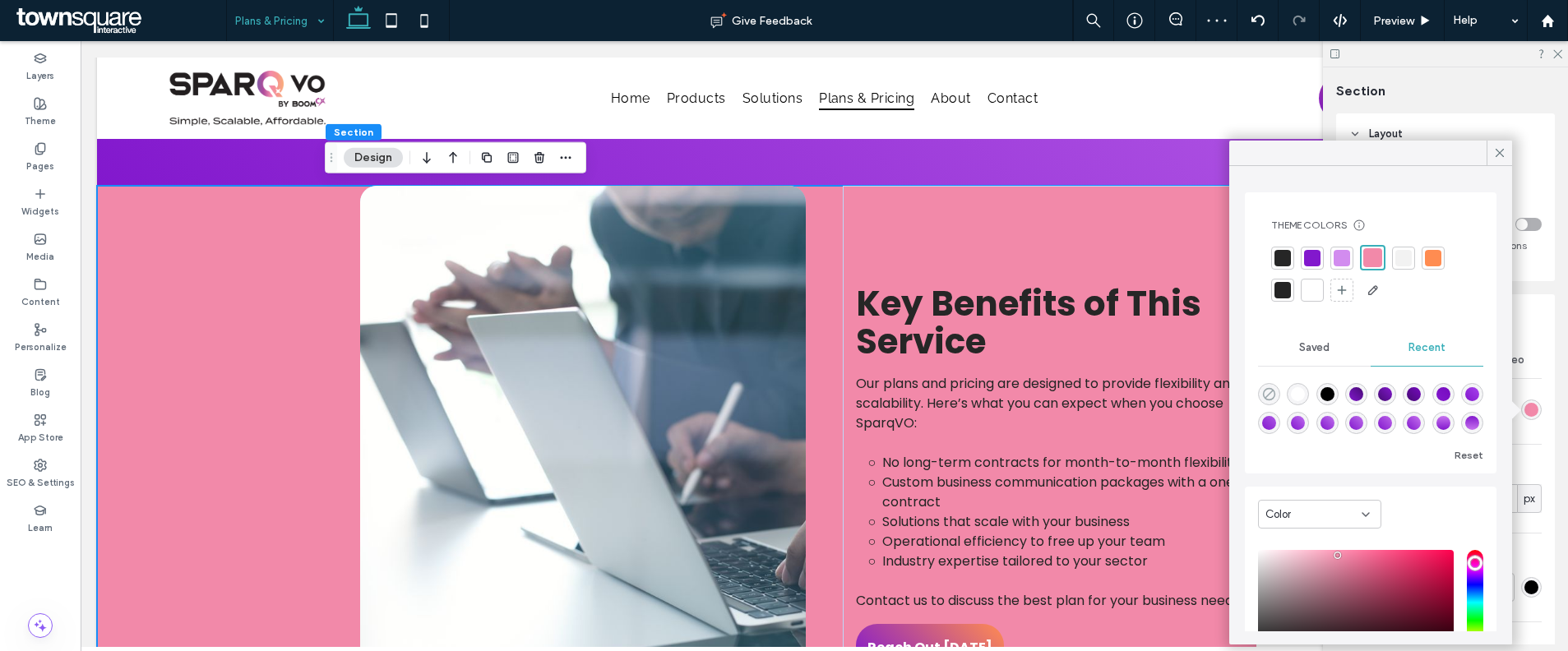
click at [1270, 392] on use "rgba(0, 0, 0, 0)" at bounding box center [1269, 393] width 12 height 12
type input "*******"
type input "*"
type input "**"
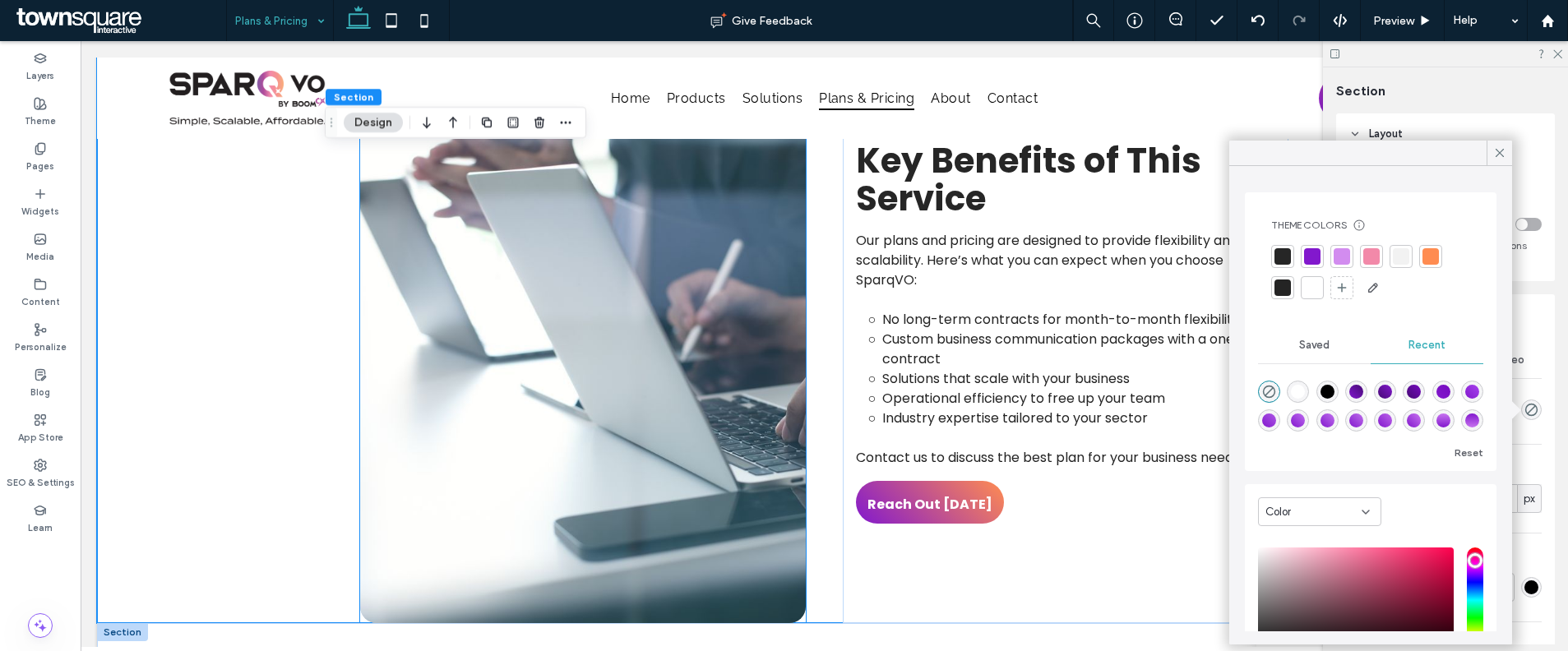
scroll to position [455, 0]
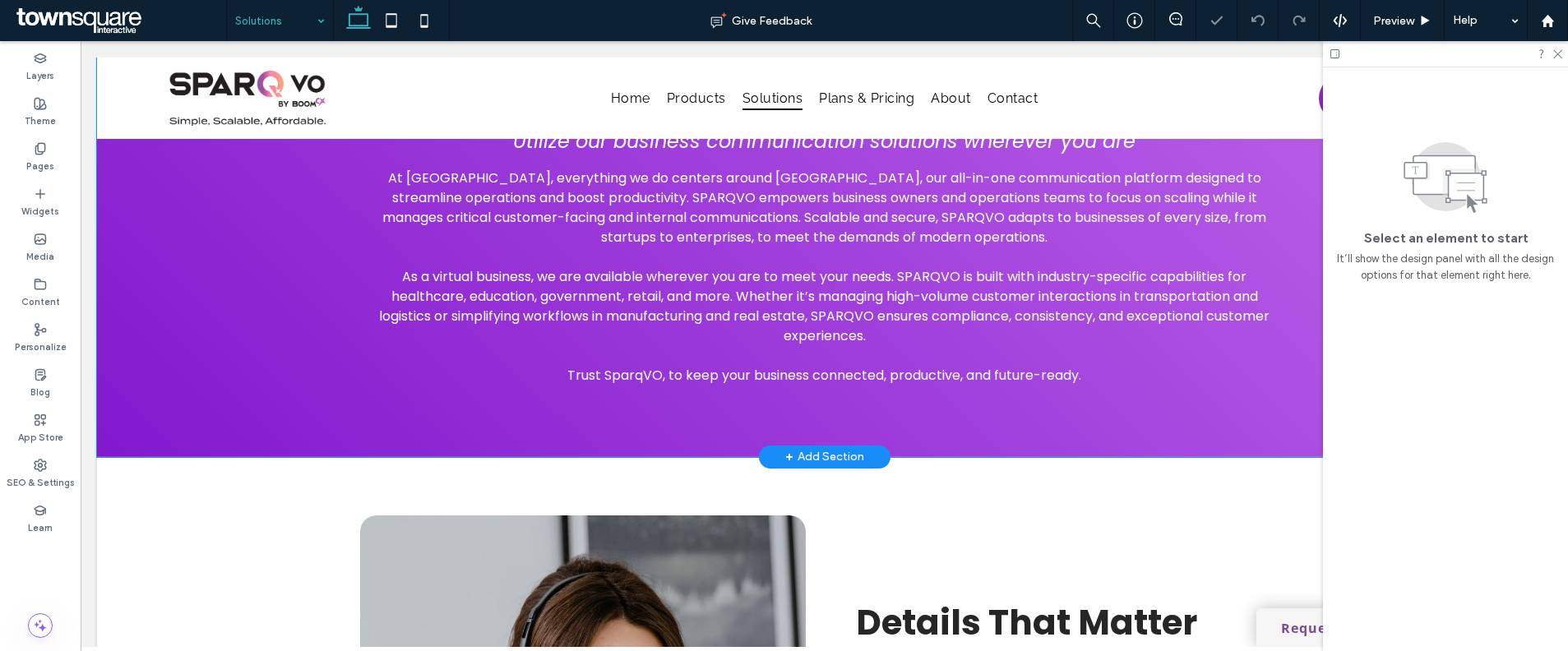
scroll to position [333, 0]
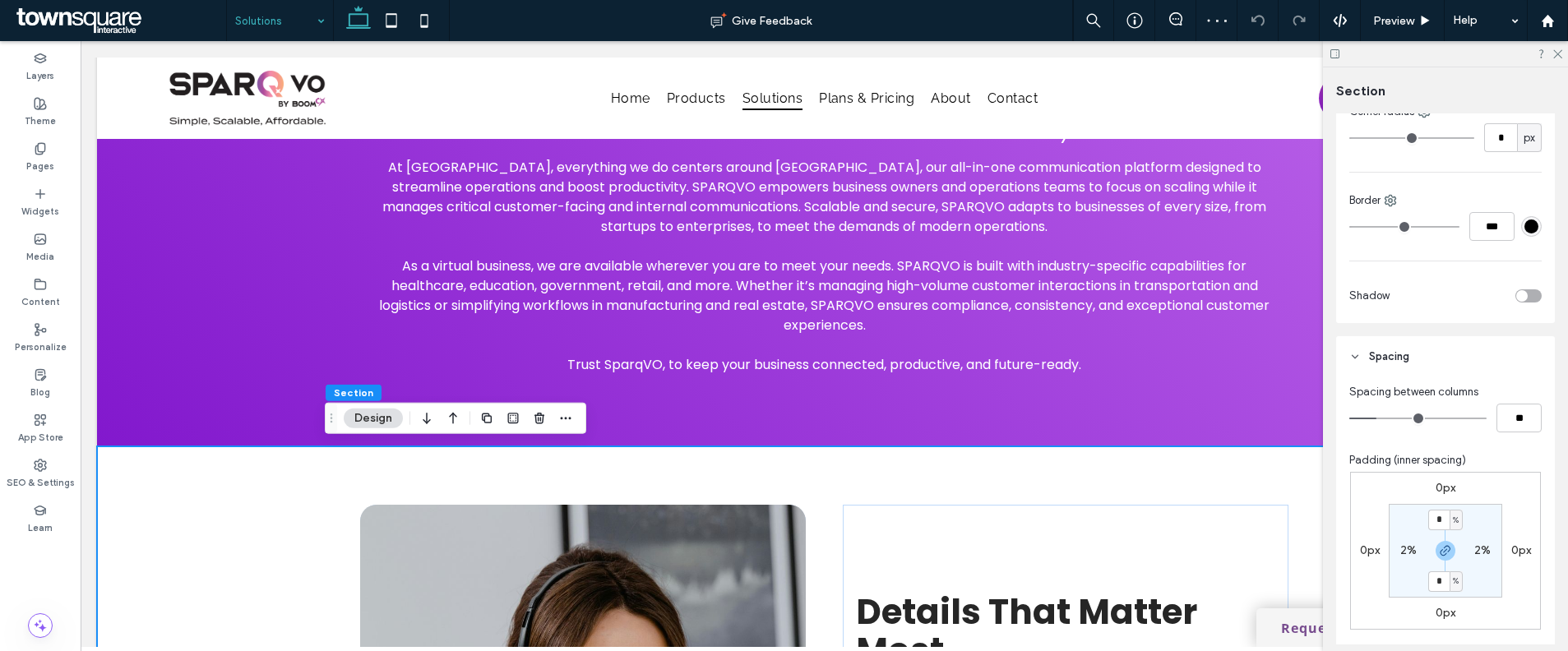
scroll to position [777, 0]
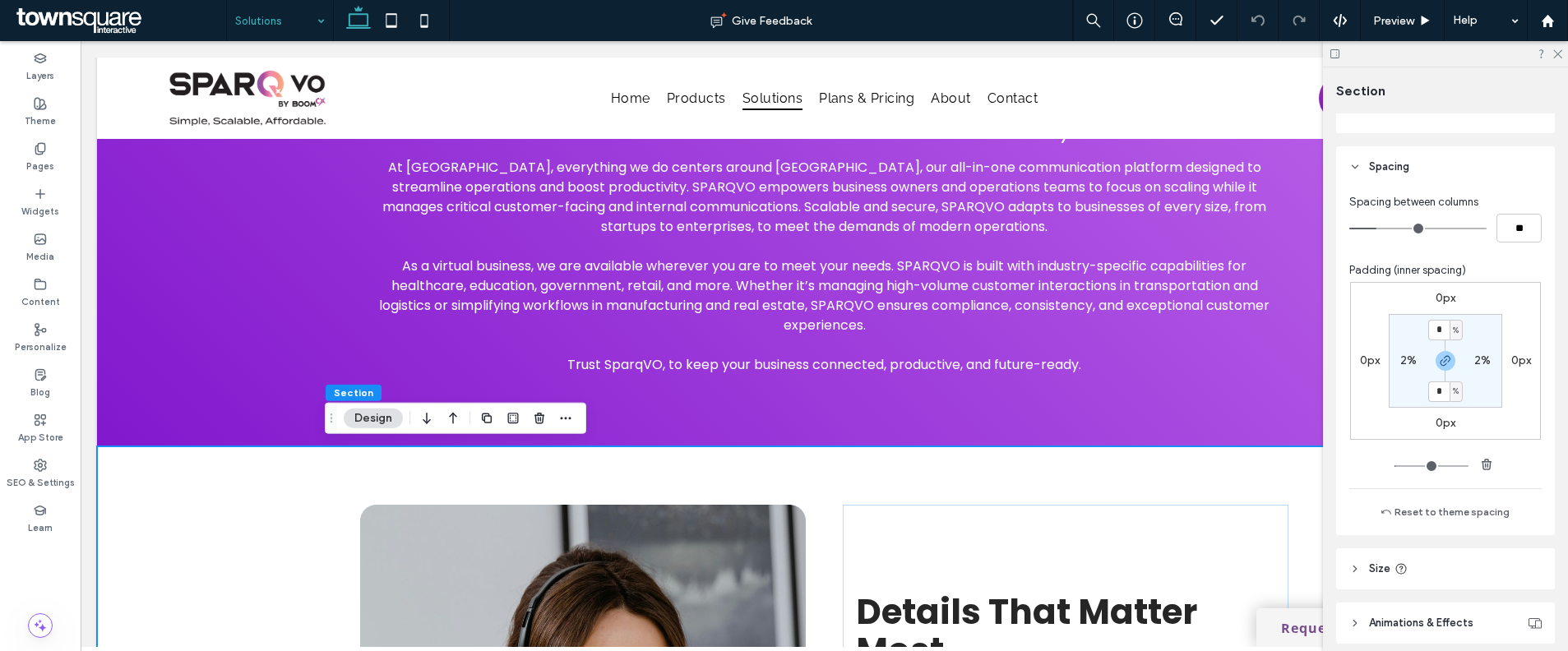
click at [1453, 331] on span "%" at bounding box center [1456, 331] width 6 height 17
click at [1447, 348] on span "px" at bounding box center [1446, 355] width 12 height 17
type input "****"
type input "**"
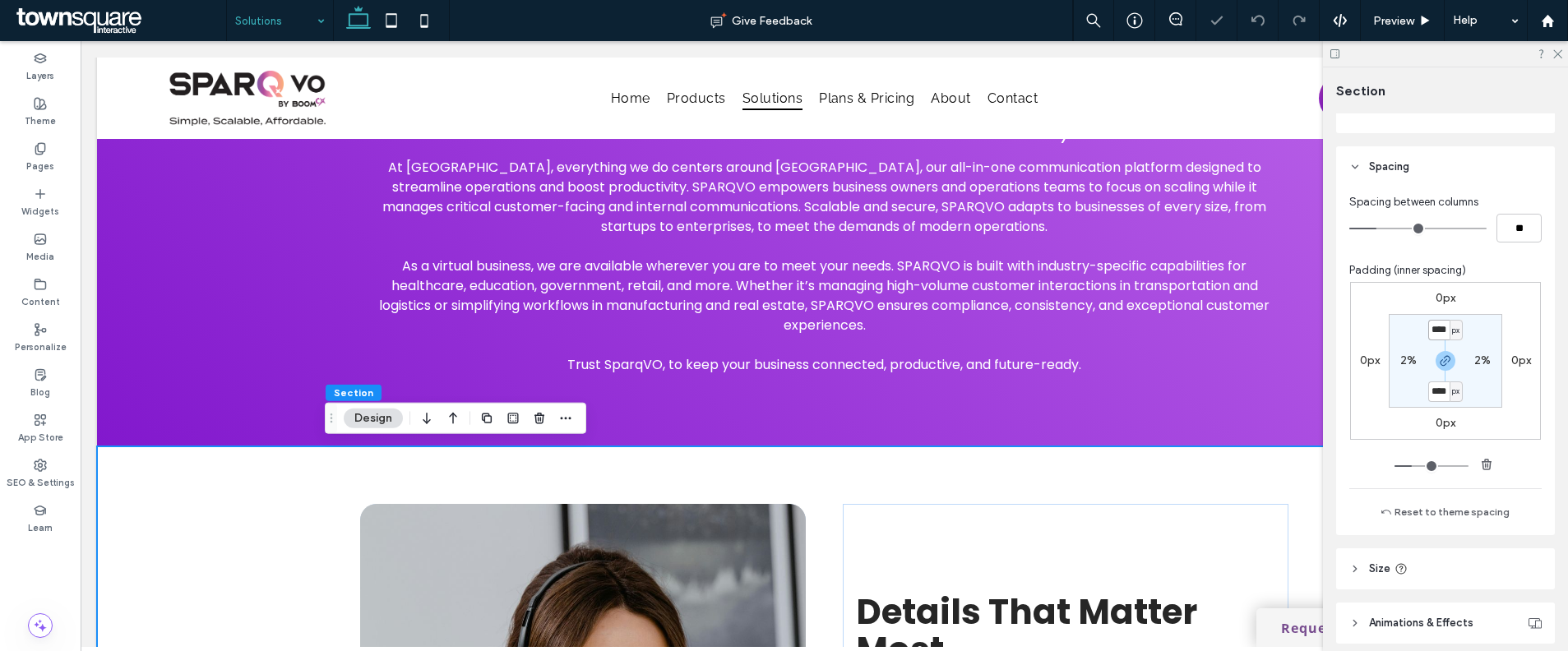
click at [1436, 332] on input "****" at bounding box center [1438, 330] width 21 height 20
type input "**"
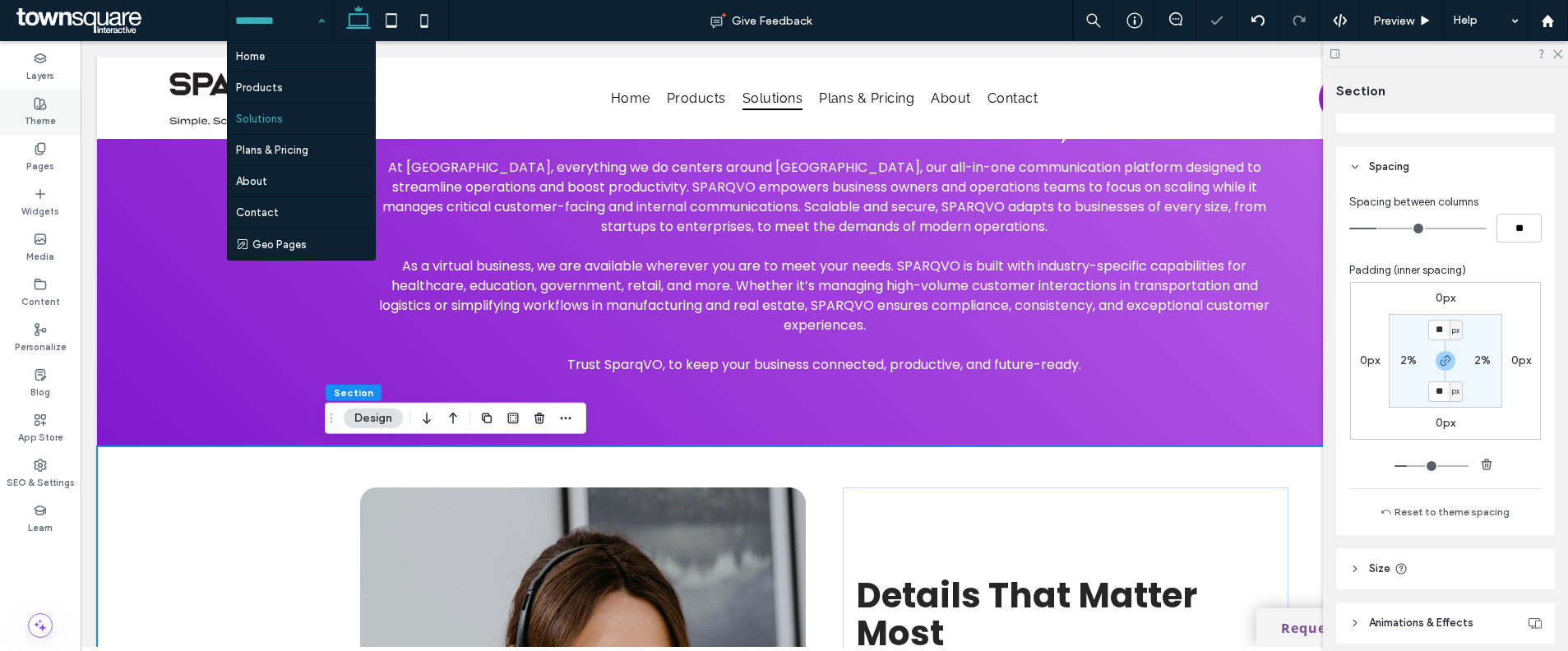
click at [46, 118] on label "Theme" at bounding box center [41, 120] width 31 height 18
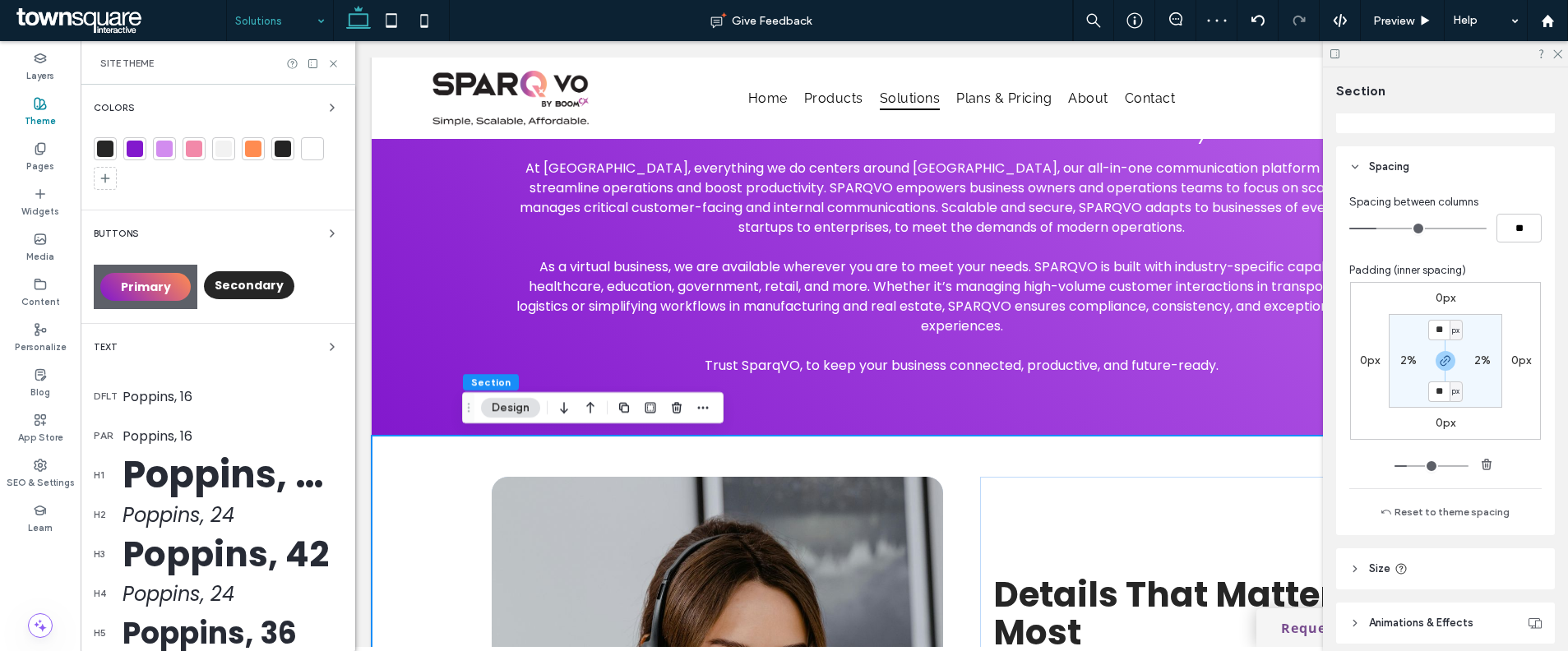
scroll to position [196, 0]
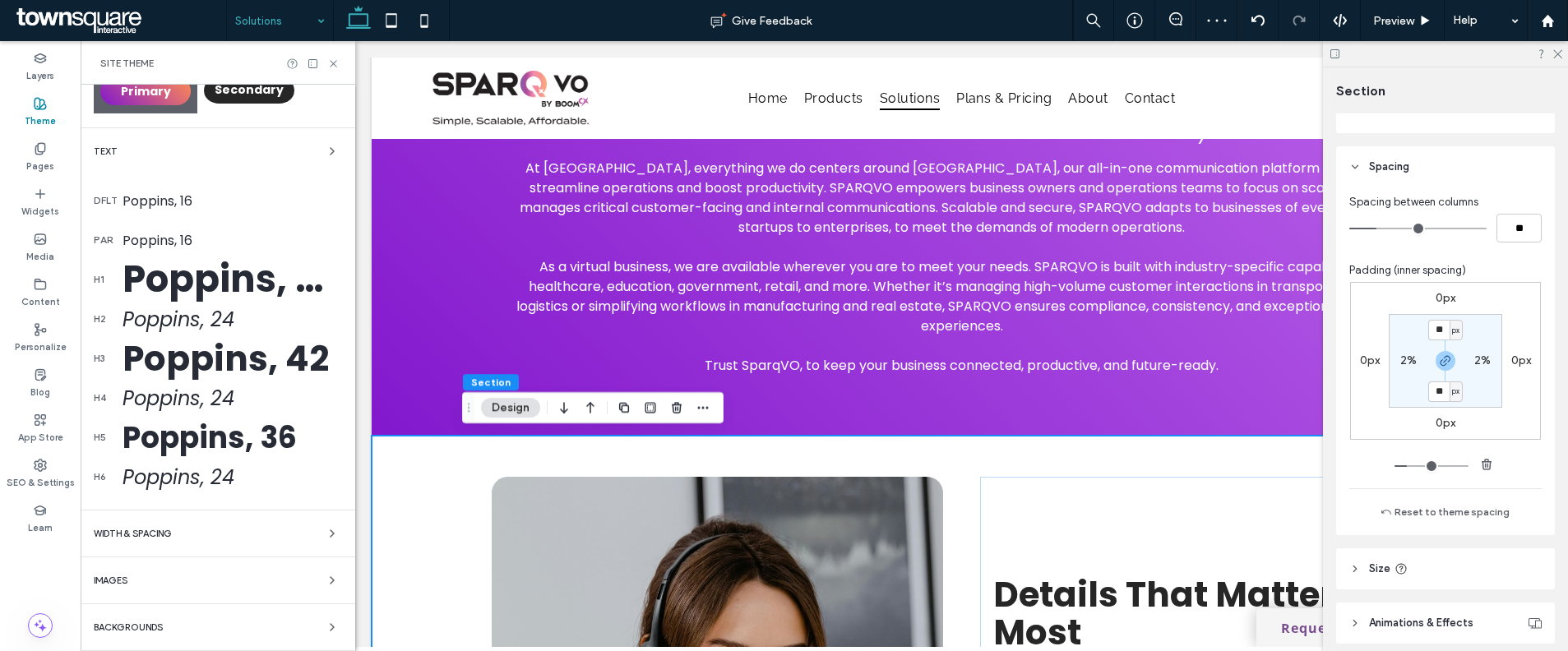
click at [160, 524] on div "WIDTH & SPACING" at bounding box center [218, 533] width 249 height 19
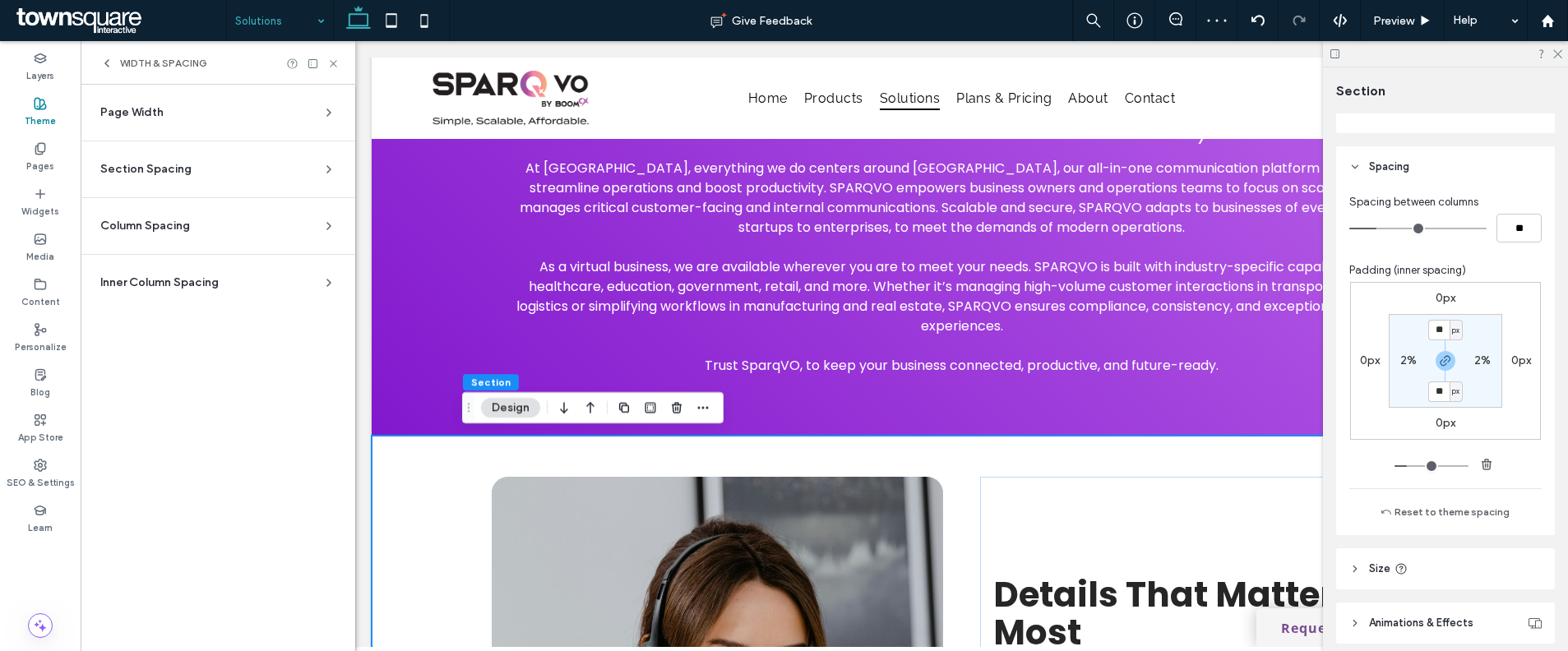
scroll to position [0, 0]
click at [179, 108] on div "Page Width" at bounding box center [211, 112] width 222 height 17
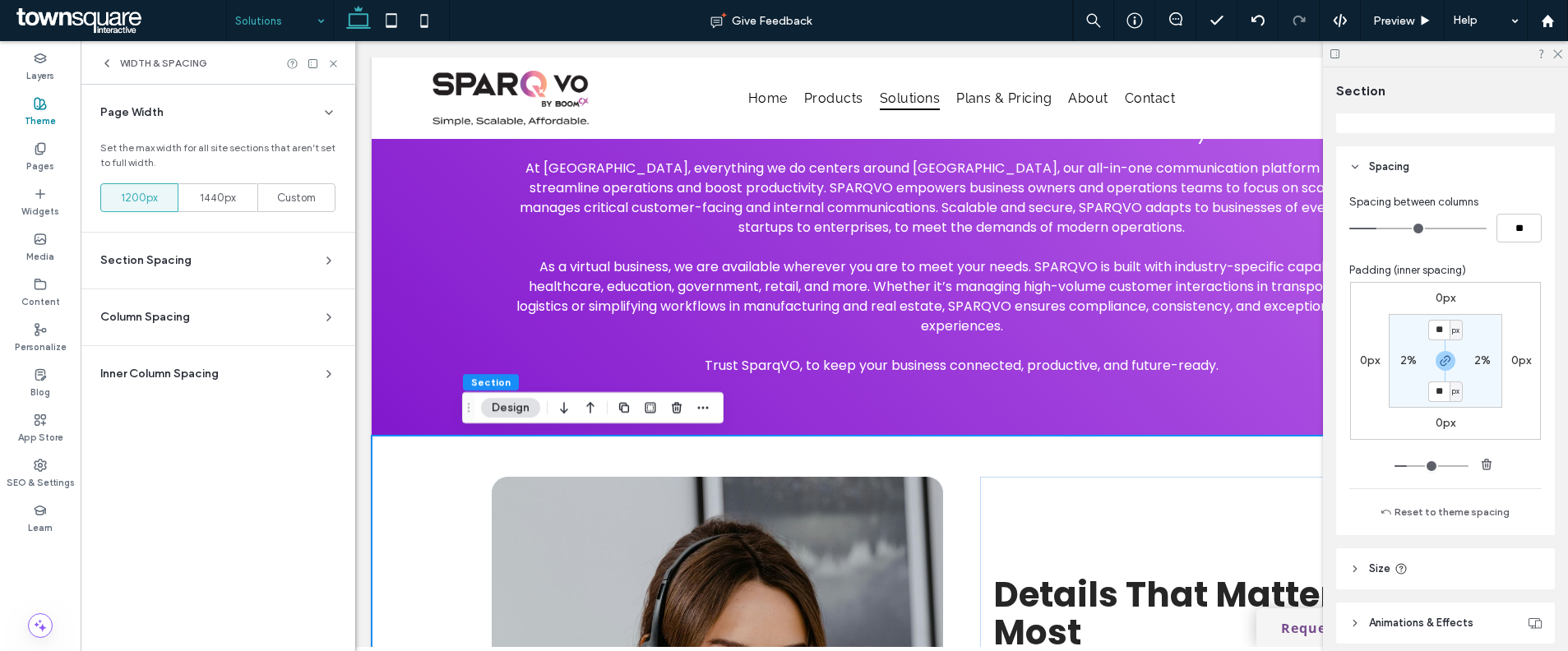
click at [213, 250] on section "Section Spacing Set default spacing for new sections. Changes you make to indiv…" at bounding box center [218, 261] width 249 height 56
click at [205, 258] on div "Section Spacing" at bounding box center [211, 261] width 222 height 17
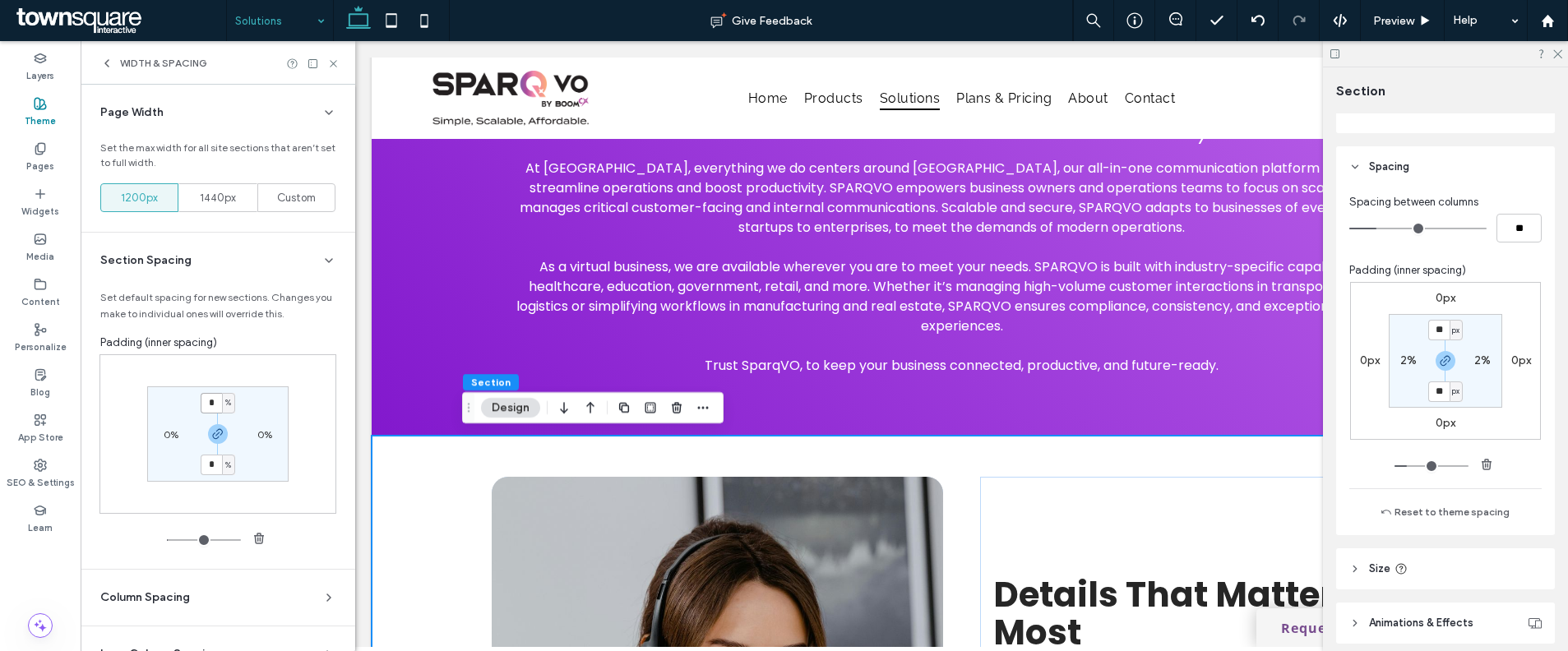
click at [213, 401] on input "*" at bounding box center [211, 403] width 21 height 20
click at [224, 403] on div "%" at bounding box center [228, 403] width 10 height 17
click at [219, 421] on span "px" at bounding box center [217, 428] width 12 height 17
type input "**"
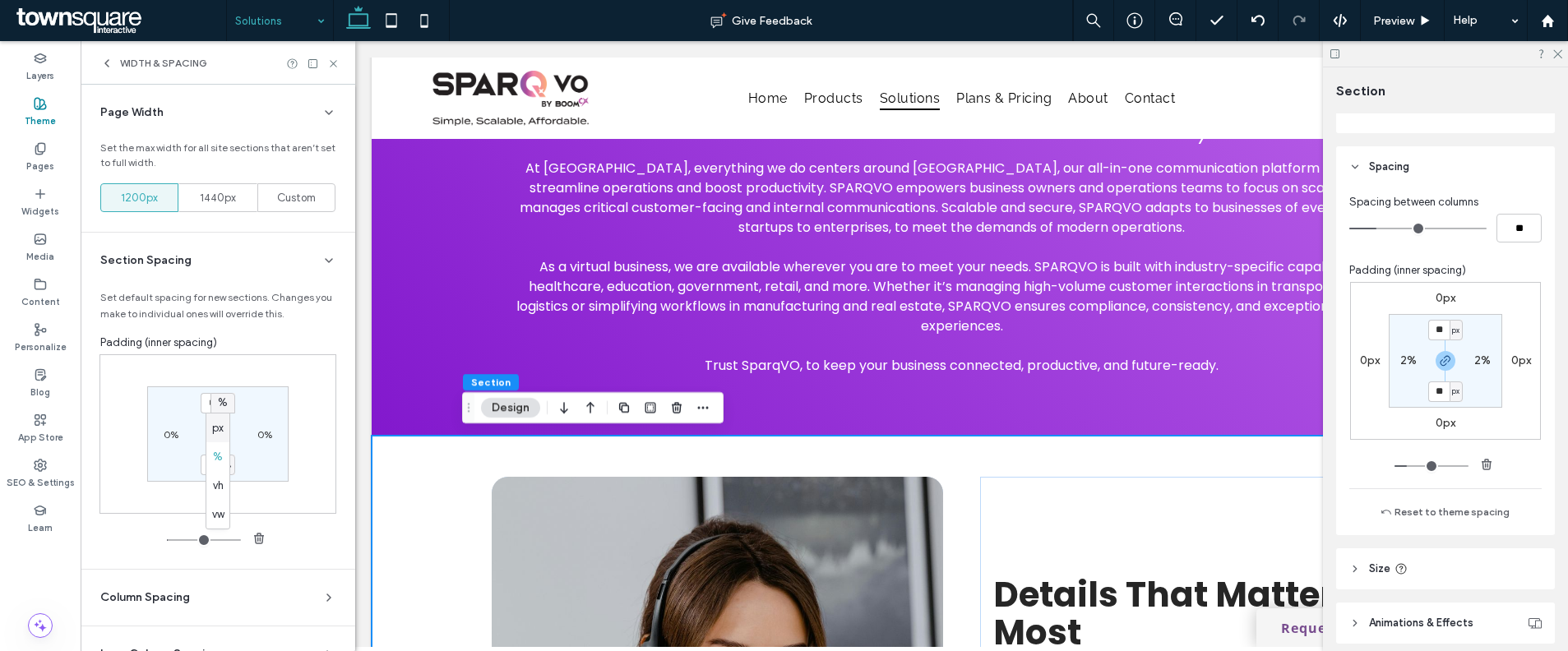
type input "**"
click at [210, 404] on input "**" at bounding box center [211, 403] width 21 height 20
type input "**"
click at [166, 431] on label "0%" at bounding box center [171, 434] width 15 height 12
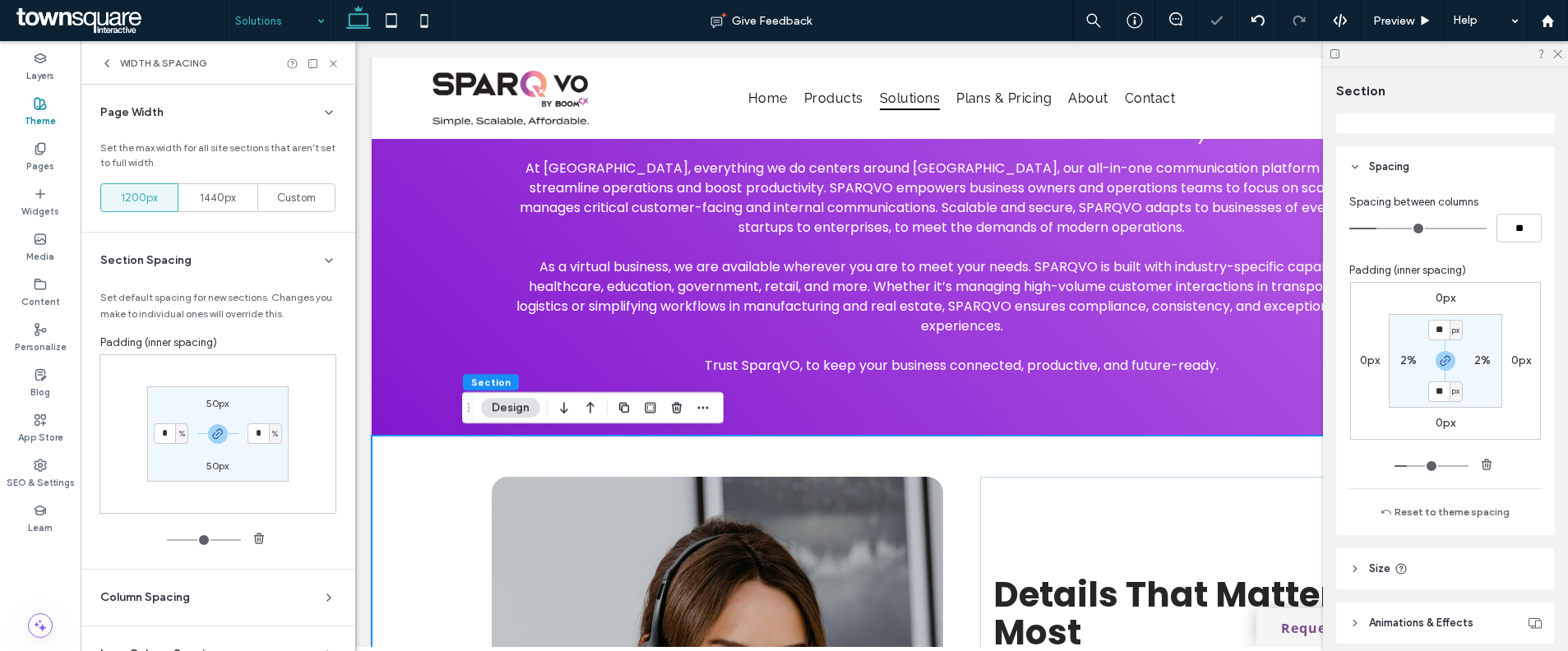
type input "*"
click at [166, 437] on input "*" at bounding box center [164, 434] width 21 height 20
type input "*"
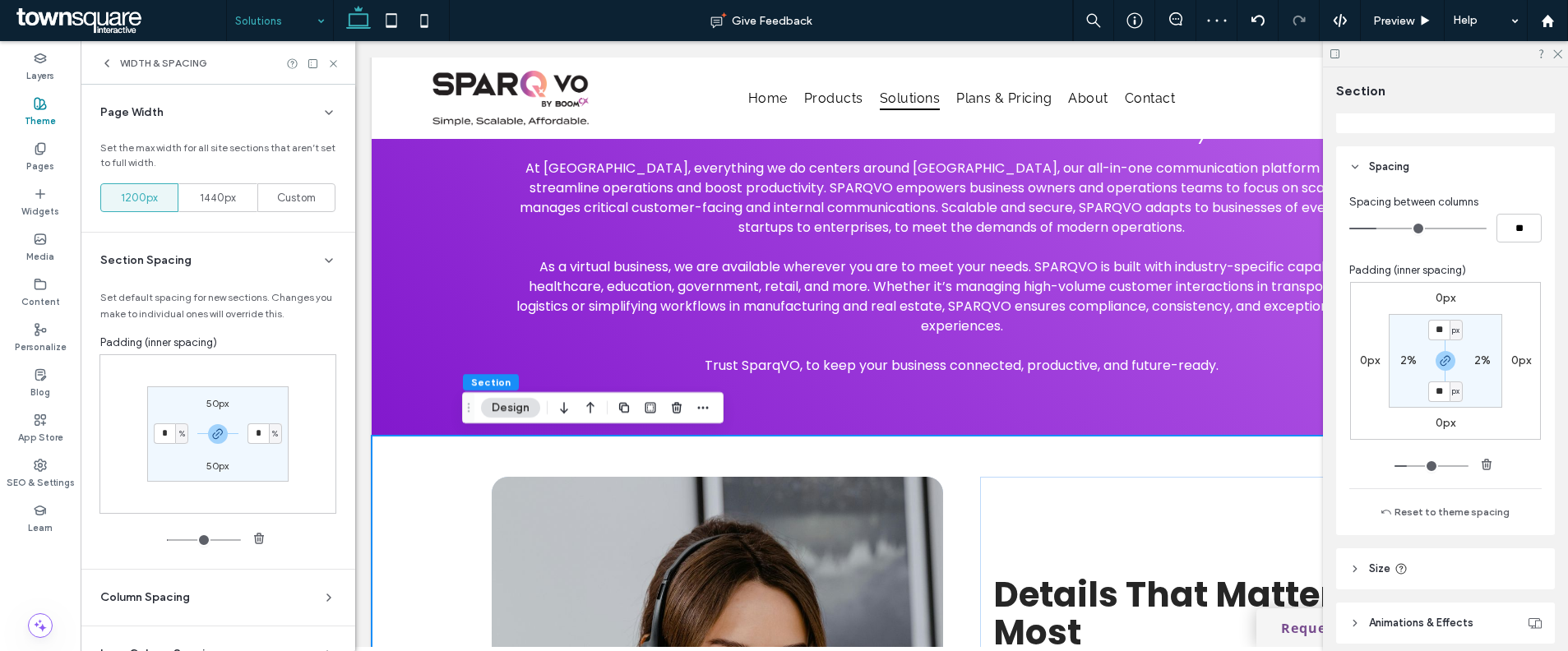
click at [196, 492] on div "50px * % 50px * %" at bounding box center [217, 434] width 237 height 159
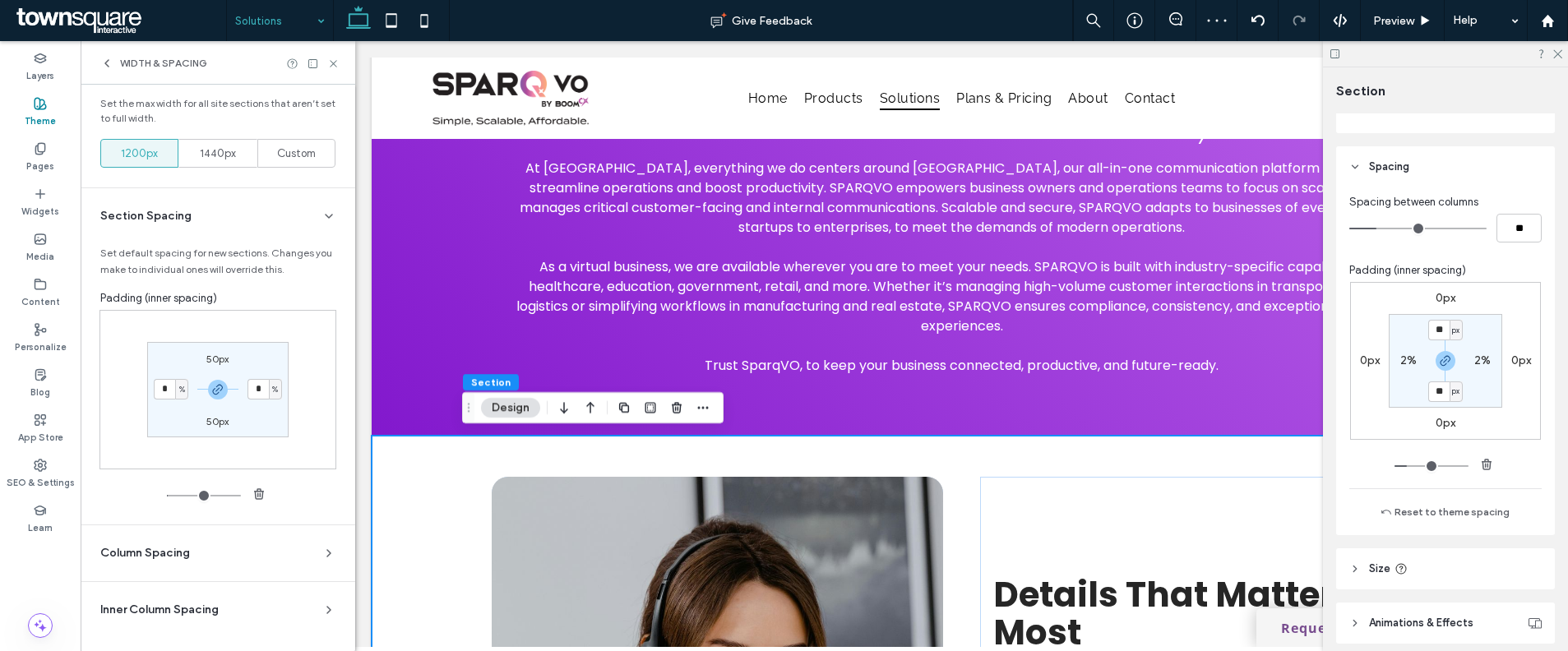
click at [254, 549] on div "Column Spacing" at bounding box center [211, 553] width 222 height 17
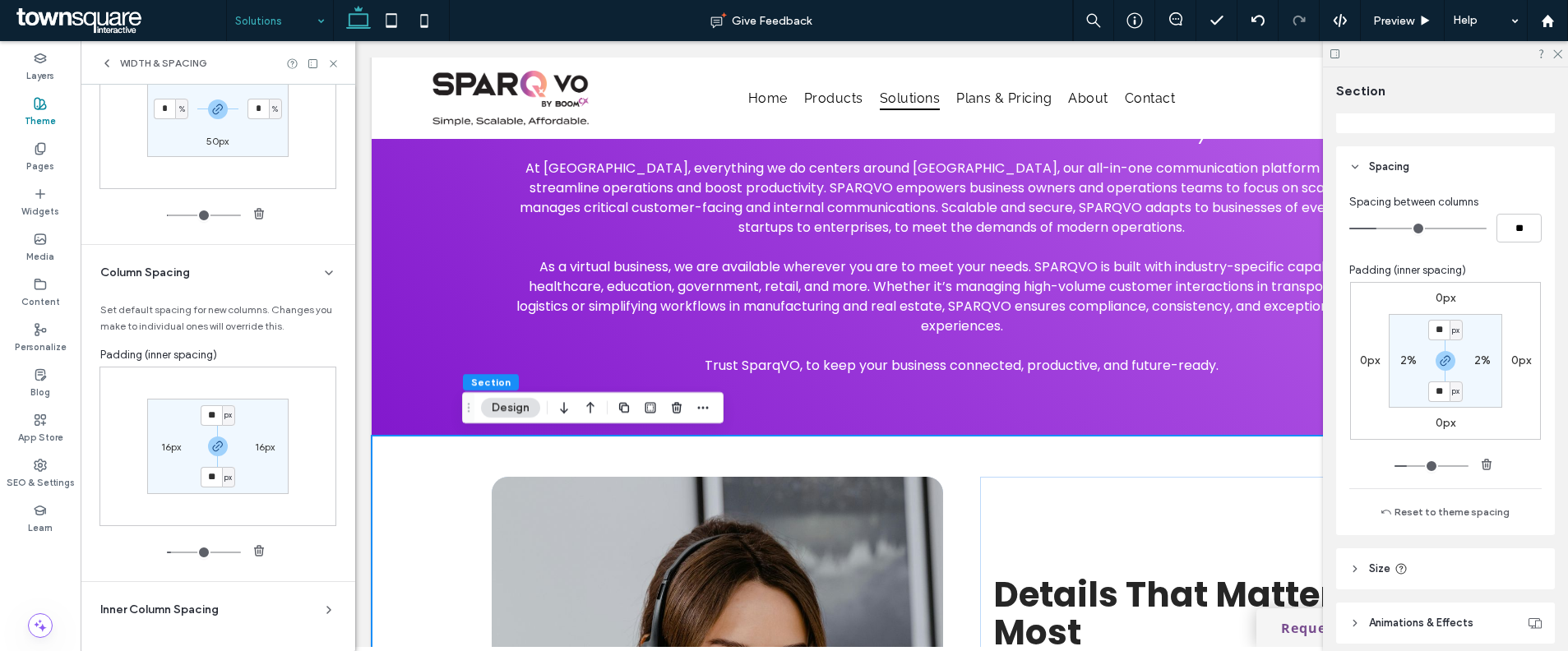
click at [335, 69] on div "WIDTH & SPACING" at bounding box center [218, 63] width 274 height 43
click at [331, 65] on use at bounding box center [332, 63] width 6 height 6
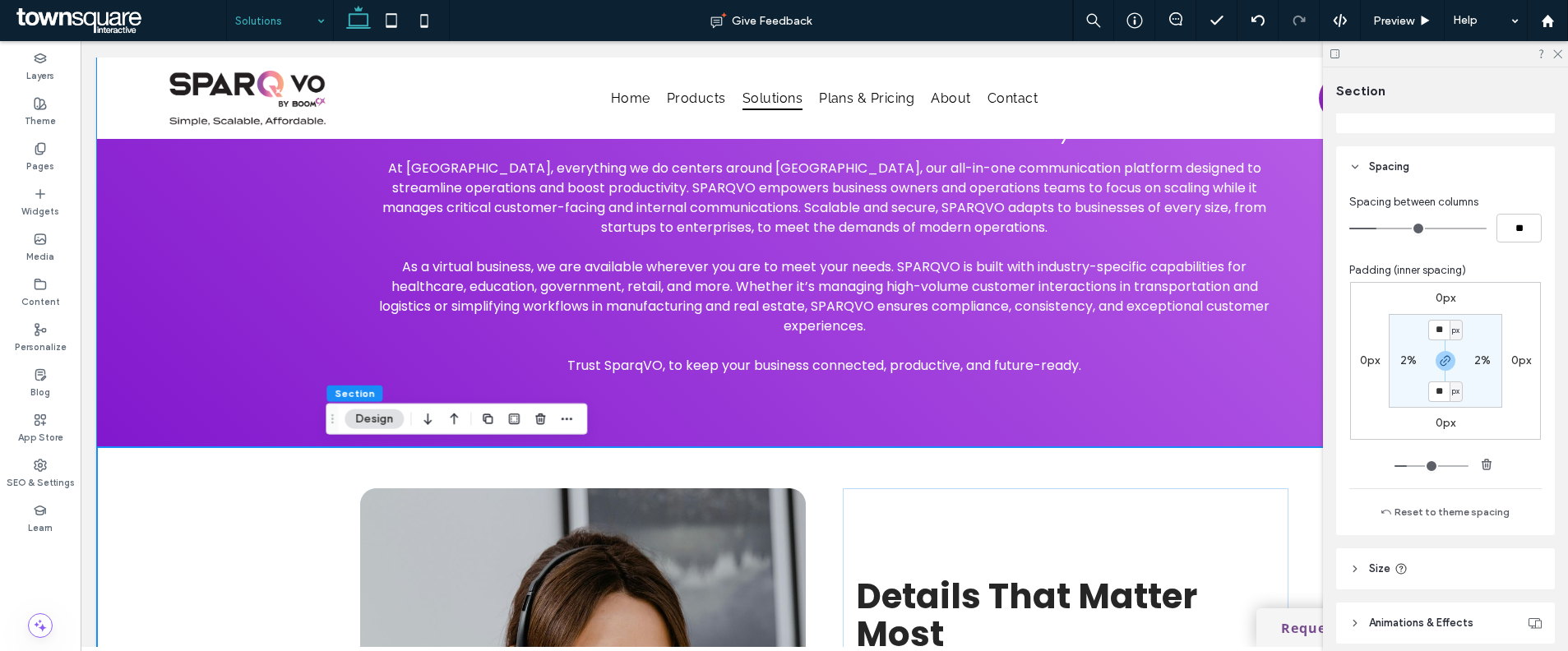
scroll to position [333, 0]
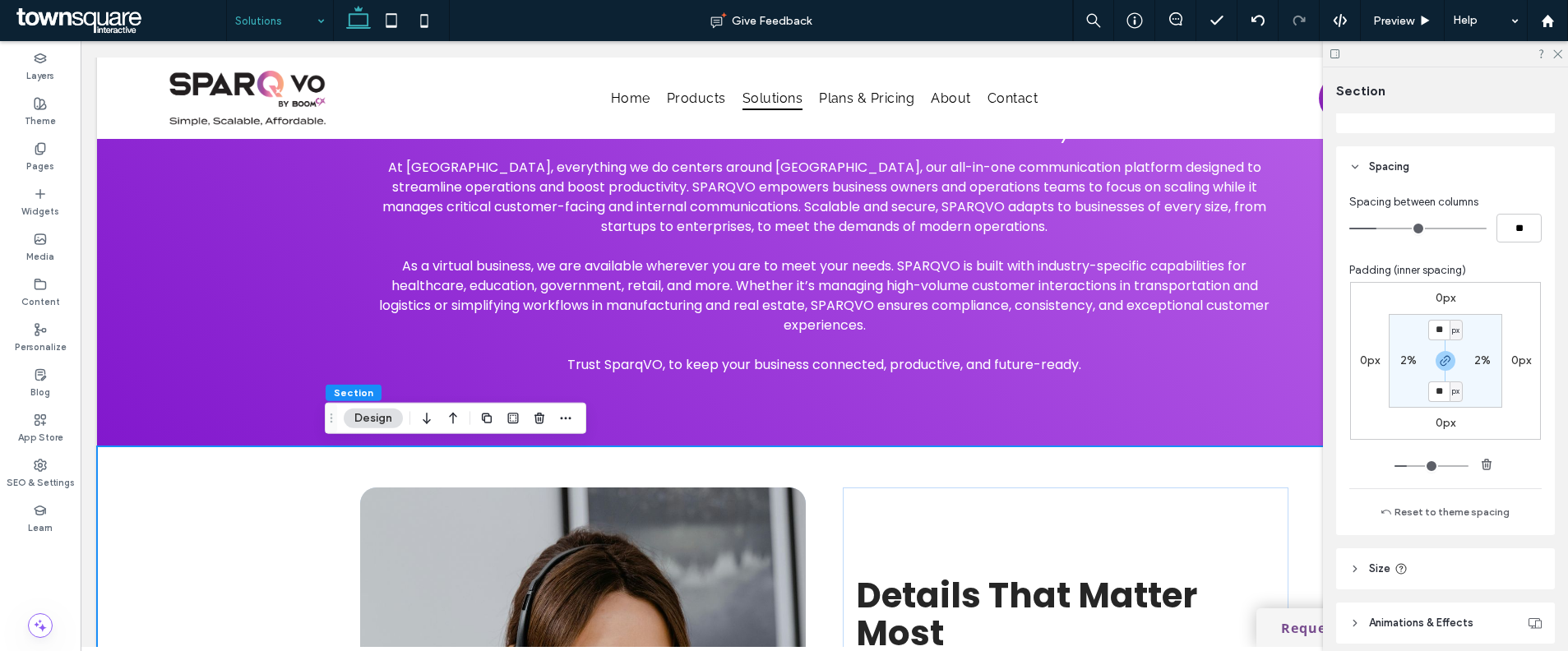
click at [1433, 506] on button "Reset to theme spacing" at bounding box center [1446, 512] width 151 height 19
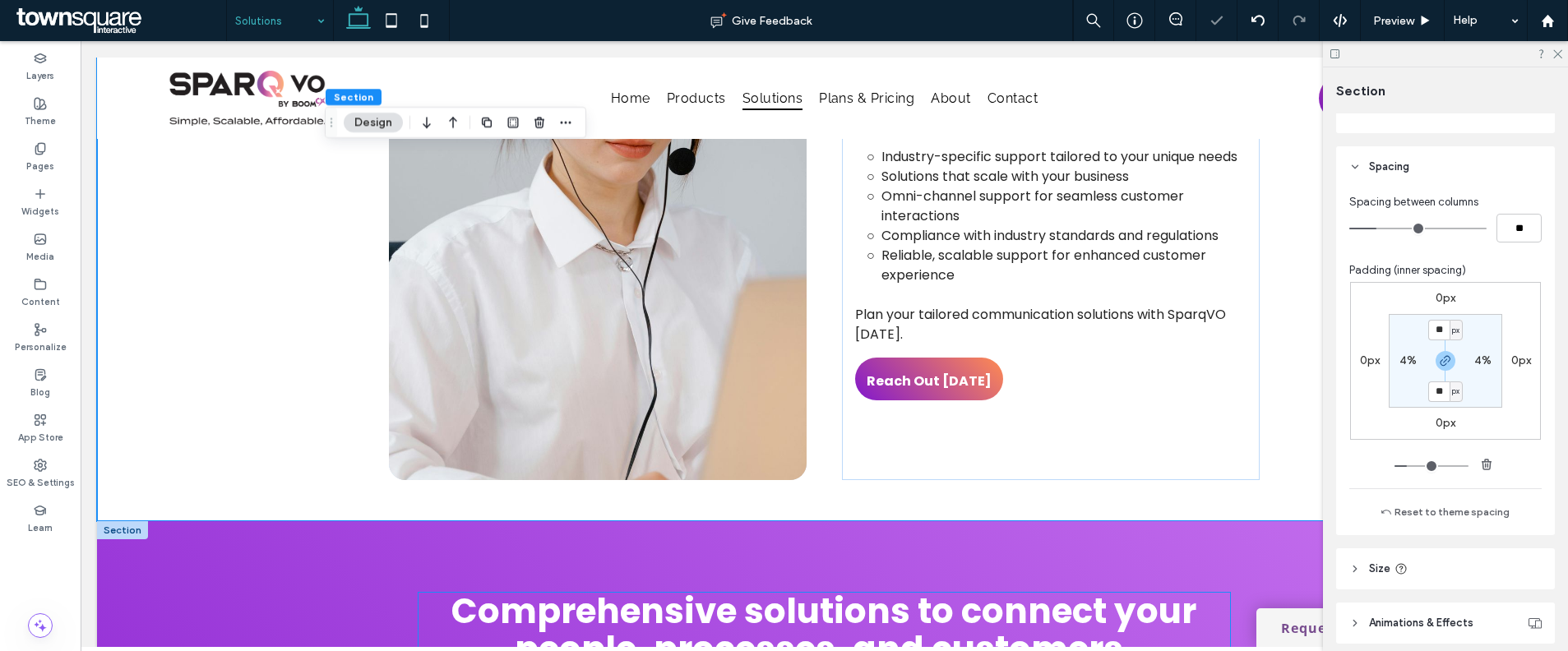
scroll to position [1090, 0]
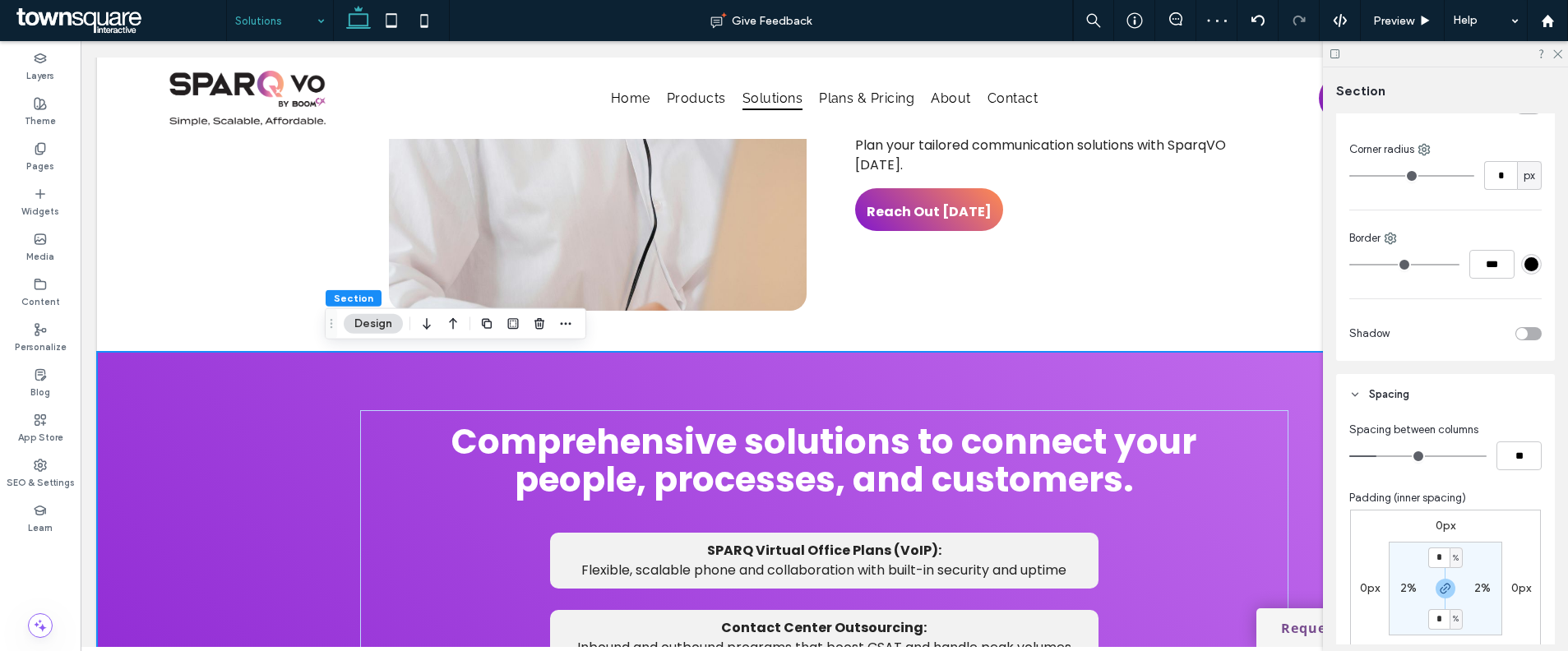
scroll to position [842, 0]
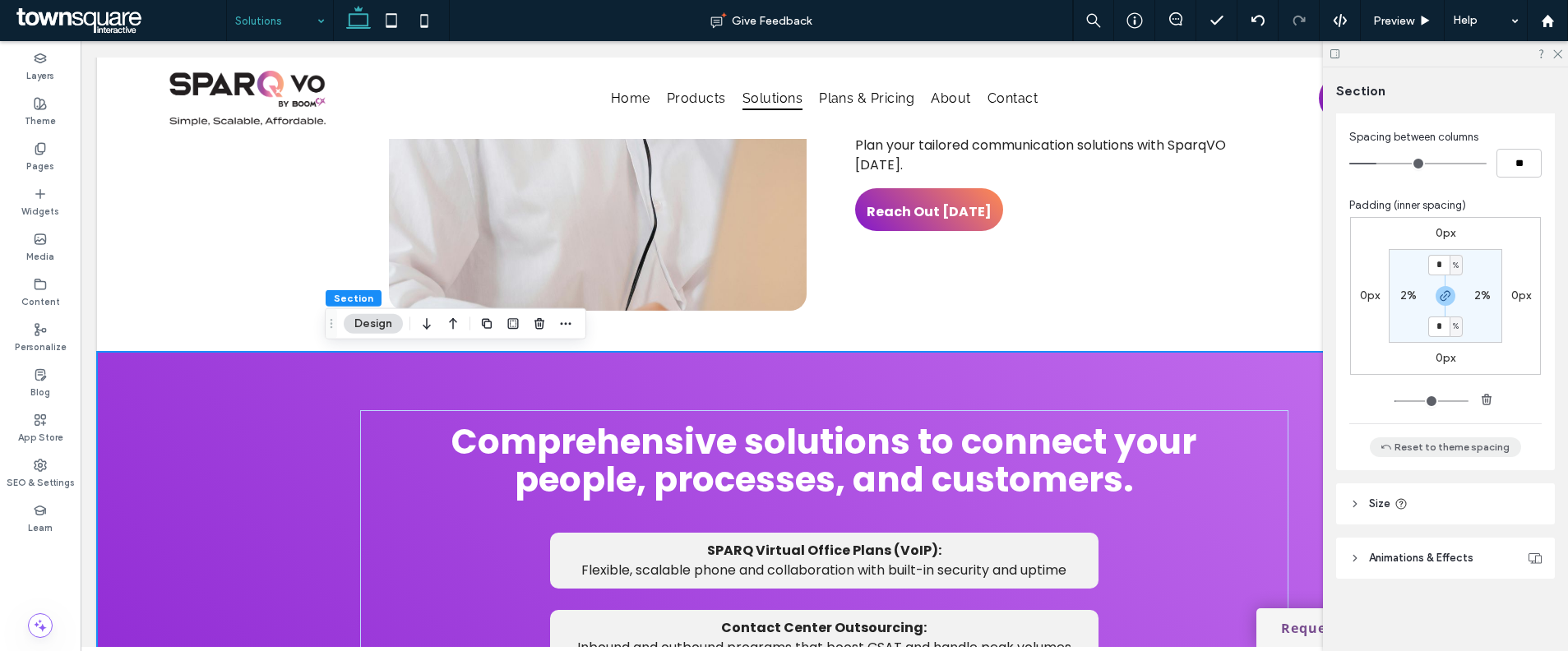
click at [1440, 448] on button "Reset to theme spacing" at bounding box center [1446, 447] width 151 height 19
type input "**"
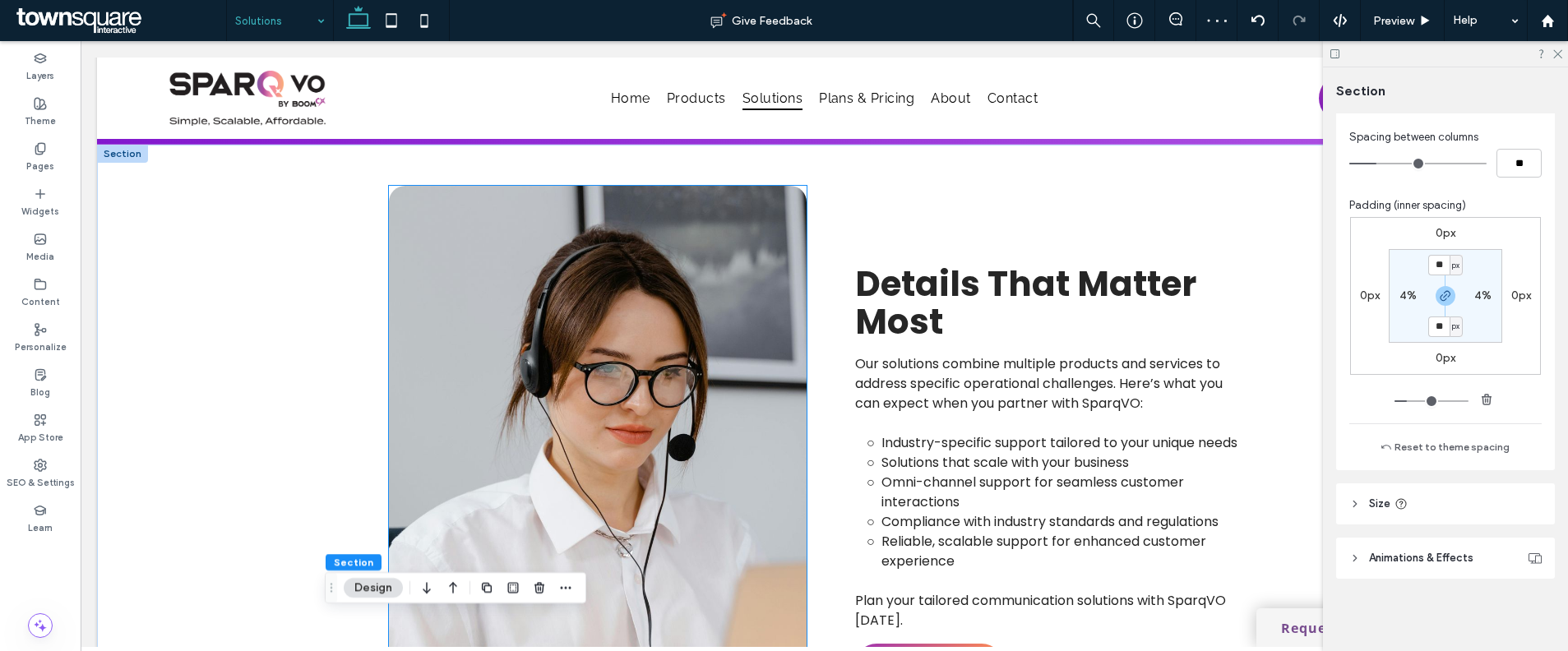
scroll to position [345, 0]
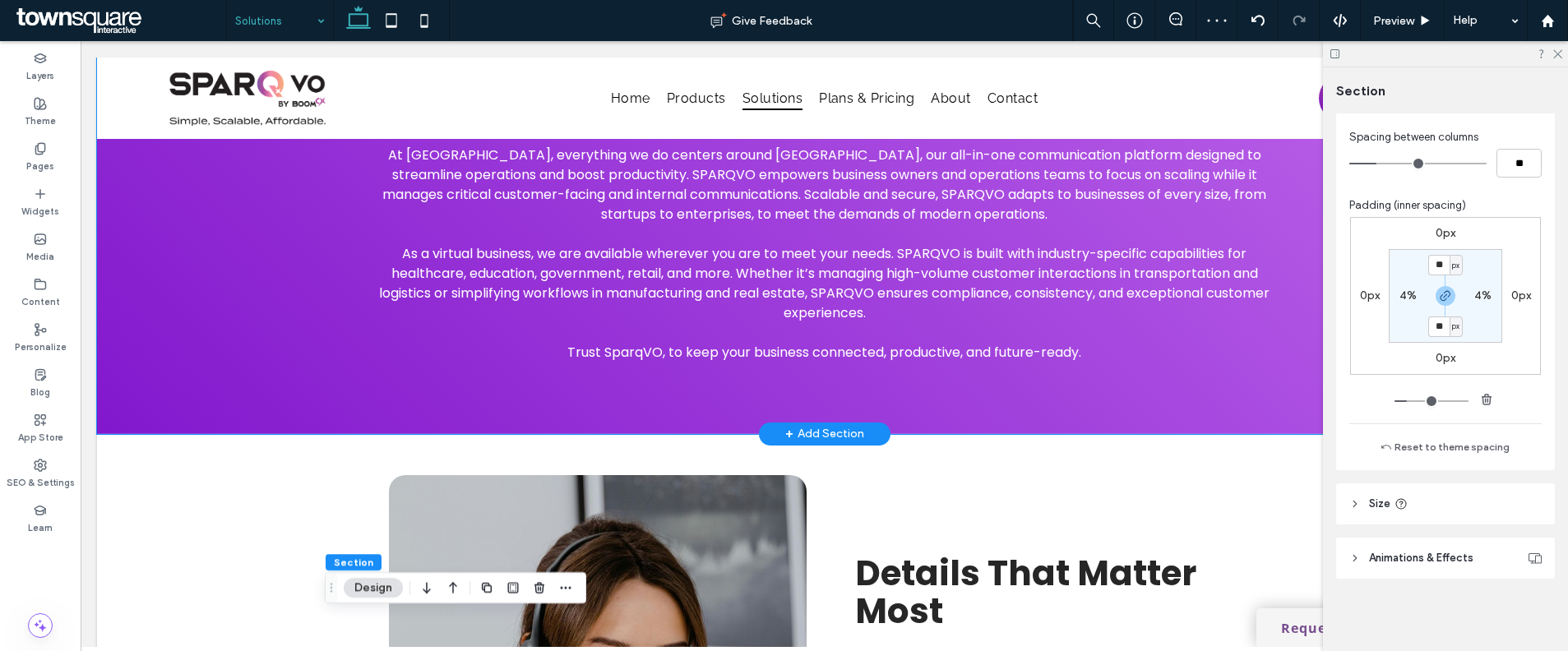
click at [778, 415] on div "Ignite Your Business with SPARQVO. Smarter Communication, Seamless Scaling. Uti…" at bounding box center [825, 114] width 987 height 641
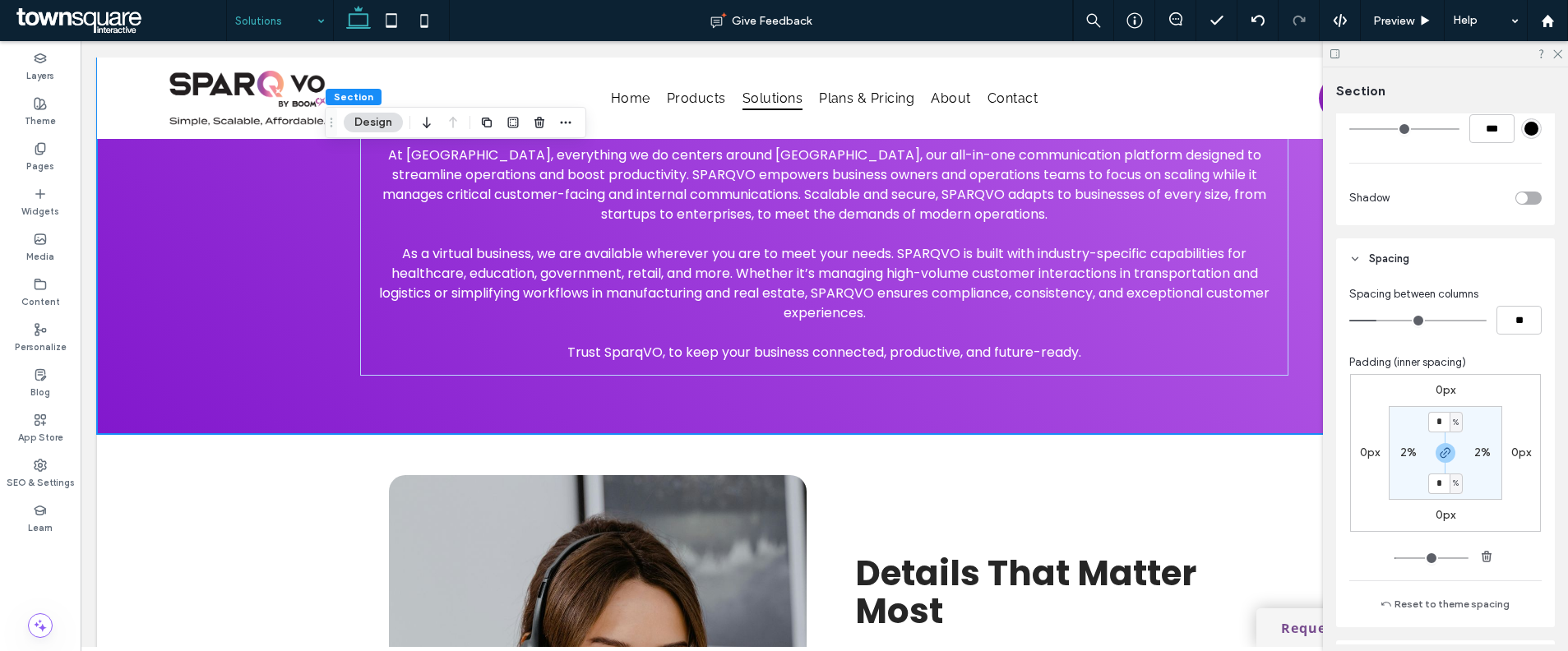
scroll to position [706, 0]
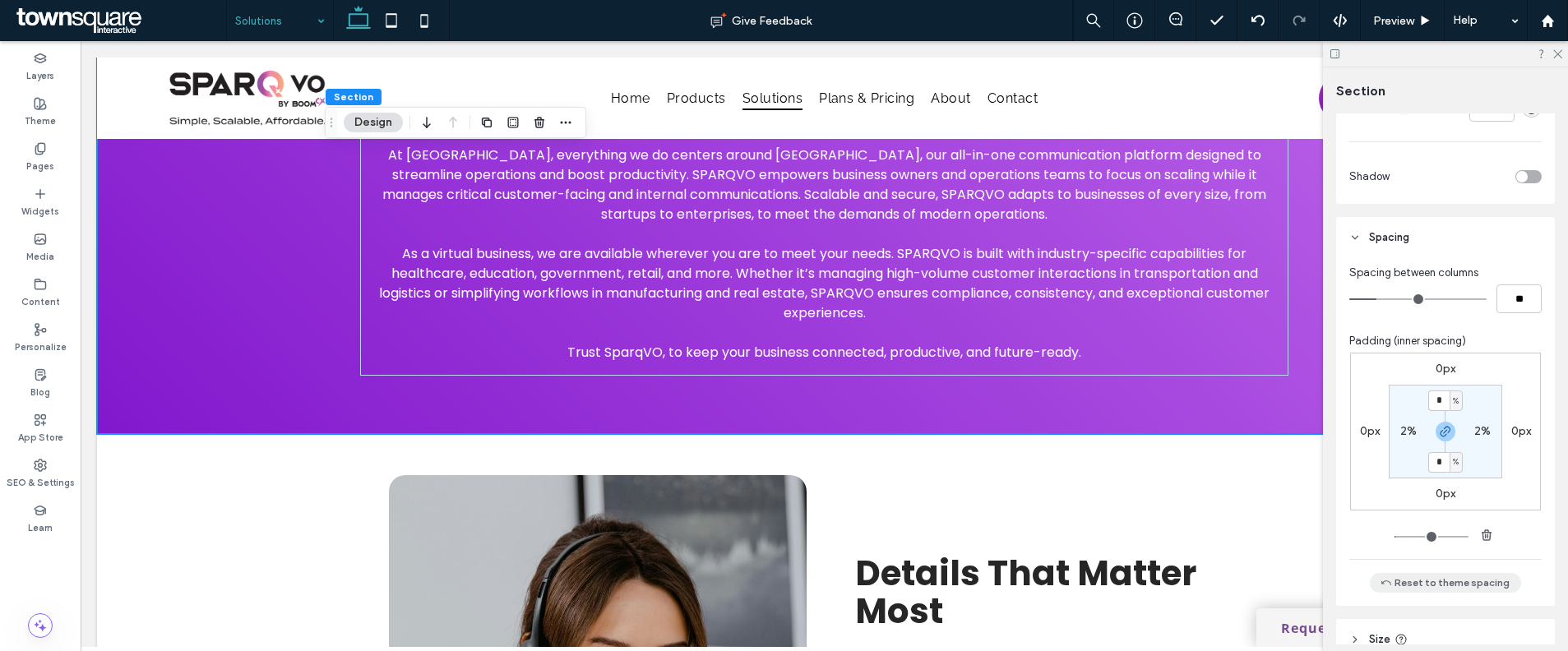
click at [1432, 577] on button "Reset to theme spacing" at bounding box center [1446, 582] width 151 height 19
type input "**"
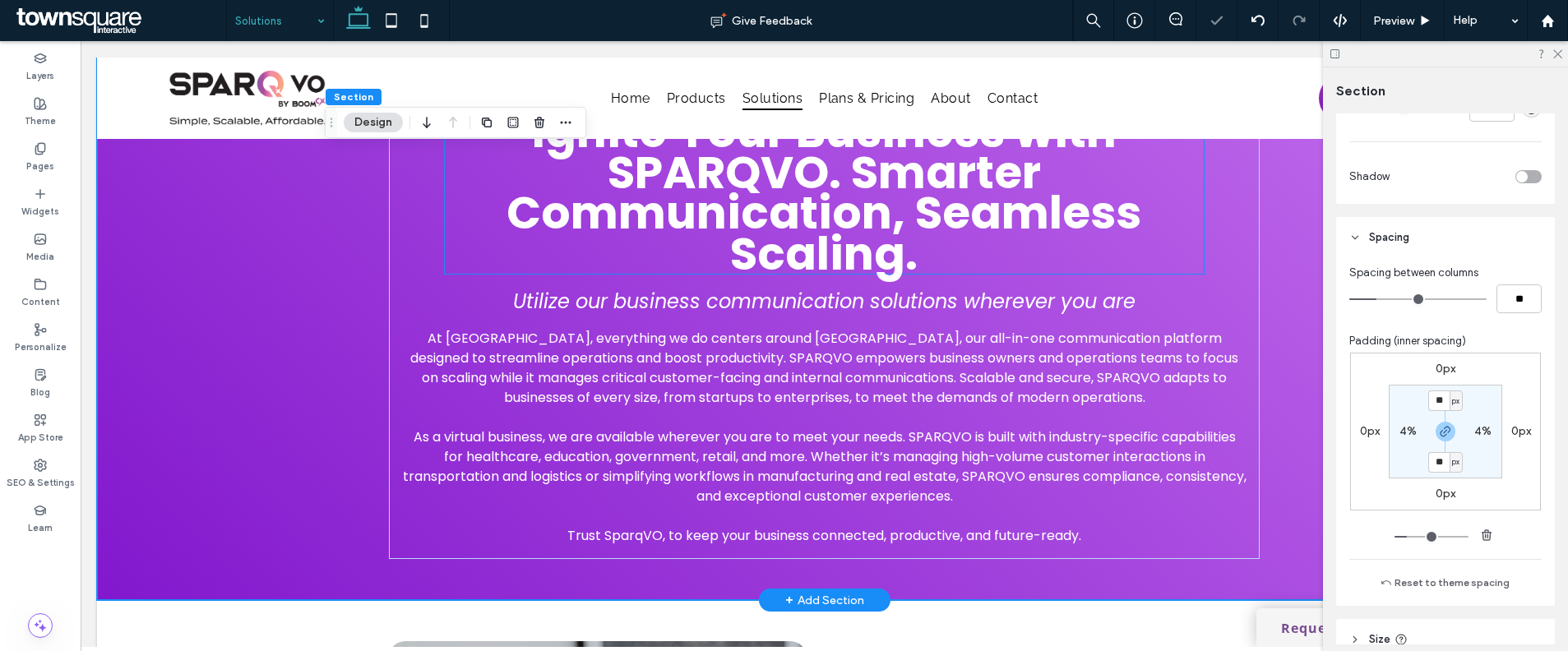
scroll to position [0, 0]
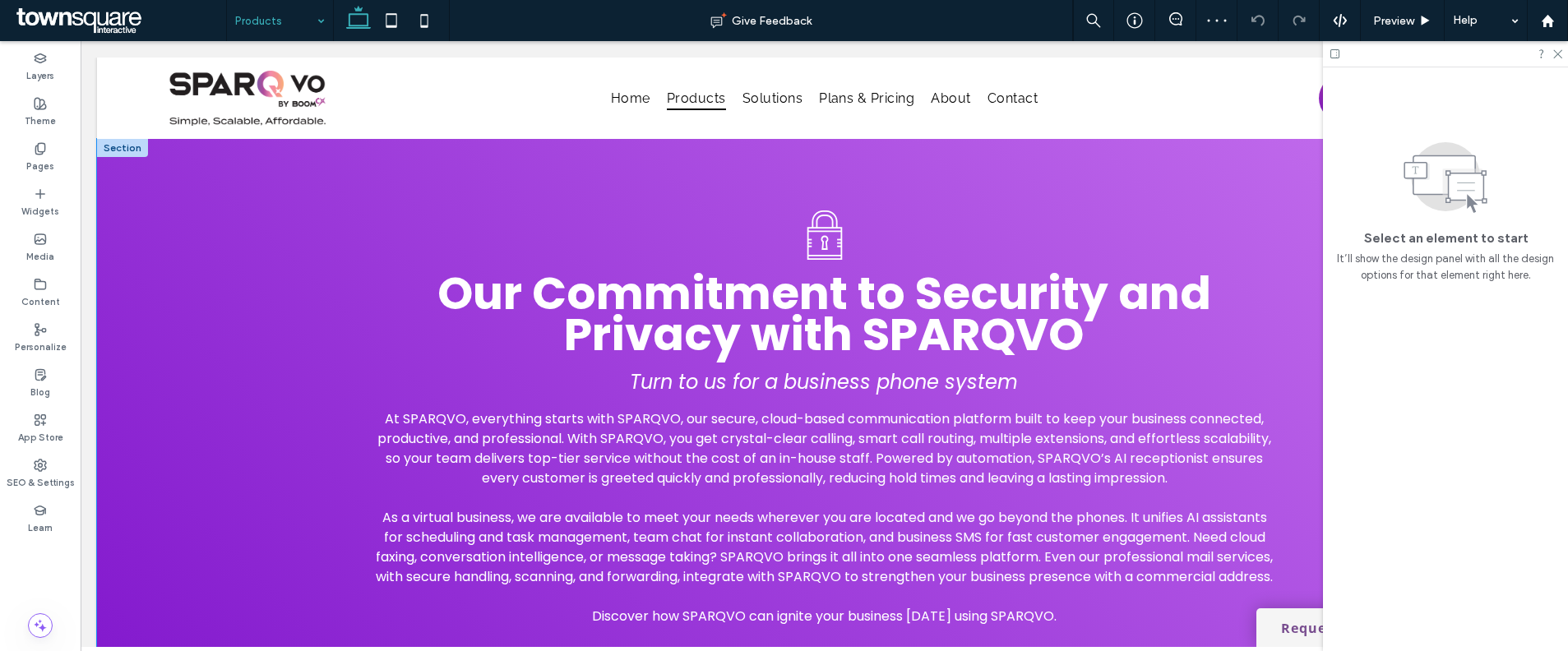
click at [251, 406] on div "Our Commitment to Security and Privacy with SPARQVO Turn to us for a business p…" at bounding box center [824, 418] width 1455 height 559
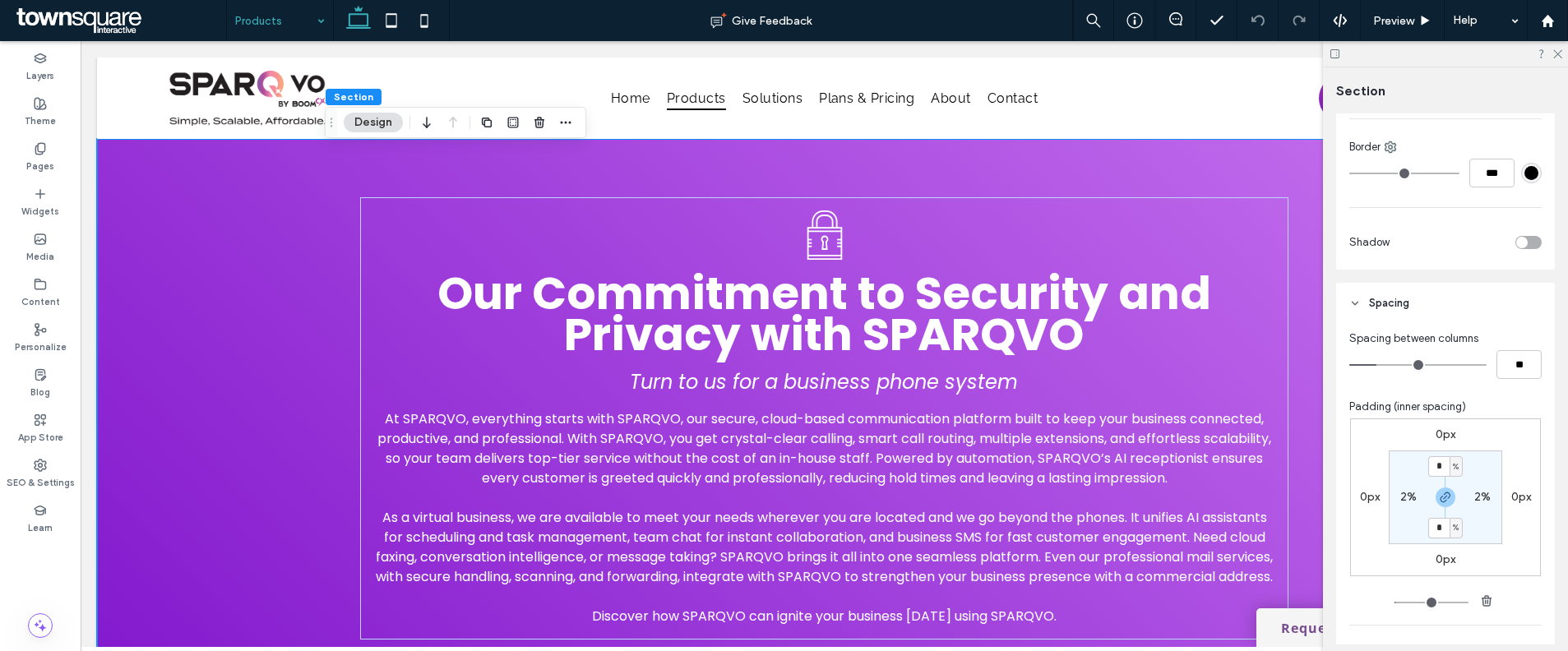
scroll to position [831, 0]
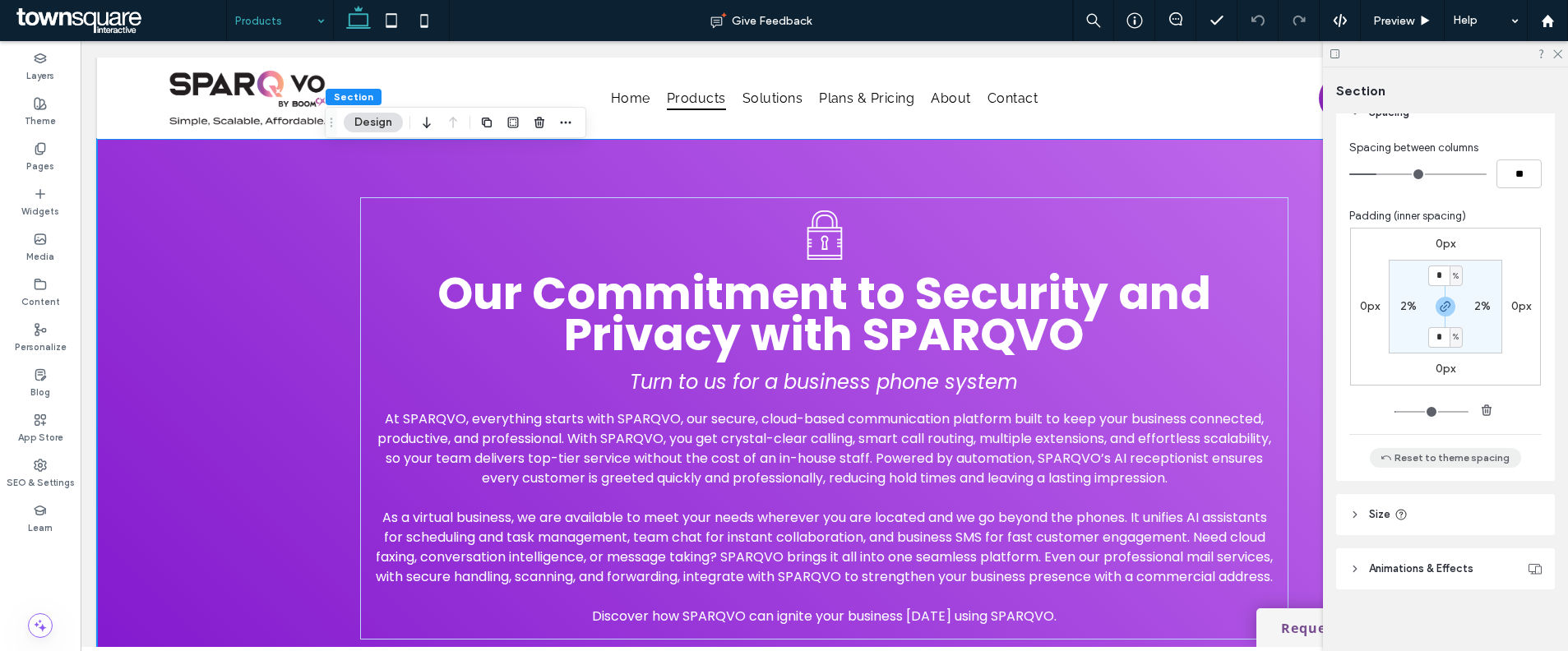
click at [1411, 448] on button "Reset to theme spacing" at bounding box center [1446, 458] width 151 height 19
type input "**"
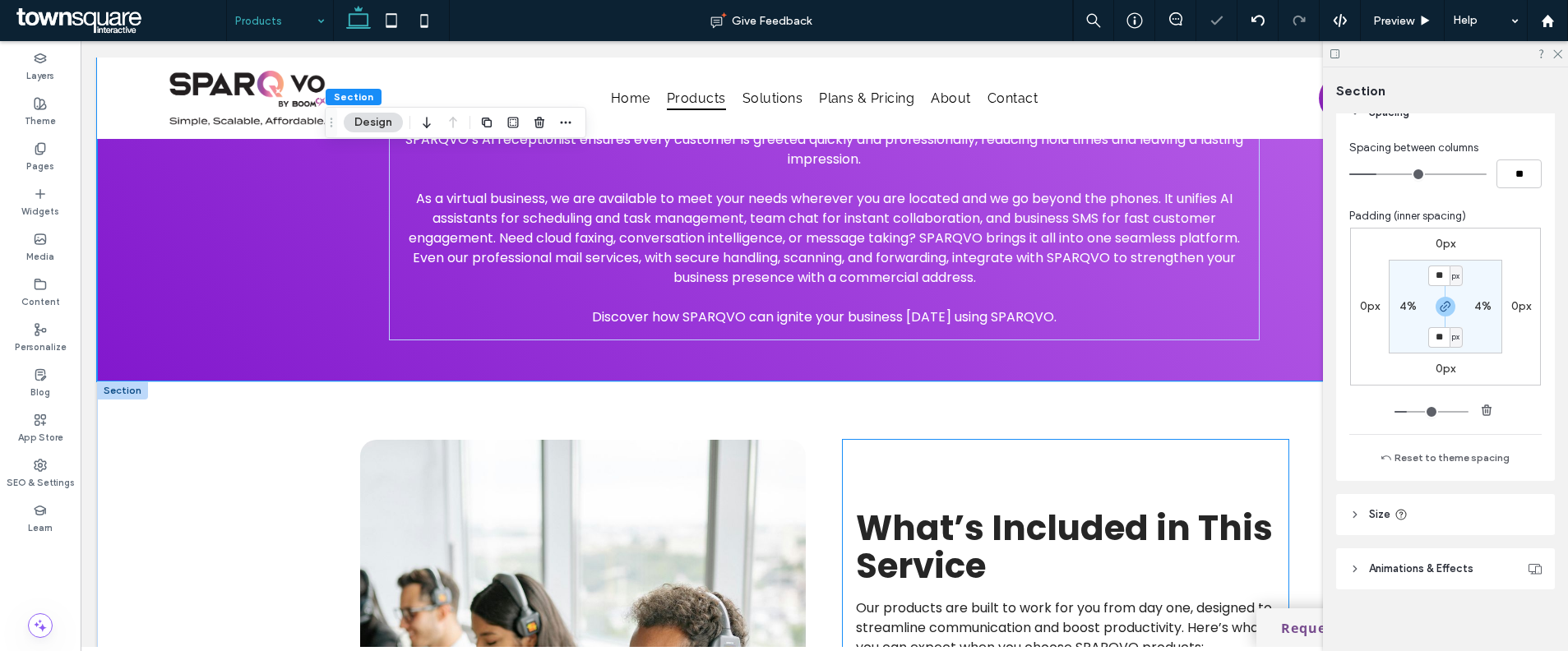
scroll to position [416, 0]
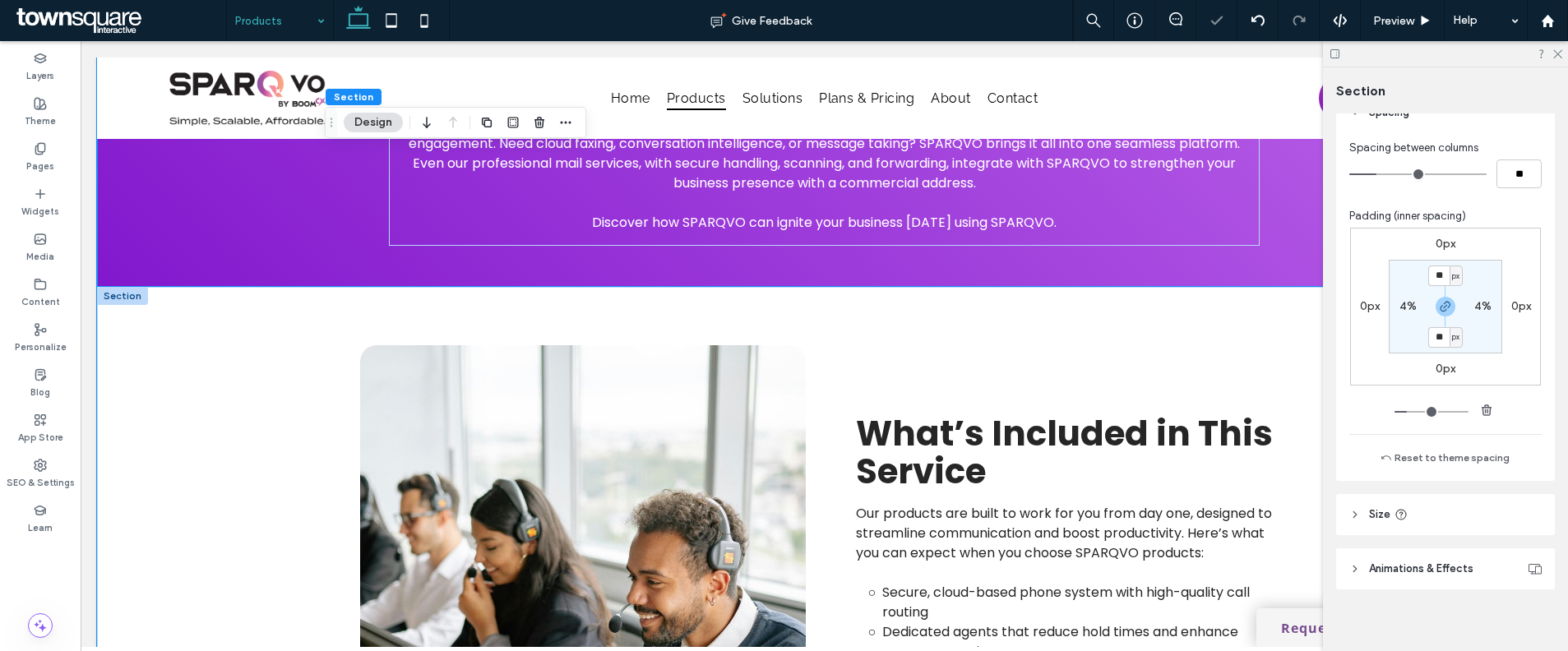
click at [953, 318] on div "What’s Included in This Service Our products are built to work for you from day…" at bounding box center [825, 635] width 987 height 697
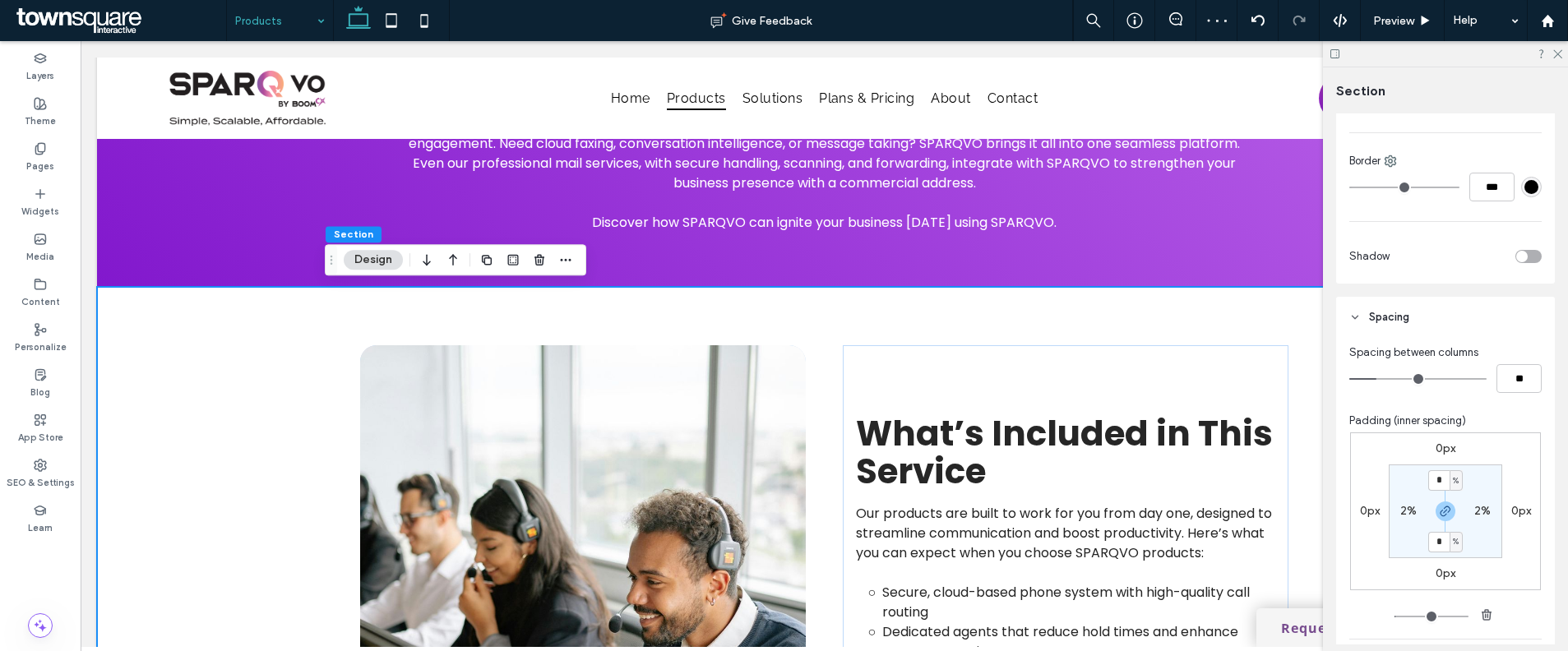
scroll to position [842, 0]
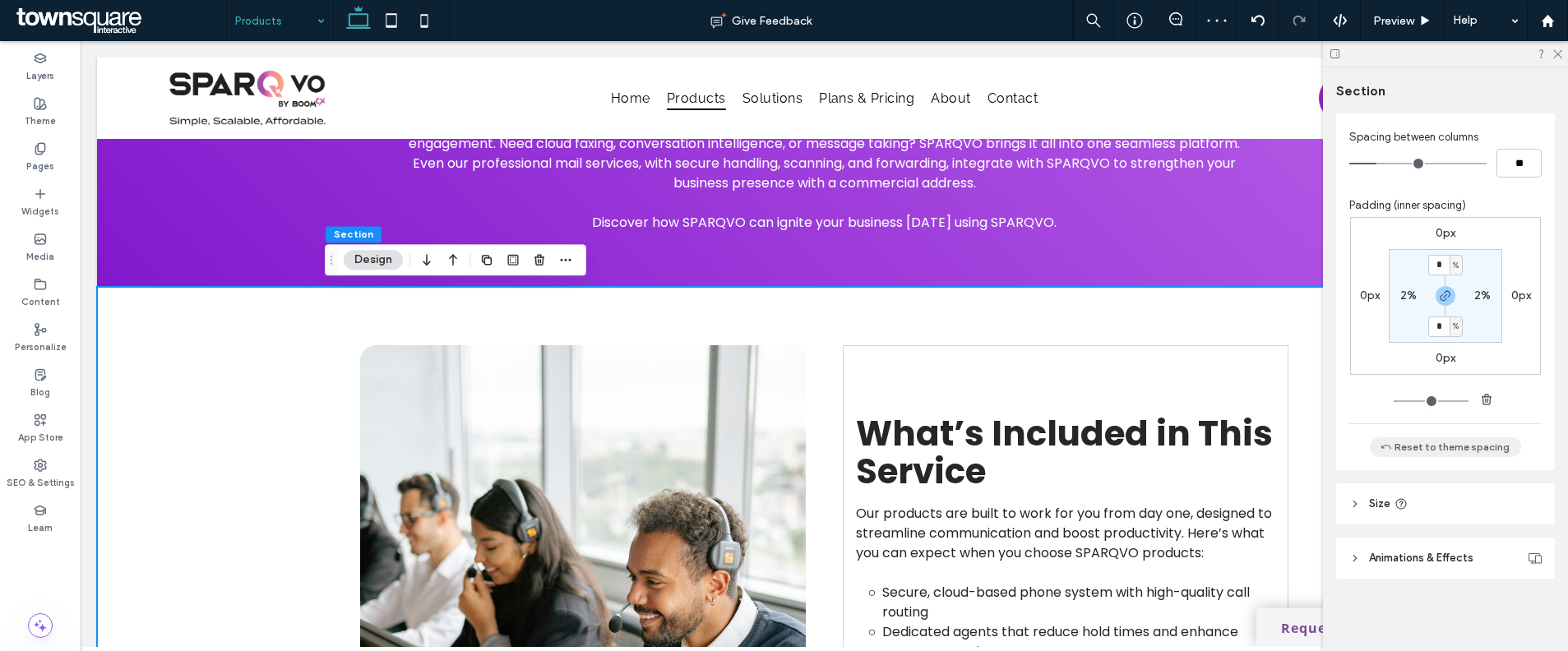
click at [1386, 452] on icon "button" at bounding box center [1386, 448] width 13 height 13
type input "**"
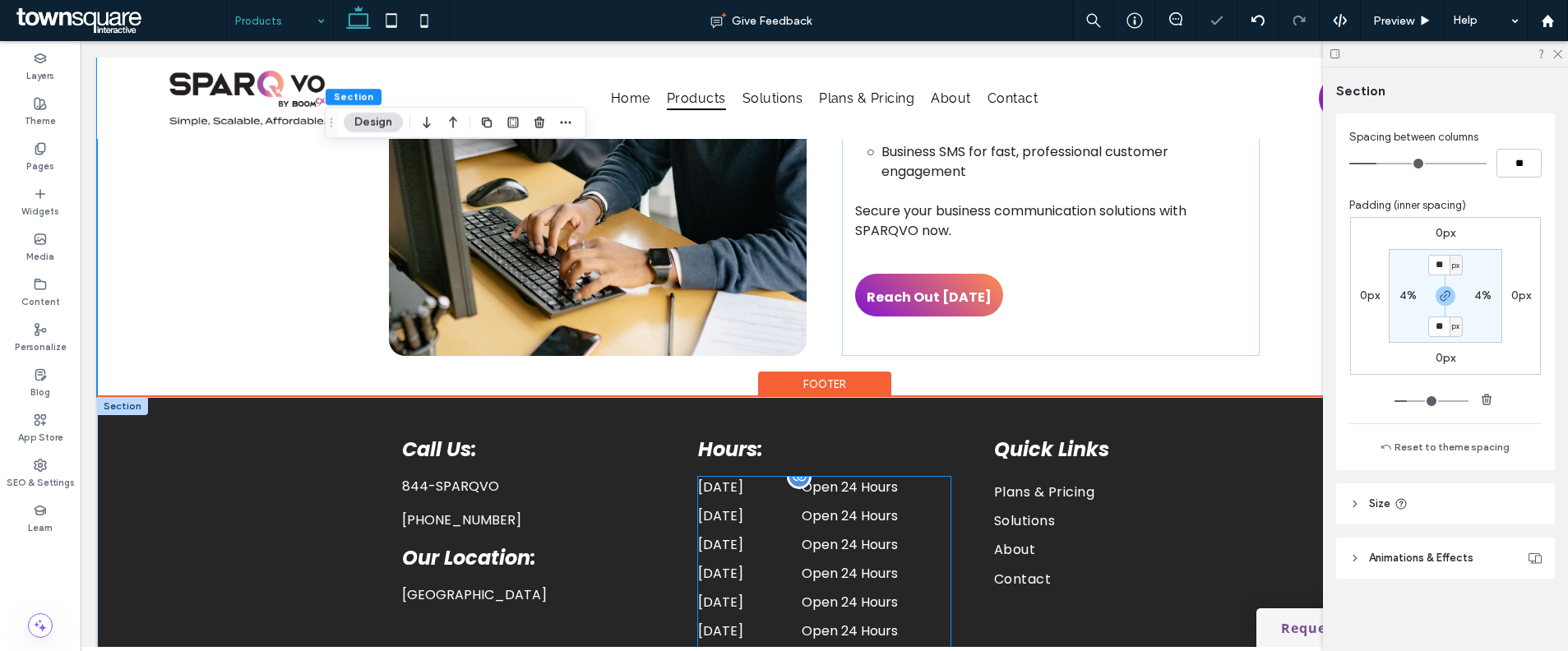
scroll to position [990, 0]
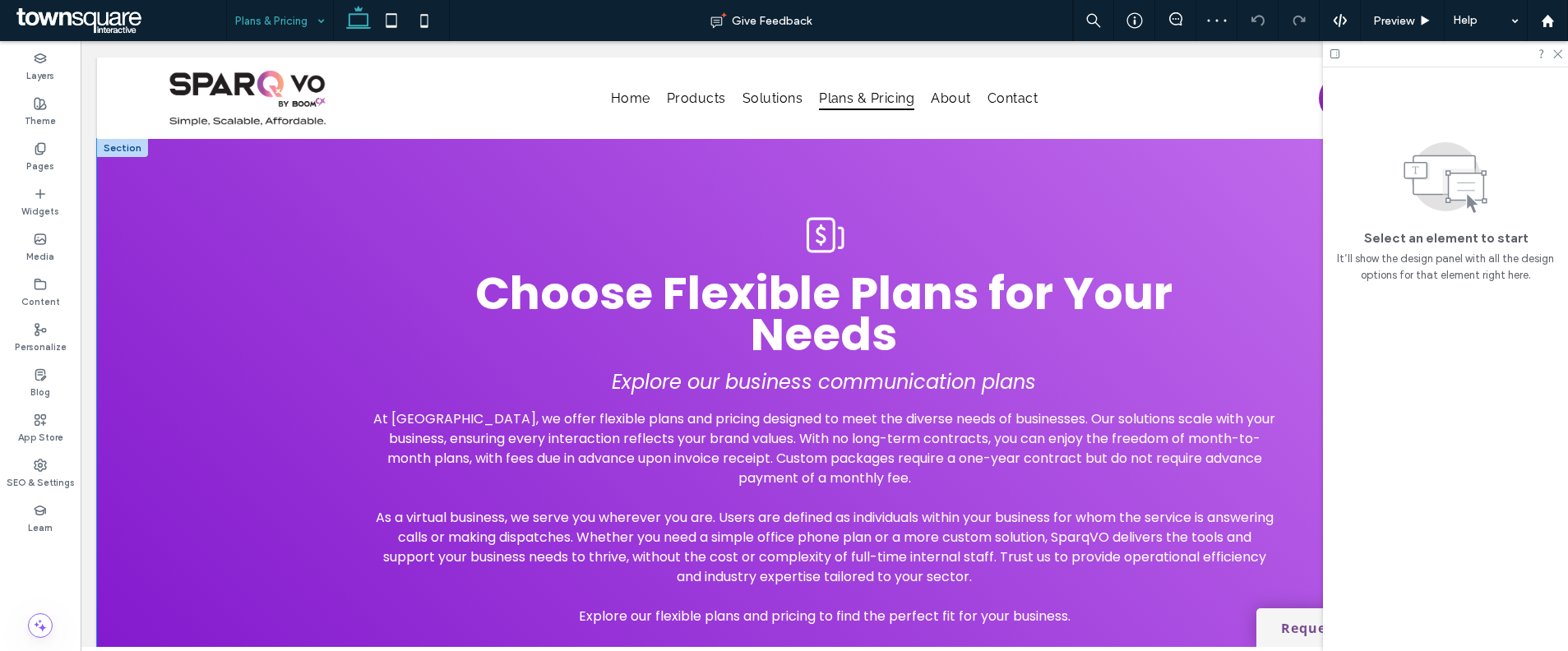
click at [263, 428] on div "Choose Flexible Plans for Your Needs Explore our business communication plans A…" at bounding box center [824, 418] width 1455 height 559
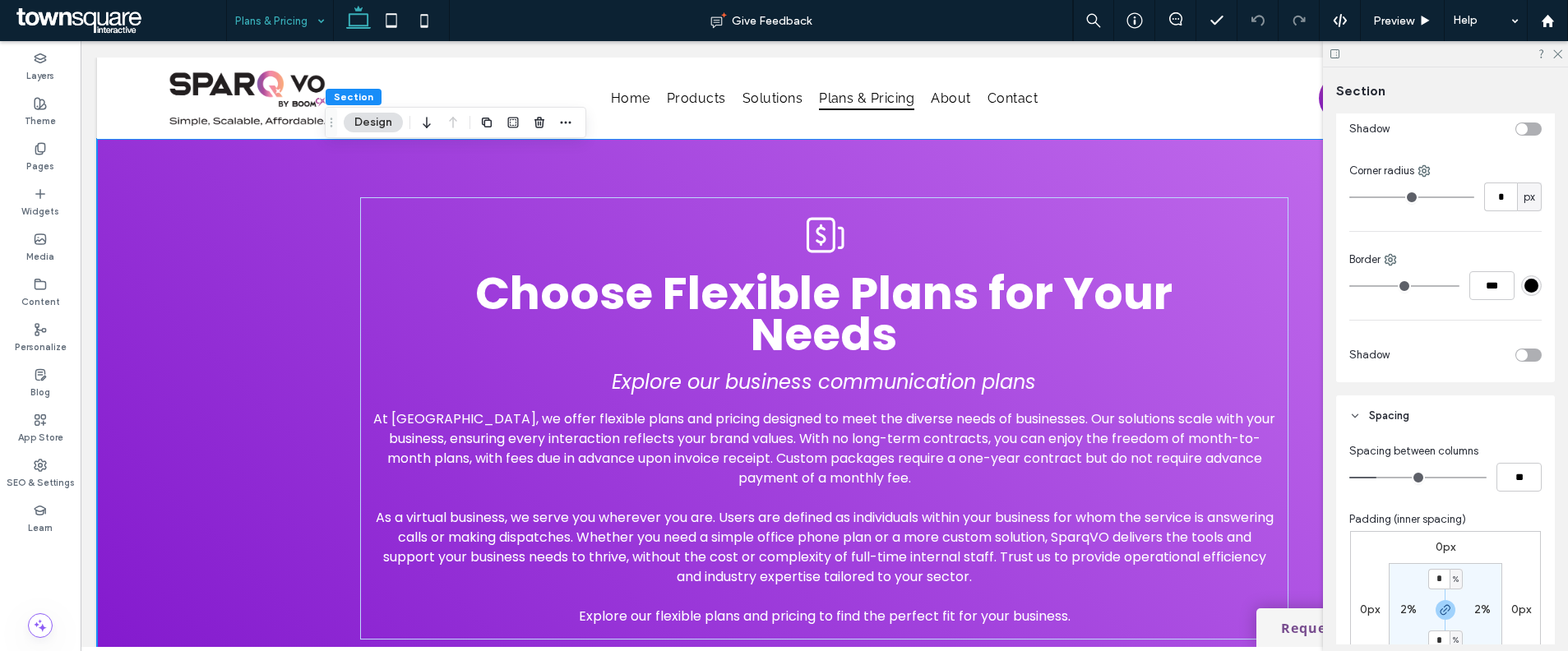
scroll to position [703, 0]
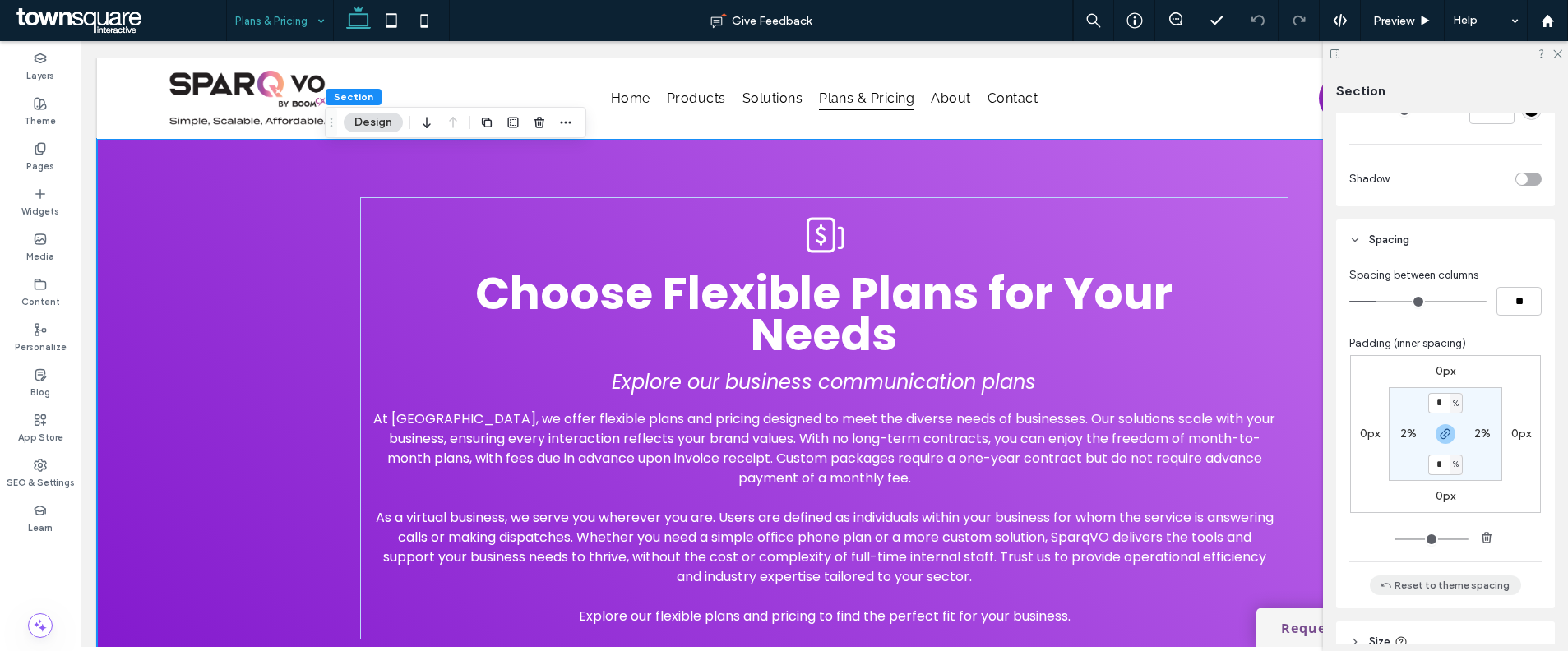
click at [1418, 577] on button "Reset to theme spacing" at bounding box center [1446, 585] width 151 height 19
type input "**"
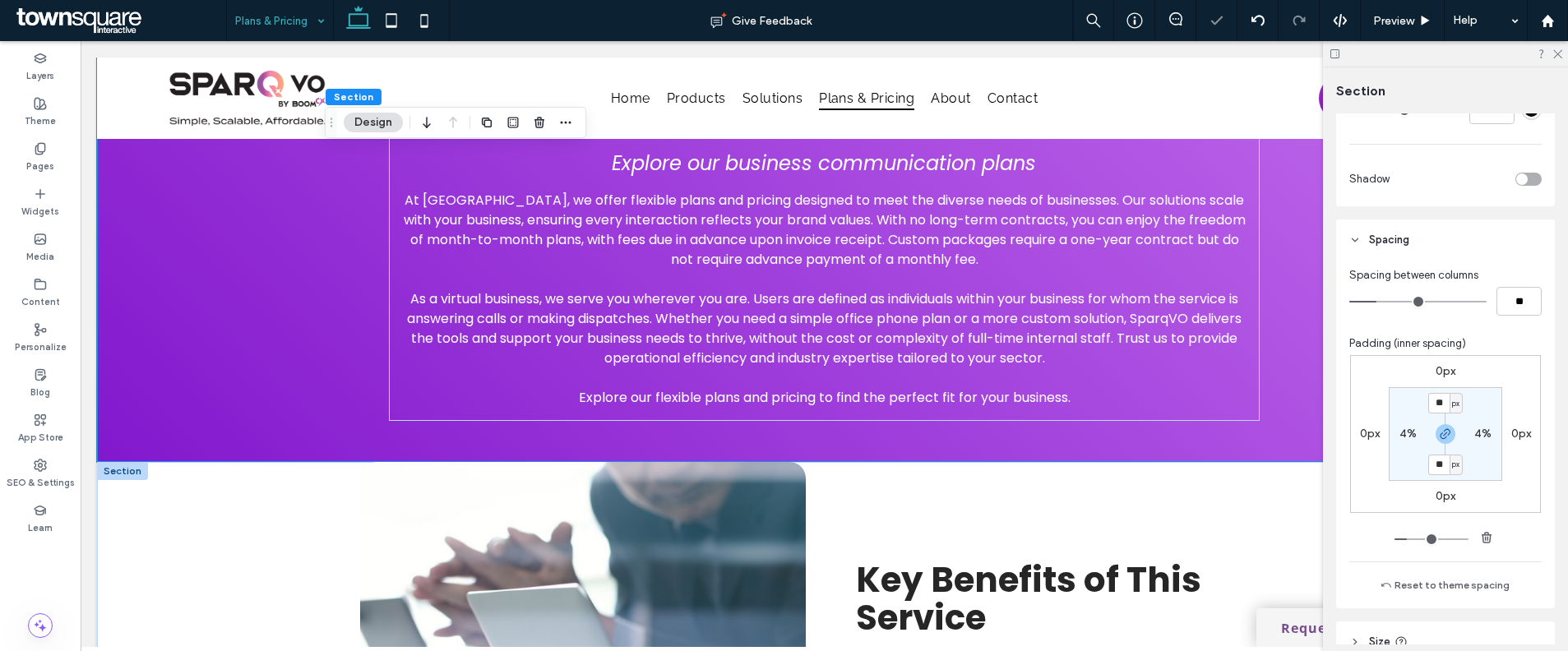
scroll to position [285, 0]
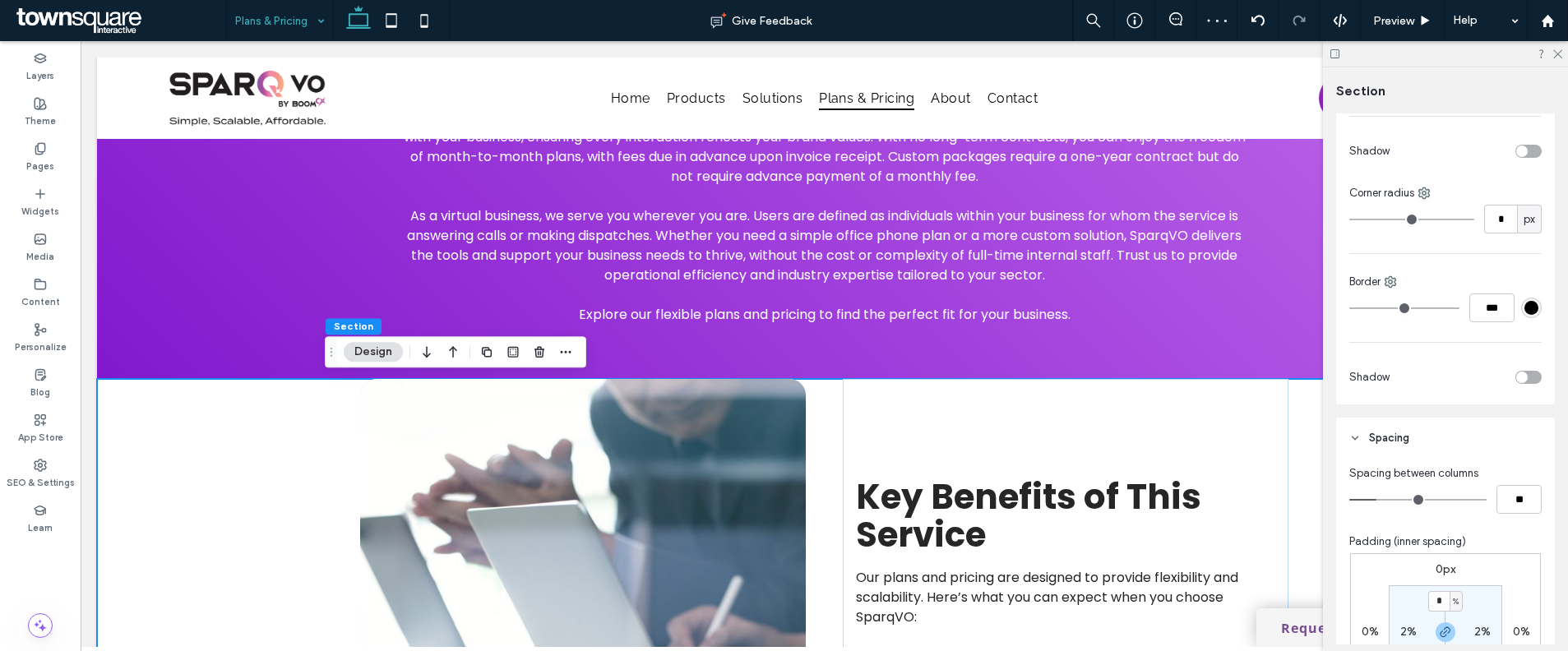
scroll to position [682, 0]
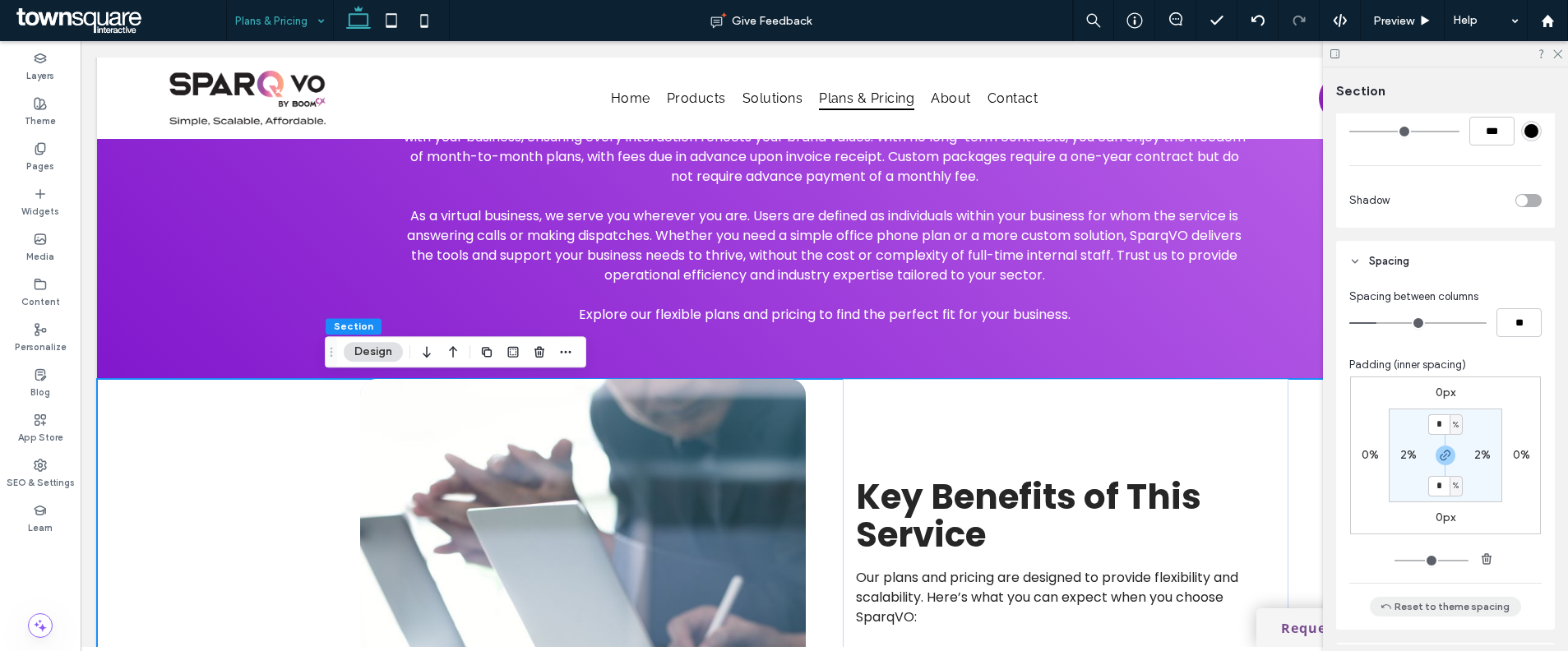
click at [1399, 604] on button "Reset to theme spacing" at bounding box center [1446, 606] width 151 height 19
type input "**"
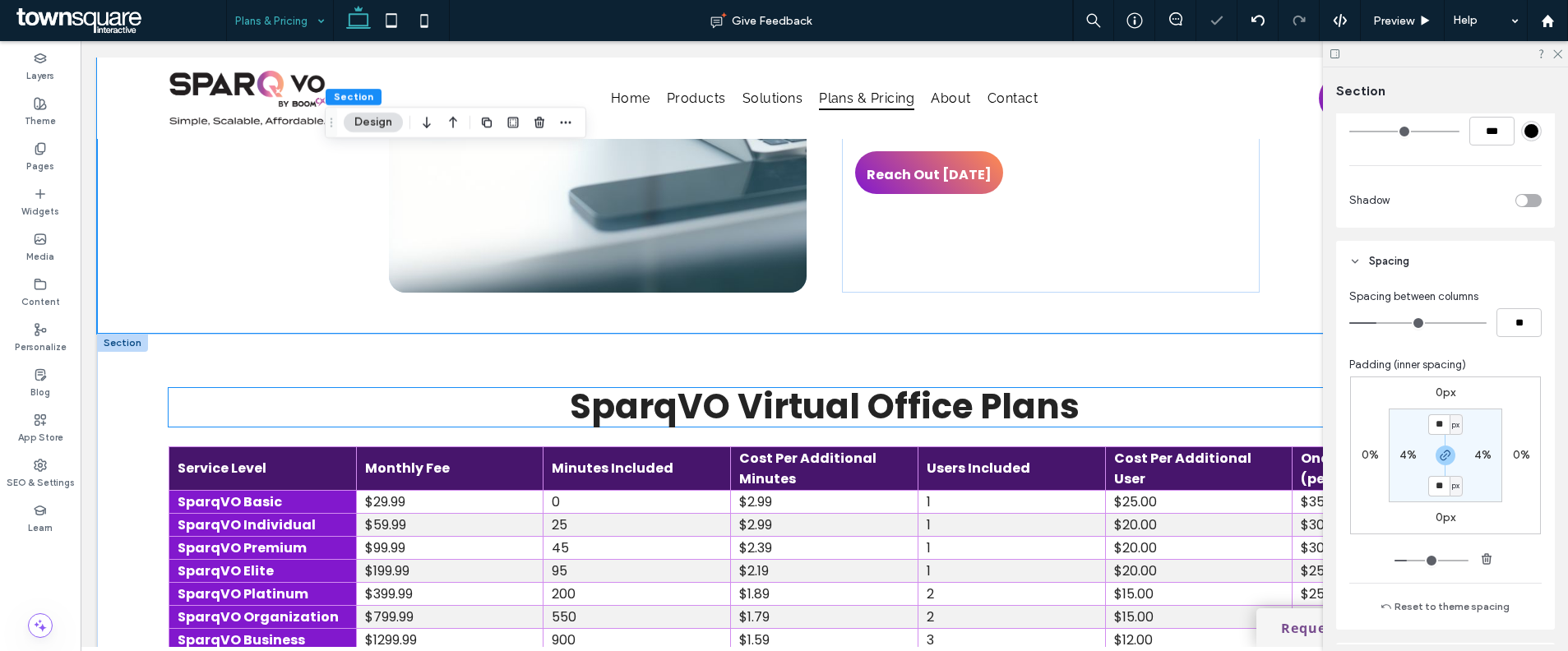
scroll to position [1041, 0]
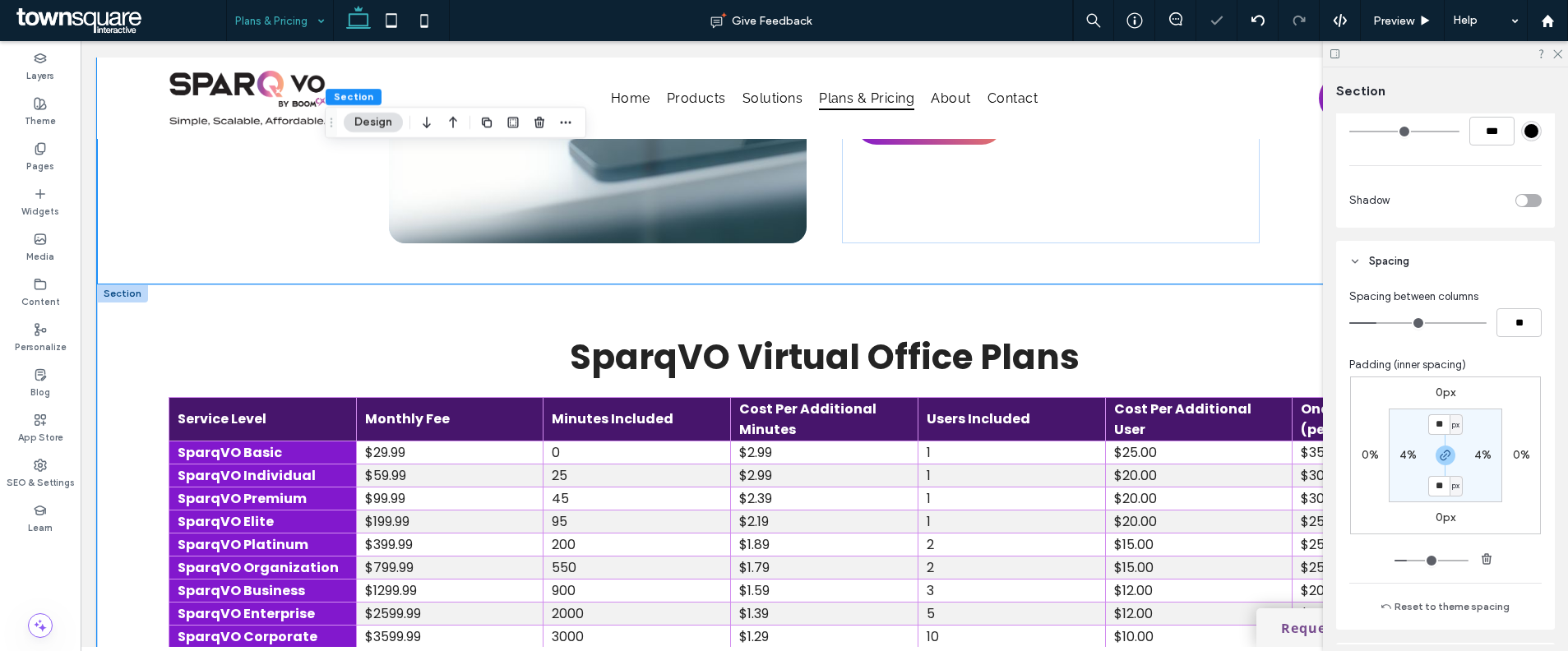
click at [702, 309] on div "SparqVO Virtual Office Plans Service Level Monthly Fee Minutes Included Cost Pe…" at bounding box center [824, 598] width 1455 height 626
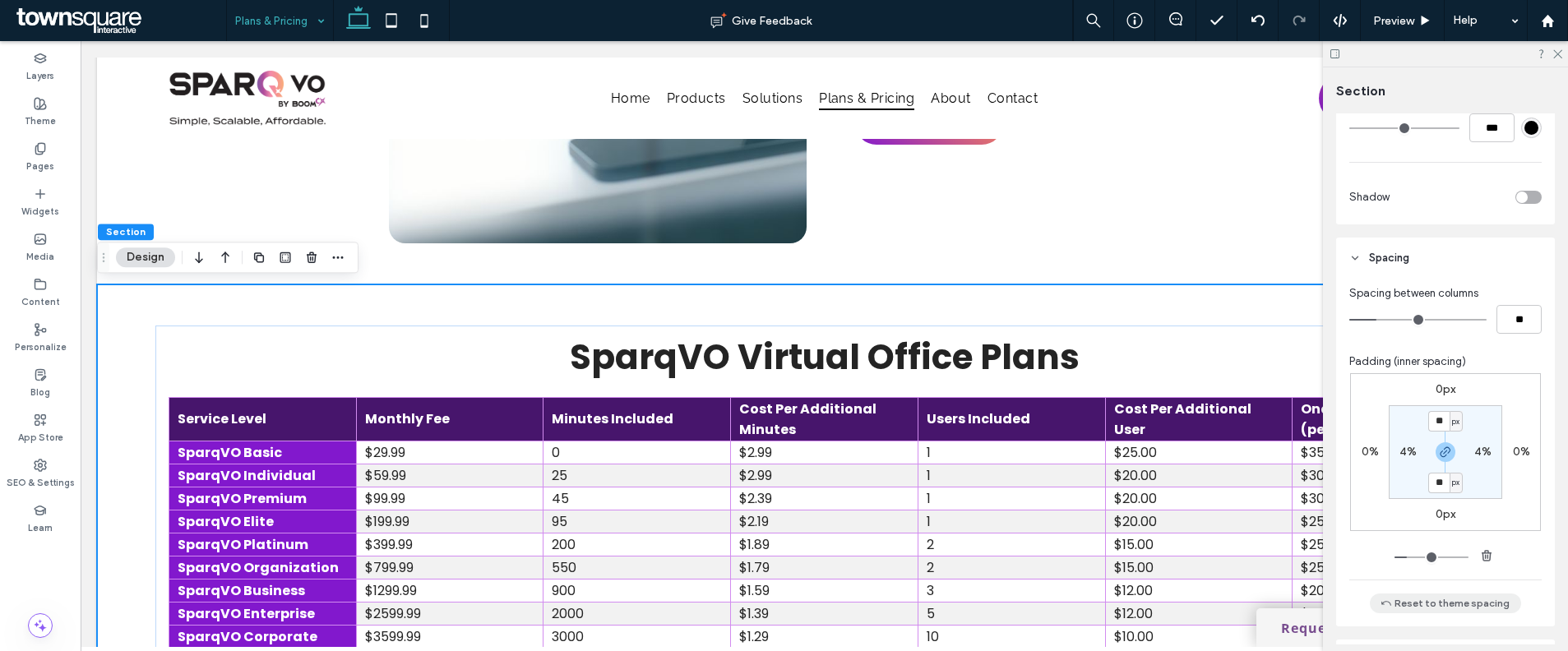
scroll to position [696, 0]
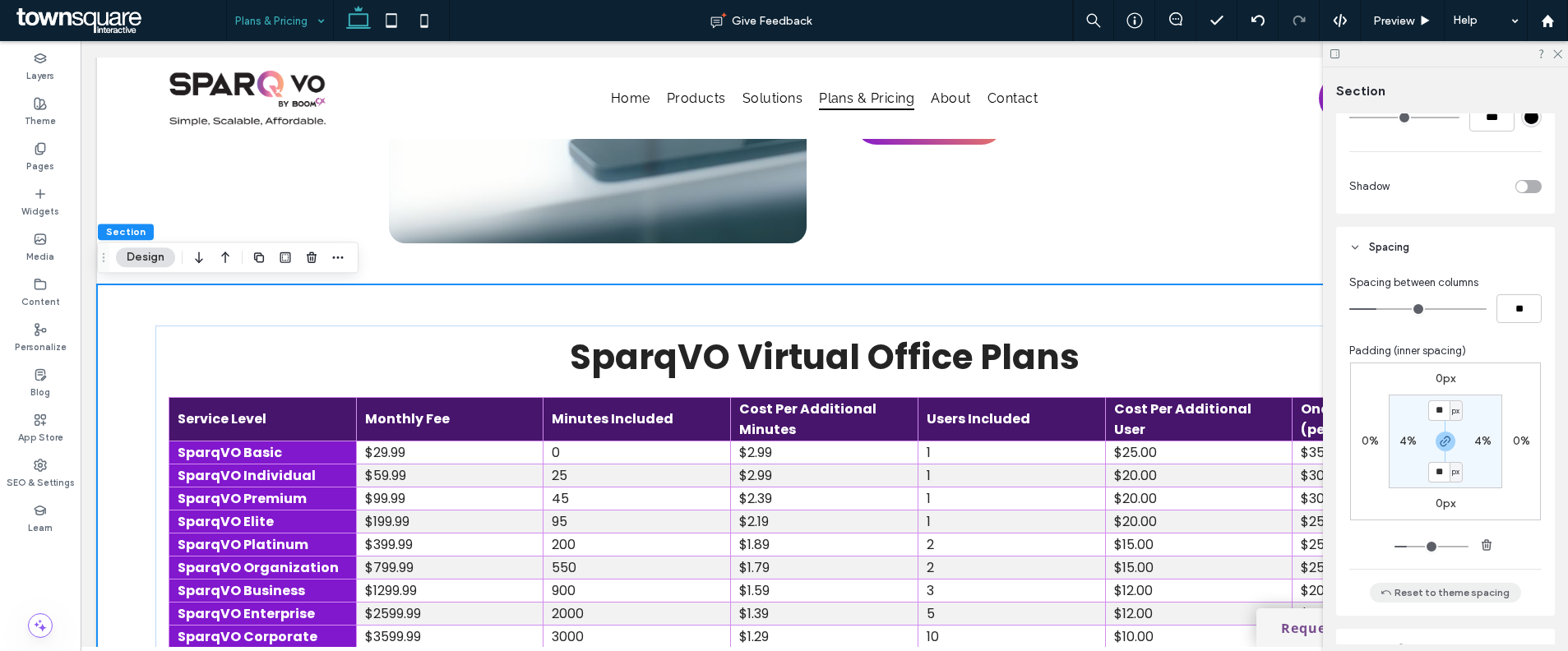
click at [1413, 602] on button "Reset to theme spacing" at bounding box center [1446, 592] width 151 height 19
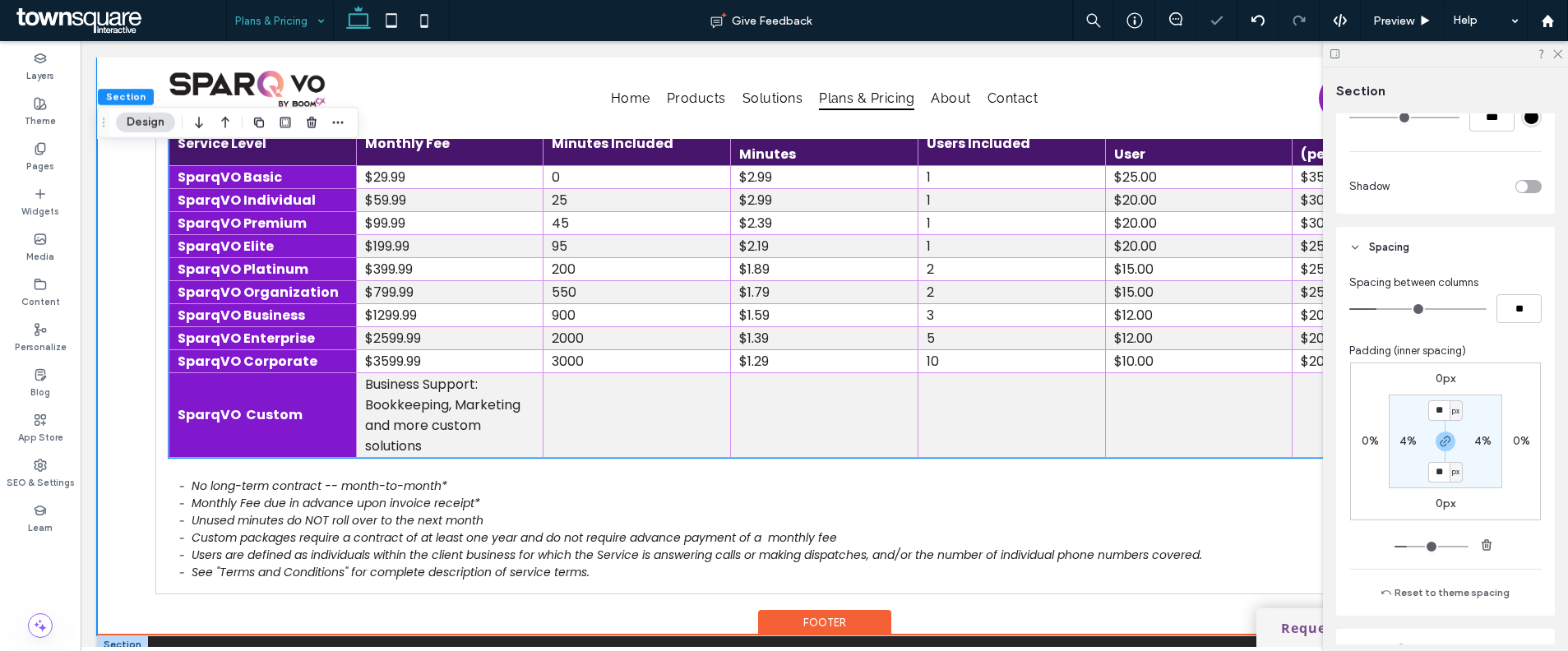
scroll to position [1639, 0]
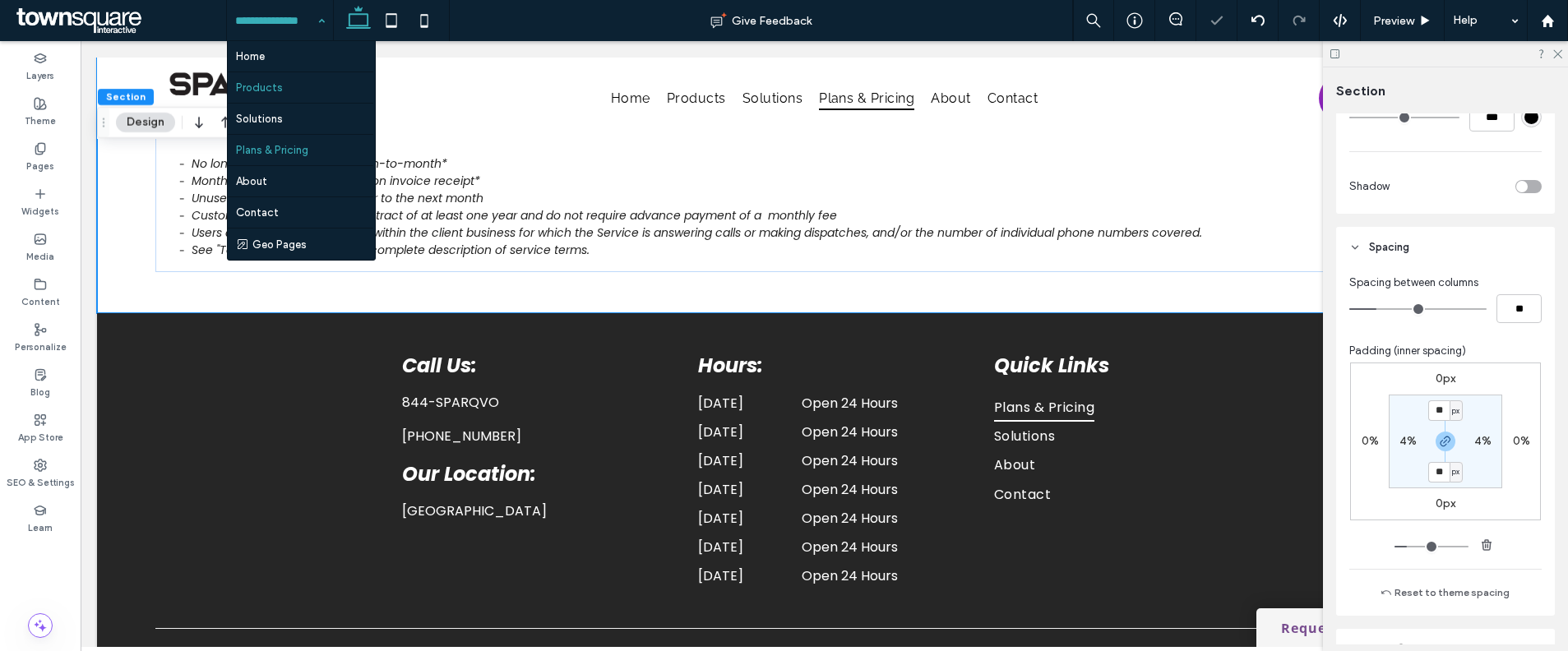
drag, startPoint x: 268, startPoint y: 23, endPoint x: 289, endPoint y: 87, distance: 67.4
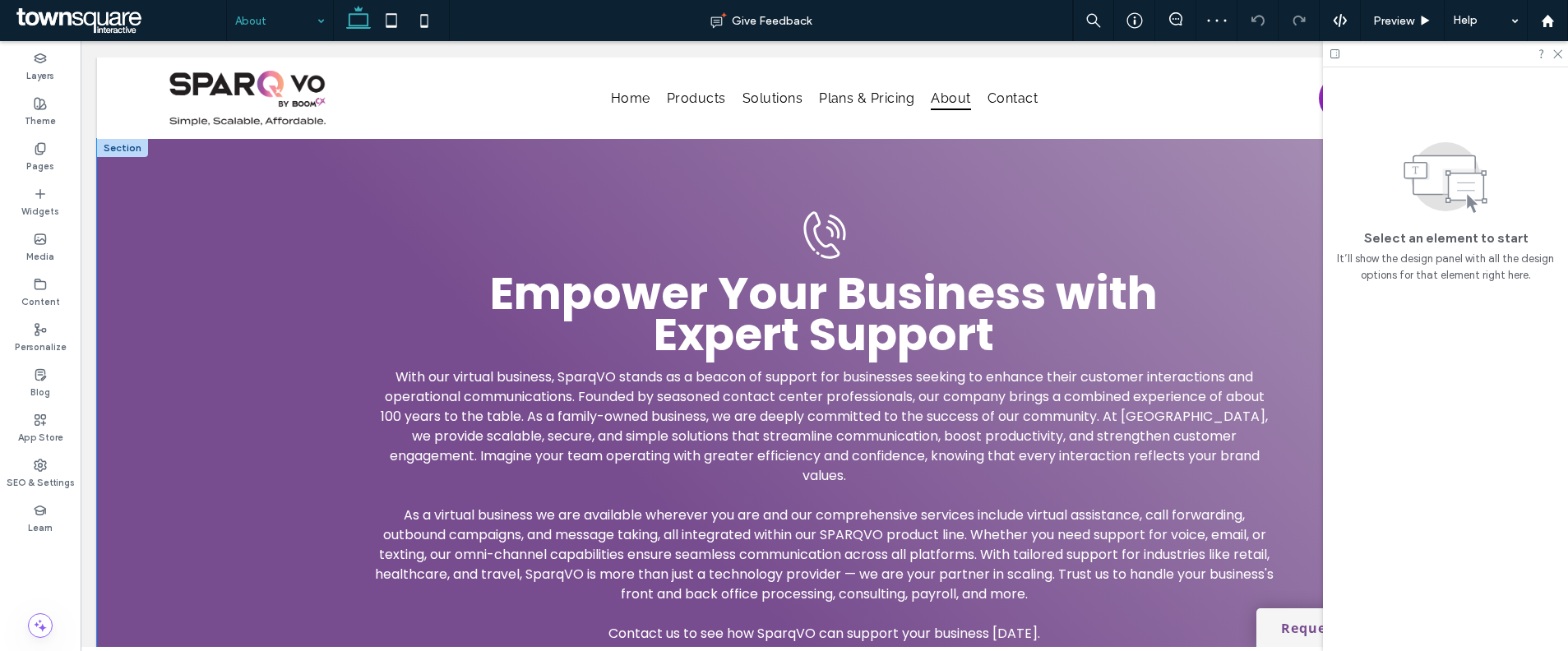
click at [264, 495] on div "Empower Your Business with Expert Support With our virtual business, SparqVO st…" at bounding box center [824, 427] width 1455 height 576
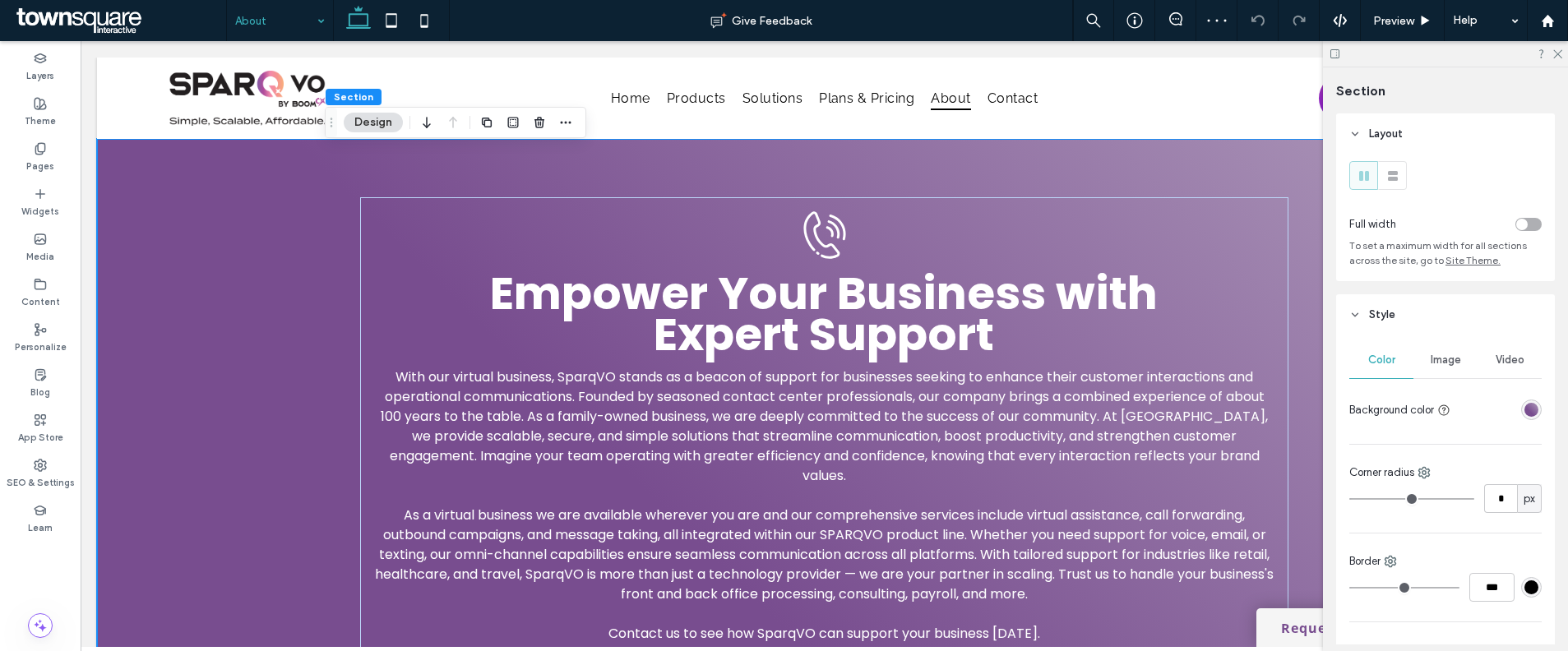
click at [1531, 410] on div "linear-gradient(405deg, rgba(120, 77, 143, 1) 38%, rgba(175, 155, 187, 1) 100%)" at bounding box center [1531, 410] width 20 height 20
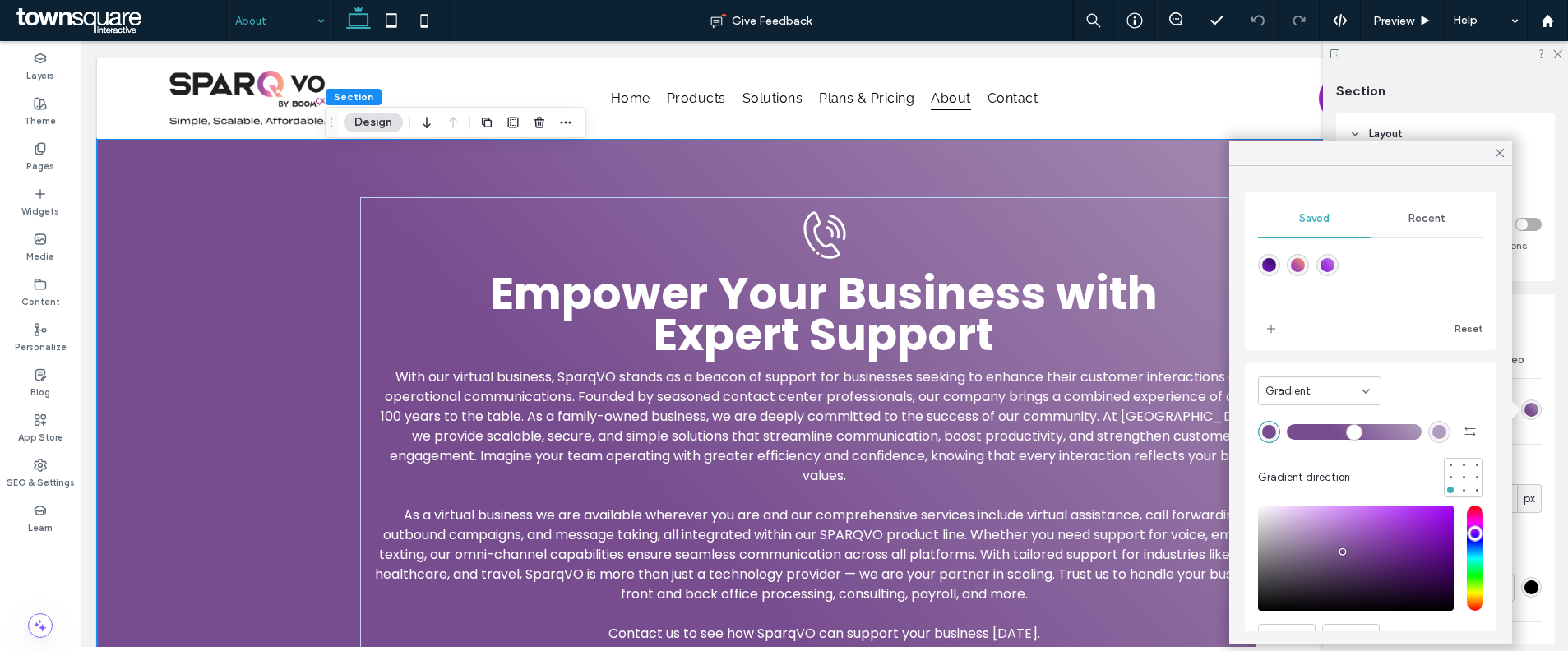
click at [1334, 268] on div "linear-gradient(45deg,rgba(130,24,205,1) 0%,rgba(199,115,239,1) 100%)" at bounding box center [1327, 264] width 14 height 14
type input "*"
type input "*******"
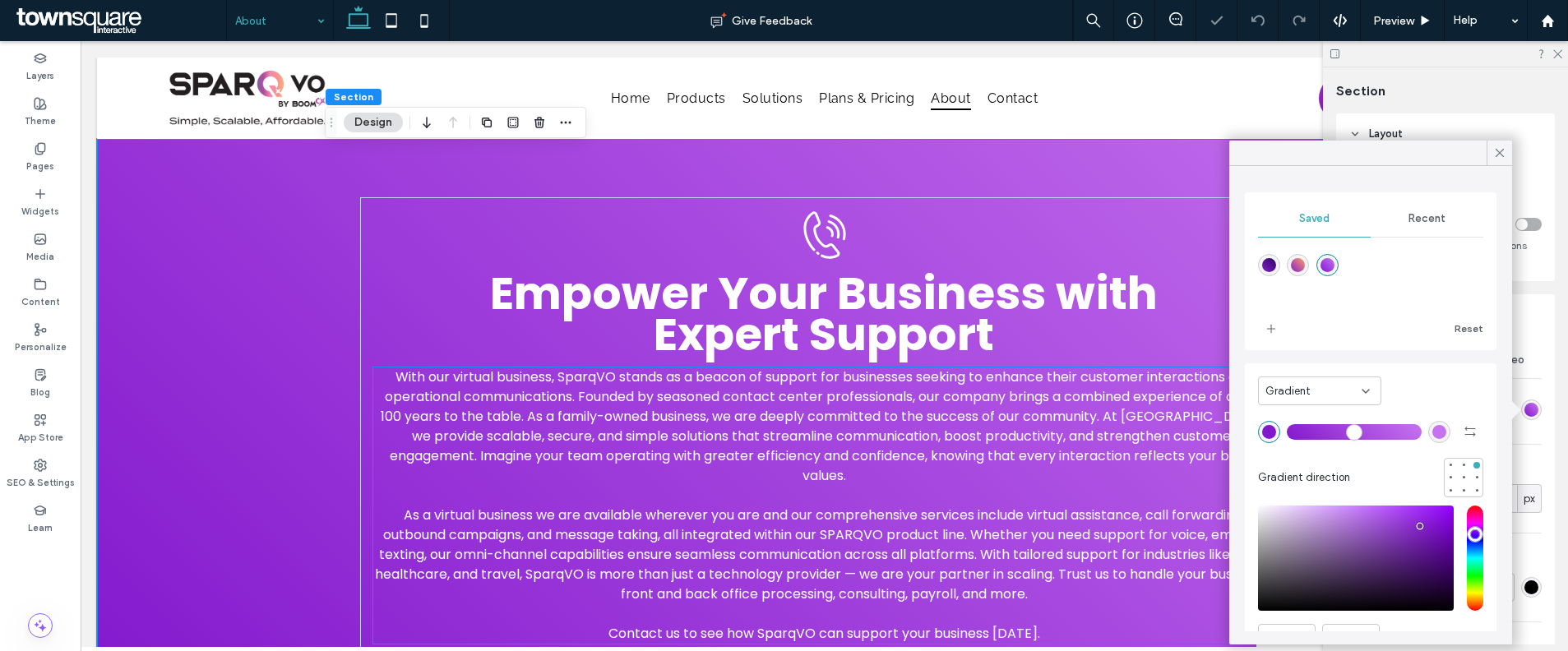
scroll to position [238, 0]
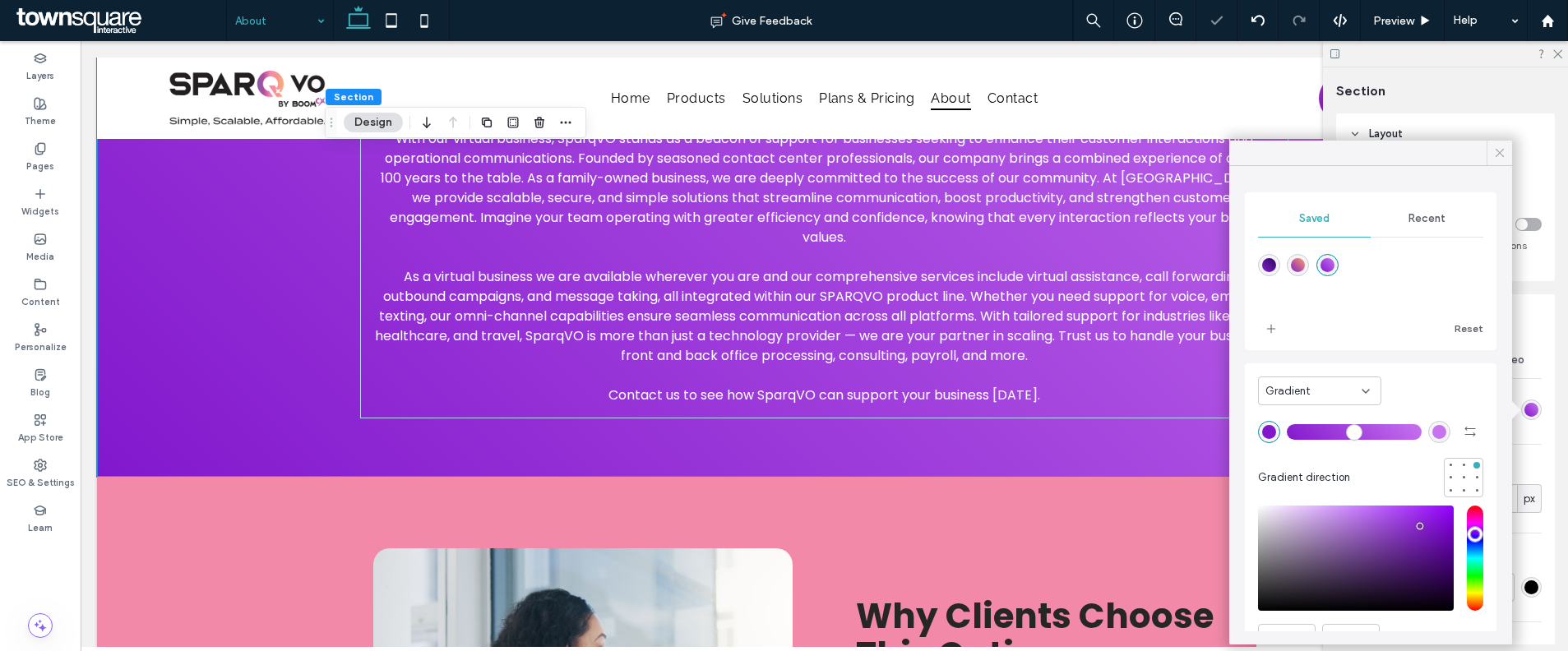
click at [1493, 157] on icon at bounding box center [1500, 153] width 15 height 15
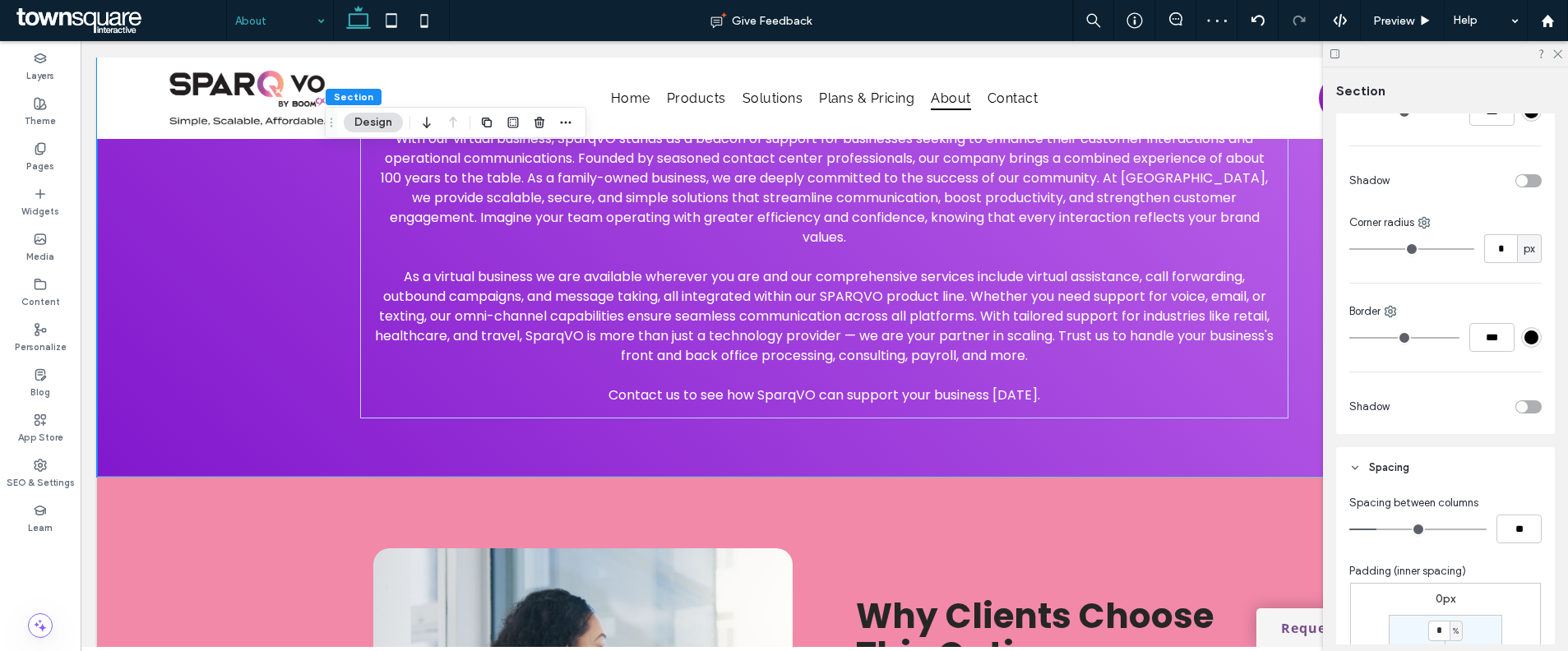
scroll to position [680, 0]
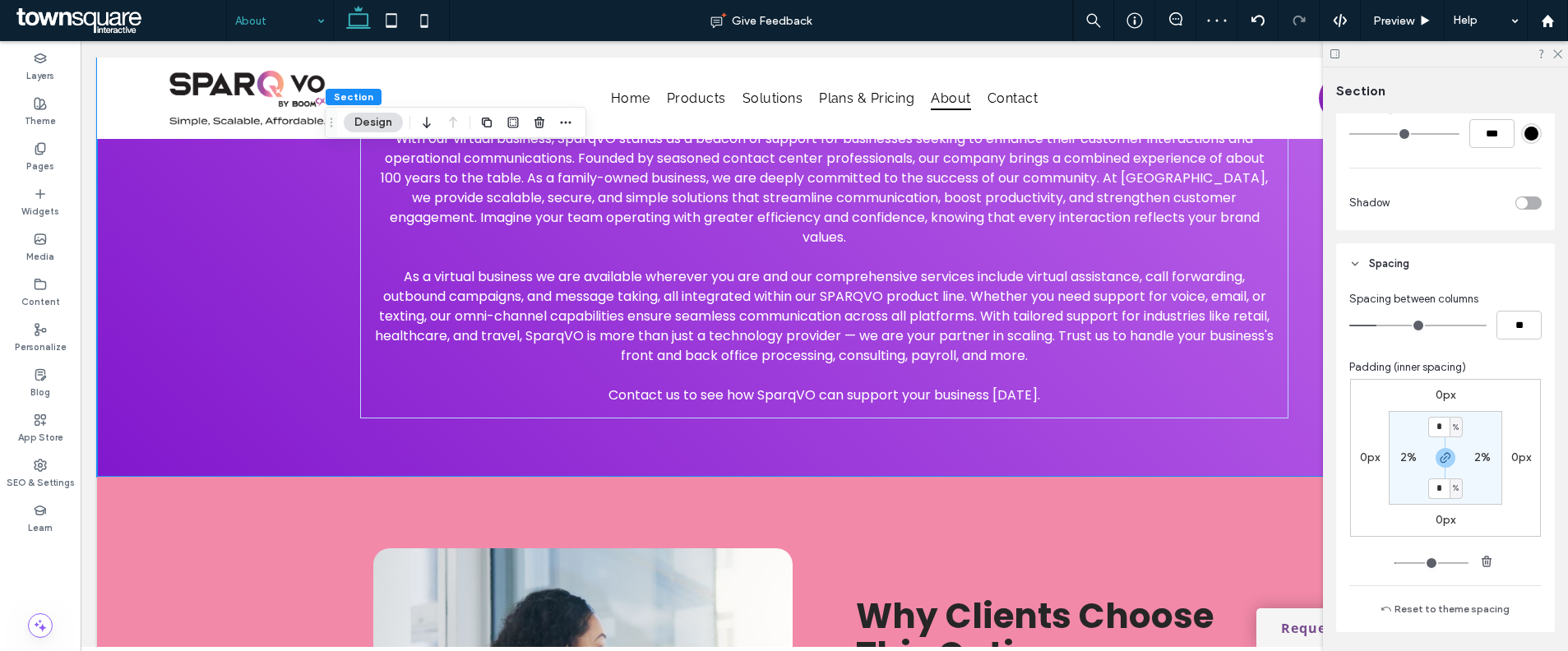
click at [1430, 598] on div "Spacing between columns ** Padding (inner spacing) 0px 0px 0px 0px * % 2% * % 2…" at bounding box center [1446, 459] width 219 height 348
click at [1408, 607] on button "Reset to theme spacing" at bounding box center [1446, 609] width 151 height 19
type input "**"
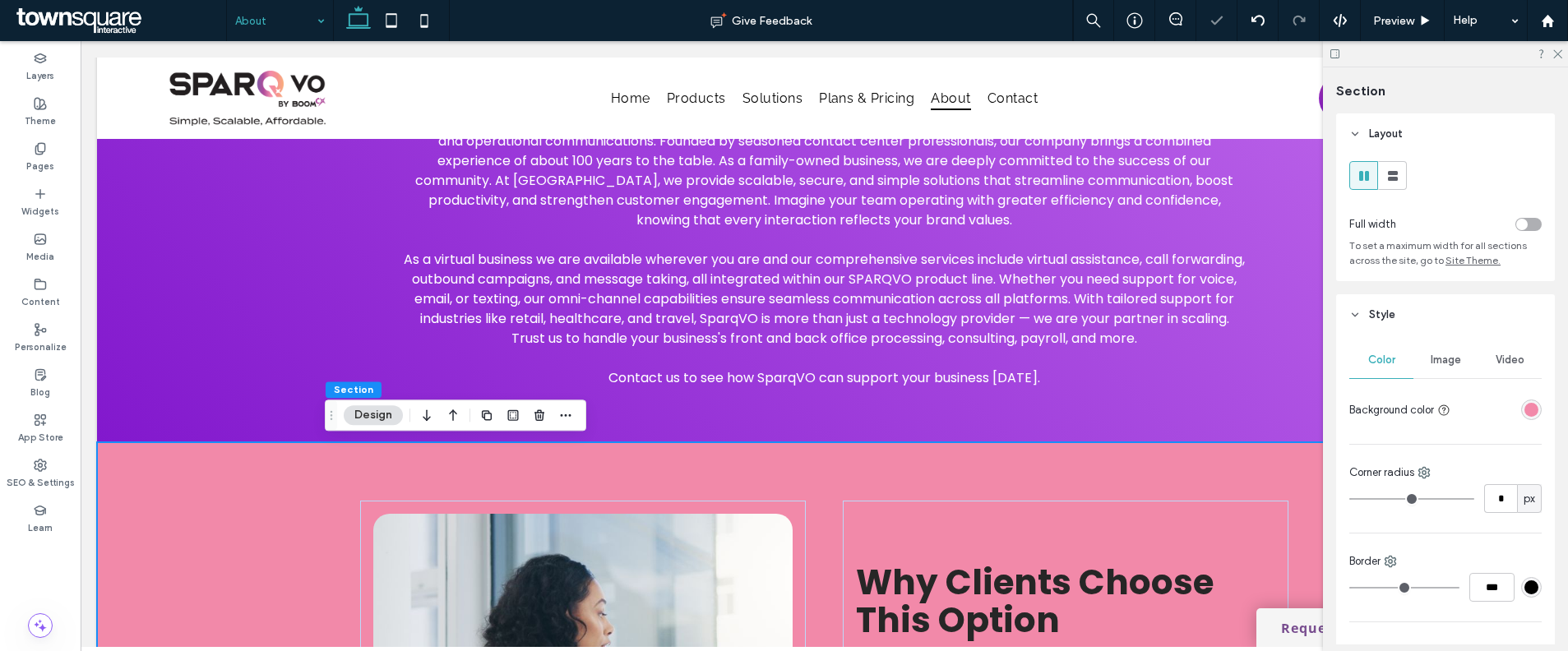
click at [1524, 408] on div "rgba(242, 137, 169, 1)" at bounding box center [1530, 410] width 14 height 14
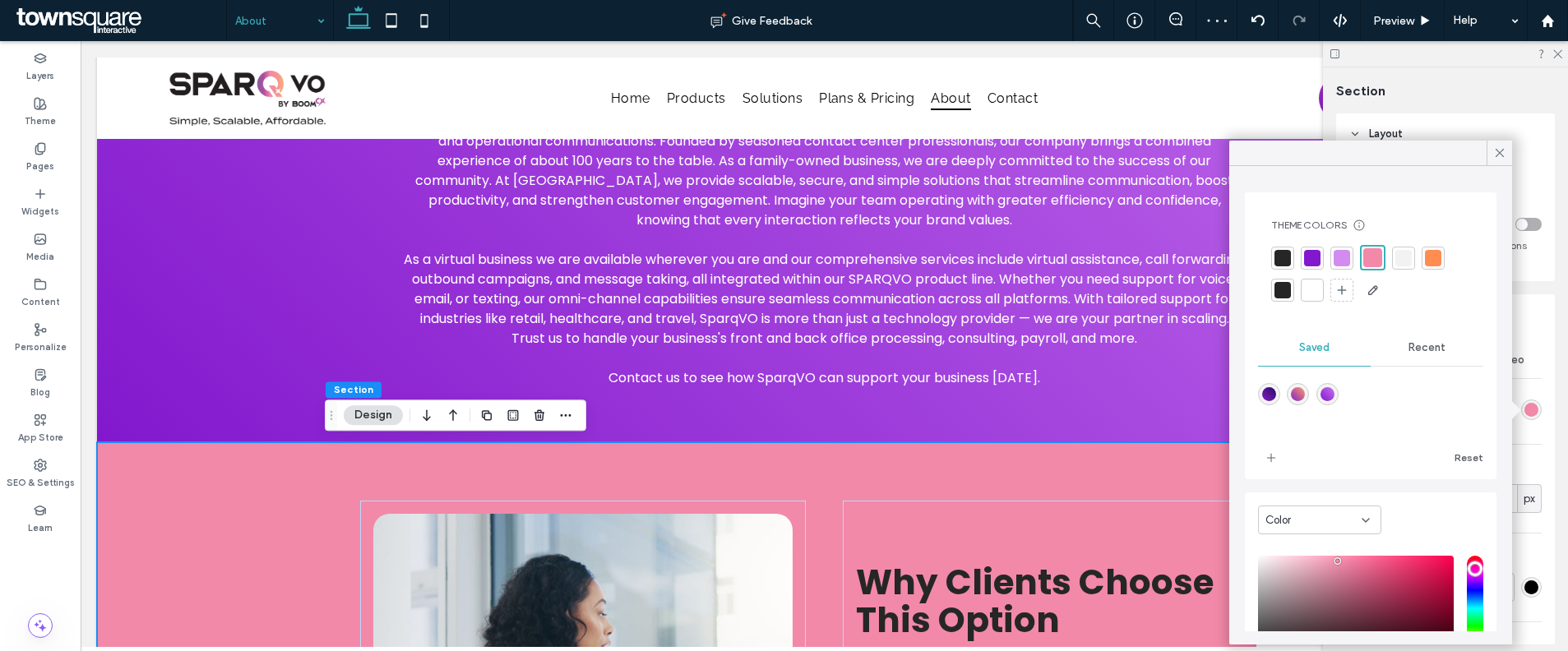
click at [1398, 348] on div "Recent" at bounding box center [1427, 347] width 112 height 36
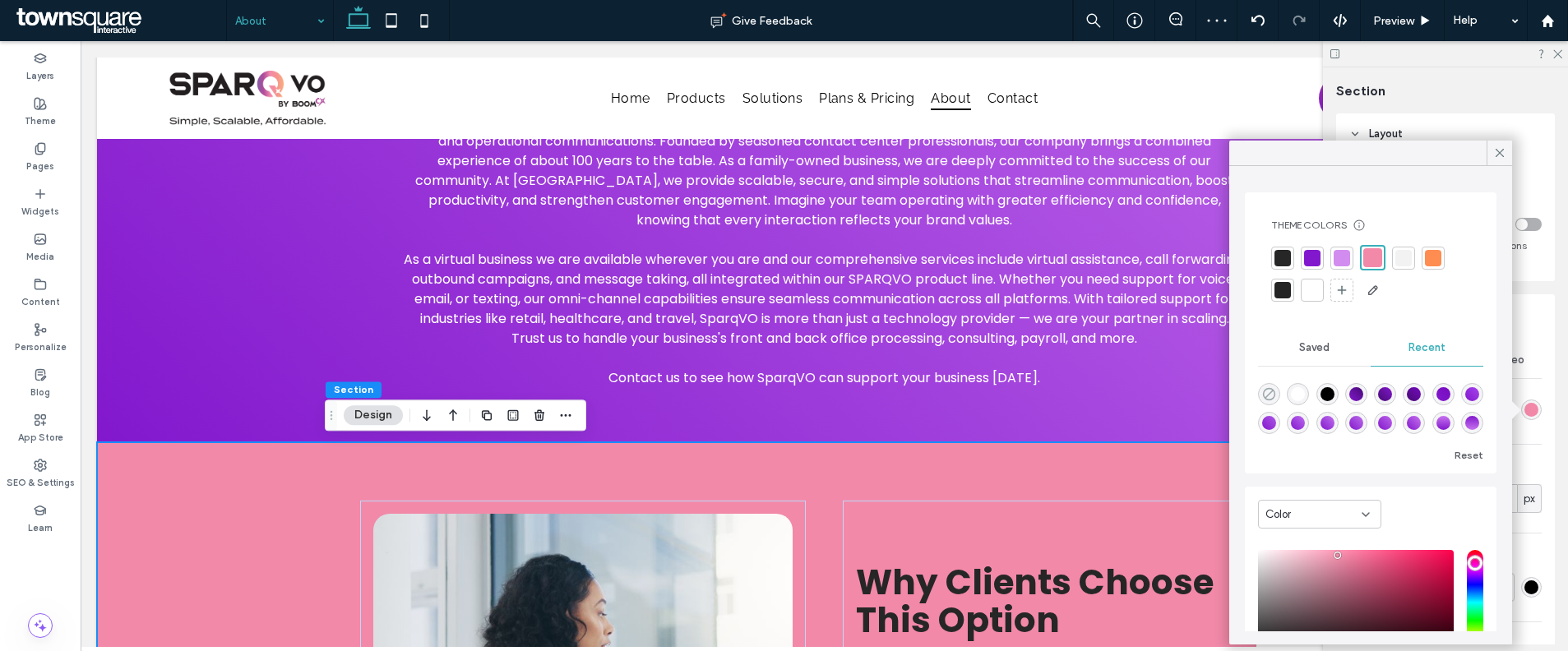
click at [1262, 397] on icon "rgba(0, 0, 0, 0)" at bounding box center [1269, 394] width 14 height 14
type input "*******"
type input "*"
type input "**"
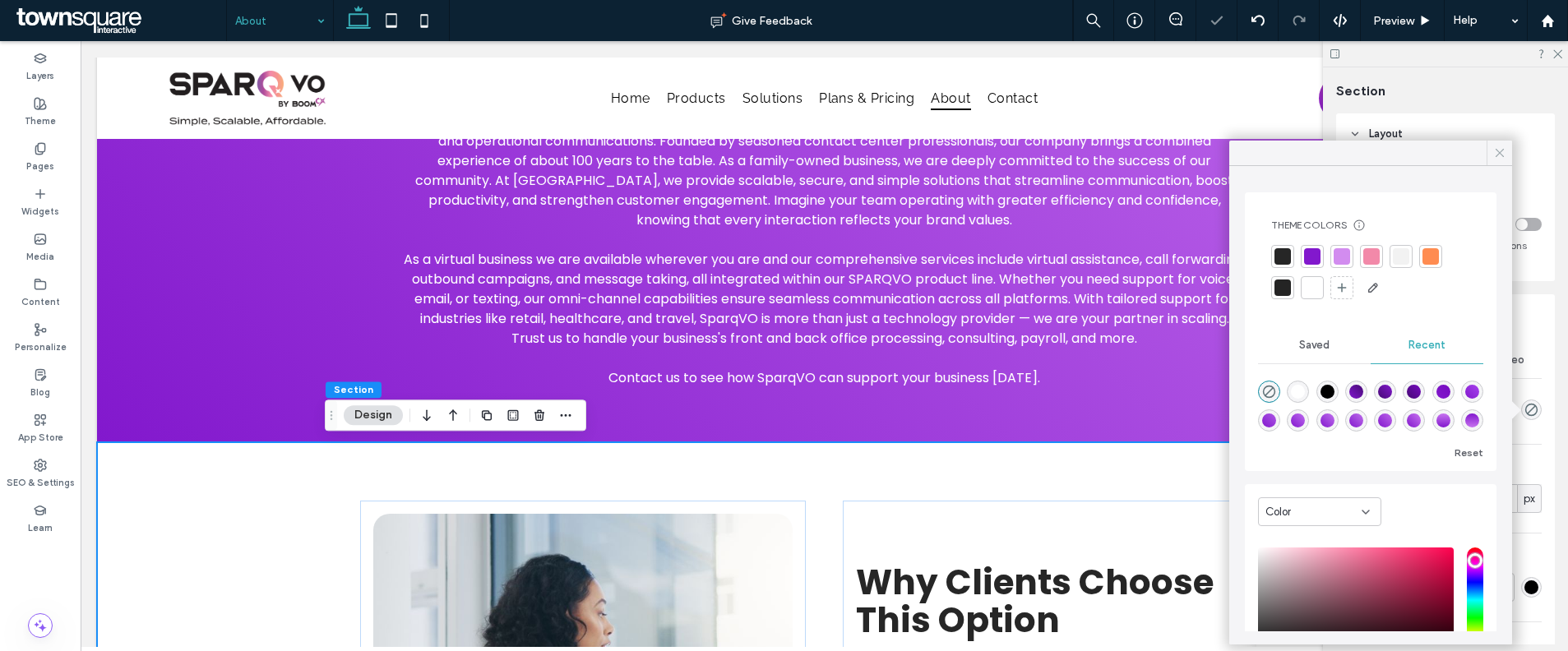
click at [1506, 155] on icon at bounding box center [1500, 153] width 15 height 15
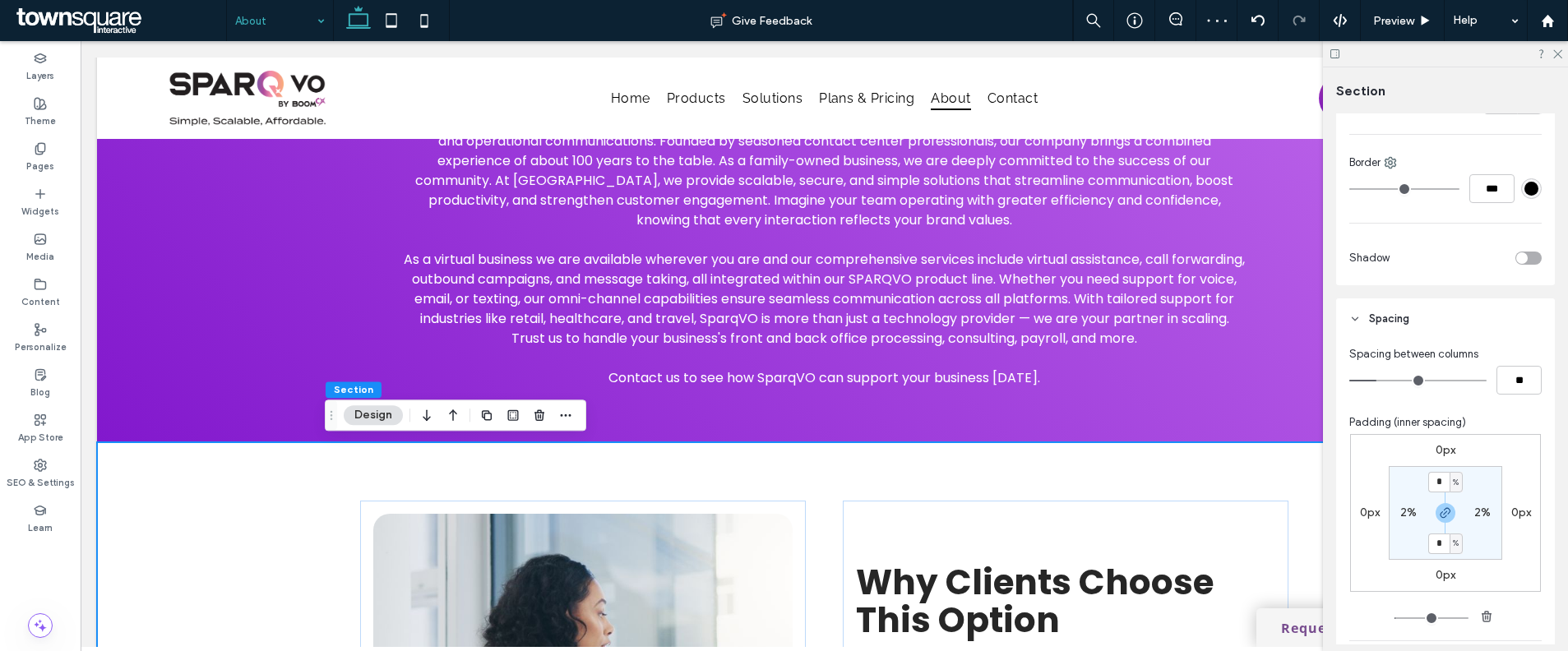
scroll to position [802, 0]
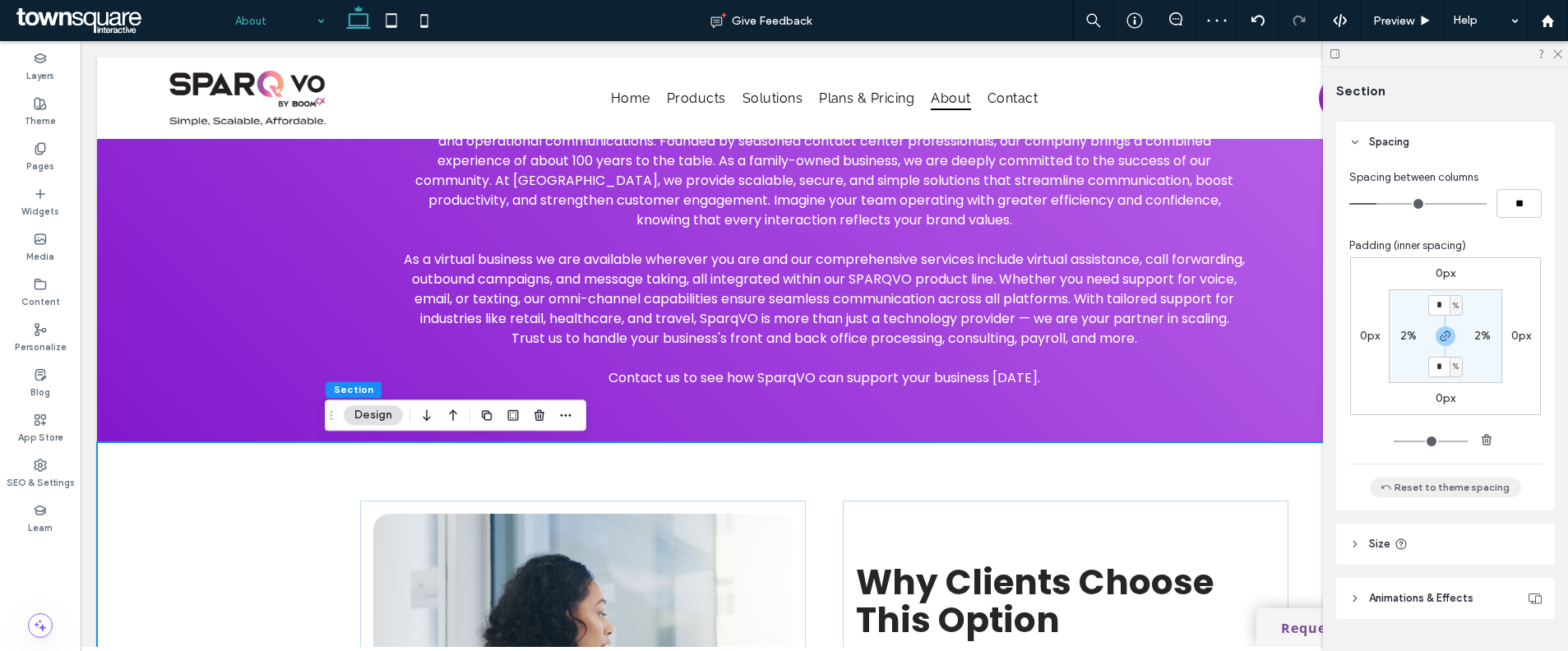
click at [1415, 481] on button "Reset to theme spacing" at bounding box center [1446, 487] width 151 height 19
type input "**"
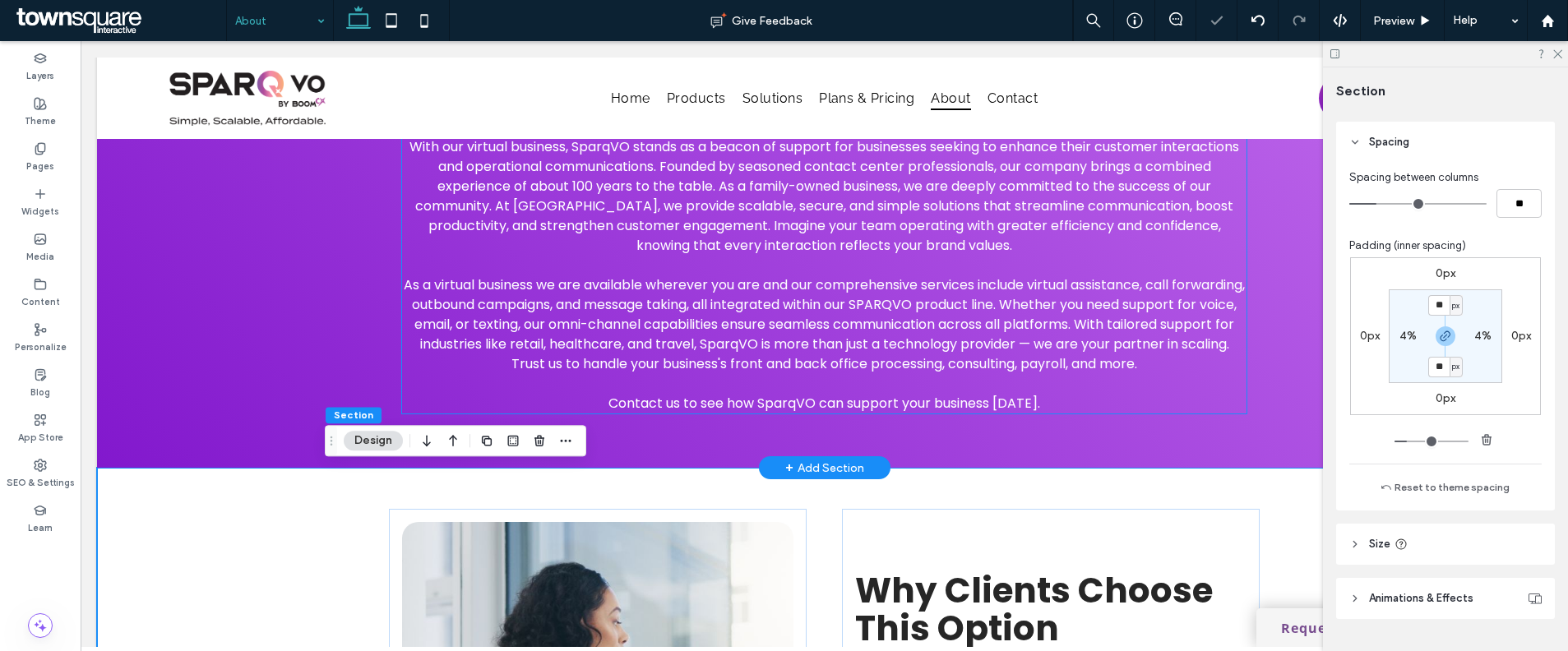
scroll to position [0, 0]
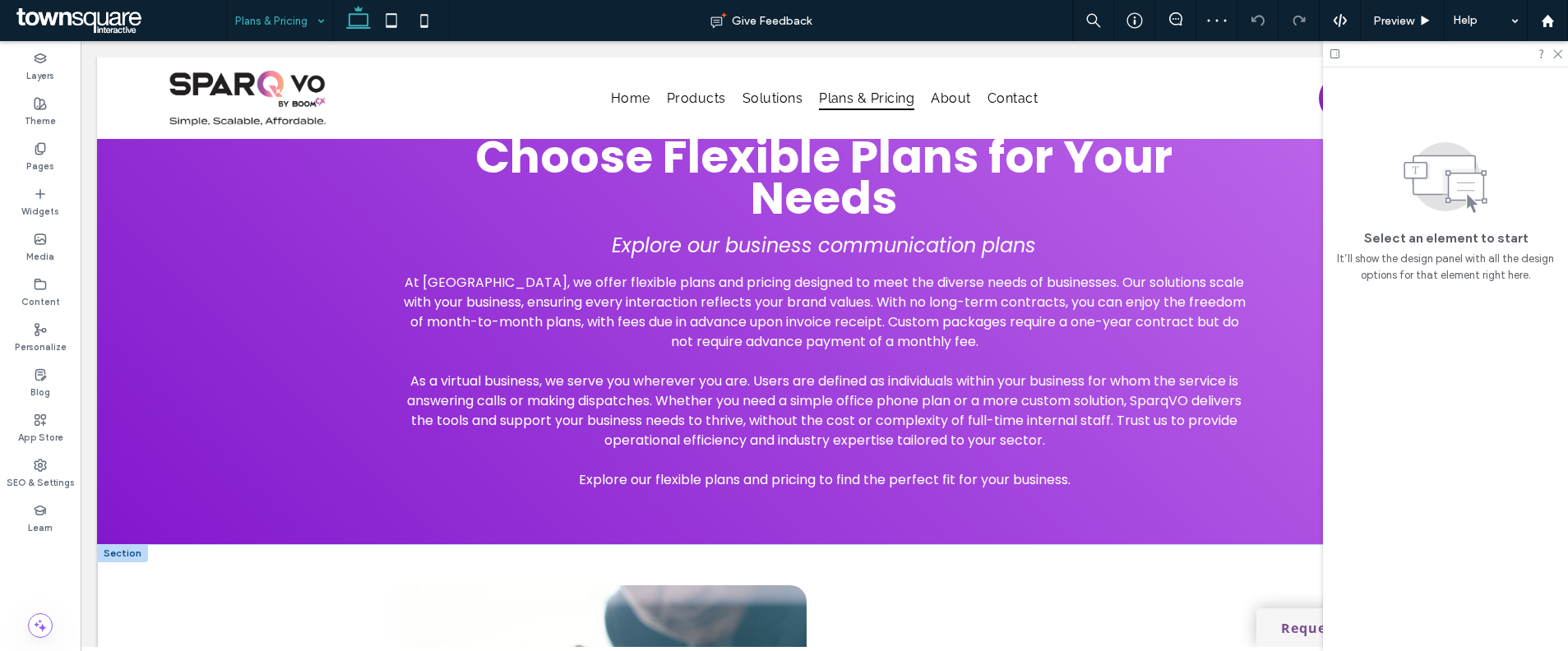
scroll to position [964, 0]
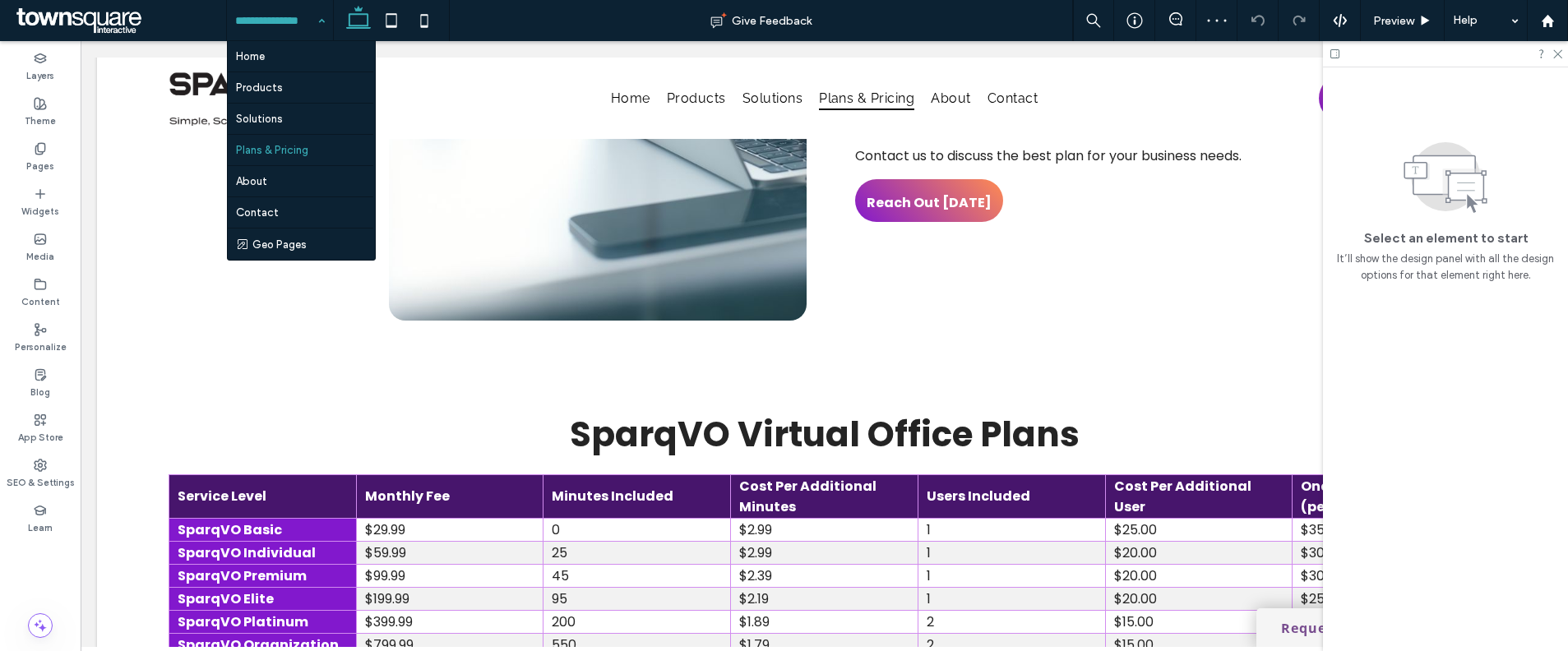
click at [304, 29] on input at bounding box center [275, 20] width 81 height 41
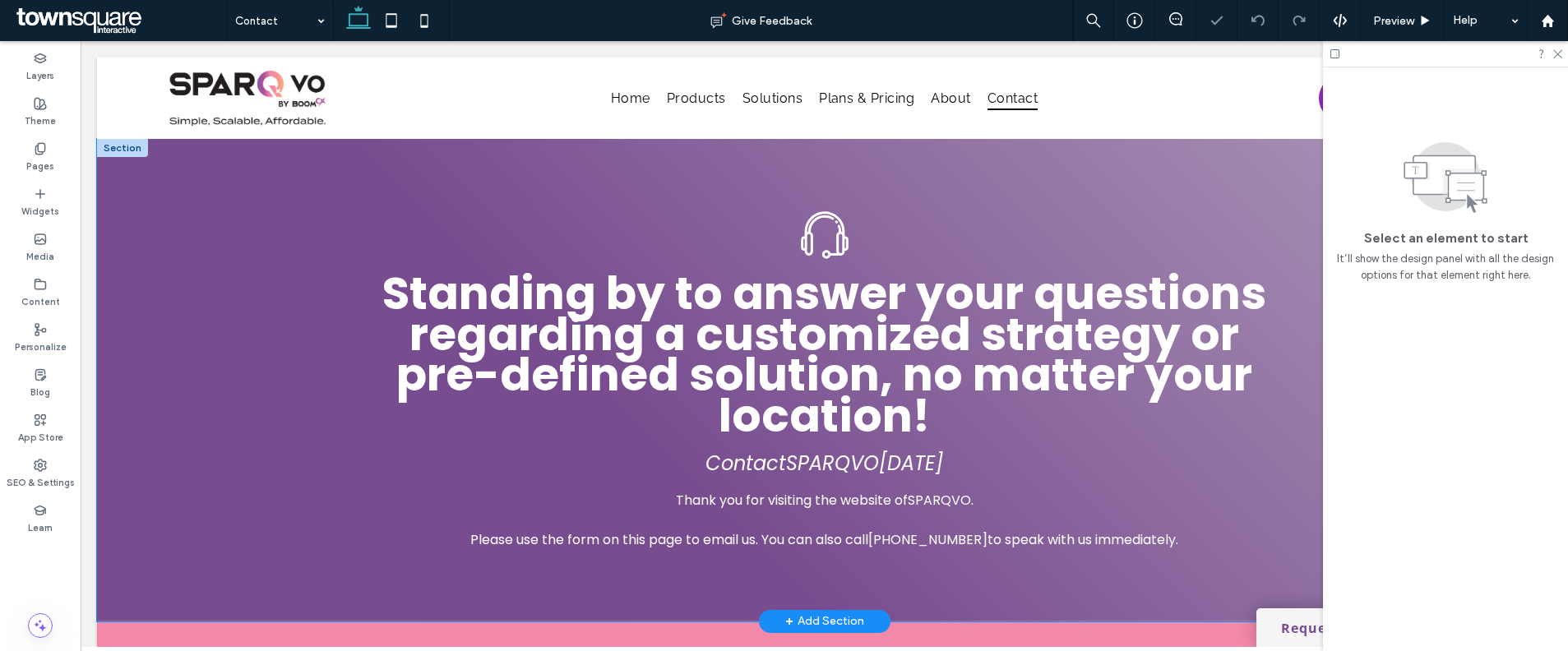
click at [250, 514] on div "Standing by to answer your questions regarding a customized strategy or pre-def…" at bounding box center [824, 380] width 1455 height 482
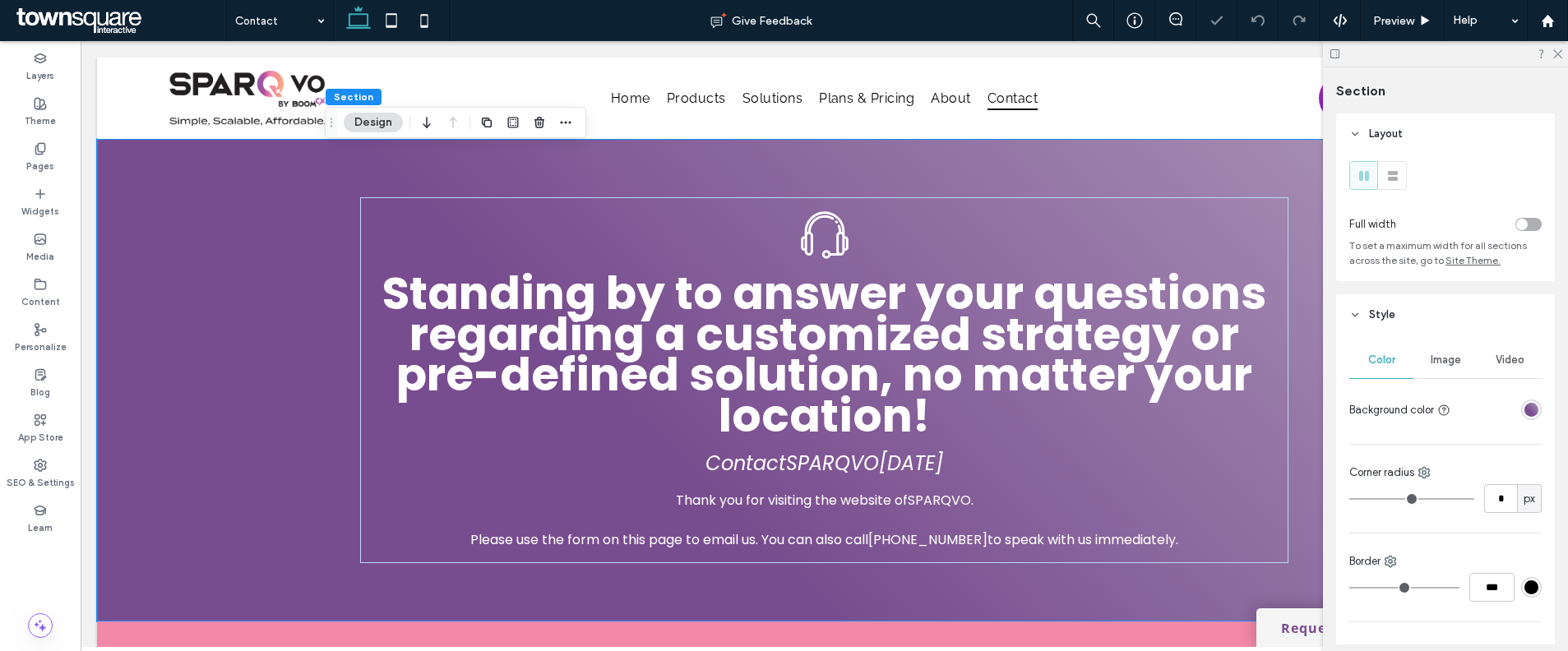
click at [1507, 418] on div at bounding box center [1499, 409] width 85 height 29
click at [1528, 408] on div "linear-gradient(405deg, rgba(120, 77, 143, 1) 38%, rgba(175, 155, 187, 1) 100%)" at bounding box center [1530, 410] width 14 height 14
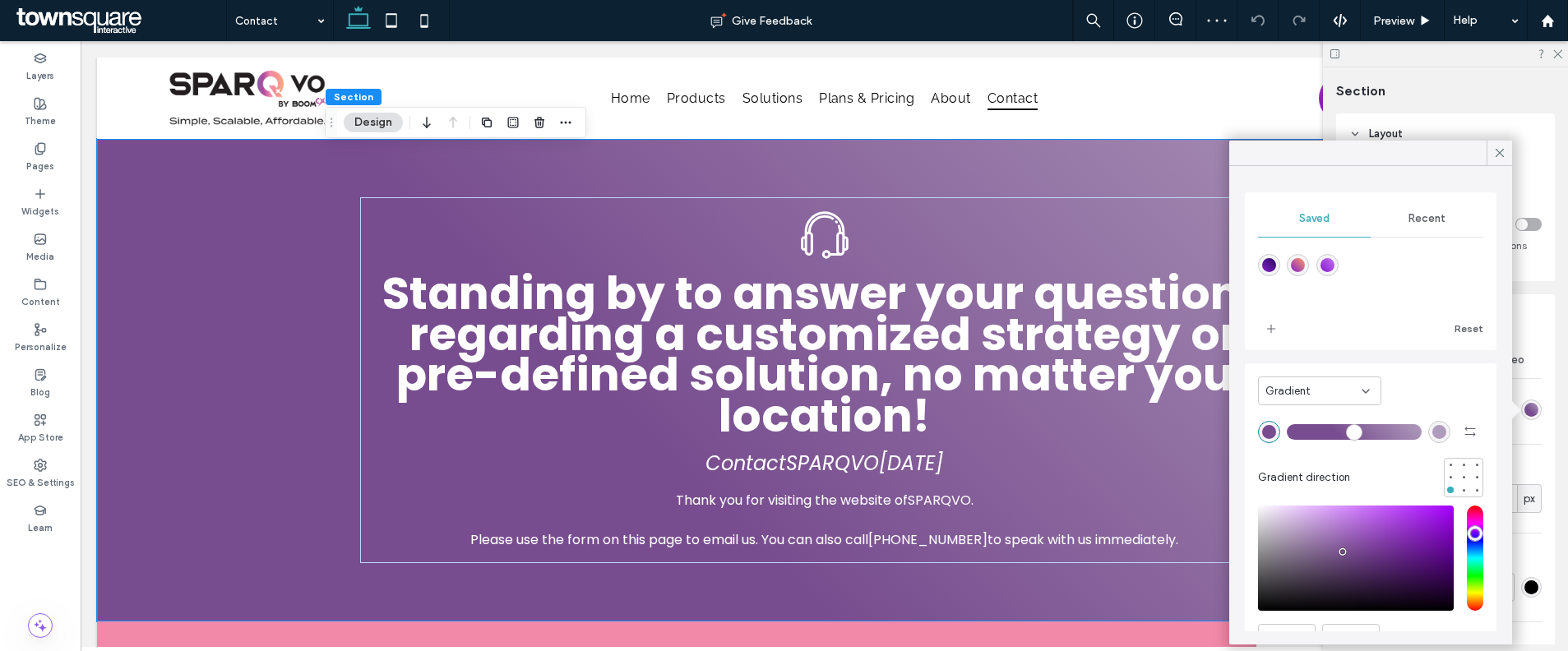
click at [1328, 264] on div "linear-gradient(45deg,rgba(130,24,205,1) 0%,rgba(199,115,239,1) 100%)" at bounding box center [1327, 264] width 14 height 14
type input "*"
type input "*******"
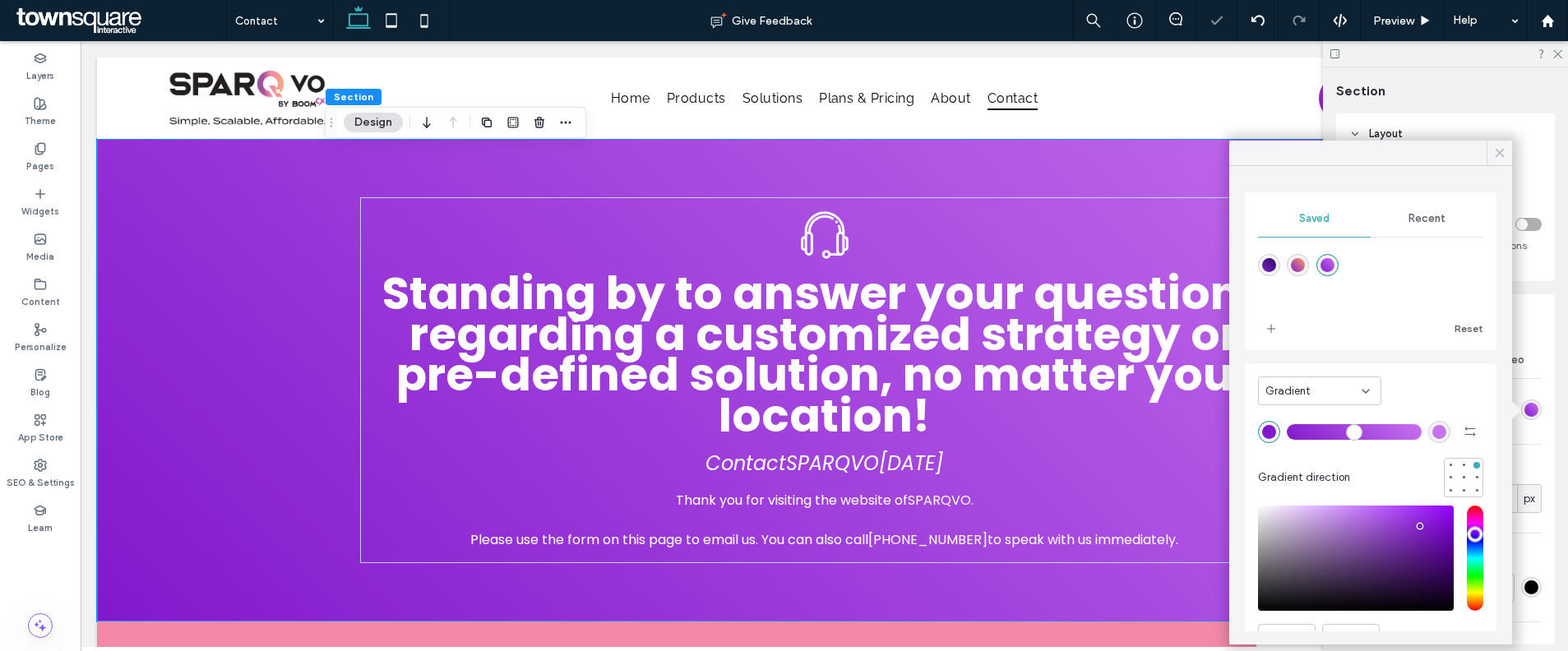
click at [1493, 151] on icon at bounding box center [1500, 153] width 15 height 15
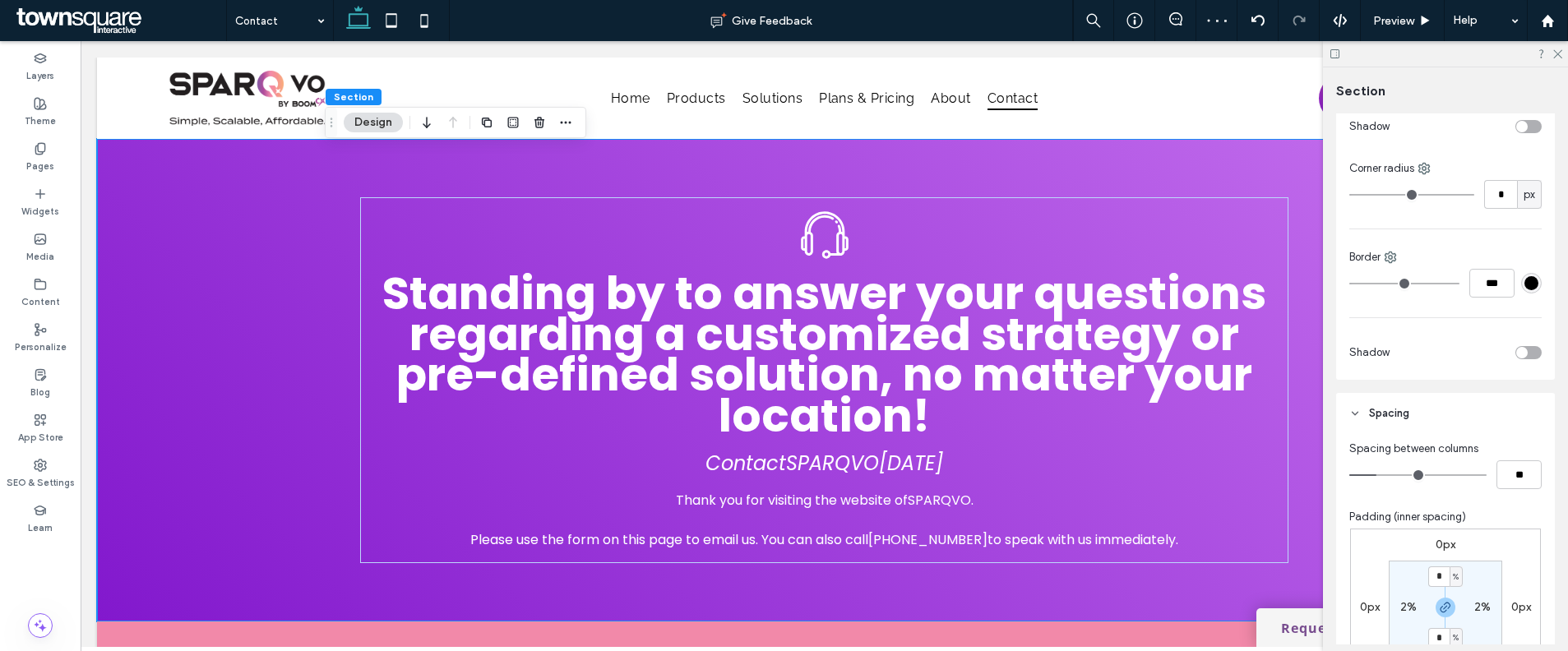
scroll to position [721, 0]
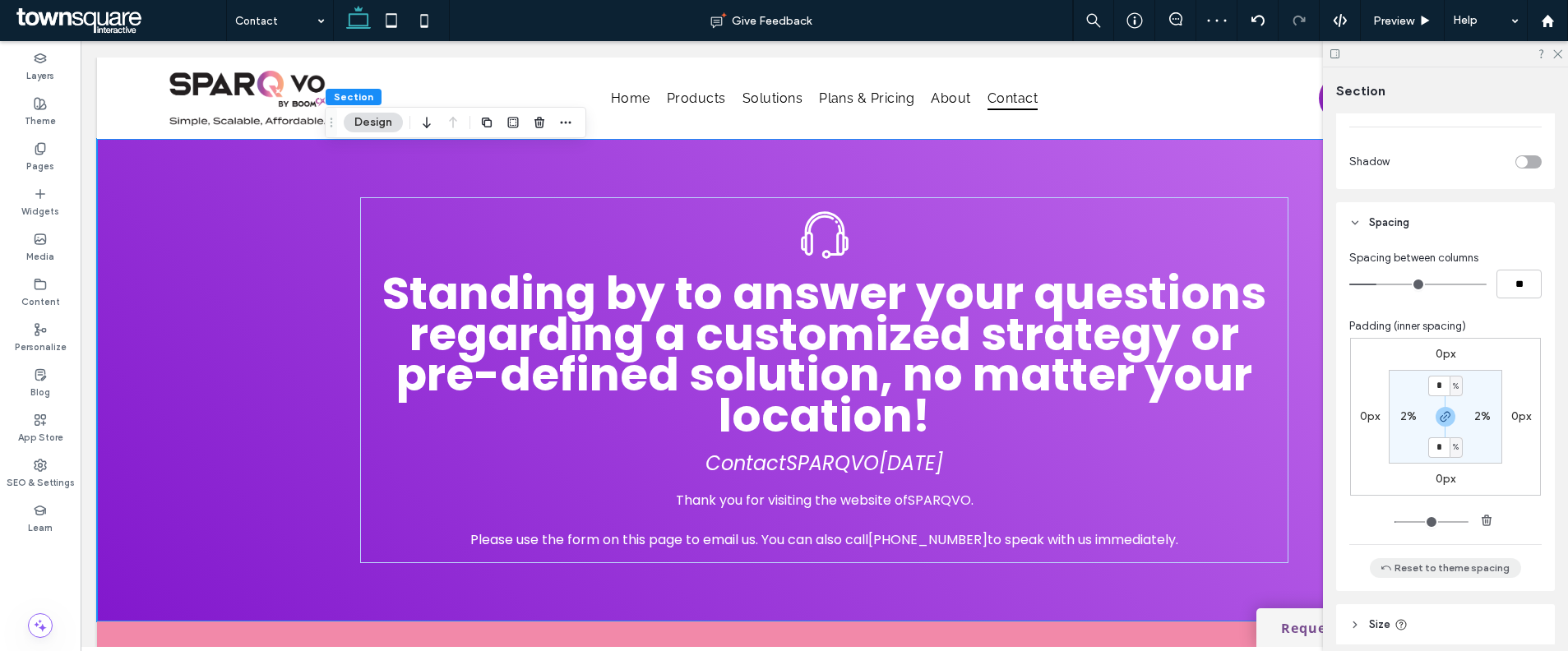
click at [1431, 572] on button "Reset to theme spacing" at bounding box center [1446, 567] width 151 height 19
type input "**"
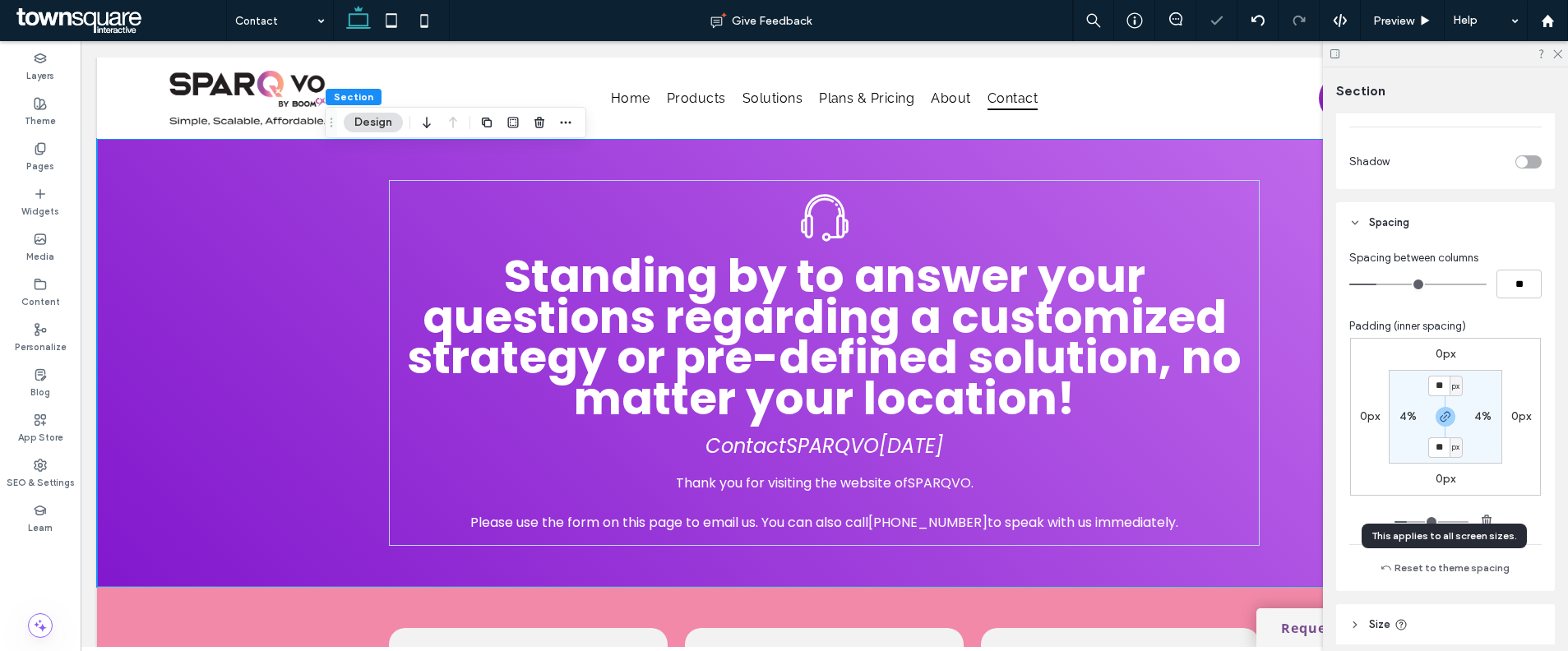
scroll to position [264, 0]
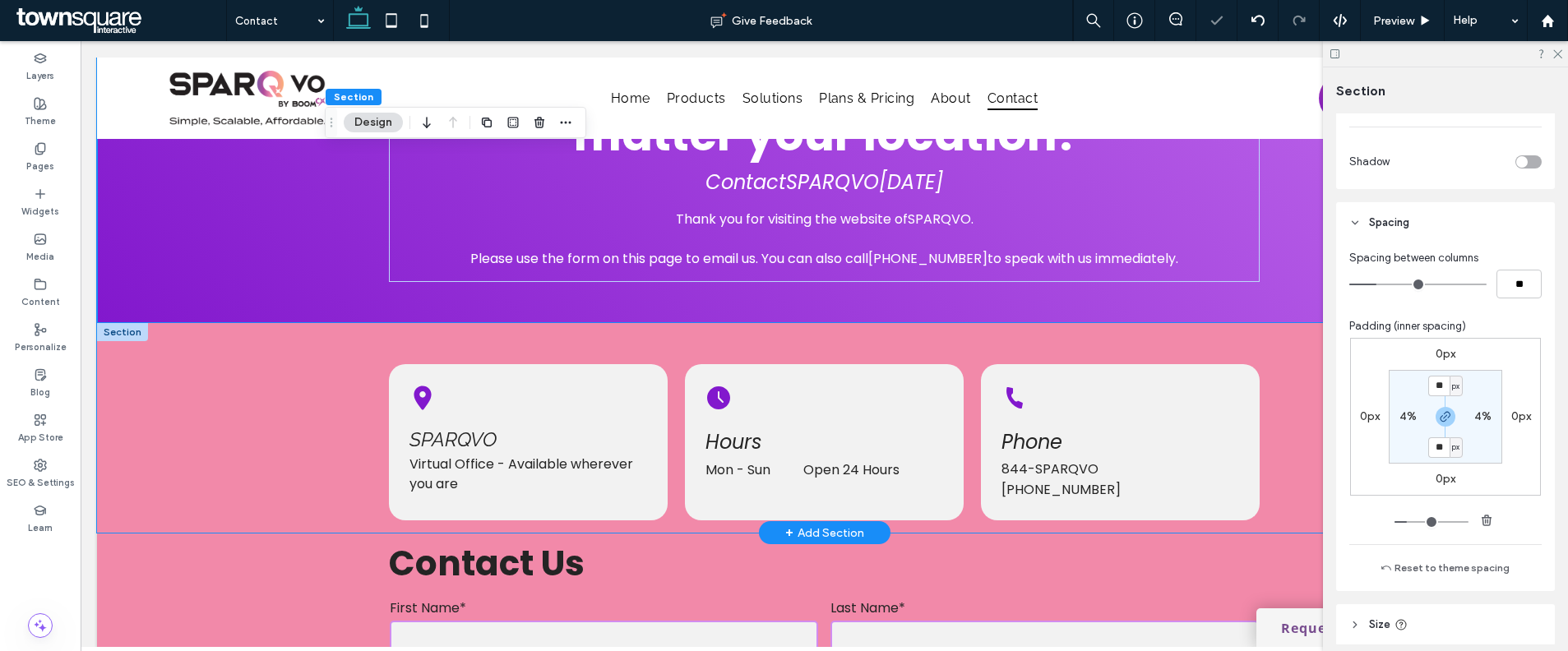
click at [1283, 404] on div "SPARQVO Virtual Office - Available wherever you are Hours Mon - Sun Open 24 Hou…" at bounding box center [825, 428] width 987 height 210
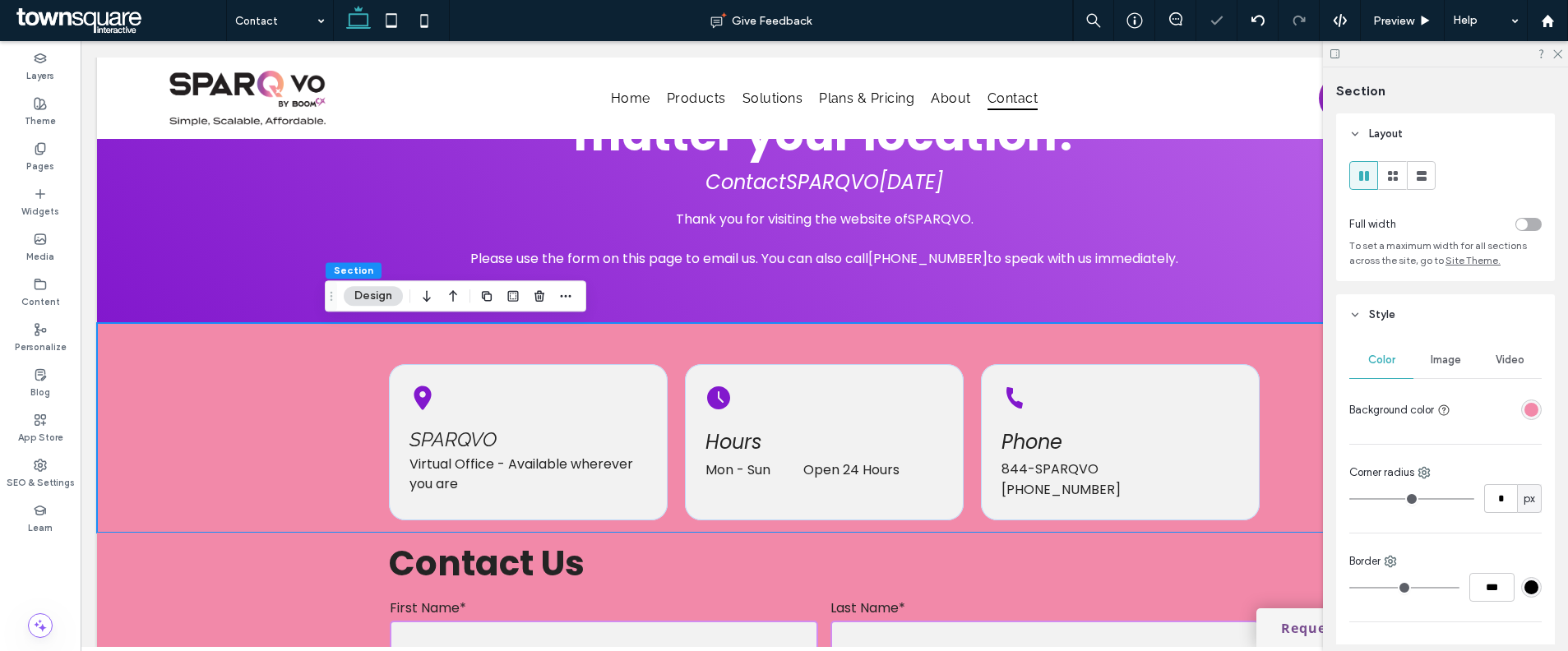
click at [1524, 403] on div "rgba(242, 137, 169, 1)" at bounding box center [1530, 410] width 14 height 14
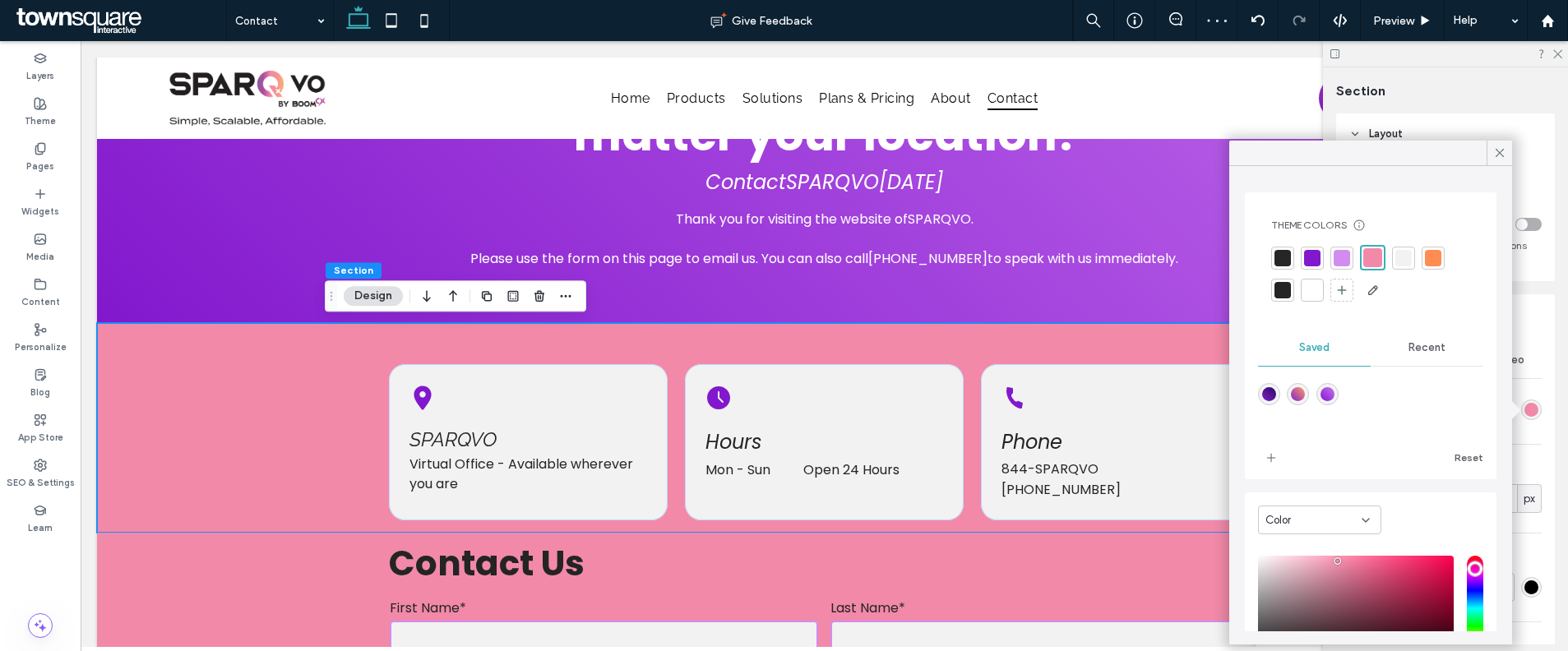
click at [1409, 352] on span "Recent" at bounding box center [1427, 348] width 37 height 13
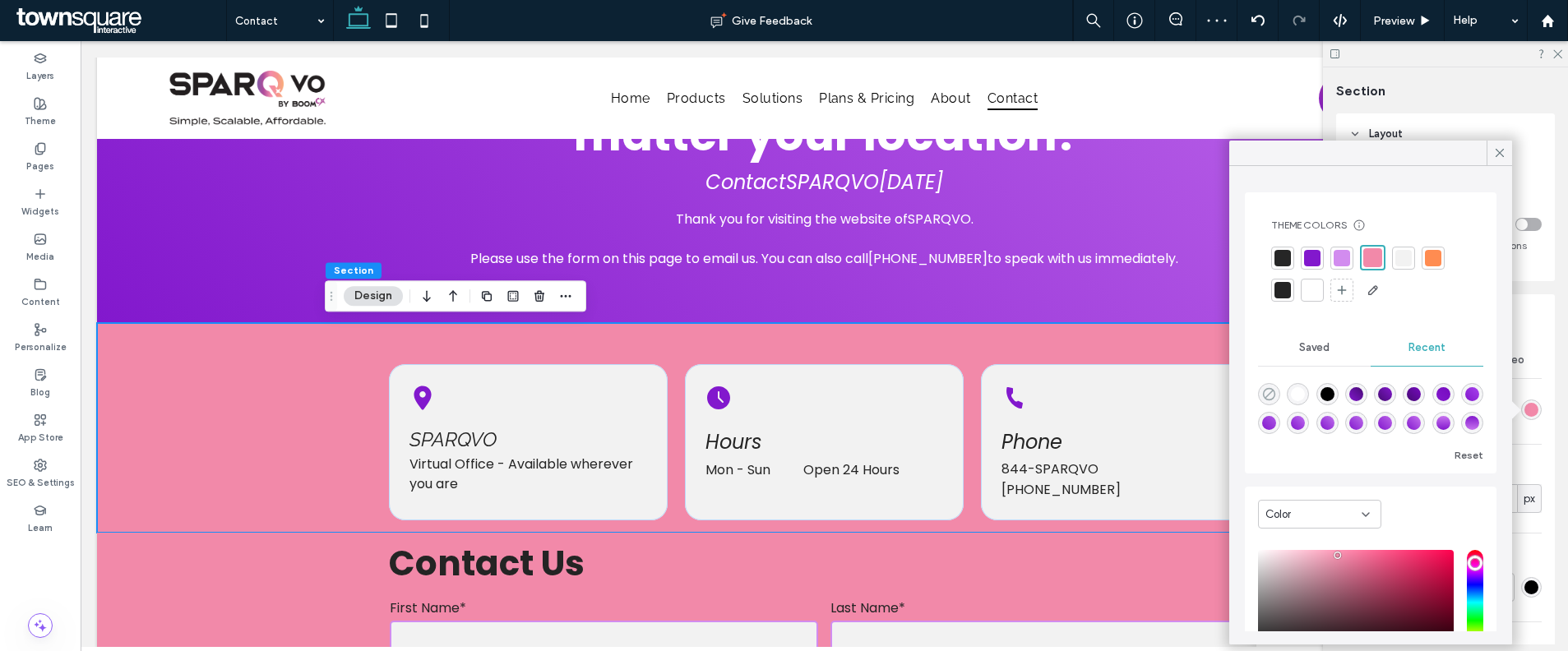
click at [1265, 392] on icon "rgba(0, 0, 0, 0)" at bounding box center [1269, 394] width 14 height 14
type input "*******"
type input "*"
type input "**"
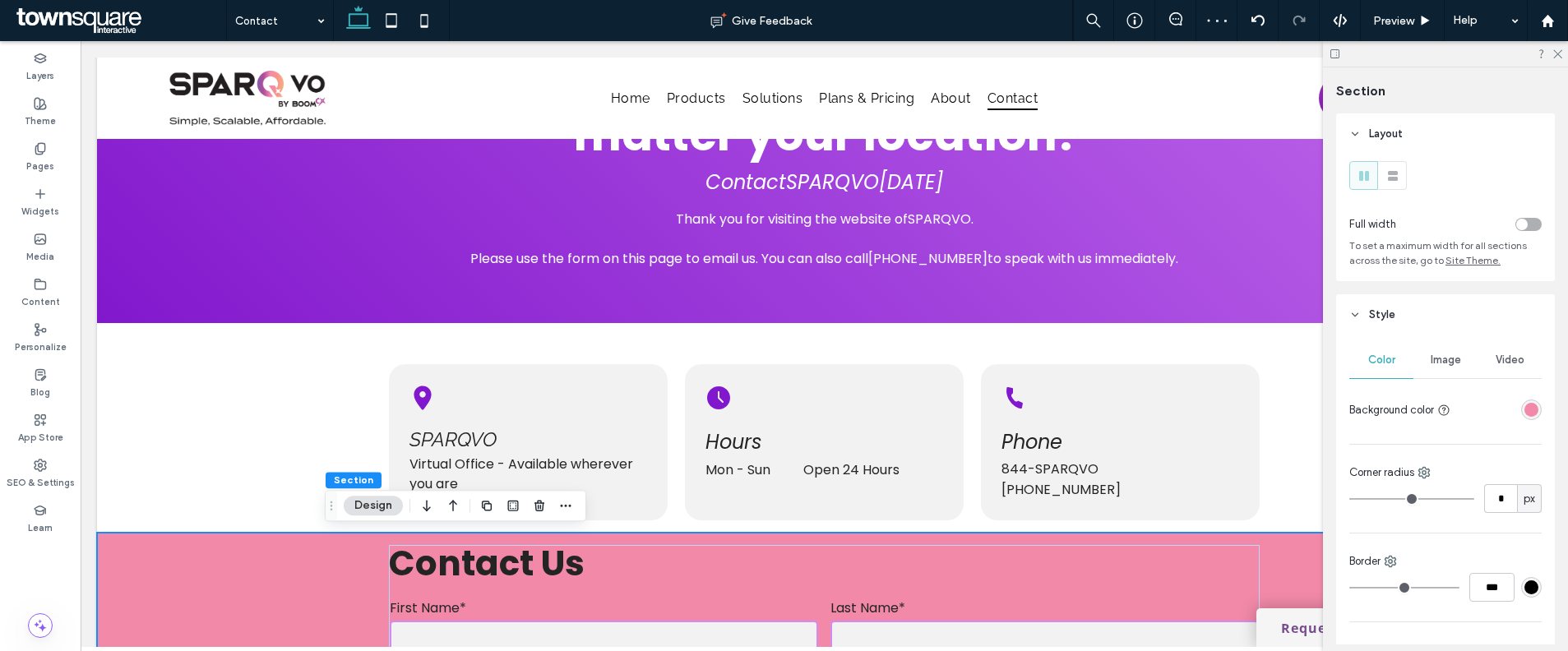
scroll to position [265, 0]
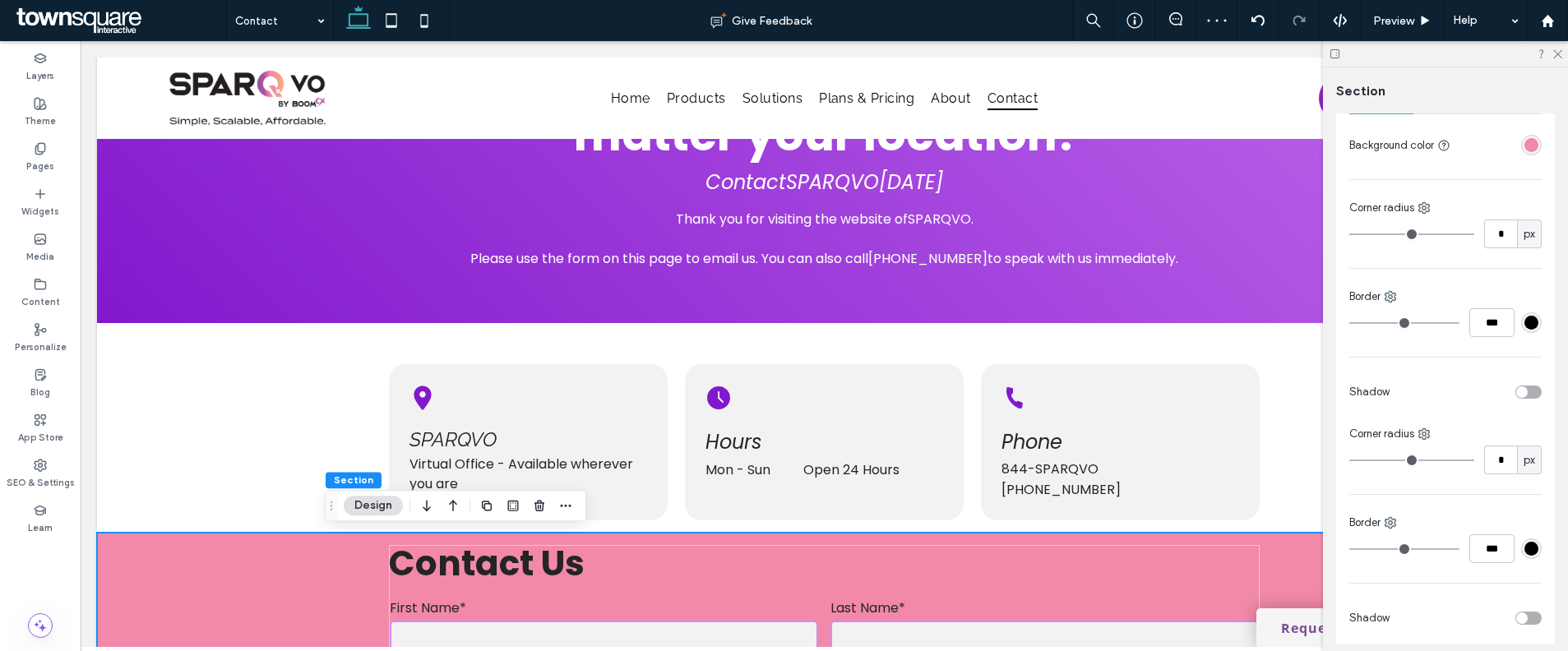
click at [1524, 145] on div "rgba(242, 137, 169, 1)" at bounding box center [1530, 145] width 14 height 14
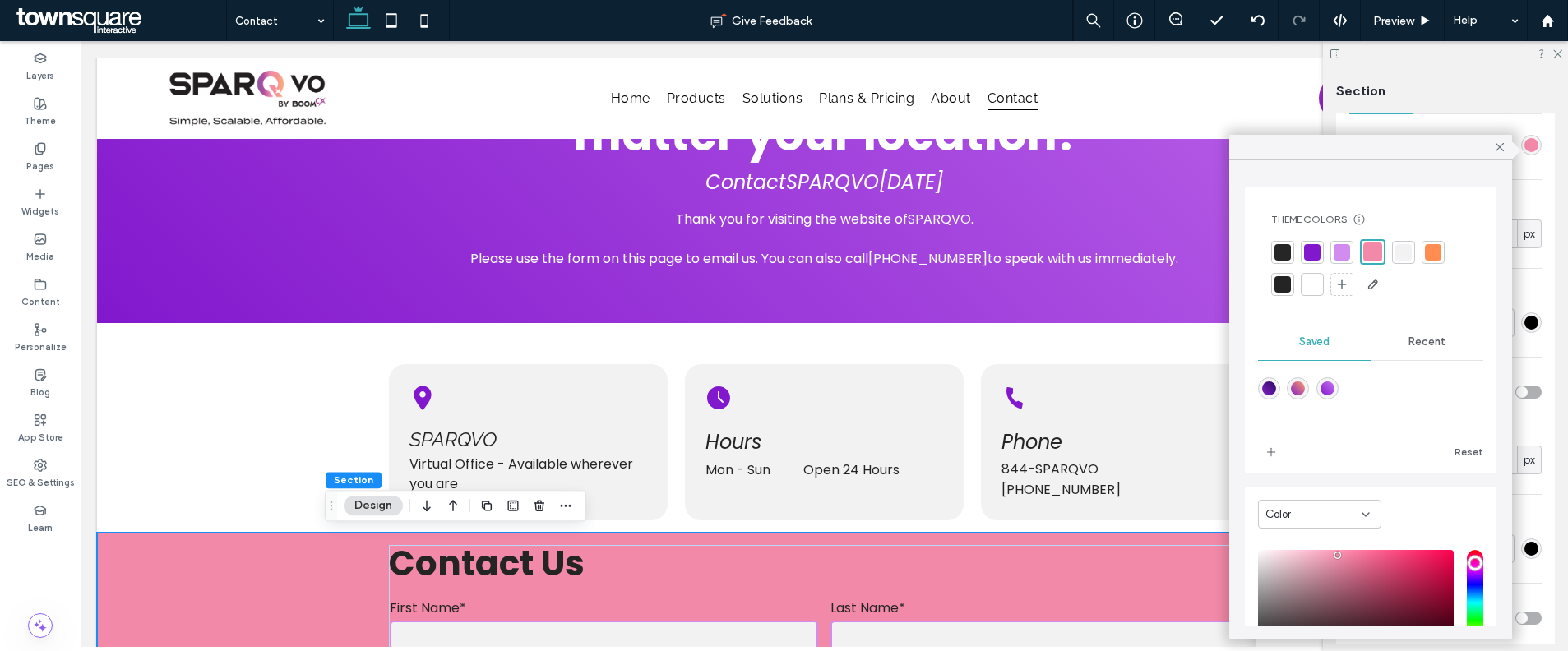
click at [1390, 338] on div "Recent" at bounding box center [1427, 342] width 112 height 36
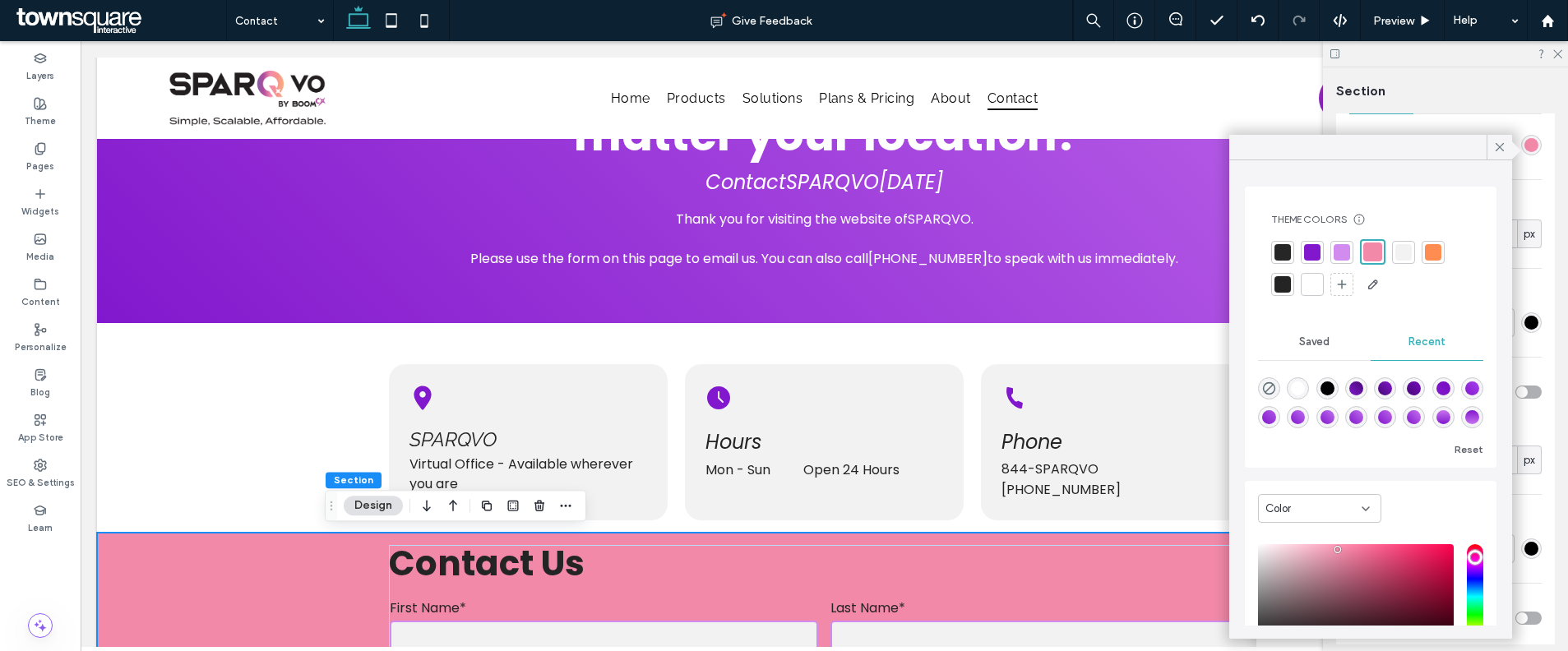
click at [1255, 385] on div "Theme Colors Save time with Theme Colors Create a color palette to instantly ad…" at bounding box center [1370, 327] width 251 height 281
click at [1261, 381] on div "rgba(0, 0, 0, 0)" at bounding box center [1269, 389] width 22 height 22
type input "*******"
type input "*"
type input "**"
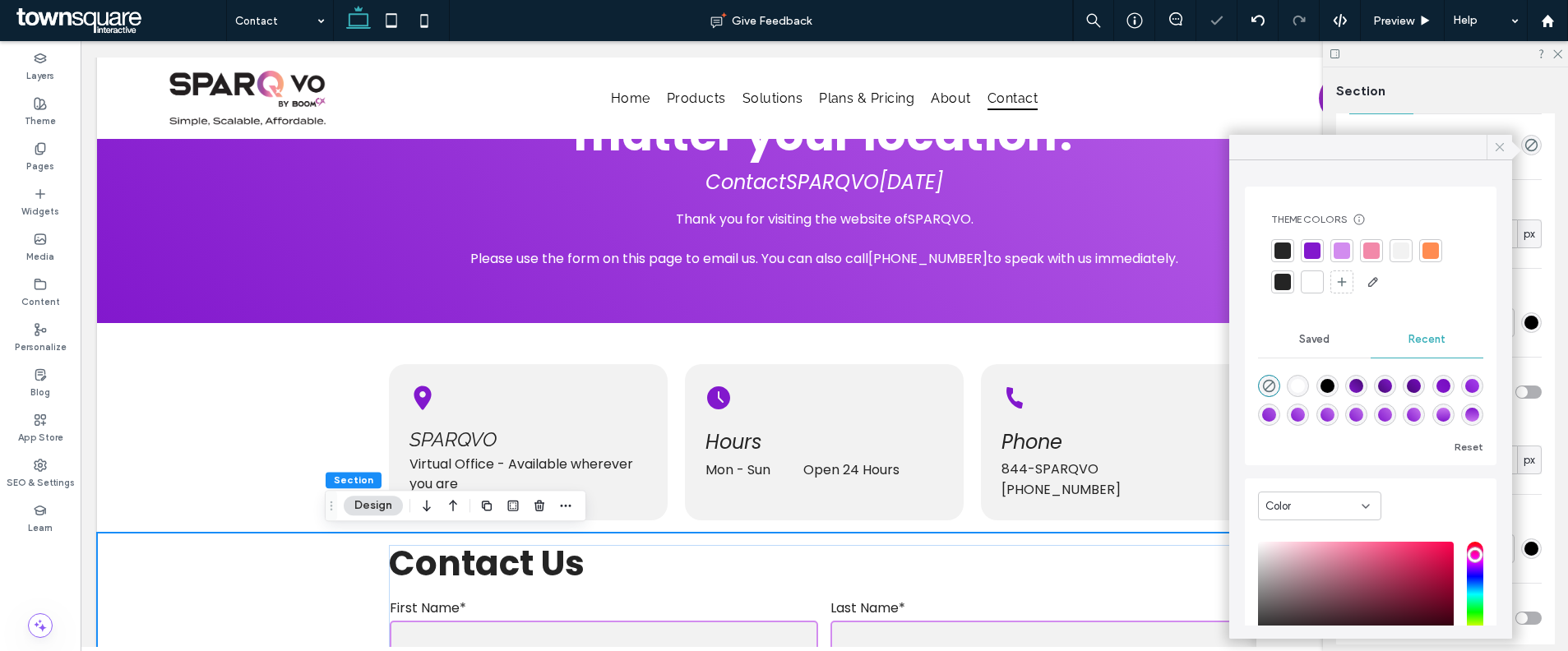
click at [1494, 150] on icon at bounding box center [1500, 147] width 15 height 15
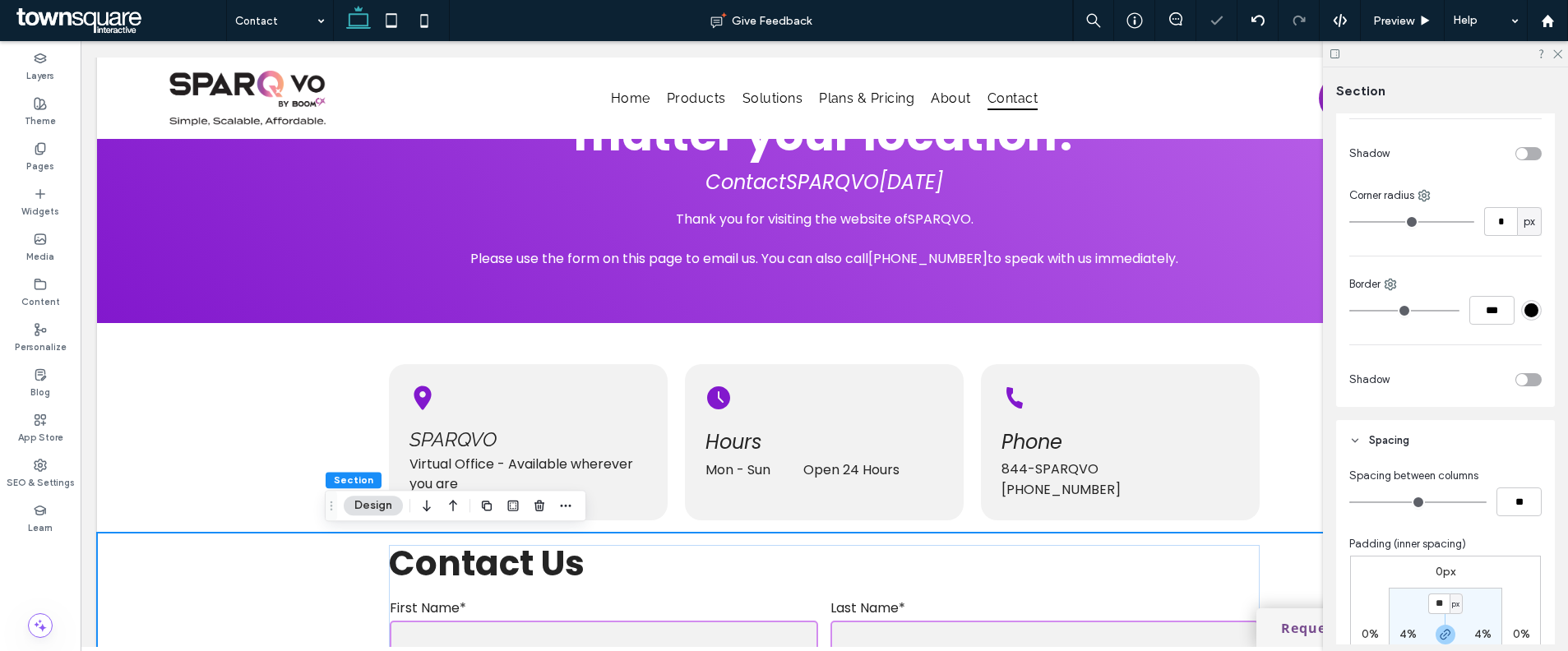
scroll to position [683, 0]
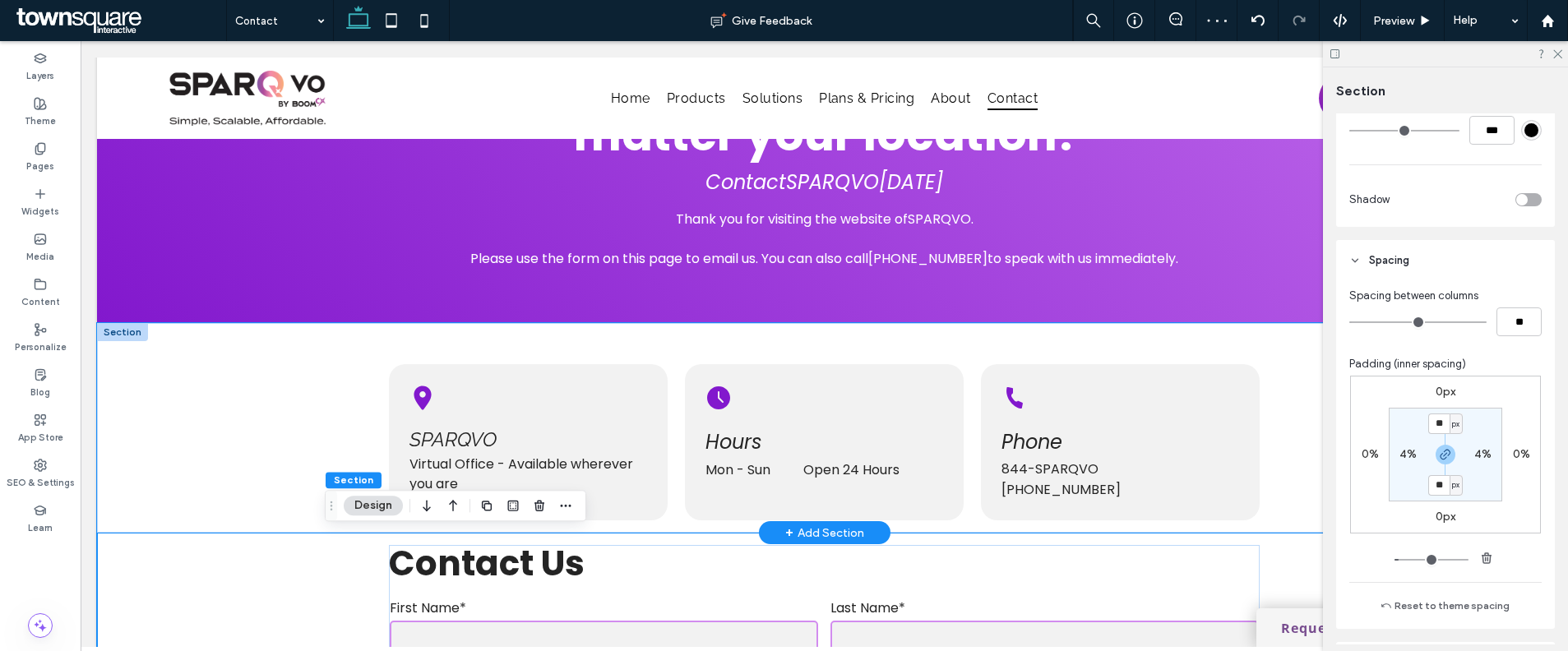
click at [1294, 419] on div "SPARQVO Virtual Office - Available wherever you are Hours Mon - Sun Open 24 Hou…" at bounding box center [825, 428] width 987 height 210
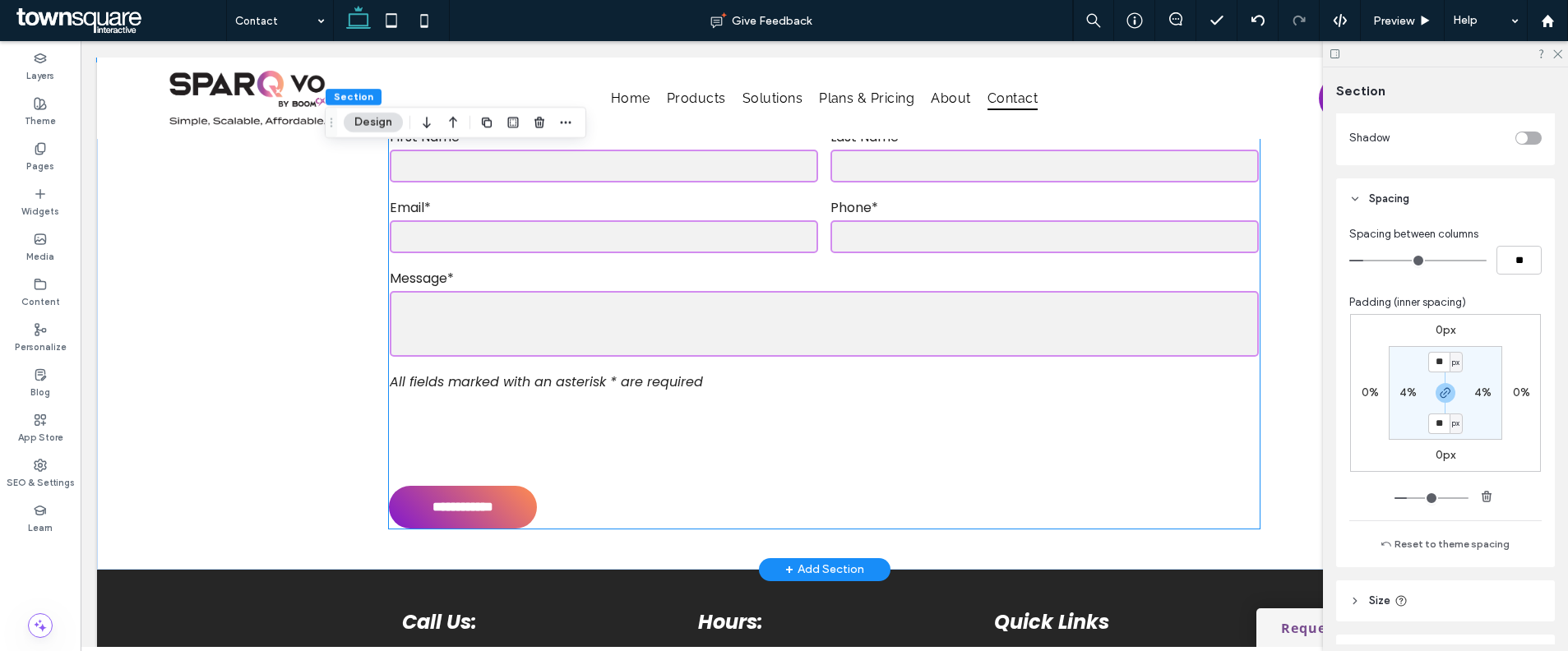
scroll to position [545, 0]
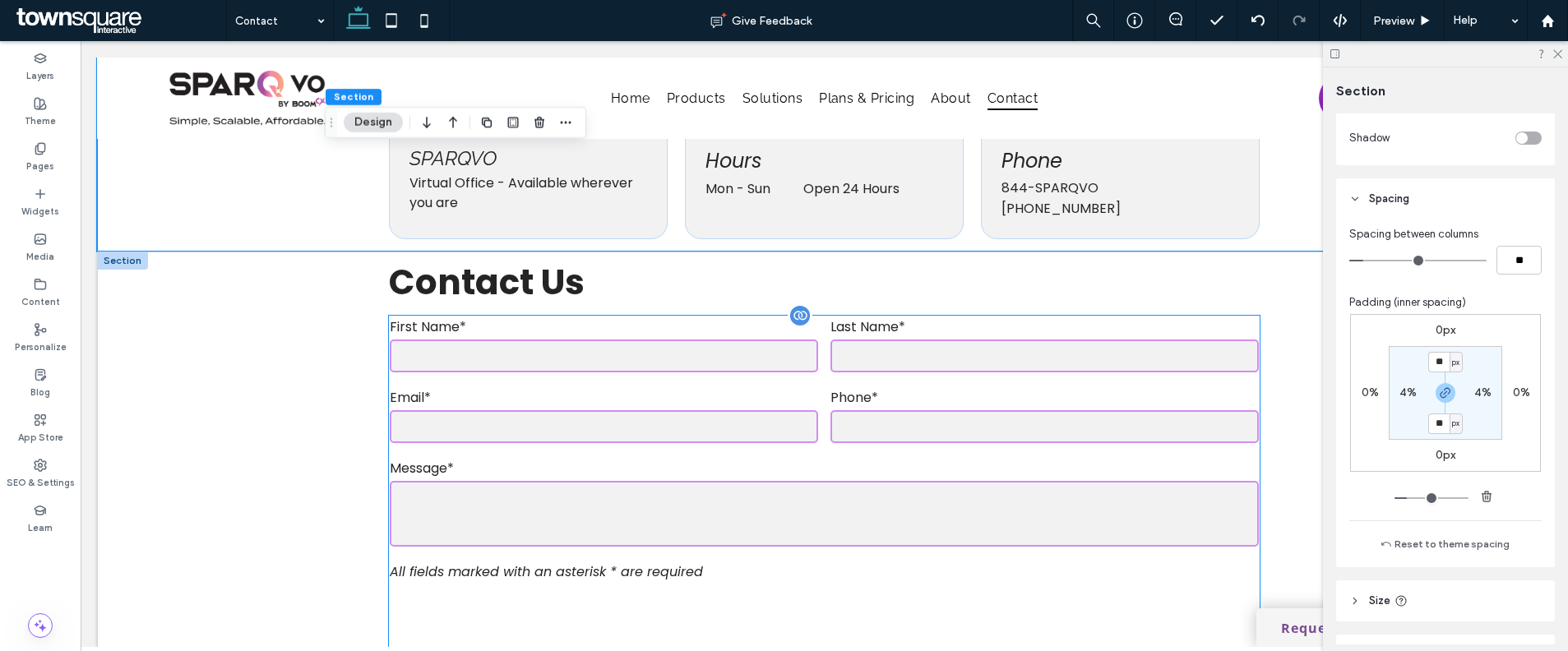
click at [831, 458] on label "Message*" at bounding box center [824, 468] width 869 height 20
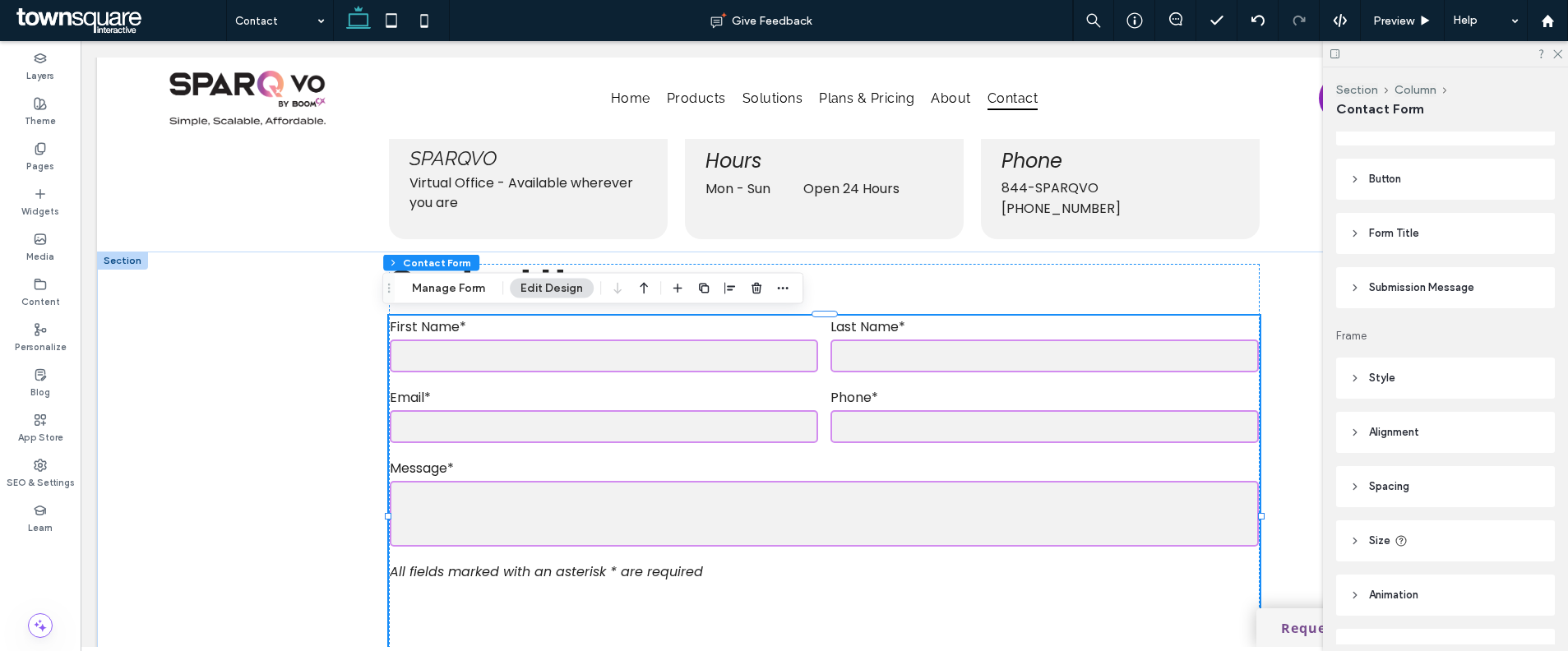
scroll to position [440, 0]
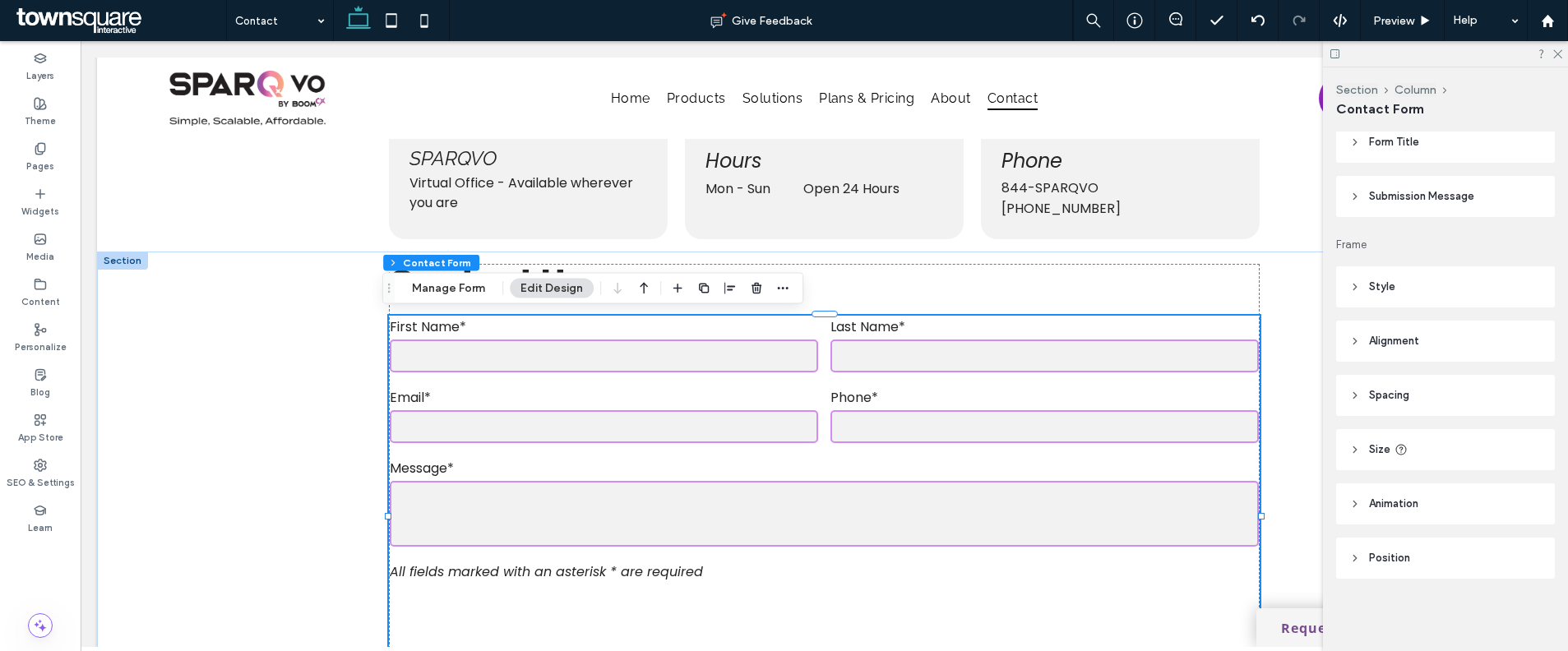
click at [1455, 296] on header "Style" at bounding box center [1446, 286] width 219 height 41
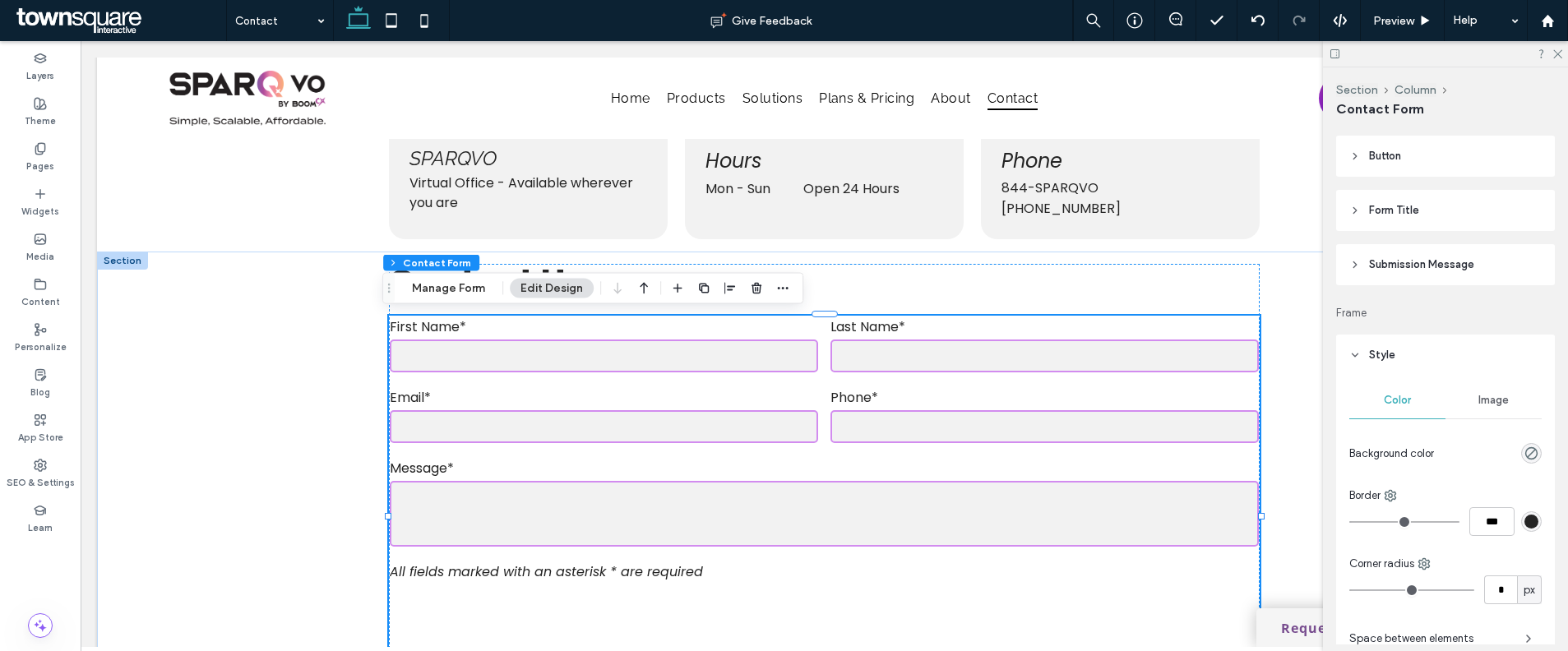
scroll to position [50, 0]
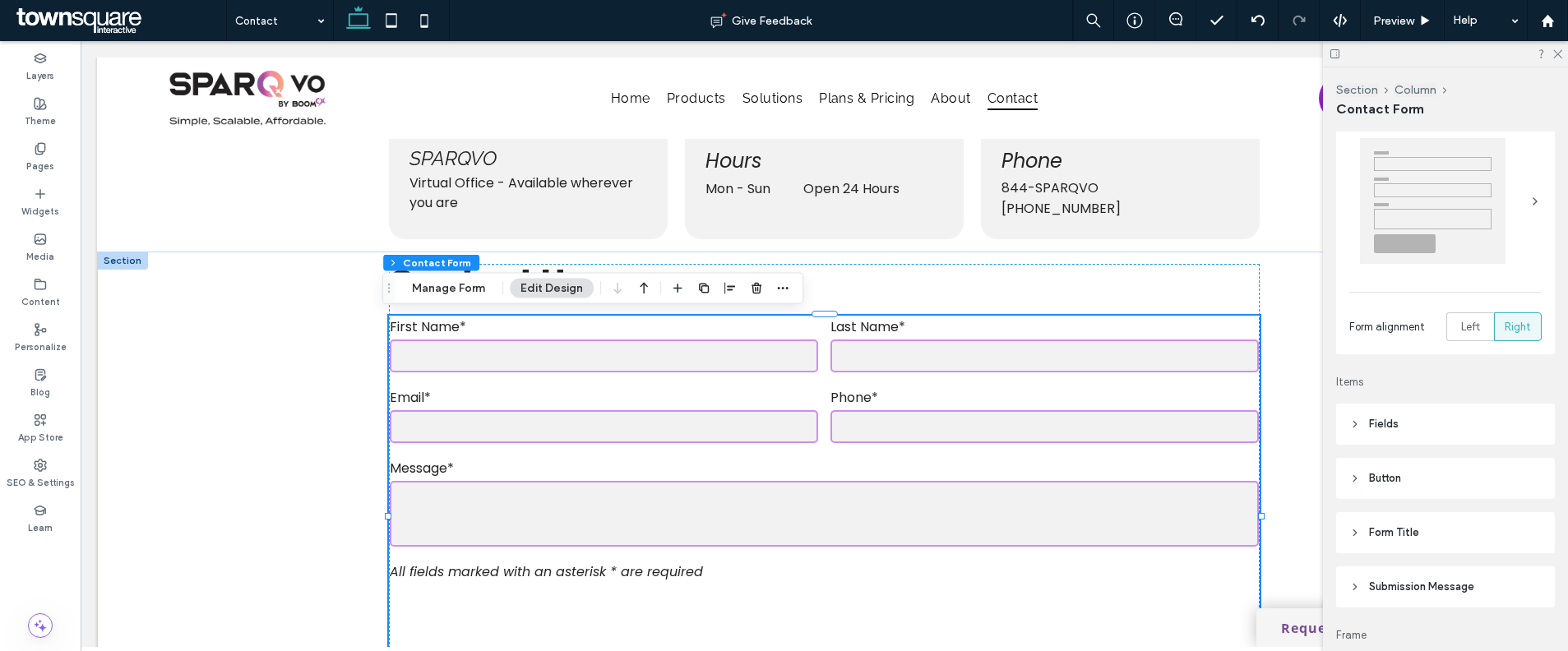
click at [1432, 541] on header "Form Title" at bounding box center [1446, 532] width 219 height 41
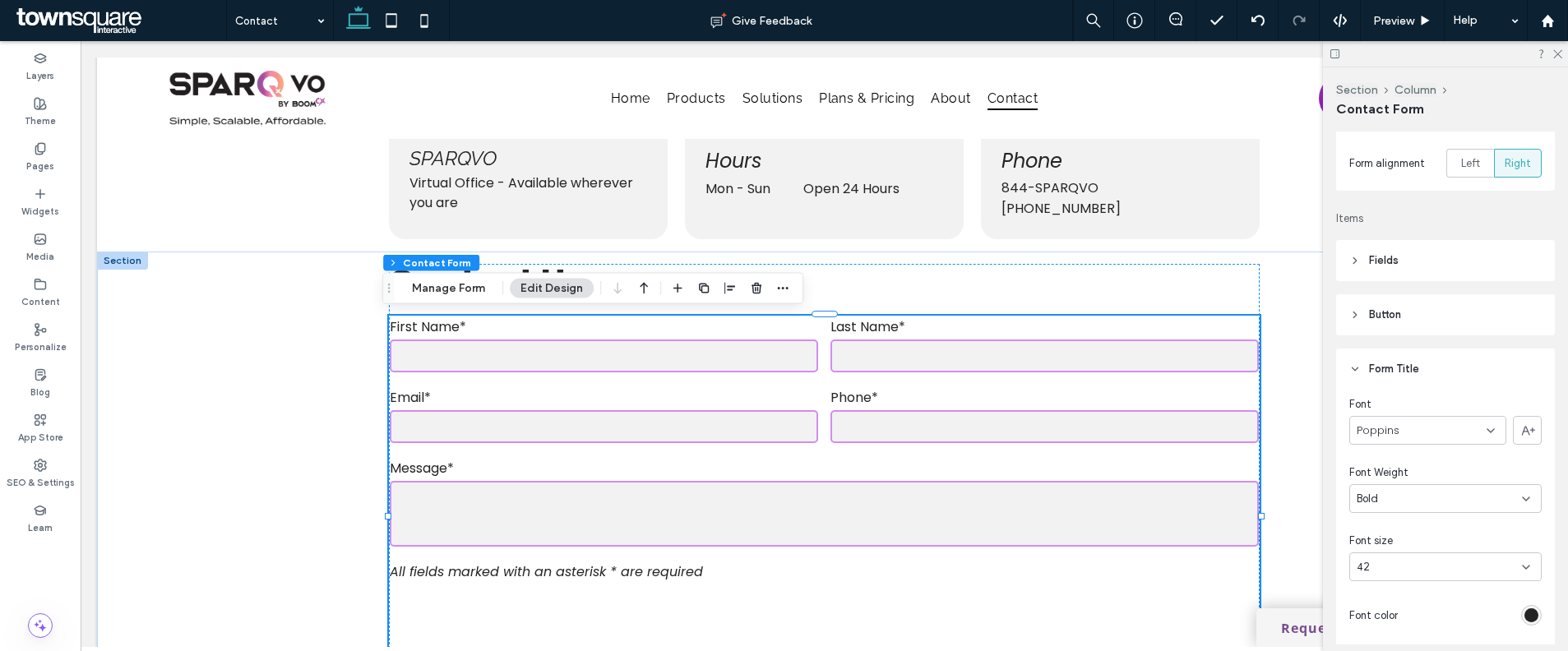
scroll to position [203, 0]
click at [1378, 271] on span "Fields" at bounding box center [1384, 271] width 29 height 17
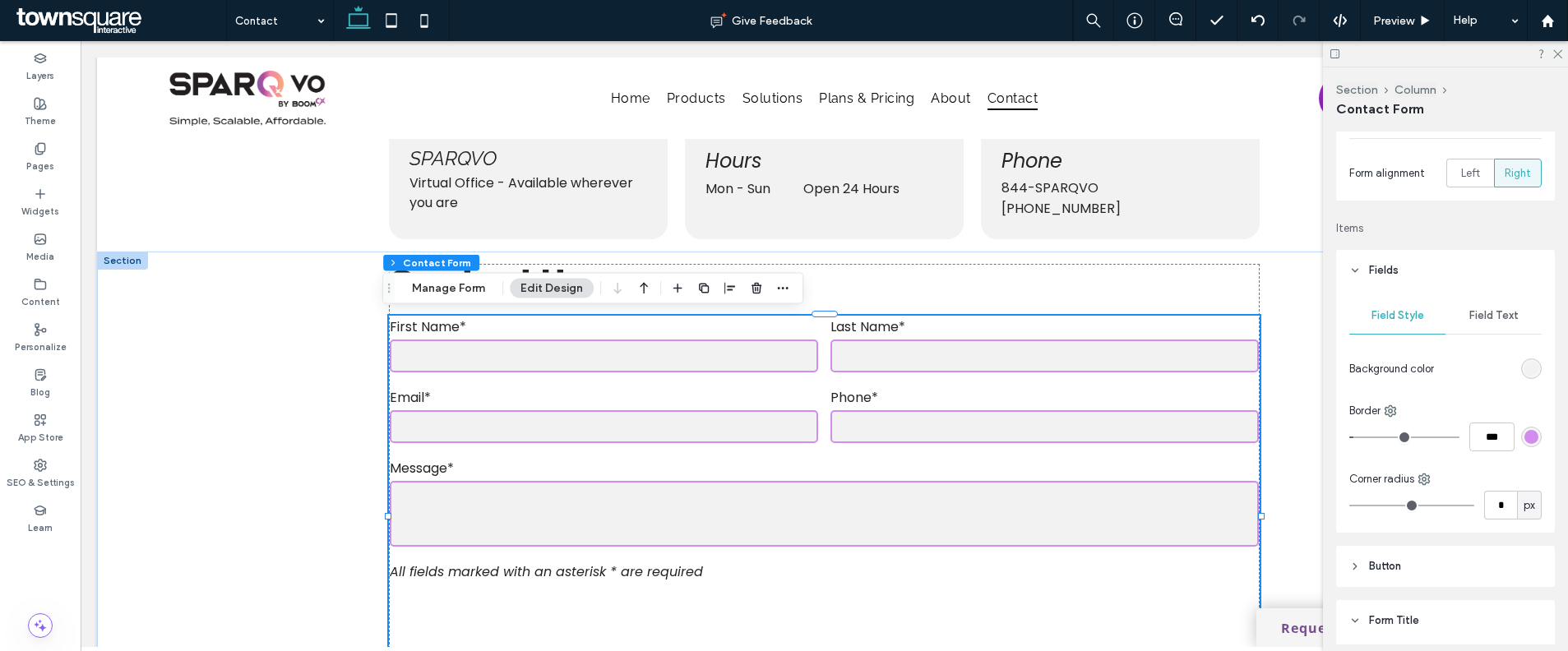
click at [1524, 367] on div "rgb(242, 242, 242)" at bounding box center [1530, 368] width 14 height 14
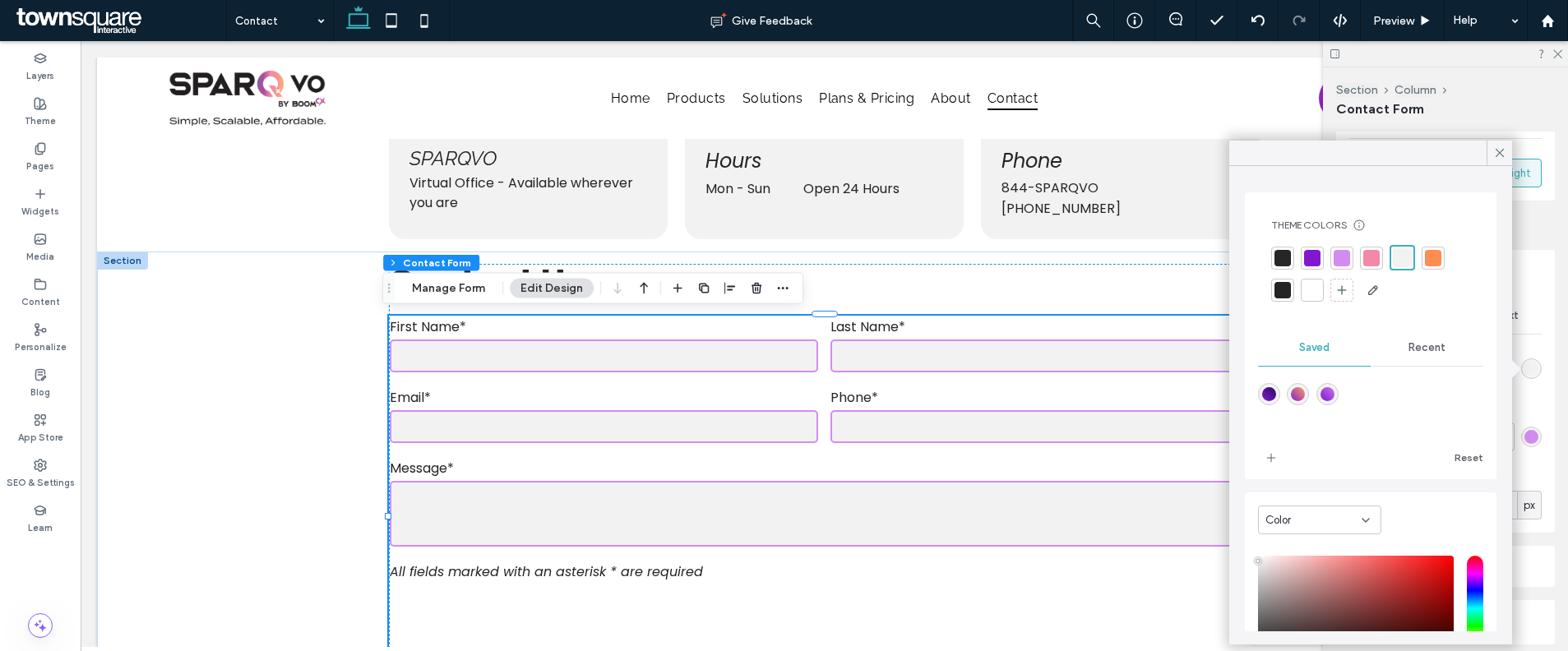
click at [1484, 161] on div at bounding box center [1370, 154] width 283 height 26
click at [1496, 155] on icon at bounding box center [1500, 153] width 15 height 15
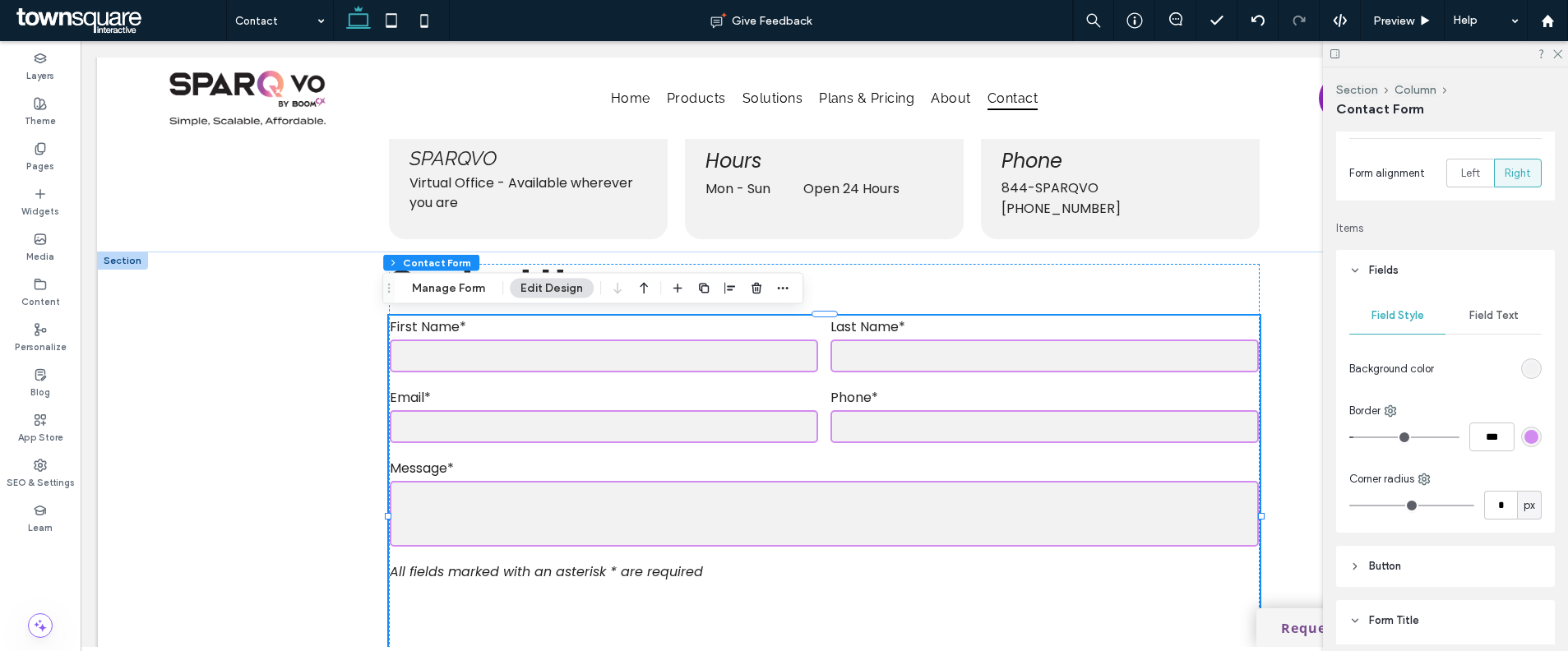
click at [1524, 439] on div "rgb(210, 140, 239)" at bounding box center [1530, 436] width 14 height 14
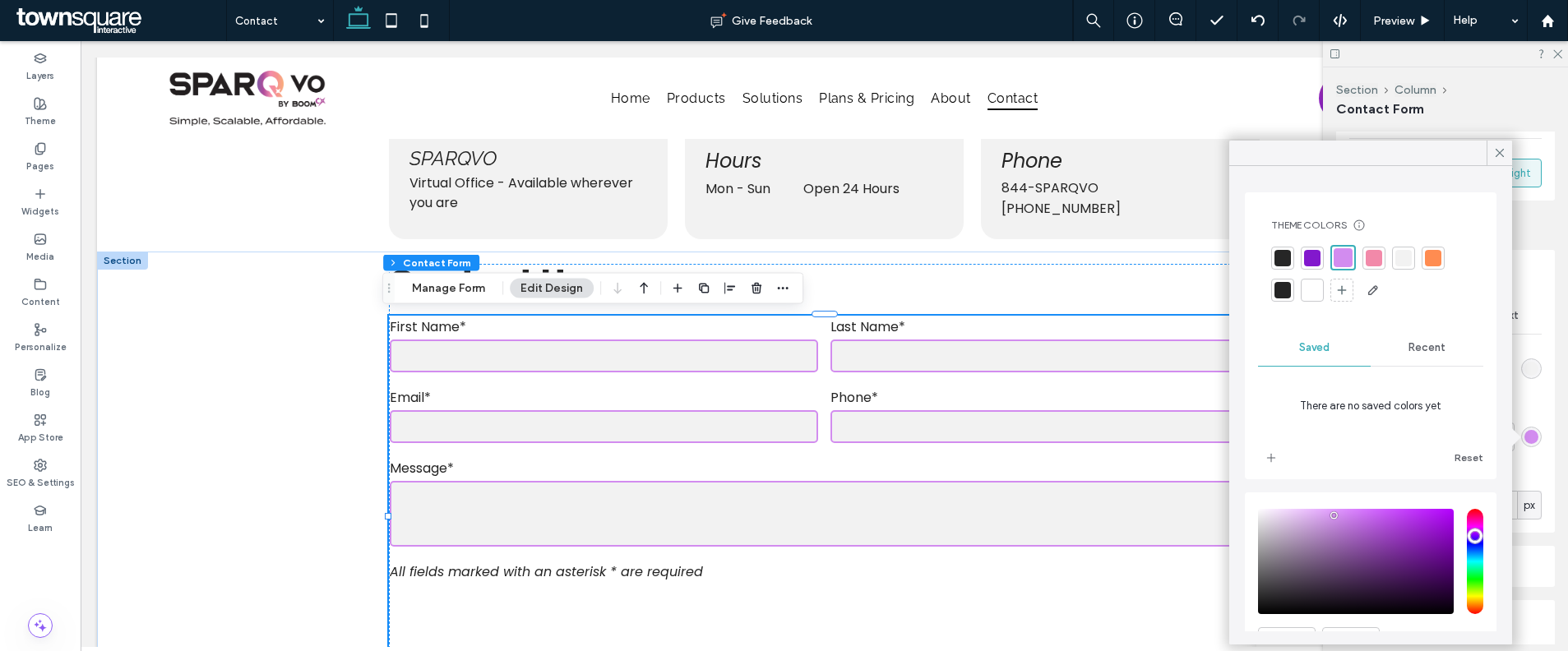
click at [1321, 254] on div at bounding box center [1312, 258] width 23 height 23
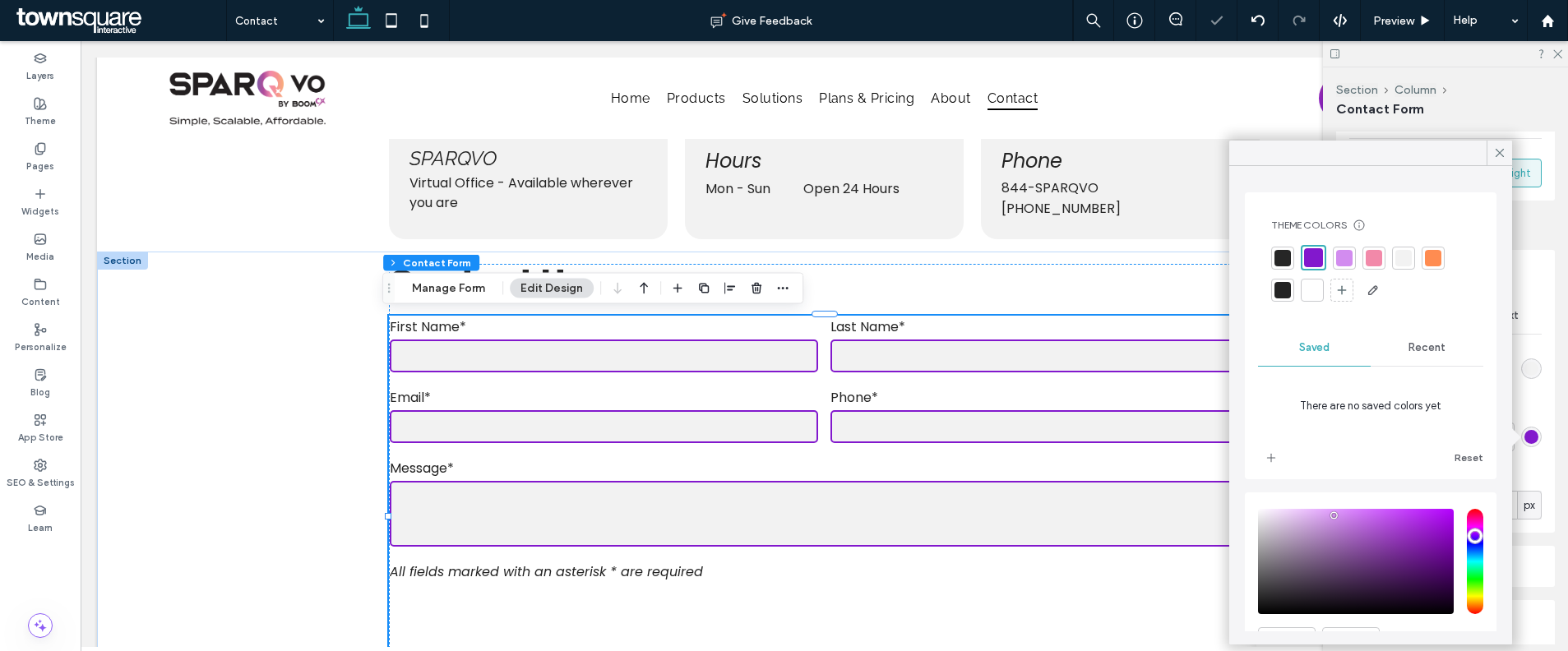
click at [1368, 258] on div at bounding box center [1374, 258] width 17 height 17
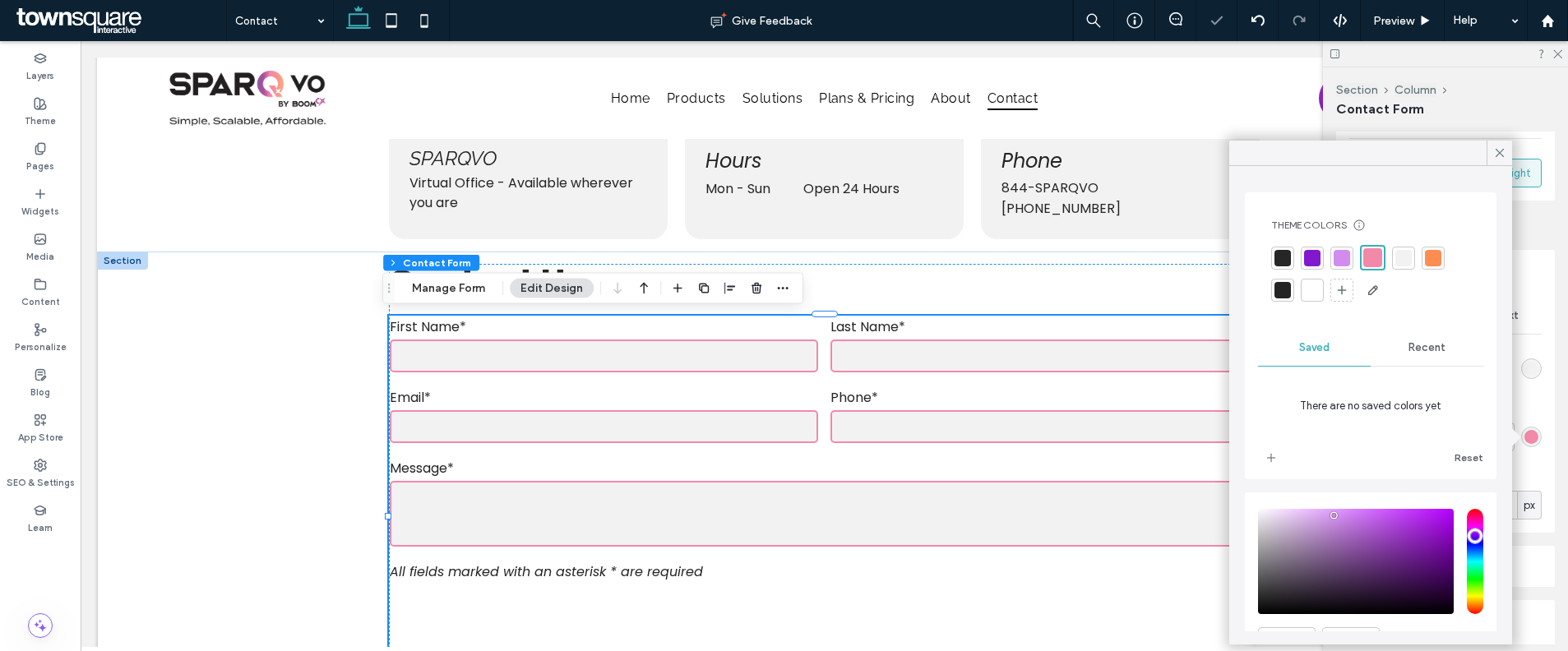
click at [1424, 250] on div at bounding box center [1433, 258] width 17 height 17
click at [1344, 255] on div at bounding box center [1342, 258] width 17 height 17
click at [1493, 157] on icon at bounding box center [1500, 153] width 15 height 15
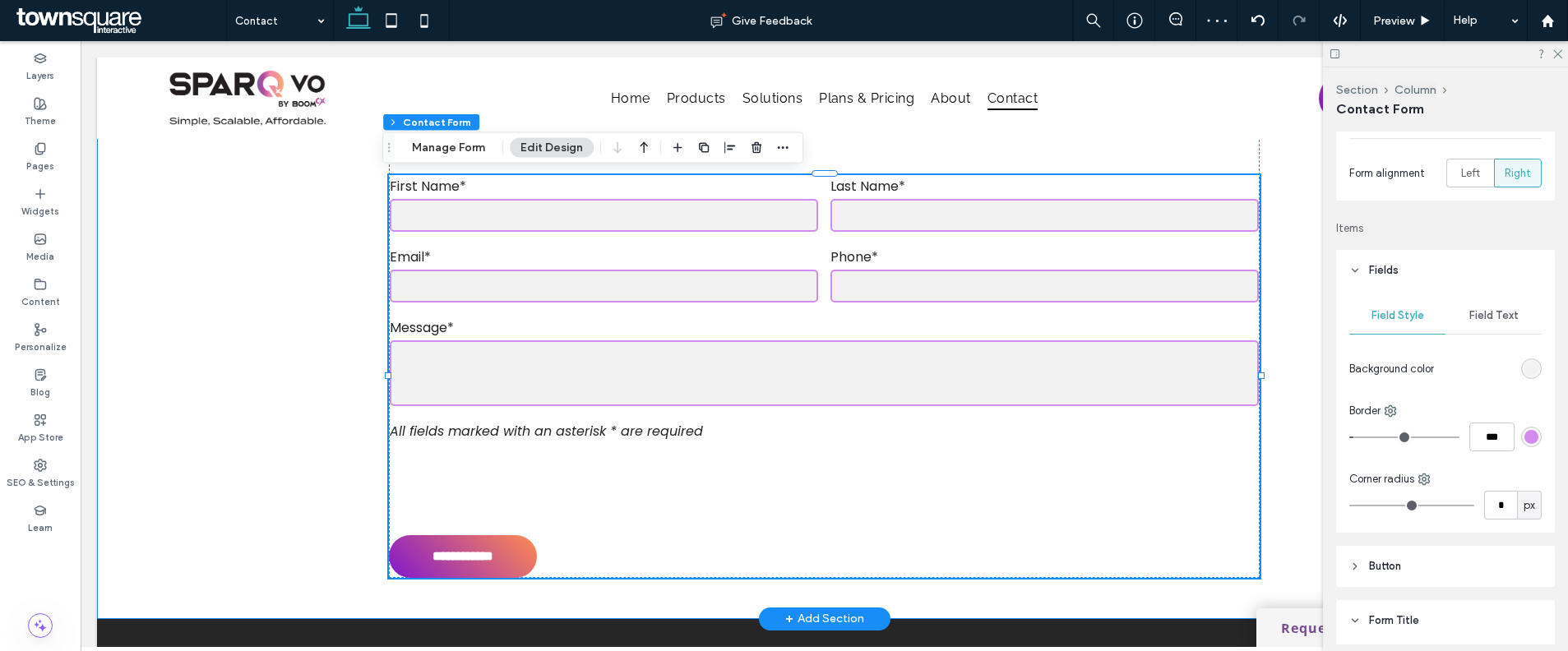
click at [245, 453] on div "**********" at bounding box center [824, 365] width 1455 height 507
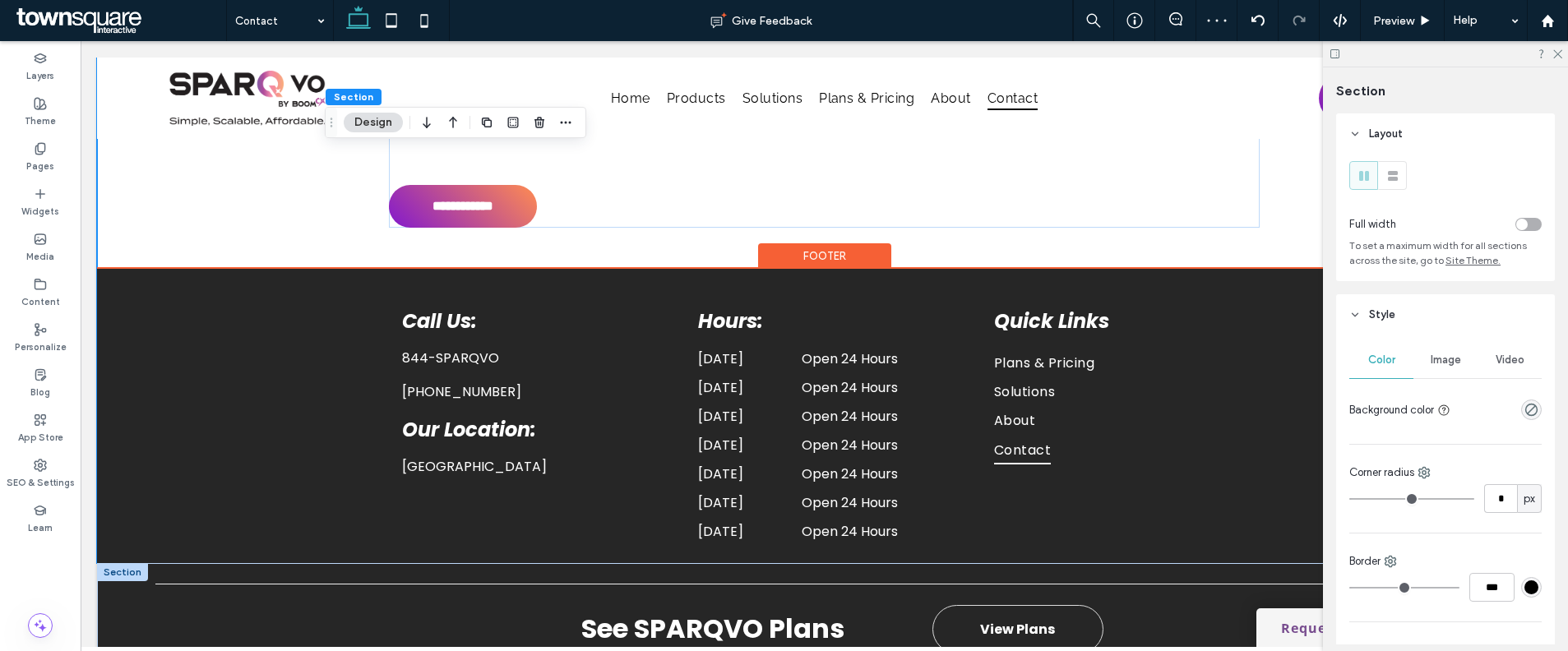
scroll to position [1085, 0]
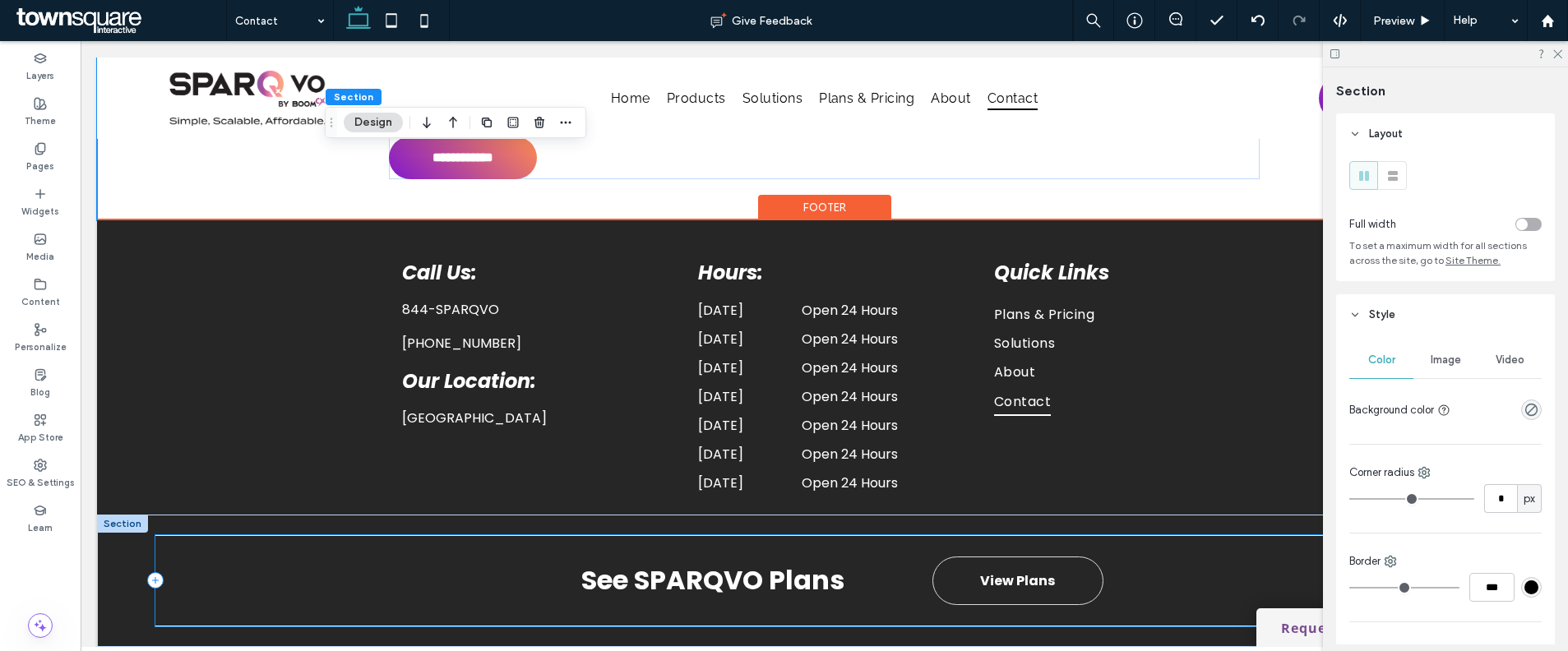
click at [503, 585] on div "See SPARQVO Plans View Plans" at bounding box center [825, 580] width 1339 height 91
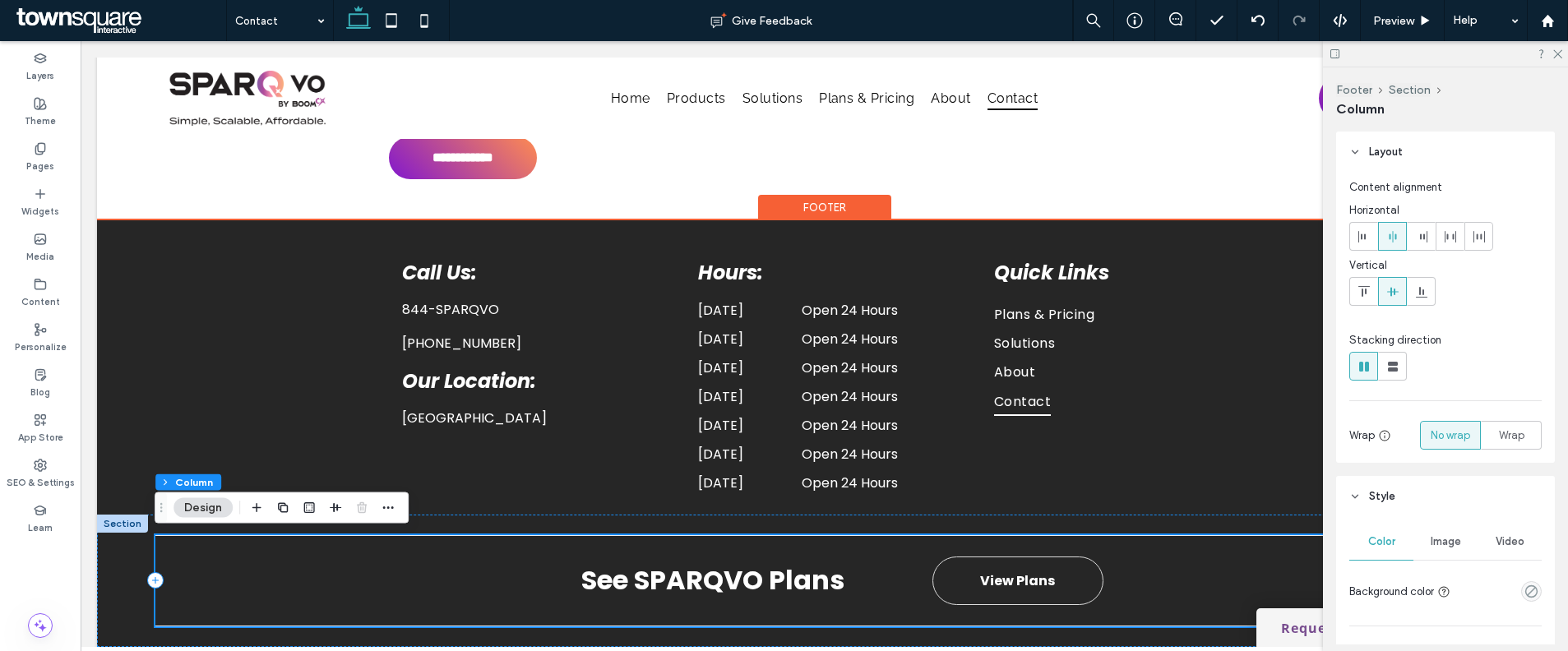
click at [488, 584] on div "See SPARQVO Plans View Plans" at bounding box center [825, 580] width 1339 height 91
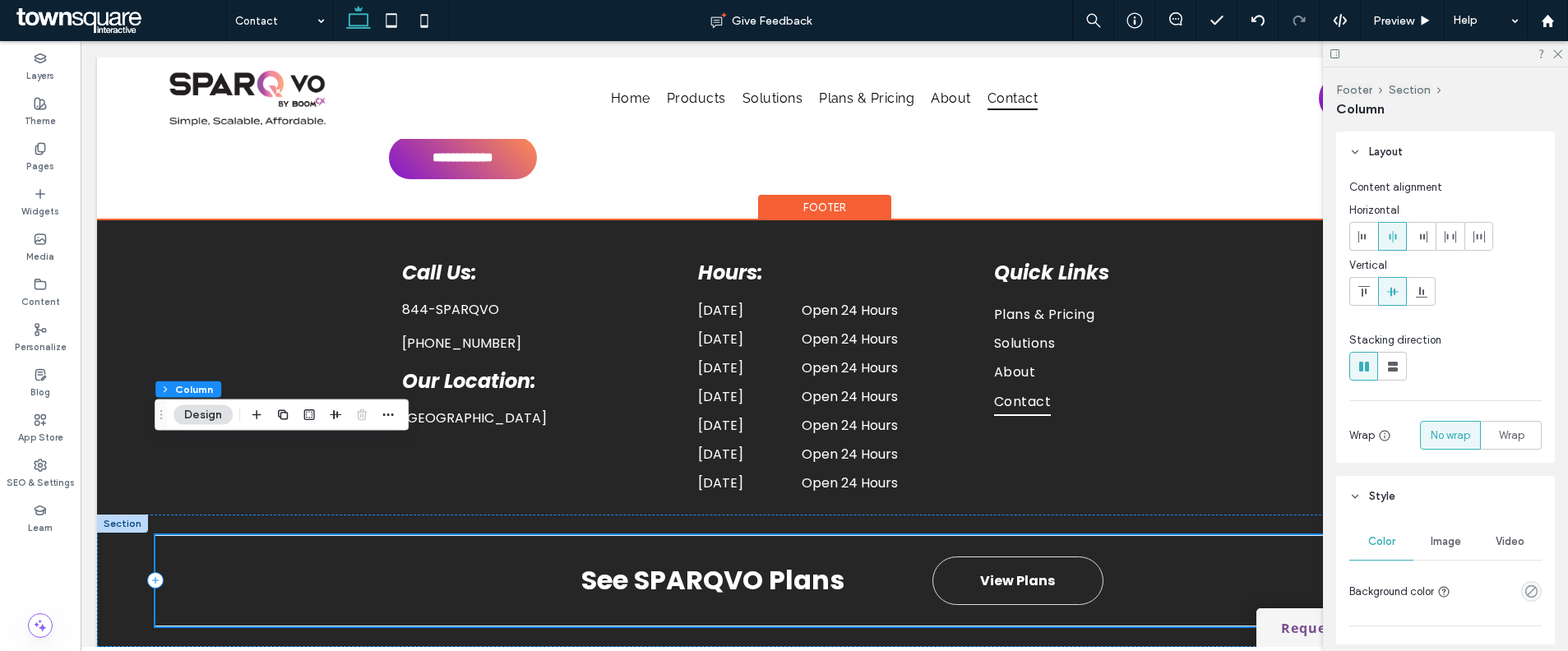
scroll to position [1197, 0]
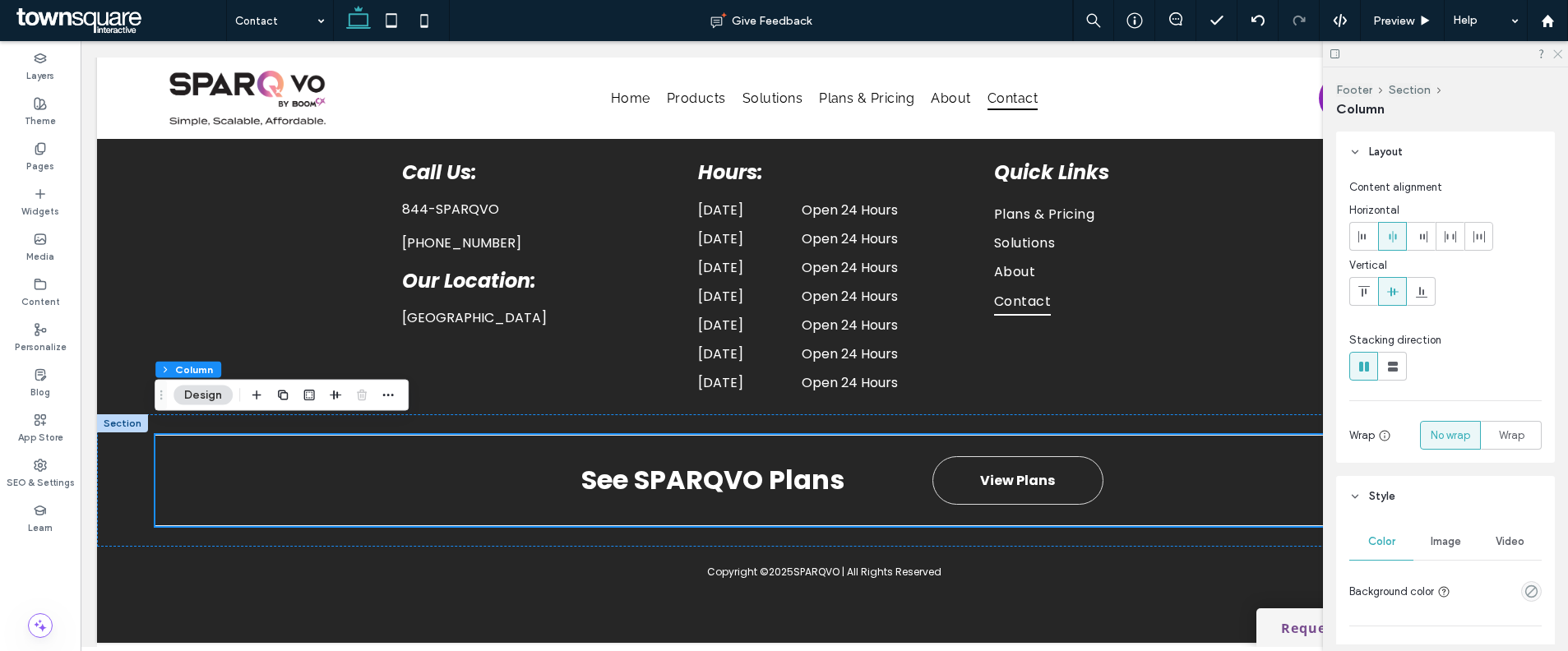
click at [1556, 51] on icon at bounding box center [1557, 53] width 11 height 11
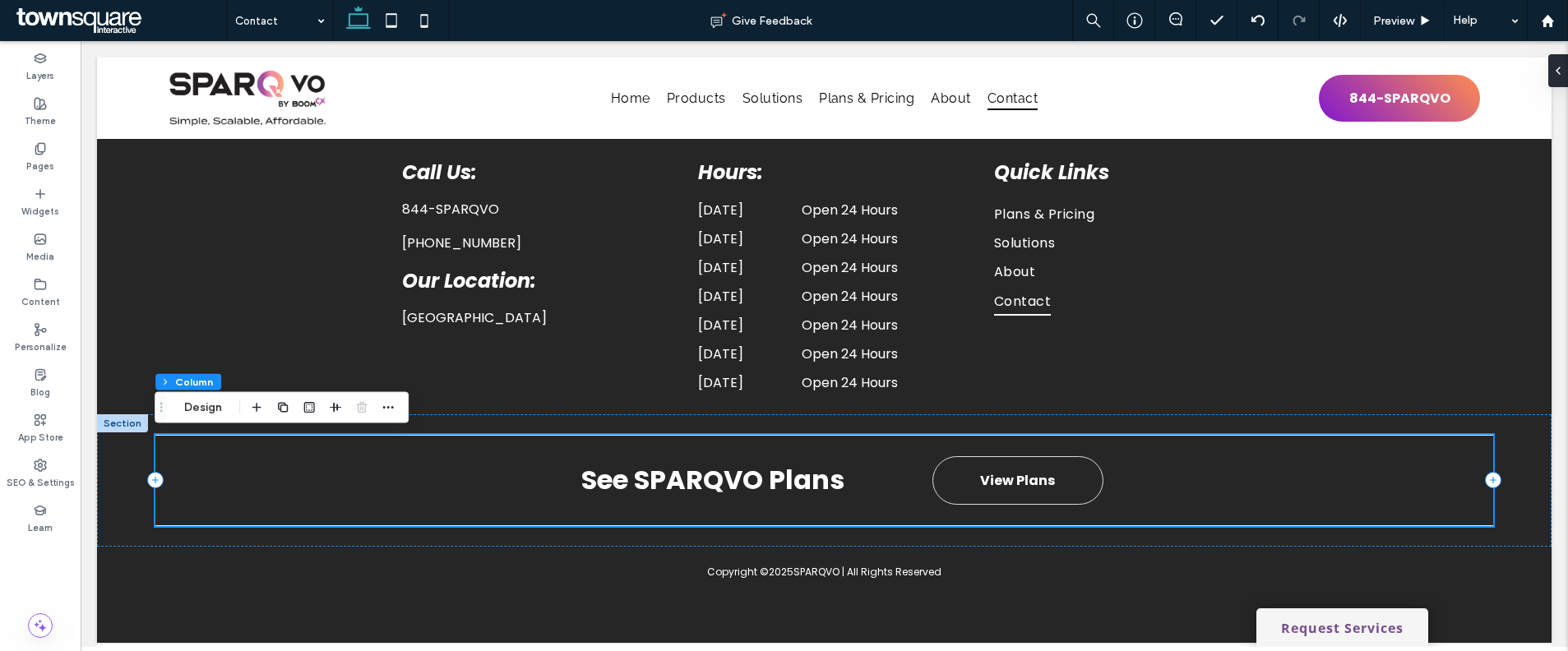
click at [881, 457] on div "See SPARQVO Plans View Plans" at bounding box center [825, 480] width 1339 height 91
click at [44, 202] on label "Widgets" at bounding box center [40, 210] width 38 height 18
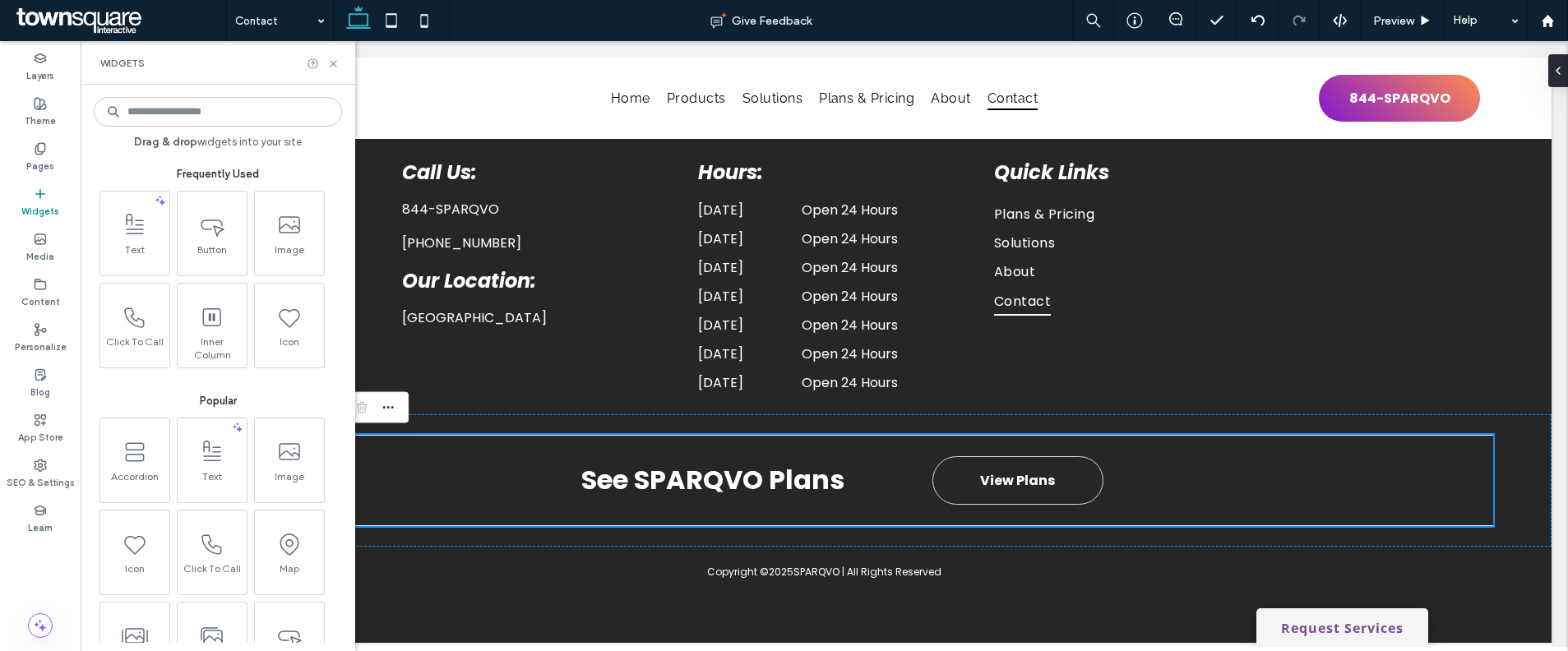
click at [237, 128] on div "Drag & drop widgets into your site Frequently Used Text Button Image Click To C…" at bounding box center [218, 367] width 249 height 550
click at [235, 115] on input at bounding box center [218, 111] width 249 height 29
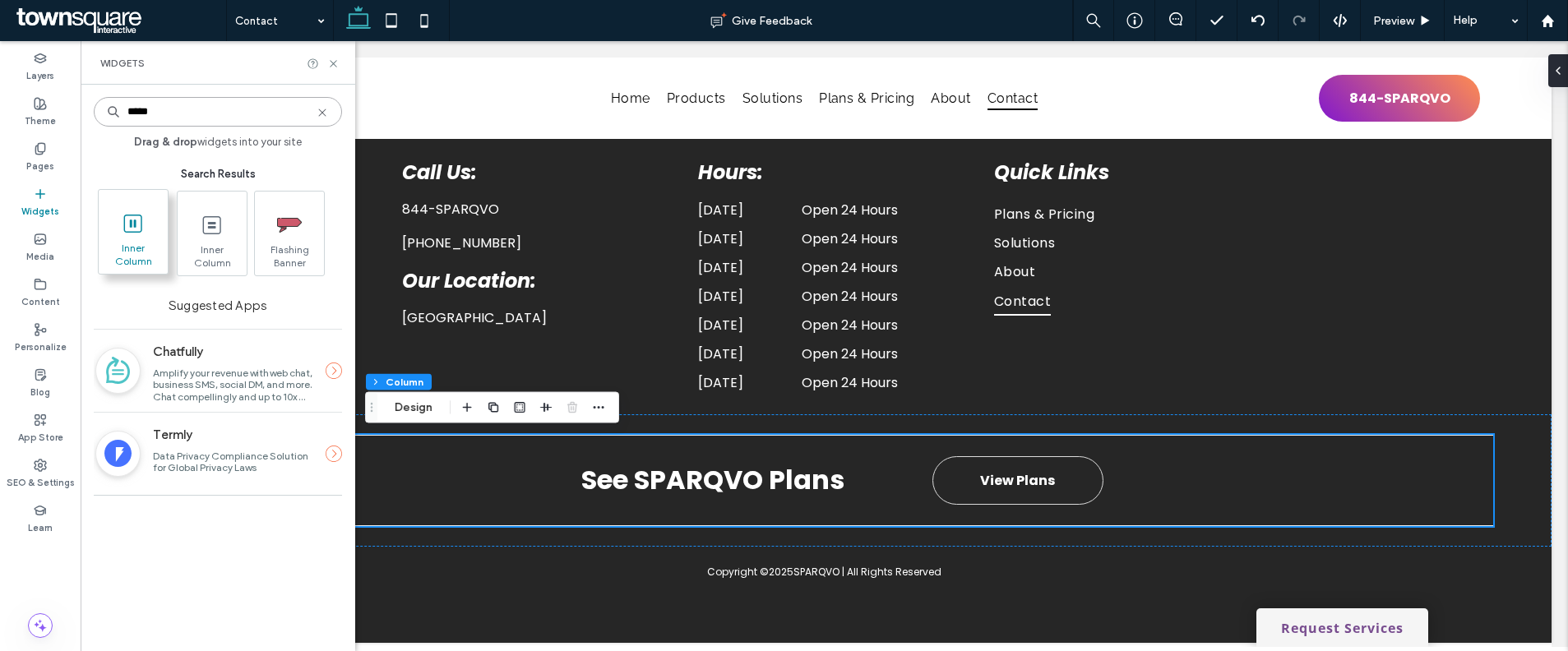
type input "*****"
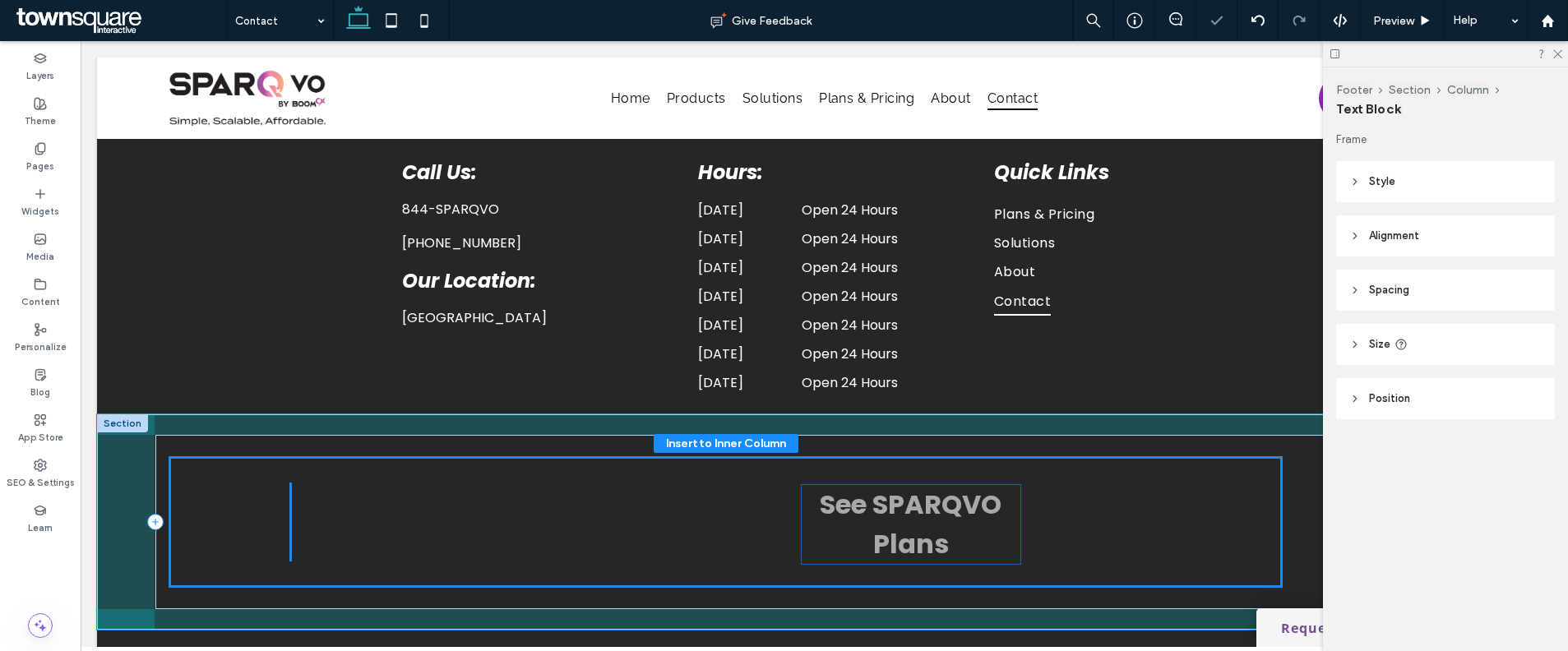
drag, startPoint x: 1163, startPoint y: 506, endPoint x: 899, endPoint y: 506, distance: 264.0
type input "**"
type input "****"
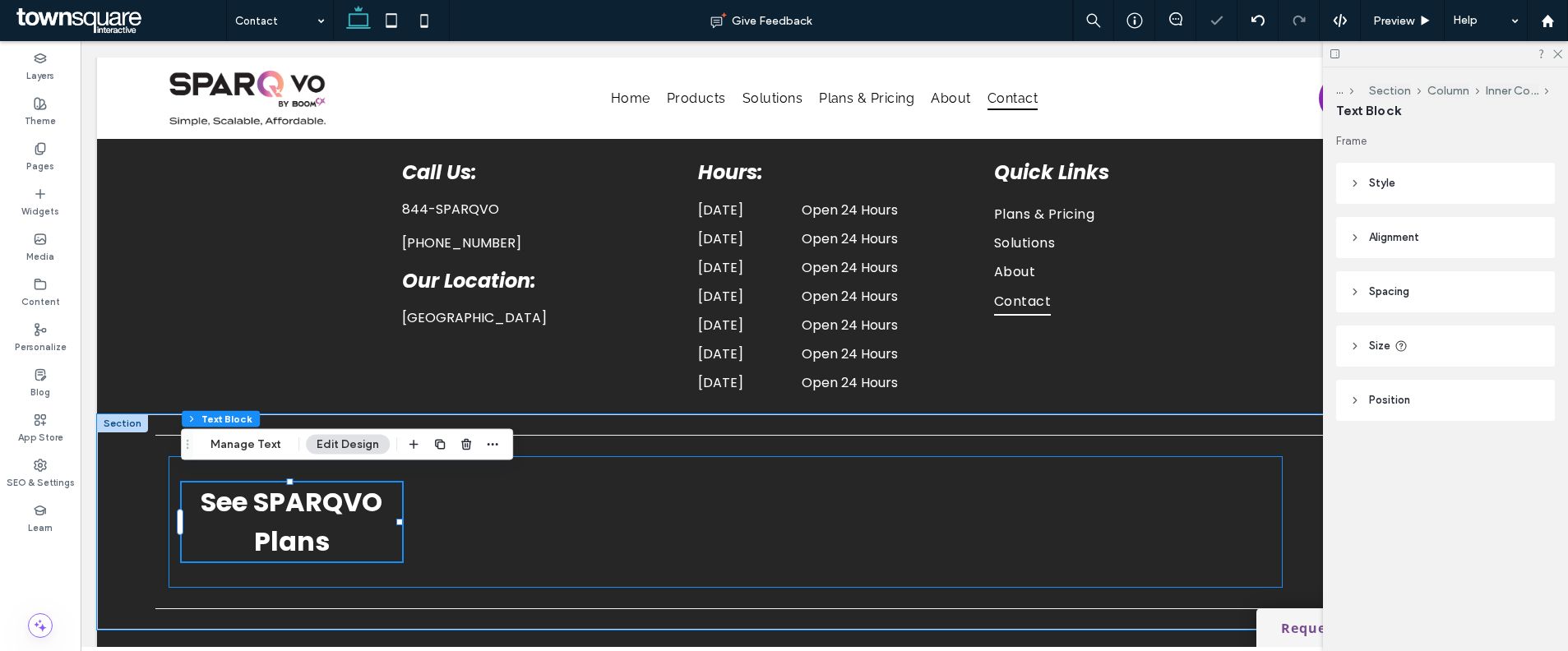
scroll to position [1195, 0]
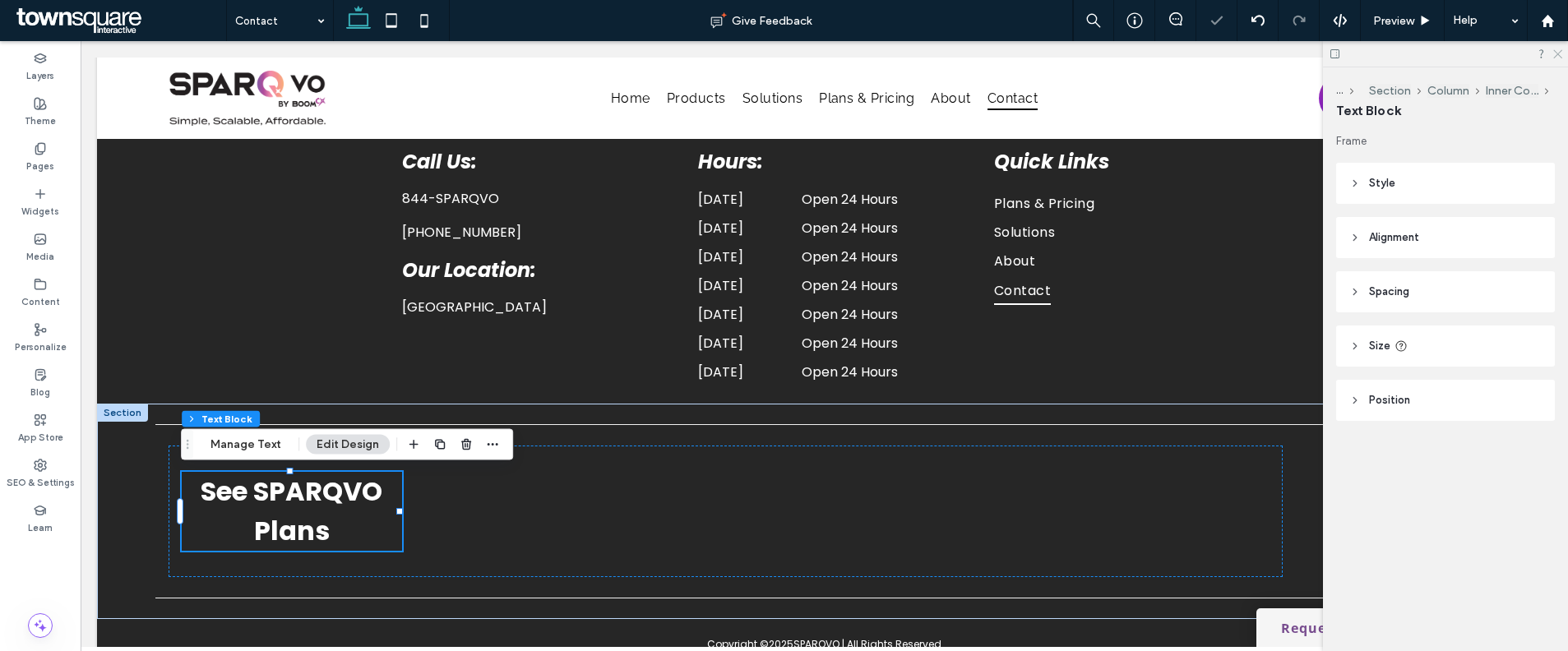
click at [1559, 52] on use at bounding box center [1558, 54] width 9 height 9
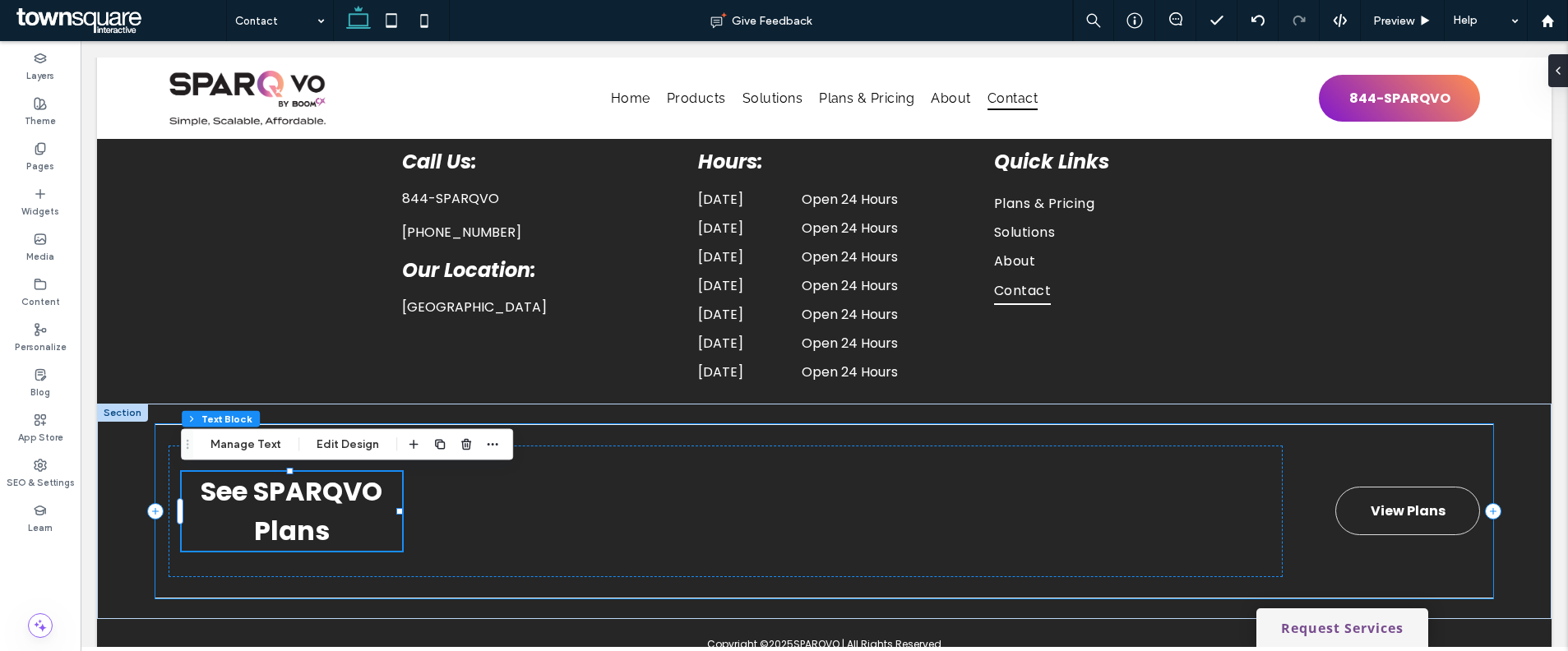
click at [1326, 465] on div "See SPARQVO Plans View Plans" at bounding box center [825, 511] width 1339 height 174
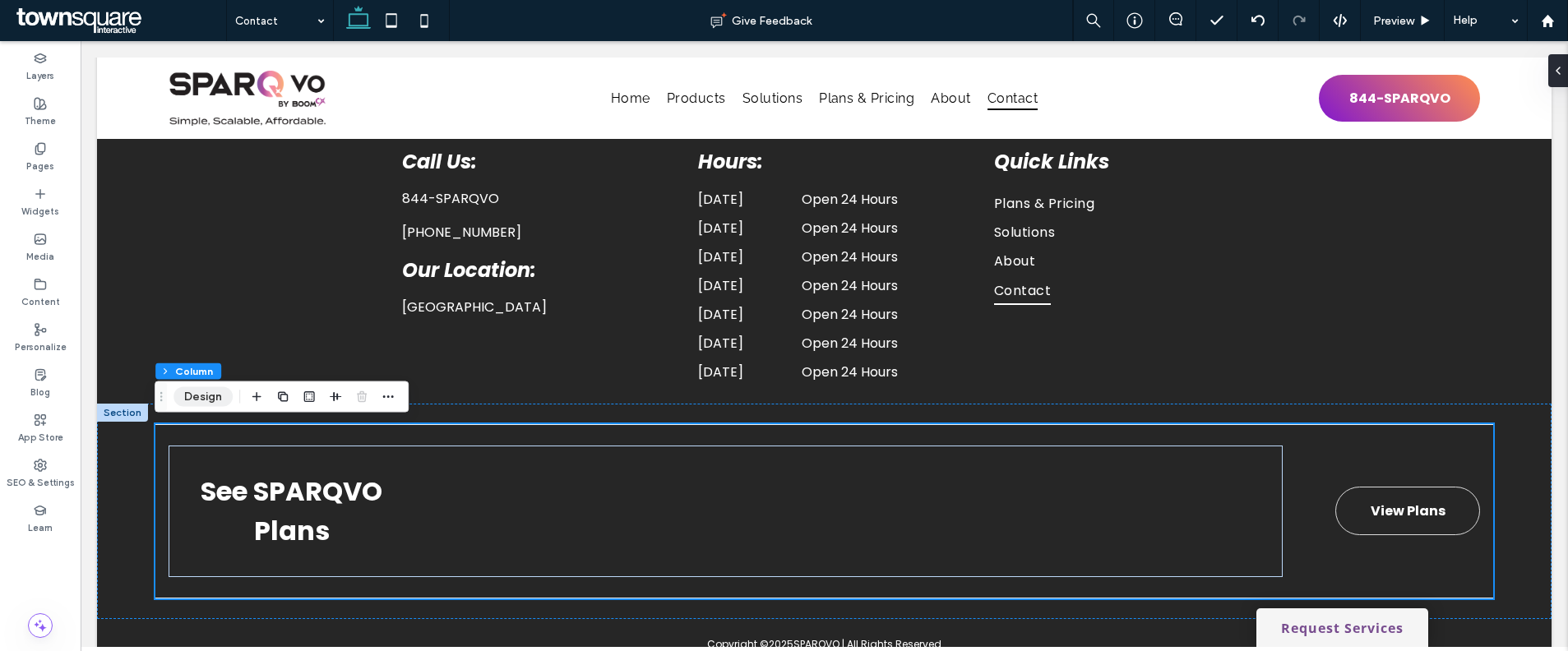
click at [219, 395] on button "Design" at bounding box center [203, 397] width 59 height 19
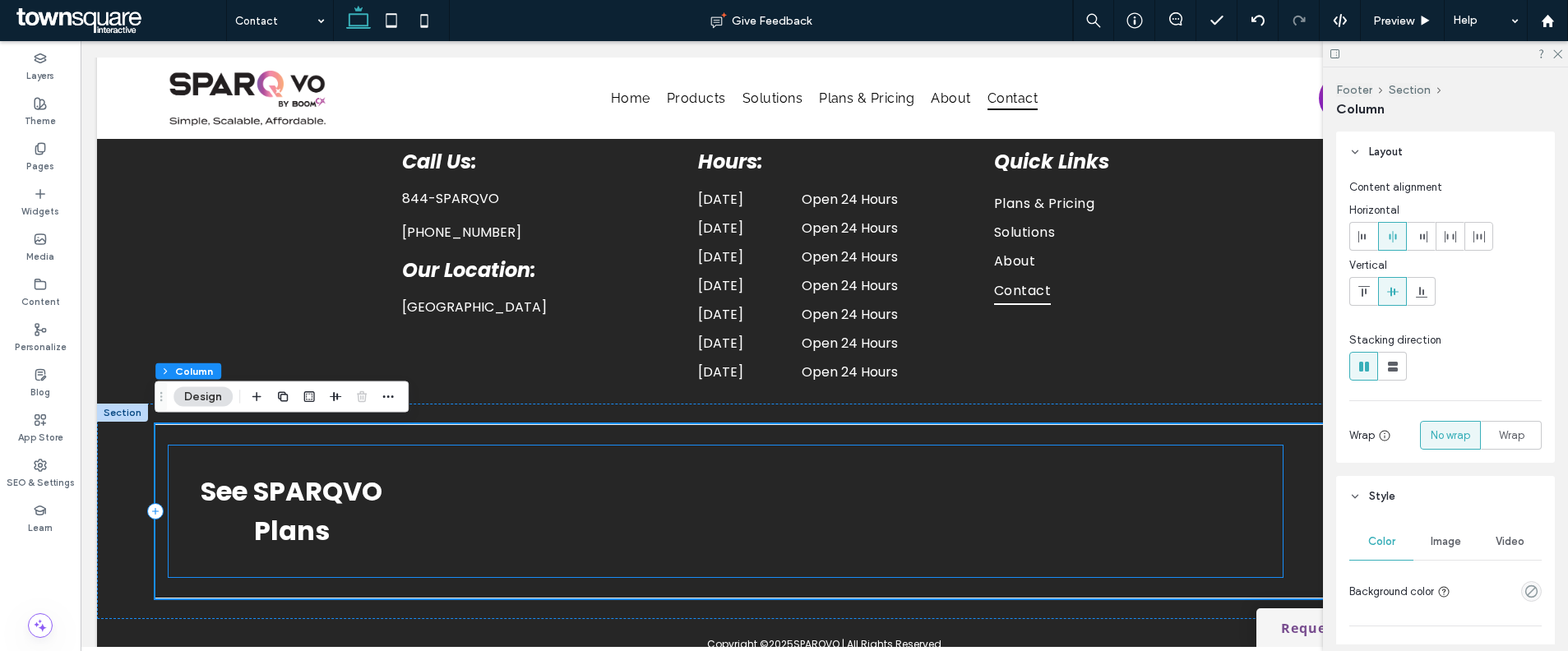
click at [367, 501] on strong "See SPARQVO Plans" at bounding box center [291, 510] width 181 height 76
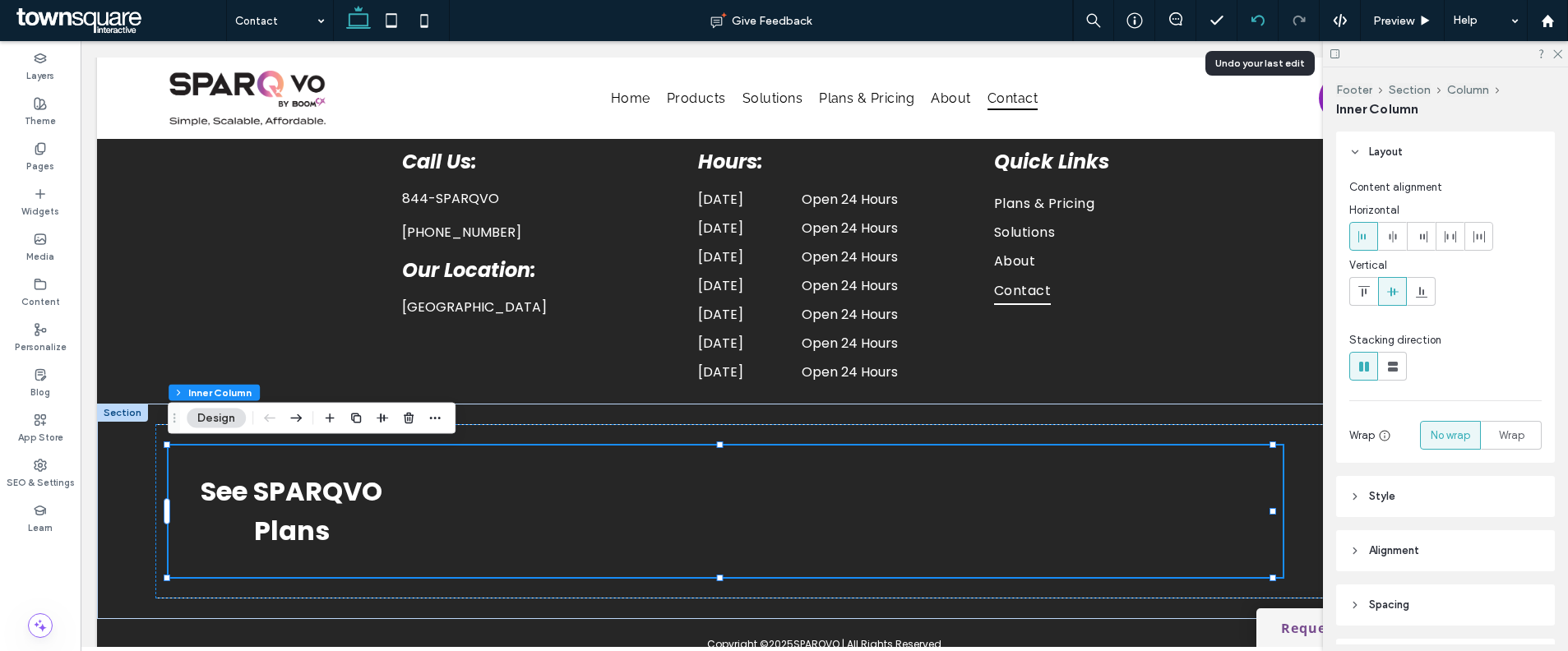
click at [1249, 31] on div at bounding box center [1258, 20] width 41 height 41
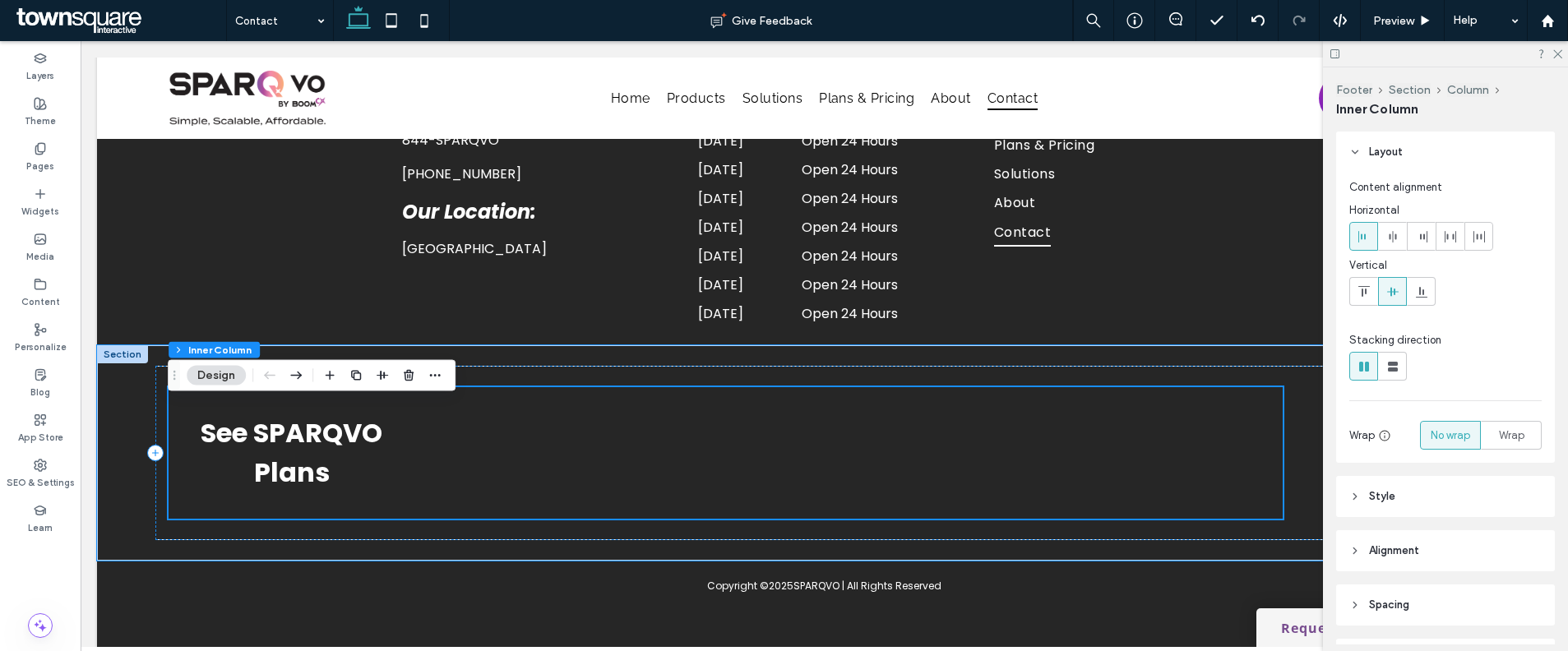
scroll to position [1264, 0]
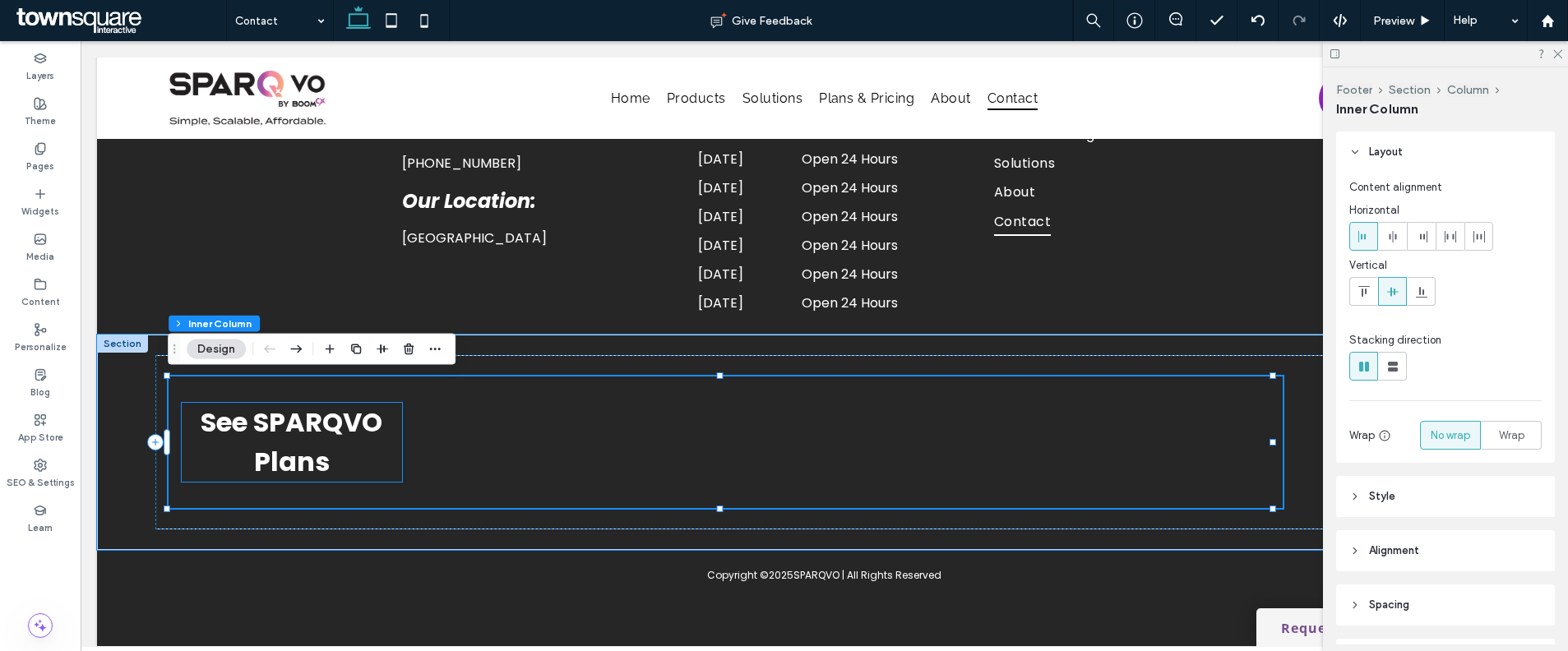
click at [345, 447] on h4 "See SPARQVO Plans" at bounding box center [291, 443] width 220 height 79
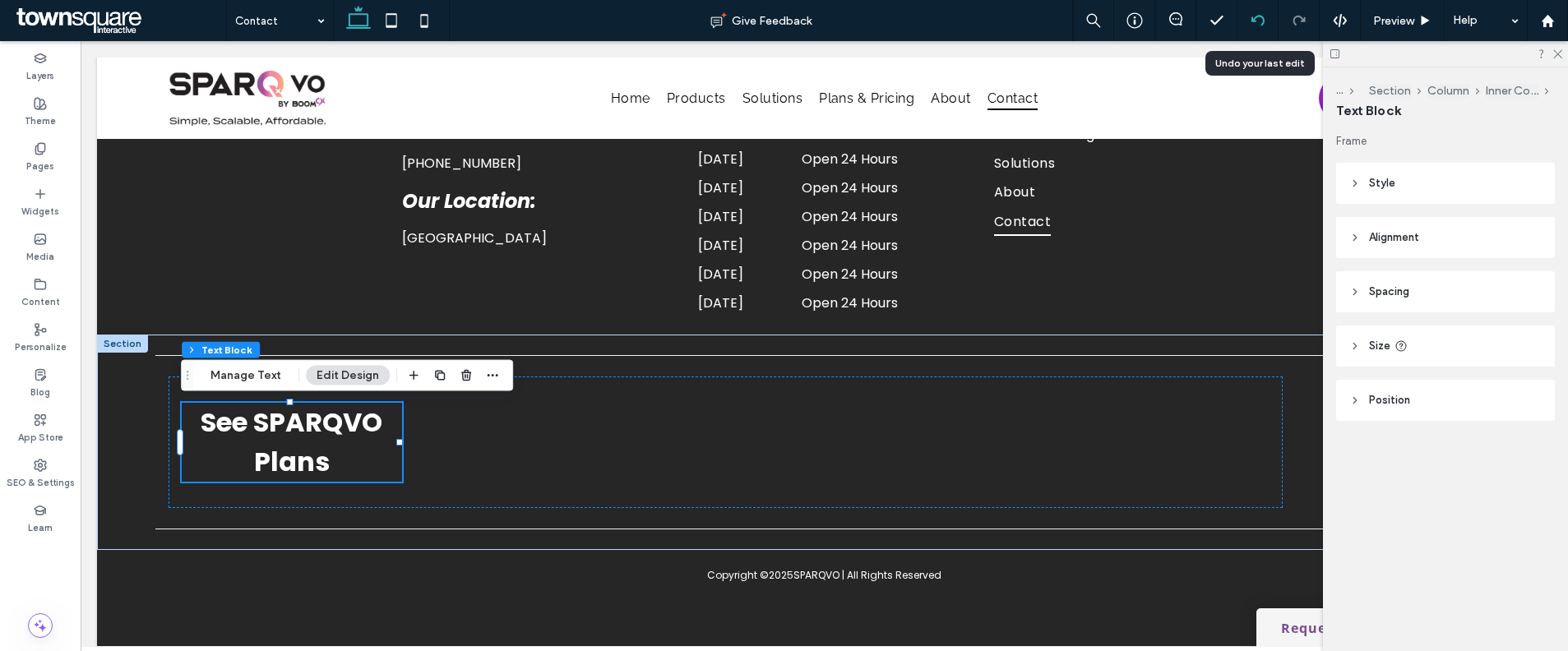
click at [1245, 24] on div at bounding box center [1258, 20] width 41 height 13
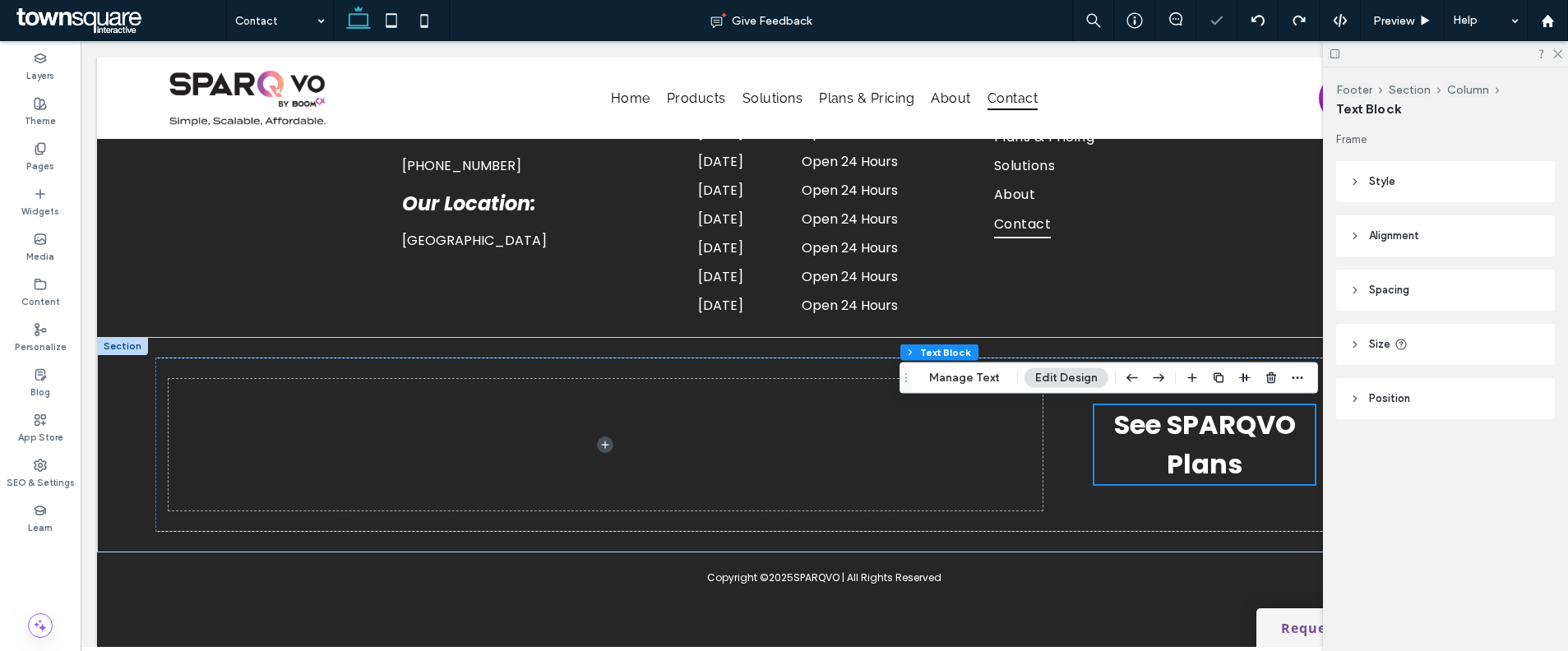
scroll to position [1280, 0]
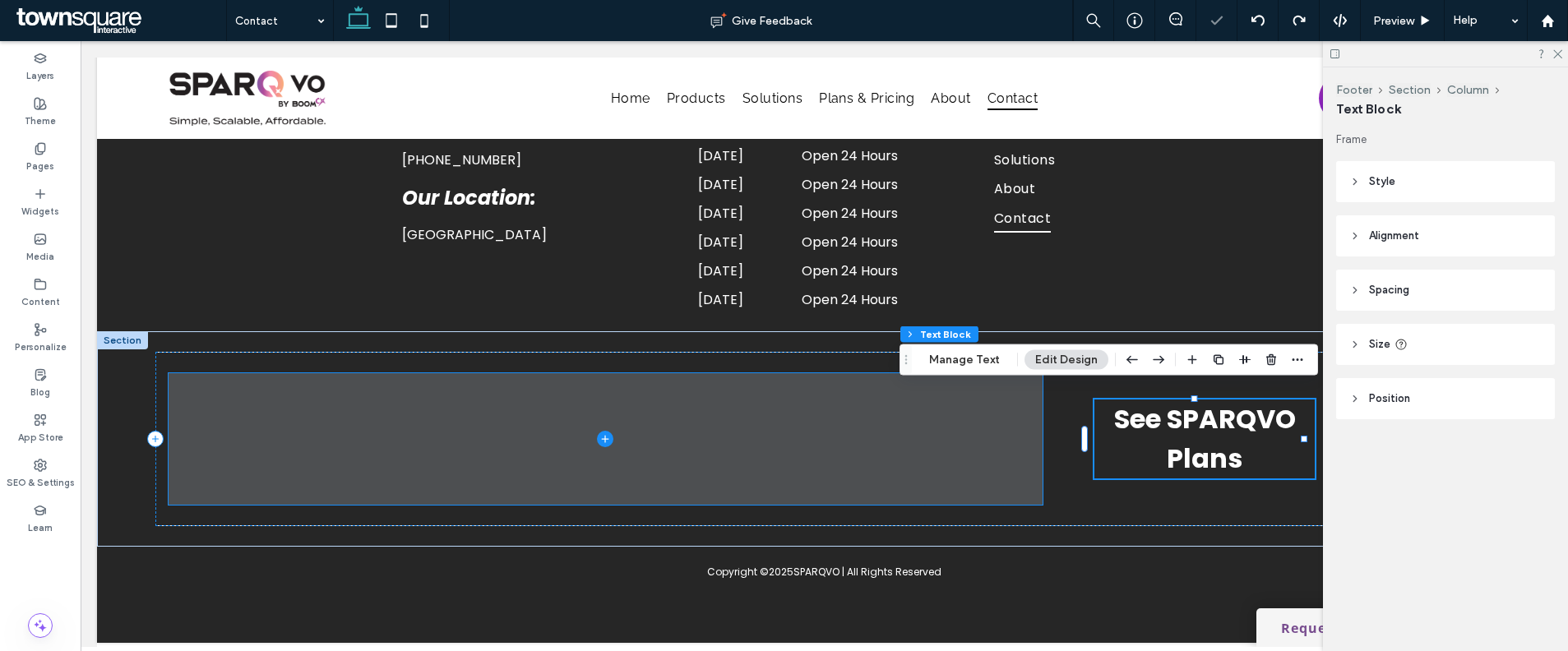
click at [981, 454] on span at bounding box center [605, 438] width 874 height 132
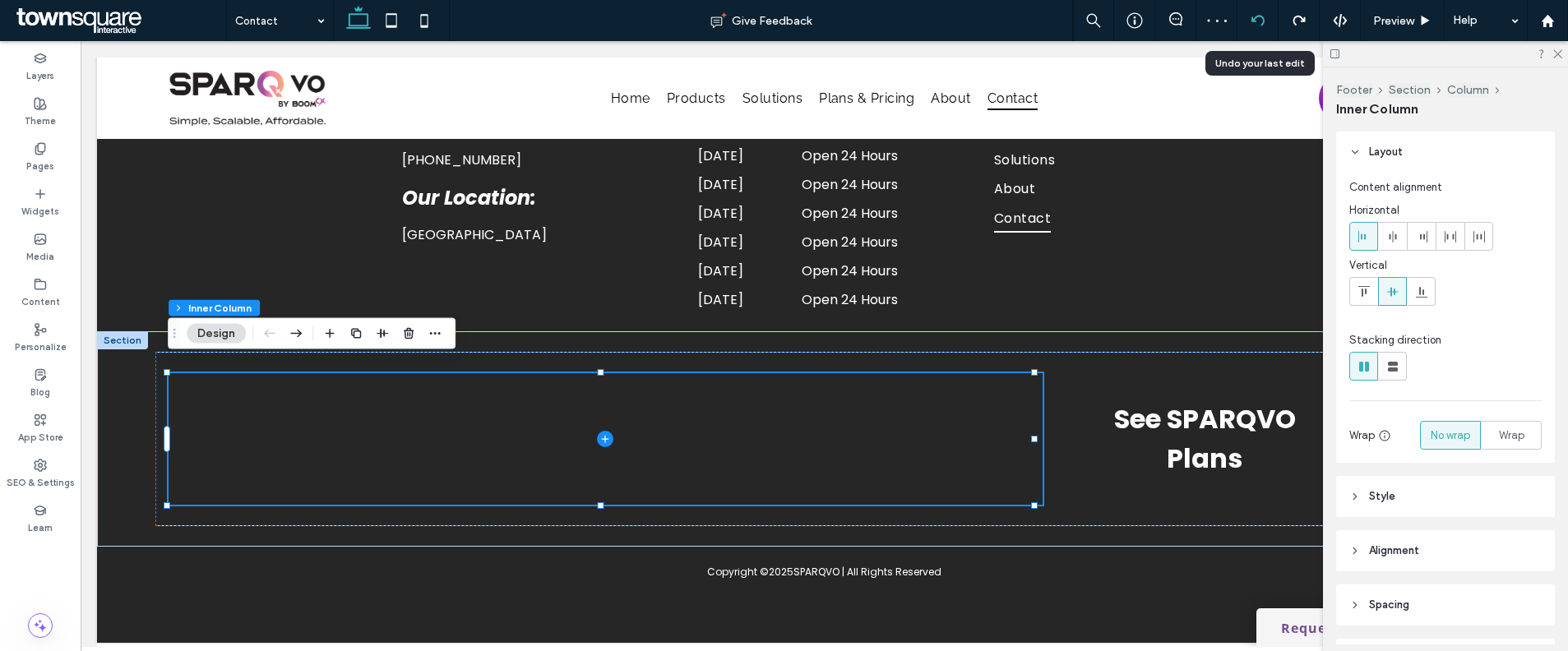
click at [1253, 20] on use at bounding box center [1257, 20] width 13 height 11
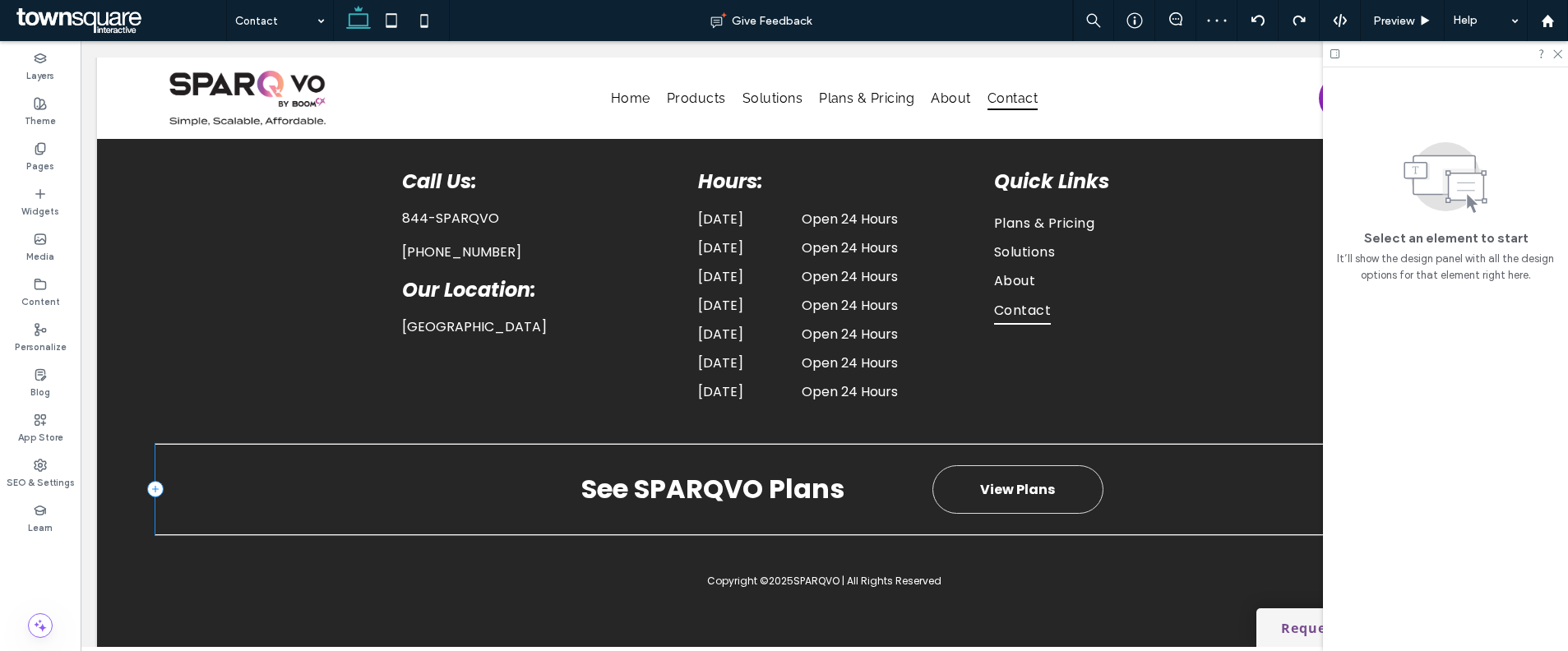
scroll to position [1186, 0]
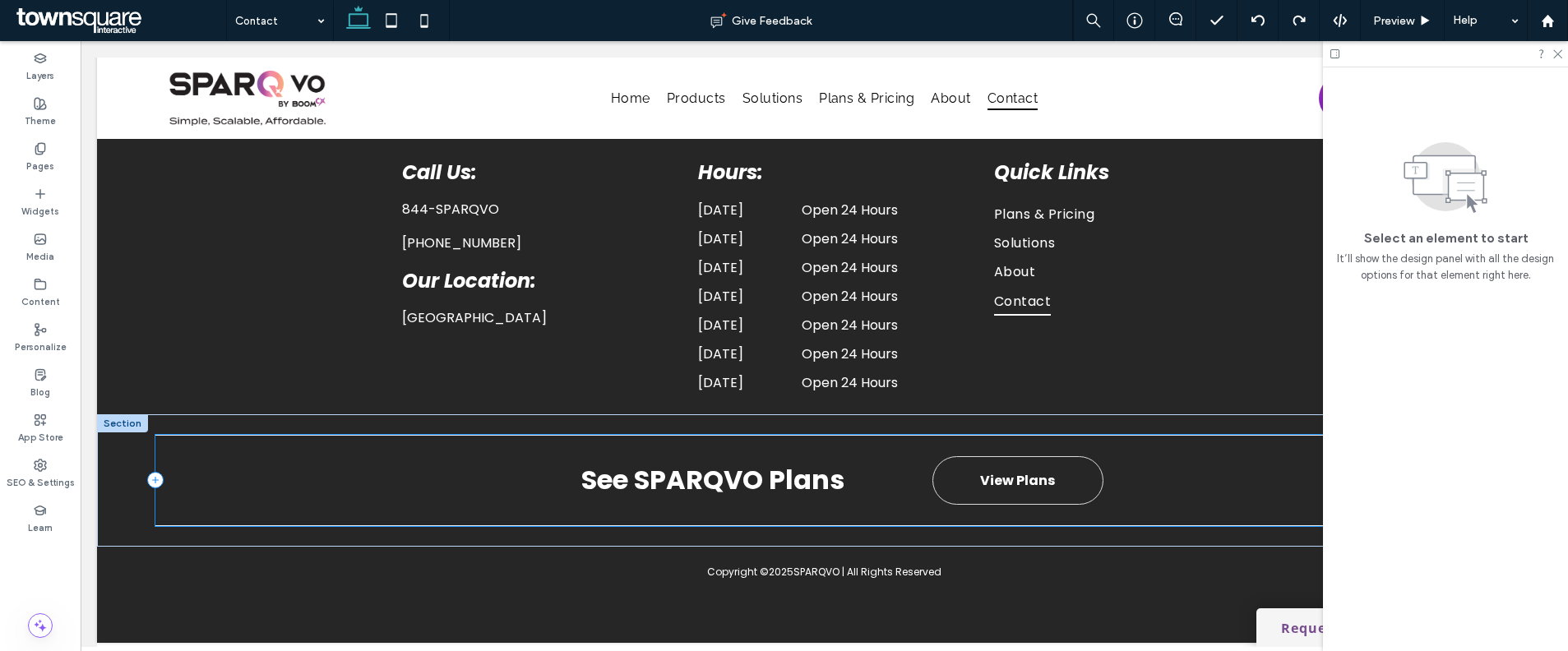
click at [869, 449] on div "See SPARQVO Plans View Plans" at bounding box center [825, 480] width 1339 height 91
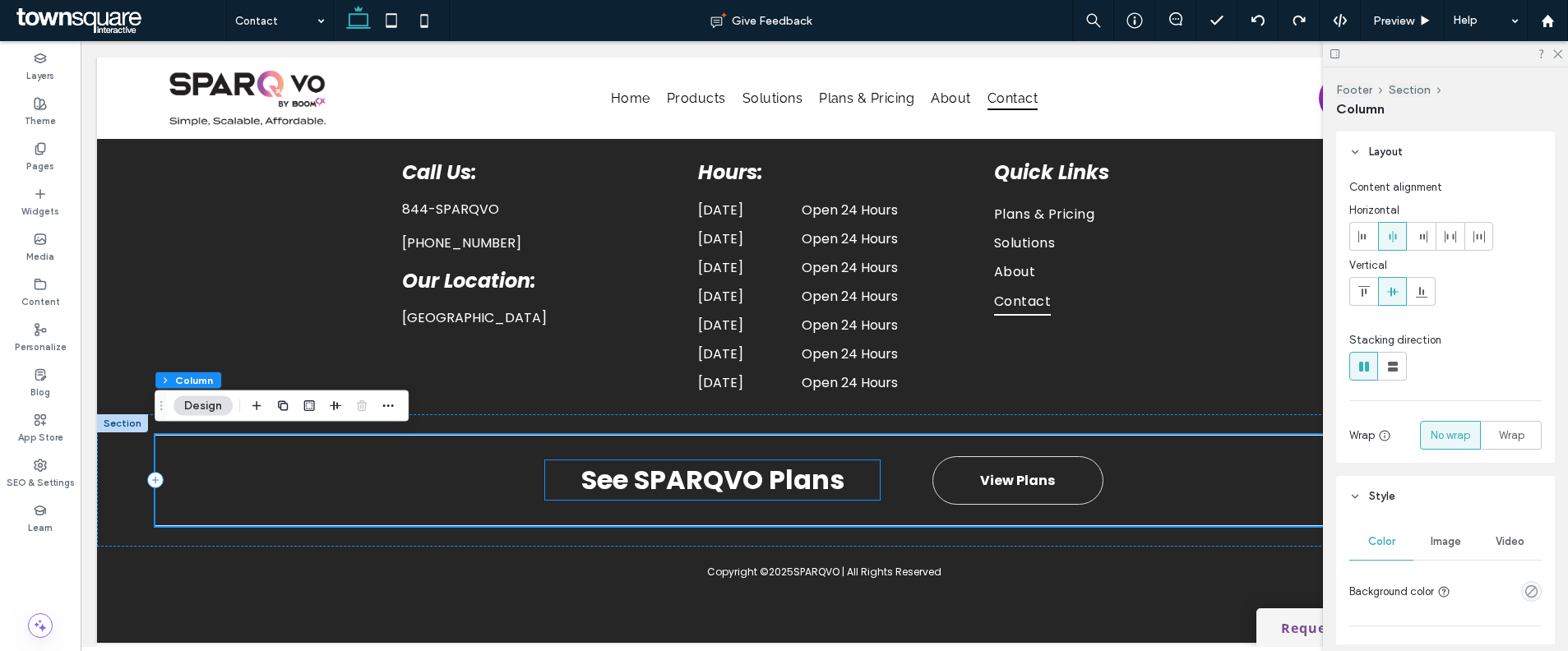
click at [832, 486] on strong "See SPARQVO Plans" at bounding box center [713, 480] width 263 height 37
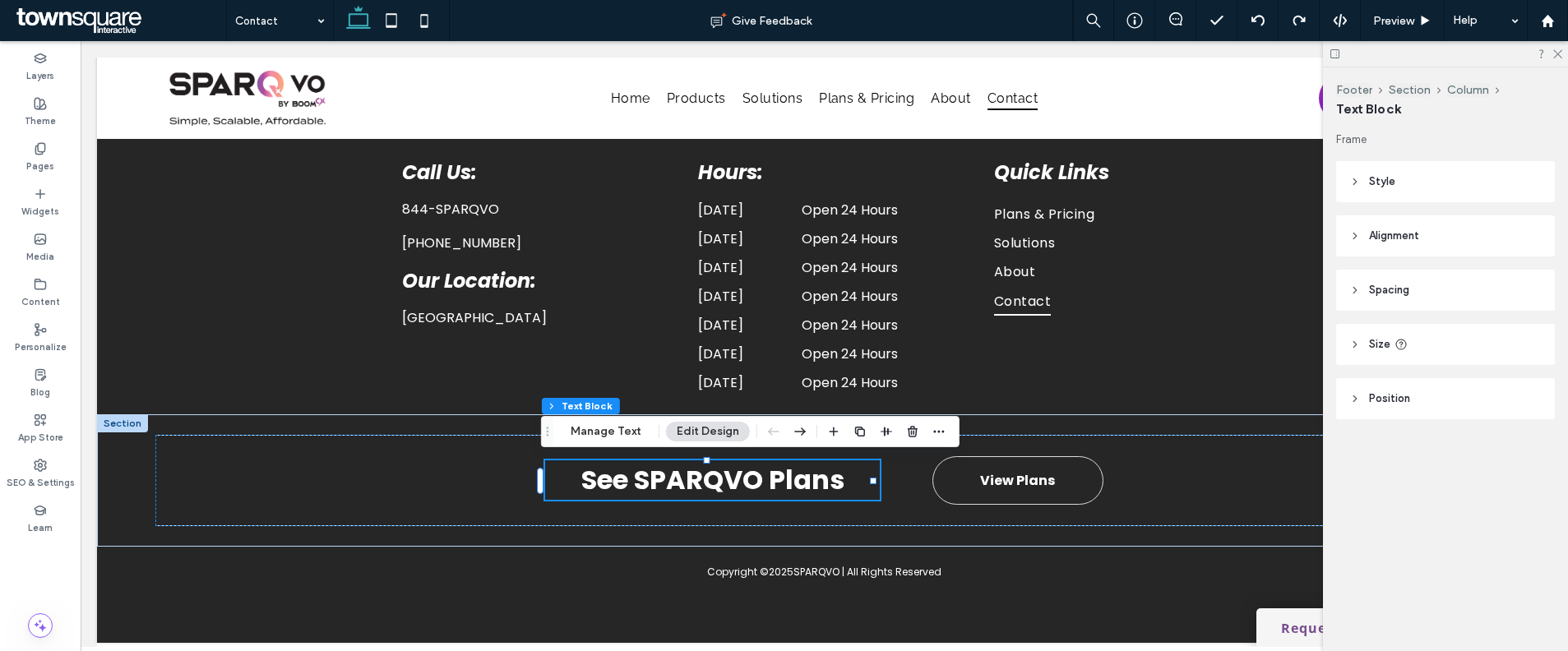
click at [1378, 179] on span "Style" at bounding box center [1382, 181] width 27 height 17
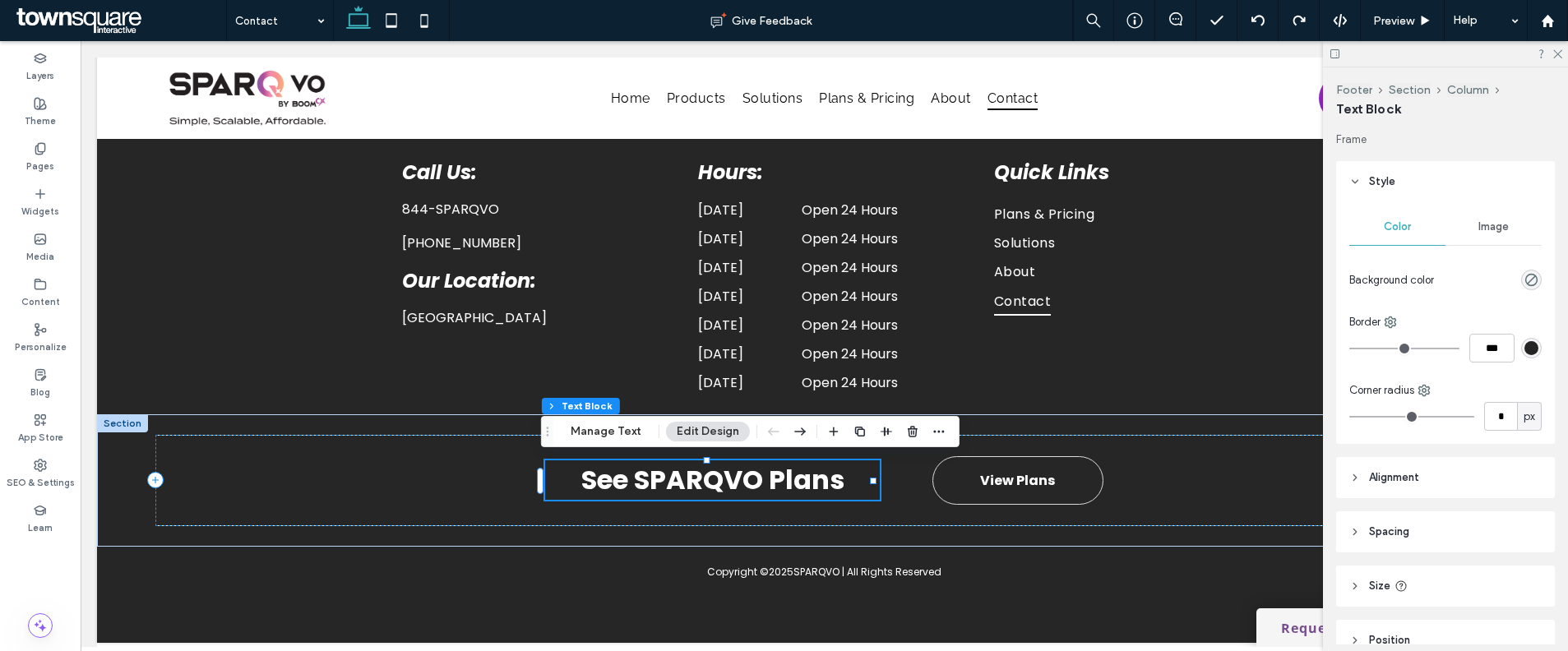
click at [772, 471] on strong "See SPARQVO Plans" at bounding box center [713, 480] width 263 height 37
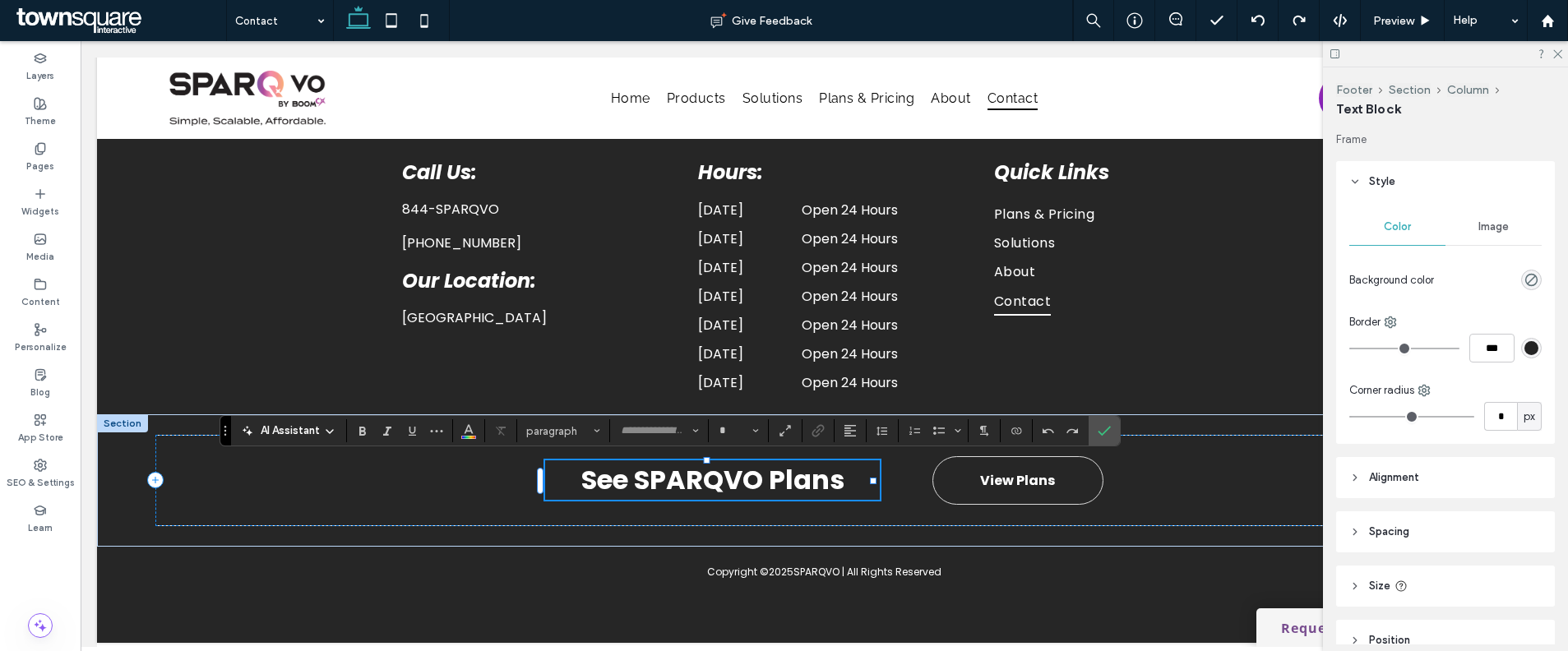
type input "*******"
type input "**"
click at [851, 427] on icon "Alignment" at bounding box center [850, 431] width 13 height 13
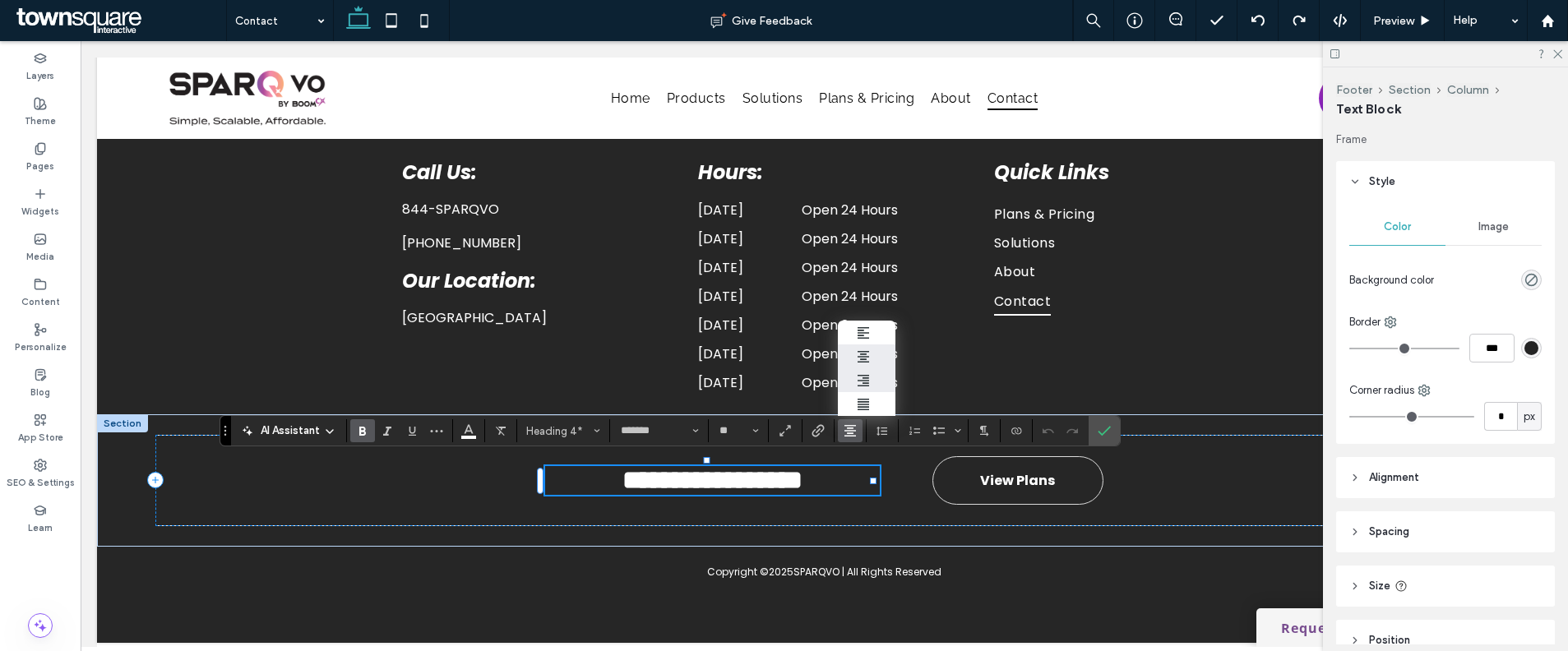
drag, startPoint x: 875, startPoint y: 365, endPoint x: 795, endPoint y: 329, distance: 87.7
click at [875, 374] on div "ui.textEditor.alignment.right" at bounding box center [866, 380] width 21 height 13
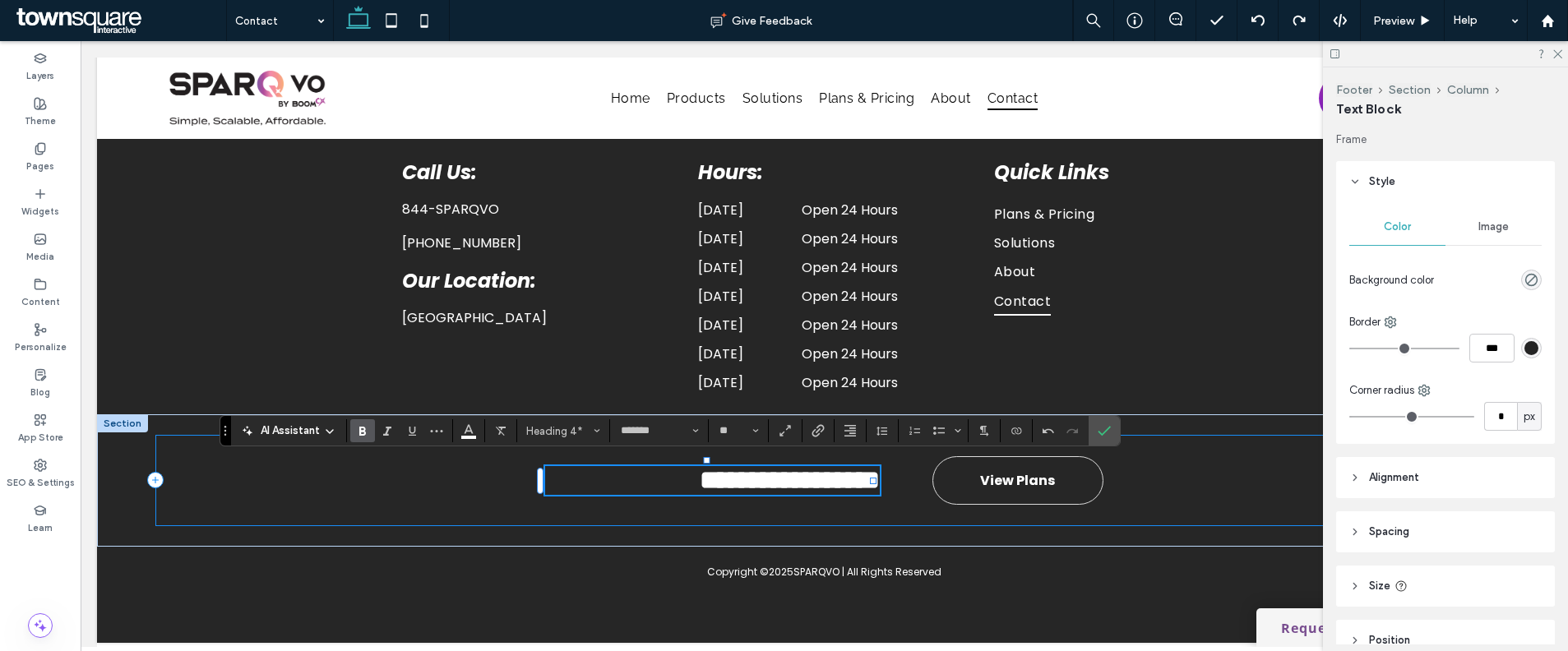
click at [912, 471] on div "**********" at bounding box center [825, 480] width 1339 height 91
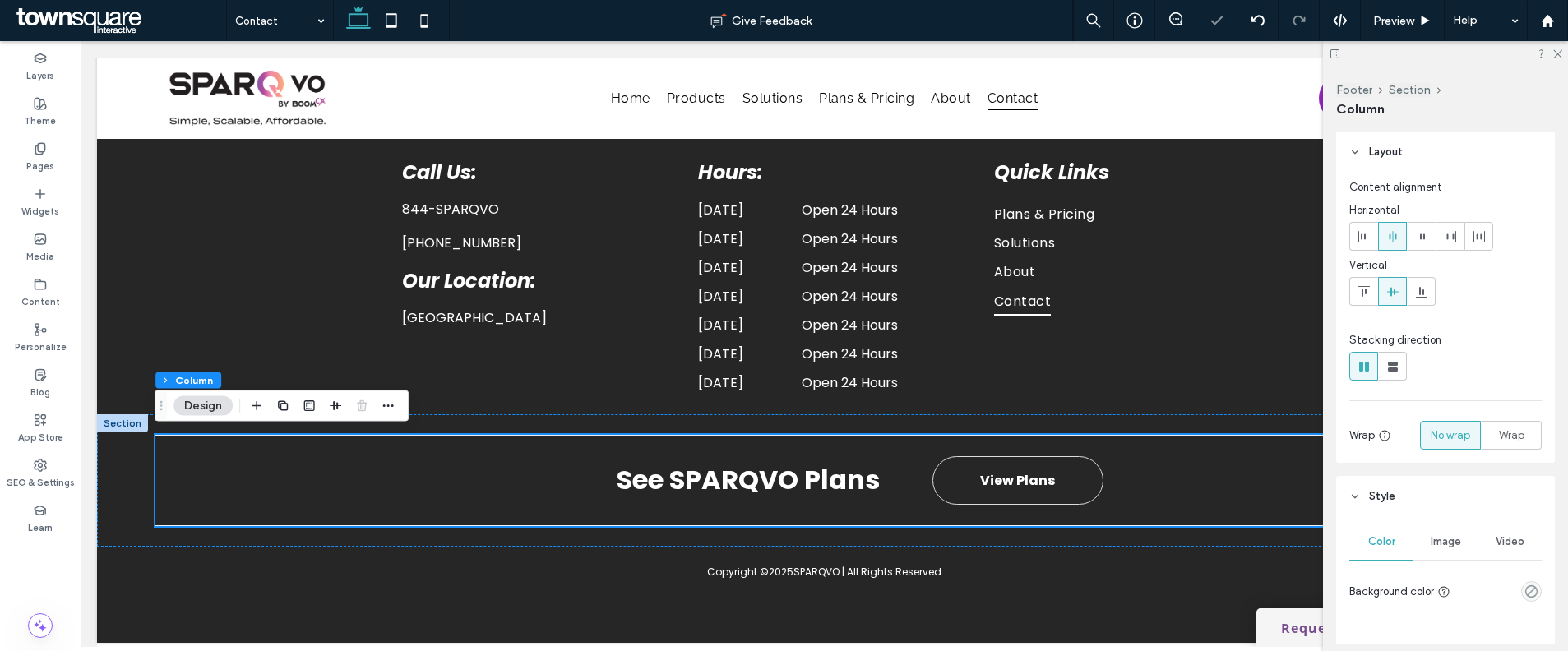
click at [1387, 242] on icon at bounding box center [1392, 237] width 13 height 13
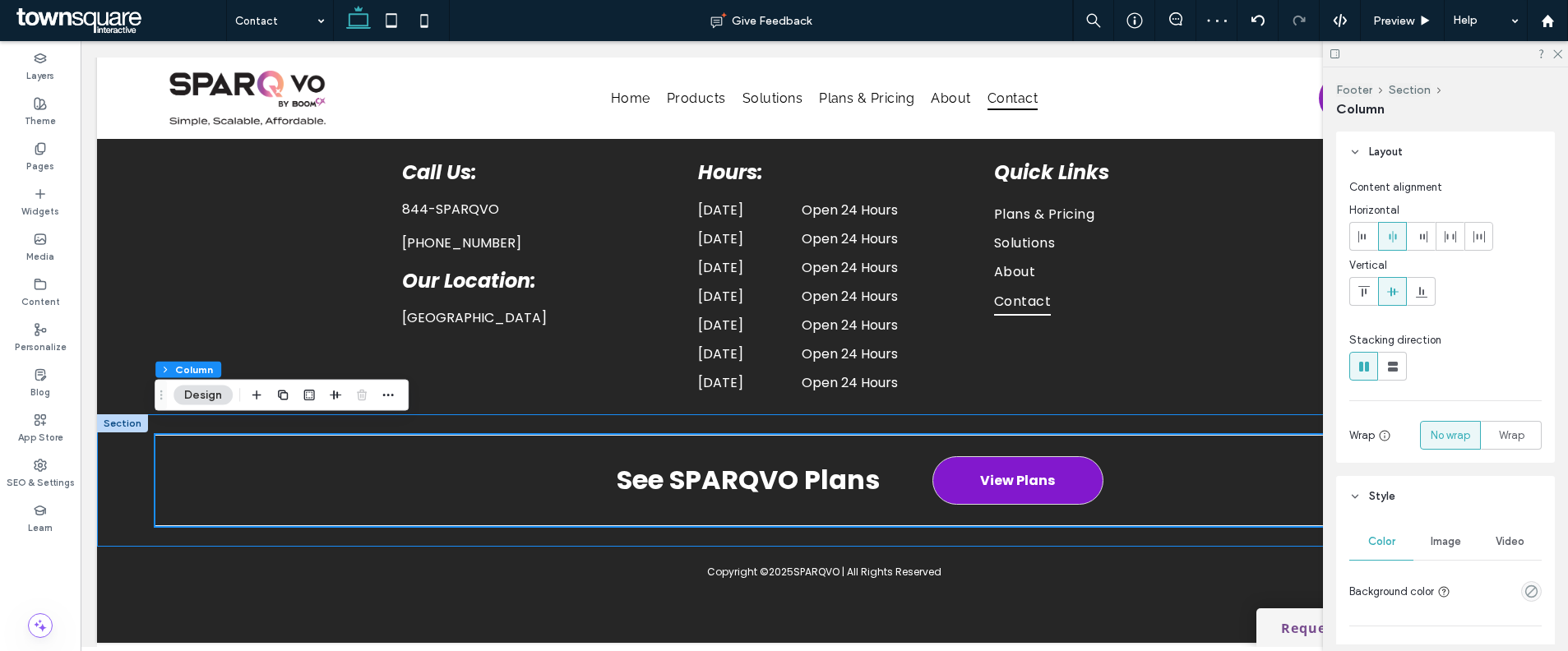
scroll to position [1197, 0]
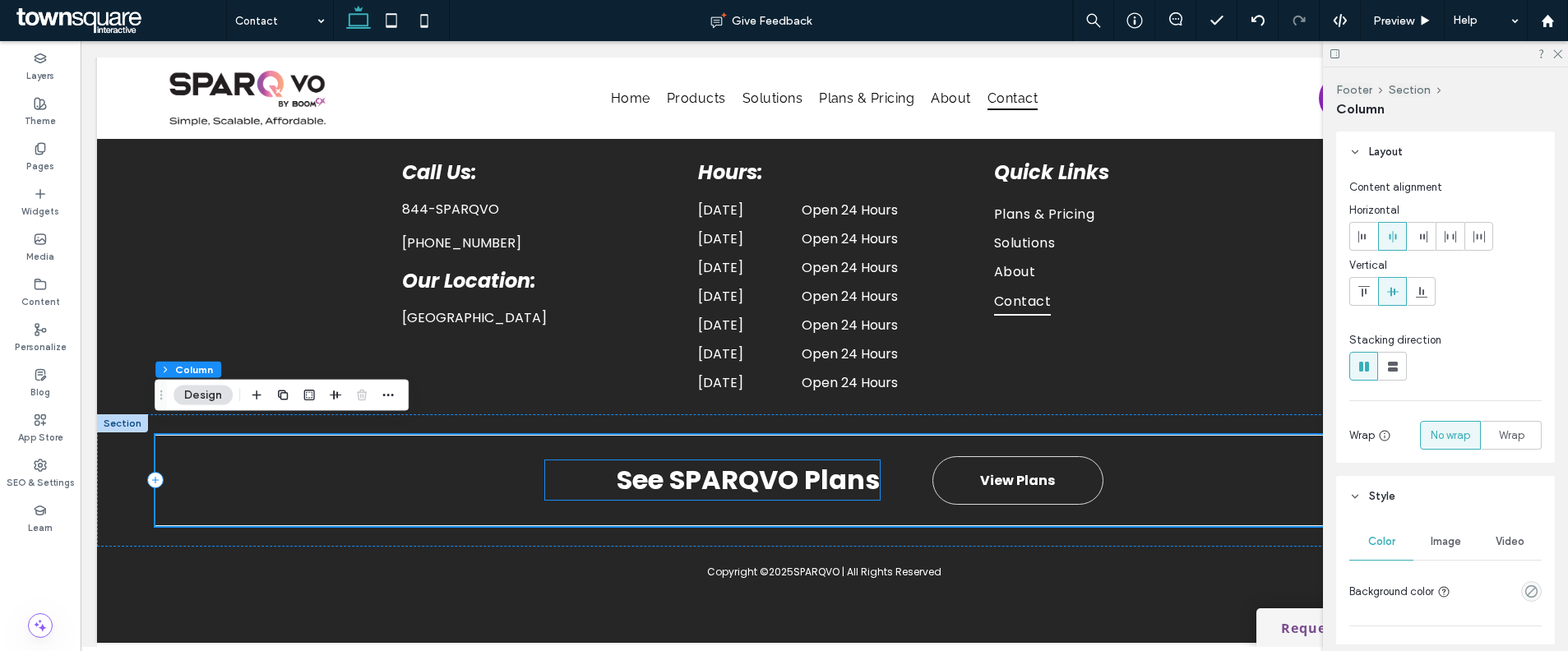
click at [668, 473] on strong "See SPARQVO Plans" at bounding box center [749, 480] width 263 height 37
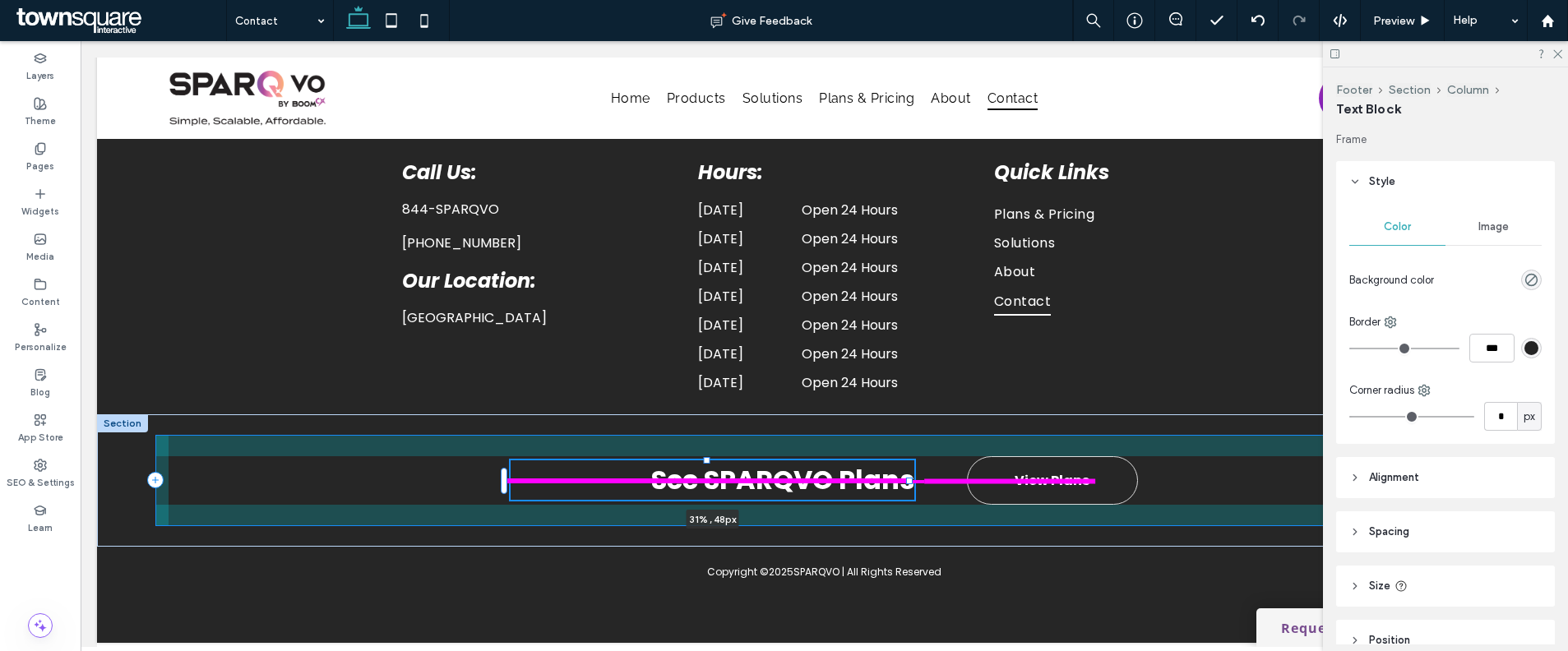
drag, startPoint x: 873, startPoint y: 466, endPoint x: 910, endPoint y: 469, distance: 37.1
click at [910, 478] on div at bounding box center [909, 481] width 6 height 6
type input "**"
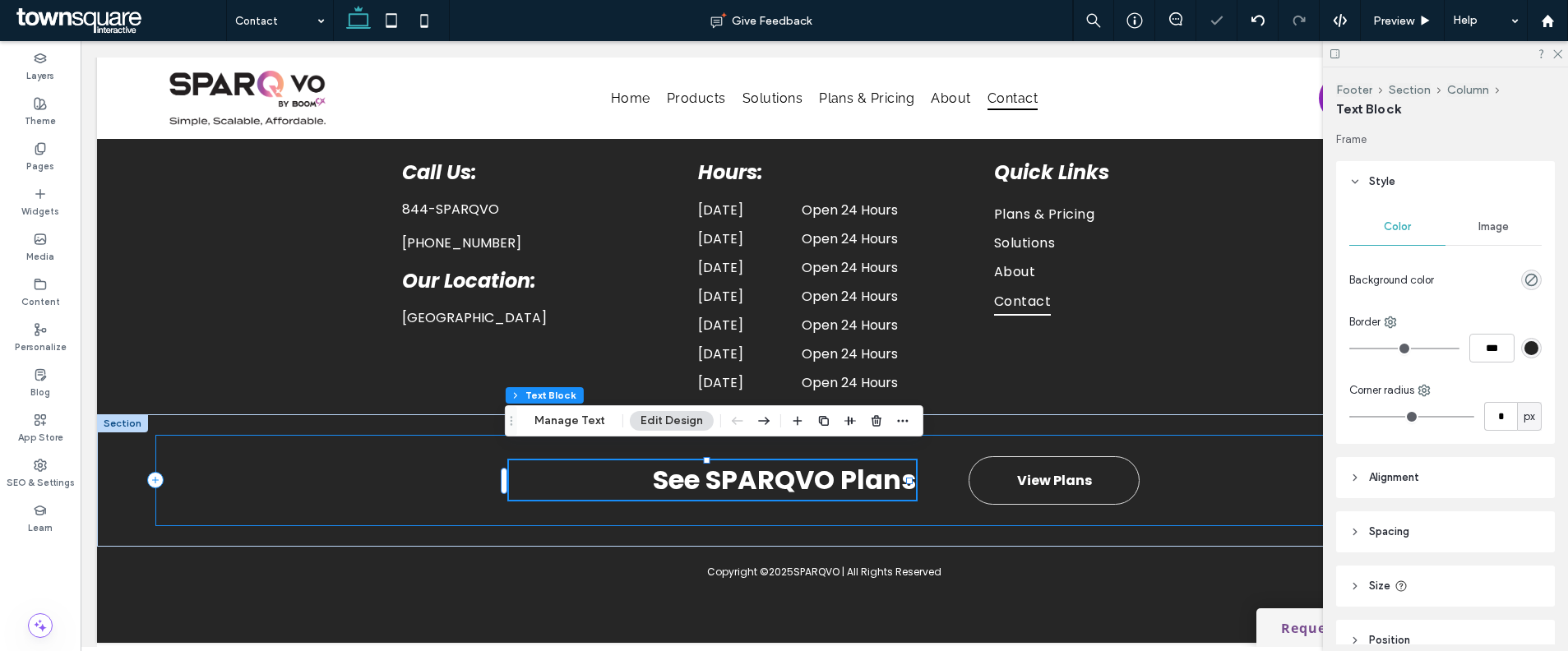
click at [923, 474] on div "See SPARQVO Plans 31% , 48px View Plans" at bounding box center [825, 480] width 1339 height 91
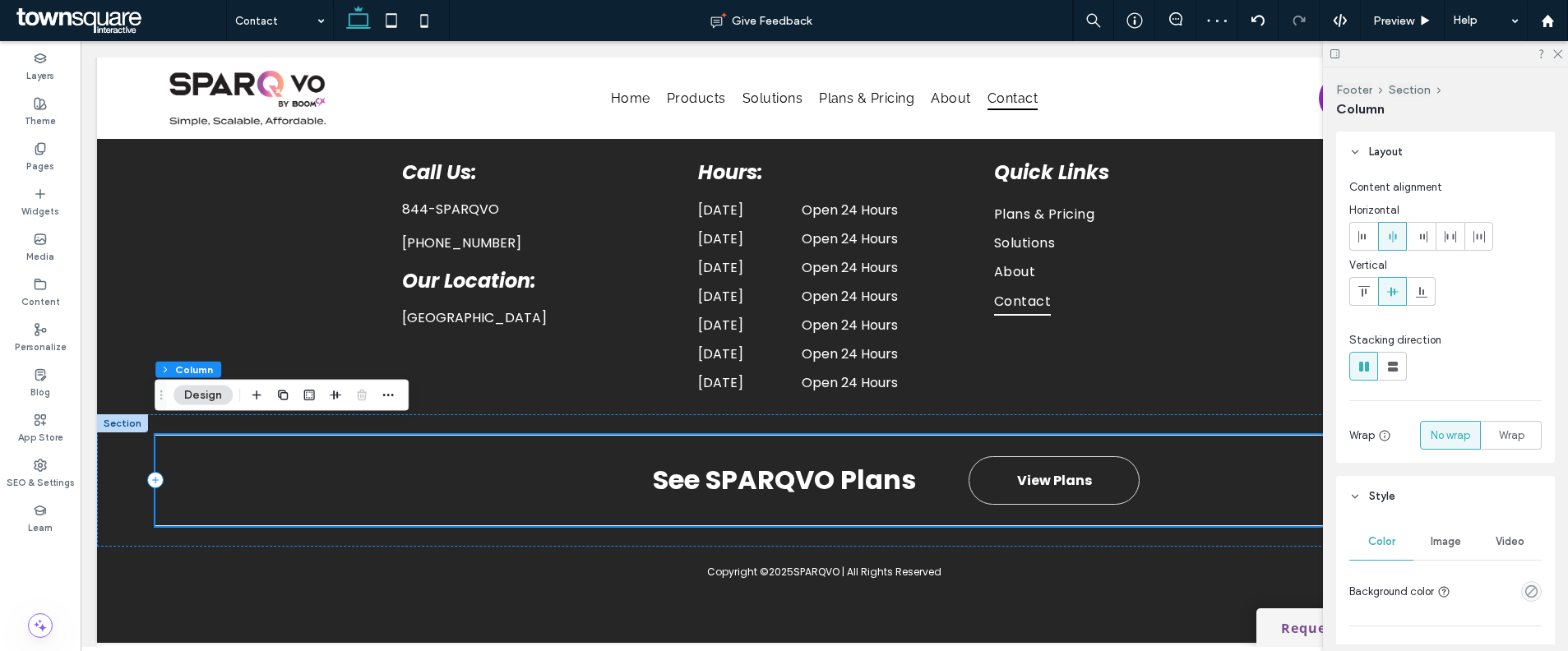
click at [1281, 474] on div "See SPARQVO Plans View Plans" at bounding box center [825, 480] width 1339 height 91
click at [1355, 242] on div at bounding box center [1363, 236] width 27 height 27
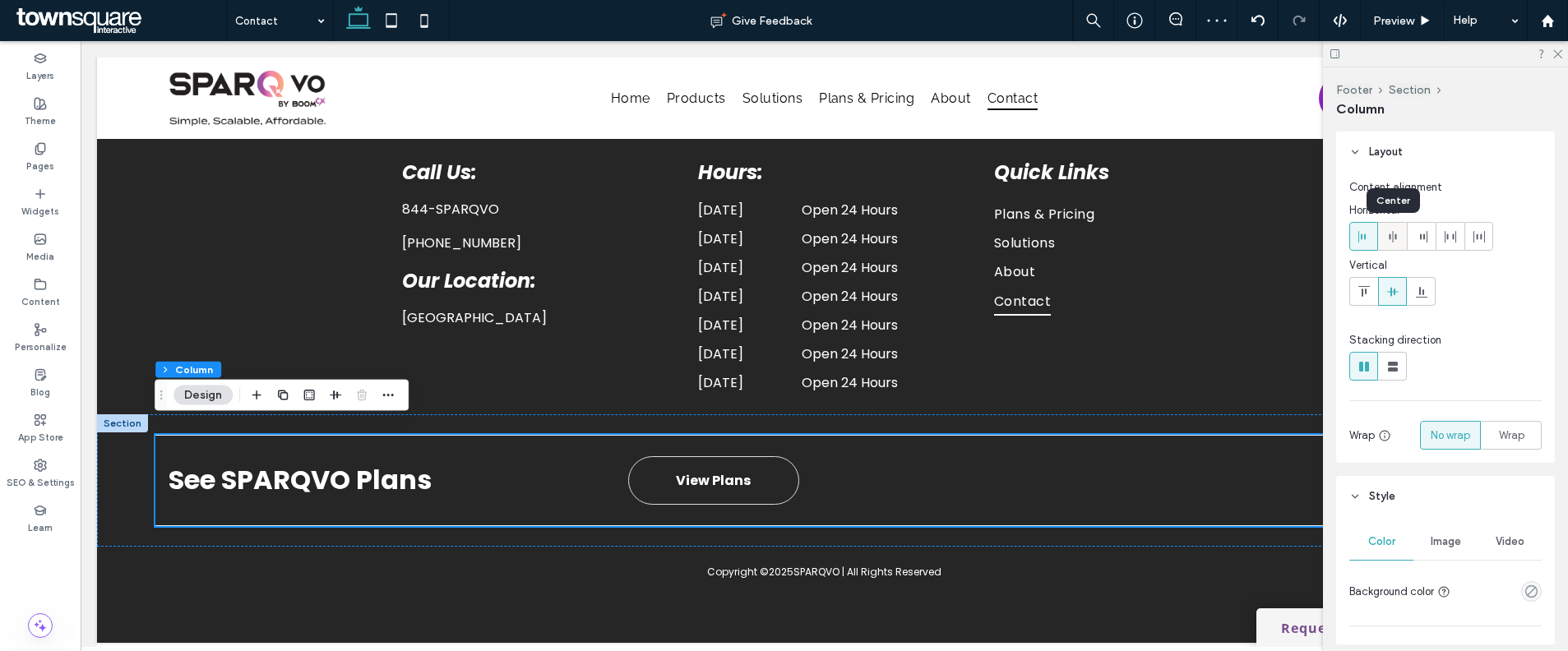
click at [1394, 244] on span at bounding box center [1392, 236] width 13 height 27
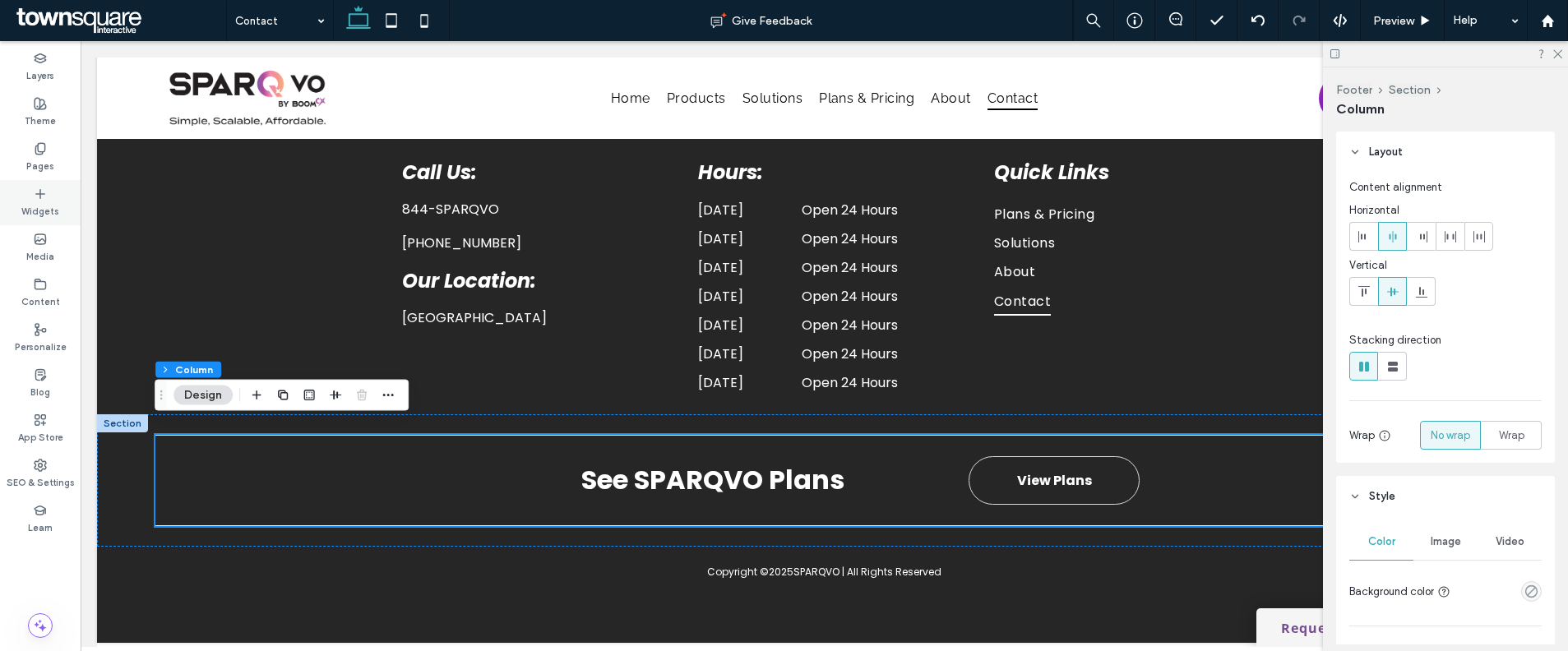
click at [57, 199] on div "Widgets" at bounding box center [41, 203] width 81 height 45
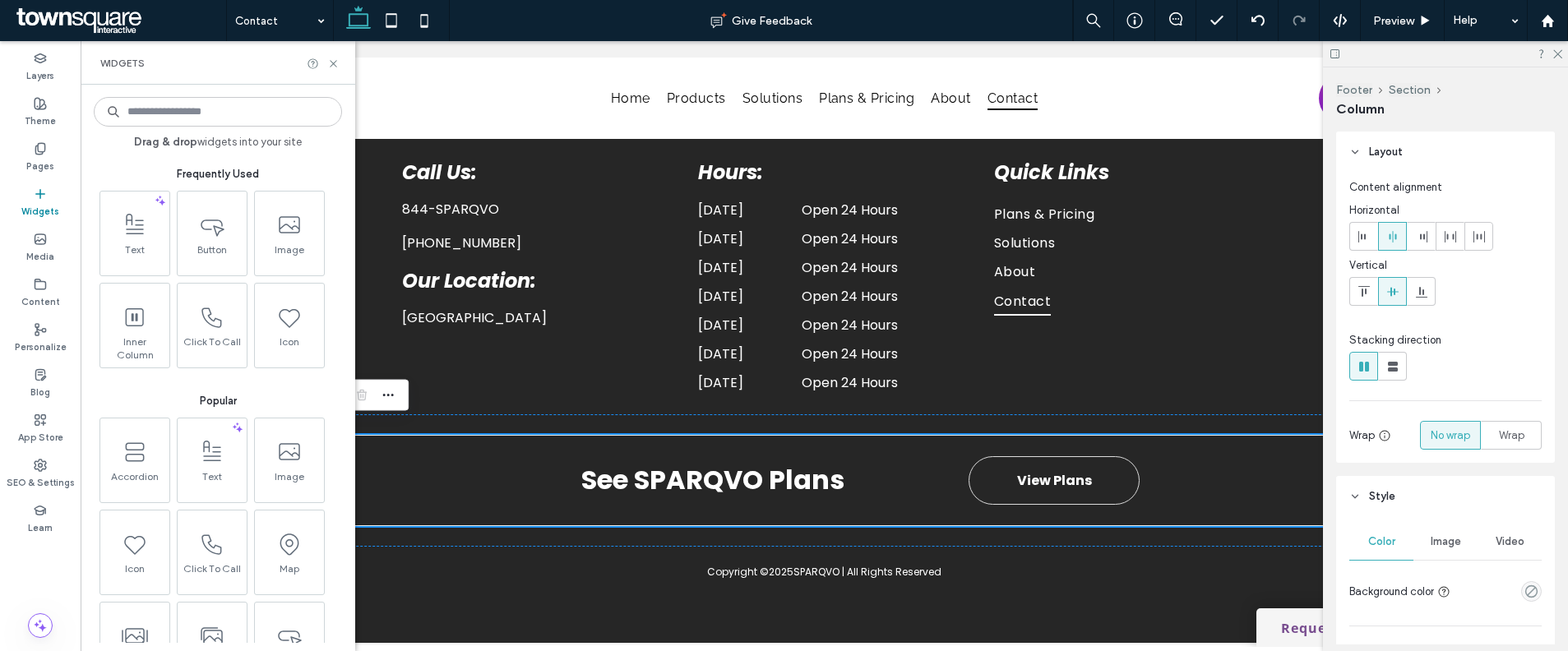
click at [173, 114] on input at bounding box center [218, 111] width 249 height 29
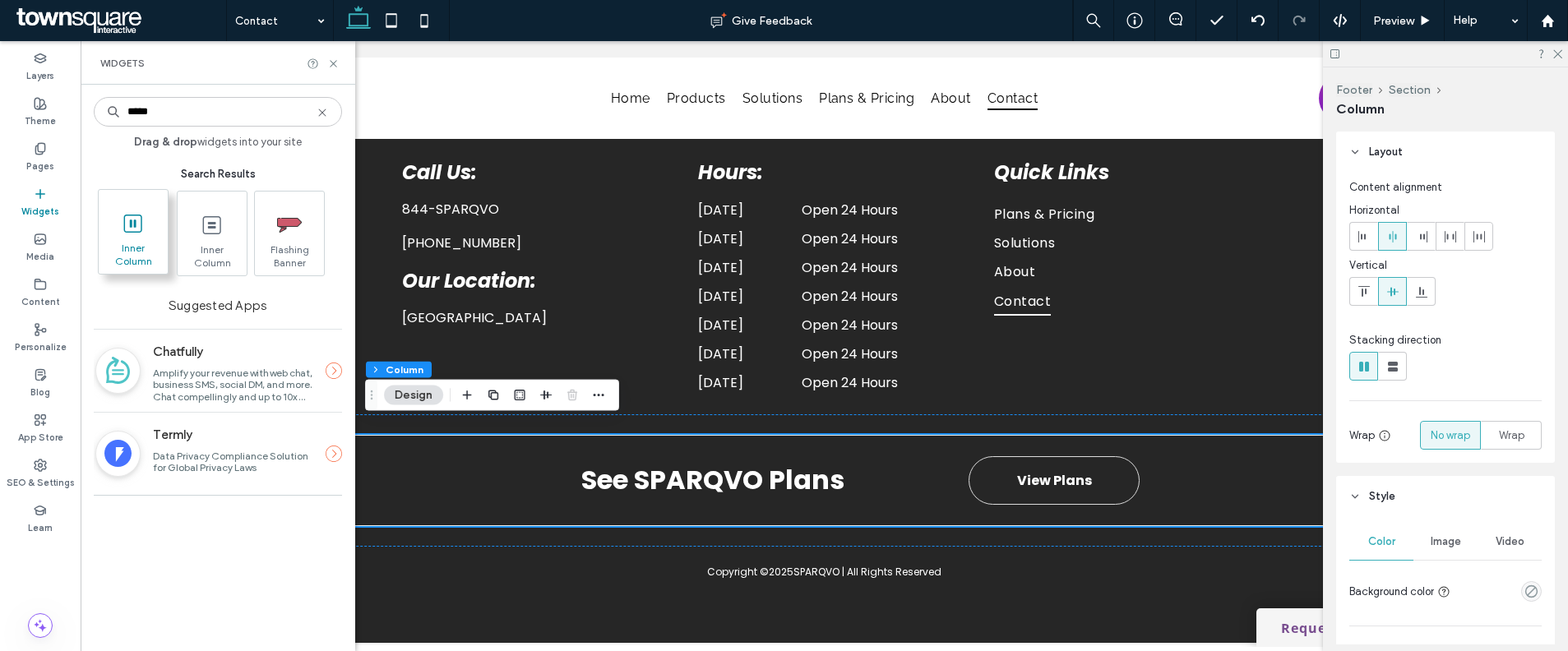
type input "*****"
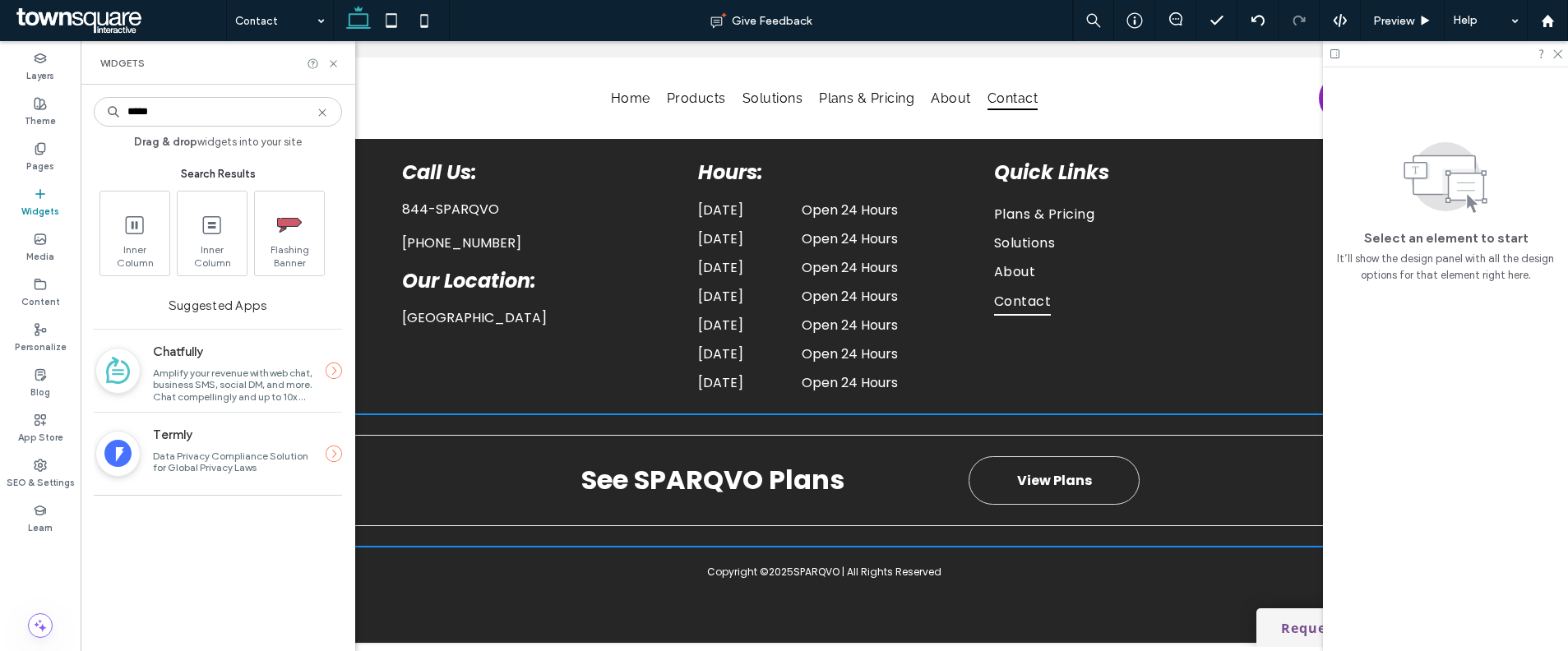
click at [115, 510] on div "***** Drag & drop widgets into your site Search Results Inner Column Inner Colu…" at bounding box center [218, 367] width 249 height 550
click at [455, 415] on div "See SPARQVO Plans View Plans" at bounding box center [824, 481] width 1455 height 133
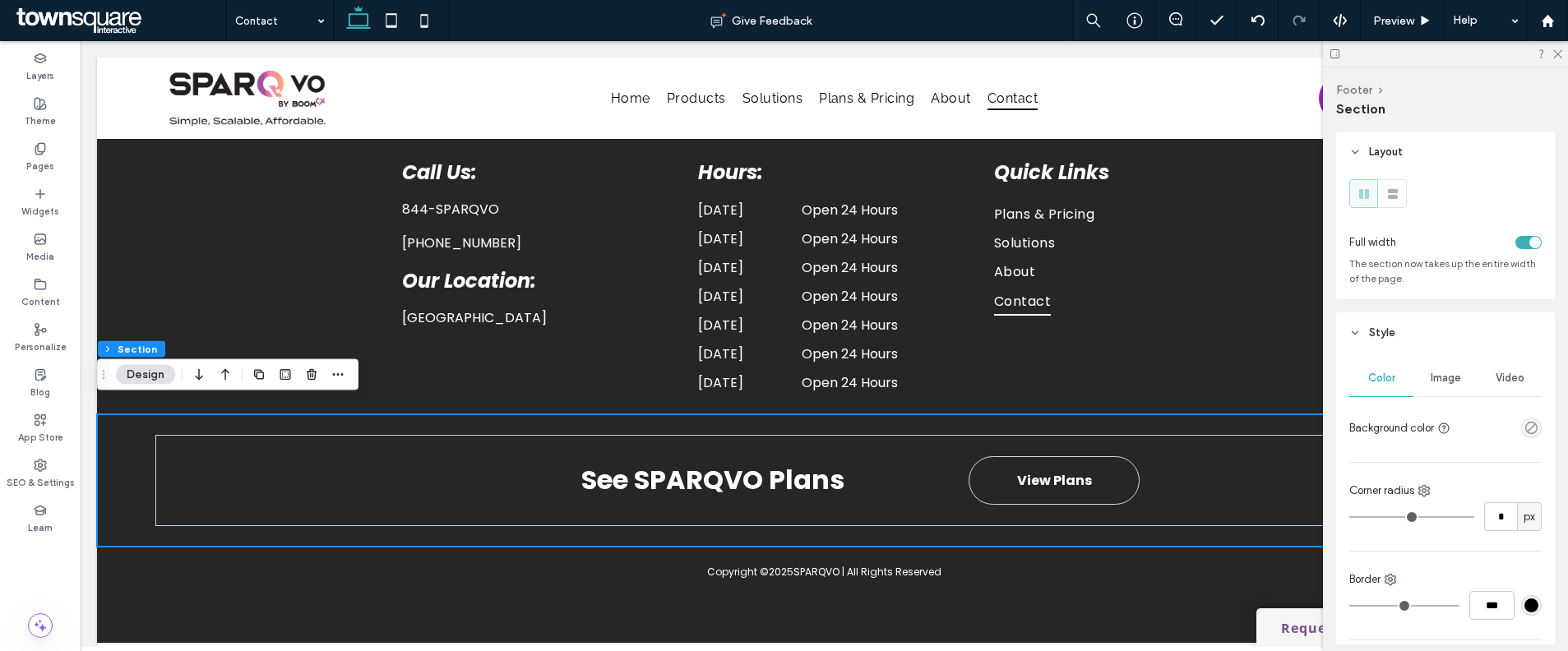
click at [482, 414] on div "See SPARQVO Plans View Plans" at bounding box center [824, 481] width 1455 height 133
click at [257, 371] on icon "button" at bounding box center [259, 375] width 13 height 13
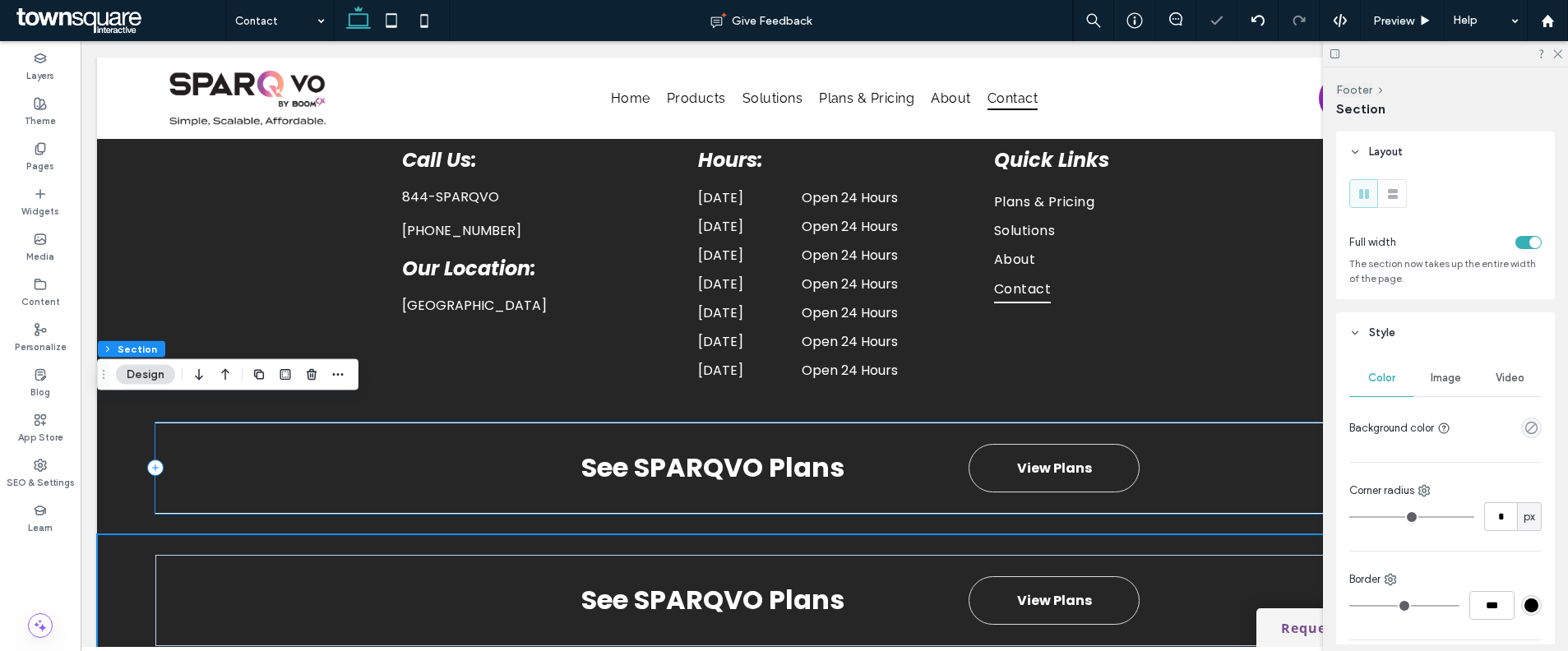
scroll to position [1330, 0]
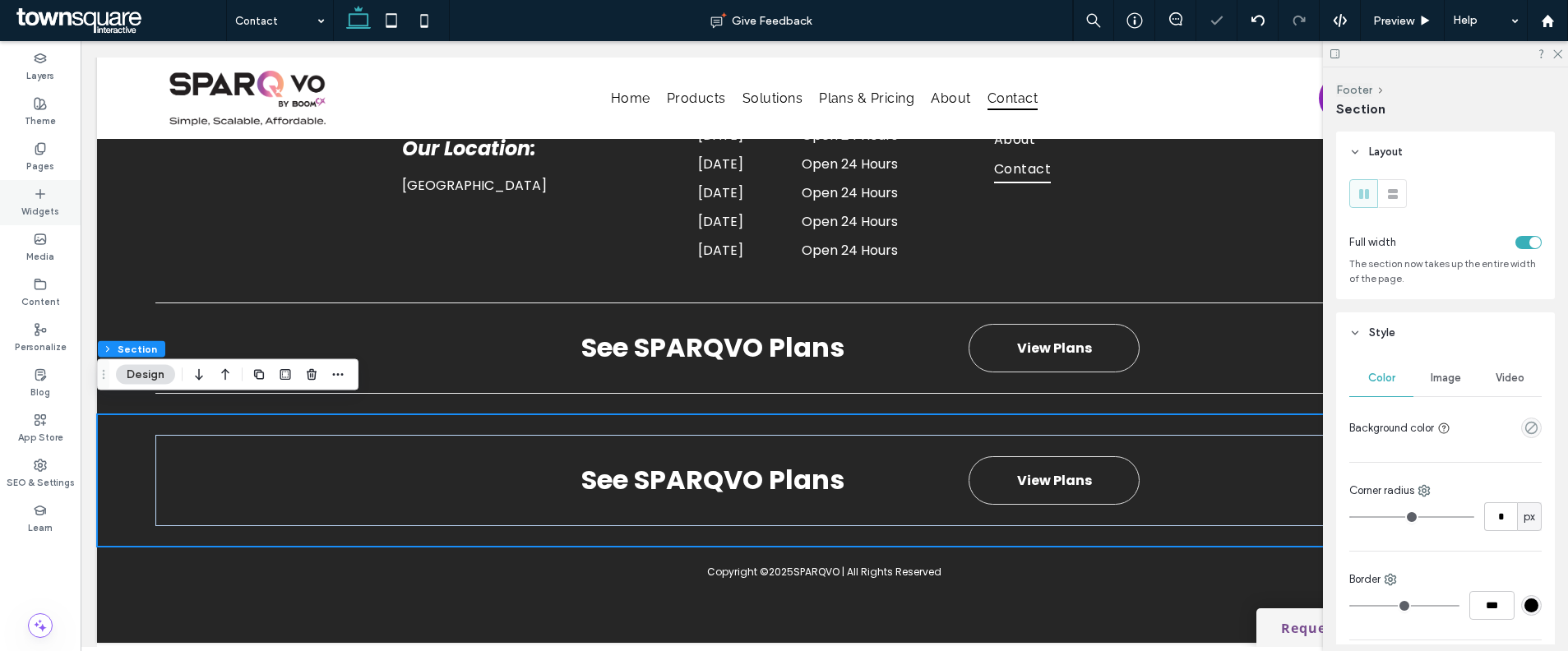
click at [62, 196] on div "Widgets" at bounding box center [41, 203] width 81 height 45
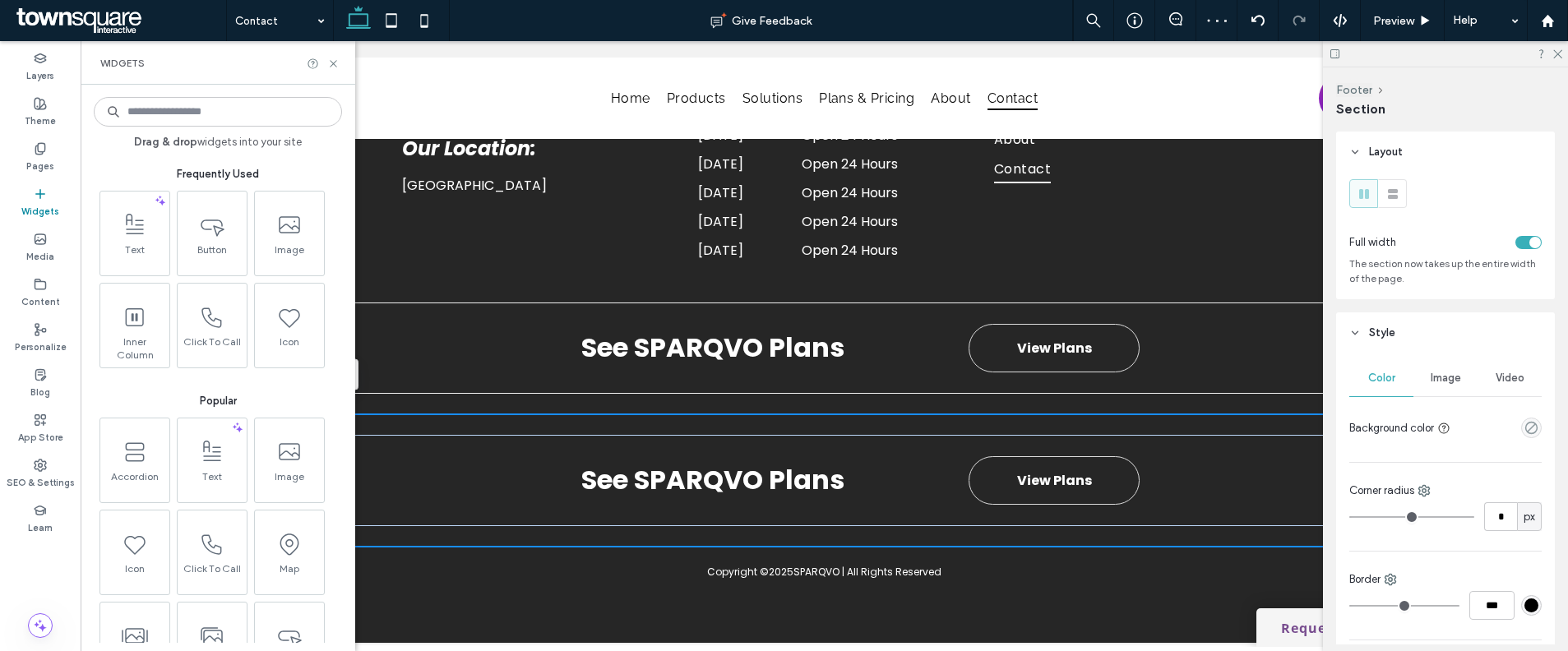
click at [261, 119] on input at bounding box center [218, 111] width 249 height 29
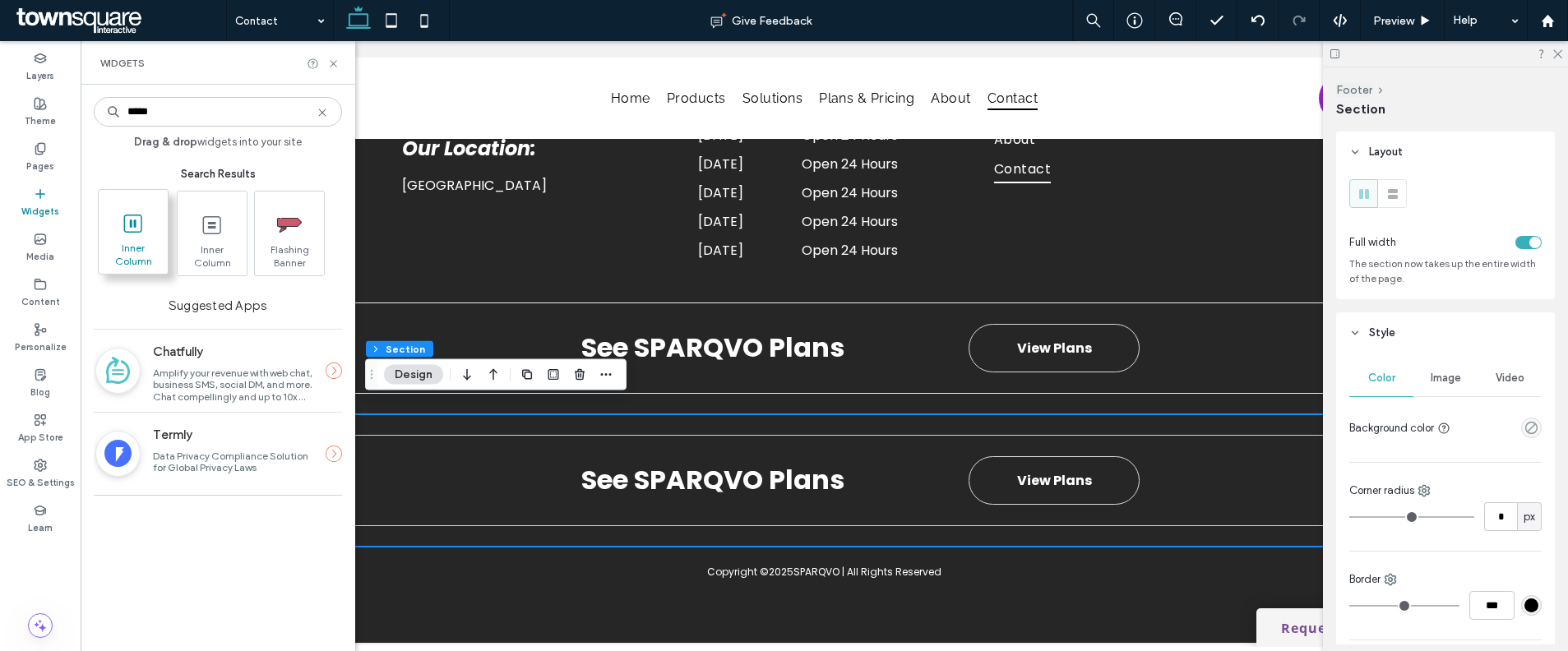
type input "*****"
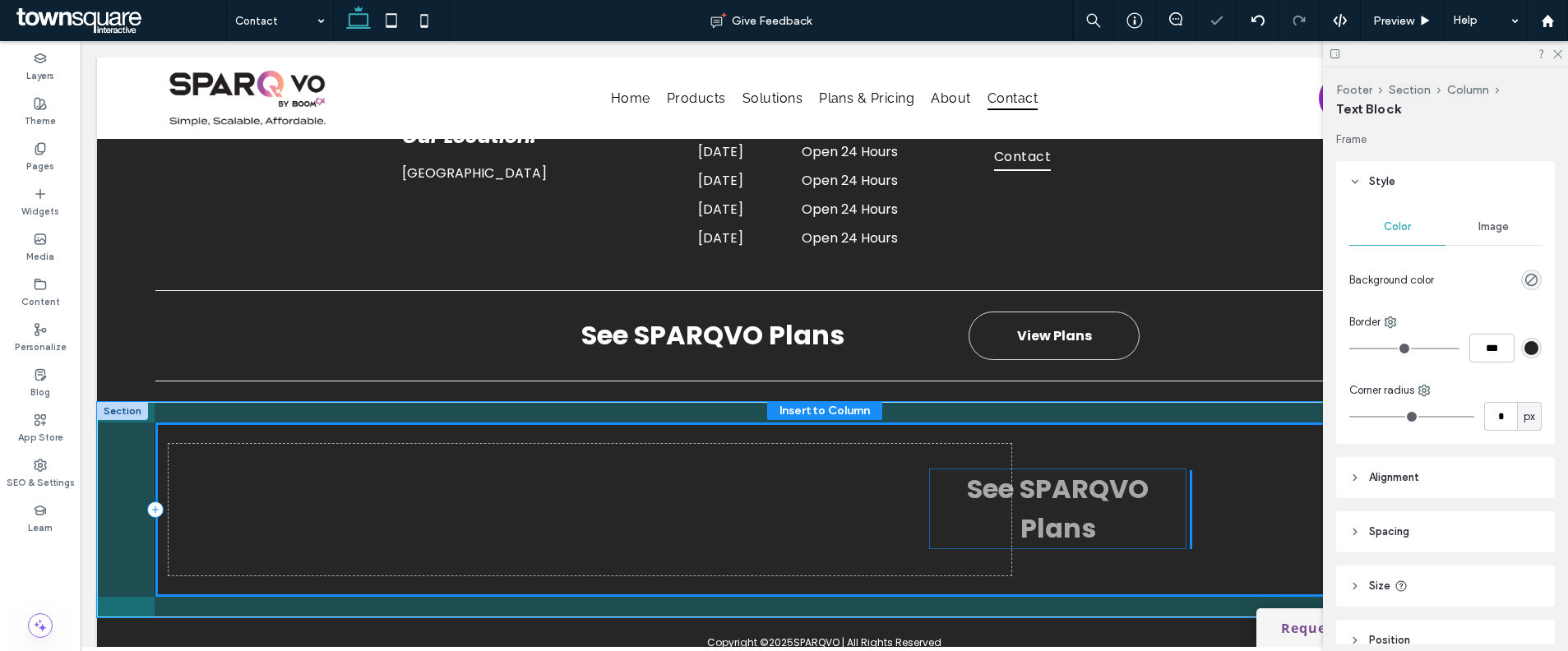
scroll to position [82, 0]
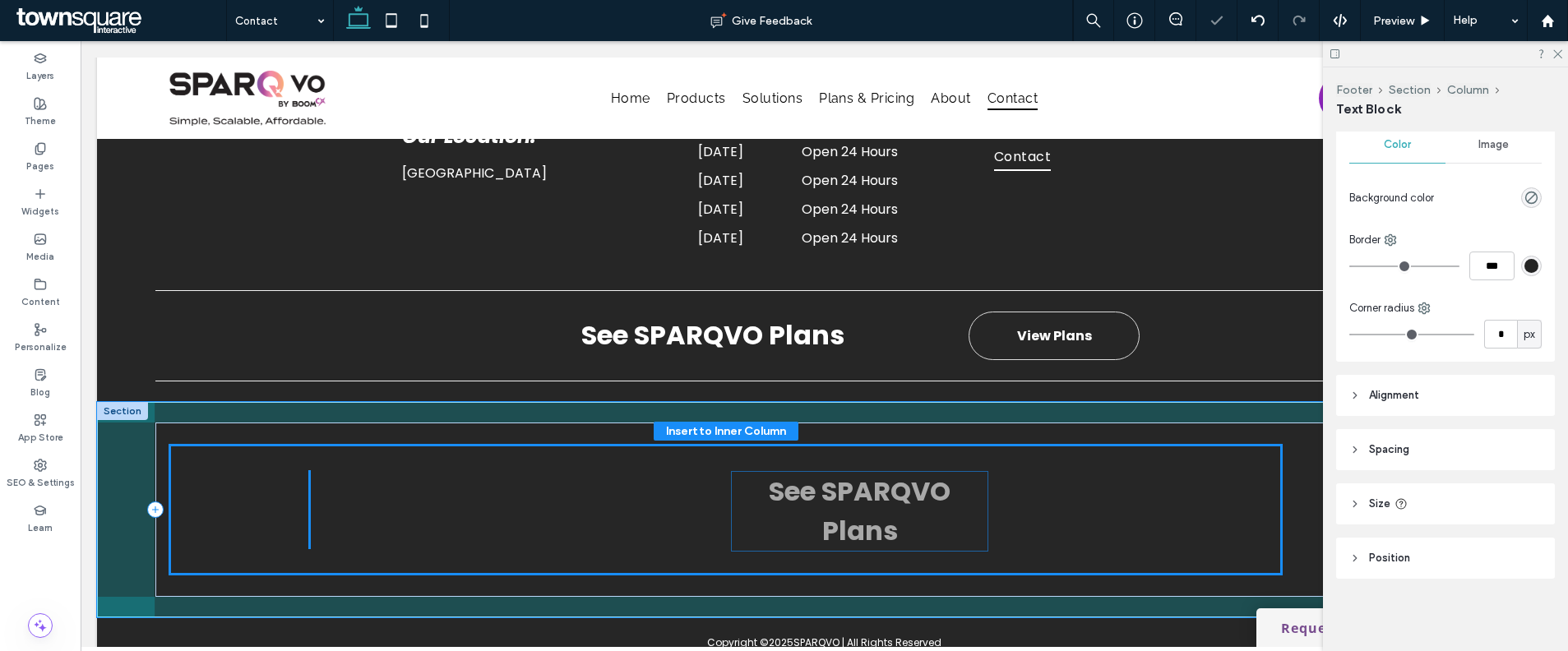
drag, startPoint x: 1181, startPoint y: 505, endPoint x: 902, endPoint y: 503, distance: 279.0
type input "**"
type input "****"
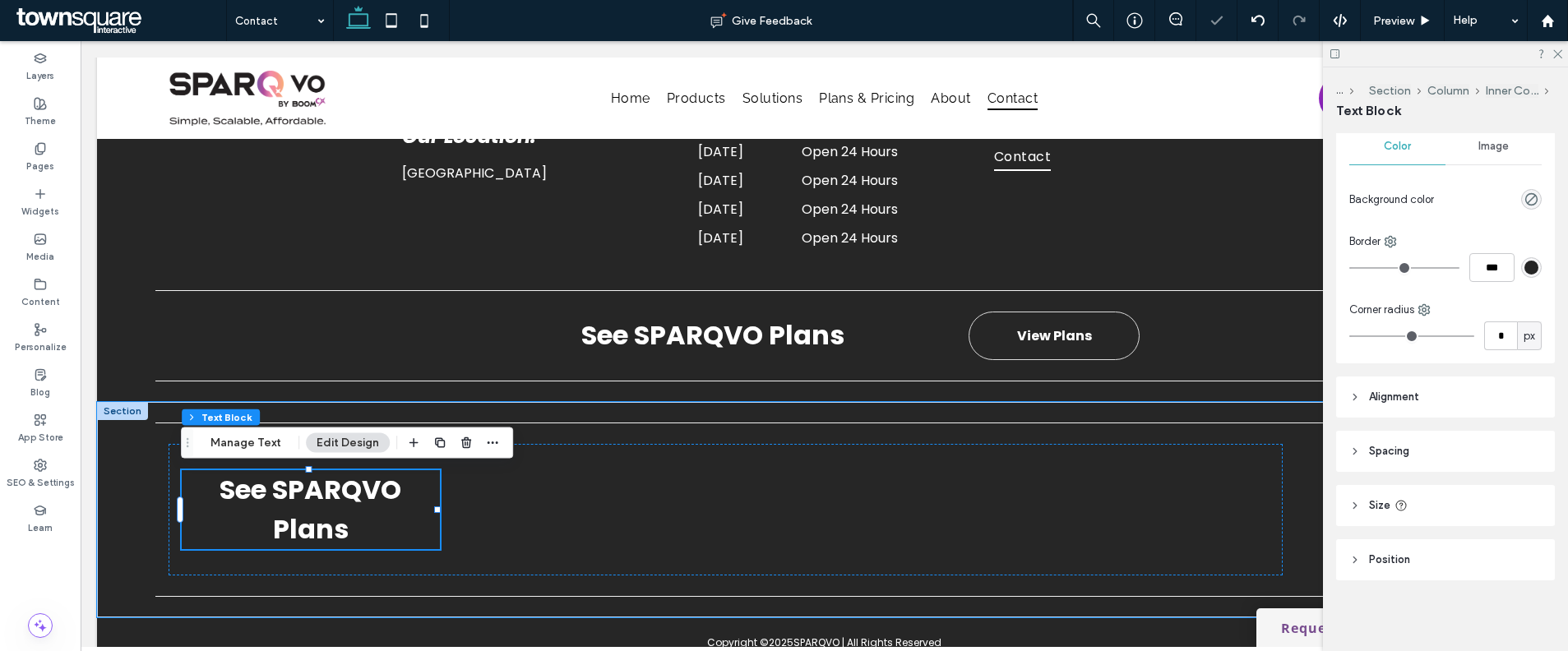
click at [1551, 59] on div at bounding box center [1446, 54] width 245 height 26
click at [1556, 54] on use at bounding box center [1558, 54] width 9 height 9
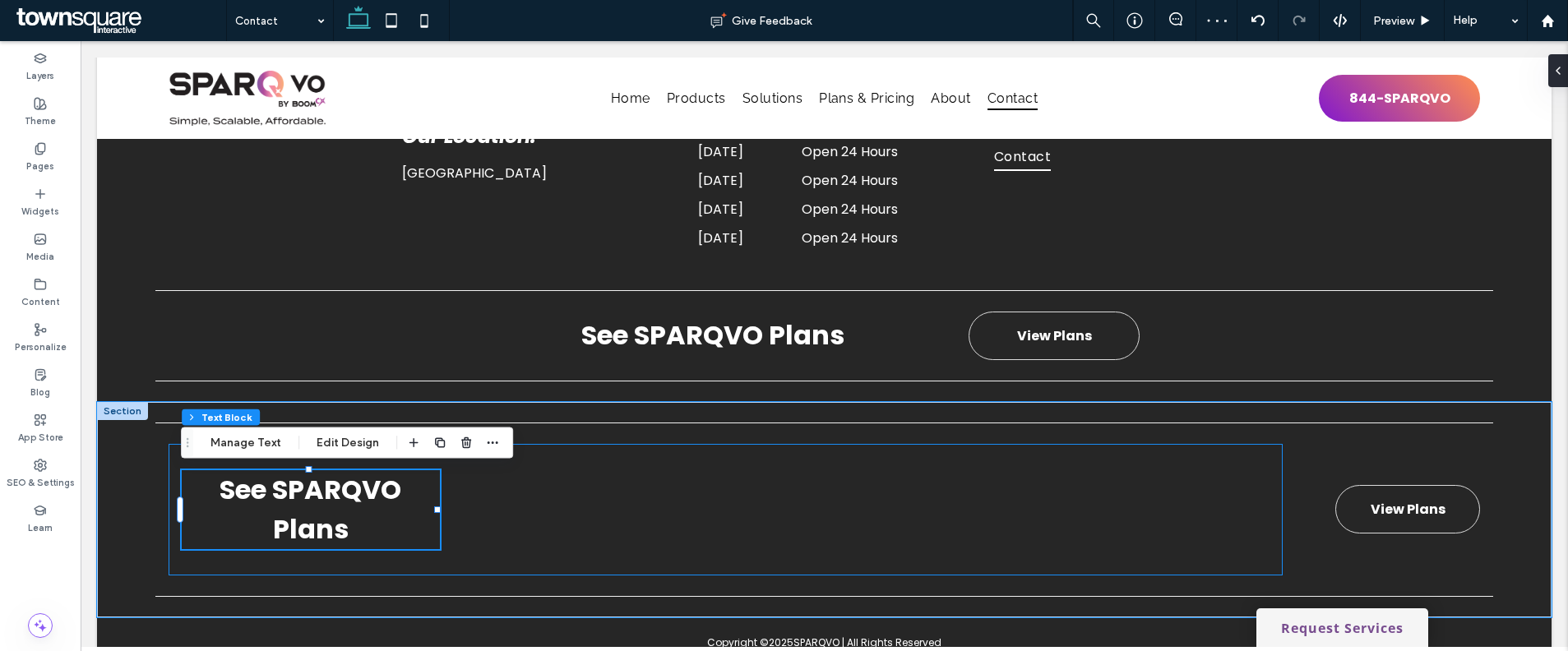
click at [1179, 512] on div "See SPARQVO Plans" at bounding box center [726, 509] width 1115 height 132
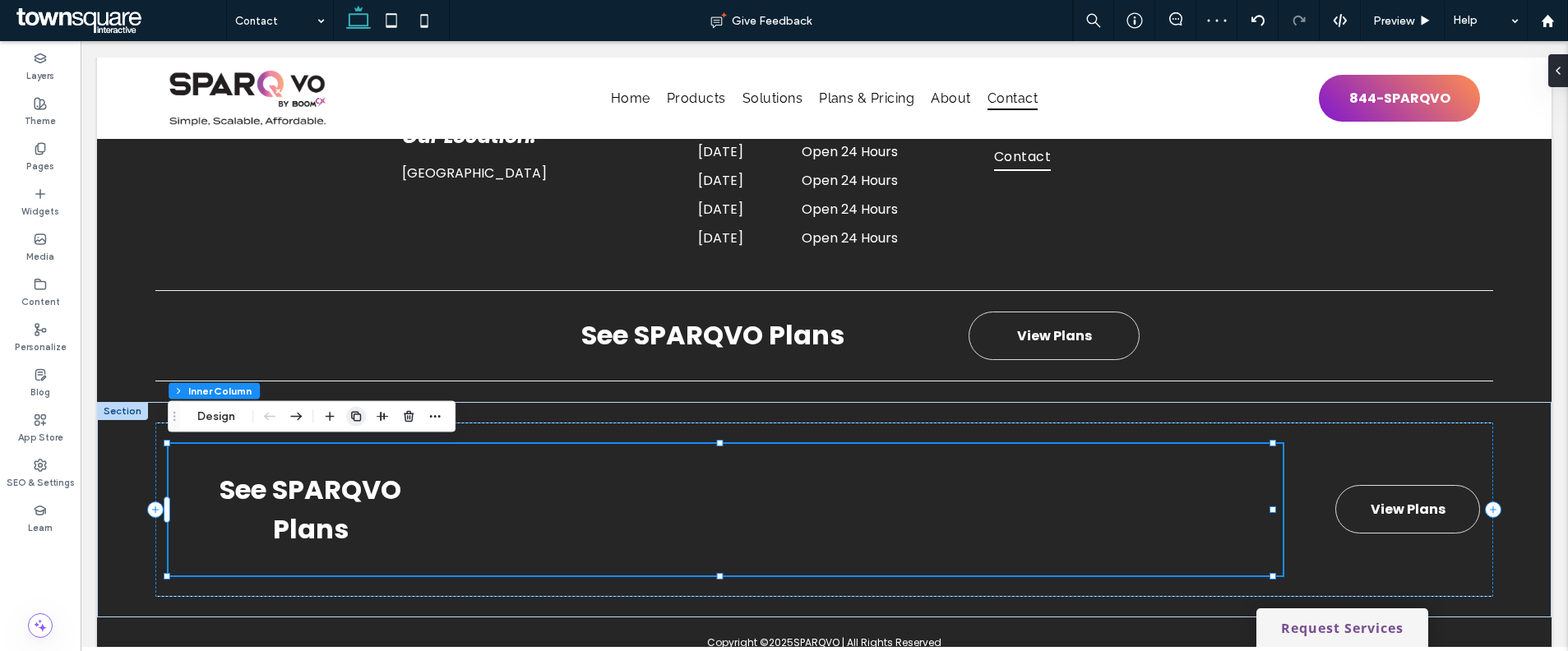
click at [357, 415] on icon "button" at bounding box center [355, 417] width 13 height 13
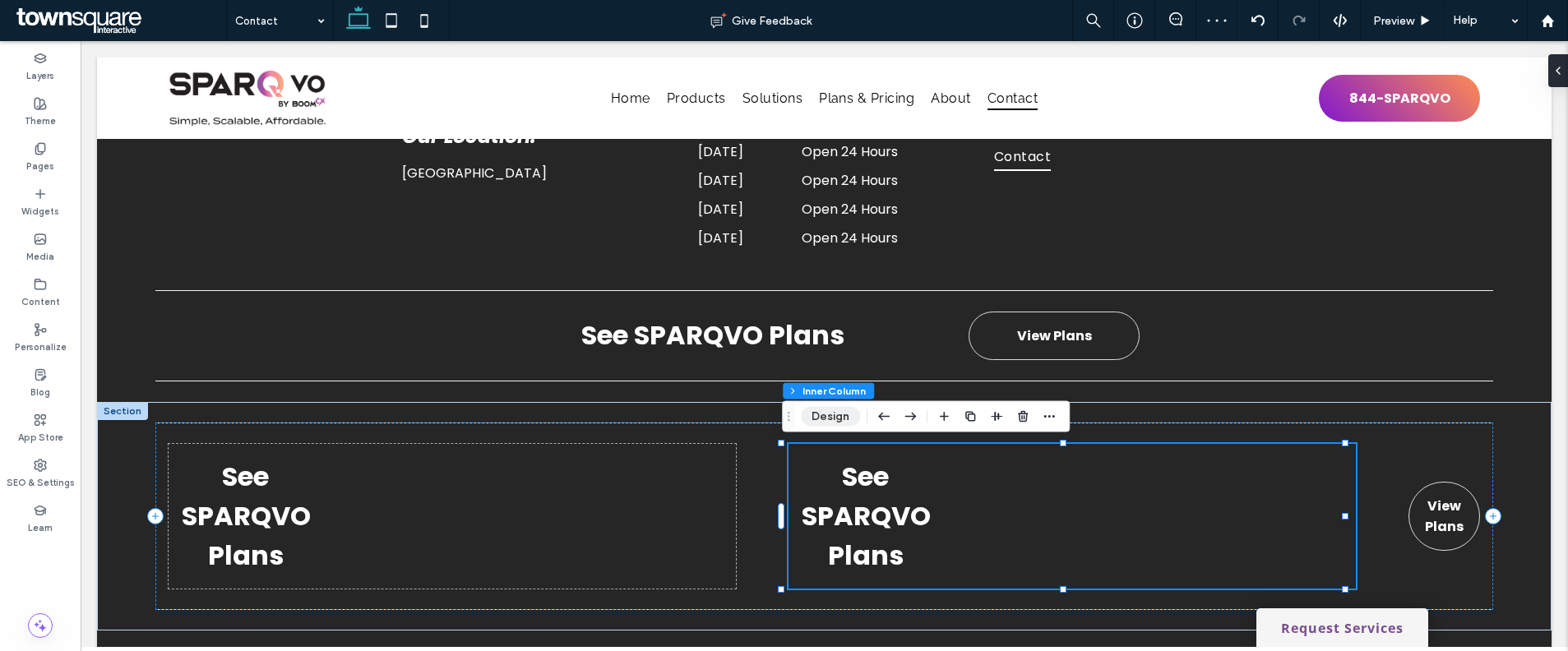
click at [819, 414] on button "Design" at bounding box center [830, 416] width 59 height 19
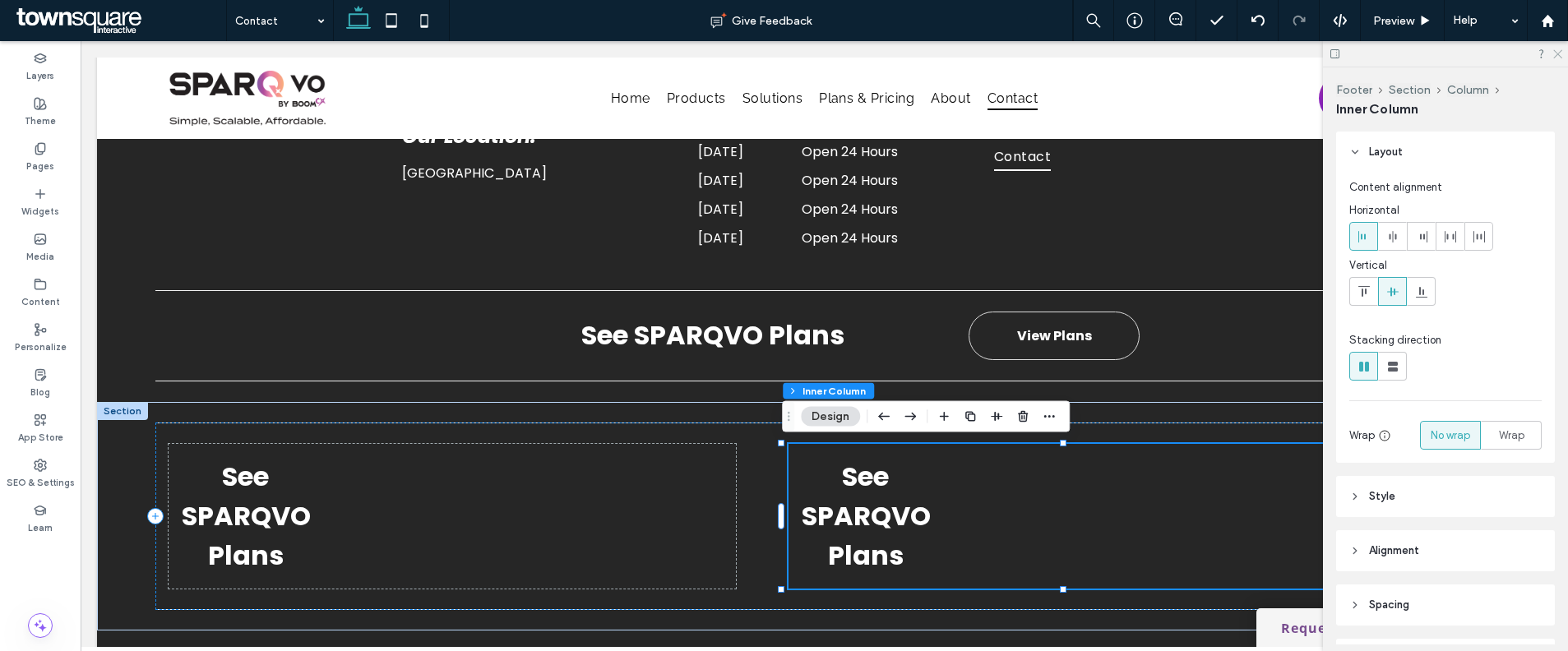
click at [1553, 48] on icon at bounding box center [1557, 53] width 11 height 11
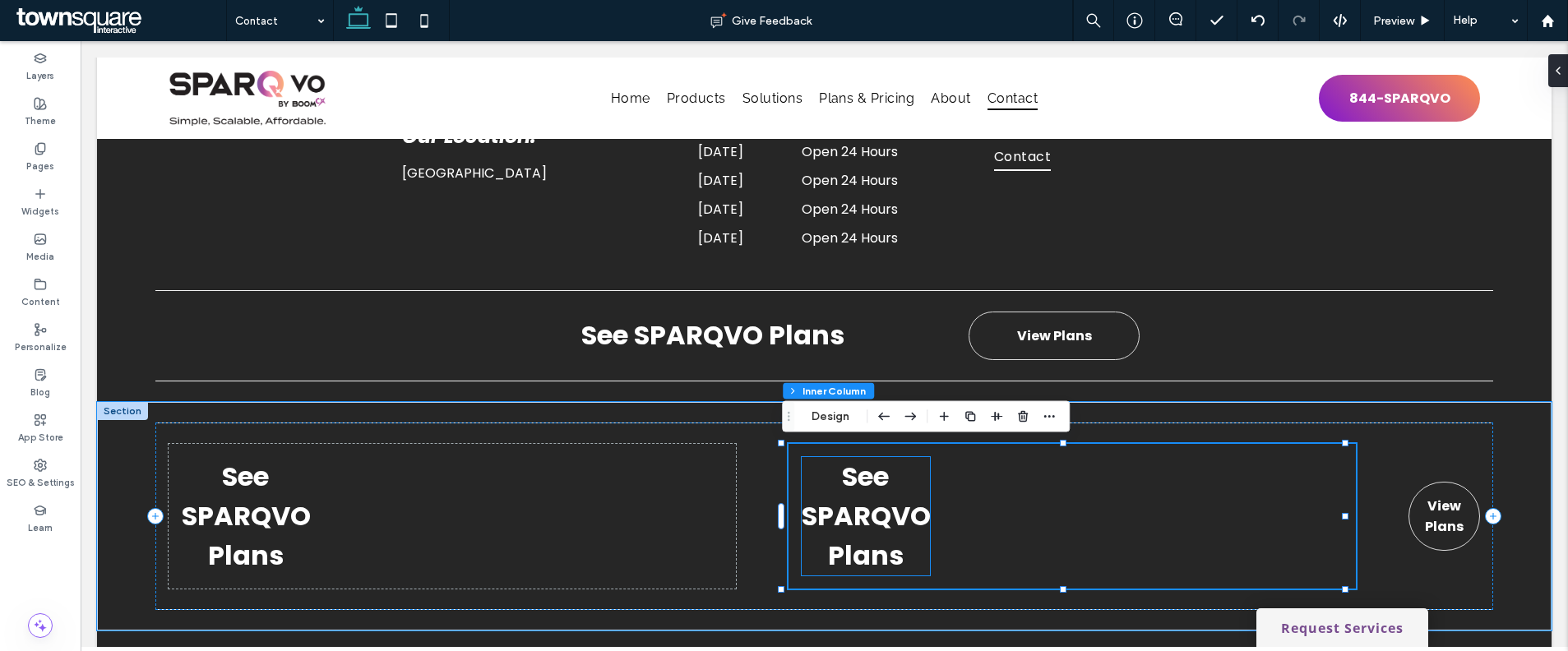
click at [863, 513] on strong "See SPARQVO Plans" at bounding box center [866, 516] width 129 height 116
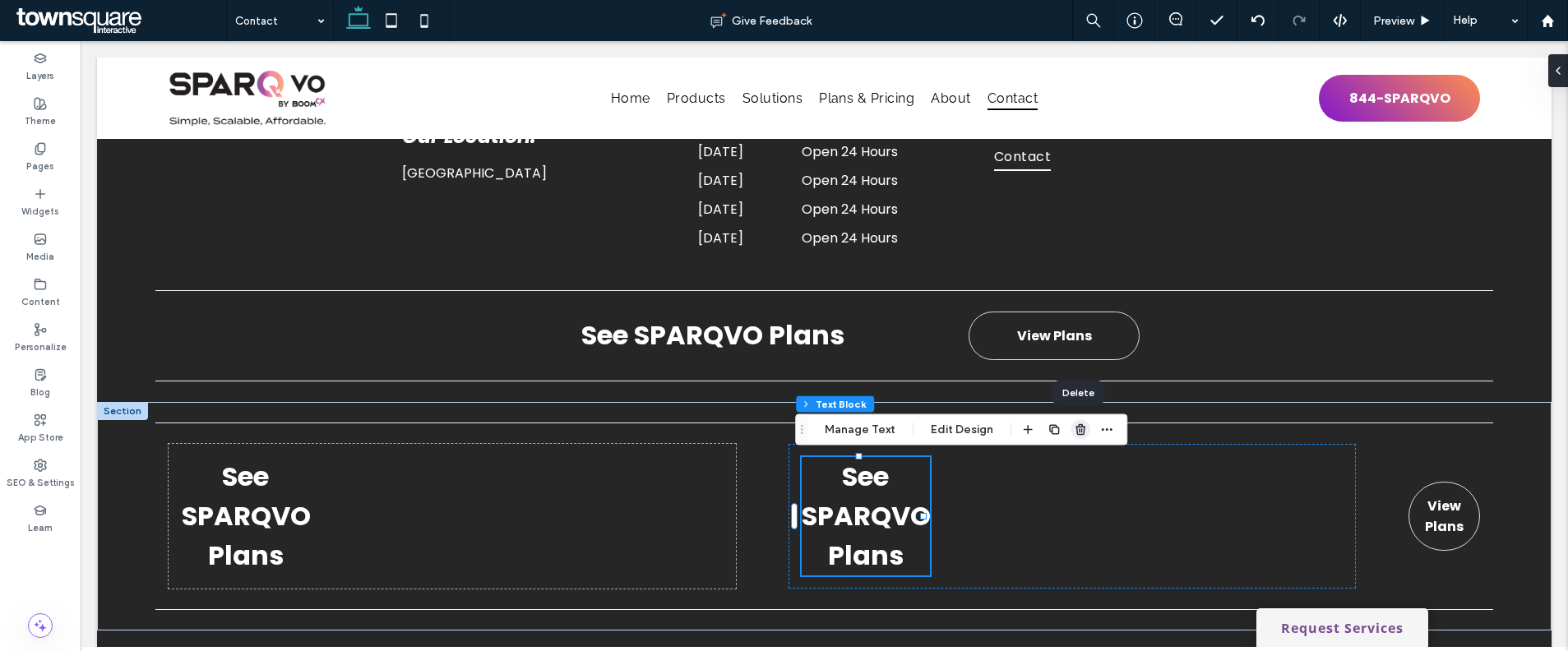
click at [1079, 438] on span "button" at bounding box center [1080, 429] width 19 height 19
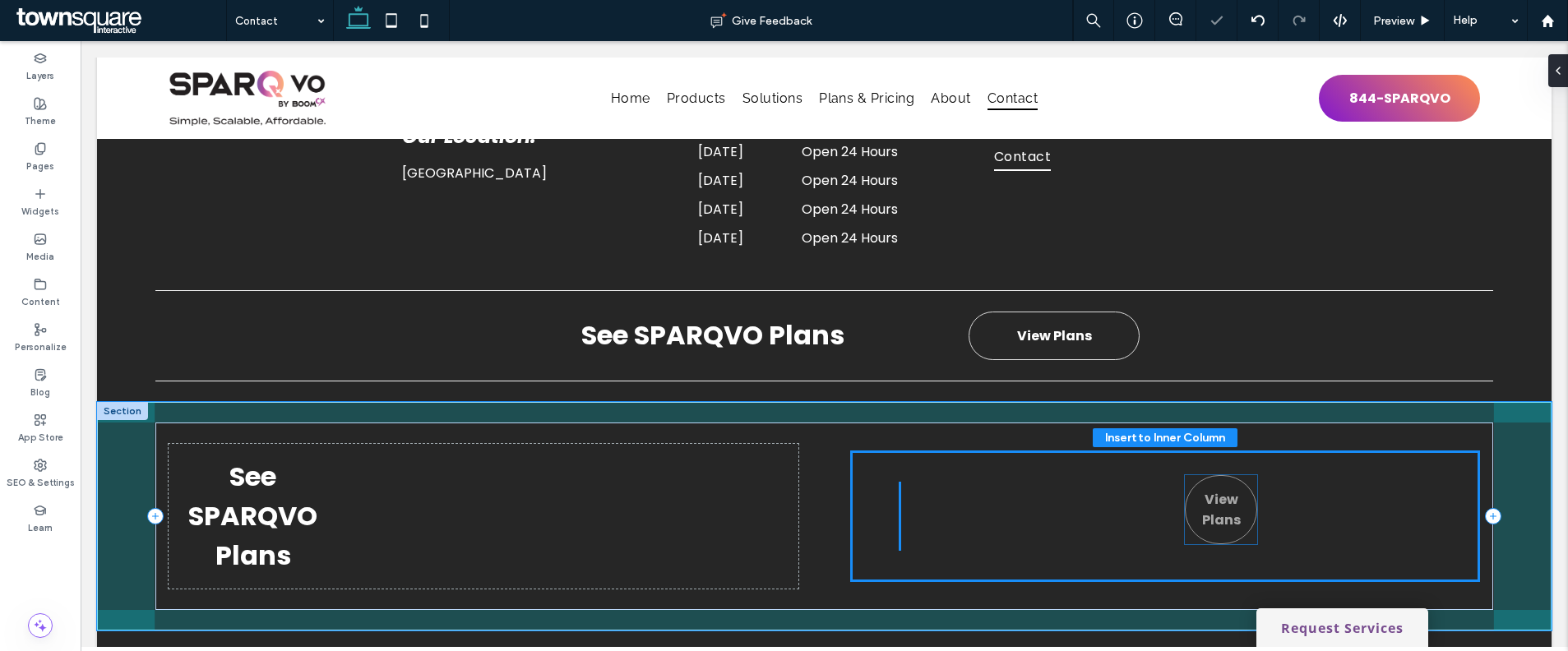
drag, startPoint x: 1354, startPoint y: 498, endPoint x: 1194, endPoint y: 493, distance: 160.1
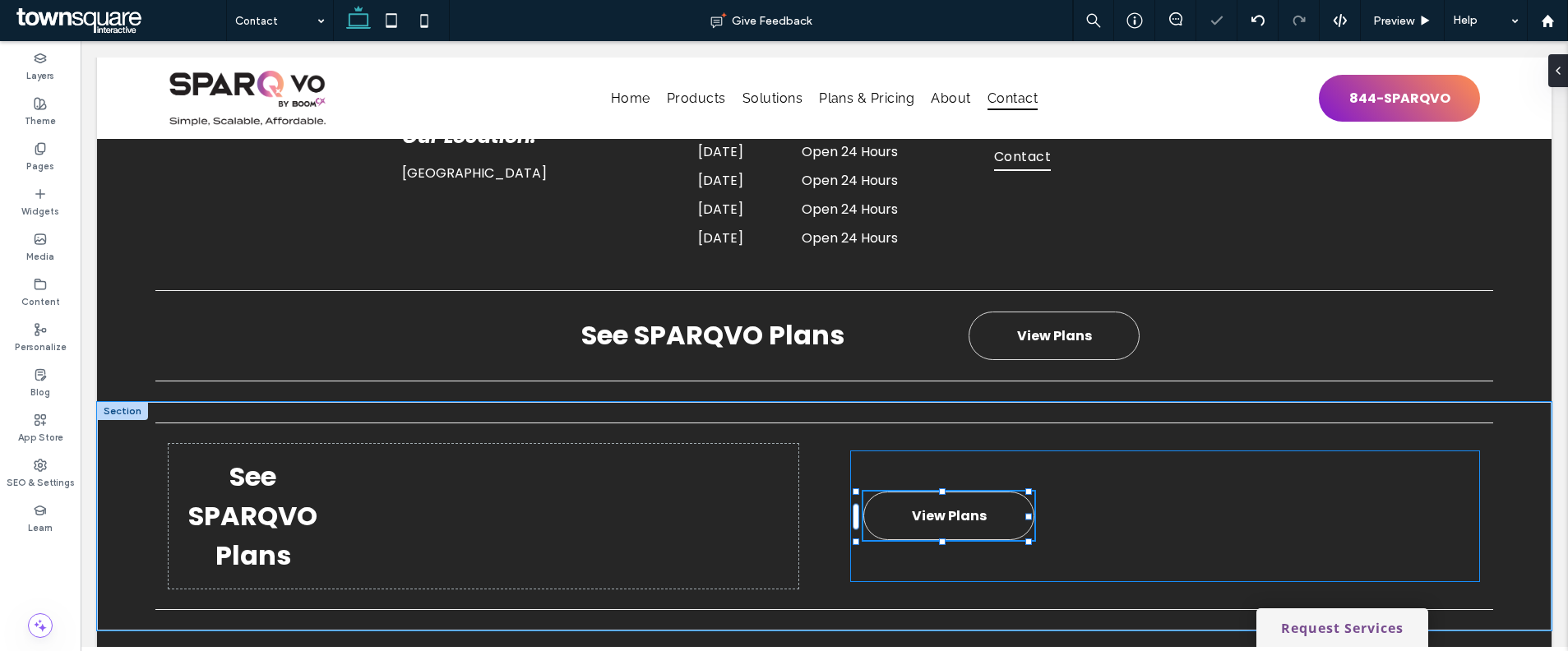
scroll to position [434, 0]
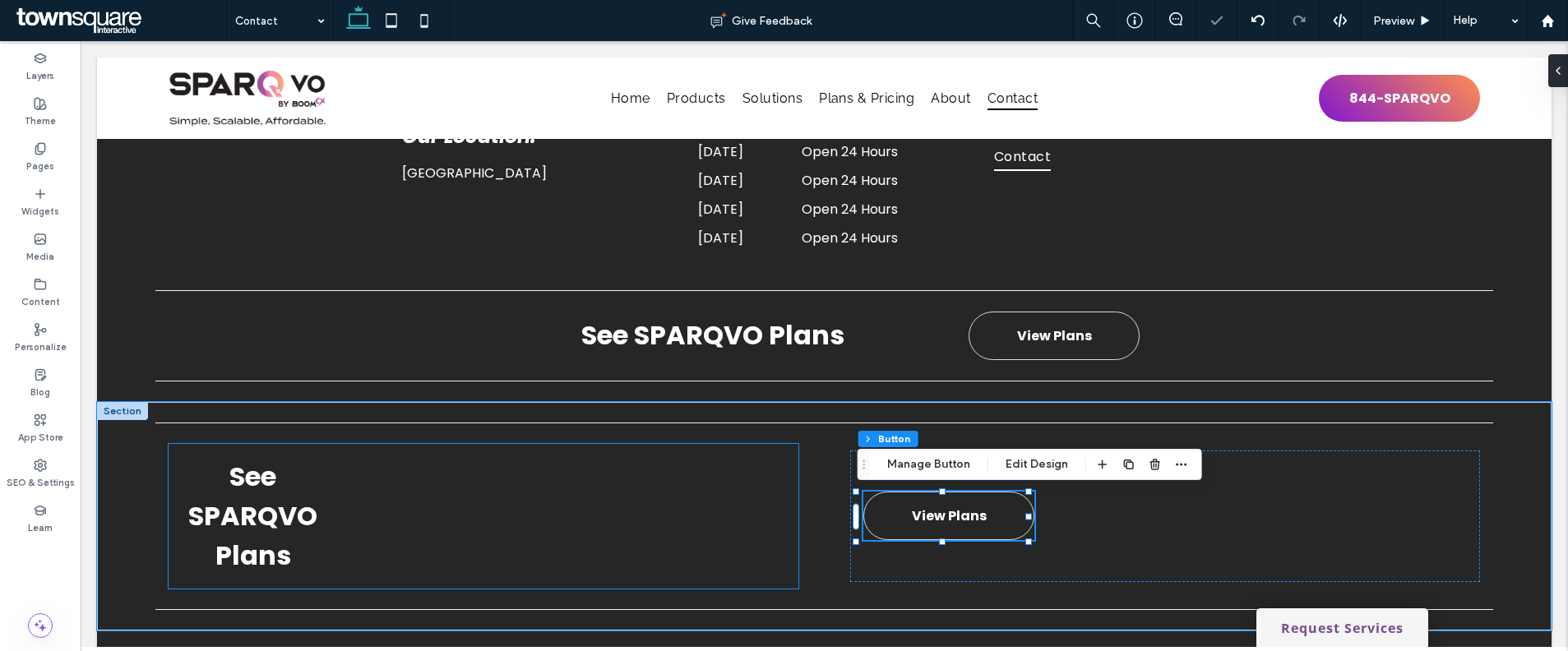
click at [655, 528] on div "See SPARQVO Plans" at bounding box center [483, 516] width 630 height 145
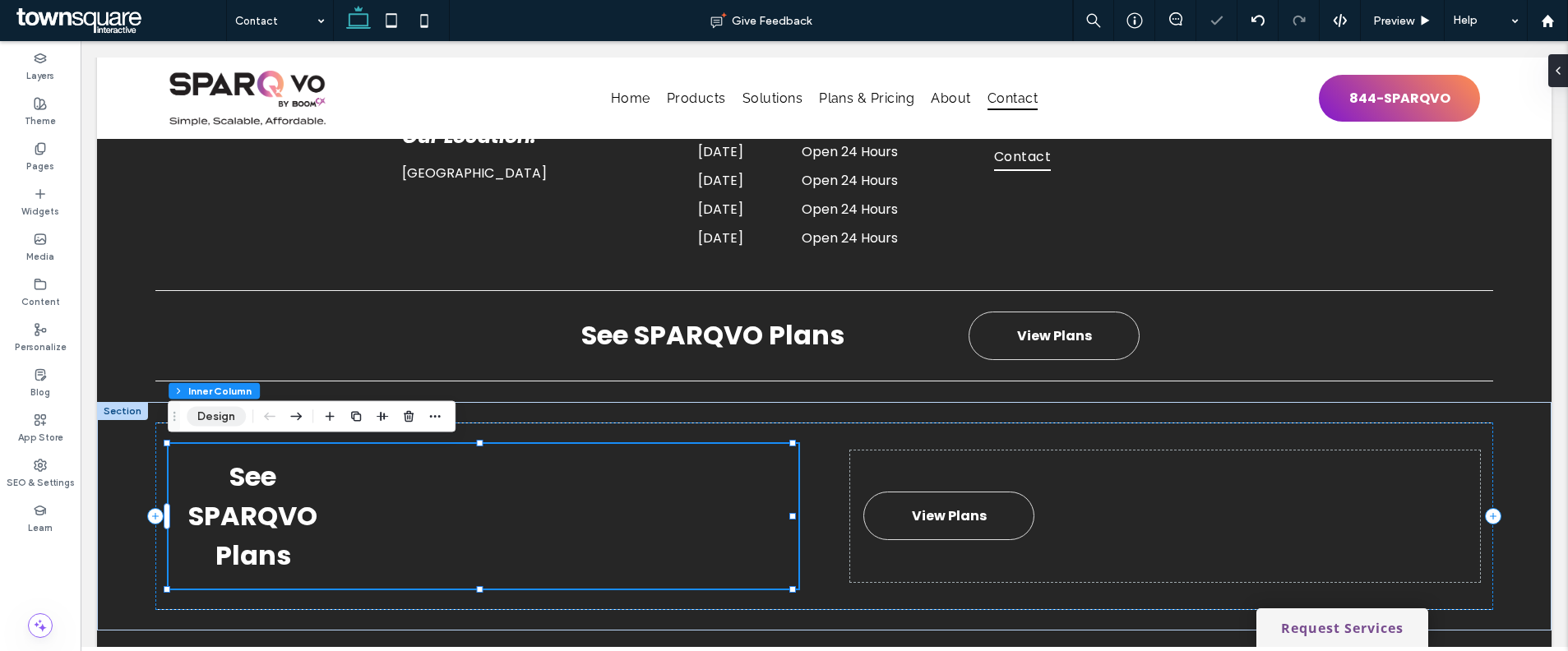
click at [232, 411] on button "Design" at bounding box center [216, 416] width 59 height 19
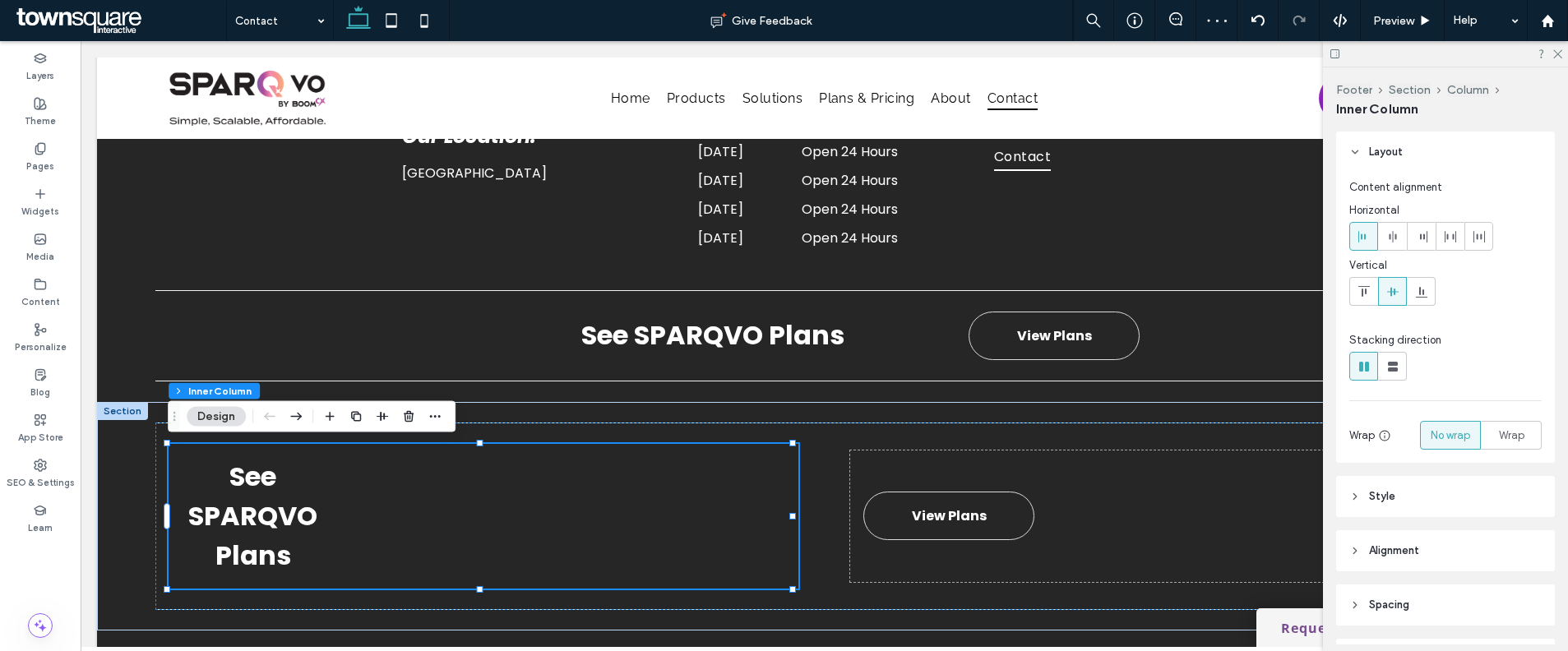
drag, startPoint x: 1423, startPoint y: 233, endPoint x: 1375, endPoint y: 265, distance: 57.7
click at [1423, 233] on icon at bounding box center [1422, 237] width 13 height 13
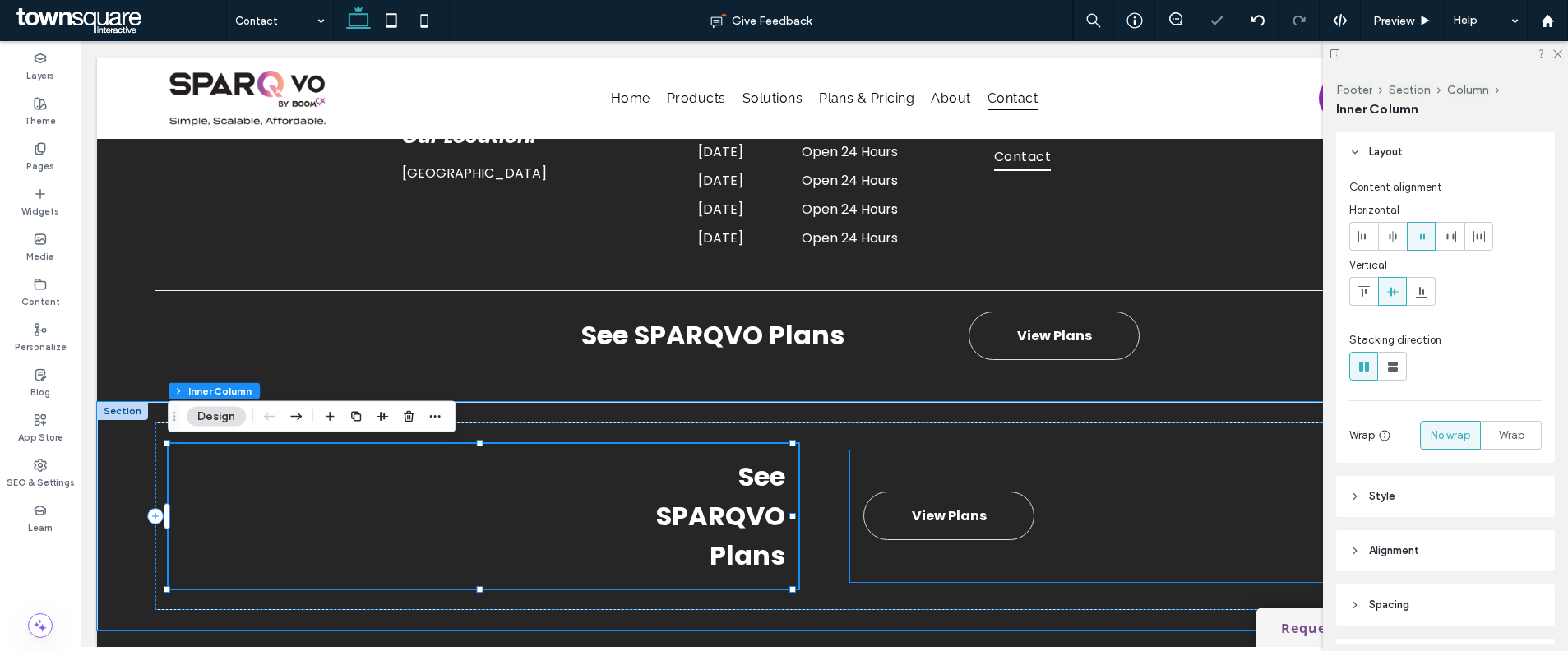
click at [1167, 518] on div "View Plans" at bounding box center [1165, 516] width 630 height 132
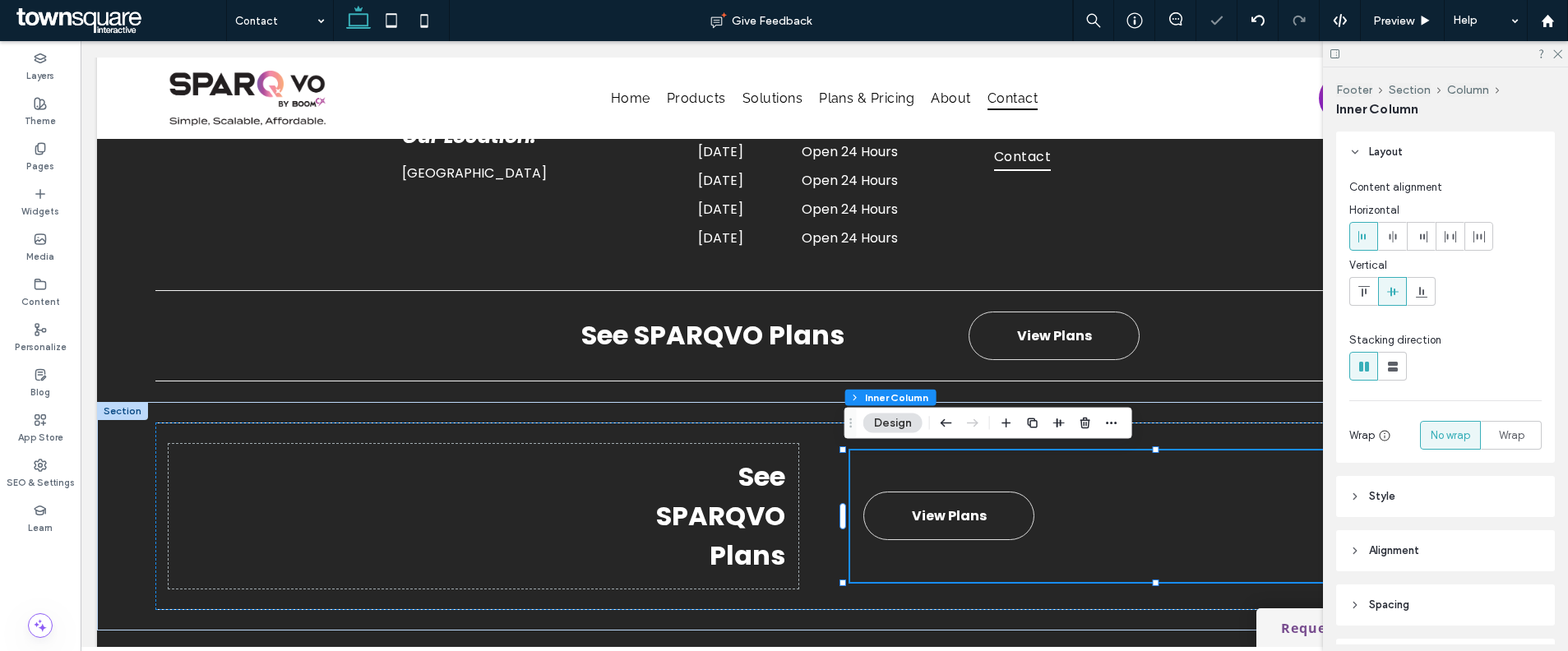
click at [1363, 242] on icon at bounding box center [1364, 237] width 13 height 13
click at [731, 484] on strong "See SPARQVO Plans" at bounding box center [721, 516] width 129 height 116
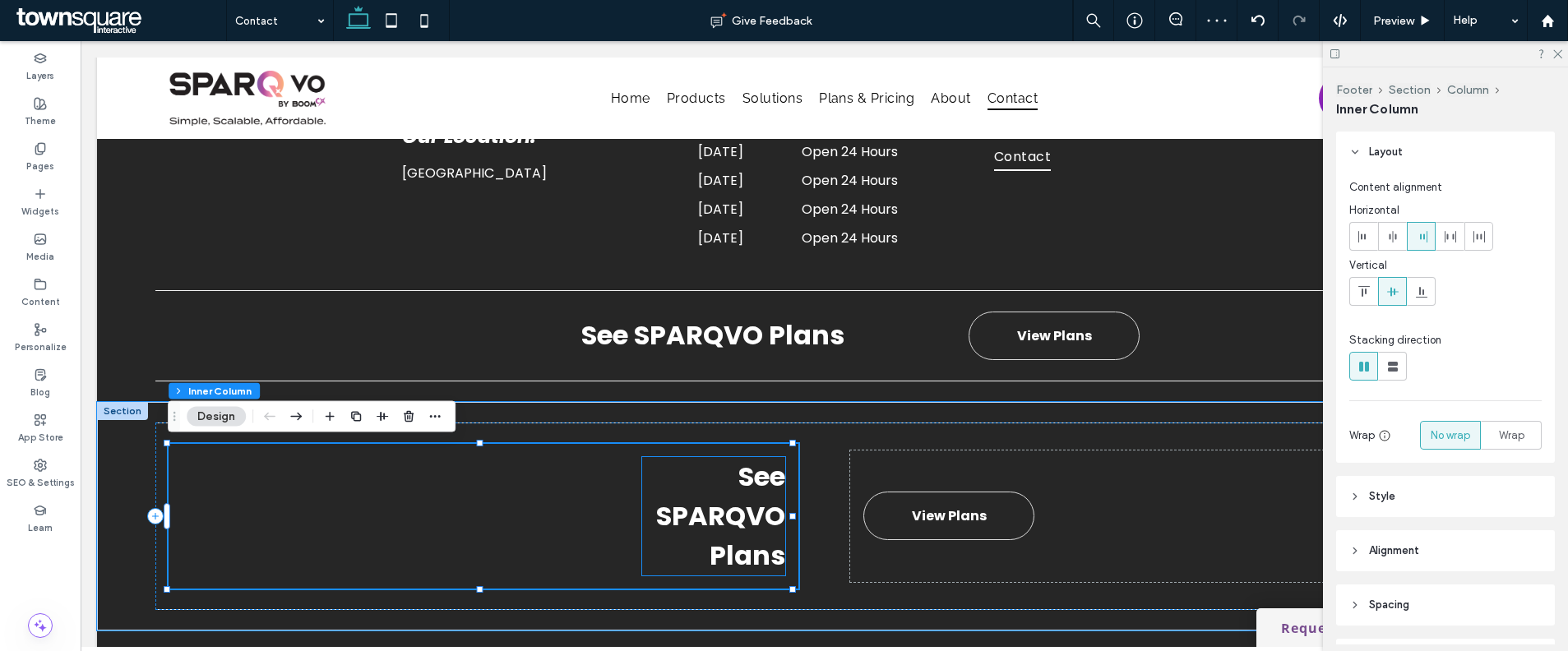
click at [739, 538] on strong "See SPARQVO Plans" at bounding box center [721, 516] width 129 height 116
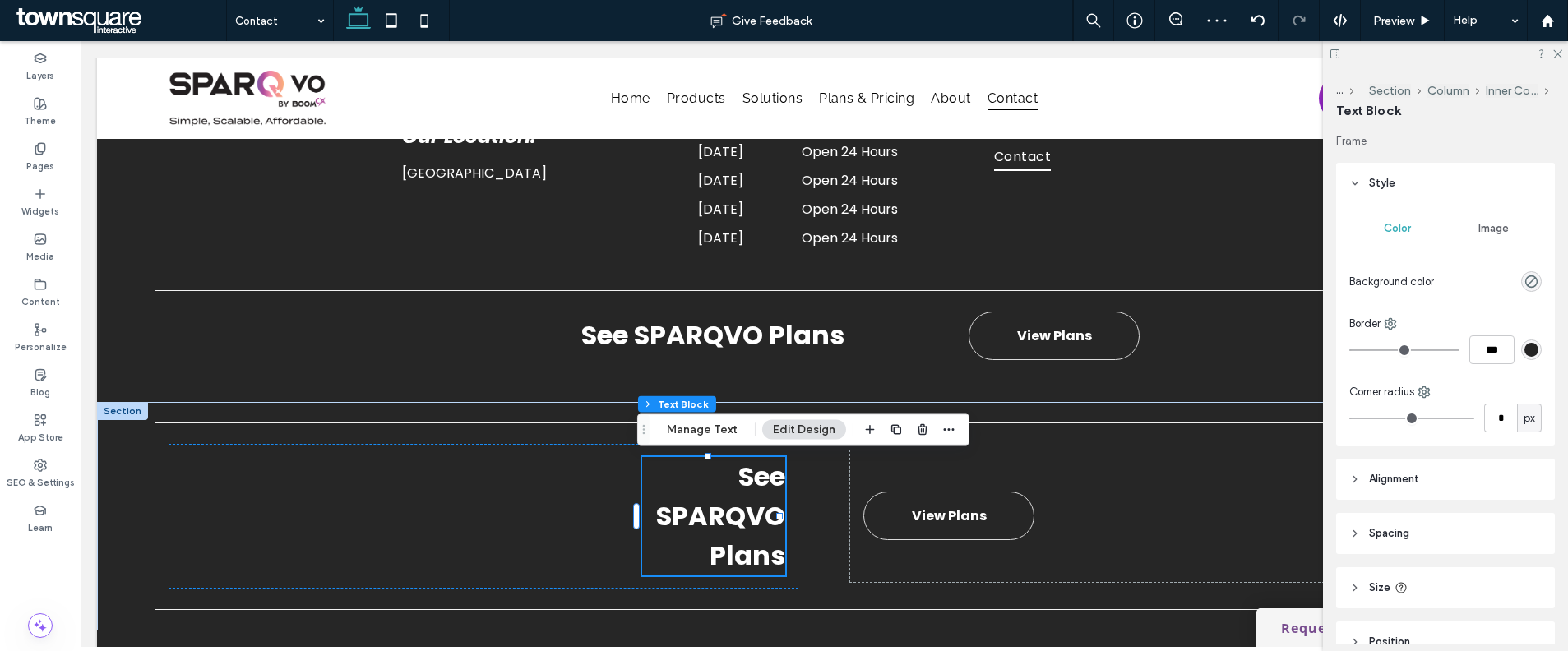
scroll to position [84, 0]
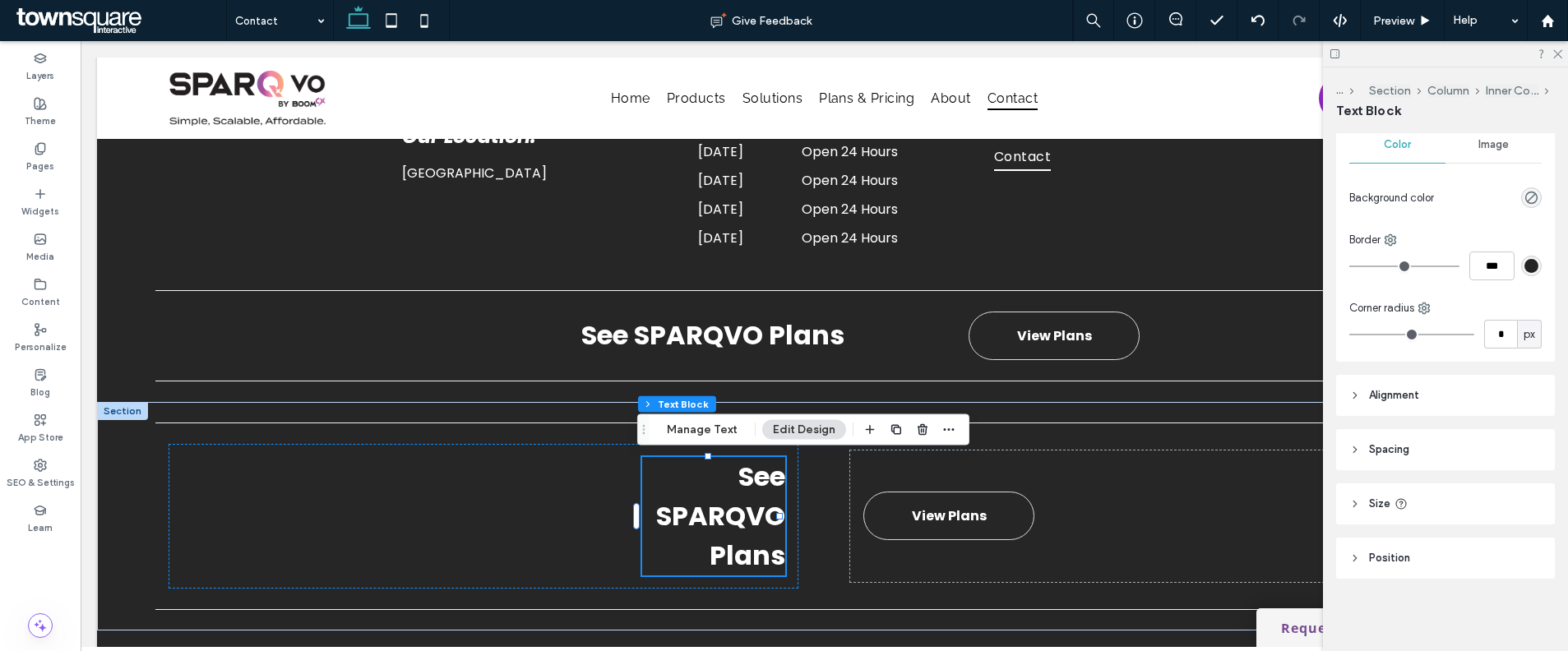
click at [1460, 507] on header "Size" at bounding box center [1446, 504] width 219 height 41
click at [1498, 544] on input "****" at bounding box center [1501, 545] width 33 height 29
type input "***"
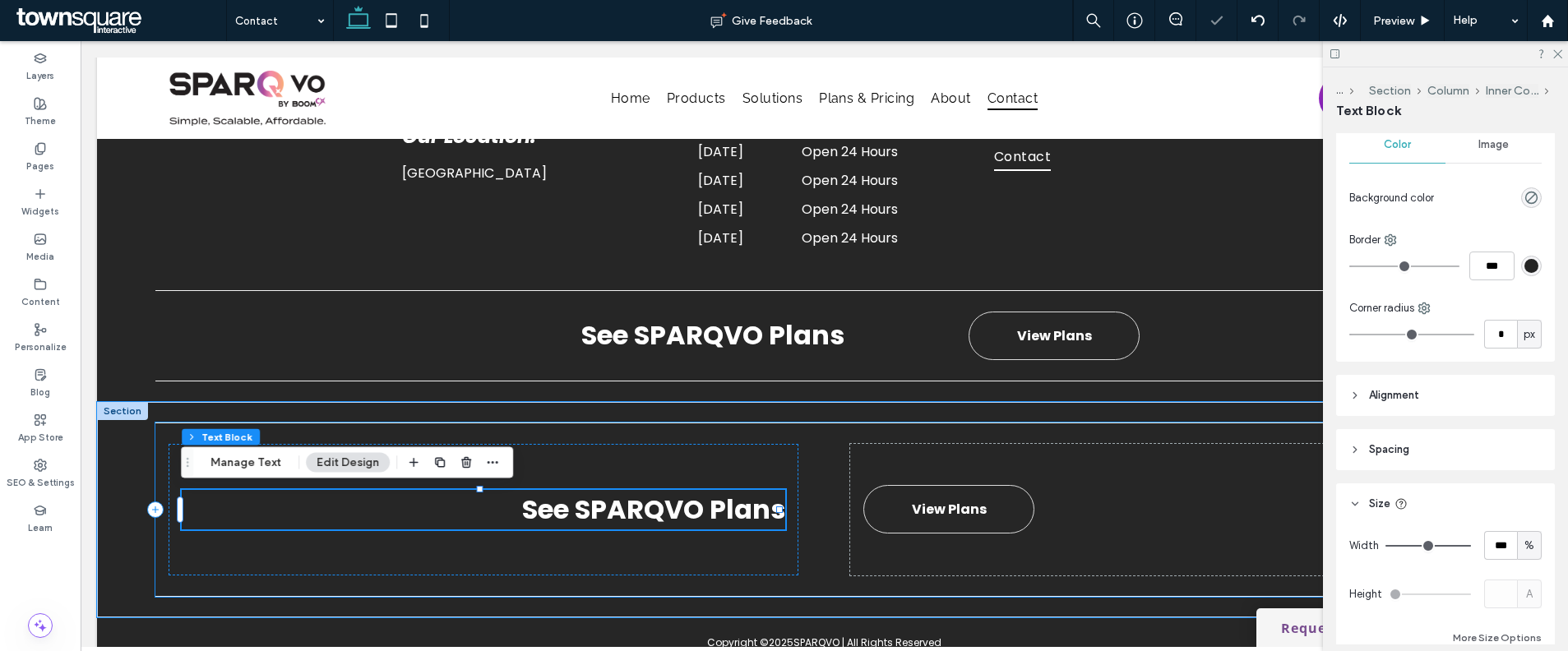
click at [824, 593] on div "See SPARQVO Plans View Plans" at bounding box center [825, 509] width 1339 height 174
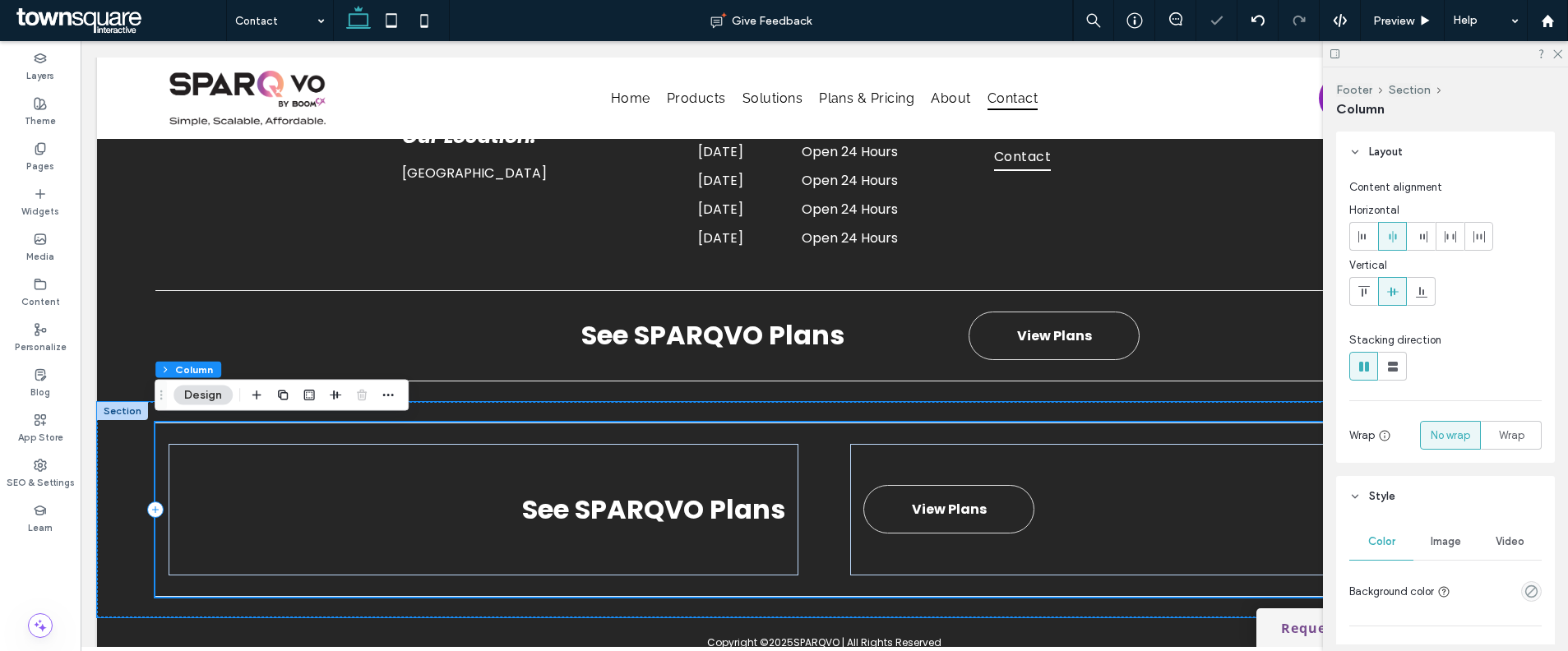
click at [824, 596] on div at bounding box center [818, 596] width 1327 height 1
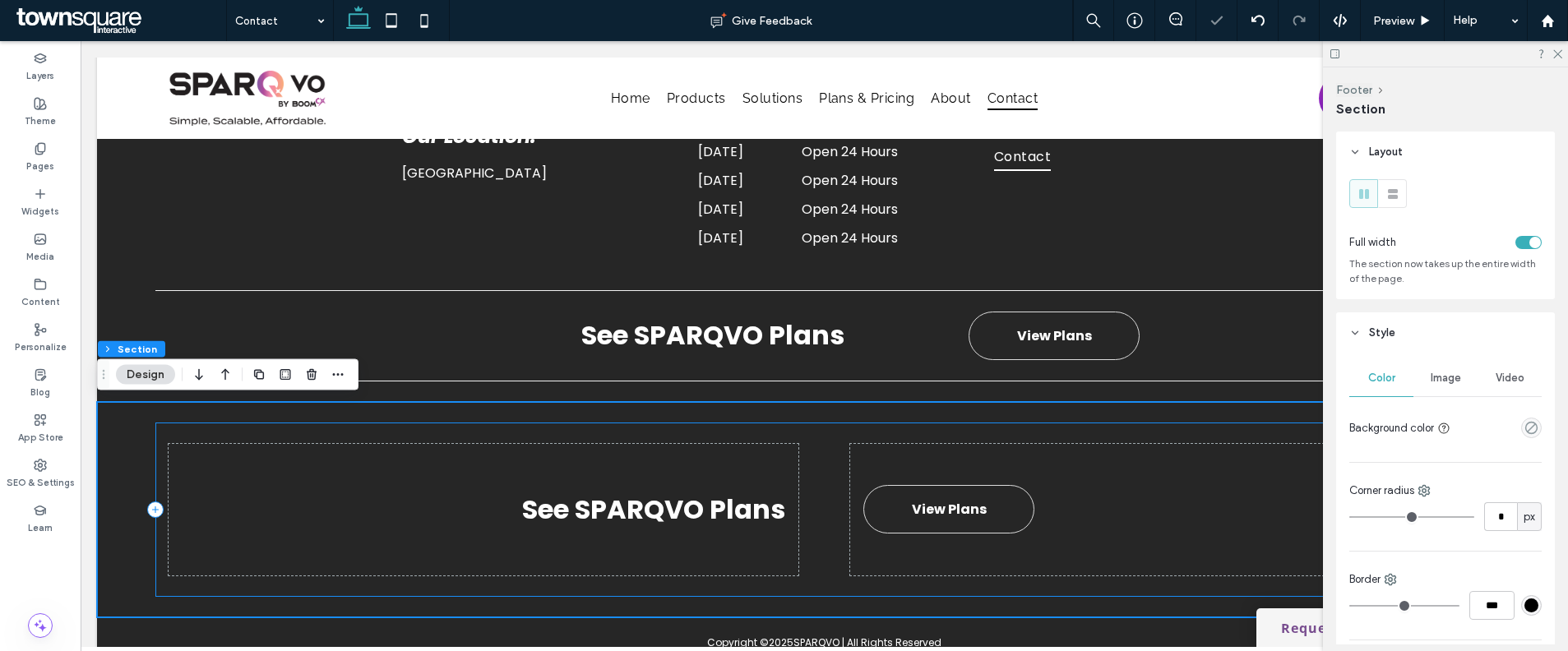
click at [821, 562] on div "See SPARQVO Plans View Plans" at bounding box center [825, 509] width 1339 height 174
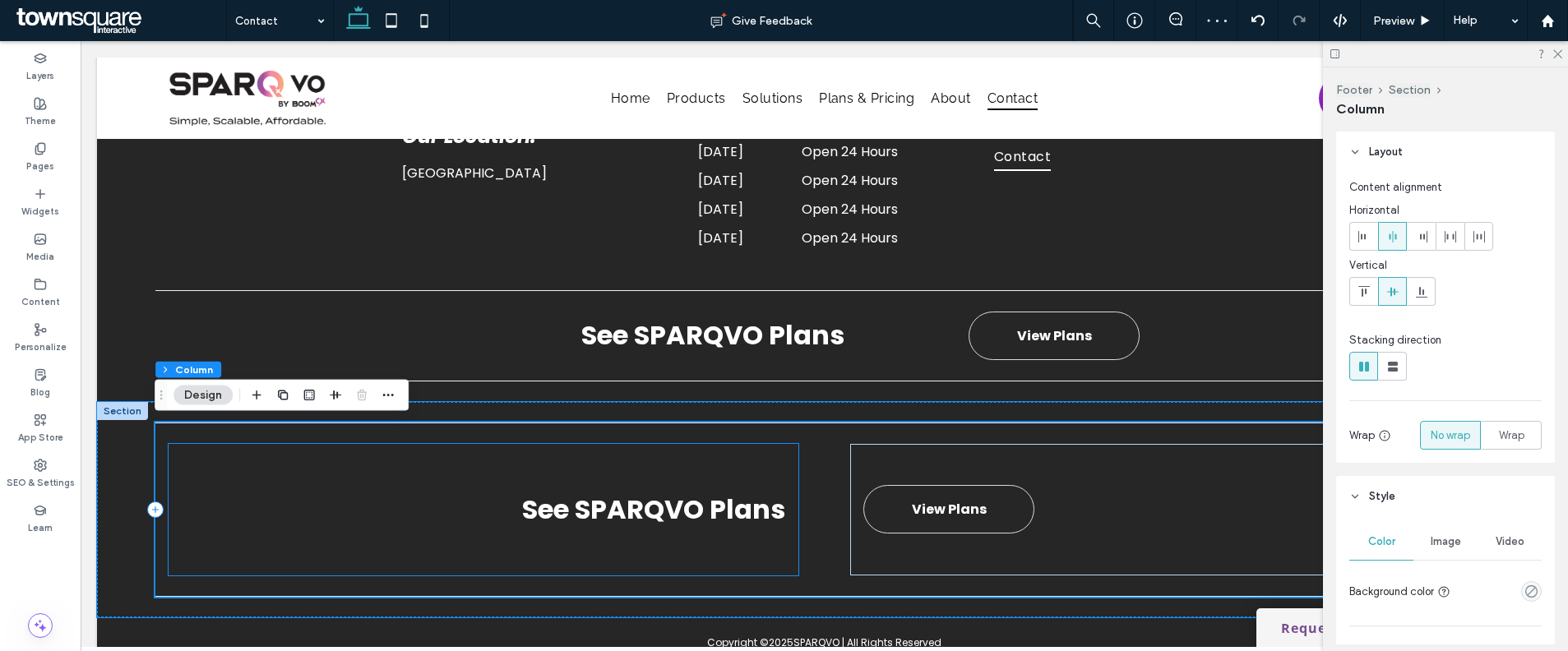
click at [730, 569] on div "See SPARQVO Plans" at bounding box center [483, 509] width 630 height 132
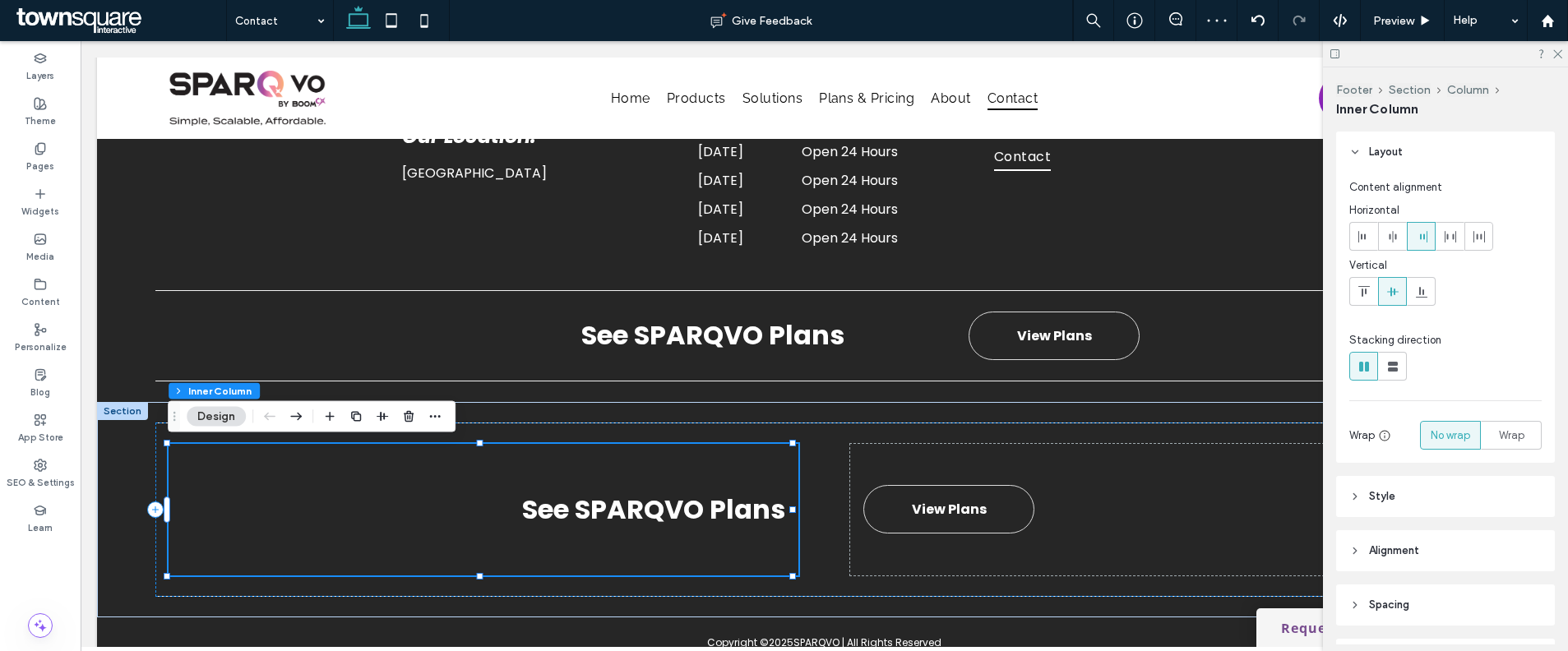
scroll to position [156, 0]
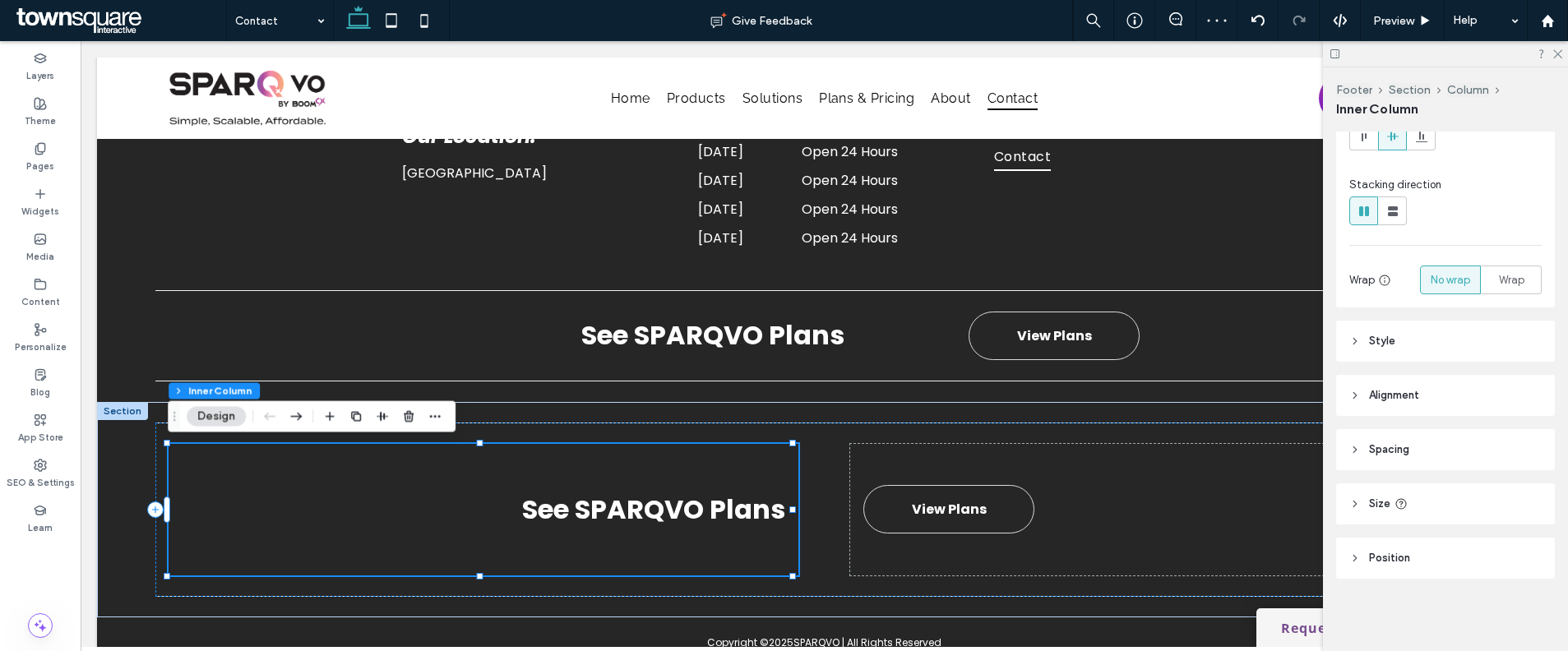
click at [1403, 342] on header "Style" at bounding box center [1446, 341] width 219 height 41
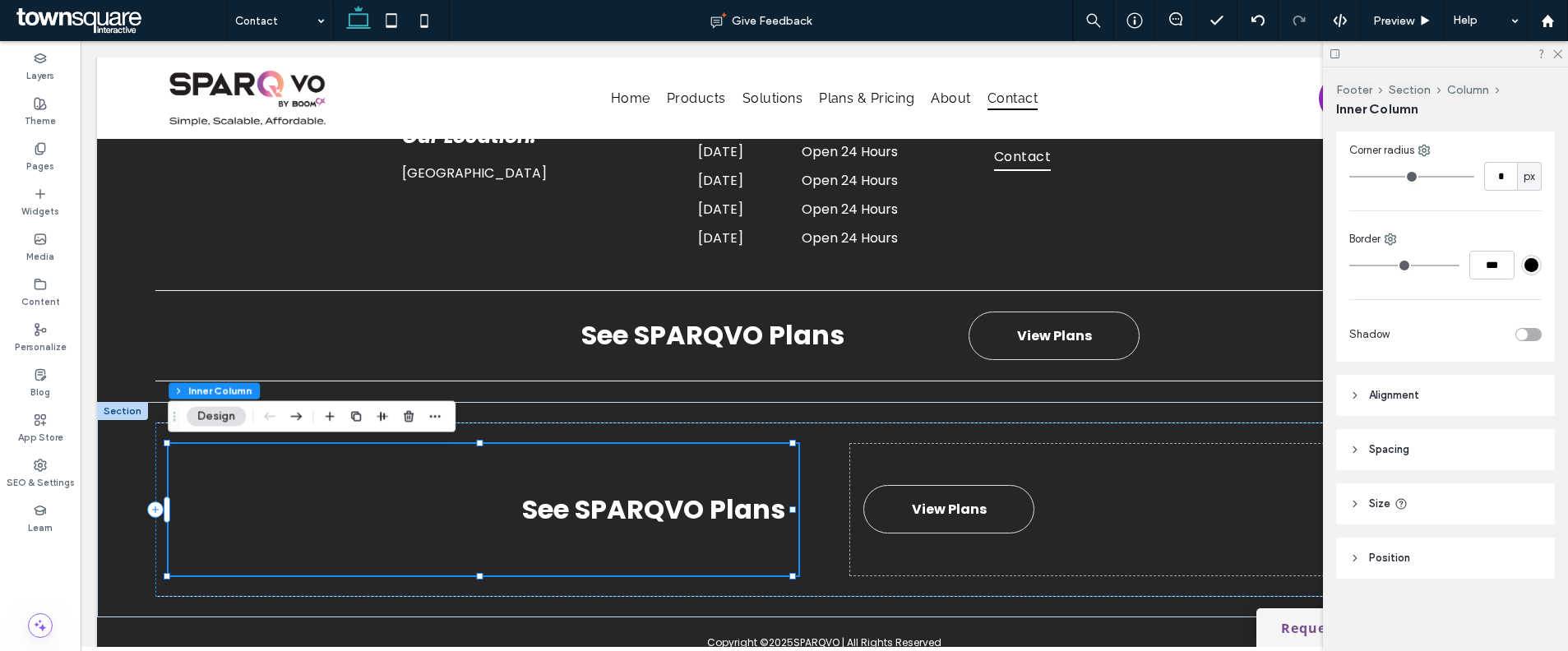
click at [1415, 442] on header "Spacing" at bounding box center [1446, 449] width 219 height 41
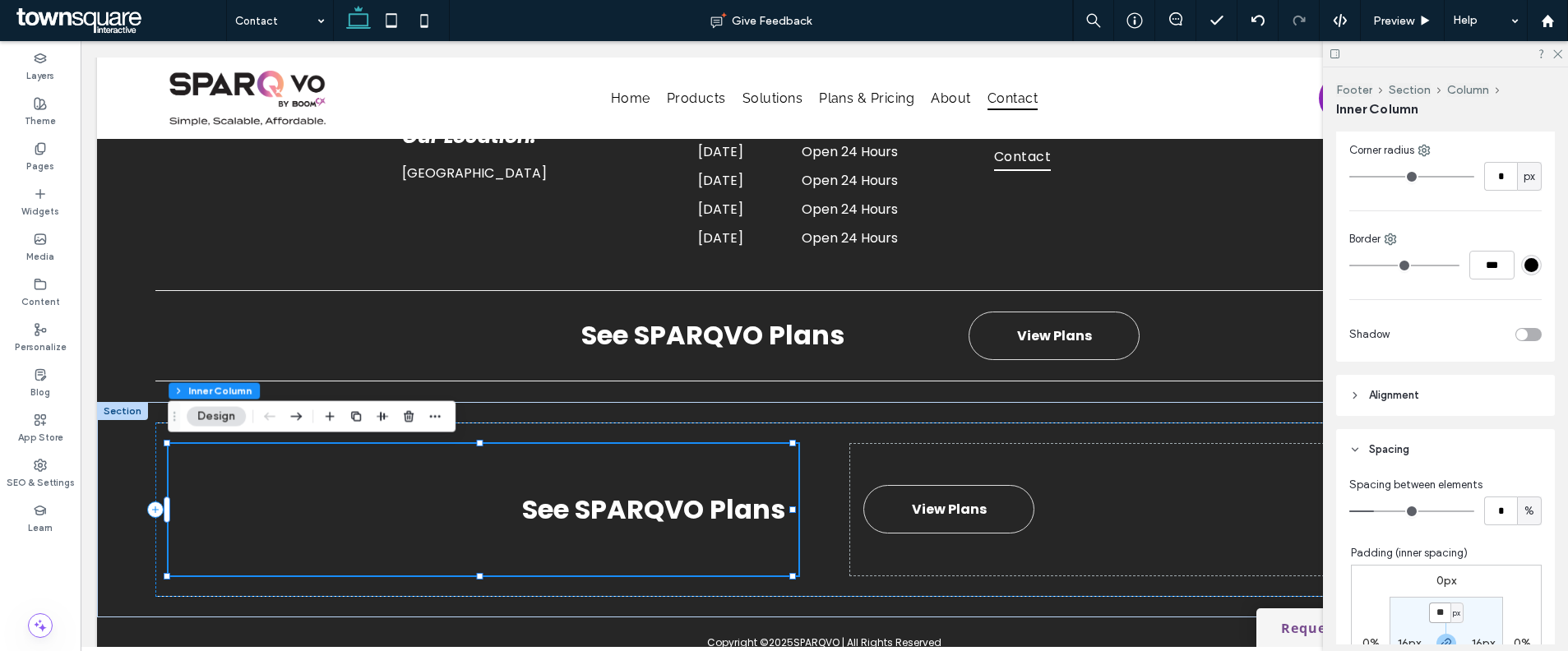
click at [1436, 603] on input "**" at bounding box center [1439, 613] width 21 height 20
type input "*"
click at [1210, 508] on div "View Plans" at bounding box center [1165, 509] width 630 height 132
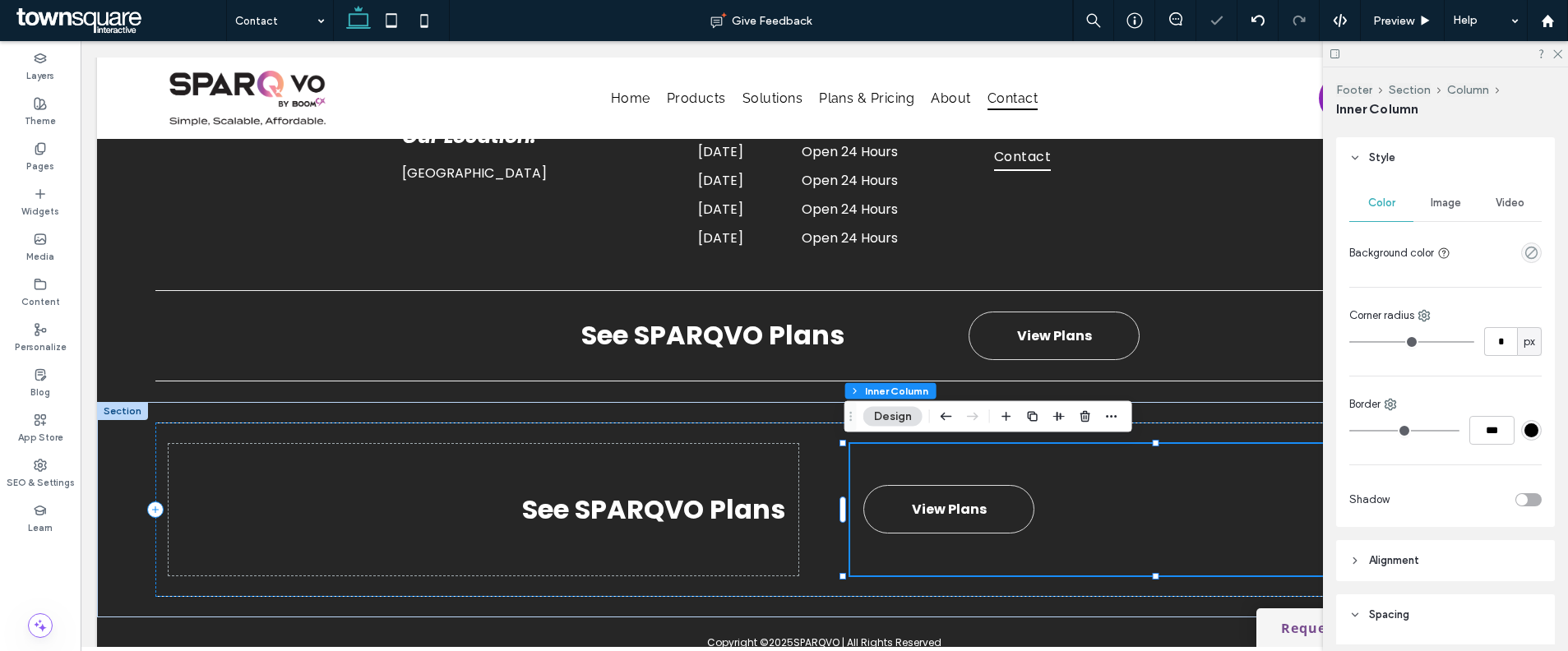
scroll to position [540, 0]
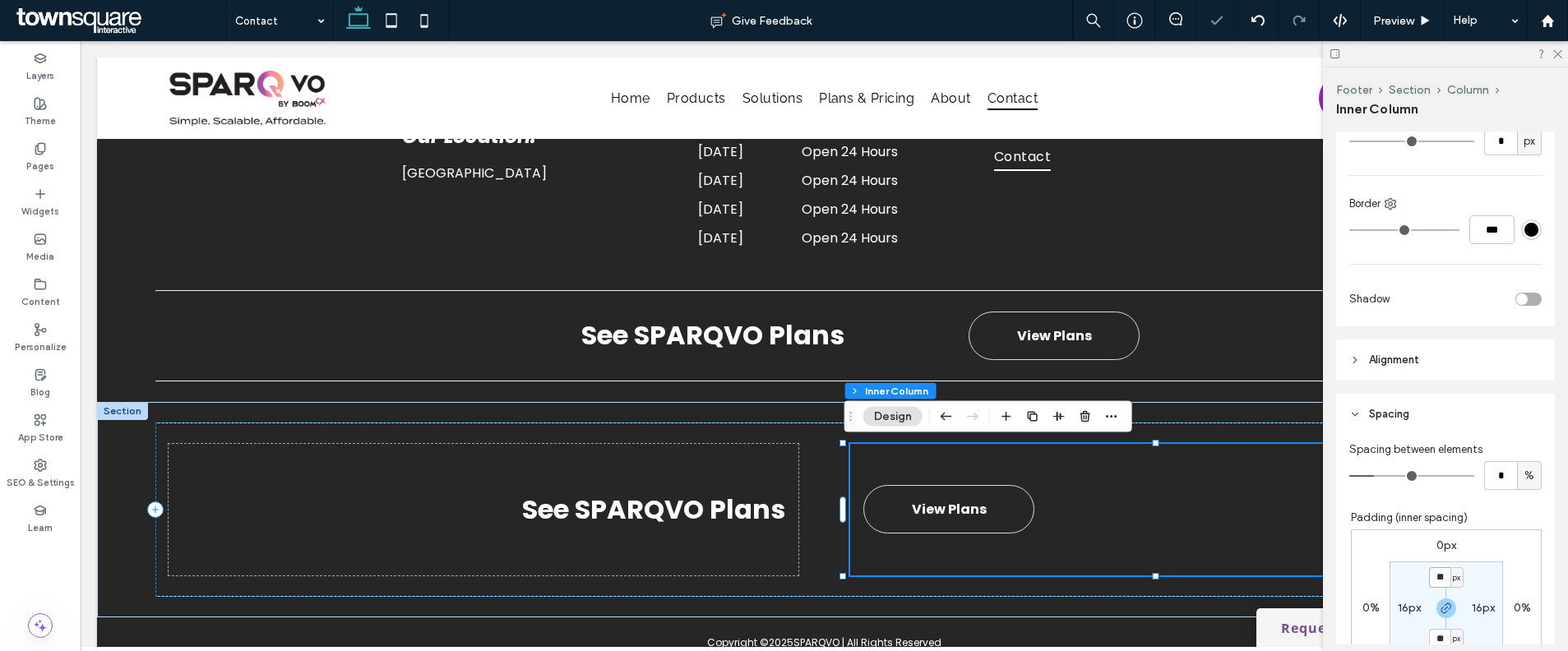
click at [1432, 571] on input "**" at bounding box center [1439, 577] width 21 height 20
type input "*"
click at [985, 603] on div "See SPARQVO Plans View Plans" at bounding box center [824, 510] width 1455 height 215
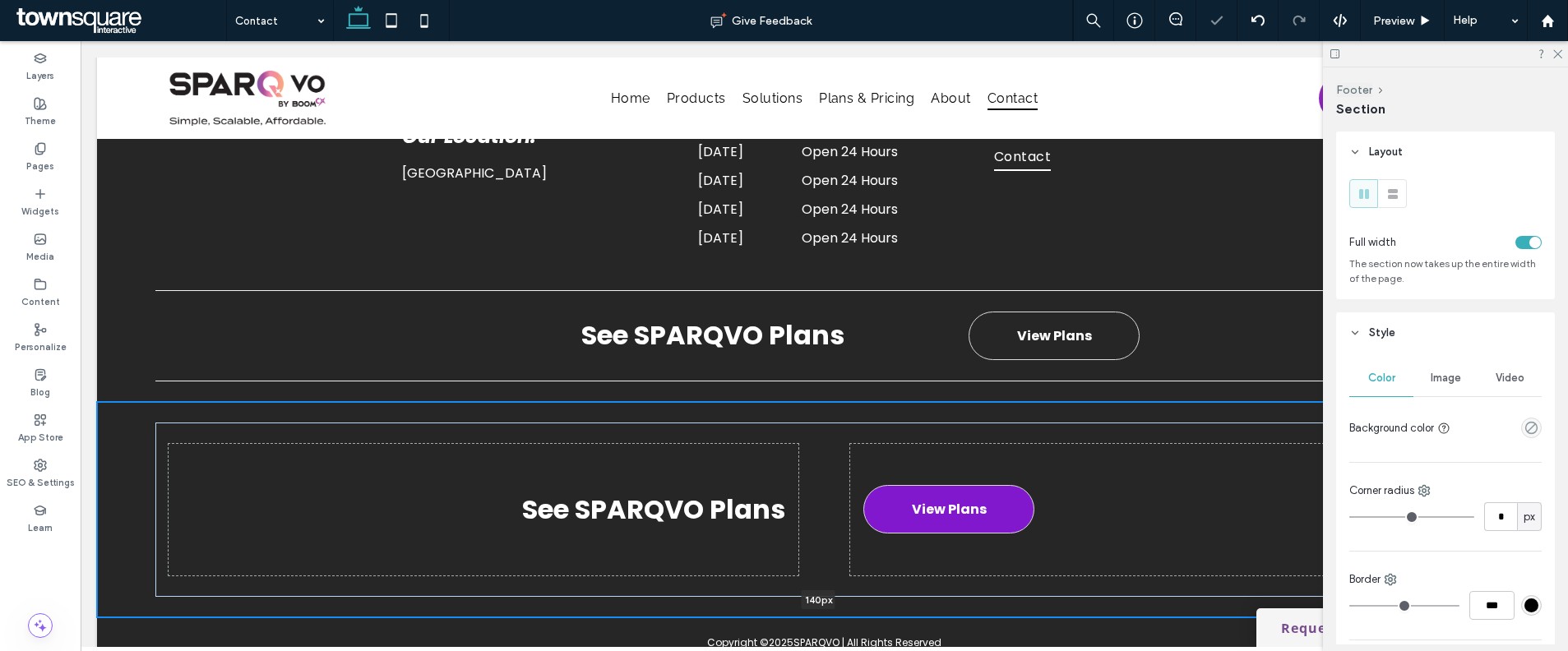
drag, startPoint x: 988, startPoint y: 619, endPoint x: 979, endPoint y: 516, distance: 103.4
click at [979, 516] on div "See SPARQVO Plans View Plans 140px Section" at bounding box center [824, 510] width 1455 height 215
type input "***"
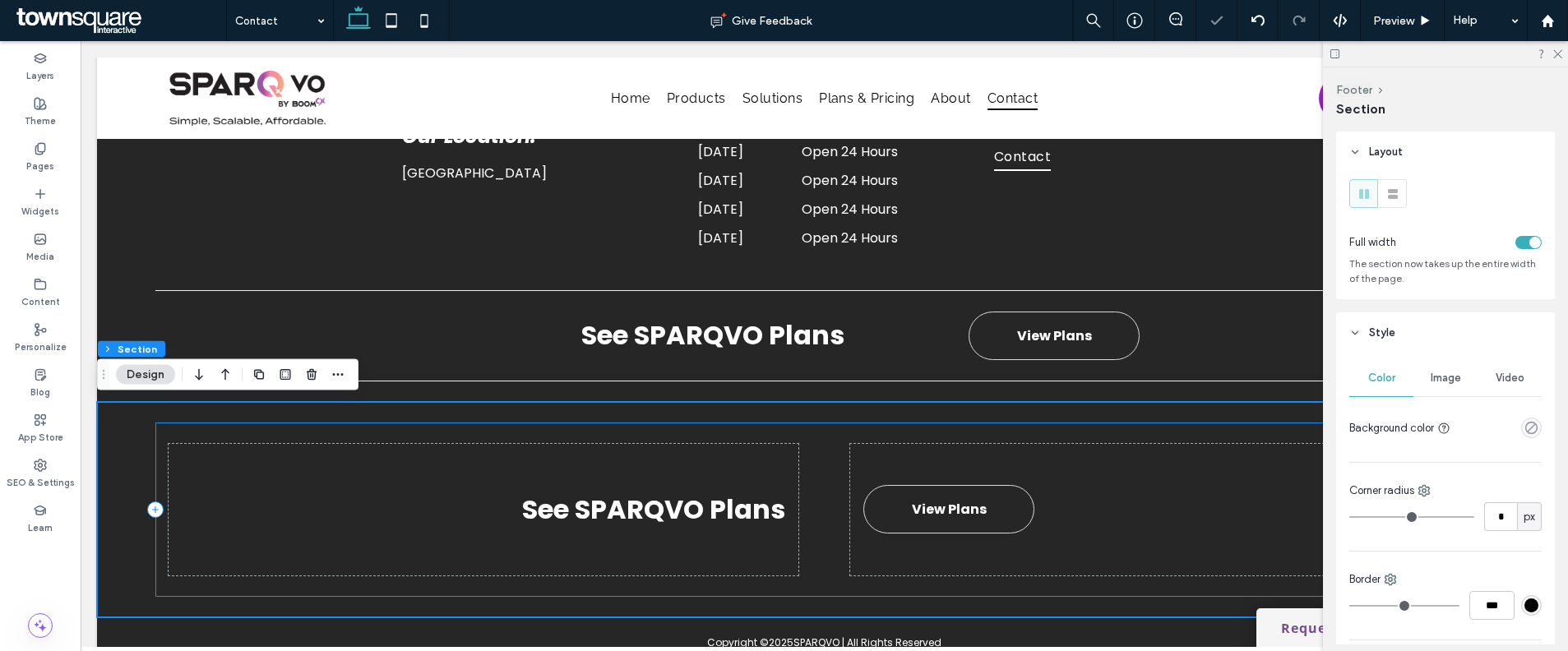
click at [932, 593] on div "See SPARQVO Plans View Plans" at bounding box center [825, 509] width 1339 height 174
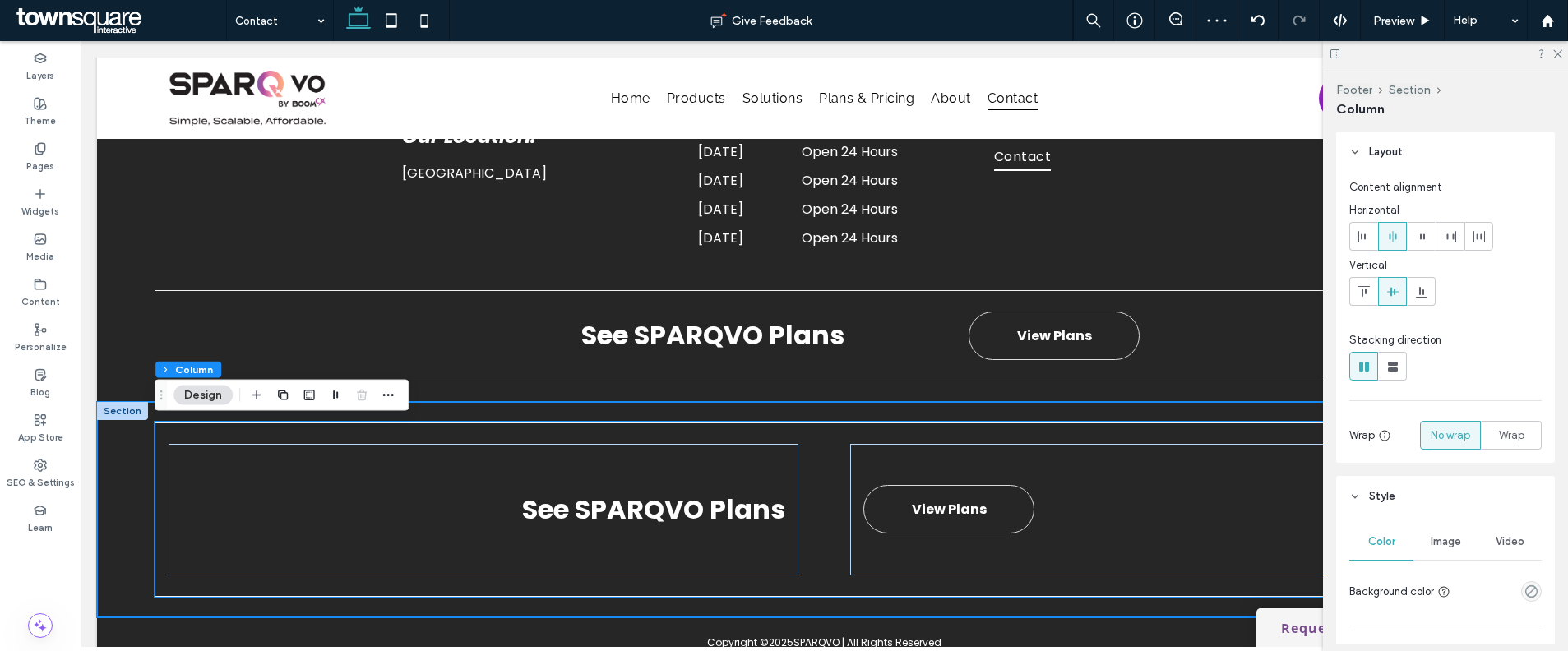
click at [802, 411] on div "See SPARQVO Plans View Plans" at bounding box center [824, 510] width 1455 height 215
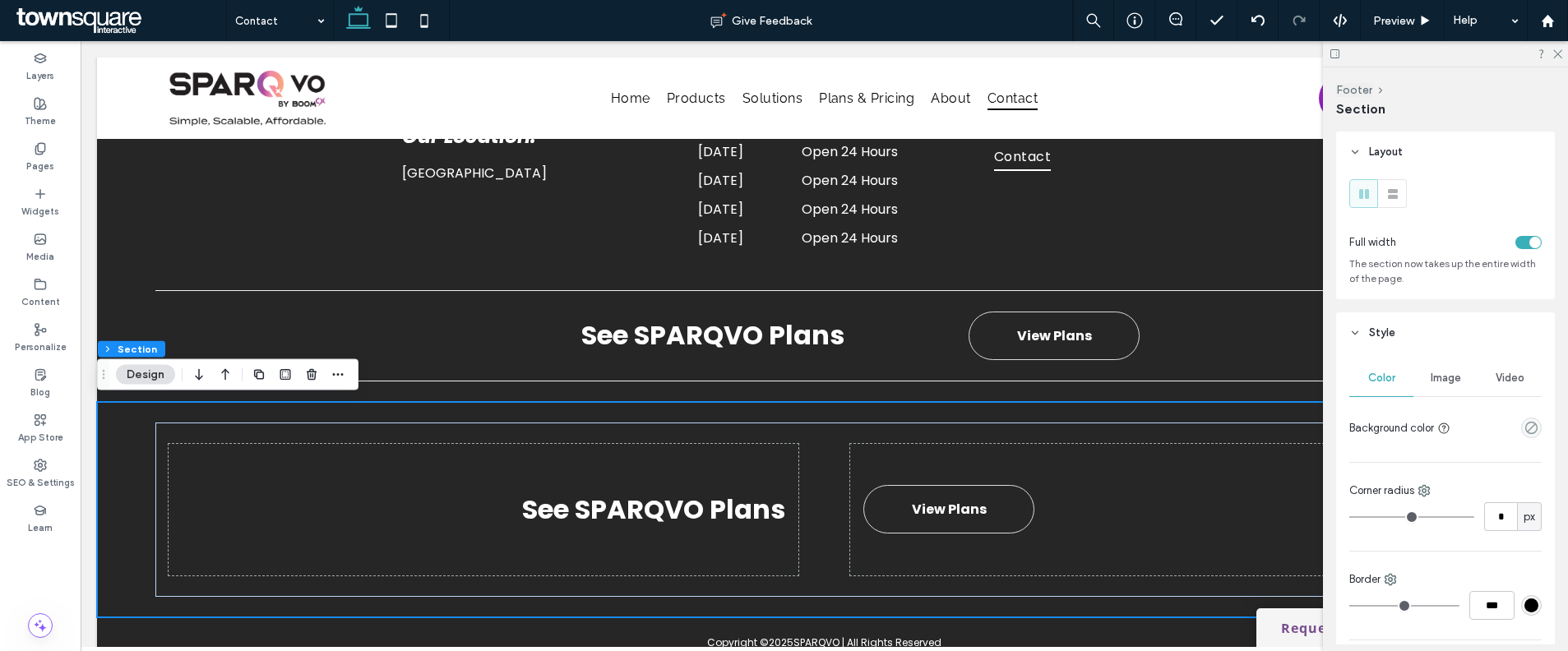
click at [814, 413] on div "See SPARQVO Plans View Plans" at bounding box center [824, 510] width 1455 height 215
click at [815, 456] on div "See SPARQVO Plans View Plans" at bounding box center [825, 509] width 1339 height 174
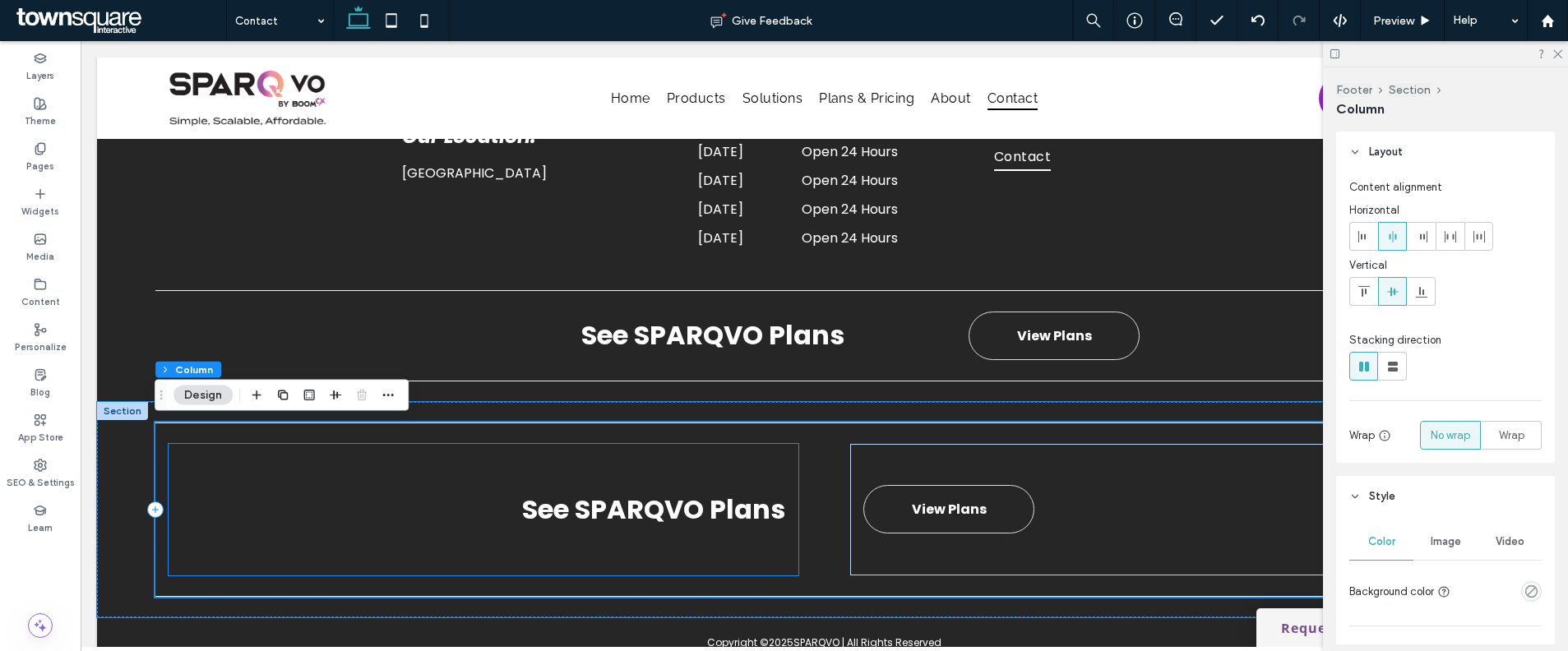
click at [764, 560] on div "See SPARQVO Plans" at bounding box center [483, 509] width 630 height 132
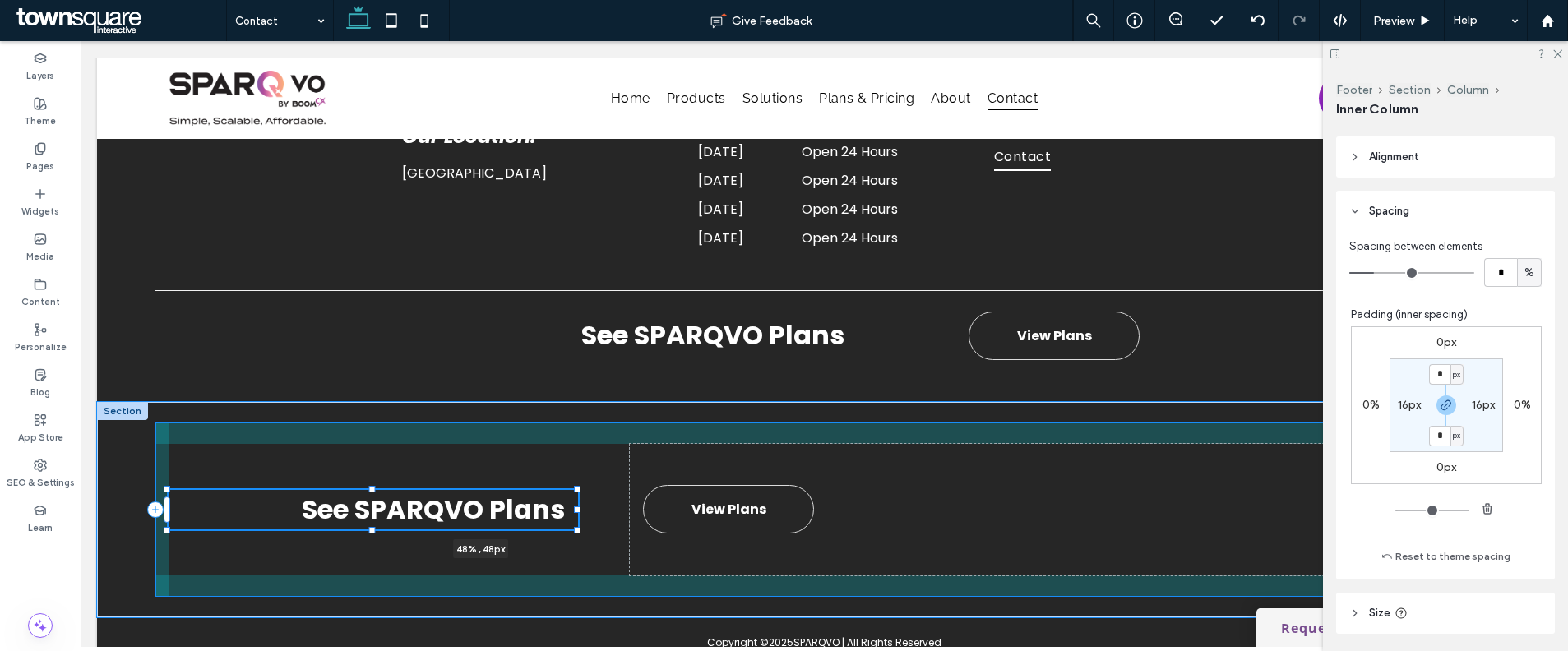
scroll to position [748, 0]
drag, startPoint x: 479, startPoint y: 577, endPoint x: 479, endPoint y: 518, distance: 59.0
click at [479, 518] on div "See SPARQVO Plans 48% , 46px View Plans" at bounding box center [824, 510] width 1455 height 215
type input "**"
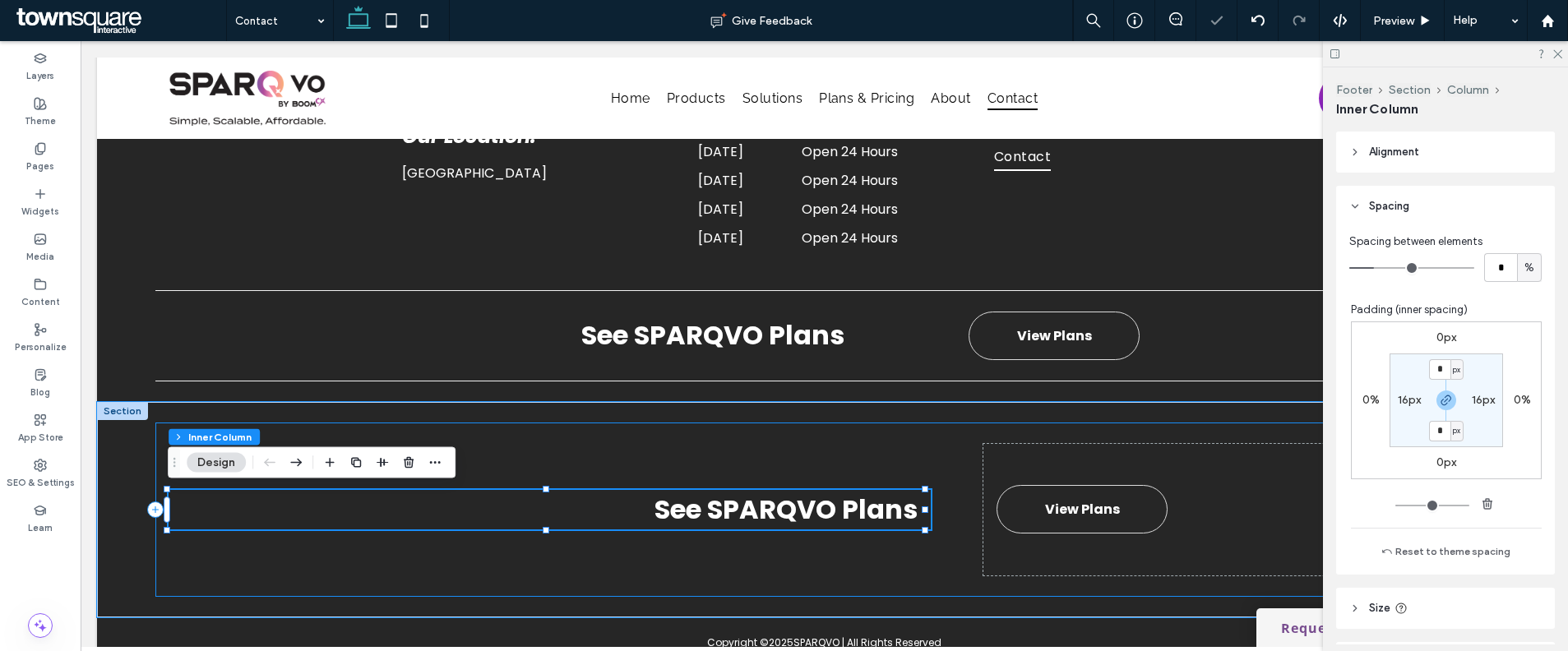
click at [994, 579] on div "See SPARQVO Plans 48% , 46px View Plans" at bounding box center [825, 509] width 1339 height 174
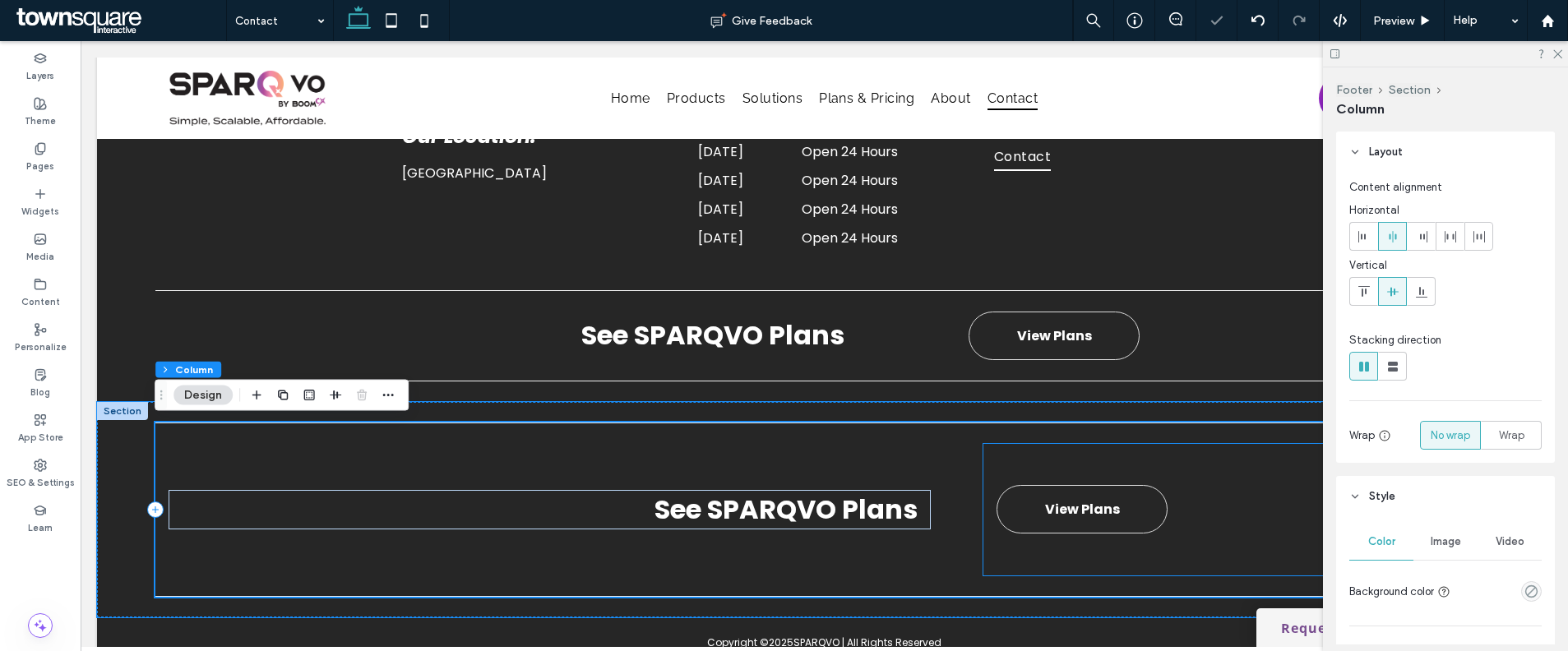
click at [1005, 563] on div "View Plans" at bounding box center [1231, 509] width 496 height 132
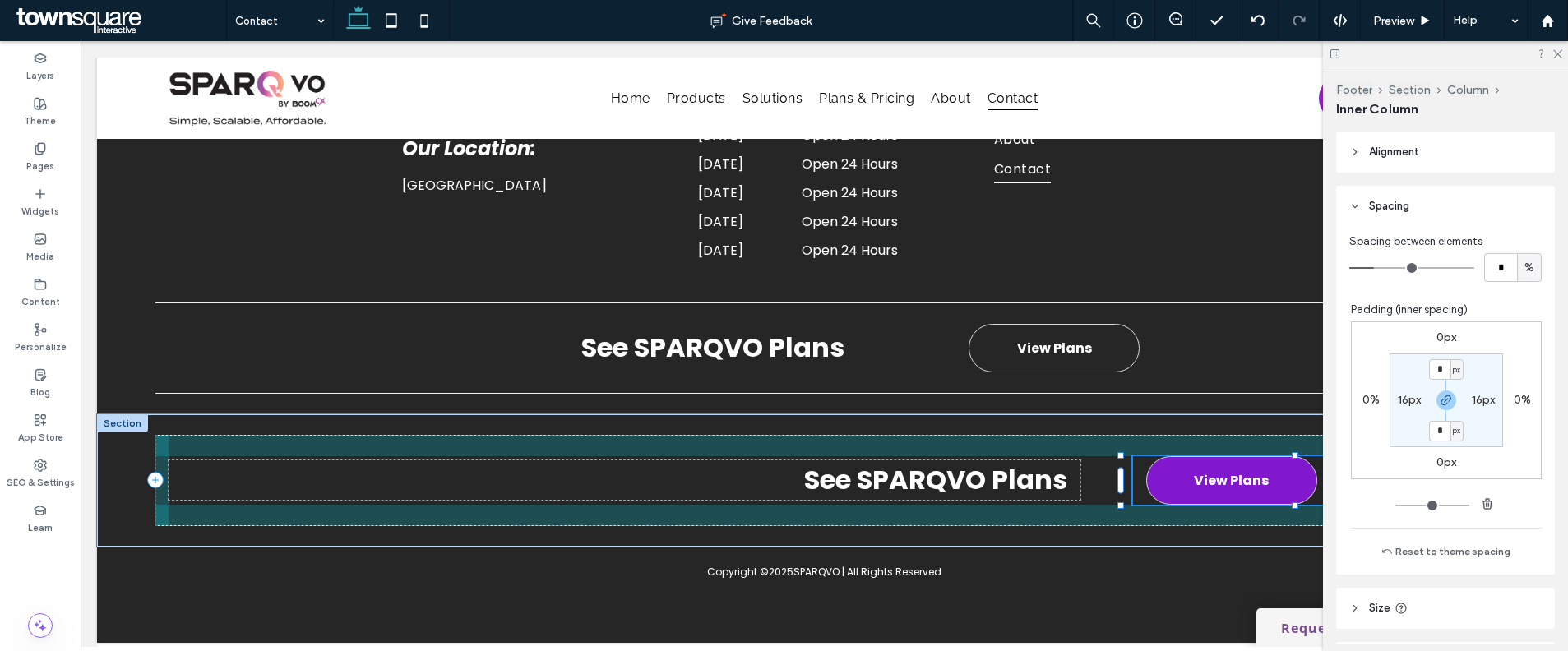
drag, startPoint x: 1224, startPoint y: 572, endPoint x: 1225, endPoint y: 487, distance: 85.0
click at [1225, 487] on div "See SPARQVO Plans View Plans 38% , 52px" at bounding box center [824, 481] width 1455 height 133
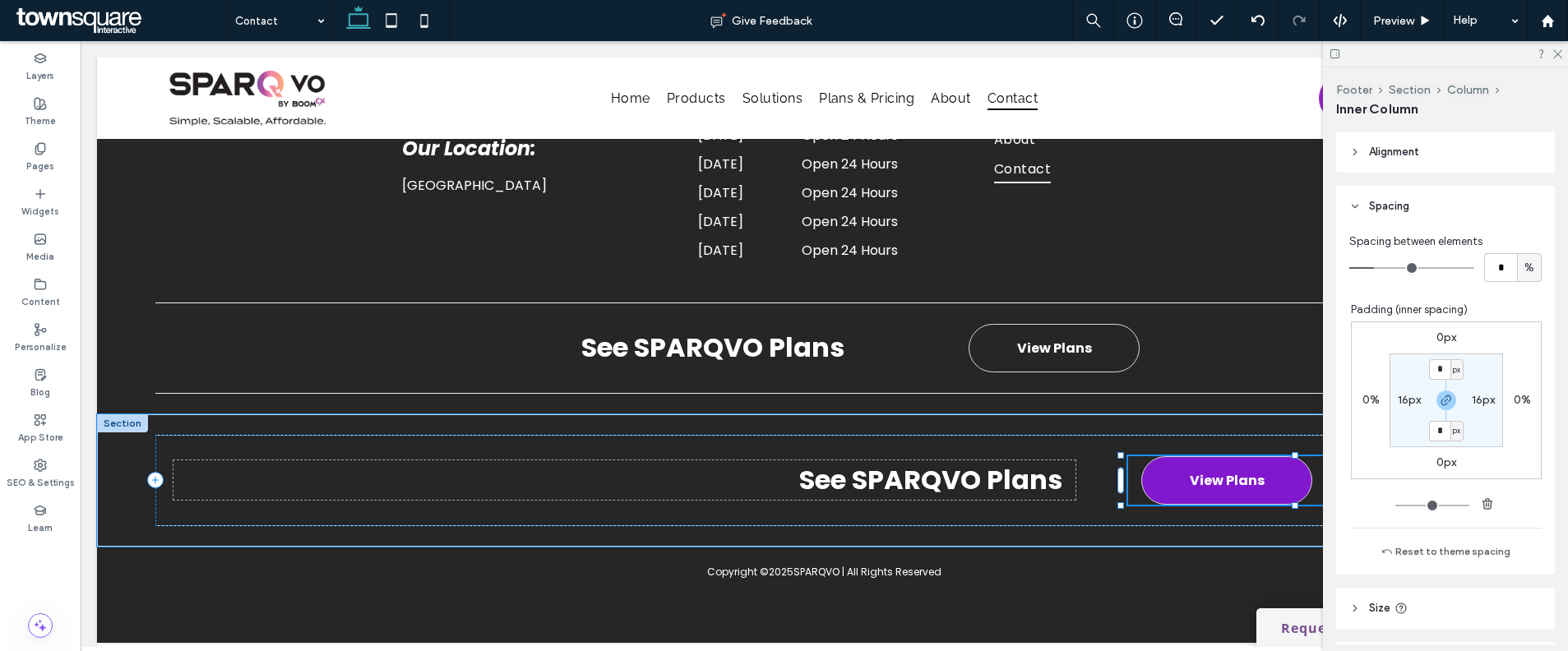
type input "**"
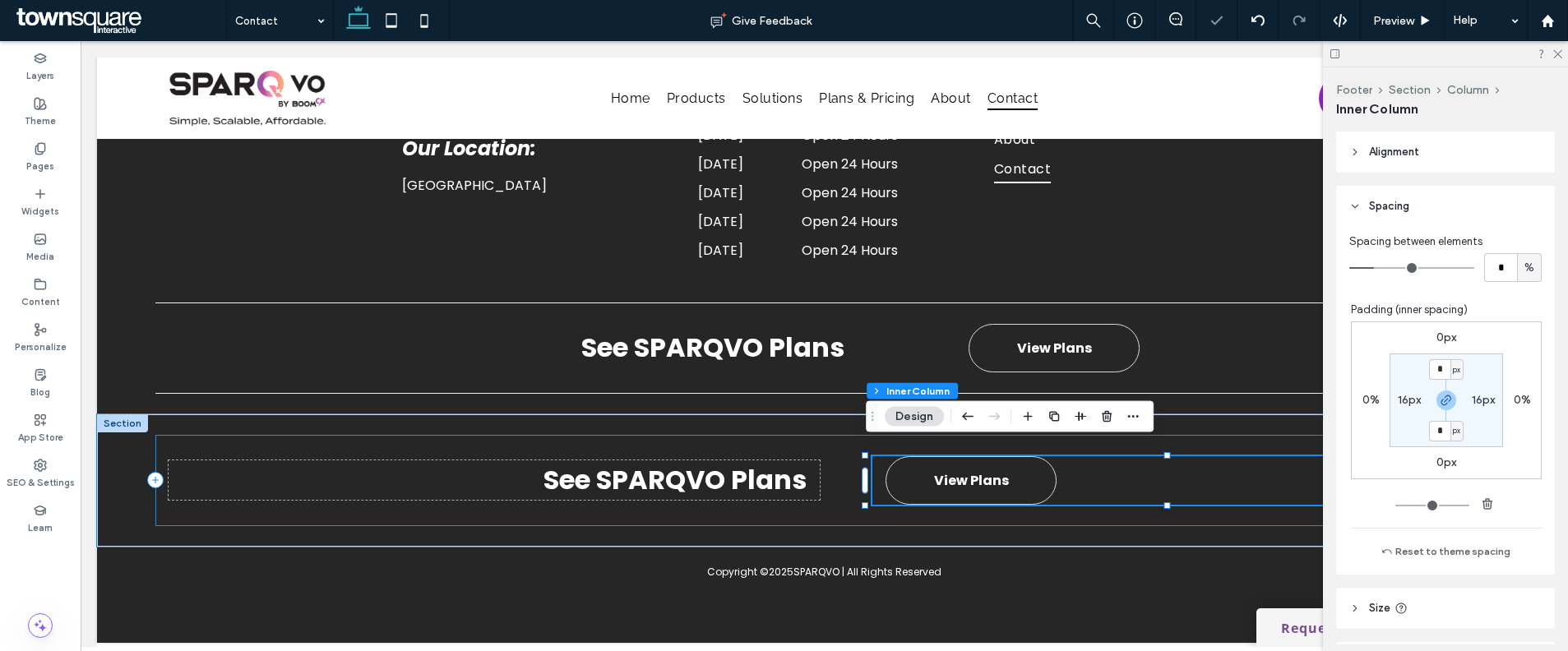
click at [925, 506] on div "See SPARQVO Plans View Plans 38% , 52px" at bounding box center [825, 480] width 1339 height 91
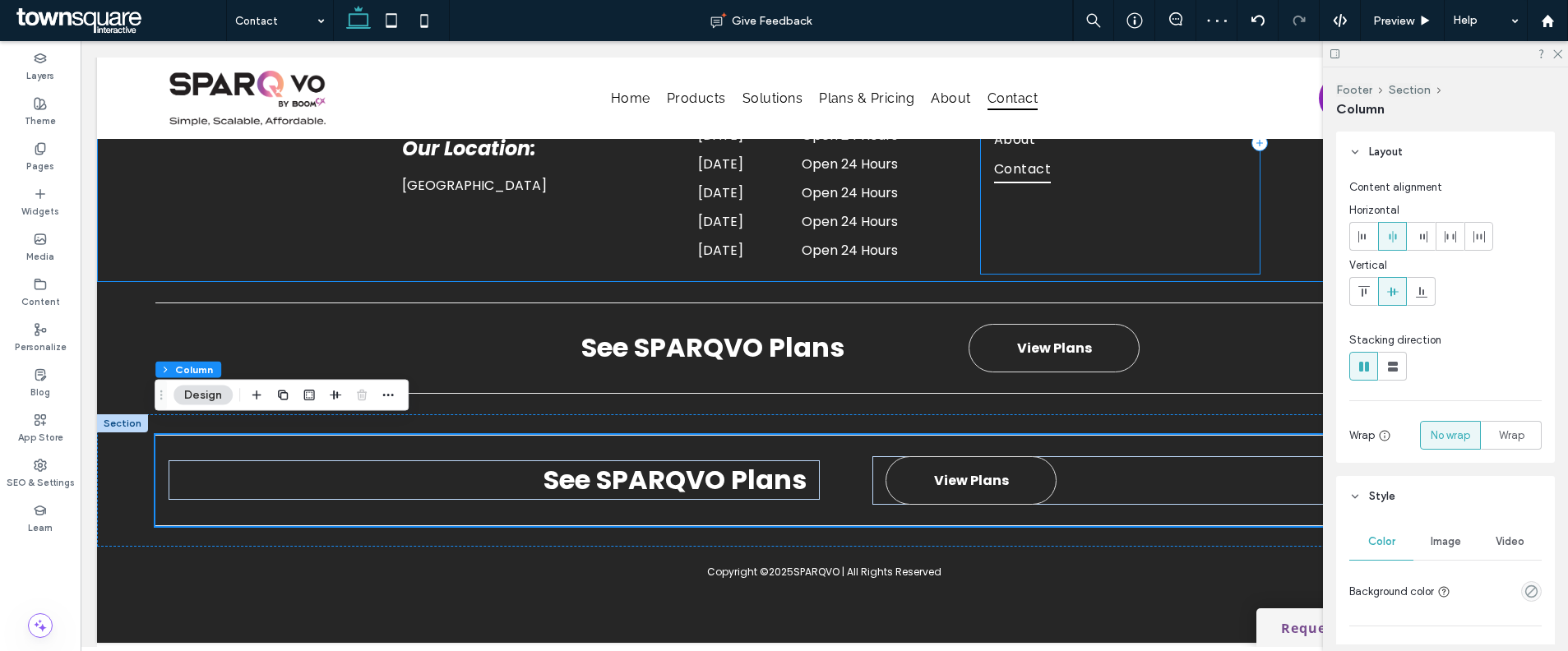
click at [1073, 205] on div "Quick Links Plans & Pricing Solutions About Contact" at bounding box center [1120, 143] width 279 height 262
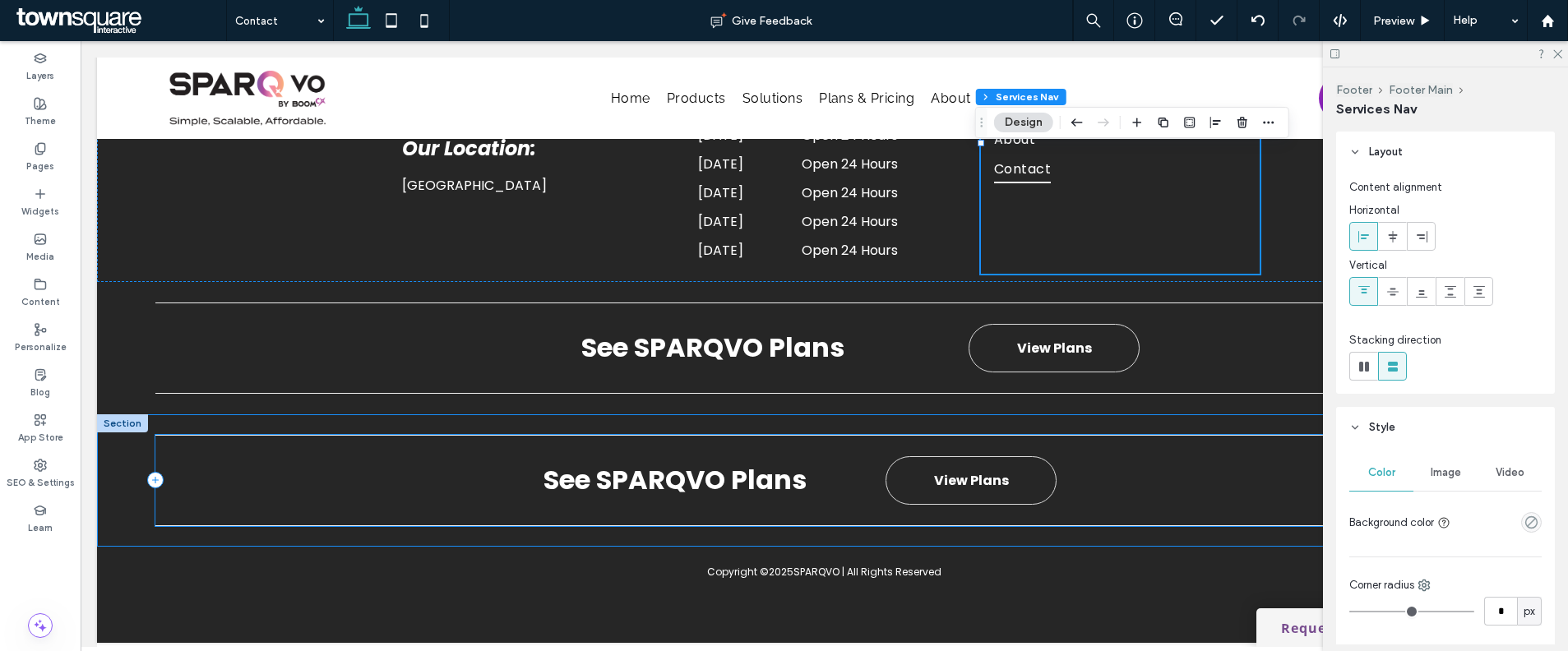
click at [862, 447] on div "See SPARQVO Plans View Plans" at bounding box center [825, 480] width 1339 height 91
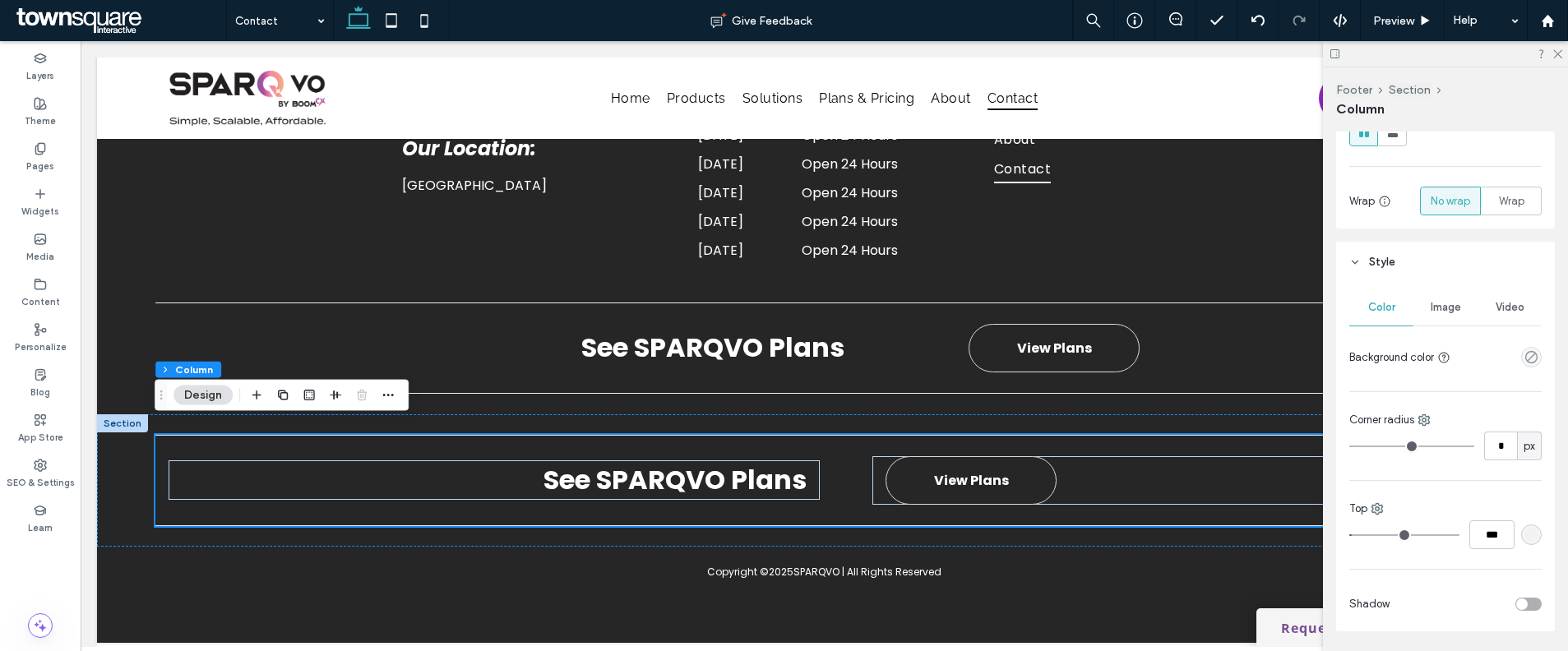
scroll to position [395, 0]
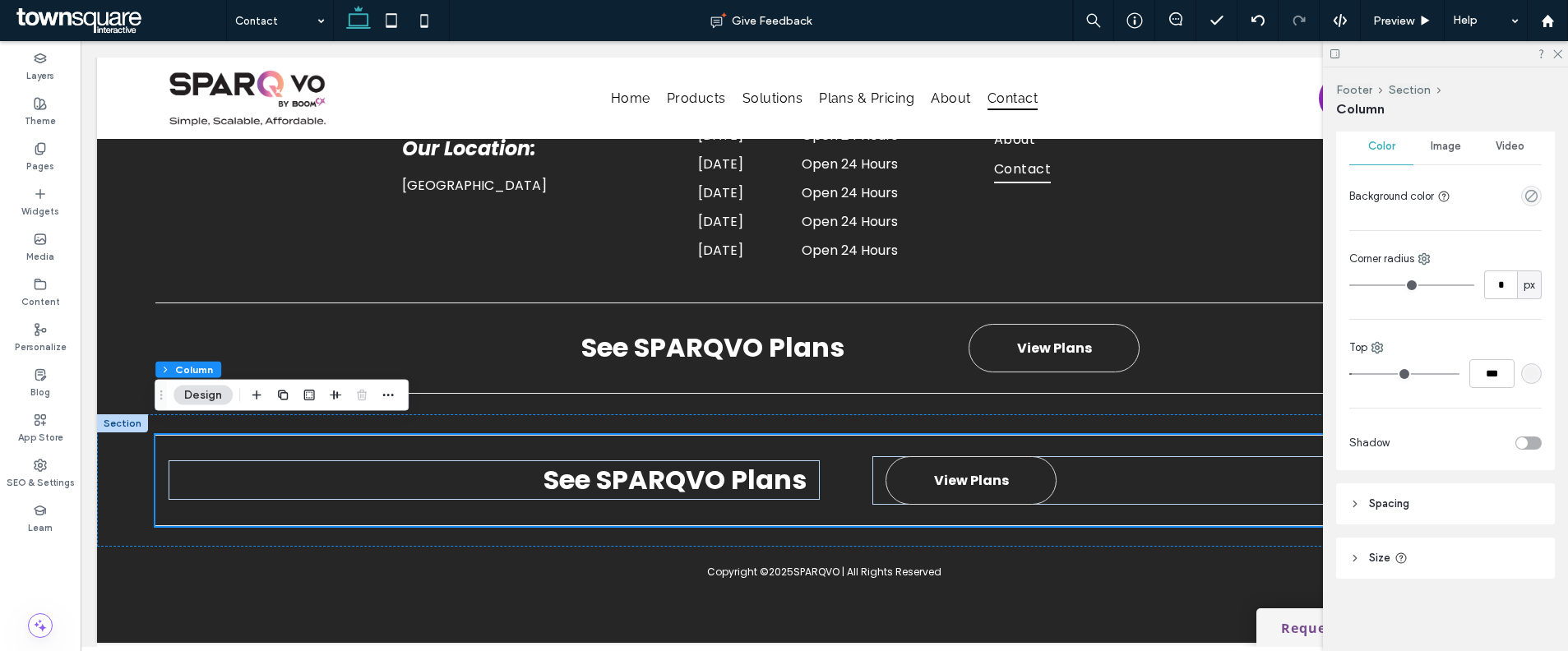
click at [1430, 499] on header "Spacing" at bounding box center [1446, 504] width 219 height 41
click at [1496, 559] on input "**" at bounding box center [1518, 564] width 45 height 29
type input "*"
type input "**"
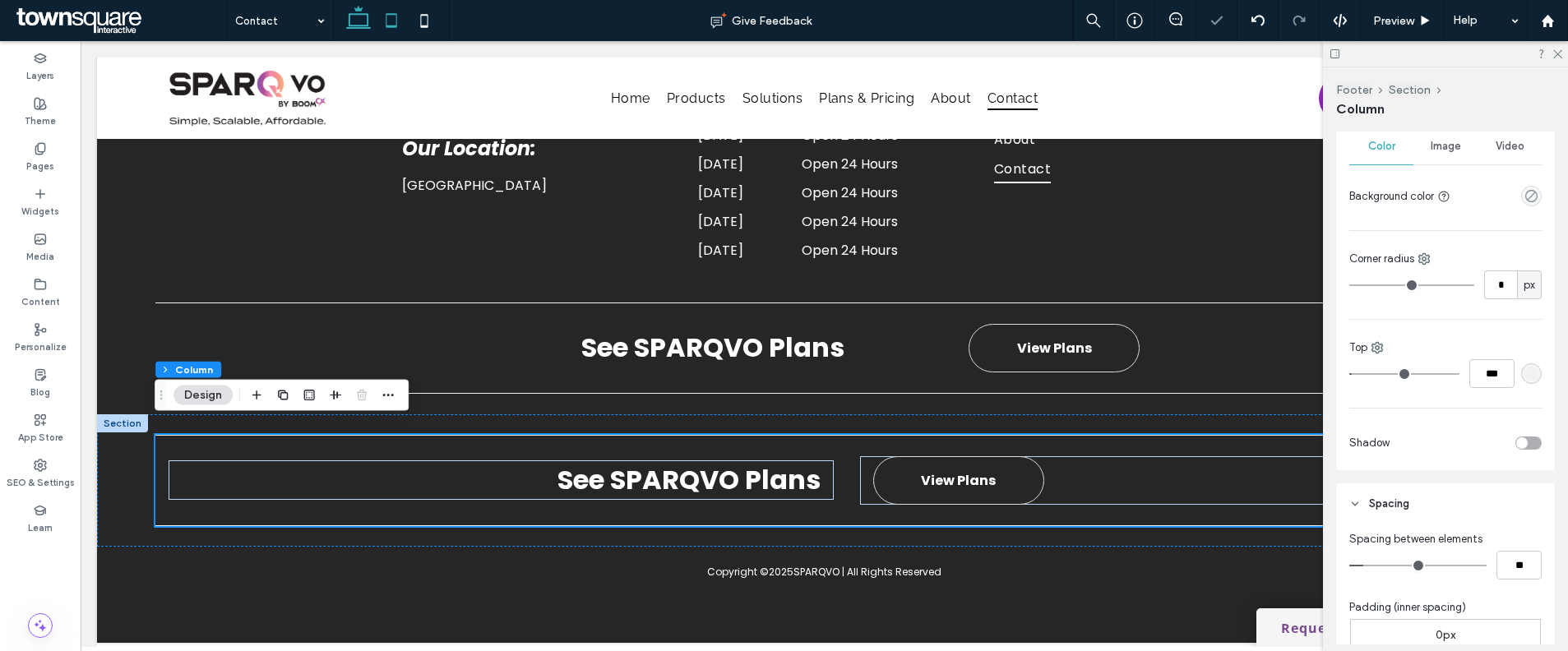
click at [395, 17] on icon at bounding box center [391, 20] width 33 height 33
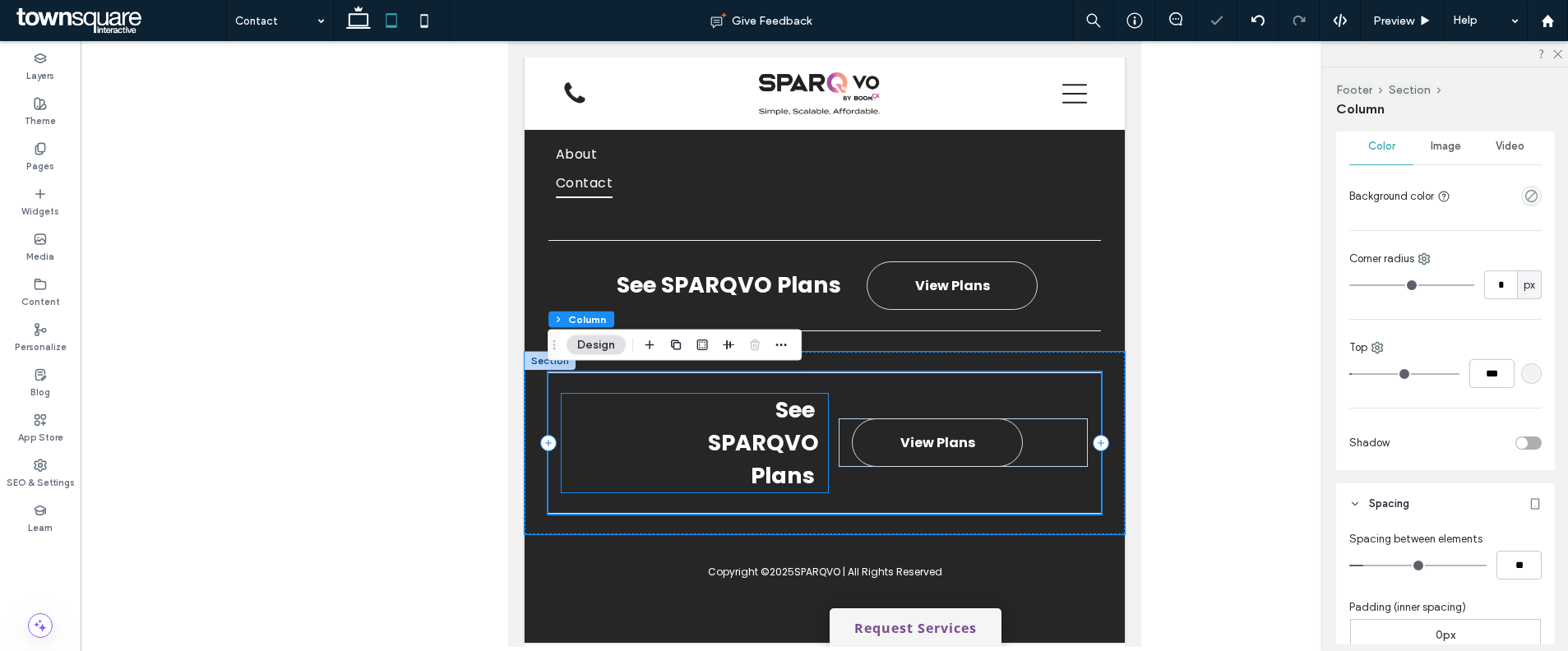
click at [766, 470] on strong "See SPARQVO Plans" at bounding box center [762, 443] width 111 height 96
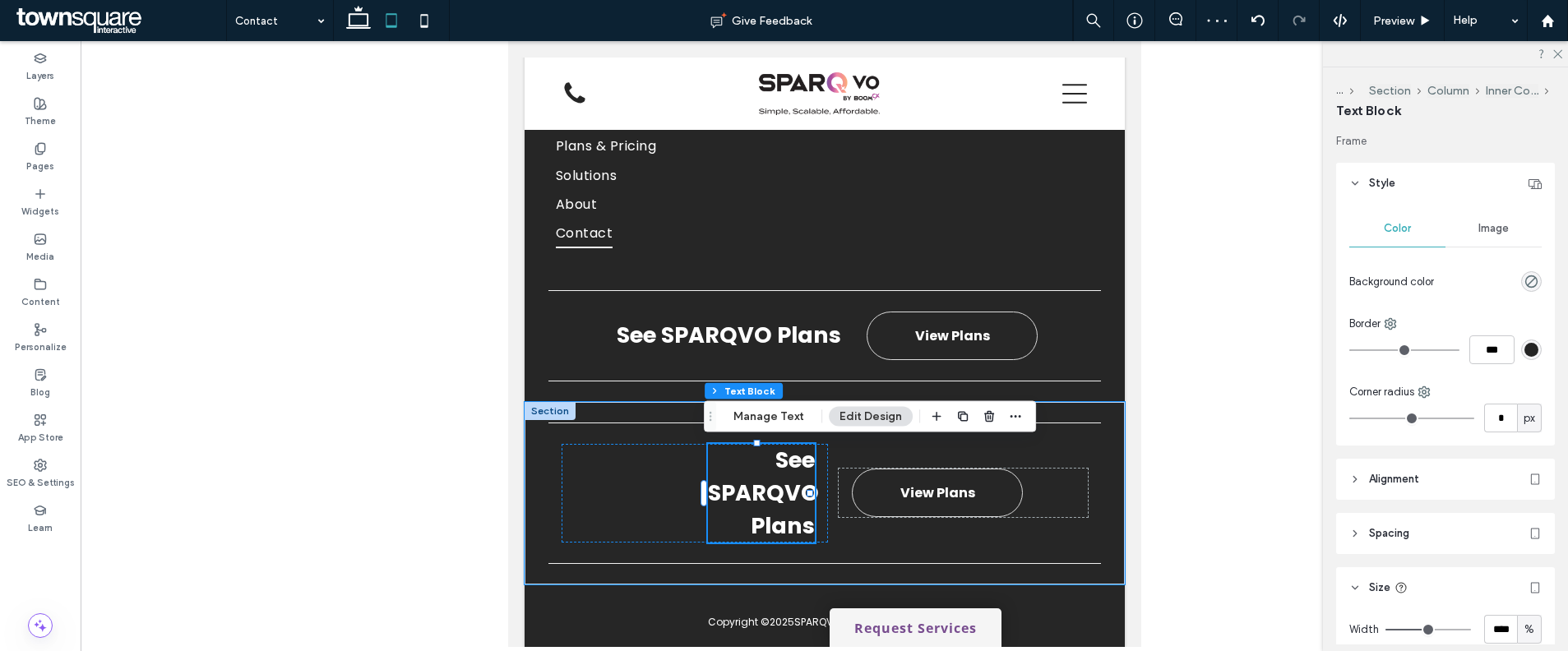
scroll to position [220, 0]
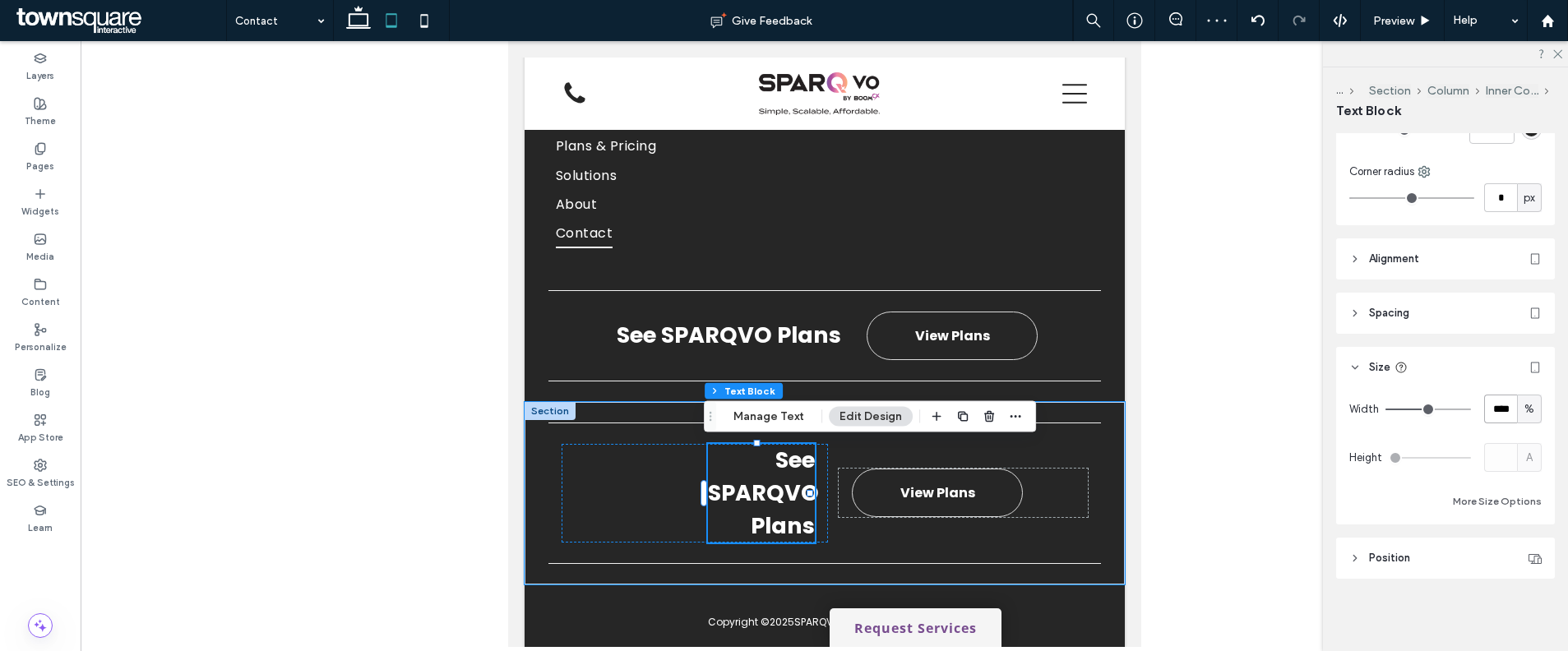
click at [1496, 412] on input "****" at bounding box center [1501, 409] width 33 height 29
type input "***"
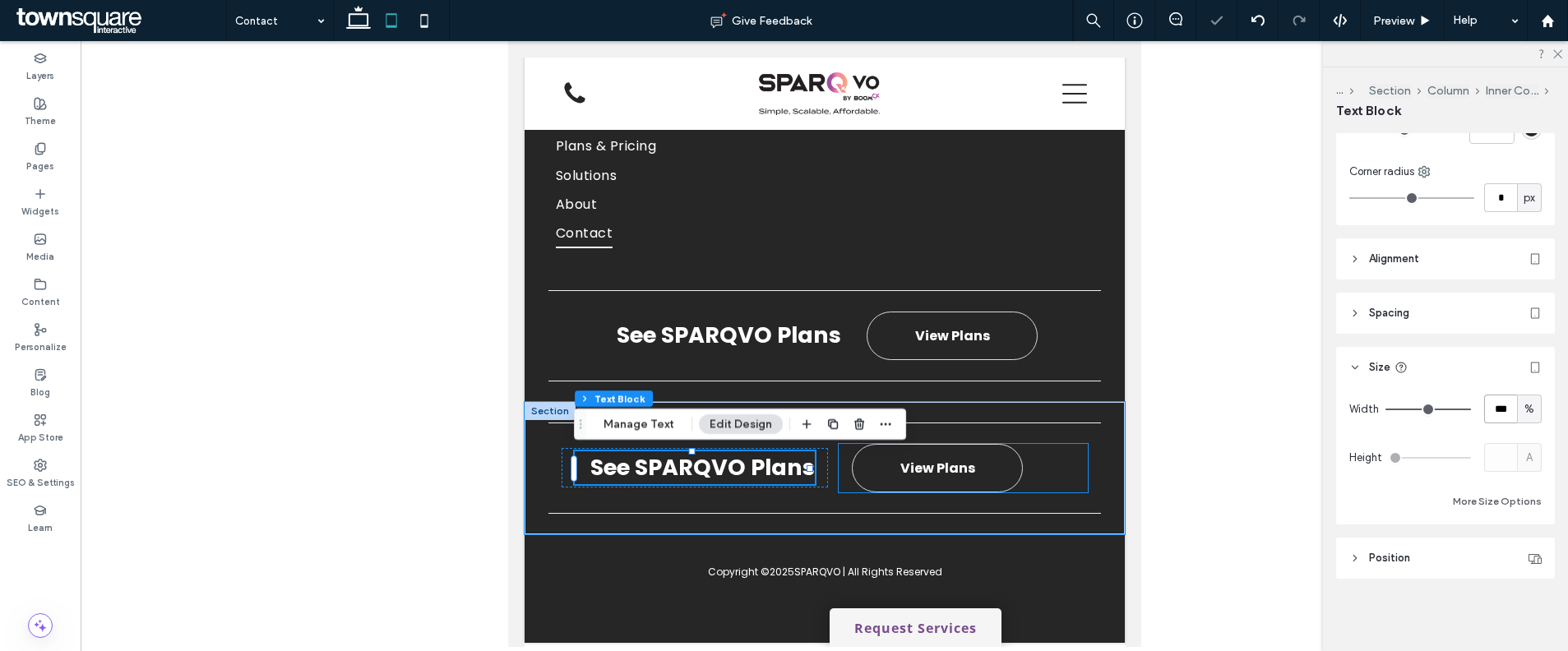
click at [1036, 480] on div "View Plans" at bounding box center [962, 468] width 250 height 49
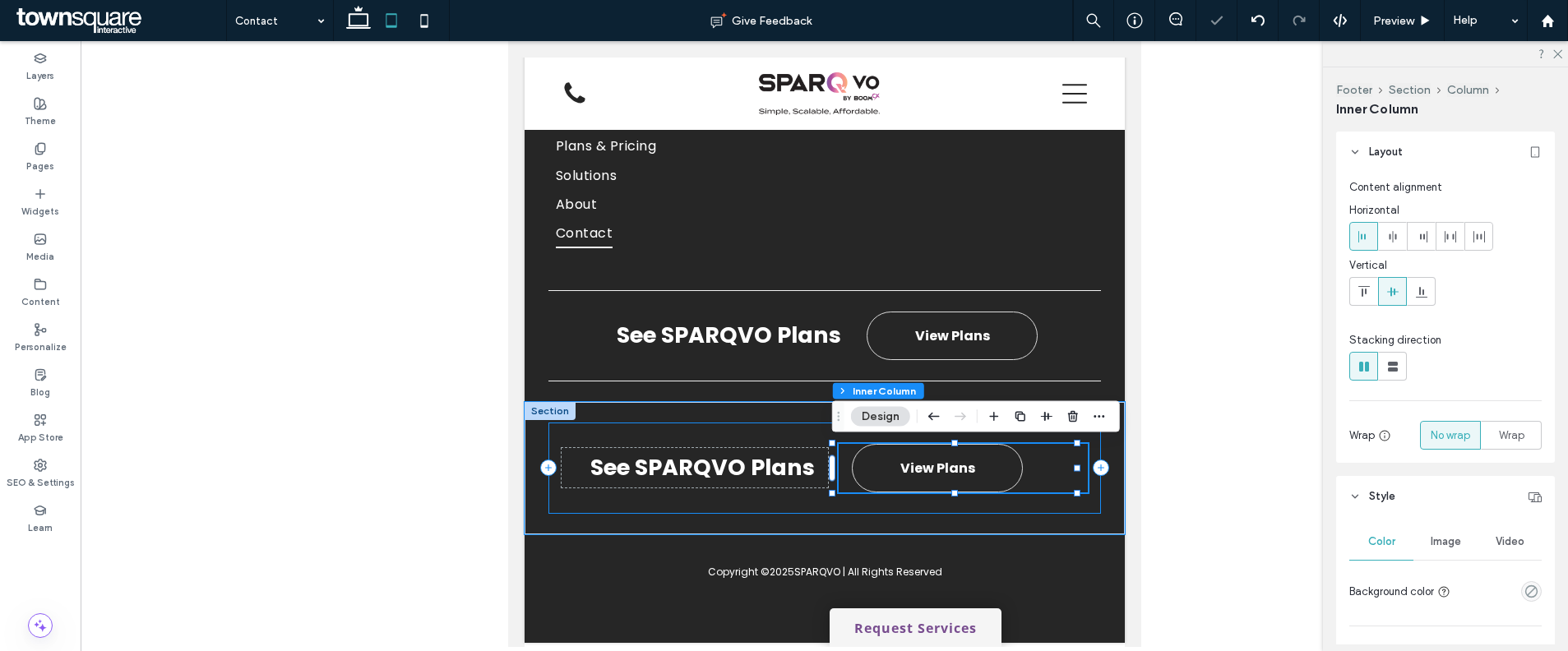
click at [1029, 506] on div "See SPARQVO Plans View Plans" at bounding box center [824, 468] width 552 height 91
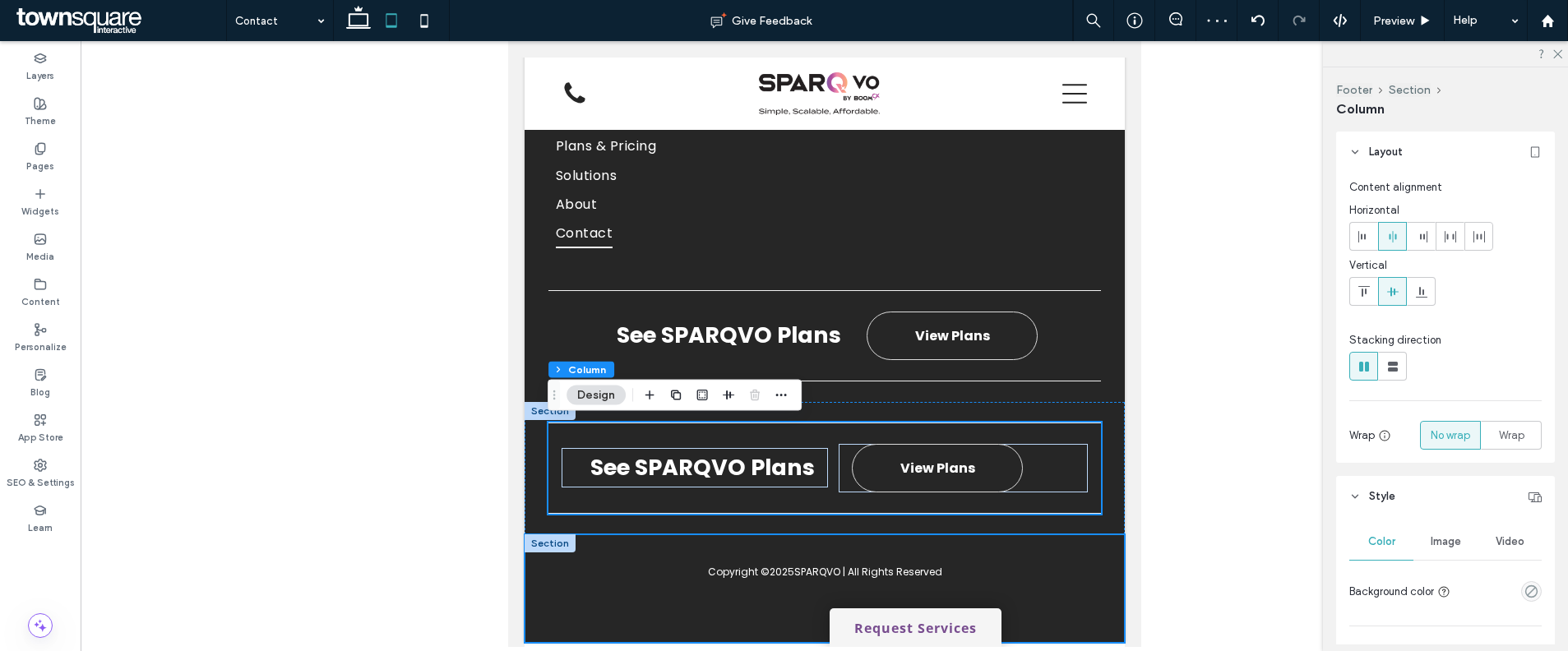
click at [1052, 610] on div "Copyright © 2025 SPARQVO | All Rights Reserved" at bounding box center [824, 588] width 600 height 109
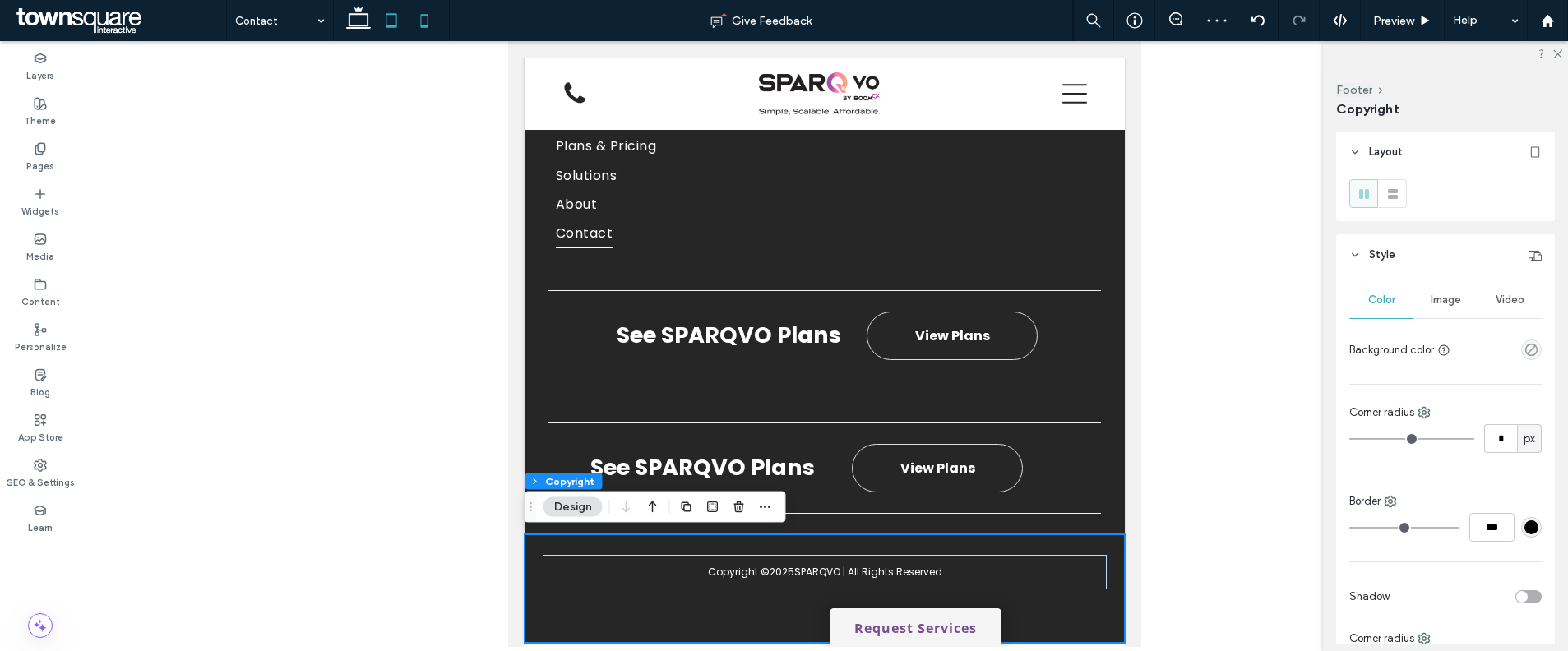
click at [425, 10] on icon at bounding box center [424, 20] width 33 height 33
type input "**"
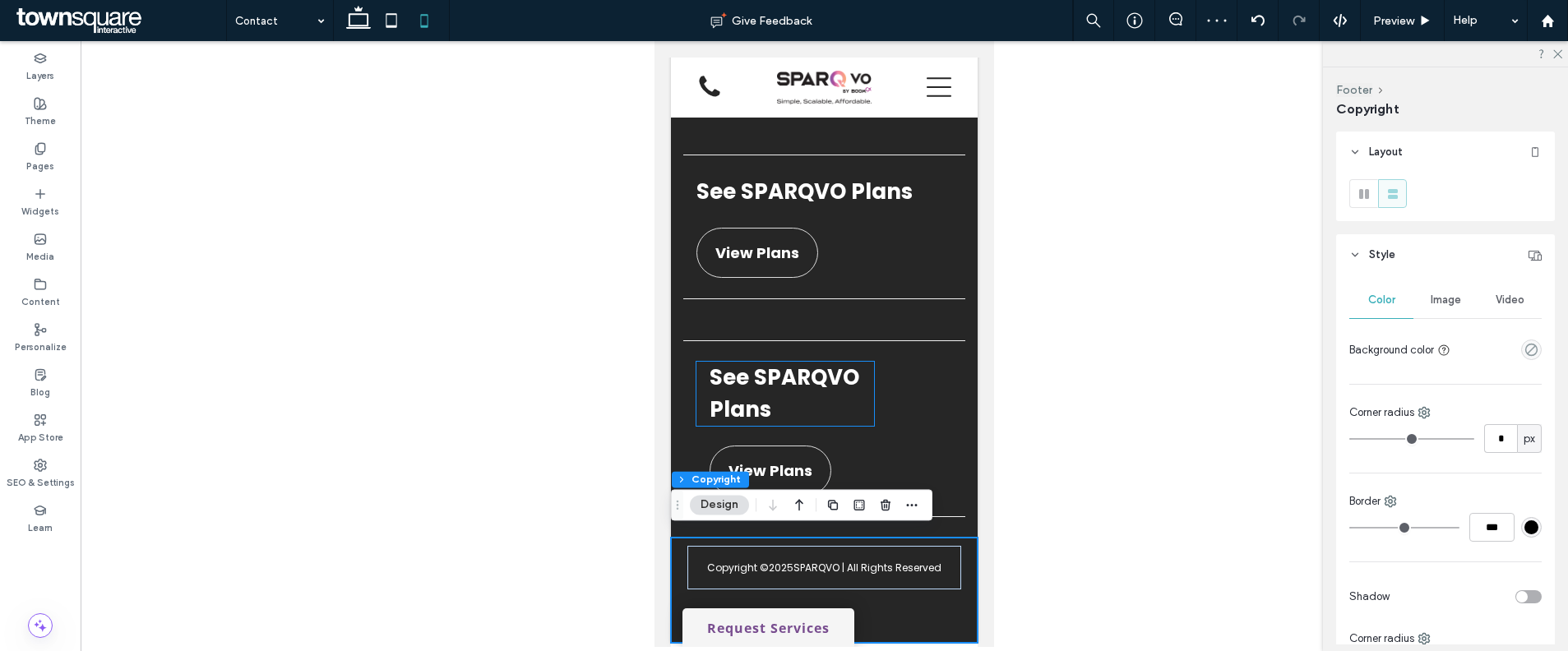
click at [813, 369] on strong "See SPARQVO Plans" at bounding box center [784, 393] width 150 height 62
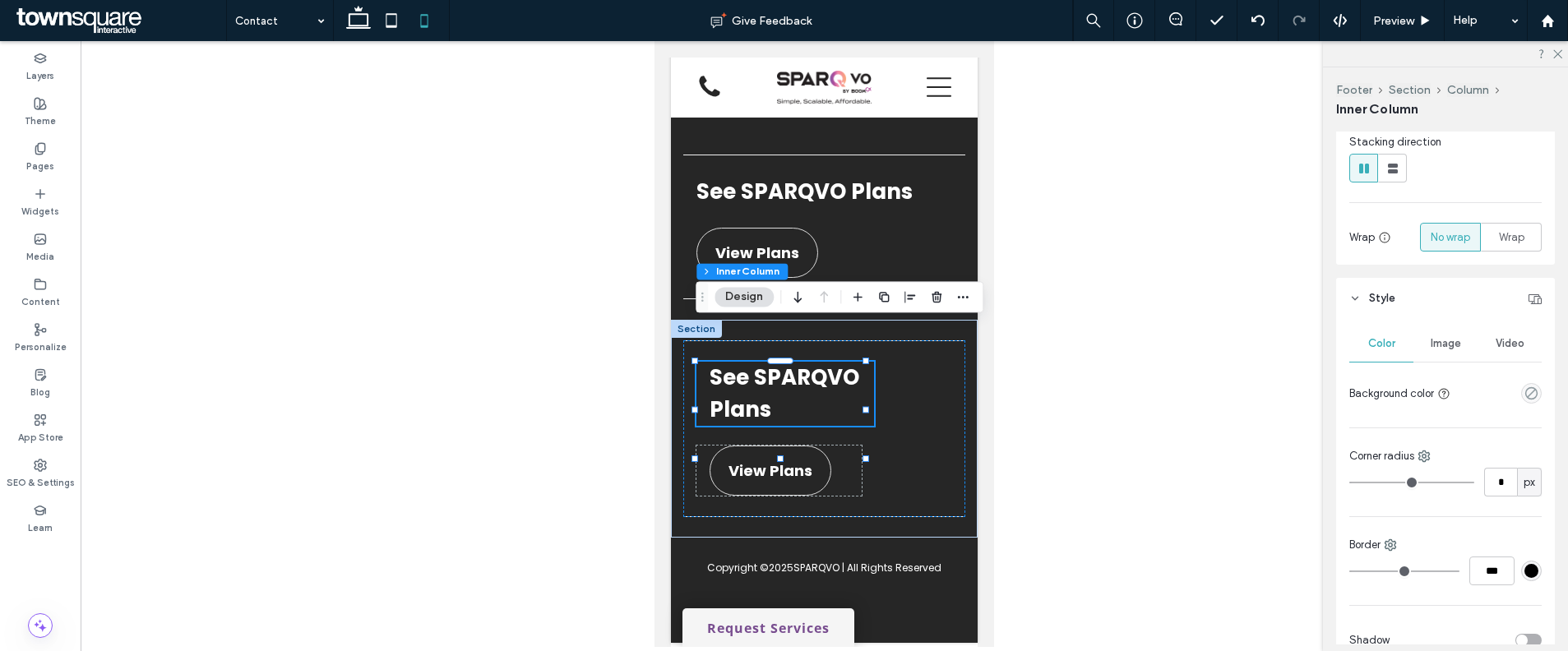
scroll to position [852, 0]
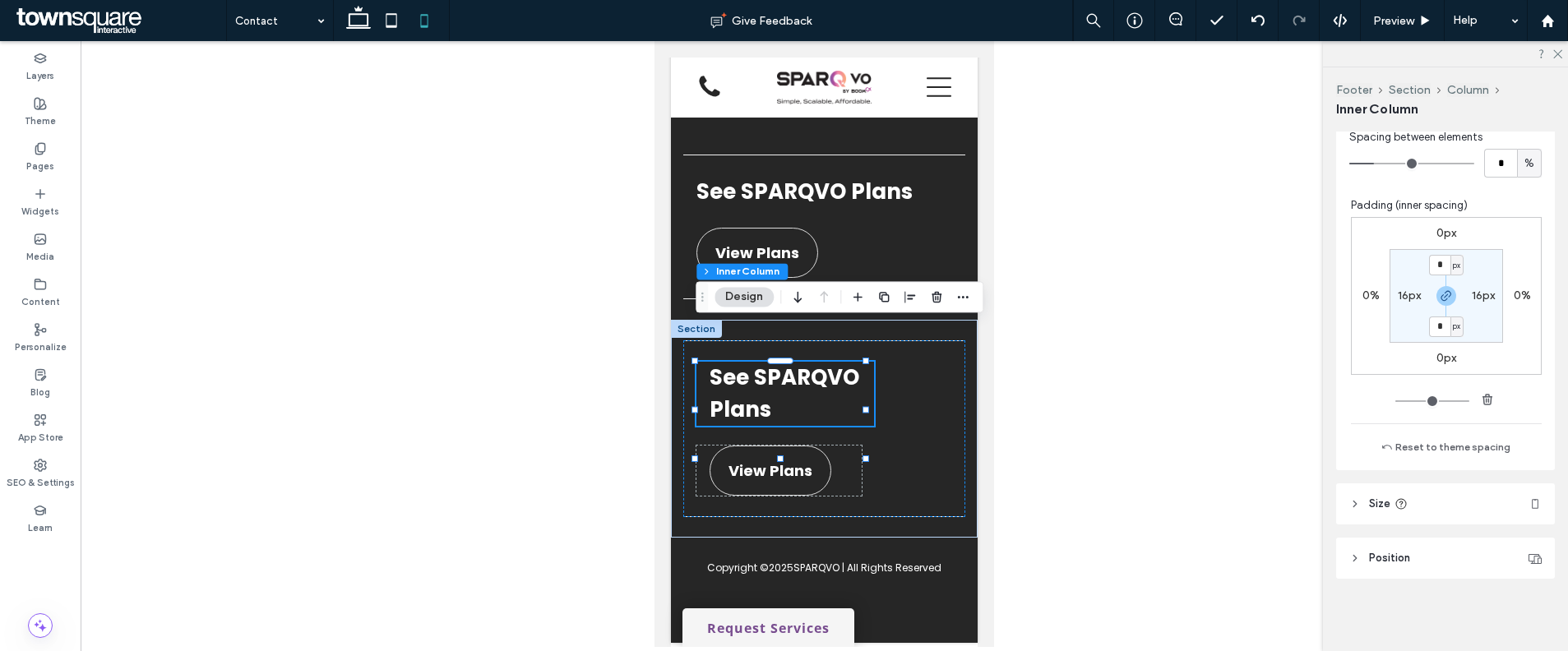
drag, startPoint x: 1418, startPoint y: 503, endPoint x: 1434, endPoint y: 516, distance: 20.6
click at [1418, 503] on header "Size" at bounding box center [1446, 504] width 219 height 41
click at [1485, 553] on input "****" at bounding box center [1501, 545] width 33 height 29
type input "***"
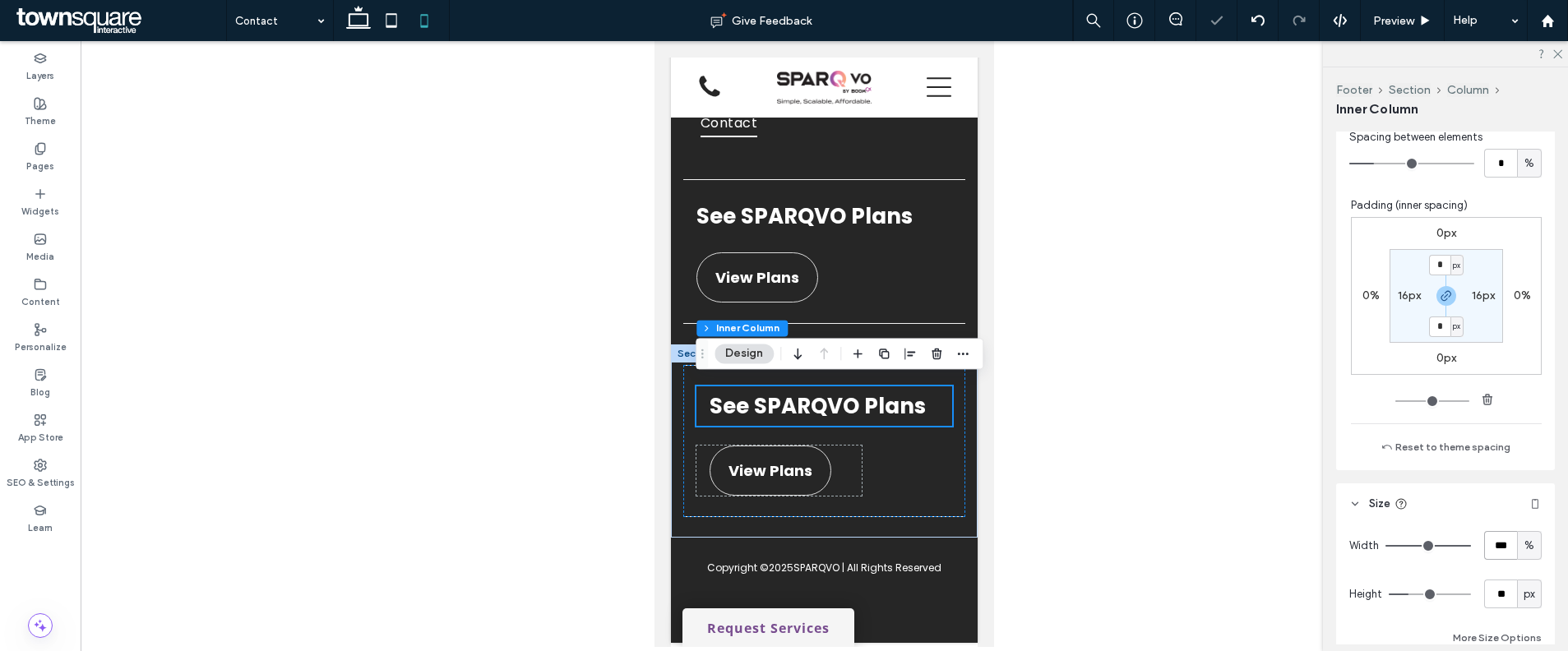
scroll to position [2547, 0]
click at [848, 457] on div "View Plans" at bounding box center [778, 471] width 165 height 50
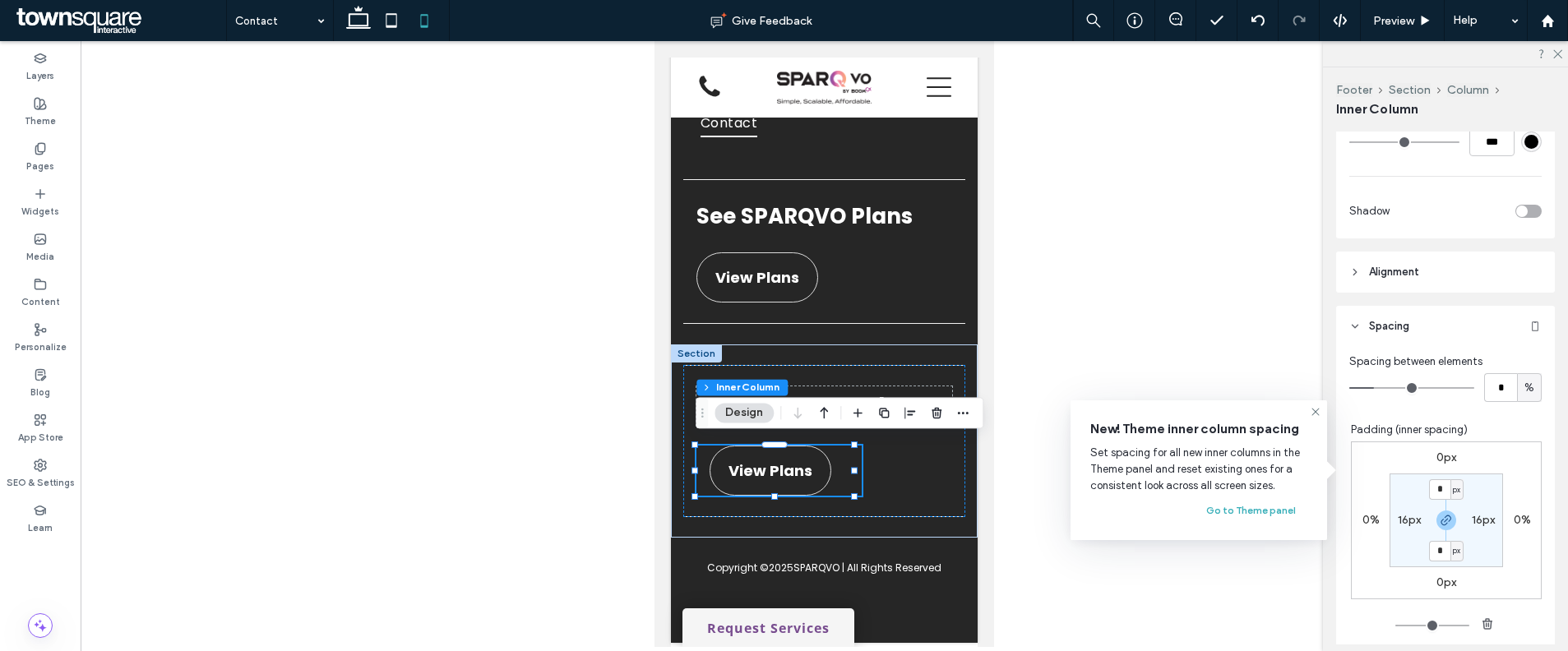
scroll to position [913, 0]
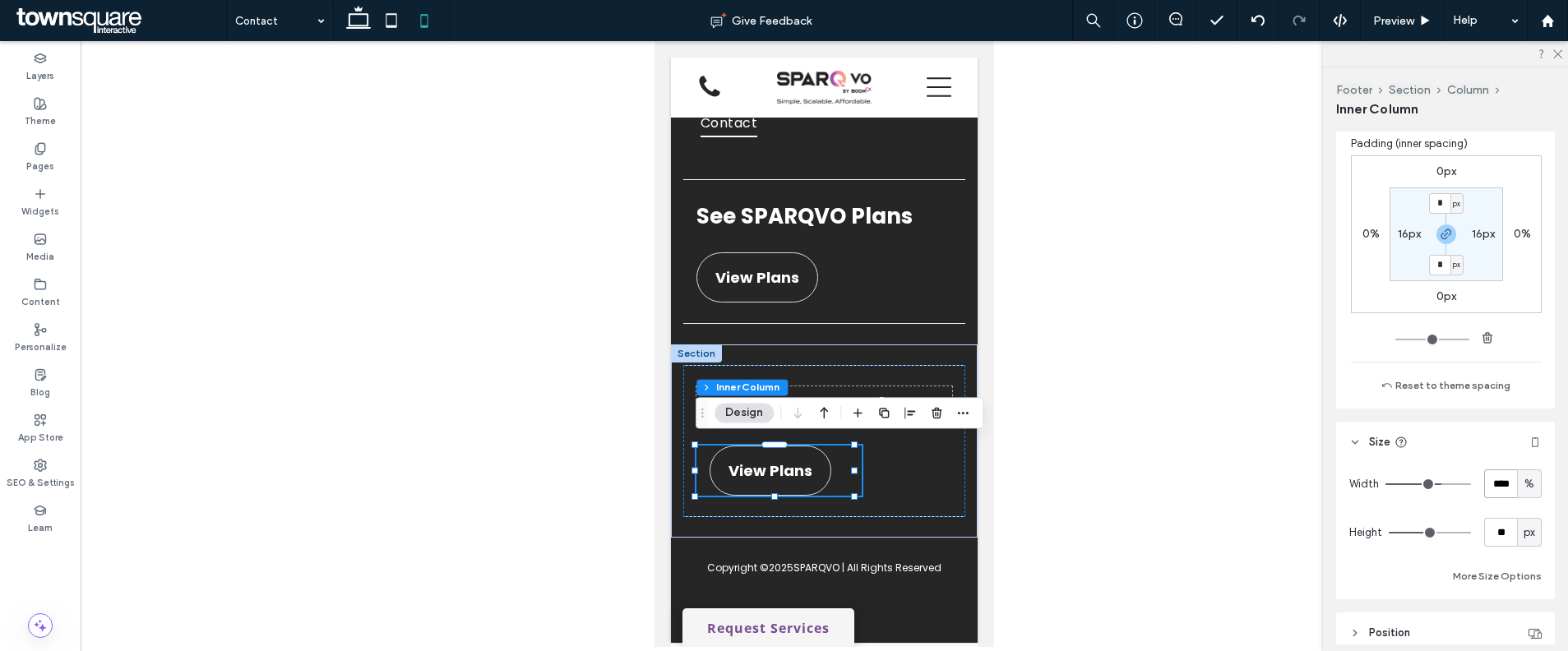
click at [1488, 475] on input "****" at bounding box center [1501, 483] width 33 height 29
type input "***"
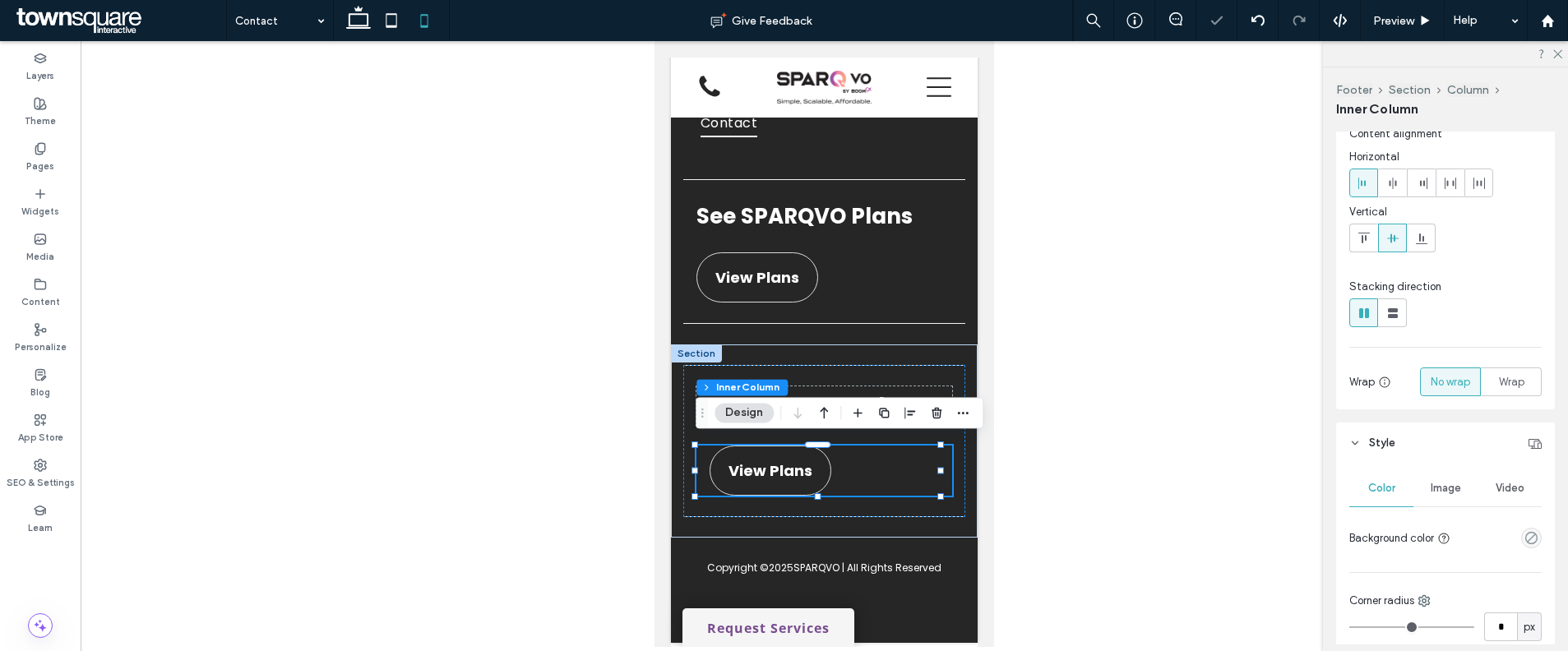
scroll to position [42, 0]
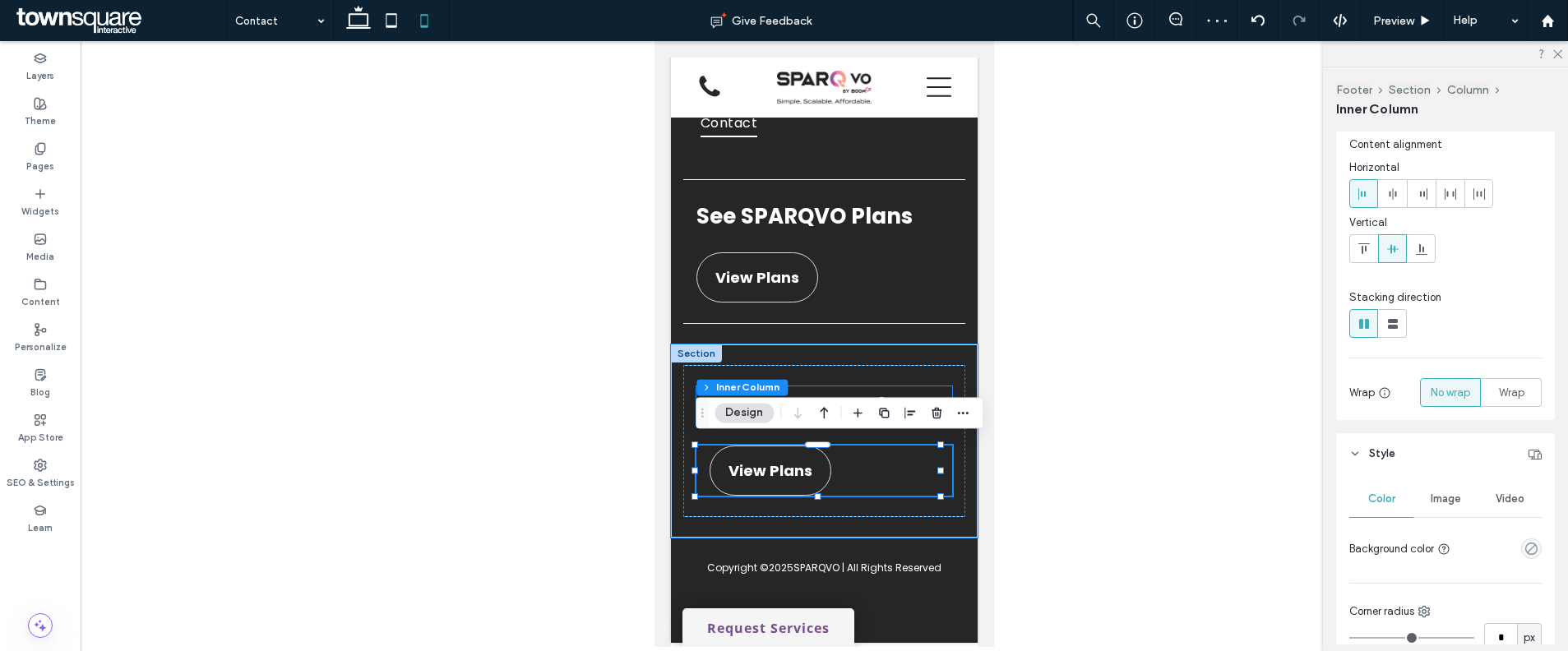
click at [913, 391] on strong "See SPARQVO Plans" at bounding box center [818, 406] width 216 height 29
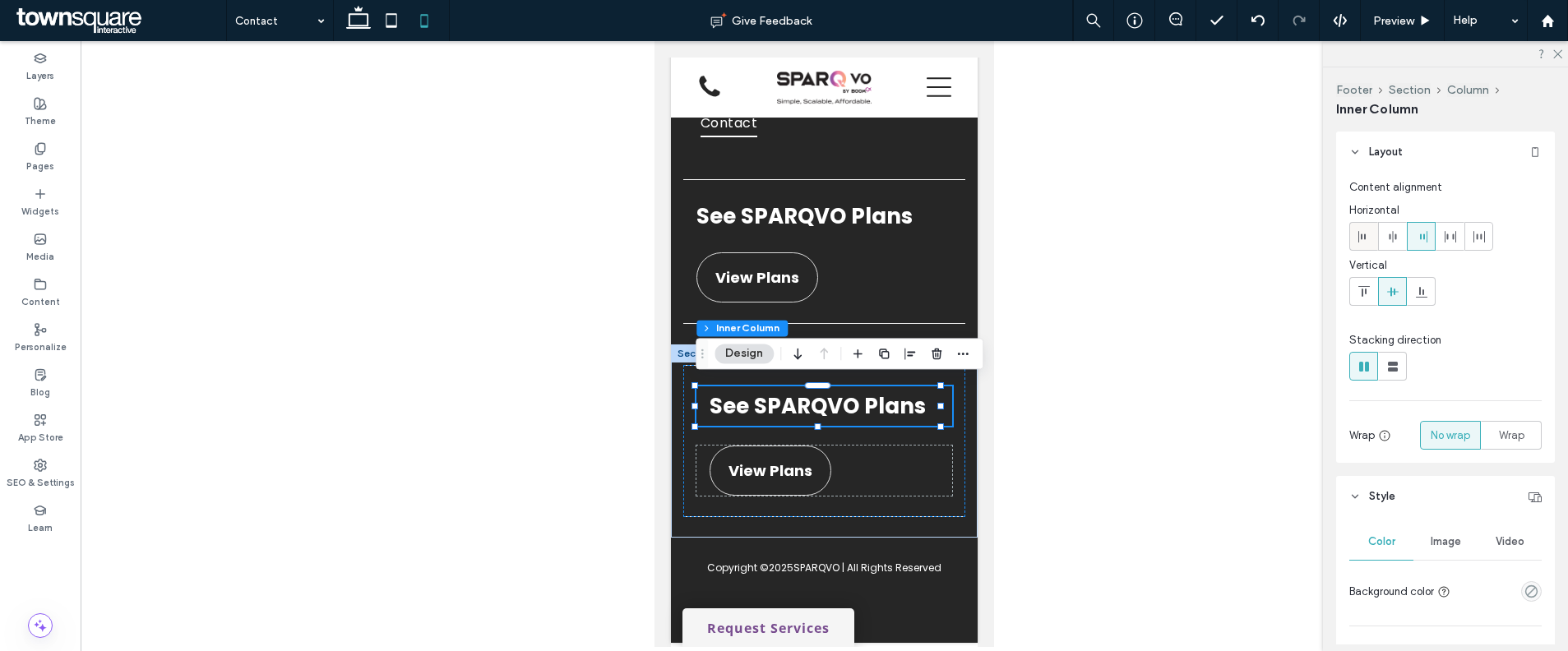
click at [1357, 242] on icon at bounding box center [1364, 237] width 13 height 13
click at [945, 471] on div "See SPARQVO Plans View Plans" at bounding box center [824, 440] width 282 height 152
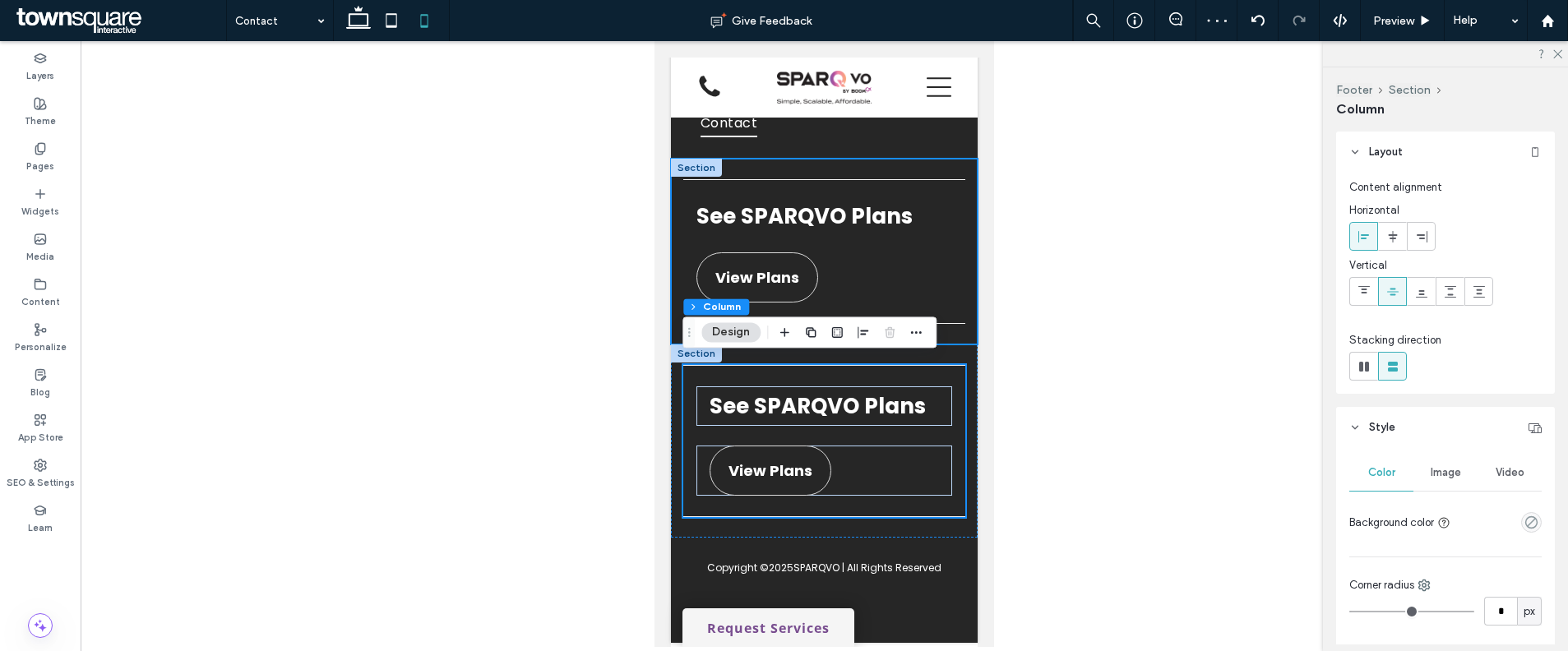
click at [961, 320] on div "See SPARQVO Plans View Plans" at bounding box center [824, 251] width 307 height 186
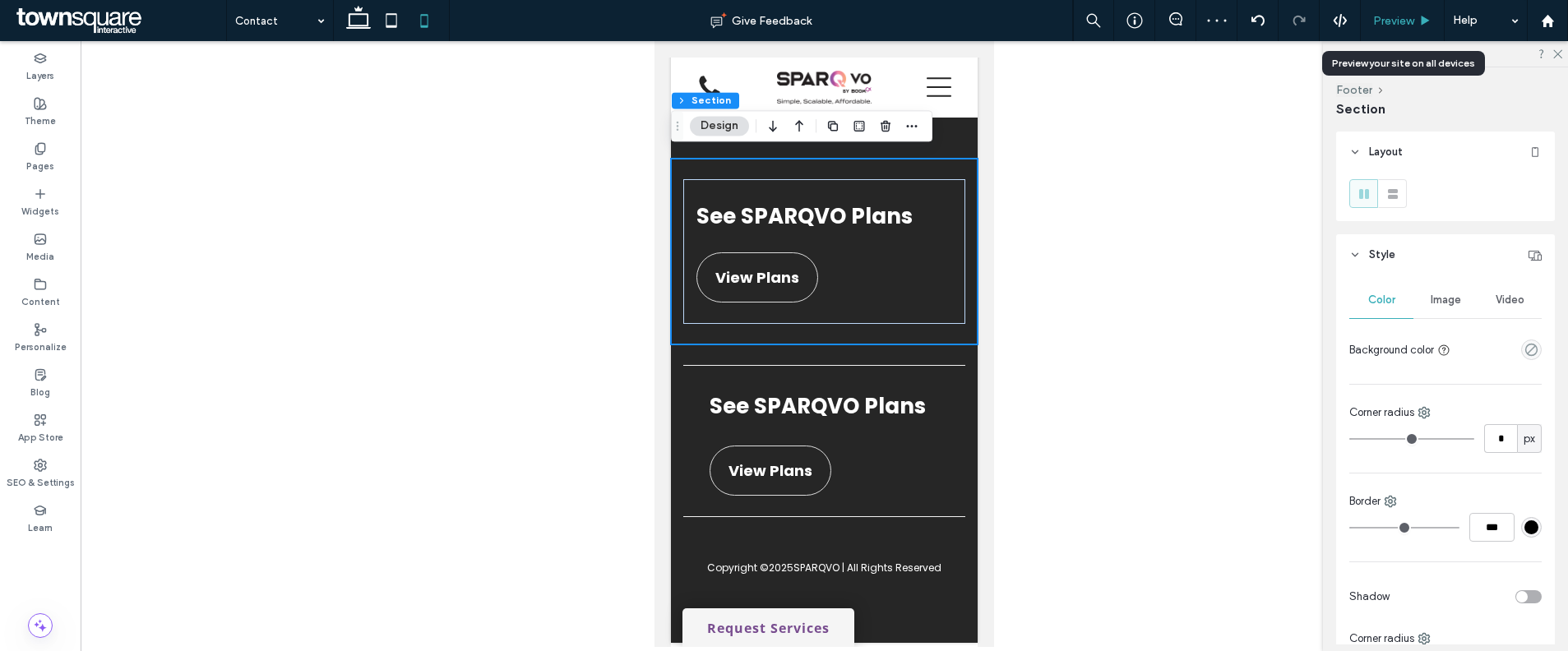
click at [1437, 22] on div "Preview" at bounding box center [1402, 20] width 83 height 14
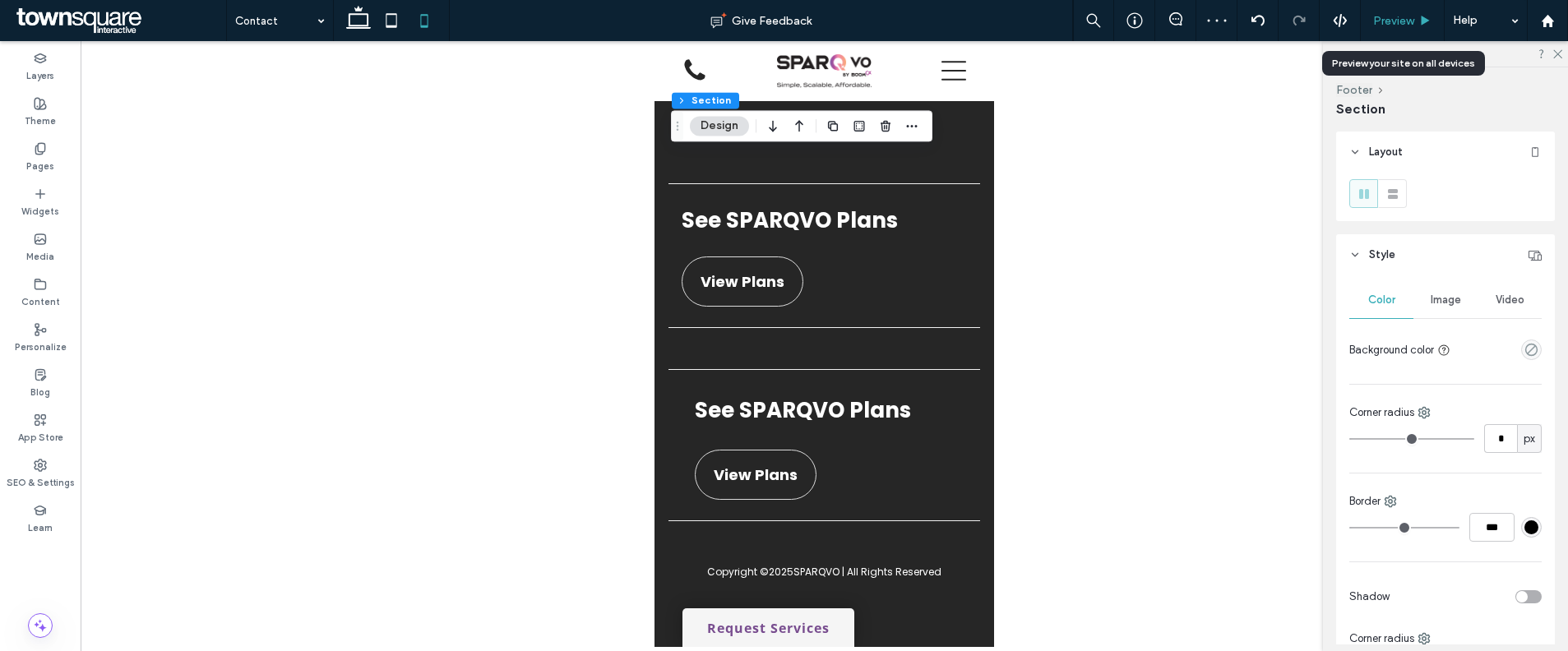
scroll to position [2497, 0]
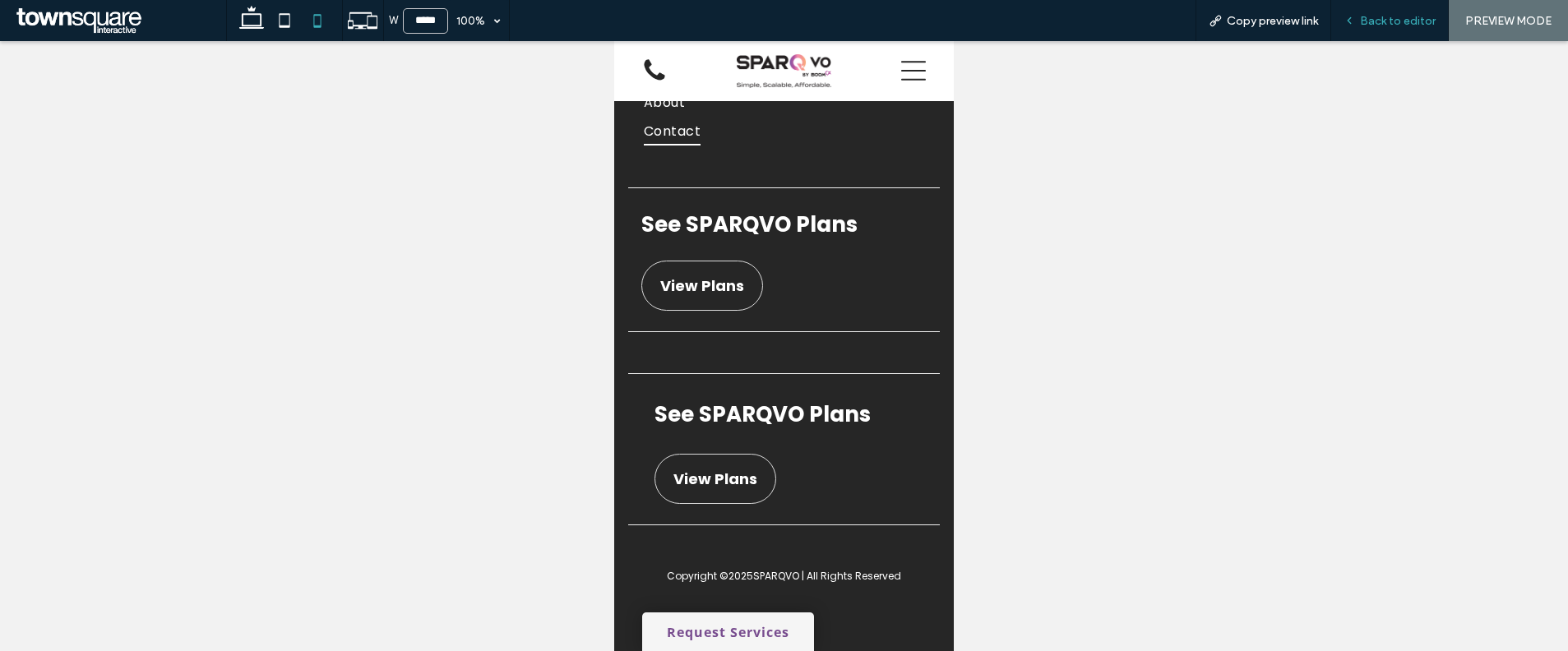
click at [1421, 17] on span "Back to editor" at bounding box center [1398, 20] width 75 height 14
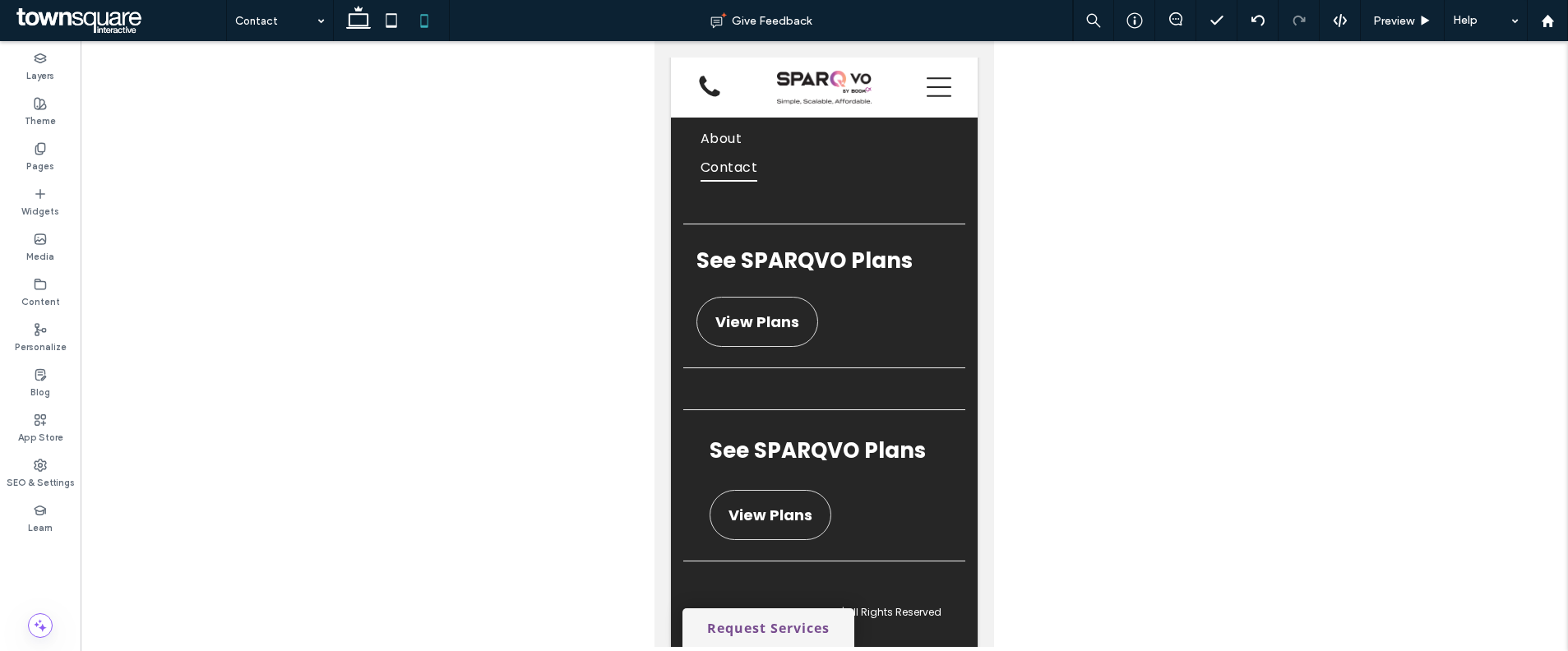
scroll to position [2547, 0]
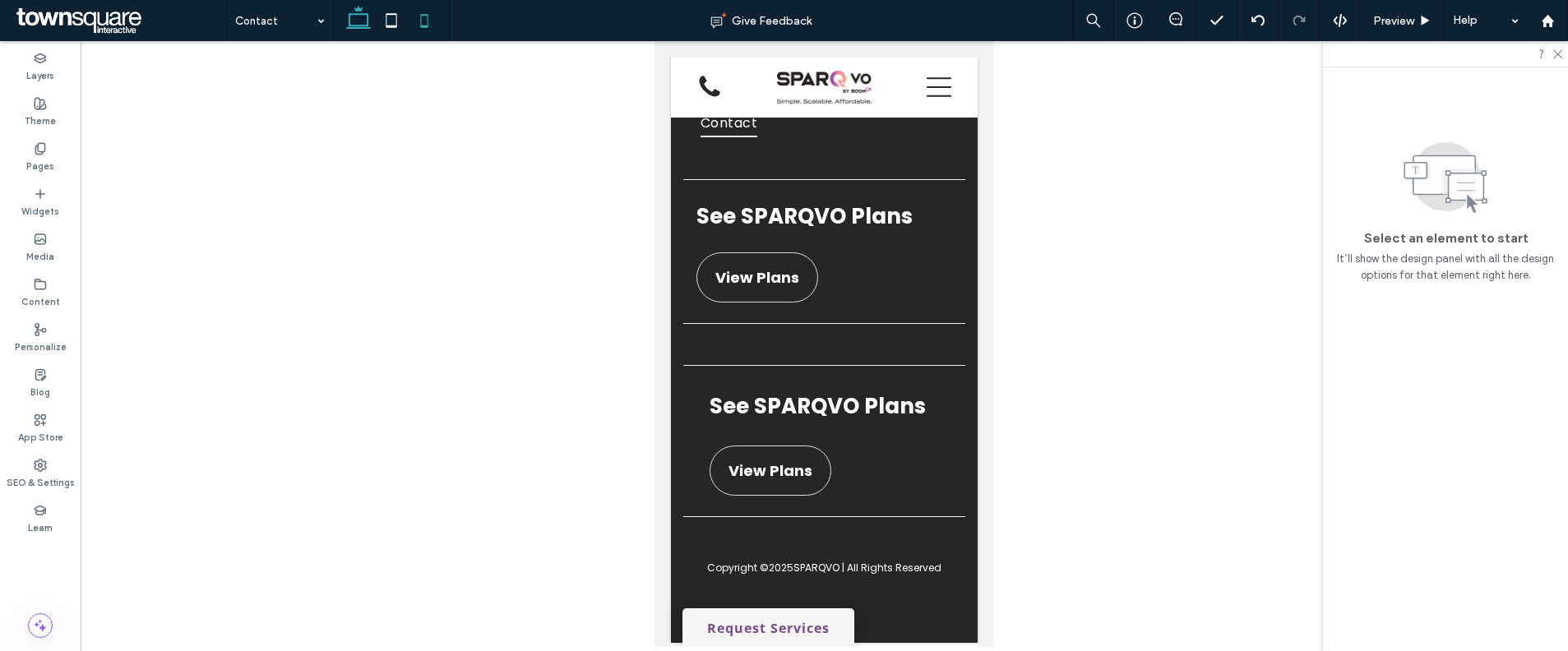
click at [365, 17] on icon at bounding box center [358, 20] width 33 height 33
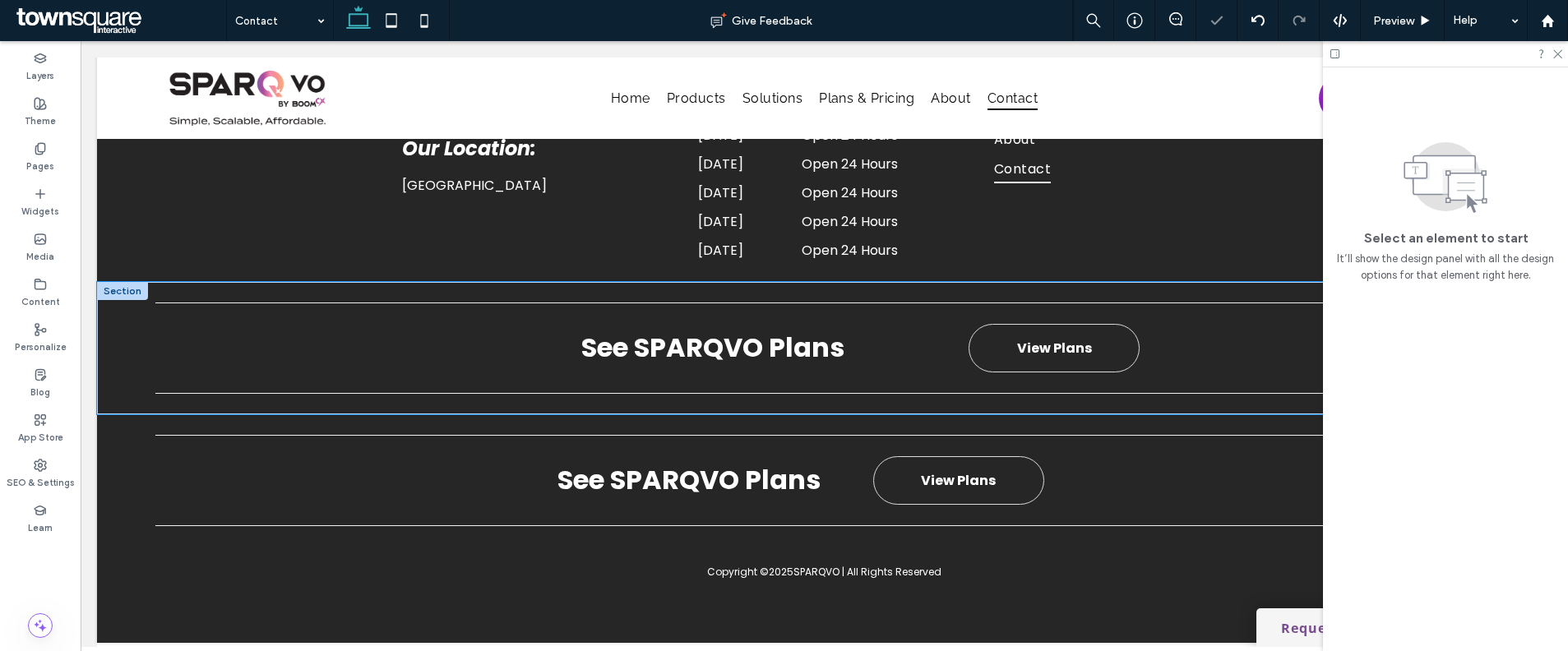
click at [290, 282] on div "See SPARQVO Plans View Plans" at bounding box center [824, 348] width 1455 height 133
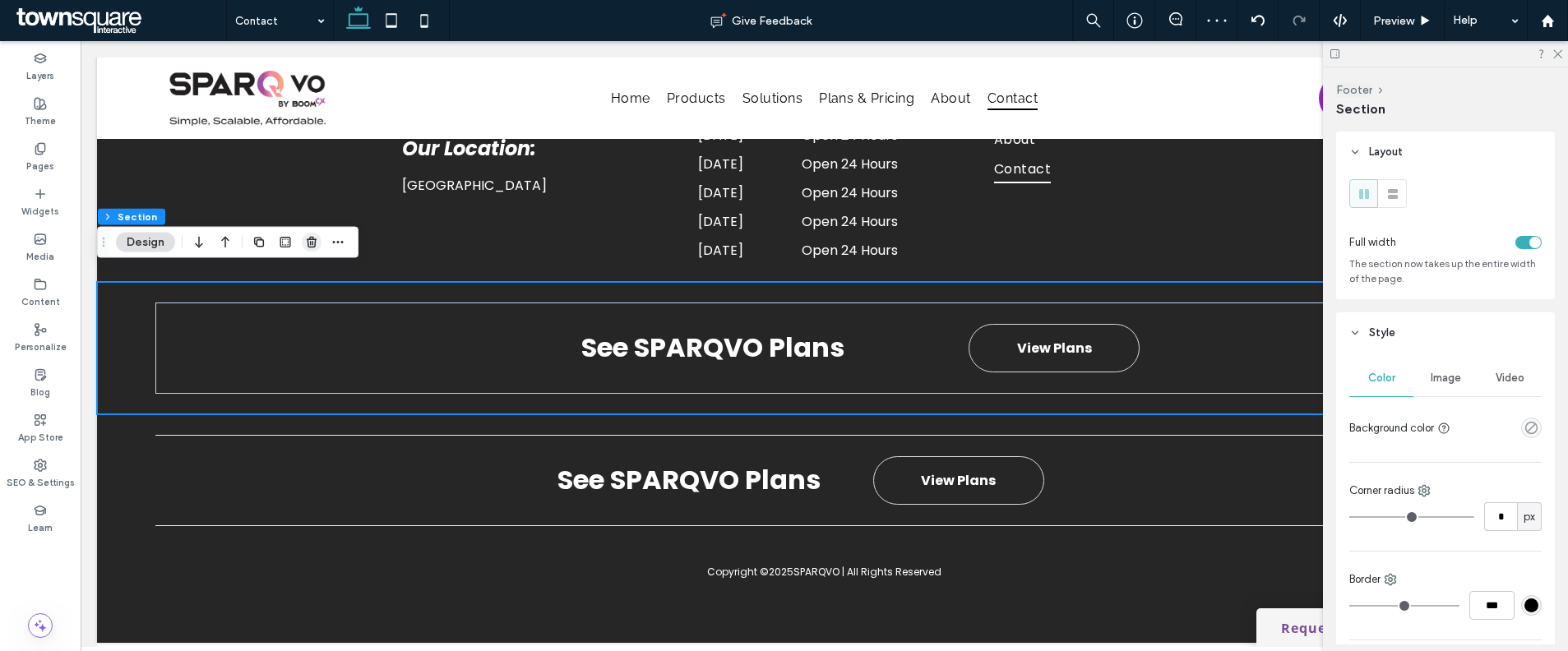
click at [311, 243] on icon "button" at bounding box center [311, 242] width 13 height 13
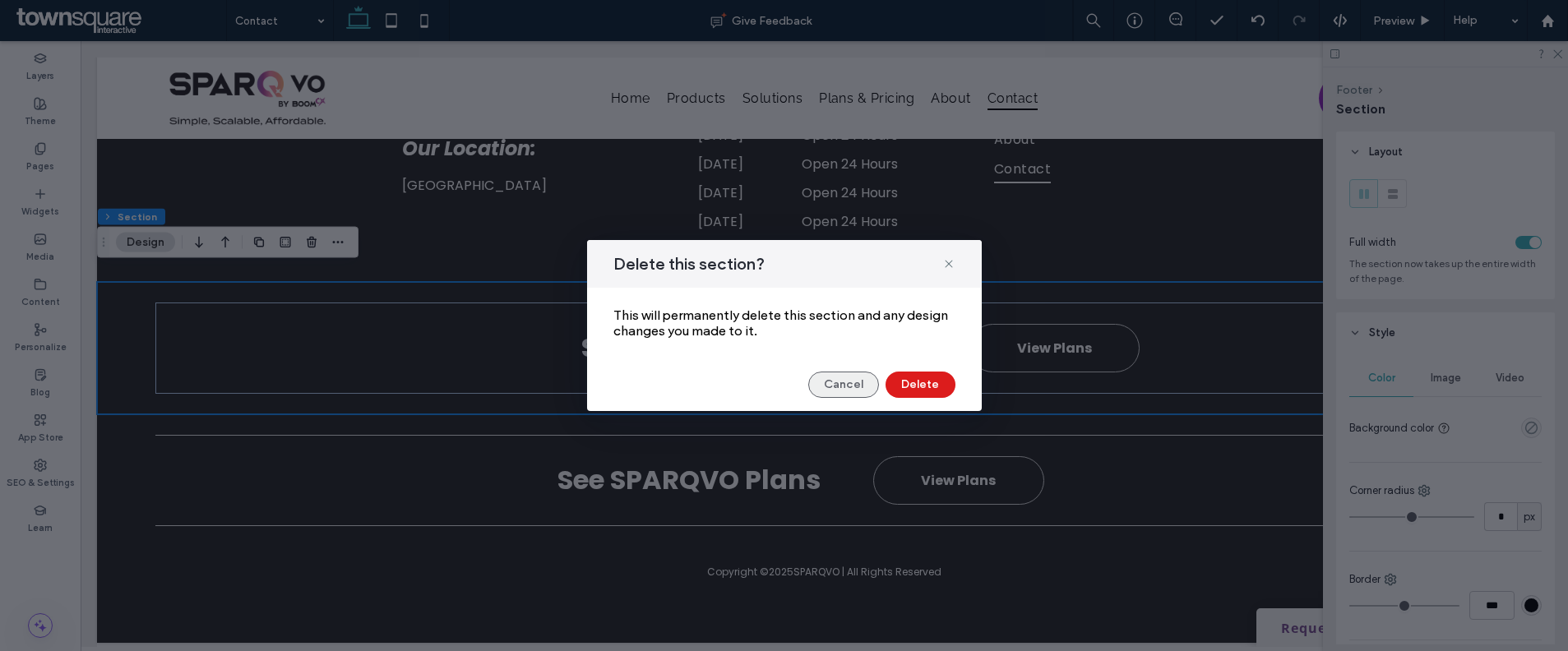
click at [856, 382] on button "Cancel" at bounding box center [843, 385] width 71 height 27
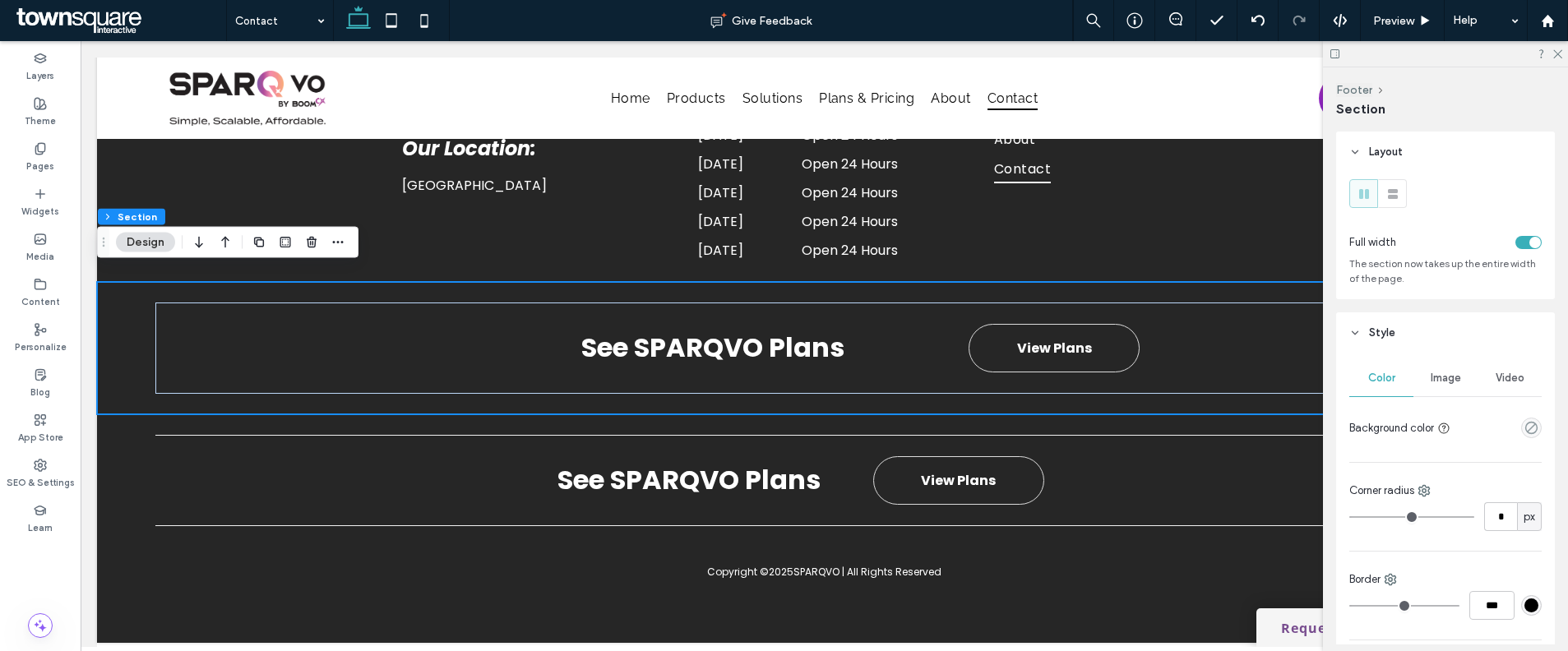
click at [376, 282] on div "See SPARQVO Plans View Plans" at bounding box center [824, 348] width 1455 height 133
click at [319, 250] on span "button" at bounding box center [311, 242] width 19 height 19
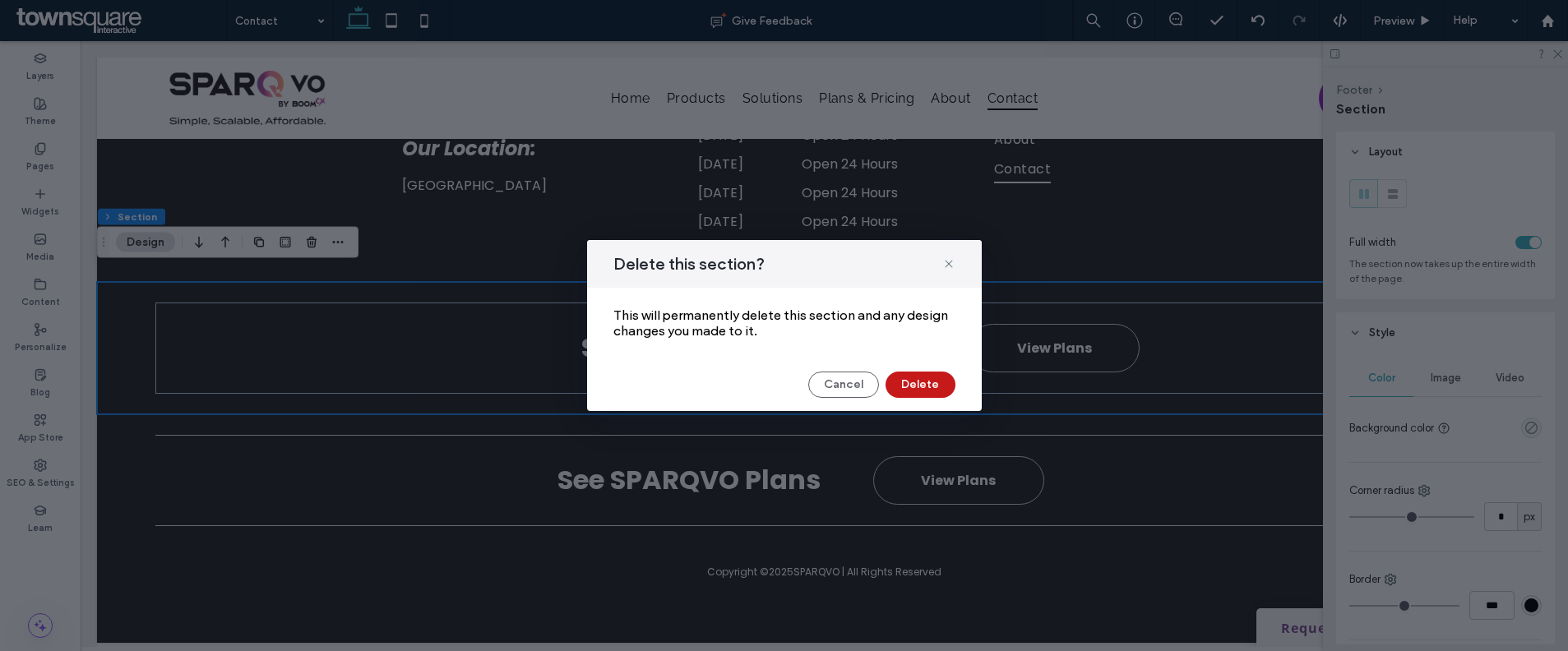
click at [933, 389] on button "Delete" at bounding box center [921, 385] width 70 height 27
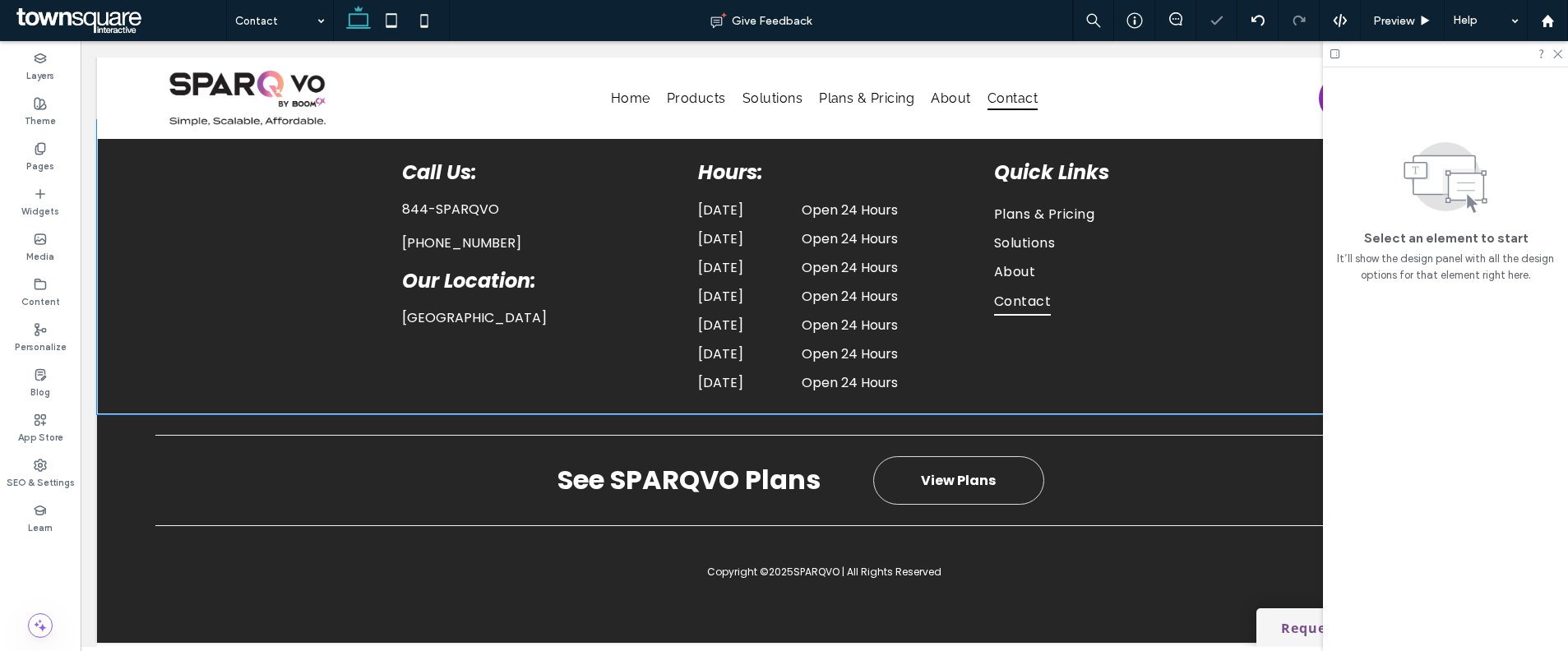
scroll to position [1096, 0]
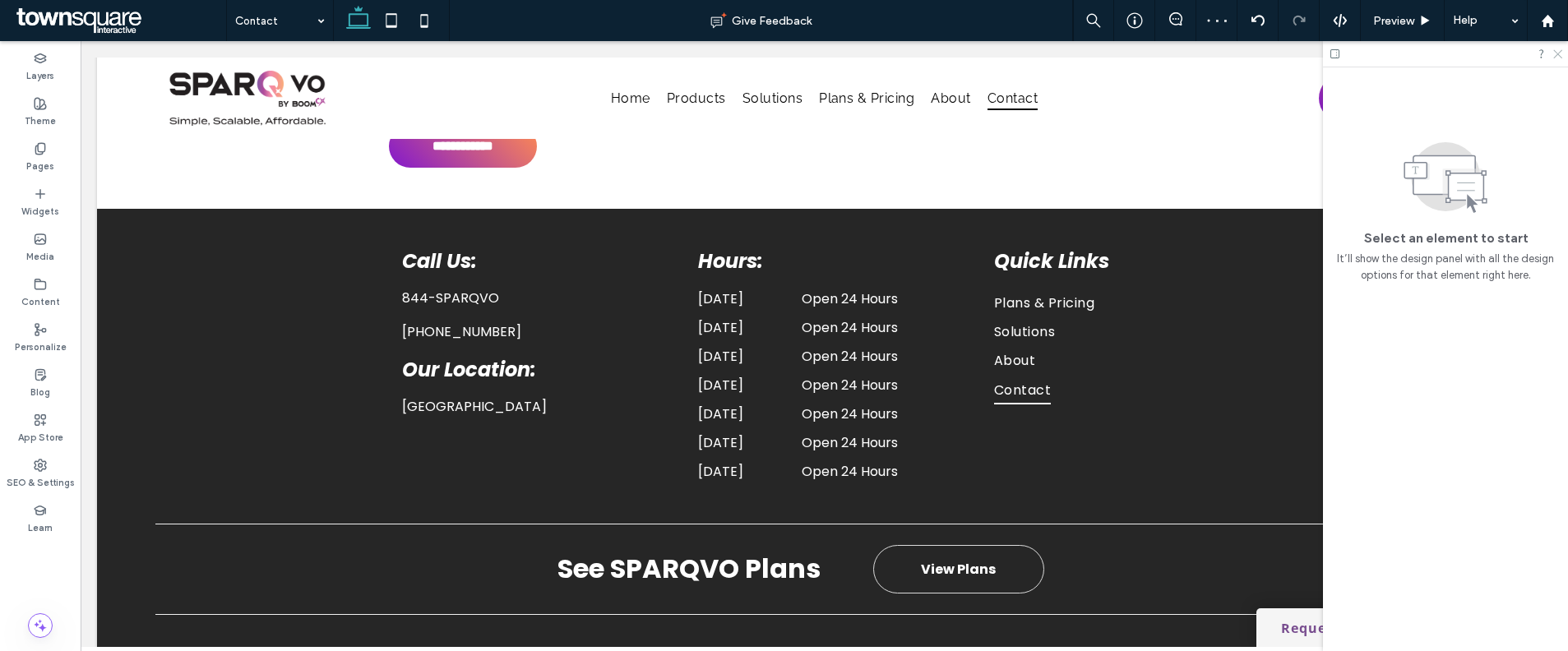
click at [1555, 53] on icon at bounding box center [1557, 53] width 11 height 11
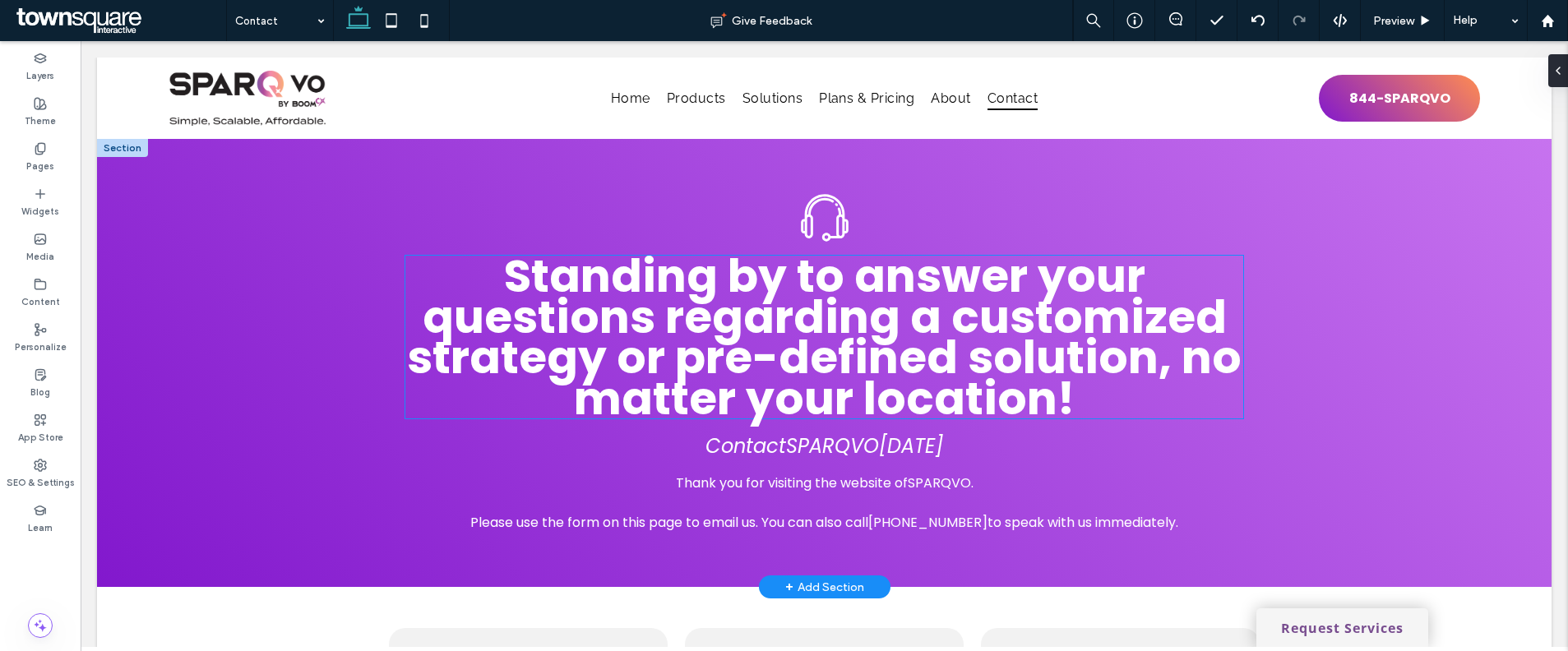
scroll to position [20, 0]
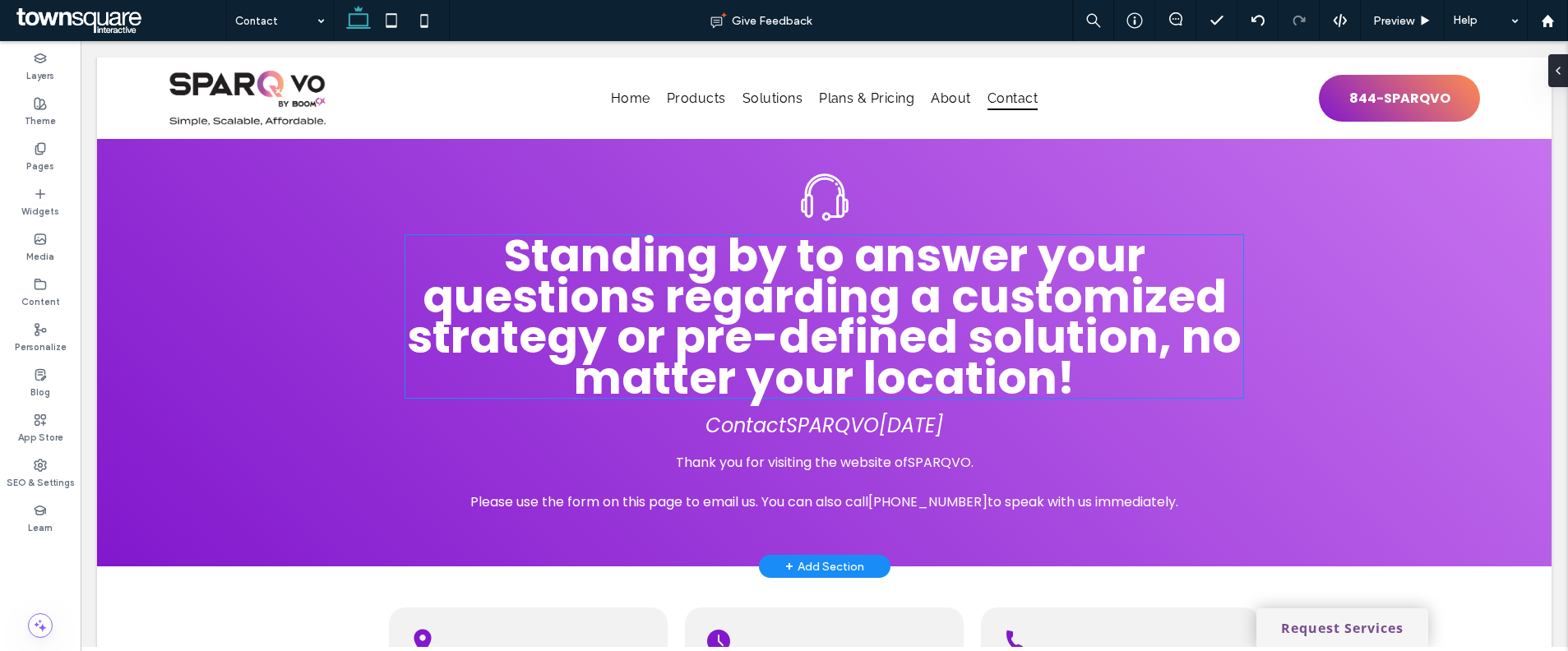
click at [540, 329] on span "Standing by to answer your questions regarding a customized strategy or pre-def…" at bounding box center [824, 317] width 834 height 186
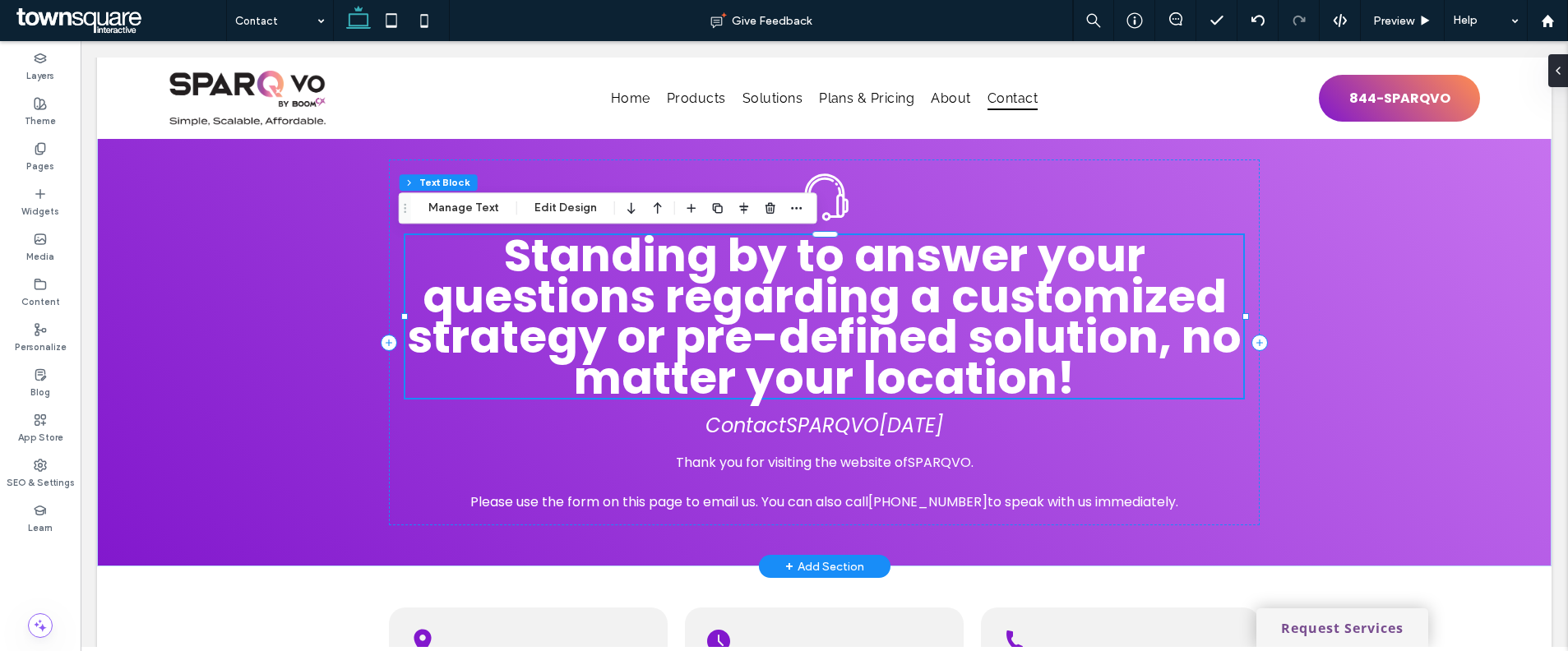
click at [540, 329] on span "Standing by to answer your questions regarding a customized strategy or pre-def…" at bounding box center [824, 317] width 834 height 186
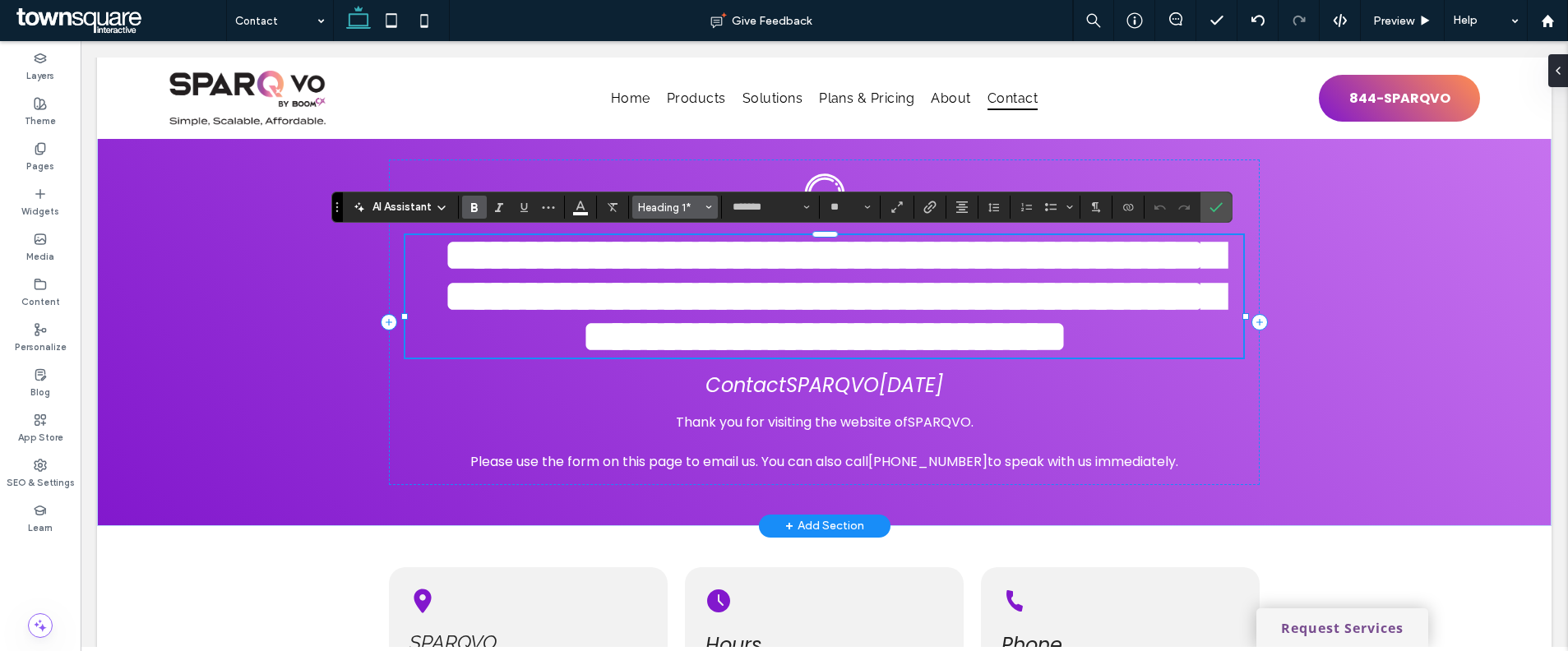
click at [705, 209] on icon "Styles" at bounding box center [708, 206] width 6 height 6
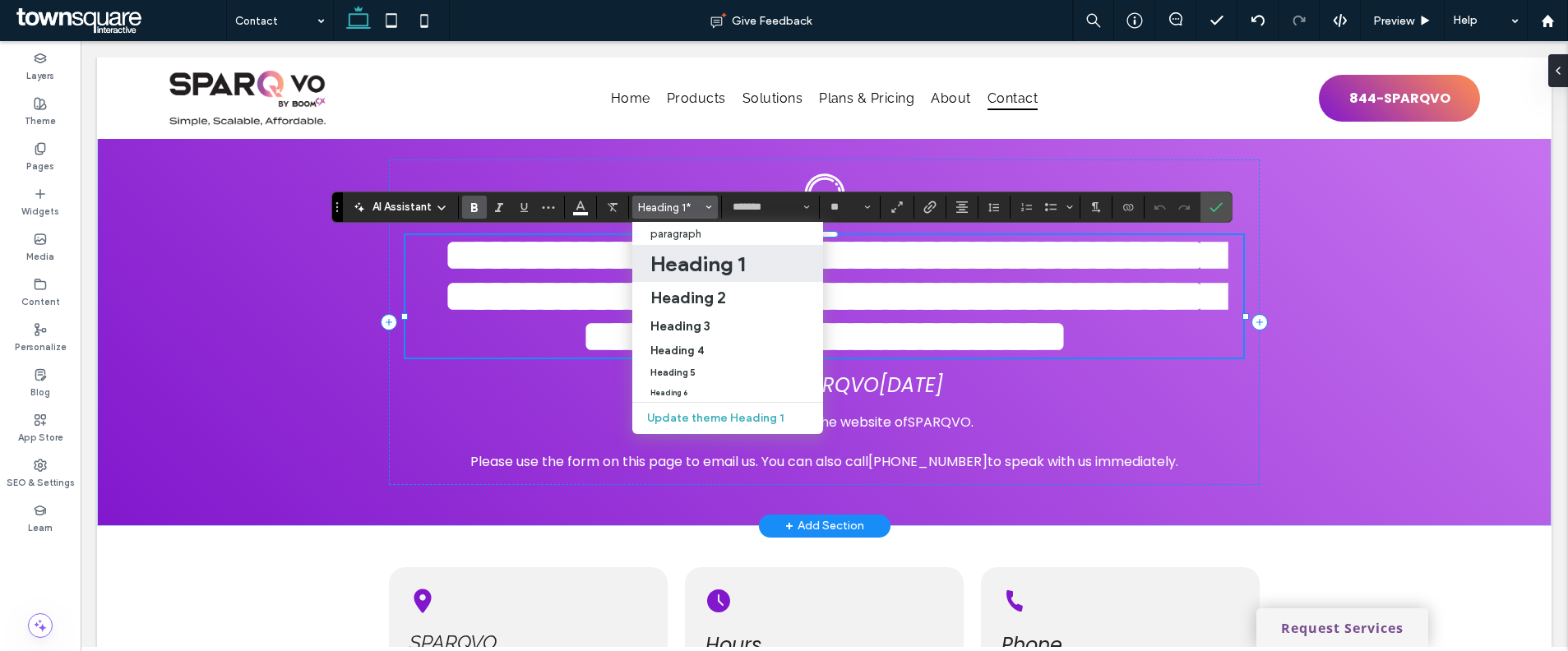
click at [699, 257] on h1 "Heading 1" at bounding box center [697, 263] width 95 height 27
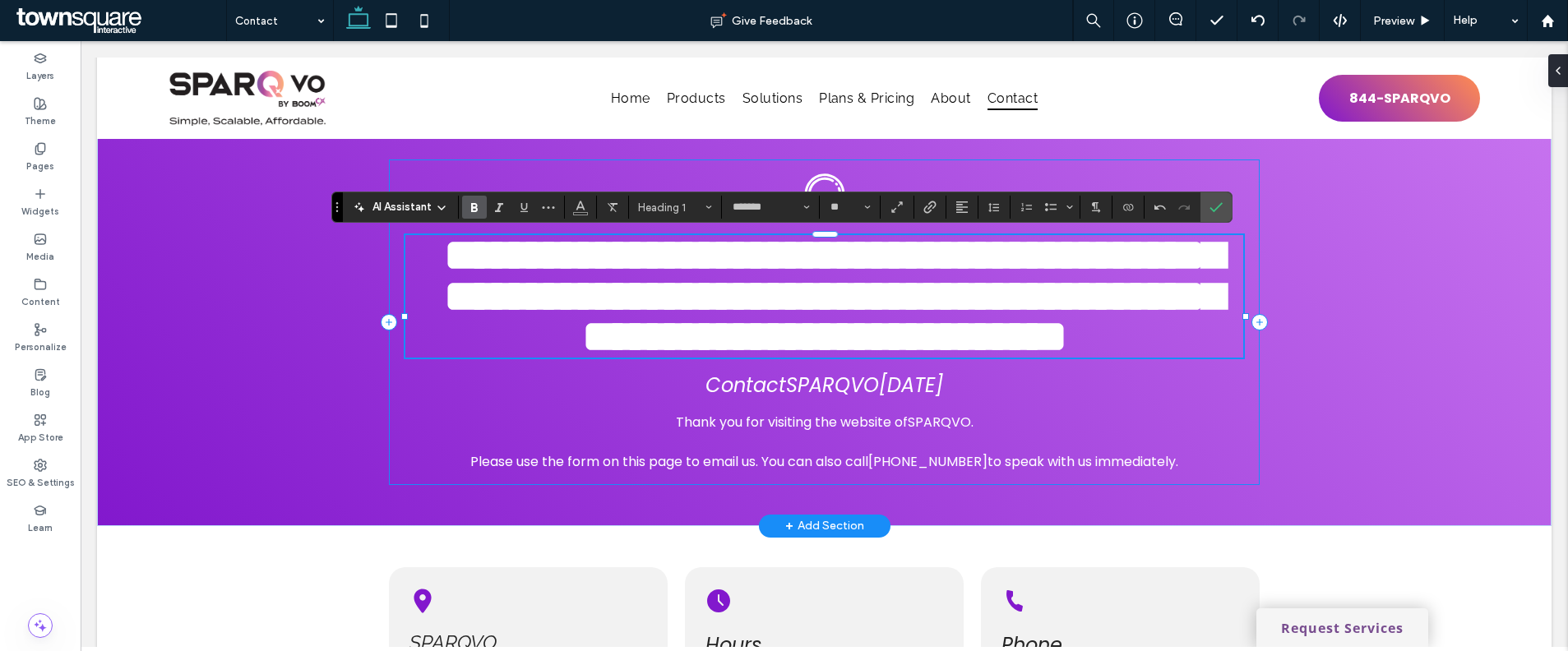
scroll to position [12, 0]
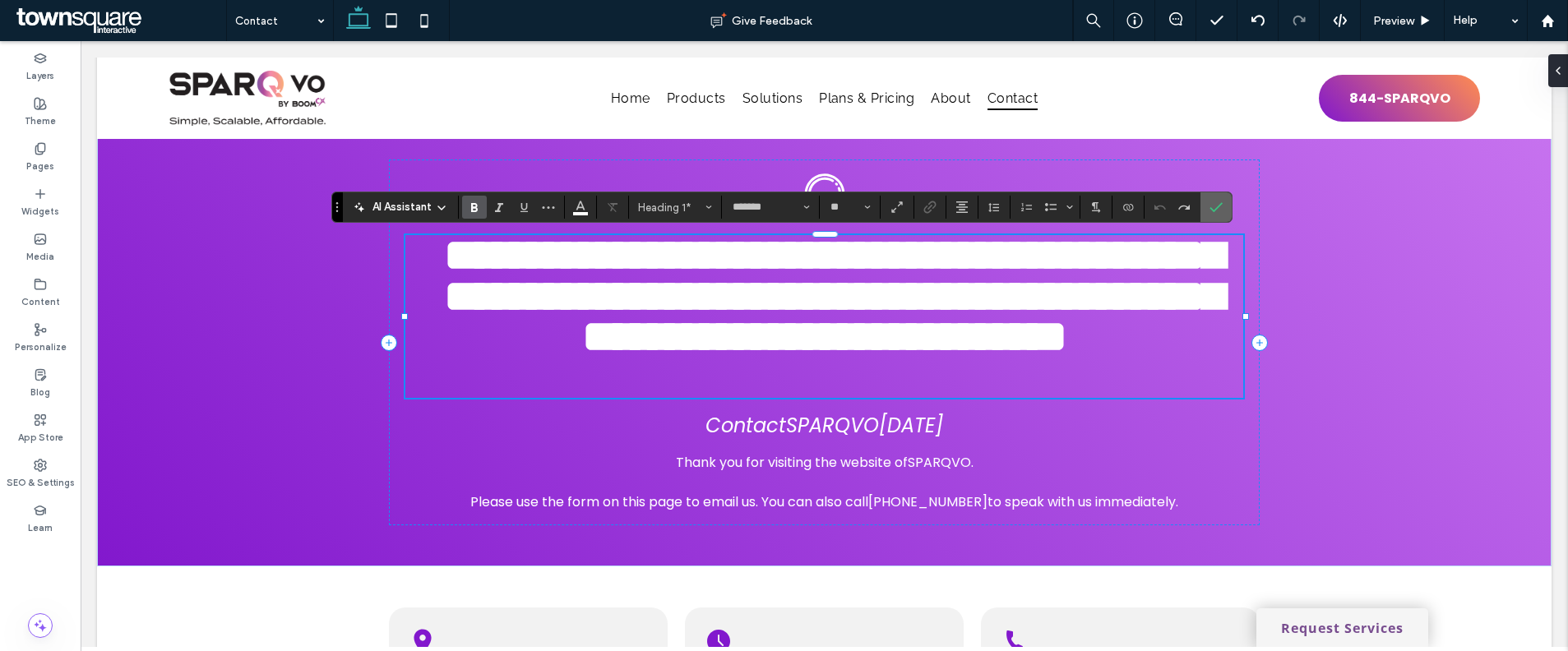
click at [1215, 197] on span "Confirm" at bounding box center [1213, 207] width 7 height 29
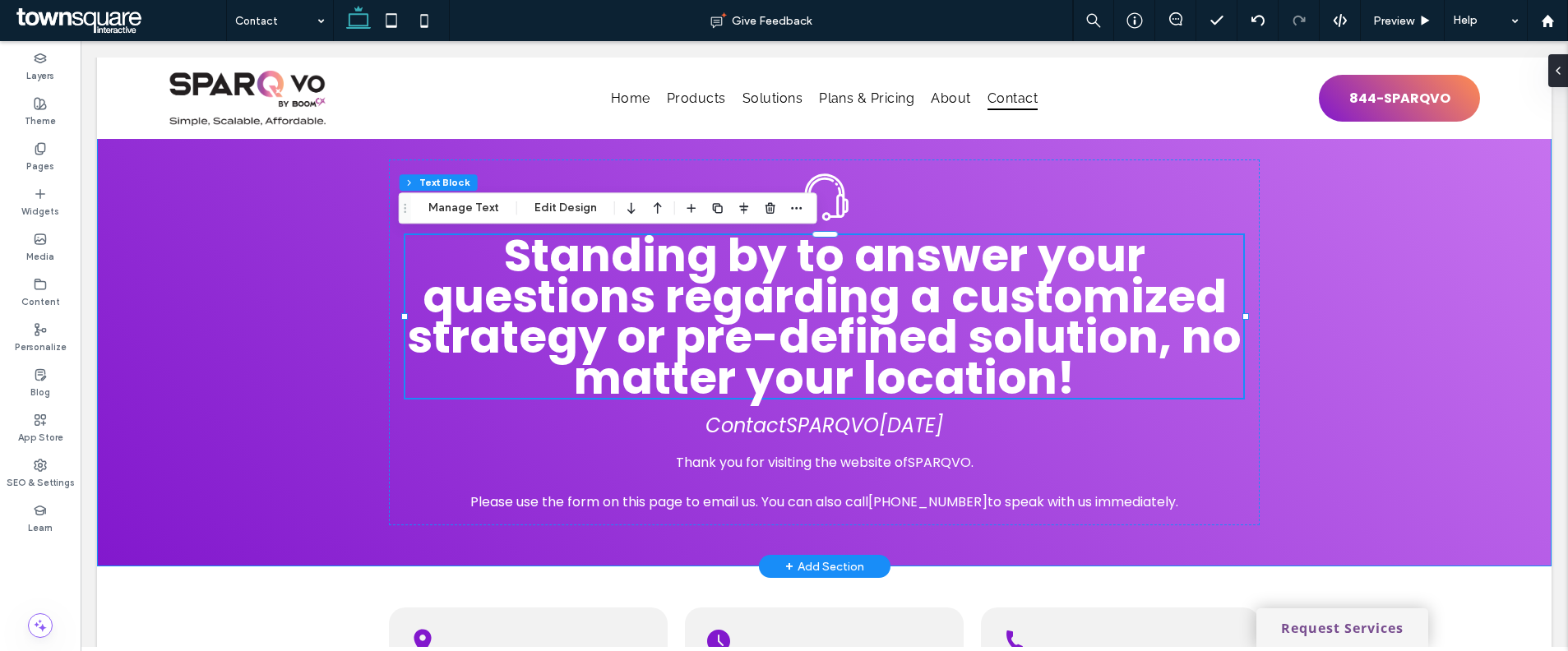
click at [1330, 320] on div "Standing by to answer your questions regarding a customized strategy or pre-def…" at bounding box center [824, 343] width 1455 height 448
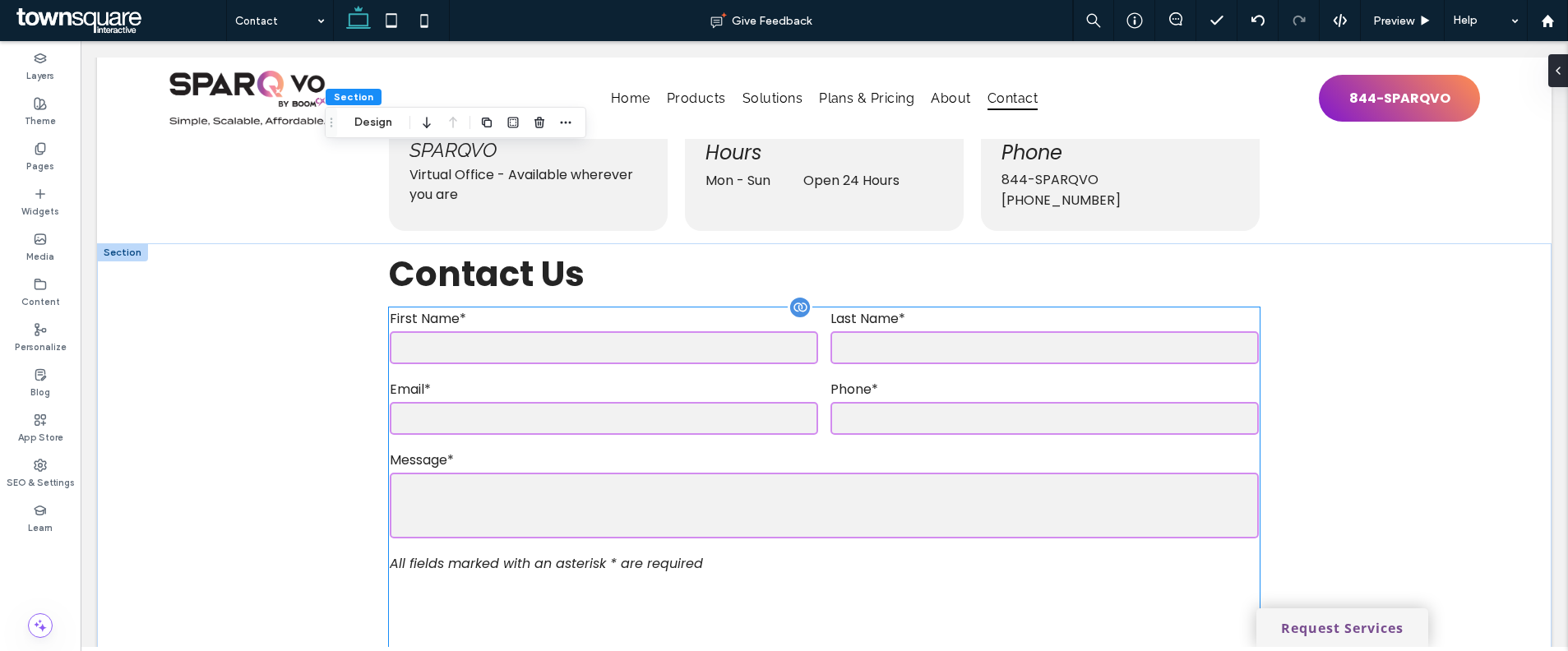
scroll to position [723, 0]
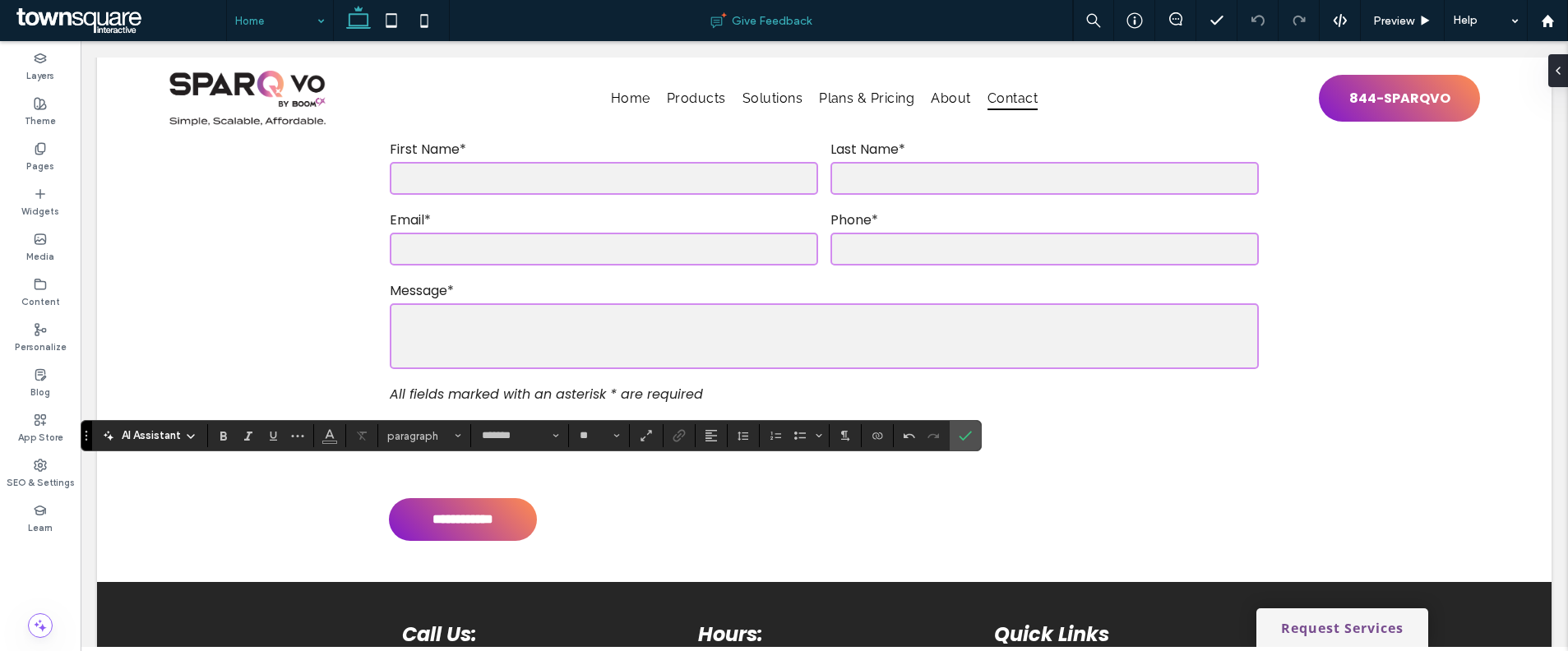
type input "**"
click at [964, 443] on span "Confirm" at bounding box center [962, 436] width 7 height 29
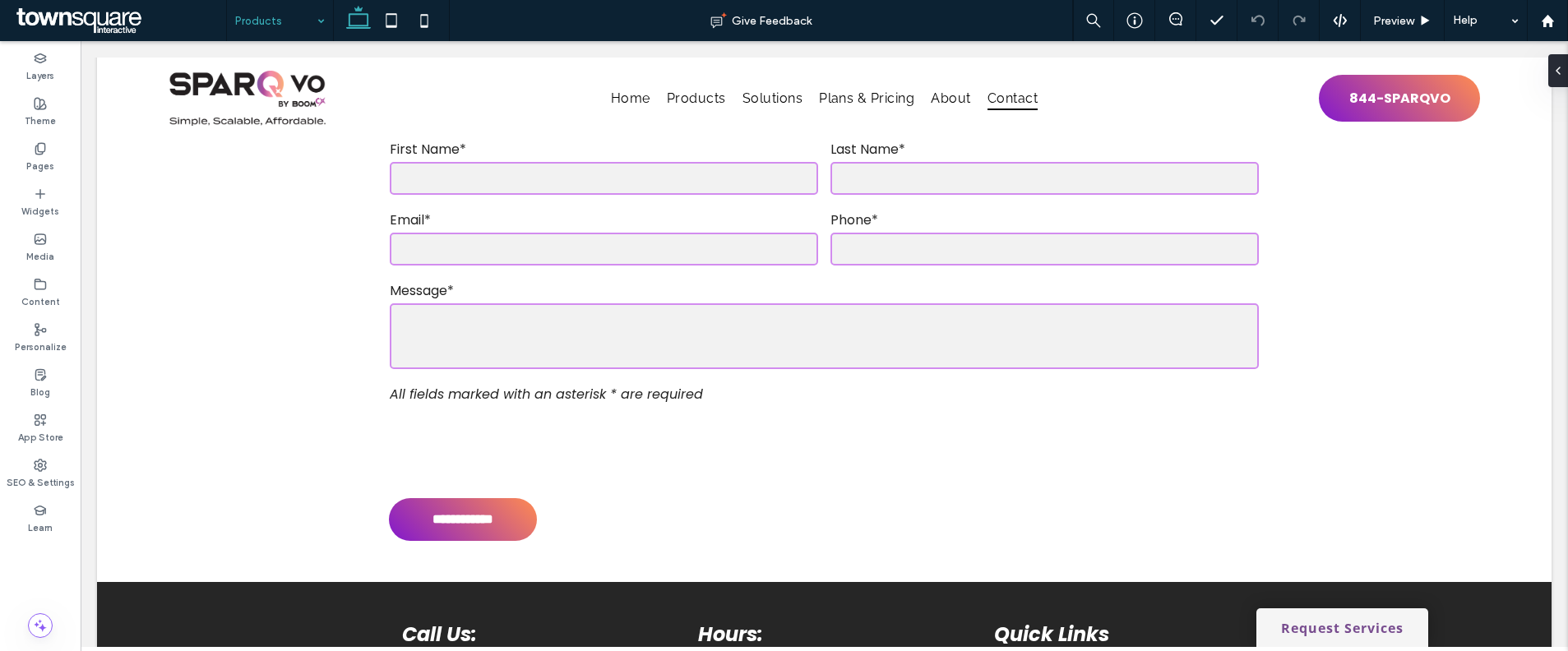
click at [235, 4] on input at bounding box center [275, 20] width 81 height 41
type input "*******"
type input "**"
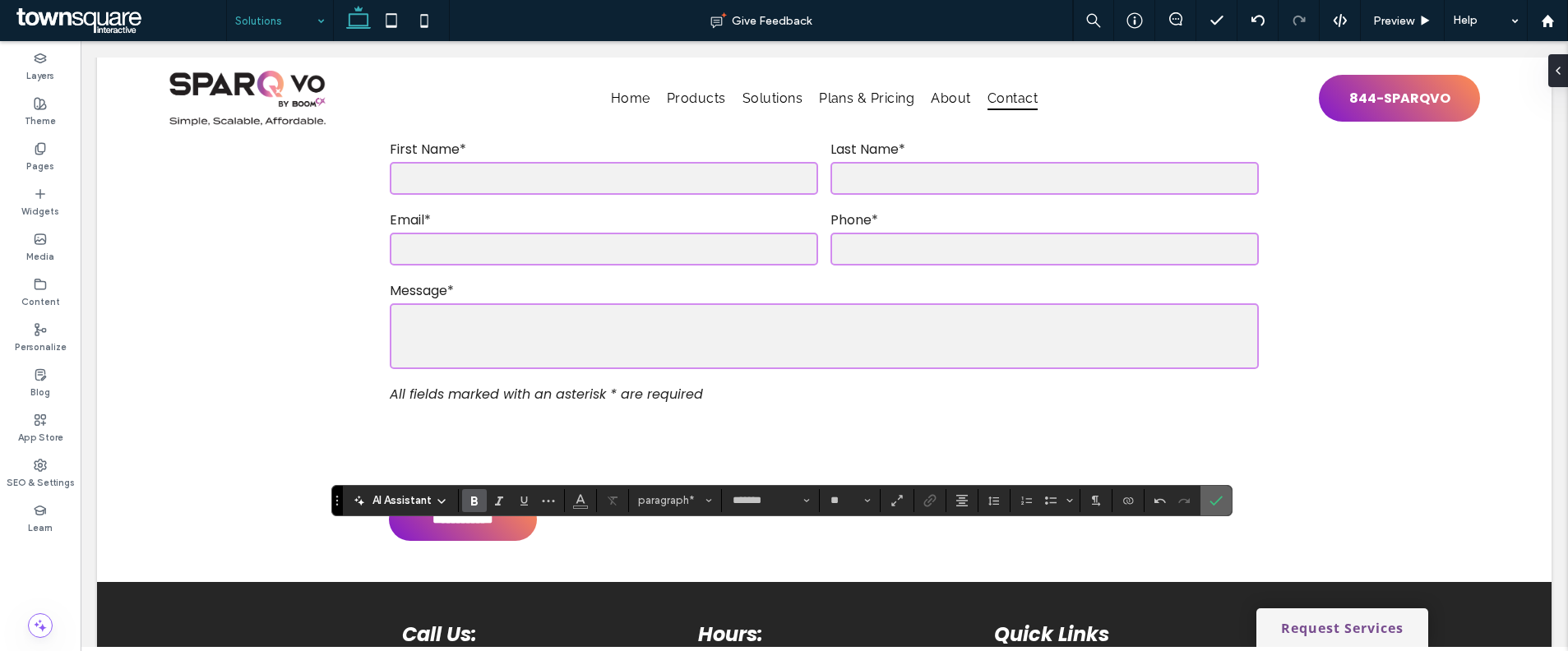
click at [1217, 493] on span "Confirm" at bounding box center [1215, 501] width 13 height 28
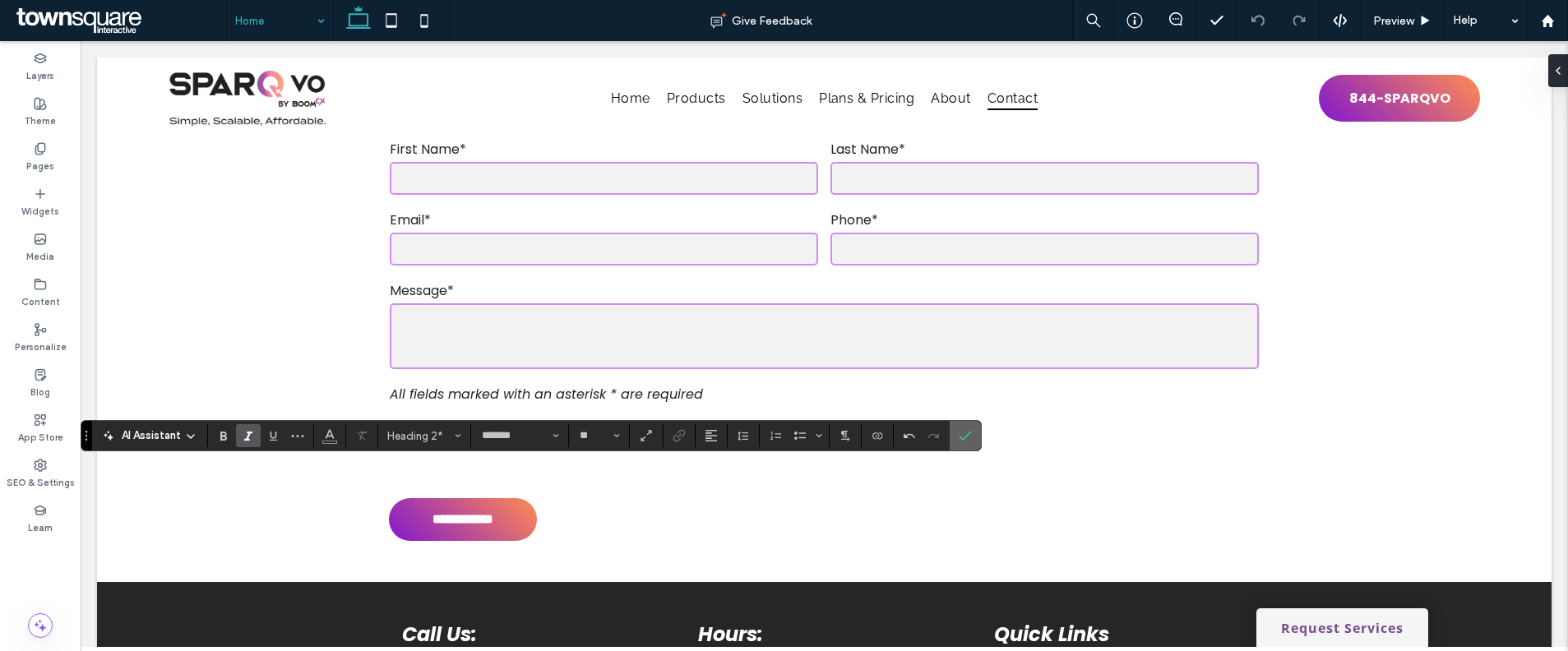
click at [958, 439] on icon "Confirm" at bounding box center [965, 436] width 13 height 13
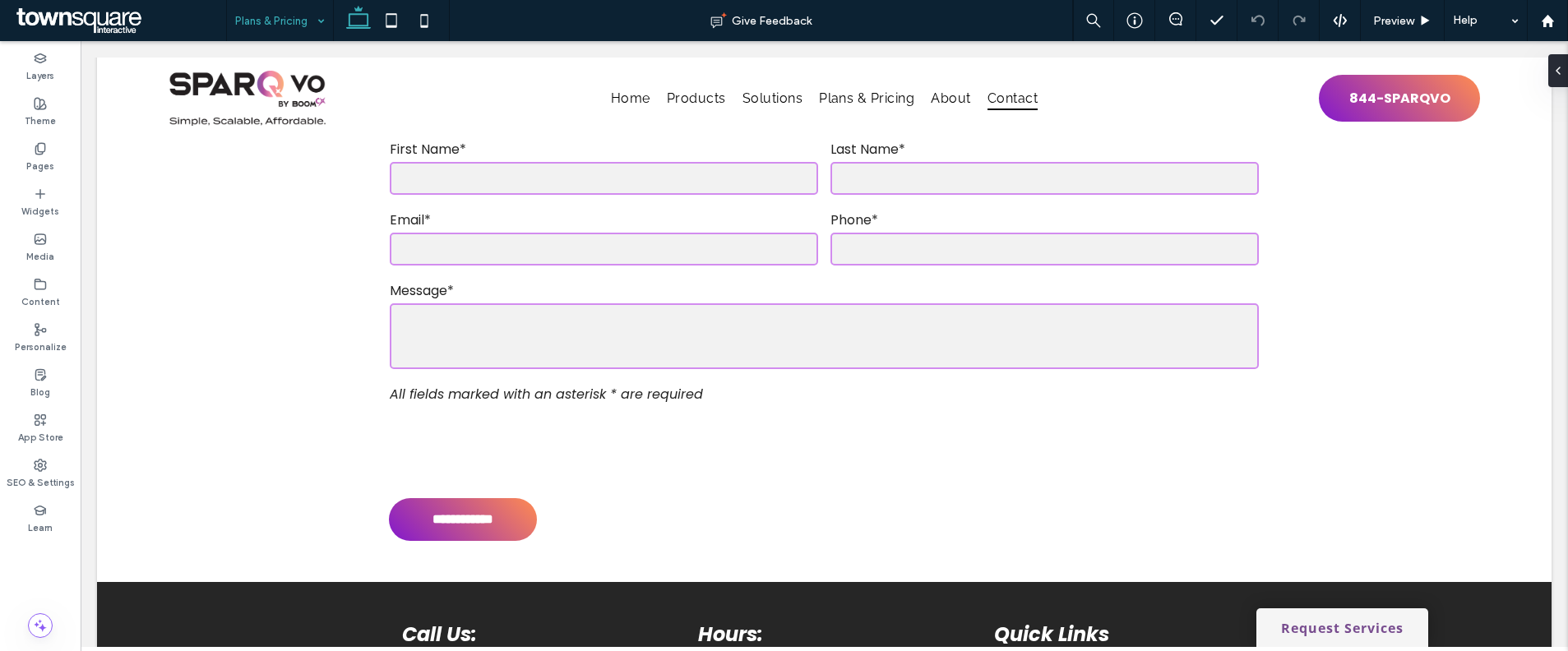
click at [271, 19] on input at bounding box center [275, 20] width 81 height 41
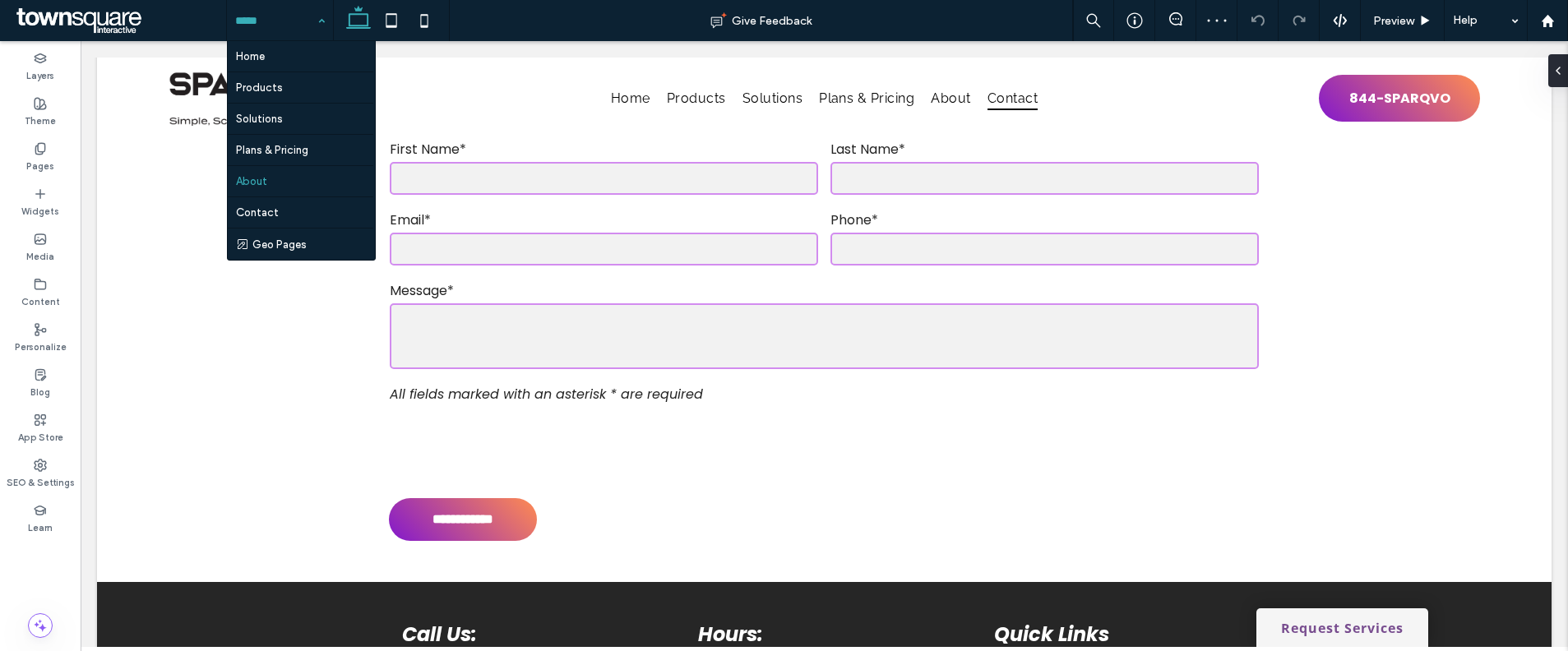
click at [262, 19] on input at bounding box center [275, 20] width 81 height 41
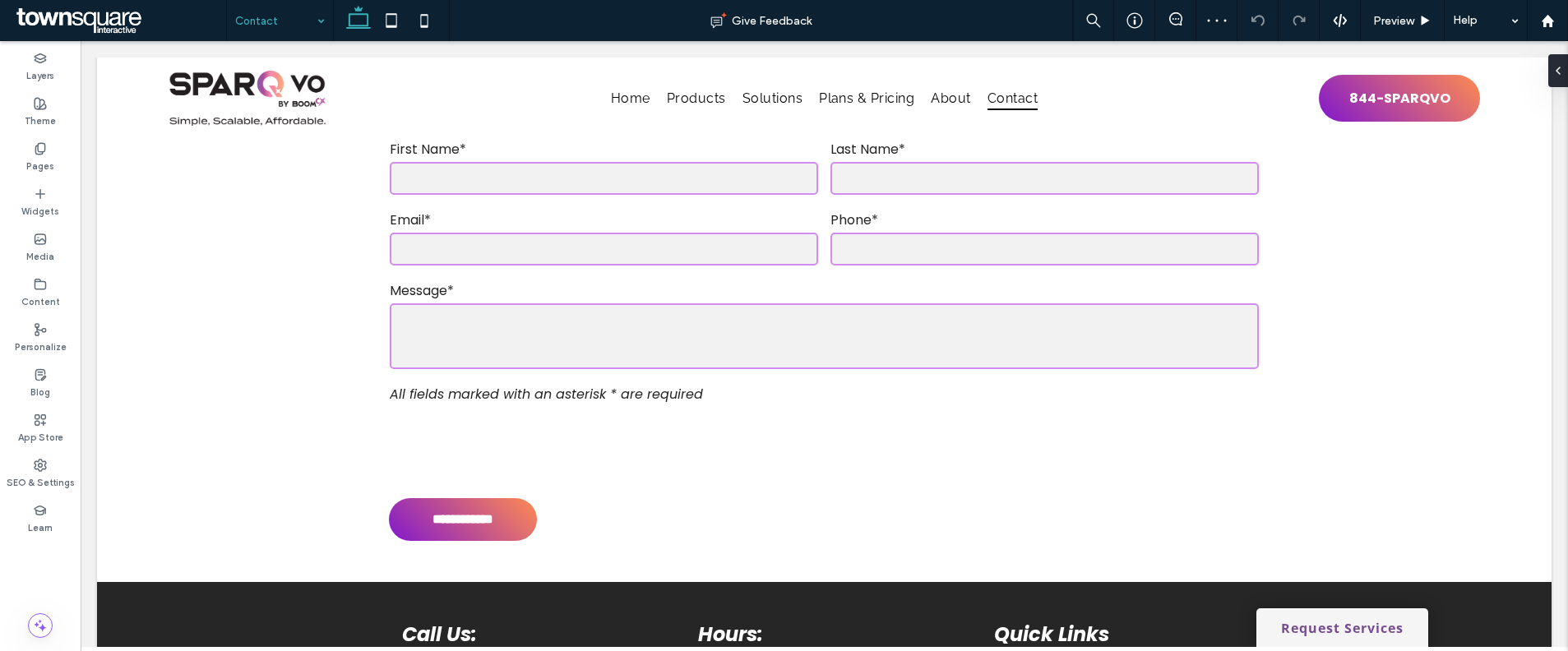
click at [254, 25] on input at bounding box center [275, 20] width 81 height 41
click at [319, 22] on div "Solutions" at bounding box center [279, 20] width 106 height 41
click at [359, 128] on button "Design" at bounding box center [373, 122] width 59 height 19
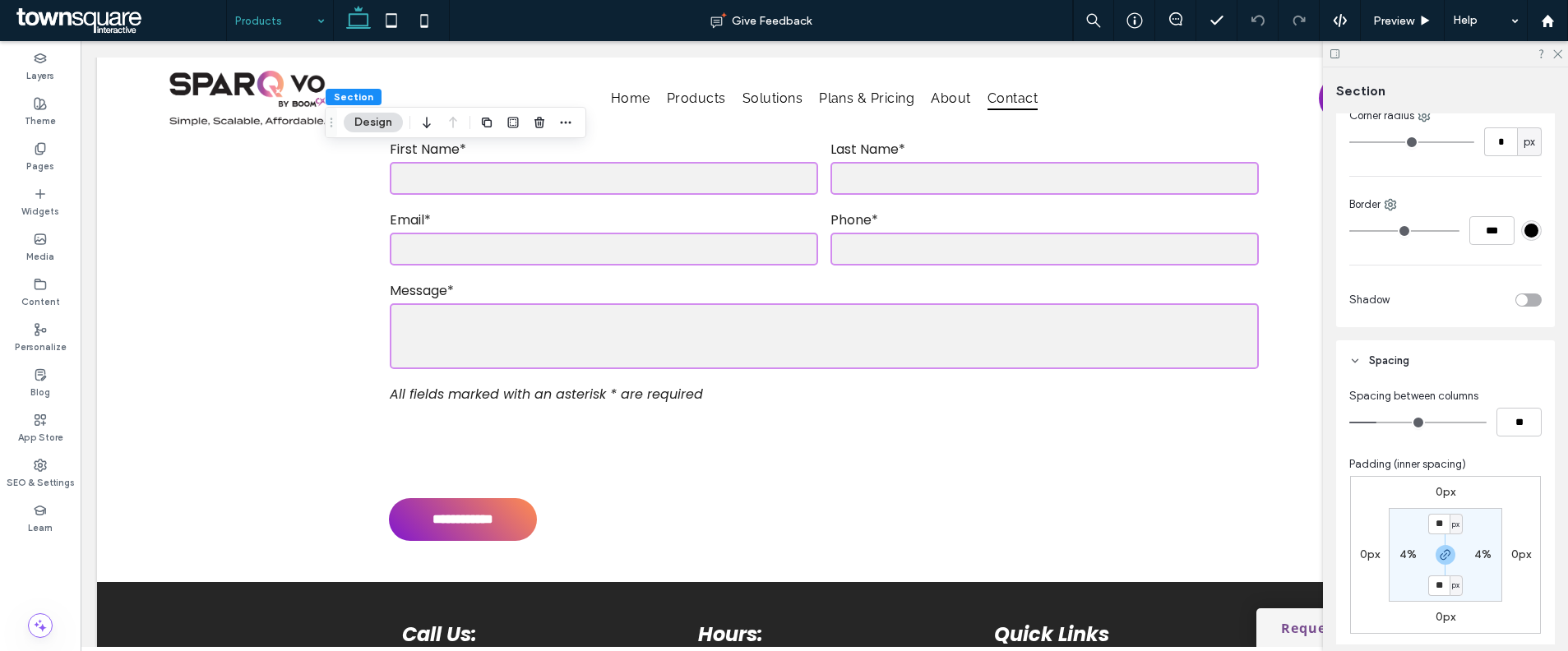
scroll to position [604, 0]
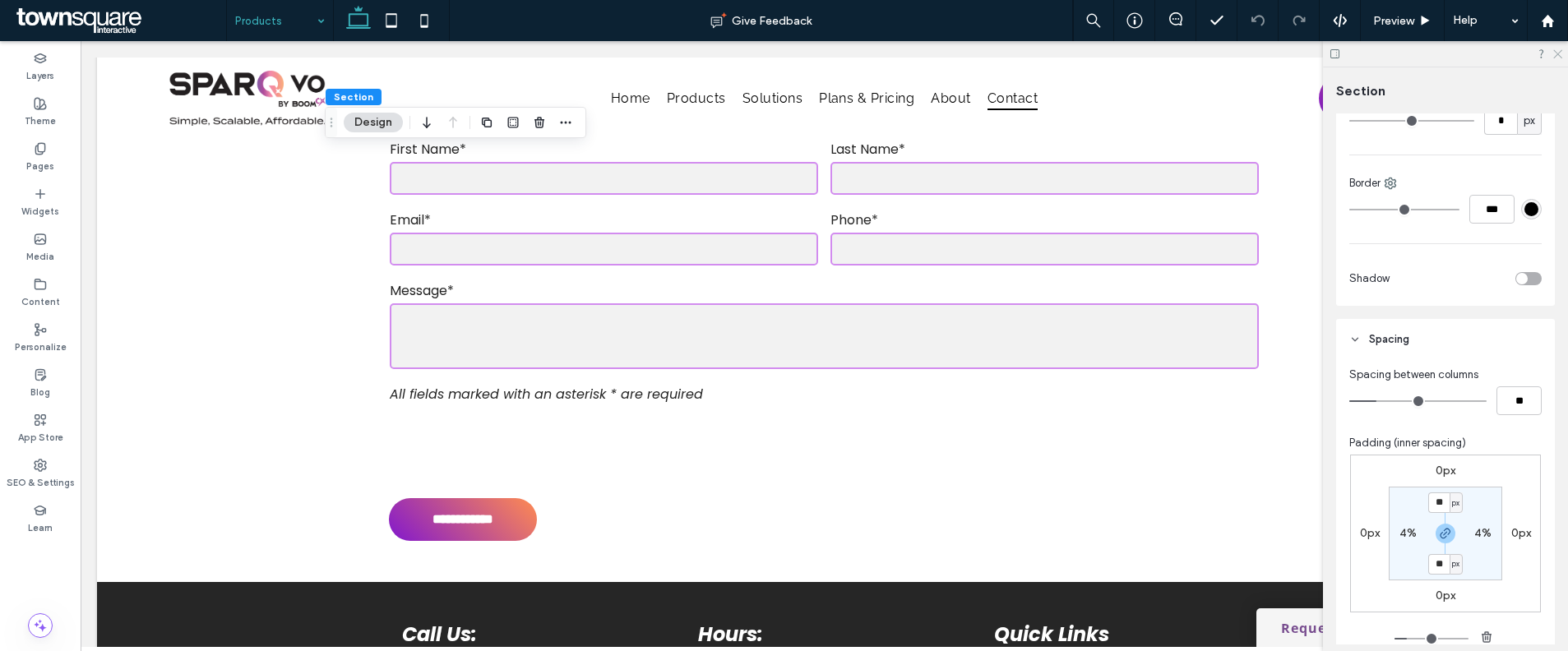
click at [1559, 57] on icon at bounding box center [1557, 53] width 11 height 11
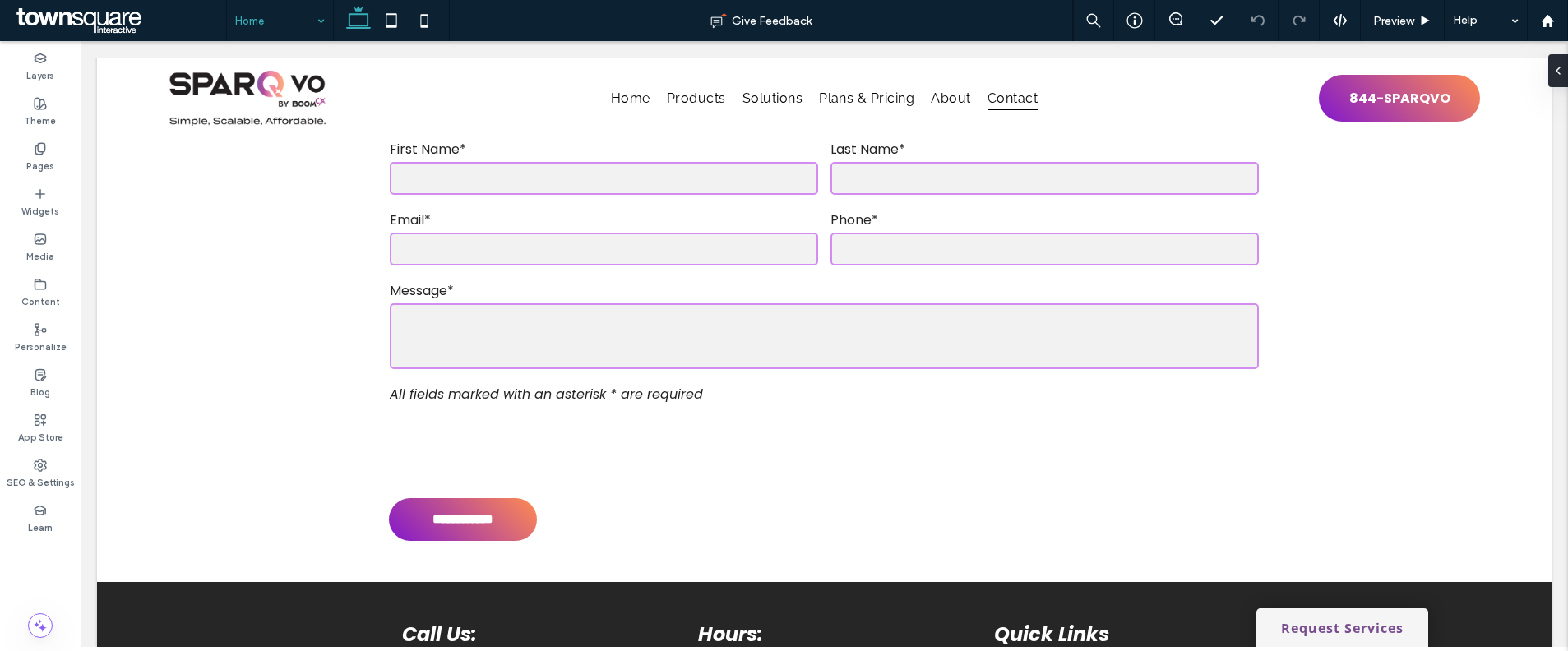
click at [263, 13] on input at bounding box center [275, 20] width 81 height 41
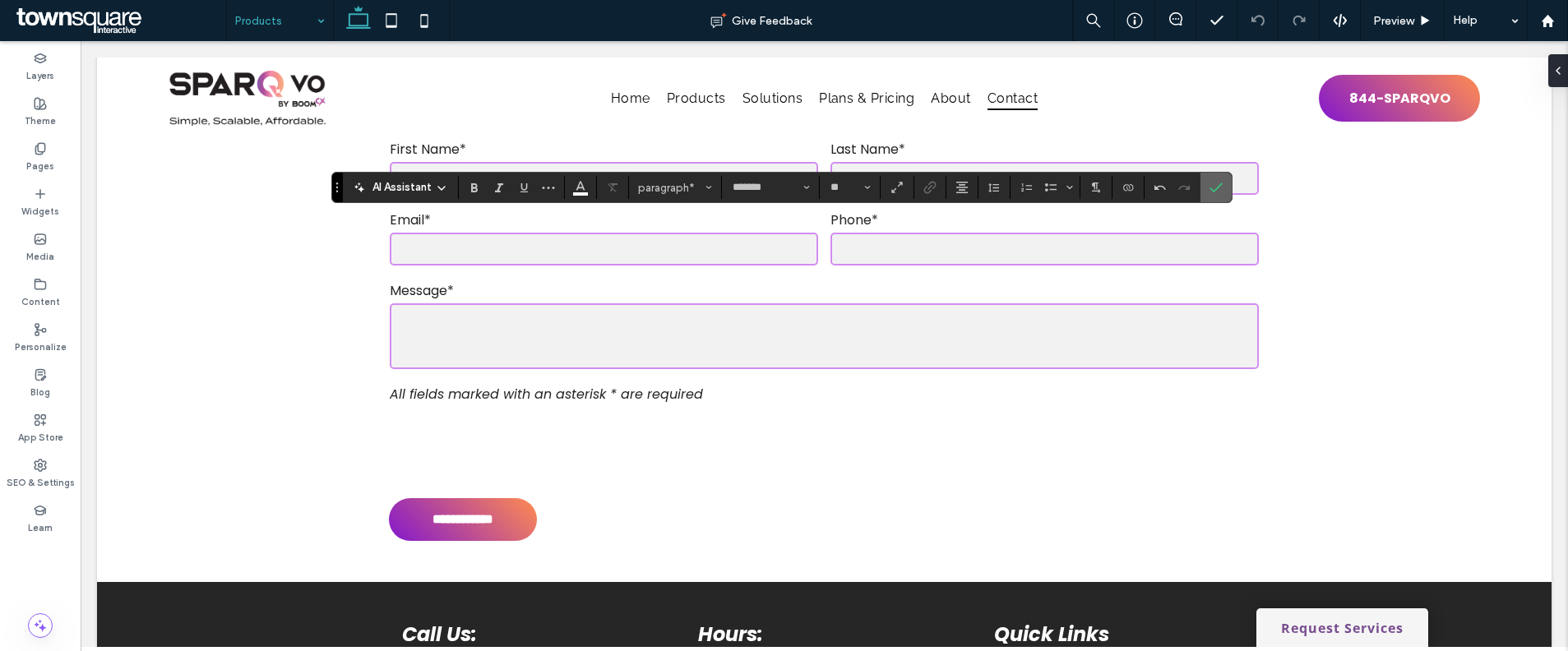
click at [1217, 191] on icon "Confirm" at bounding box center [1215, 187] width 13 height 13
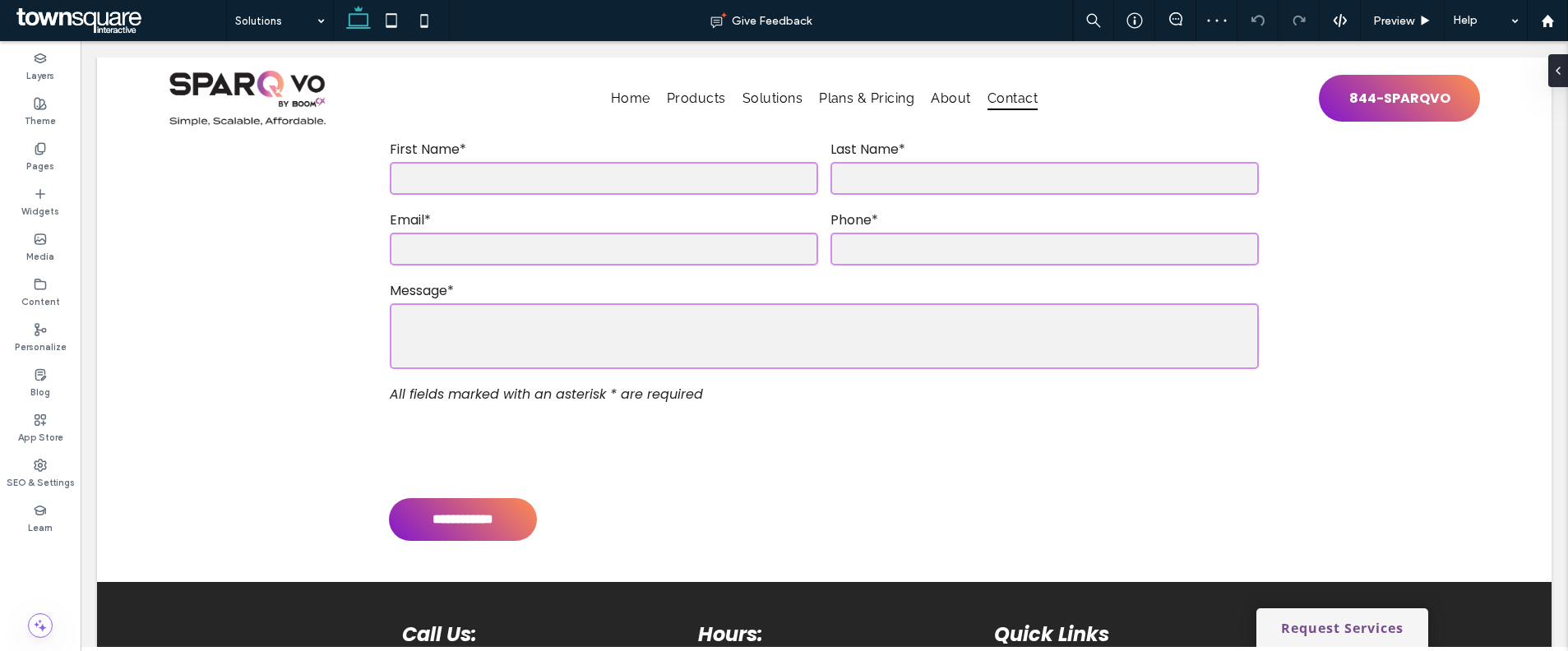
click at [296, 33] on input at bounding box center [275, 20] width 81 height 41
click at [267, 28] on input at bounding box center [275, 20] width 81 height 41
click at [258, 28] on input at bounding box center [275, 20] width 81 height 41
click at [250, 15] on input at bounding box center [275, 20] width 81 height 41
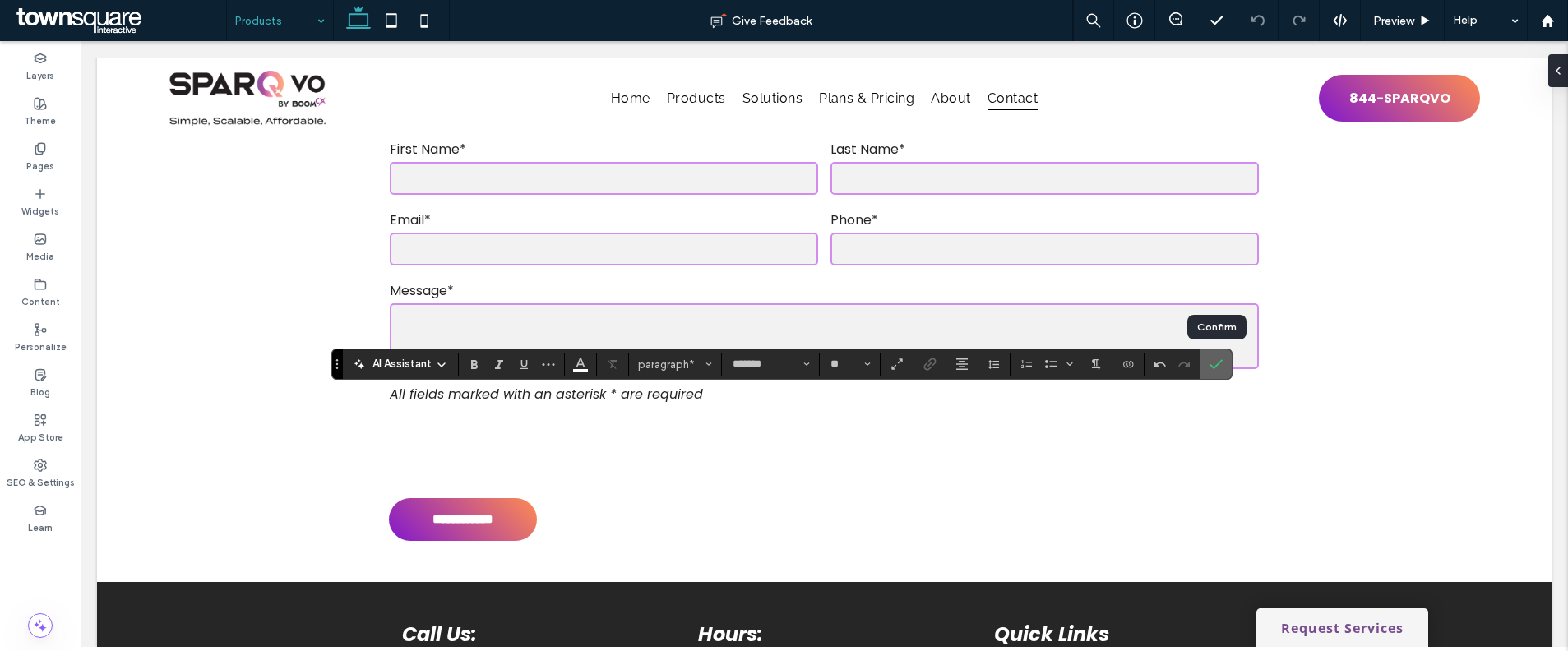
click at [1218, 360] on icon "Confirm" at bounding box center [1215, 364] width 13 height 13
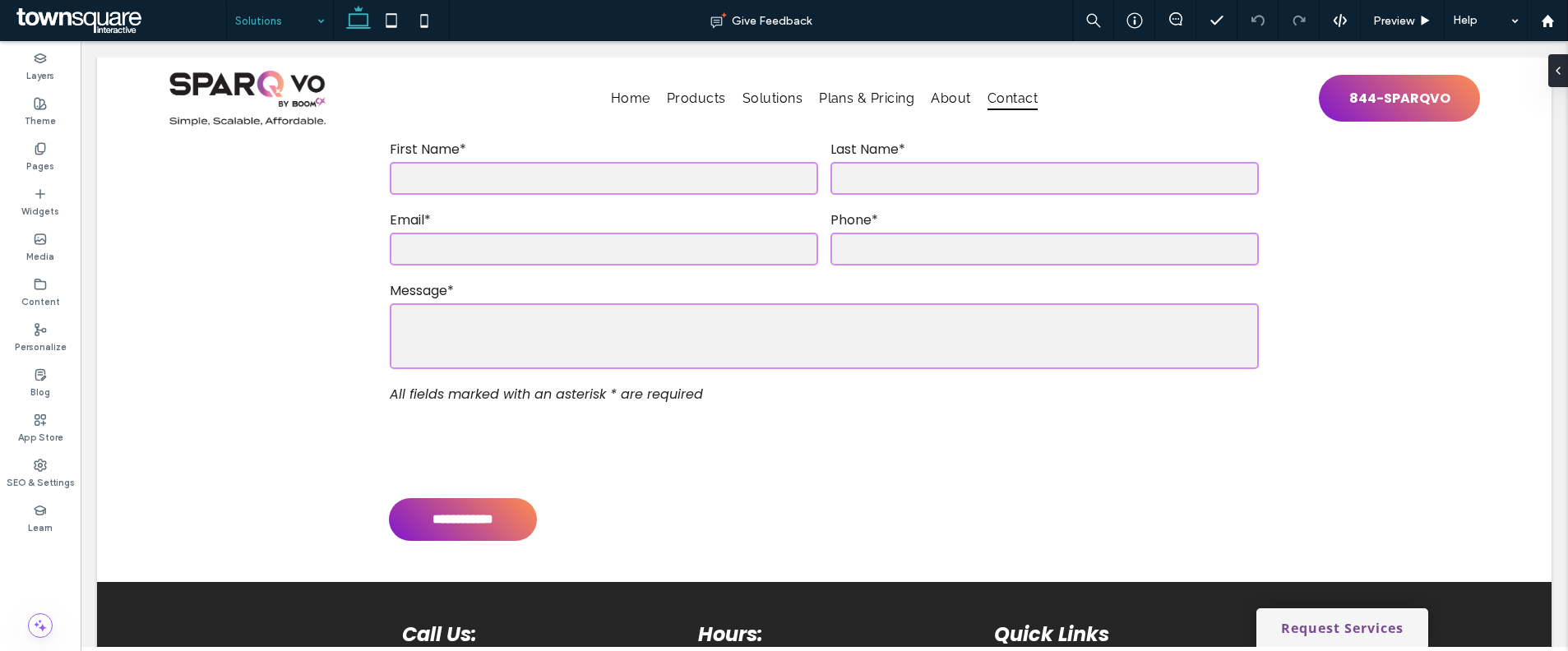
click at [304, 24] on input at bounding box center [275, 20] width 81 height 41
click at [315, 22] on div "Plans & Pricing" at bounding box center [279, 20] width 106 height 41
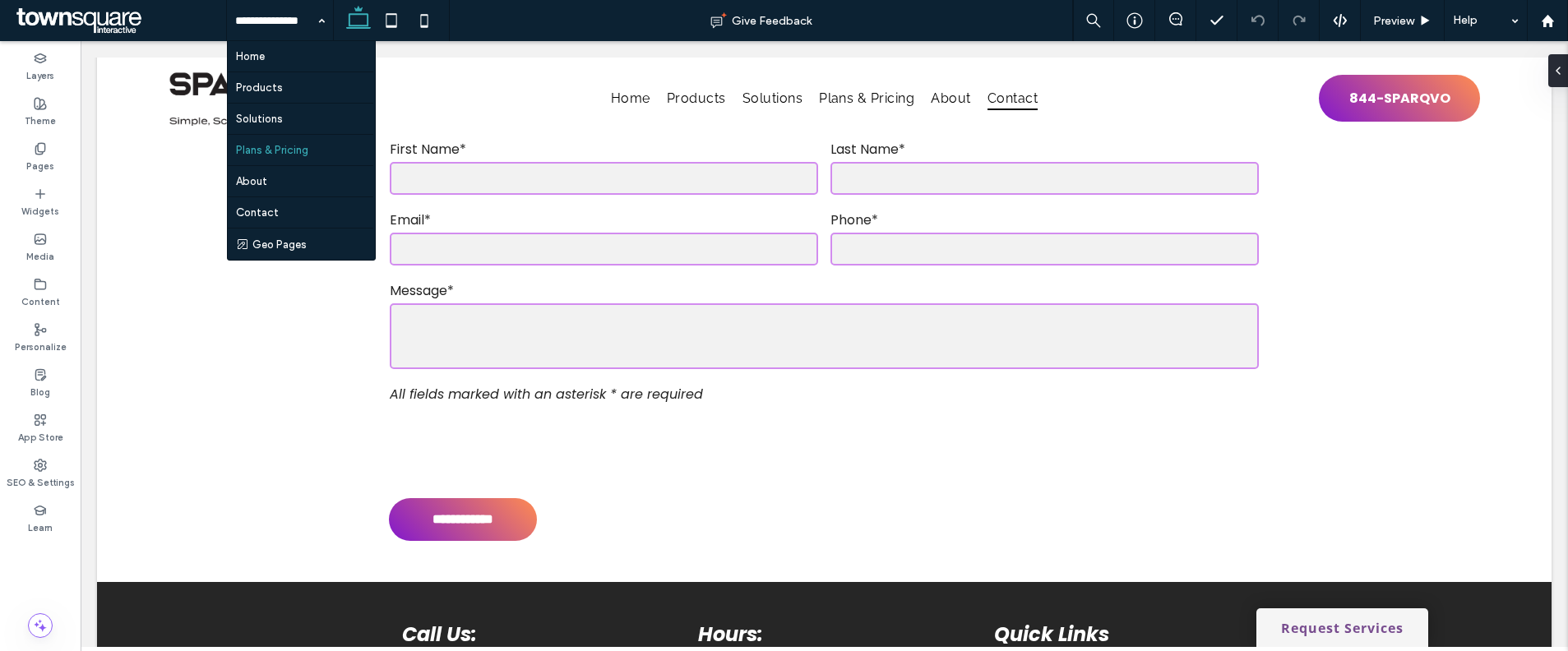
drag, startPoint x: 296, startPoint y: 179, endPoint x: 331, endPoint y: 171, distance: 35.9
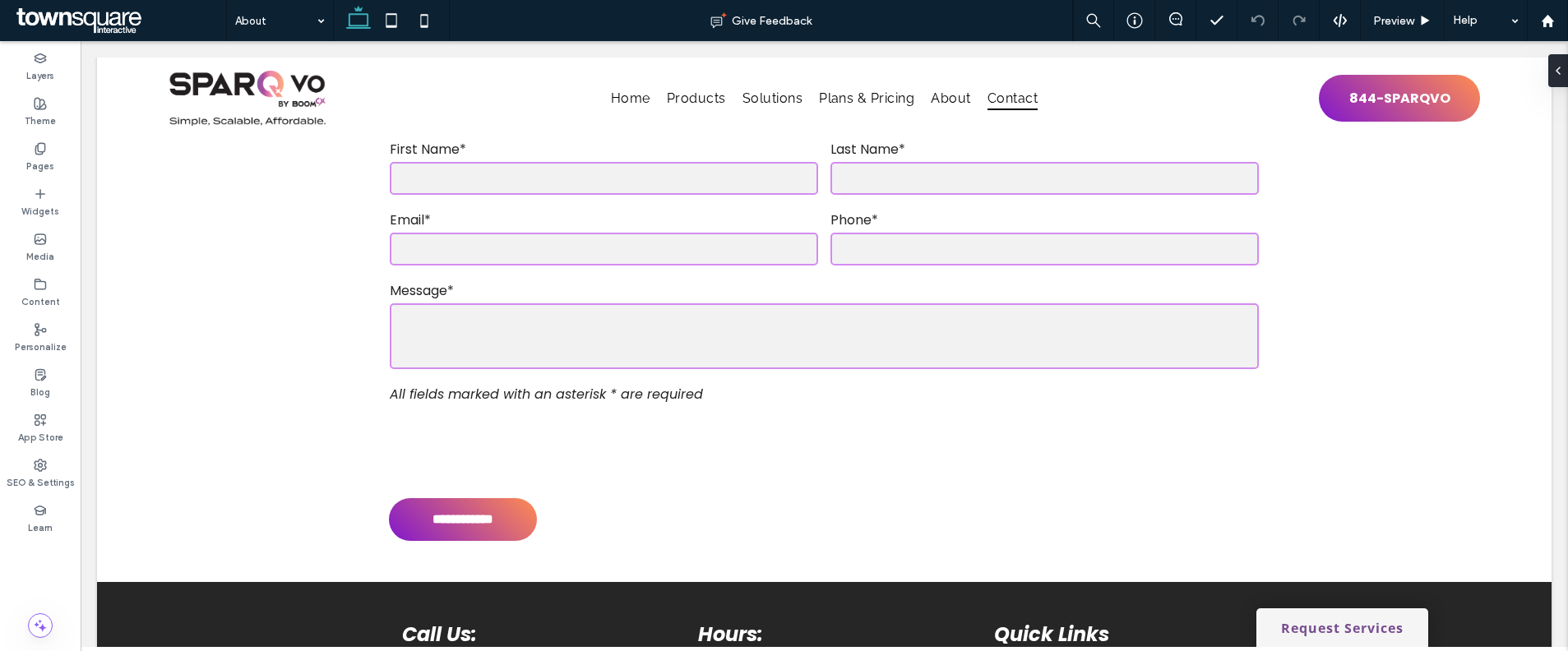
click at [275, 24] on input at bounding box center [275, 20] width 81 height 41
click at [307, 20] on input at bounding box center [275, 20] width 81 height 41
click at [1227, 165] on button "Manage Button" at bounding box center [1229, 161] width 104 height 19
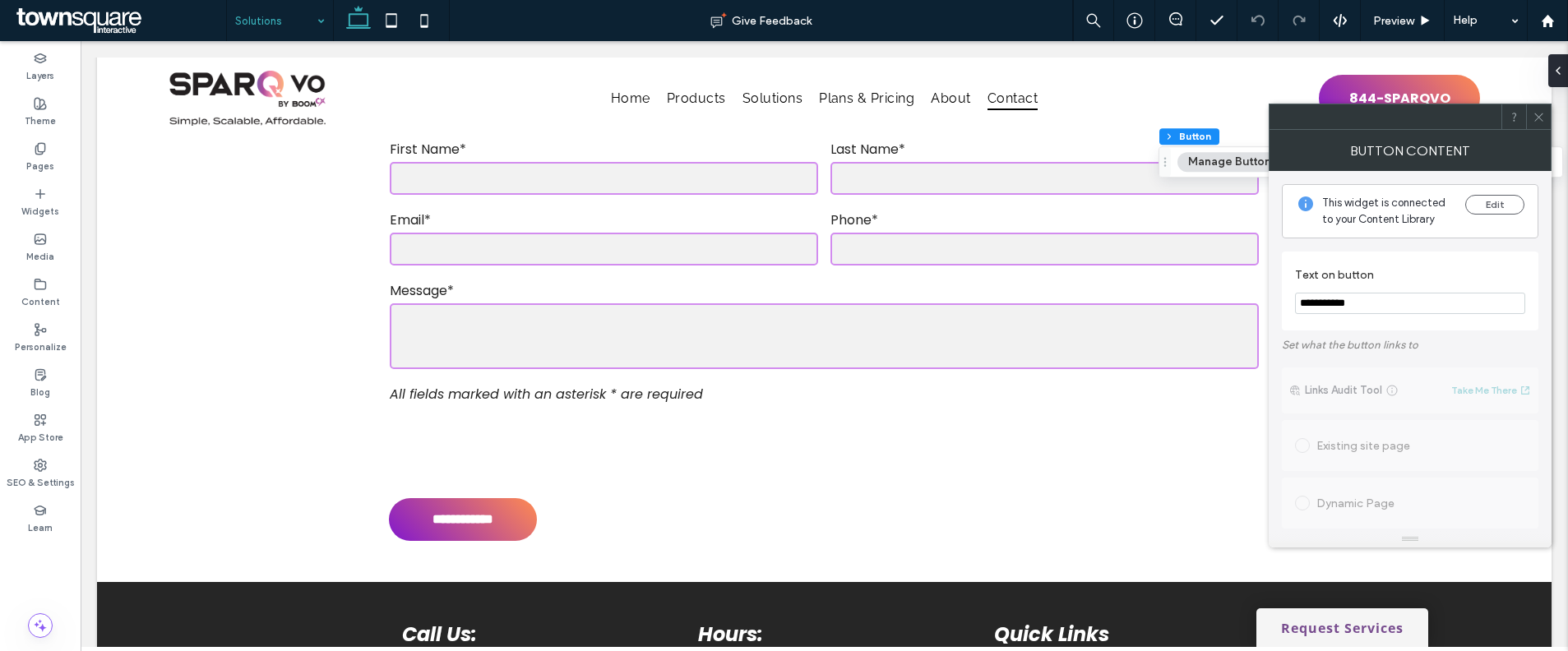
click at [1376, 303] on input "**********" at bounding box center [1410, 303] width 230 height 21
click at [1534, 125] on span at bounding box center [1538, 116] width 12 height 25
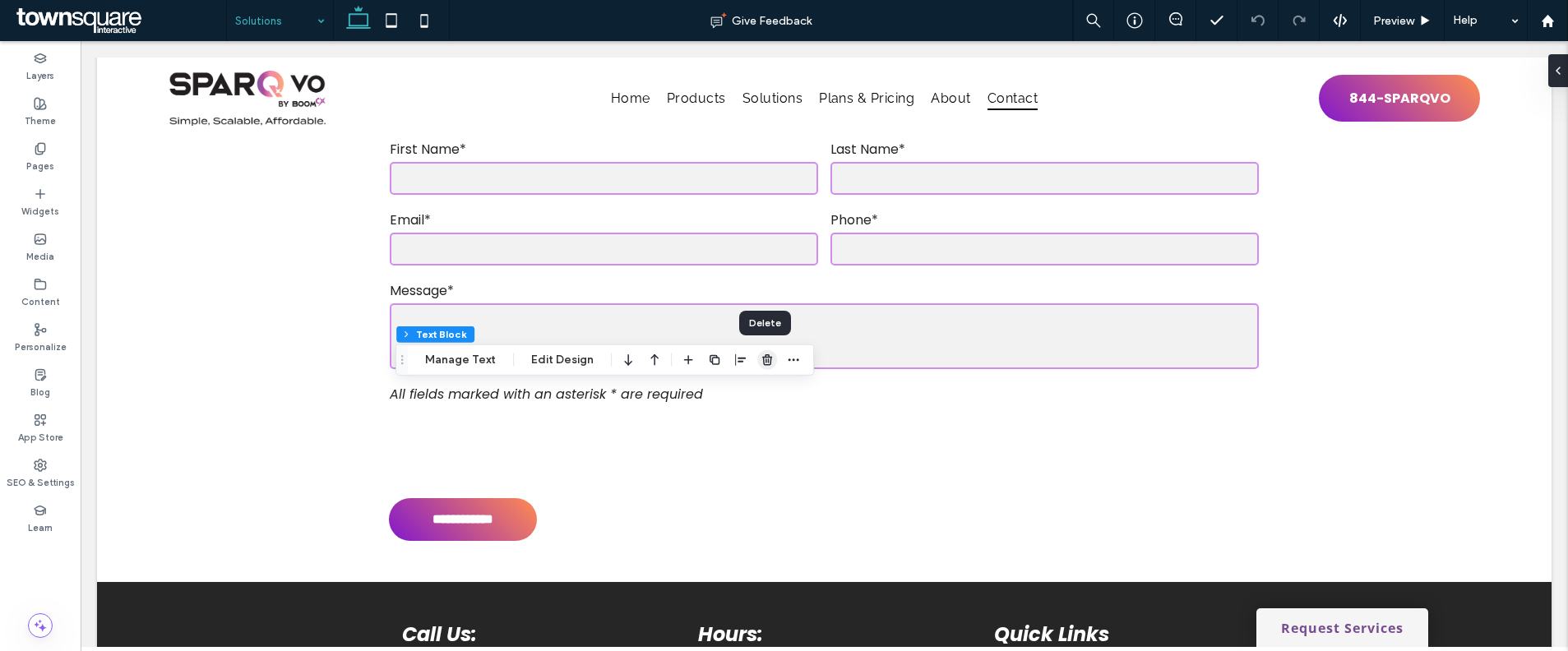
click at [763, 362] on use "button" at bounding box center [767, 360] width 10 height 11
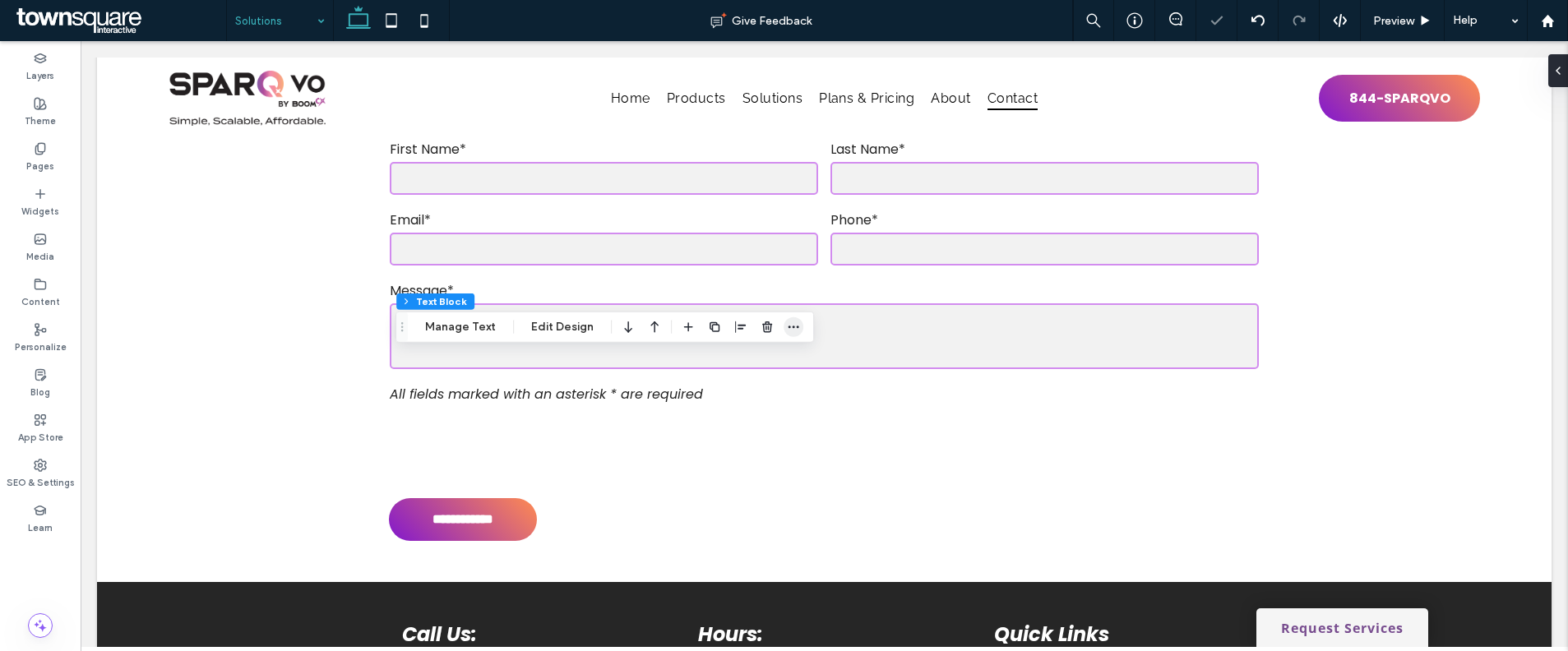
click at [787, 323] on icon "button" at bounding box center [794, 327] width 13 height 13
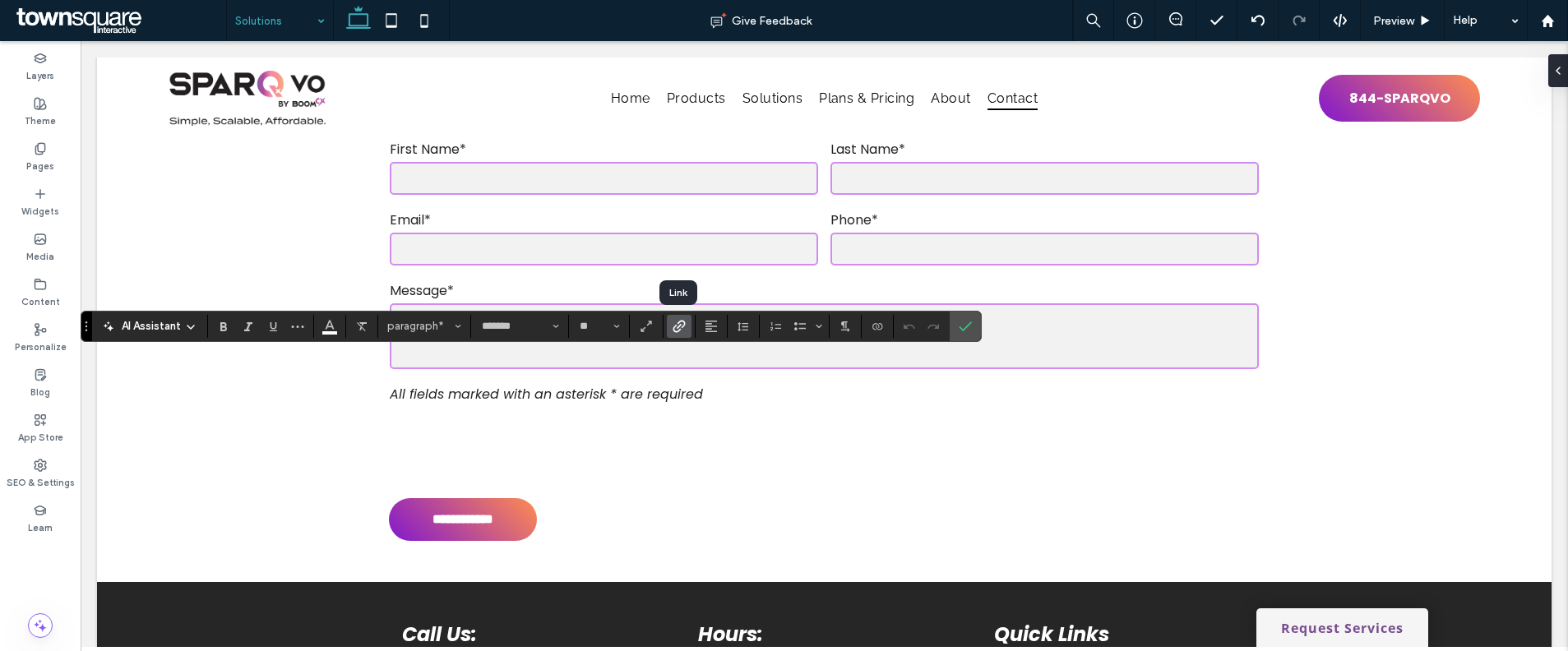
click at [683, 329] on icon "Link" at bounding box center [679, 326] width 13 height 13
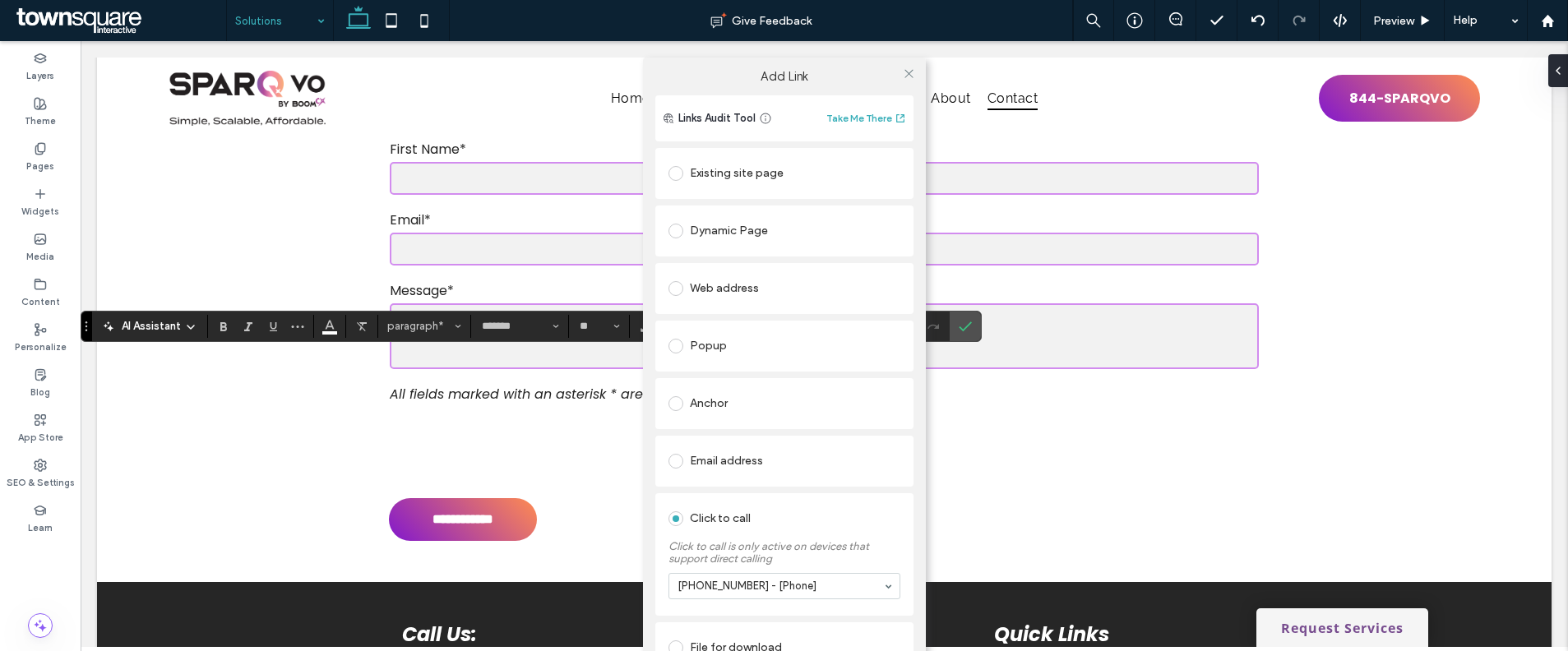
scroll to position [23, 0]
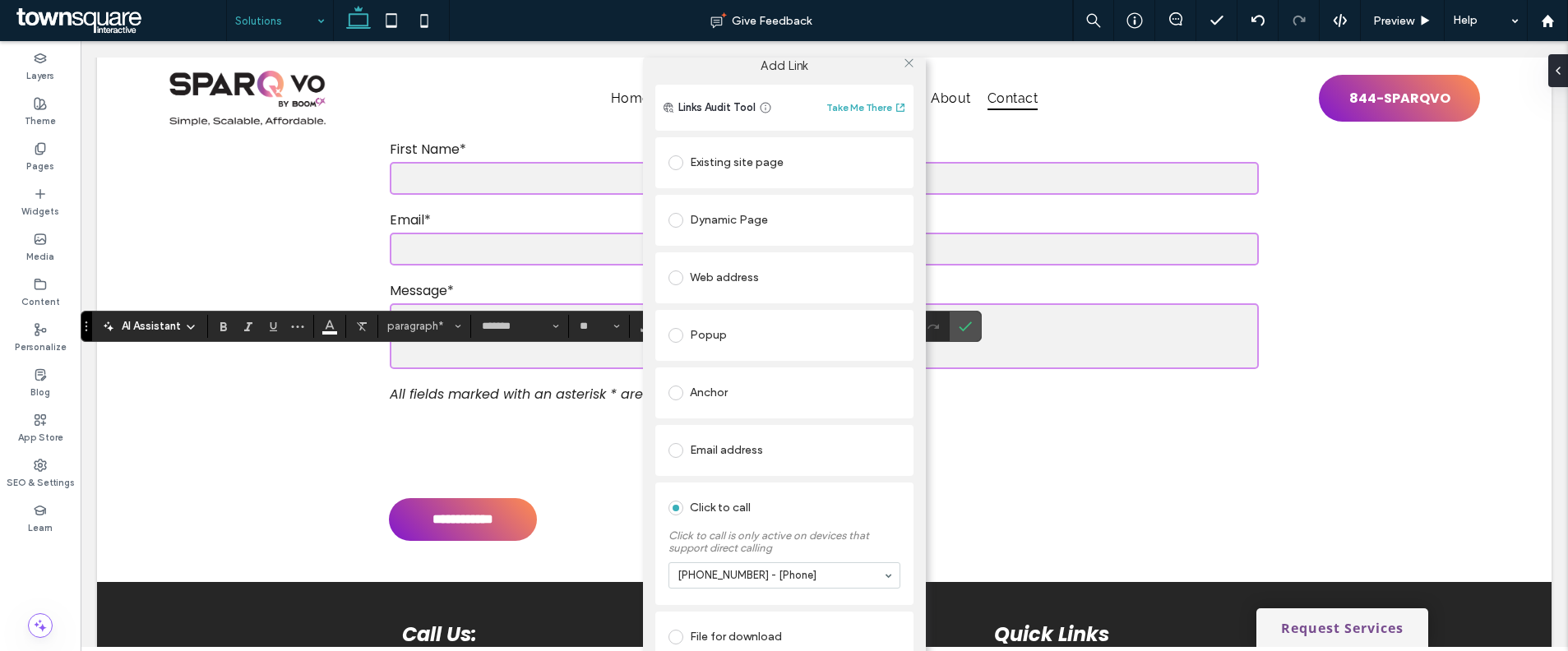
click at [980, 348] on div "Add Link Links Audit Tool Take Me There Existing site page Dynamic Page Web add…" at bounding box center [784, 383] width 1568 height 651
click at [976, 350] on div "Add Link Links Audit Tool Take Me There Existing site page Dynamic Page Web add…" at bounding box center [784, 383] width 1568 height 651
click at [970, 333] on div "Add Link Links Audit Tool Take Me There Existing site page Dynamic Page Web add…" at bounding box center [784, 383] width 1568 height 651
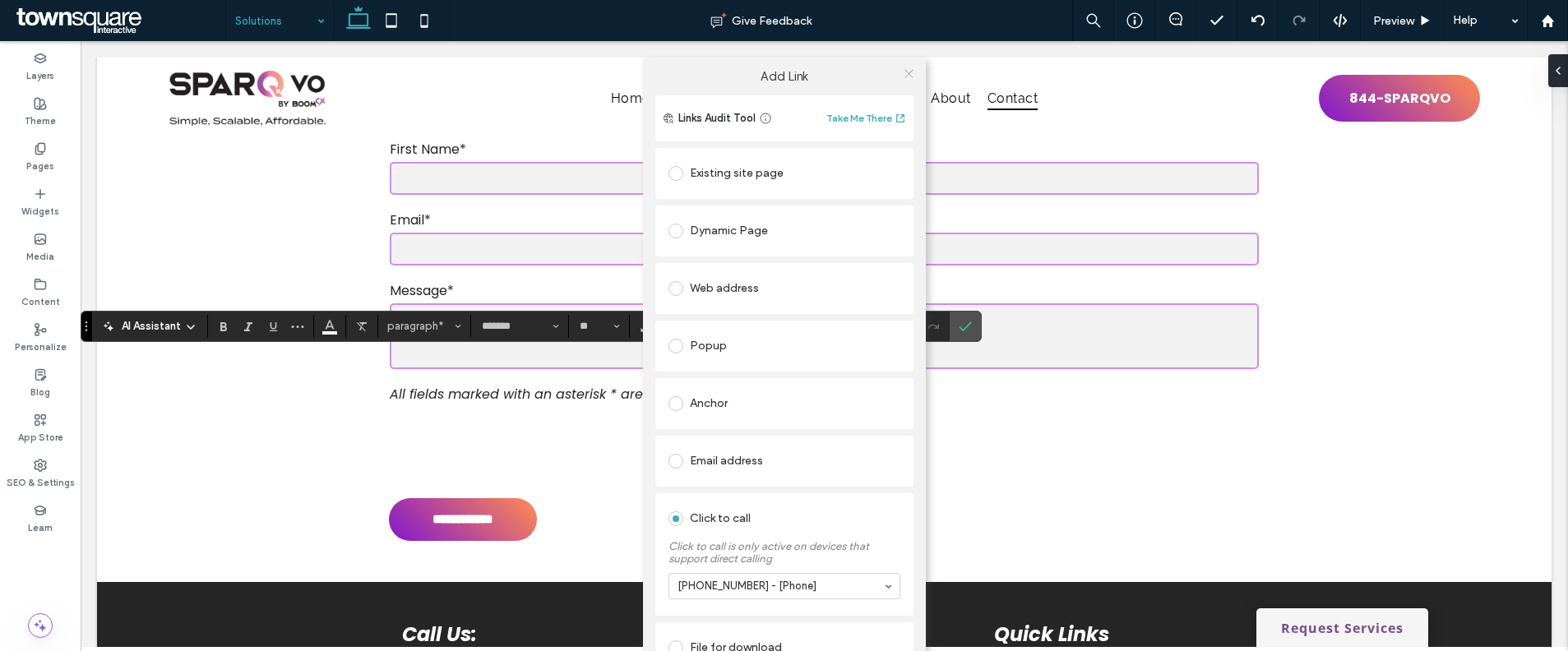
click at [904, 83] on span at bounding box center [908, 74] width 12 height 25
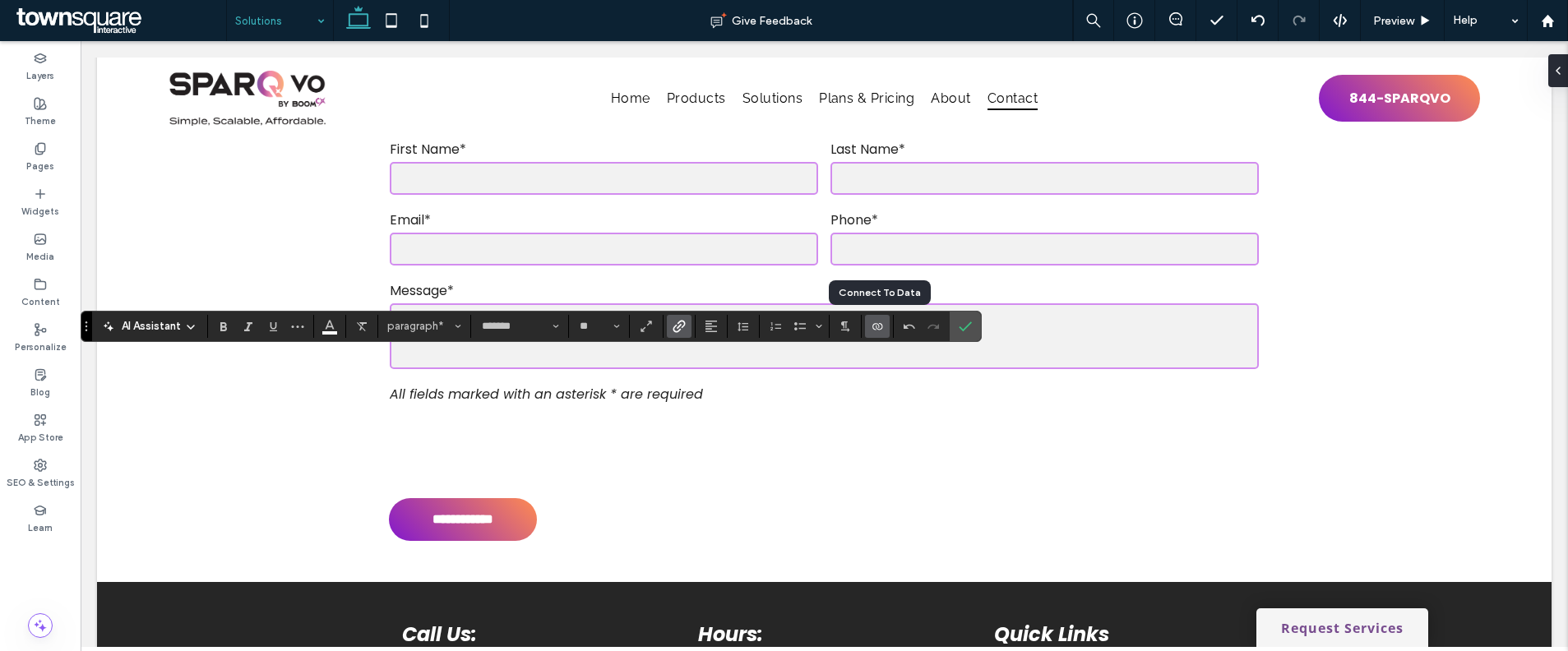
click at [869, 326] on label "Connect To Data" at bounding box center [877, 326] width 25 height 23
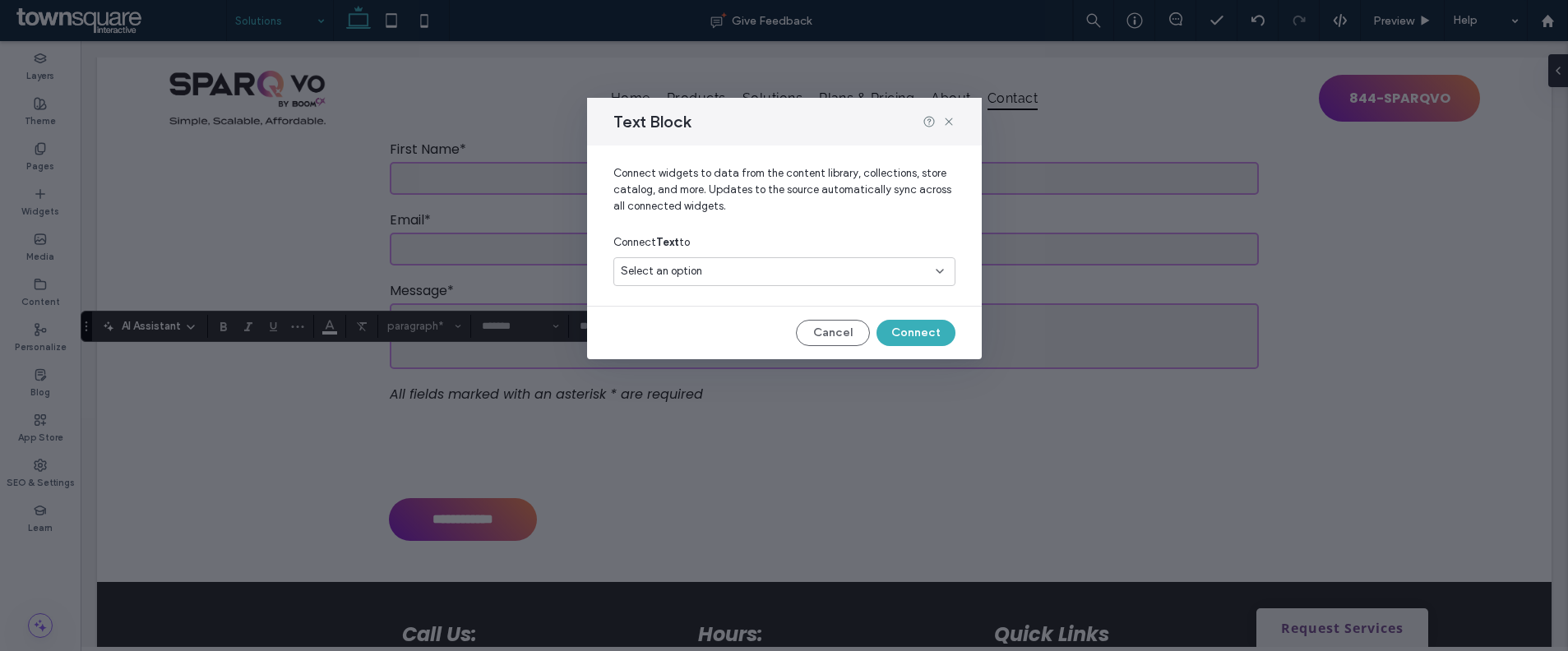
click at [828, 264] on div "Select an option" at bounding box center [774, 272] width 308 height 17
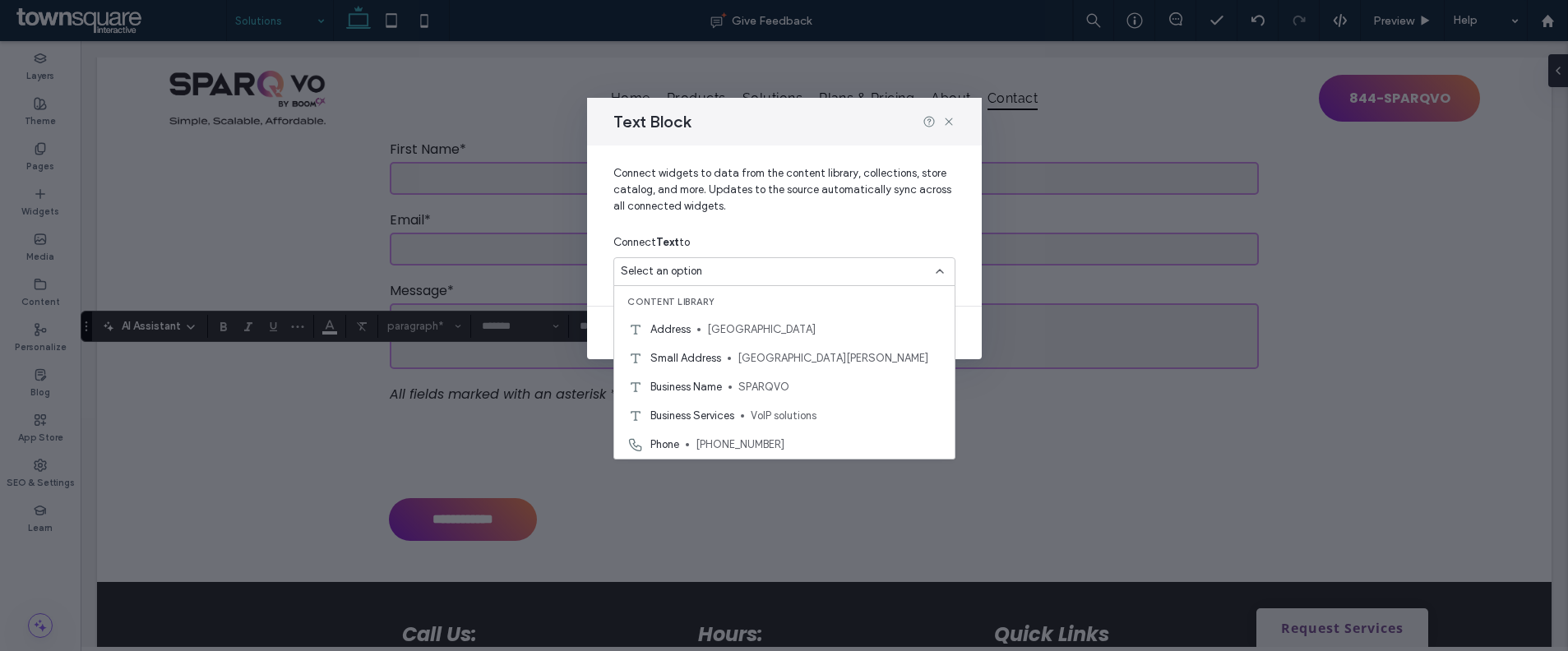
click at [846, 215] on span "Connect widgets to data from the content library, collections, store catalog, a…" at bounding box center [784, 196] width 342 height 63
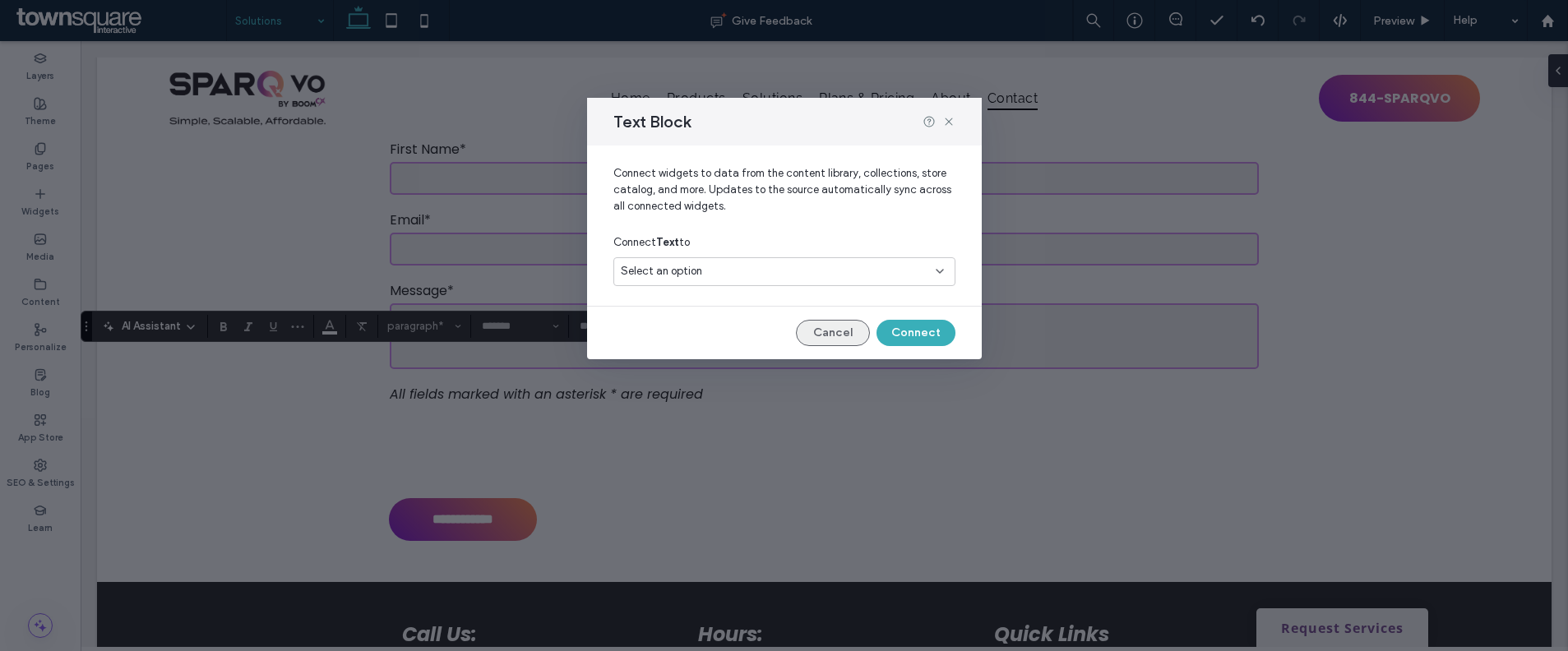
click at [838, 320] on button "Cancel" at bounding box center [832, 332] width 74 height 27
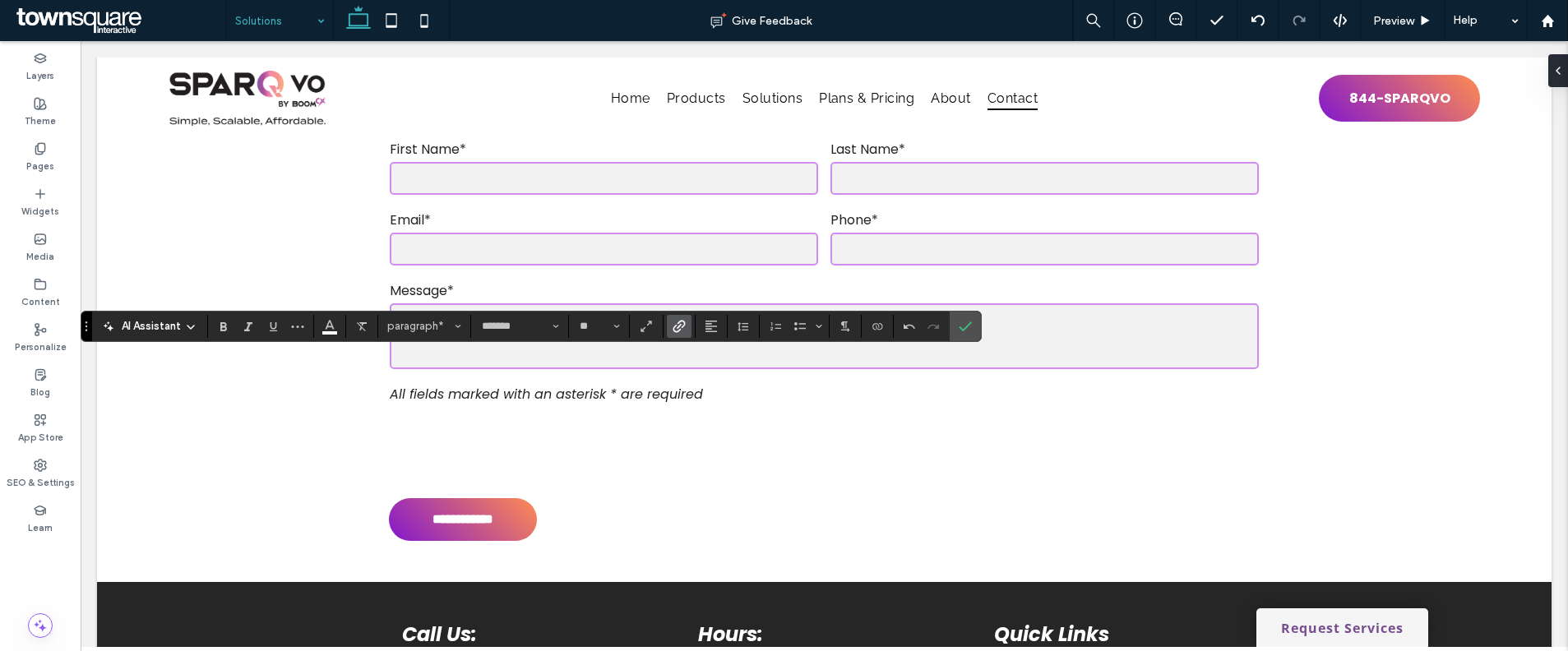
click at [673, 329] on use "Link" at bounding box center [679, 325] width 12 height 12
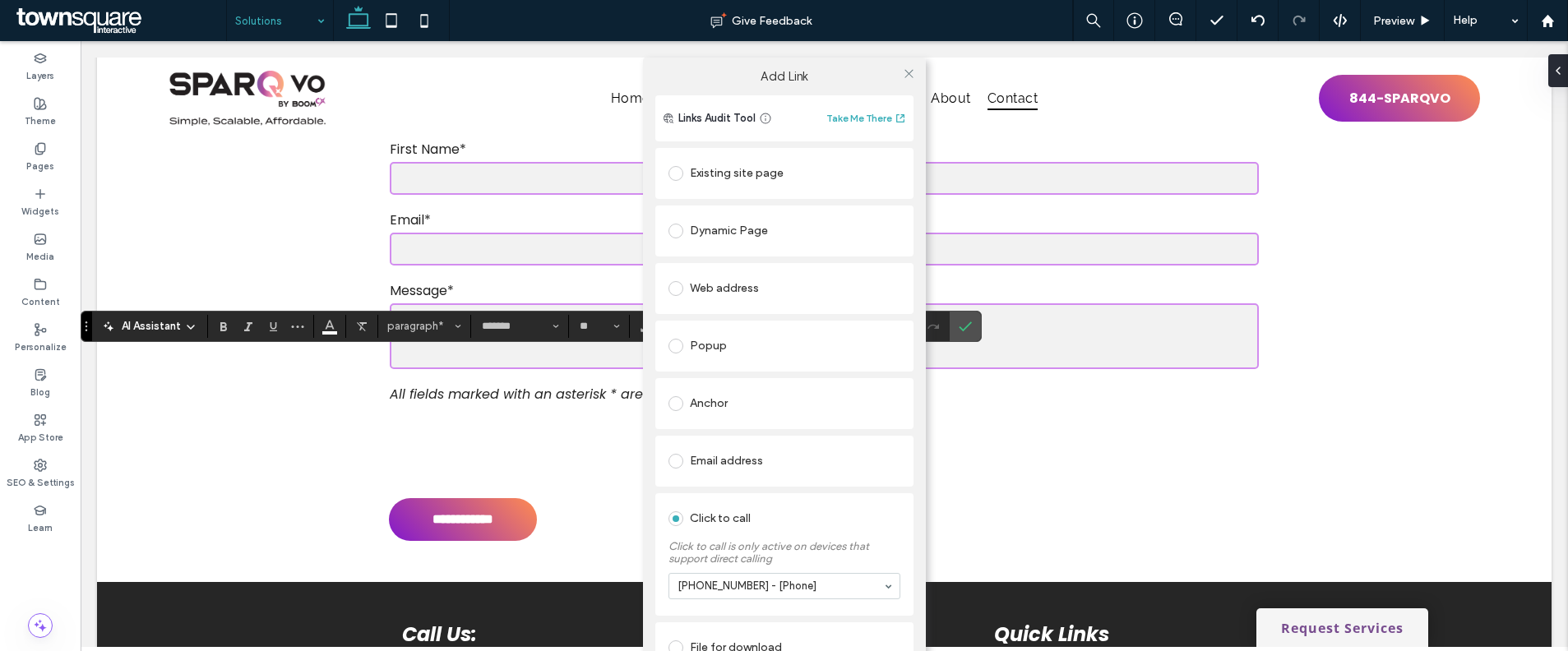
scroll to position [23, 0]
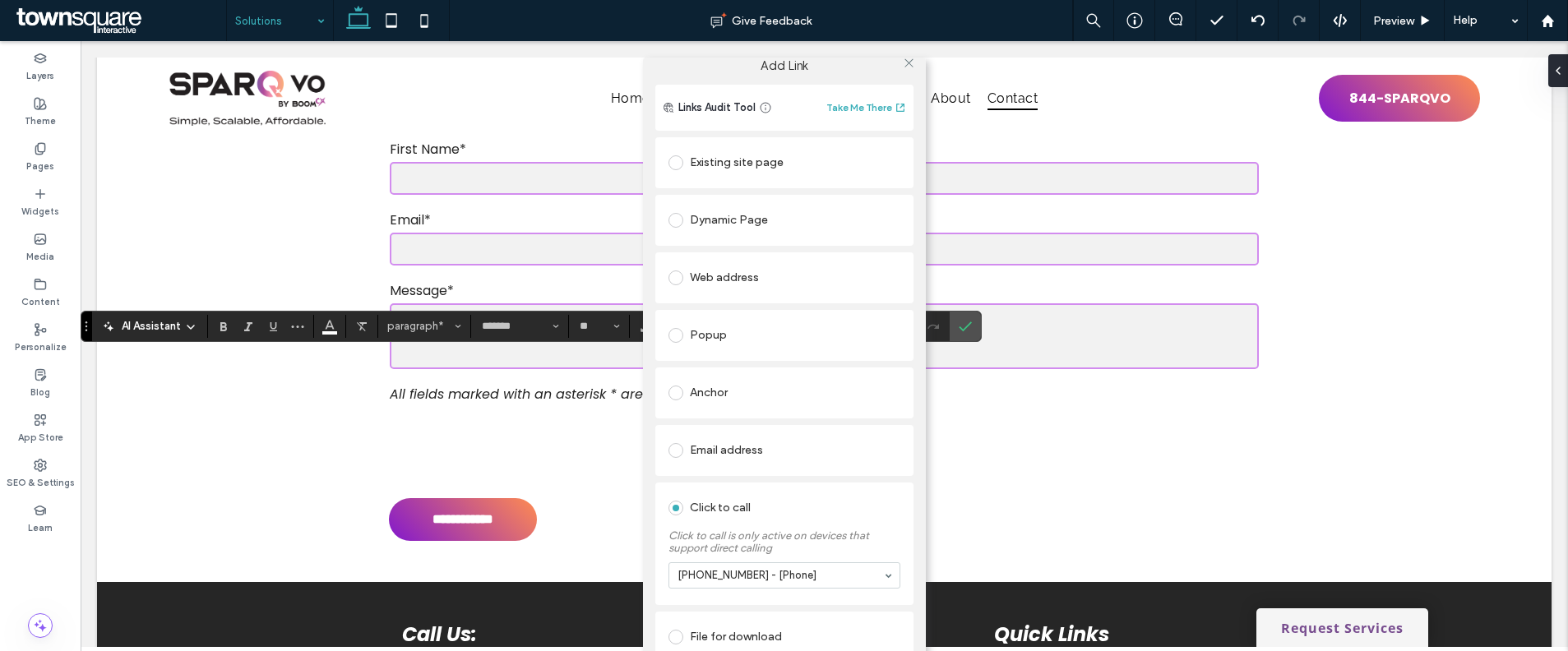
click at [848, 530] on label "Click to call is only active on devices that support direct calling" at bounding box center [784, 538] width 232 height 33
click at [991, 311] on div "Add Link Links Audit Tool Take Me There Existing site page Dynamic Page Web add…" at bounding box center [784, 383] width 1568 height 651
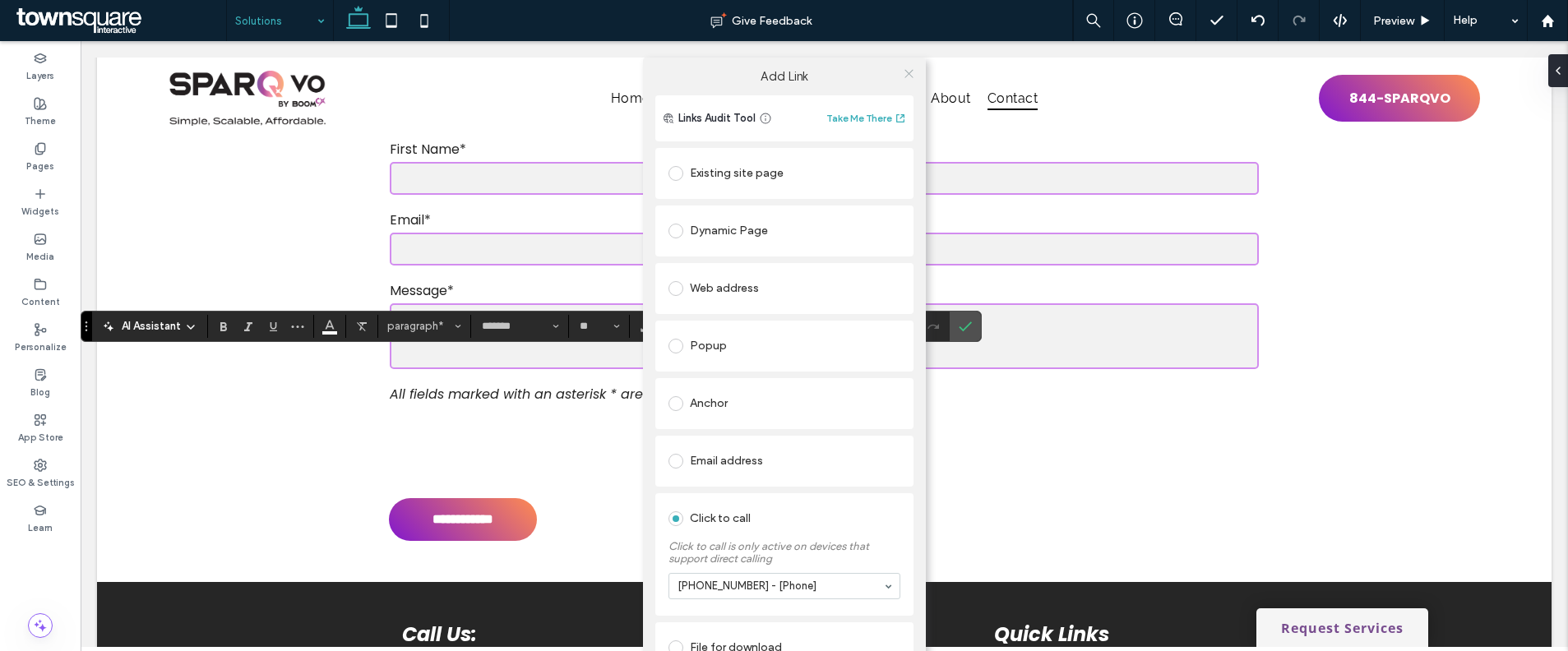
click at [906, 81] on span at bounding box center [908, 74] width 12 height 25
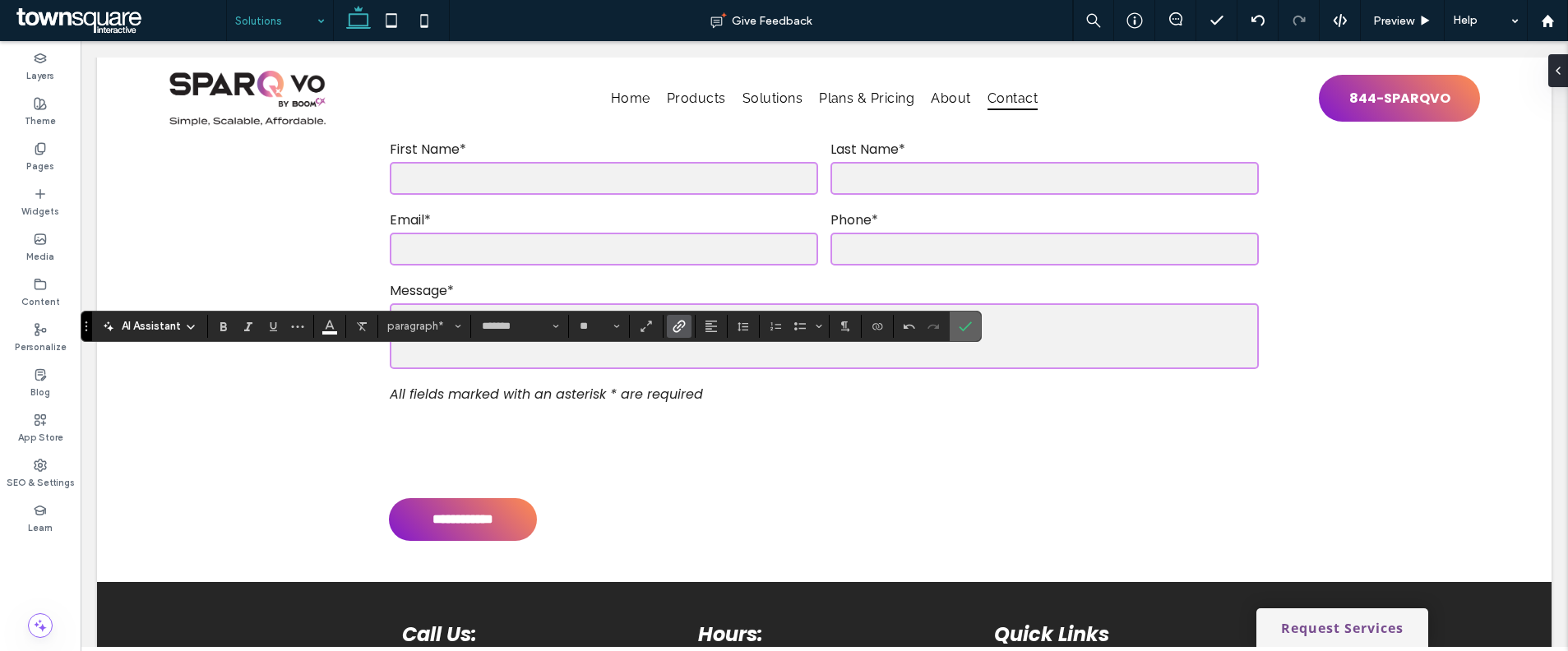
click at [968, 320] on icon "Confirm" at bounding box center [965, 326] width 13 height 13
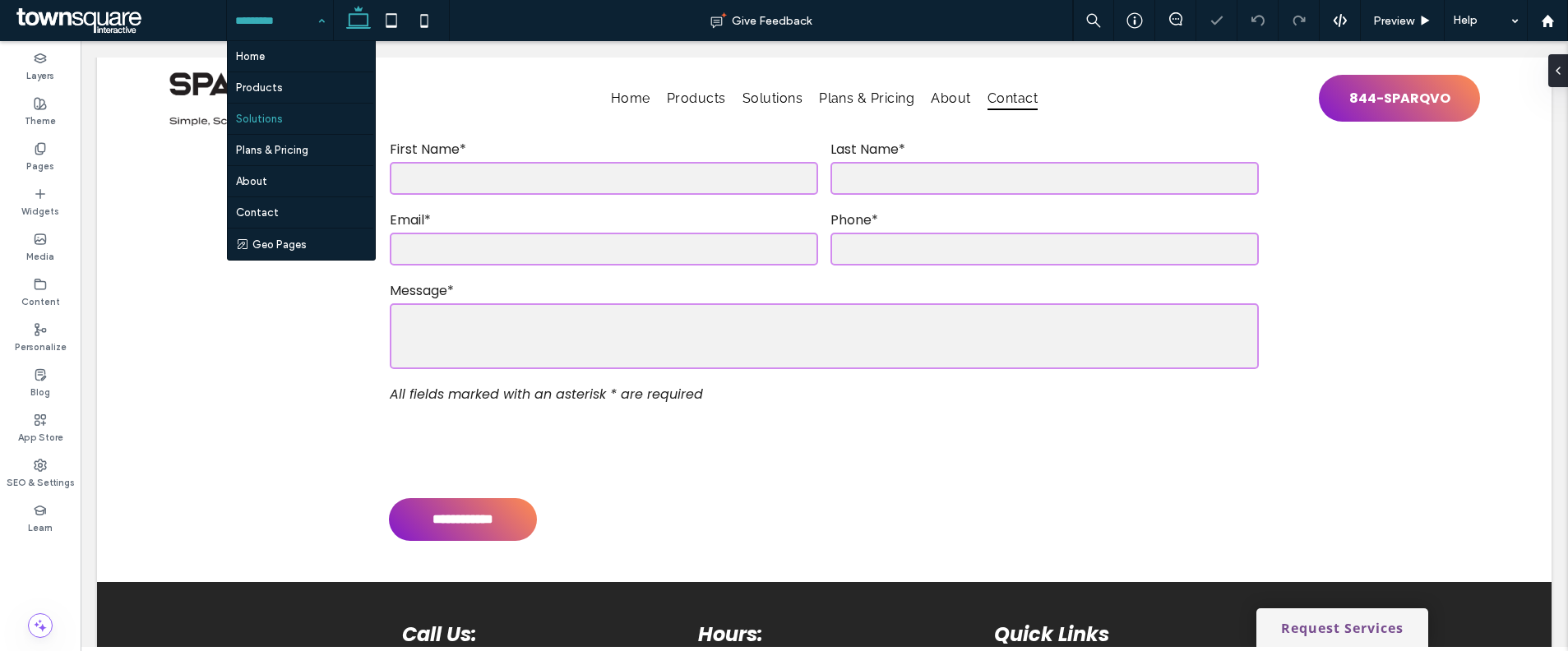
click at [279, 34] on input at bounding box center [275, 20] width 81 height 41
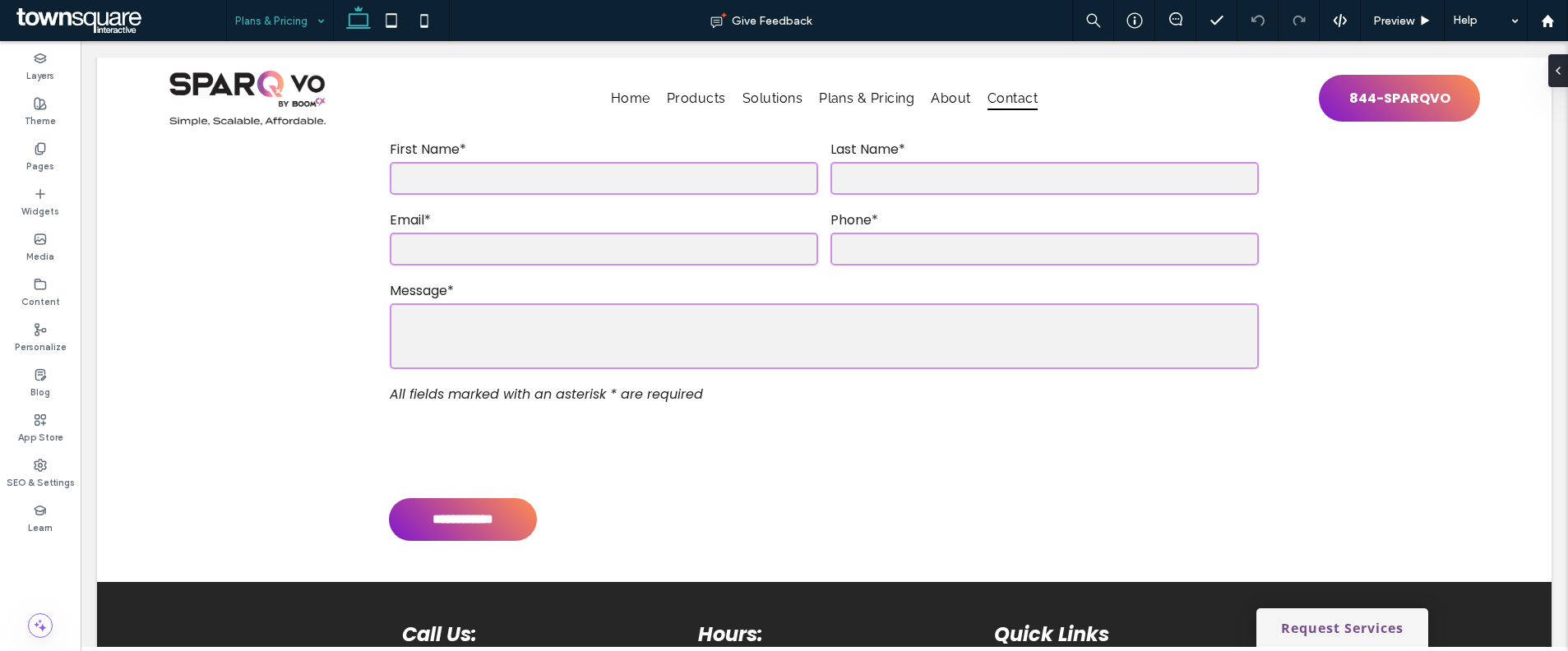
click at [288, 36] on input at bounding box center [275, 20] width 81 height 41
click at [248, 29] on input at bounding box center [275, 20] width 81 height 41
type input "*******"
type input "**"
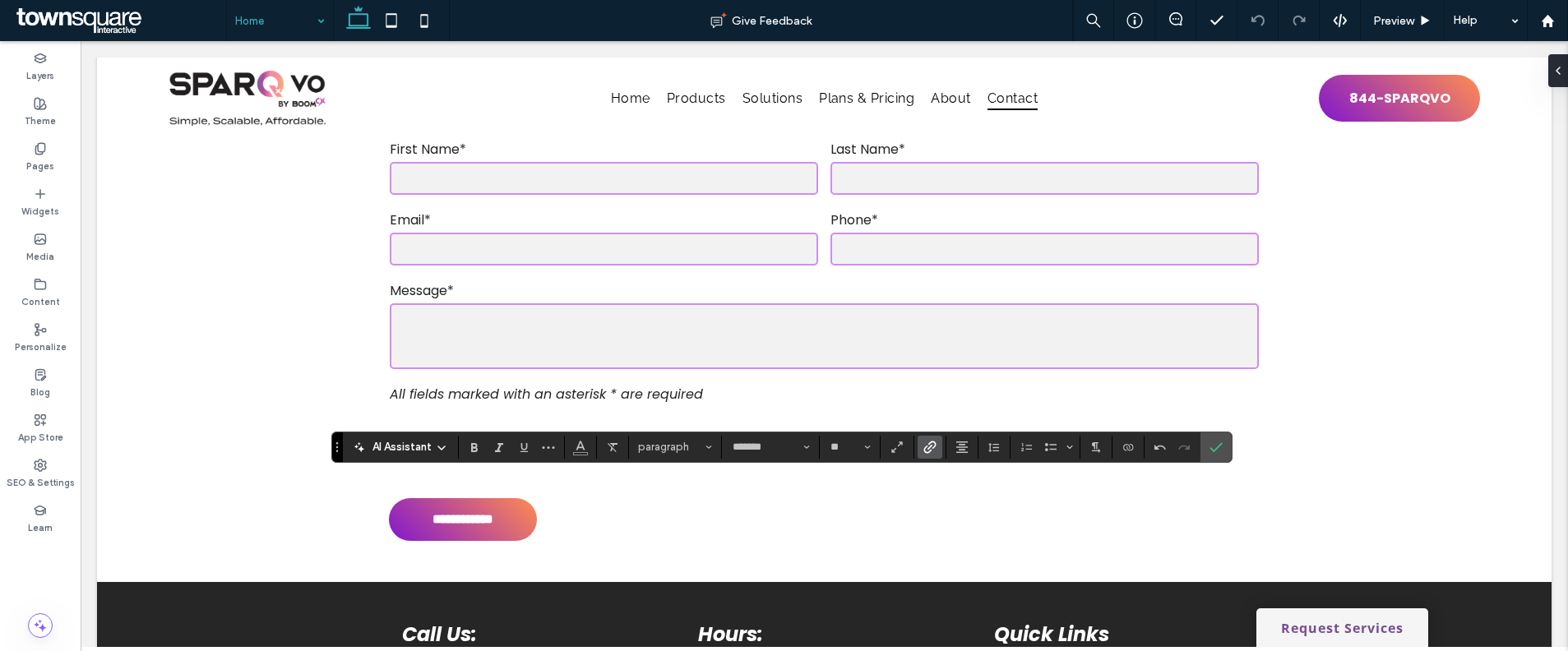
click at [926, 453] on span "Link" at bounding box center [927, 447] width 7 height 23
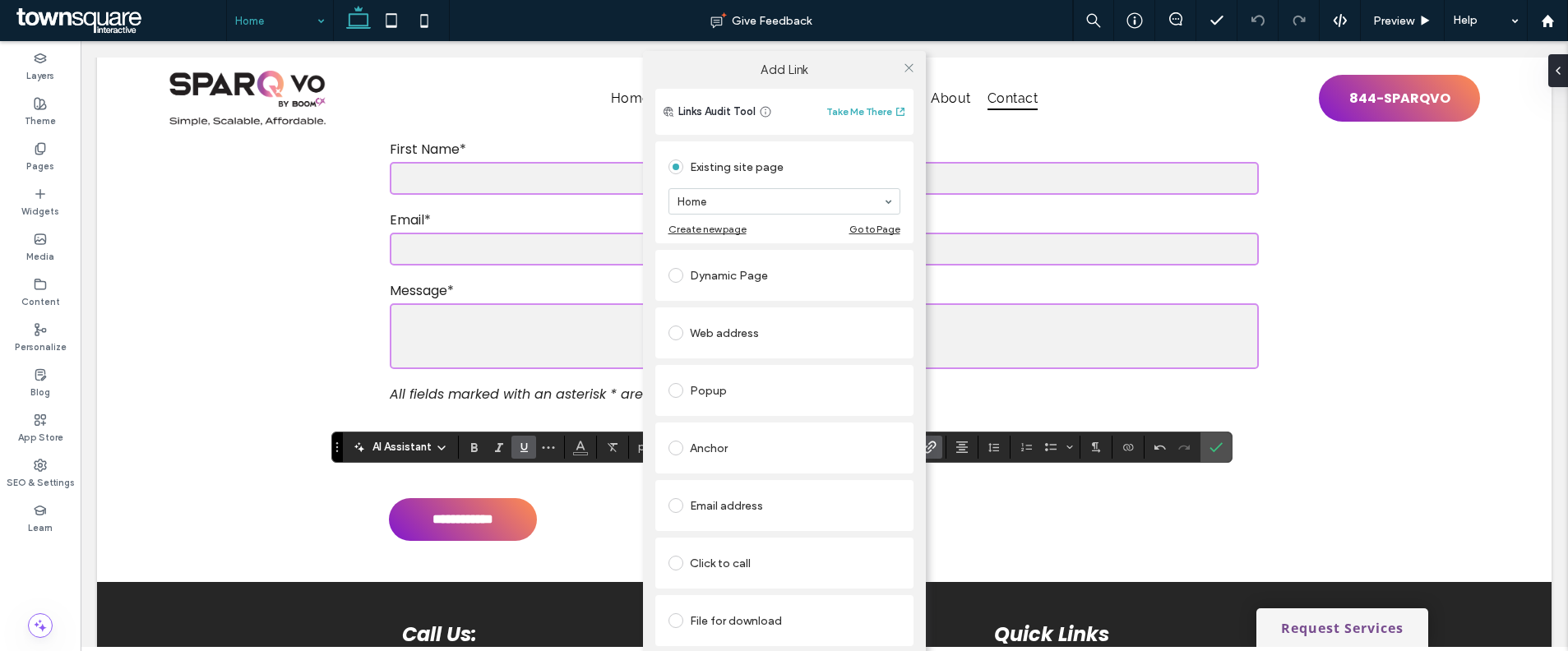
click at [756, 553] on div "Click to call" at bounding box center [784, 563] width 232 height 27
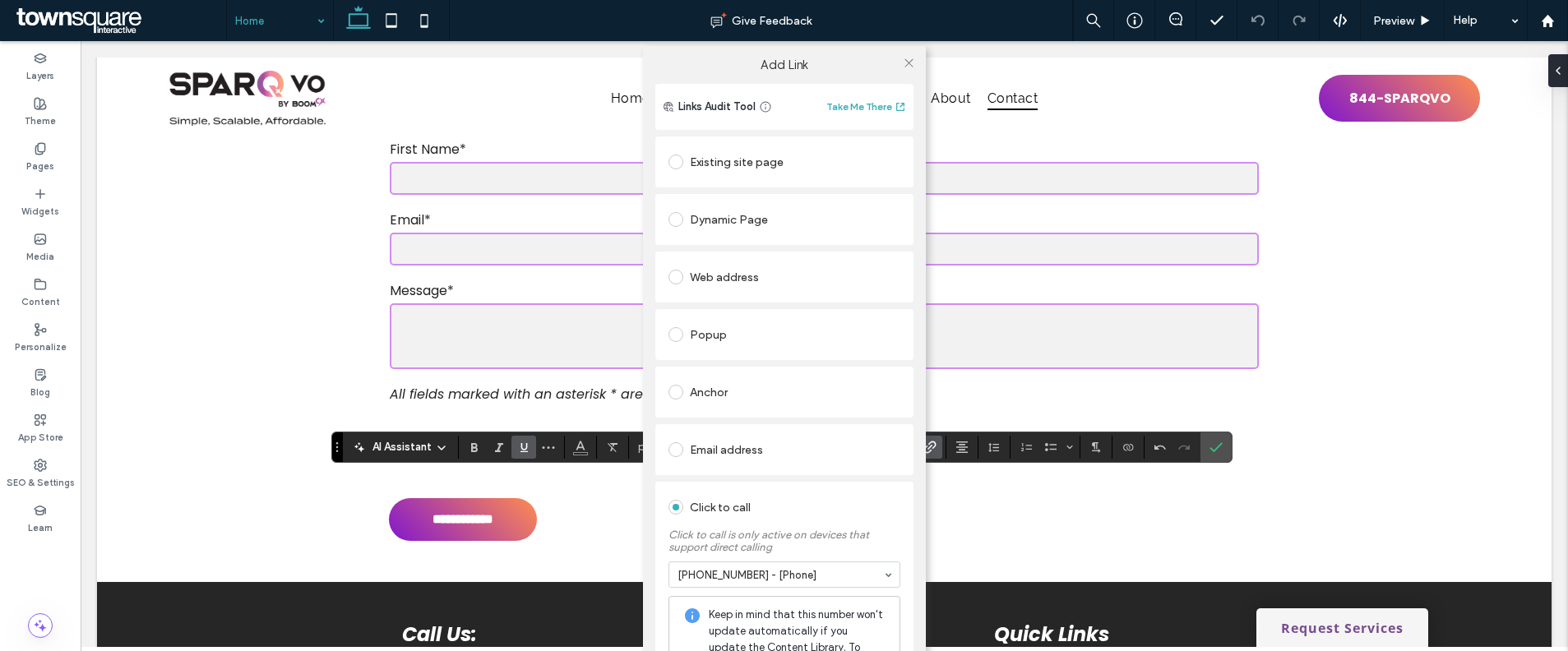
scroll to position [121, 0]
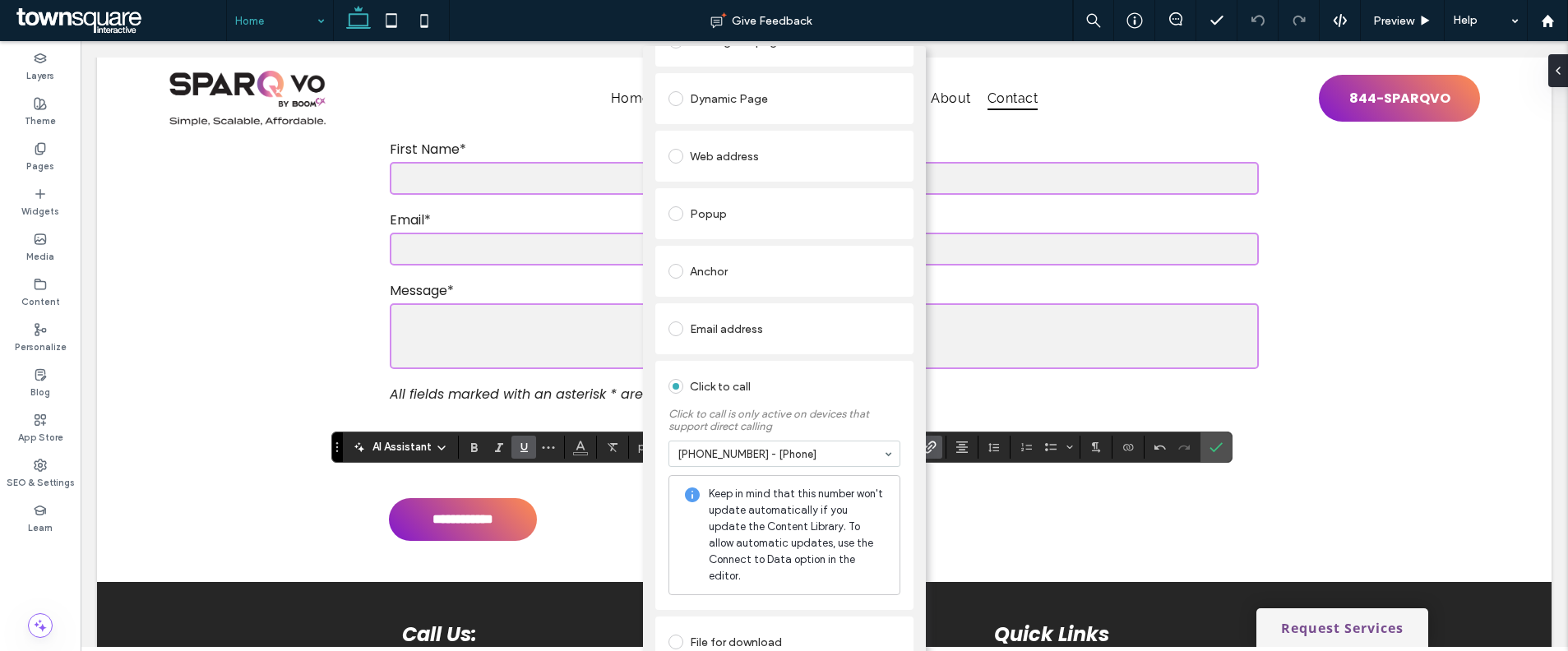
click at [860, 527] on span "Keep in mind that this number won't update automatically if you update the Cont…" at bounding box center [797, 535] width 178 height 99
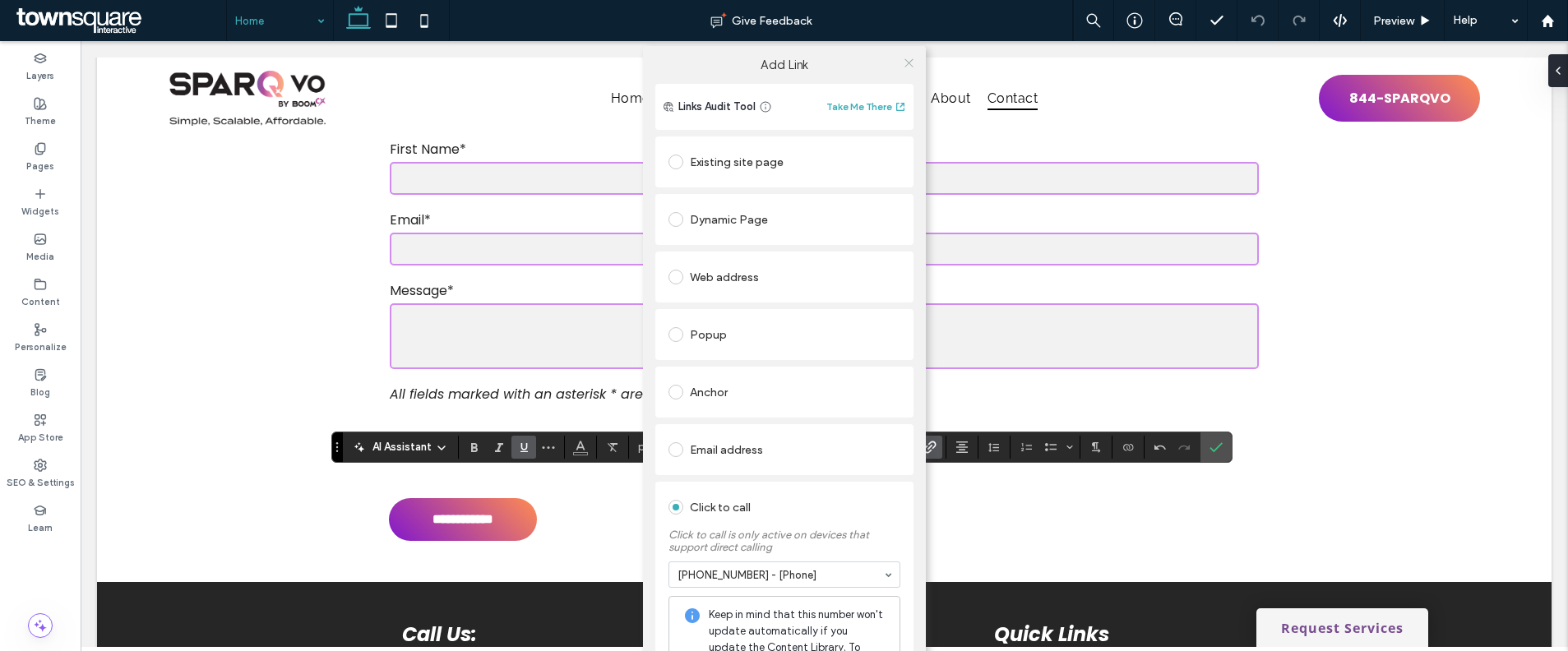
click at [907, 65] on icon at bounding box center [908, 63] width 12 height 12
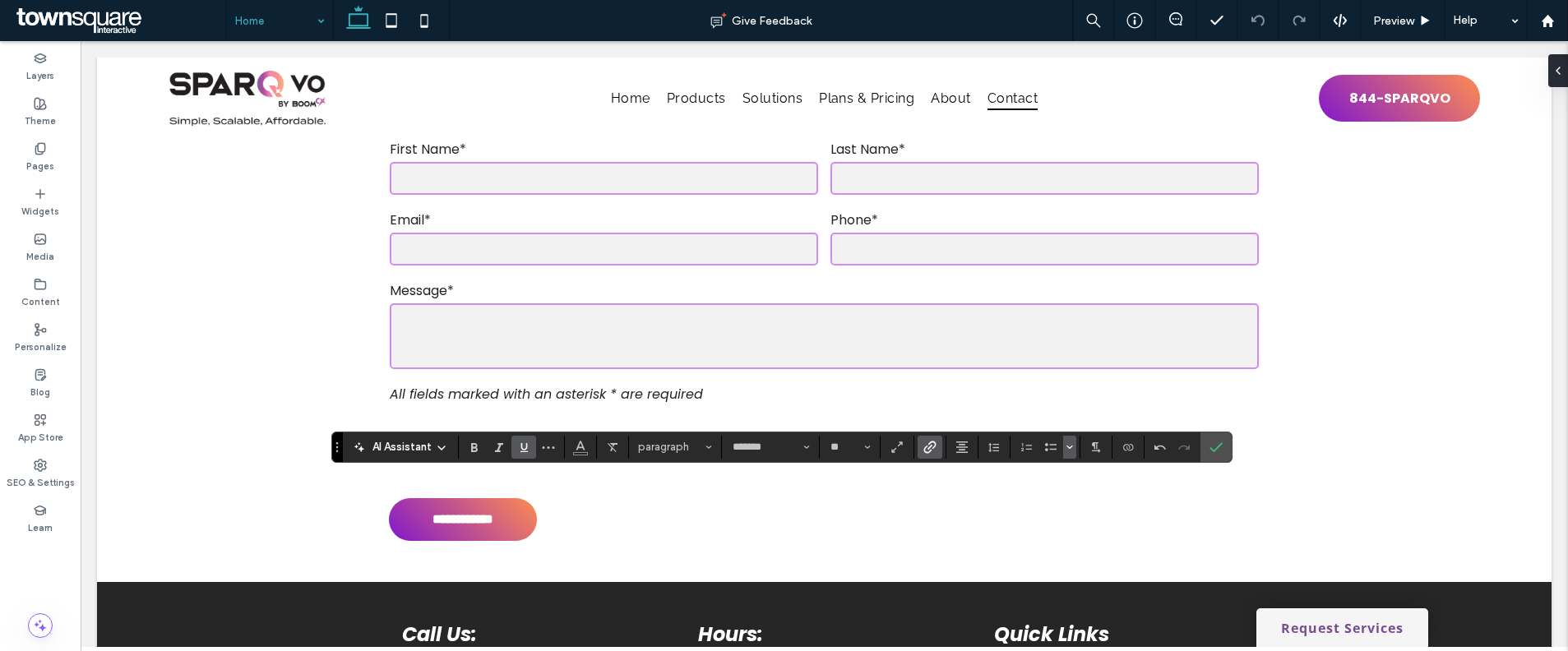
click at [1075, 452] on button "Bulleted list menu" at bounding box center [1070, 447] width 13 height 23
click at [1122, 449] on icon "Connect To Data" at bounding box center [1128, 448] width 13 height 13
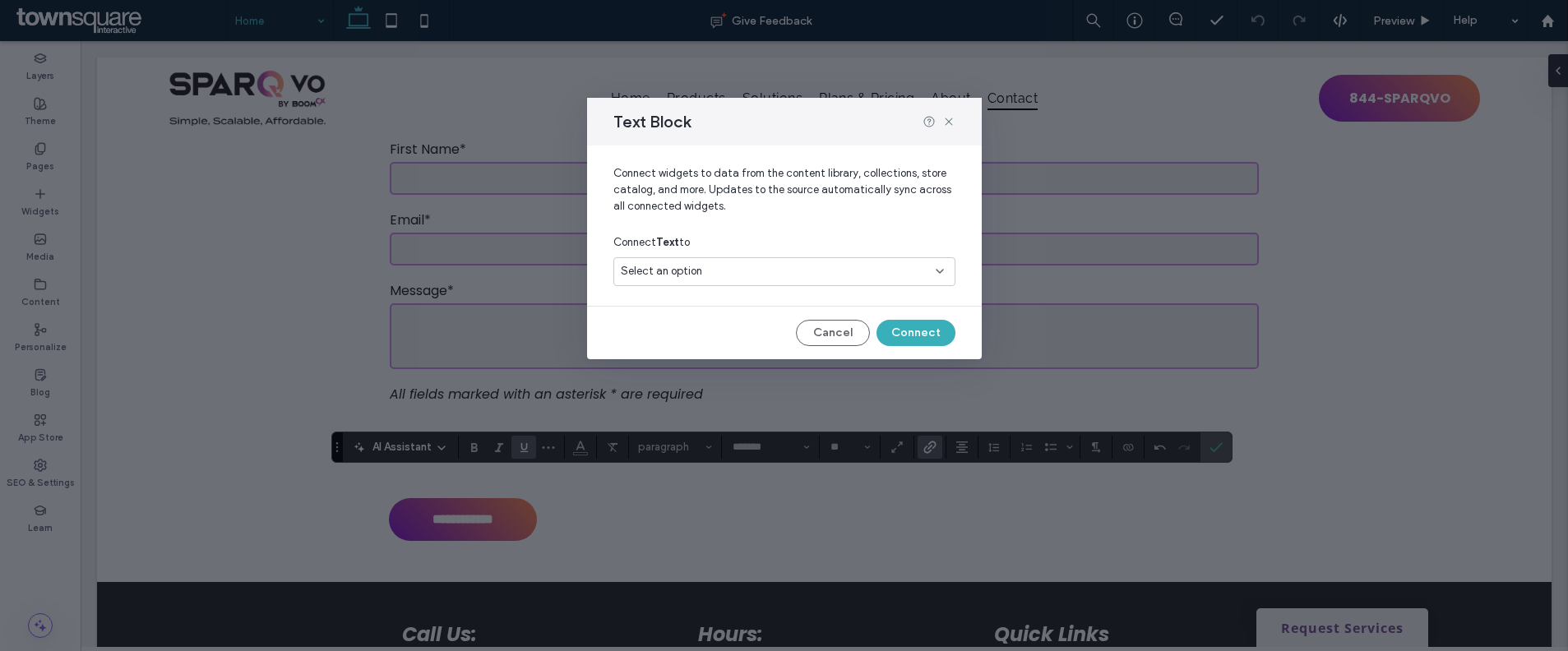
click at [833, 268] on div "Select an option" at bounding box center [774, 272] width 308 height 17
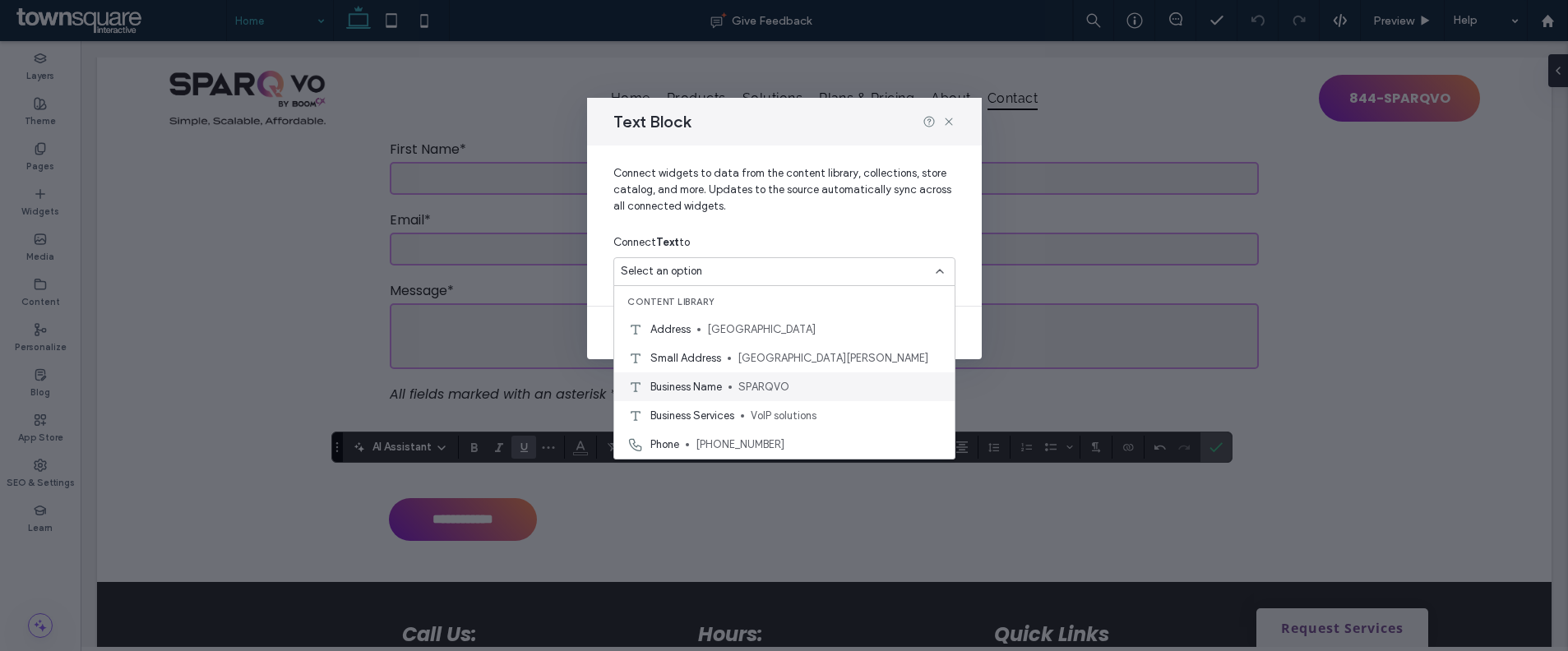
scroll to position [29, 0]
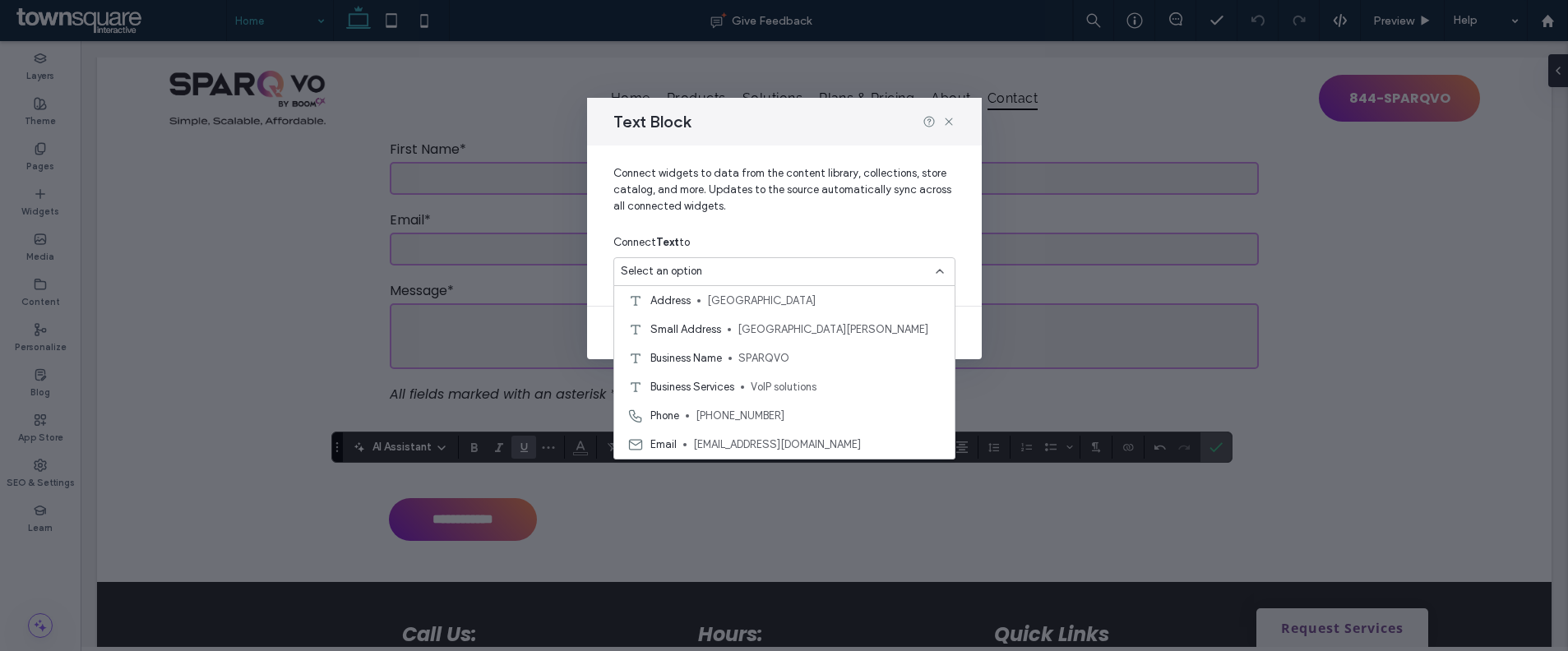
click at [842, 231] on div "Connect Text to" at bounding box center [784, 242] width 342 height 29
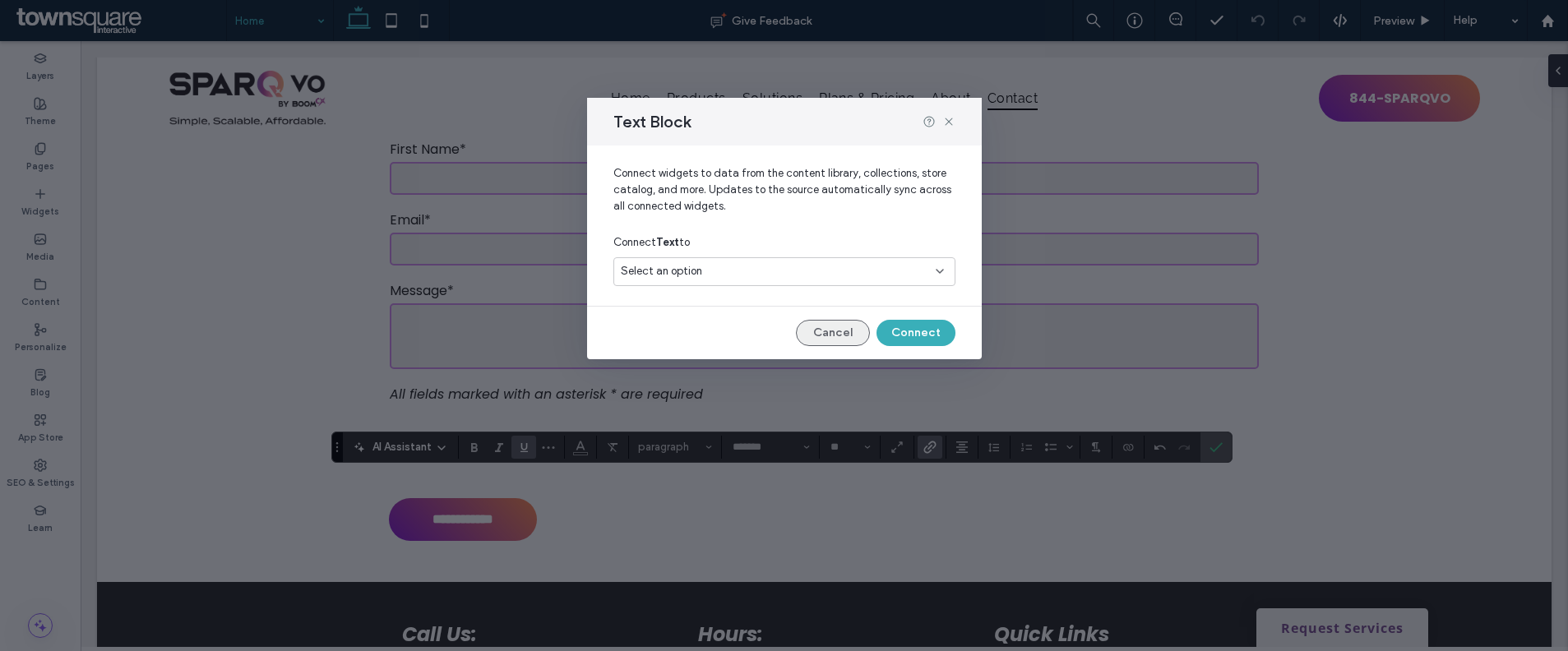
click at [851, 338] on button "Cancel" at bounding box center [832, 332] width 74 height 27
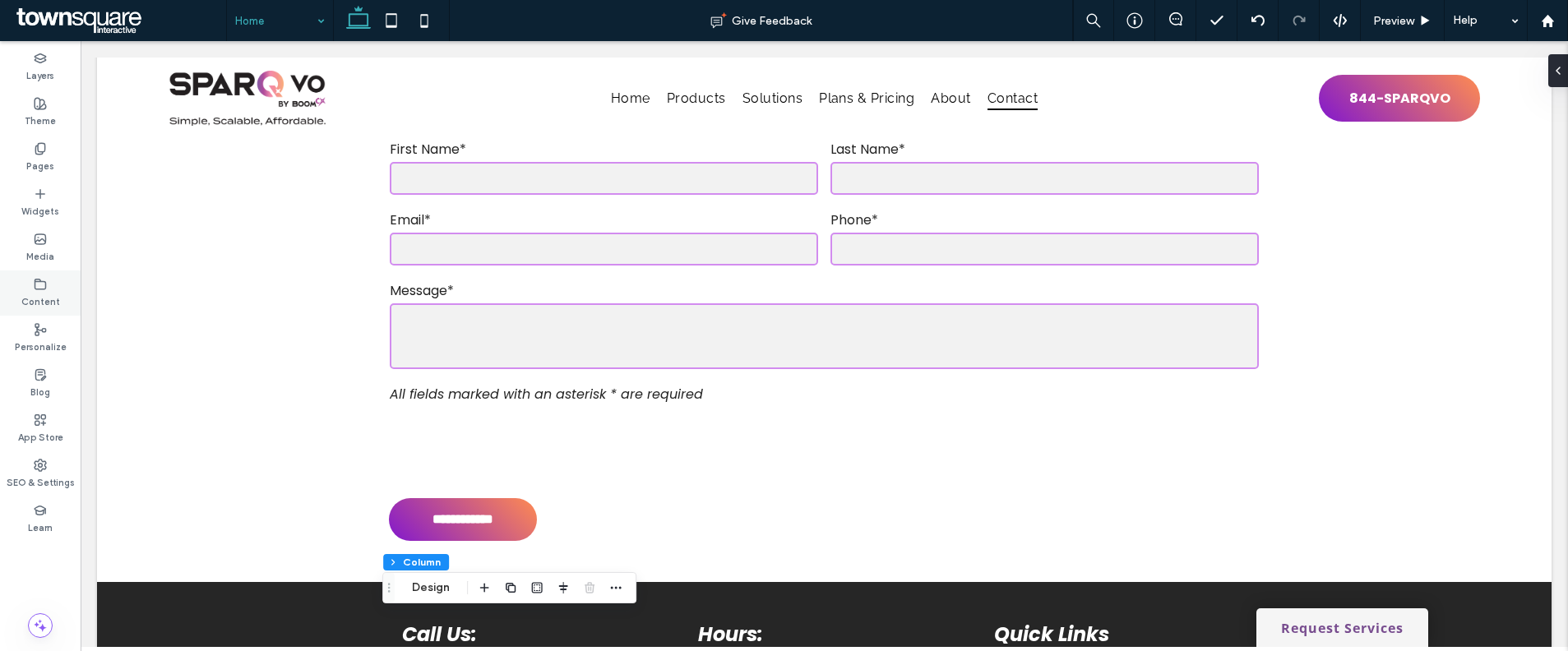
click at [17, 280] on div "Content" at bounding box center [41, 293] width 81 height 45
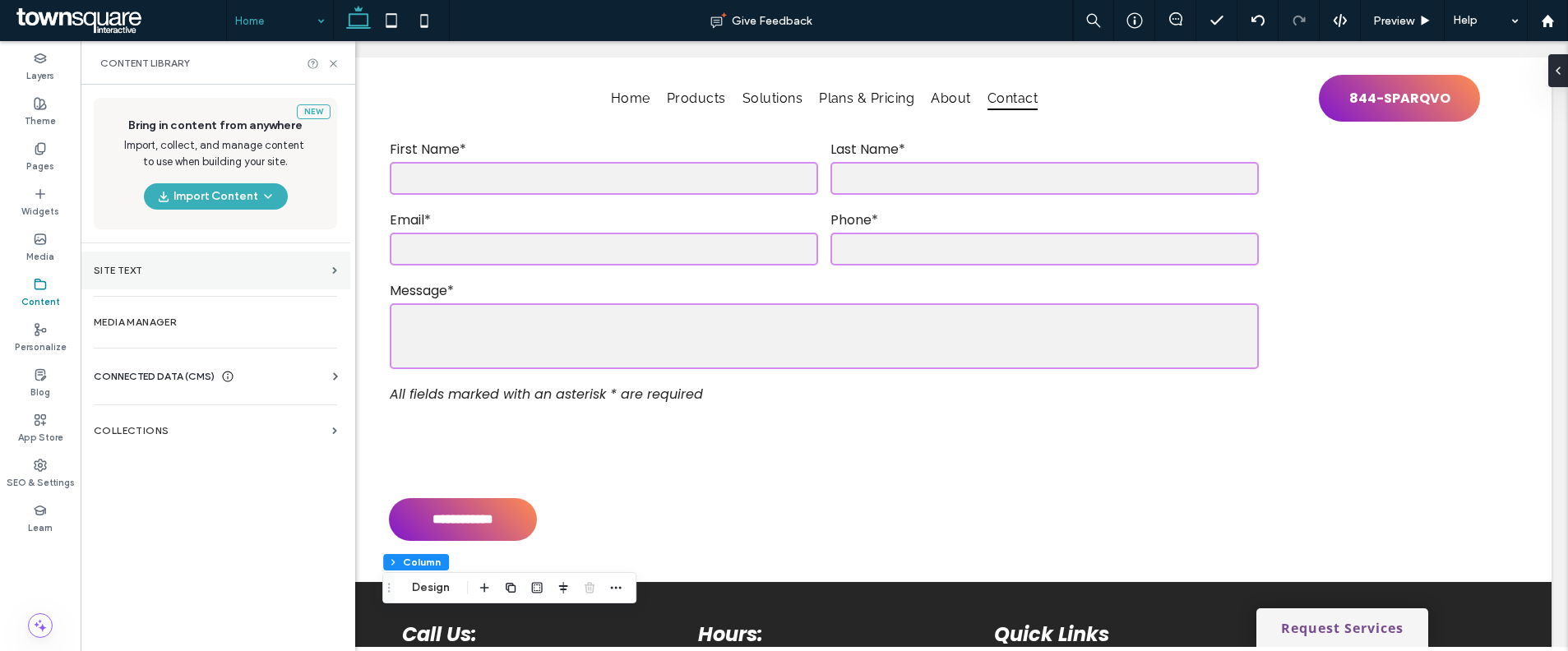
click at [168, 280] on section "Site Text" at bounding box center [215, 270] width 270 height 38
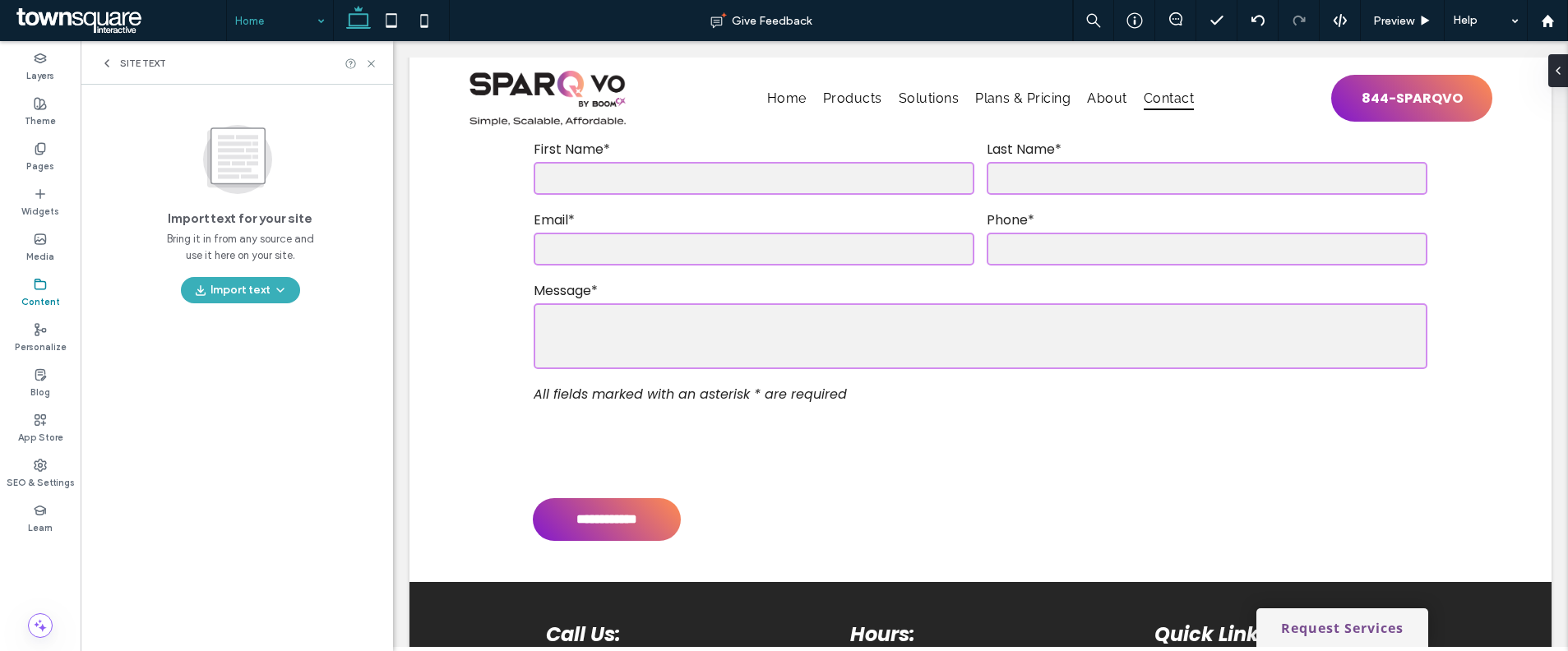
click at [121, 53] on div "Site Text" at bounding box center [237, 63] width 312 height 43
click at [124, 62] on span "Site Text" at bounding box center [143, 64] width 46 height 13
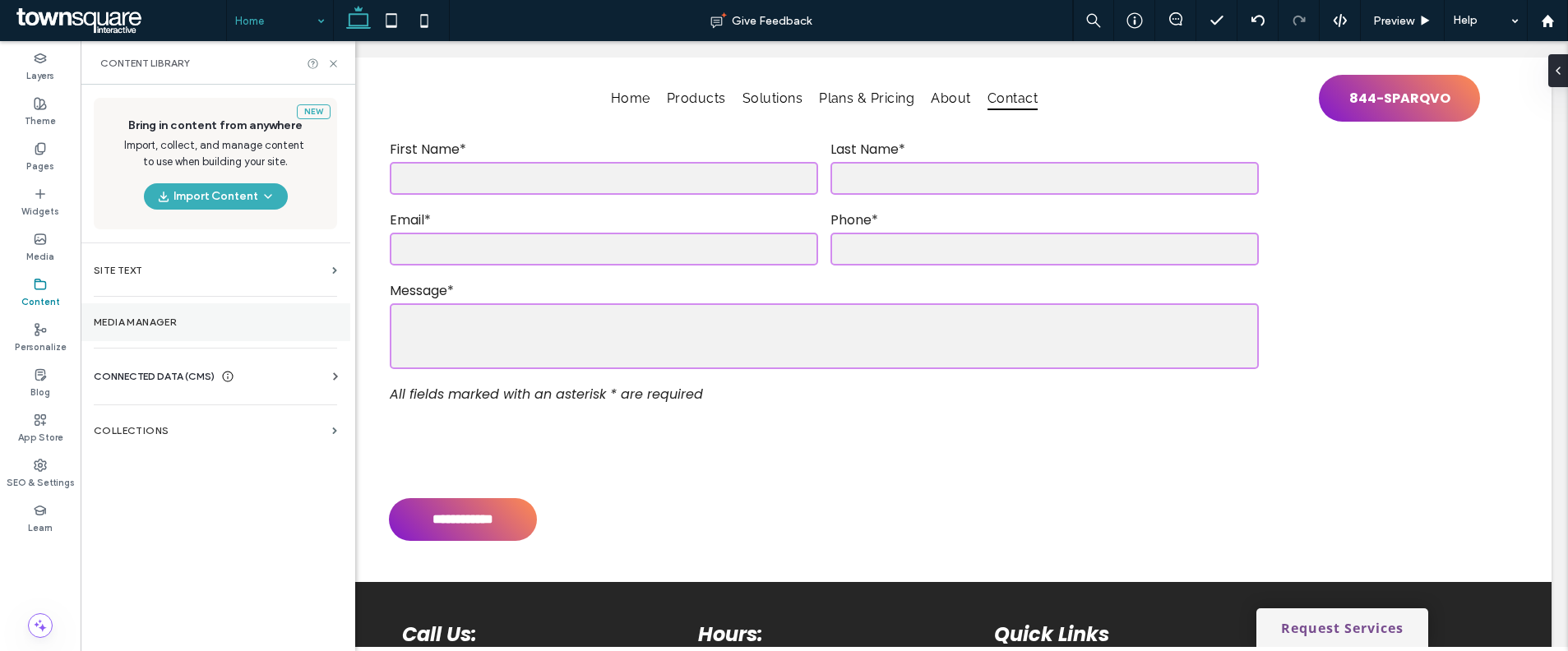
click at [226, 335] on section "Media Manager" at bounding box center [215, 321] width 270 height 38
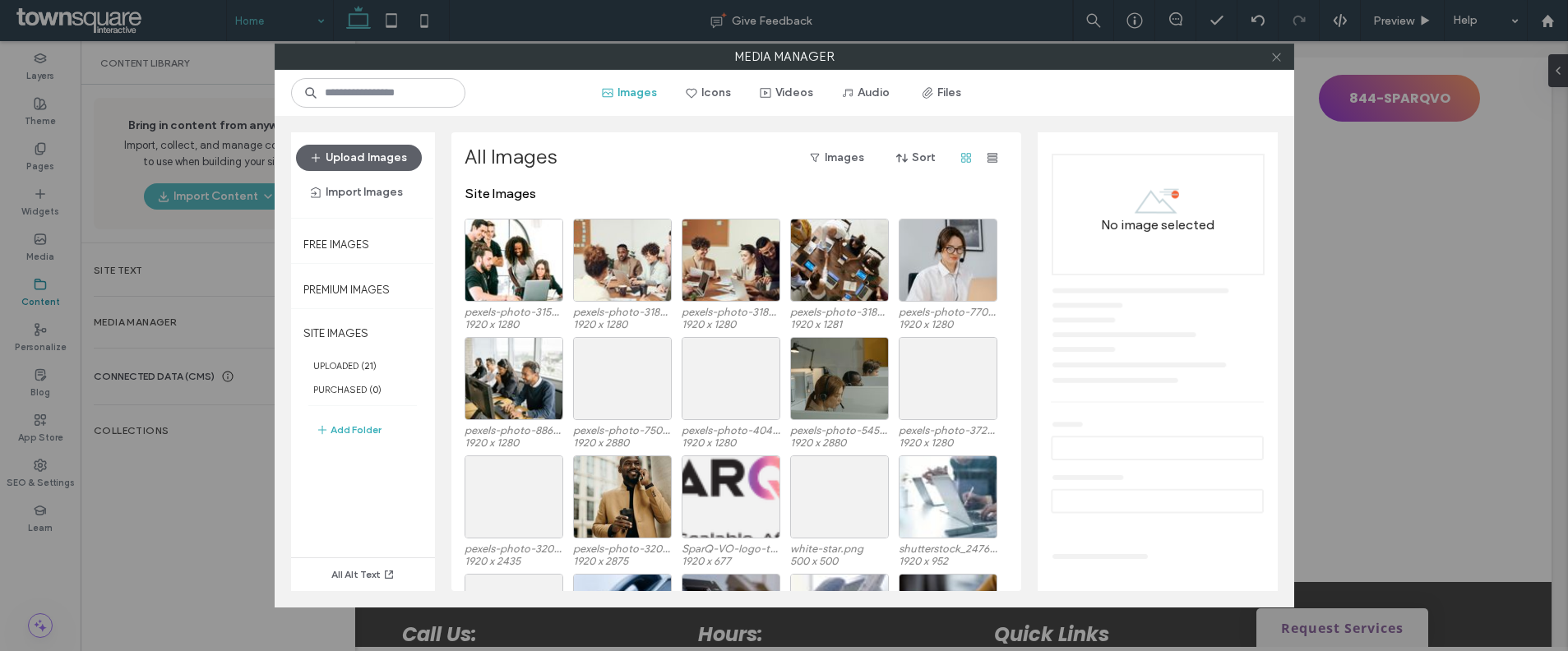
click at [1271, 62] on icon at bounding box center [1276, 56] width 12 height 12
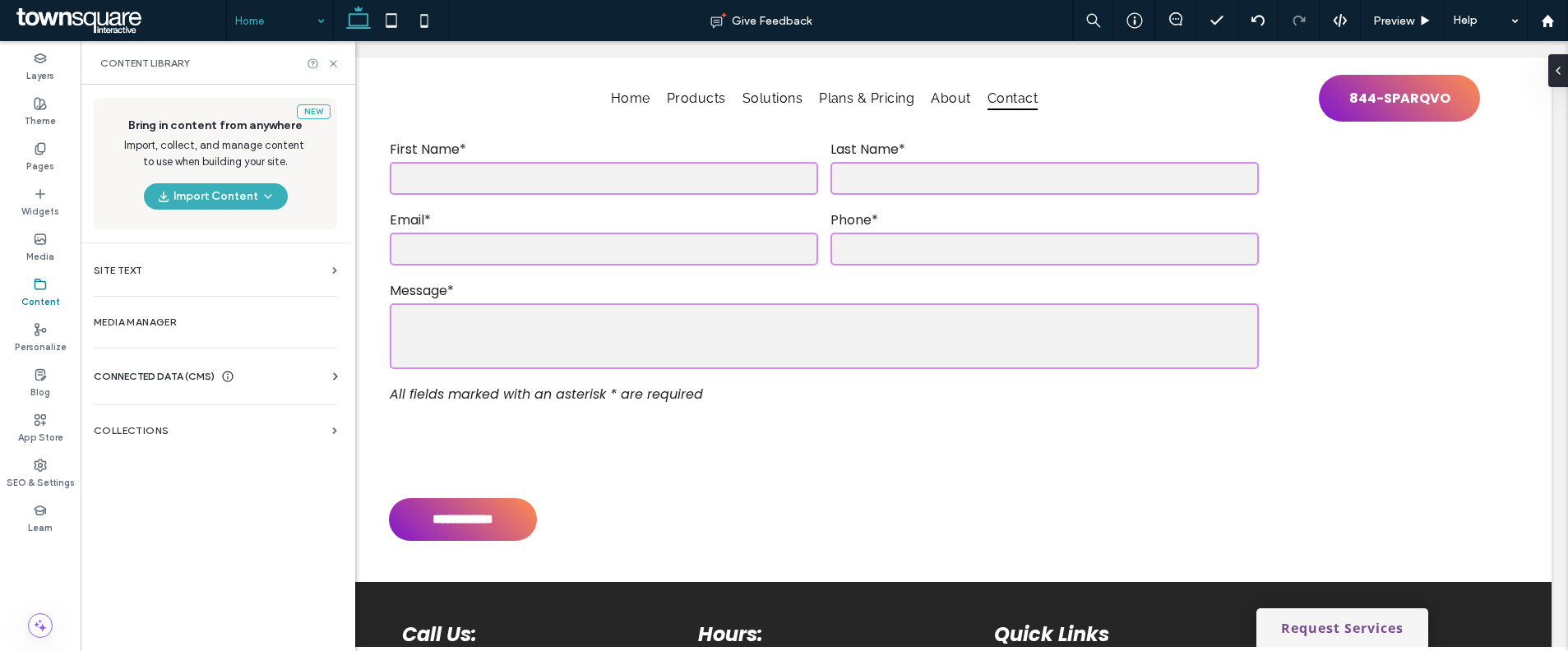
click at [251, 368] on div "CONNECTED DATA (CMS)" at bounding box center [218, 377] width 250 height 17
click at [158, 416] on label "Business Info" at bounding box center [218, 416] width 224 height 12
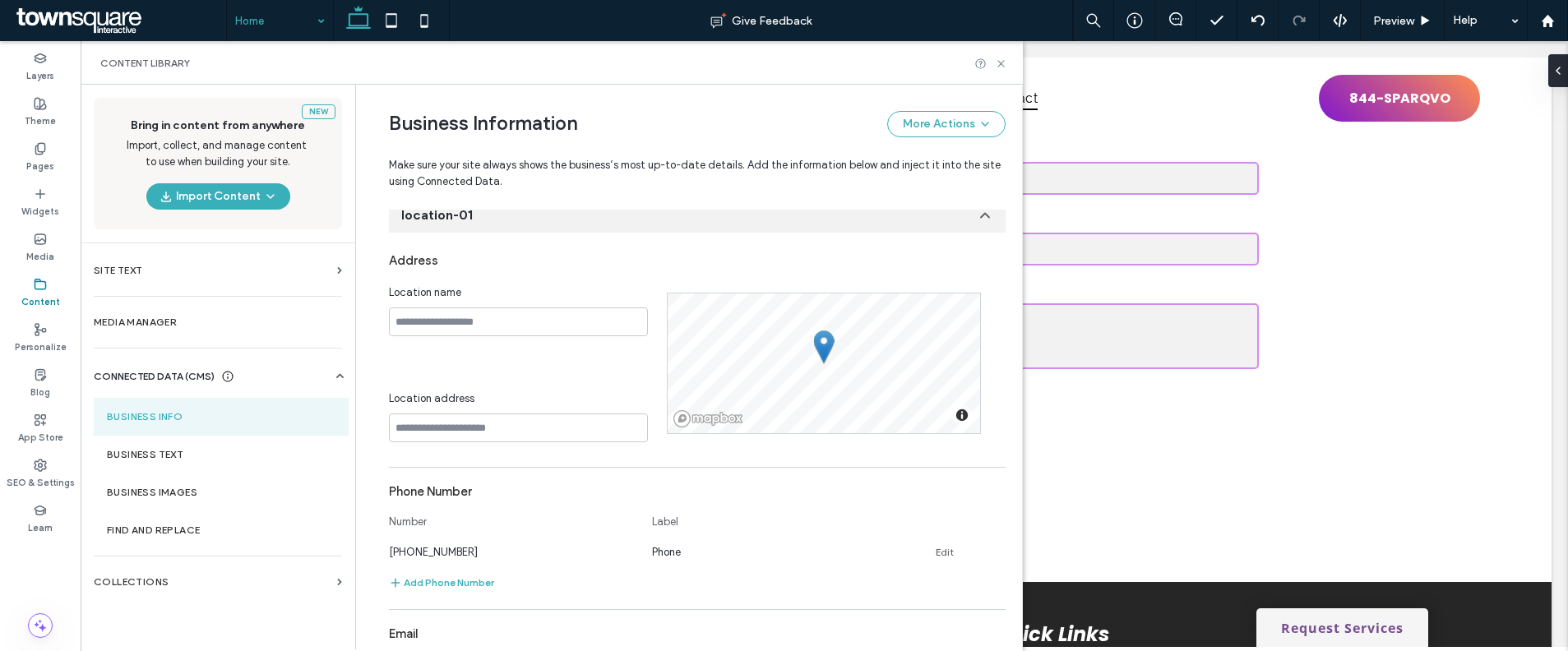
scroll to position [416, 0]
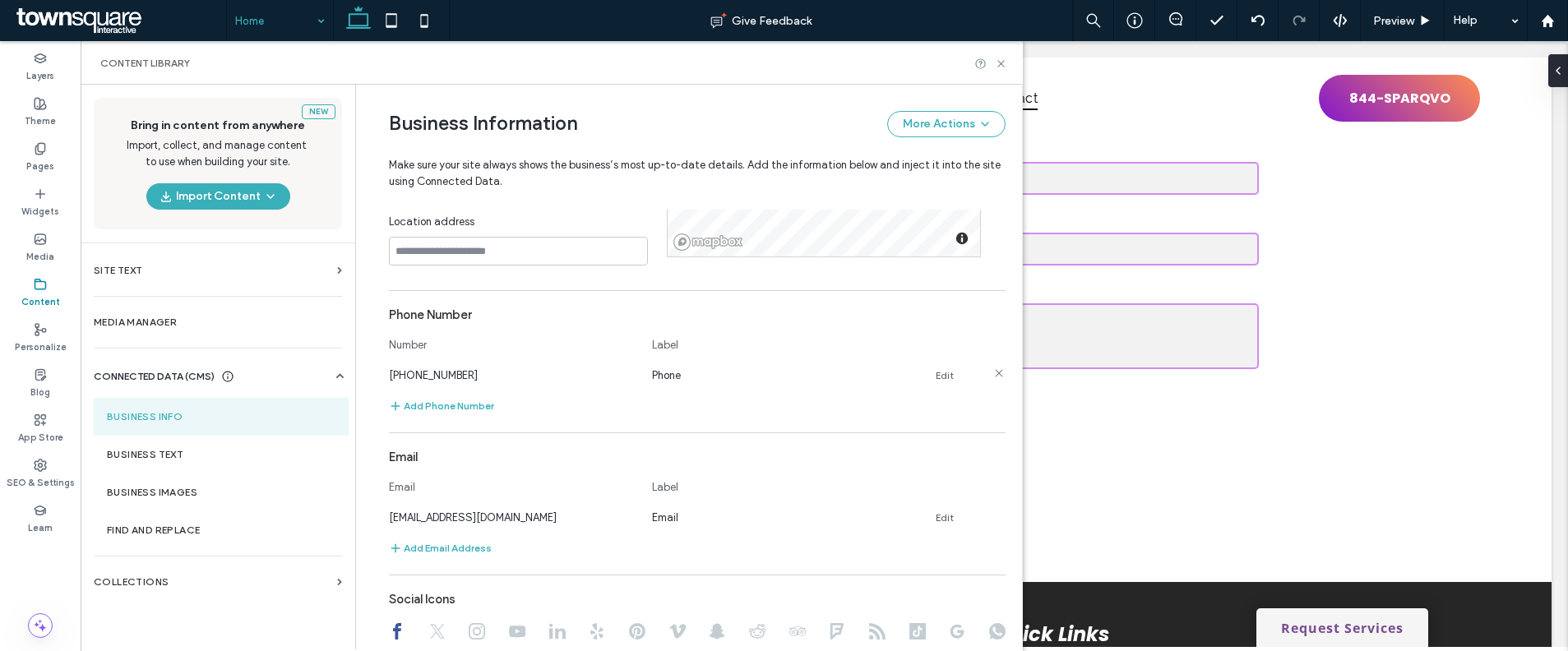
click at [935, 373] on link "Edit" at bounding box center [945, 376] width 18 height 13
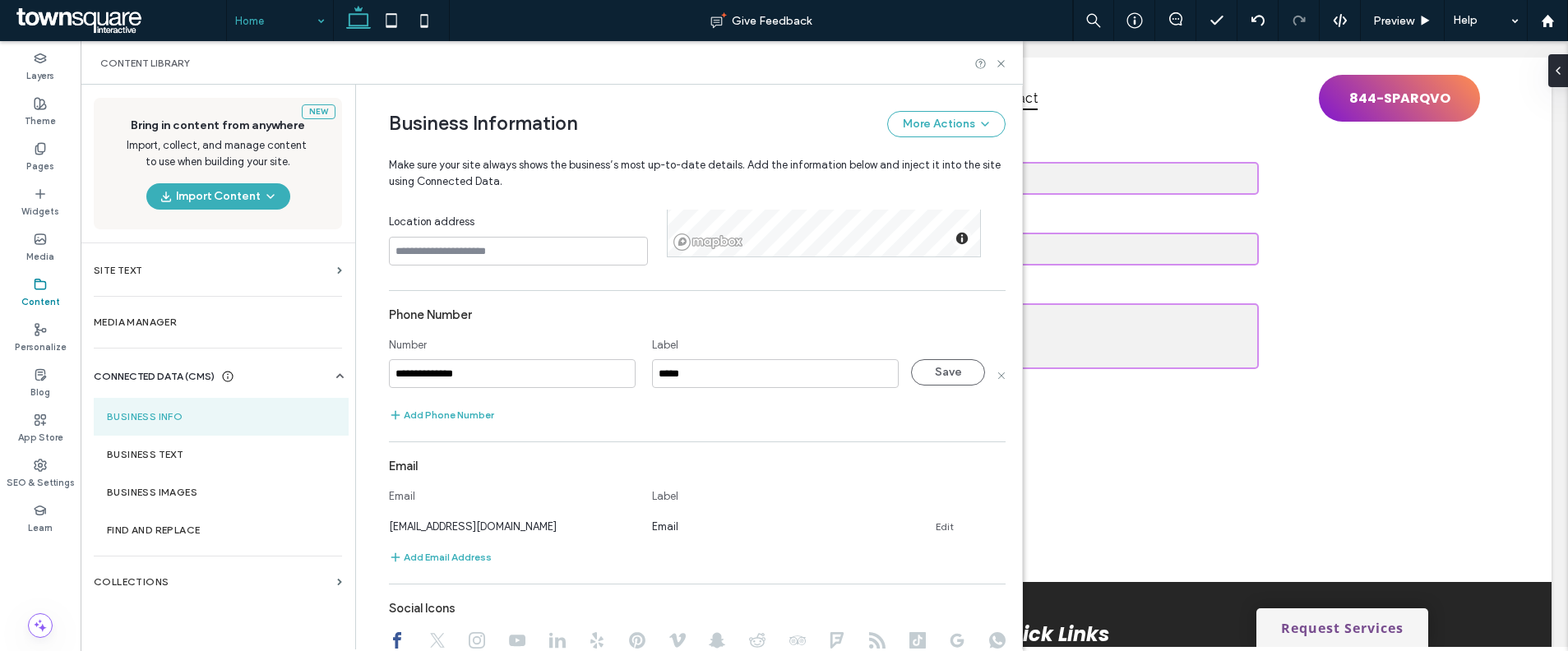
click at [585, 373] on input "**********" at bounding box center [512, 373] width 247 height 29
click at [413, 413] on button "Add Phone Number" at bounding box center [441, 414] width 105 height 19
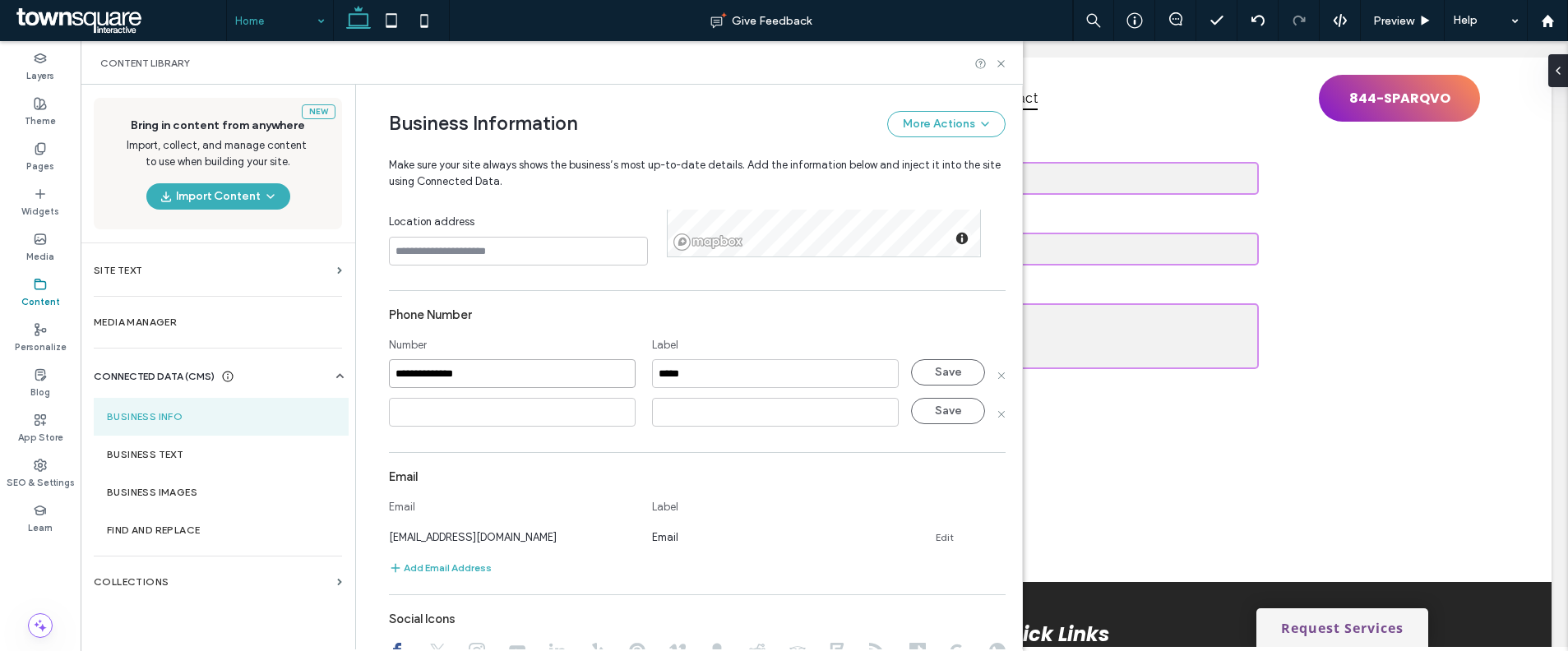
click at [443, 383] on input "**********" at bounding box center [512, 373] width 247 height 29
click at [996, 416] on icon at bounding box center [1000, 413] width 8 height 8
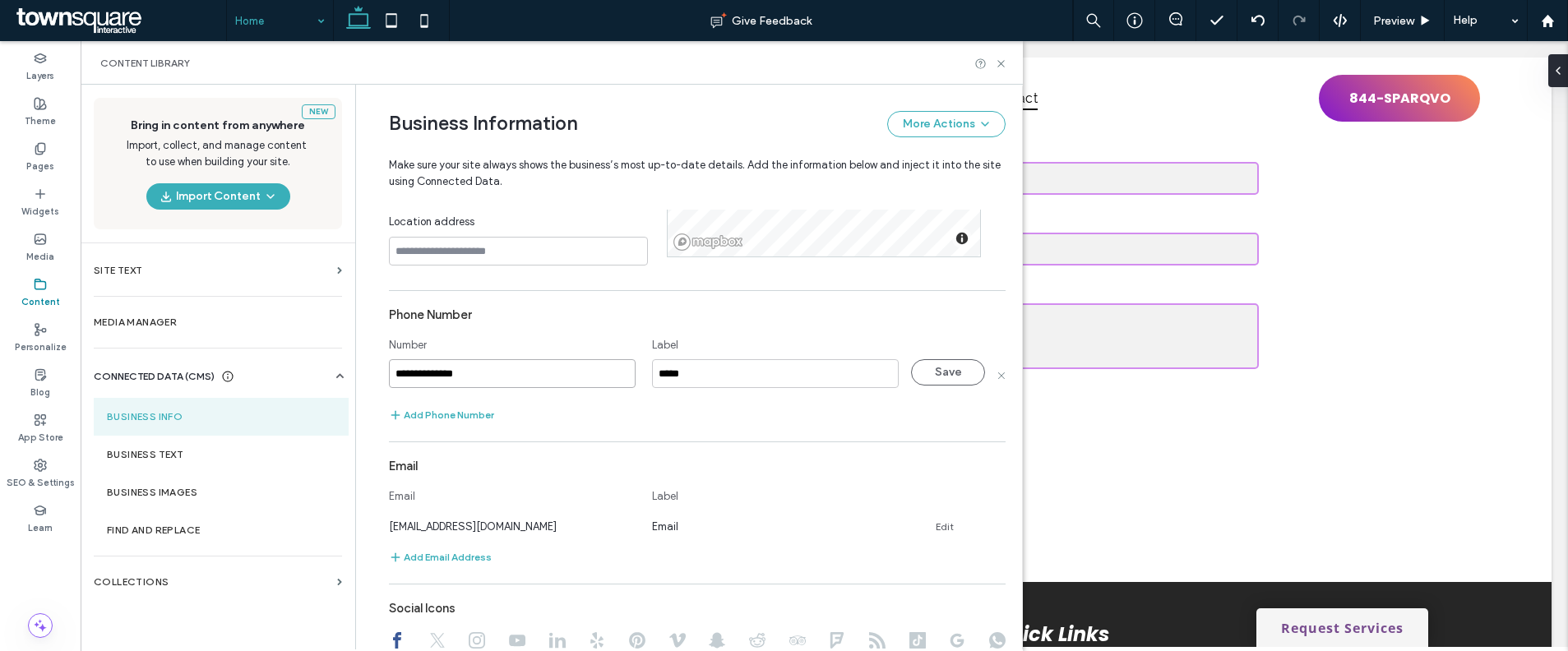
click at [529, 380] on input "**********" at bounding box center [512, 373] width 247 height 29
paste input
click at [623, 409] on div "Add Phone Number" at bounding box center [697, 414] width 617 height 19
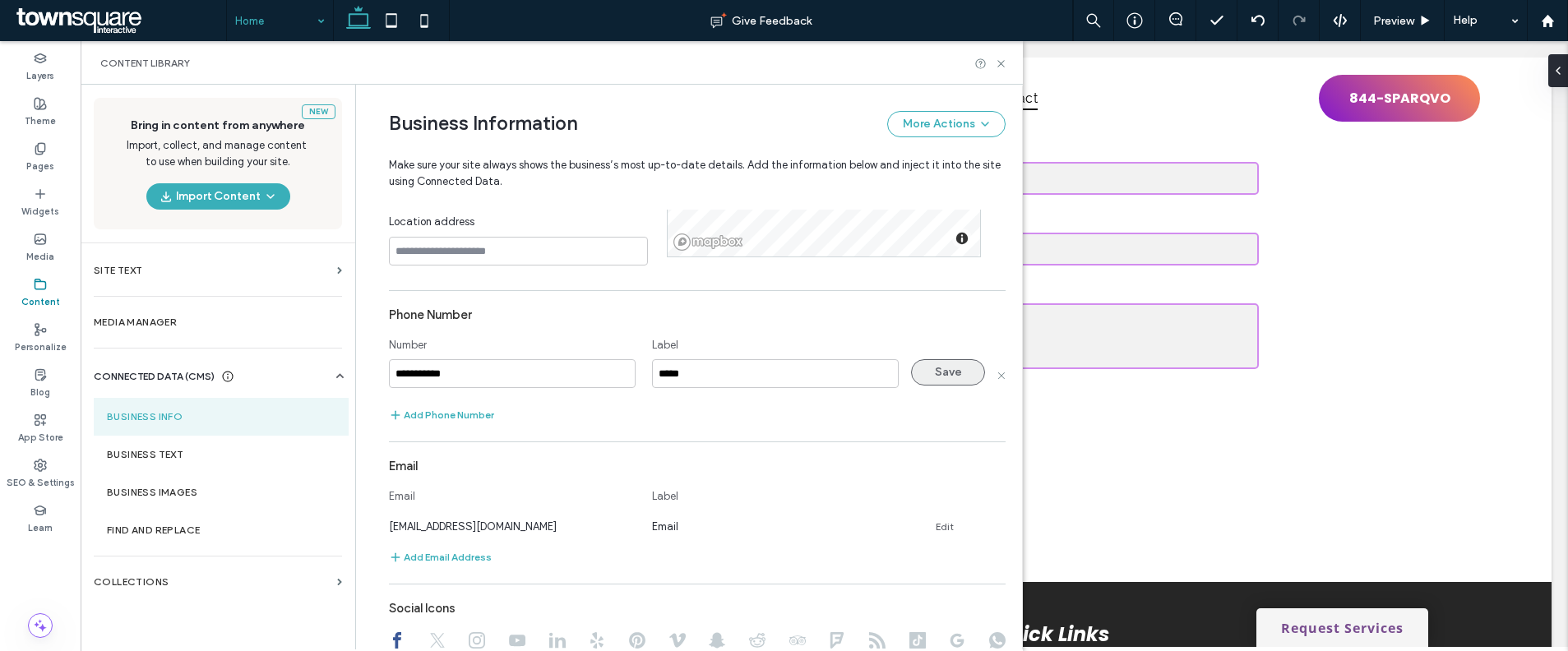
click at [971, 377] on button "Save" at bounding box center [947, 372] width 74 height 27
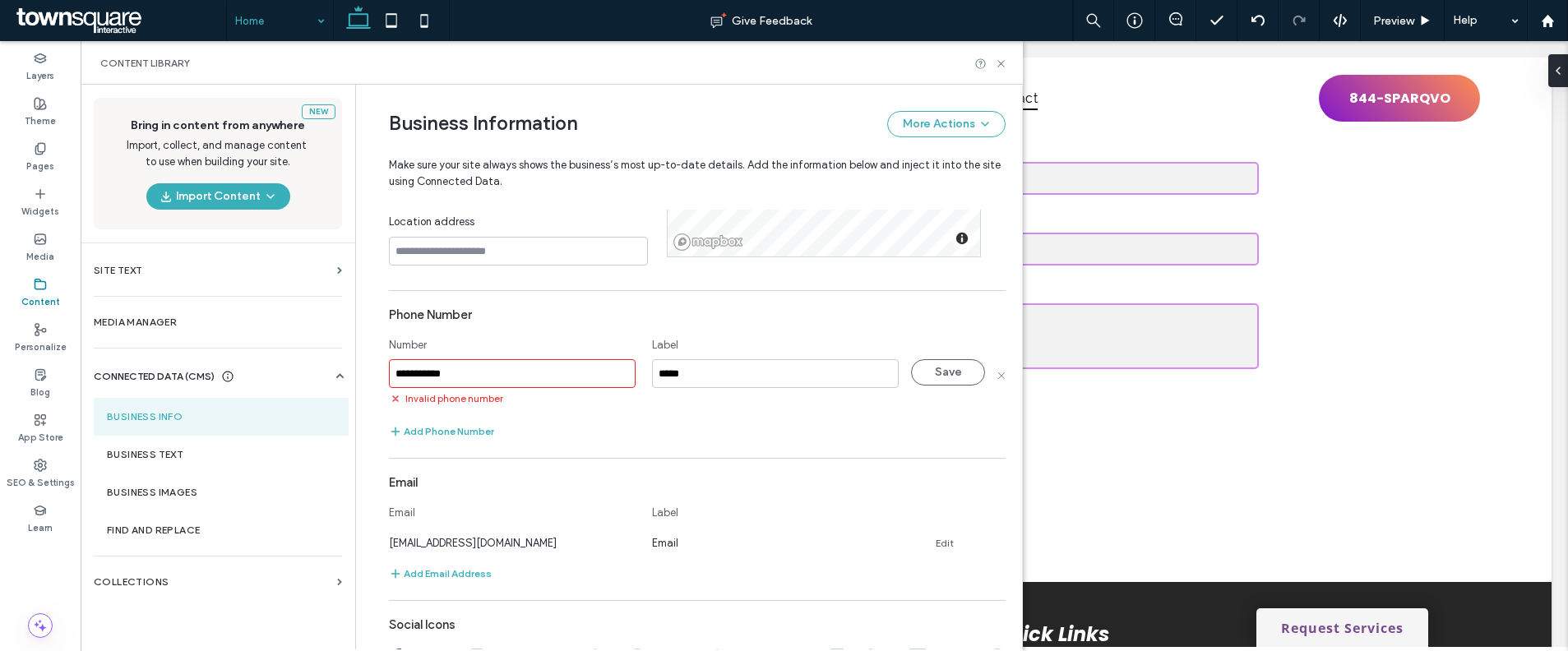
click at [669, 426] on div "Add Phone Number" at bounding box center [697, 431] width 617 height 19
click at [524, 380] on input "**********" at bounding box center [512, 373] width 247 height 29
paste input "***"
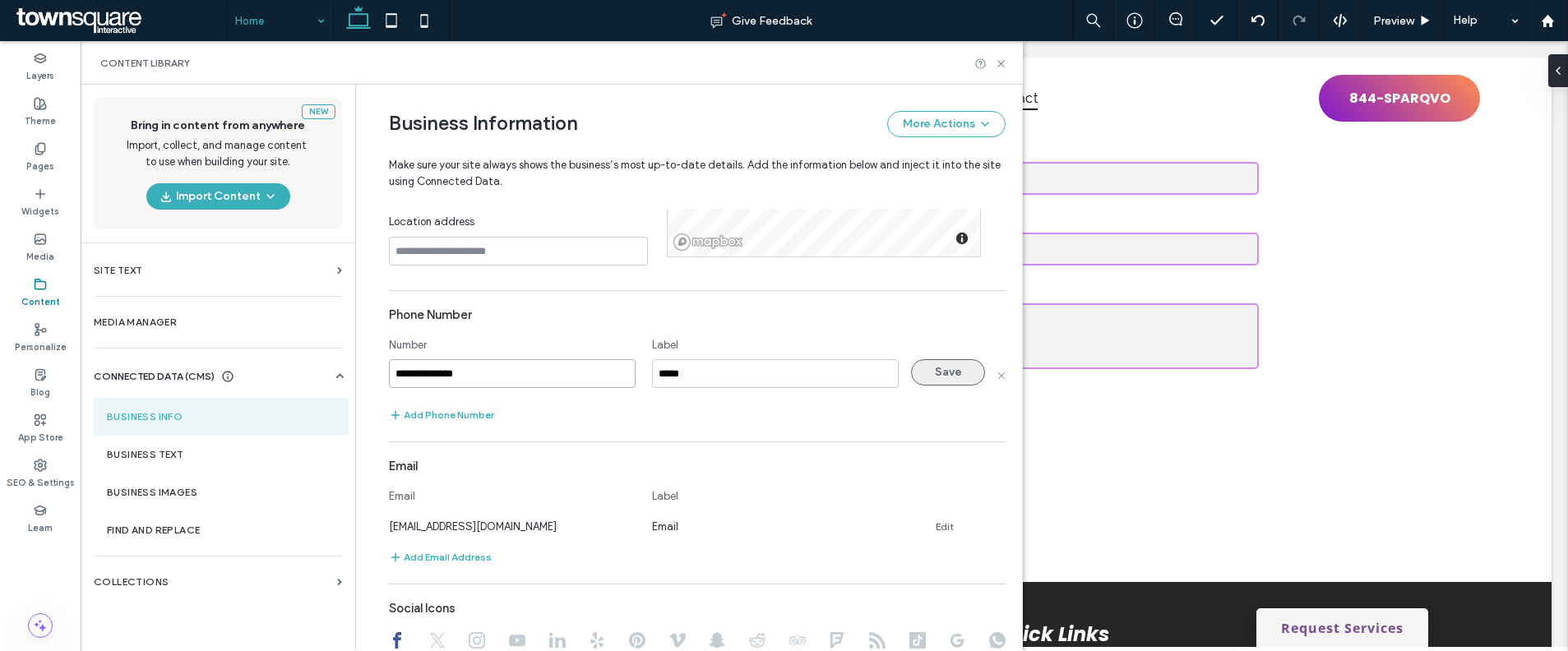
type input "**********"
click at [918, 372] on button "Save" at bounding box center [947, 372] width 74 height 27
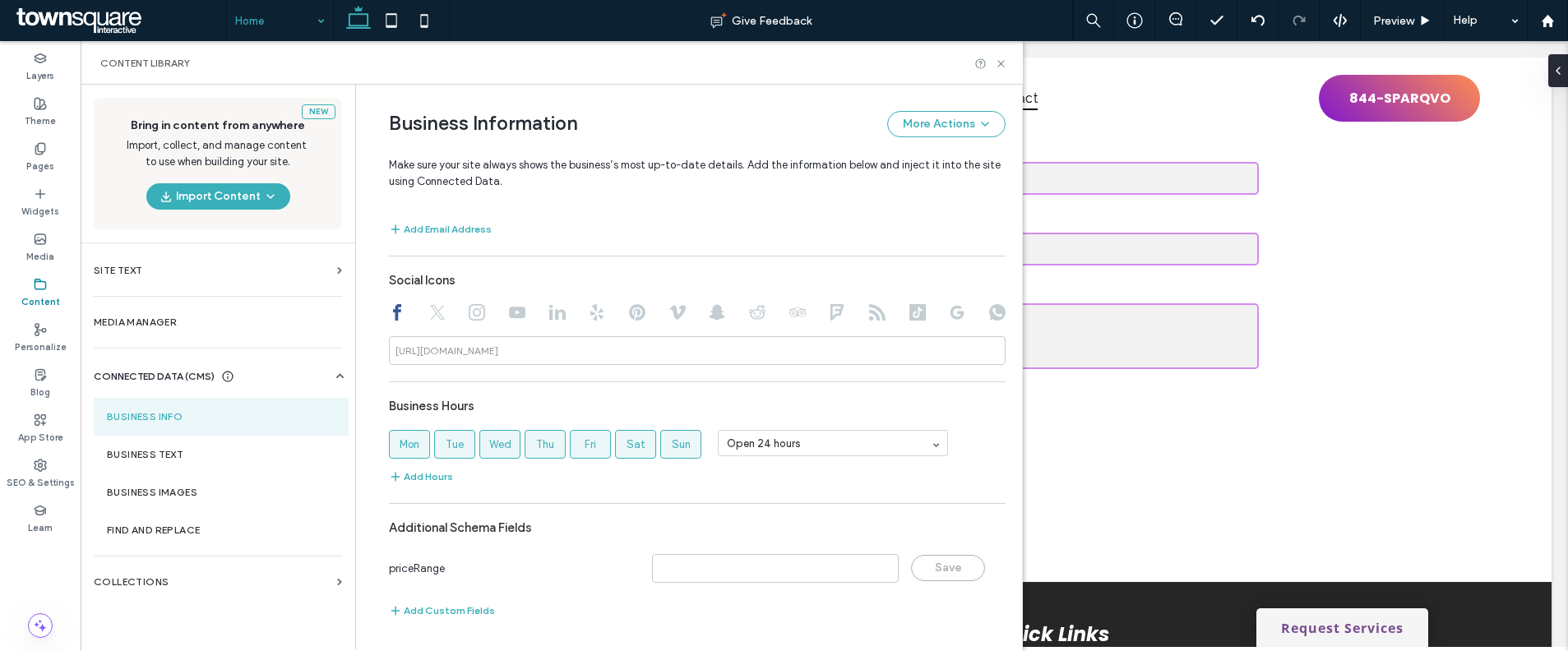
scroll to position [496, 0]
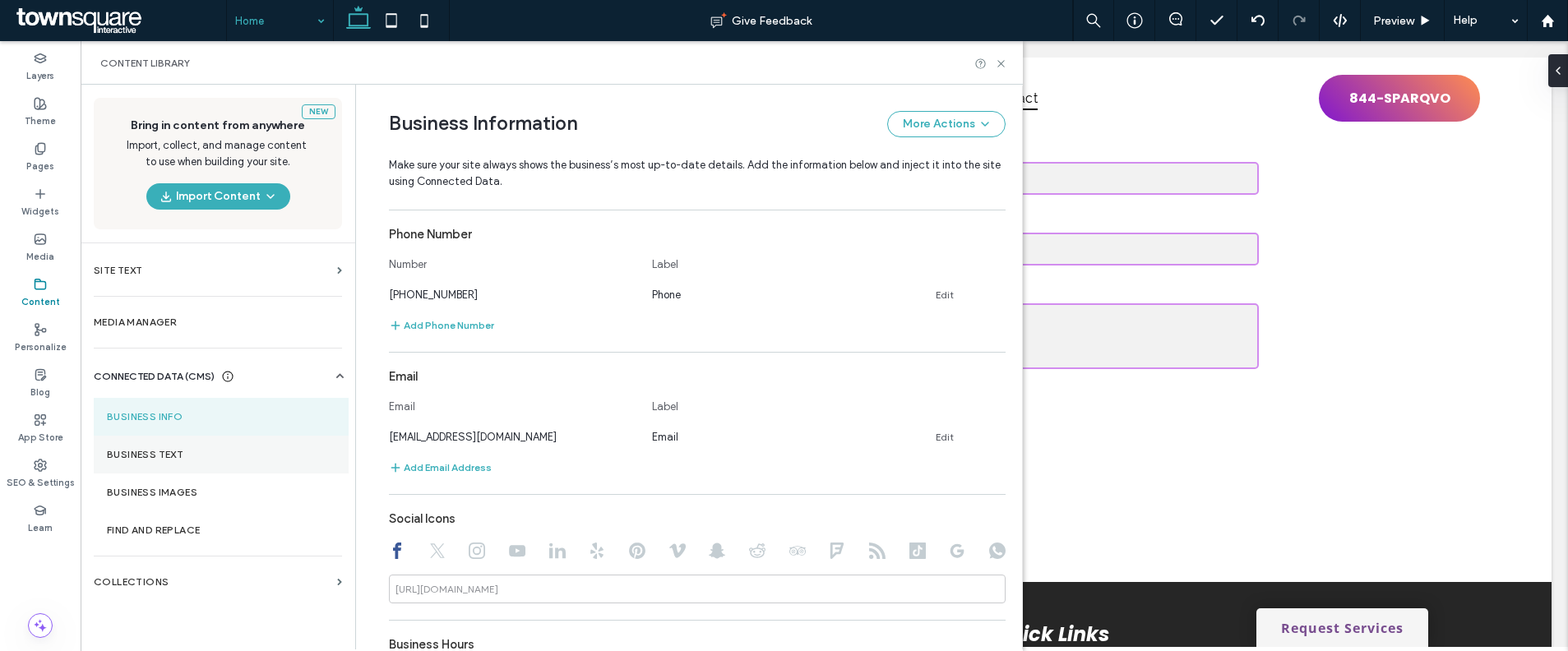
click at [188, 449] on label "Business Text" at bounding box center [221, 455] width 228 height 12
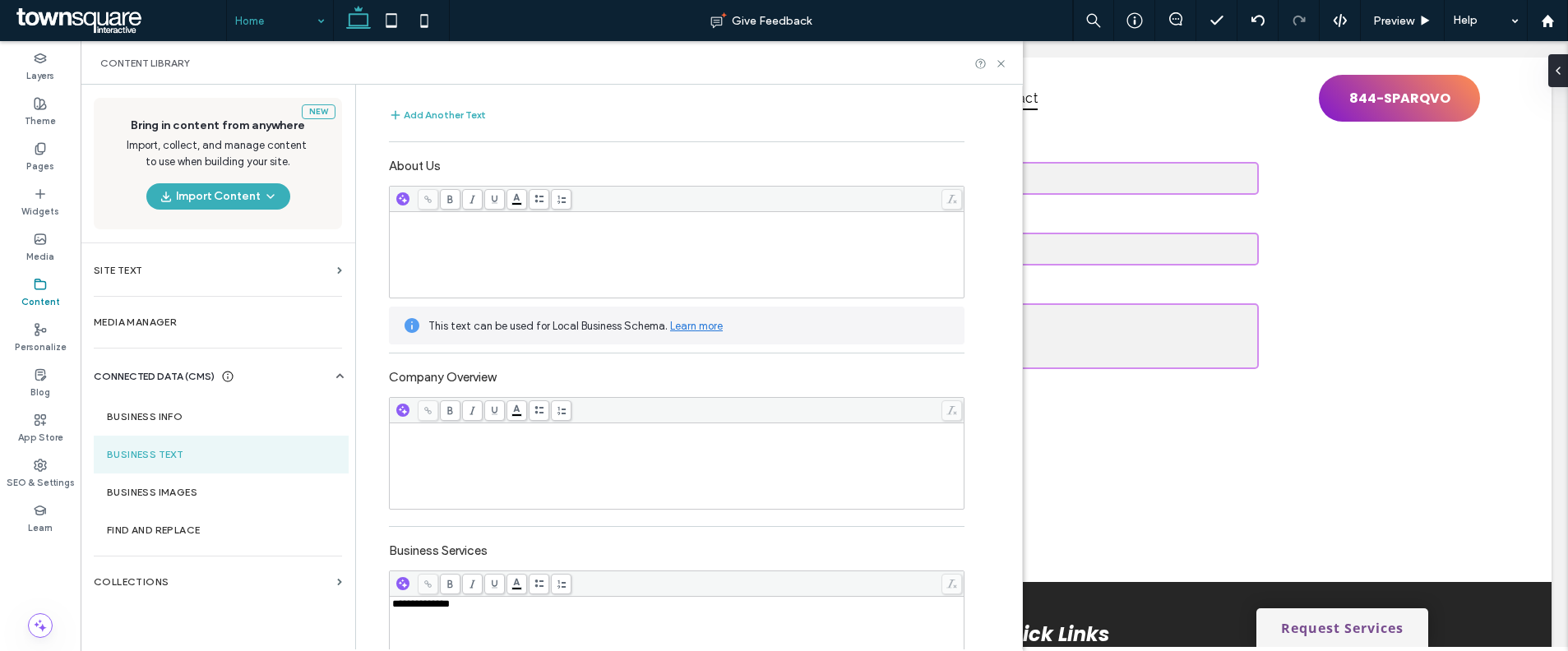
scroll to position [292, 0]
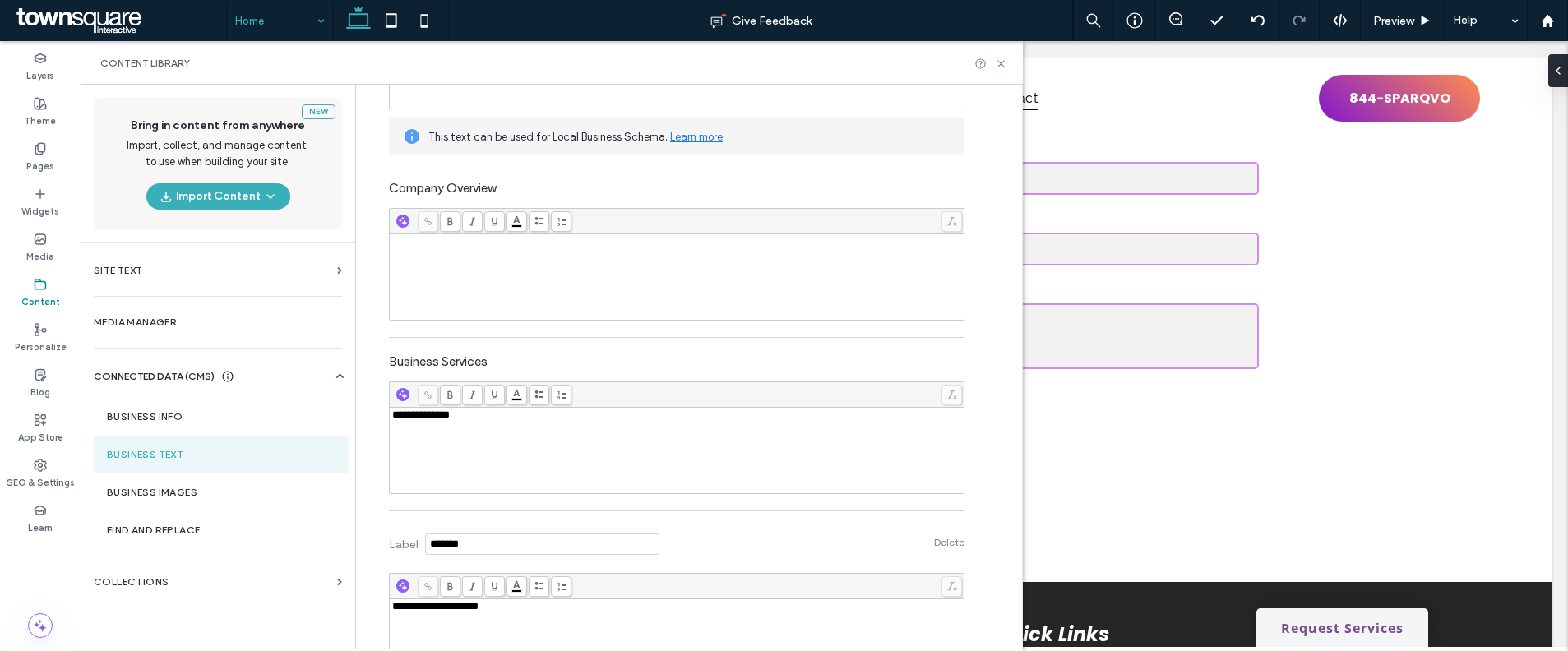
click at [602, 425] on div "**********" at bounding box center [677, 450] width 570 height 82
paste div "Rich Text Editor"
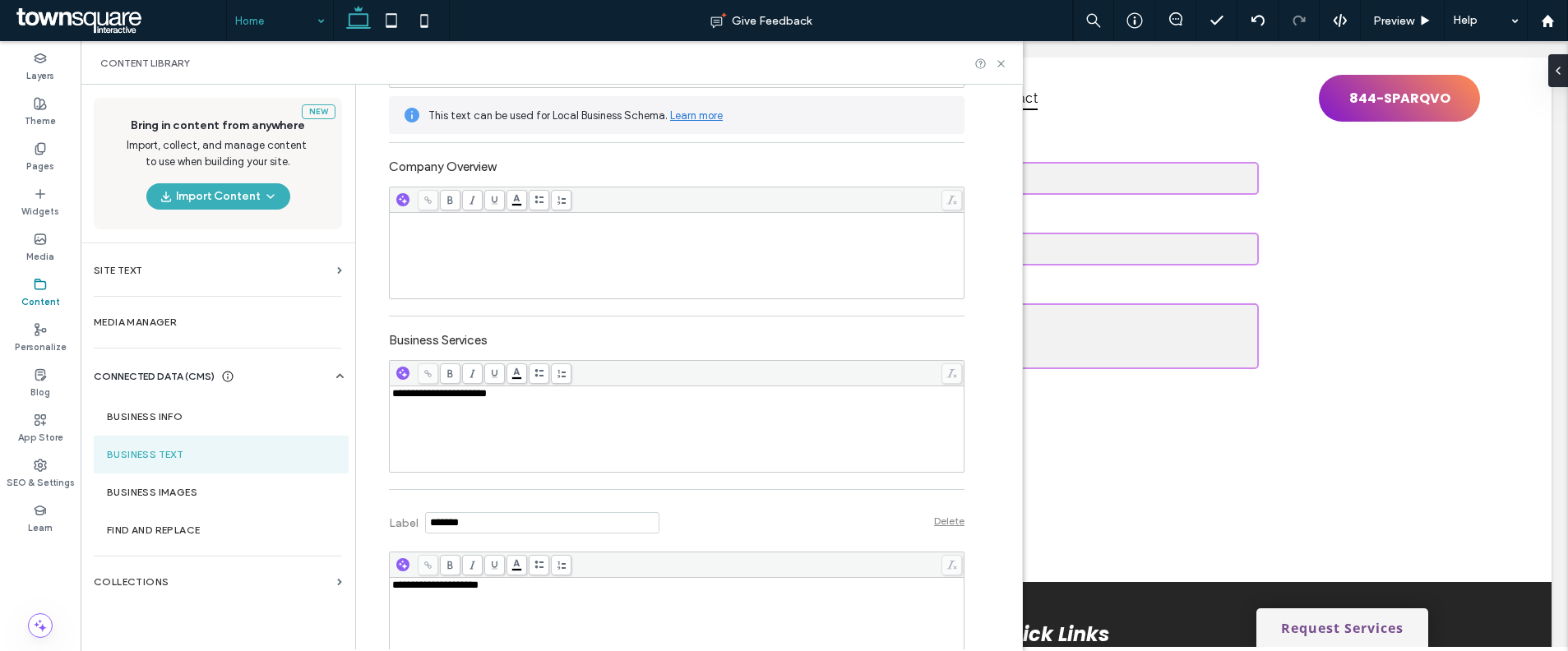
click at [392, 395] on span "**********" at bounding box center [439, 393] width 95 height 11
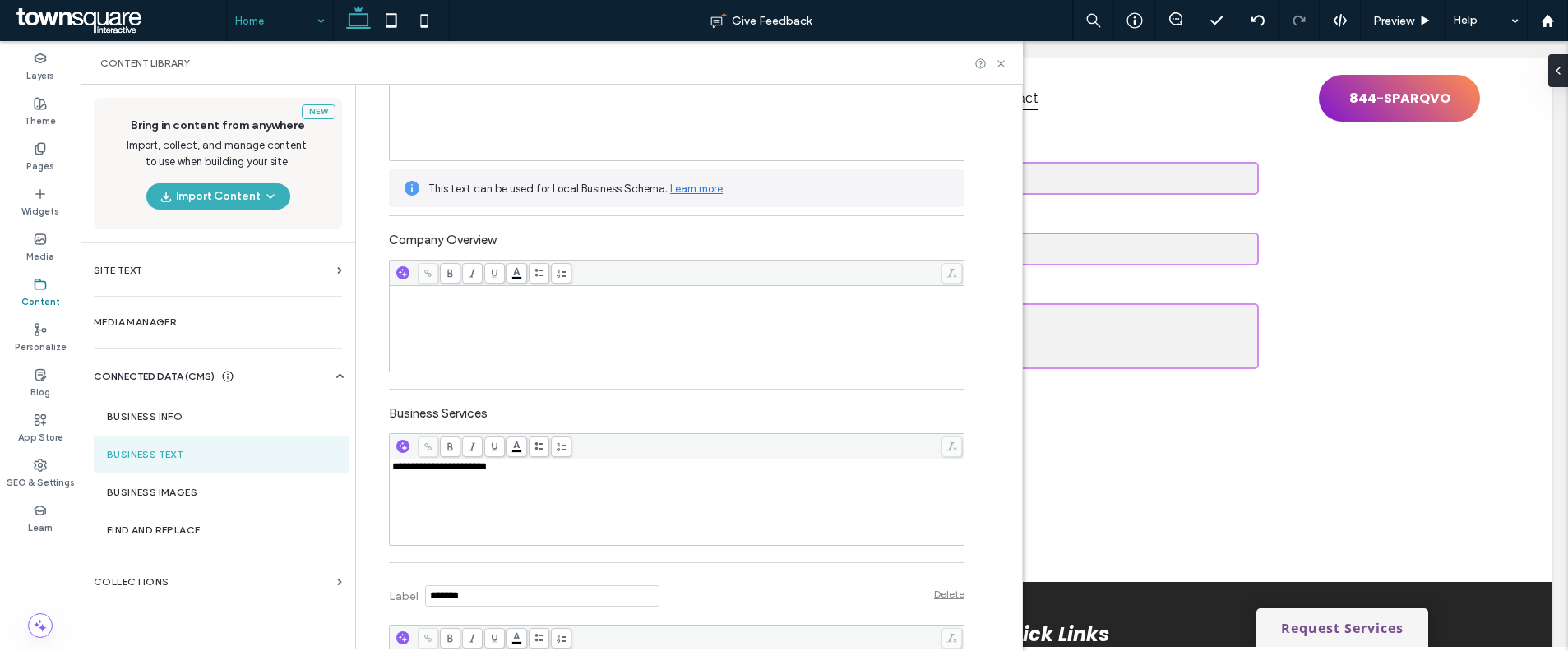
scroll to position [0, 0]
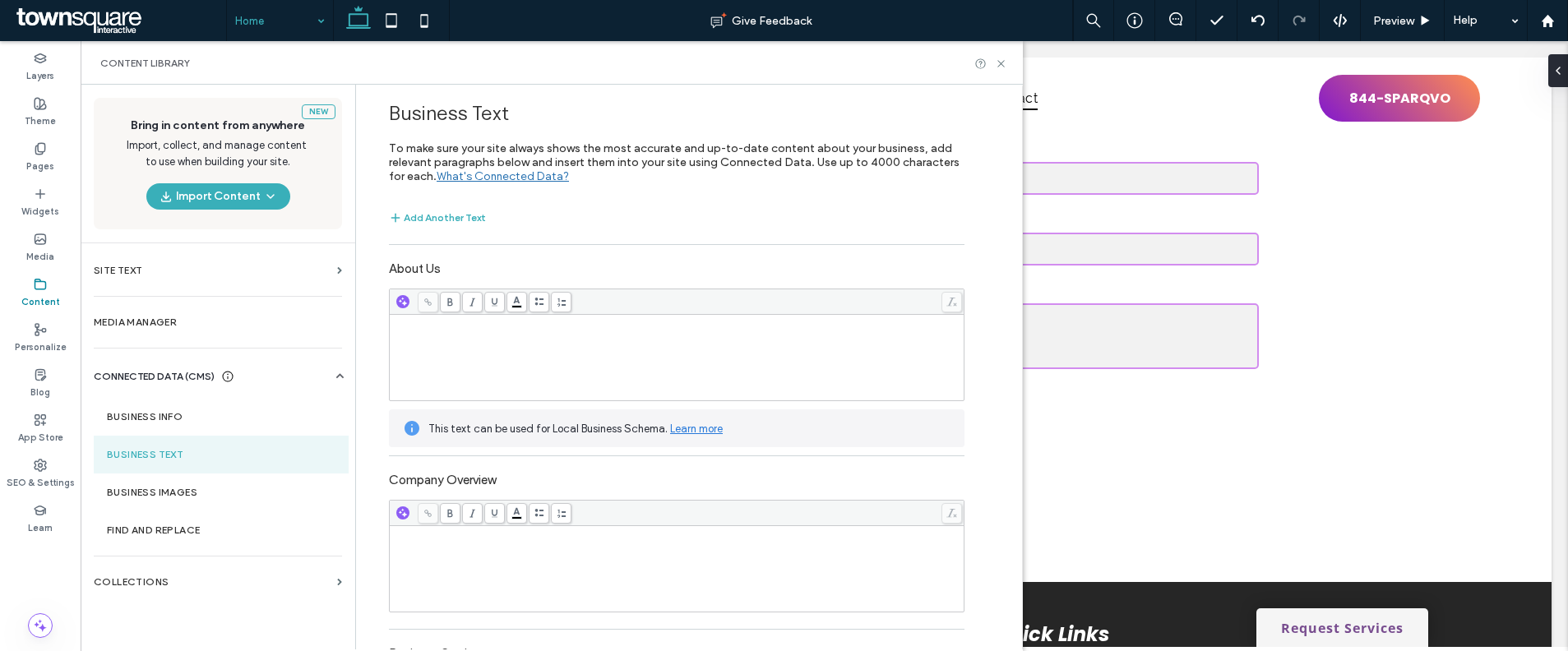
click at [969, 401] on div "**********" at bounding box center [693, 366] width 657 height 564
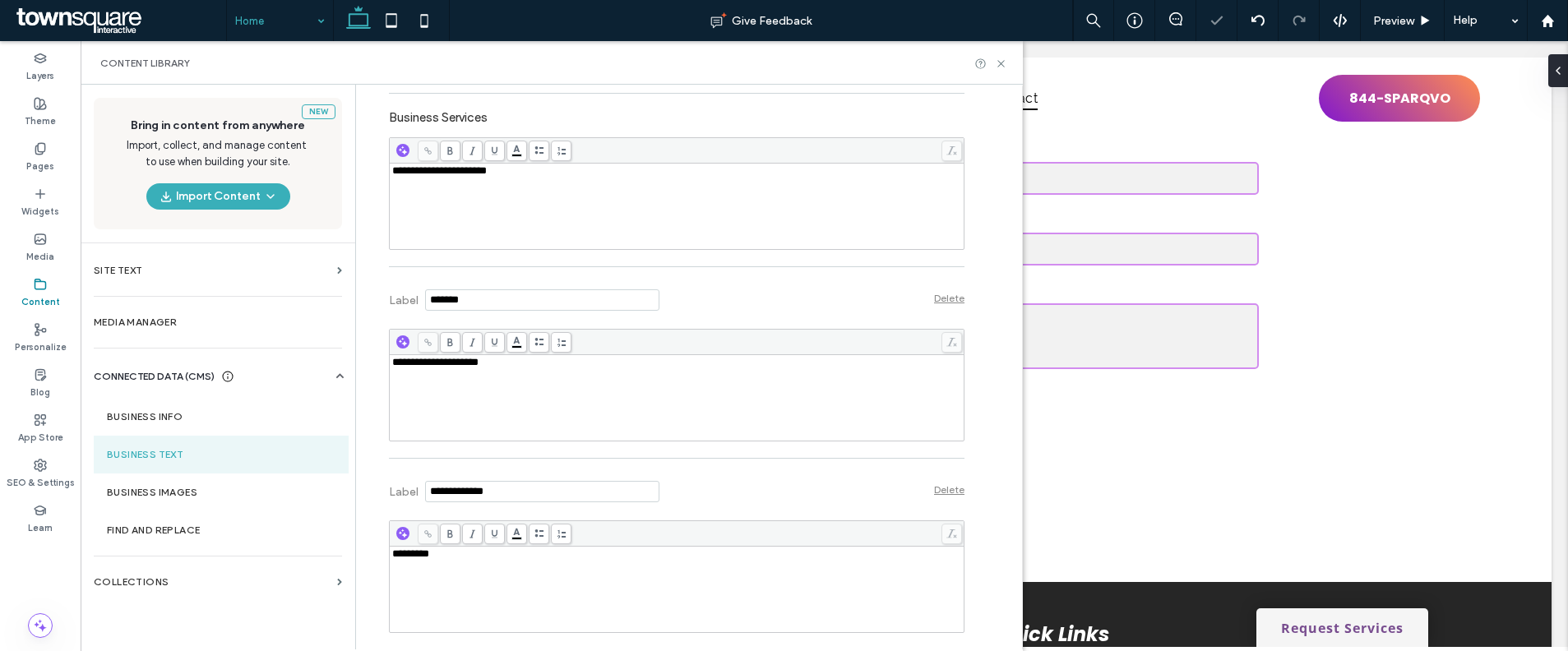
scroll to position [587, 0]
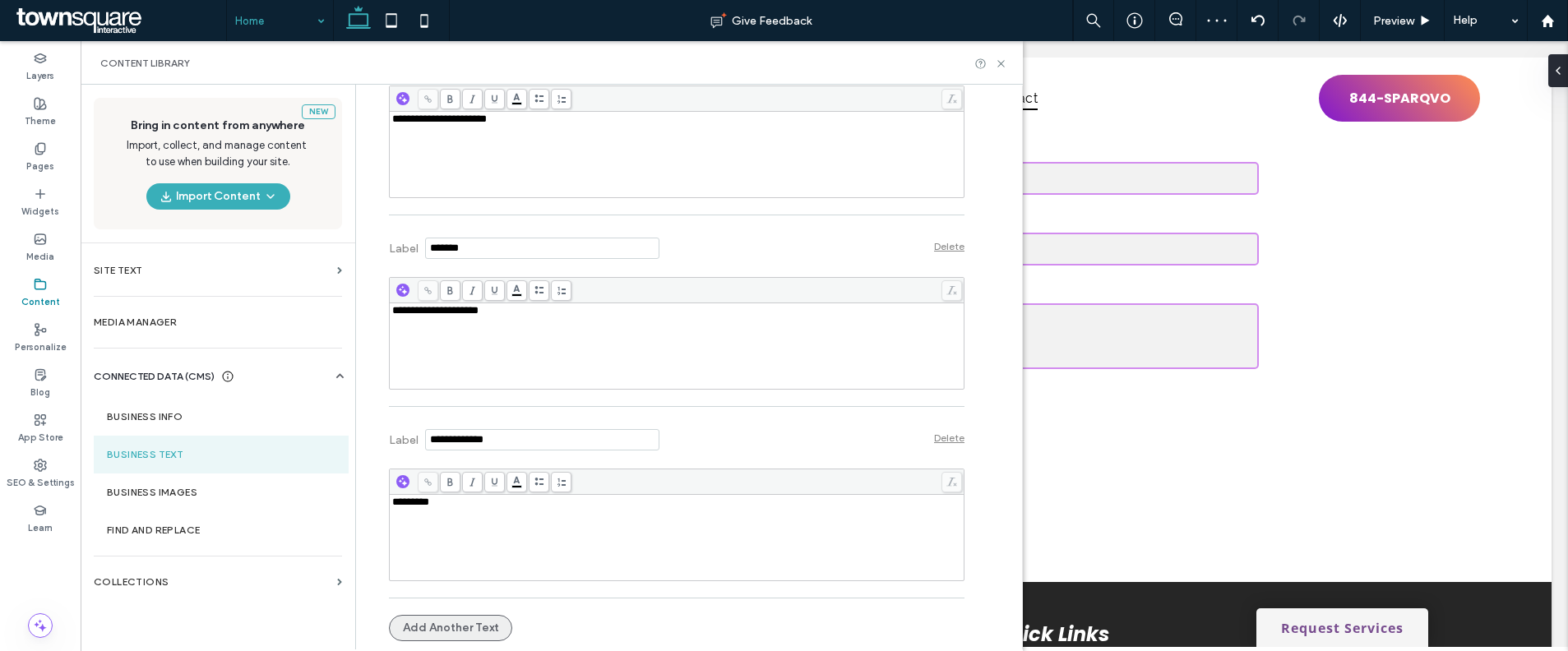
click at [474, 625] on button "Add Another Text" at bounding box center [450, 628] width 123 height 27
click at [482, 431] on input "Label" at bounding box center [542, 439] width 234 height 21
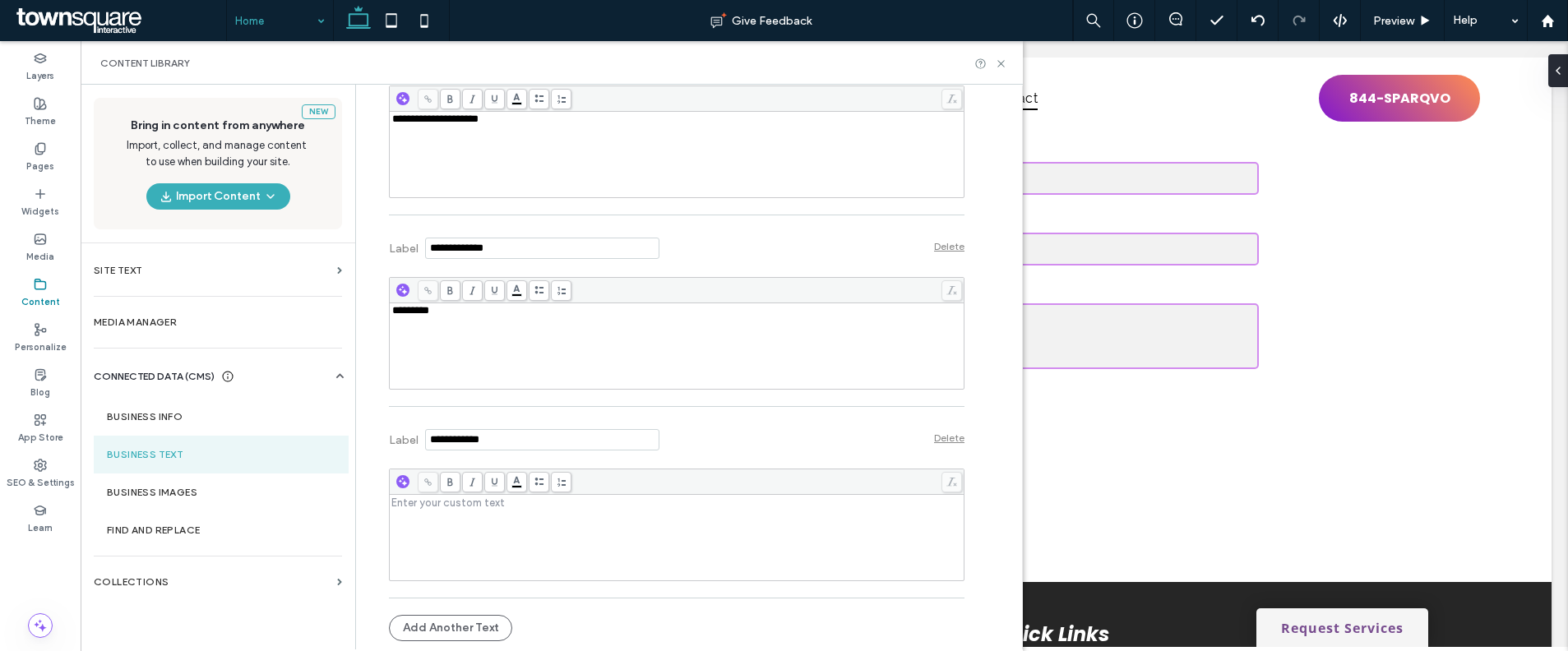
type input "**********"
click at [570, 557] on div "Rich Text Editor" at bounding box center [677, 537] width 570 height 82
click at [726, 436] on div "Label Delete" at bounding box center [676, 437] width 575 height 45
click at [1001, 65] on icon at bounding box center [1000, 64] width 12 height 12
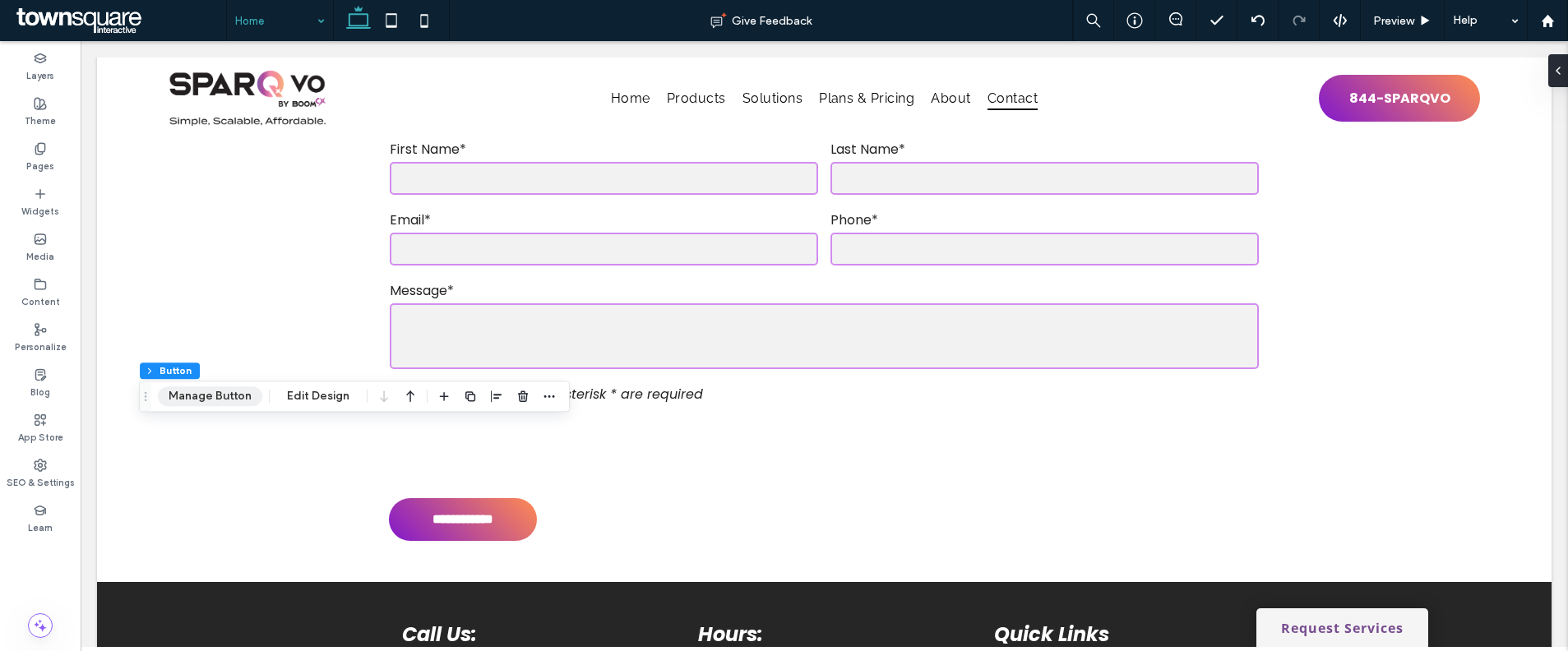
click at [203, 401] on button "Manage Button" at bounding box center [209, 396] width 104 height 19
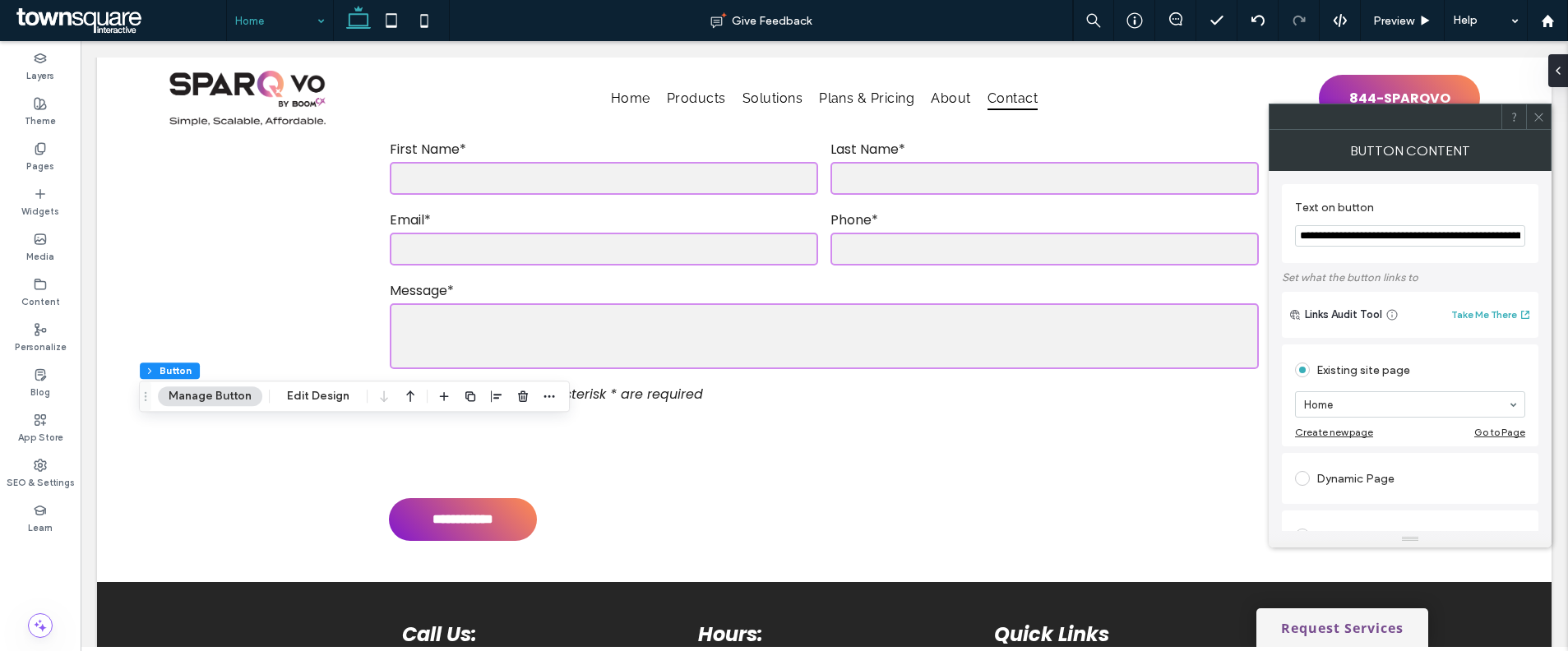
click at [1534, 130] on div "Button Content" at bounding box center [1410, 150] width 283 height 41
click at [1539, 114] on icon at bounding box center [1538, 117] width 12 height 12
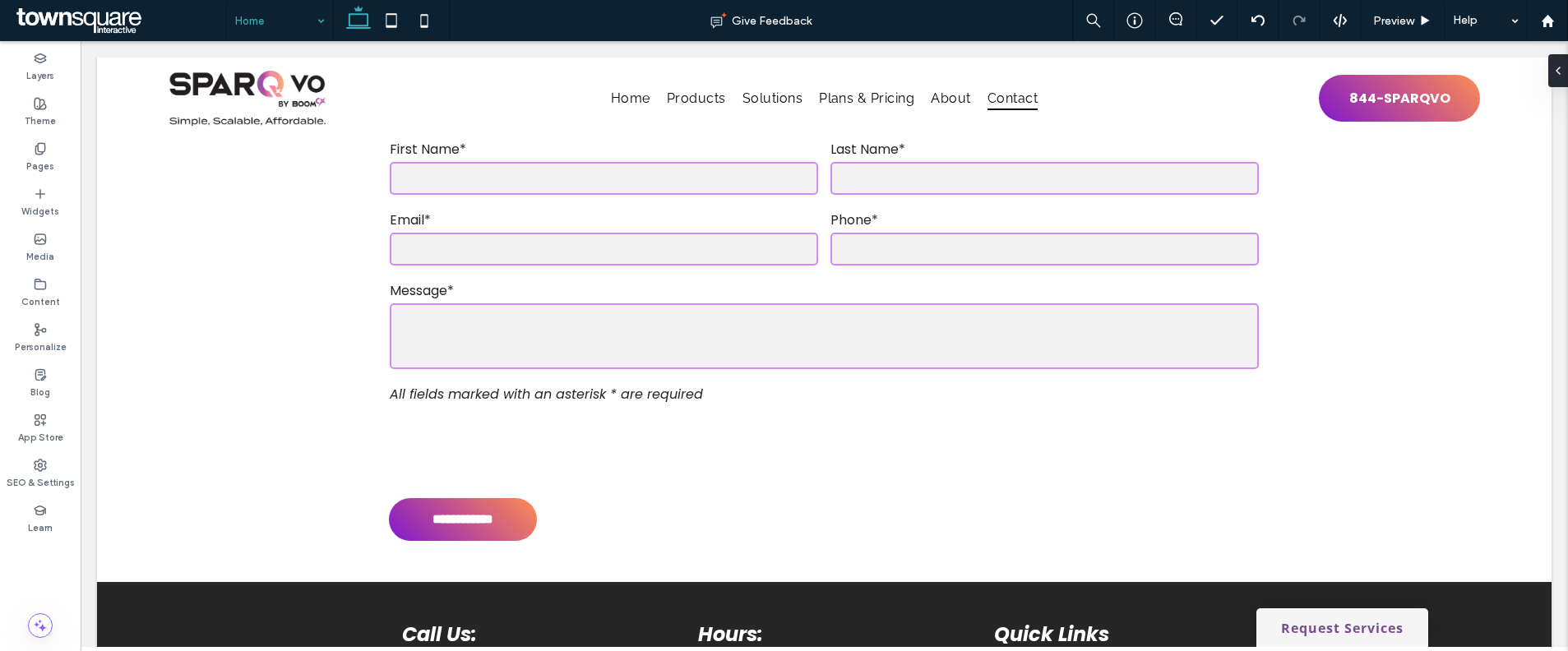
type input "*******"
type input "**"
click at [299, 29] on input at bounding box center [275, 20] width 81 height 41
click at [257, 16] on input at bounding box center [275, 20] width 81 height 41
click at [278, 13] on input at bounding box center [275, 20] width 81 height 41
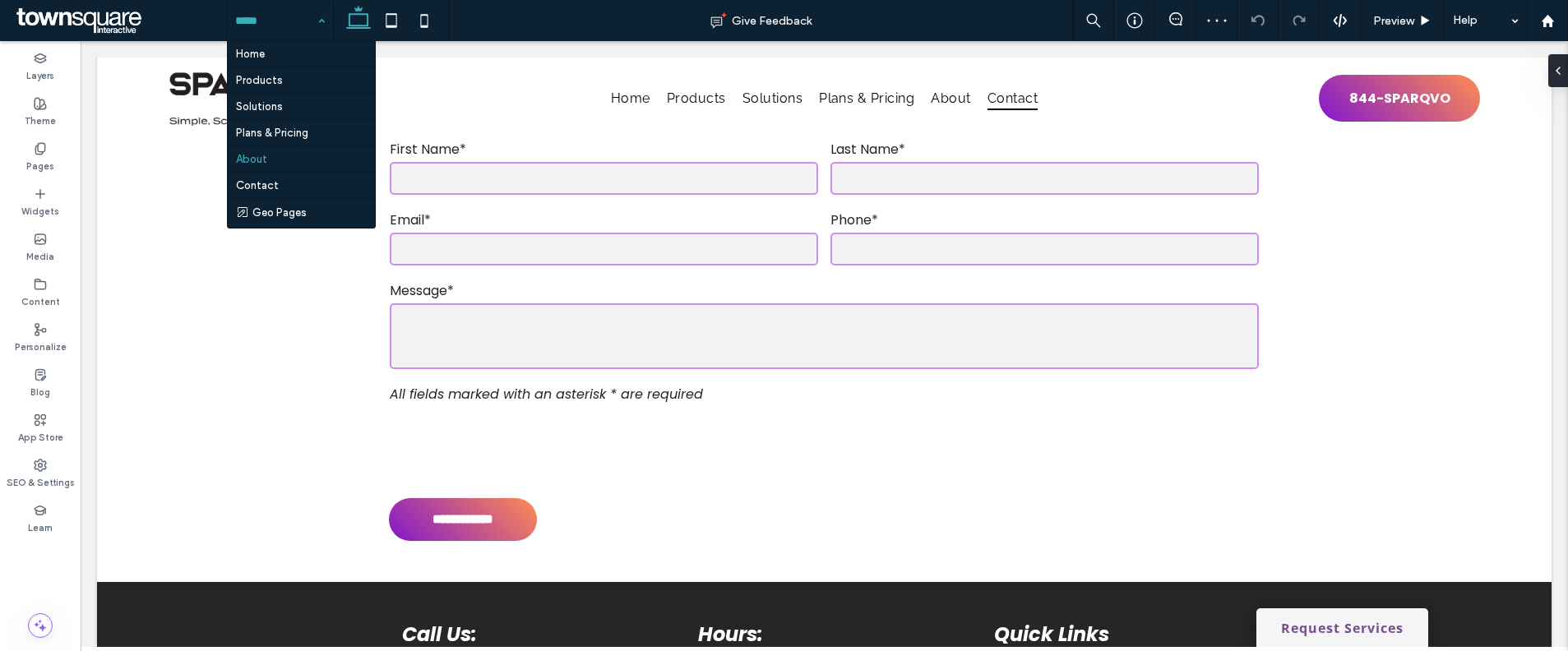
click at [301, 8] on input at bounding box center [275, 20] width 81 height 41
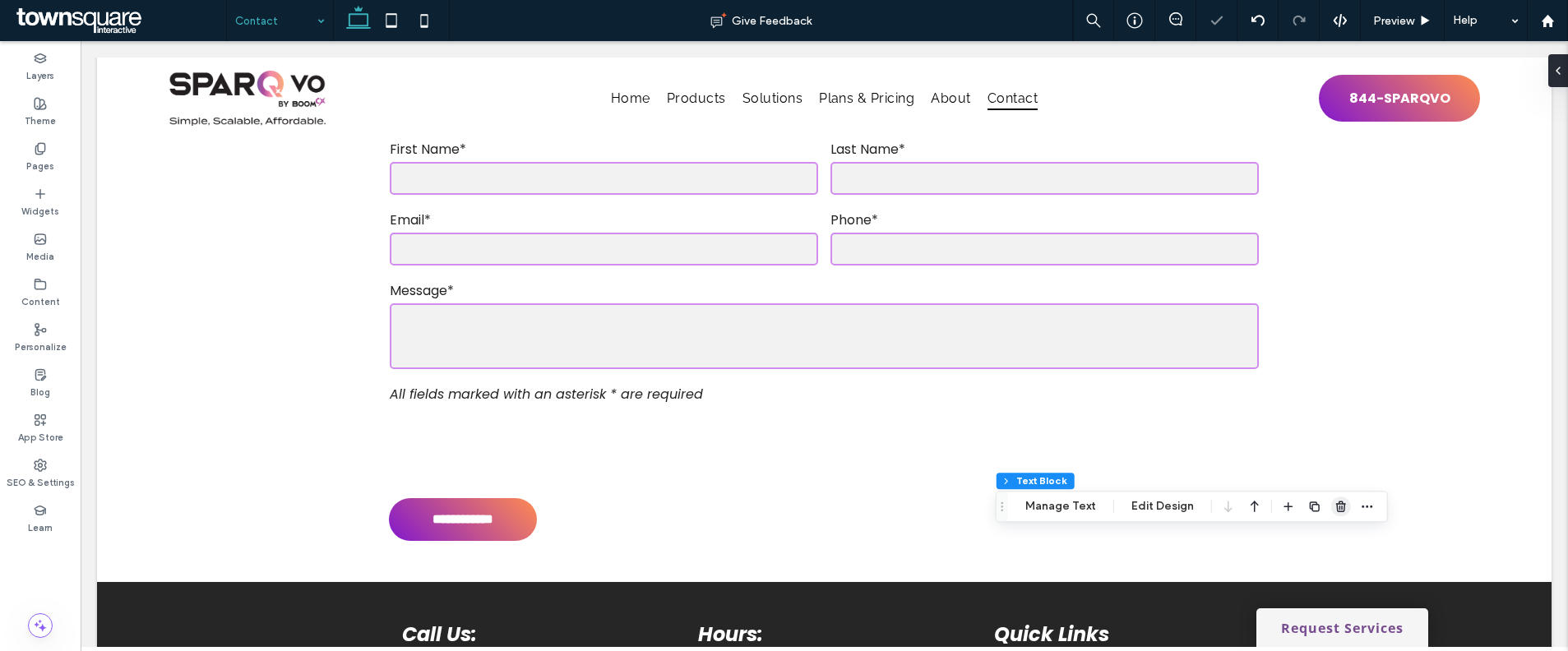
click at [1340, 511] on icon "button" at bounding box center [1341, 506] width 13 height 13
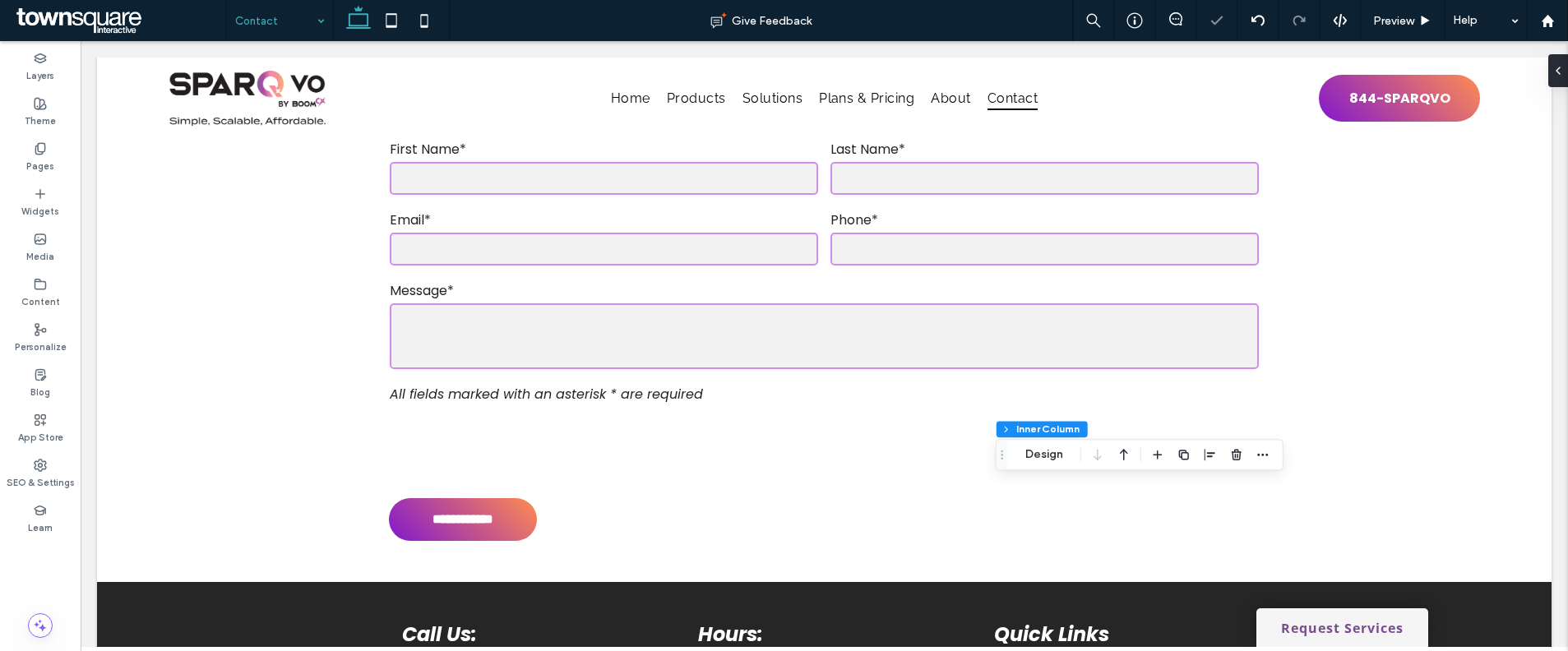
type input "**"
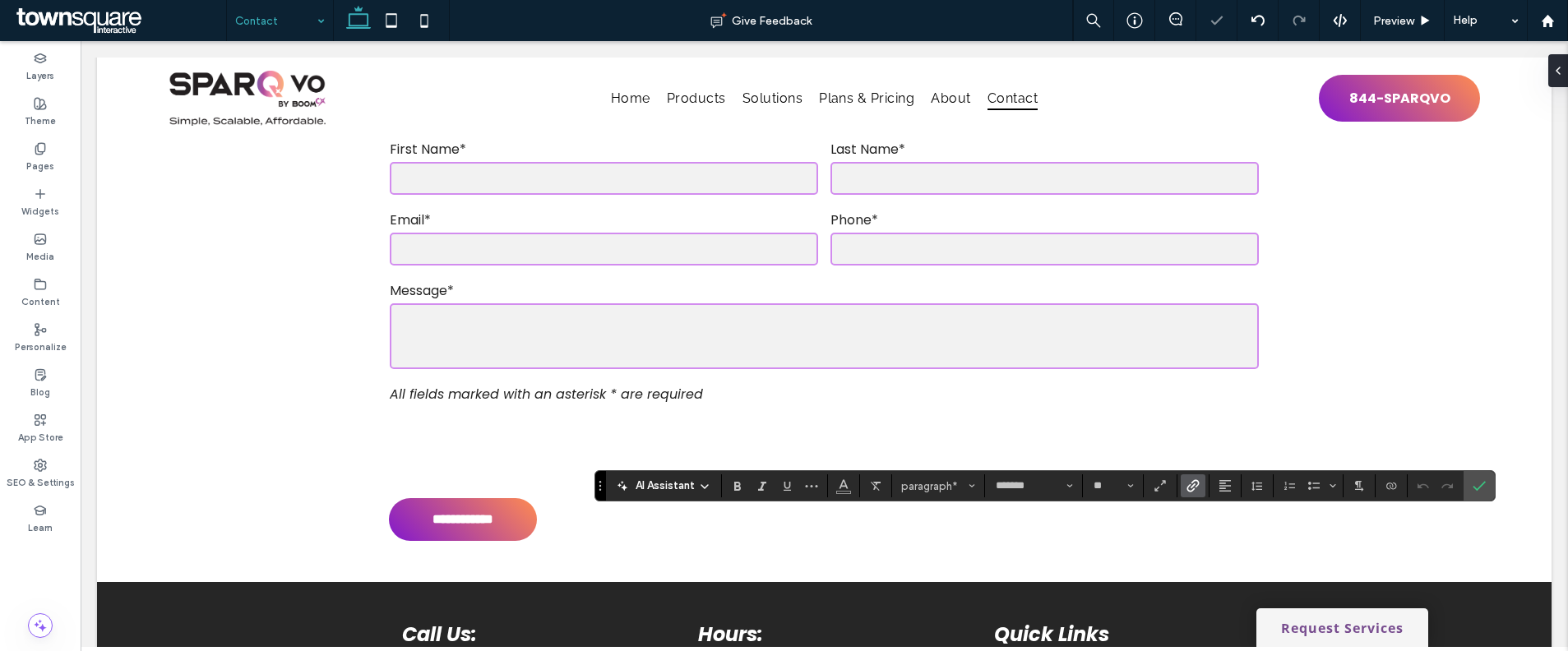
click at [1194, 484] on icon "Link" at bounding box center [1192, 486] width 13 height 13
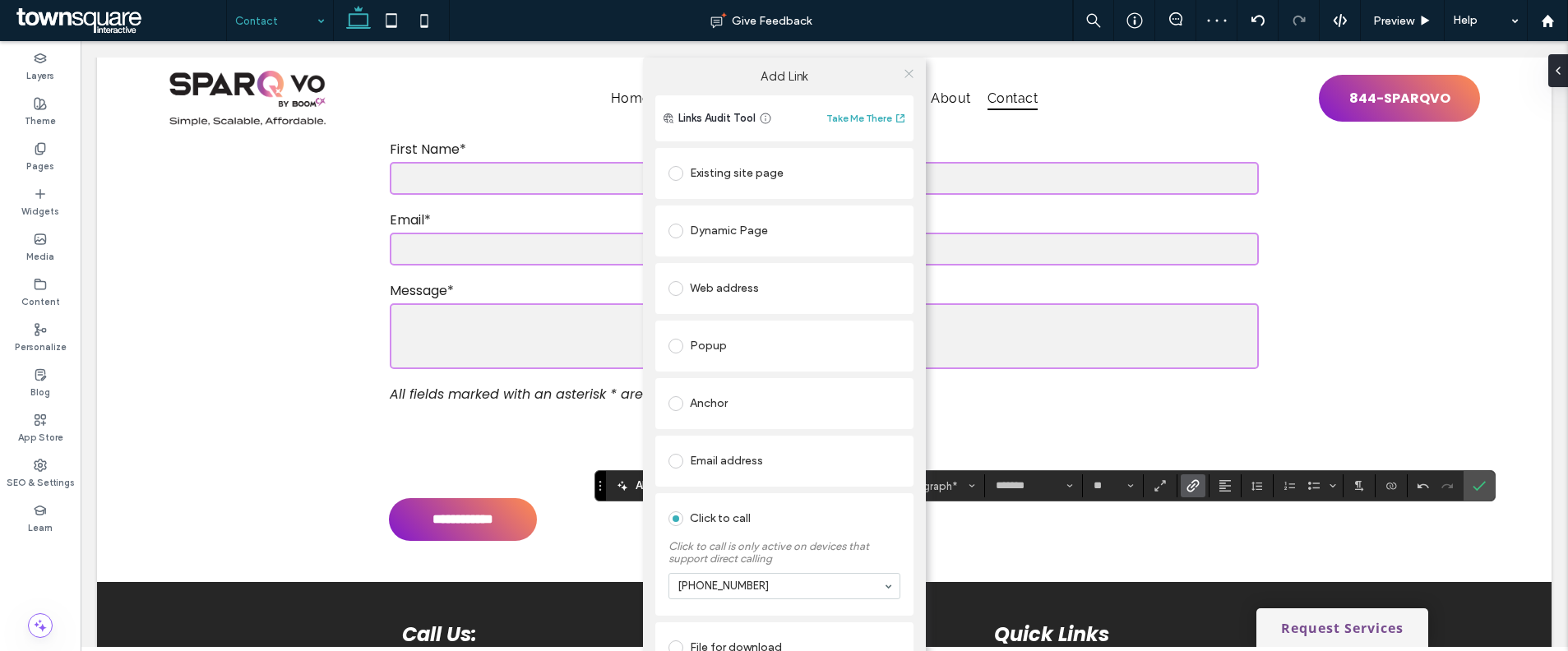
click at [905, 70] on icon at bounding box center [908, 73] width 12 height 12
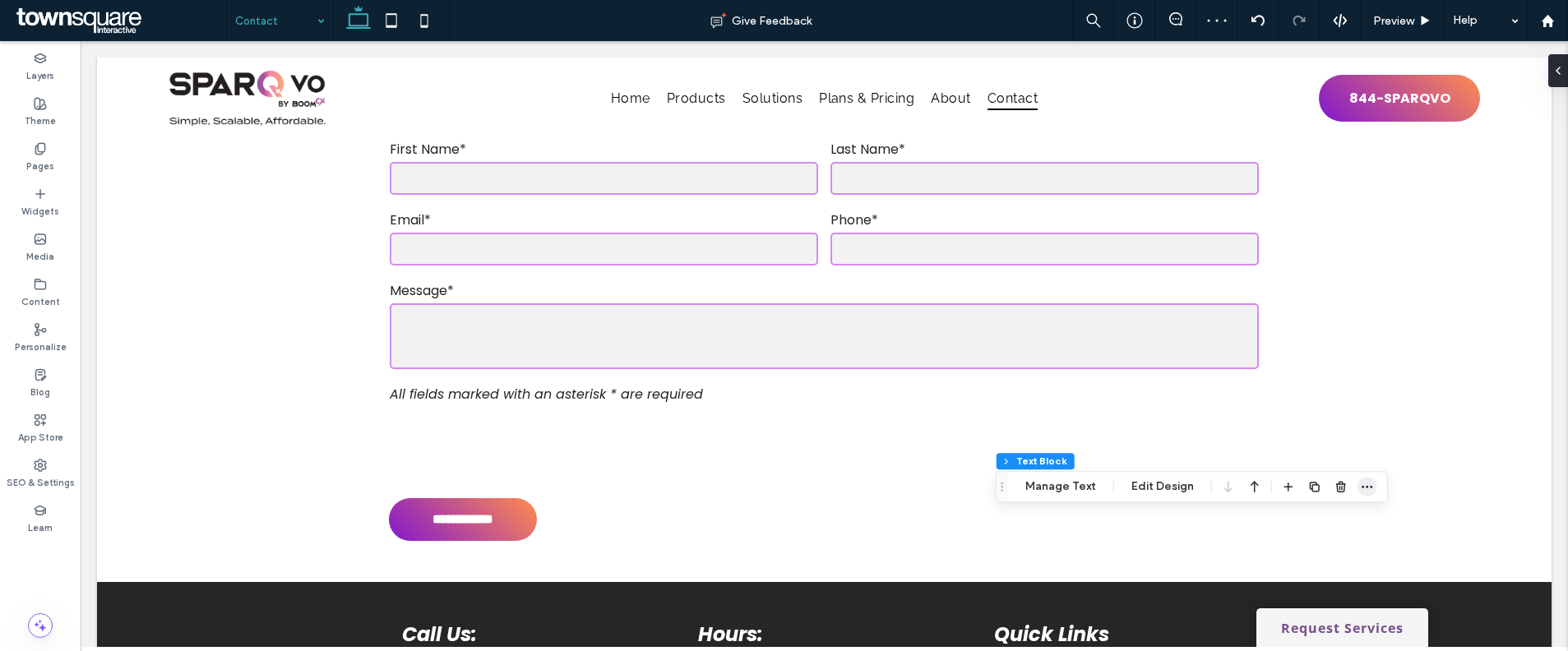
click at [1363, 481] on icon "button" at bounding box center [1367, 486] width 13 height 13
type input "*******"
type input "**"
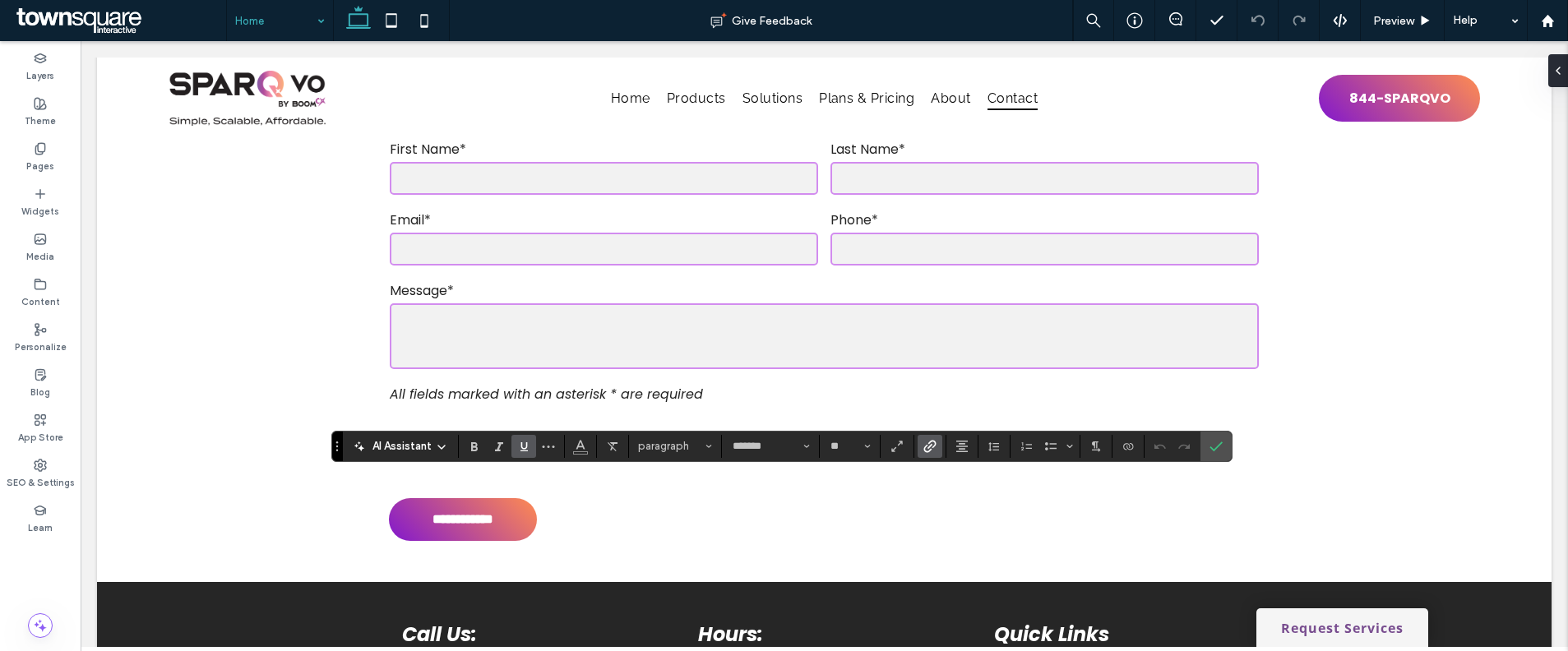
click at [516, 449] on label "Underline" at bounding box center [523, 446] width 25 height 23
click at [517, 448] on icon "Underline" at bounding box center [524, 447] width 13 height 13
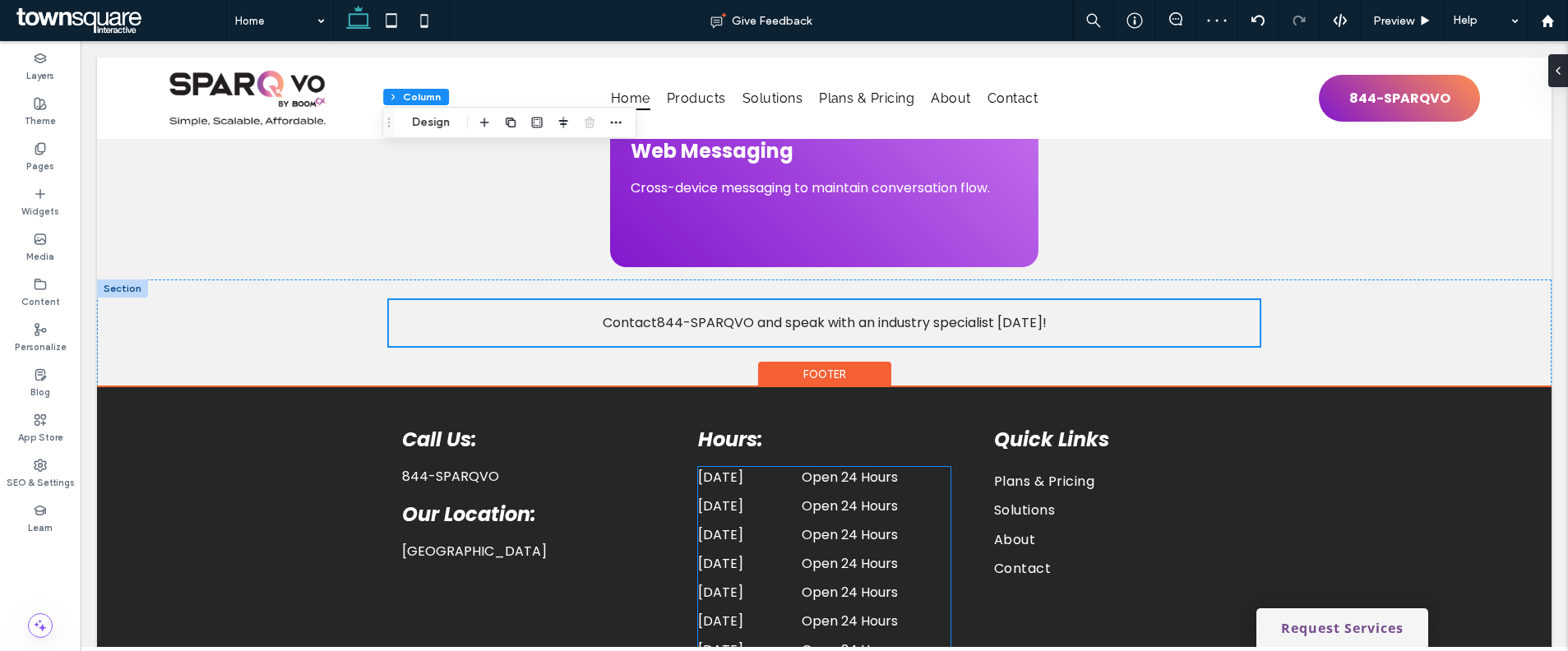
scroll to position [4534, 0]
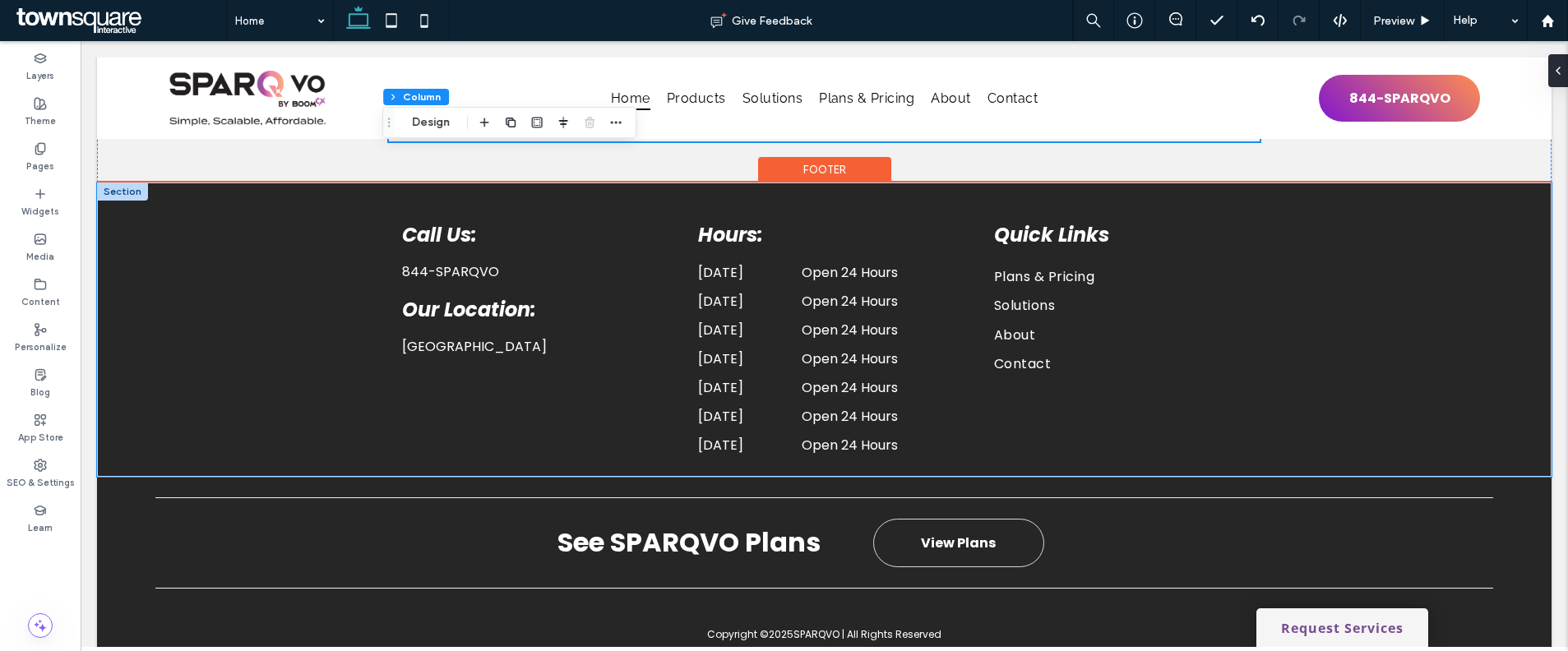
click at [331, 407] on div "Call Us: 844-SPARQVO Our Location: [GEOGRAPHIC_DATA] Hours: [DATE] Open 24 Hour…" at bounding box center [825, 330] width 987 height 295
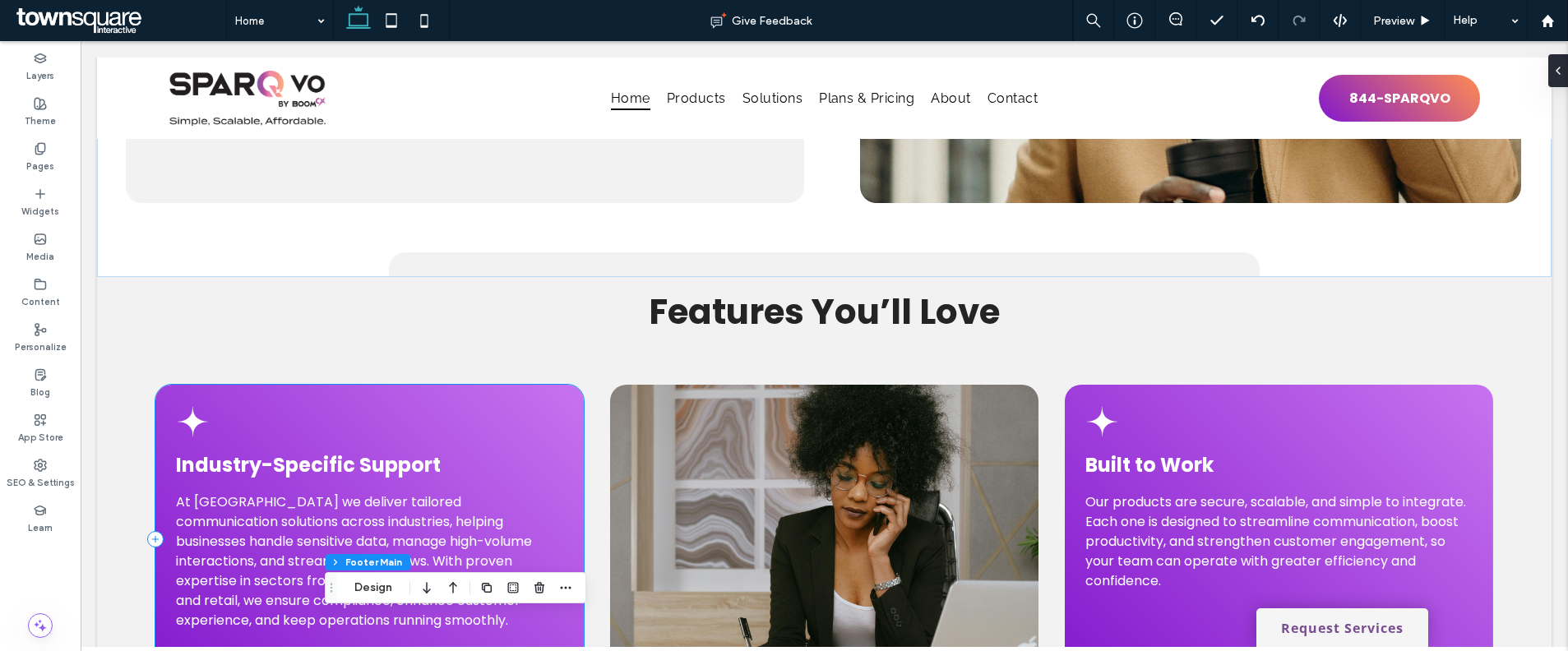
scroll to position [2604, 0]
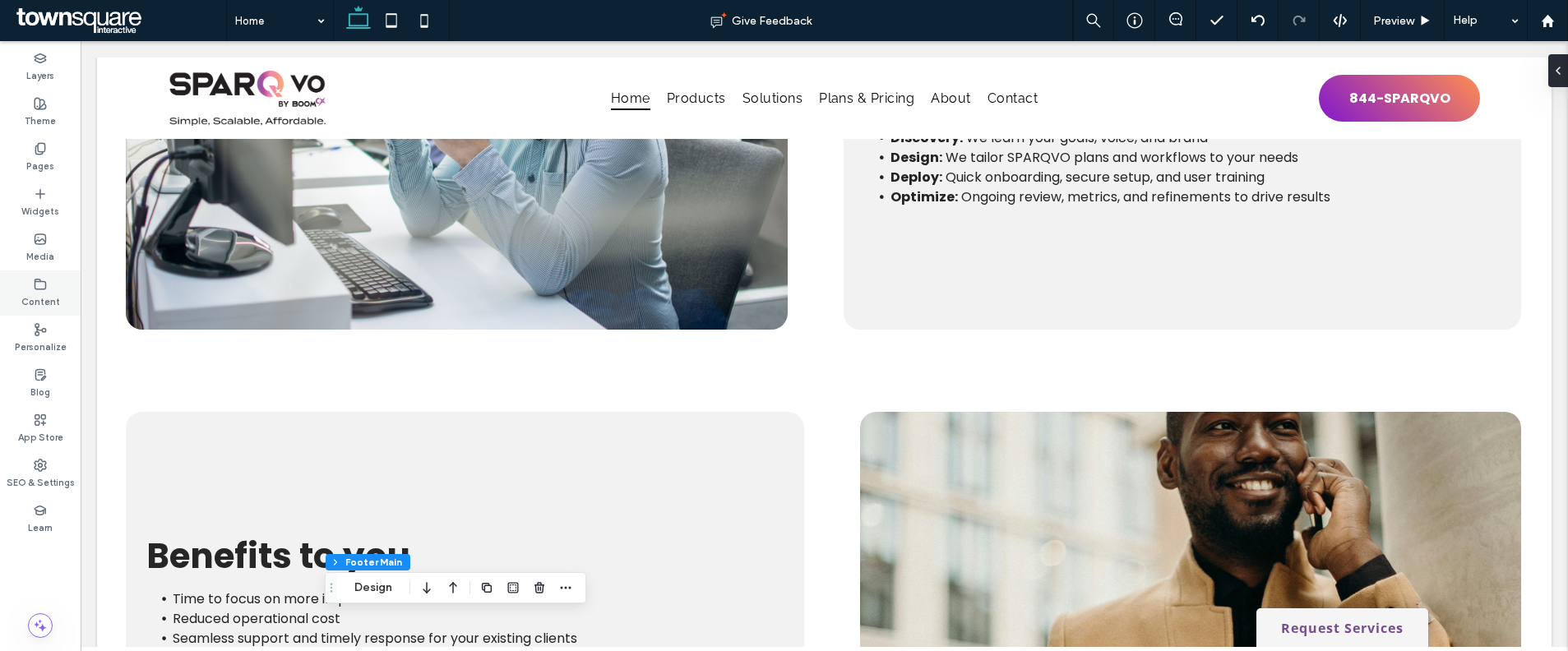
click at [46, 302] on label "Content" at bounding box center [41, 300] width 39 height 18
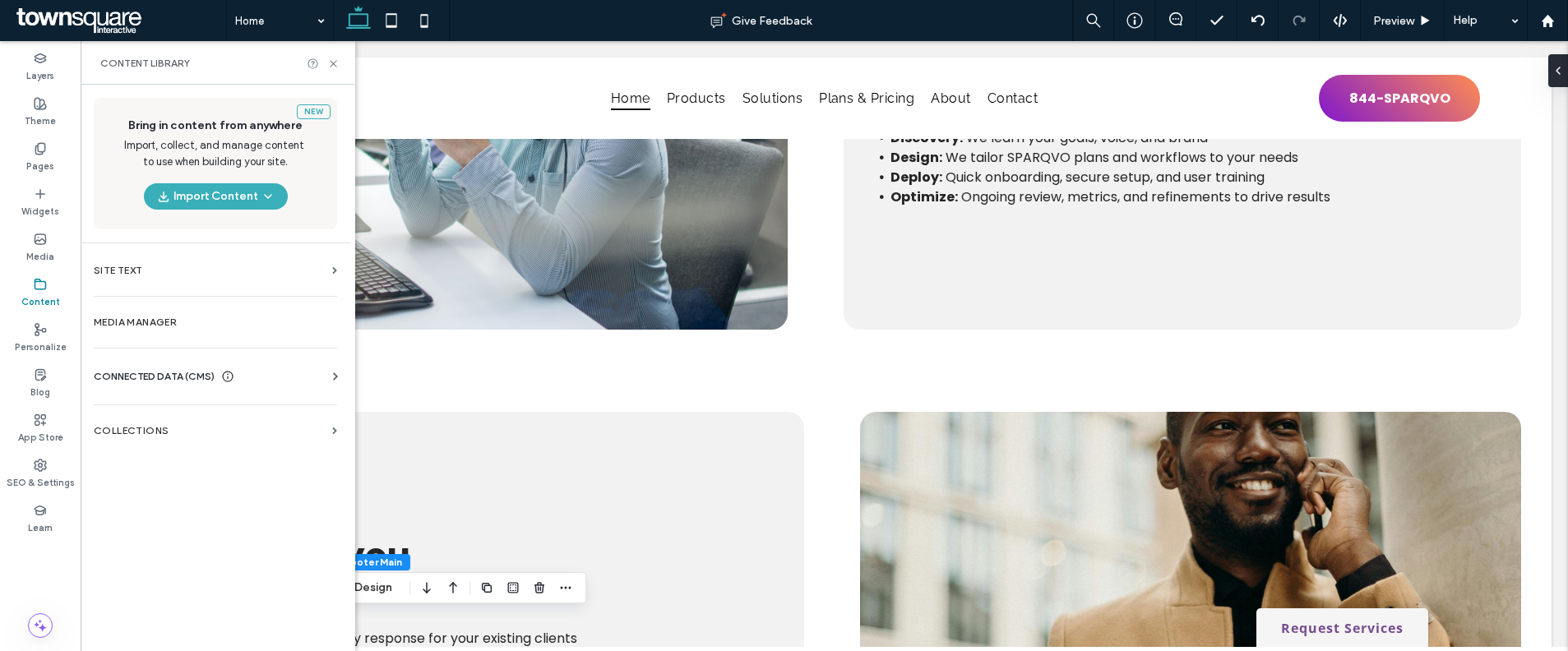
click at [145, 377] on span "CONNECTED DATA (CMS)" at bounding box center [154, 377] width 121 height 17
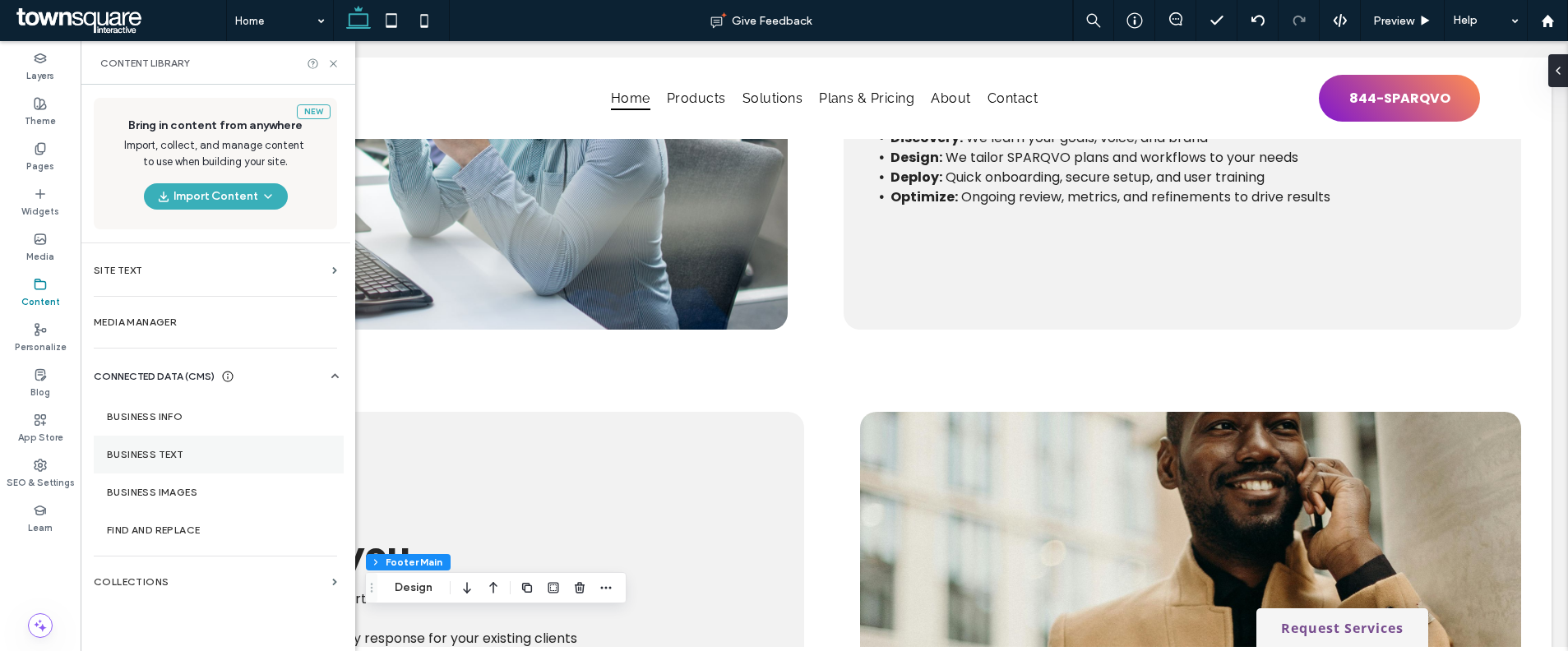
click at [218, 459] on label "Business Text" at bounding box center [218, 455] width 224 height 12
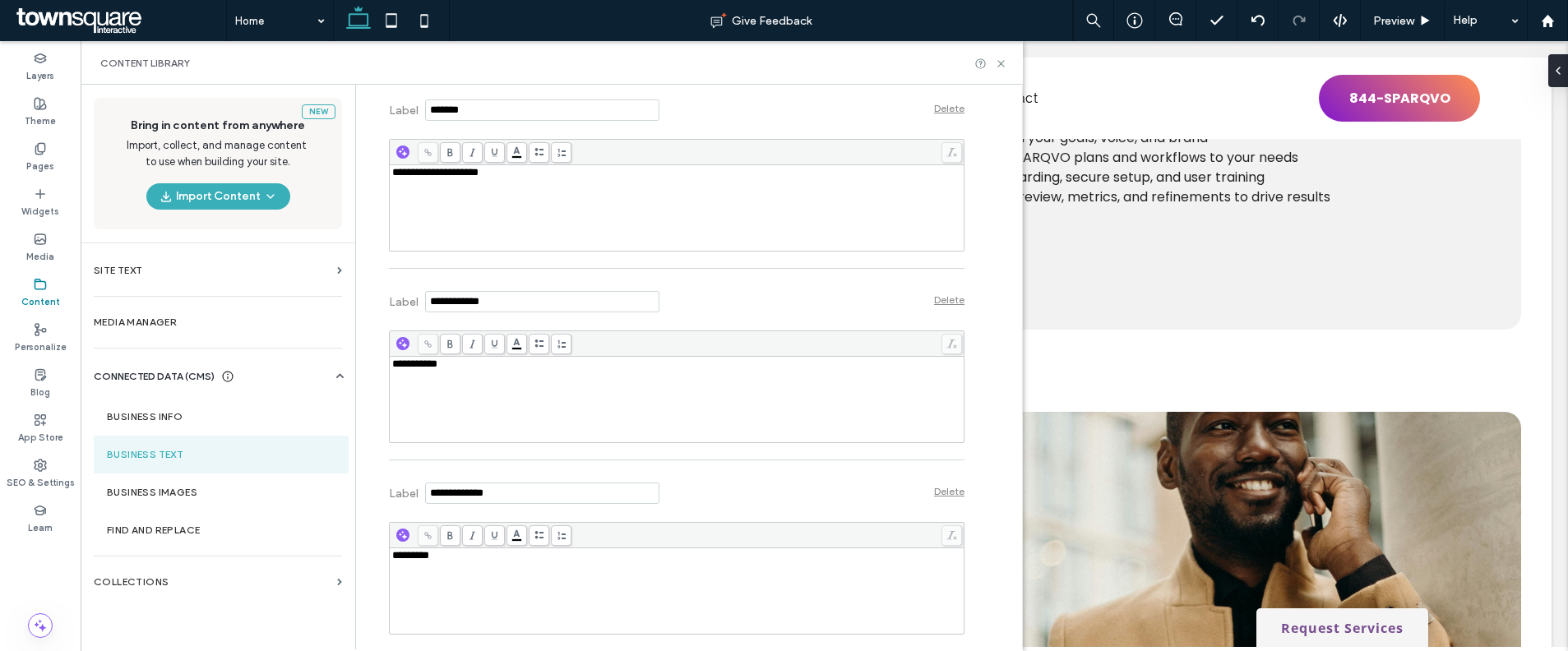
scroll to position [663, 0]
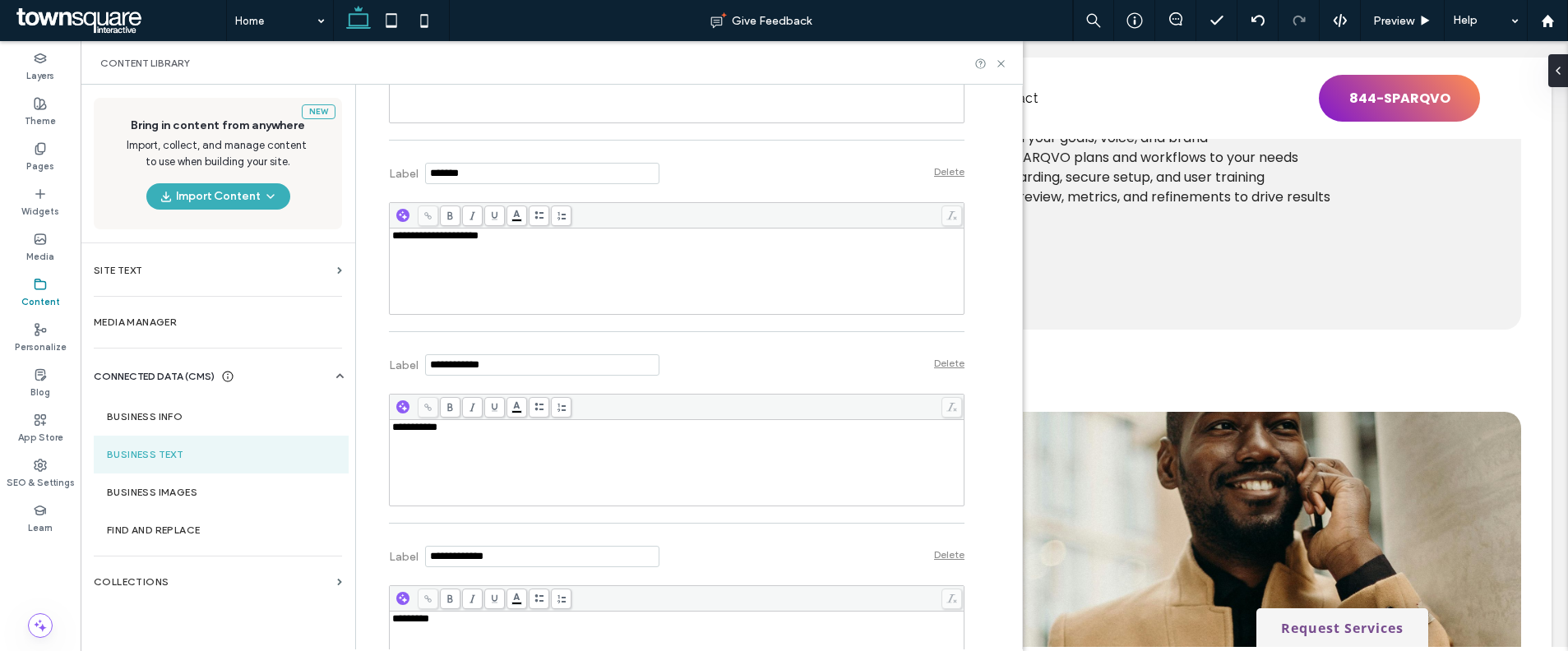
click at [938, 361] on div "Delete" at bounding box center [948, 363] width 30 height 12
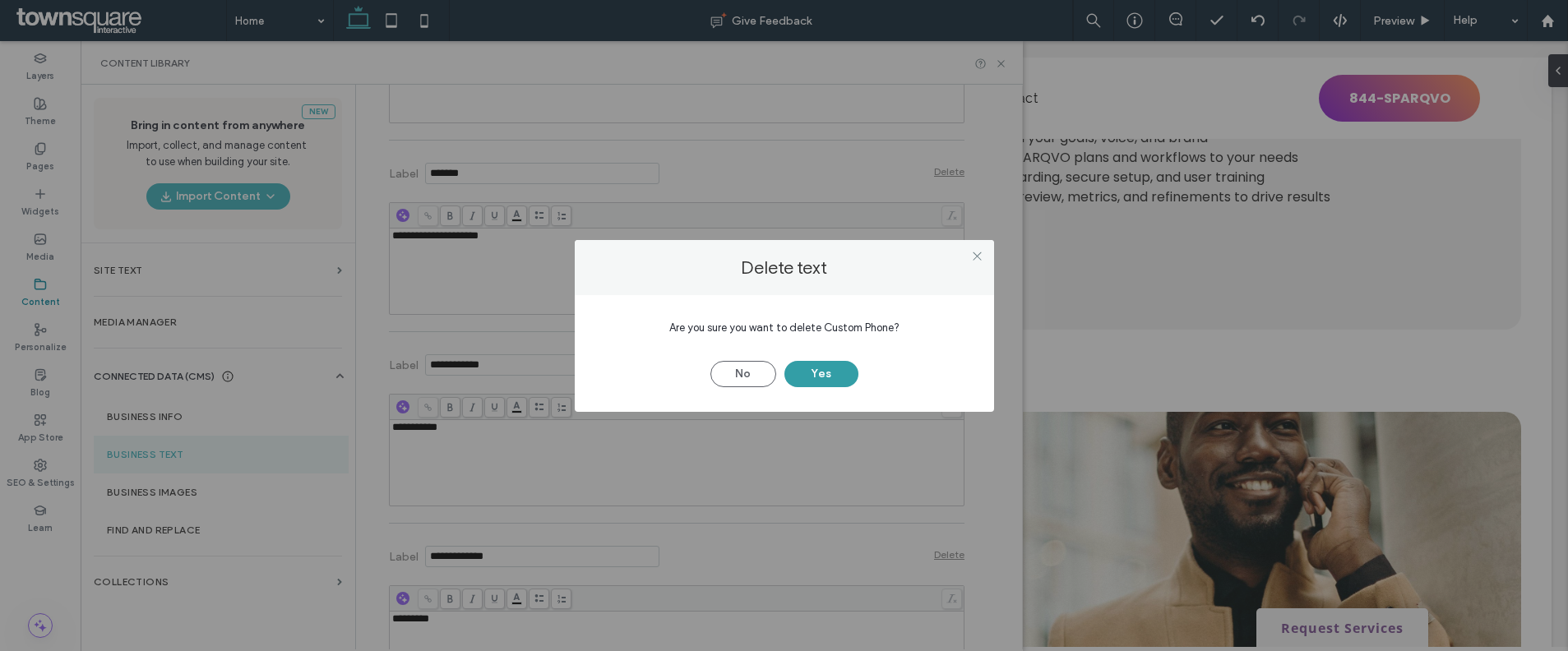
click at [832, 374] on button "Yes" at bounding box center [821, 374] width 74 height 27
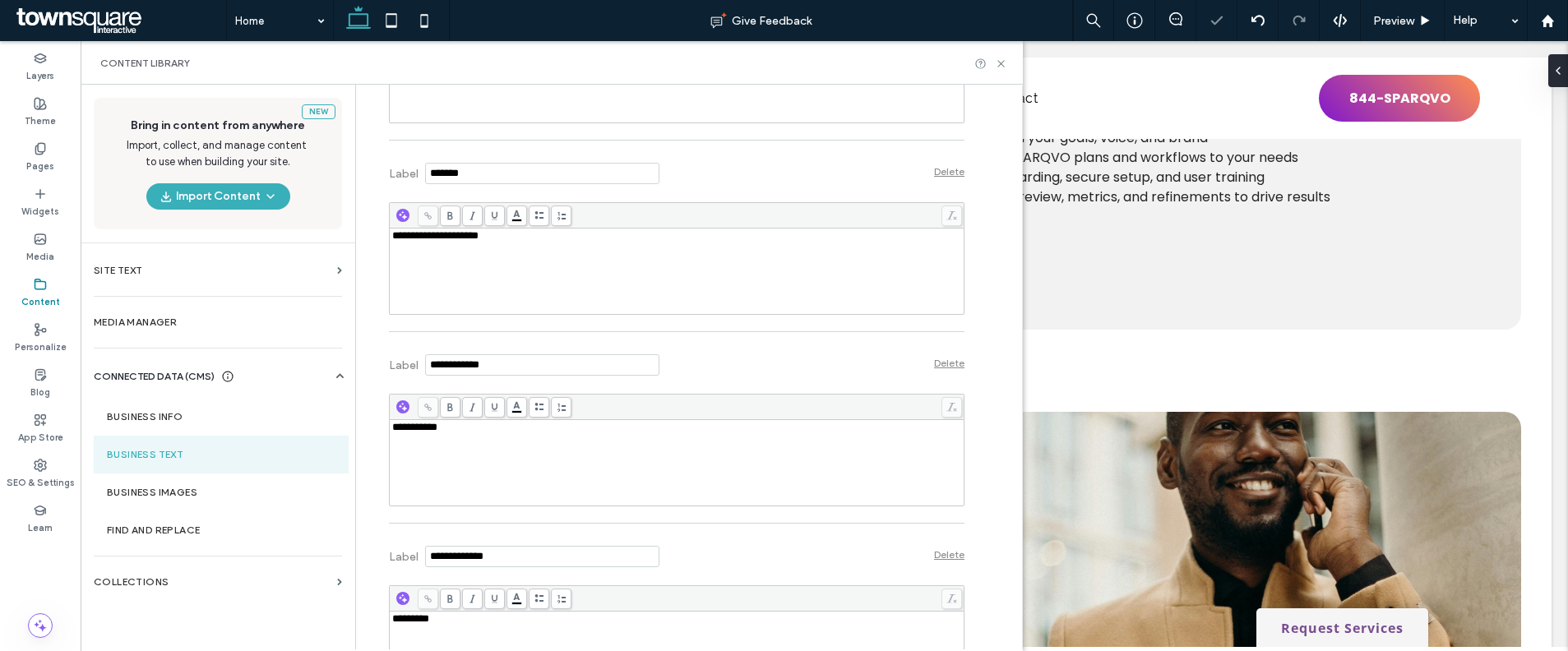
scroll to position [587, 0]
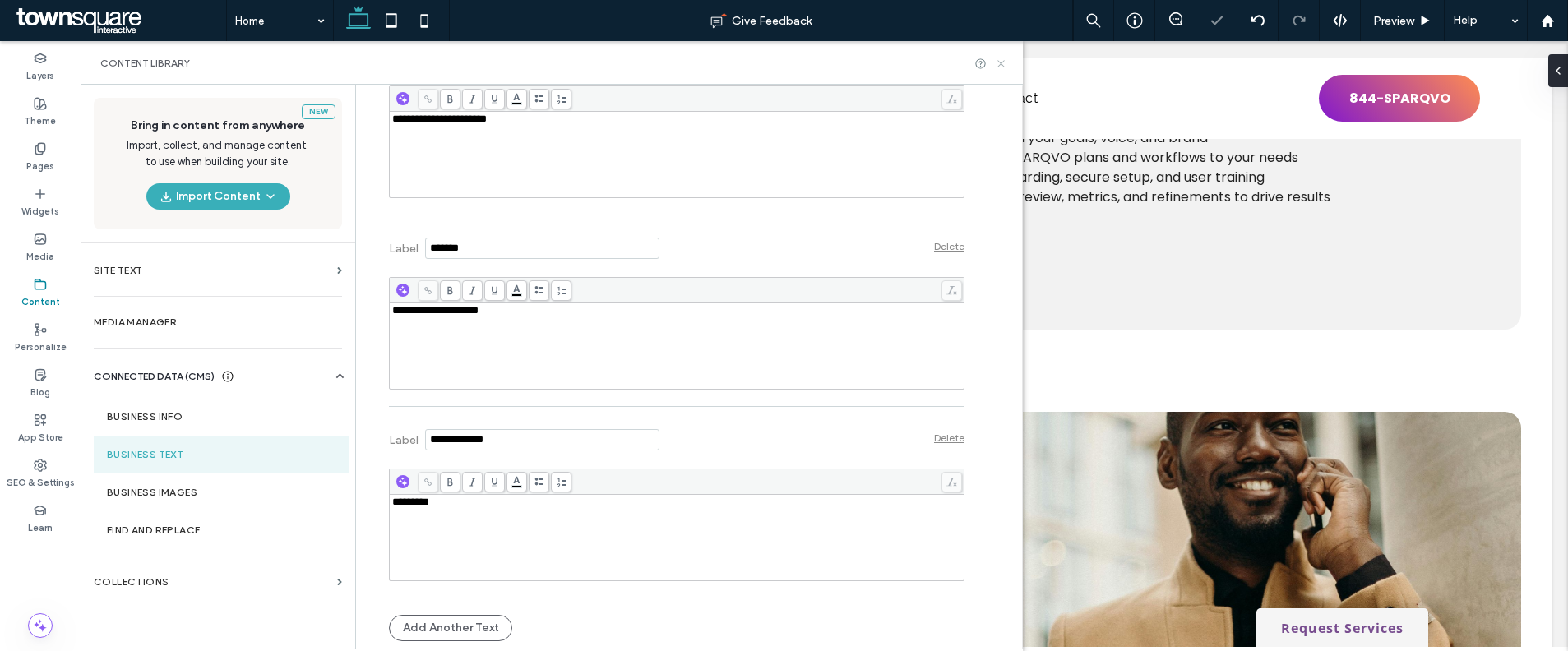
click at [1005, 64] on icon at bounding box center [1000, 64] width 12 height 12
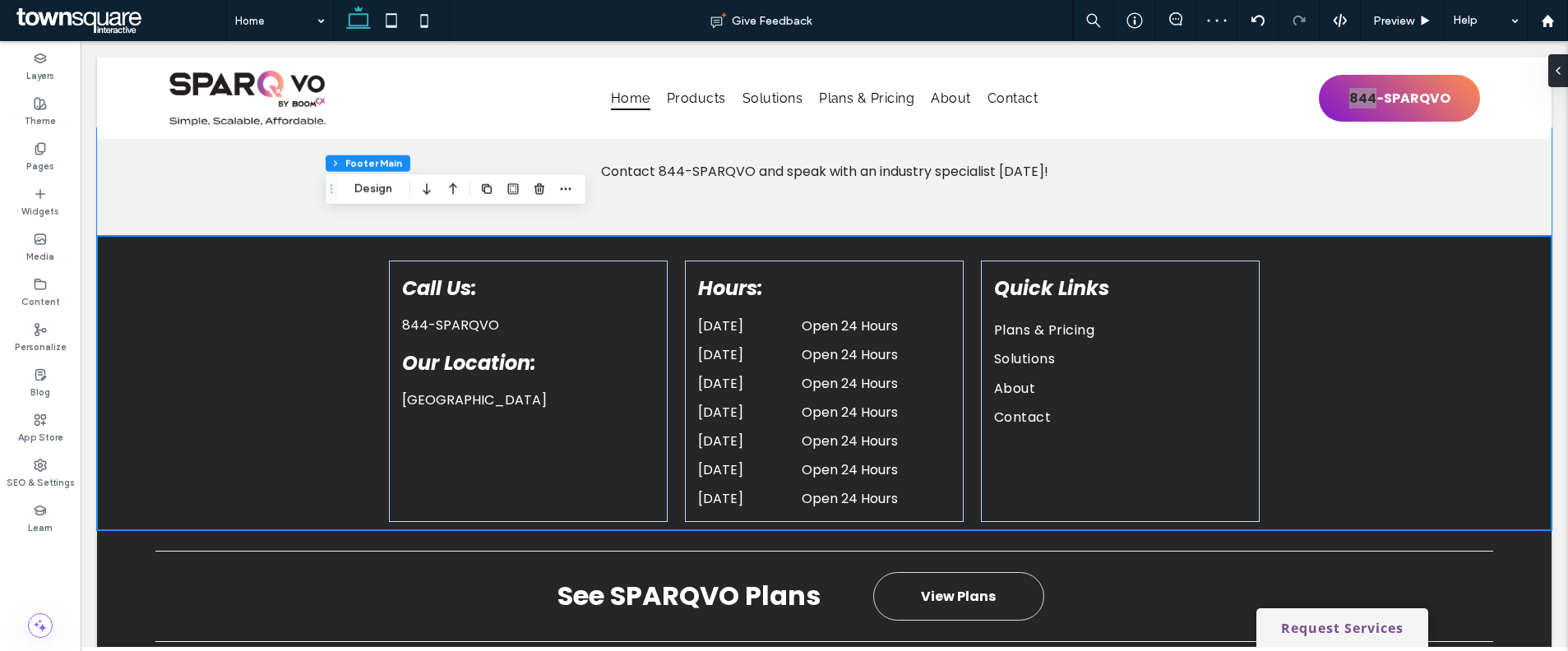
scroll to position [4500, 0]
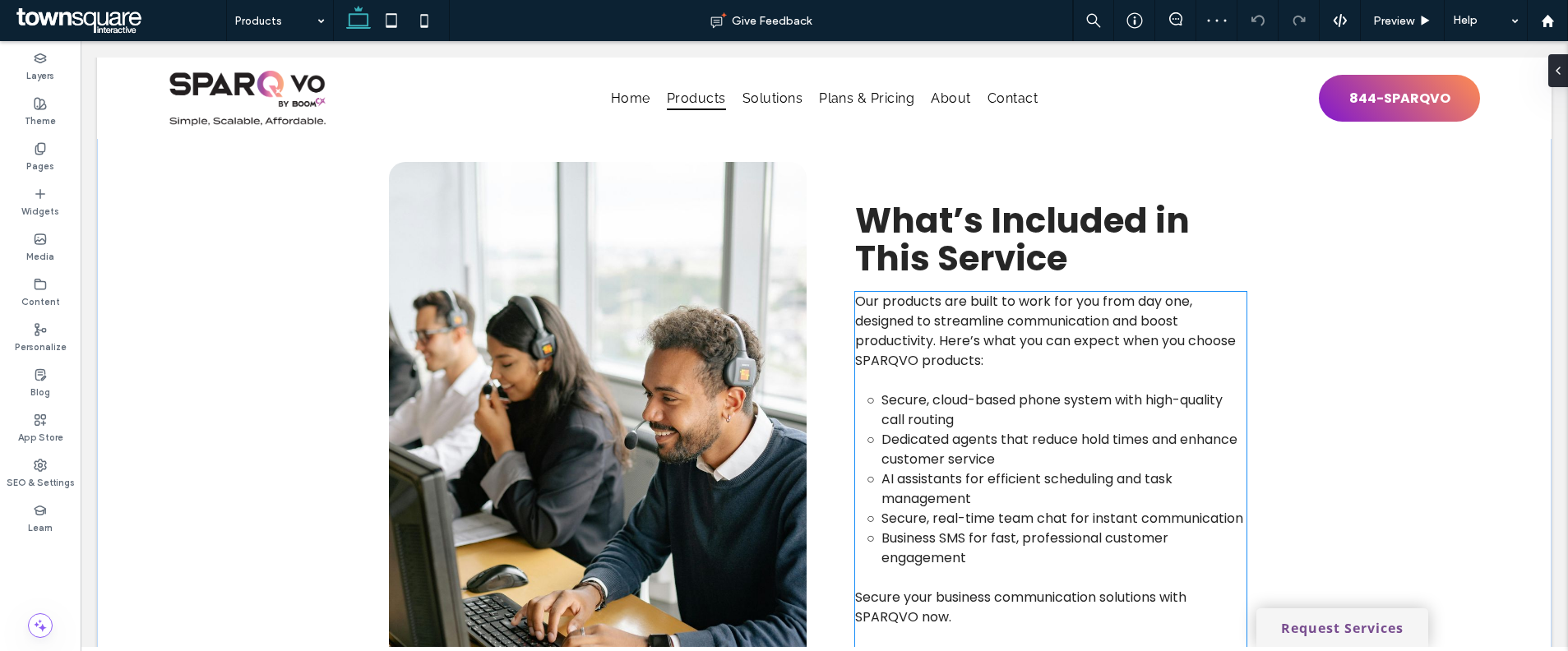
scroll to position [838, 0]
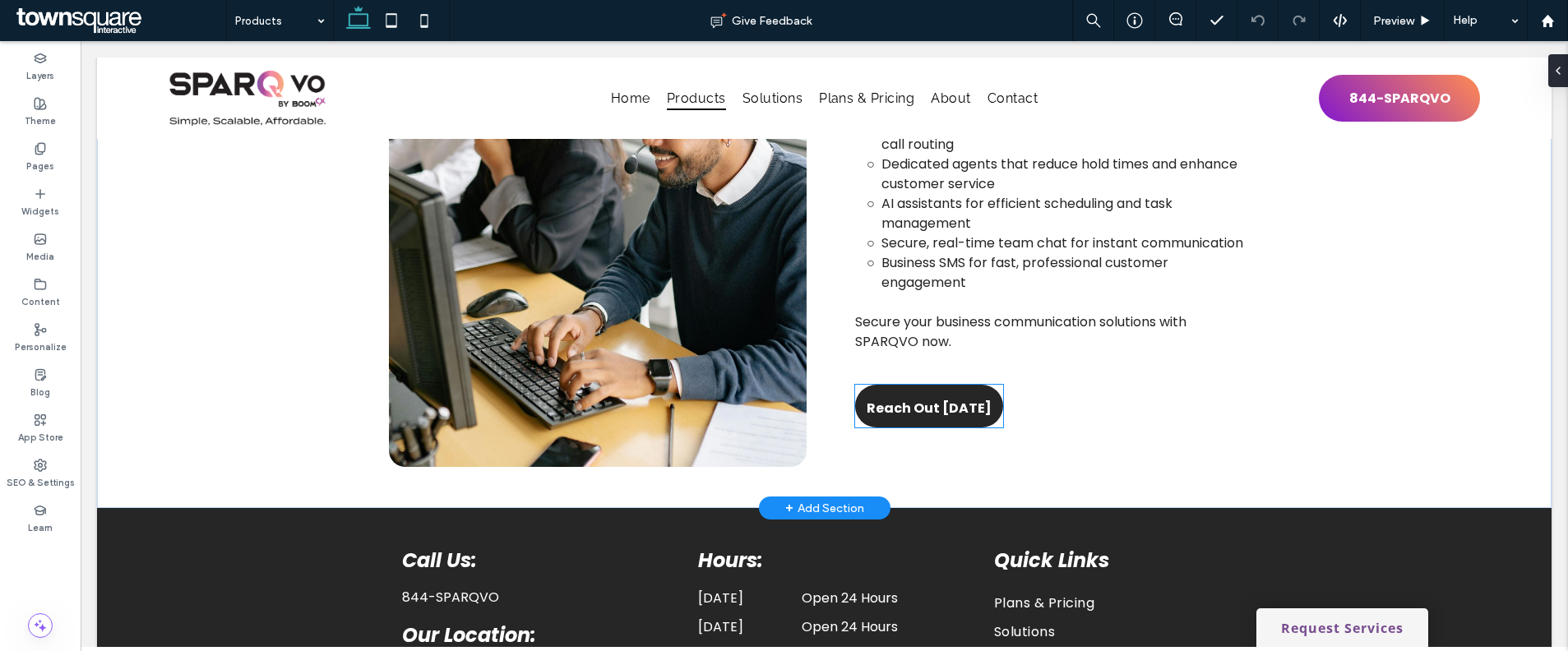
click at [923, 418] on span "Reach Out [DATE]" at bounding box center [929, 408] width 125 height 47
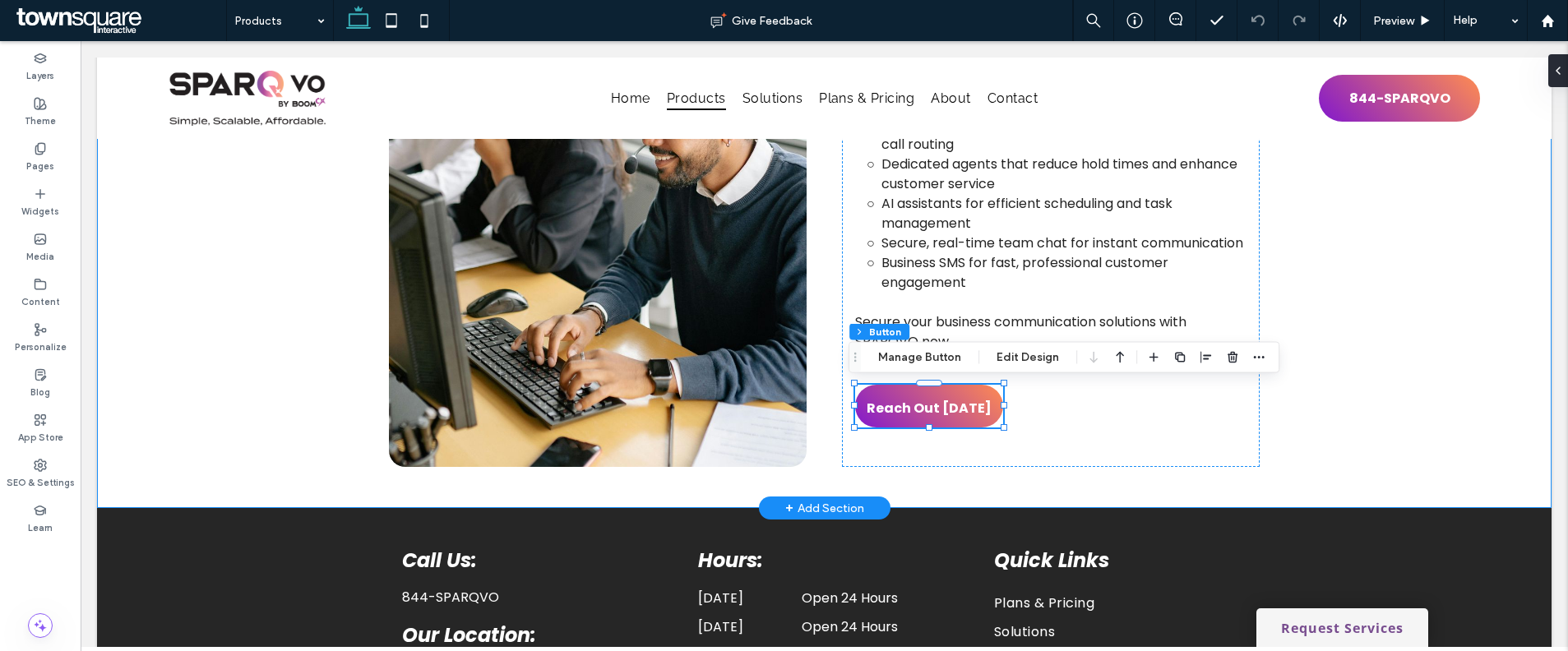
click at [1305, 424] on div "What’s Included in This Service Our products are built to work for you from day…" at bounding box center [825, 177] width 987 height 663
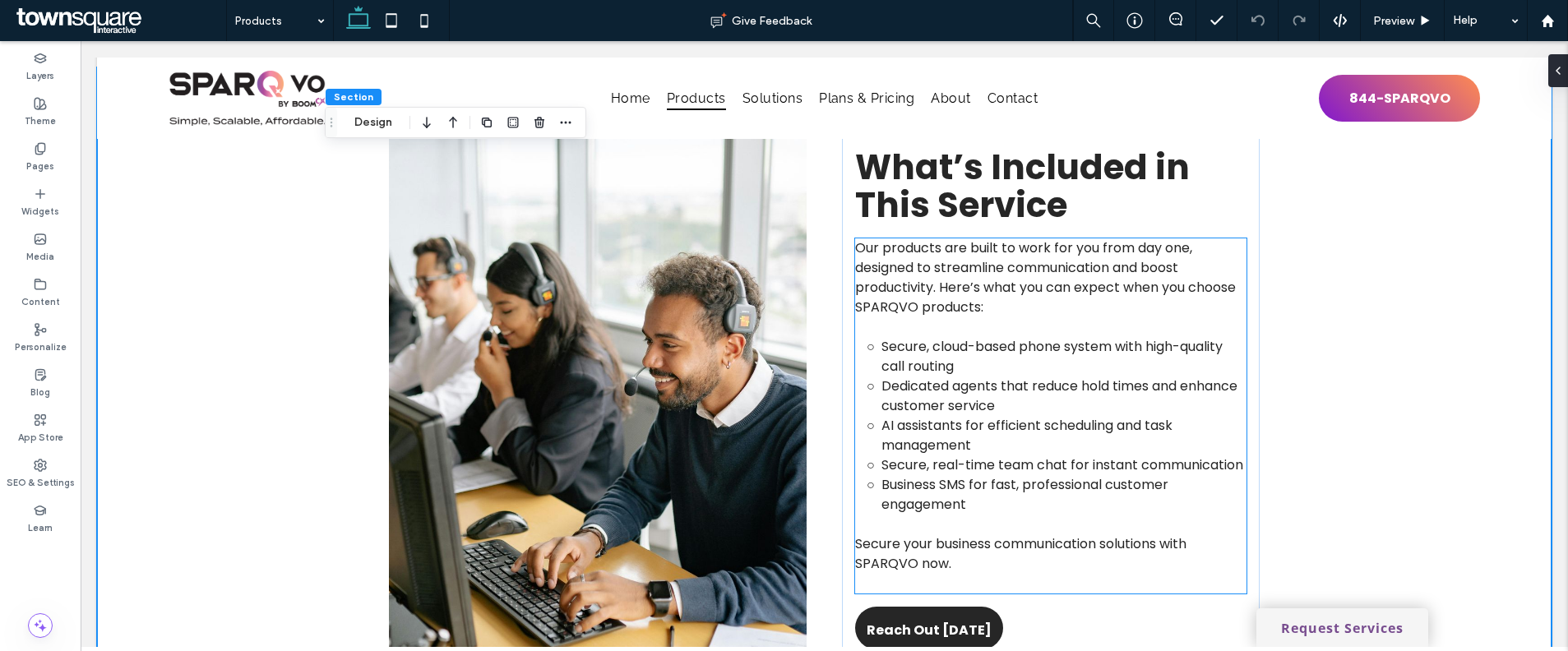
scroll to position [637, 0]
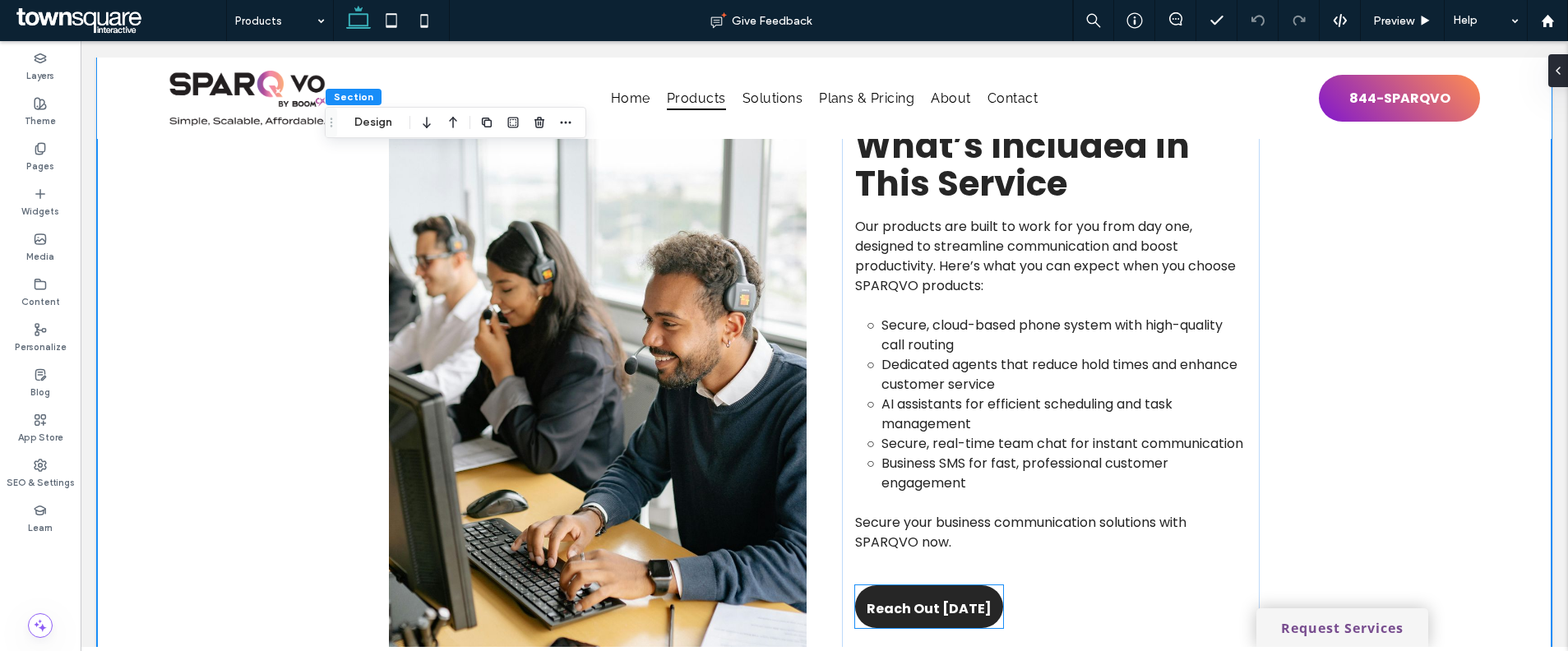
click at [928, 608] on span "Reach Out [DATE]" at bounding box center [929, 609] width 125 height 47
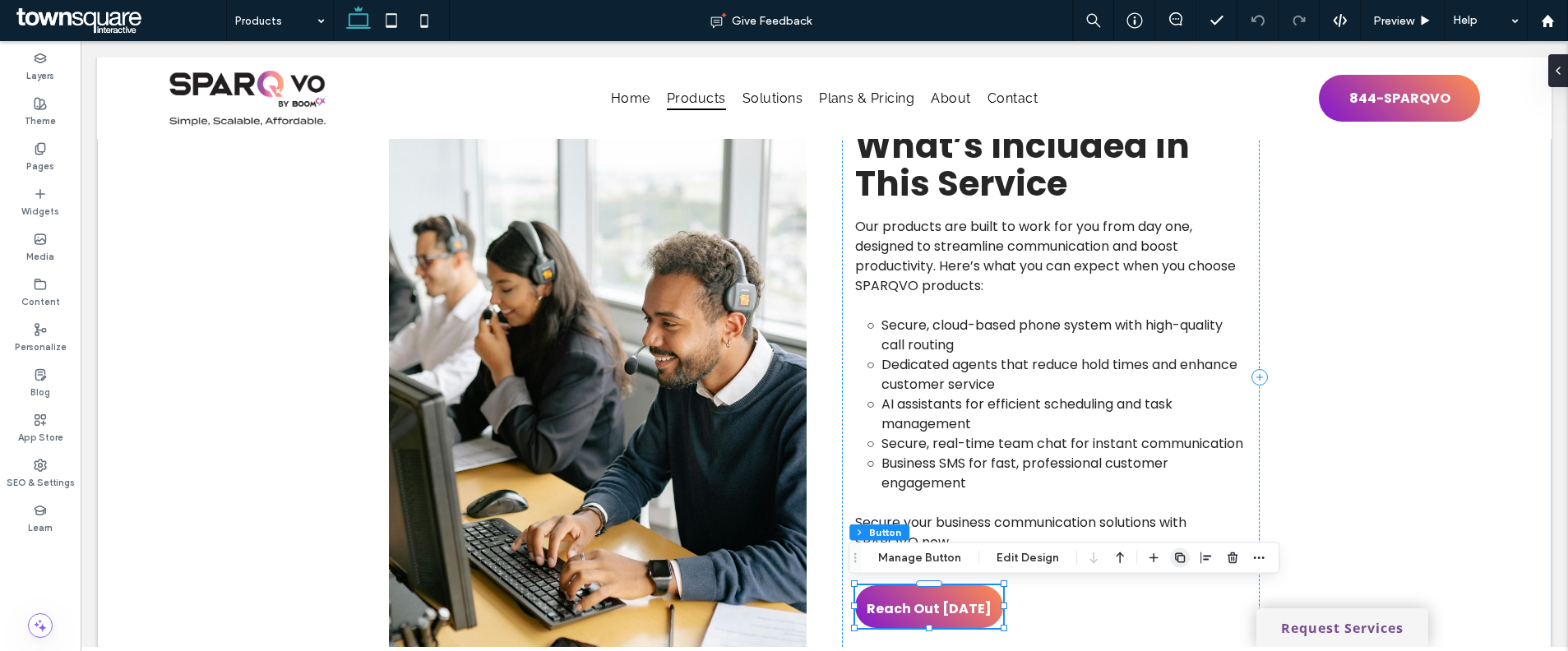
click at [1173, 559] on icon "button" at bounding box center [1179, 558] width 13 height 13
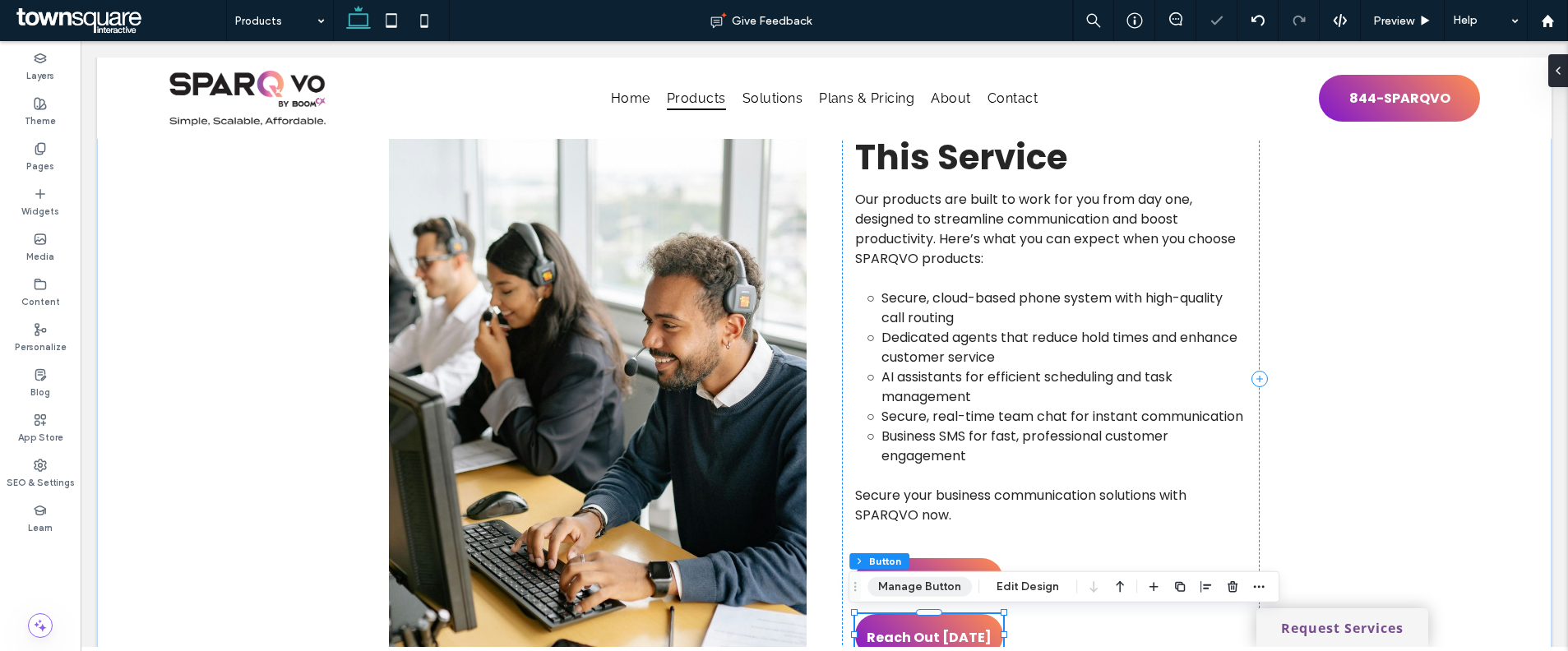
click at [940, 588] on button "Manage Button" at bounding box center [919, 587] width 104 height 19
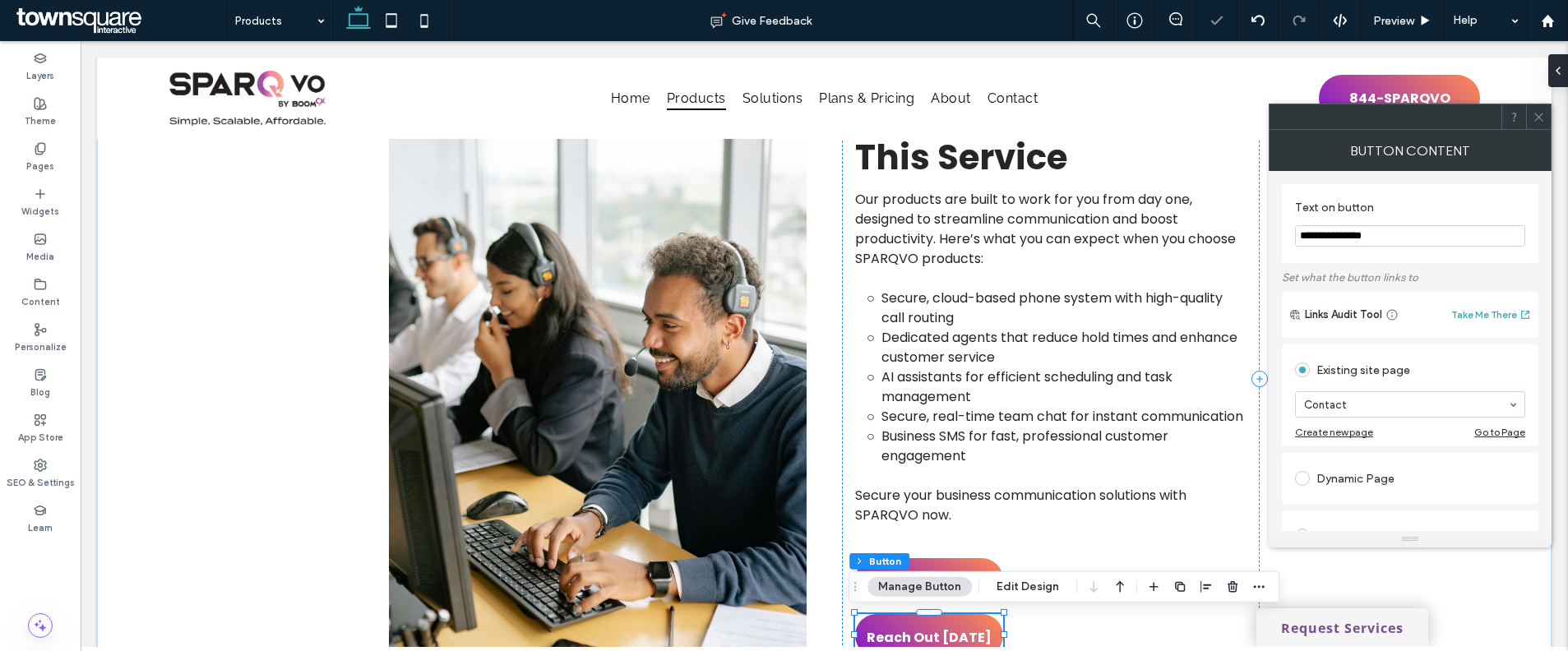
click at [1355, 246] on input "**********" at bounding box center [1410, 236] width 230 height 21
click at [1357, 239] on input "**********" at bounding box center [1410, 236] width 230 height 21
paste input "**"
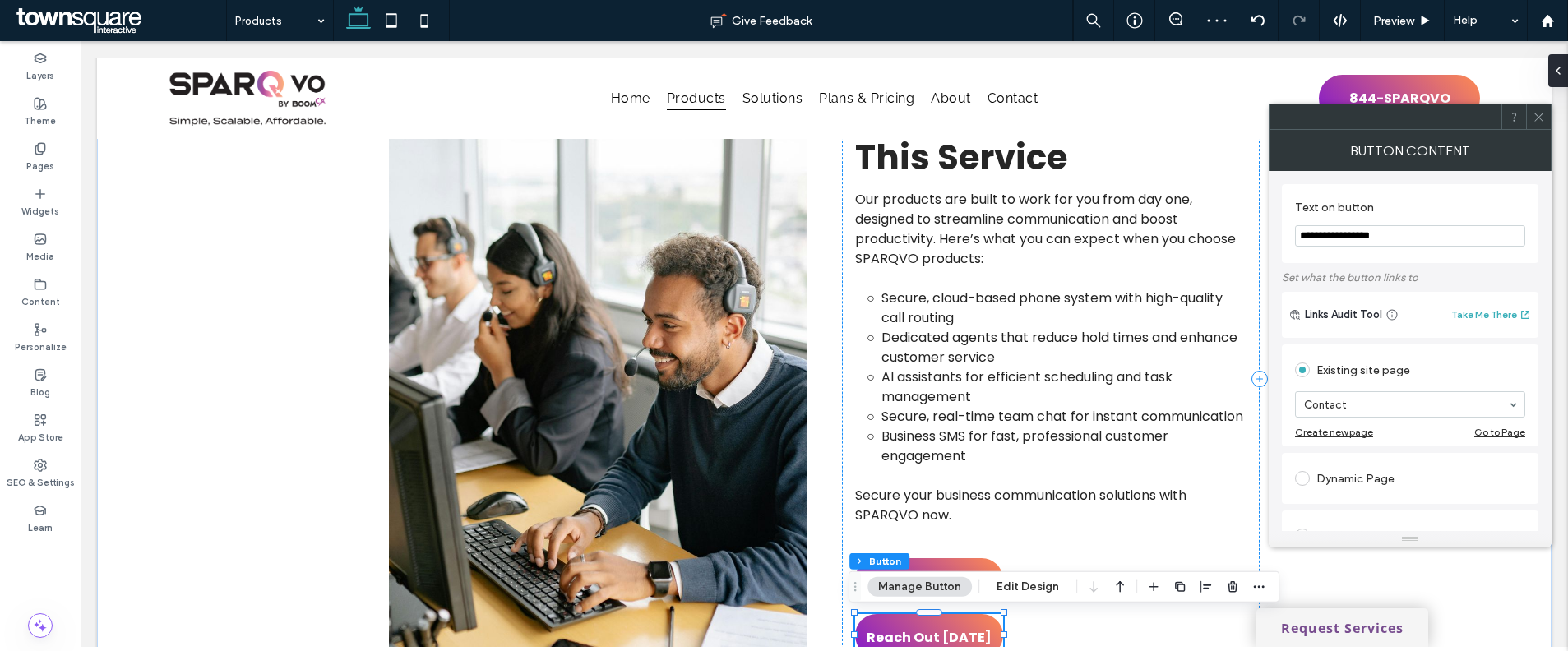
type input "**********"
click at [1529, 122] on div at bounding box center [1538, 116] width 25 height 25
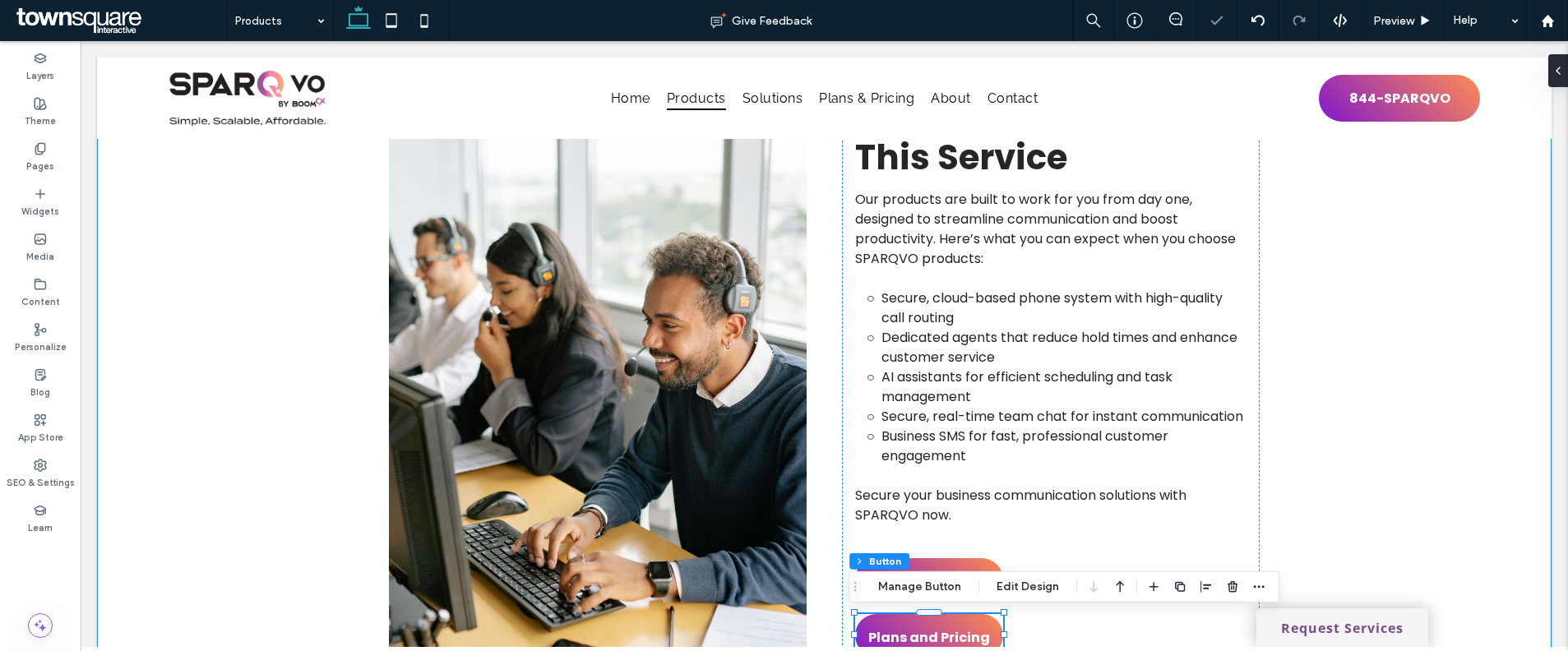
click at [1446, 319] on div "What’s Included in This Service Our products are built to work for you from day…" at bounding box center [824, 378] width 1455 height 664
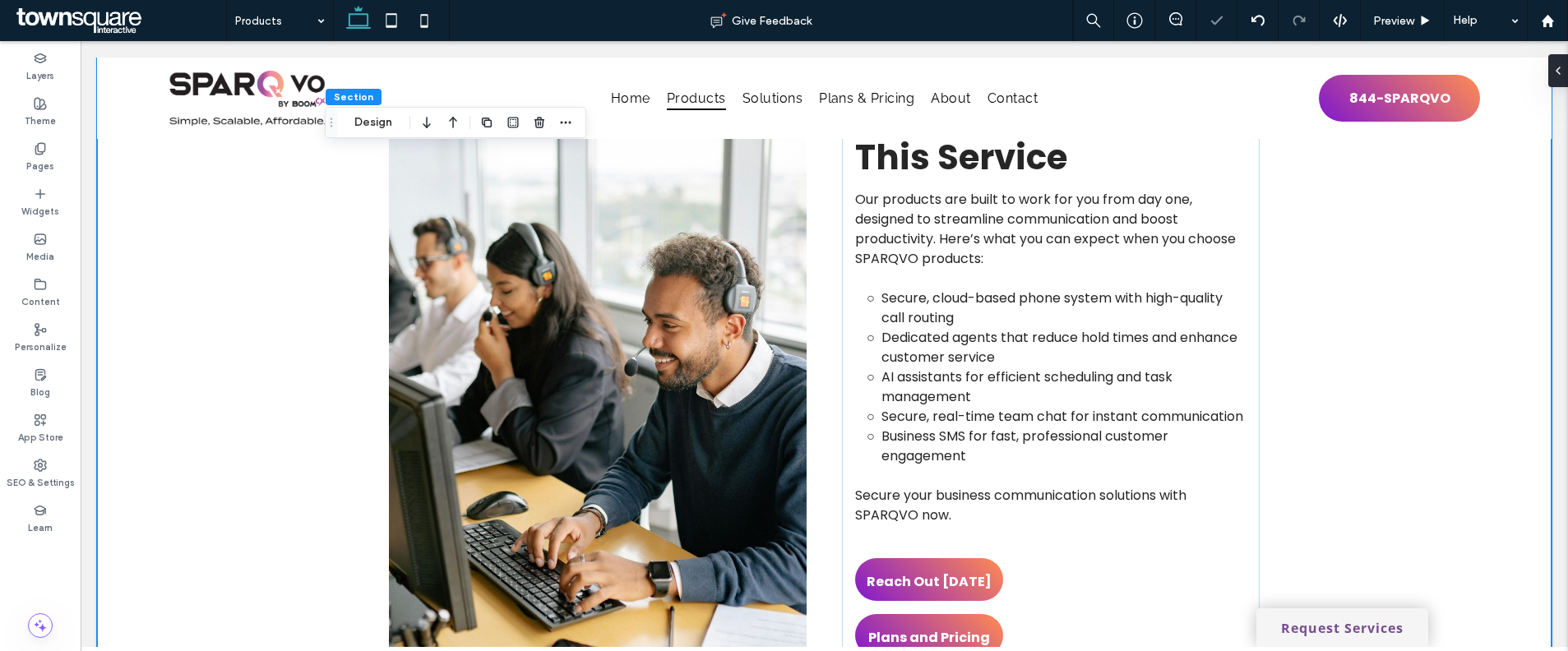
scroll to position [709, 0]
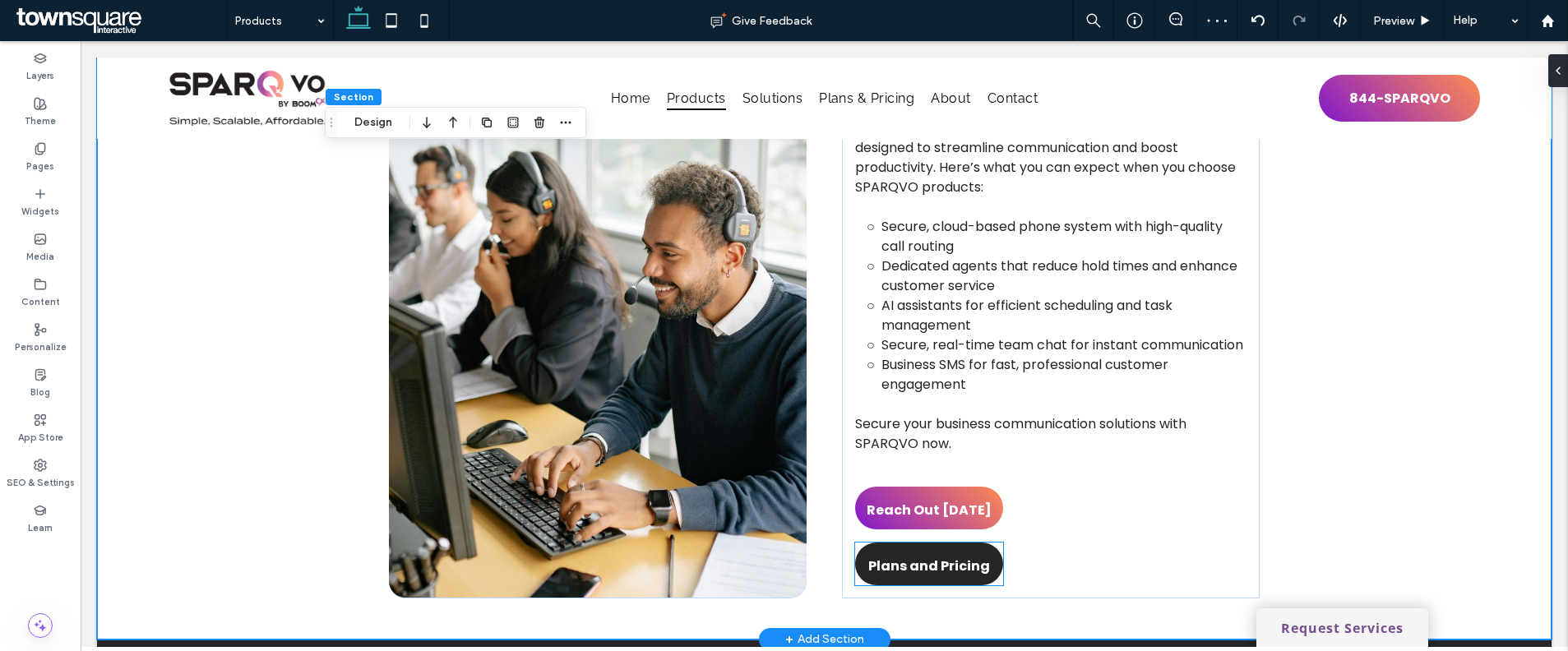
click at [909, 562] on span "Plans and Pricing" at bounding box center [929, 565] width 122 height 47
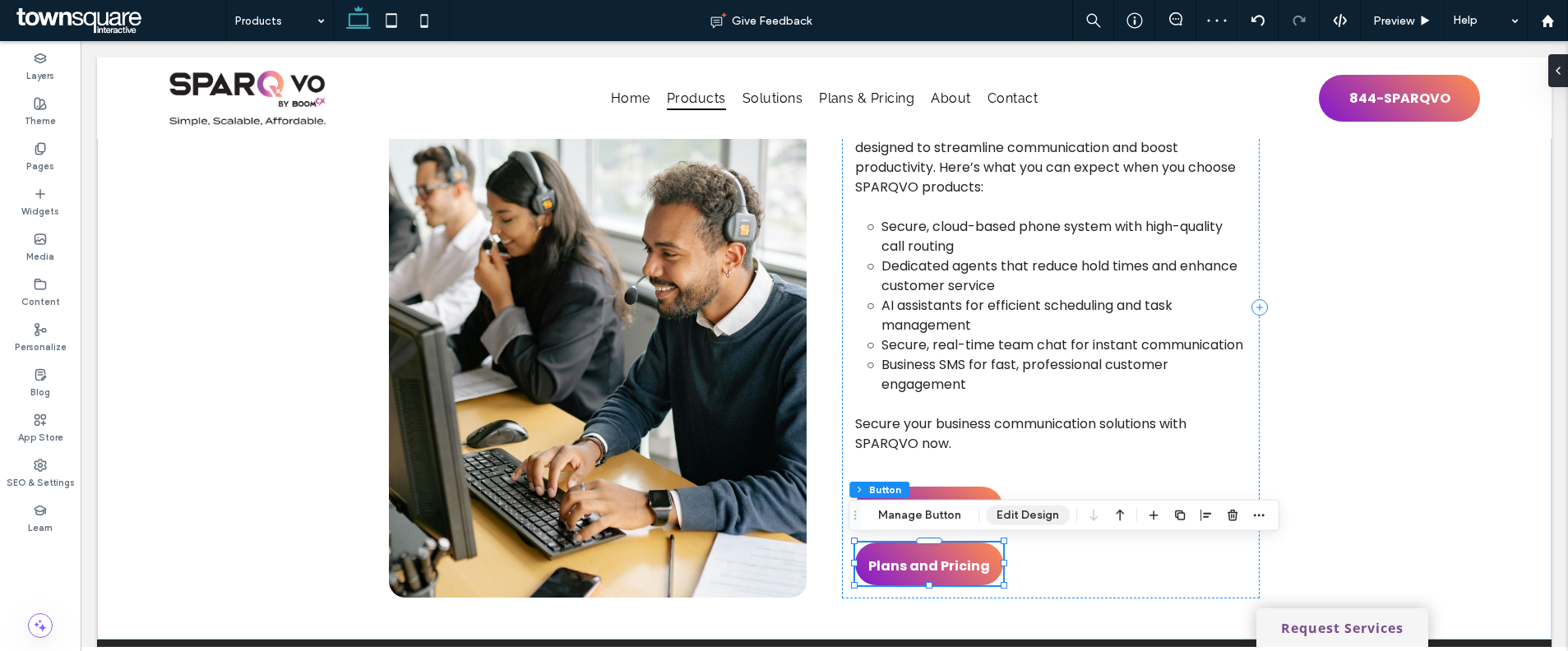
click at [1025, 510] on button "Edit Design" at bounding box center [1028, 515] width 84 height 19
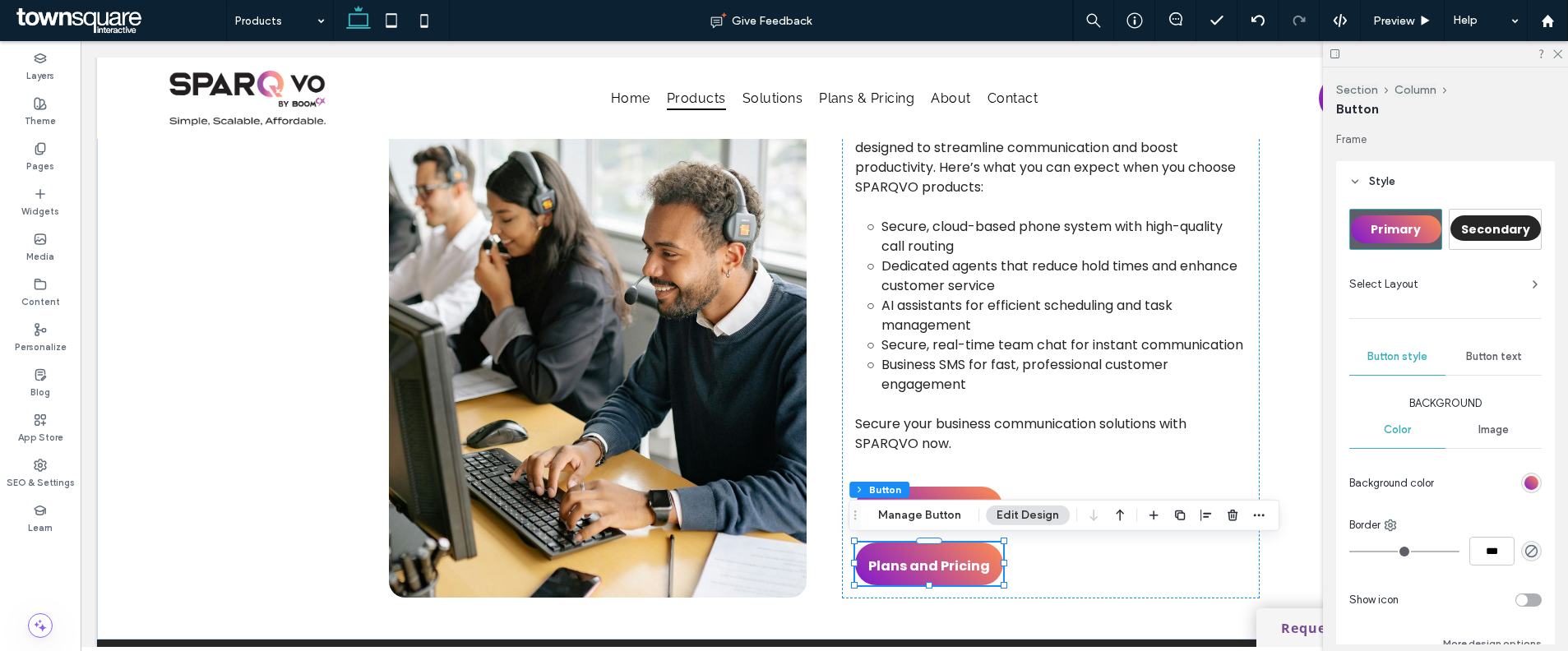
click at [1457, 242] on div "Secondary" at bounding box center [1495, 229] width 90 height 28
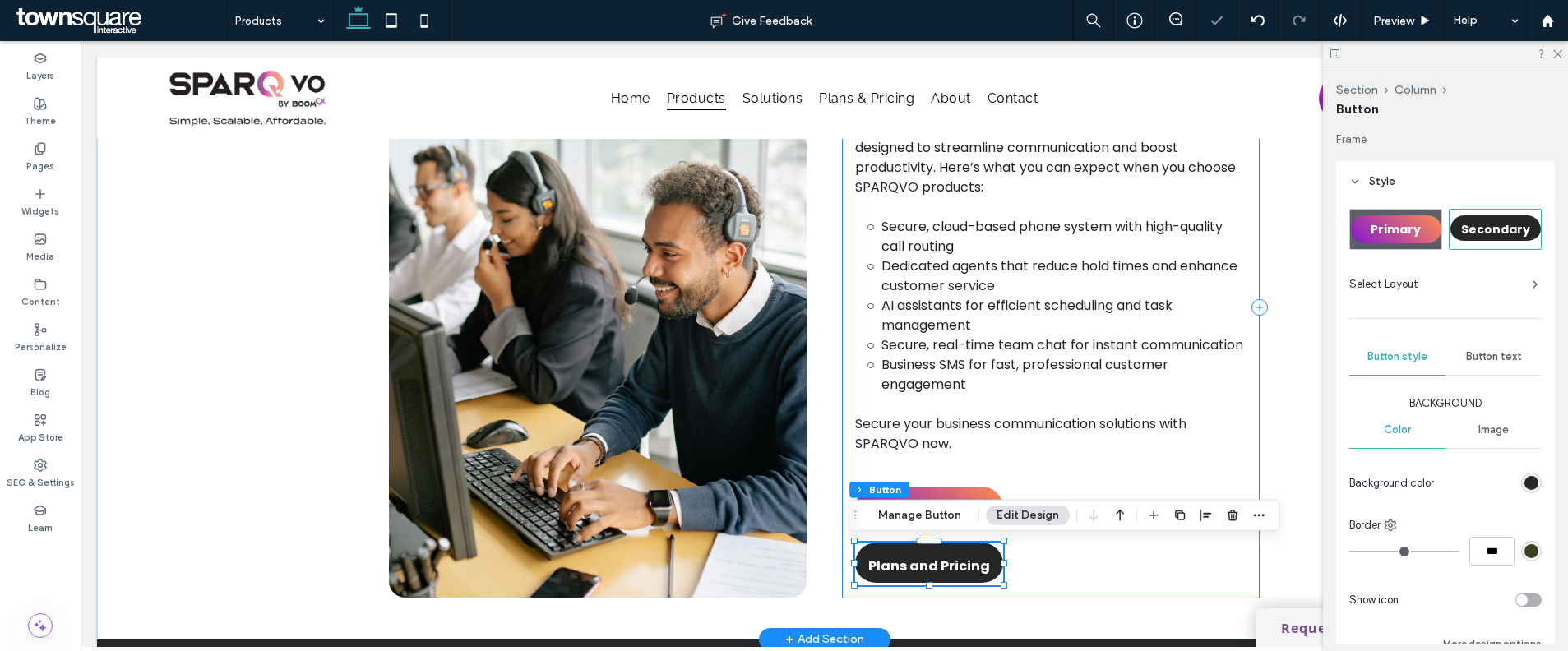
click at [1148, 555] on div "What’s Included in This Service Our products are built to work for you from day…" at bounding box center [1051, 307] width 418 height 582
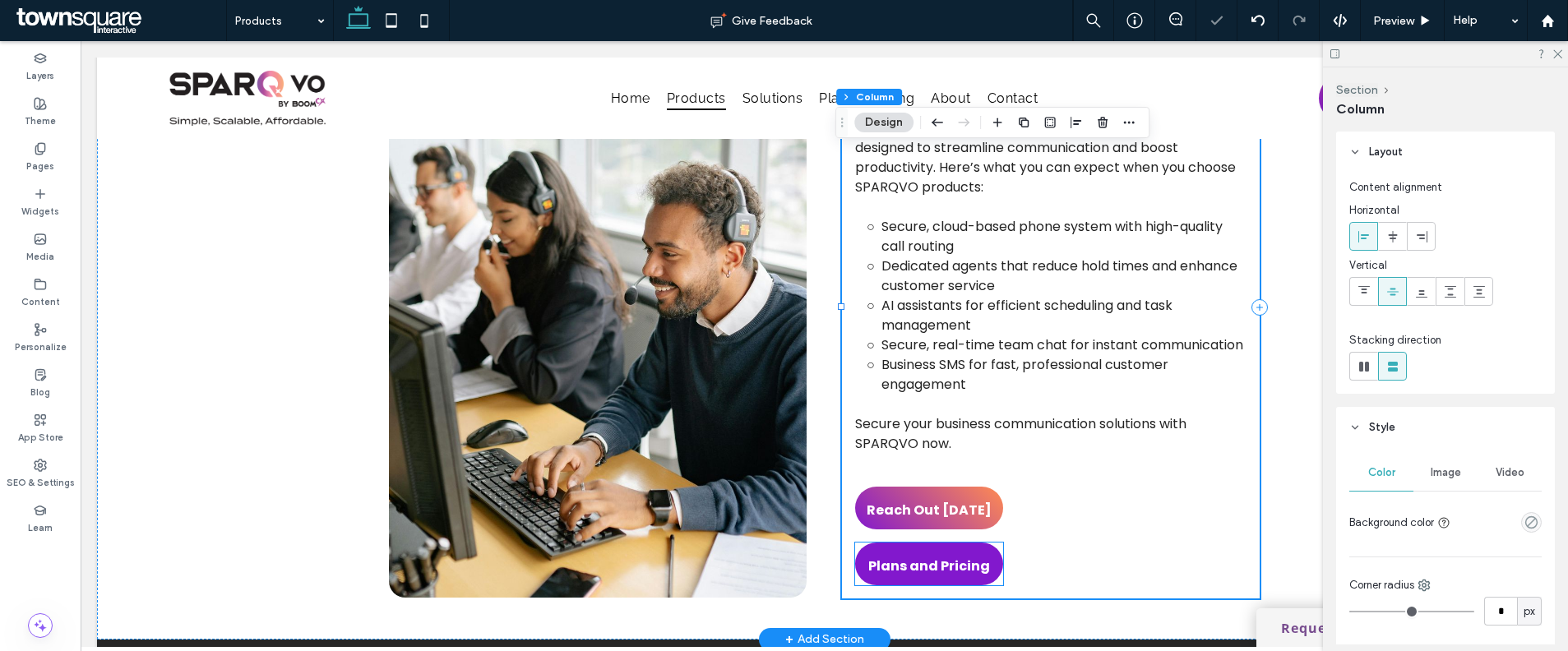
click at [971, 564] on span "Plans and Pricing" at bounding box center [929, 565] width 122 height 47
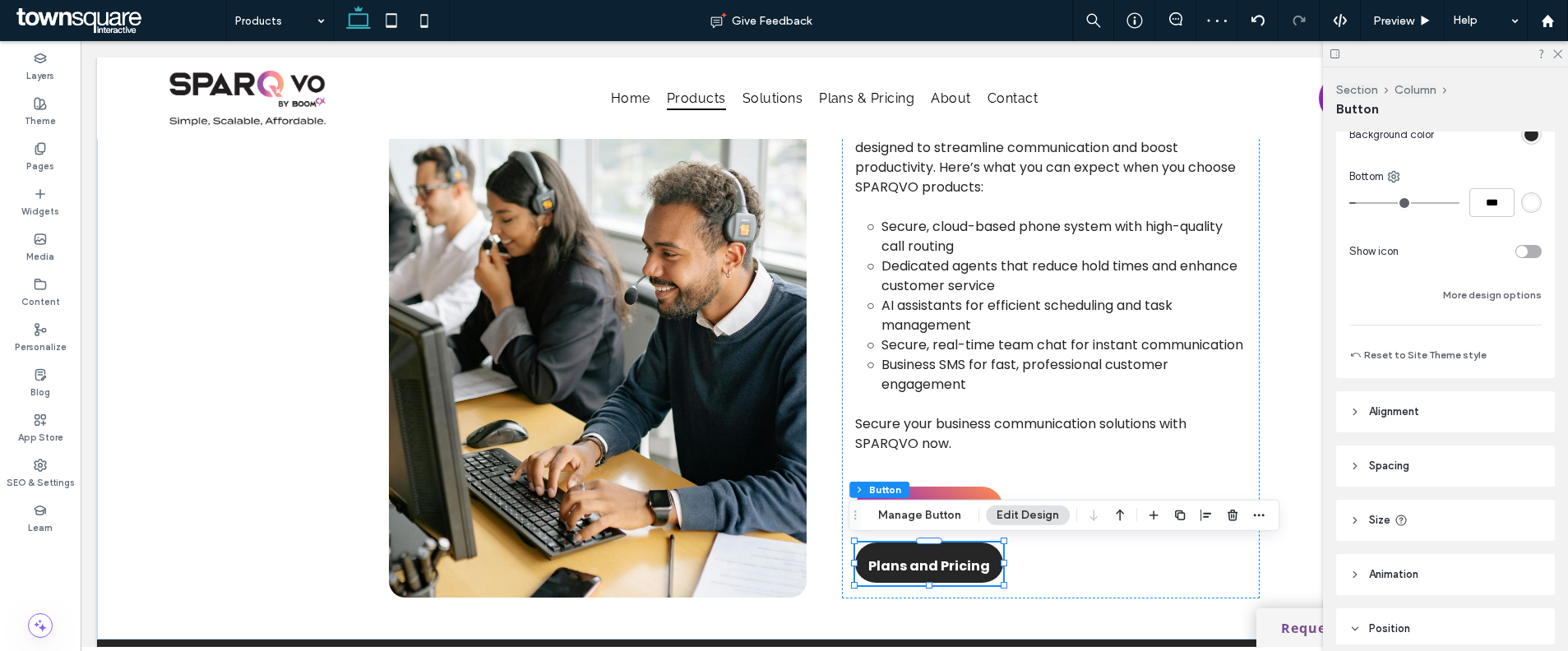
scroll to position [488, 0]
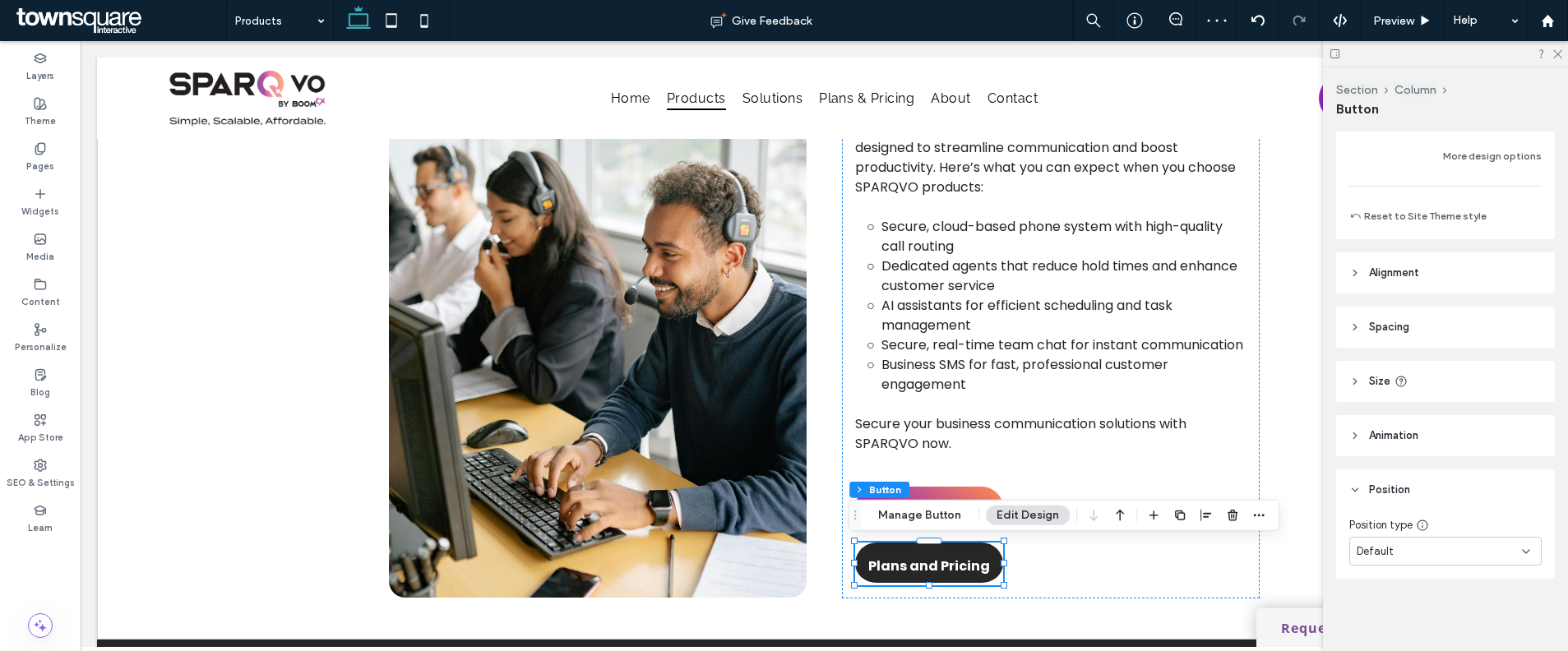
click at [1433, 319] on header "Spacing" at bounding box center [1446, 327] width 219 height 41
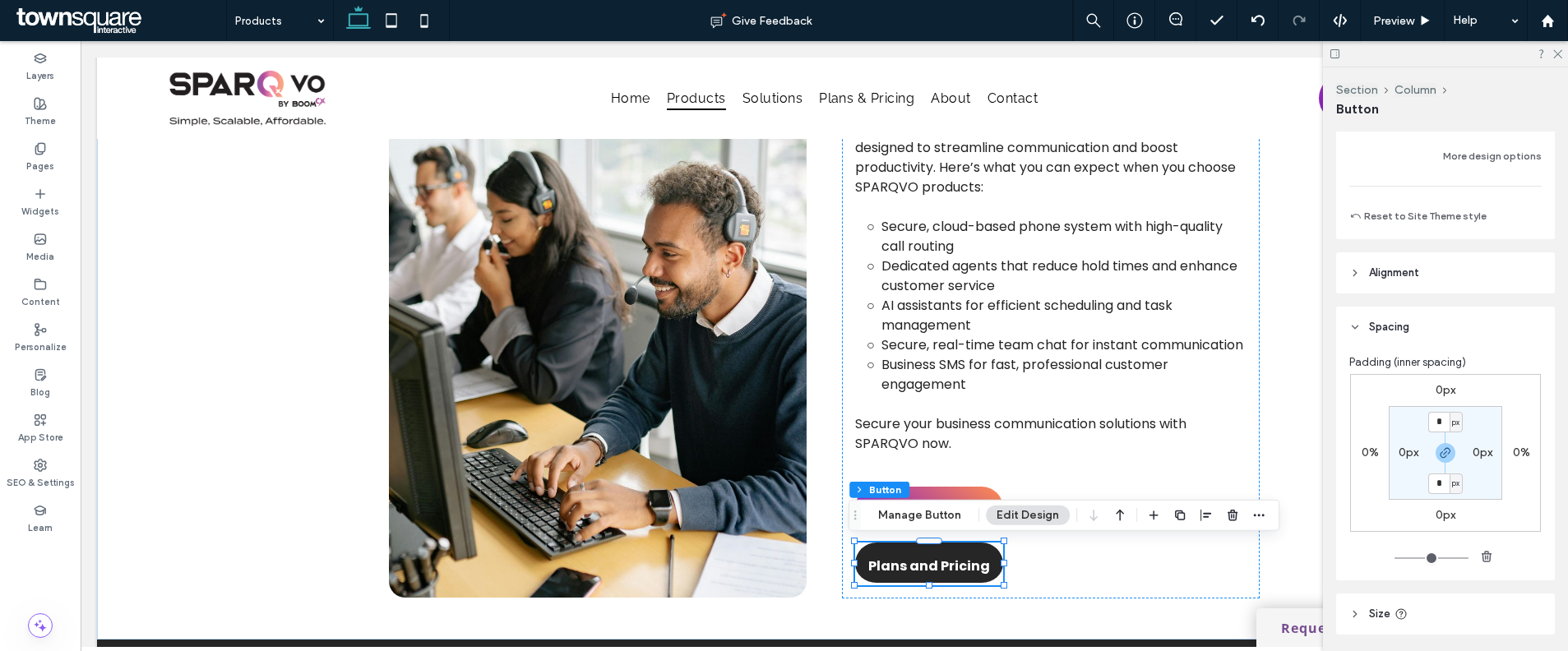
scroll to position [720, 0]
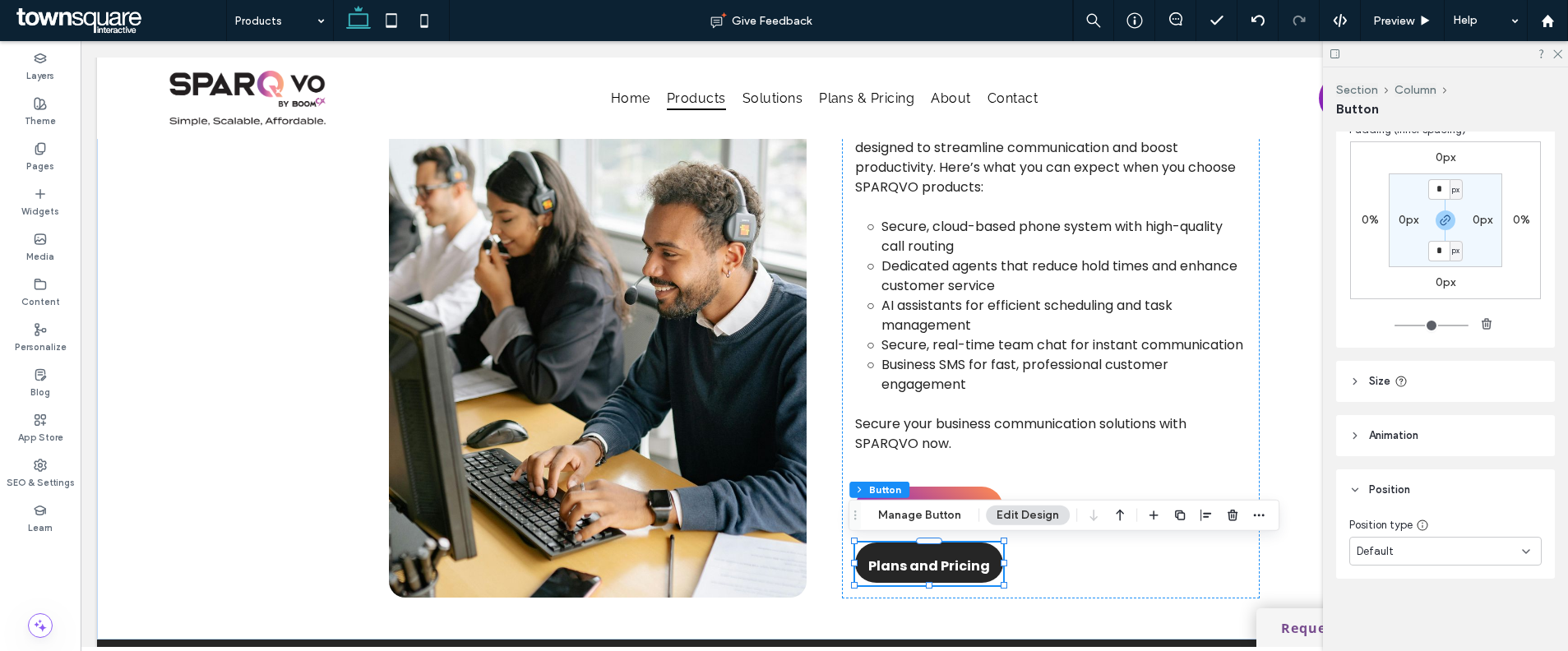
click at [1439, 393] on header "Size" at bounding box center [1446, 381] width 219 height 41
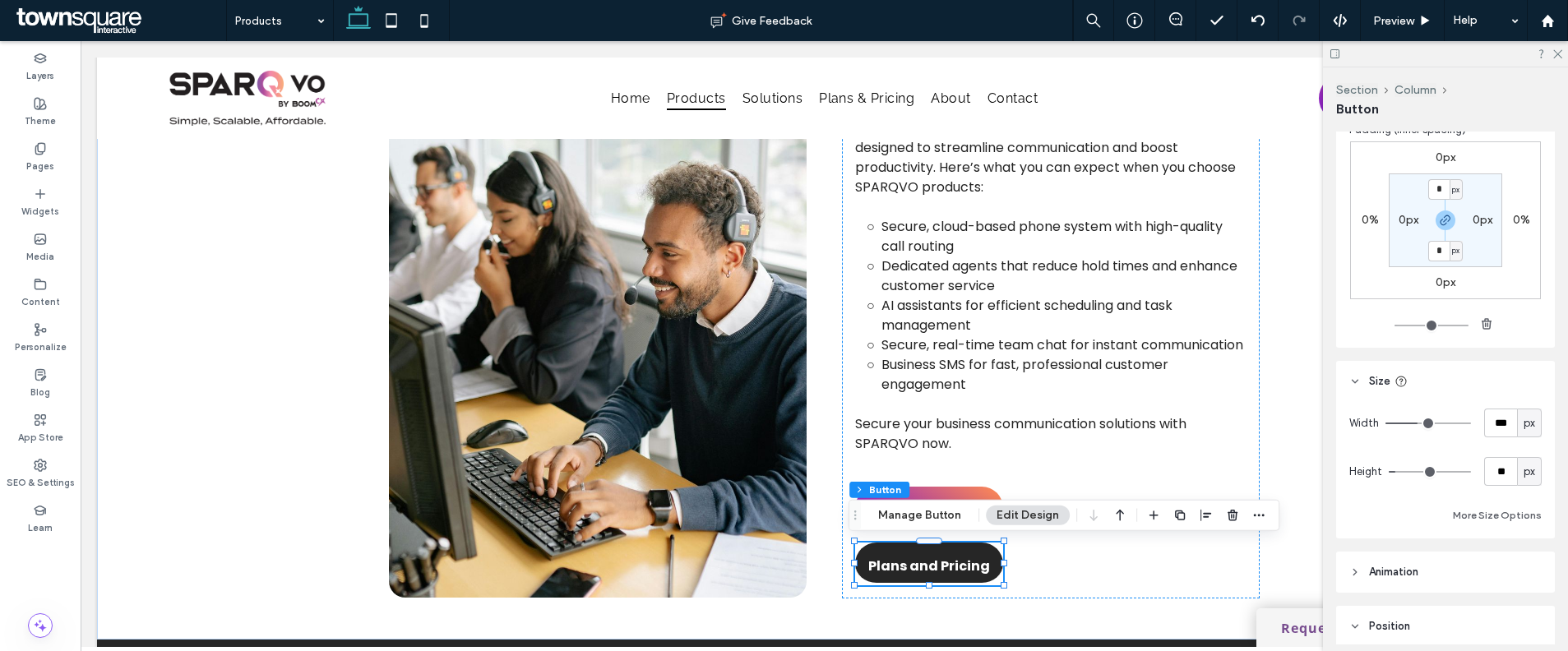
drag, startPoint x: 1486, startPoint y: 453, endPoint x: 1491, endPoint y: 462, distance: 10.3
click at [1486, 454] on div "Width *** px Height ** px More Size Options" at bounding box center [1445, 467] width 192 height 117
click at [1493, 469] on input "**" at bounding box center [1501, 471] width 33 height 29
type input "**"
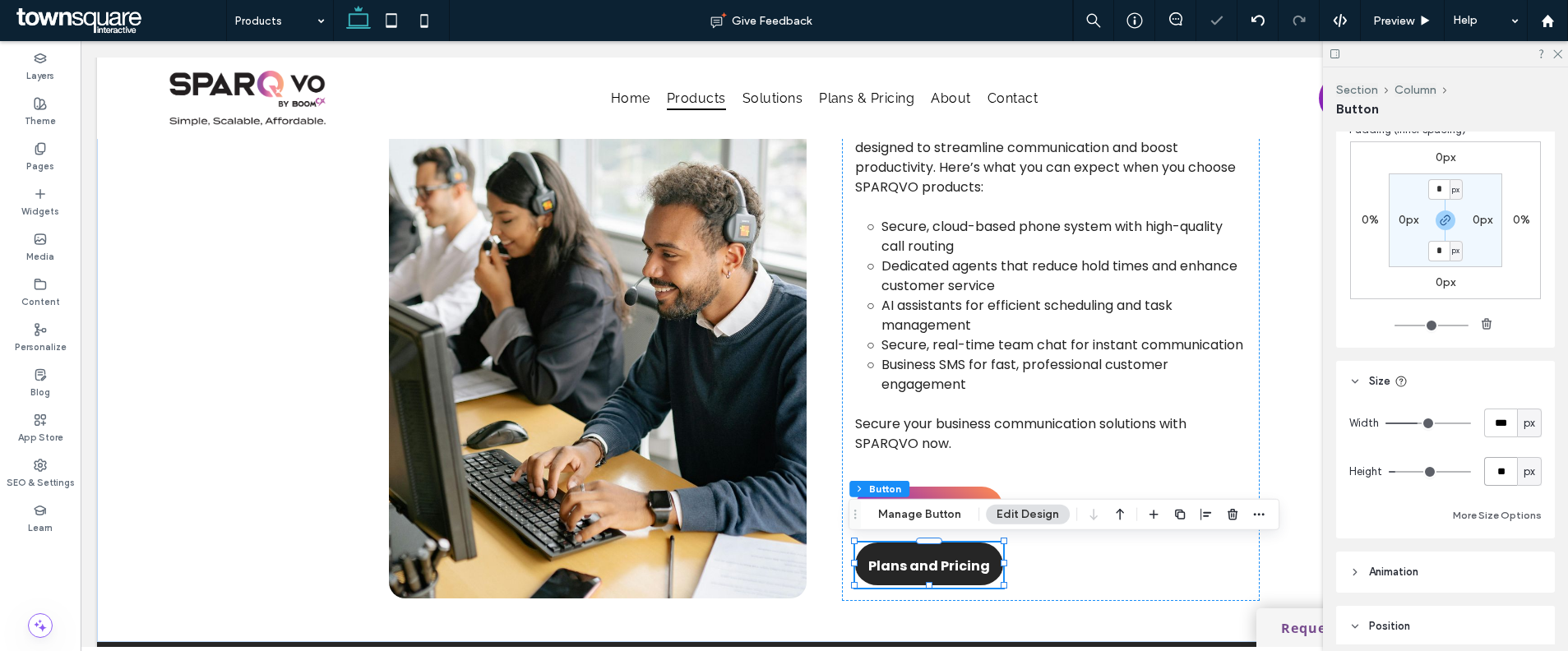
scroll to position [710, 0]
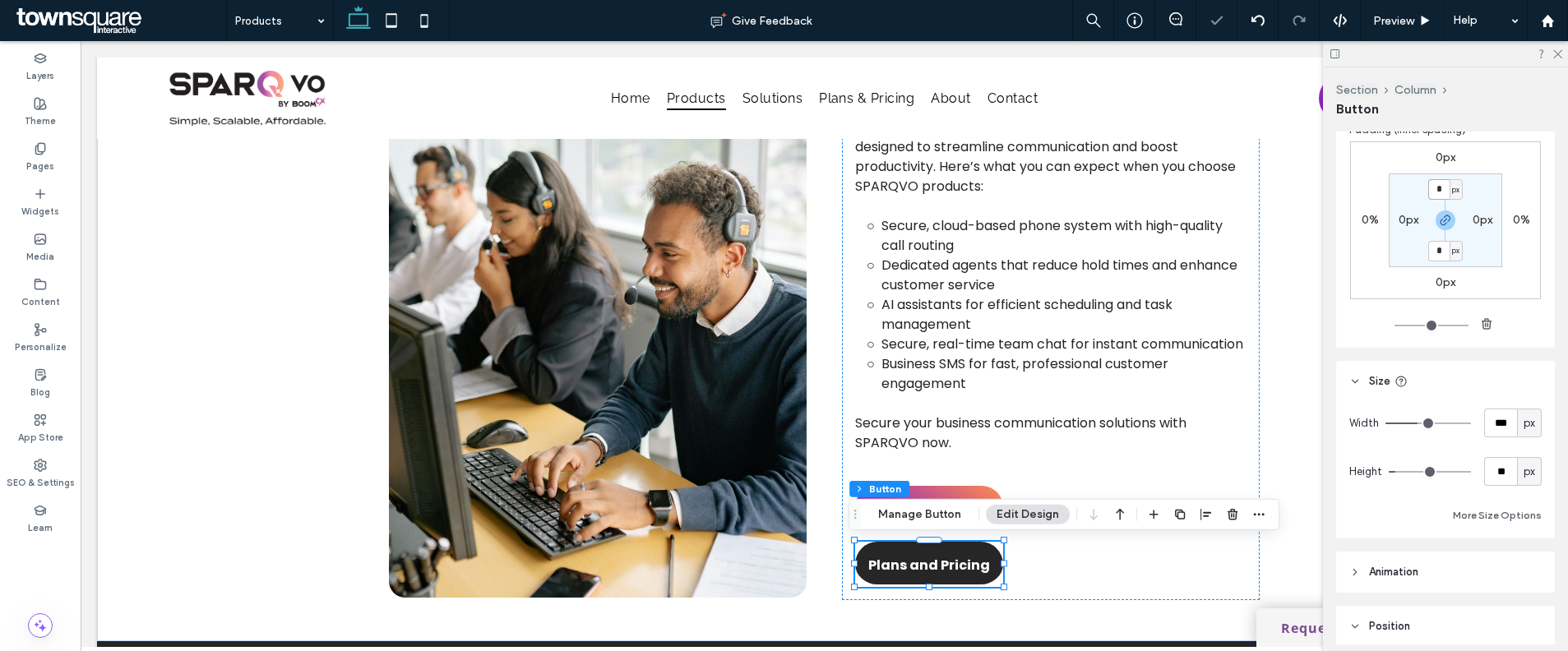
click at [1428, 188] on input "*" at bounding box center [1438, 190] width 21 height 20
type input "*"
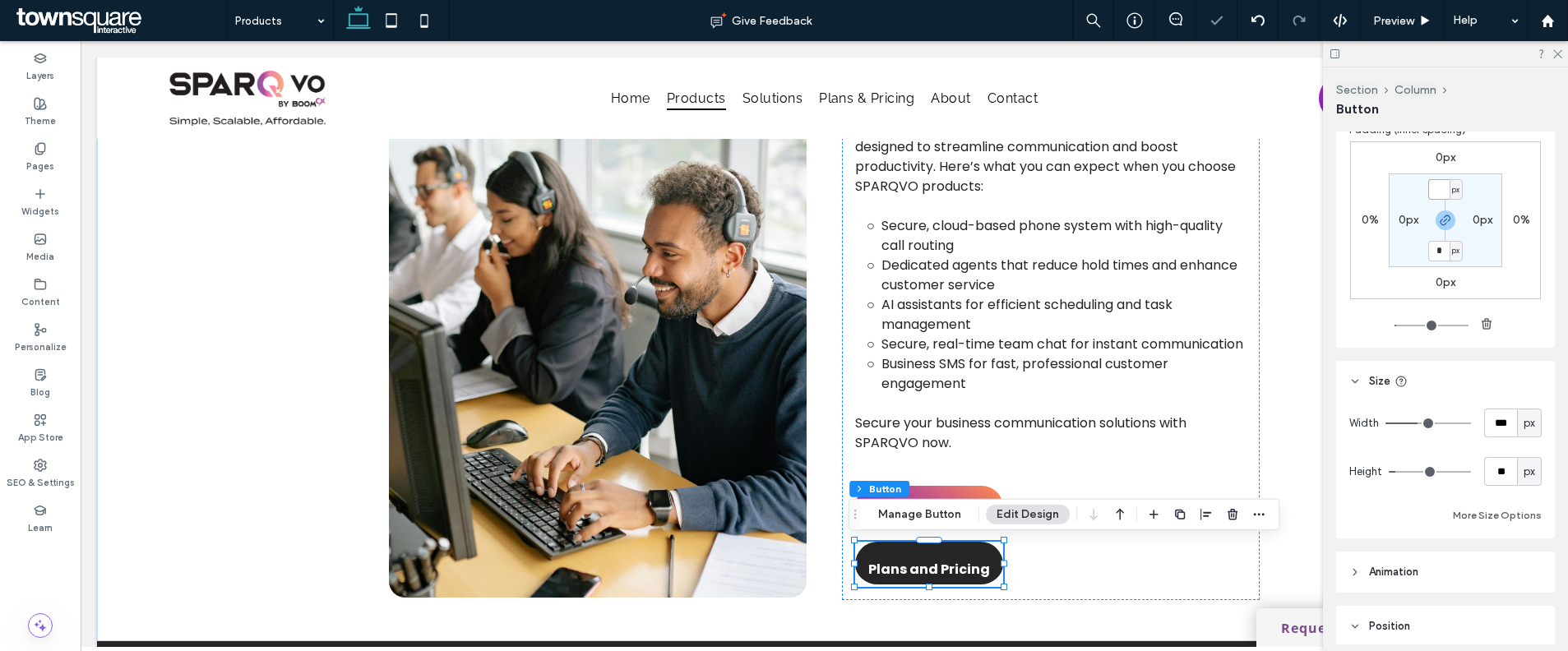
type input "*"
click at [949, 489] on span "Reach Out [DATE]" at bounding box center [929, 509] width 125 height 47
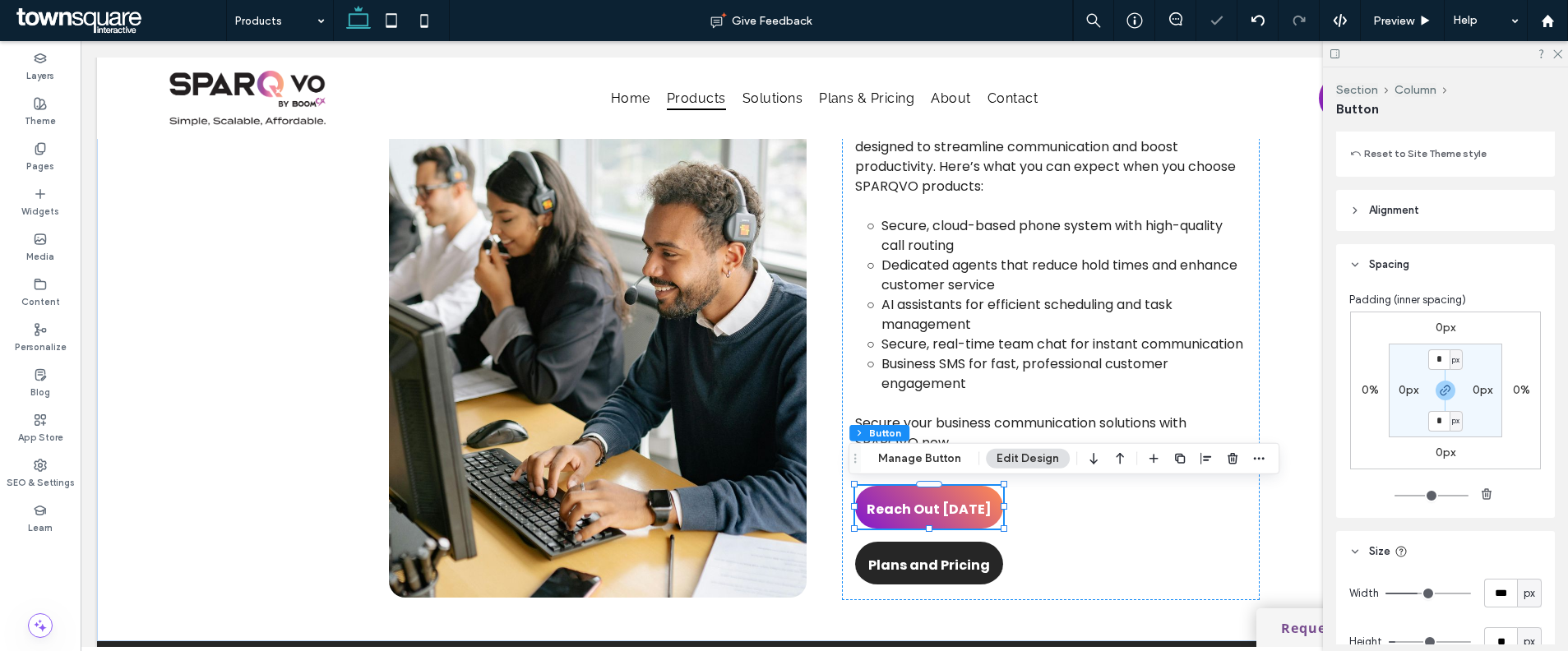
scroll to position [740, 0]
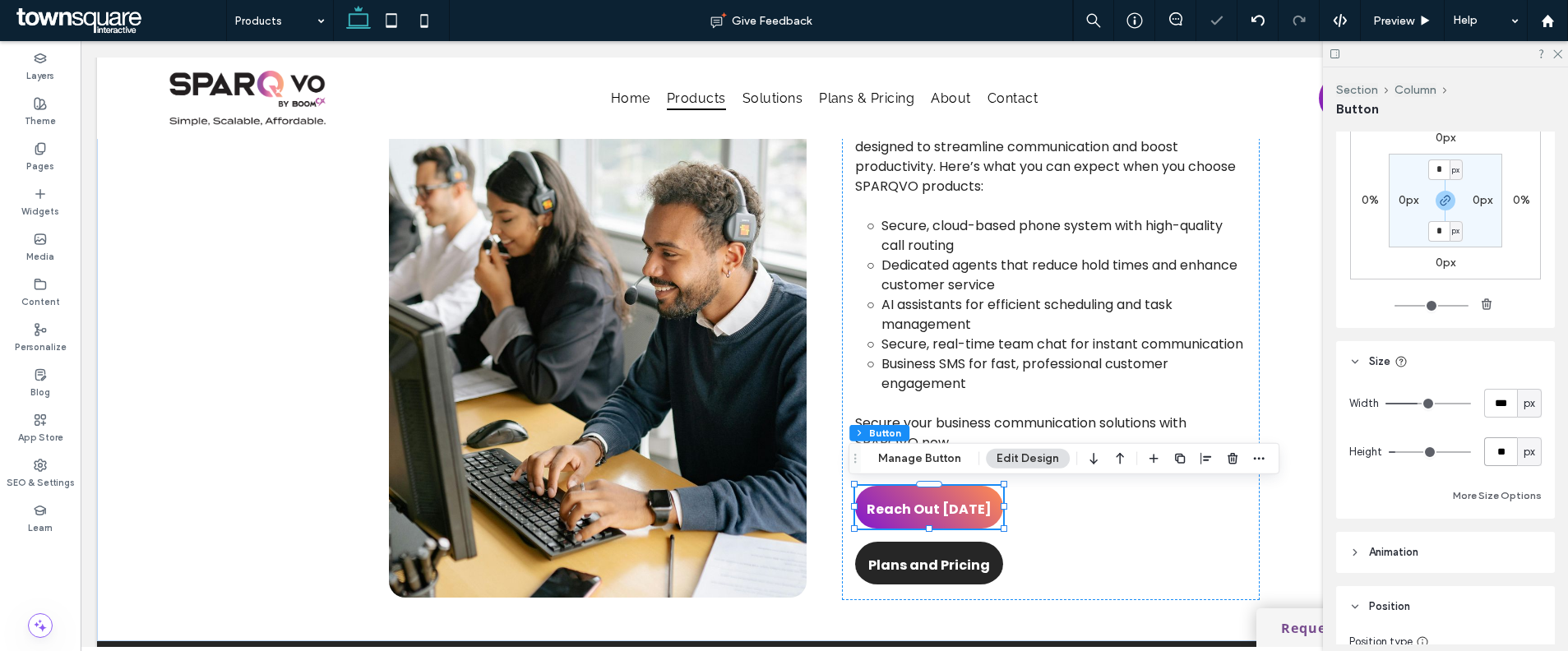
click at [1493, 453] on input "**" at bounding box center [1501, 451] width 33 height 29
type input "**"
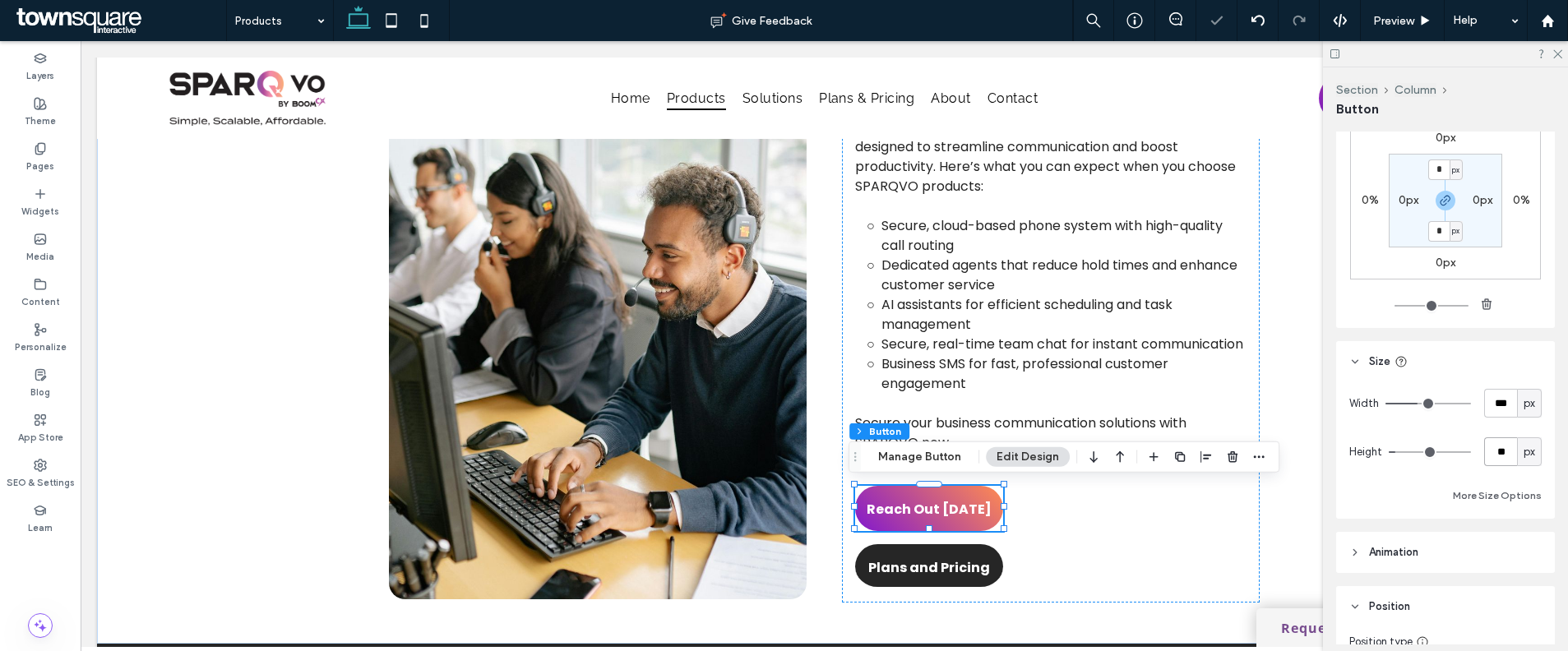
scroll to position [711, 0]
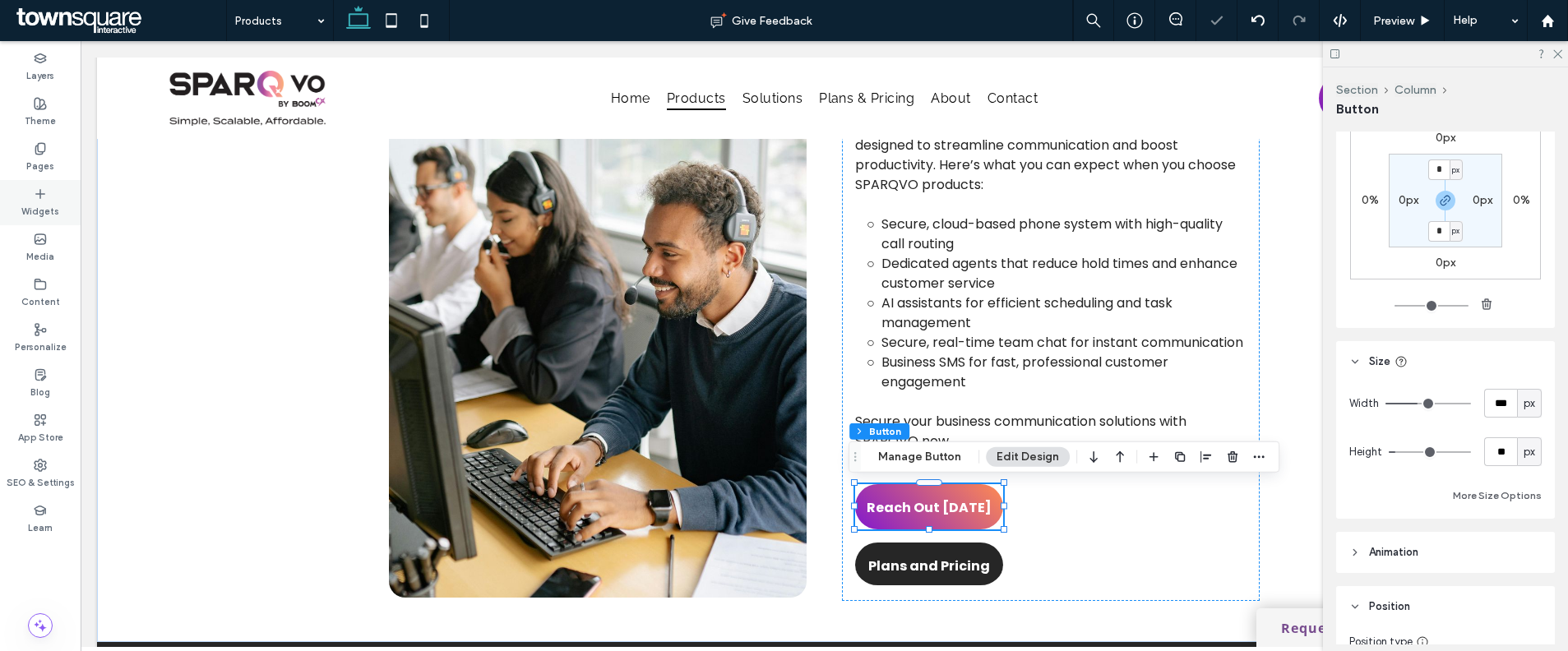
click at [26, 203] on label "Widgets" at bounding box center [40, 210] width 38 height 18
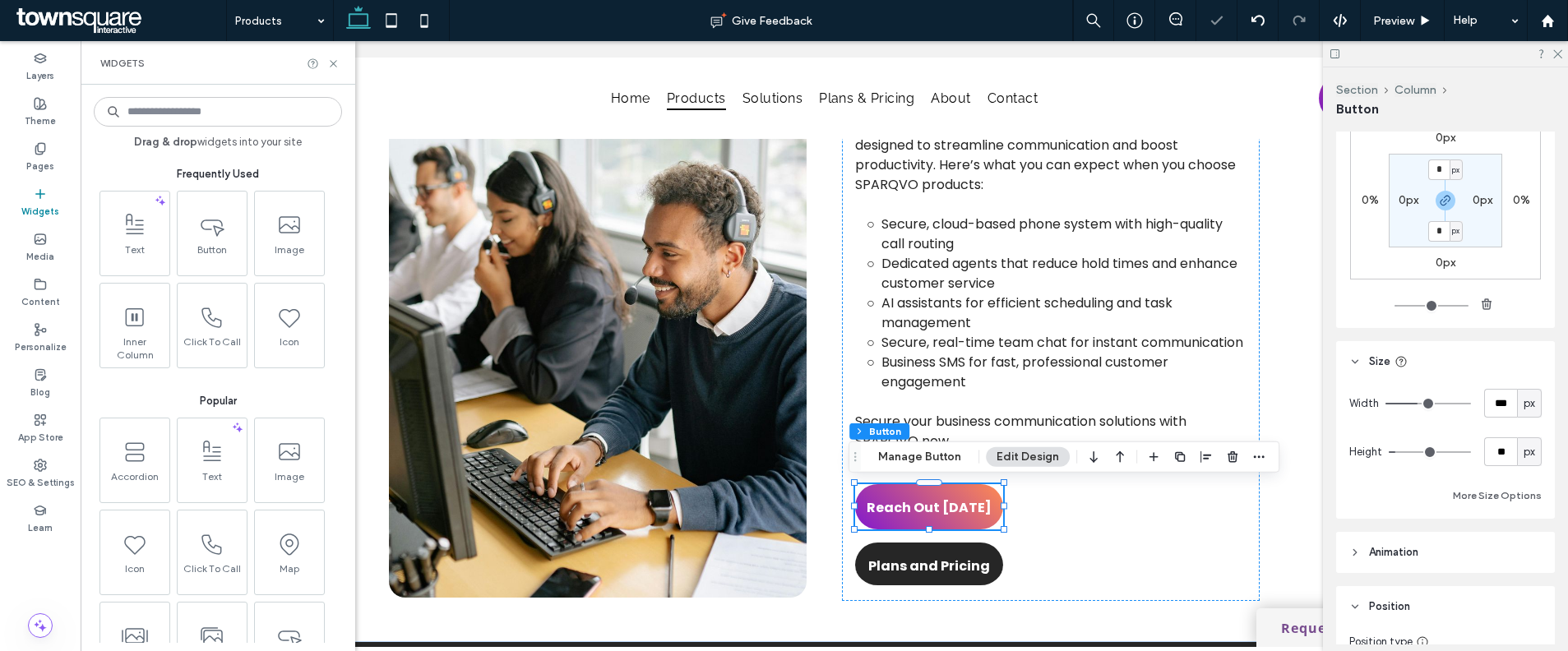
click at [209, 114] on input at bounding box center [218, 111] width 249 height 29
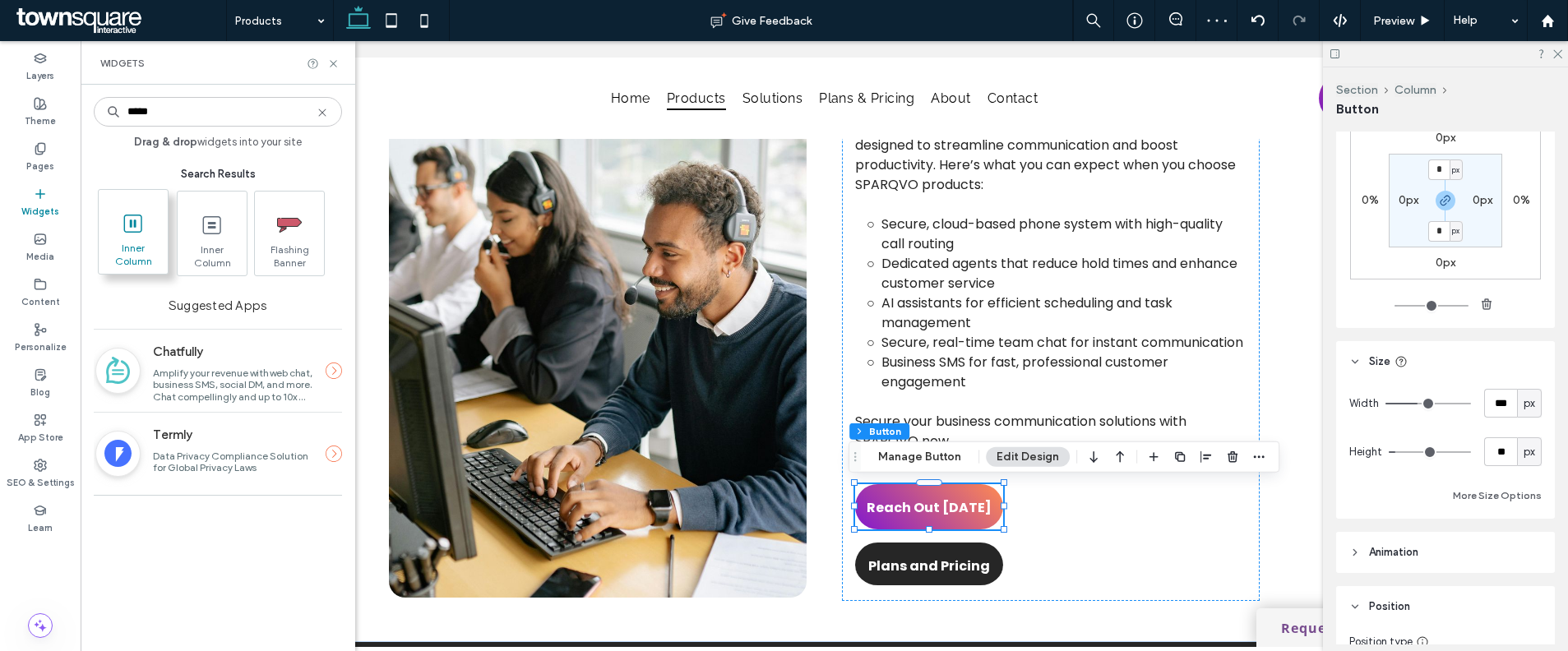
type input "*****"
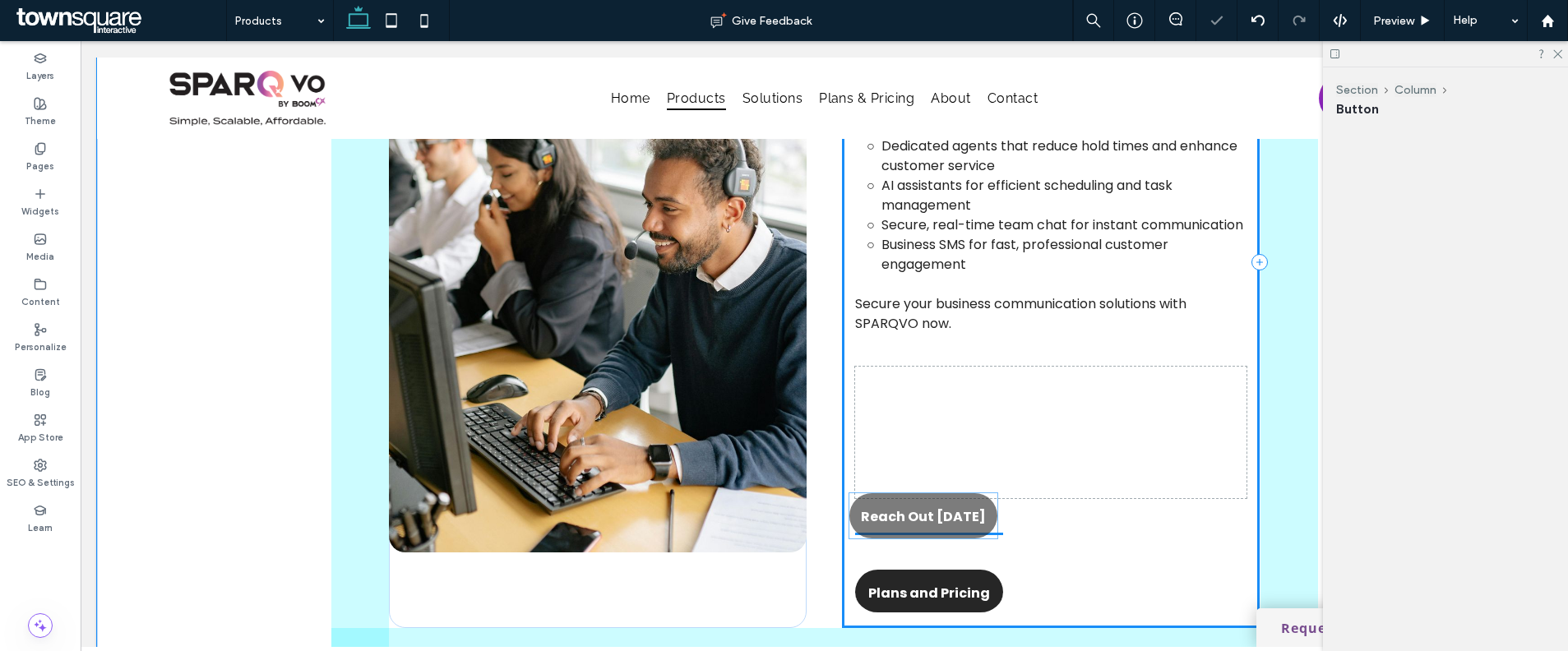
scroll to position [799, 0]
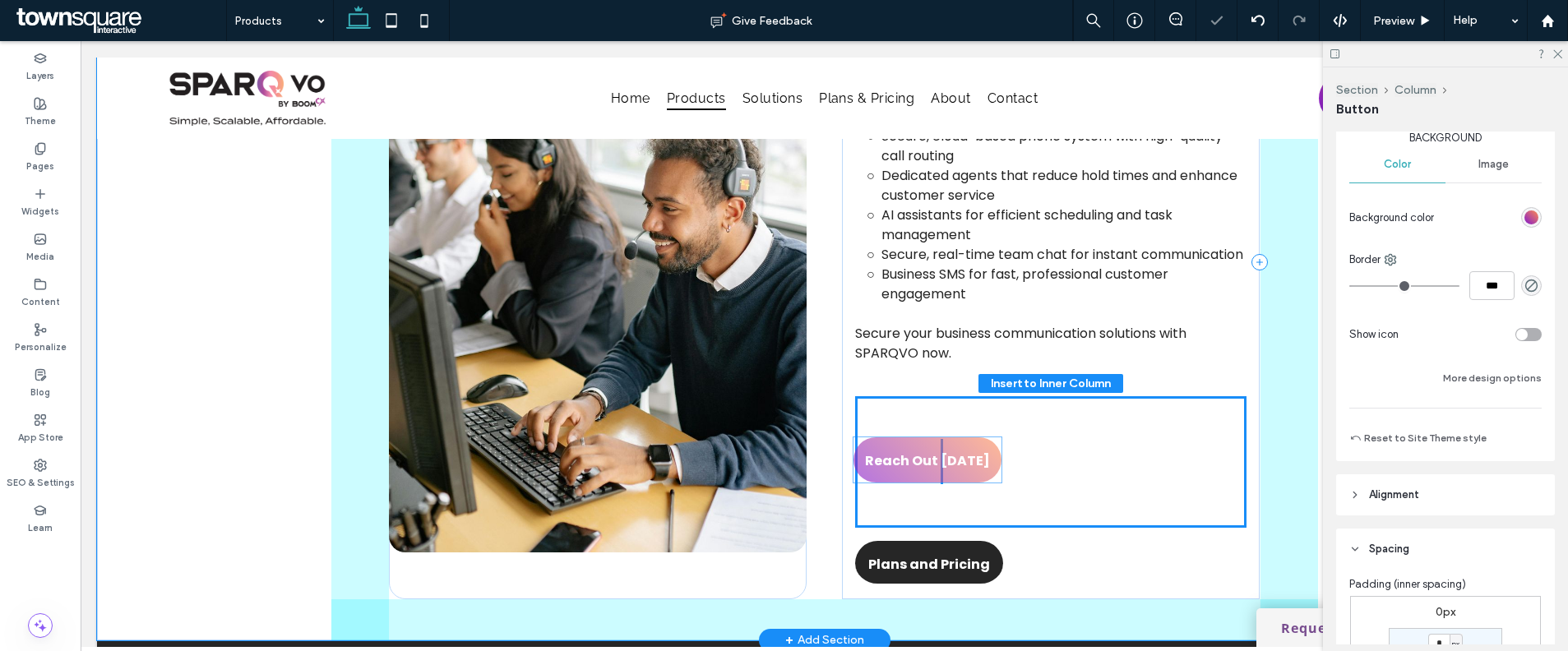
drag, startPoint x: 947, startPoint y: 526, endPoint x: 948, endPoint y: 486, distance: 40.0
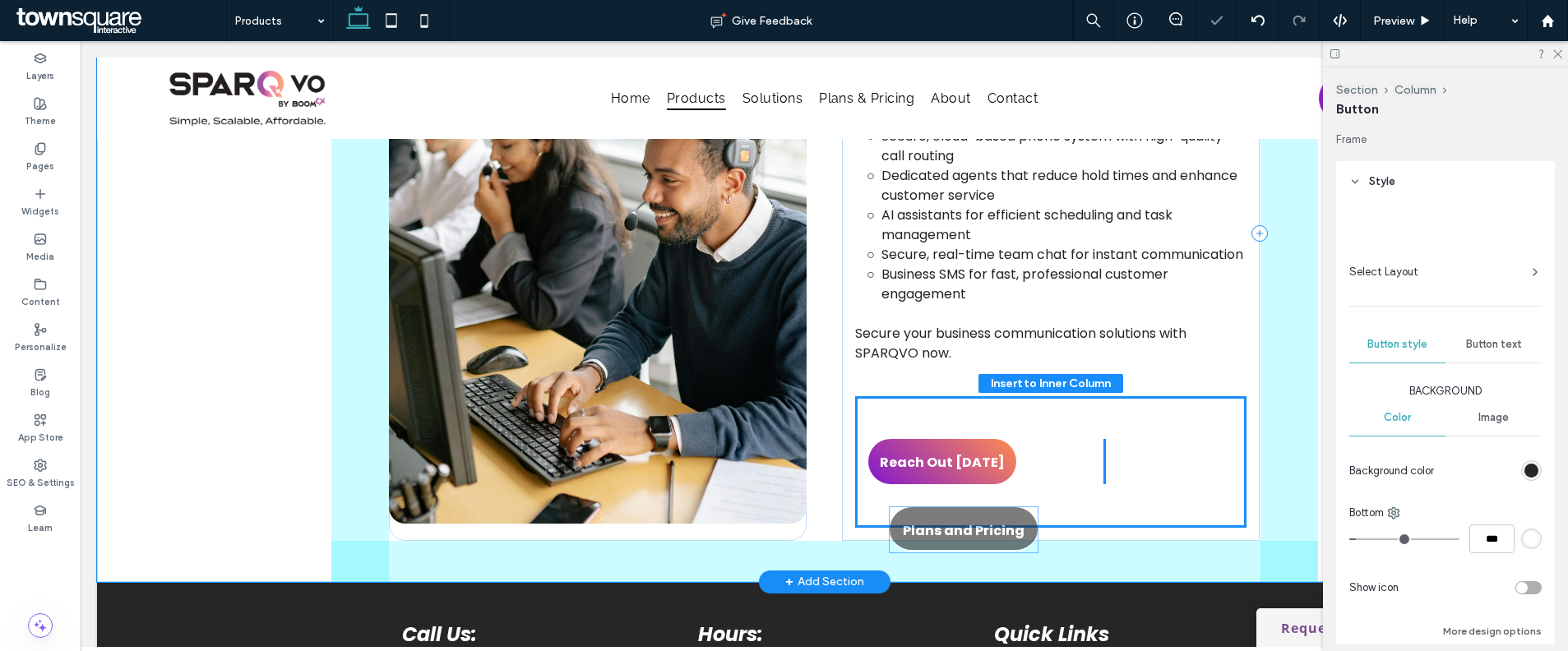
scroll to position [779, 0]
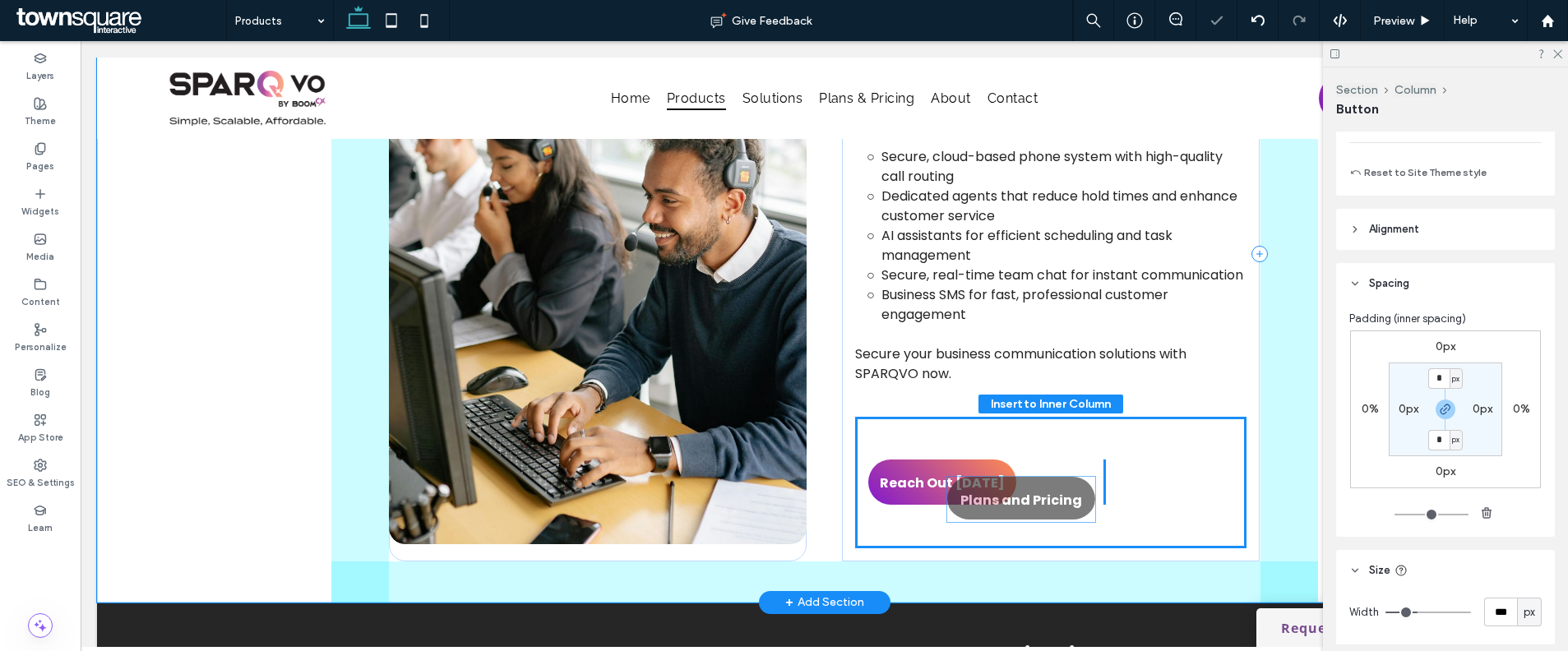
drag, startPoint x: 955, startPoint y: 539, endPoint x: 1043, endPoint y: 488, distance: 101.7
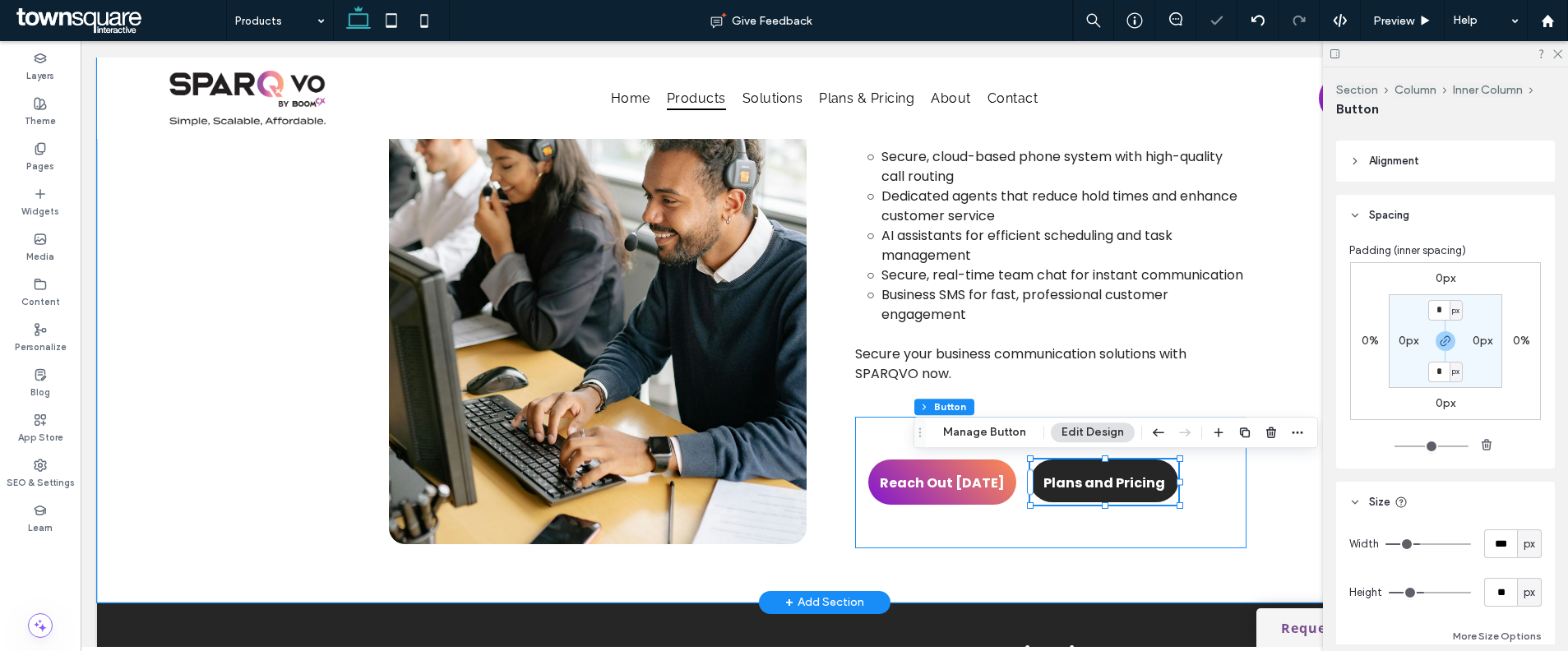
scroll to position [609, 0]
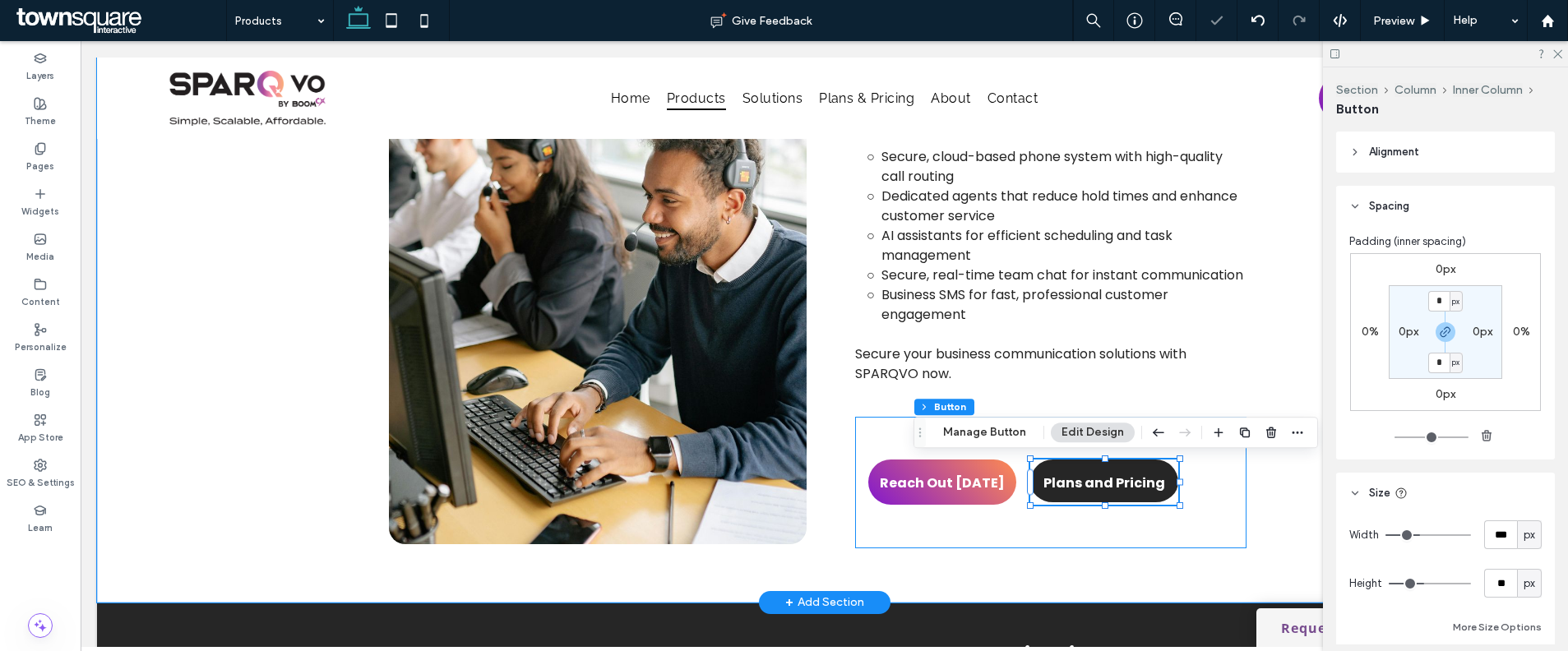
click at [1087, 542] on div "Reach Out [DATE] Plans and Pricing" at bounding box center [1051, 482] width 391 height 132
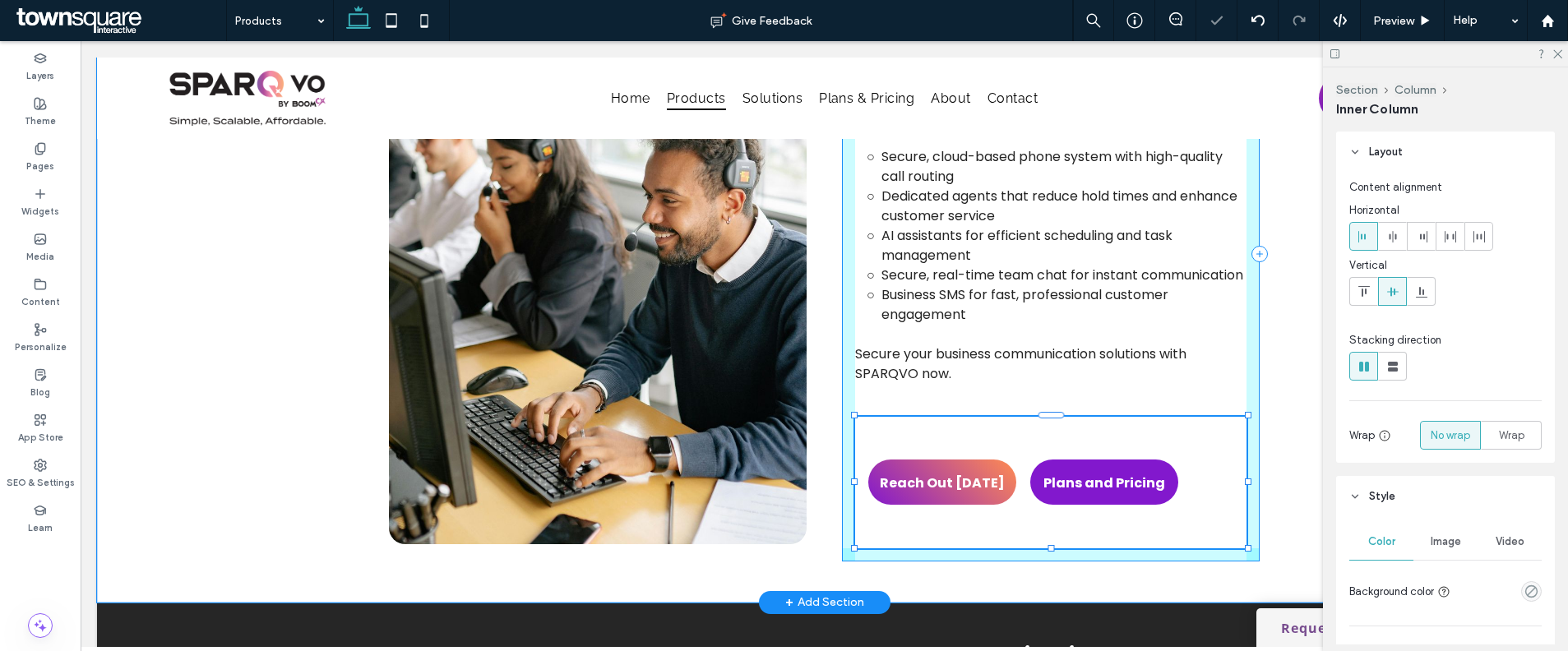
scroll to position [761, 0]
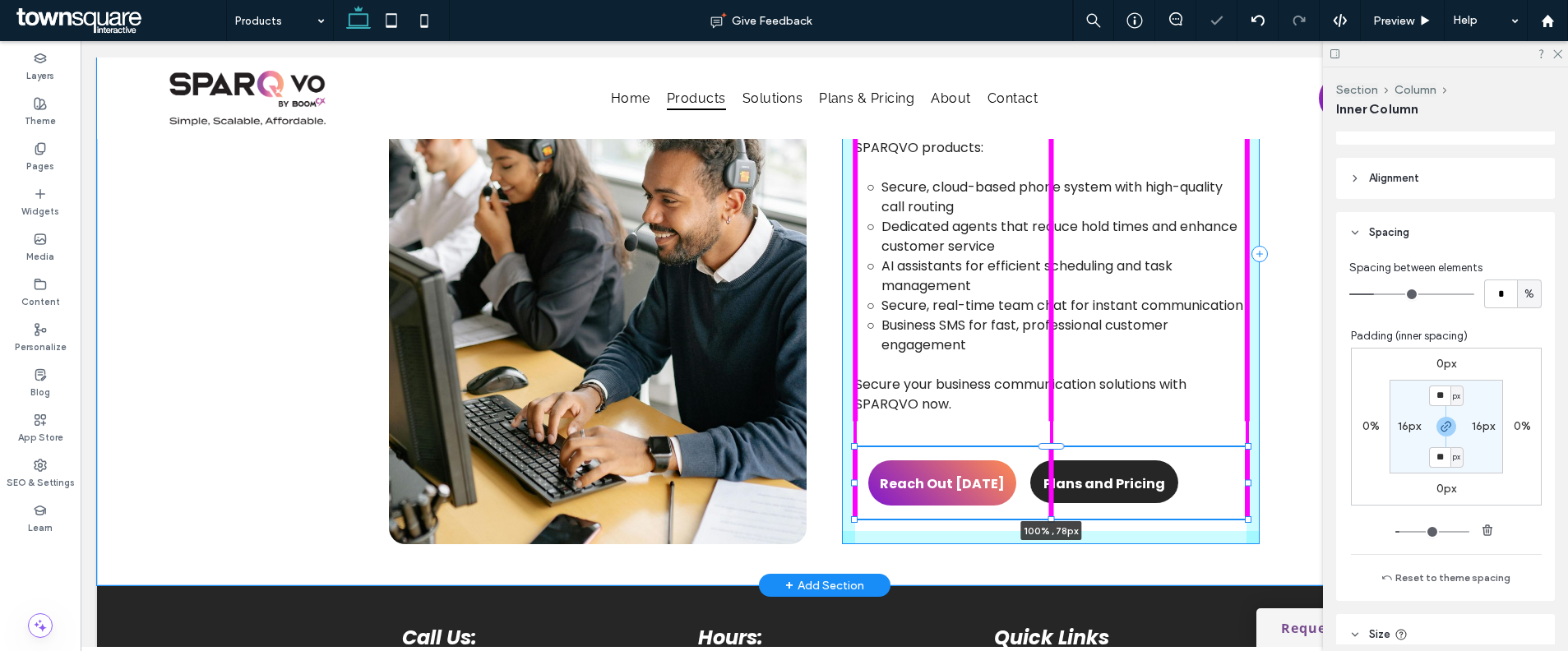
drag, startPoint x: 1044, startPoint y: 549, endPoint x: 1044, endPoint y: 438, distance: 111.0
click at [1044, 438] on div "What’s Included in This Service Our products are built to work for you from day…" at bounding box center [825, 254] width 987 height 663
type input "**"
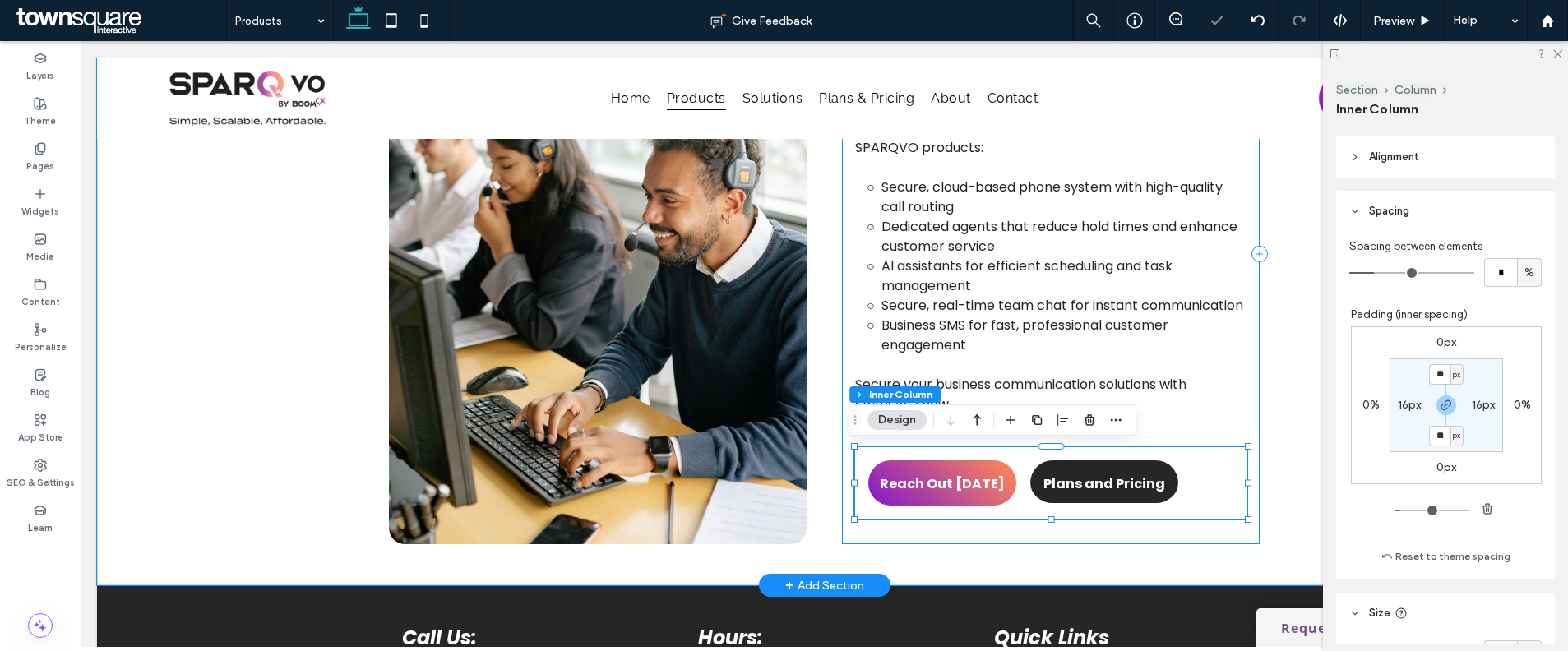
scroll to position [748, 0]
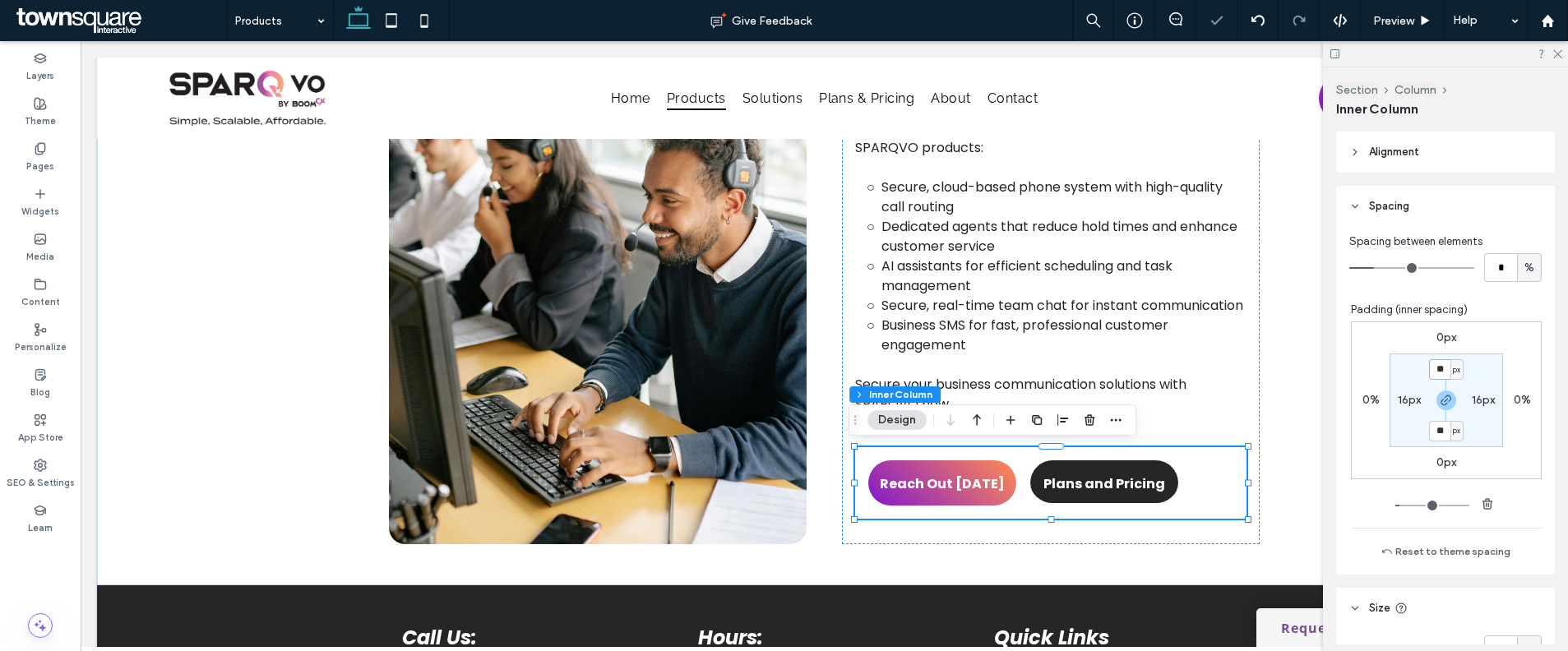
click at [1429, 361] on input "**" at bounding box center [1439, 369] width 21 height 20
type input "*"
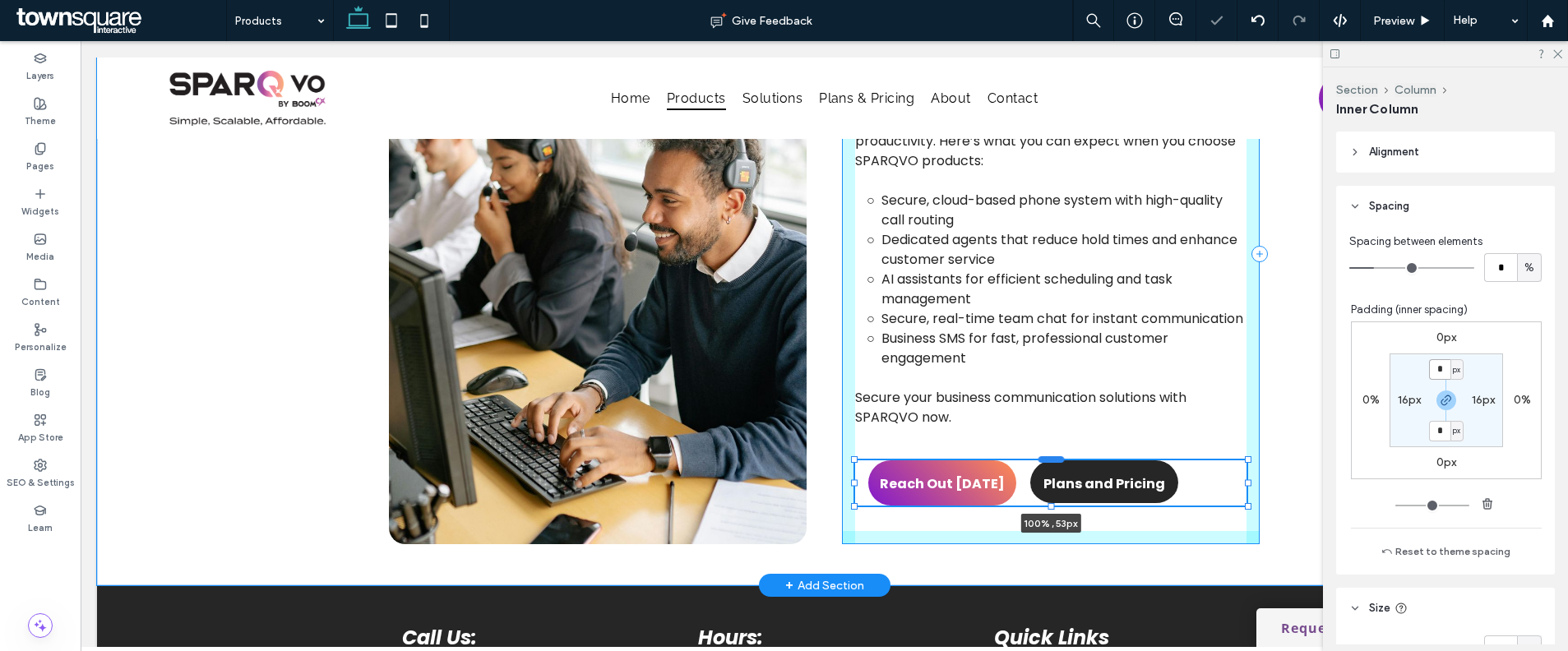
drag, startPoint x: 1044, startPoint y: 520, endPoint x: 1050, endPoint y: 459, distance: 61.3
click at [856, 460] on div at bounding box center [855, 460] width 1 height 1
type input "**"
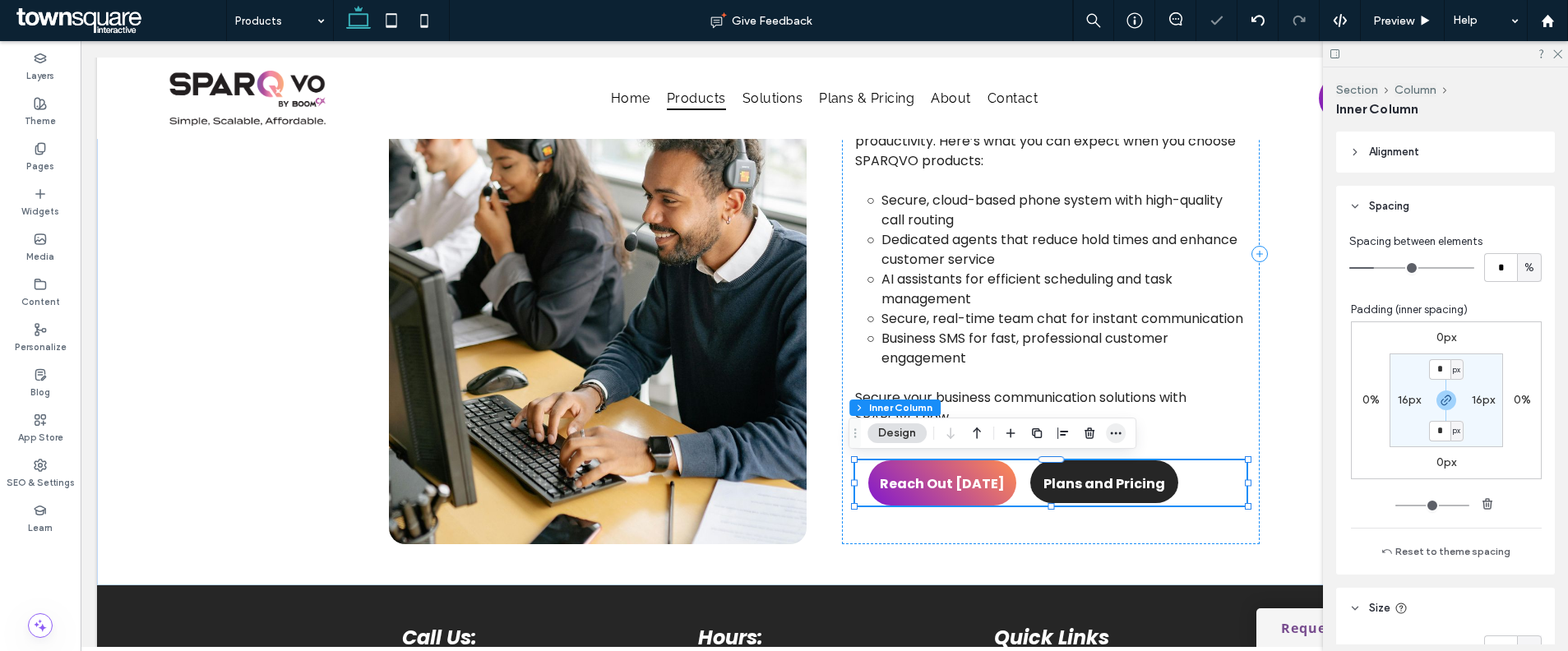
click at [1109, 436] on icon "button" at bounding box center [1116, 433] width 13 height 13
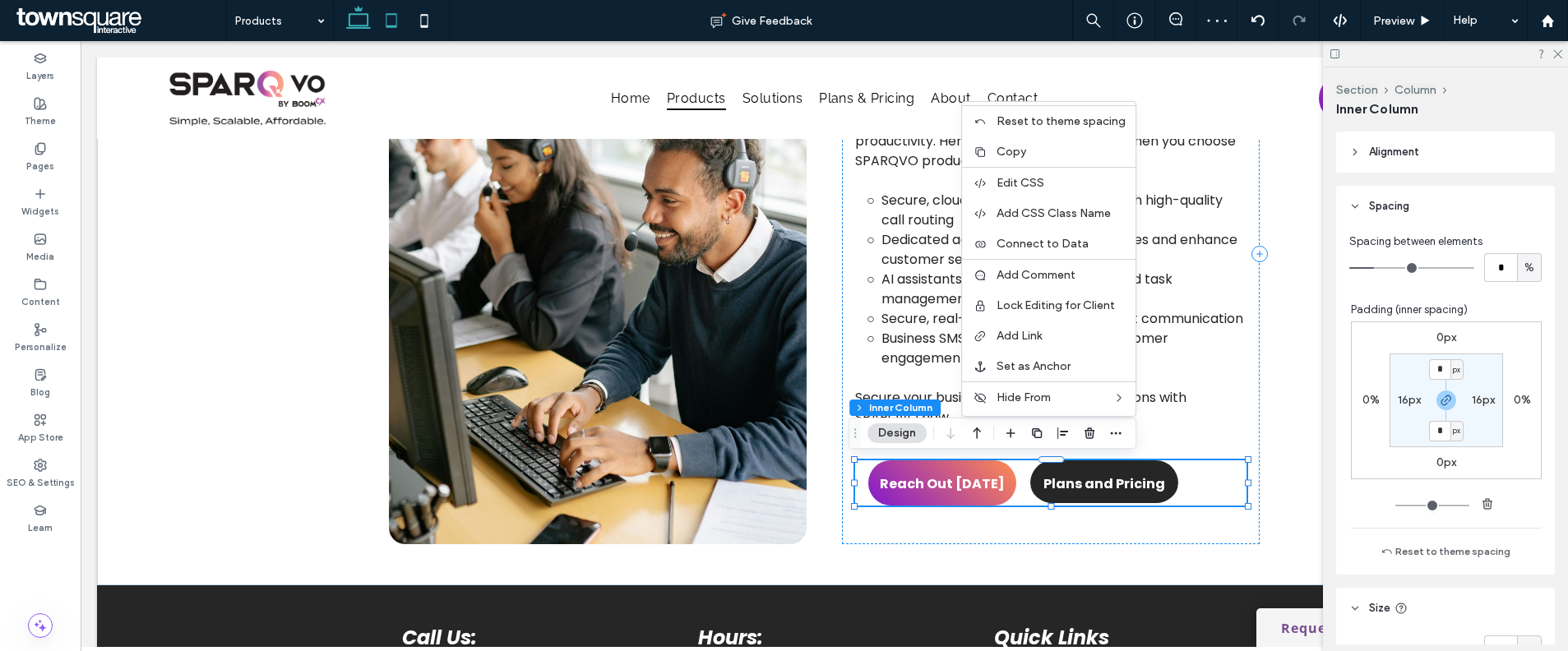
click at [390, 20] on icon at bounding box center [391, 20] width 33 height 33
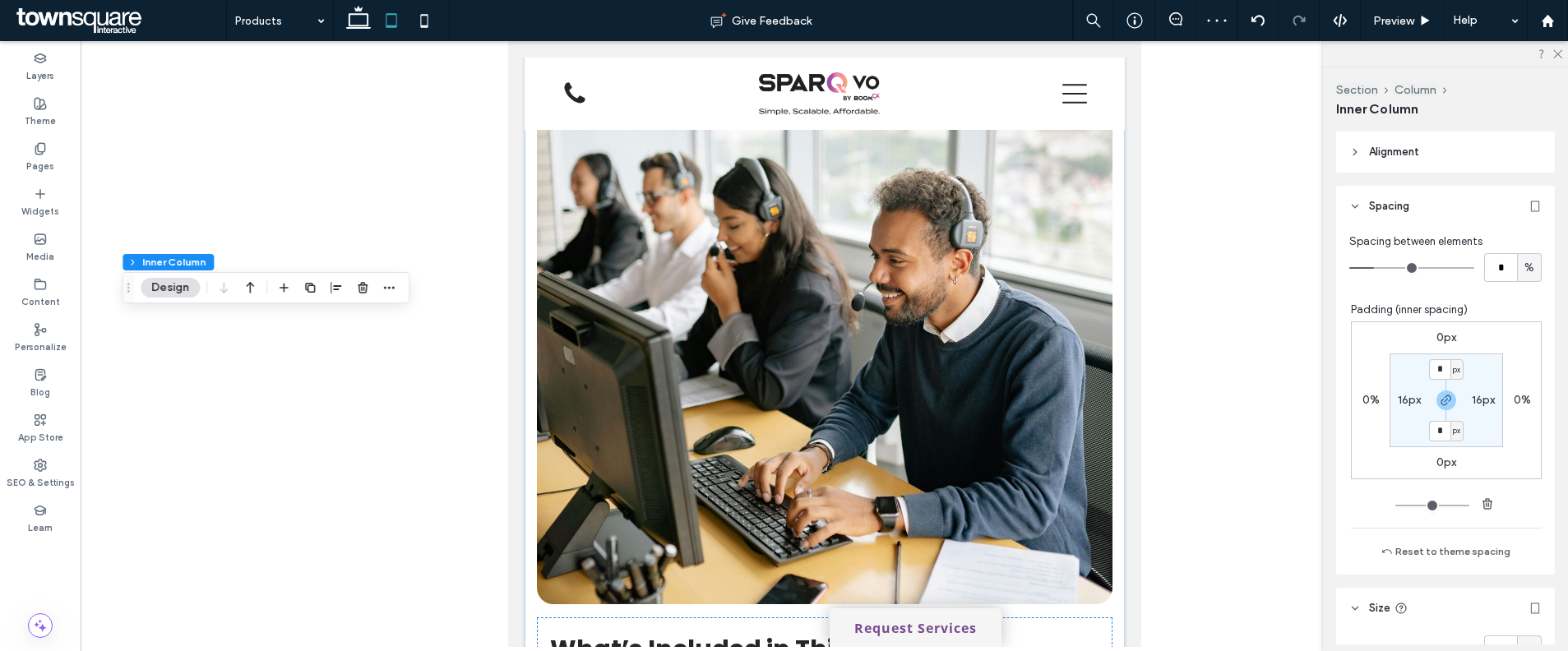
scroll to position [1387, 0]
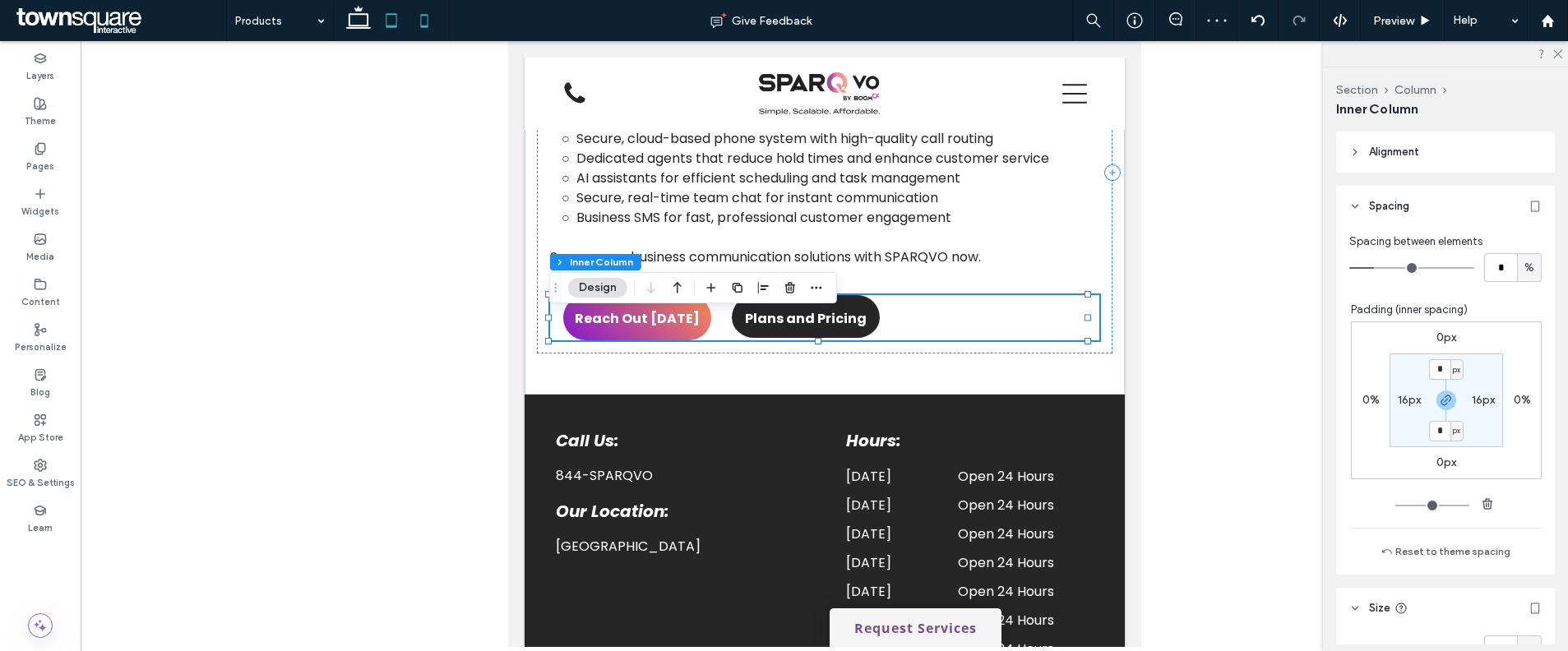
click at [416, 17] on icon at bounding box center [424, 20] width 33 height 33
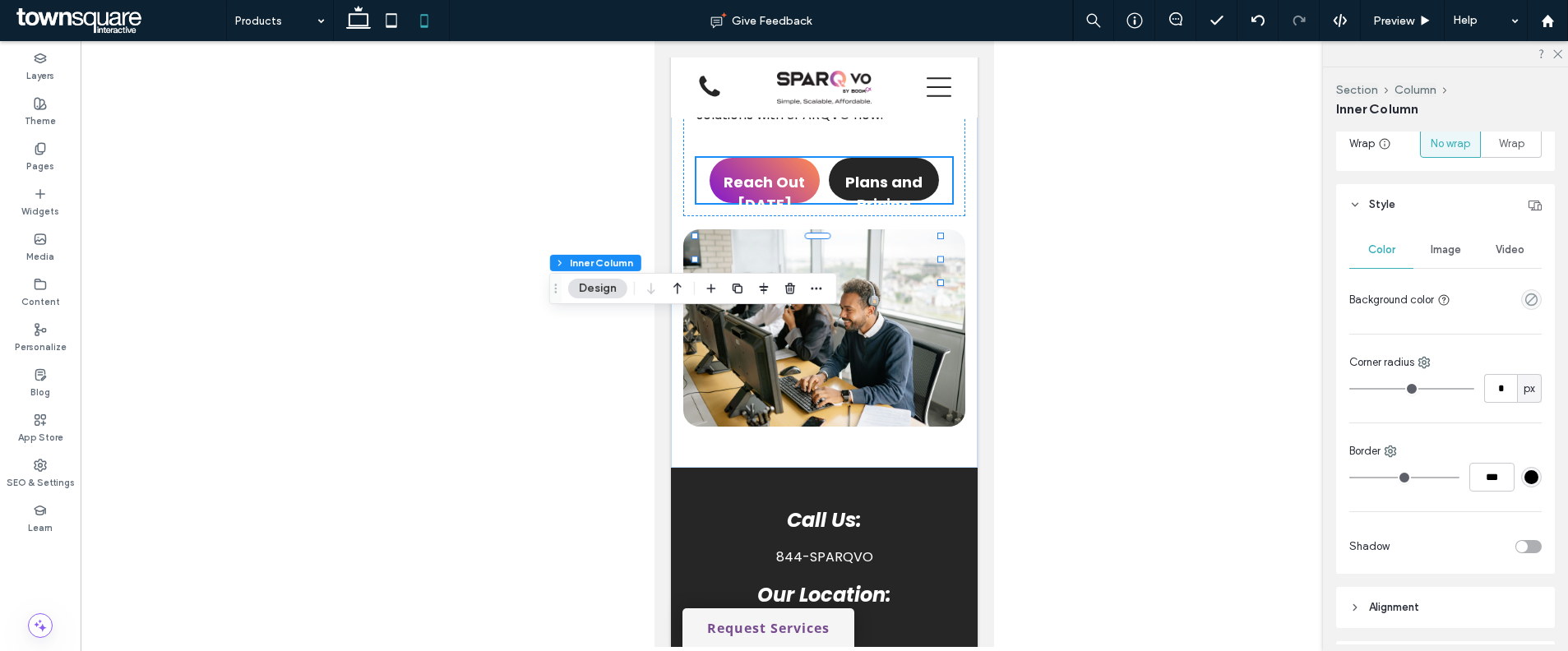
scroll to position [58, 0]
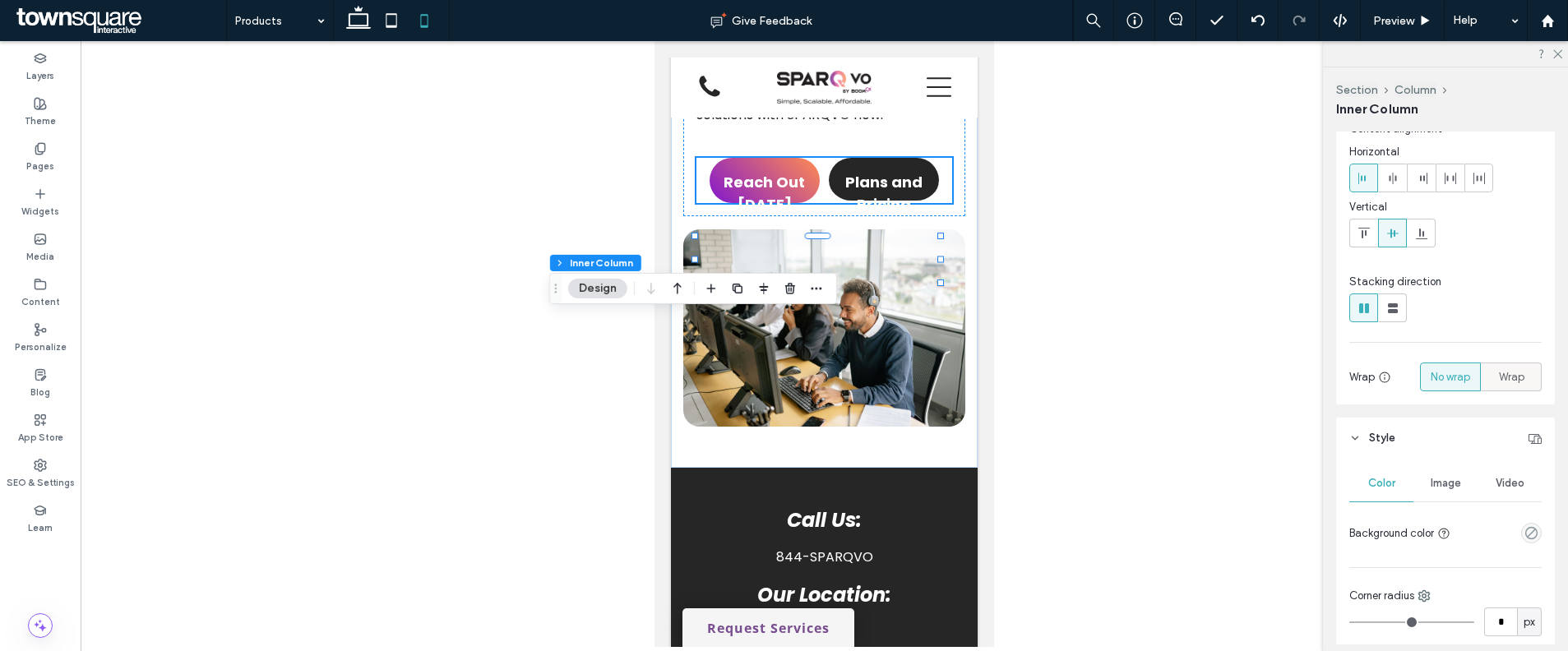
click at [1499, 385] on span "Wrap" at bounding box center [1512, 378] width 26 height 17
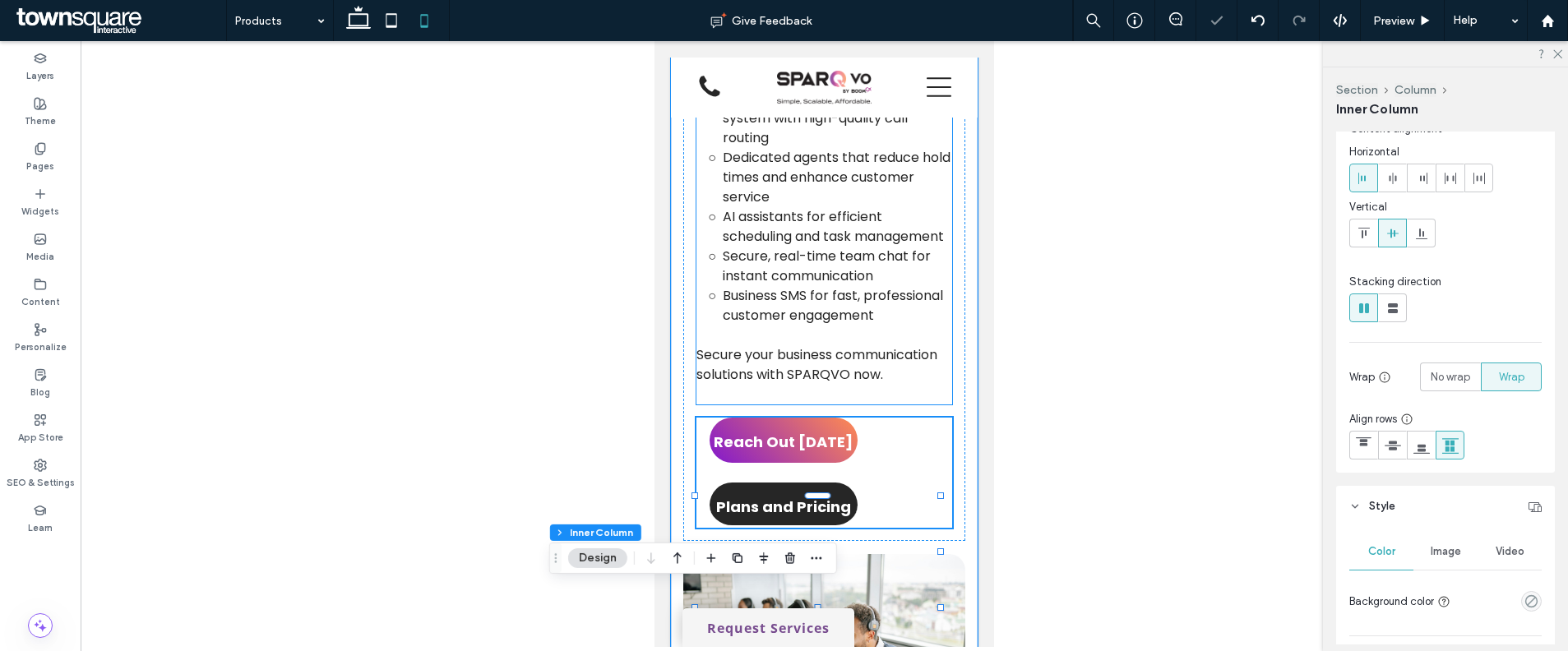
scroll to position [1465, 0]
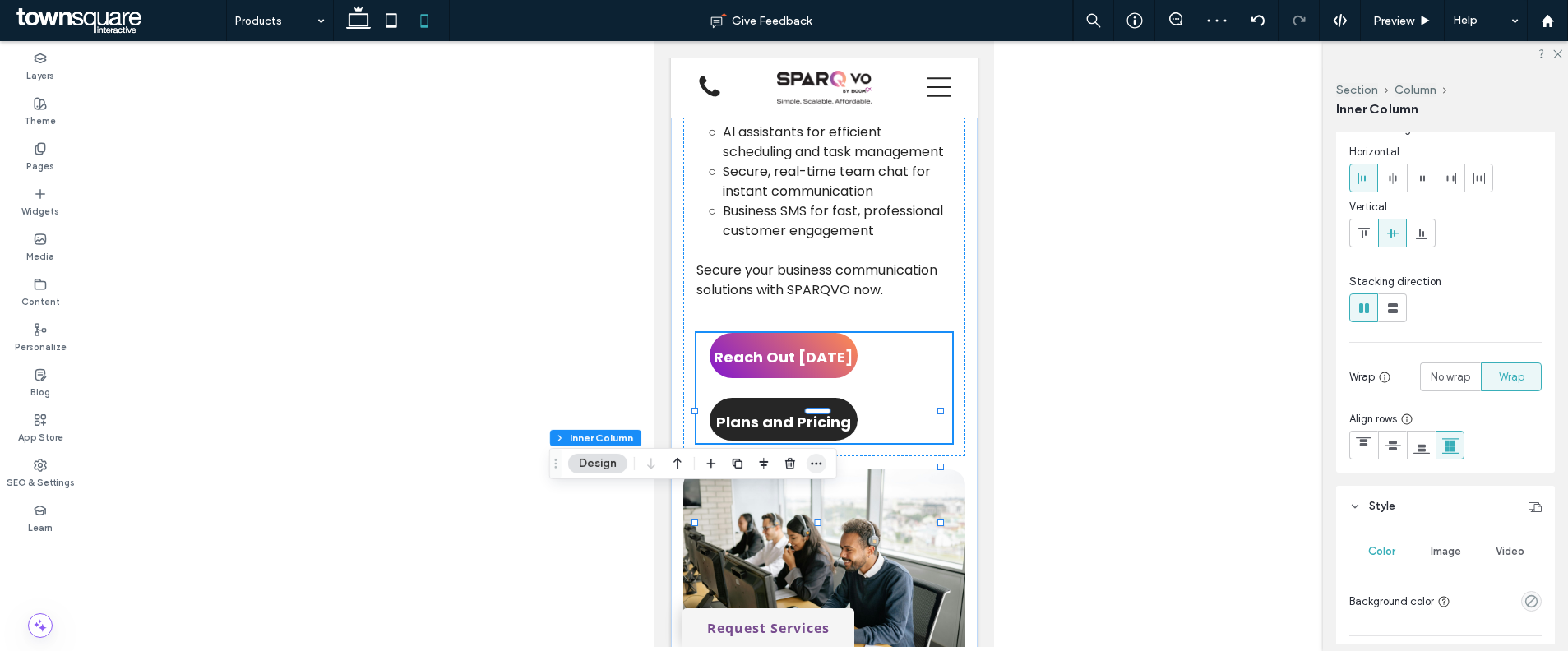
click at [814, 459] on icon "button" at bounding box center [817, 463] width 13 height 13
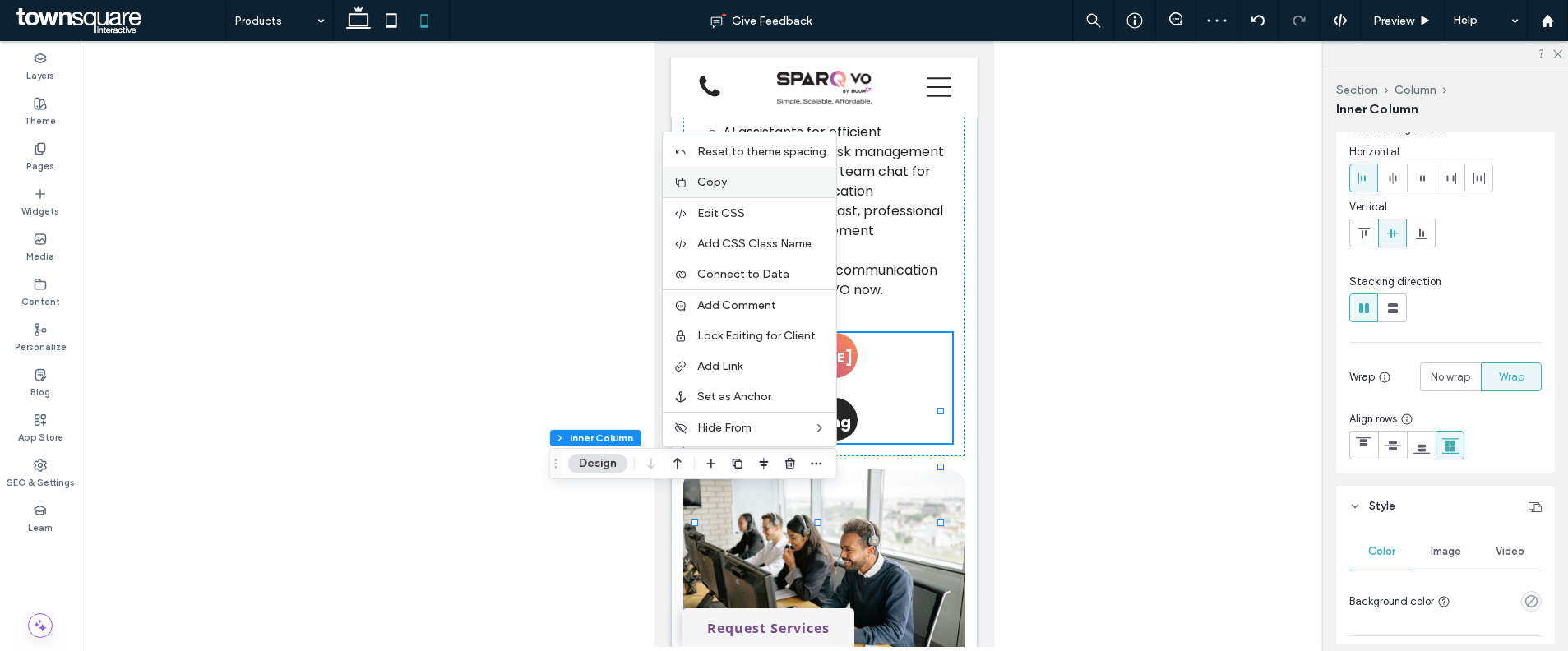
click at [726, 188] on span "Copy" at bounding box center [712, 181] width 29 height 14
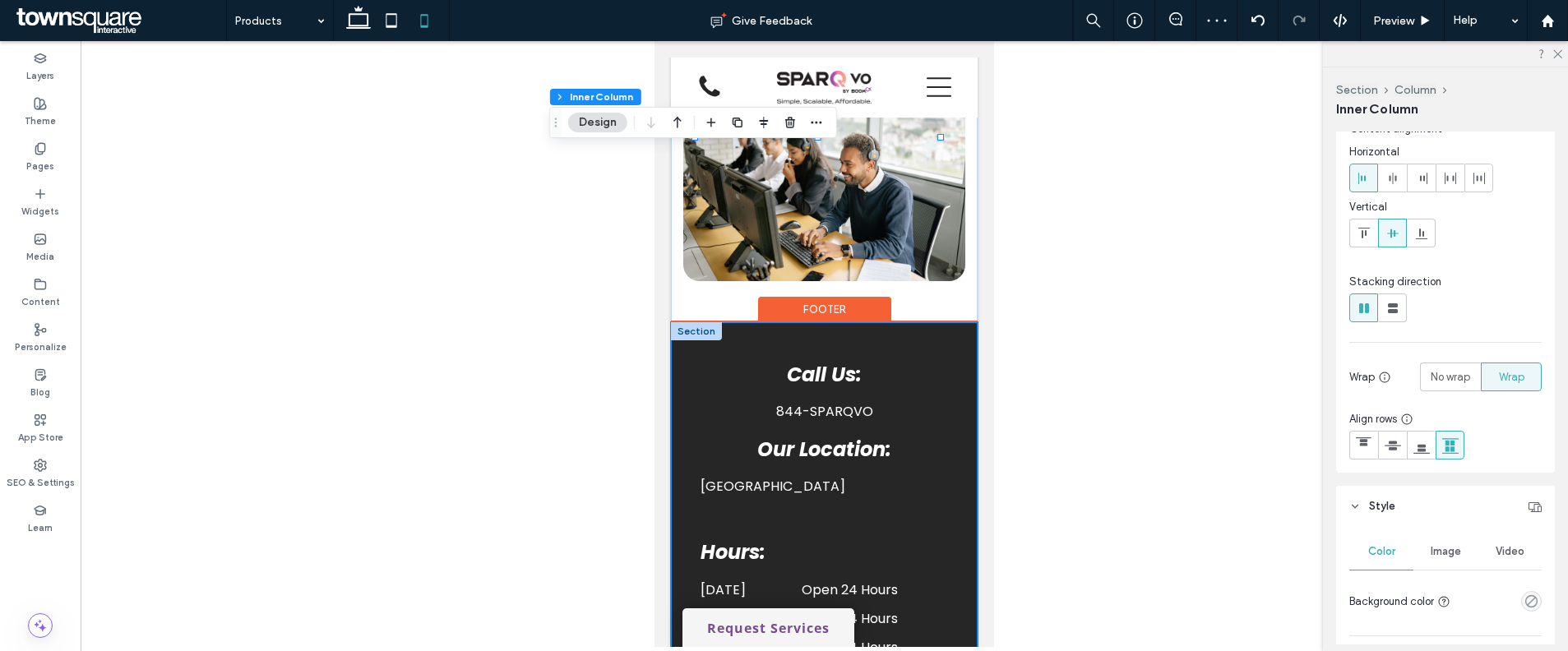
scroll to position [1871, 0]
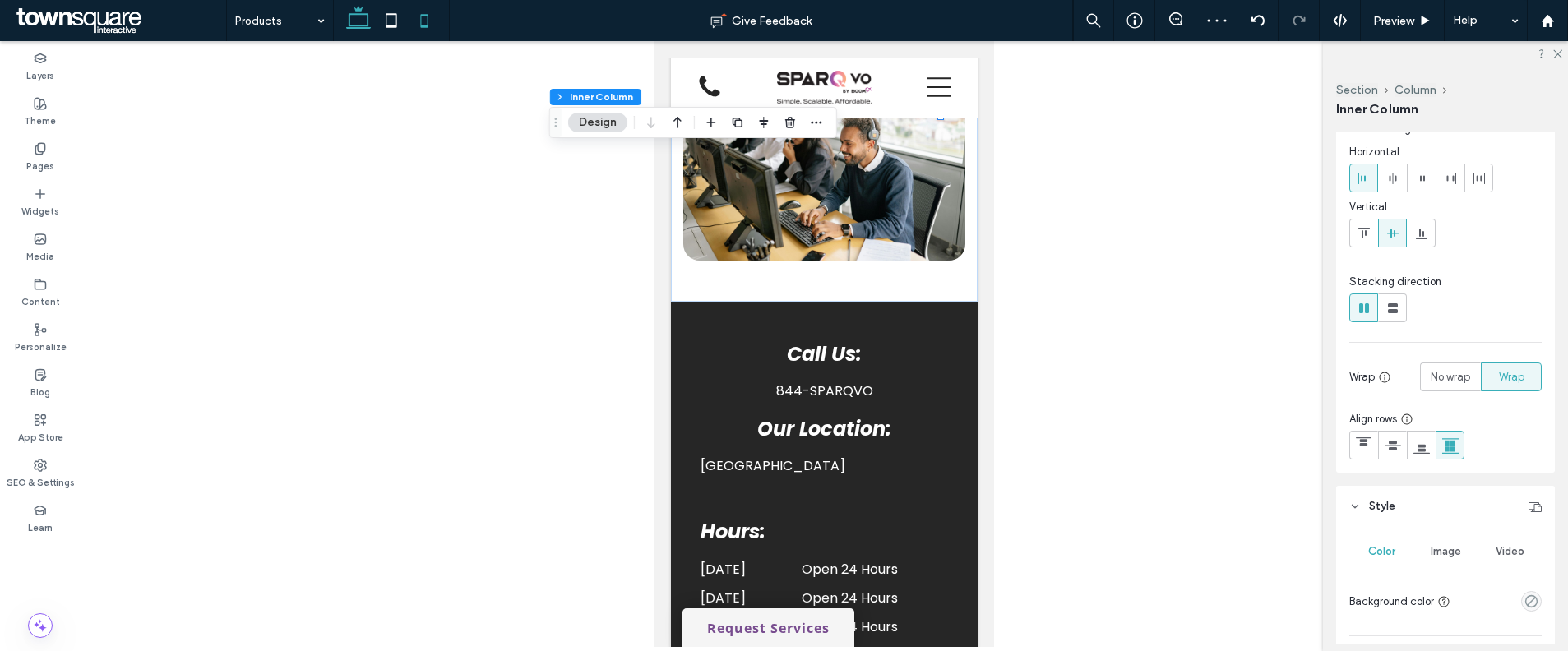
click at [357, 22] on icon at bounding box center [358, 20] width 33 height 33
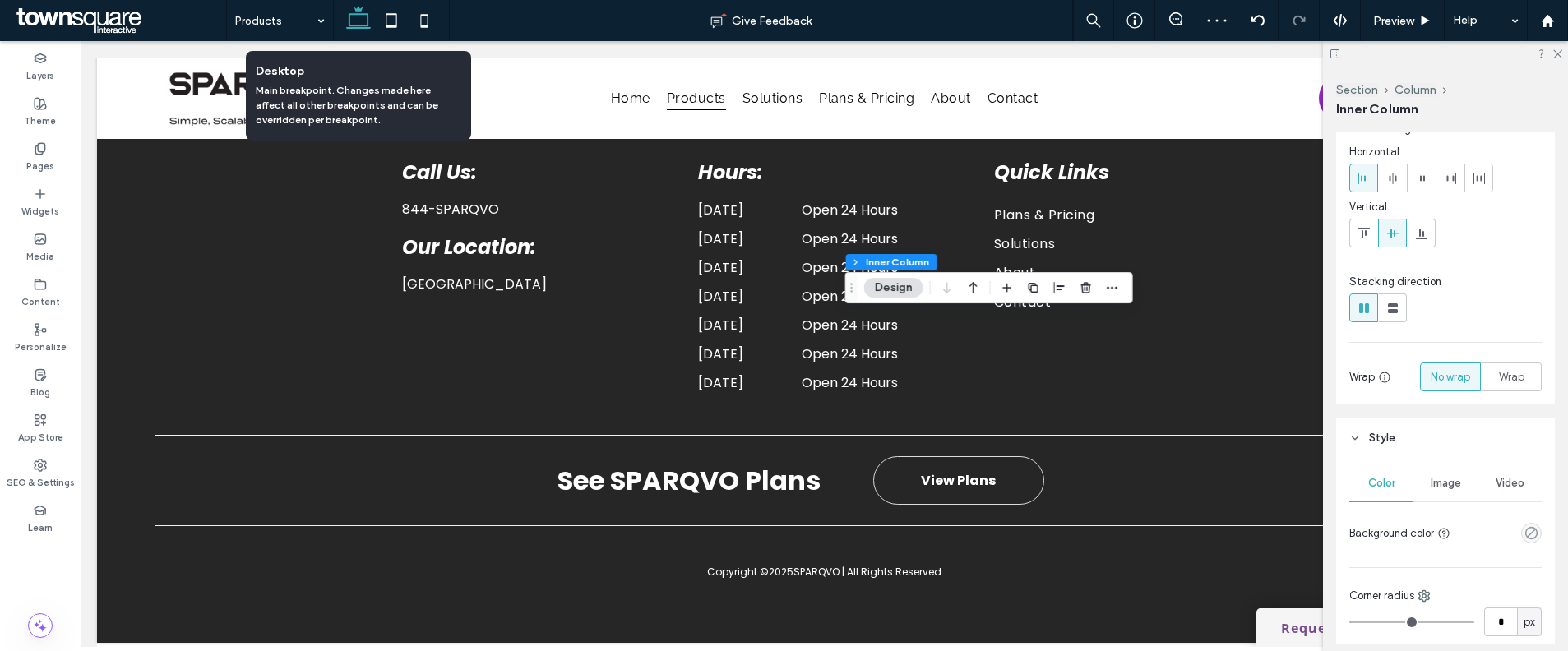
scroll to position [906, 0]
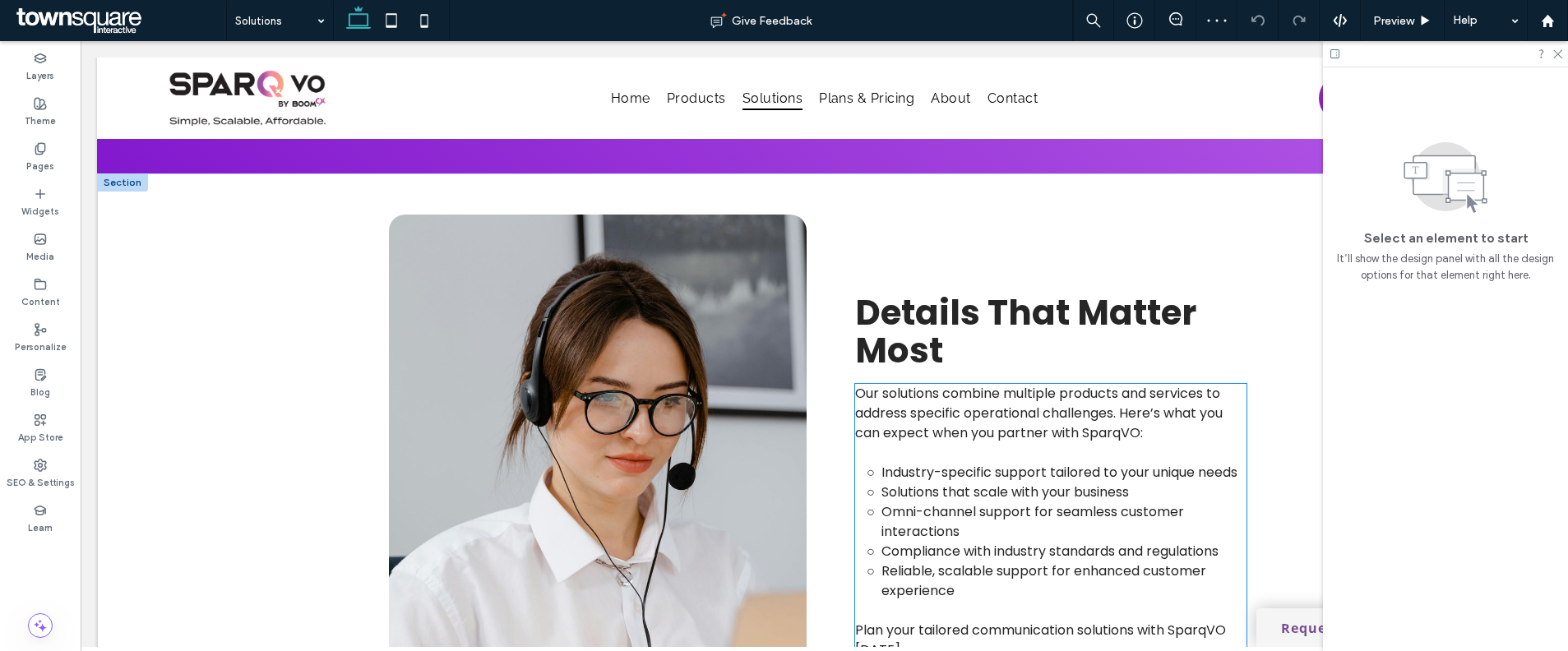
scroll to position [764, 0]
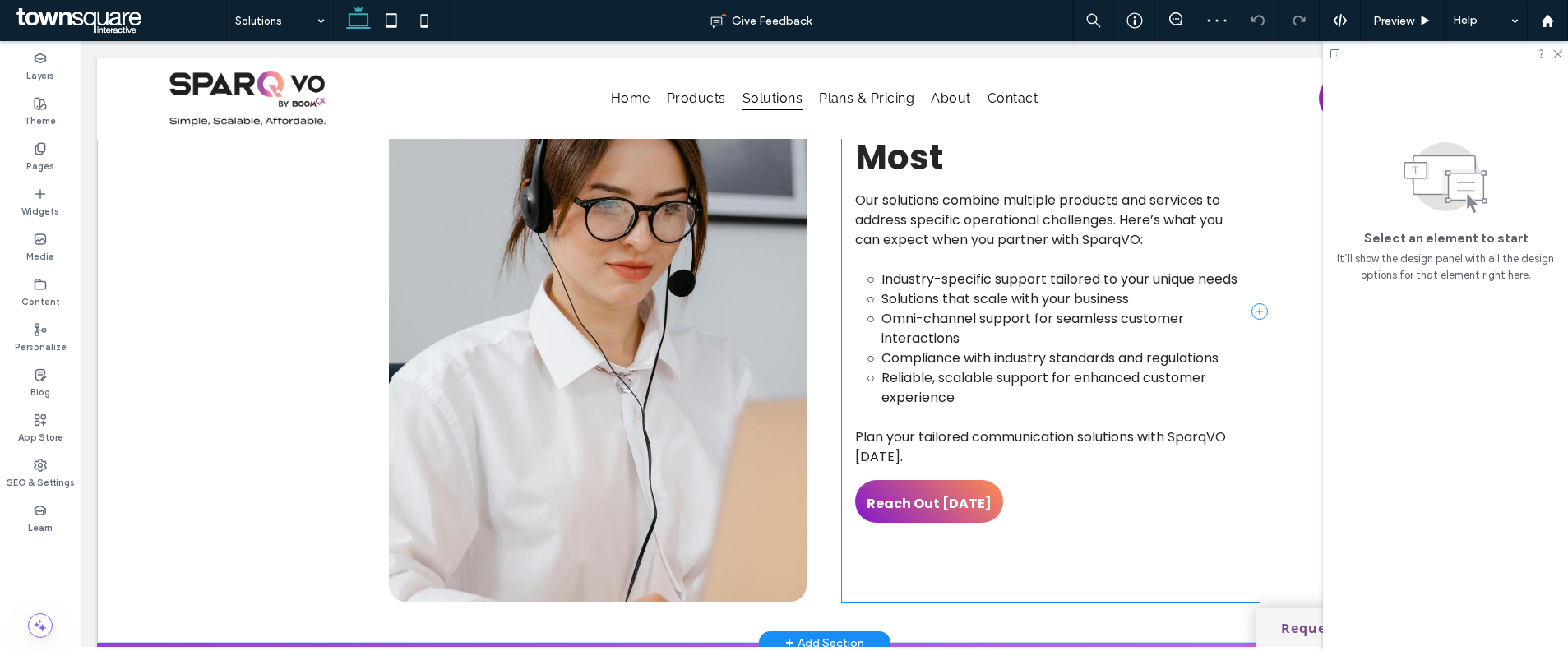
click at [1101, 513] on div "Details That Matter Most Our solutions combine multiple products and services t…" at bounding box center [1051, 311] width 418 height 580
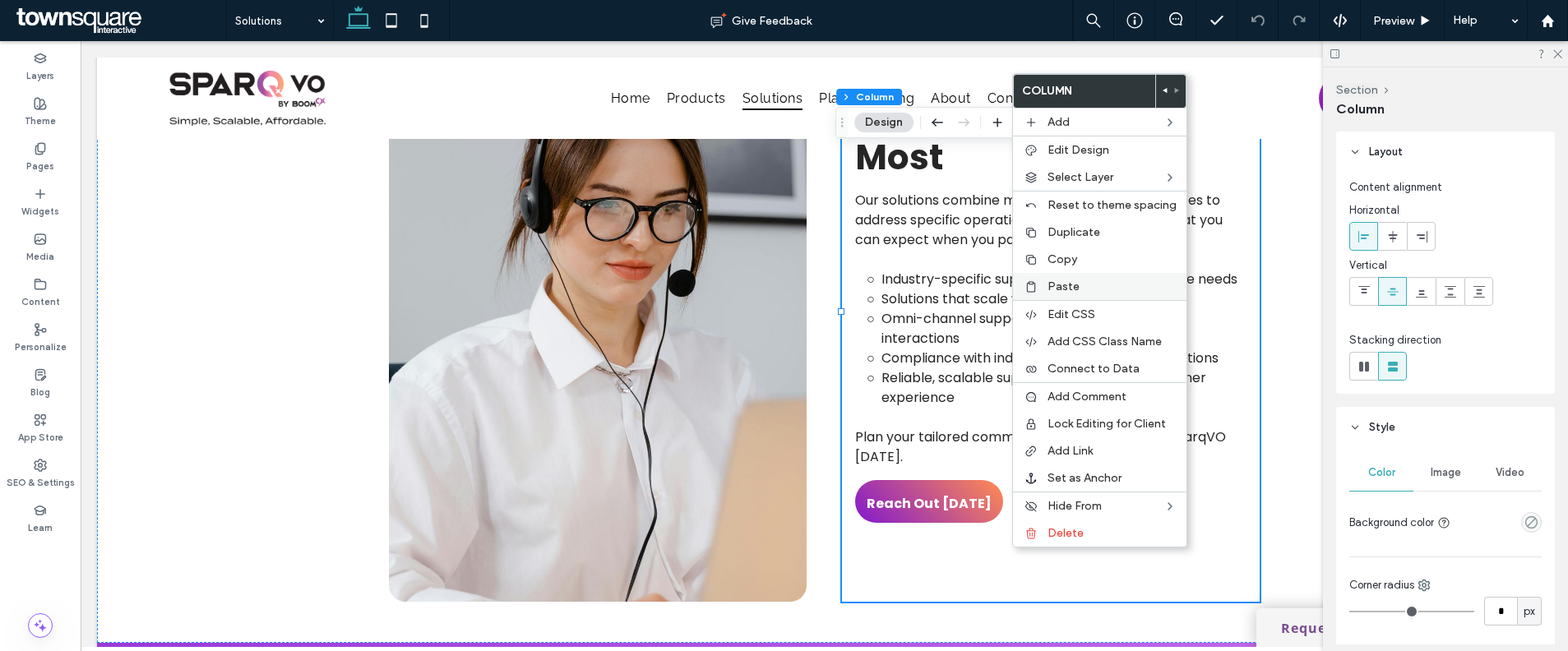
click at [1090, 290] on label "Paste" at bounding box center [1112, 286] width 129 height 14
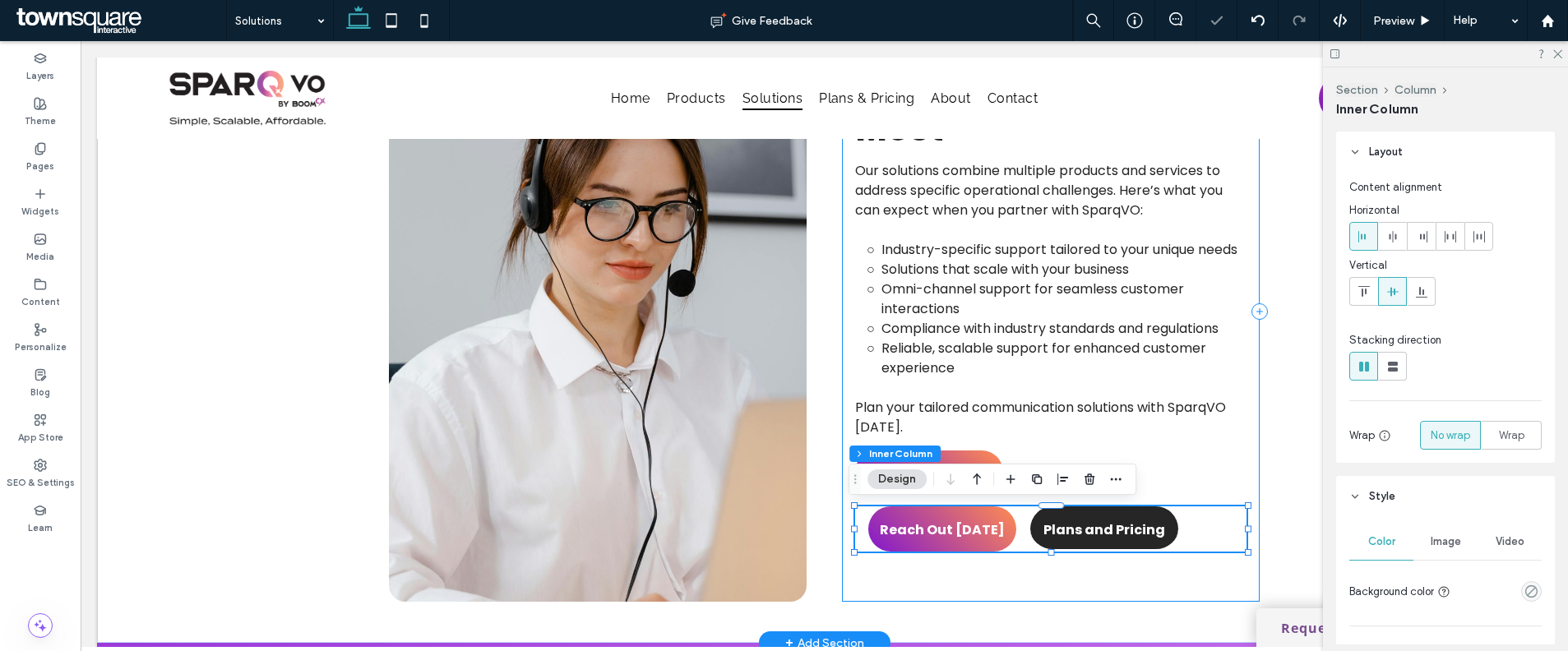
click at [993, 444] on div "Details That Matter Most Our solutions combine multiple products and services t…" at bounding box center [1051, 311] width 418 height 580
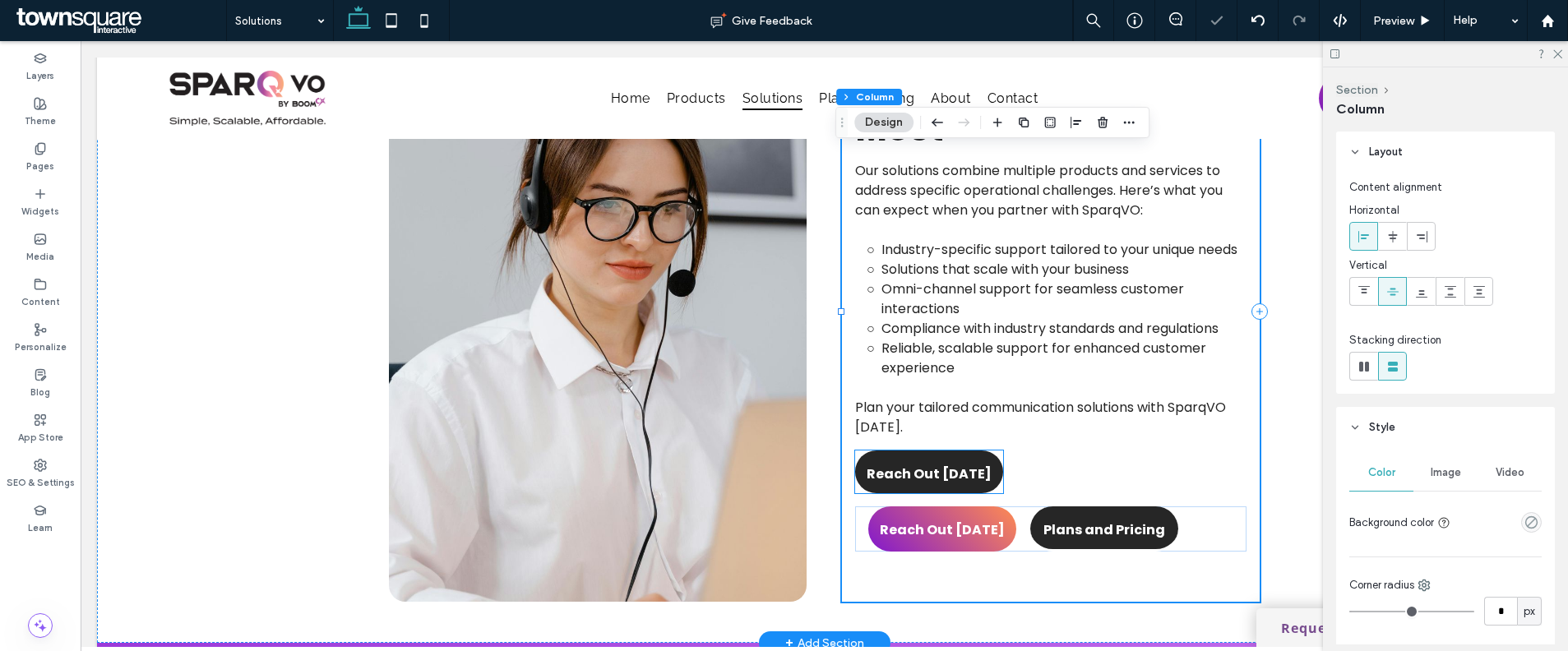
click at [974, 465] on span "Reach Out Today" at bounding box center [929, 473] width 125 height 47
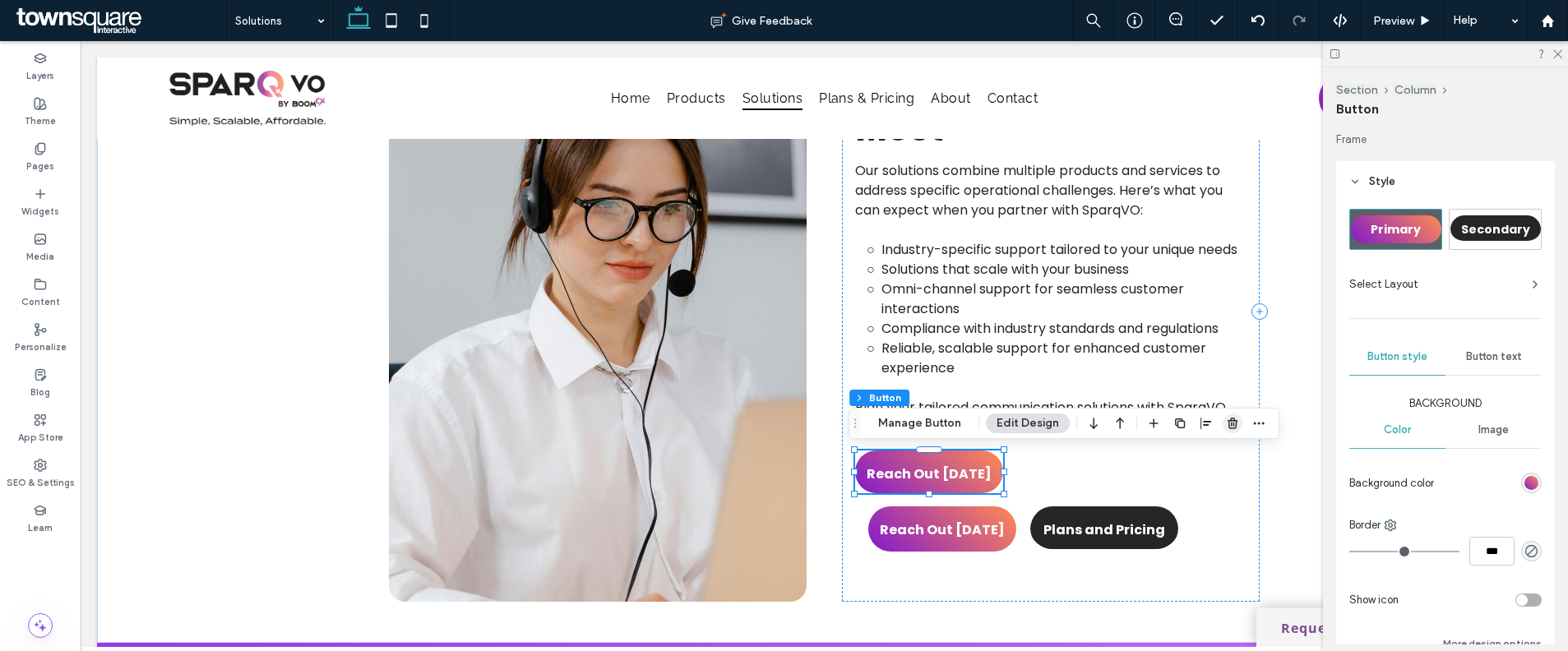
click at [1230, 422] on icon "button" at bounding box center [1232, 424] width 13 height 13
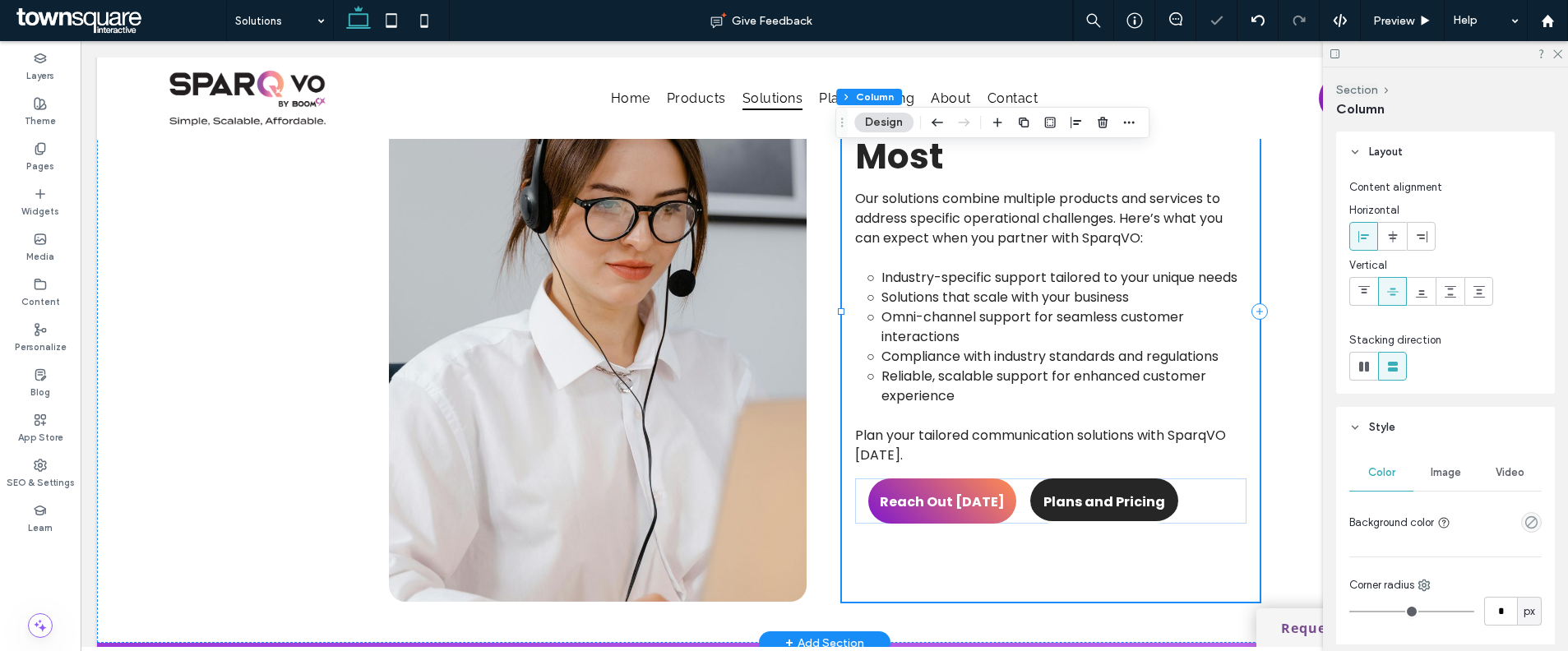
click at [1191, 506] on div "Reach Out Today Plans and Pricing" at bounding box center [1051, 501] width 391 height 45
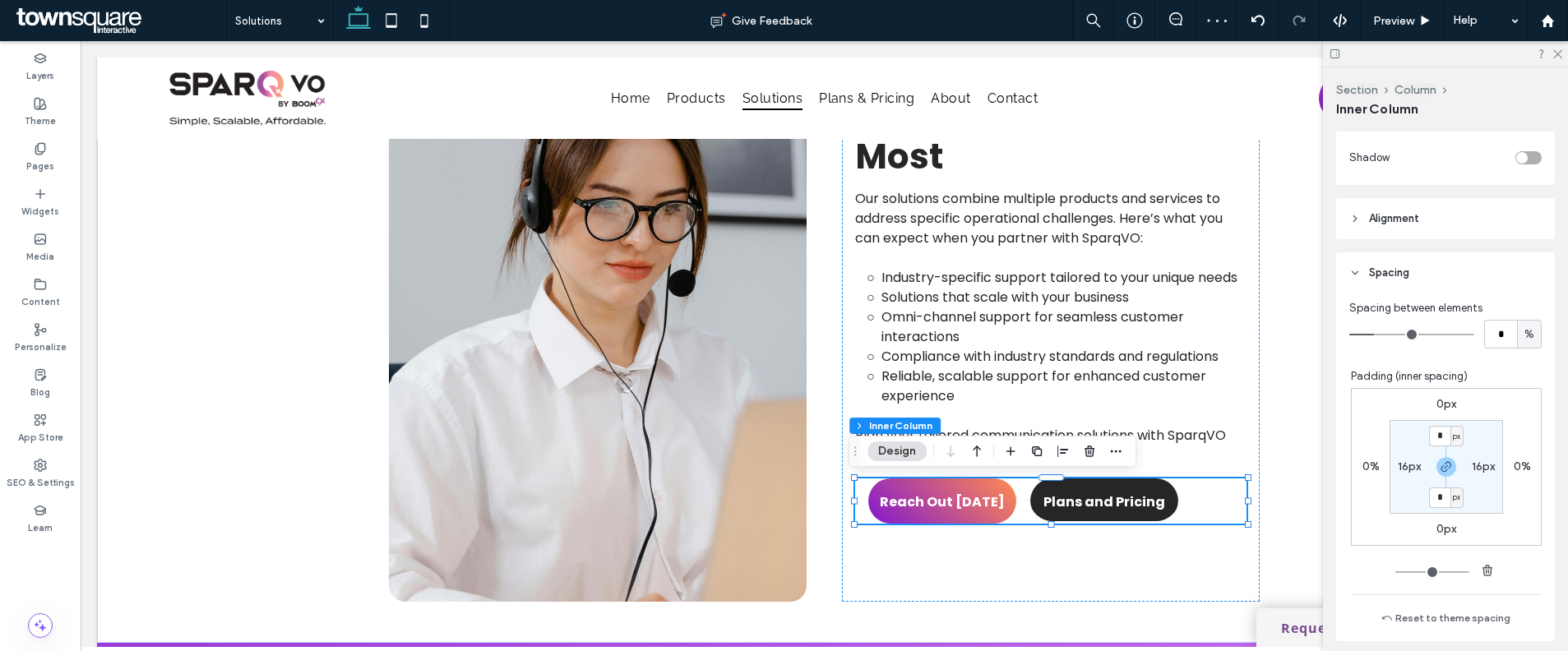
scroll to position [692, 0]
click at [1398, 453] on label "16px" at bounding box center [1409, 456] width 23 height 14
type input "**"
type input "*"
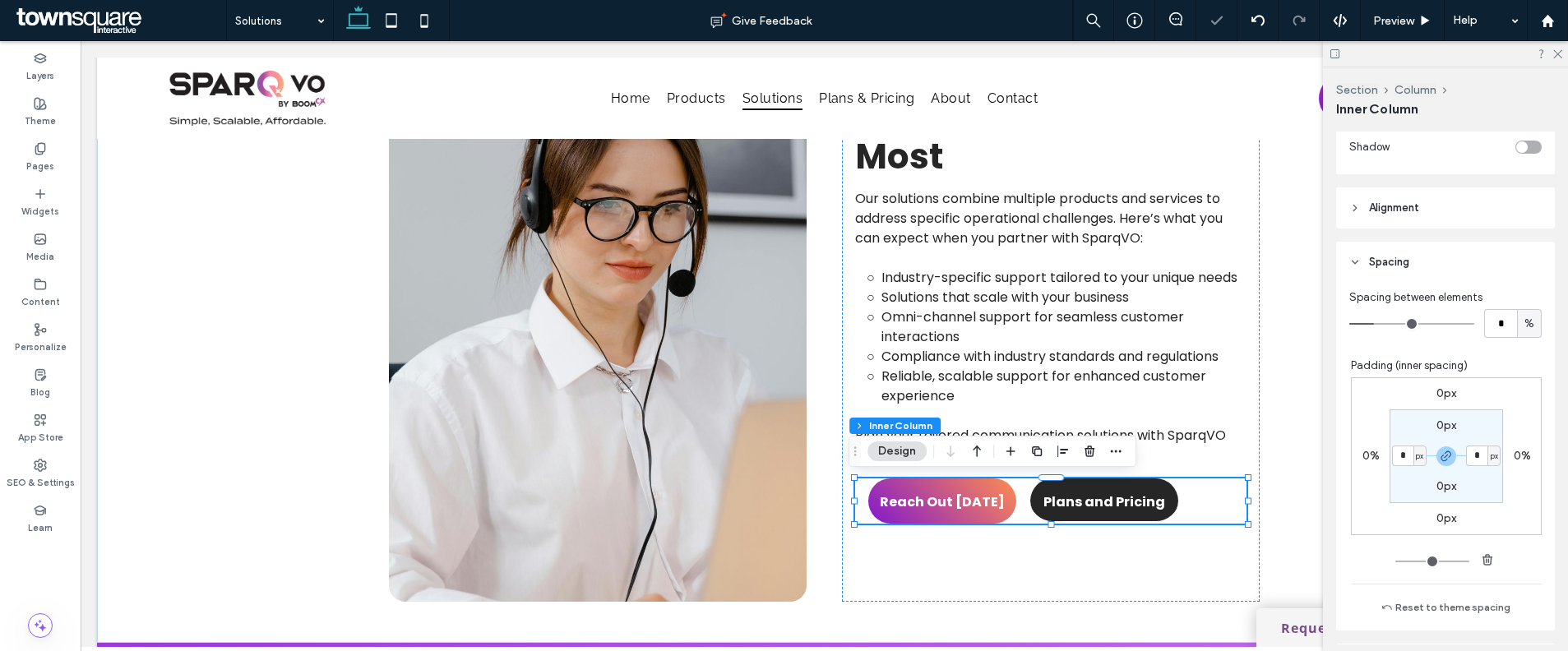
type input "*"
click at [1113, 452] on icon "button" at bounding box center [1116, 451] width 13 height 13
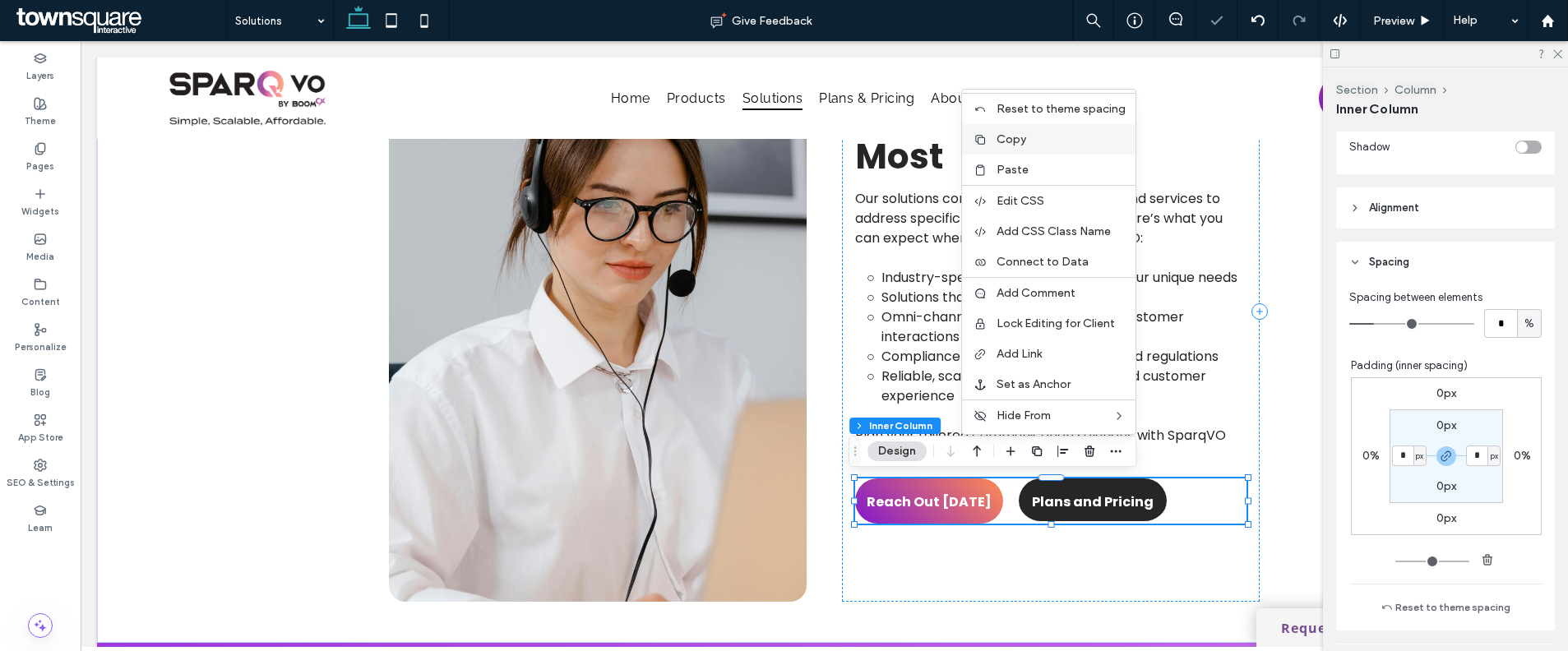
click at [1040, 136] on label "Copy" at bounding box center [1061, 139] width 129 height 14
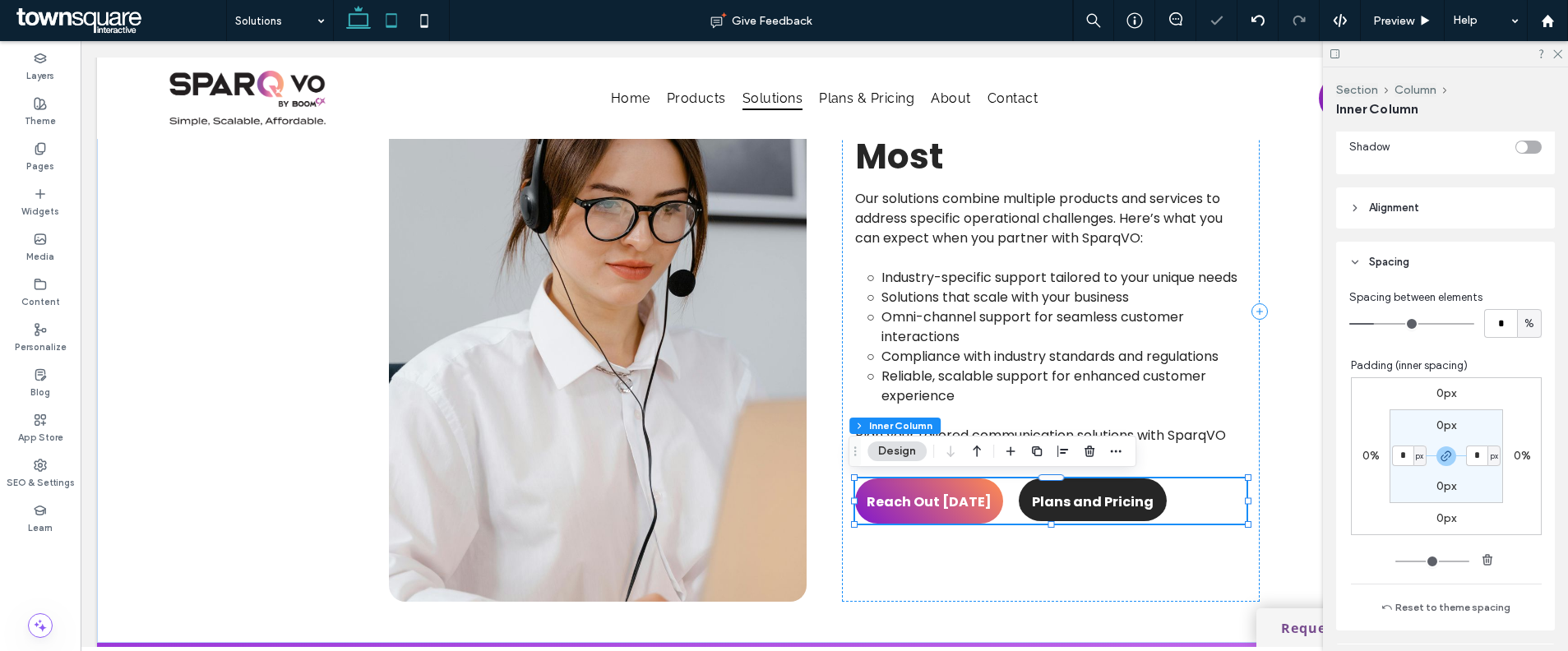
click at [389, 27] on use at bounding box center [391, 19] width 11 height 14
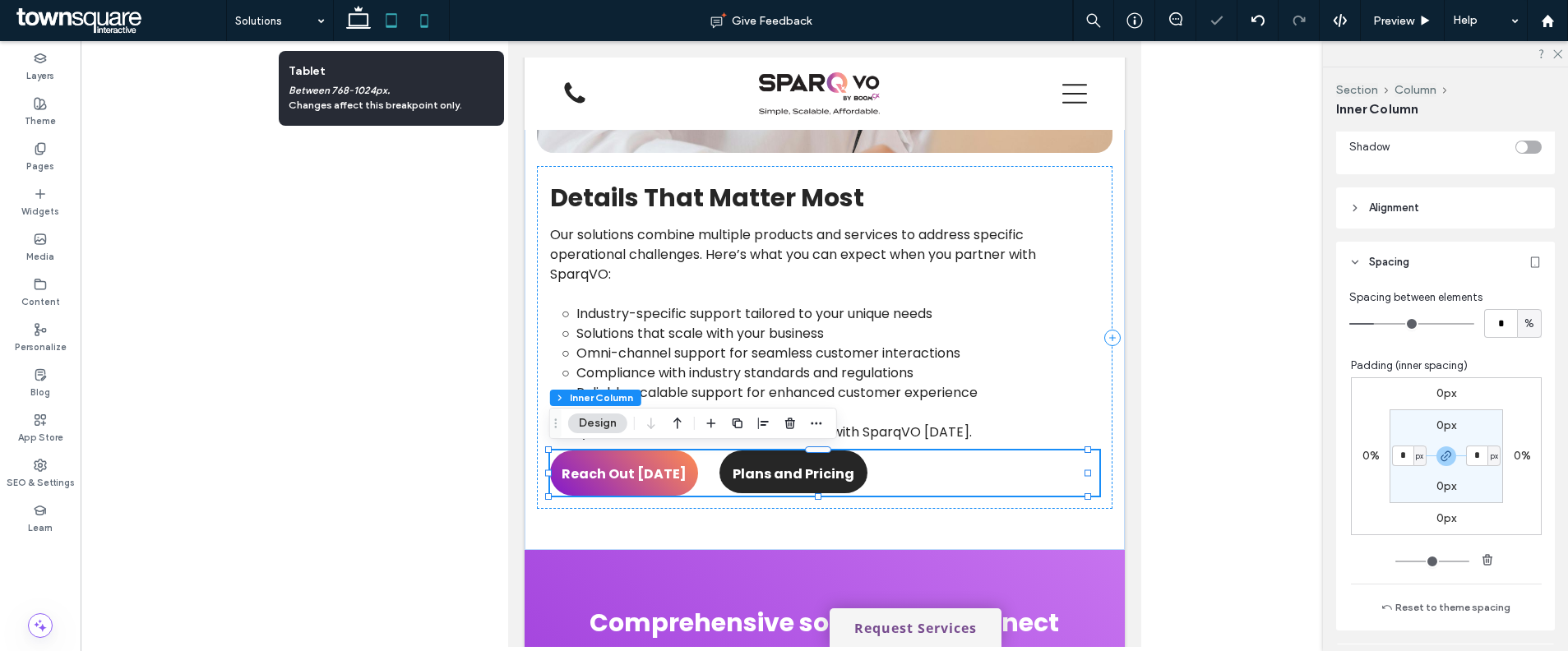
click at [415, 27] on icon at bounding box center [424, 20] width 33 height 33
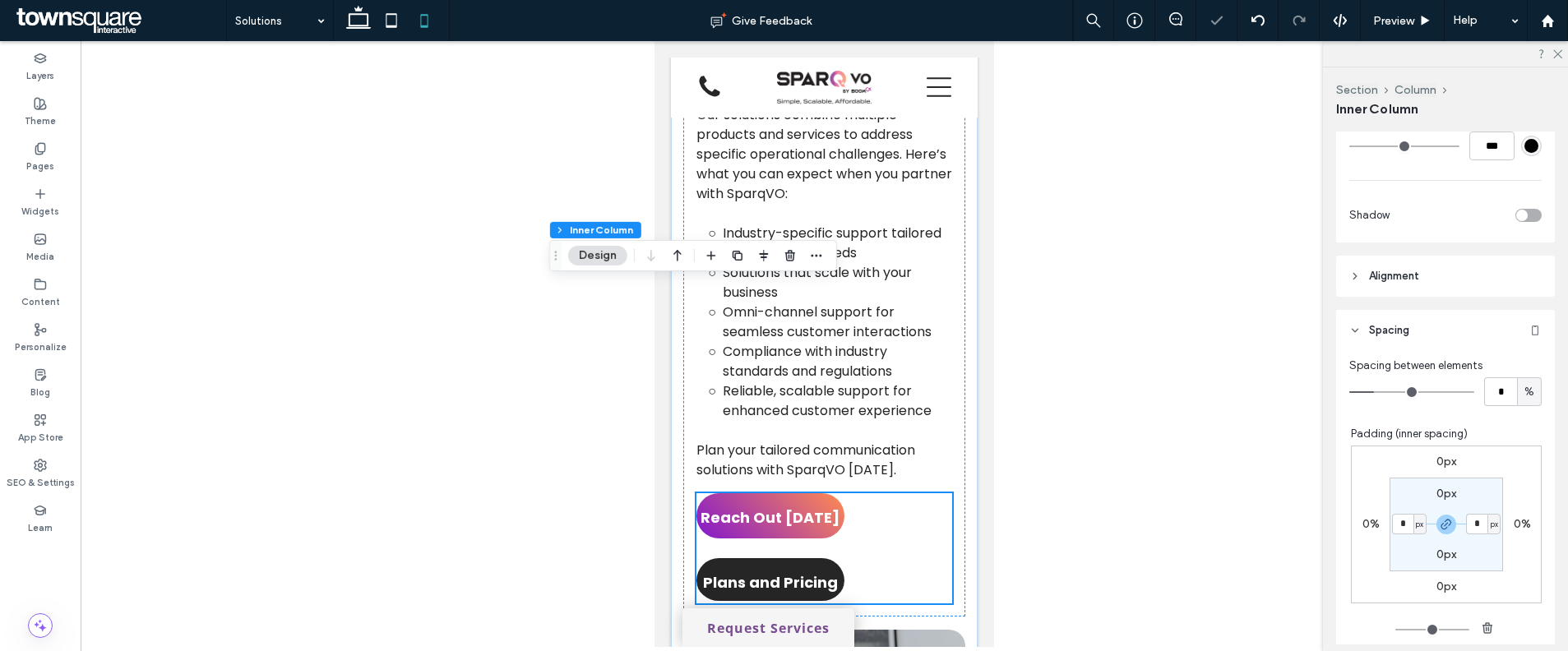
scroll to position [1517, 0]
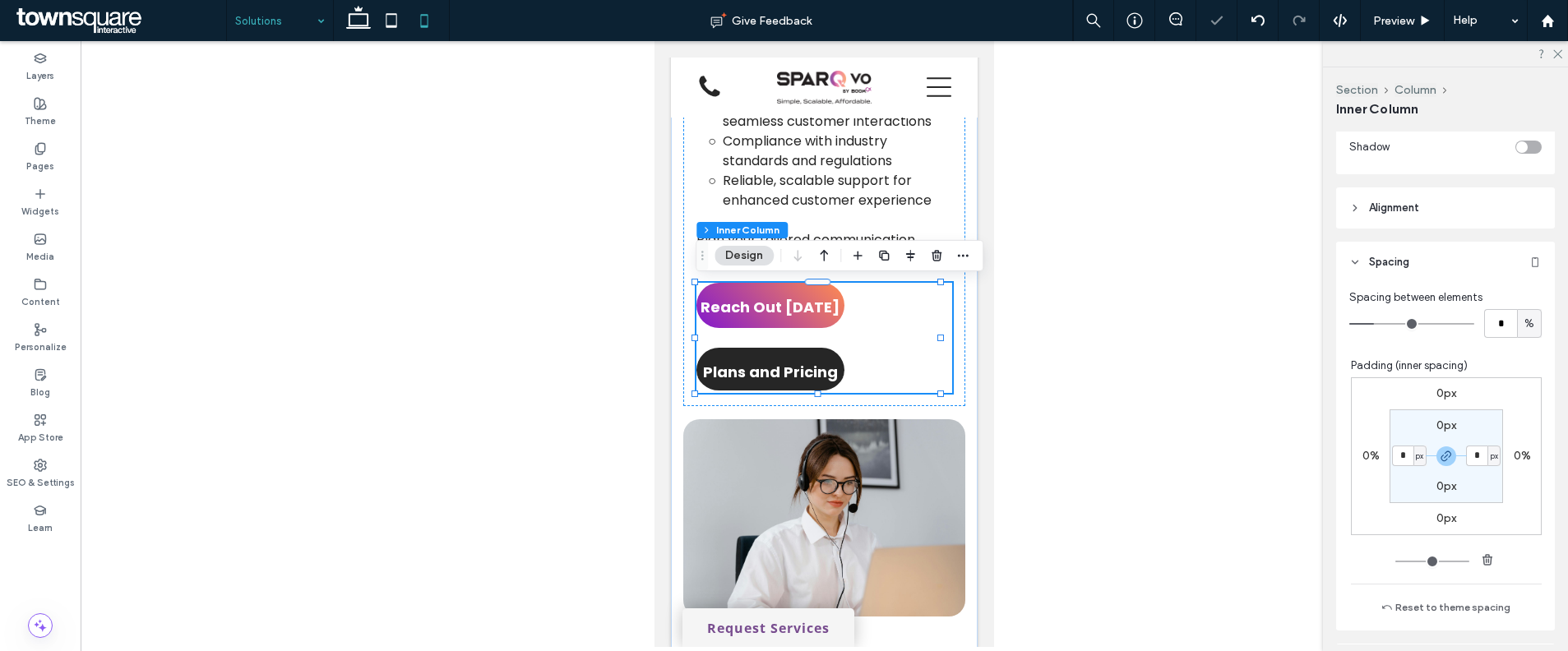
click at [356, 24] on icon at bounding box center [358, 20] width 33 height 33
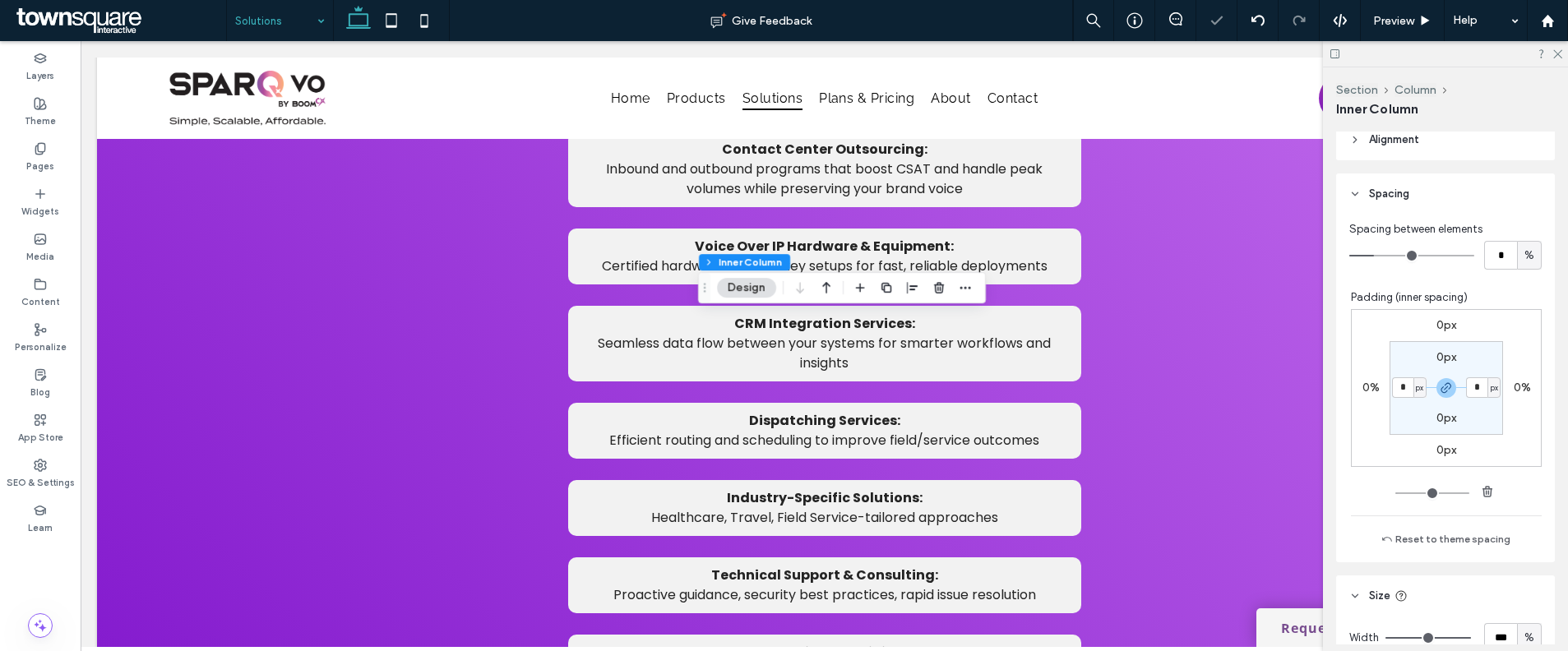
scroll to position [928, 0]
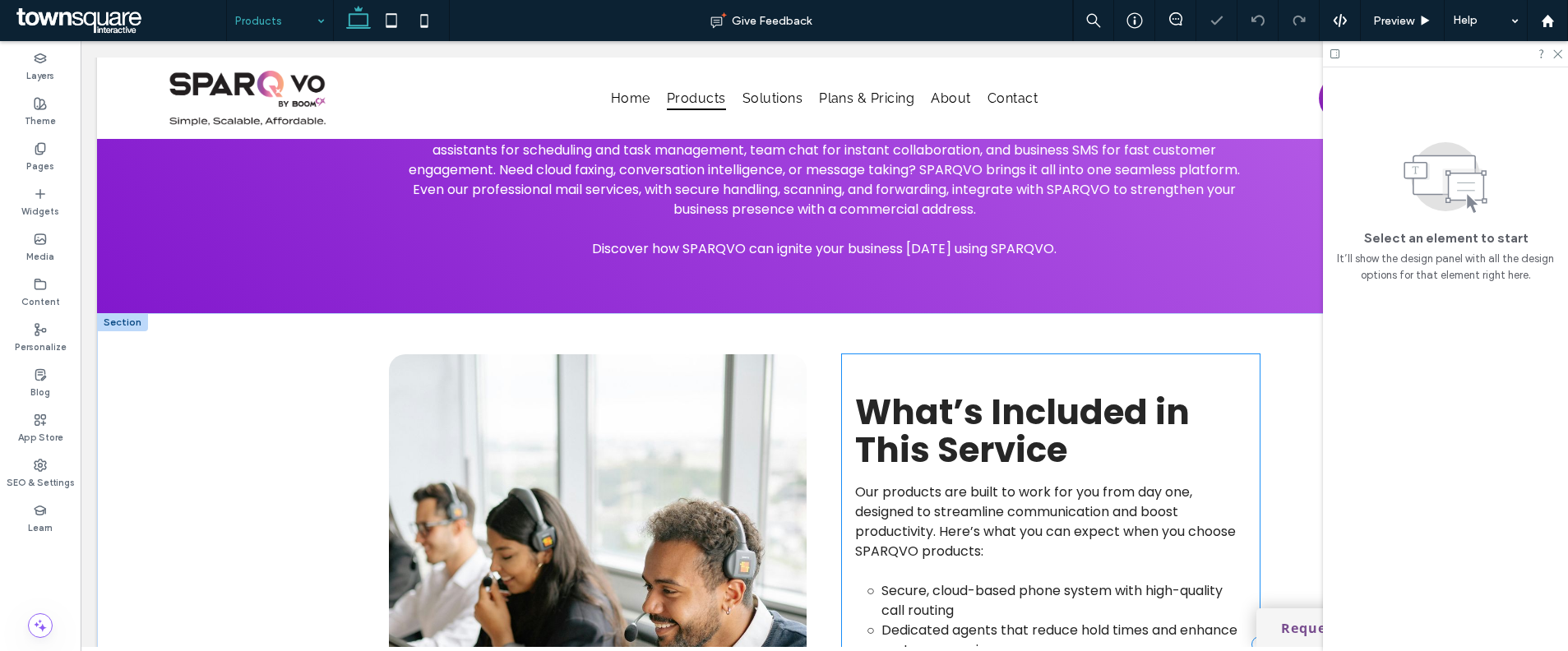
scroll to position [803, 0]
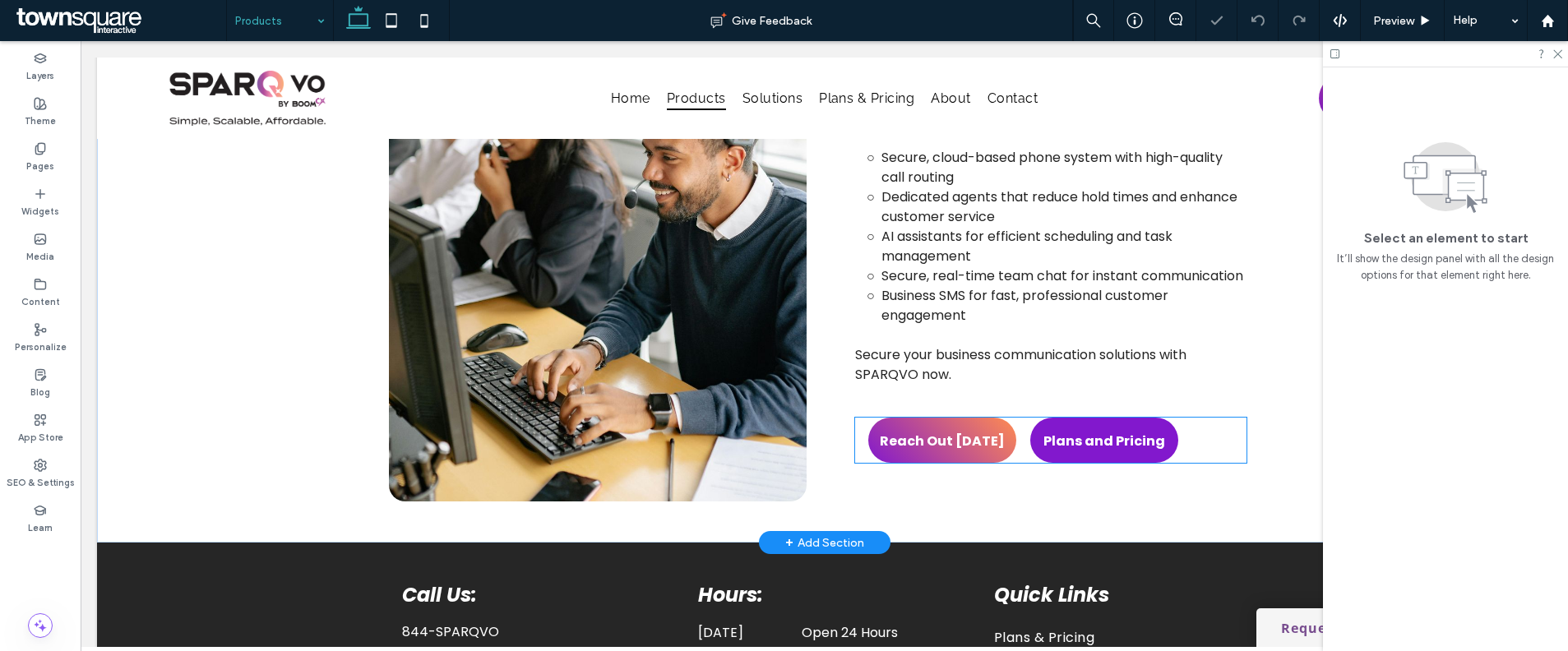
click at [1167, 442] on link "Plans and Pricing" at bounding box center [1104, 440] width 148 height 45
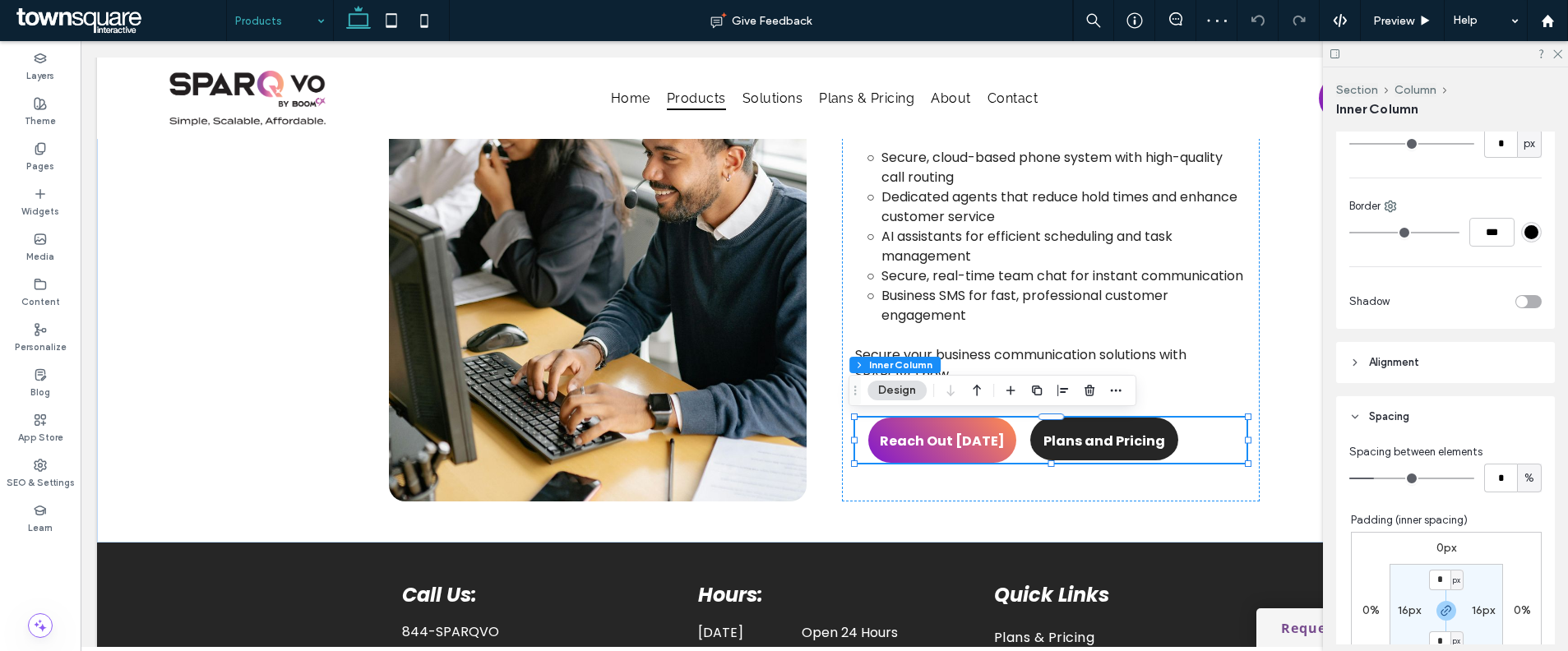
scroll to position [738, 0]
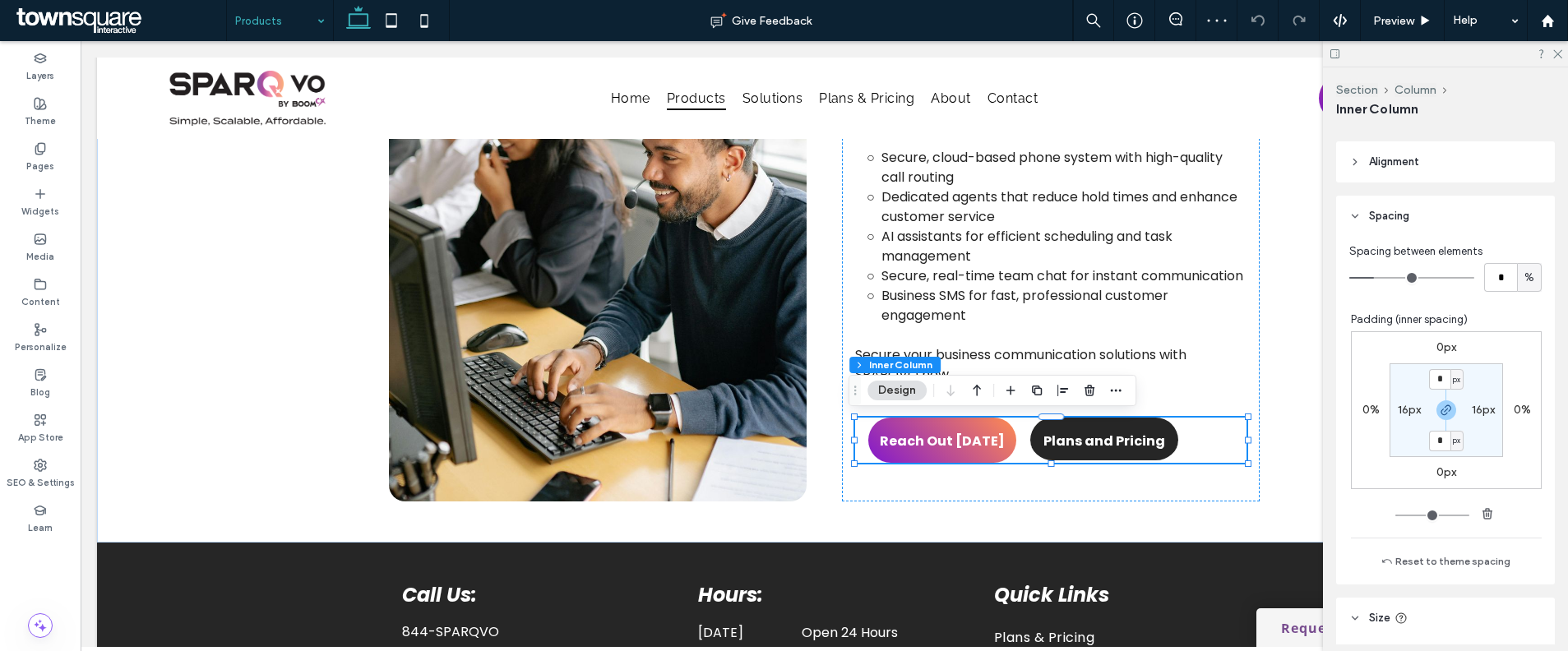
click at [1390, 407] on div "16px" at bounding box center [1409, 411] width 37 height 15
click at [1400, 414] on label "16px" at bounding box center [1409, 410] width 23 height 14
type input "**"
type input "*"
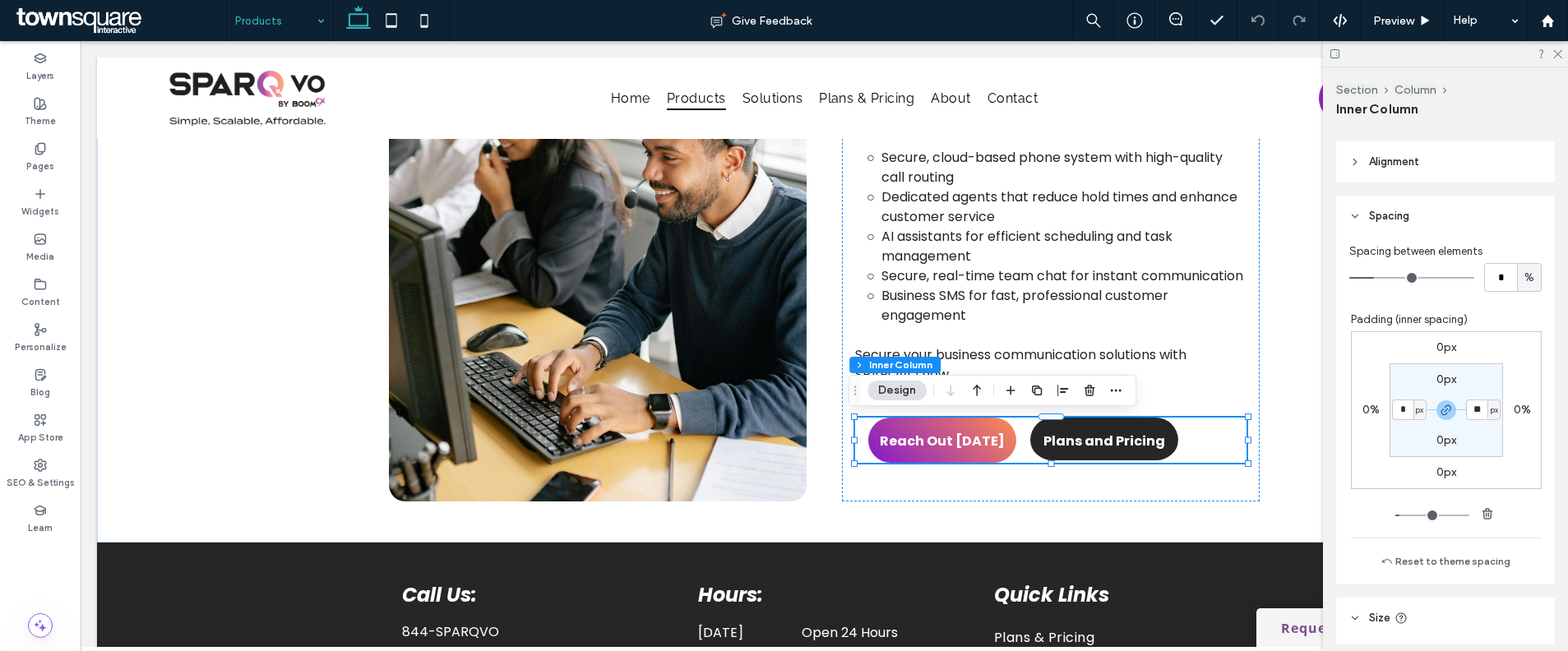
type input "*"
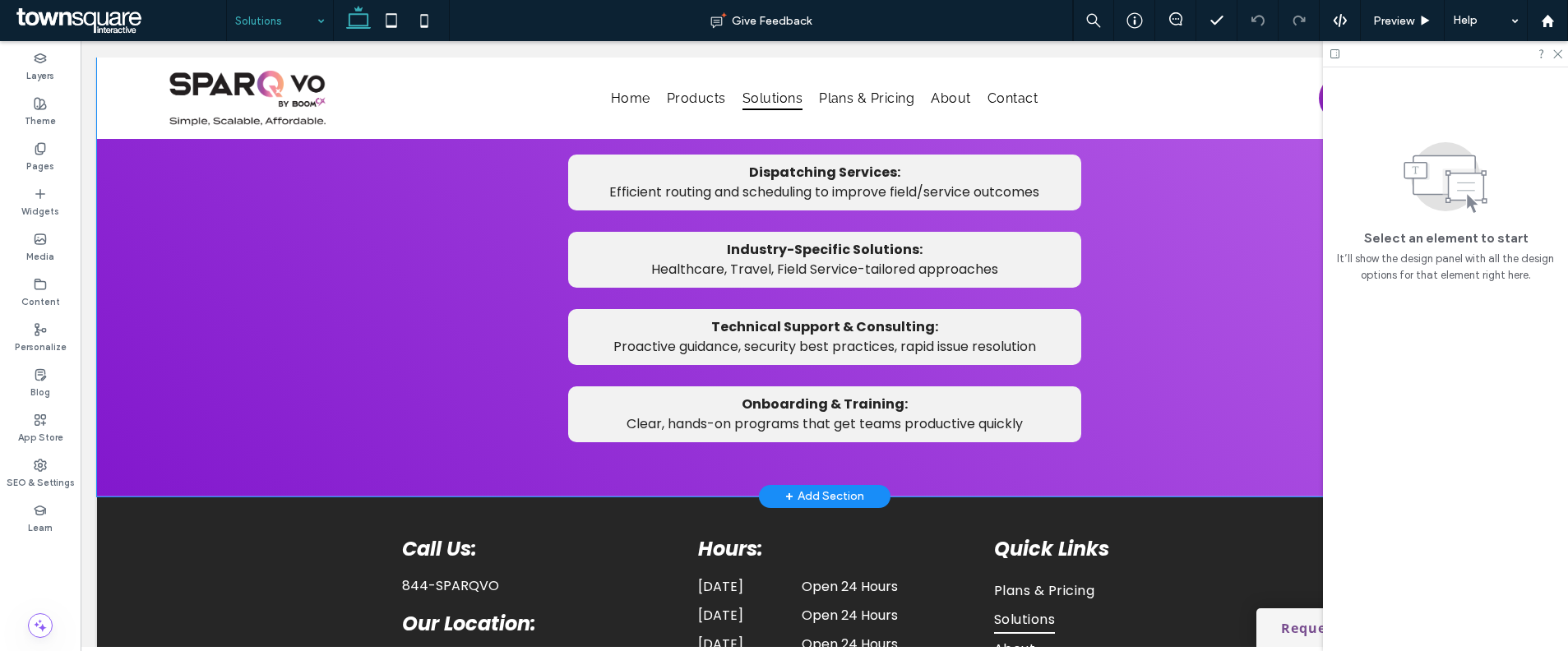
scroll to position [1967, 0]
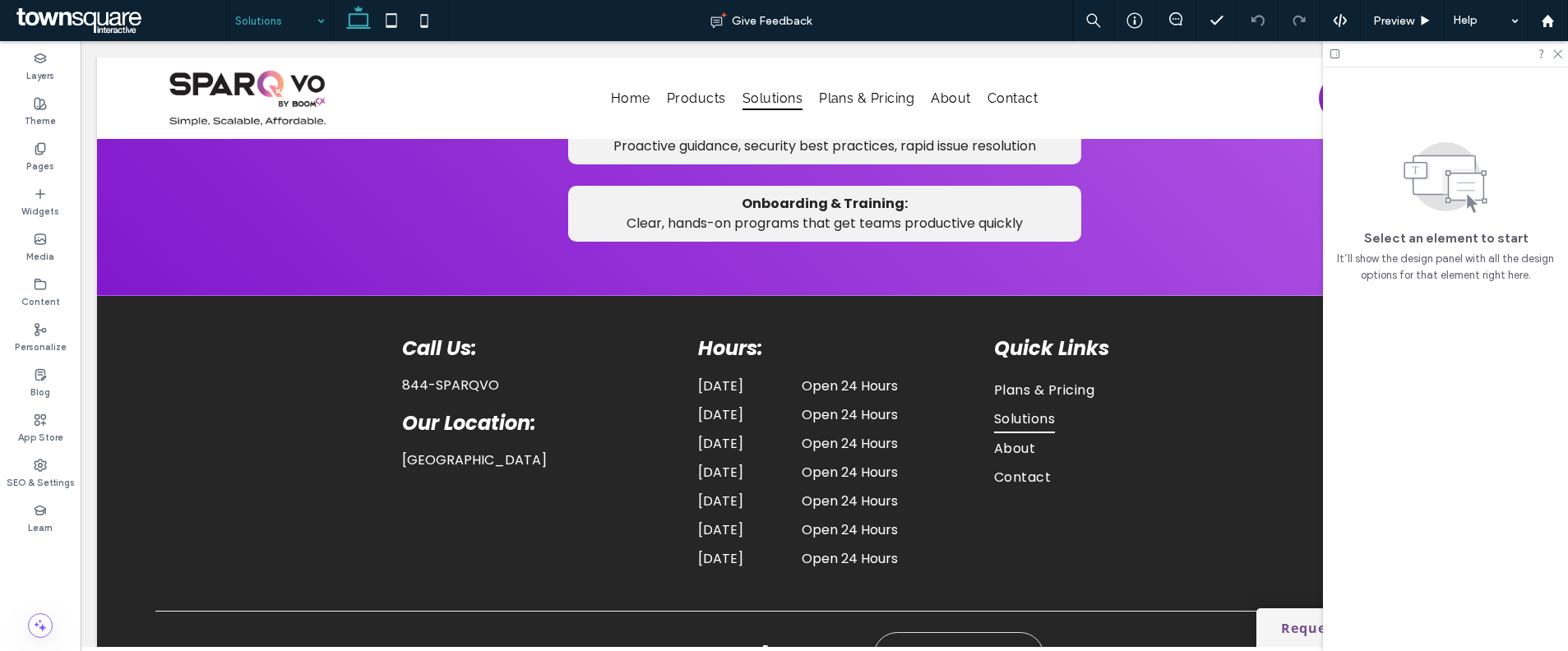
click at [295, 27] on input at bounding box center [275, 20] width 81 height 41
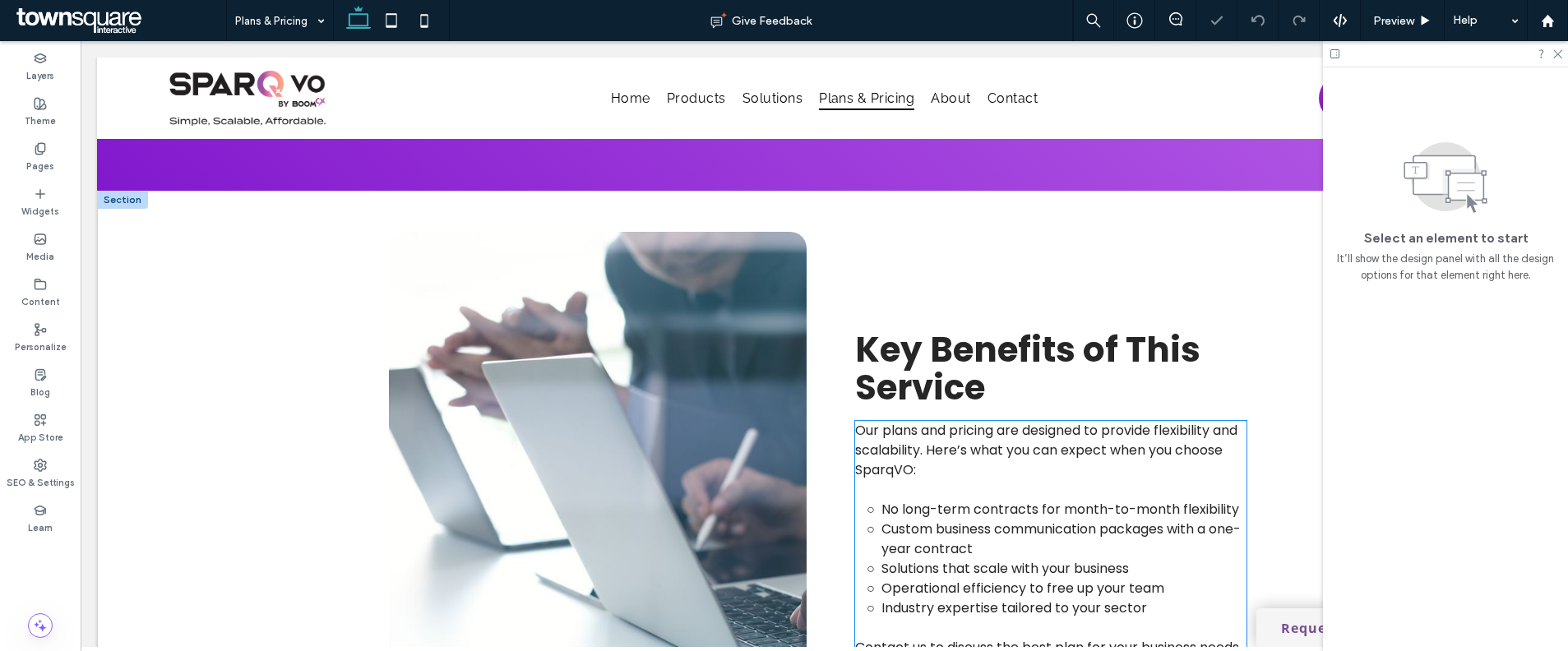
scroll to position [796, 0]
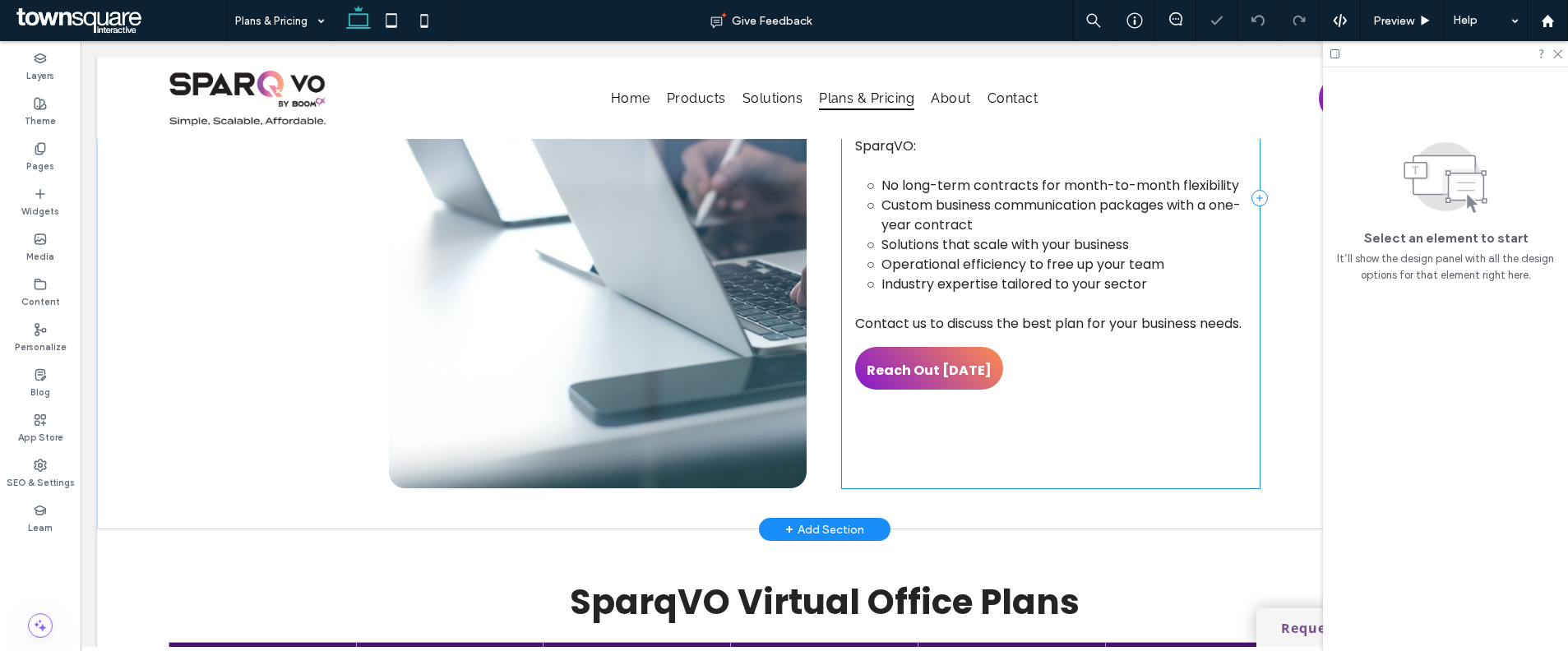
click at [969, 445] on div "Key Benefits of This Service Our plans and pricing are designed to provide flex…" at bounding box center [1051, 198] width 418 height 580
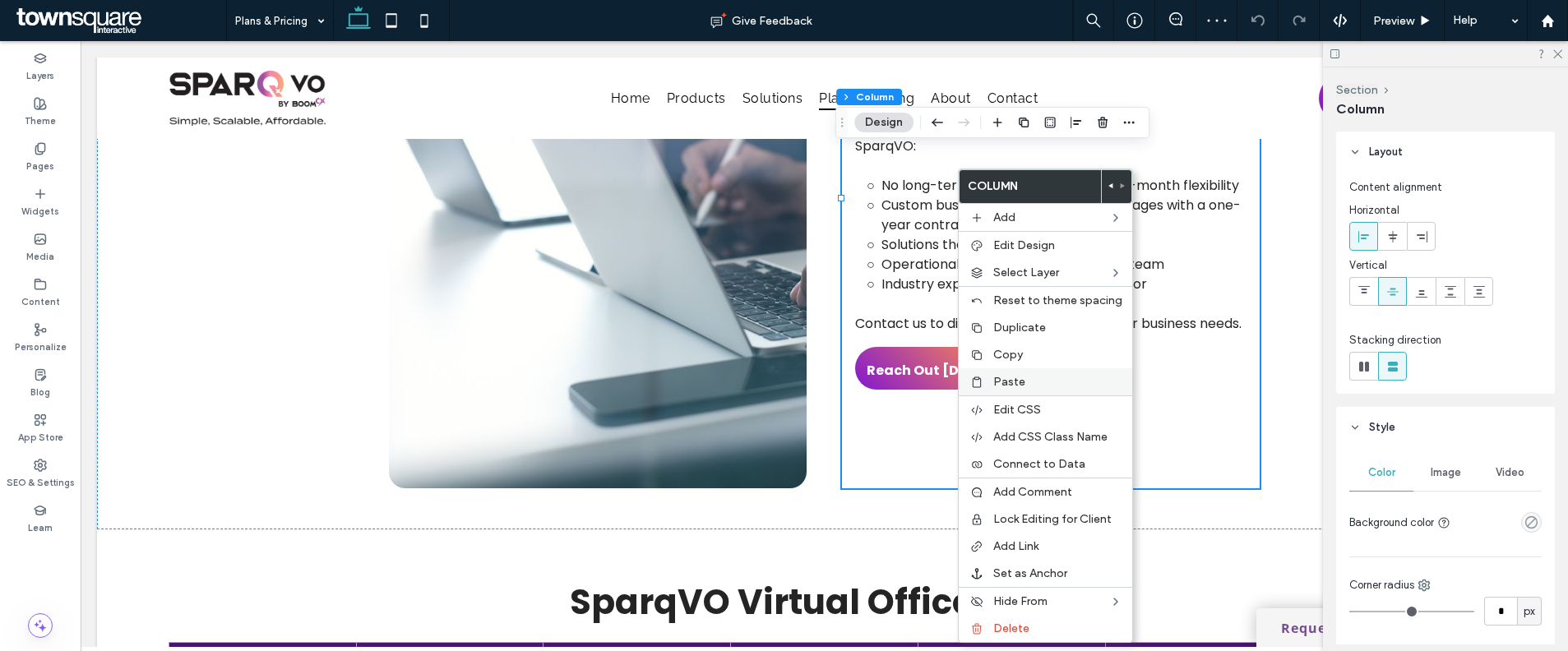
click at [1020, 378] on span "Paste" at bounding box center [1009, 381] width 32 height 14
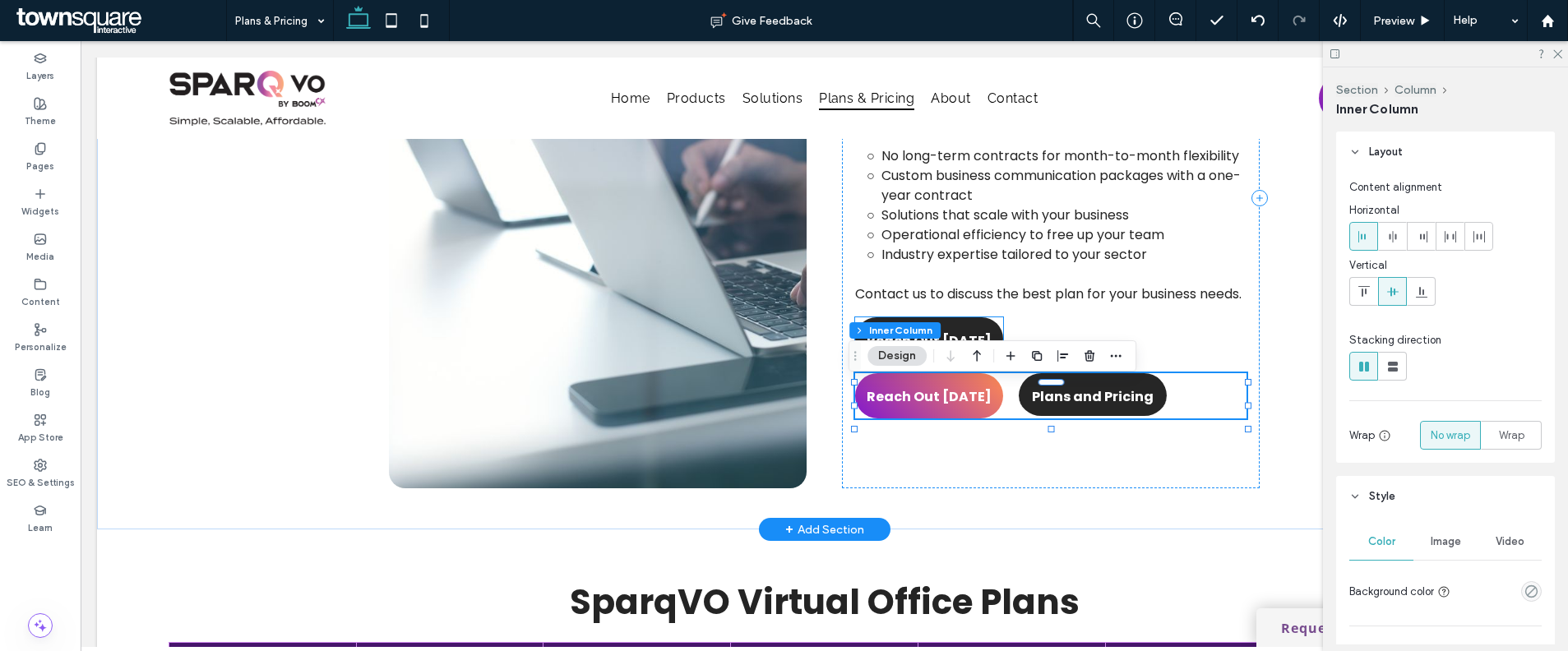
click at [962, 331] on span "Reach Out Today" at bounding box center [929, 341] width 125 height 47
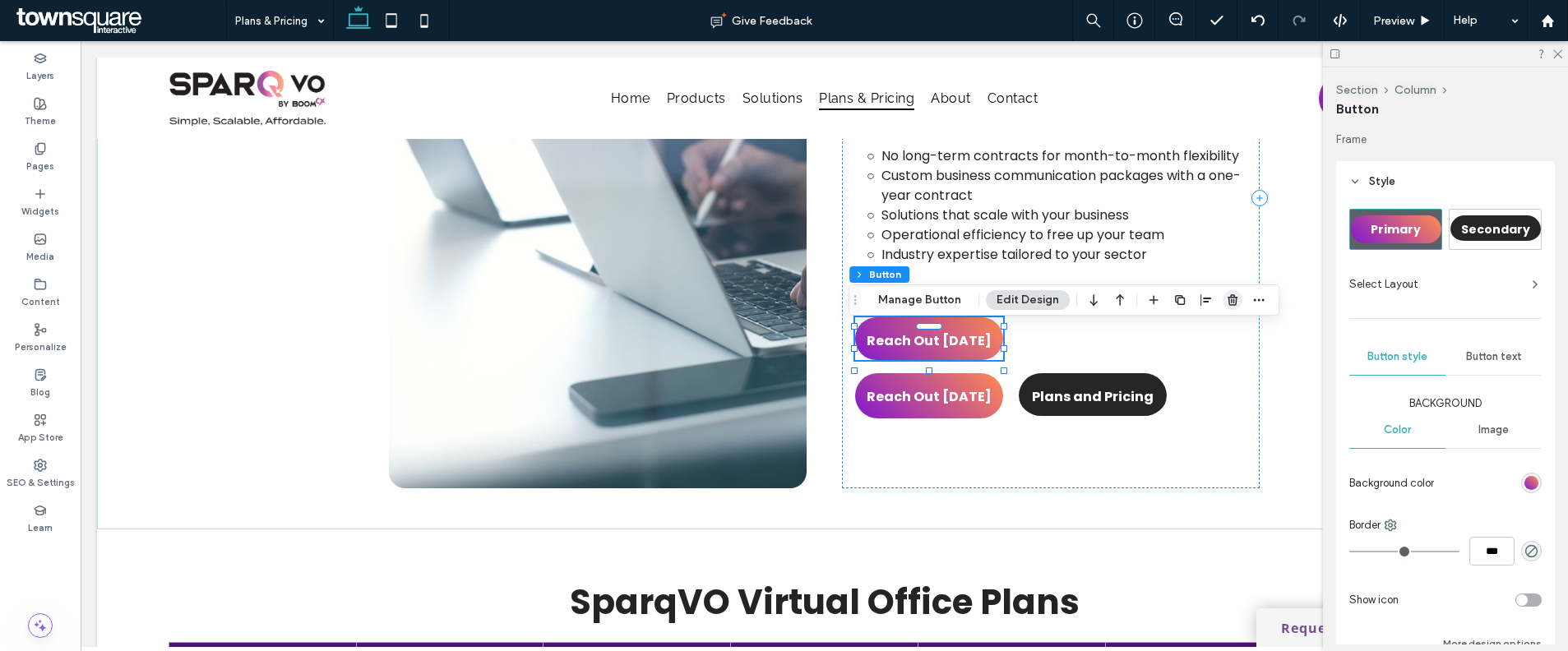
click at [1225, 301] on icon "button" at bounding box center [1232, 300] width 13 height 13
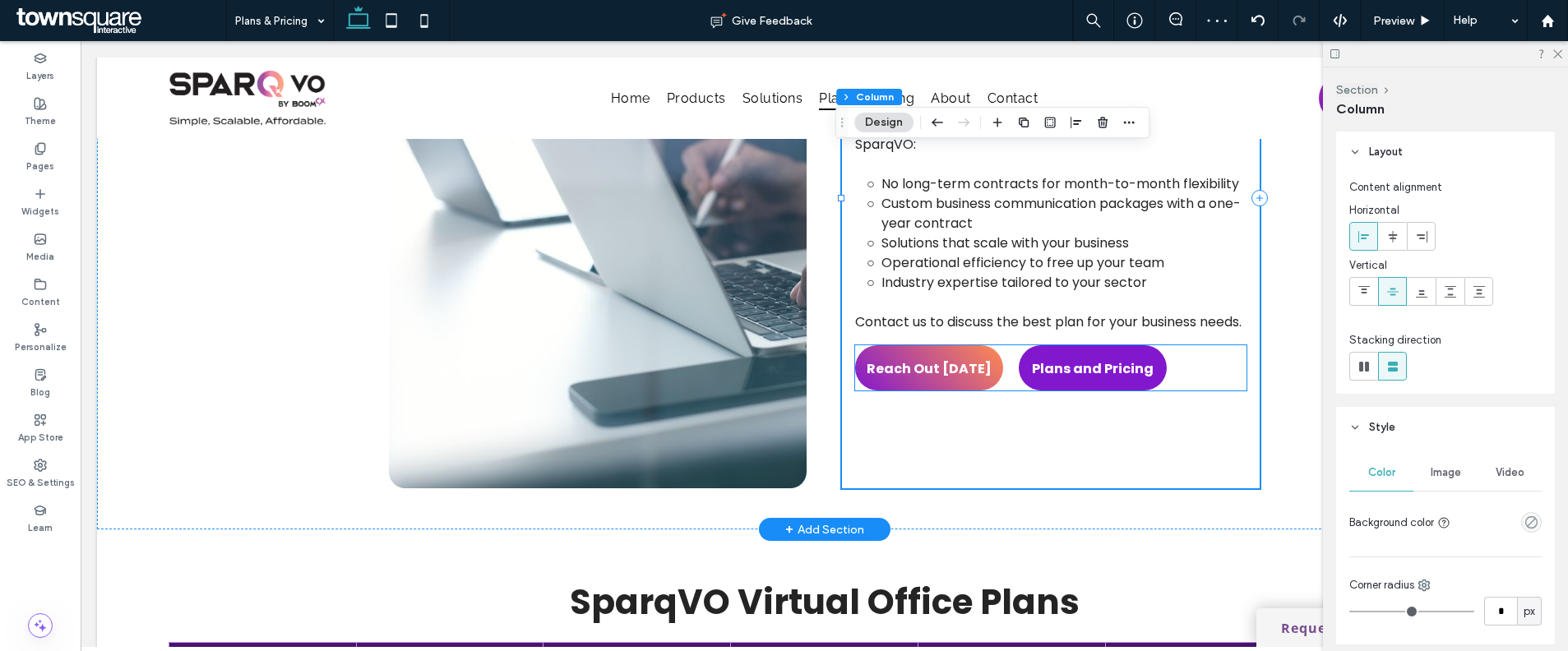
click at [1050, 378] on span "Plans and Pricing" at bounding box center [1093, 368] width 122 height 47
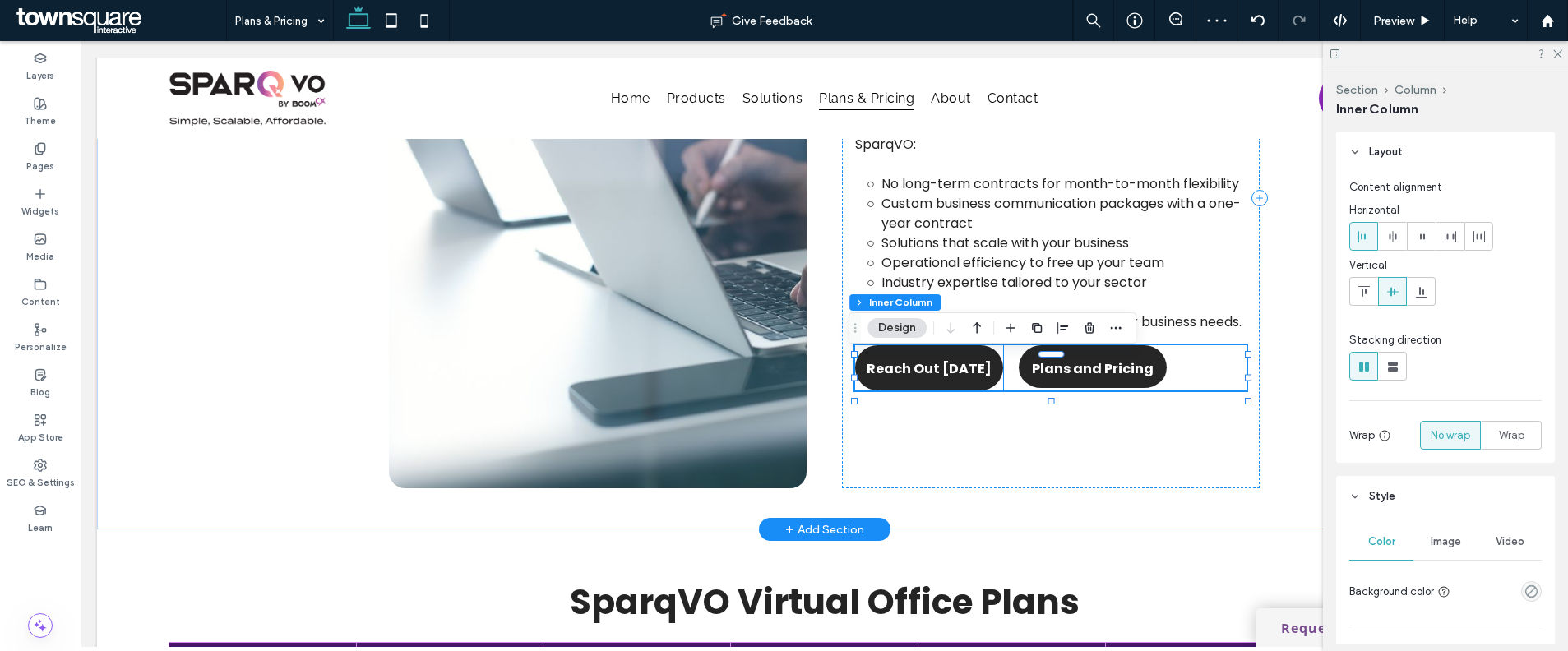
click at [945, 376] on span "Reach Out Today" at bounding box center [929, 368] width 125 height 47
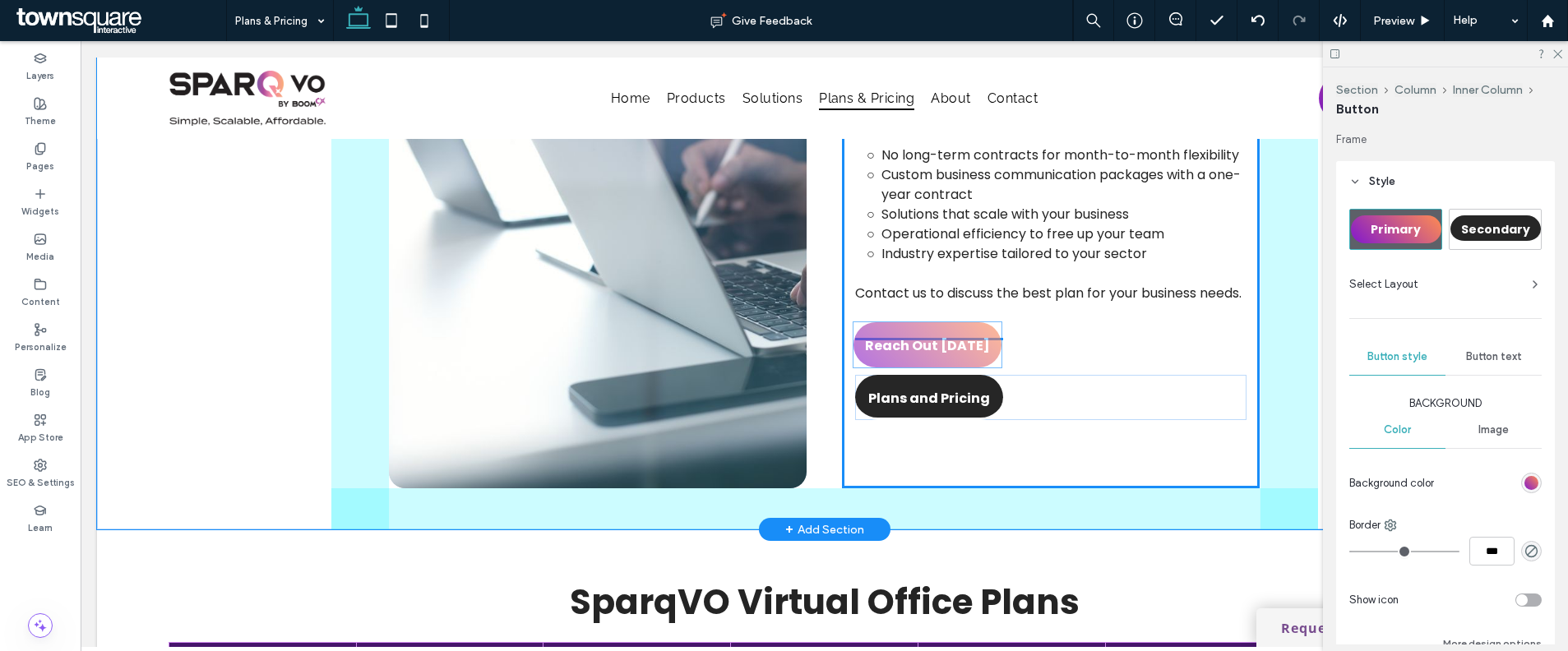
drag, startPoint x: 941, startPoint y: 379, endPoint x: 947, endPoint y: 346, distance: 33.5
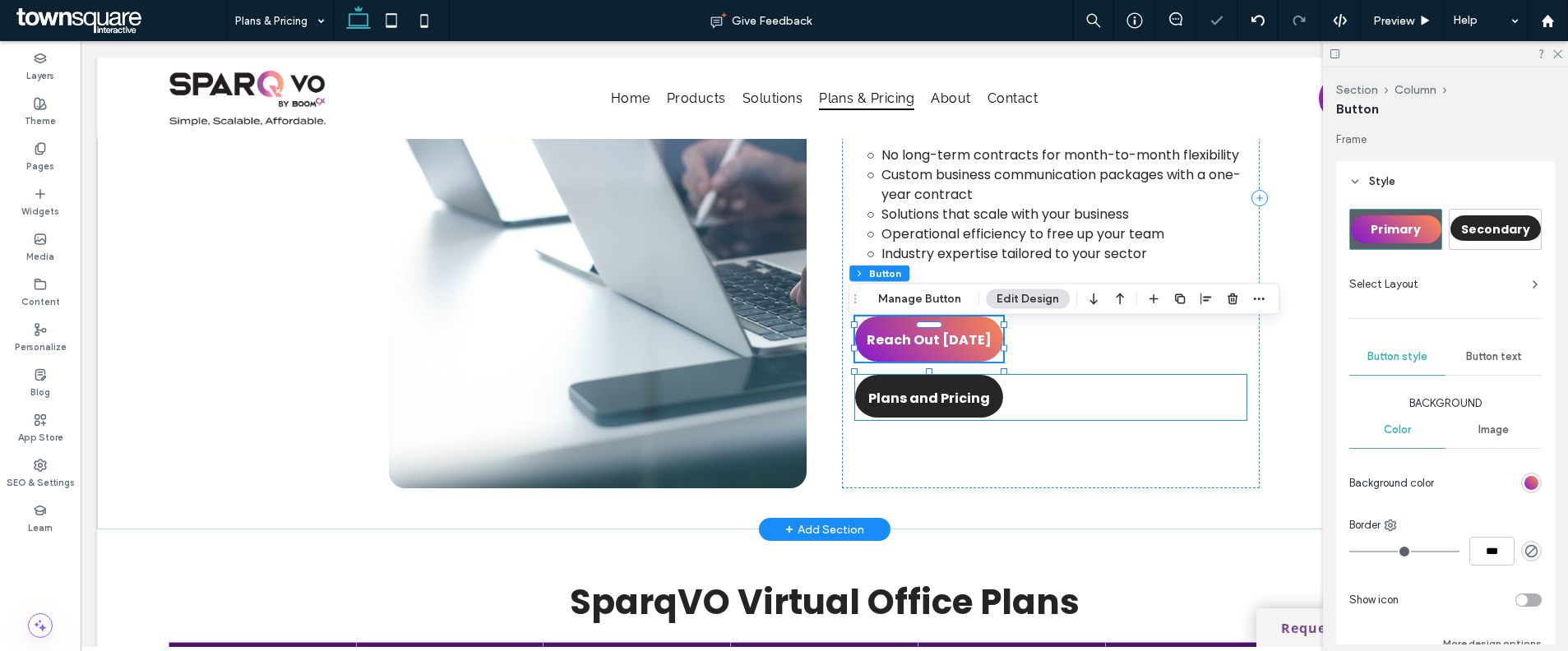
click at [1080, 419] on div "Plans and Pricing" at bounding box center [1051, 397] width 391 height 45
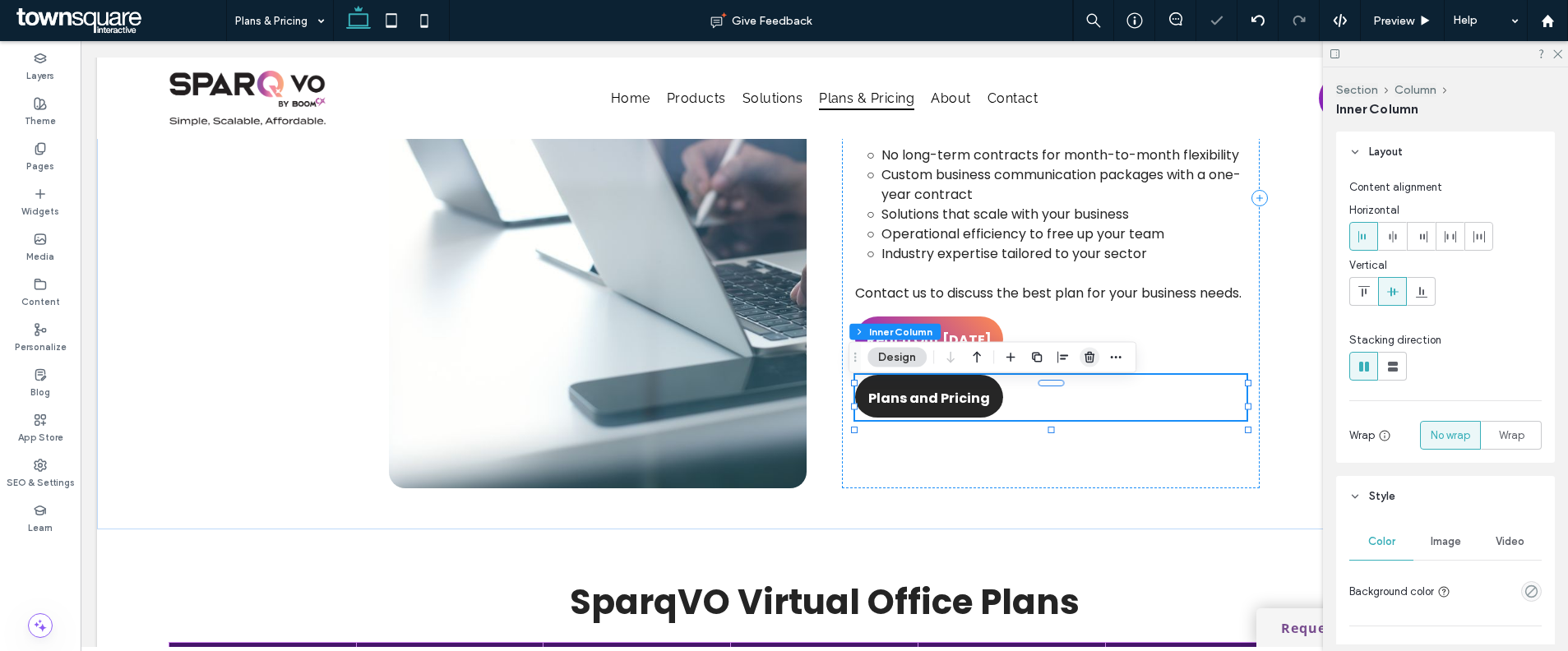
drag, startPoint x: 1087, startPoint y: 358, endPoint x: 1006, endPoint y: 318, distance: 90.3
click at [1087, 358] on icon "button" at bounding box center [1089, 357] width 13 height 13
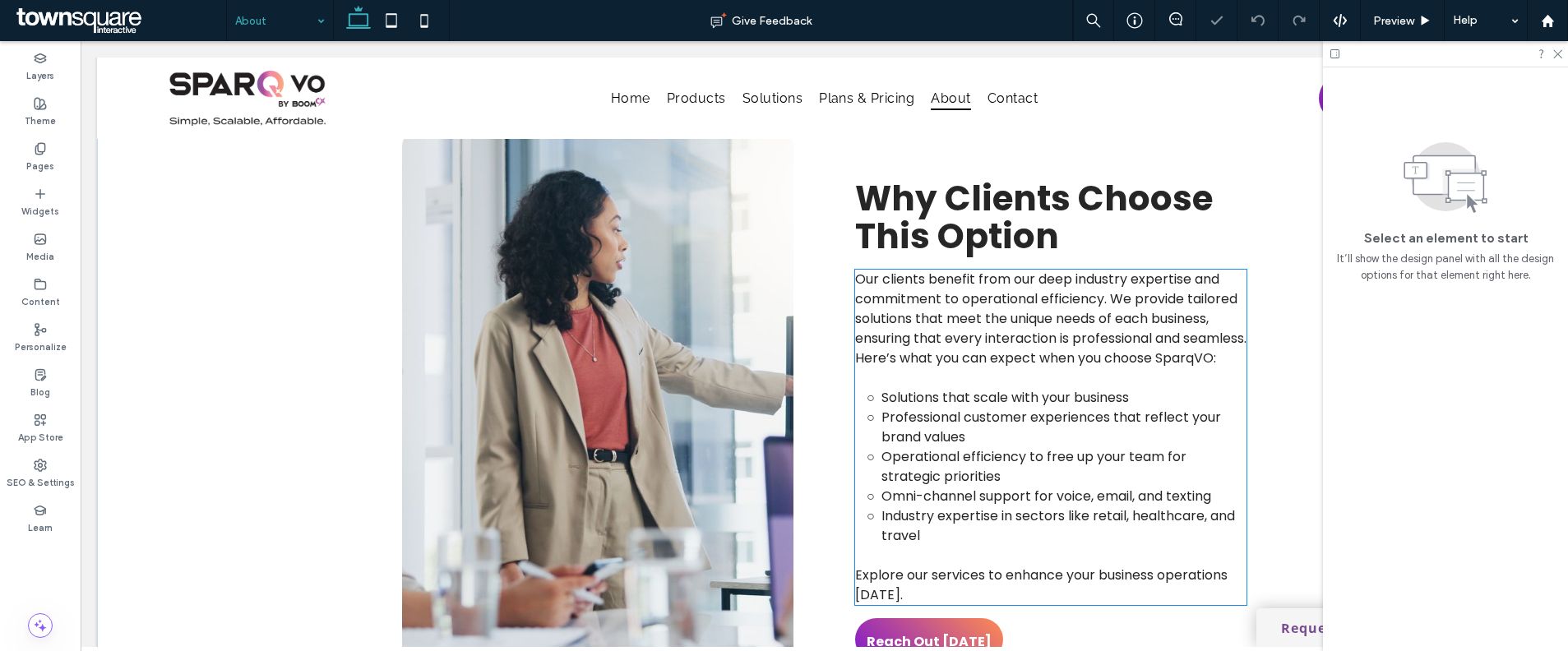
scroll to position [795, 0]
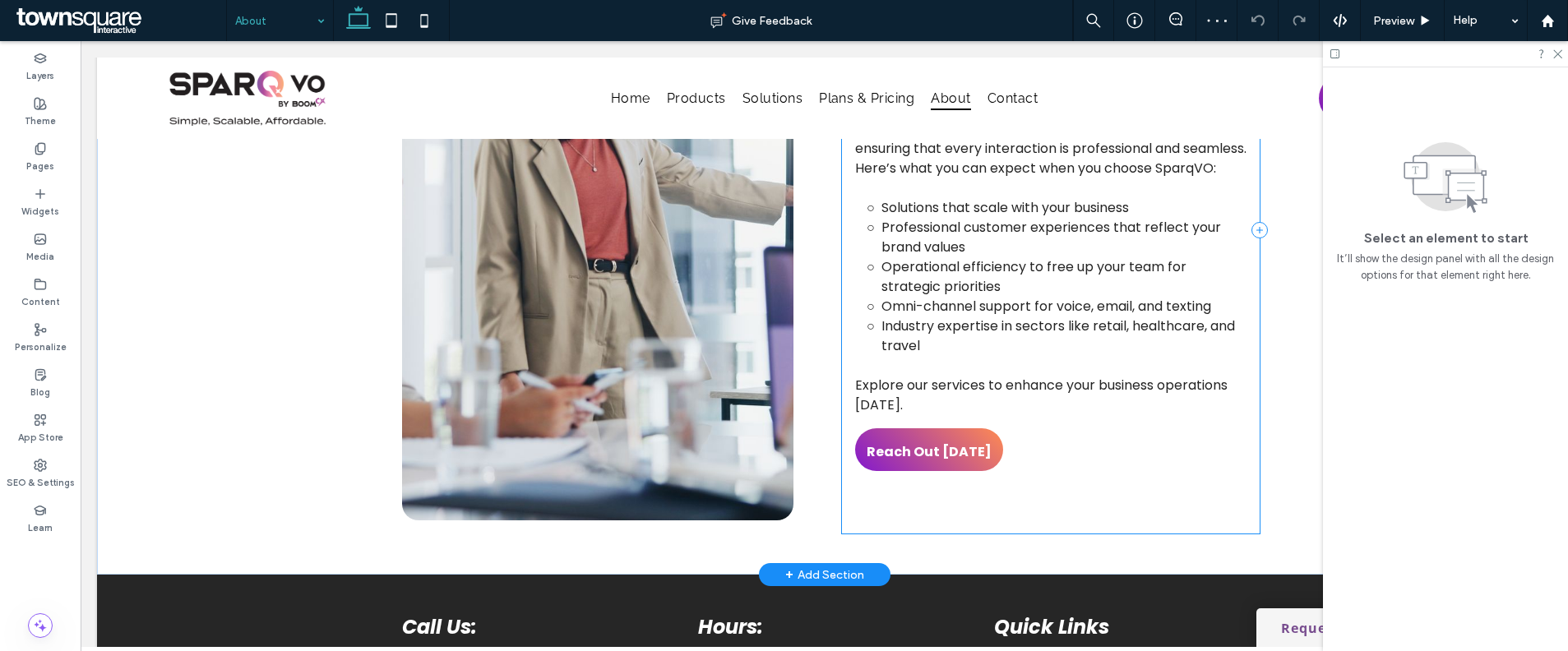
click at [1014, 460] on div "Why Clients Choose This Option Our clients benefit from our deep industry exper…" at bounding box center [1051, 230] width 418 height 607
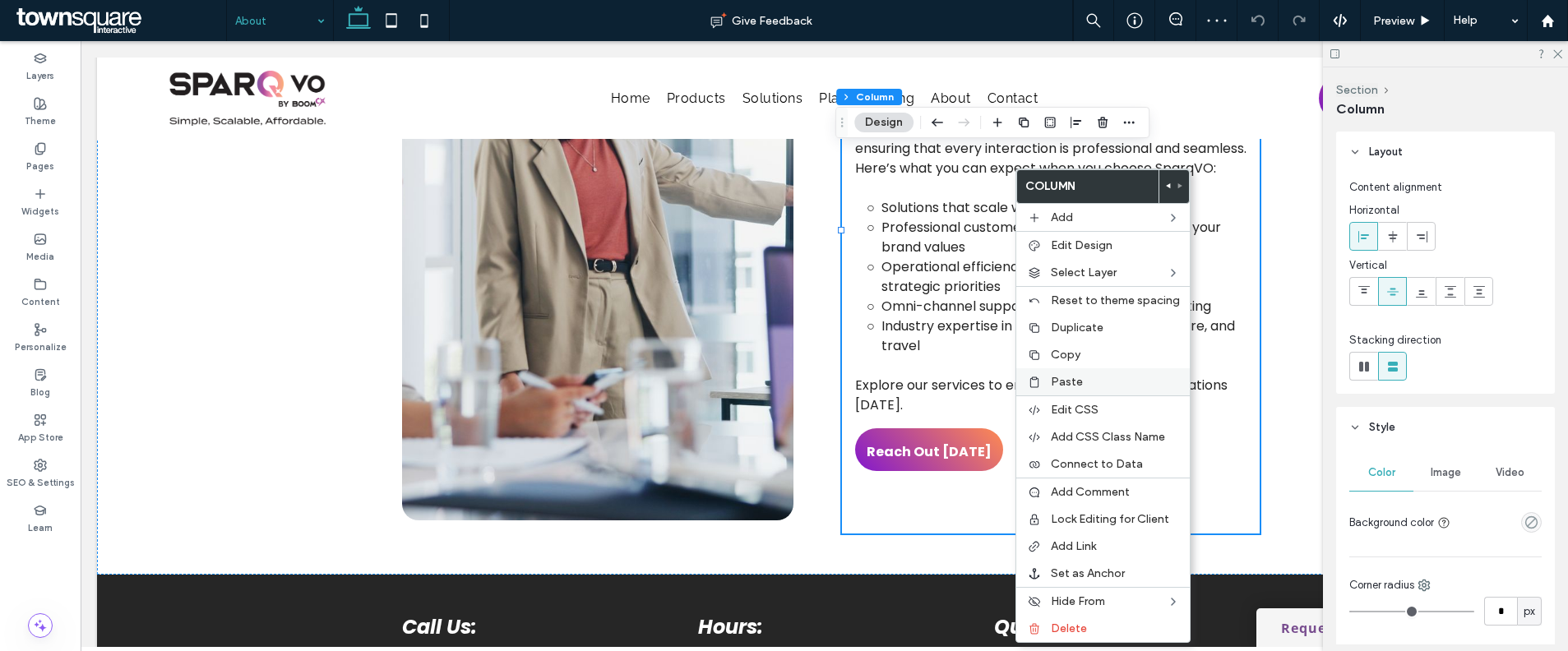
click at [1054, 377] on span "Paste" at bounding box center [1066, 381] width 32 height 14
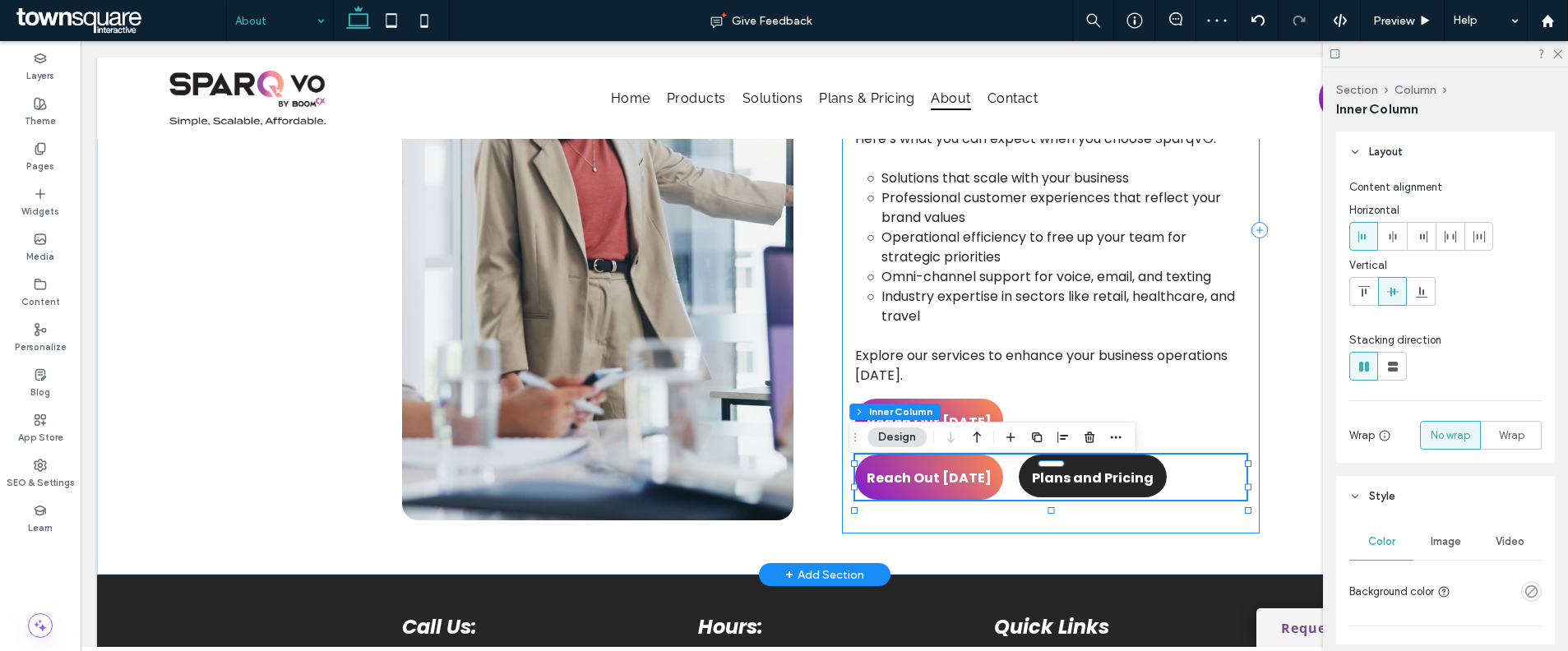
click at [958, 406] on div "Why Clients Choose This Option Our clients benefit from our deep industry exper…" at bounding box center [1051, 230] width 418 height 607
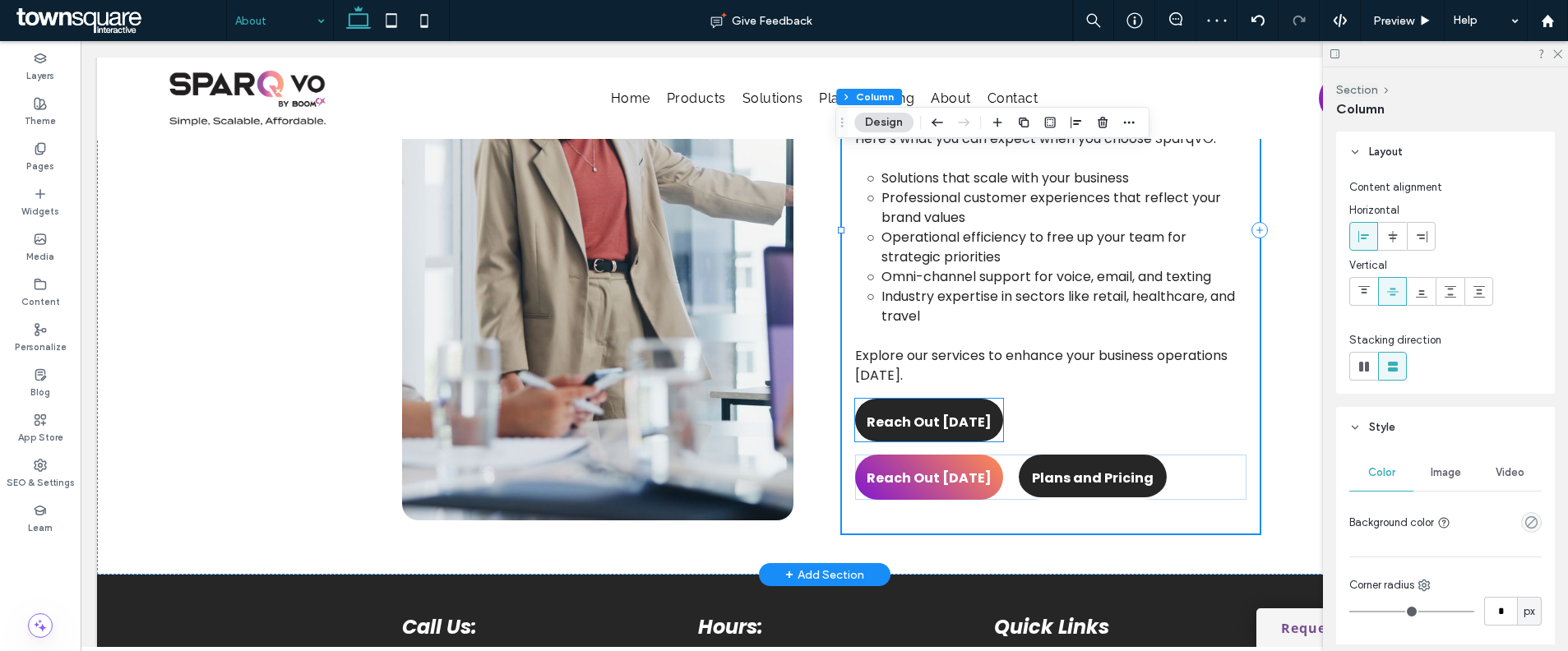
click at [963, 413] on span "Reach Out Today" at bounding box center [929, 422] width 125 height 47
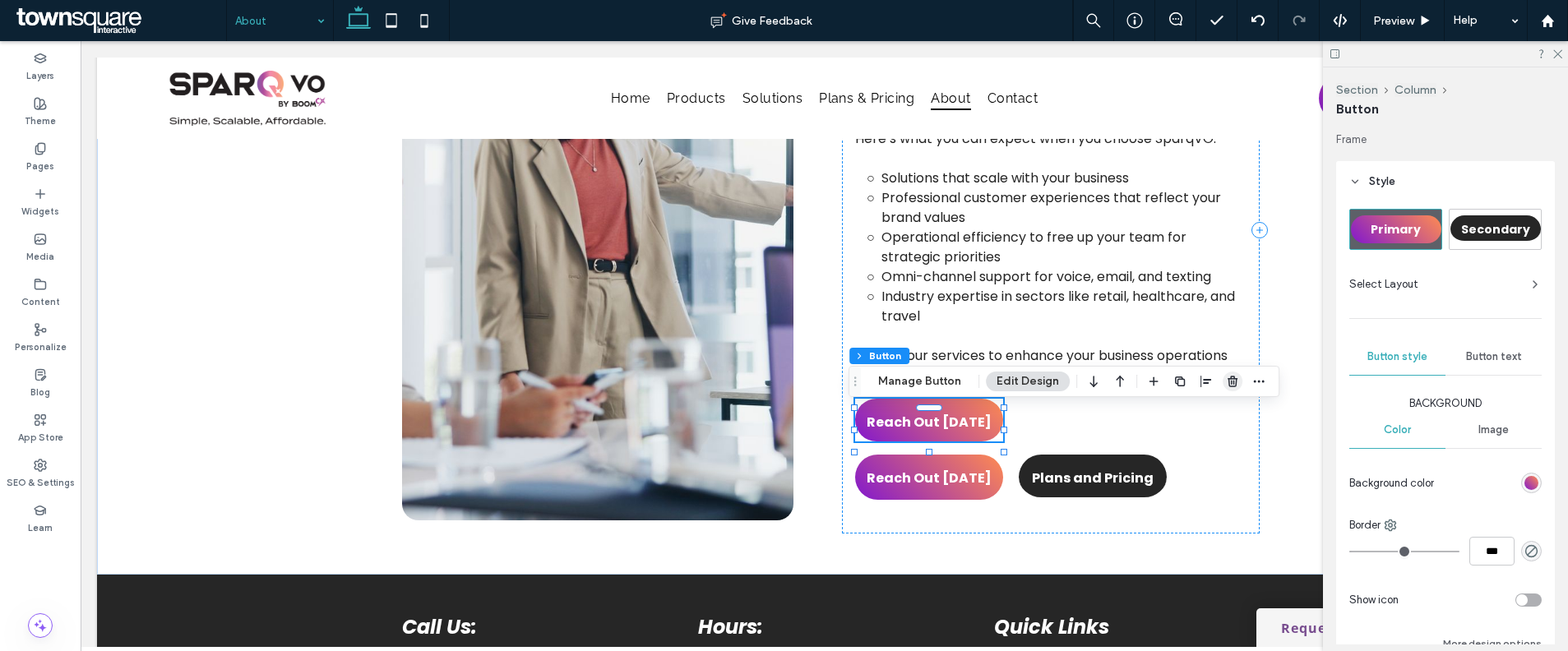
click at [1230, 378] on use "button" at bounding box center [1232, 381] width 10 height 11
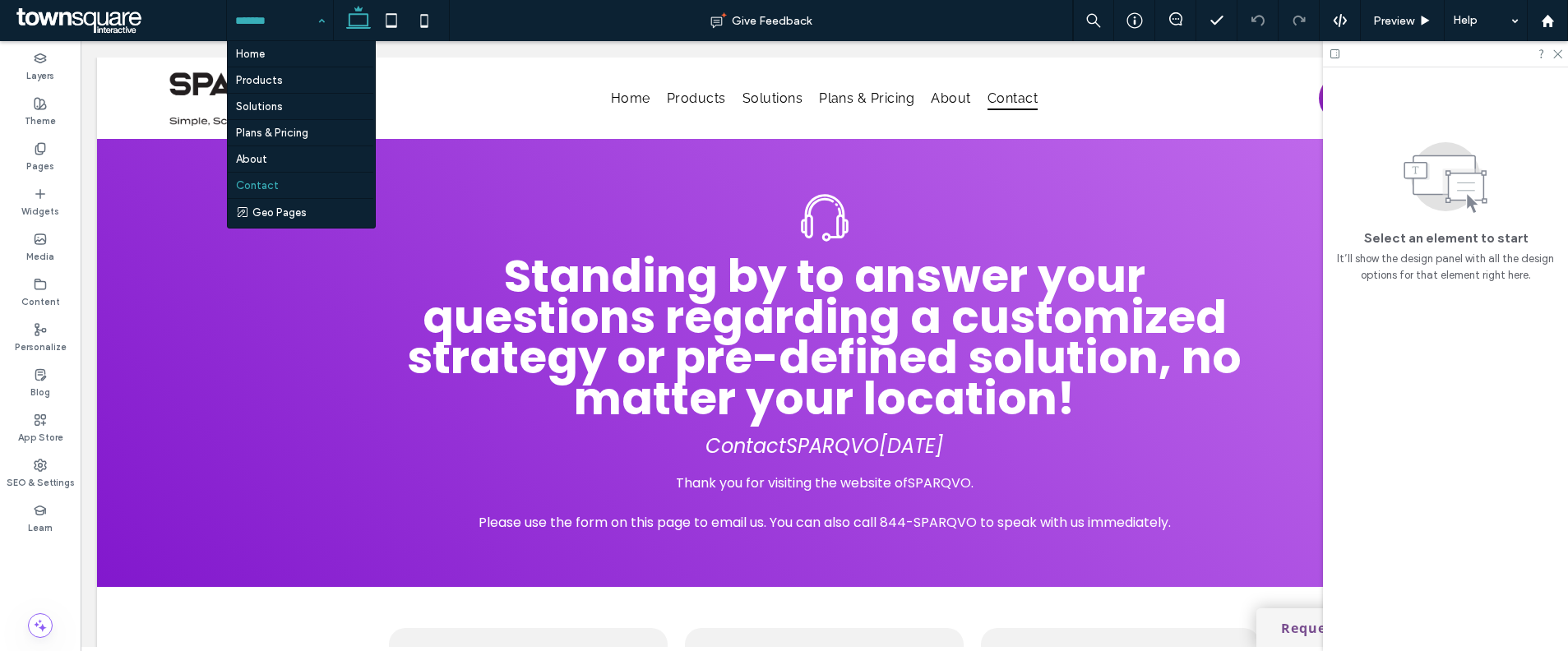
click at [273, 29] on input at bounding box center [275, 20] width 81 height 41
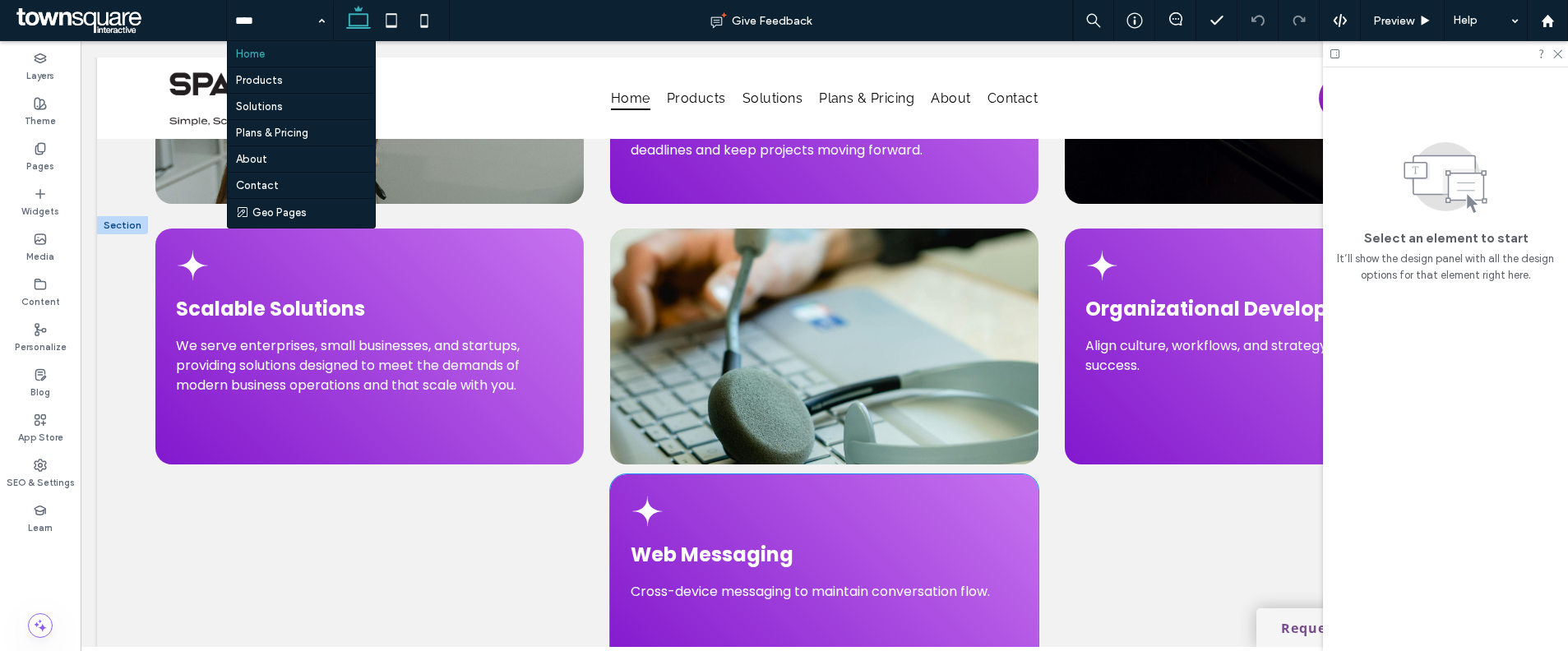
scroll to position [3947, 0]
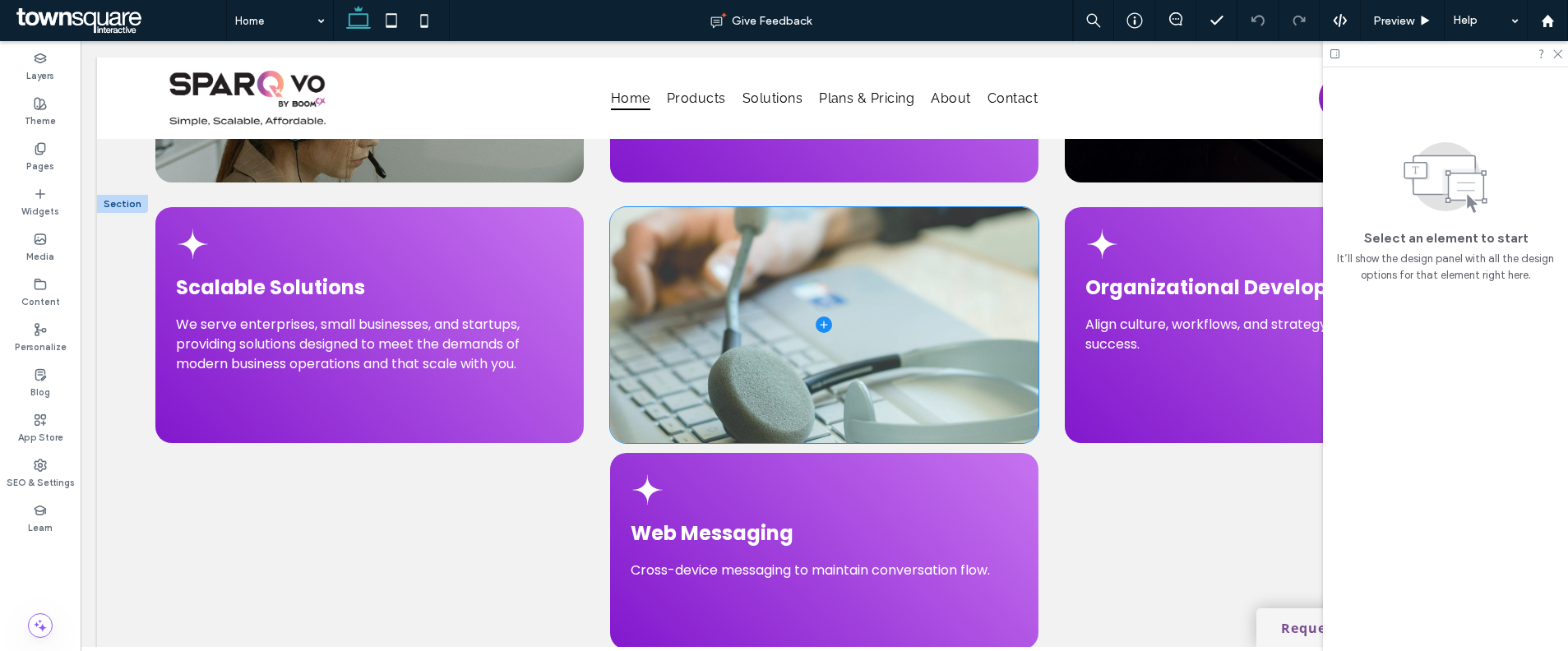
click at [923, 355] on span at bounding box center [824, 325] width 428 height 236
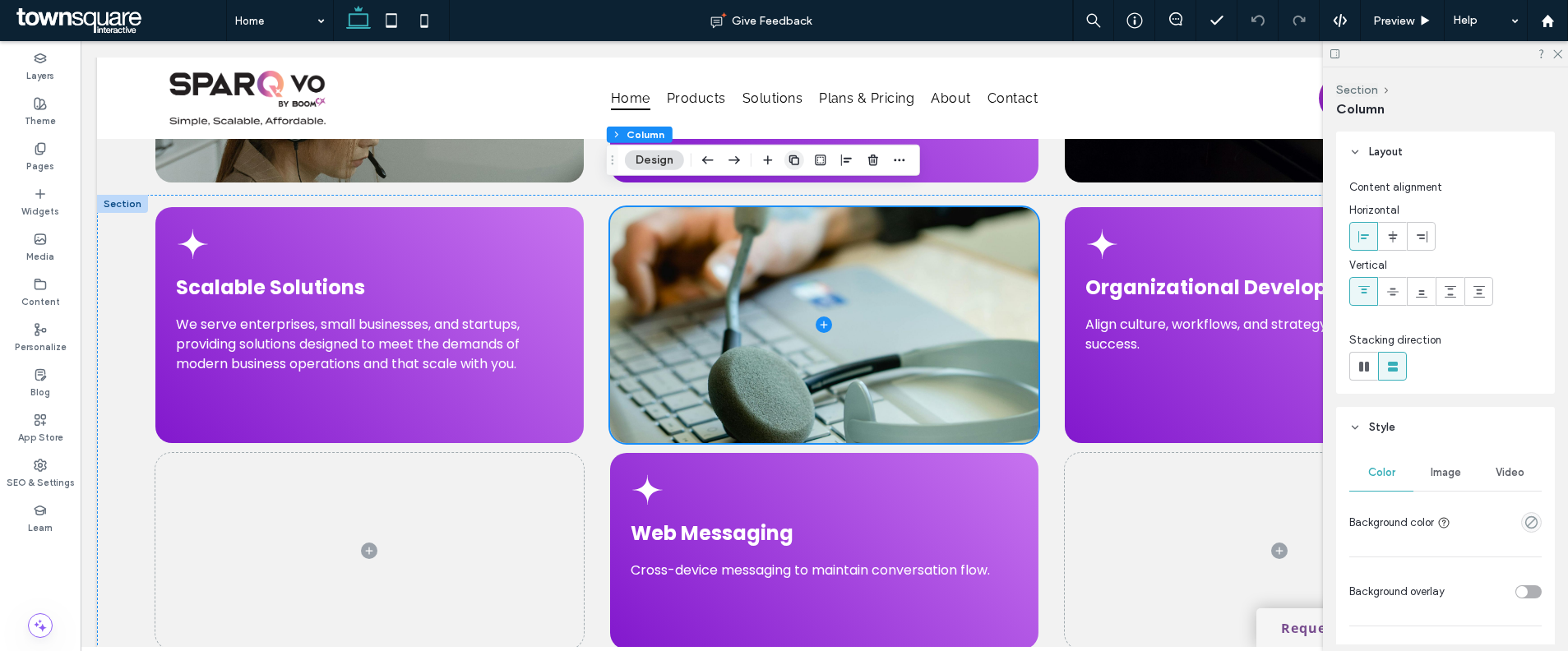
click at [793, 160] on icon "button" at bounding box center [794, 160] width 13 height 13
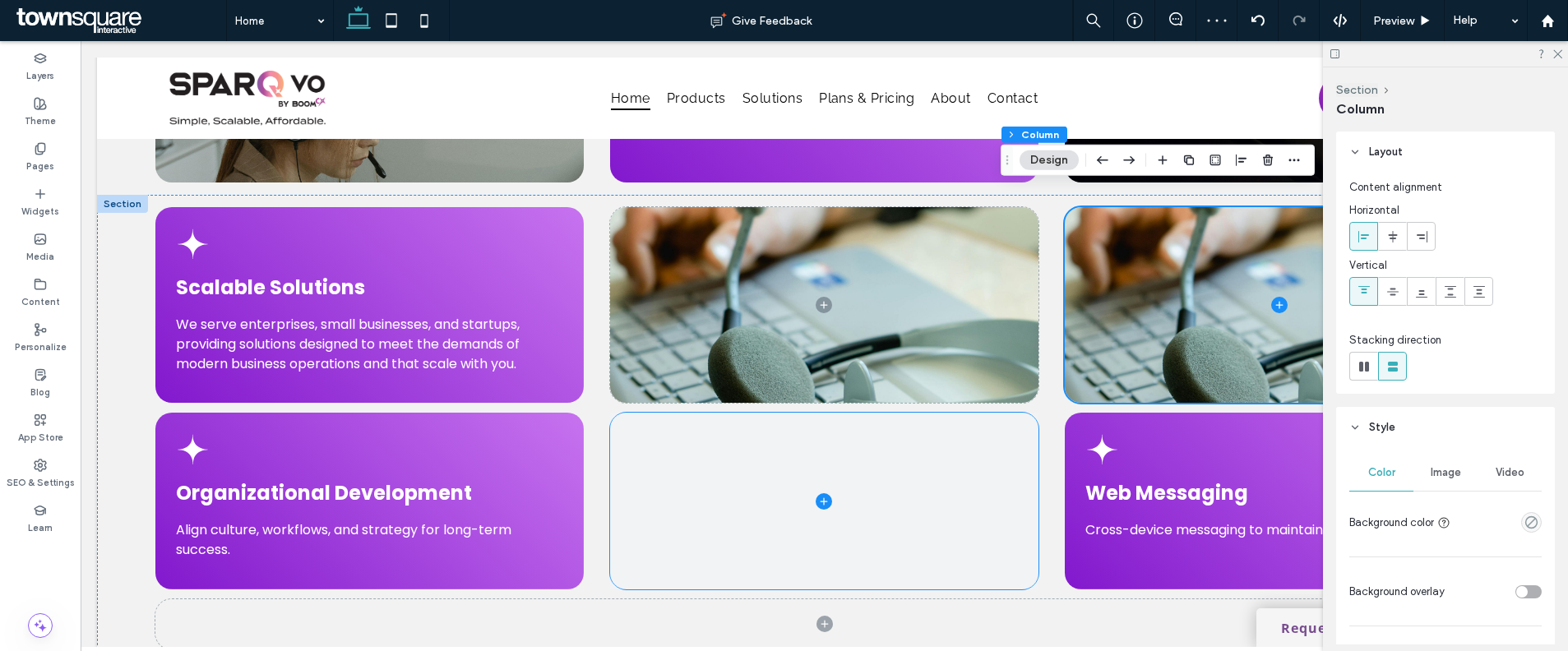
click at [915, 435] on span at bounding box center [824, 501] width 428 height 177
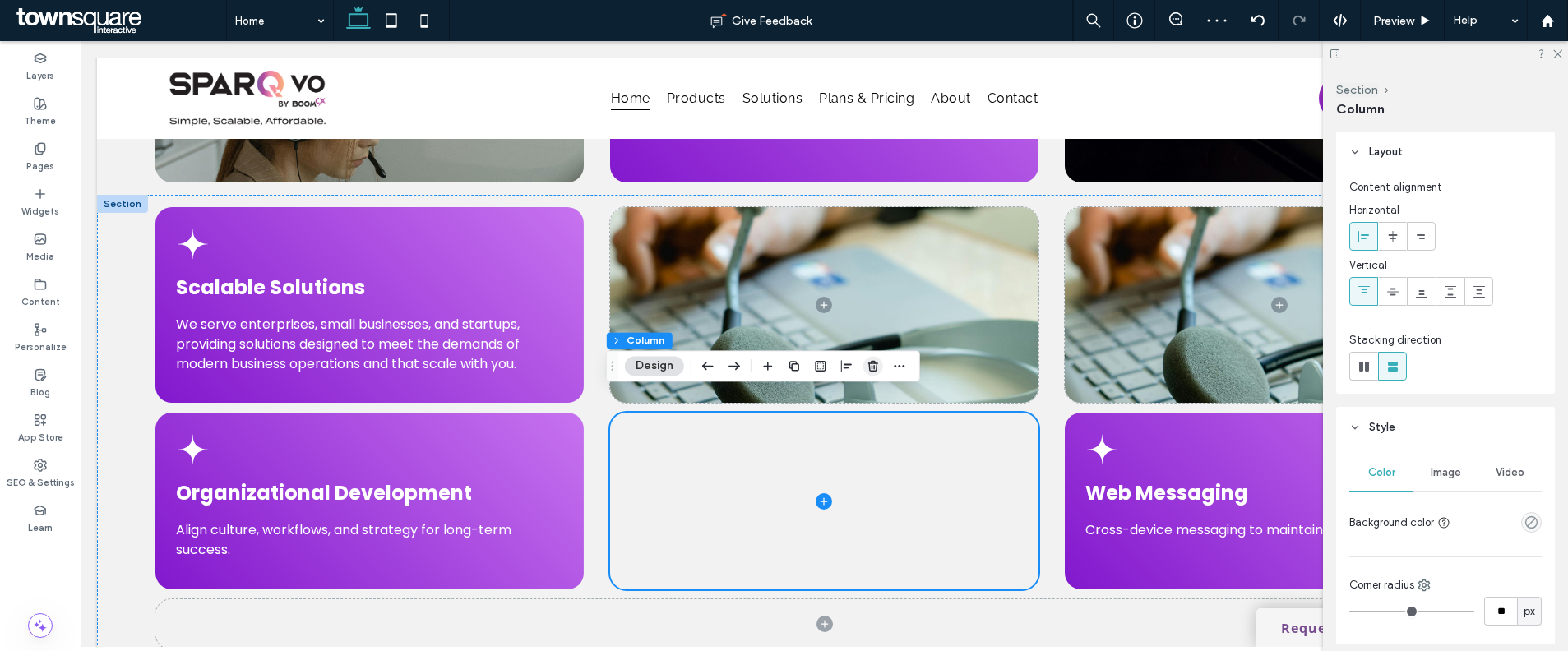
click at [877, 362] on icon "button" at bounding box center [873, 366] width 13 height 13
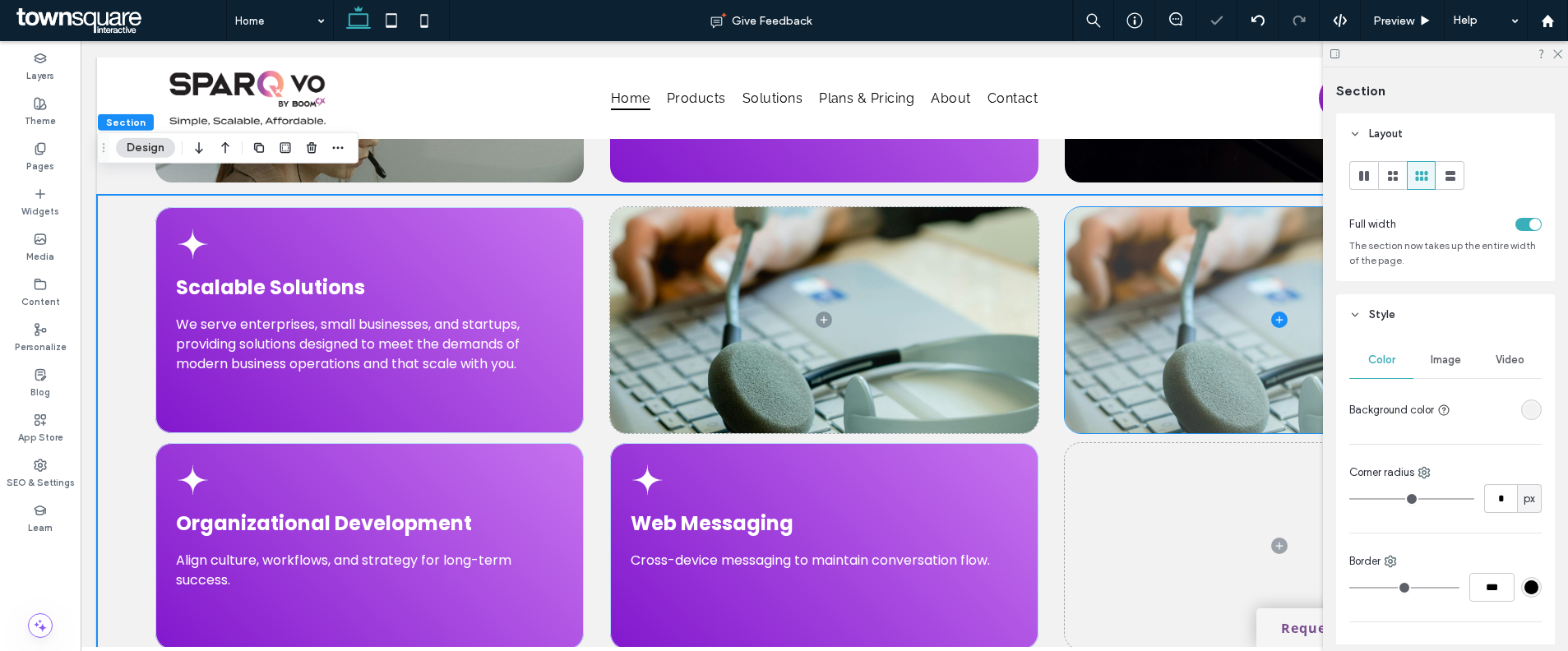
click at [1143, 388] on span at bounding box center [1278, 320] width 428 height 227
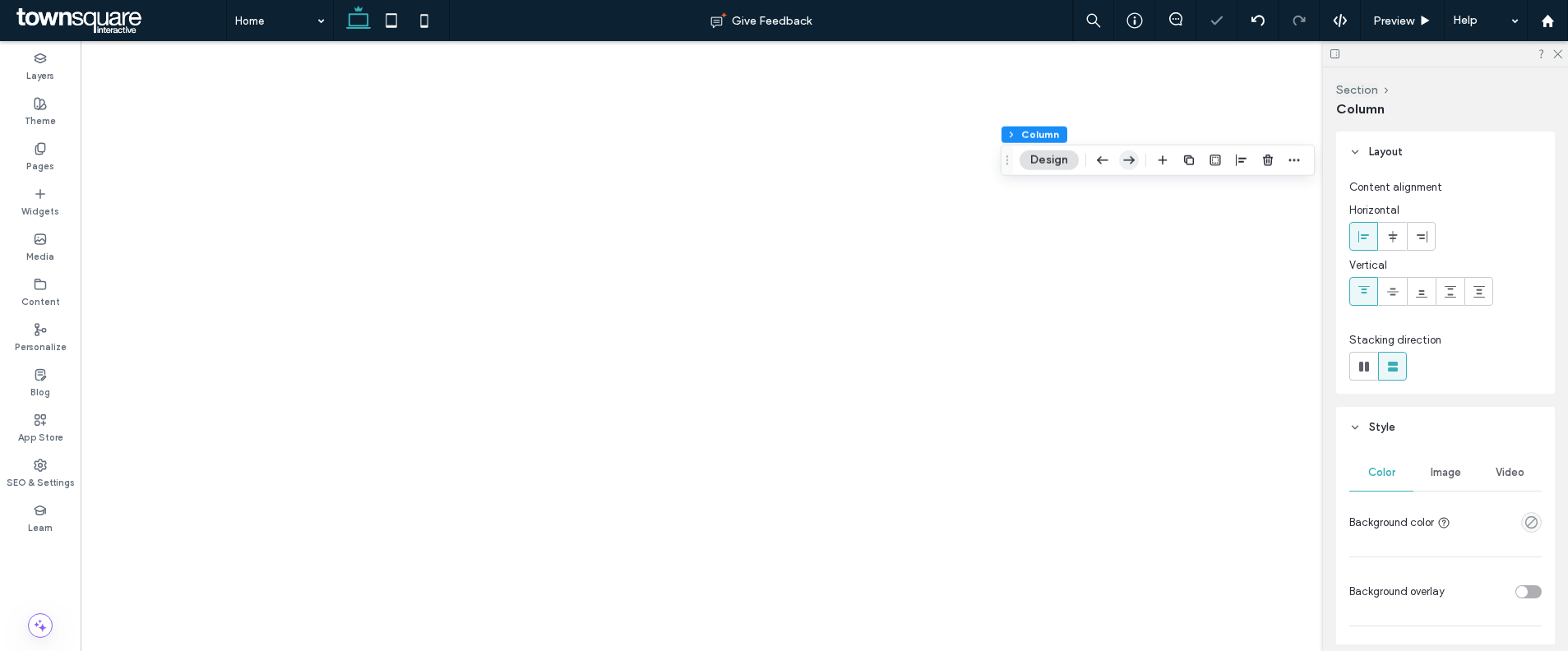
click at [1132, 165] on icon "button" at bounding box center [1128, 160] width 19 height 29
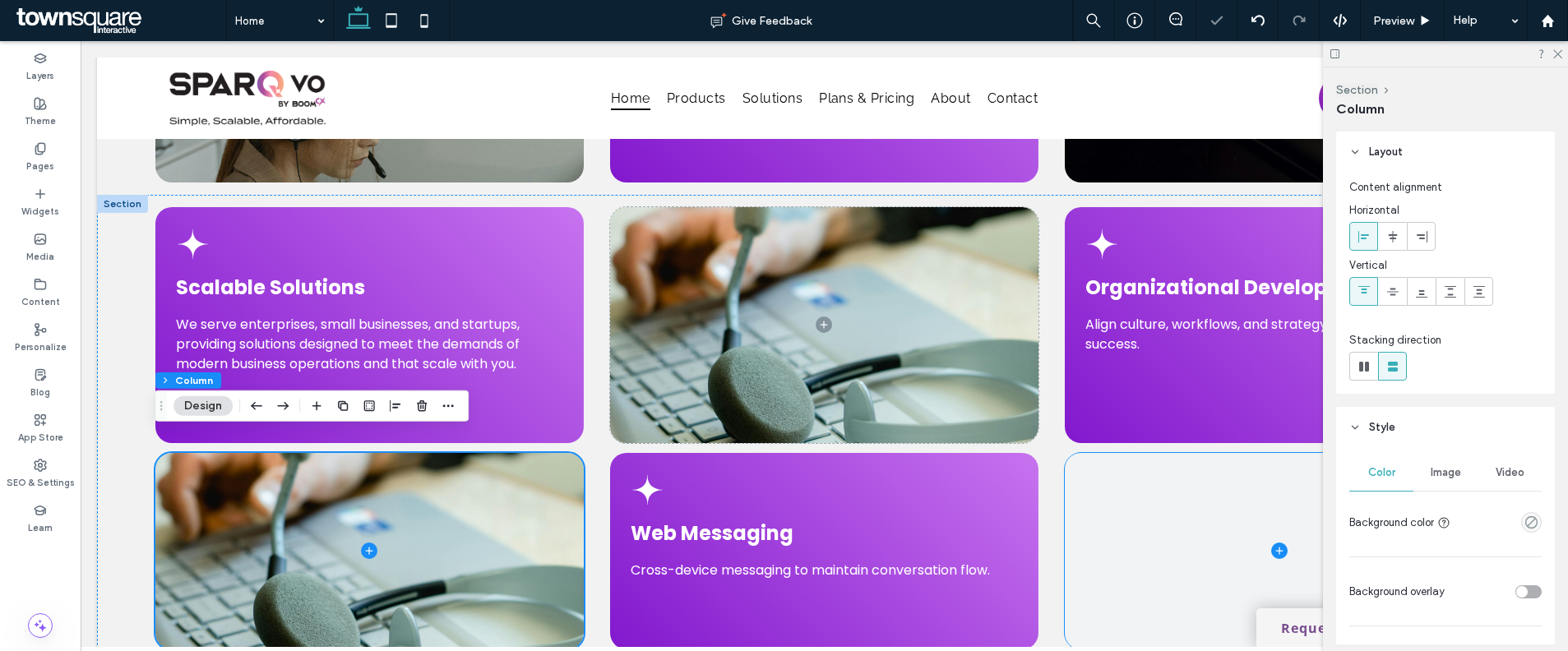
scroll to position [4089, 0]
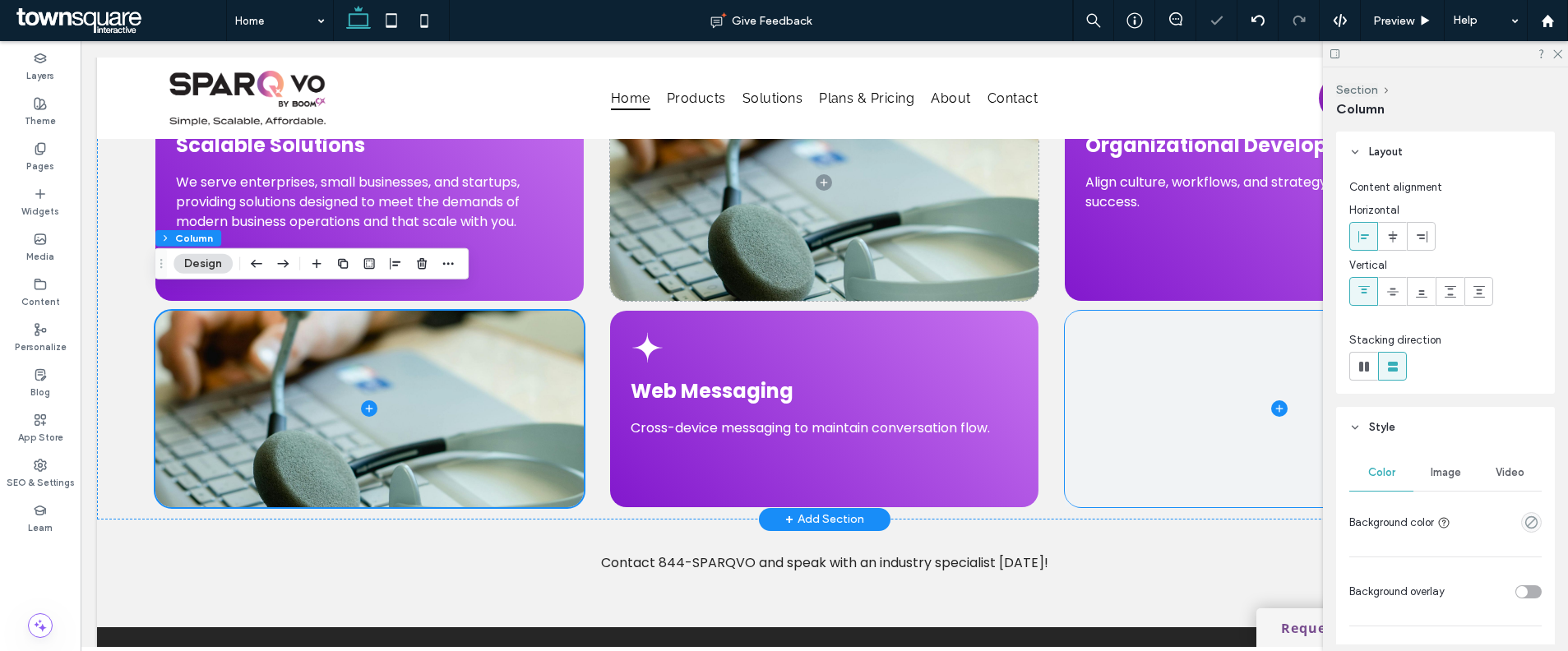
click at [1140, 415] on span at bounding box center [1278, 409] width 428 height 196
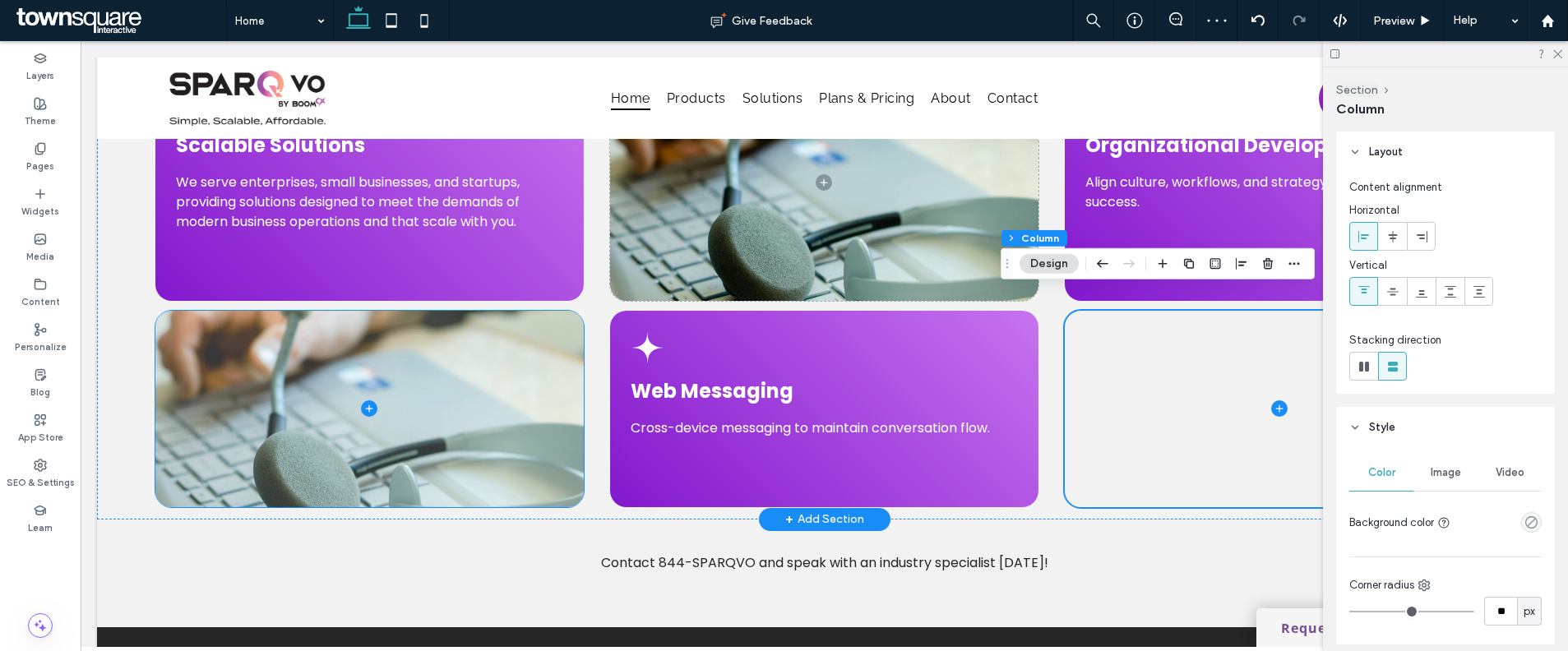
click at [442, 388] on span at bounding box center [369, 409] width 428 height 196
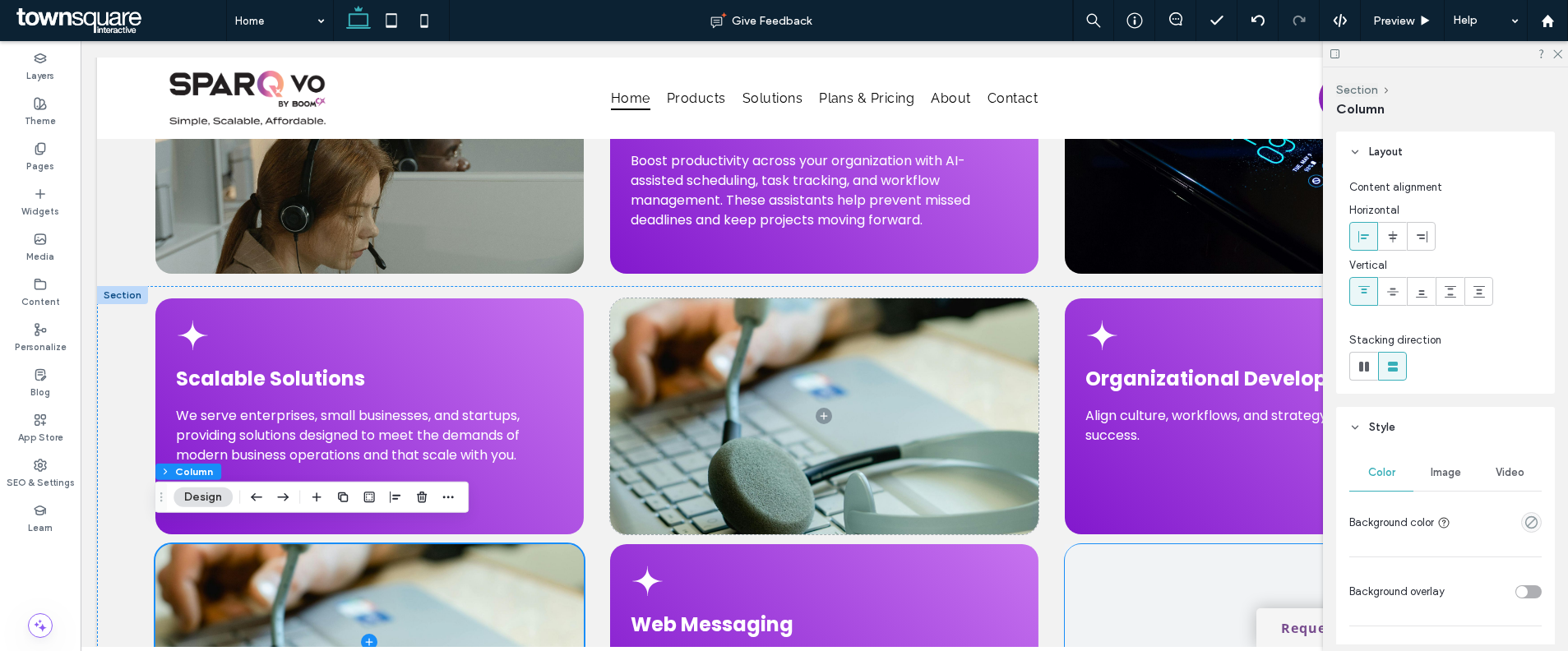
scroll to position [3893, 0]
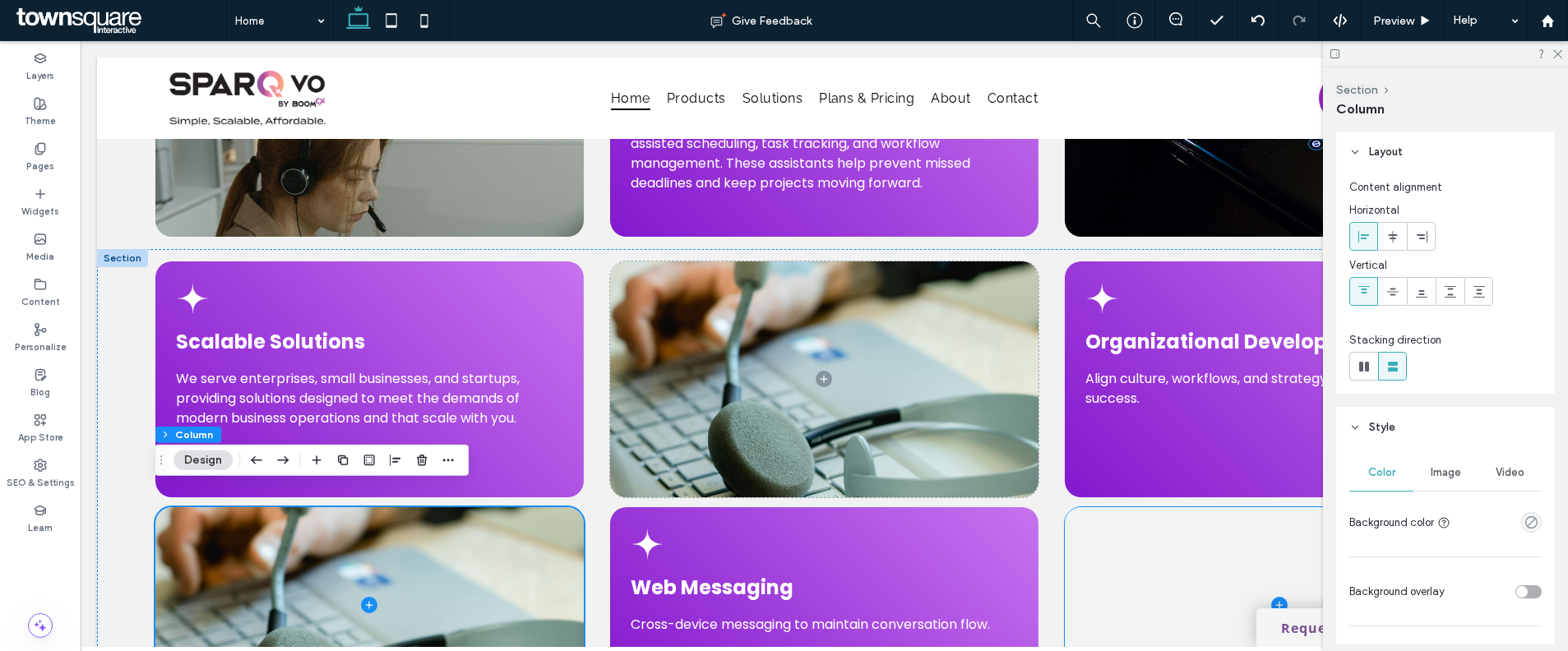
click at [1131, 543] on span at bounding box center [1278, 605] width 428 height 196
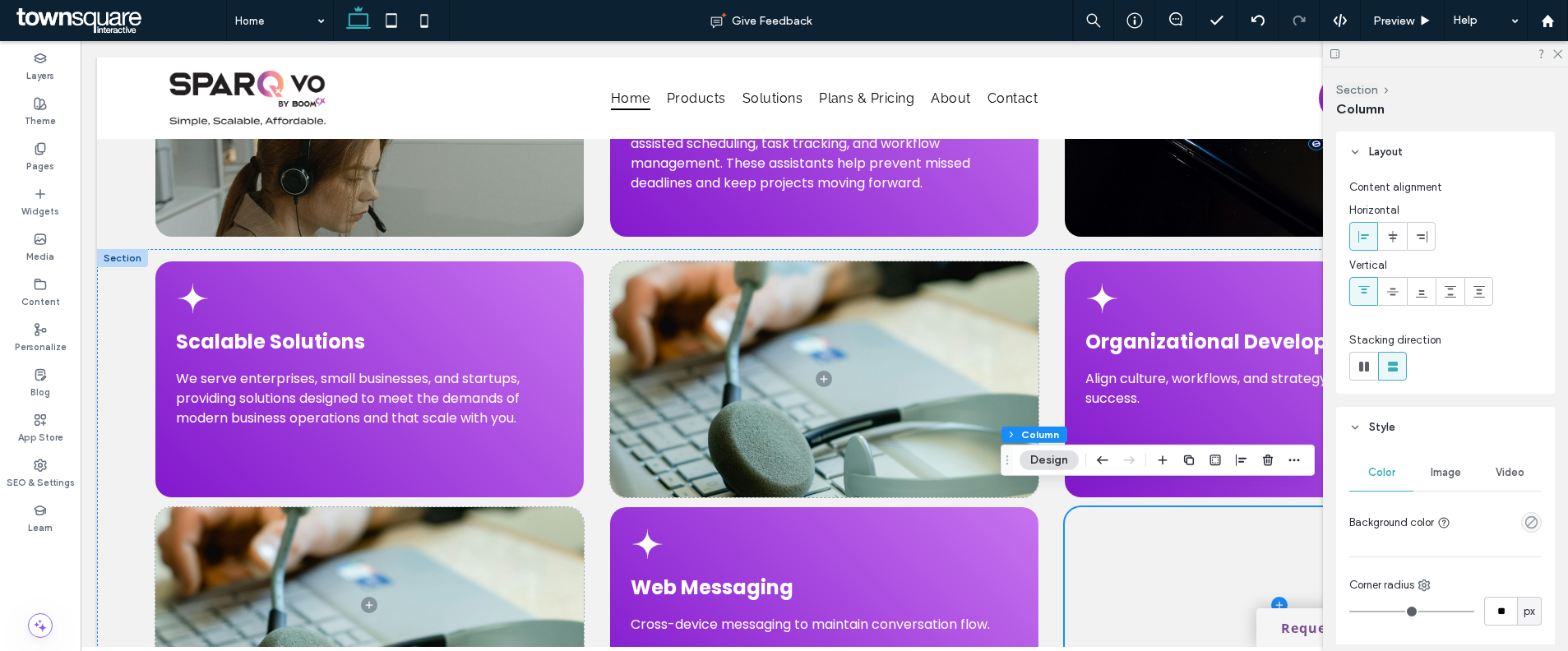
scroll to position [171, 0]
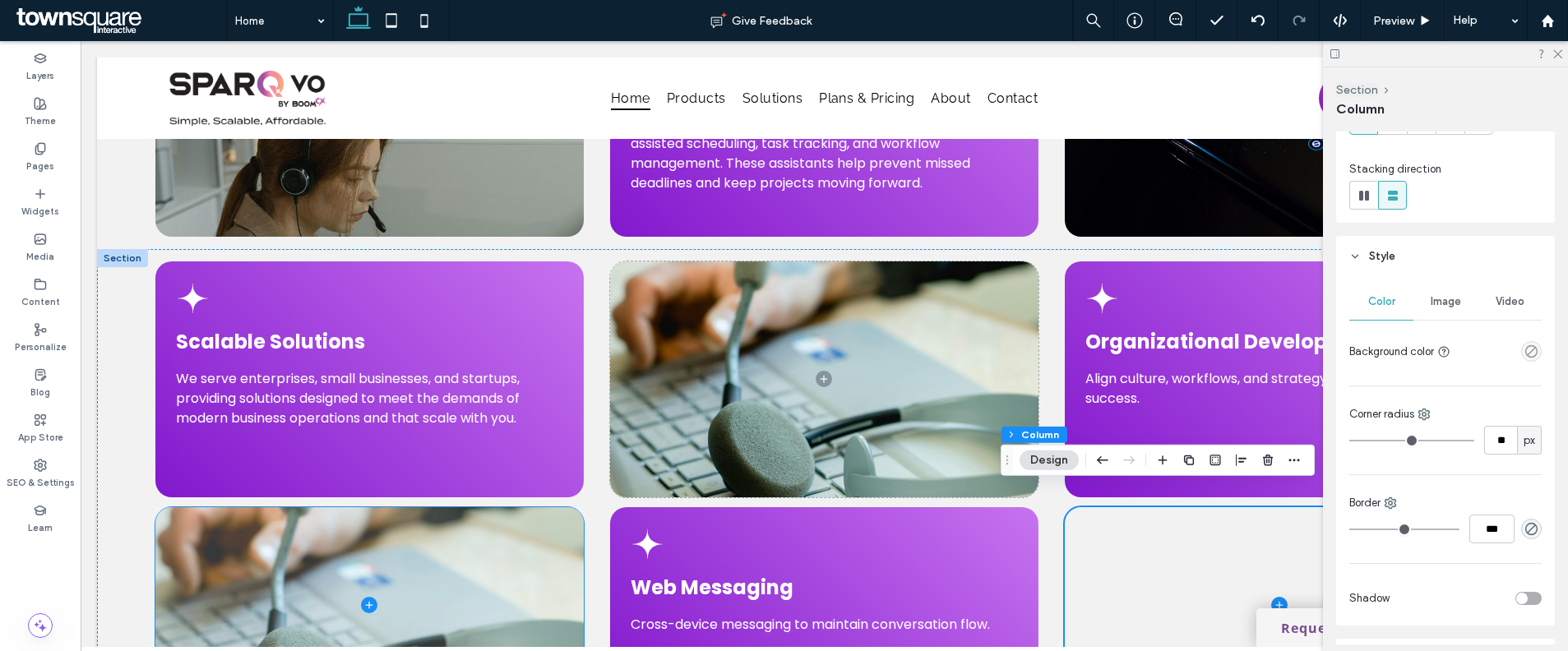
click at [552, 542] on span at bounding box center [369, 605] width 428 height 196
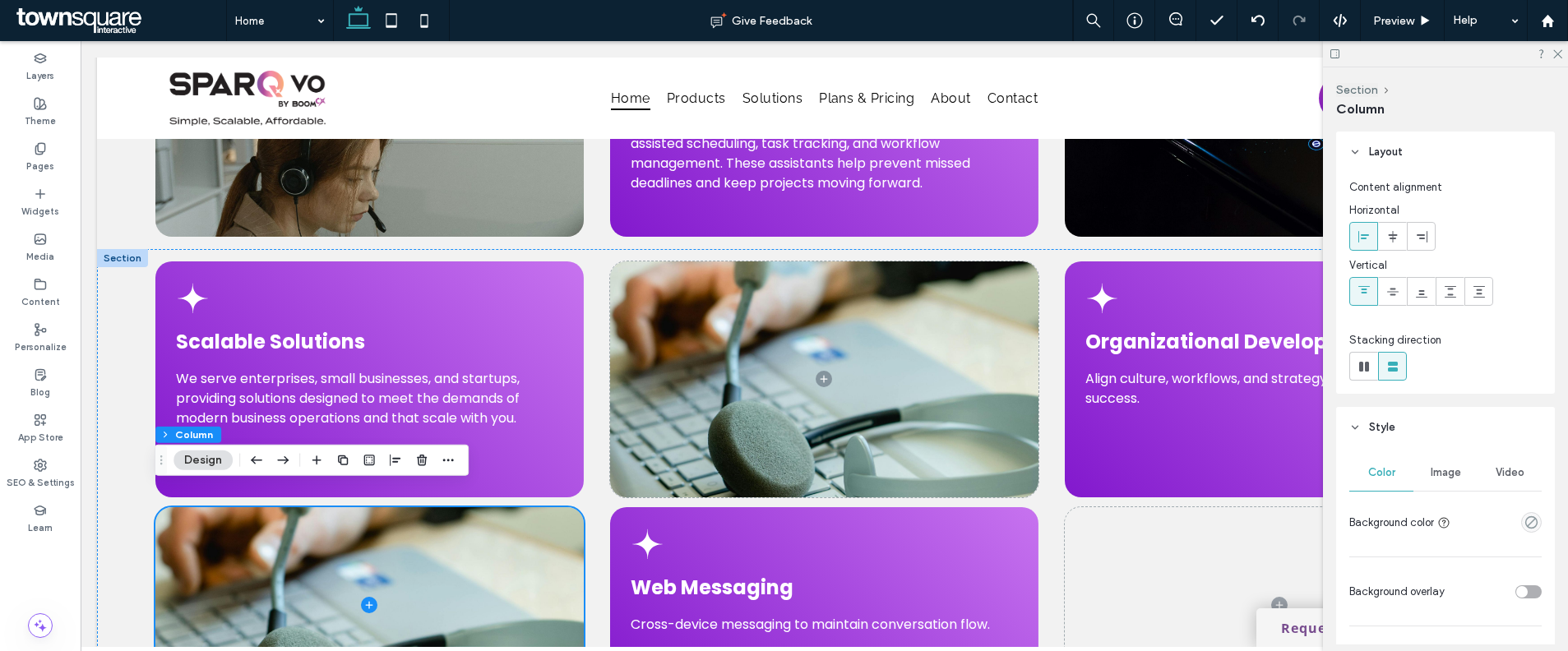
scroll to position [21, 0]
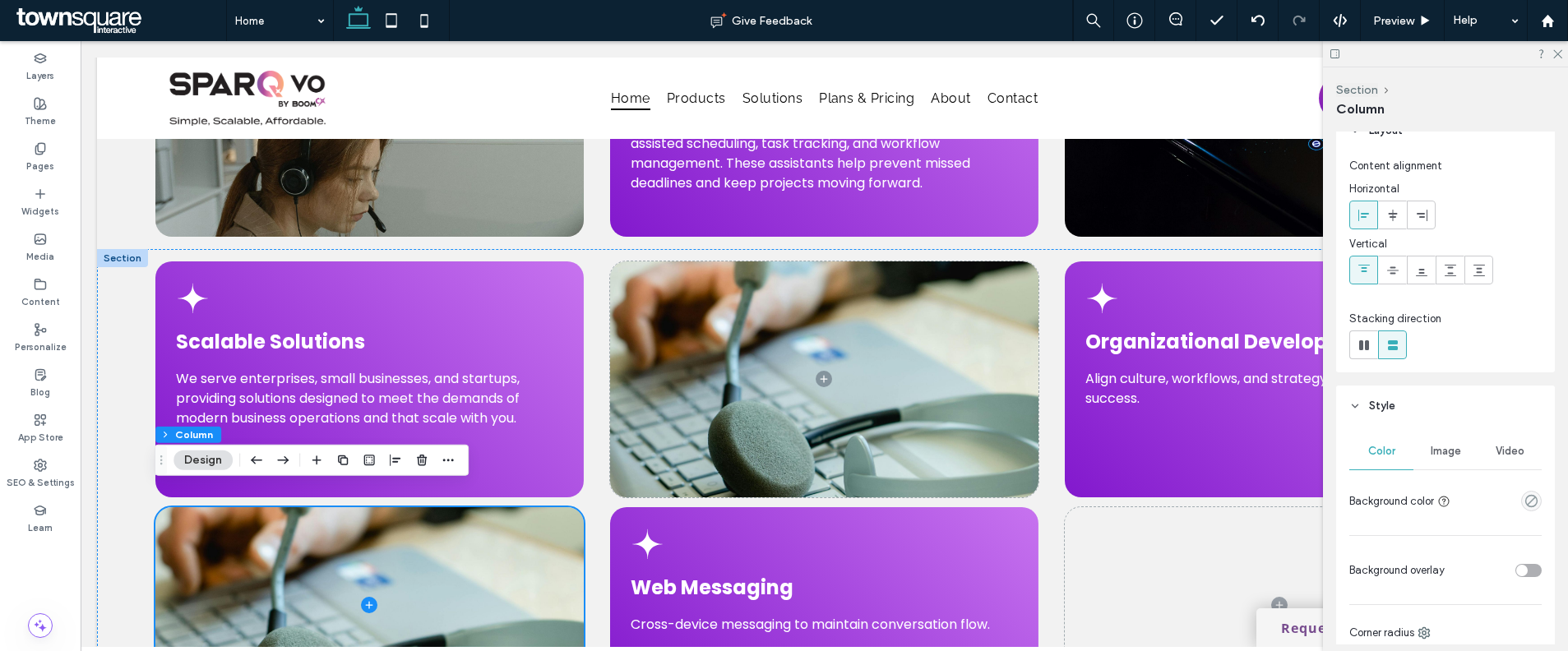
click at [1438, 449] on span "Image" at bounding box center [1446, 451] width 30 height 13
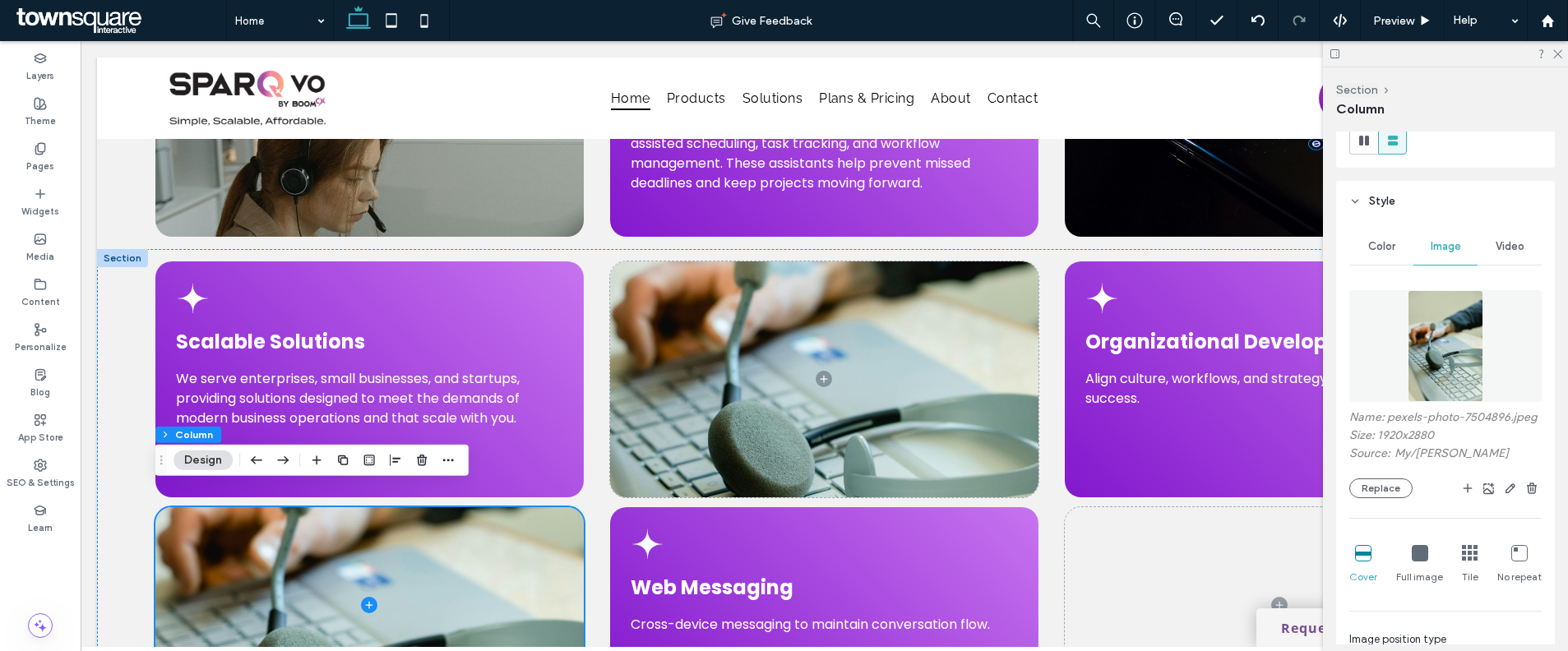
scroll to position [311, 0]
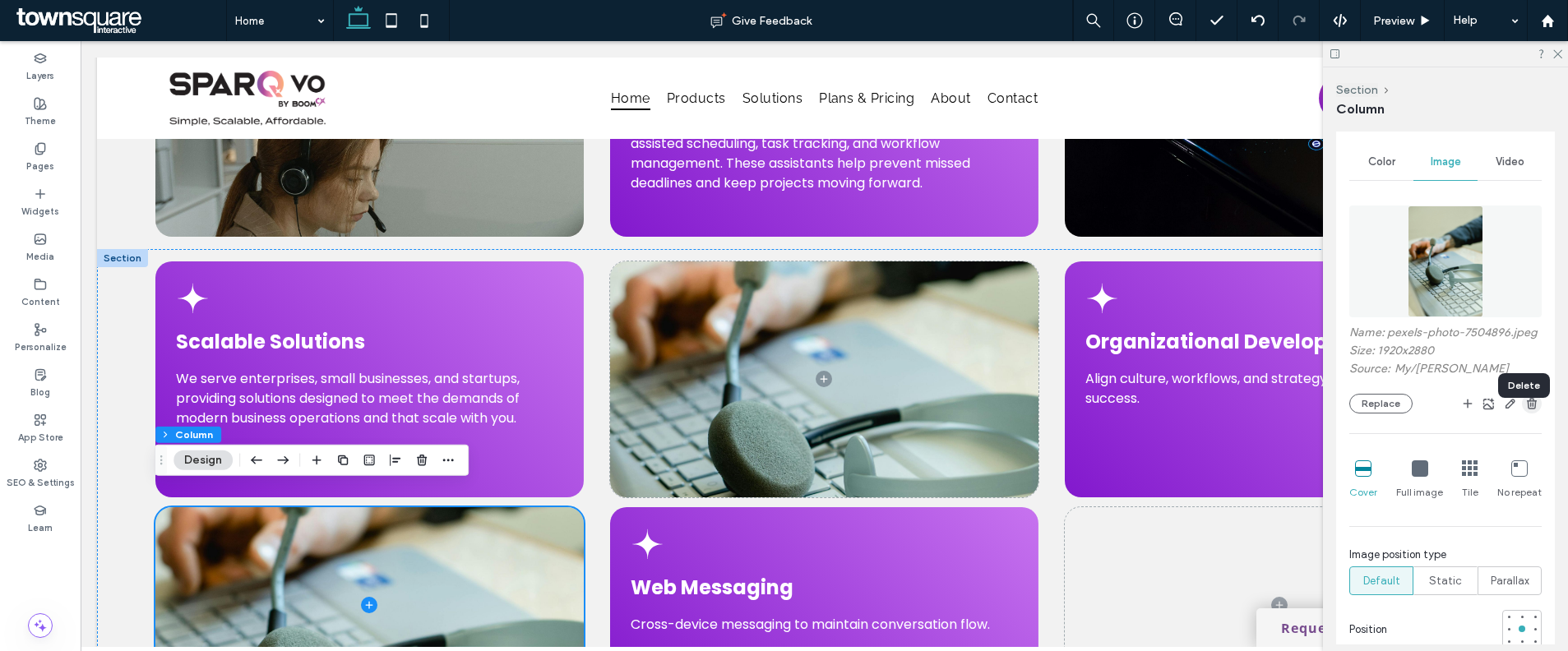
click at [1524, 408] on span "button" at bounding box center [1531, 403] width 19 height 19
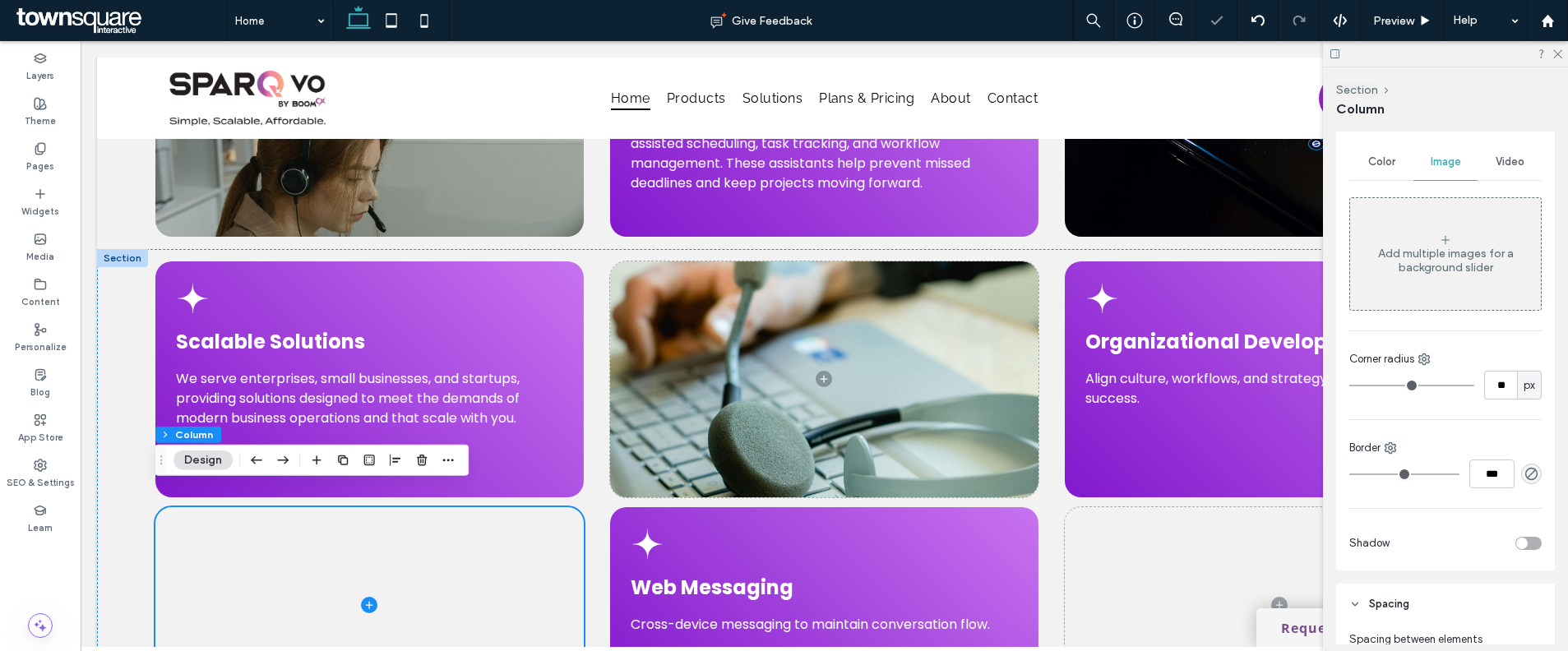
scroll to position [4063, 0]
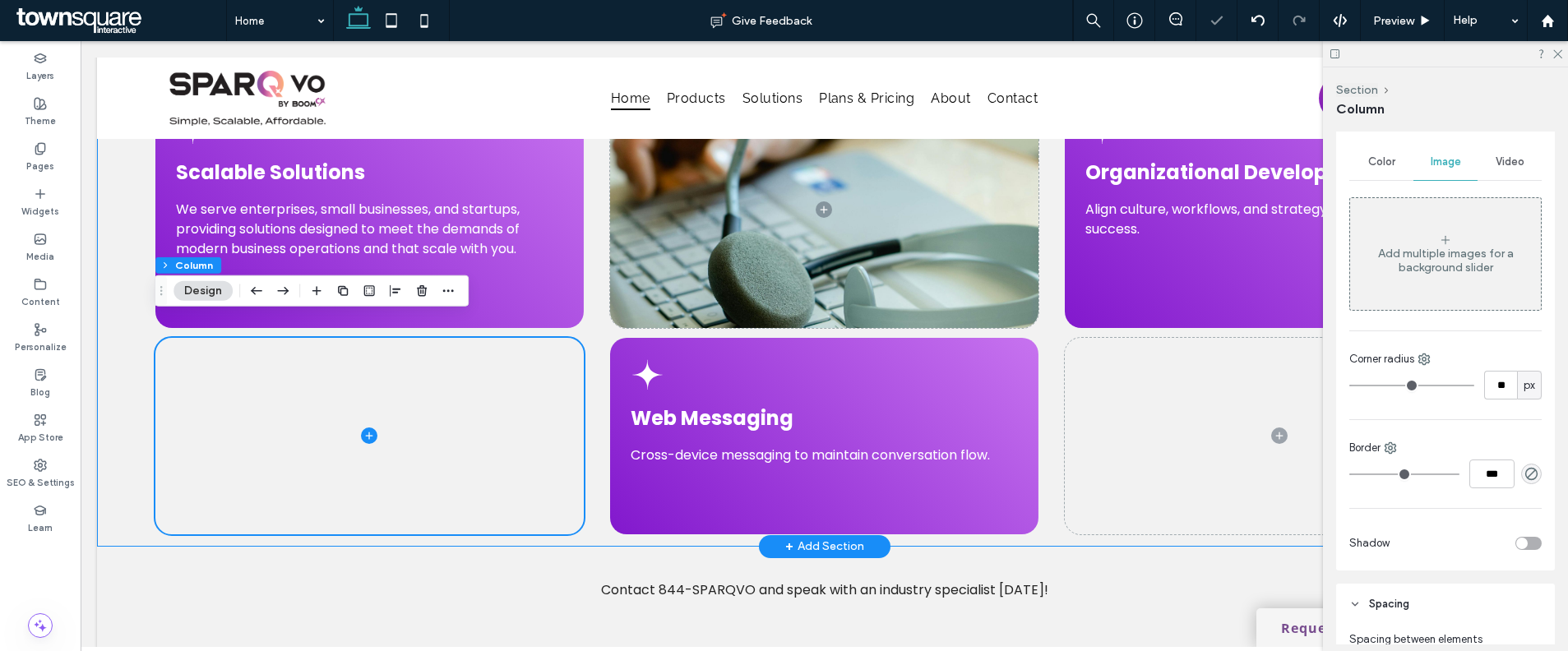
click at [1049, 379] on div "Scalable Solutions We serve enterprises, small businesses, and startups, provid…" at bounding box center [824, 313] width 1455 height 467
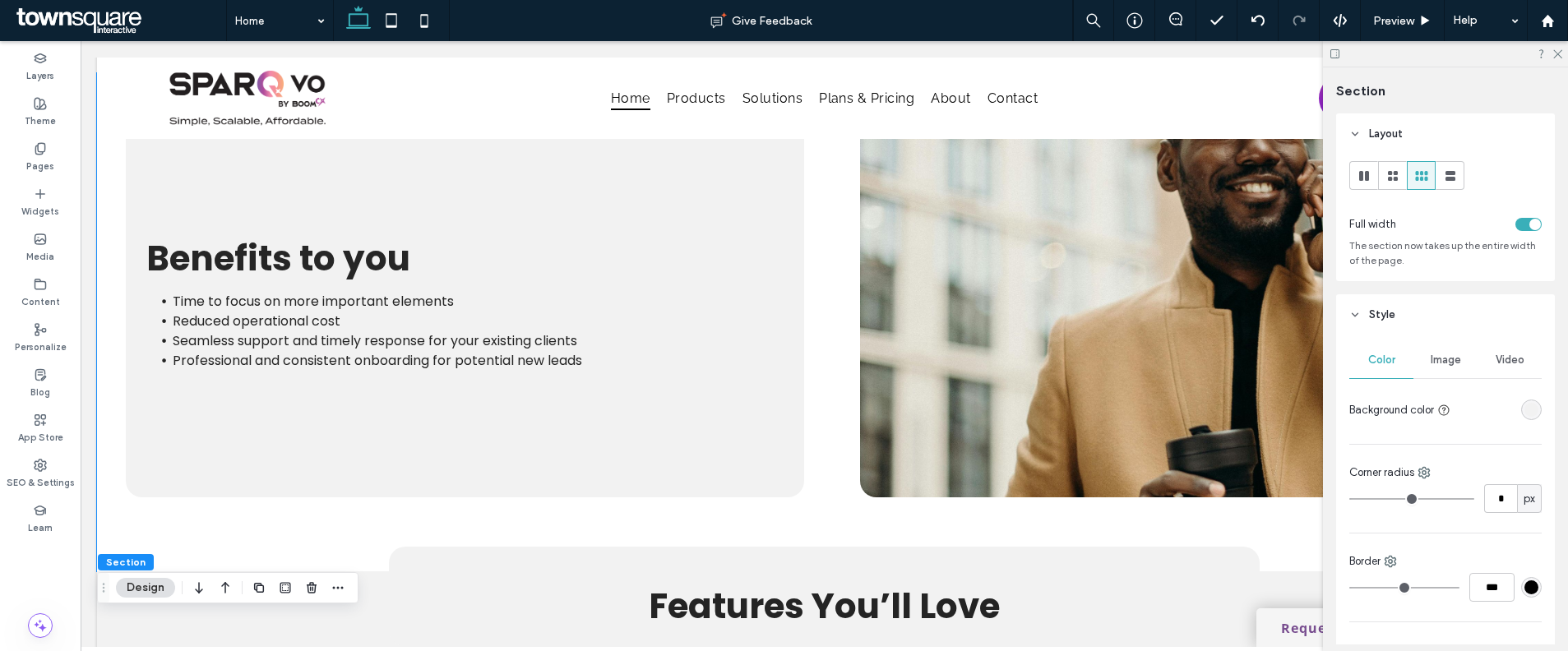
scroll to position [2722, 0]
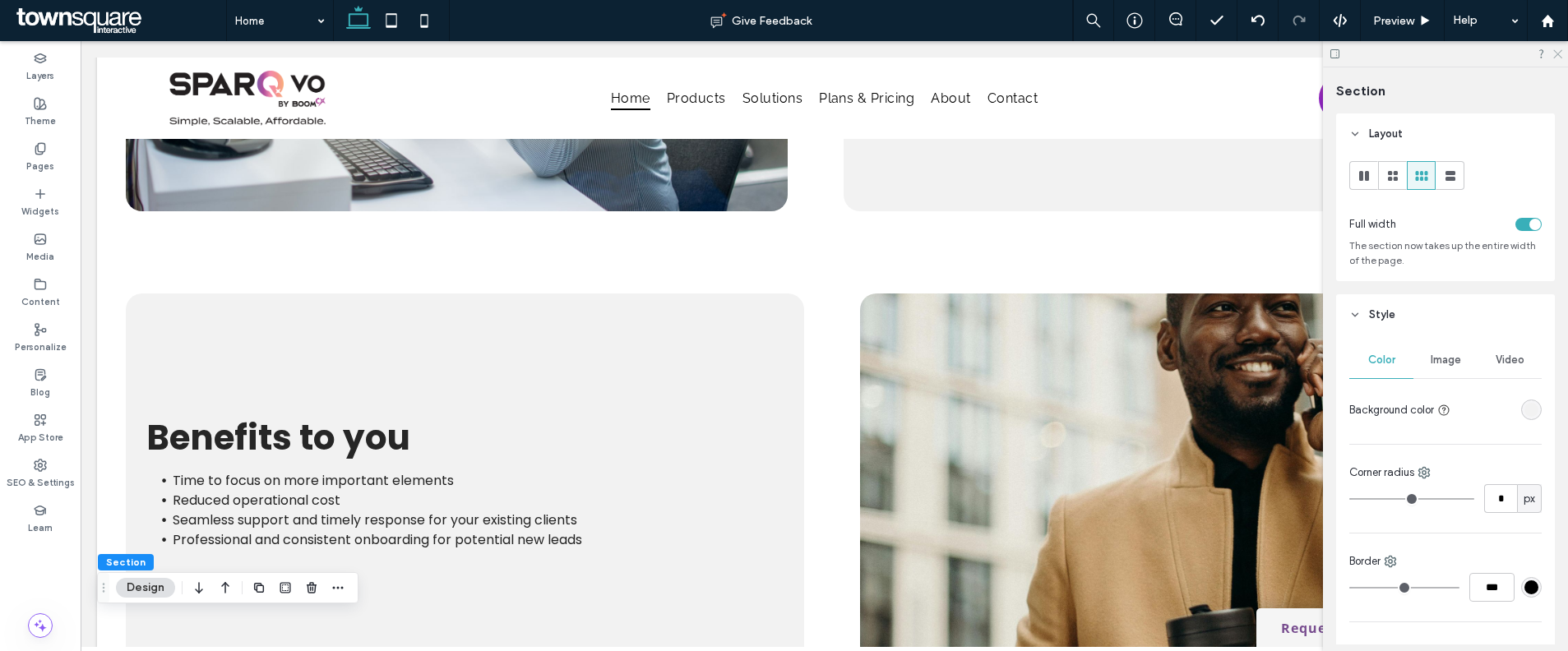
click at [1552, 58] on icon at bounding box center [1557, 53] width 11 height 11
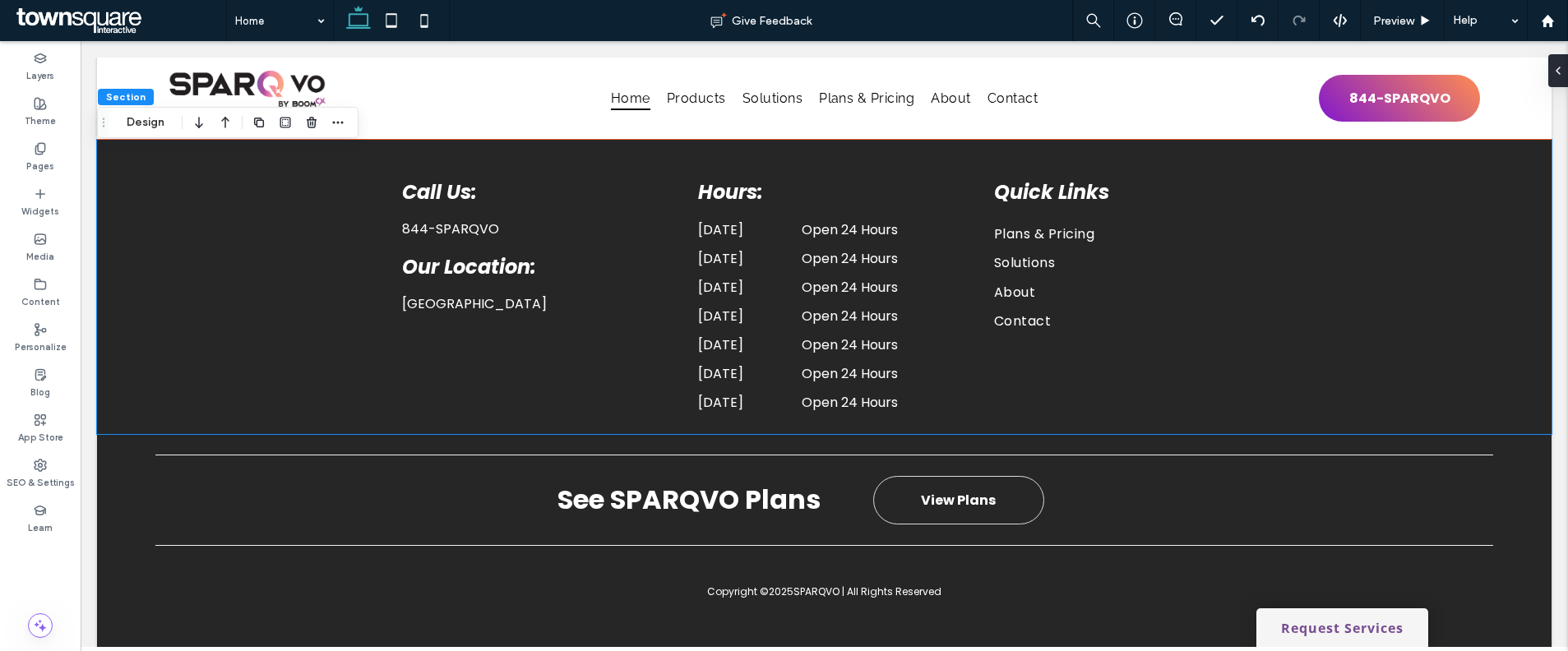
scroll to position [4483, 0]
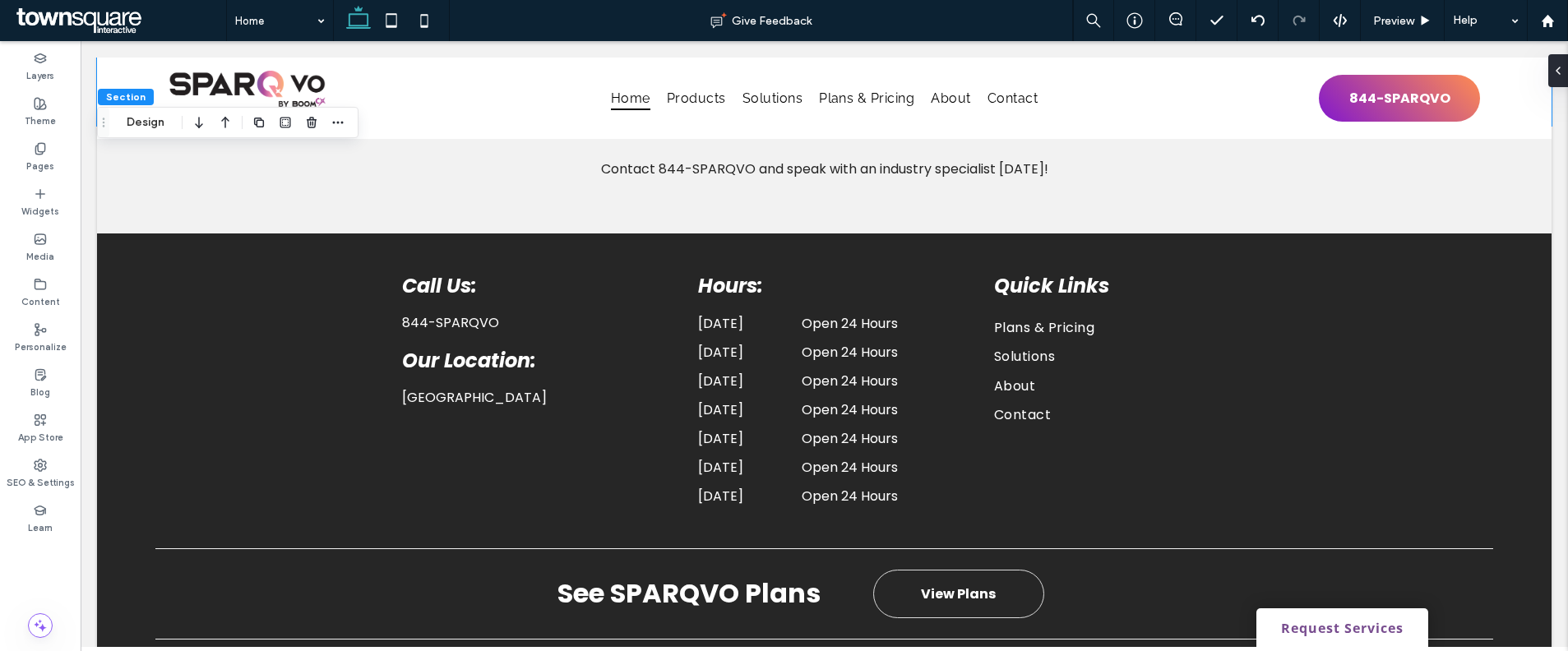
click at [1325, 620] on link "Request Services" at bounding box center [1342, 628] width 172 height 39
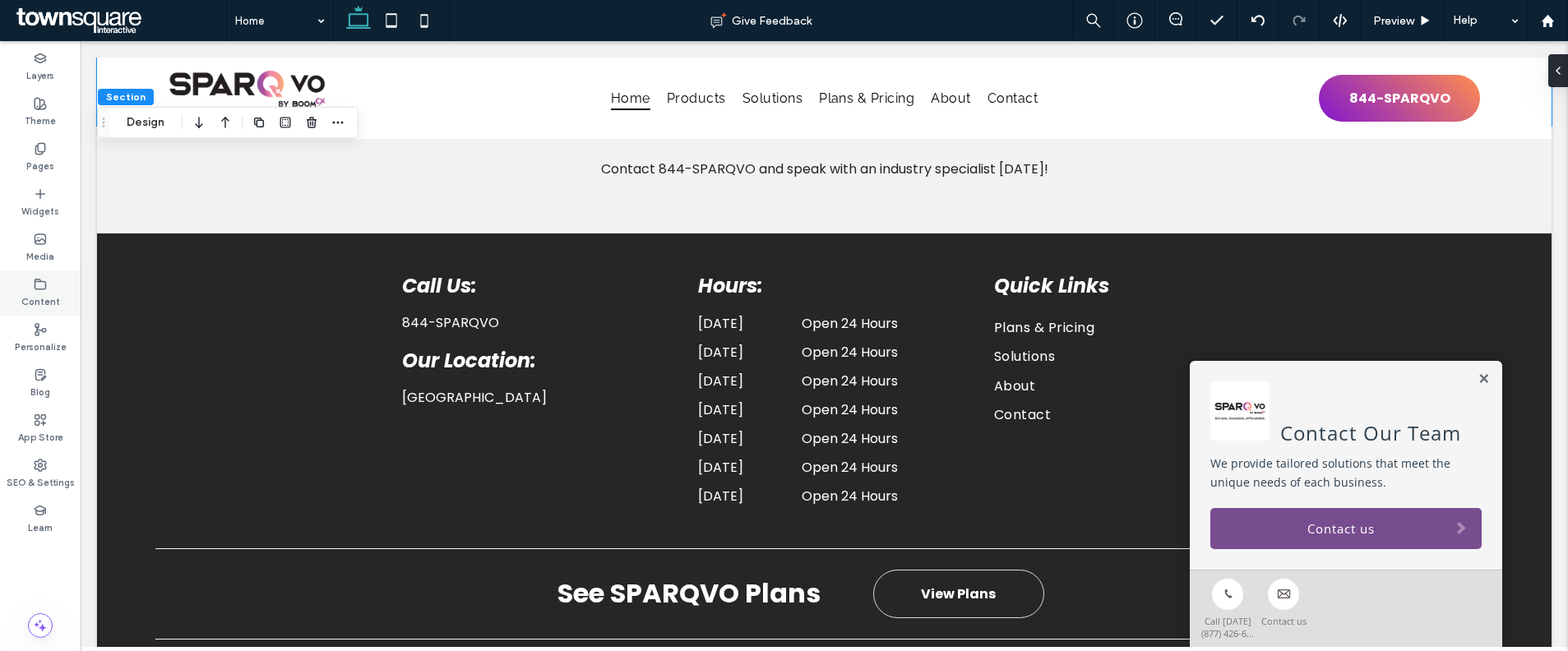
click at [44, 296] on label "Content" at bounding box center [41, 300] width 39 height 18
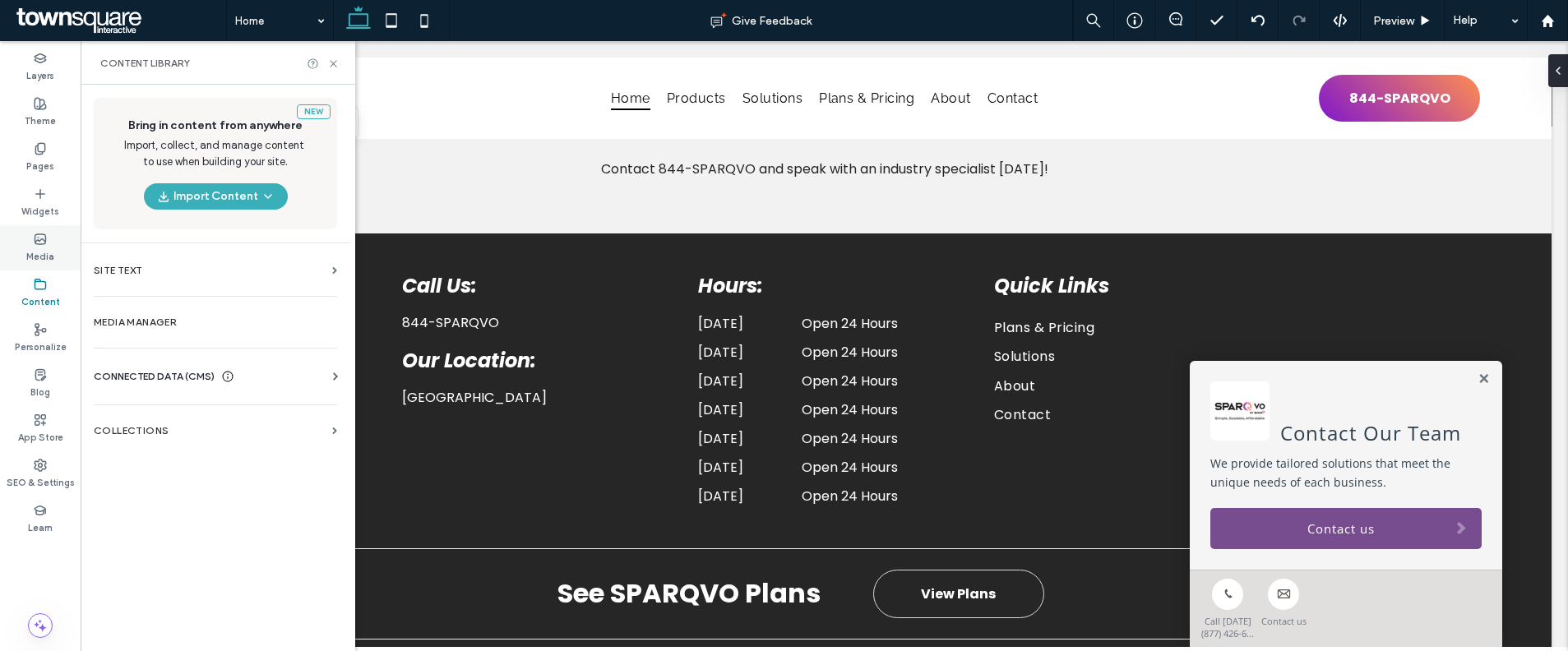
click at [50, 250] on label "Media" at bounding box center [41, 255] width 28 height 18
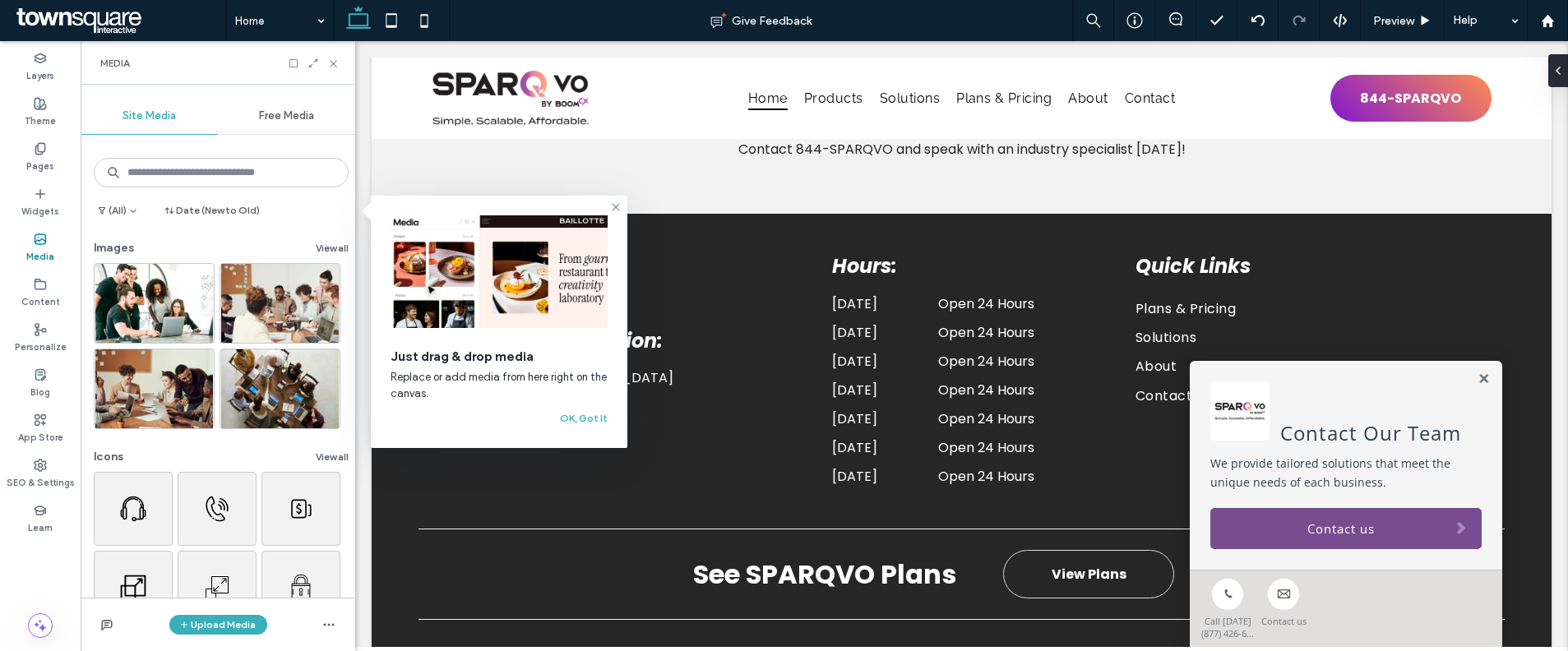
scroll to position [4523, 0]
click at [319, 251] on button "View all" at bounding box center [332, 248] width 33 height 19
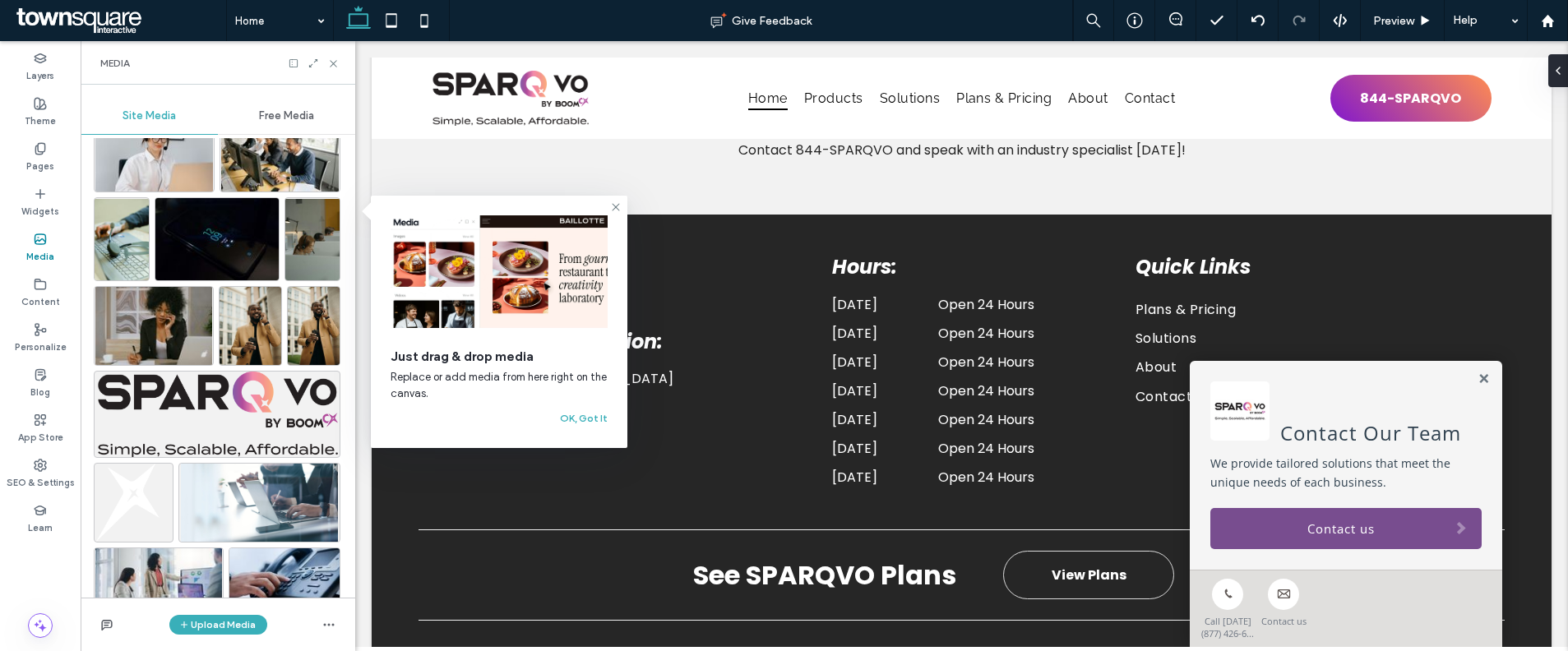
scroll to position [523, 0]
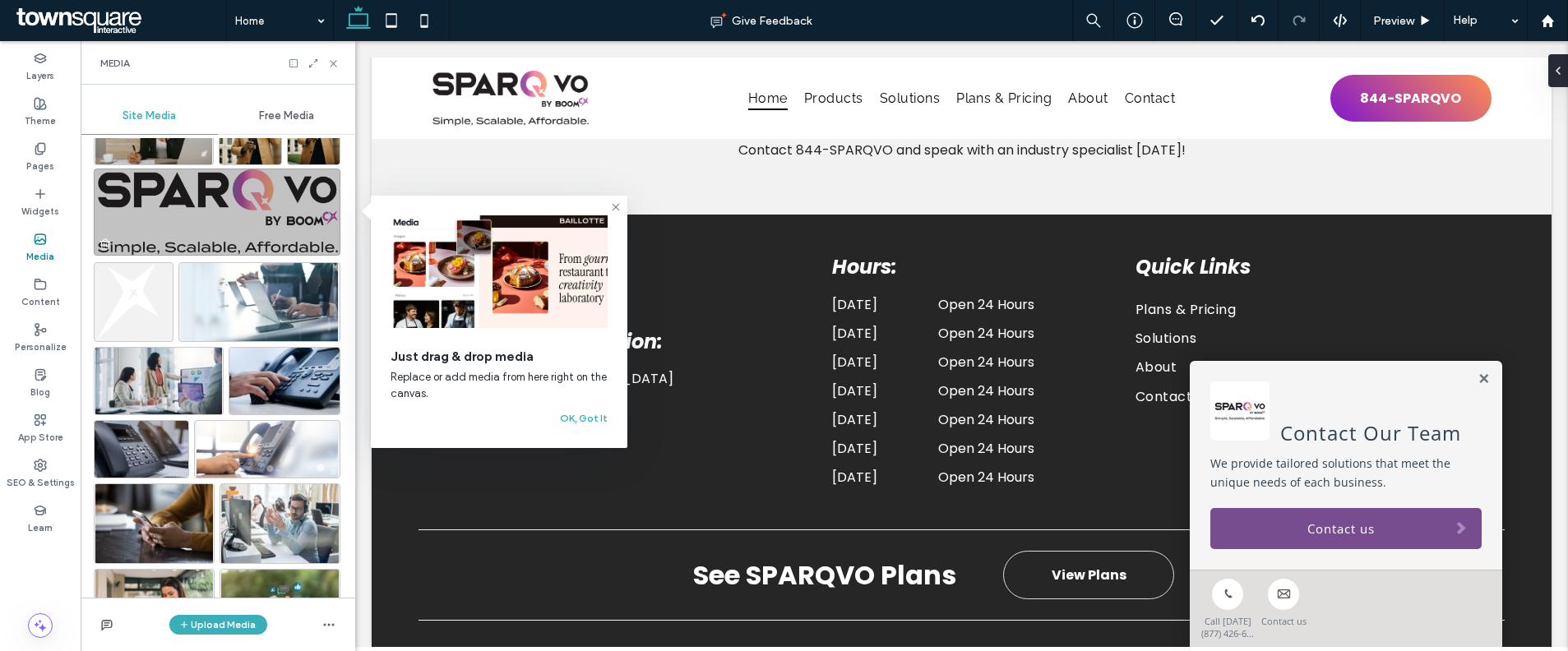
click at [261, 240] on img at bounding box center [217, 212] width 247 height 87
click at [273, 227] on img at bounding box center [217, 212] width 247 height 87
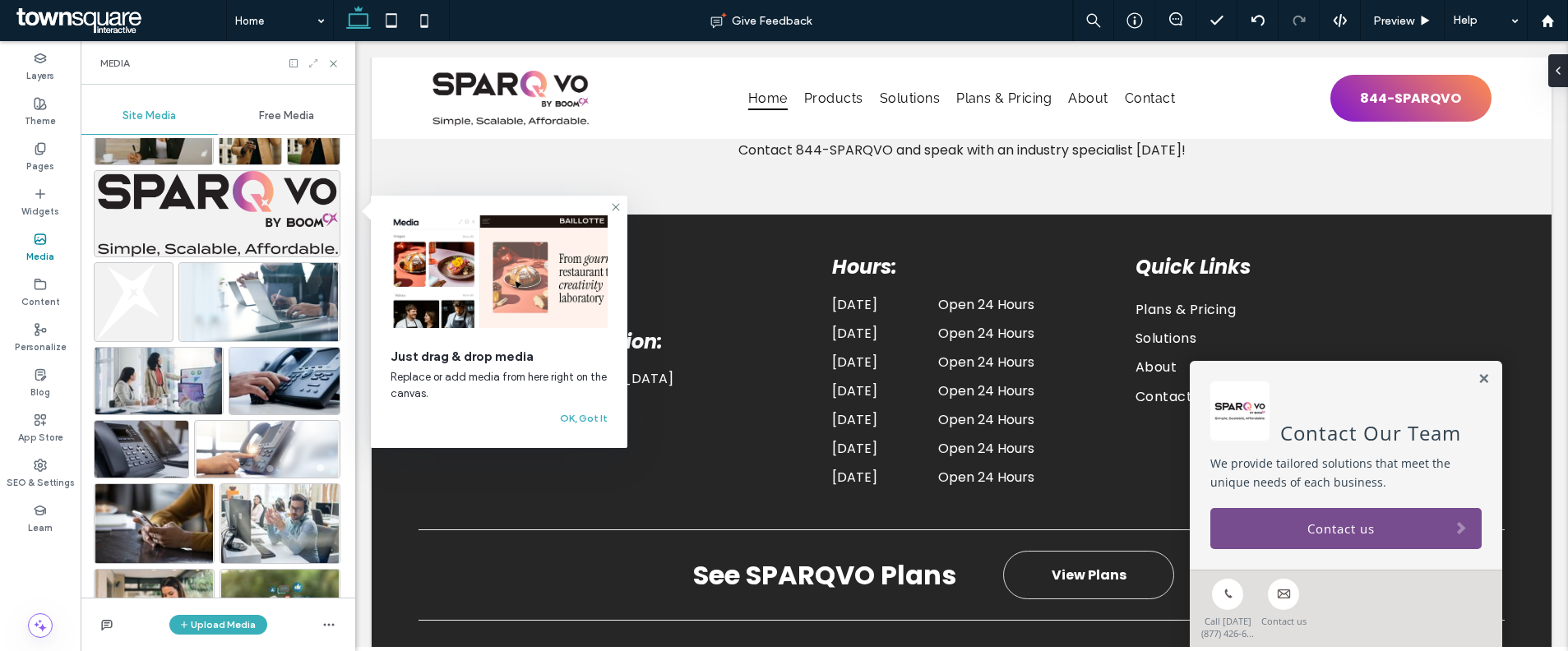
click at [310, 64] on icon at bounding box center [313, 64] width 12 height 12
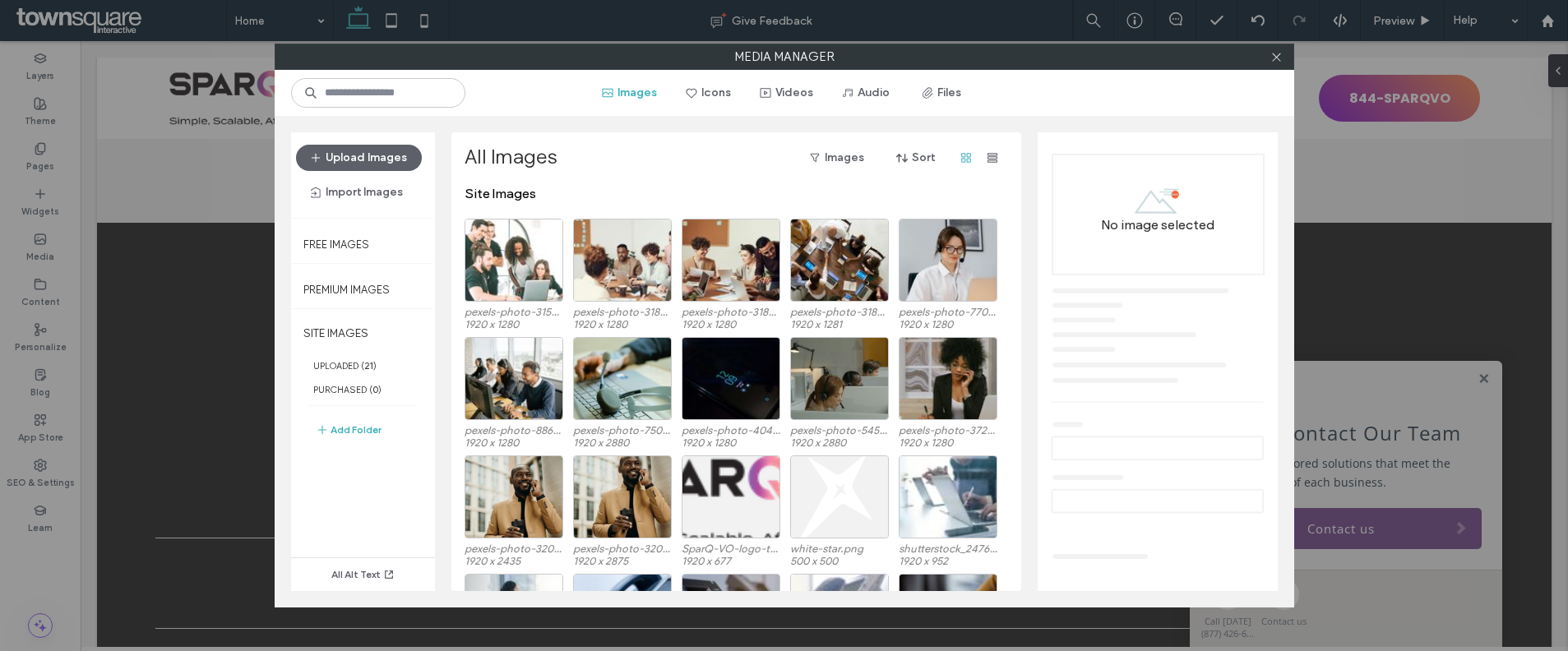
scroll to position [4483, 0]
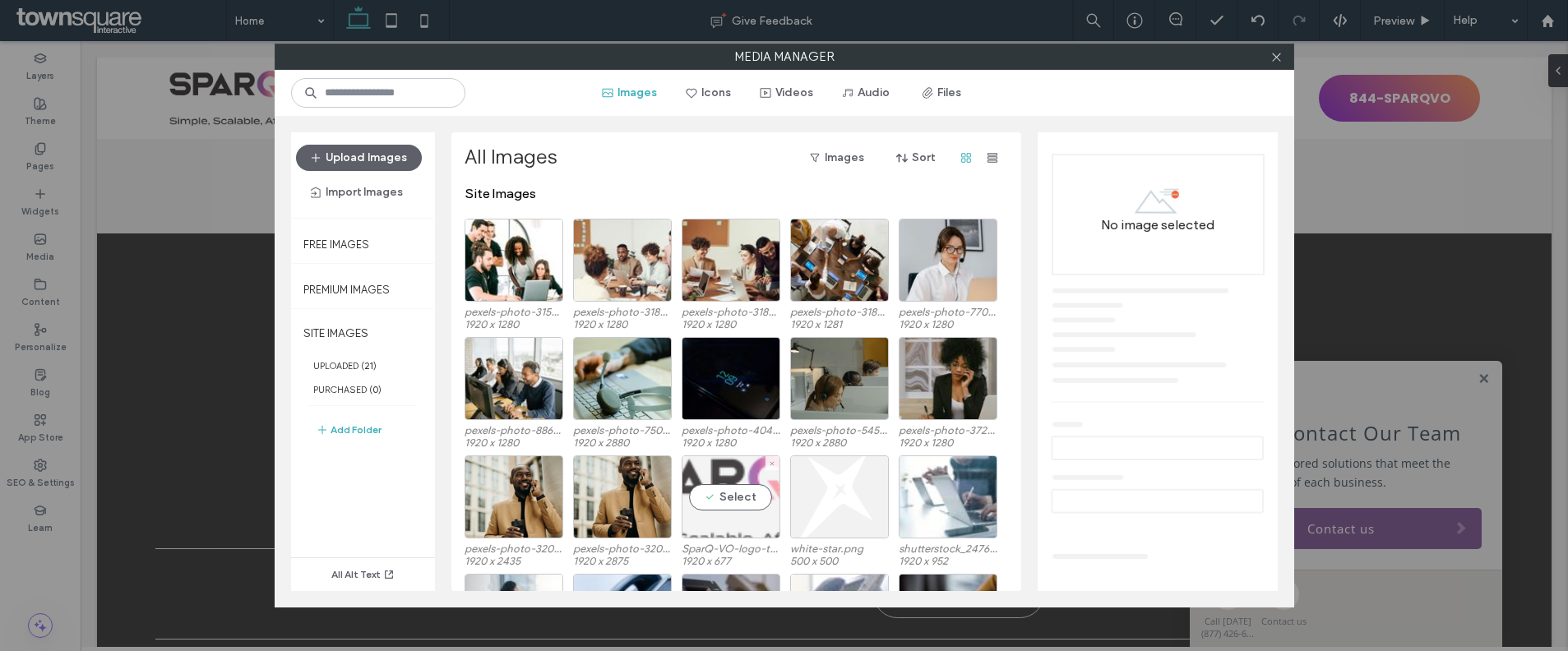
click at [710, 492] on div "Select" at bounding box center [730, 497] width 99 height 83
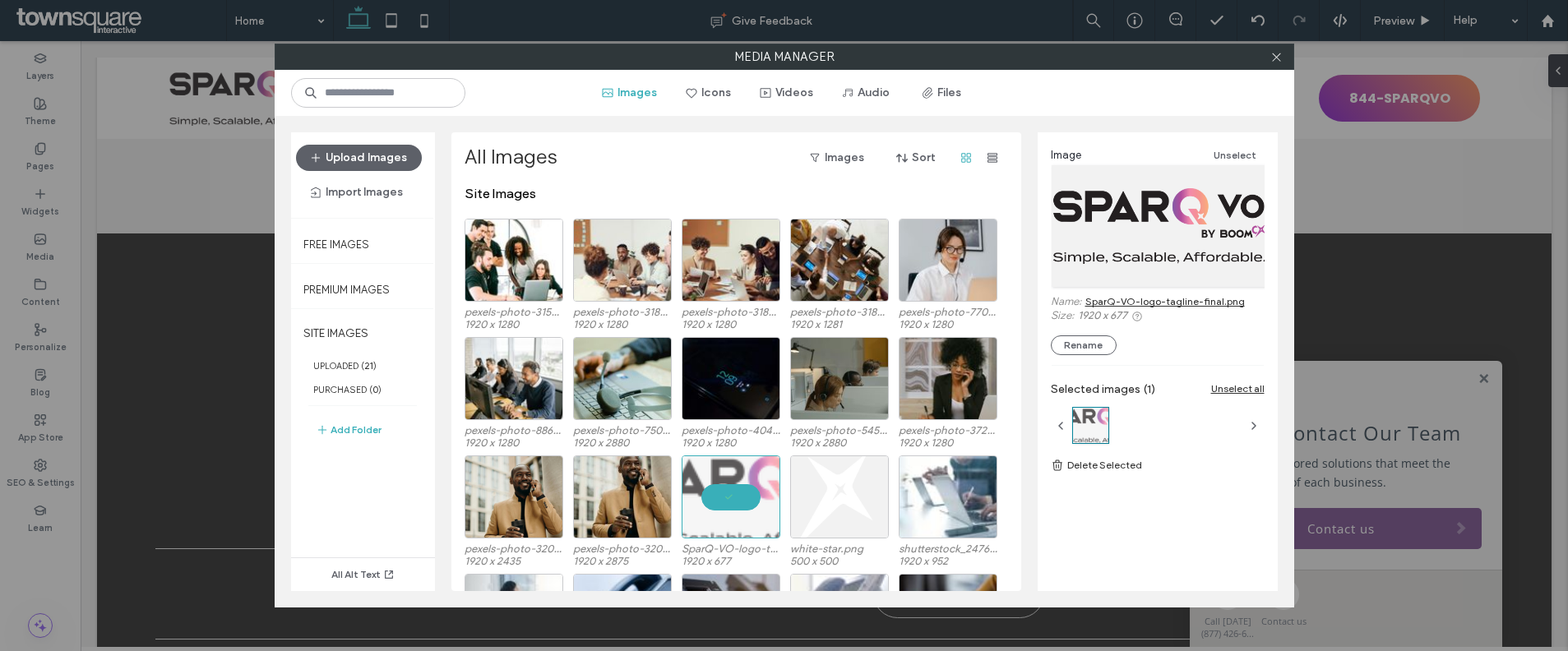
click at [1124, 301] on link "SparQ-VO-logo-tagline-final.png" at bounding box center [1165, 301] width 159 height 12
